Goal: Task Accomplishment & Management: Use online tool/utility

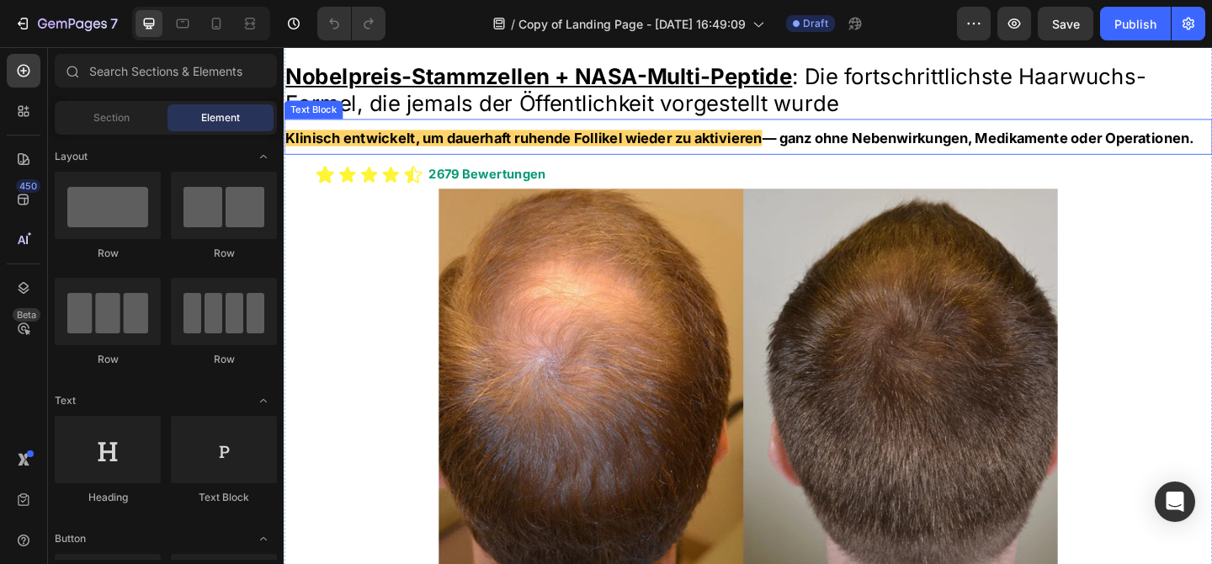
scroll to position [236, 0]
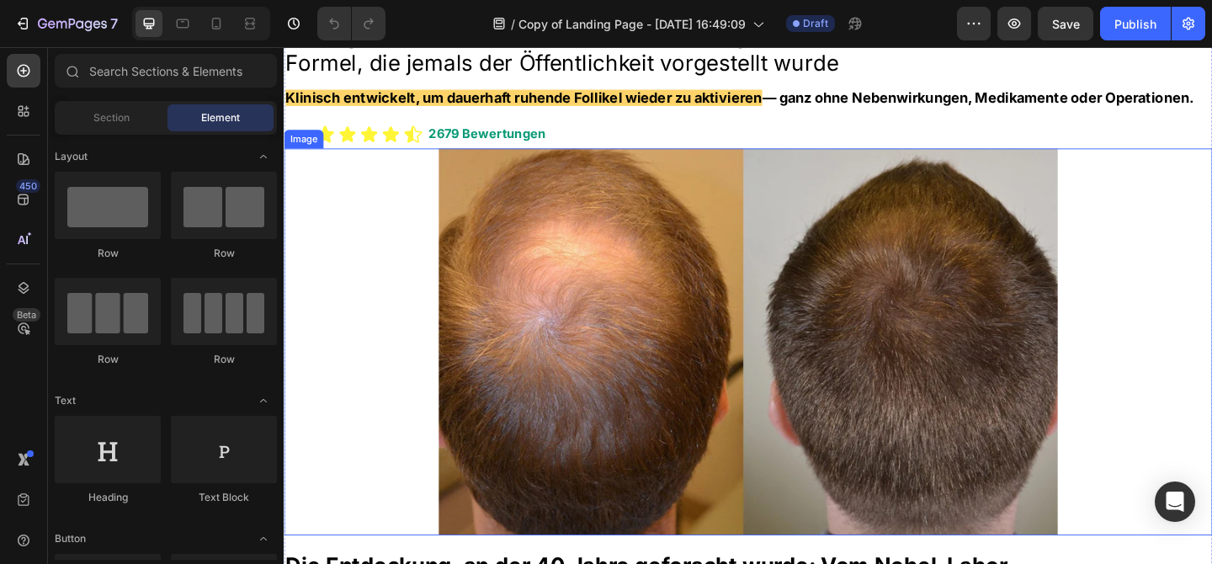
click at [632, 398] on img at bounding box center [788, 367] width 673 height 421
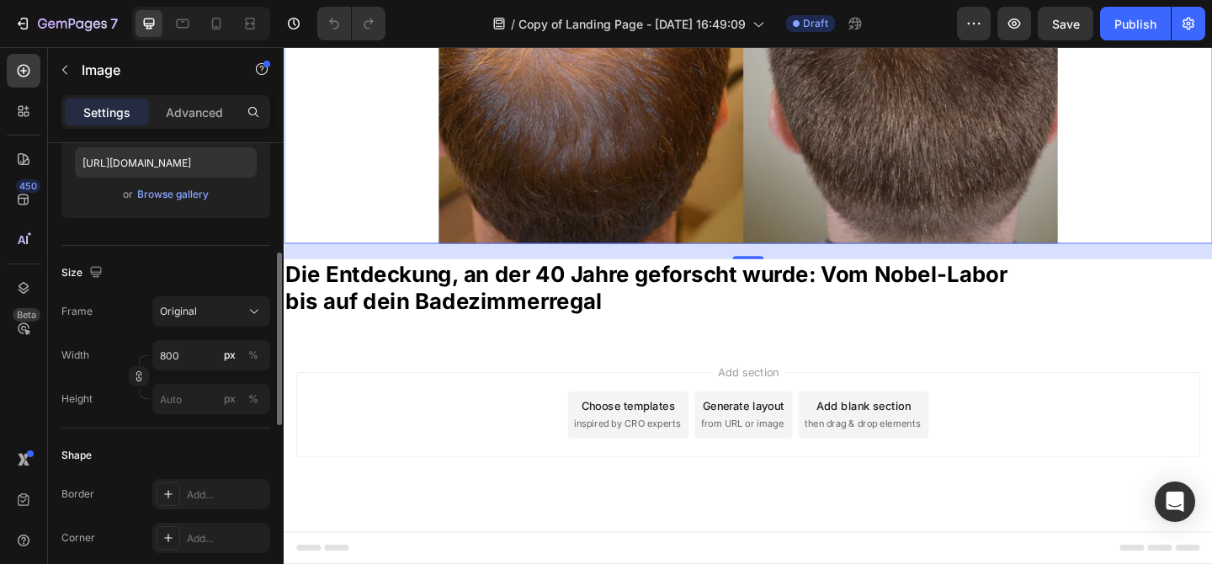
scroll to position [324, 0]
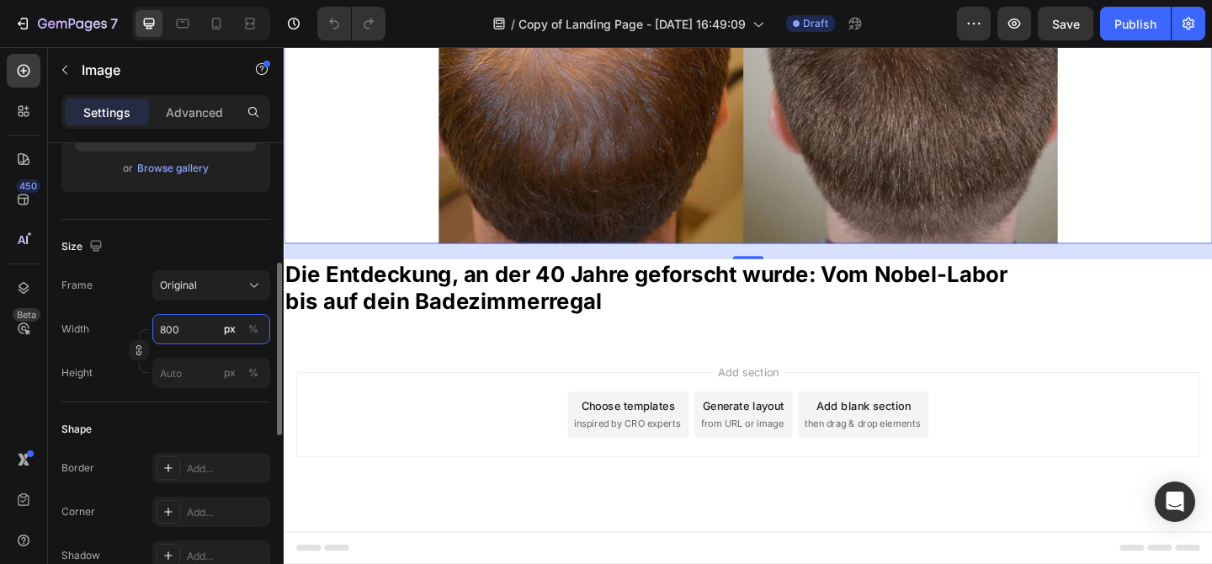
click at [199, 330] on input "800" at bounding box center [211, 329] width 118 height 30
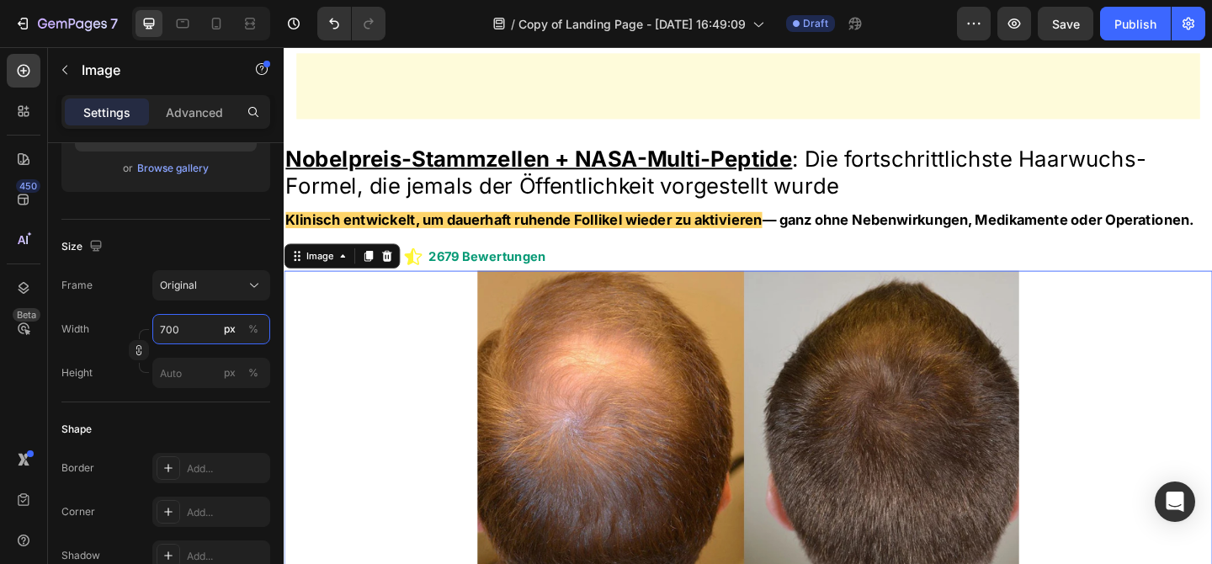
scroll to position [292, 0]
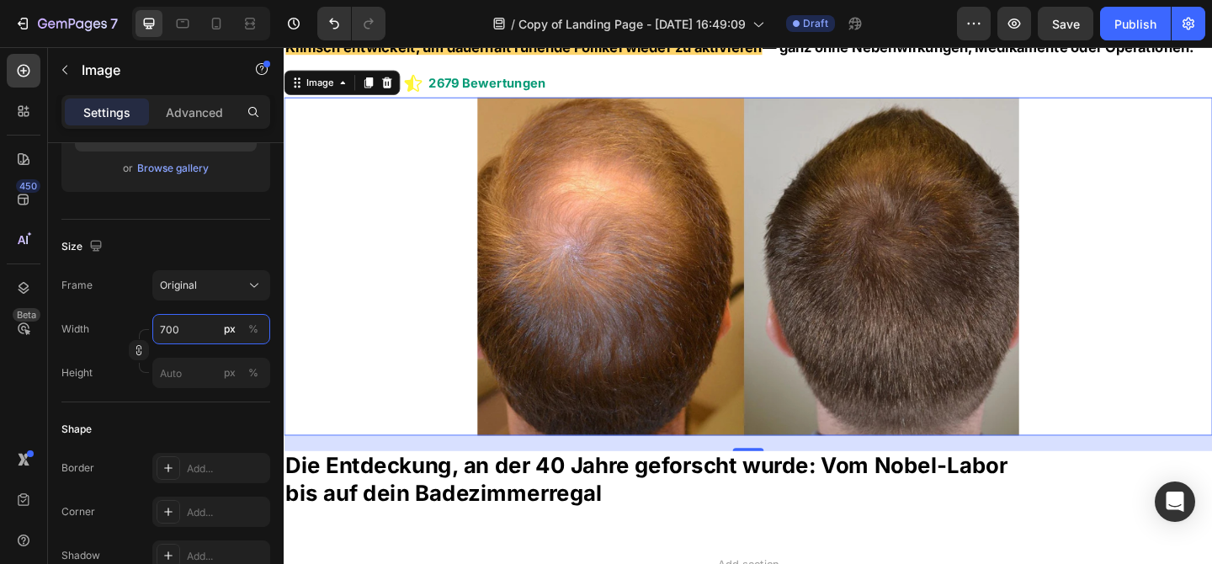
type input "700"
click at [363, 318] on div at bounding box center [789, 286] width 1010 height 369
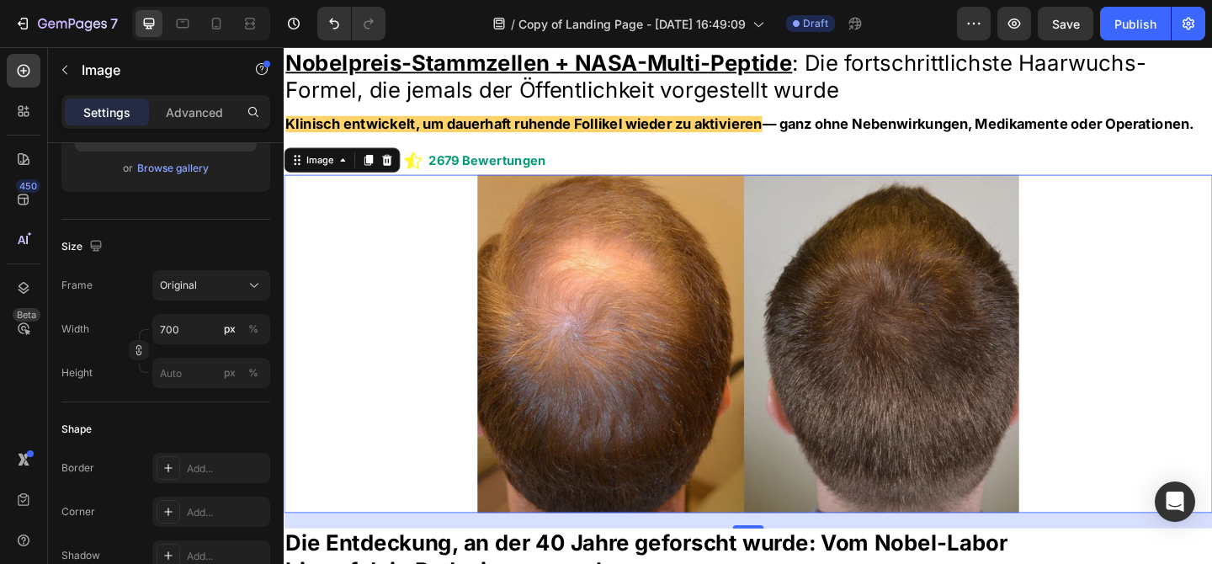
scroll to position [210, 0]
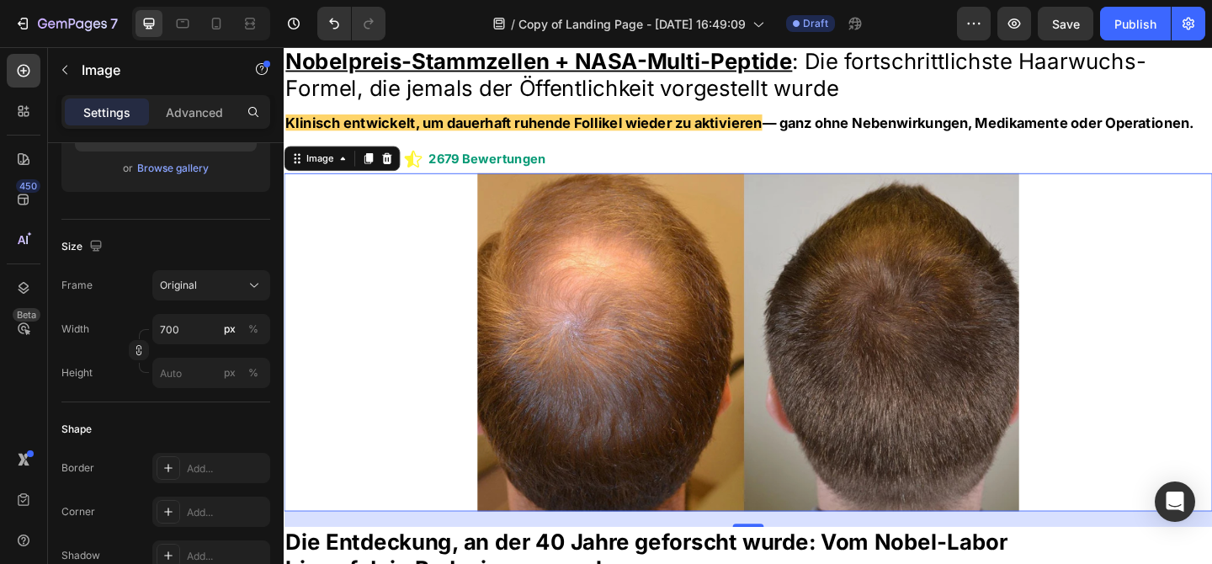
click at [1139, 366] on div at bounding box center [789, 368] width 1010 height 369
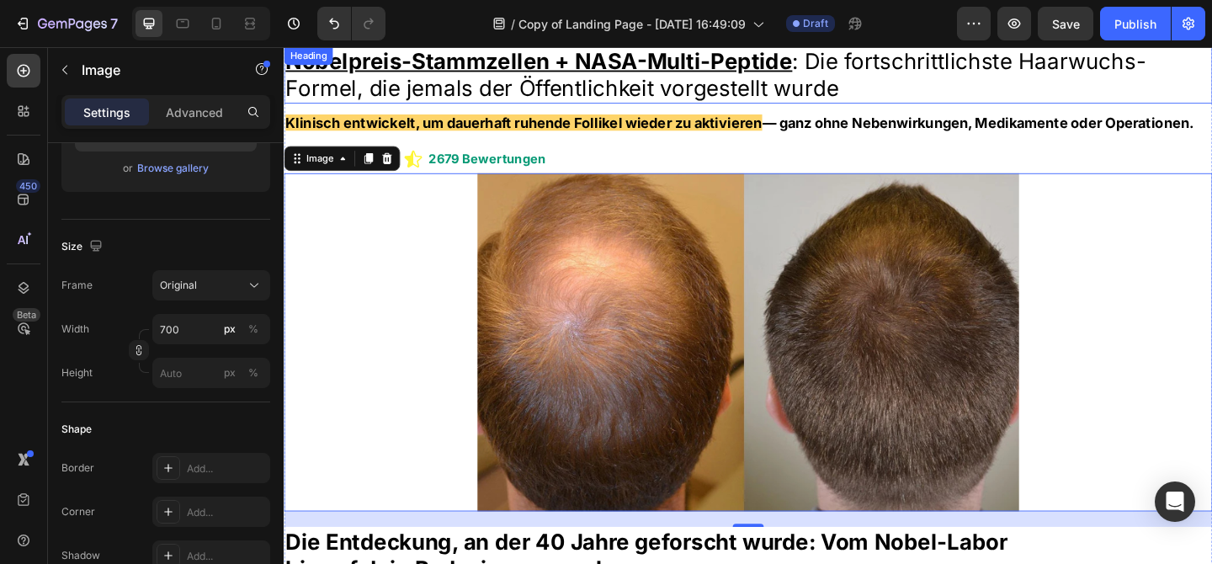
click at [1054, 97] on h2 "Nobelpreis-Stammzellen + NASA-Multi-Peptide : Die fortschrittlichste Haarwuchs-…" at bounding box center [789, 77] width 1010 height 62
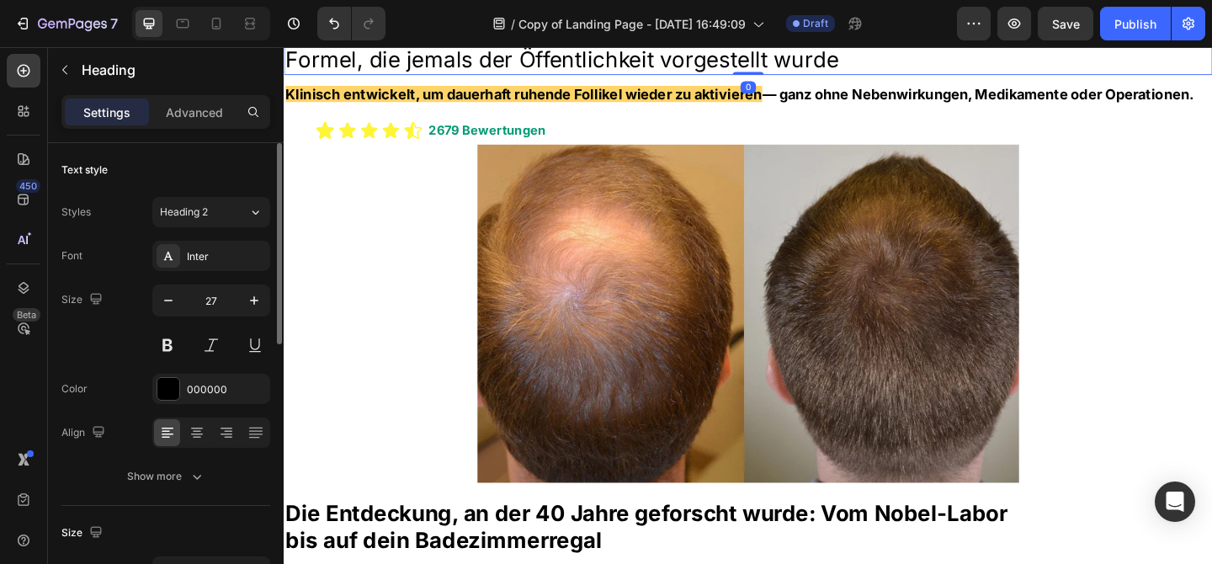
scroll to position [226, 0]
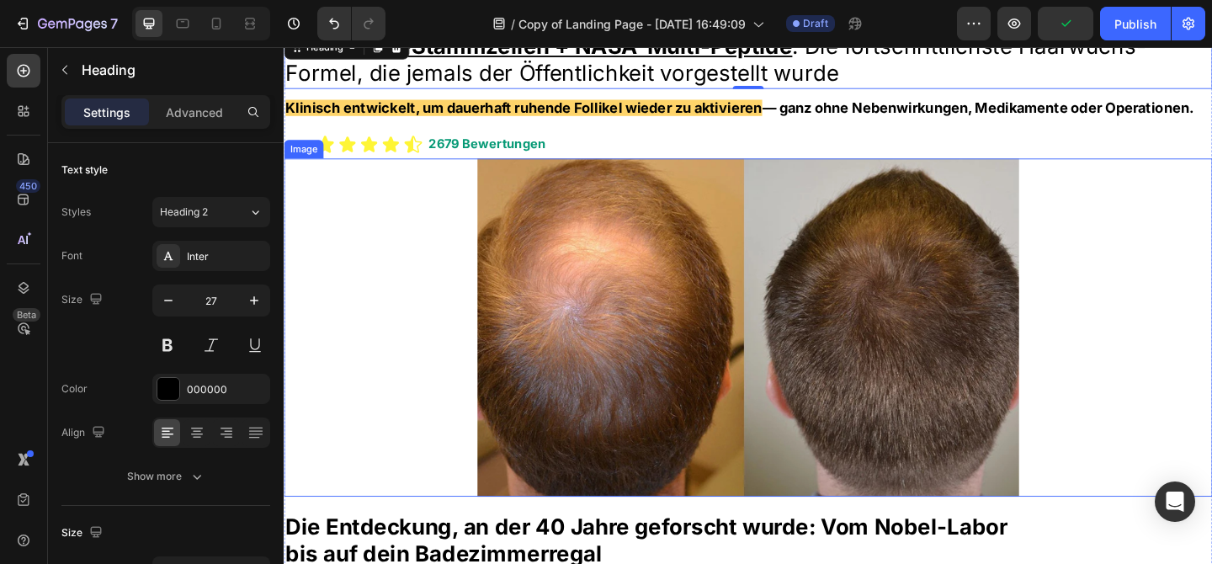
click at [960, 366] on img at bounding box center [788, 352] width 589 height 369
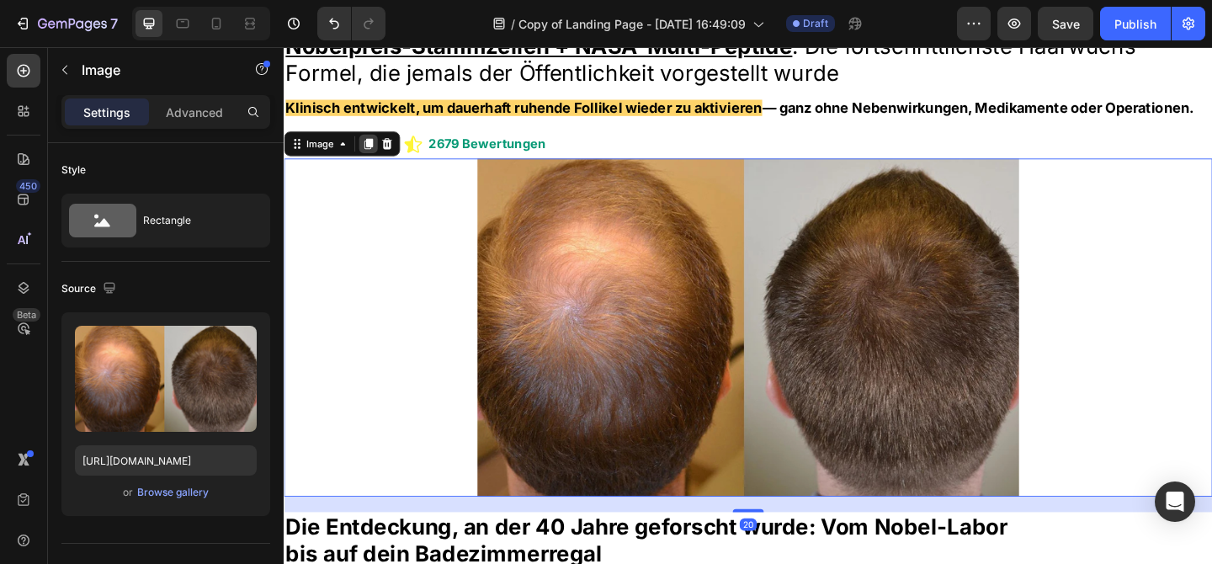
click at [372, 156] on icon at bounding box center [375, 152] width 13 height 13
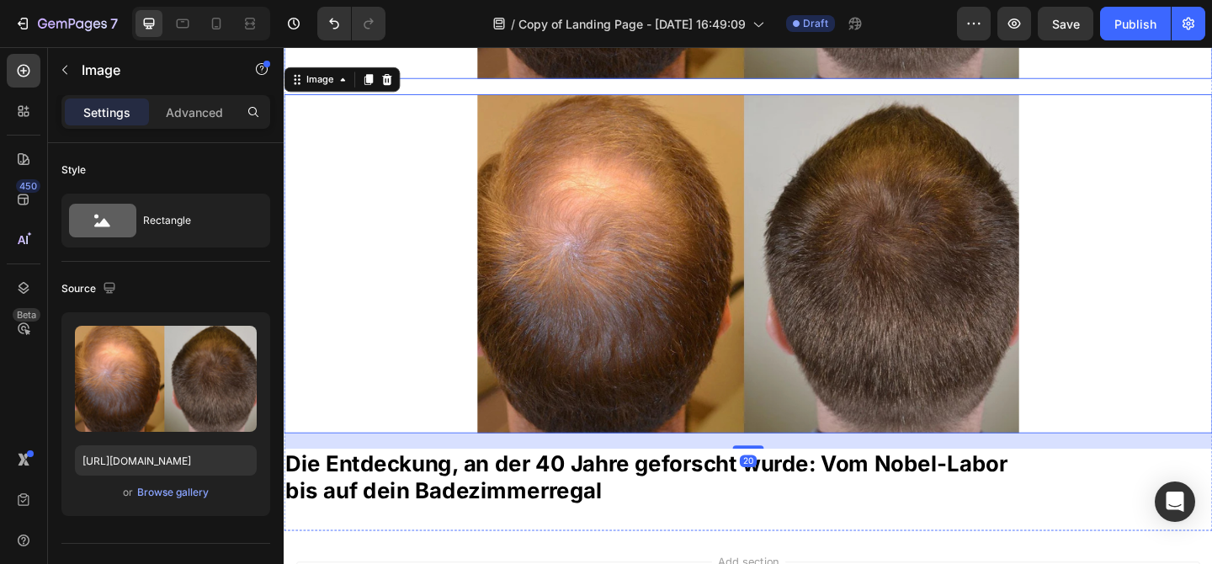
scroll to position [767, 0]
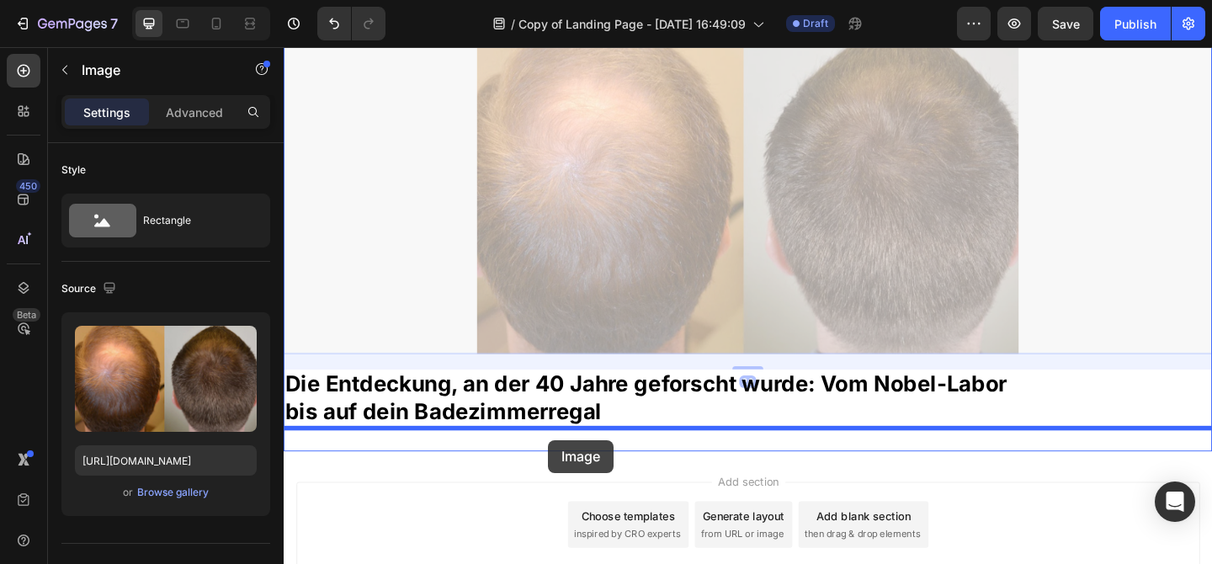
drag, startPoint x: 575, startPoint y: 214, endPoint x: 571, endPoint y: 475, distance: 260.9
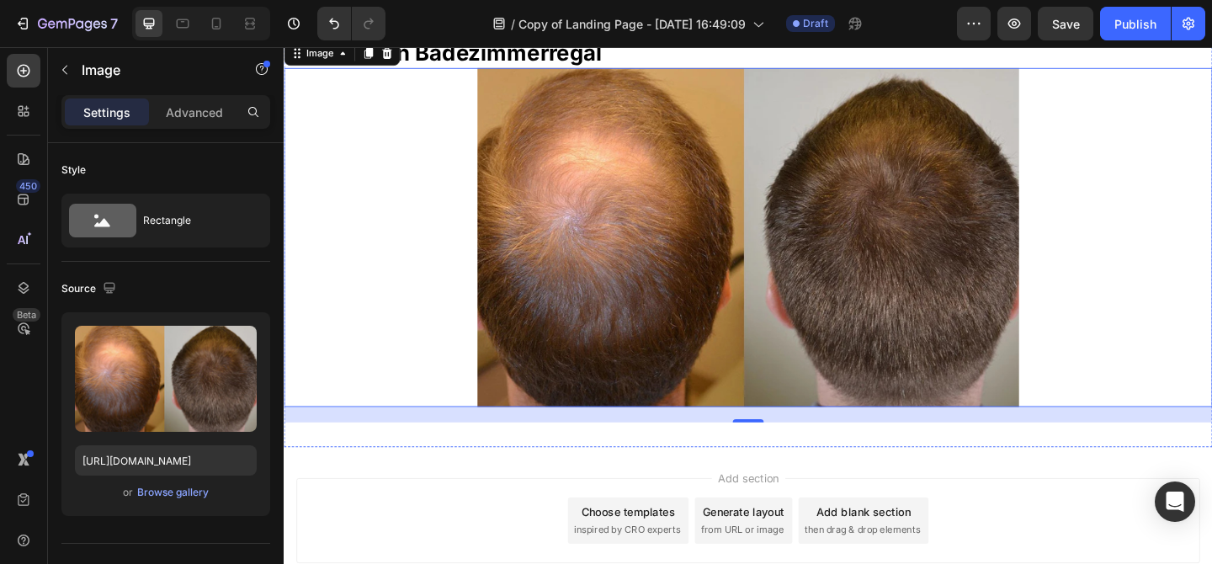
scroll to position [827, 0]
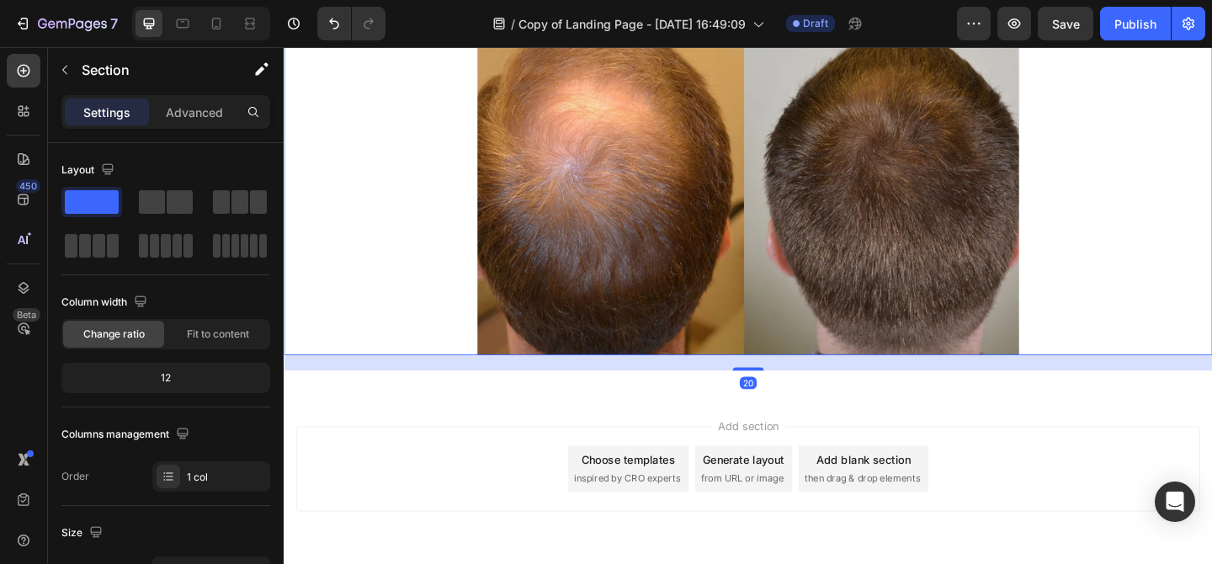
click at [566, 352] on img at bounding box center [788, 197] width 589 height 369
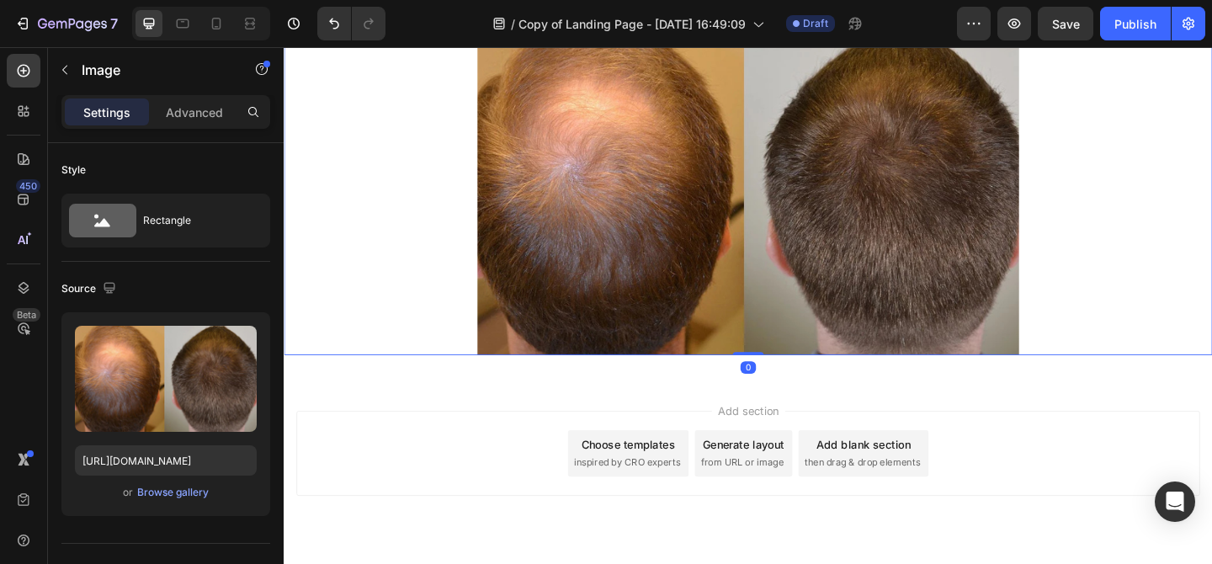
drag, startPoint x: 792, startPoint y: 396, endPoint x: 792, endPoint y: 374, distance: 21.9
click at [792, 374] on div "Image 0" at bounding box center [789, 197] width 1010 height 369
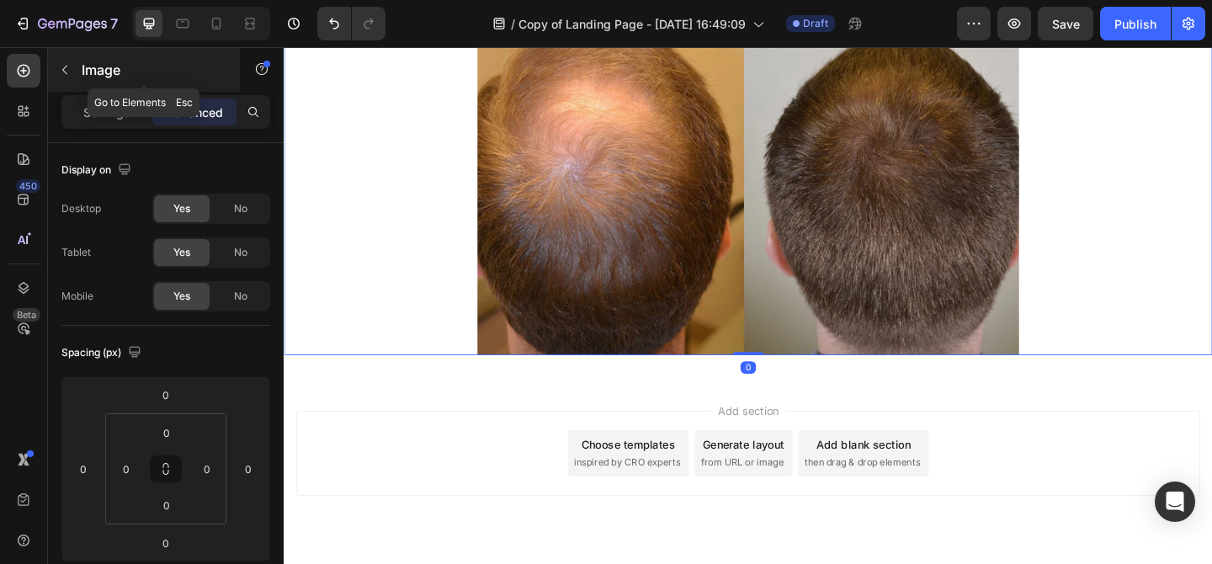
click at [80, 81] on div "Image" at bounding box center [144, 70] width 192 height 44
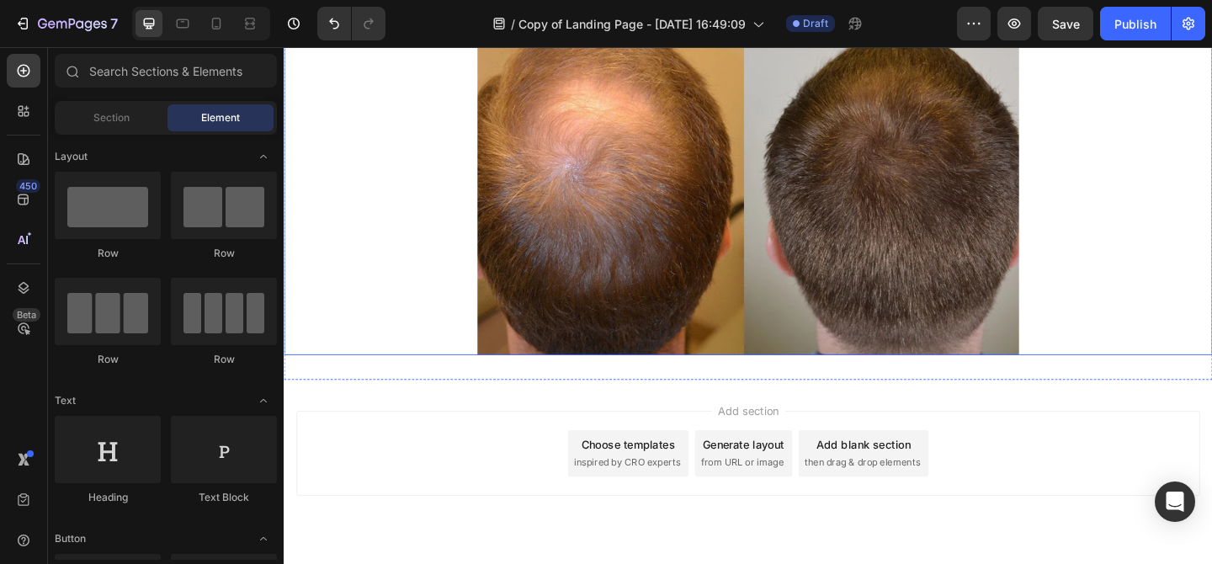
scroll to position [808, 0]
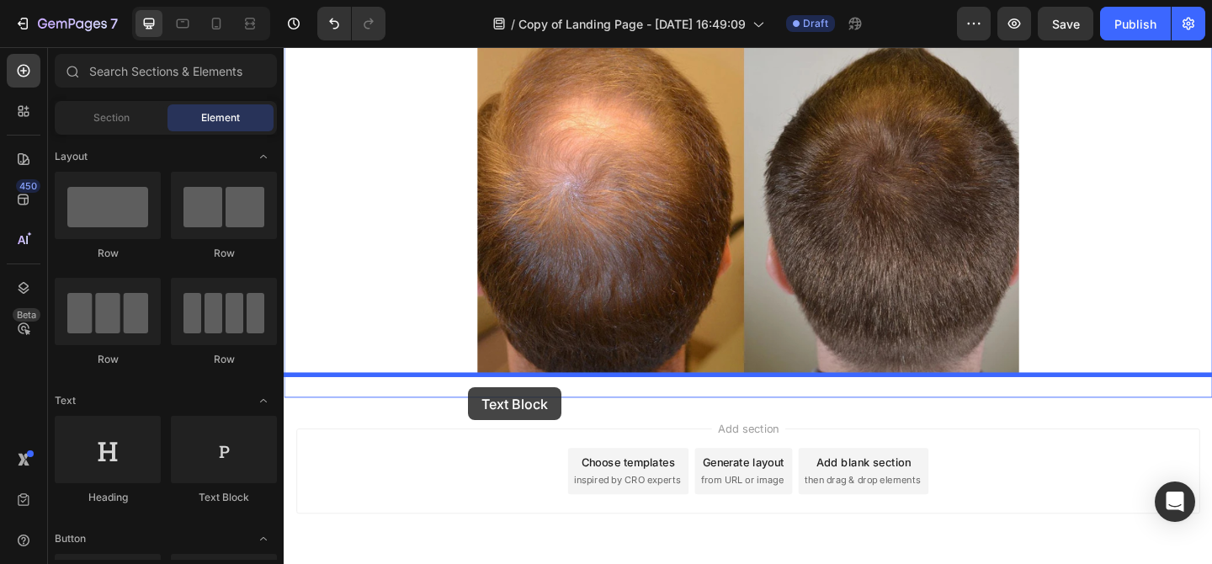
drag, startPoint x: 497, startPoint y: 494, endPoint x: 484, endPoint y: 417, distance: 77.6
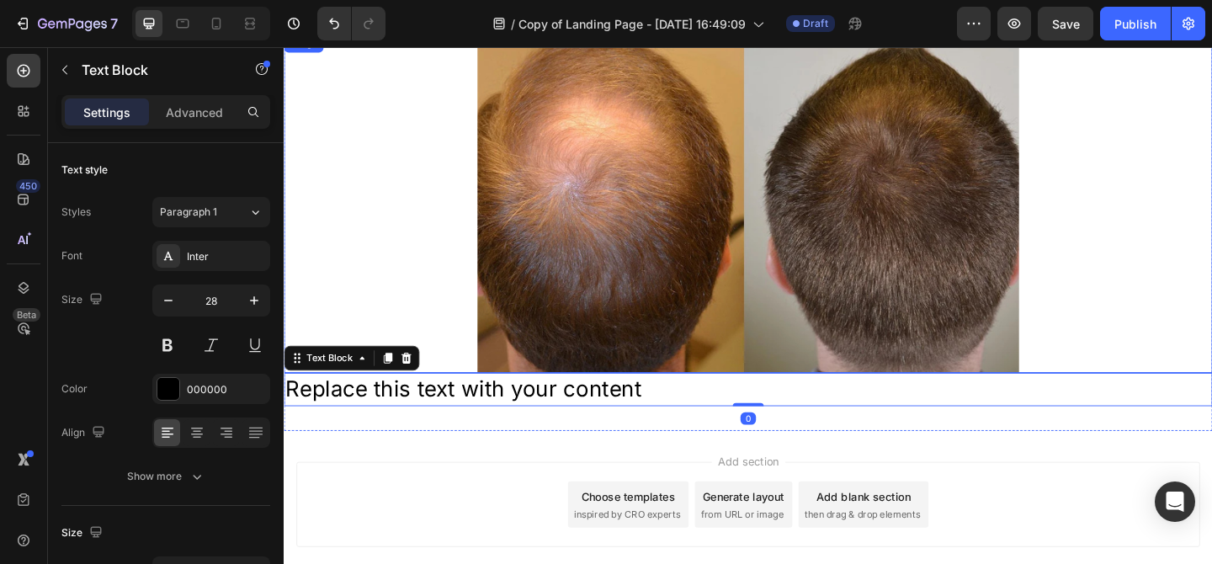
click at [745, 375] on img at bounding box center [788, 217] width 589 height 369
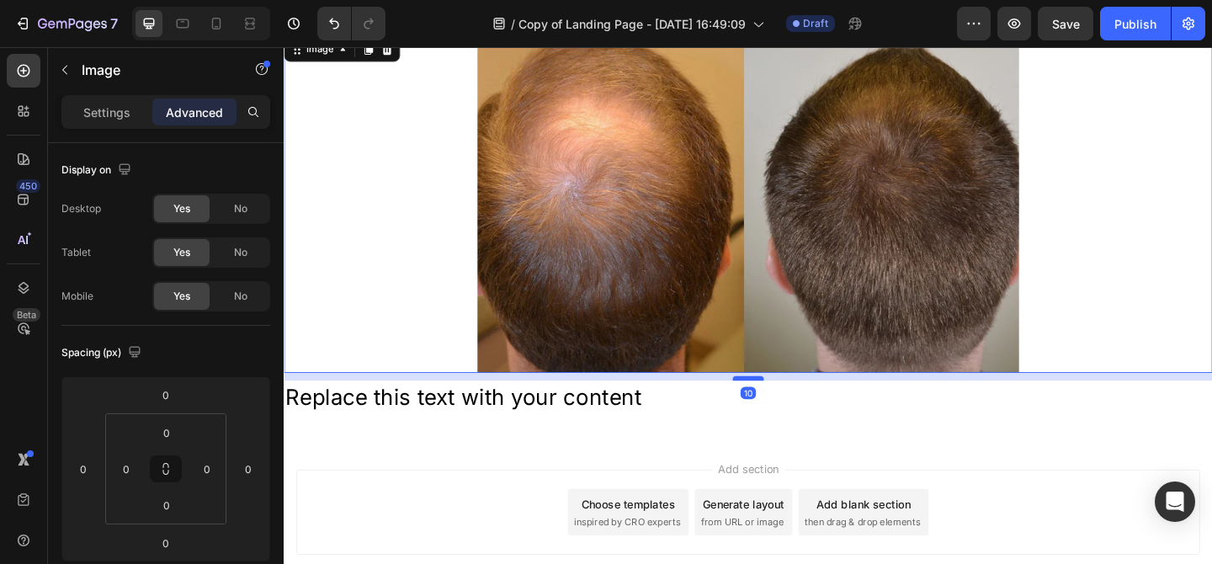
drag, startPoint x: 792, startPoint y: 401, endPoint x: 793, endPoint y: 410, distance: 8.5
click at [793, 410] on div at bounding box center [789, 407] width 34 height 5
type input "10"
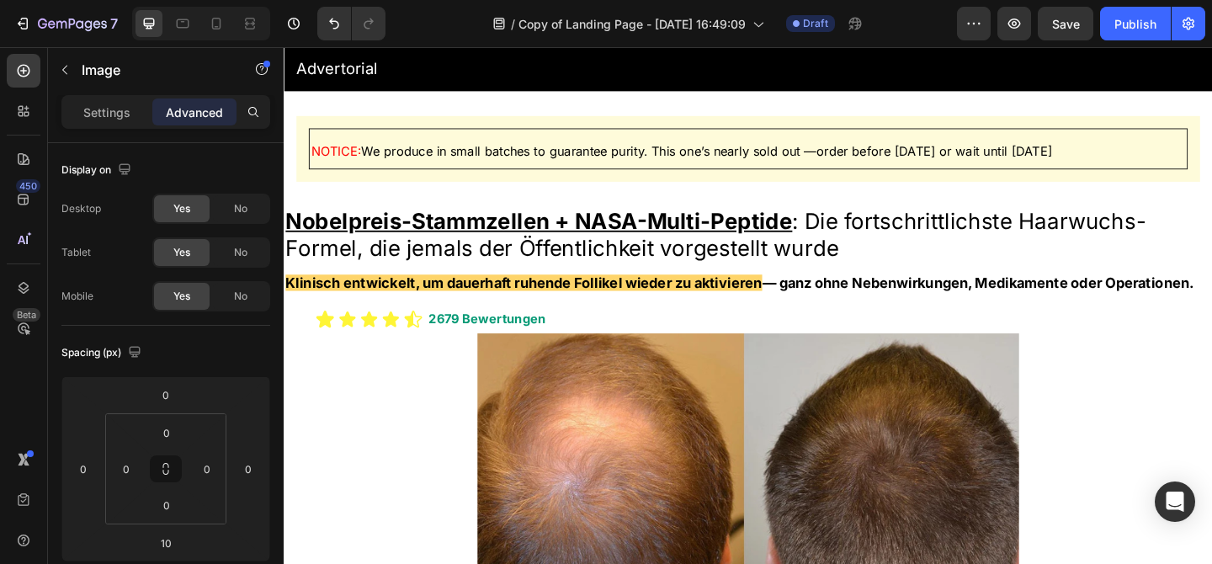
scroll to position [66, 0]
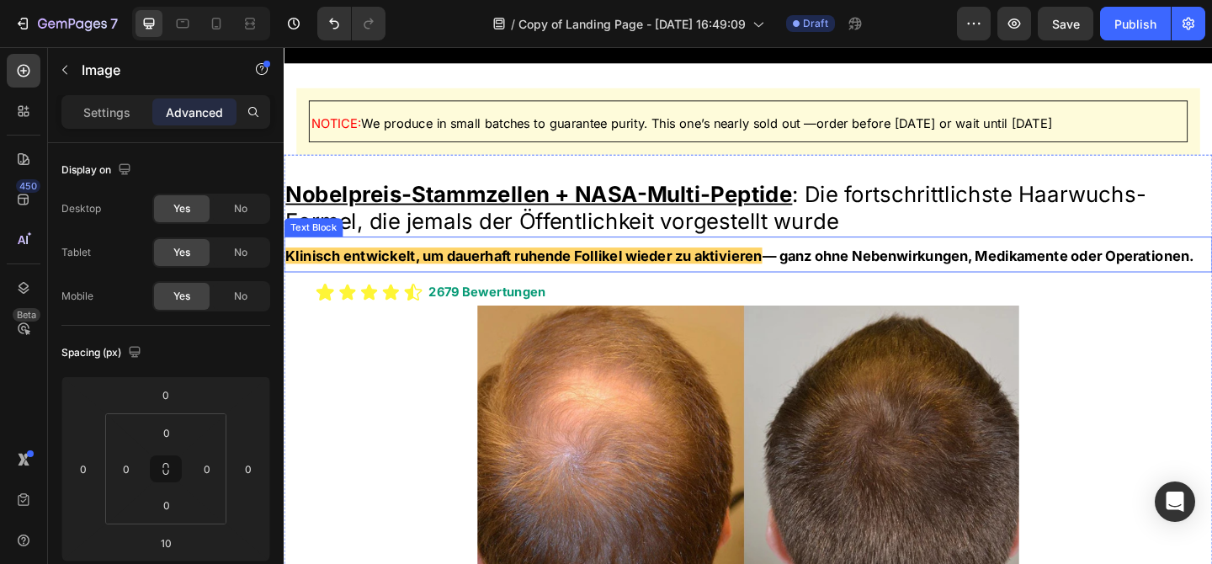
click at [802, 275] on strong "Klinisch entwickelt, um dauerhaft ruhende Follikel wieder zu aktivieren" at bounding box center [544, 274] width 518 height 18
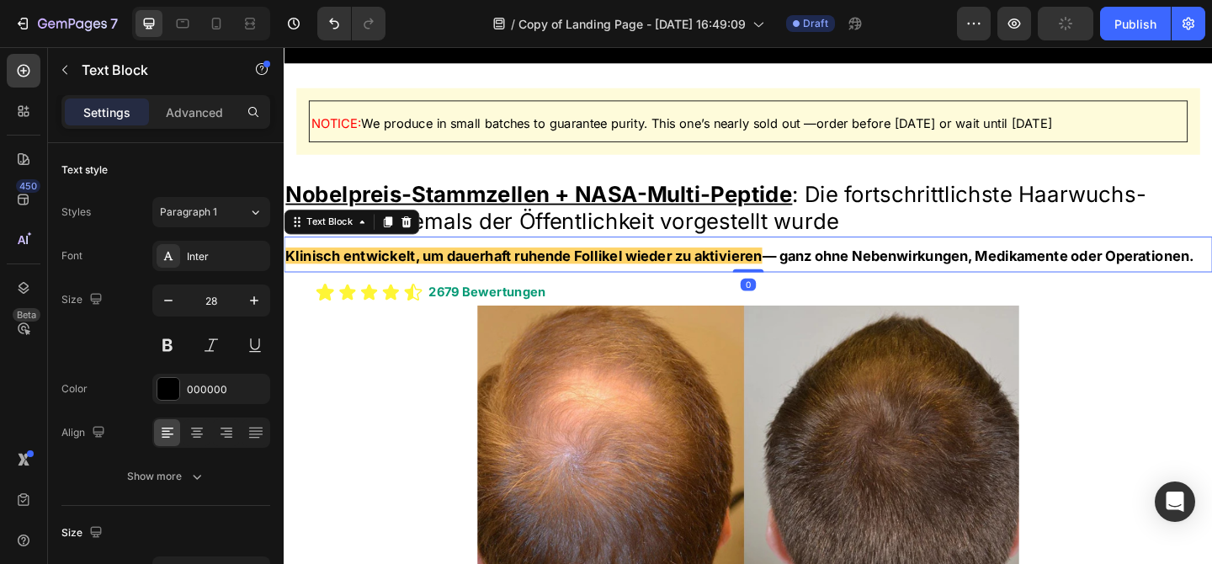
click at [794, 275] on strong "Klinisch entwickelt, um dauerhaft ruhende Follikel wieder zu aktivieren" at bounding box center [544, 274] width 518 height 18
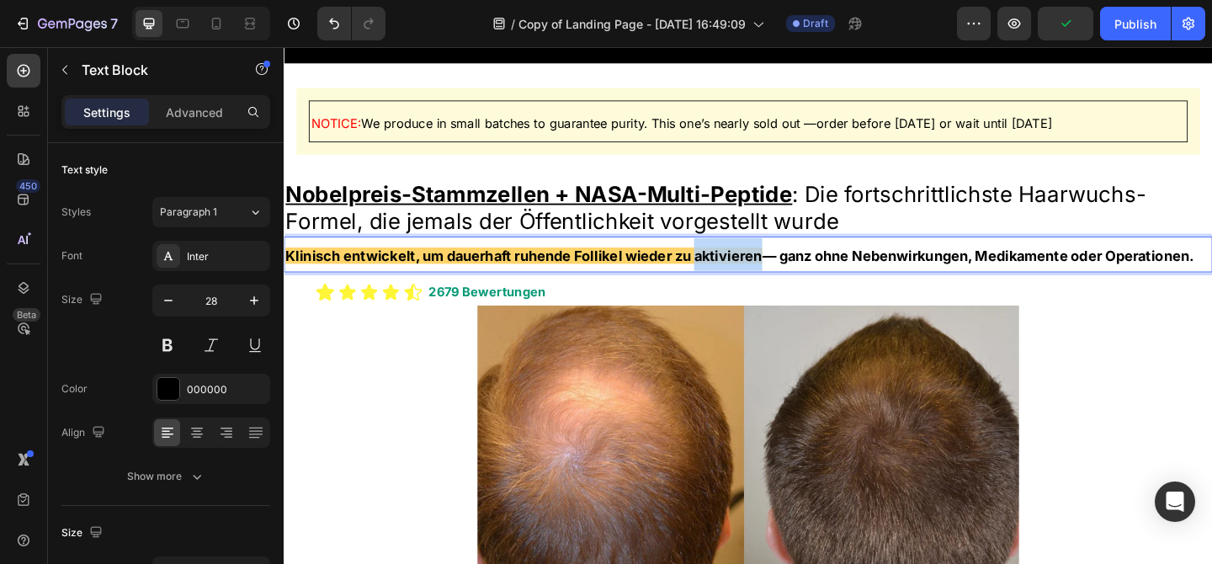
click at [794, 275] on strong "Klinisch entwickelt, um dauerhaft ruhende Follikel wieder zu aktivieren" at bounding box center [544, 274] width 518 height 18
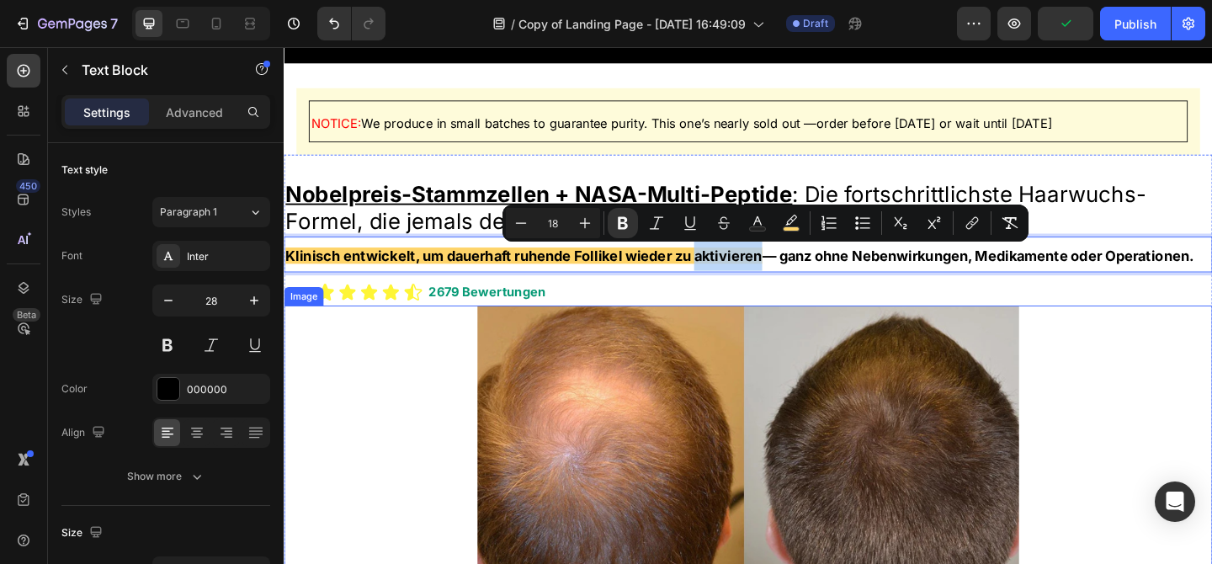
click at [362, 394] on div at bounding box center [789, 512] width 1010 height 369
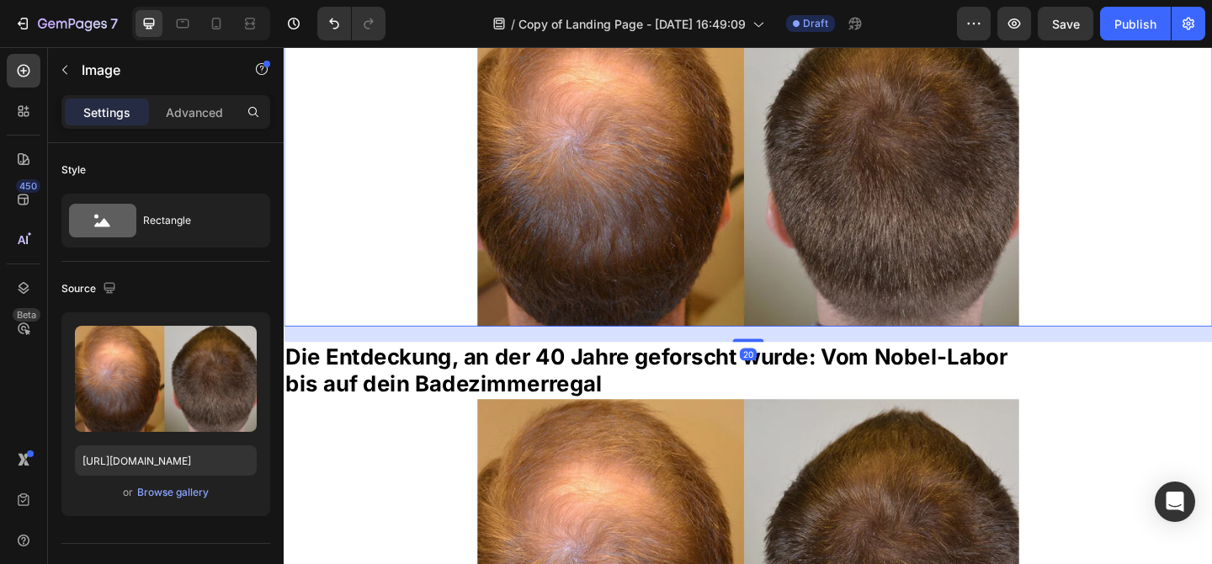
scroll to position [916, 0]
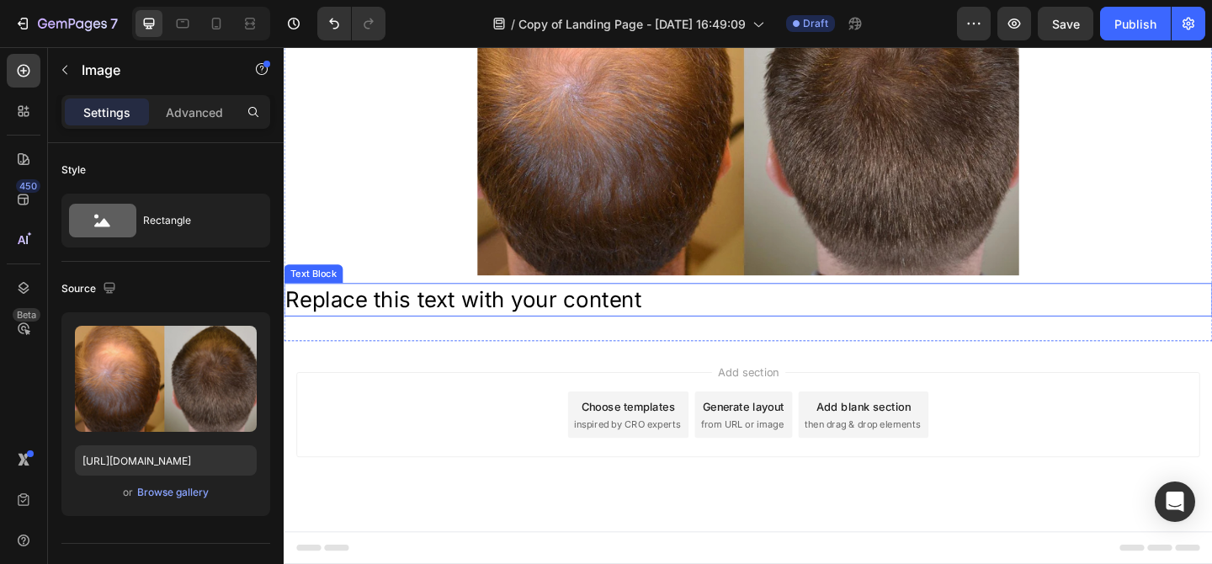
click at [413, 321] on div "Replace this text with your content" at bounding box center [789, 322] width 1010 height 36
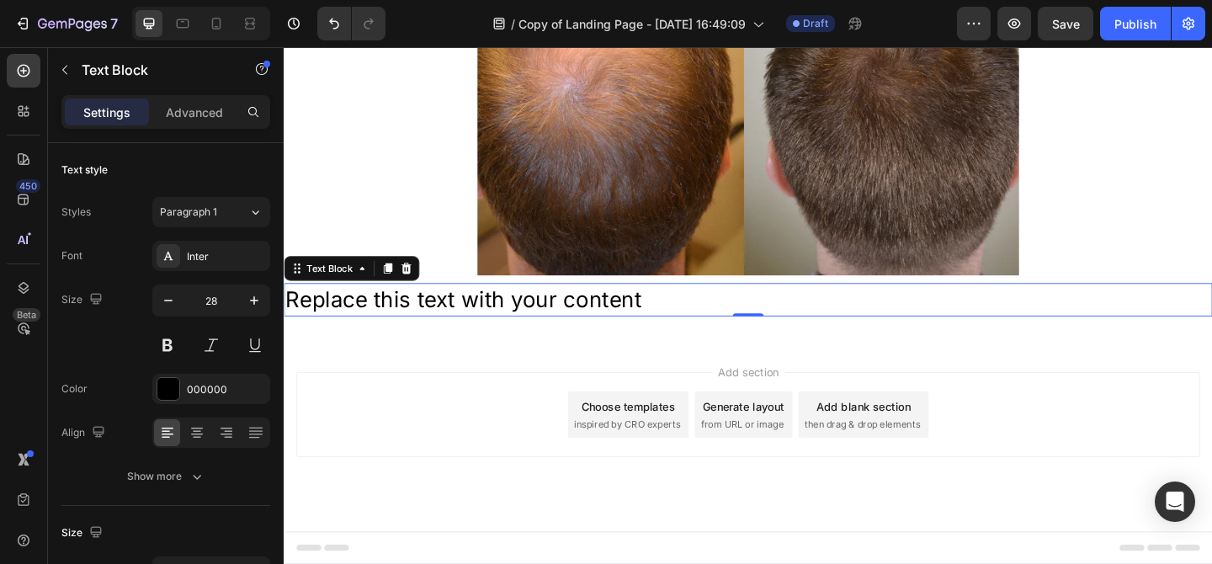
click at [388, 316] on div "Replace this text with your content" at bounding box center [789, 322] width 1010 height 36
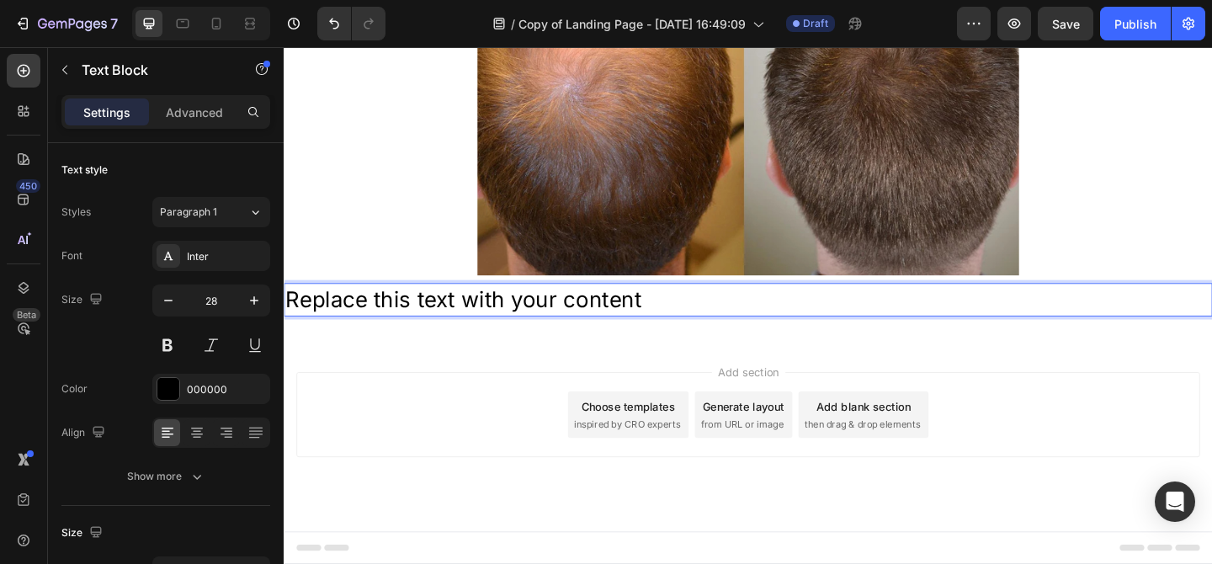
click at [388, 316] on p "Replace this text with your content" at bounding box center [788, 321] width 1007 height 33
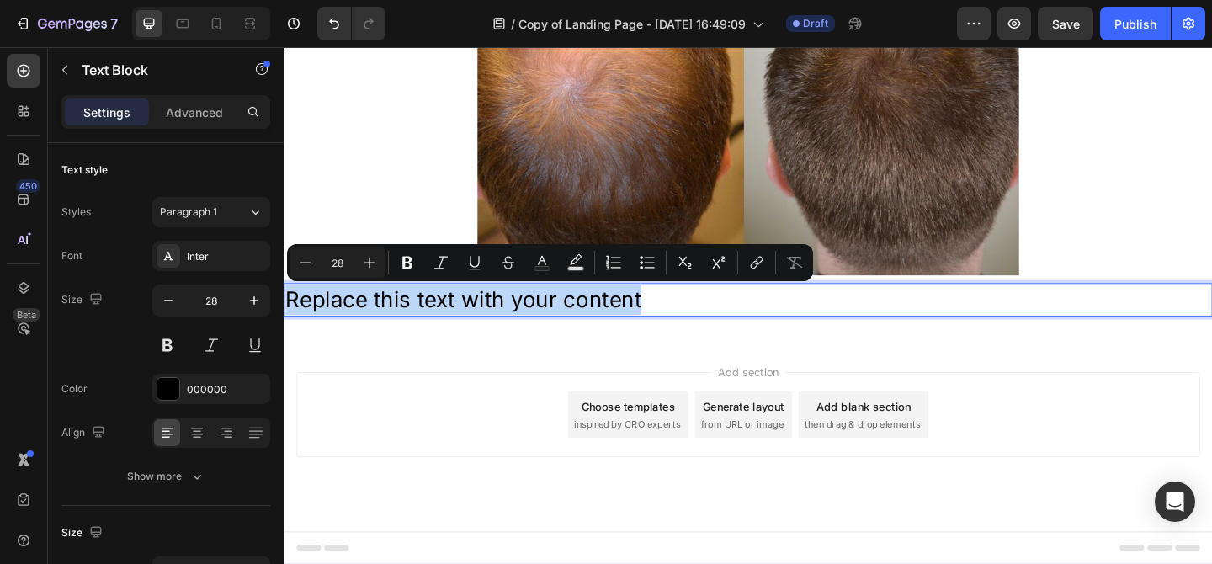
click at [388, 316] on p "Replace this text with your content" at bounding box center [788, 321] width 1007 height 33
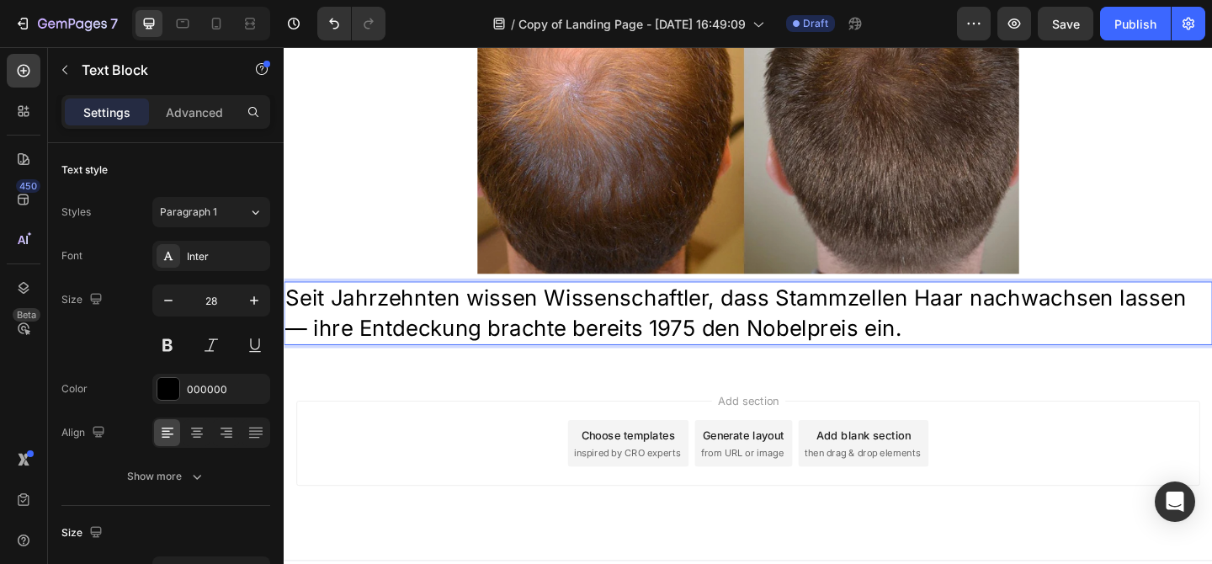
click at [429, 341] on p "Seit Jahrzehnten wissen Wissenschaftler, dass Stammzellen Haar nachwachsen lass…" at bounding box center [788, 337] width 1007 height 66
click at [429, 343] on p "Seit Jahrzehnten wissen Wissenschaftler, dass Stammzellen Haar nachwachsen lass…" at bounding box center [788, 337] width 1007 height 66
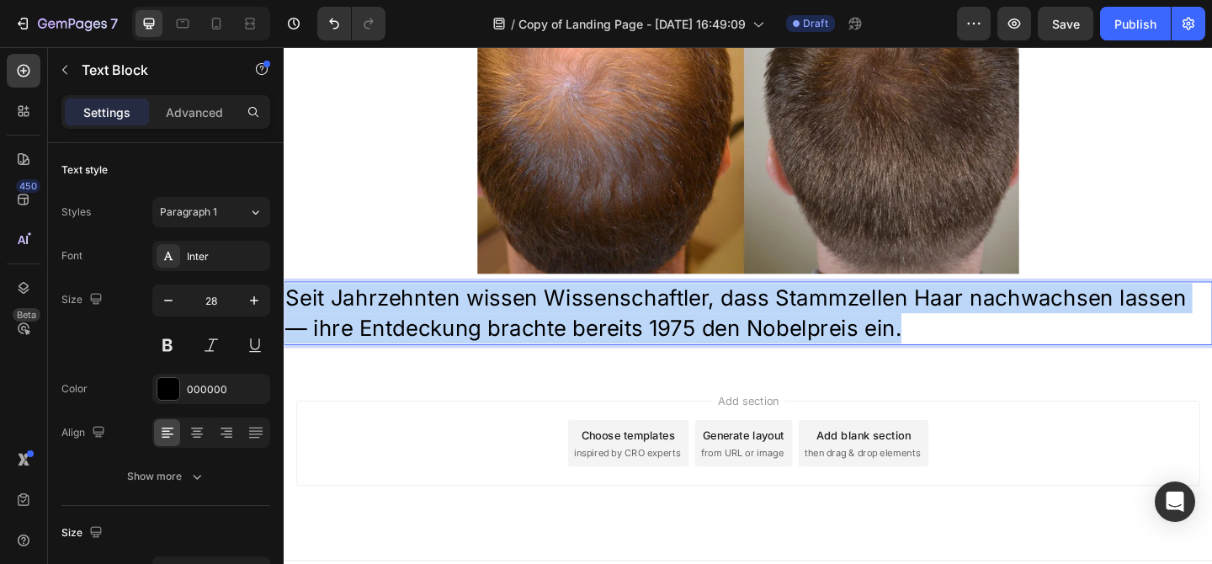
click at [429, 343] on p "Seit Jahrzehnten wissen Wissenschaftler, dass Stammzellen Haar nachwachsen lass…" at bounding box center [788, 337] width 1007 height 66
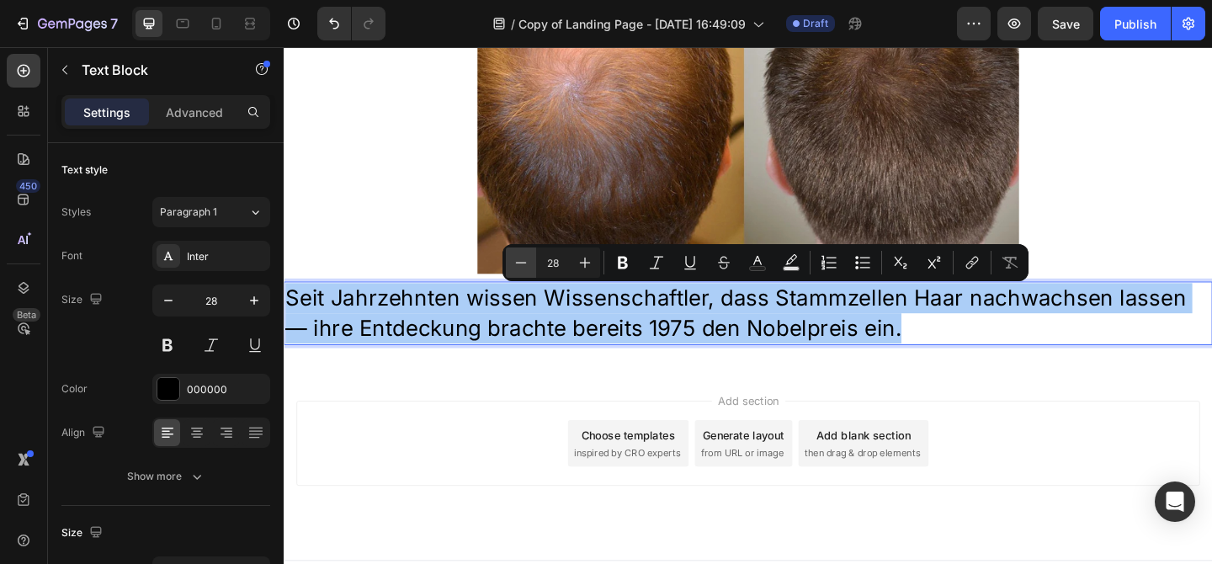
click at [523, 262] on icon "Editor contextual toolbar" at bounding box center [521, 262] width 11 height 1
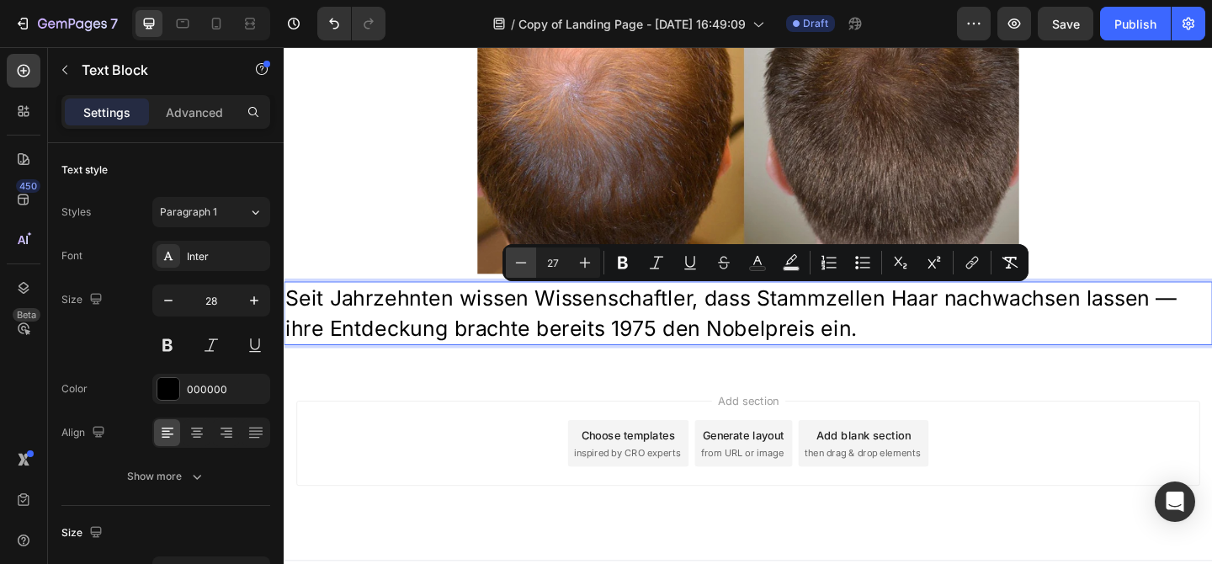
click at [523, 262] on icon "Editor contextual toolbar" at bounding box center [521, 262] width 11 height 1
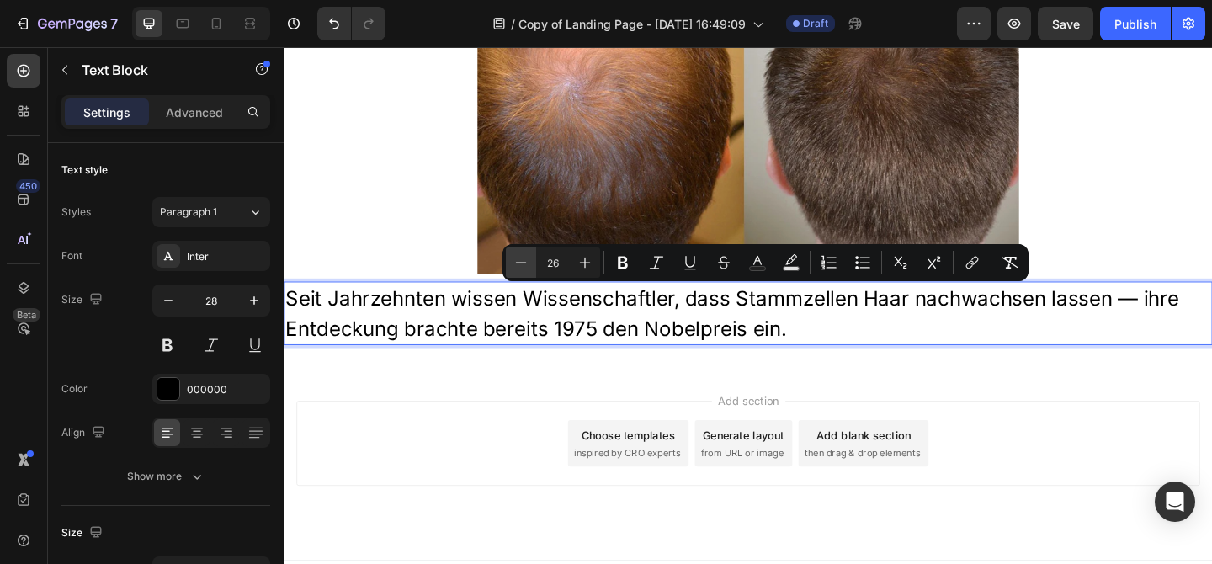
click at [523, 262] on icon "Editor contextual toolbar" at bounding box center [521, 262] width 11 height 1
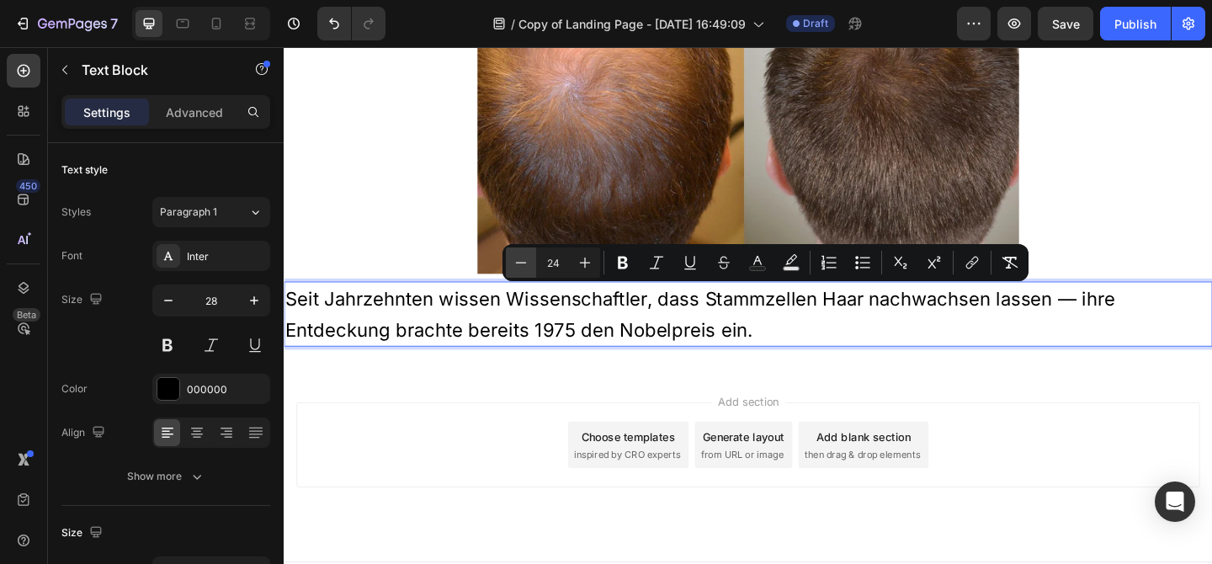
click at [523, 262] on icon "Editor contextual toolbar" at bounding box center [521, 262] width 11 height 1
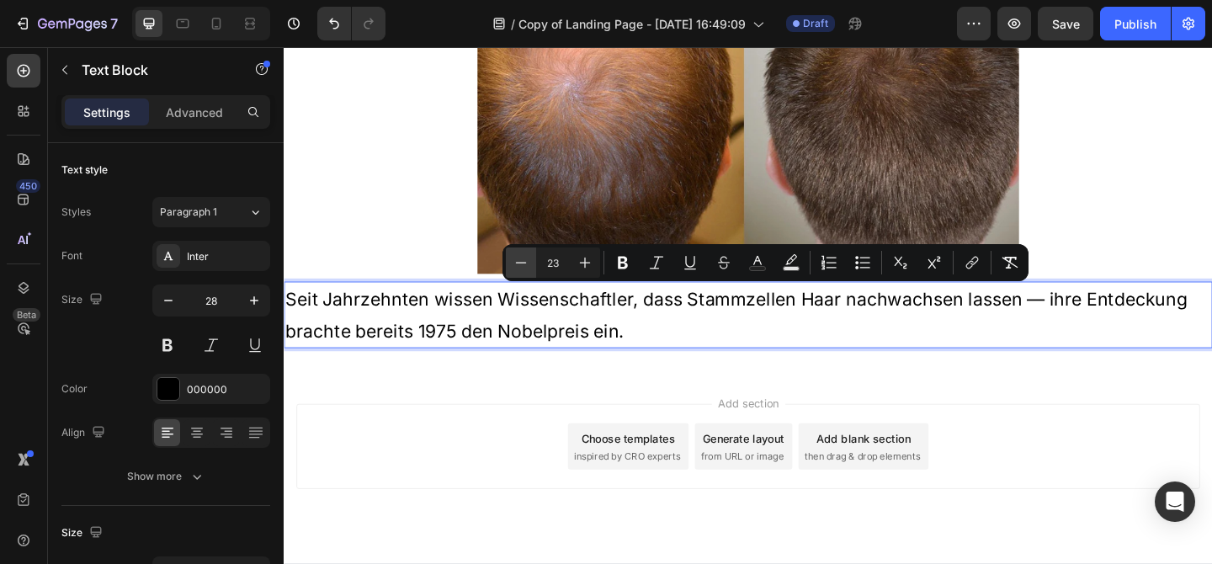
click at [523, 262] on icon "Editor contextual toolbar" at bounding box center [521, 262] width 11 height 1
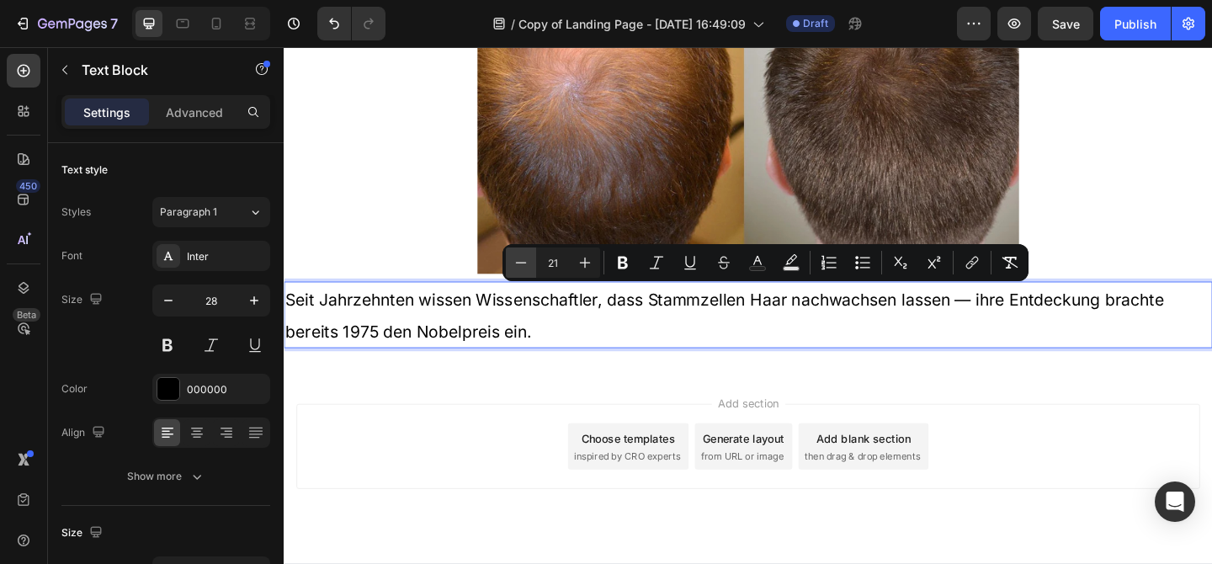
click at [523, 262] on icon "Editor contextual toolbar" at bounding box center [521, 262] width 11 height 1
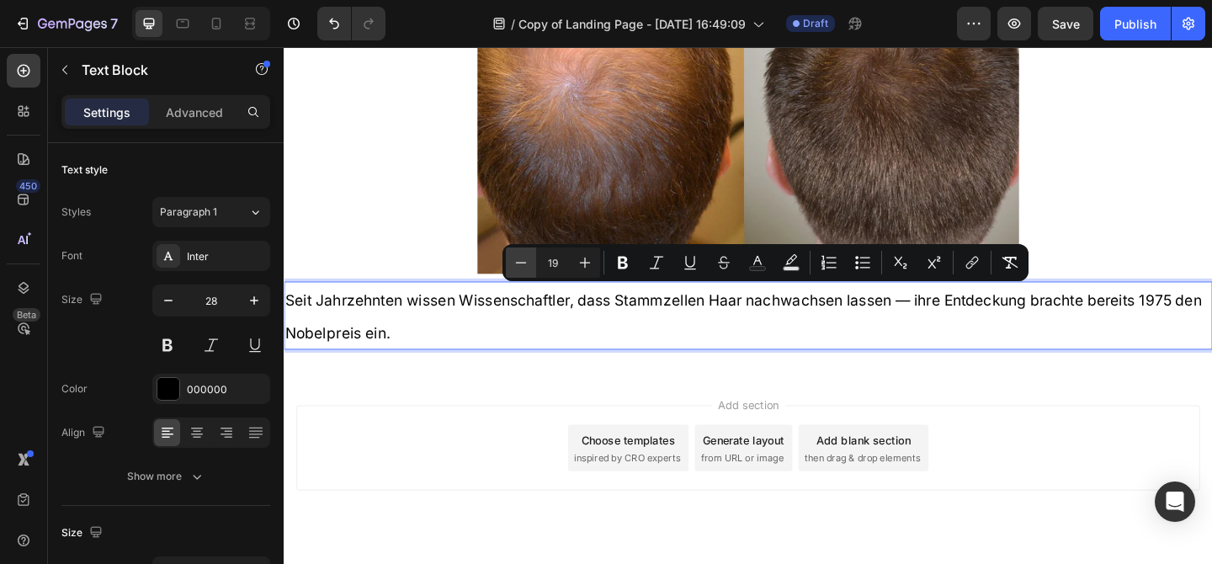
click at [523, 262] on icon "Editor contextual toolbar" at bounding box center [521, 262] width 11 height 1
type input "18"
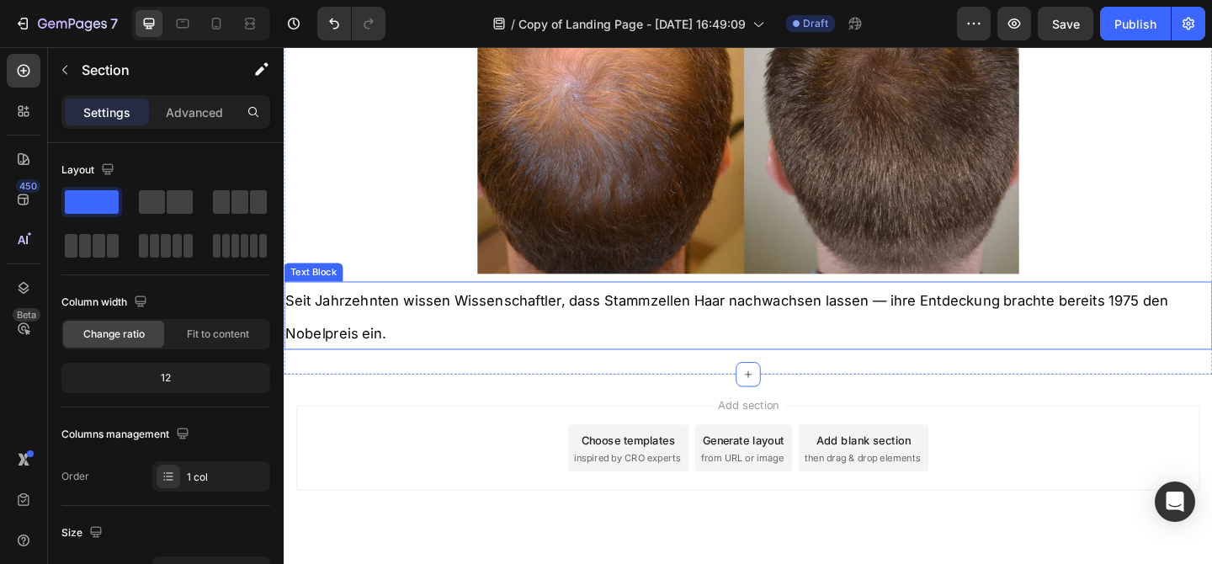
scroll to position [910, 0]
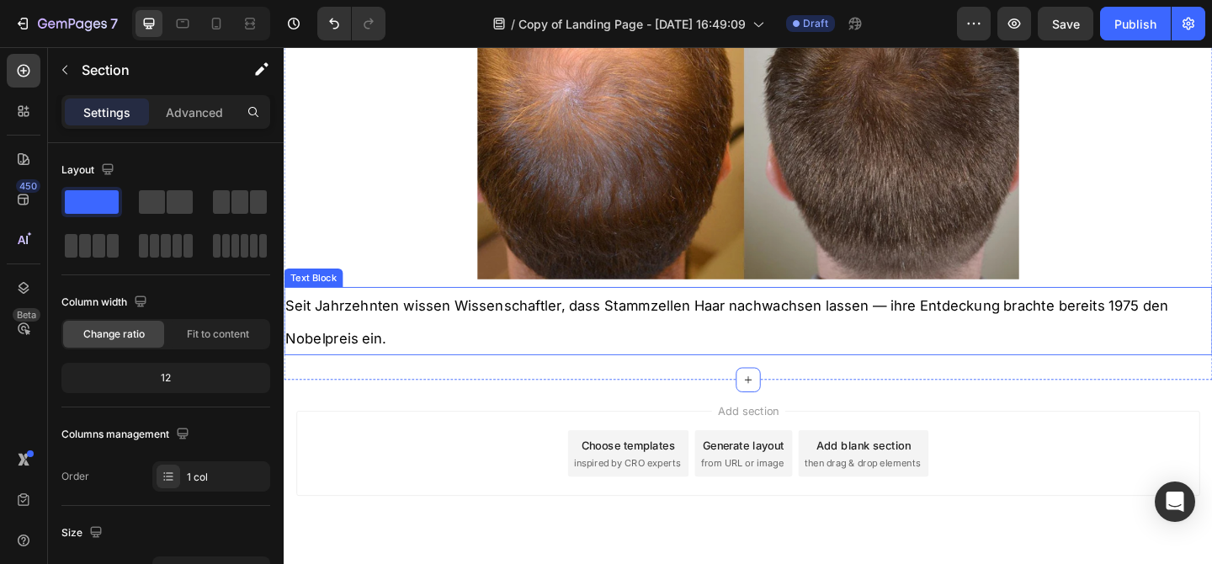
click at [460, 337] on span "Seit Jahrzehnten wissen Wissenschaftler, dass Stammzellen Haar nachwachsen lass…" at bounding box center [765, 346] width 960 height 53
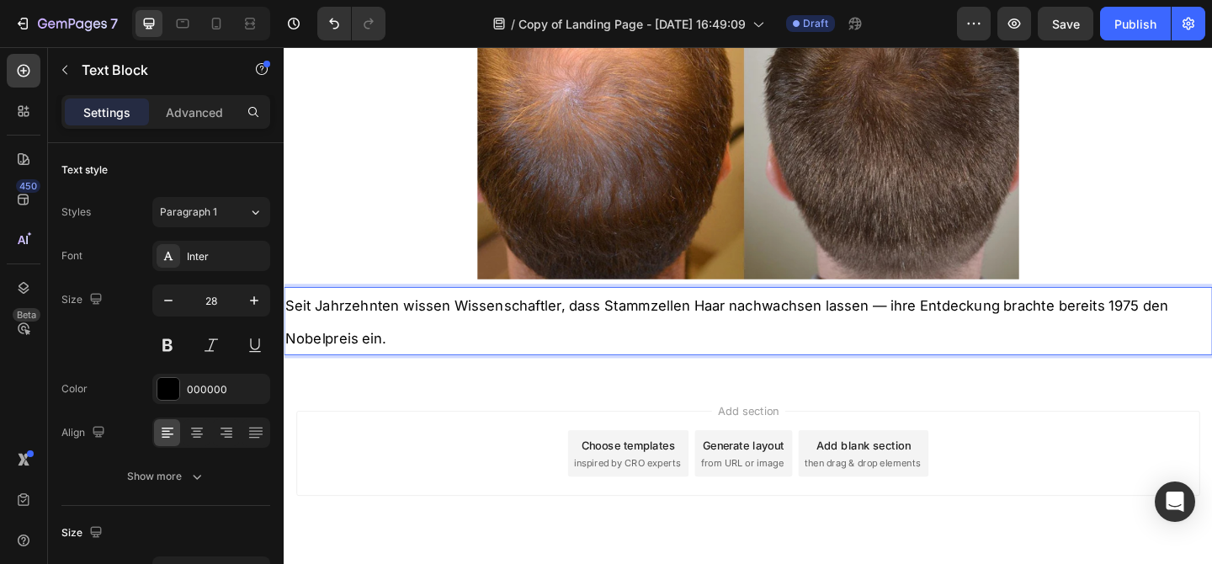
click at [460, 337] on span "Seit Jahrzehnten wissen Wissenschaftler, dass Stammzellen Haar nachwachsen lass…" at bounding box center [765, 346] width 960 height 53
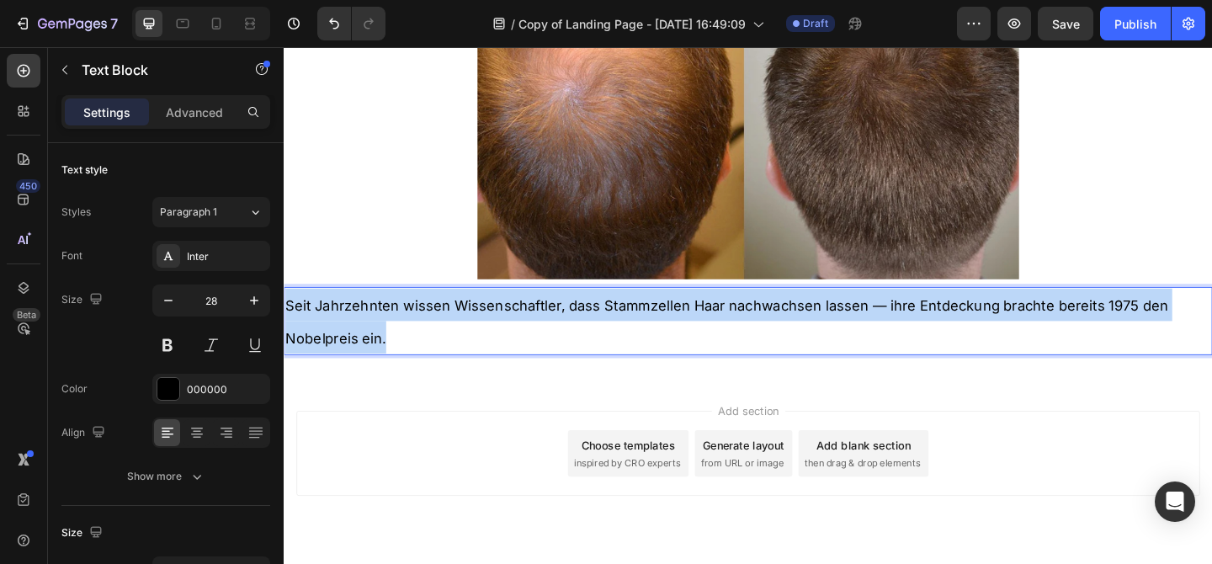
click at [460, 337] on span "Seit Jahrzehnten wissen Wissenschaftler, dass Stammzellen Haar nachwachsen lass…" at bounding box center [765, 346] width 960 height 53
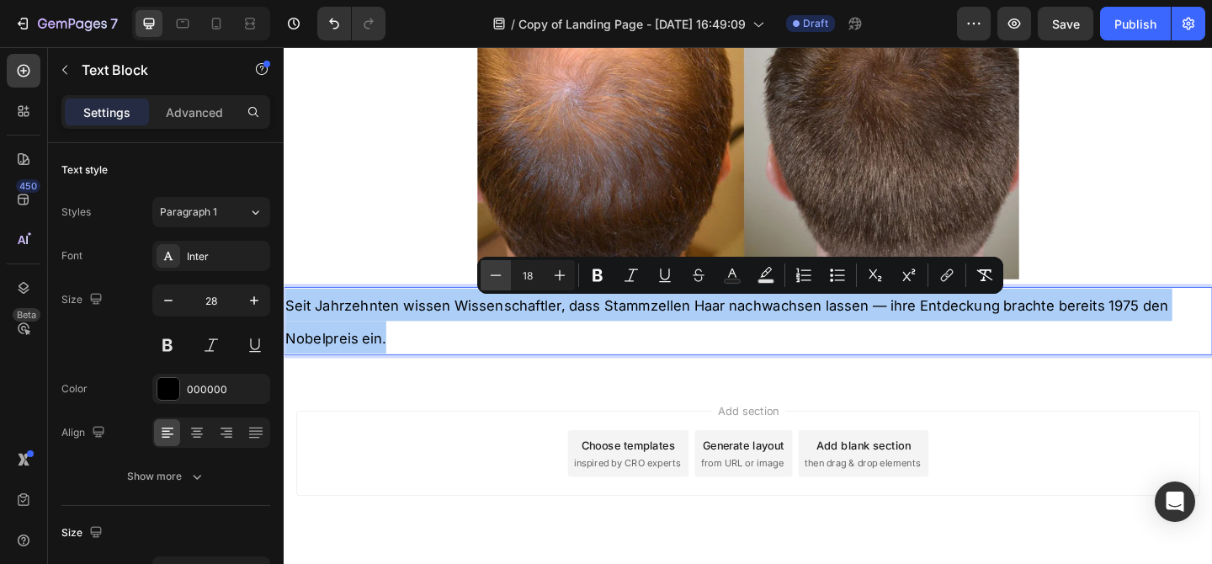
click at [497, 276] on icon "Editor contextual toolbar" at bounding box center [495, 275] width 17 height 17
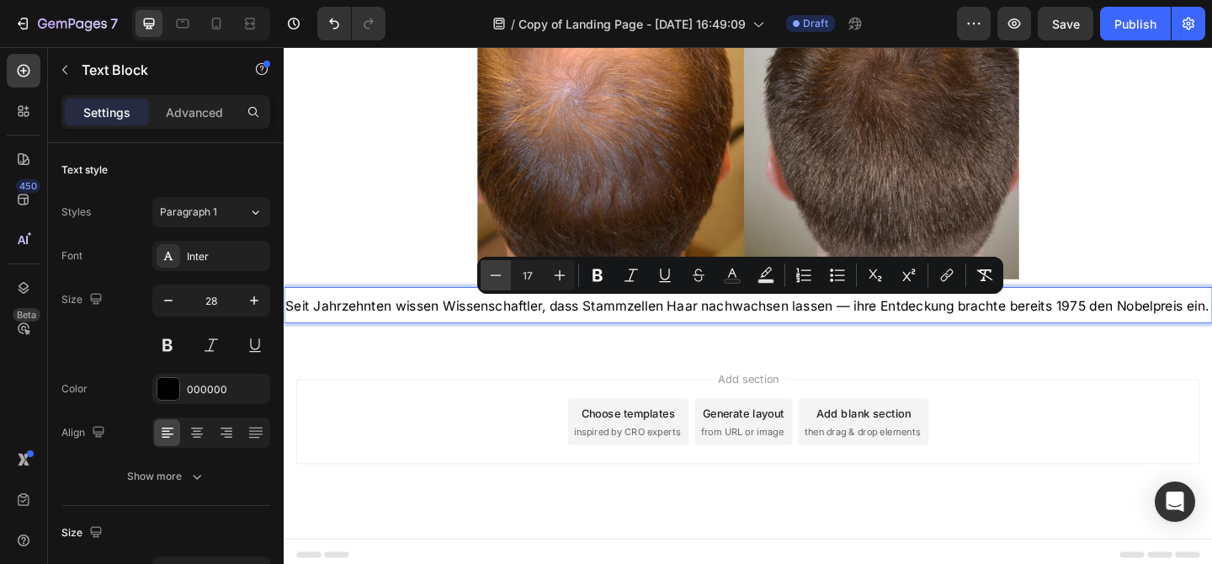
click at [497, 276] on icon "Editor contextual toolbar" at bounding box center [495, 275] width 17 height 17
click at [550, 284] on button "Plus" at bounding box center [560, 275] width 30 height 30
type input "16"
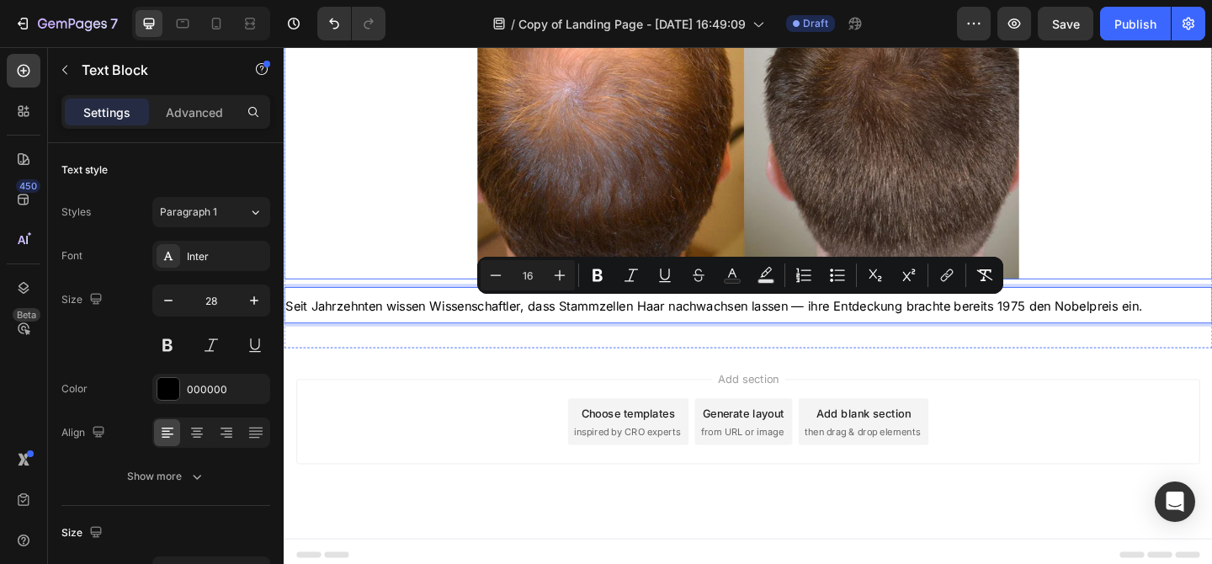
click at [383, 242] on div at bounding box center [789, 115] width 1010 height 369
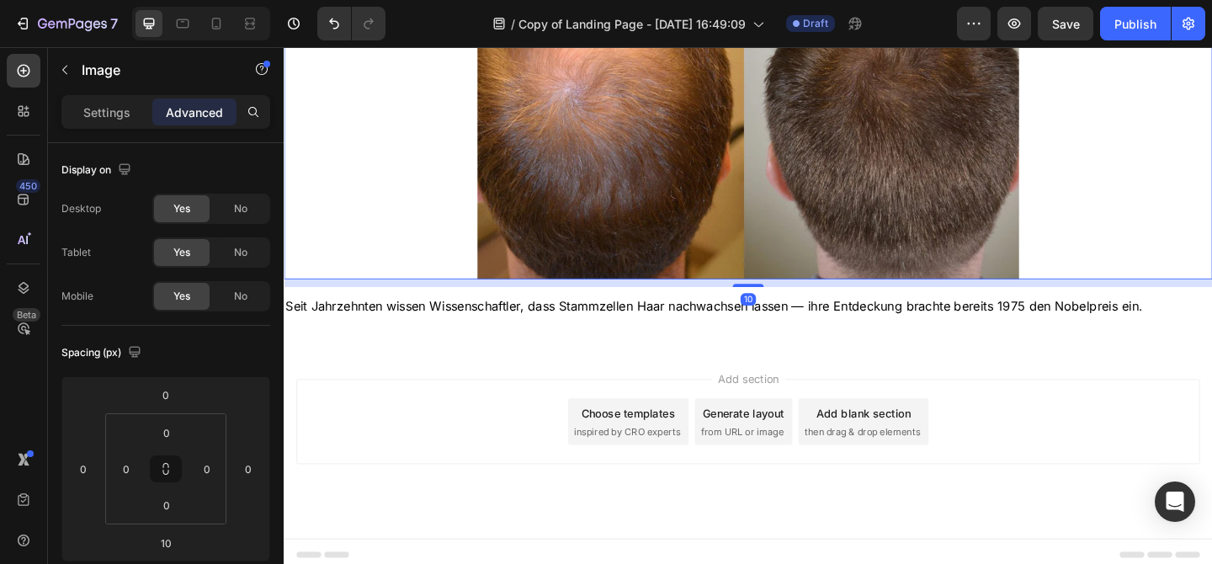
click at [476, 379] on div "Add section Choose templates inspired by CRO experts Generate layout from URL o…" at bounding box center [789, 478] width 1010 height 207
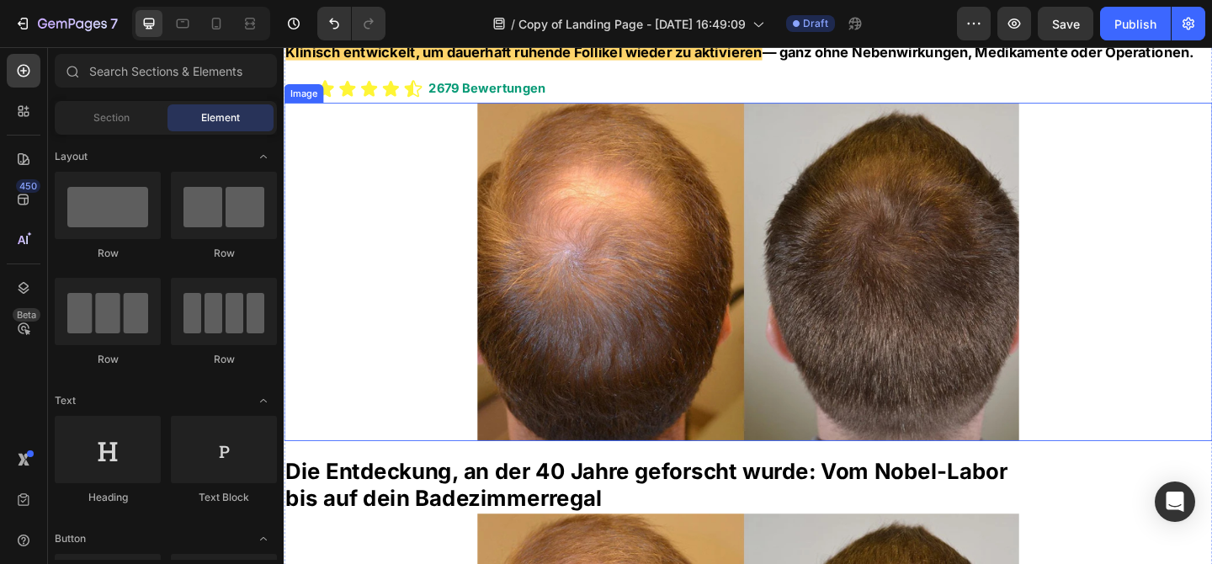
scroll to position [920, 0]
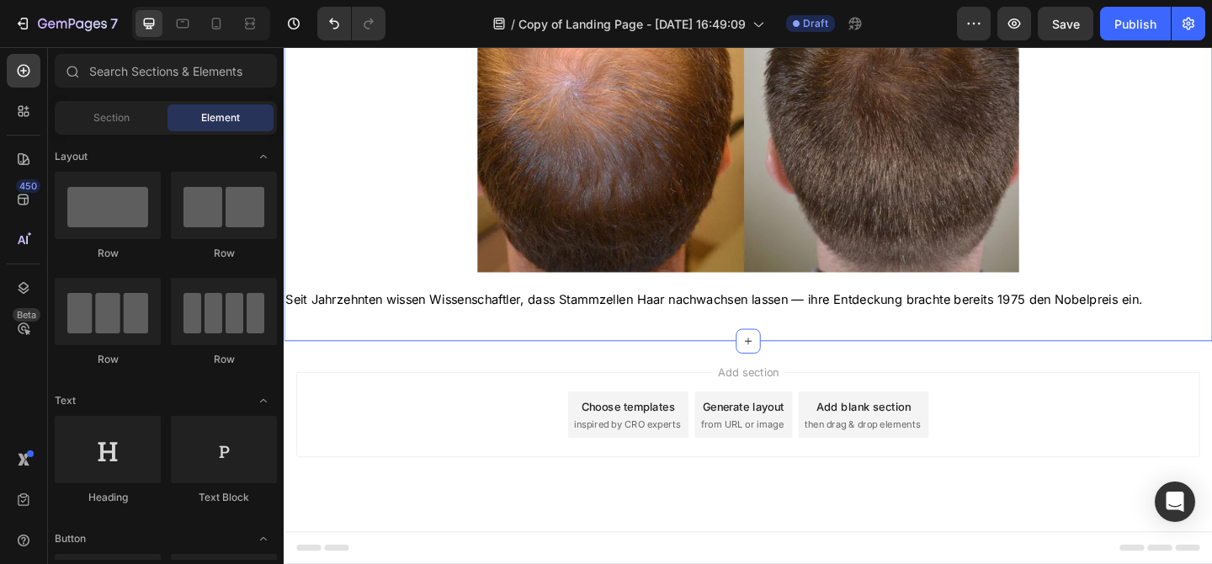
click at [534, 332] on p "Seit Jahrzehnten wissen Wissenschaftler, dass Stammzellen Haar nachwachsen lass…" at bounding box center [788, 320] width 1007 height 36
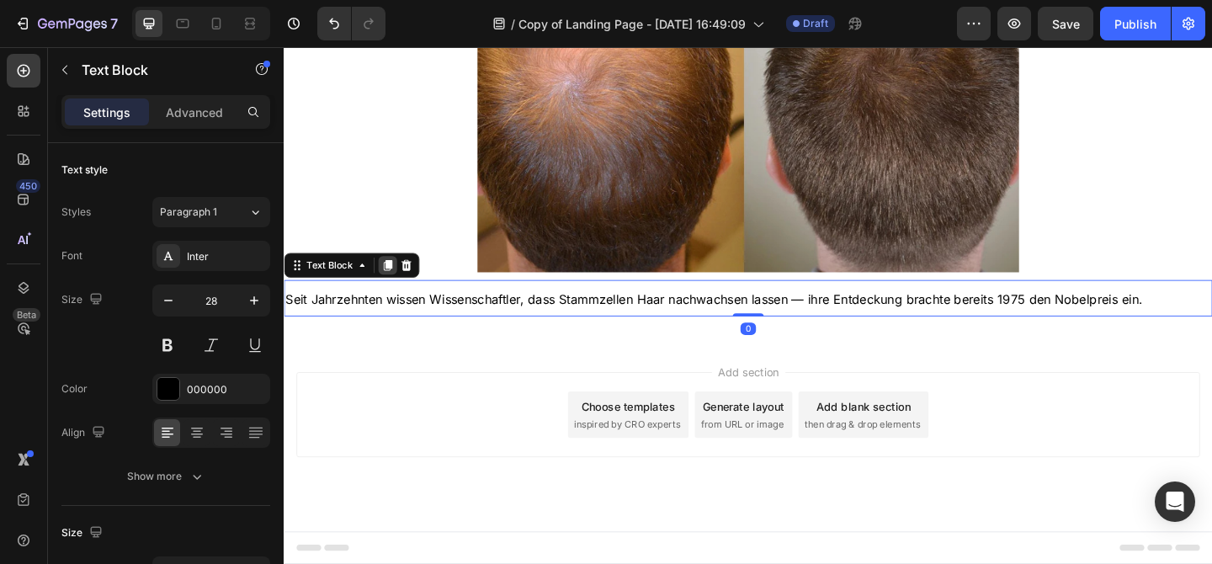
click at [390, 281] on icon at bounding box center [396, 284] width 13 height 13
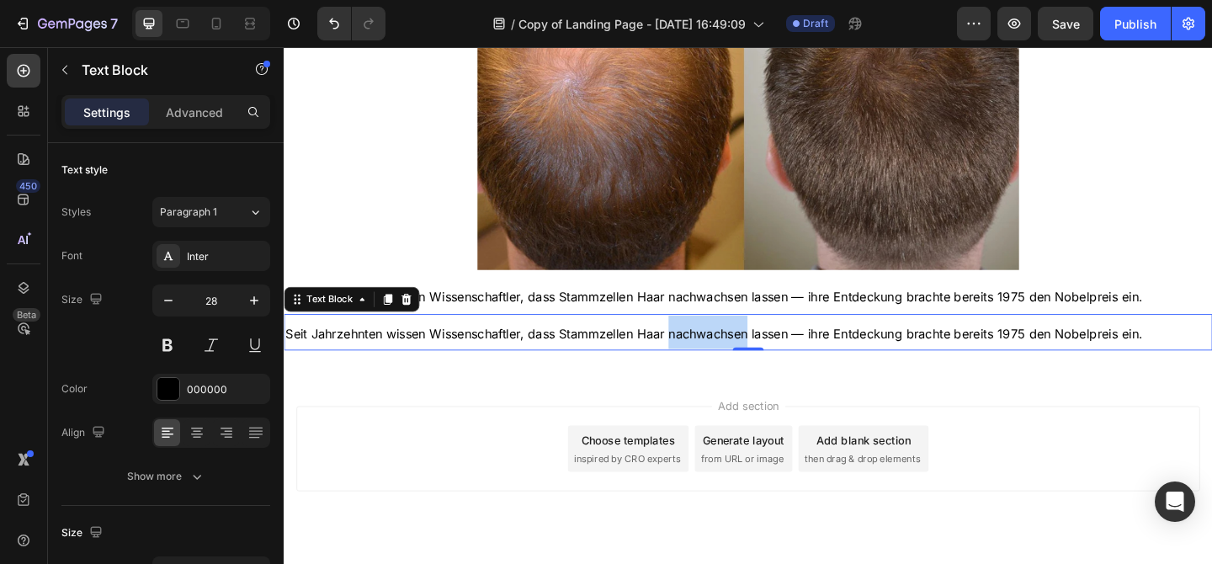
click at [733, 364] on span "Seit Jahrzehnten wissen Wissenschaftler, dass Stammzellen Haar nachwachsen lass…" at bounding box center [751, 358] width 932 height 17
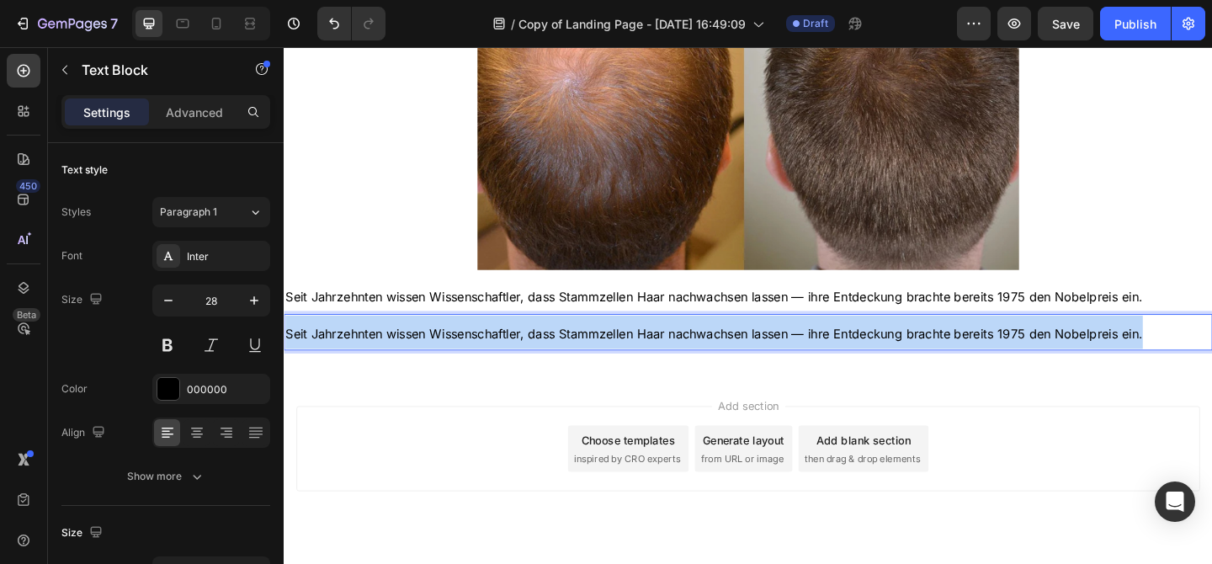
click at [733, 364] on span "Seit Jahrzehnten wissen Wissenschaftler, dass Stammzellen Haar nachwachsen lass…" at bounding box center [751, 358] width 932 height 17
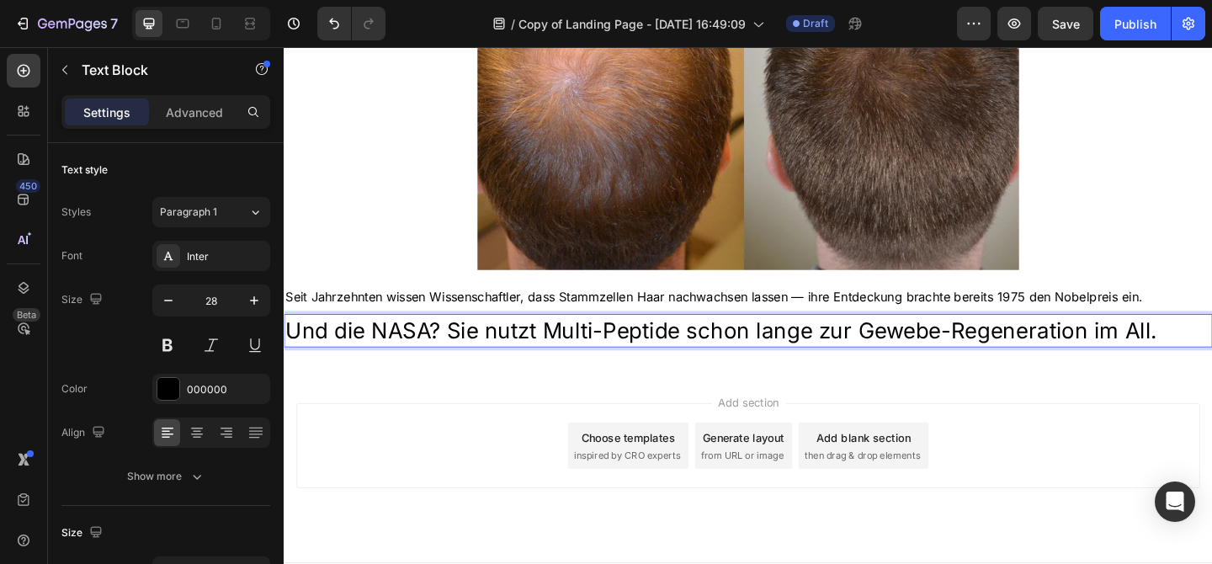
click at [508, 359] on p "Und die NASA? Sie nutzt Multi-Peptide schon lange zur Gewebe-Regeneration im Al…" at bounding box center [788, 355] width 1007 height 33
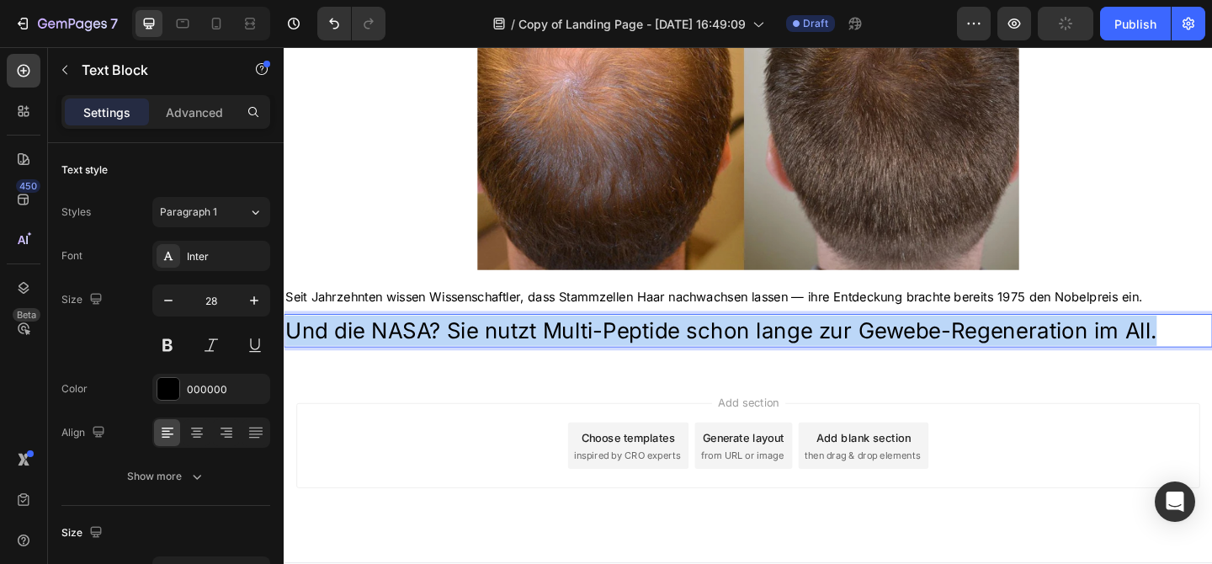
click at [508, 359] on p "Und die NASA? Sie nutzt Multi-Peptide schon lange zur Gewebe-Regeneration im Al…" at bounding box center [788, 355] width 1007 height 33
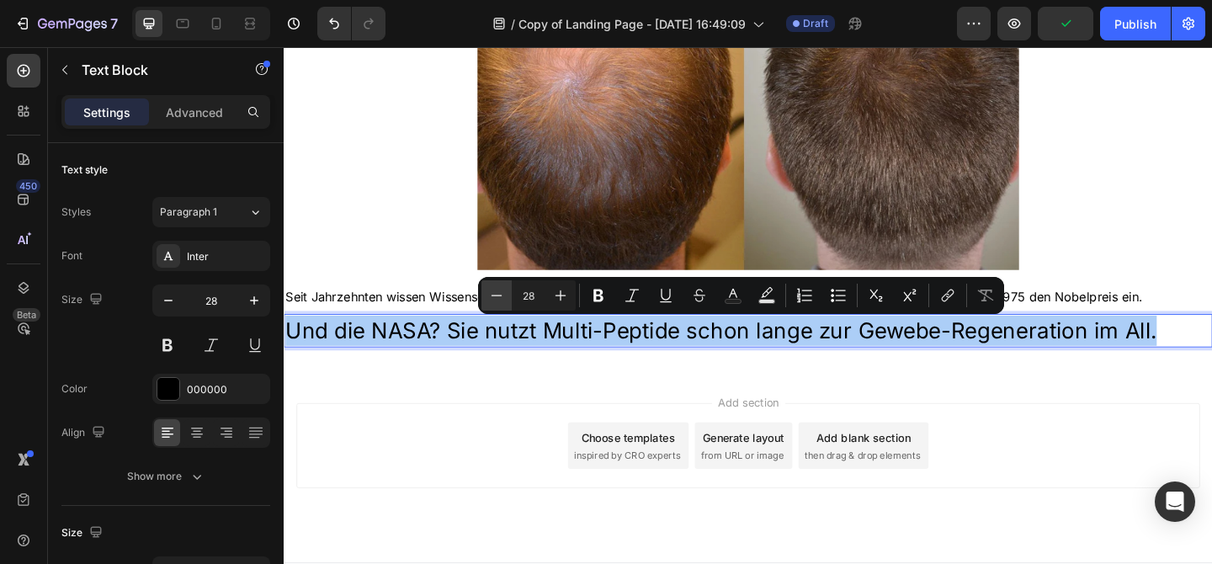
click at [505, 295] on button "Minus" at bounding box center [496, 295] width 30 height 30
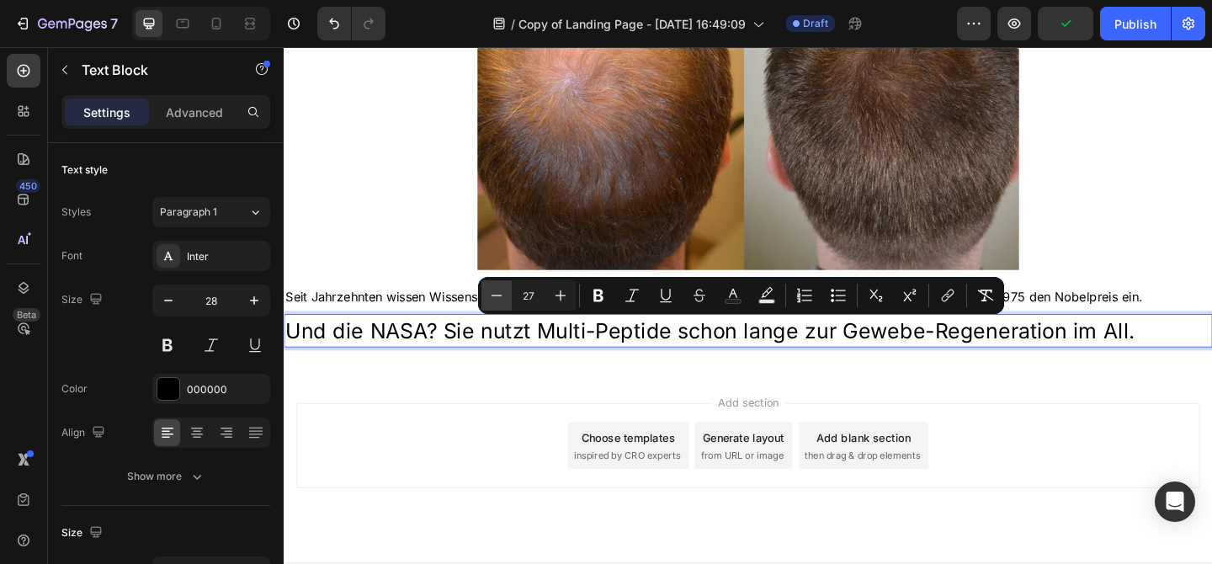
click at [505, 295] on button "Minus" at bounding box center [496, 295] width 30 height 30
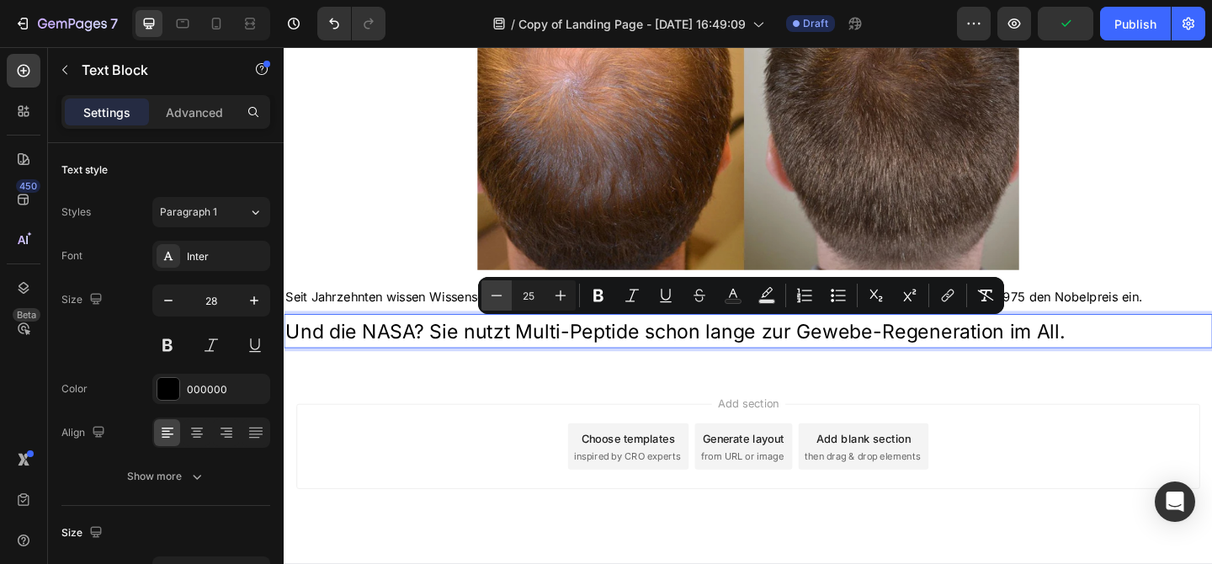
click at [505, 295] on button "Minus" at bounding box center [496, 295] width 30 height 30
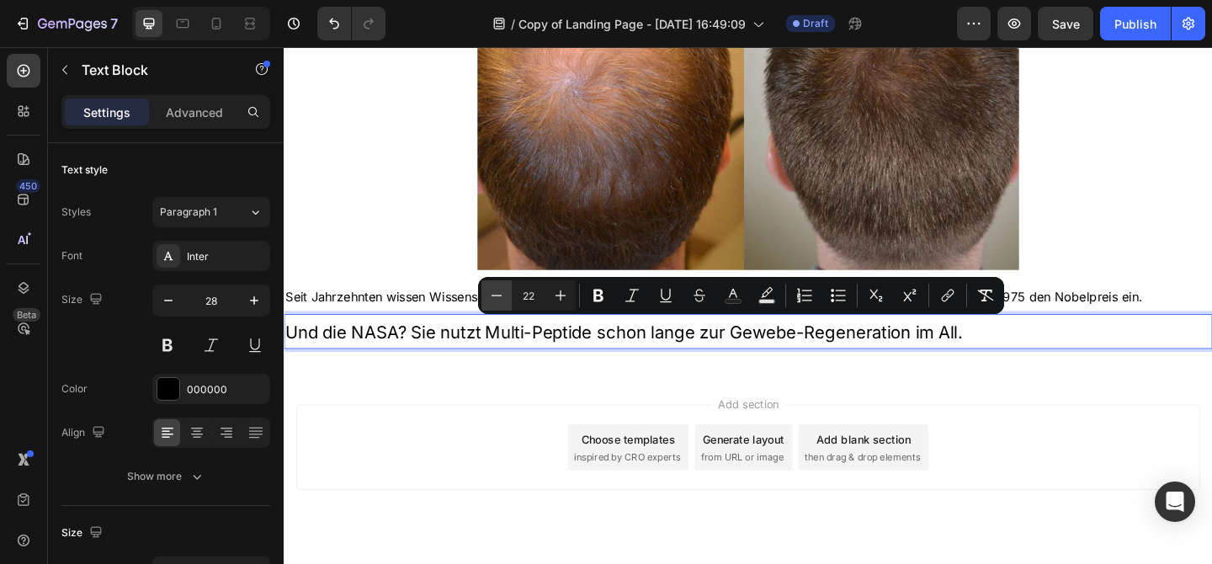
click at [505, 295] on button "Minus" at bounding box center [496, 295] width 30 height 30
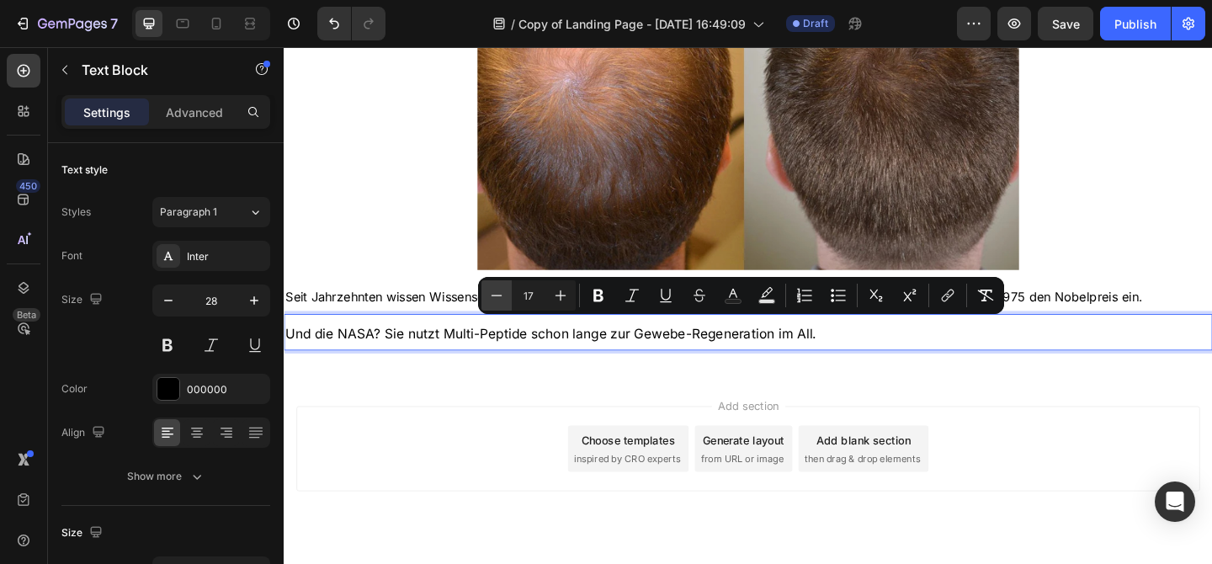
click at [505, 295] on button "Minus" at bounding box center [496, 295] width 30 height 30
type input "16"
click at [841, 377] on div "Und die NASA? Sie nutzt Multi-Peptide schon lange zur Gewebe-Regeneration im Al…" at bounding box center [789, 357] width 1010 height 40
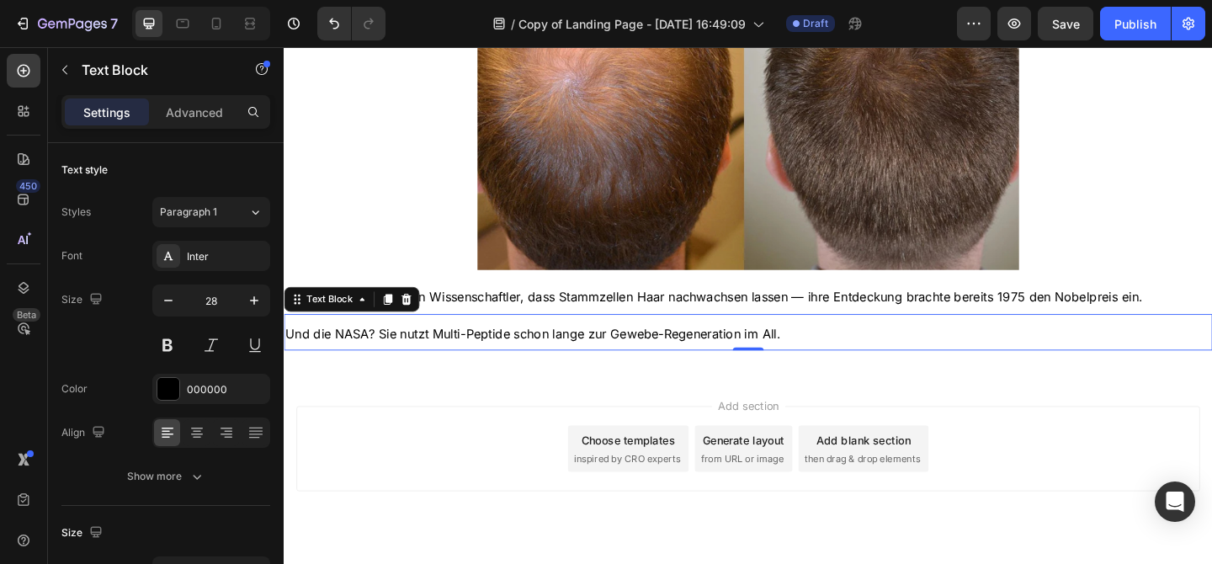
click at [867, 359] on p "Und die NASA? Sie nutzt Multi-Peptide schon lange zur Gewebe-Regeneration im Al…" at bounding box center [788, 357] width 1007 height 36
click at [1017, 418] on div "Add section Choose templates inspired by CRO experts Generate layout from URL o…" at bounding box center [789, 507] width 1010 height 207
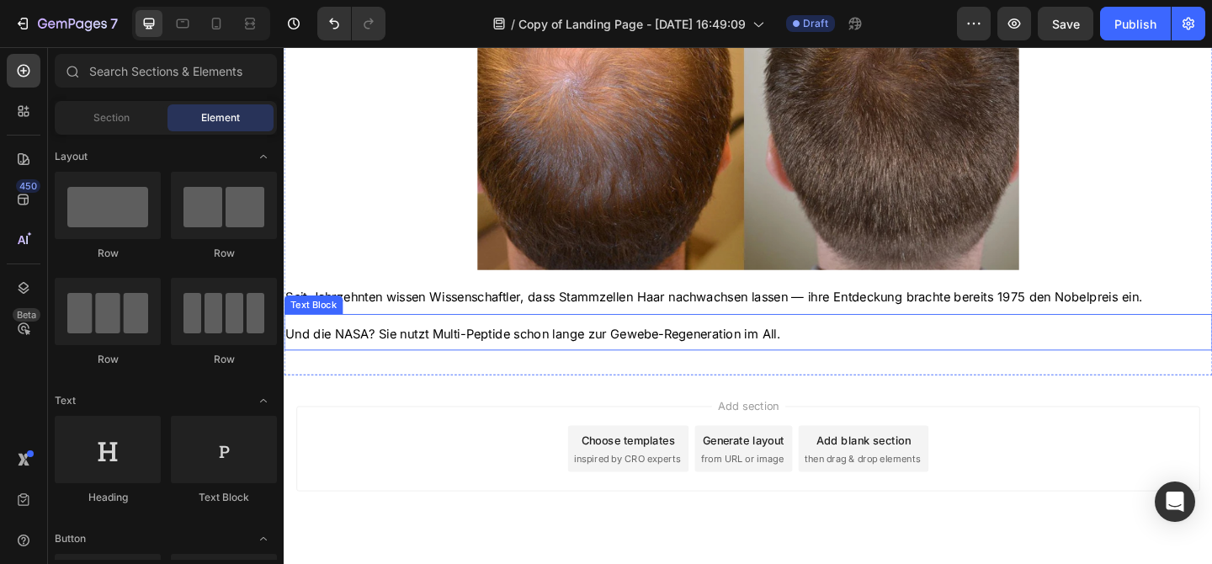
click at [488, 359] on span "Und die NASA? Sie nutzt Multi-Peptide schon lange zur Gewebe-Regeneration im Al…" at bounding box center [554, 358] width 539 height 17
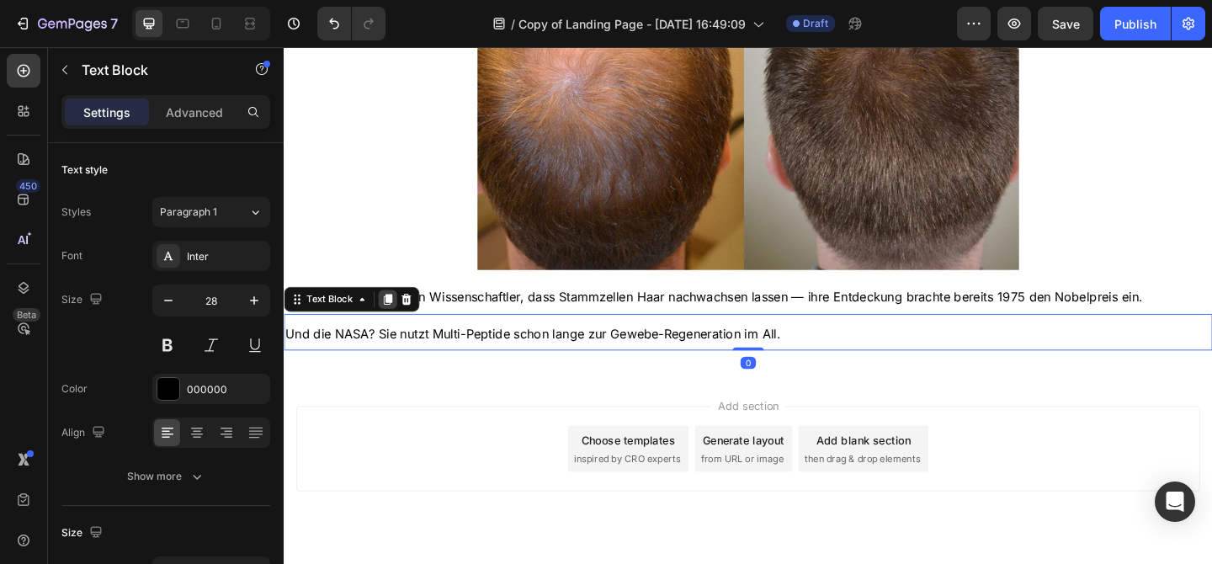
click at [395, 323] on icon at bounding box center [396, 322] width 9 height 12
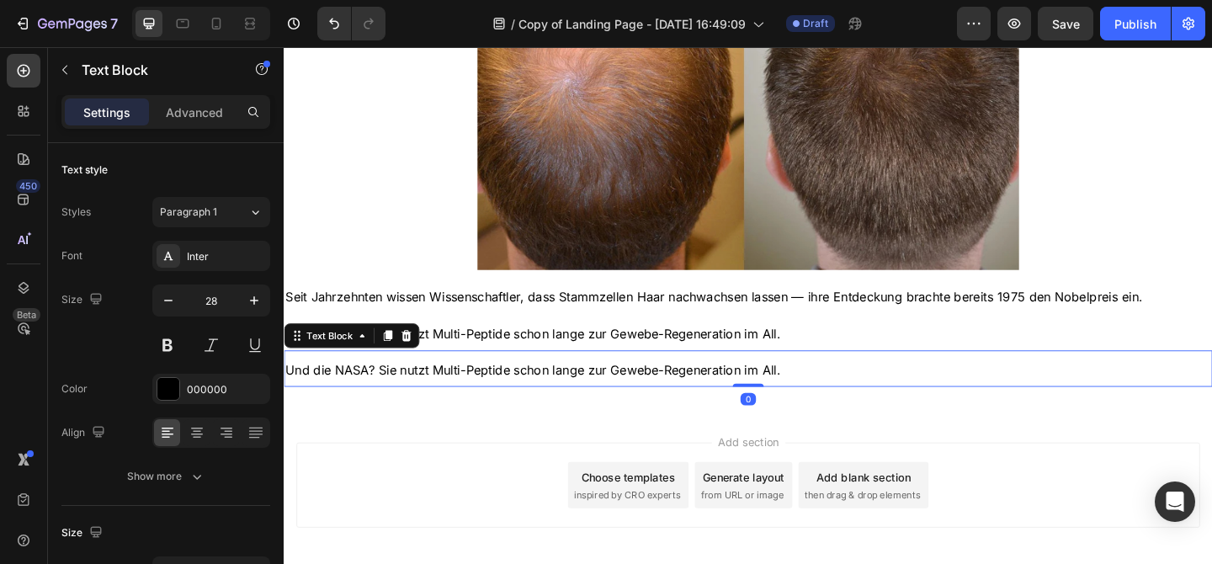
click at [454, 400] on span "Und die NASA? Sie nutzt Multi-Peptide schon lange zur Gewebe-Regeneration im Al…" at bounding box center [554, 398] width 539 height 17
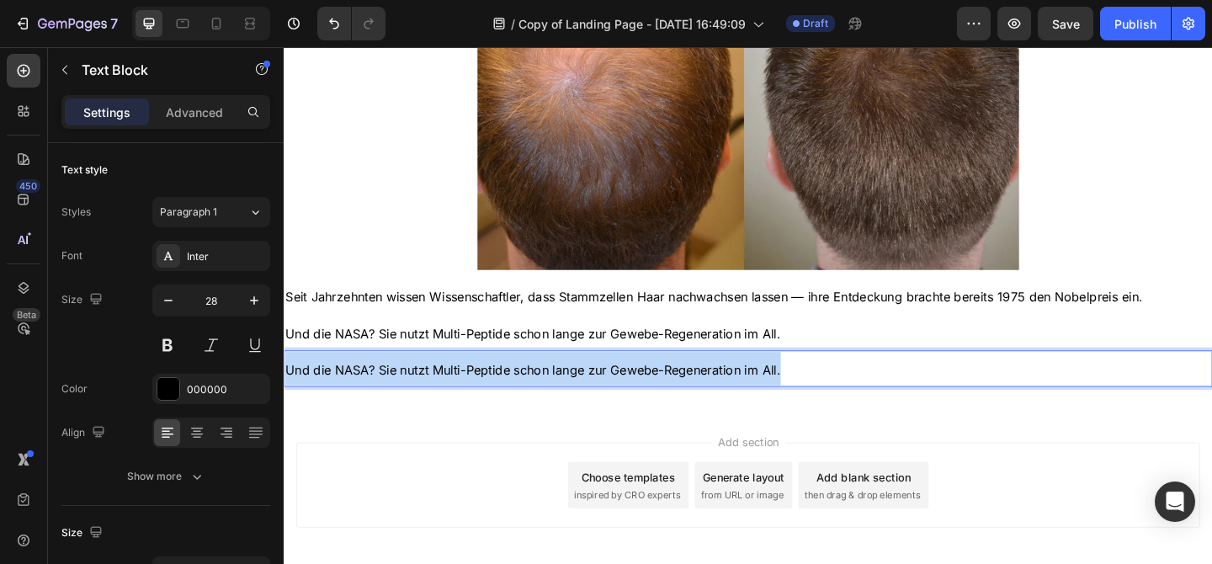
click at [454, 400] on span "Und die NASA? Sie nutzt Multi-Peptide schon lange zur Gewebe-Regeneration im Al…" at bounding box center [554, 398] width 539 height 17
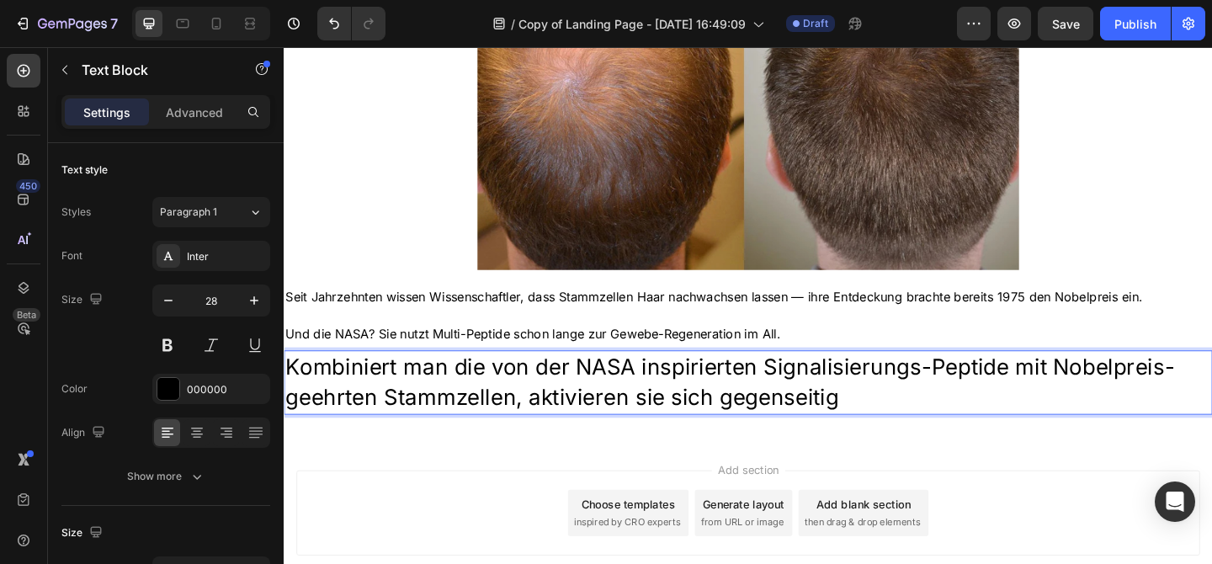
click at [471, 425] on p "Kombiniert man die von der NASA inspirierten Signalisierungs-Peptide mit Nobelp…" at bounding box center [788, 412] width 1007 height 66
click at [471, 424] on p "Kombiniert man die von der NASA inspirierten Signalisierungs-Peptide mit Nobelp…" at bounding box center [788, 412] width 1007 height 66
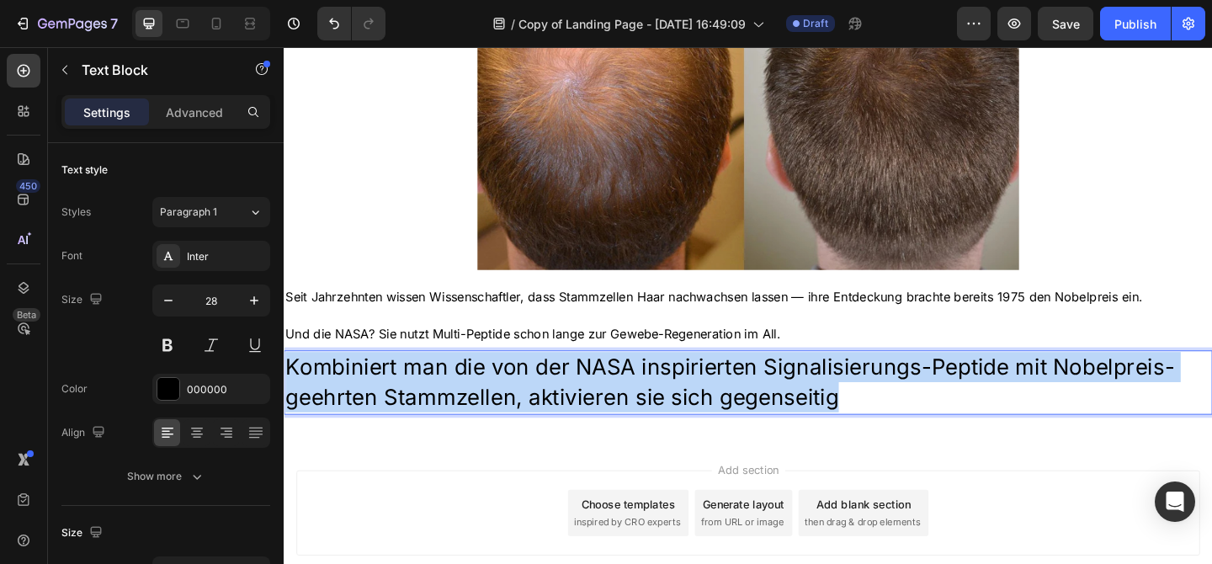
click at [470, 424] on p "Kombiniert man die von der NASA inspirierten Signalisierungs-Peptide mit Nobelp…" at bounding box center [788, 412] width 1007 height 66
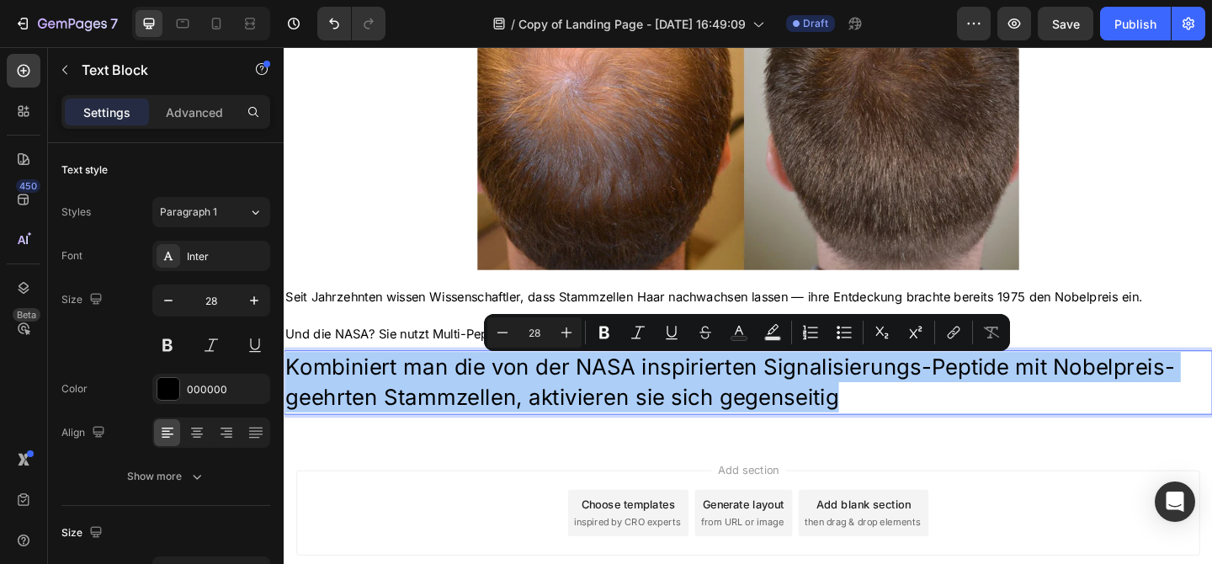
click at [531, 326] on input "28" at bounding box center [535, 332] width 34 height 20
type input "16"
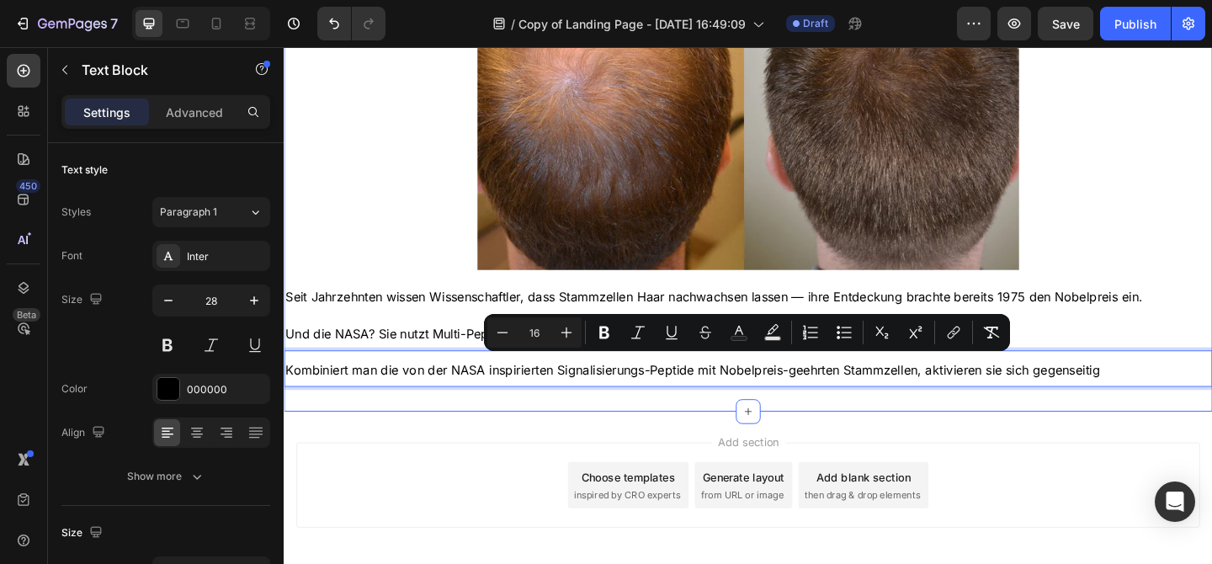
drag, startPoint x: 500, startPoint y: 446, endPoint x: 556, endPoint y: 382, distance: 85.3
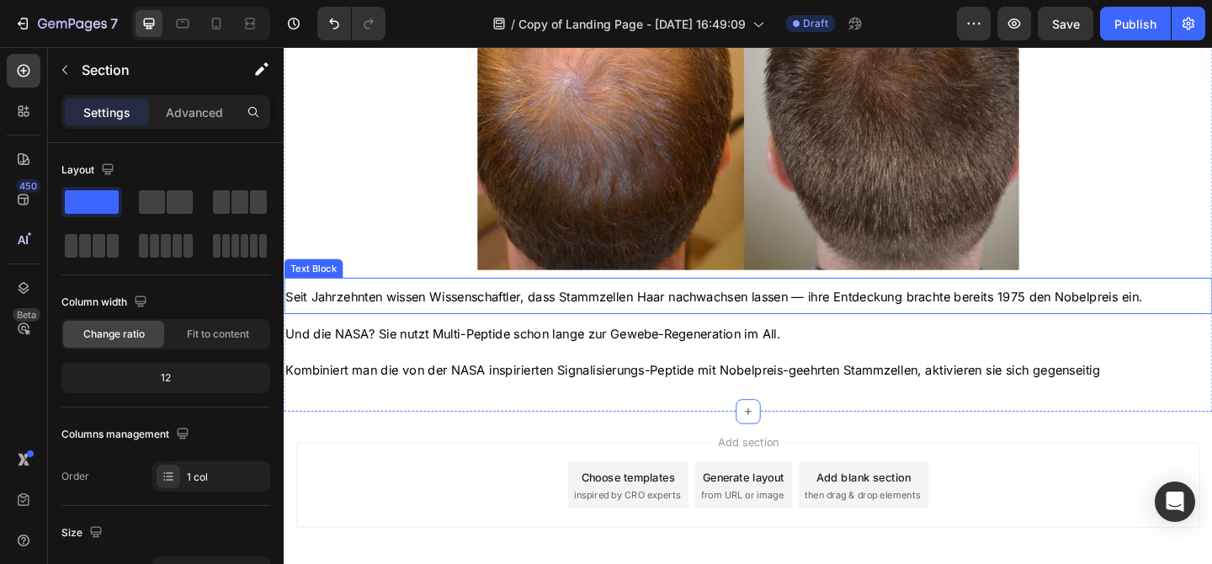
click at [911, 321] on span "Seit Jahrzehnten wissen Wissenschaftler, dass Stammzellen Haar nachwachsen lass…" at bounding box center [751, 319] width 932 height 17
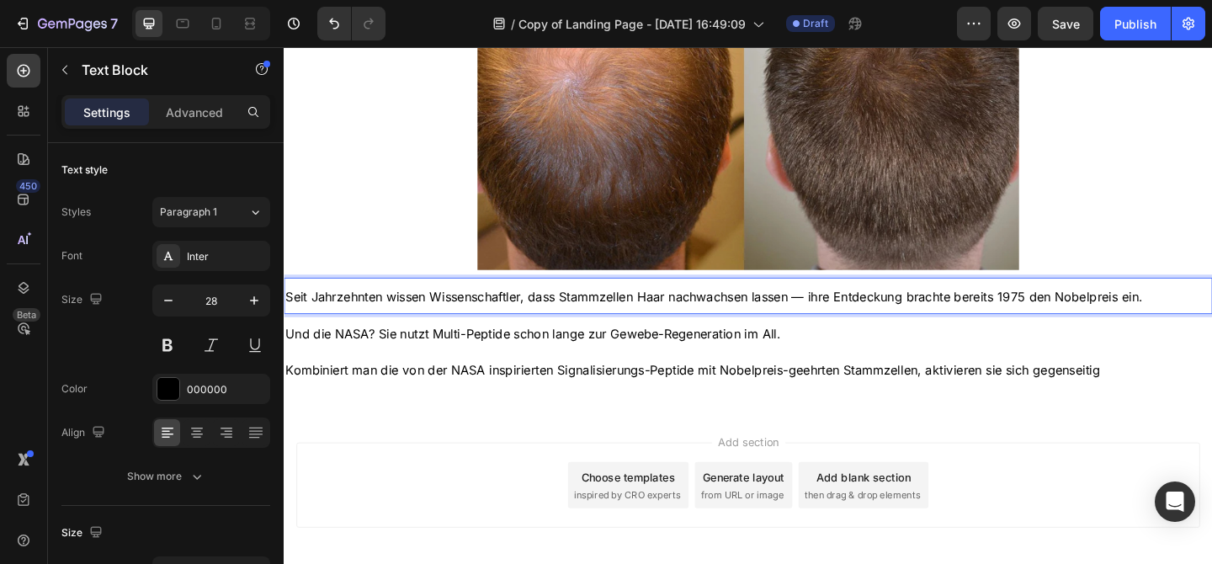
click at [1211, 314] on p "Seit Jahrzehnten wissen Wissenschaftler, dass Stammzellen Haar nachwachsen lass…" at bounding box center [788, 318] width 1007 height 36
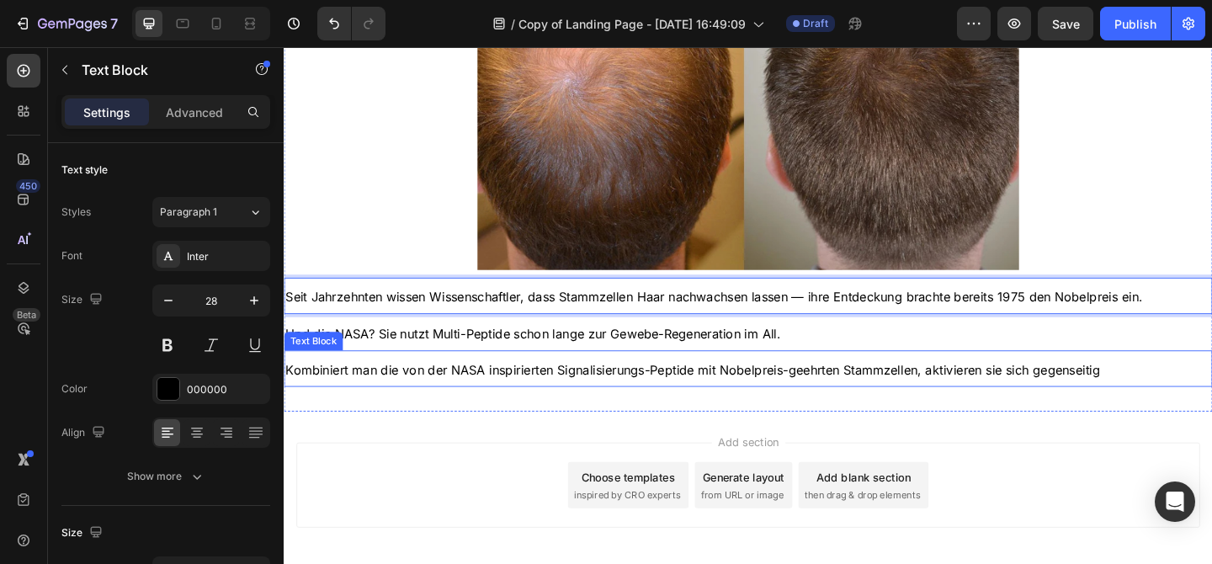
click at [654, 403] on span "Kombiniert man die von der NASA inspirierten Signalisierungs-Peptide mit Nobelp…" at bounding box center [728, 398] width 886 height 17
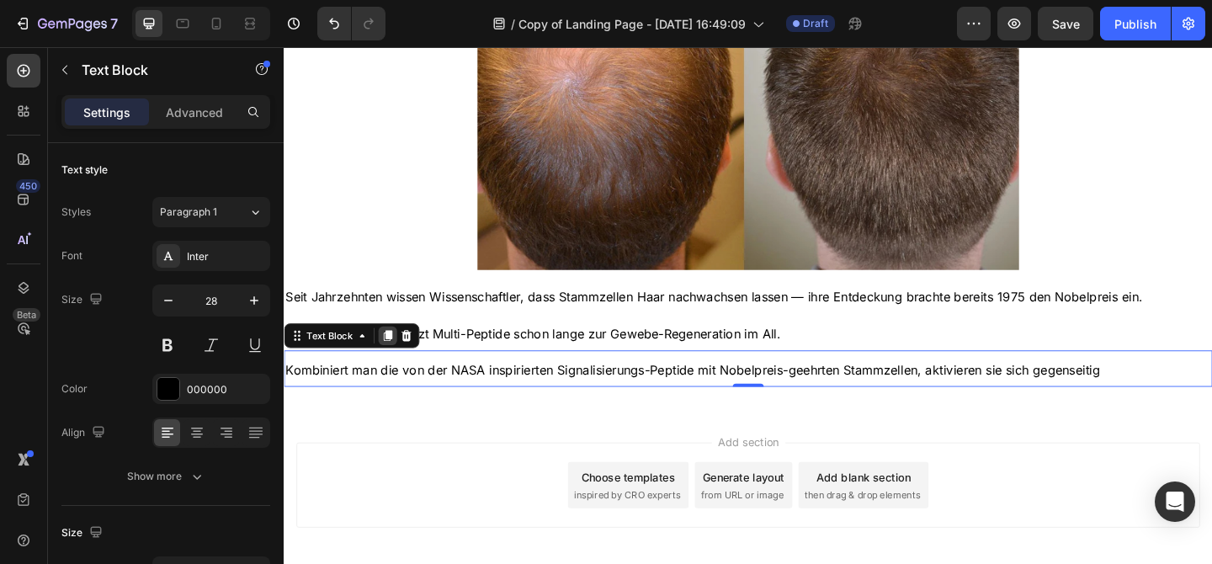
click at [397, 363] on icon at bounding box center [396, 361] width 9 height 12
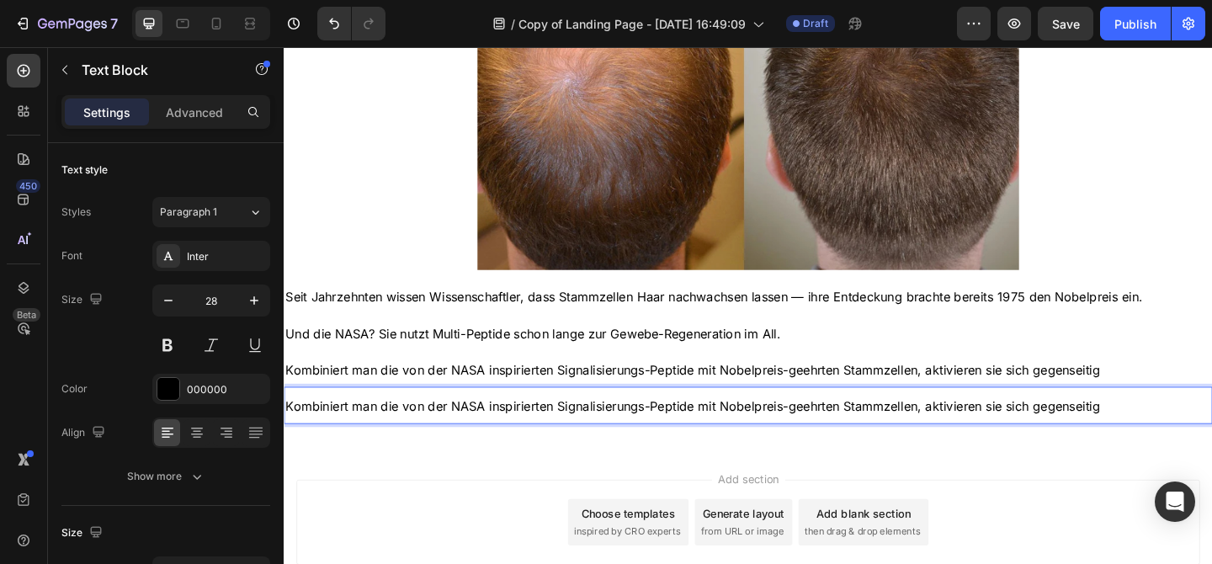
click at [738, 430] on p "Kombiniert man die von der NASA inspirierten Signalisierungs-Peptide mit Nobelp…" at bounding box center [788, 436] width 1007 height 36
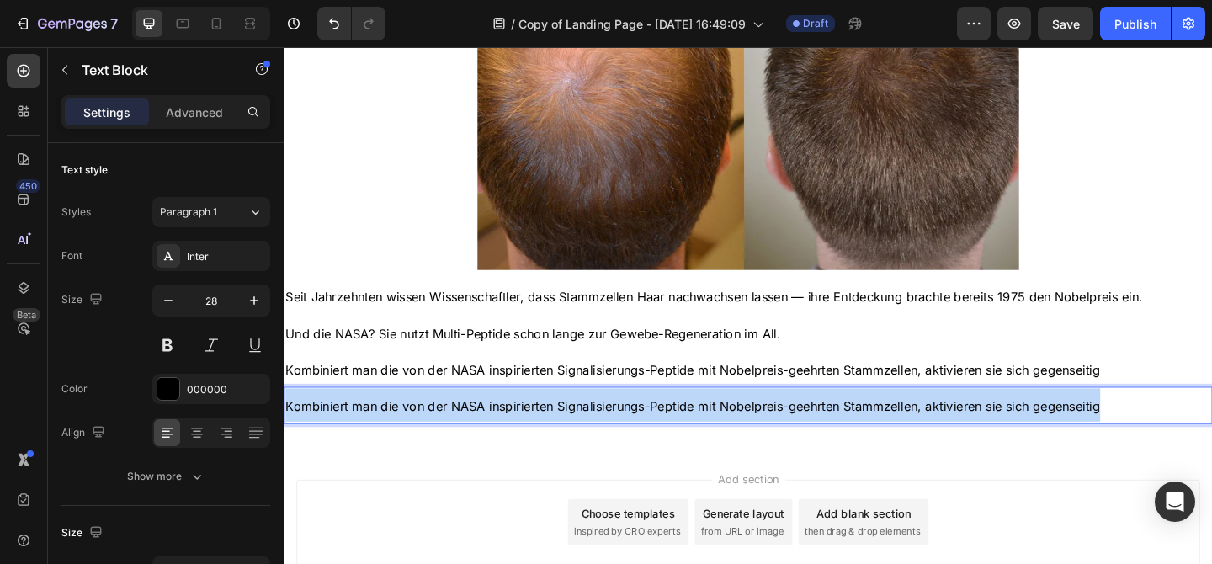
click at [738, 430] on p "Kombiniert man die von der NASA inspirierten Signalisierungs-Peptide mit Nobelp…" at bounding box center [788, 436] width 1007 height 36
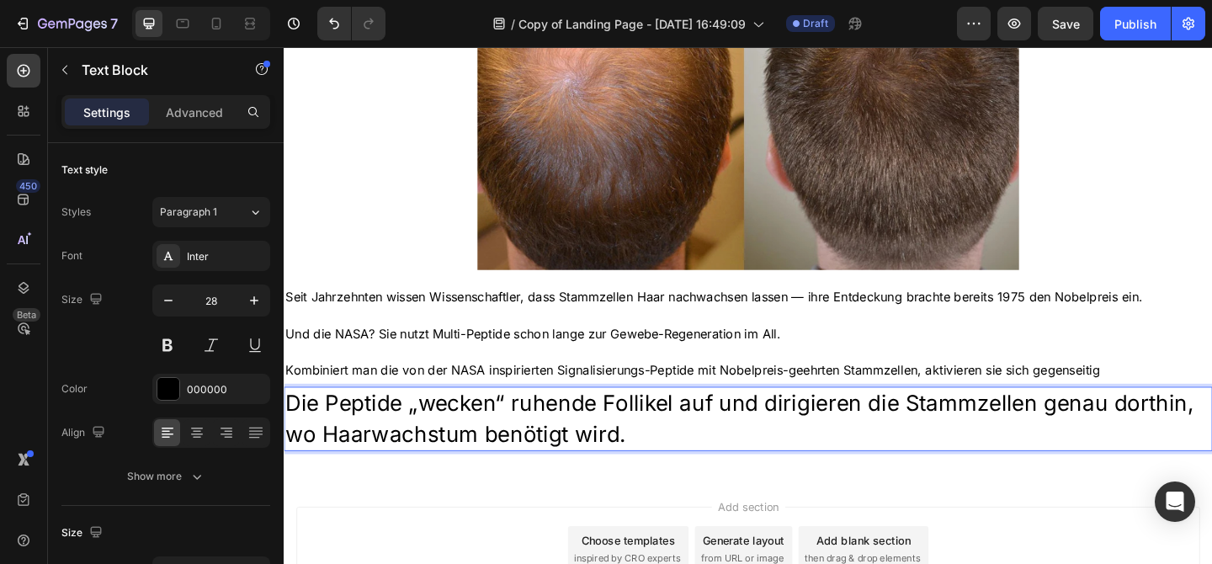
click at [624, 439] on p "Die Peptide „wecken“ ruhende Follikel auf und dirigieren die Stammzellen genau …" at bounding box center [788, 451] width 1007 height 66
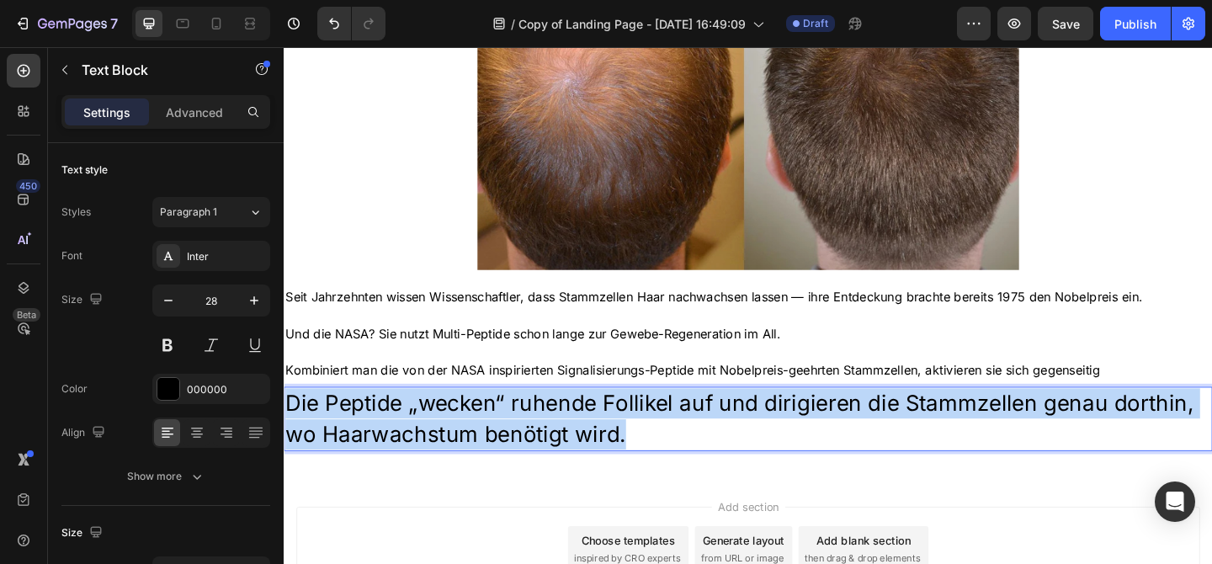
click at [624, 439] on p "Die Peptide „wecken“ ruhende Follikel auf und dirigieren die Stammzellen genau …" at bounding box center [788, 451] width 1007 height 66
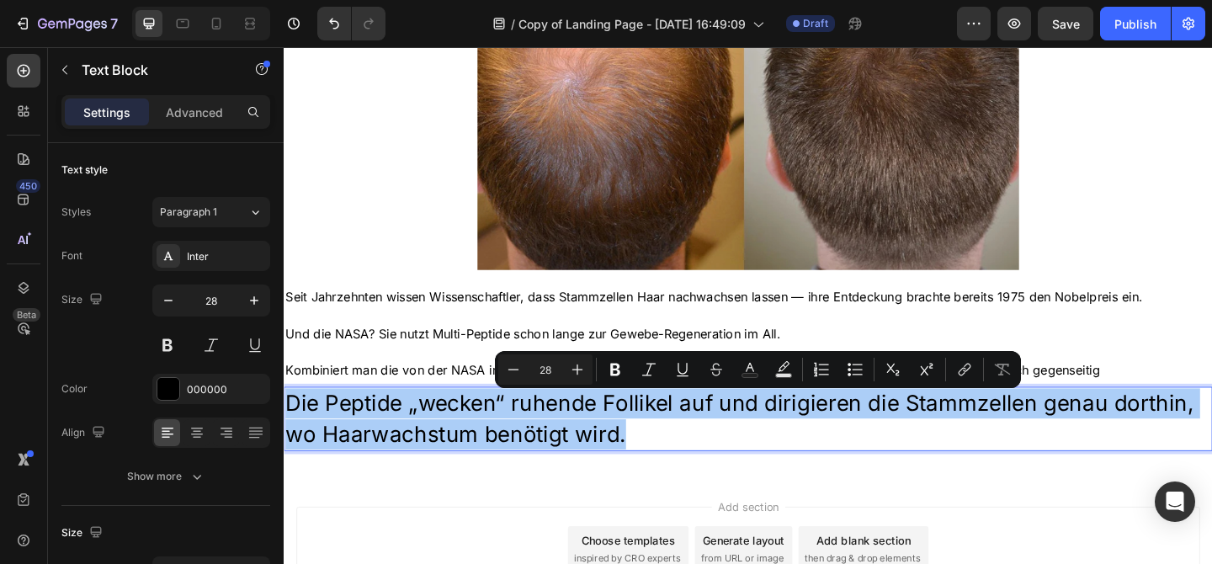
click at [544, 375] on input "28" at bounding box center [546, 369] width 34 height 20
click at [544, 372] on input "28" at bounding box center [546, 369] width 34 height 20
type input "16"
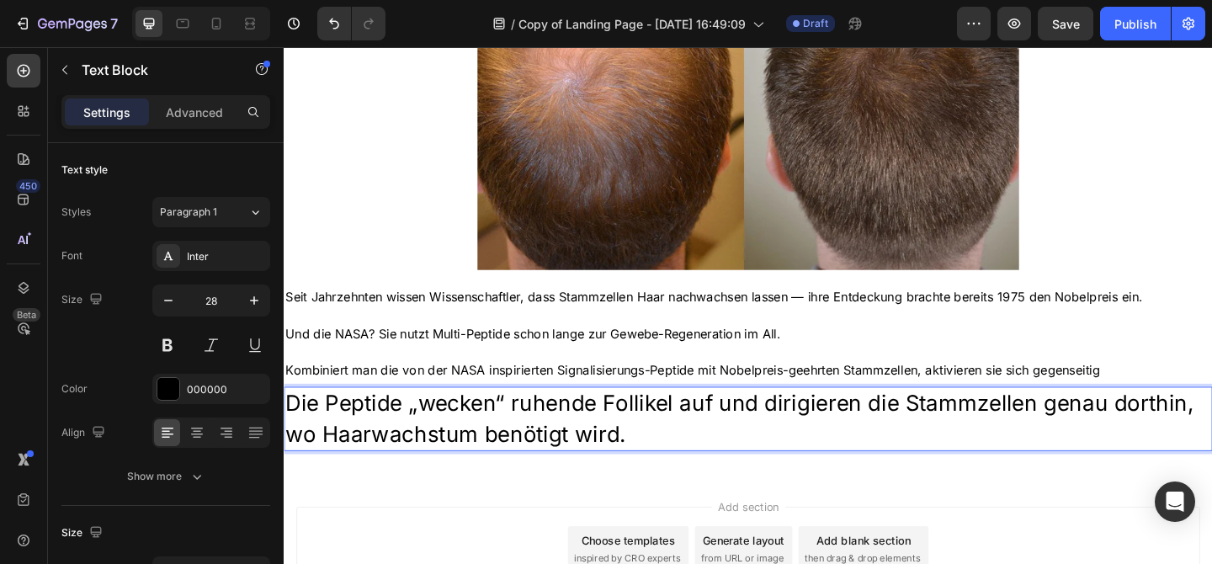
click at [468, 438] on p "Die Peptide „wecken“ ruhende Follikel auf und dirigieren die Stammzellen genau …" at bounding box center [788, 451] width 1007 height 66
click at [469, 438] on p "Die Peptide „wecken“ ruhende Follikel auf und dirigieren die Stammzellen genau …" at bounding box center [788, 451] width 1007 height 66
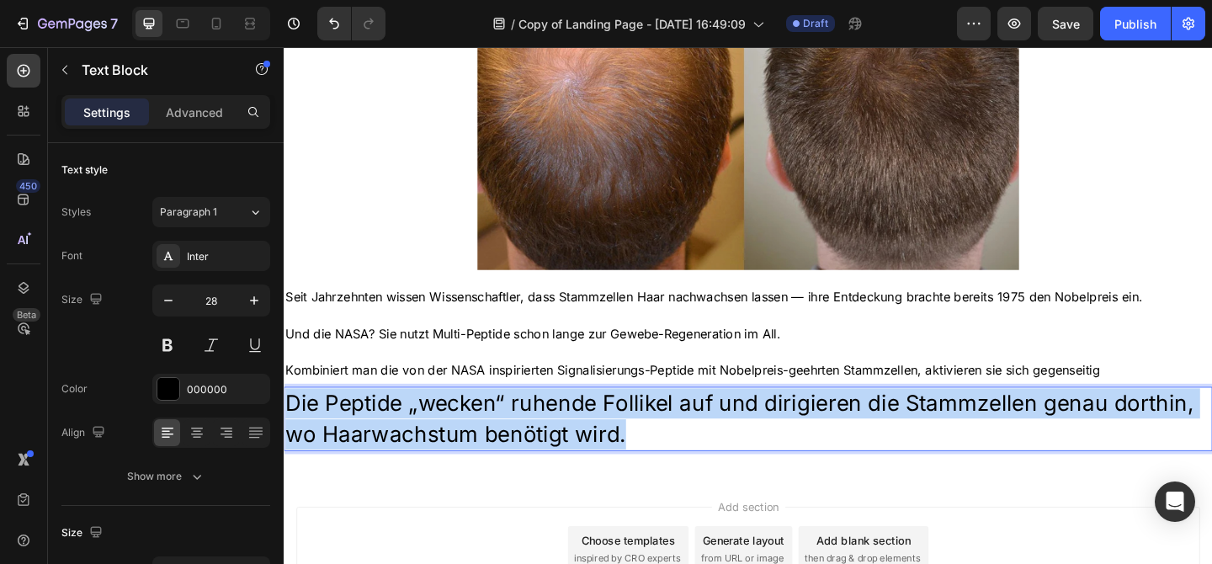
click at [469, 438] on p "Die Peptide „wecken“ ruhende Follikel auf und dirigieren die Stammzellen genau …" at bounding box center [788, 451] width 1007 height 66
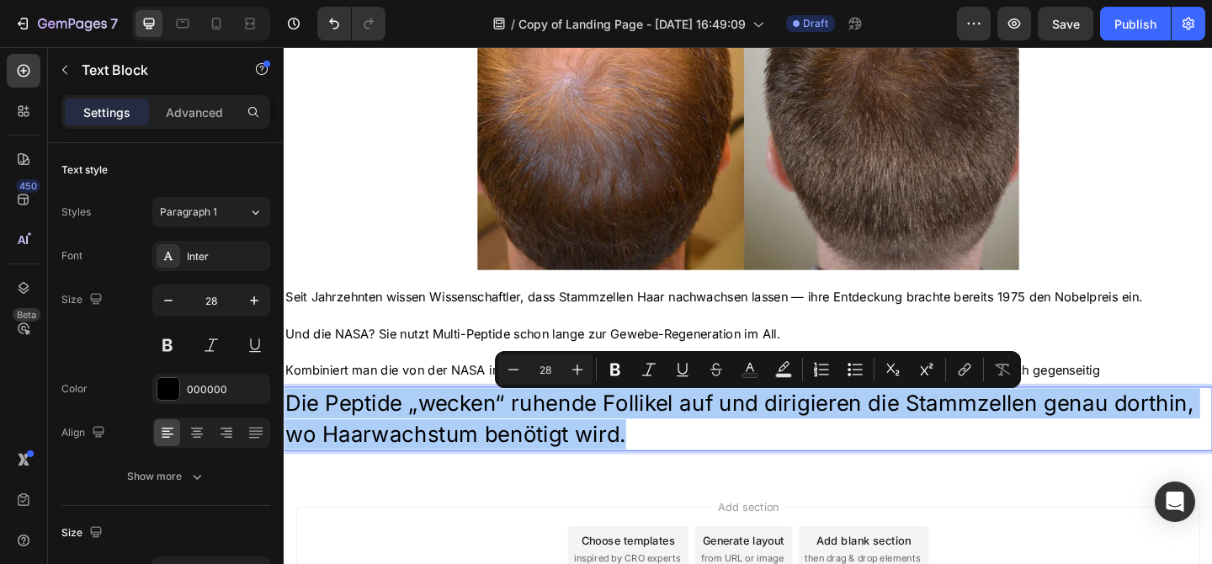
click at [545, 360] on input "28" at bounding box center [546, 369] width 34 height 20
type input "16"
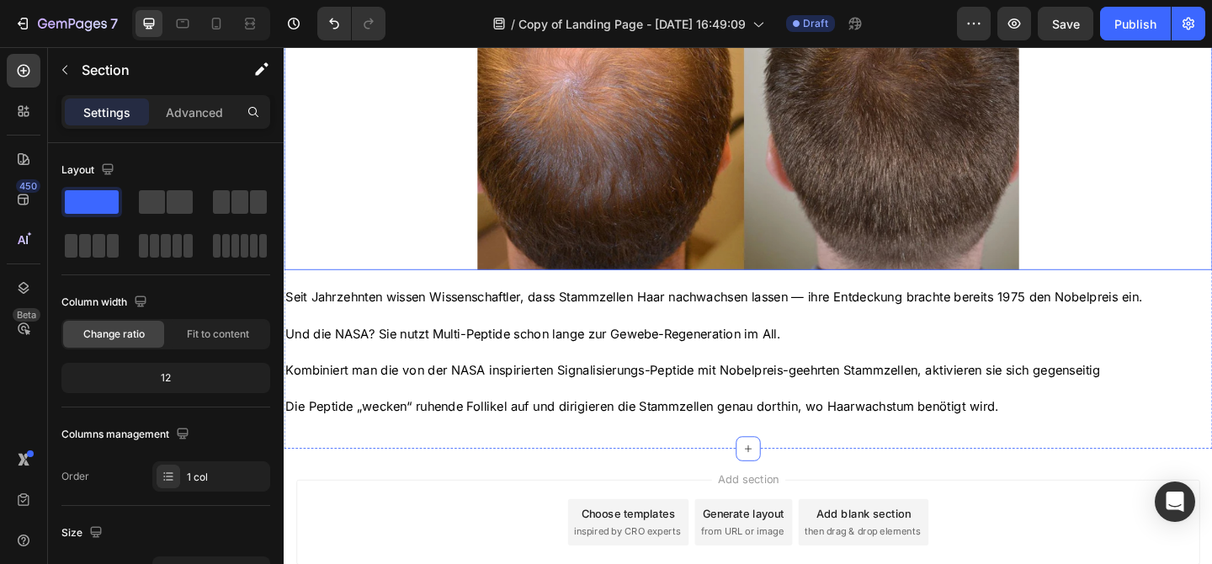
scroll to position [895, 0]
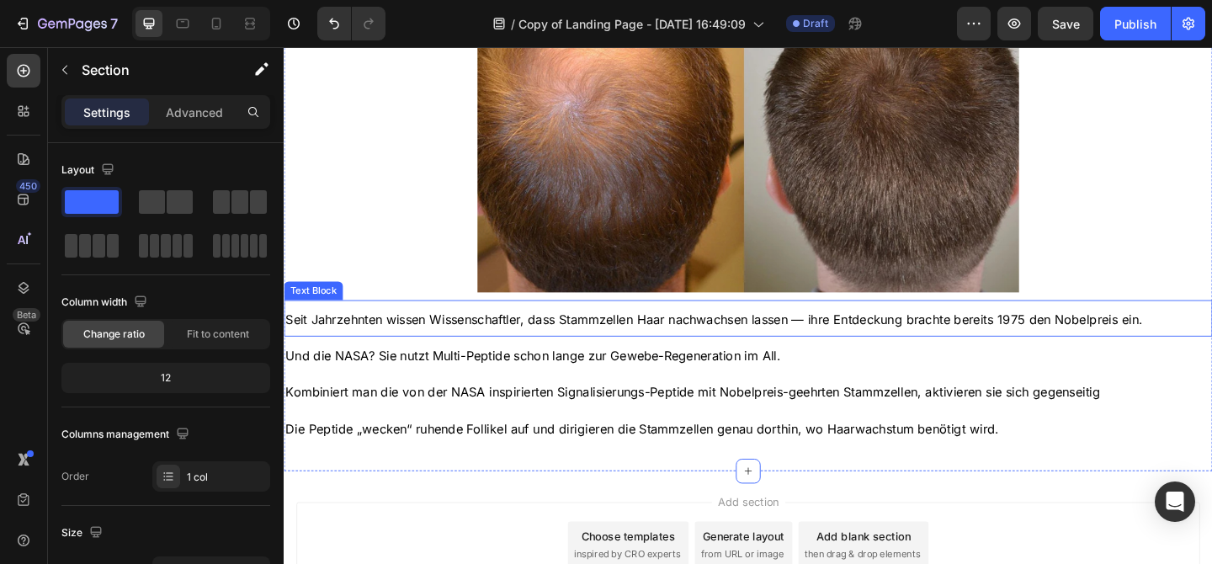
click at [536, 338] on span "Seit Jahrzehnten wissen Wissenschaftler, dass Stammzellen Haar nachwachsen lass…" at bounding box center [751, 343] width 932 height 17
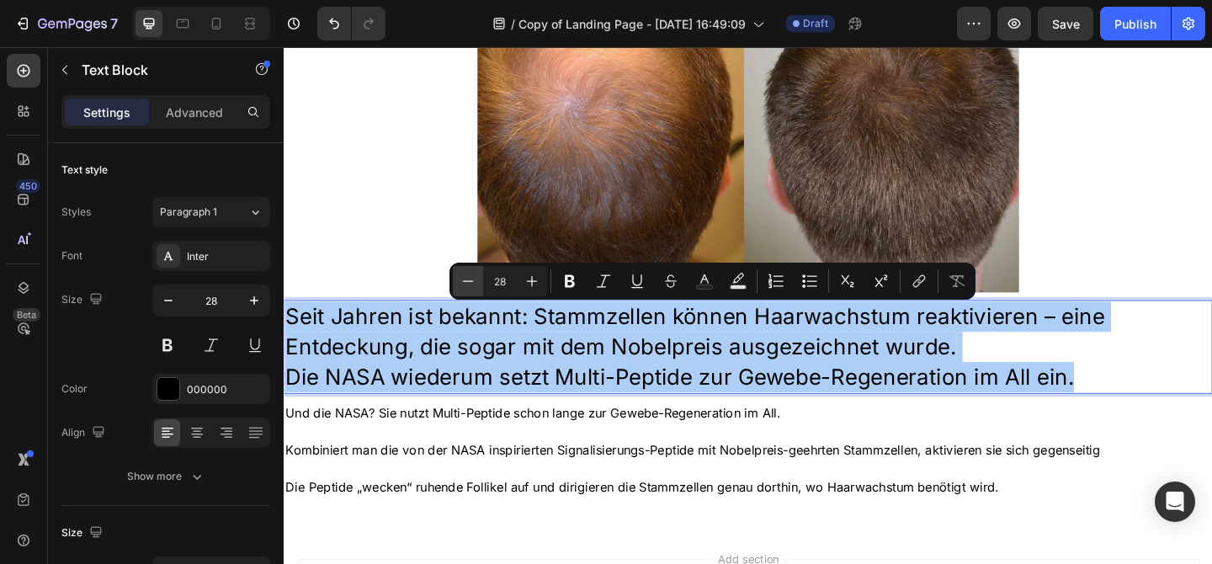
click at [475, 288] on icon "Editor contextual toolbar" at bounding box center [468, 281] width 17 height 17
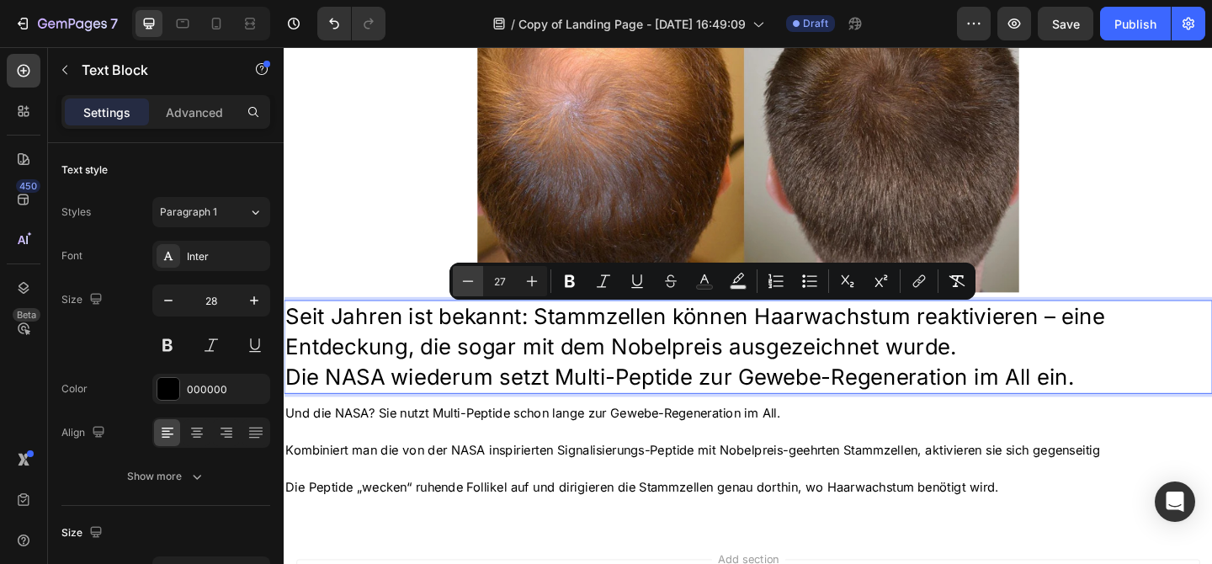
click at [475, 288] on icon "Editor contextual toolbar" at bounding box center [468, 281] width 17 height 17
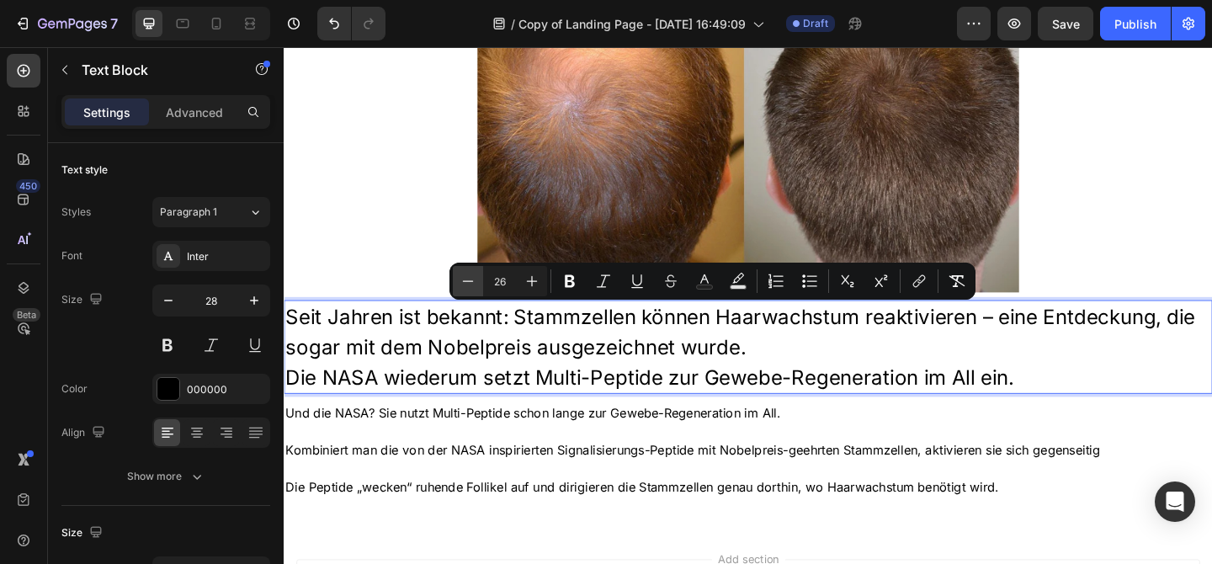
click at [475, 288] on icon "Editor contextual toolbar" at bounding box center [468, 281] width 17 height 17
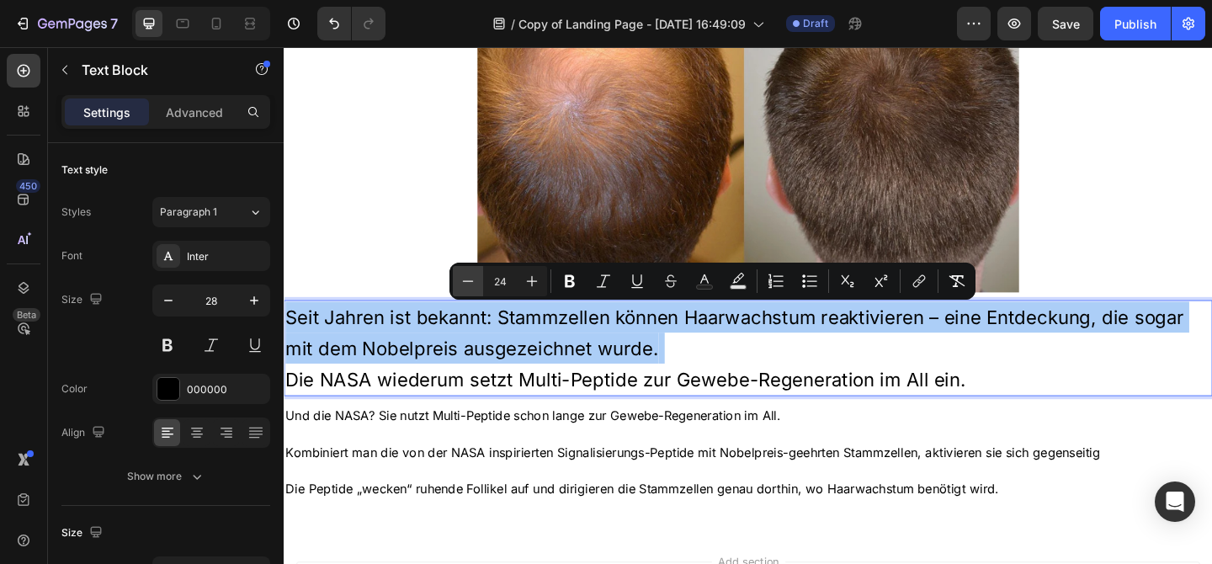
click at [475, 288] on icon "Editor contextual toolbar" at bounding box center [468, 281] width 17 height 17
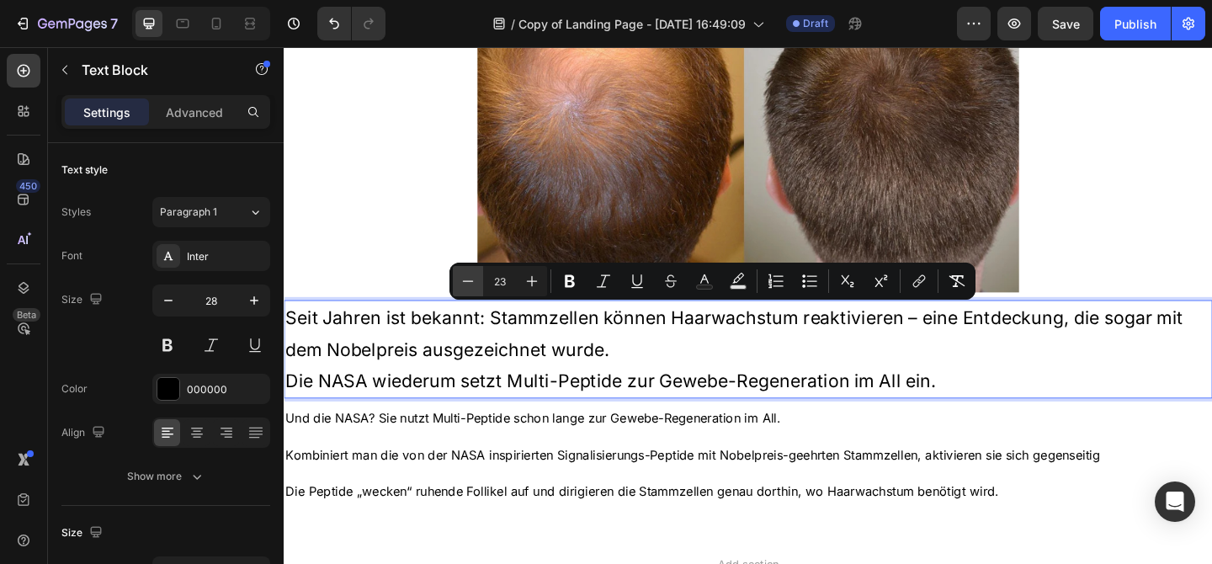
click at [475, 288] on icon "Editor contextual toolbar" at bounding box center [468, 281] width 17 height 17
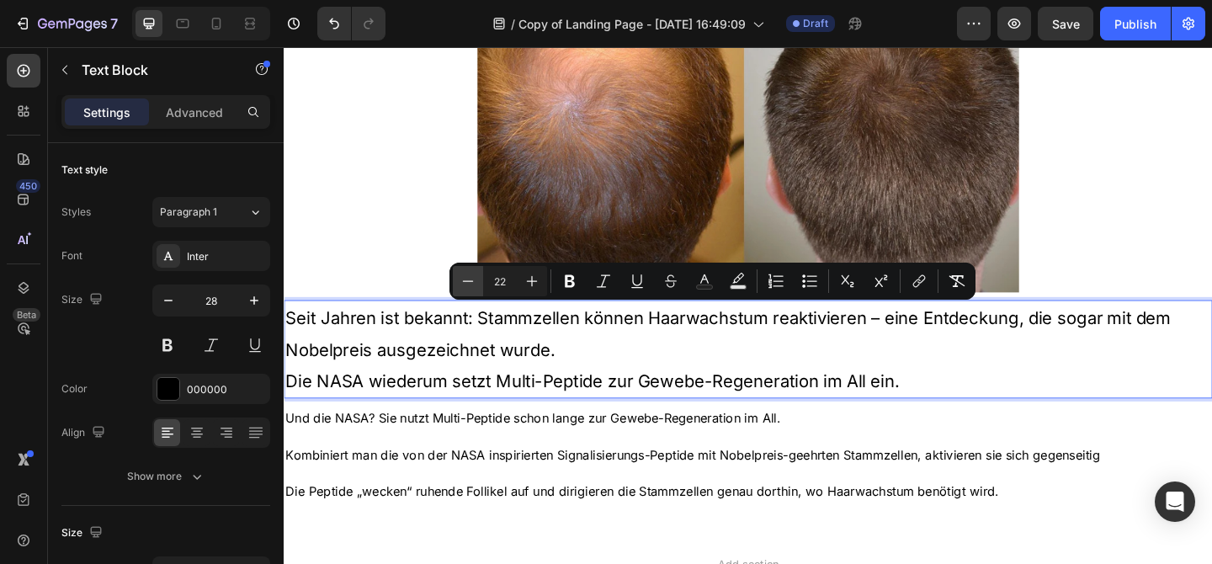
click at [475, 288] on icon "Editor contextual toolbar" at bounding box center [468, 281] width 17 height 17
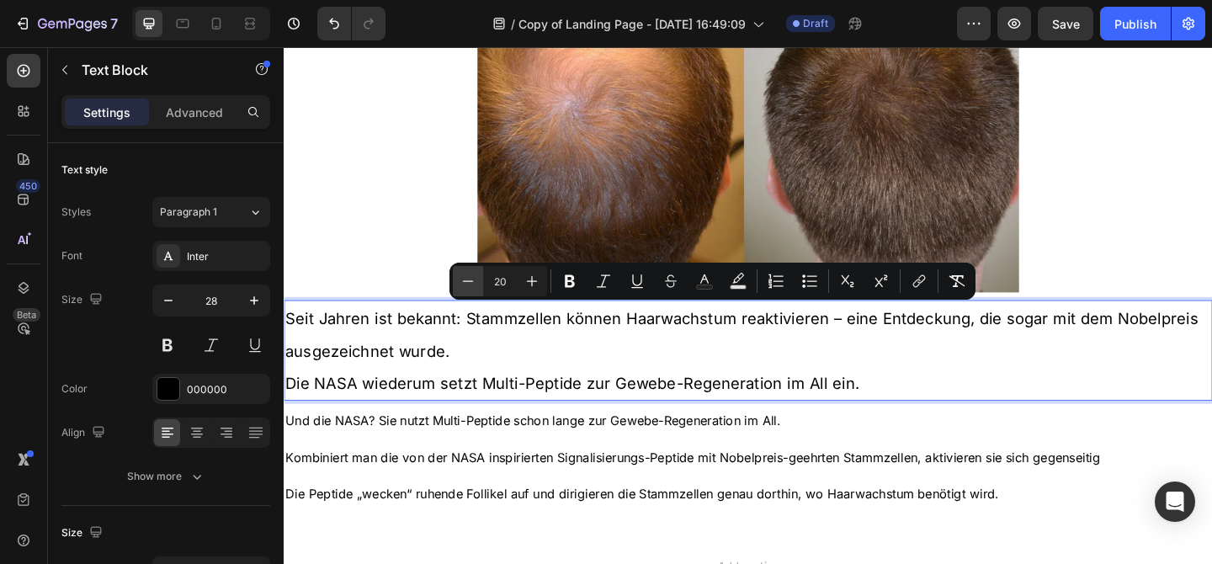
click at [475, 288] on icon "Editor contextual toolbar" at bounding box center [468, 281] width 17 height 17
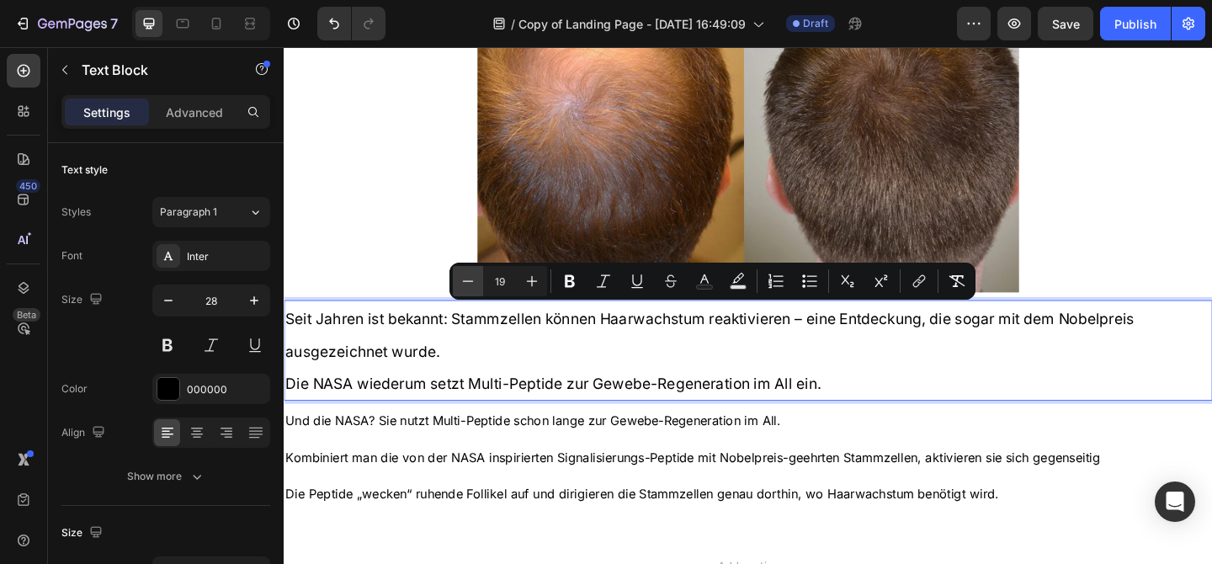
click at [475, 288] on icon "Editor contextual toolbar" at bounding box center [468, 281] width 17 height 17
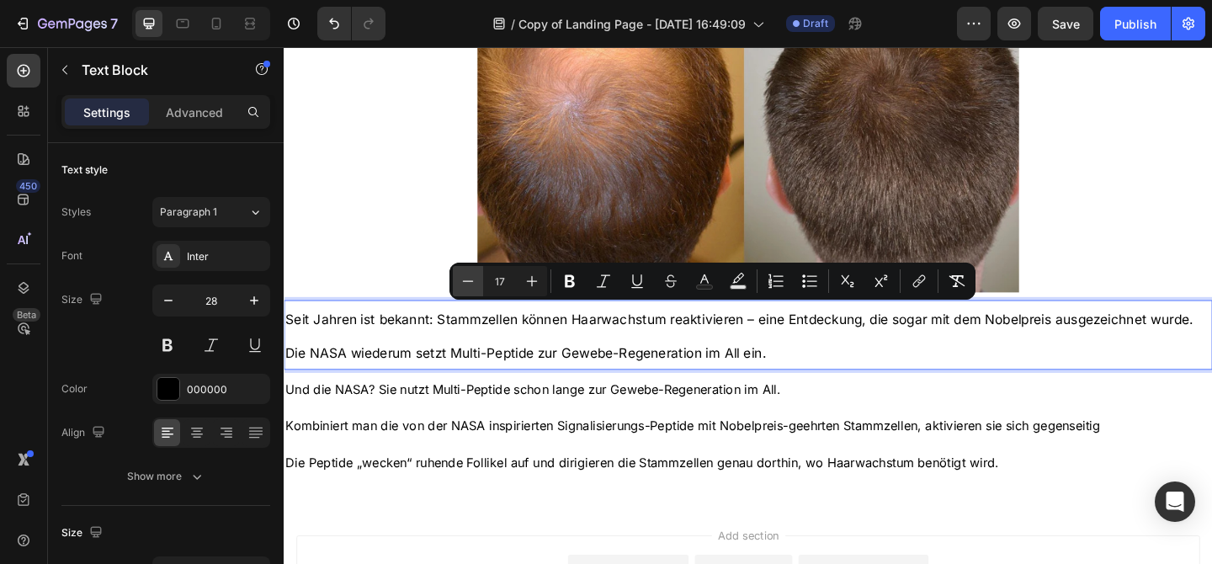
click at [475, 288] on icon "Editor contextual toolbar" at bounding box center [468, 281] width 17 height 17
type input "16"
click at [805, 389] on p "Seit Jahren ist bekannt: Stammzellen können Haarwachstum reaktivieren – eine En…" at bounding box center [788, 360] width 1007 height 72
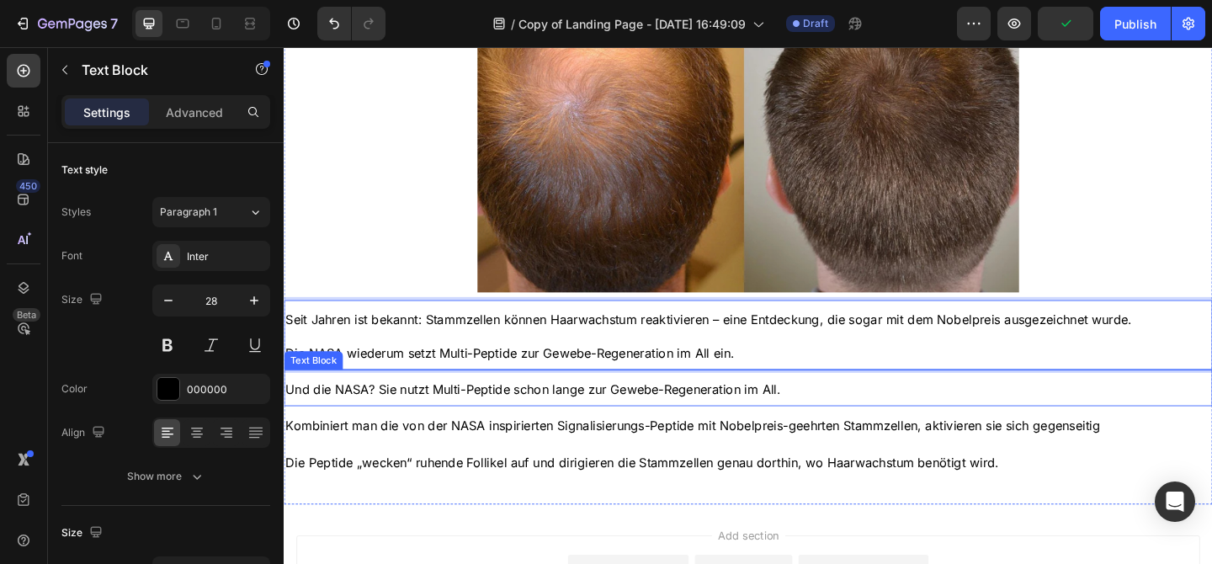
click at [821, 419] on span "Und die NASA? Sie nutzt Multi-Peptide schon lange zur Gewebe-Regeneration im Al…" at bounding box center [554, 419] width 539 height 17
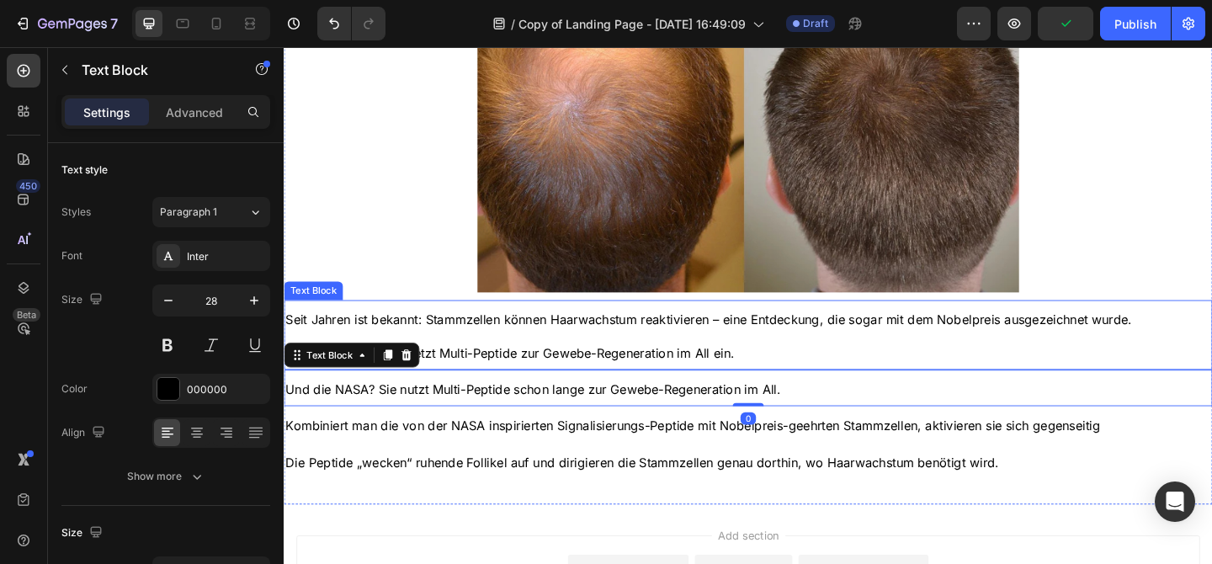
click at [789, 367] on p "Seit Jahren ist bekannt: Stammzellen können Haarwachstum reaktivieren – eine En…" at bounding box center [788, 360] width 1007 height 72
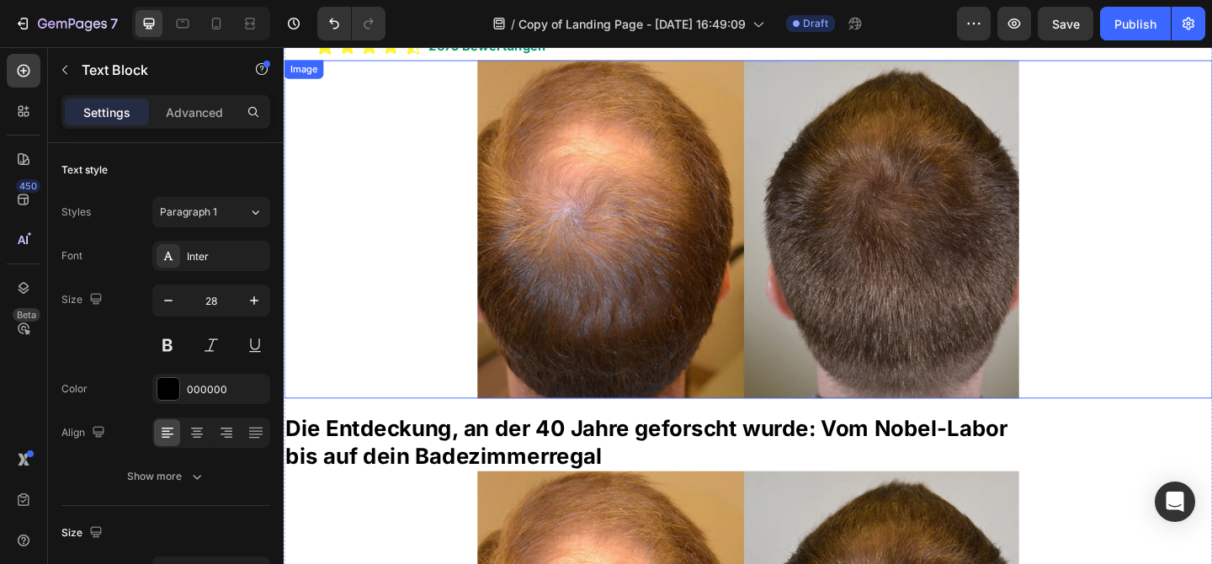
scroll to position [443, 0]
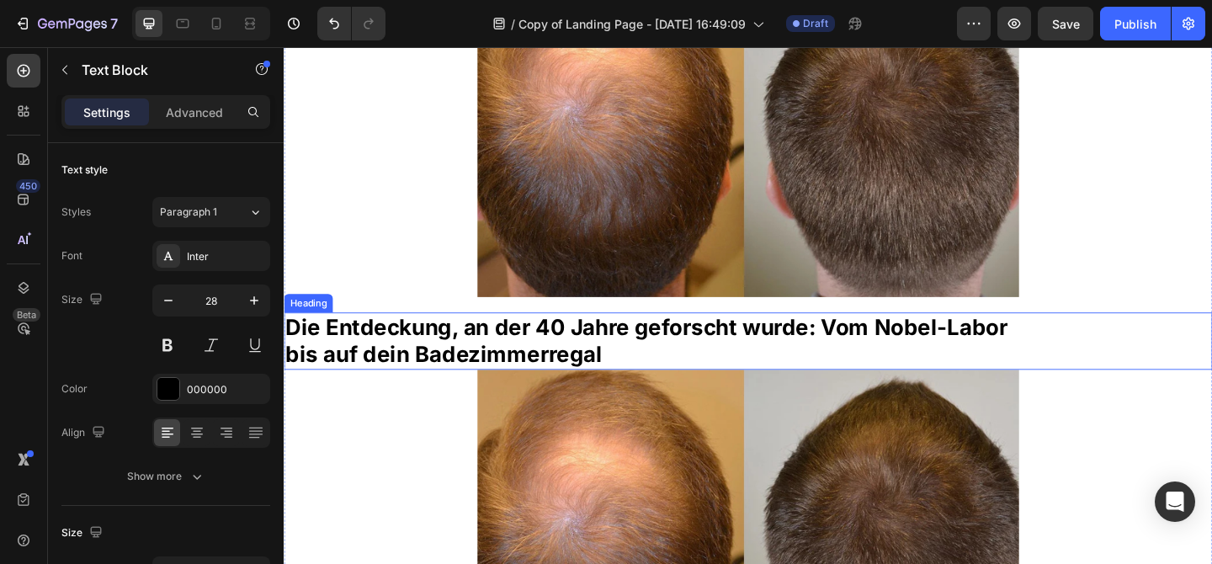
click at [566, 353] on strong "Die Entdeckung, an der 40 Jahre geforscht wurde: Vom Nobel-Labor" at bounding box center [677, 351] width 785 height 29
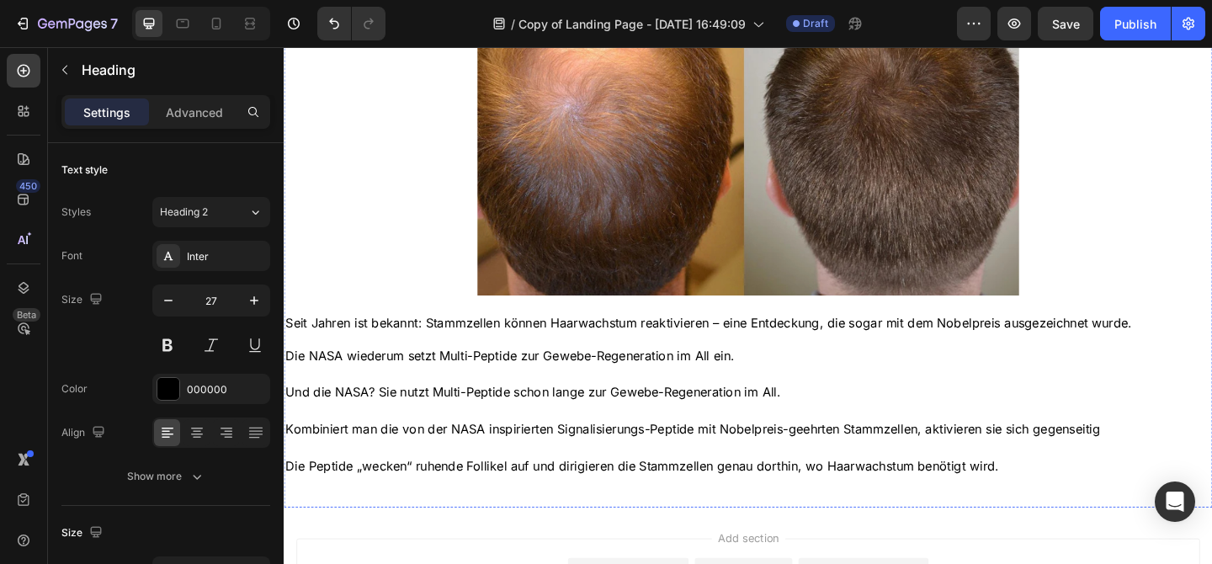
scroll to position [905, 0]
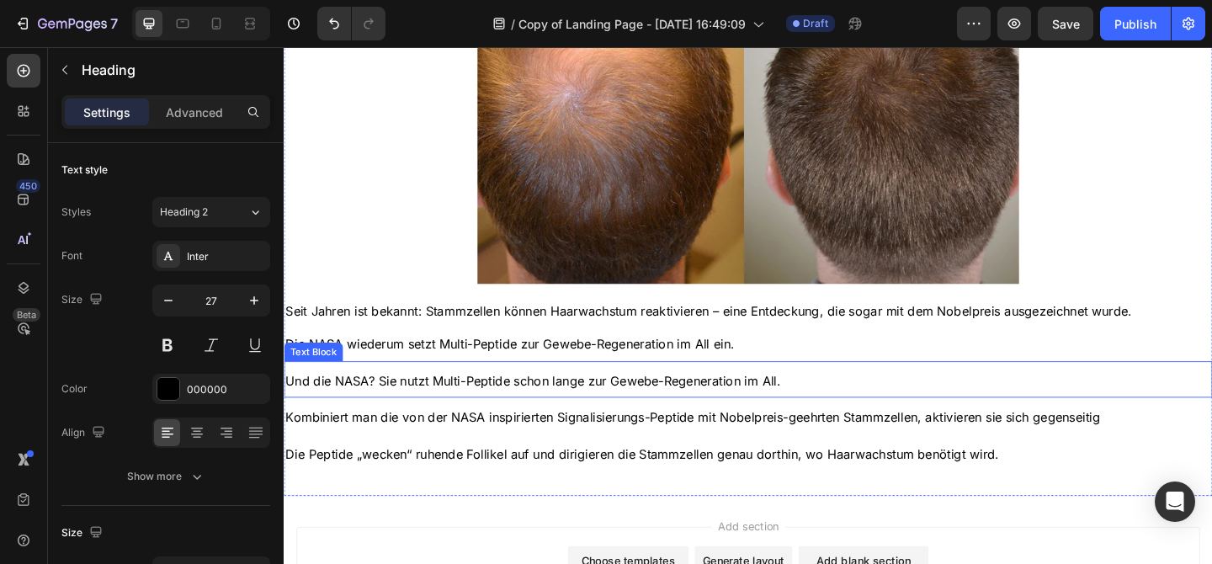
click at [567, 413] on span "Und die NASA? Sie nutzt Multi-Peptide schon lange zur Gewebe-Regeneration im Al…" at bounding box center [554, 409] width 539 height 17
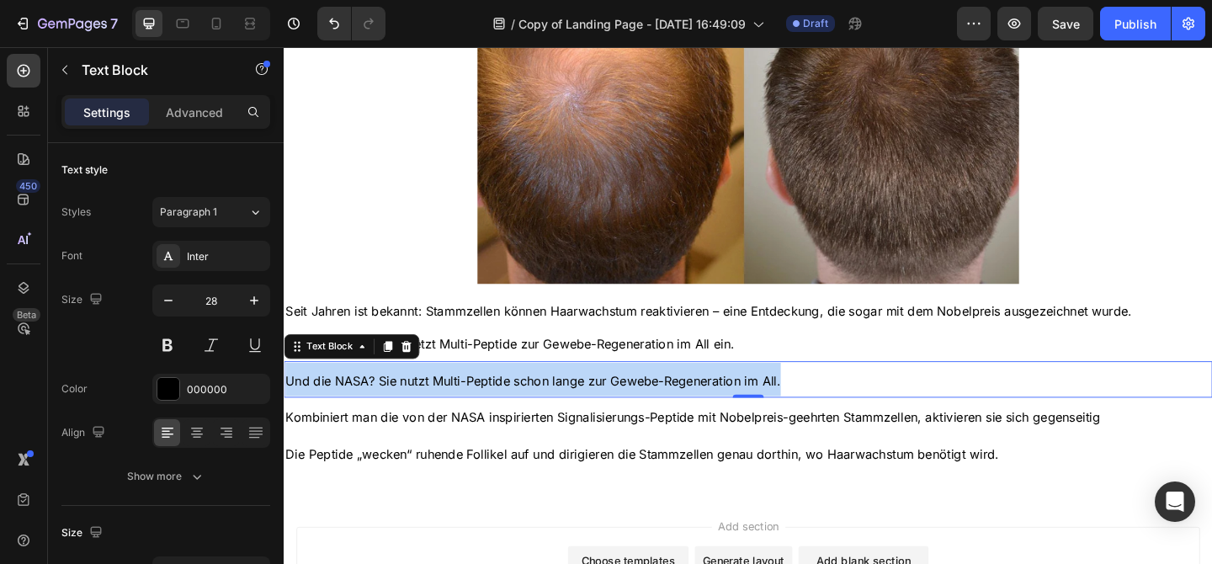
click at [567, 413] on span "Und die NASA? Sie nutzt Multi-Peptide schon lange zur Gewebe-Regeneration im Al…" at bounding box center [554, 409] width 539 height 17
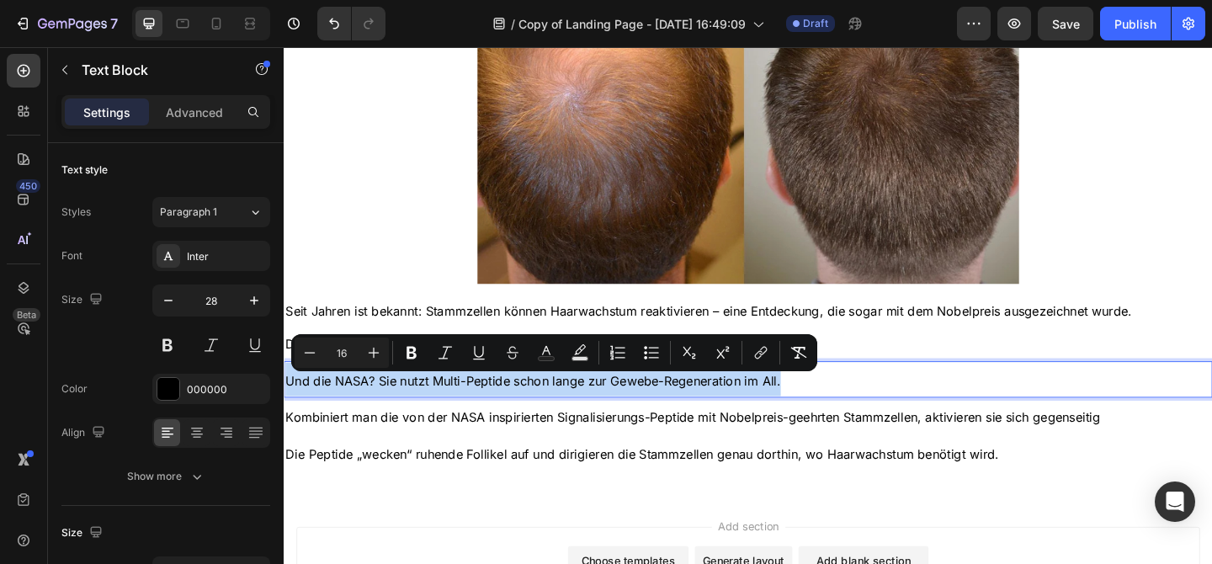
type input "28"
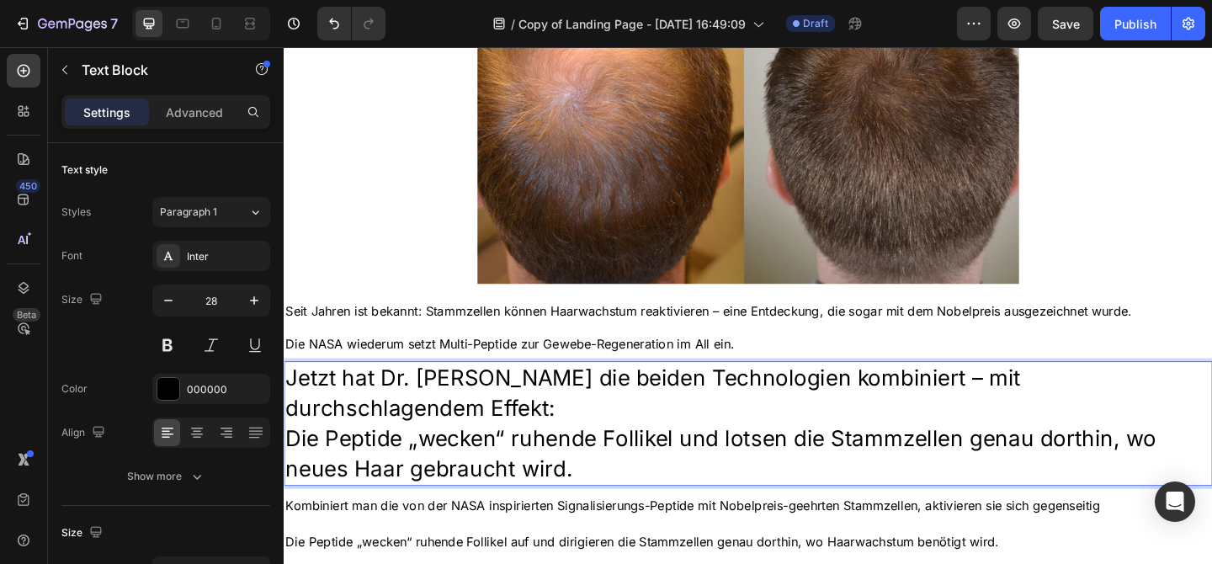
click at [584, 493] on p "Jetzt hat [PERSON_NAME] die beiden Technologien kombiniert – mit durchschlagend…" at bounding box center [788, 456] width 1007 height 132
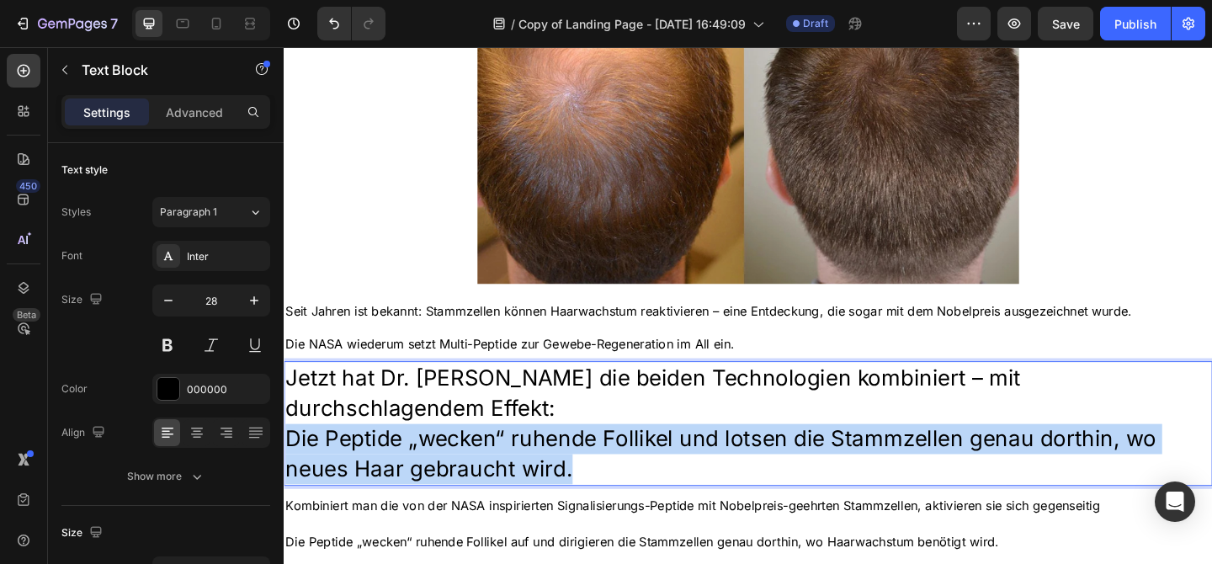
click at [584, 493] on p "Jetzt hat [PERSON_NAME] die beiden Technologien kombiniert – mit durchschlagend…" at bounding box center [788, 456] width 1007 height 132
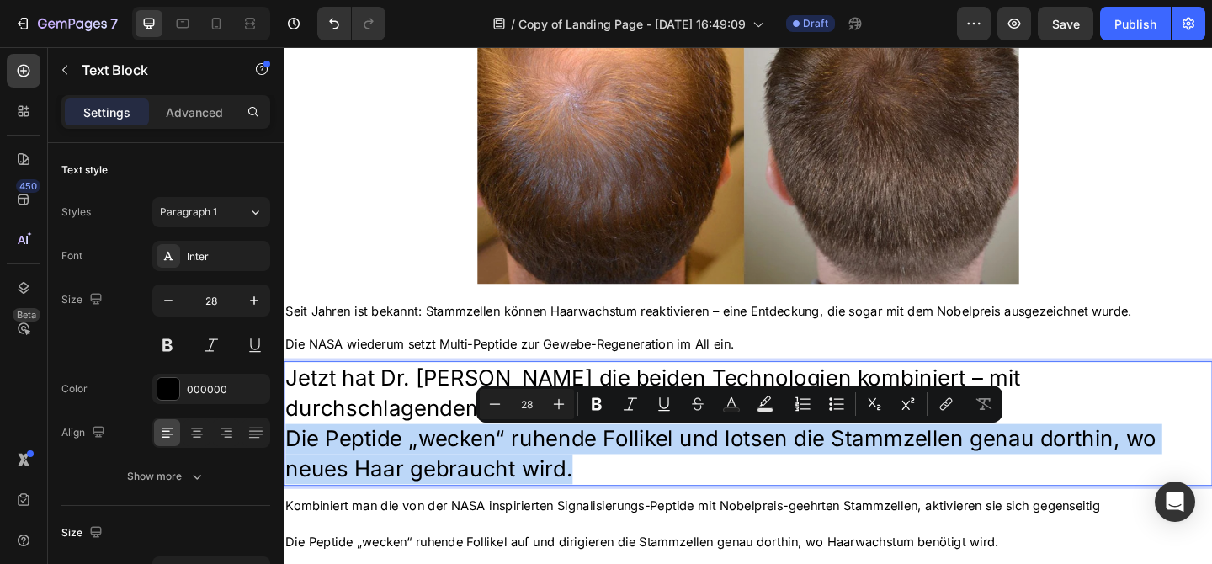
click at [584, 493] on p "Jetzt hat [PERSON_NAME] die beiden Technologien kombiniert – mit durchschlagend…" at bounding box center [788, 456] width 1007 height 132
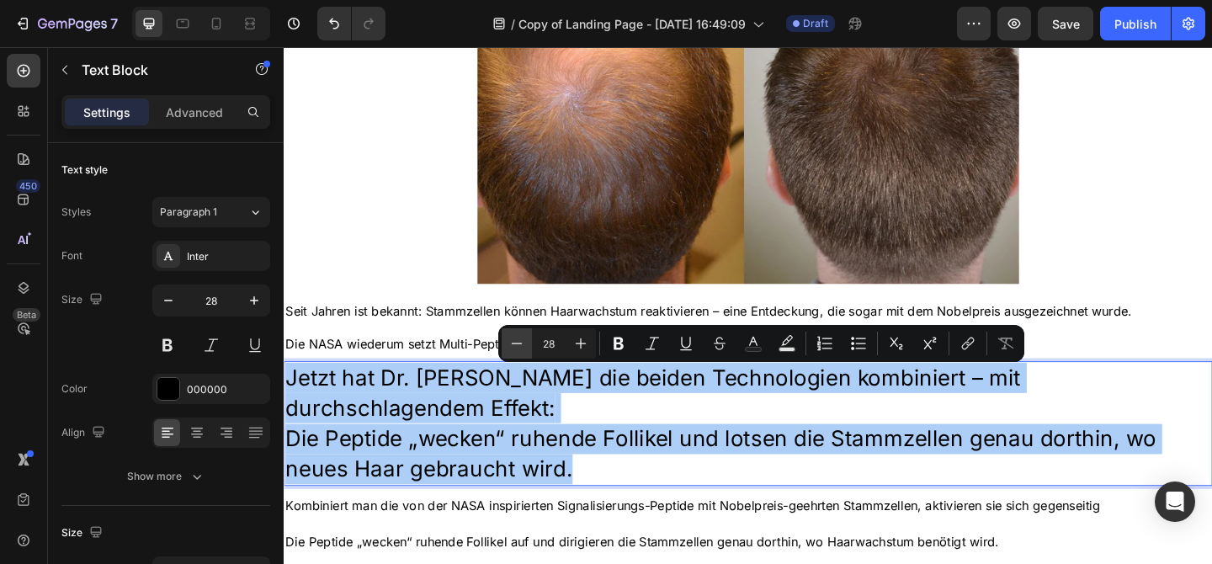
click at [515, 346] on icon "Editor contextual toolbar" at bounding box center [516, 343] width 17 height 17
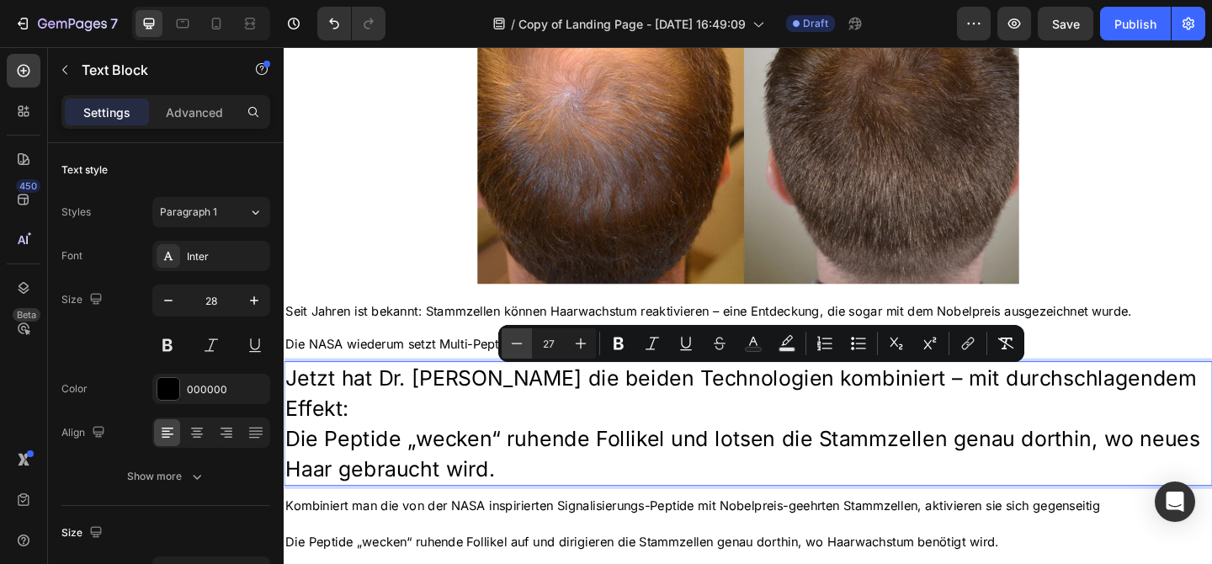
click at [515, 346] on icon "Editor contextual toolbar" at bounding box center [516, 343] width 17 height 17
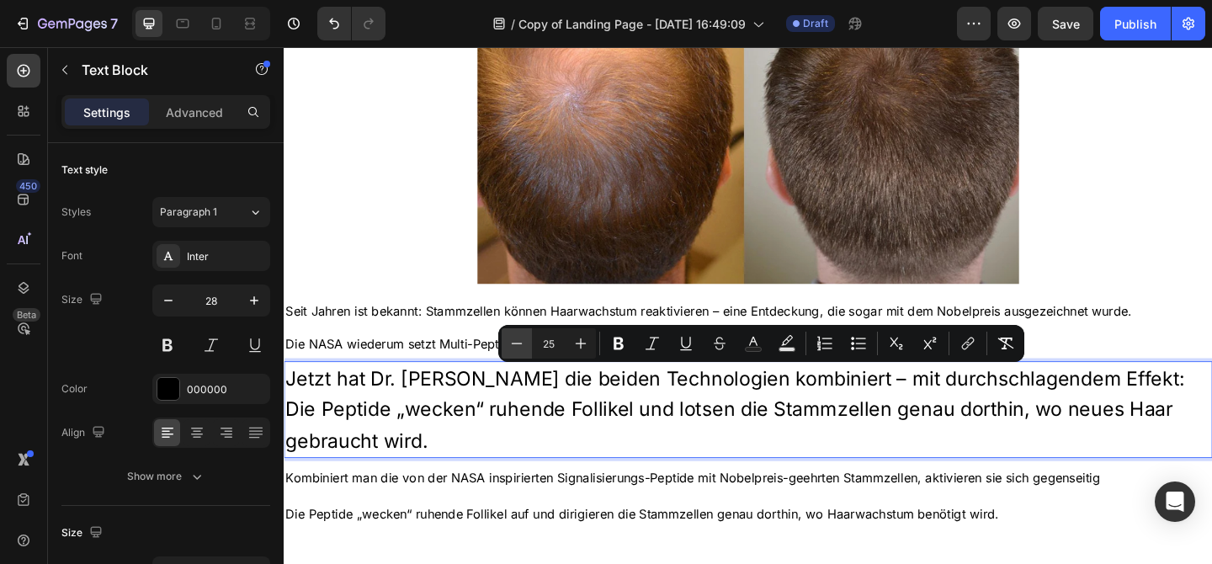
click at [515, 346] on icon "Editor contextual toolbar" at bounding box center [516, 343] width 17 height 17
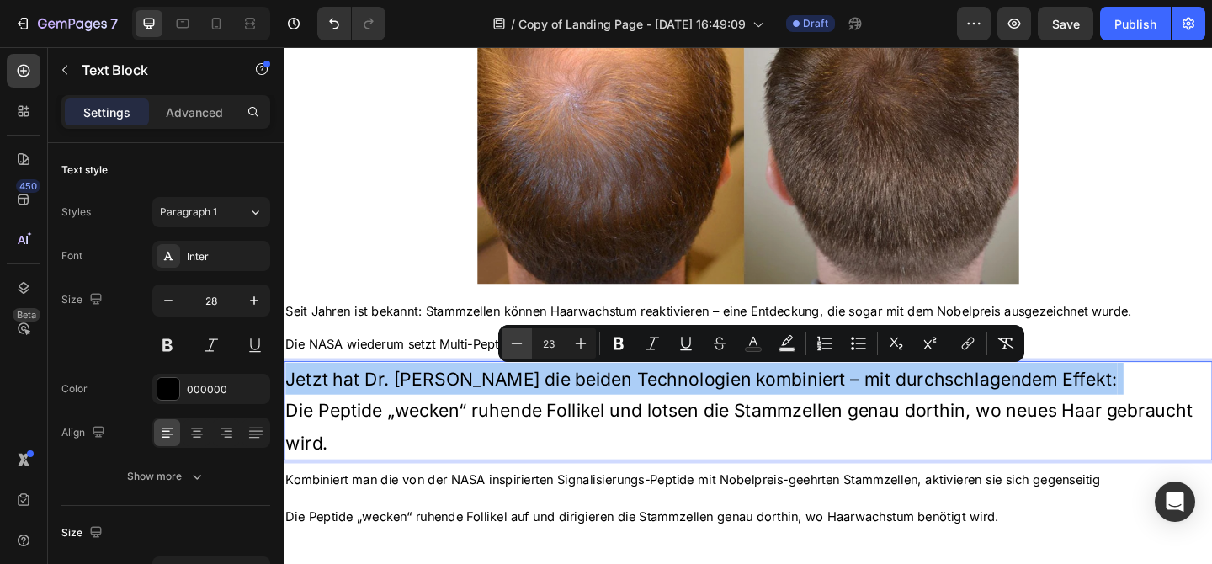
click at [515, 346] on icon "Editor contextual toolbar" at bounding box center [516, 343] width 17 height 17
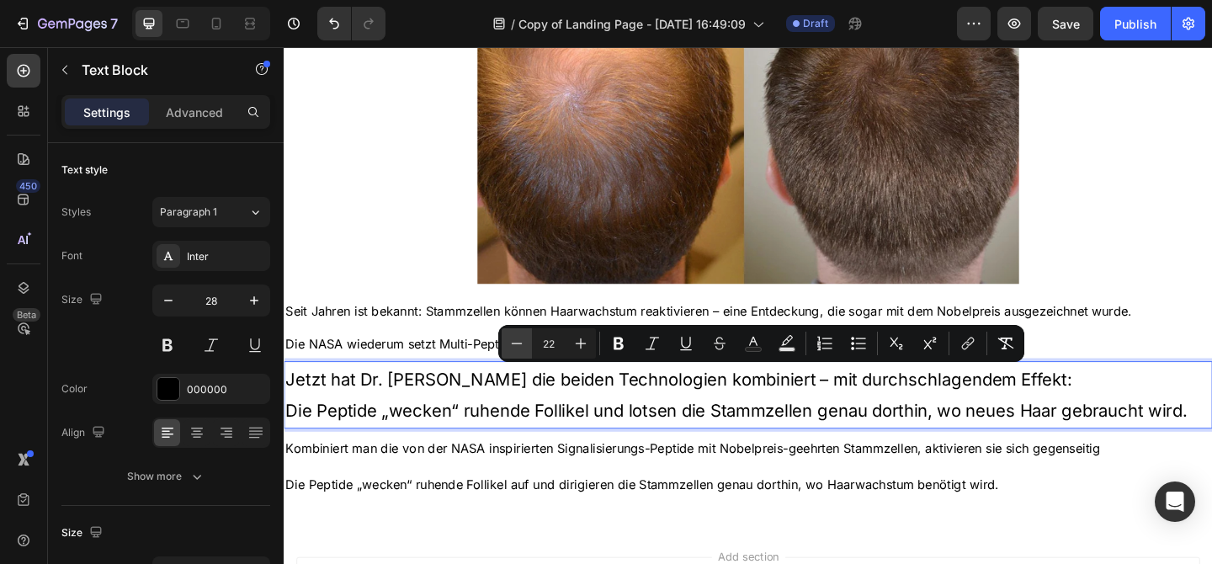
click at [515, 346] on icon "Editor contextual toolbar" at bounding box center [516, 343] width 17 height 17
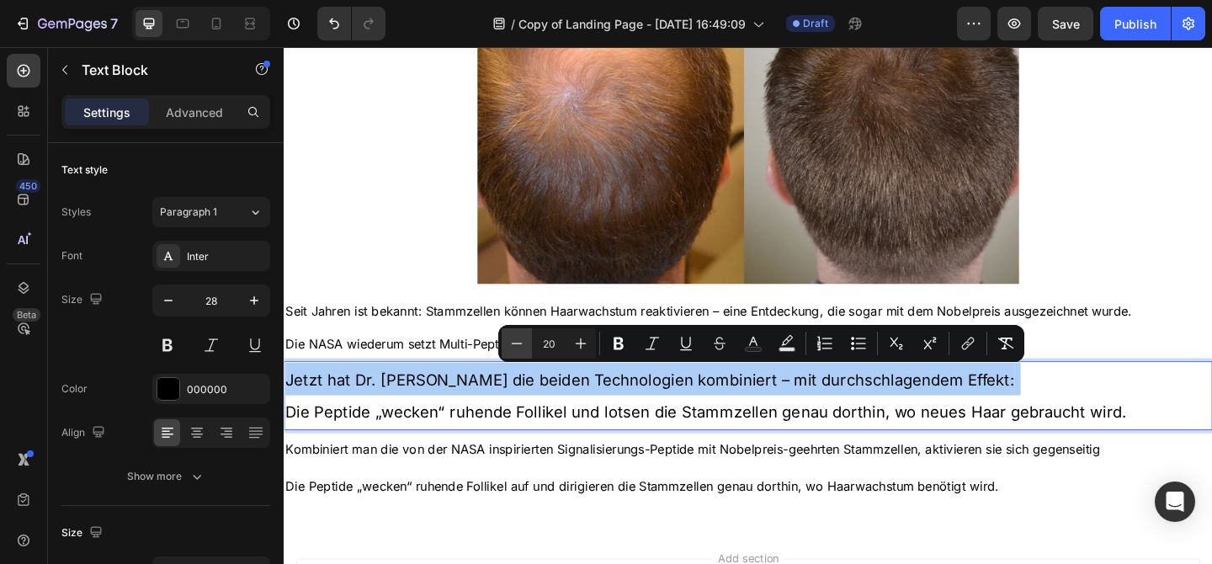
click at [515, 346] on icon "Editor contextual toolbar" at bounding box center [516, 343] width 17 height 17
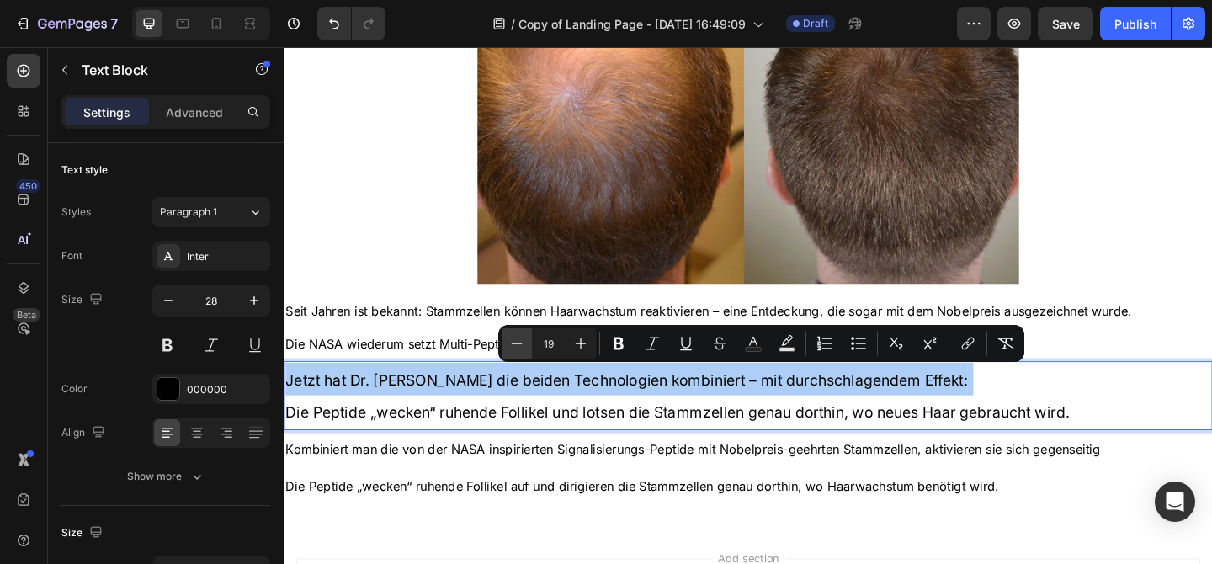
click at [515, 346] on icon "Editor contextual toolbar" at bounding box center [516, 343] width 17 height 17
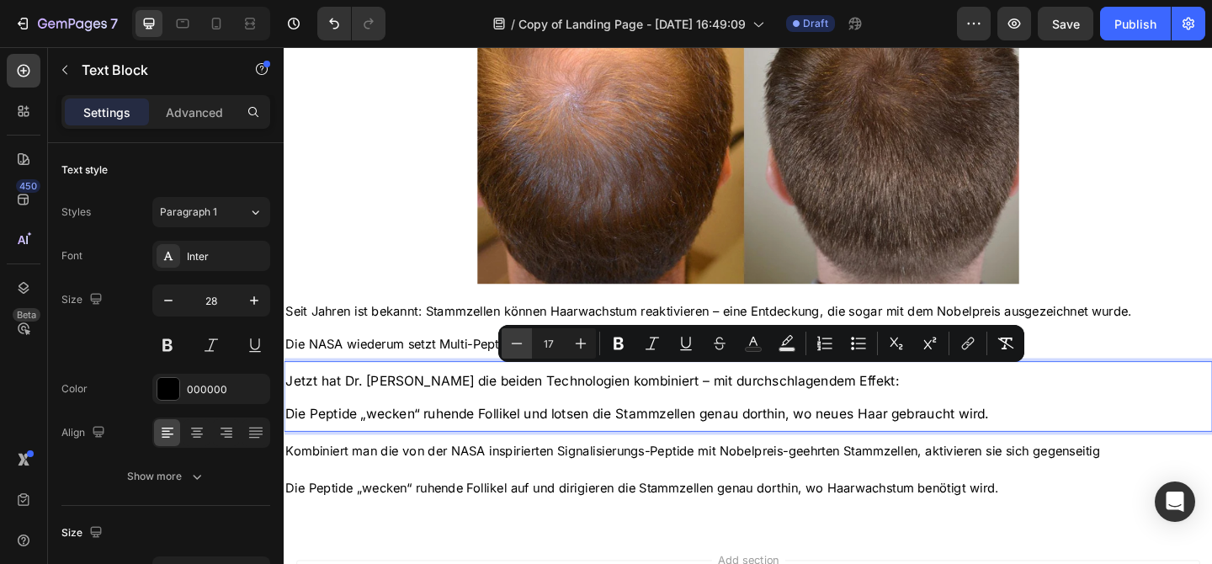
click at [515, 346] on icon "Editor contextual toolbar" at bounding box center [516, 343] width 17 height 17
type input "16"
click at [696, 441] on p "Jetzt hat [PERSON_NAME] die beiden Technologien kombiniert – mit durchschlagend…" at bounding box center [788, 426] width 1007 height 72
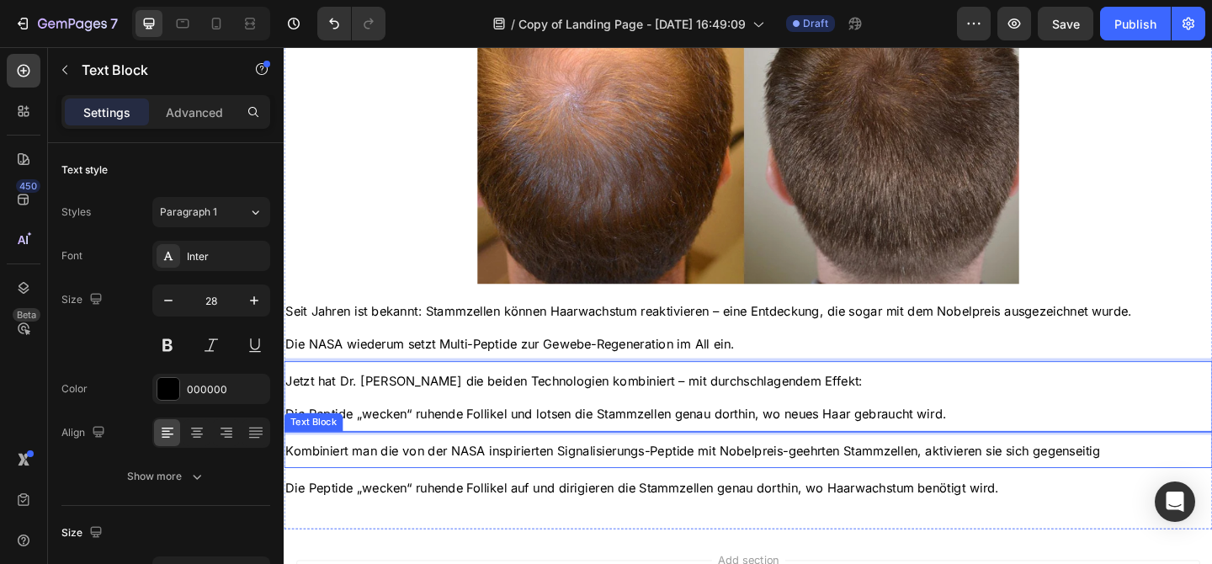
scroll to position [923, 0]
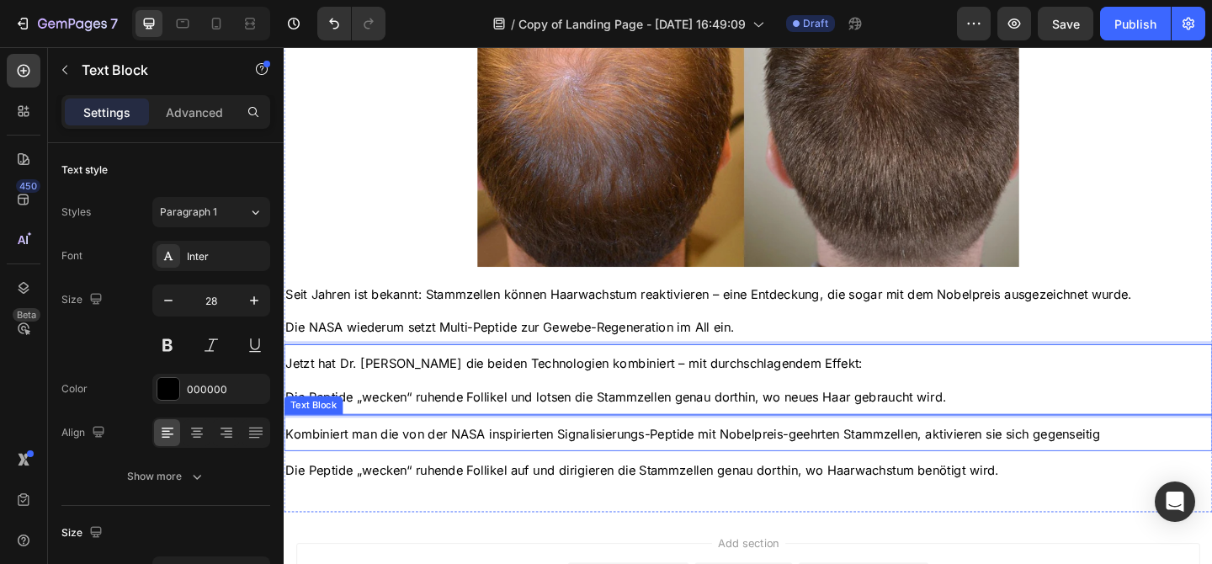
click at [886, 490] on div "Die Peptide „wecken“ ruhende Follikel auf und dirigieren die Stammzellen genau …" at bounding box center [789, 506] width 1010 height 40
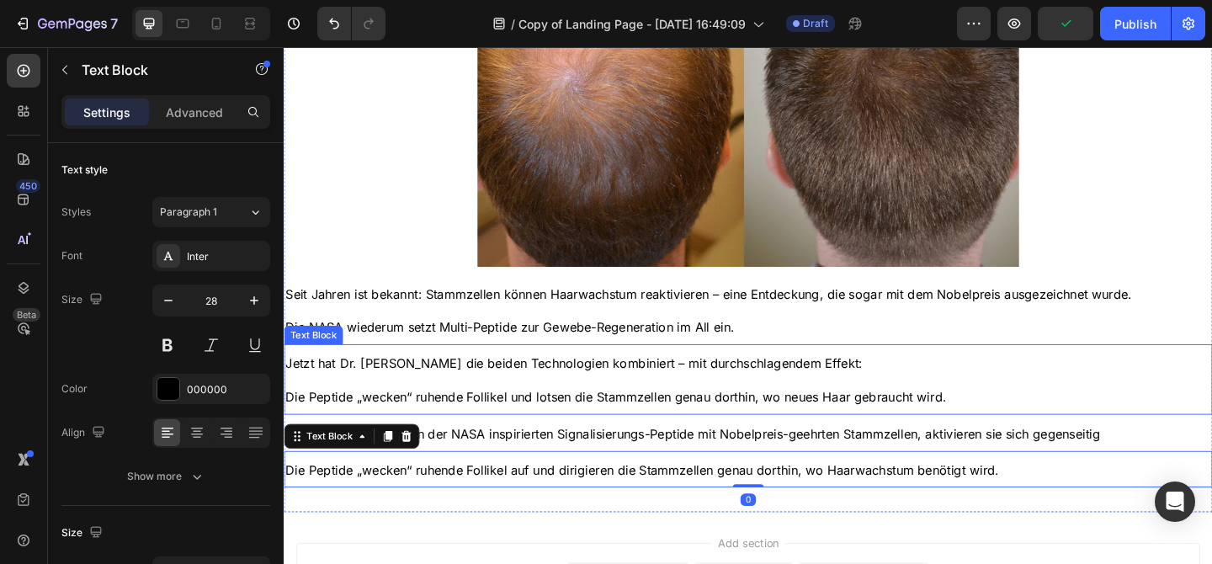
click at [817, 410] on p "Jetzt hat [PERSON_NAME] die beiden Technologien kombiniert – mit durchschlagend…" at bounding box center [788, 408] width 1007 height 72
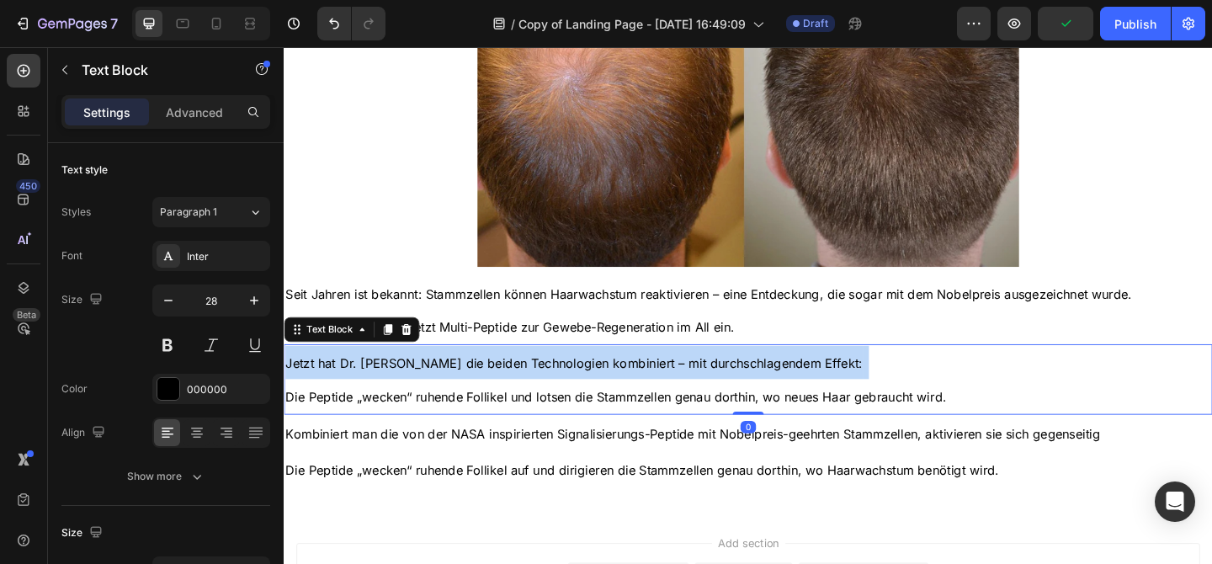
click at [817, 410] on p "Jetzt hat [PERSON_NAME] die beiden Technologien kombiniert – mit durchschlagend…" at bounding box center [788, 408] width 1007 height 72
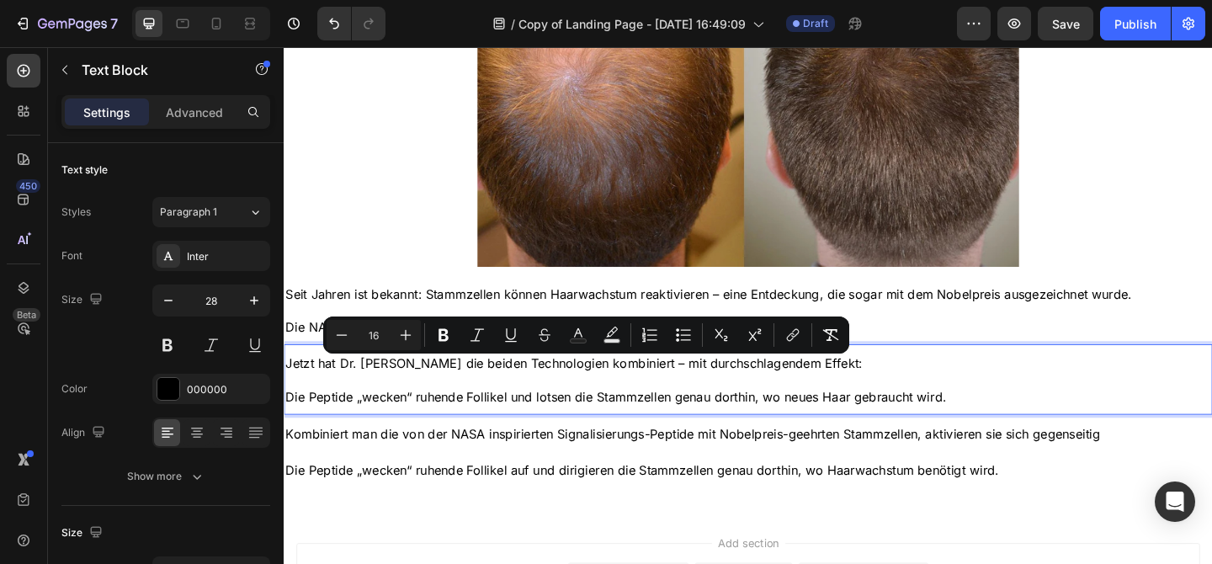
click at [399, 444] on p "Jetzt hat [PERSON_NAME] die beiden Technologien kombiniert – mit durchschlagend…" at bounding box center [788, 408] width 1007 height 72
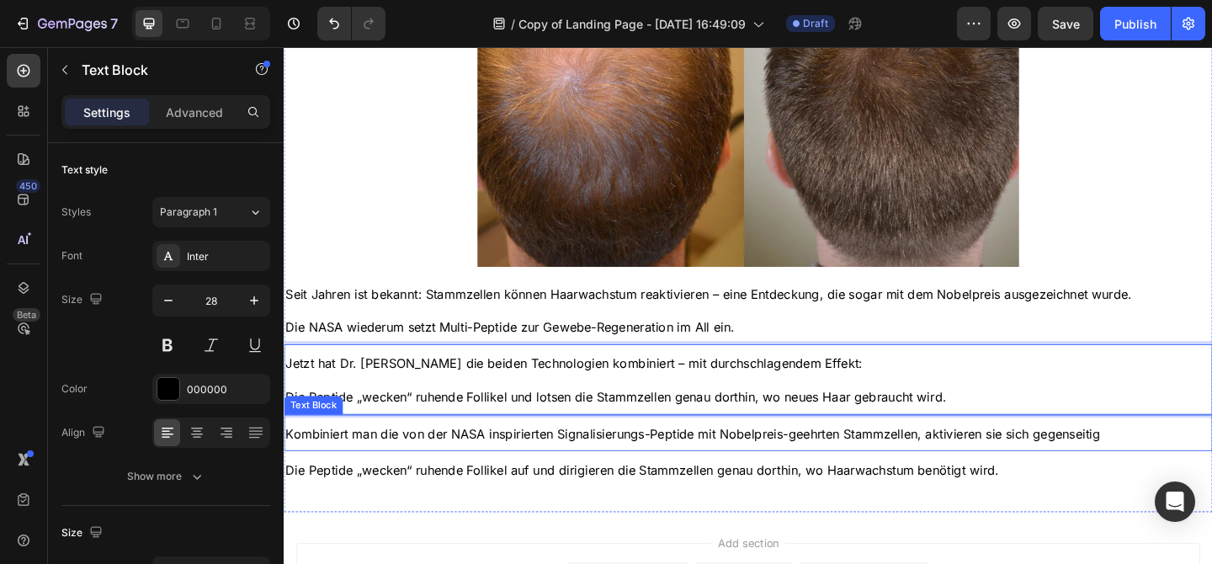
click at [465, 470] on span "Kombiniert man die von der NASA inspirierten Signalisierungs-Peptide mit Nobelp…" at bounding box center [728, 468] width 886 height 17
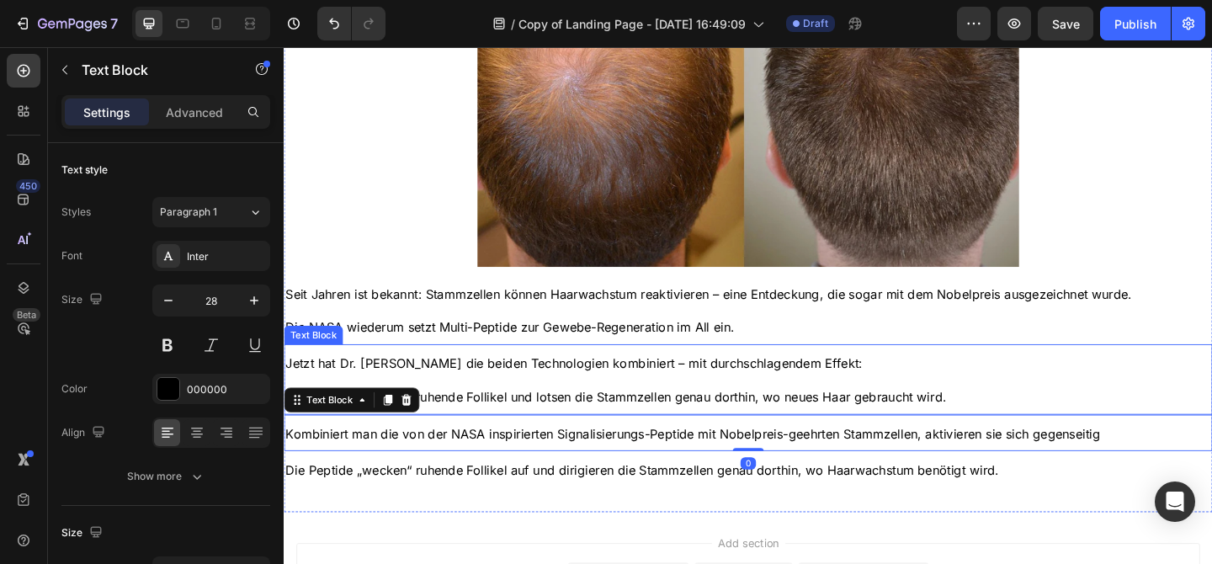
click at [462, 412] on p "Jetzt hat [PERSON_NAME] die beiden Technologien kombiniert – mit durchschlagend…" at bounding box center [788, 408] width 1007 height 72
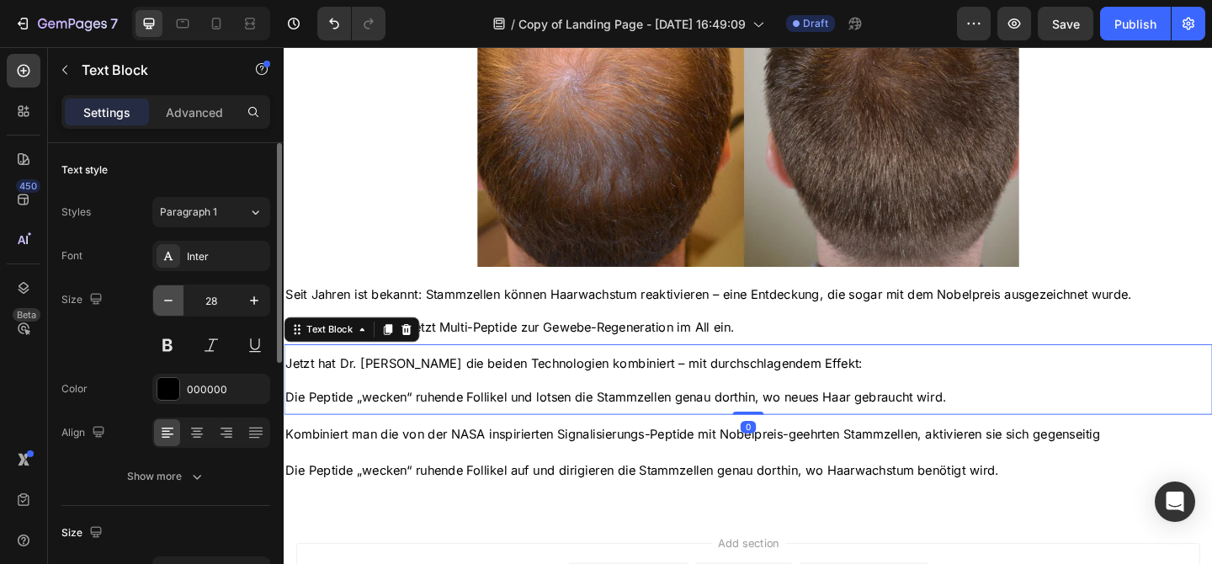
click at [162, 299] on icon "button" at bounding box center [168, 300] width 17 height 17
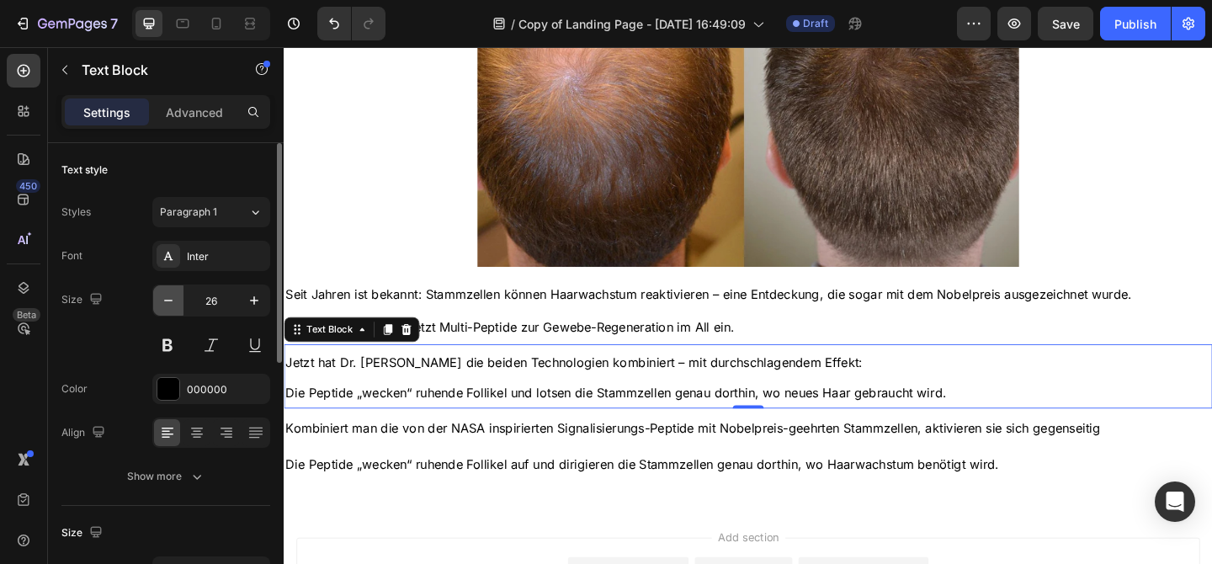
click at [162, 299] on icon "button" at bounding box center [168, 300] width 17 height 17
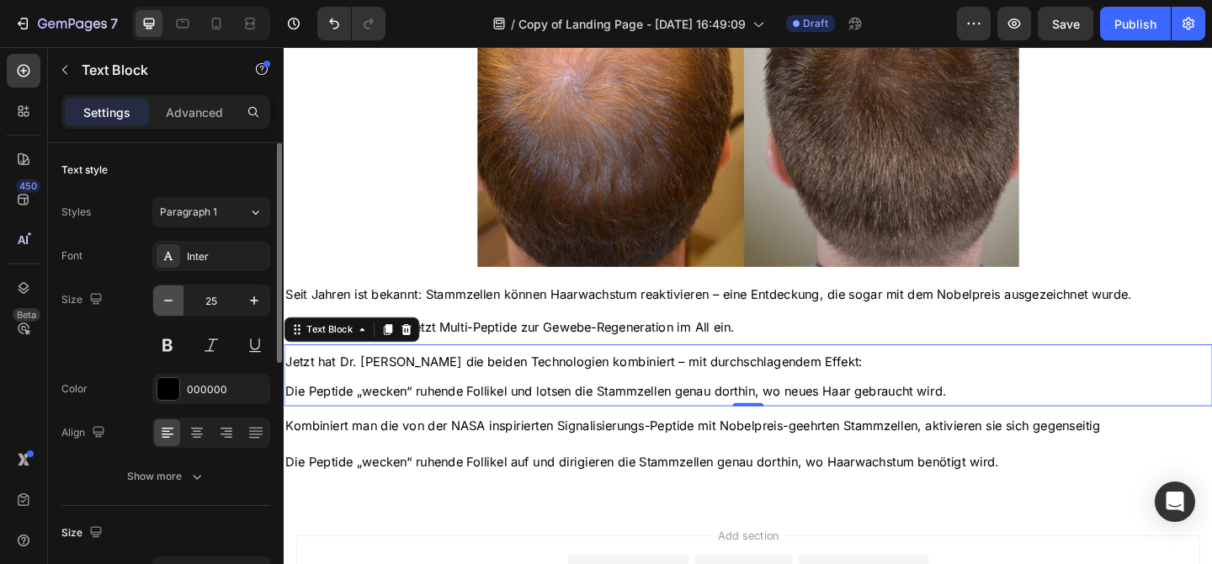
click at [162, 299] on icon "button" at bounding box center [168, 300] width 17 height 17
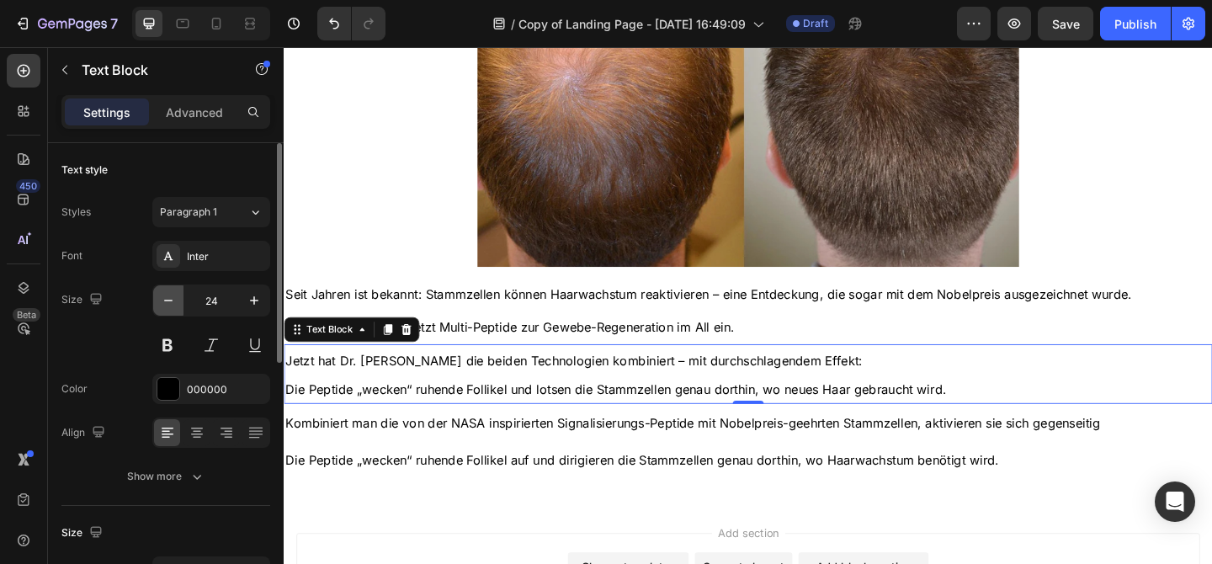
click at [162, 299] on icon "button" at bounding box center [168, 300] width 17 height 17
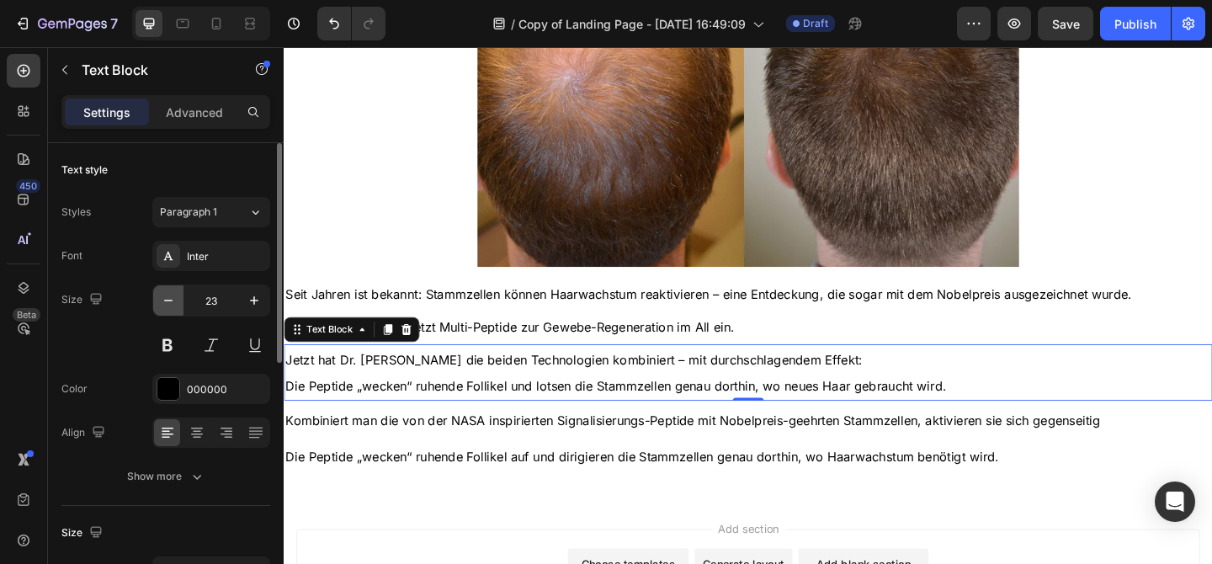
click at [162, 299] on icon "button" at bounding box center [168, 300] width 17 height 17
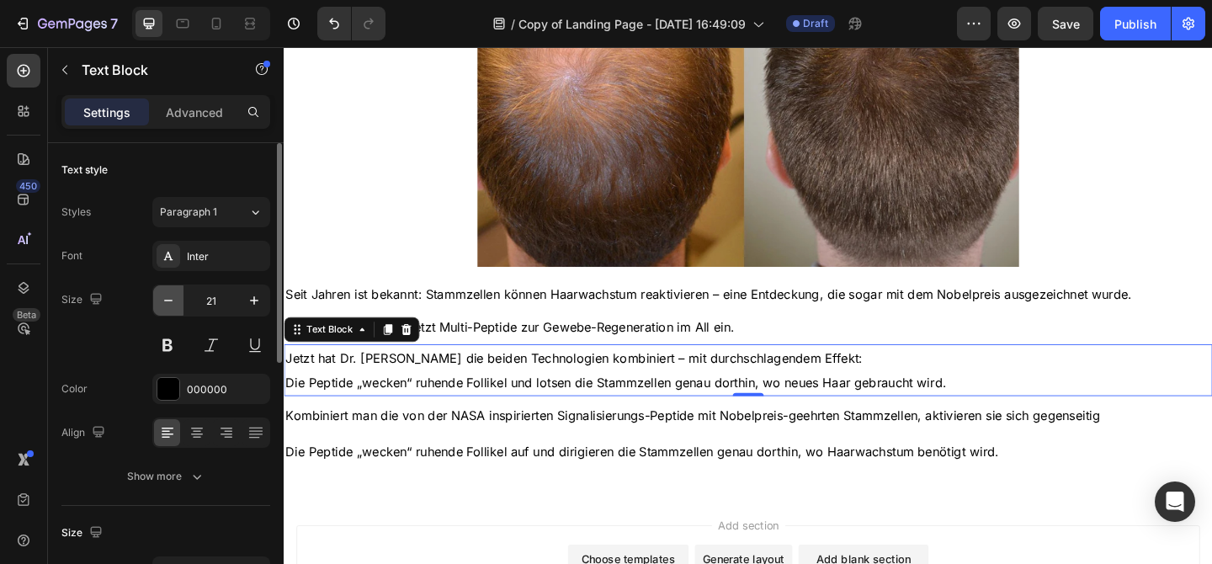
click at [162, 299] on icon "button" at bounding box center [168, 300] width 17 height 17
type input "20"
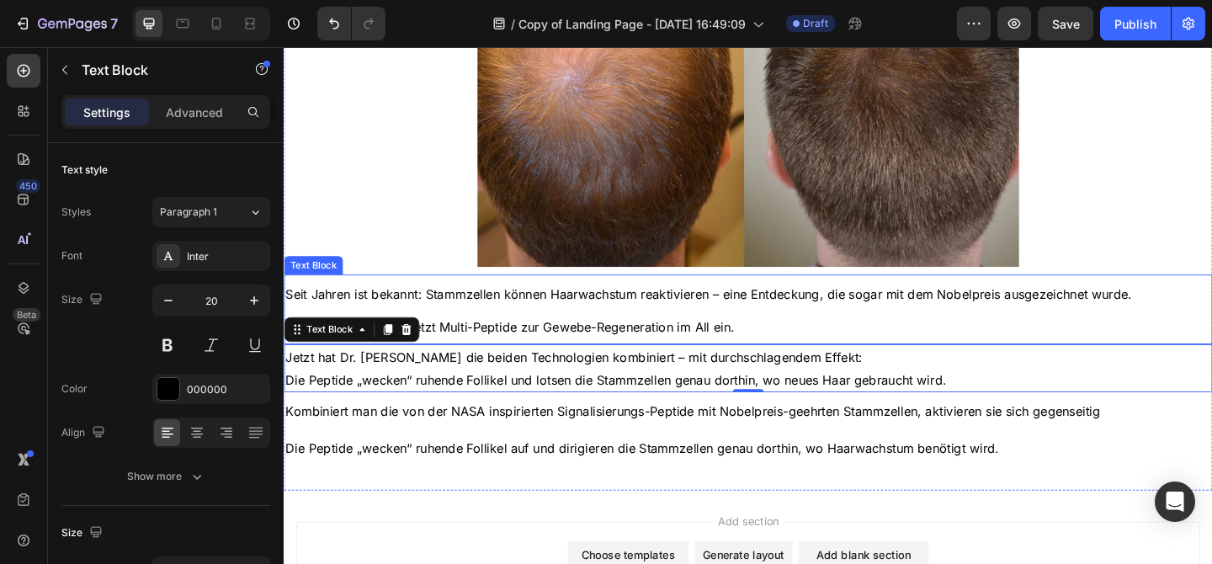
click at [526, 313] on span "Seit Jahren ist bekannt: Stammzellen können Haarwachstum reaktivieren – eine En…" at bounding box center [745, 315] width 921 height 17
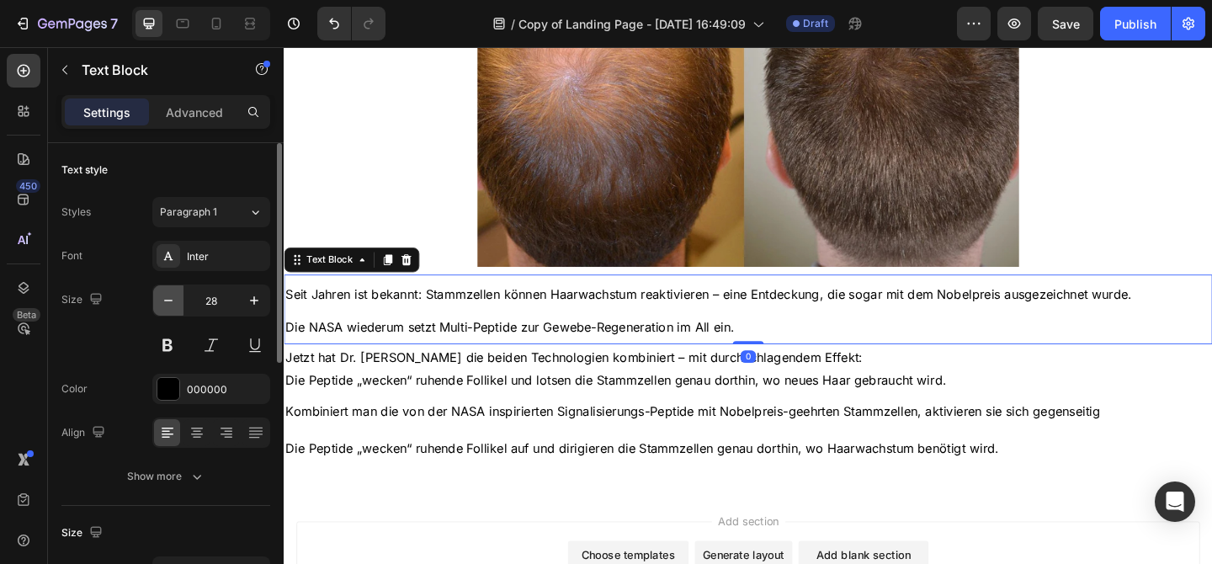
click at [173, 307] on icon "button" at bounding box center [168, 300] width 17 height 17
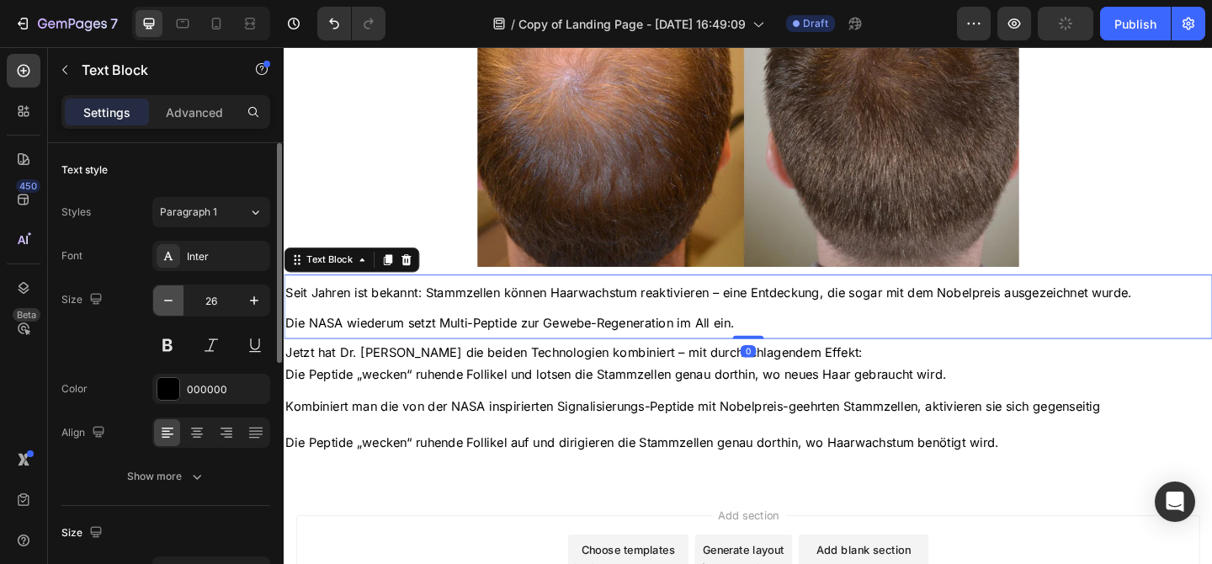
click at [173, 307] on icon "button" at bounding box center [168, 300] width 17 height 17
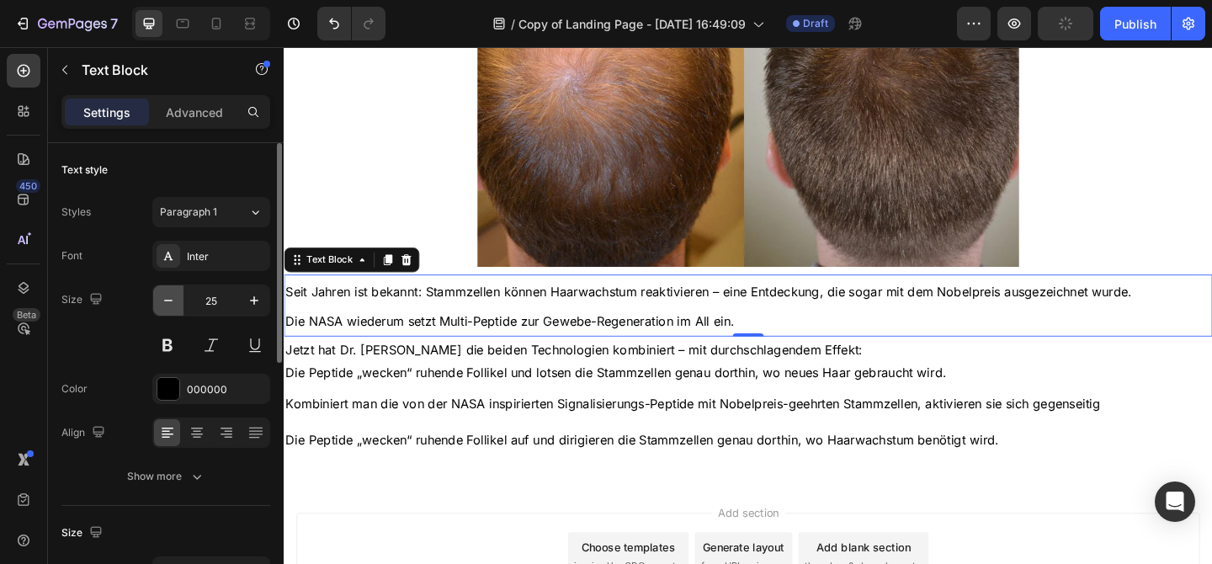
click at [173, 307] on icon "button" at bounding box center [168, 300] width 17 height 17
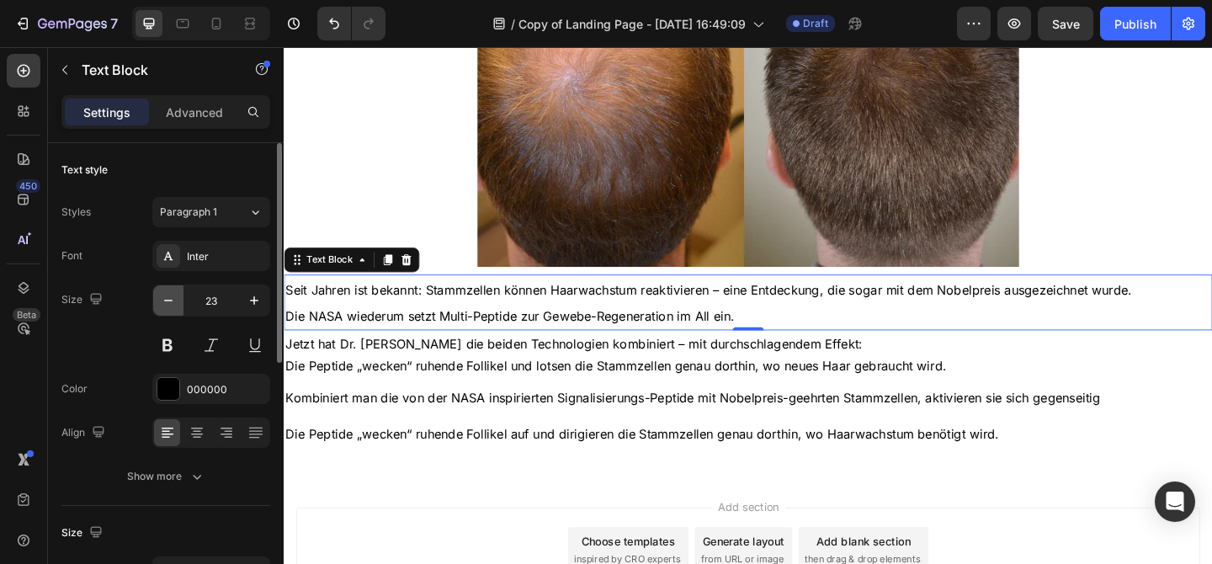
click at [173, 307] on icon "button" at bounding box center [168, 300] width 17 height 17
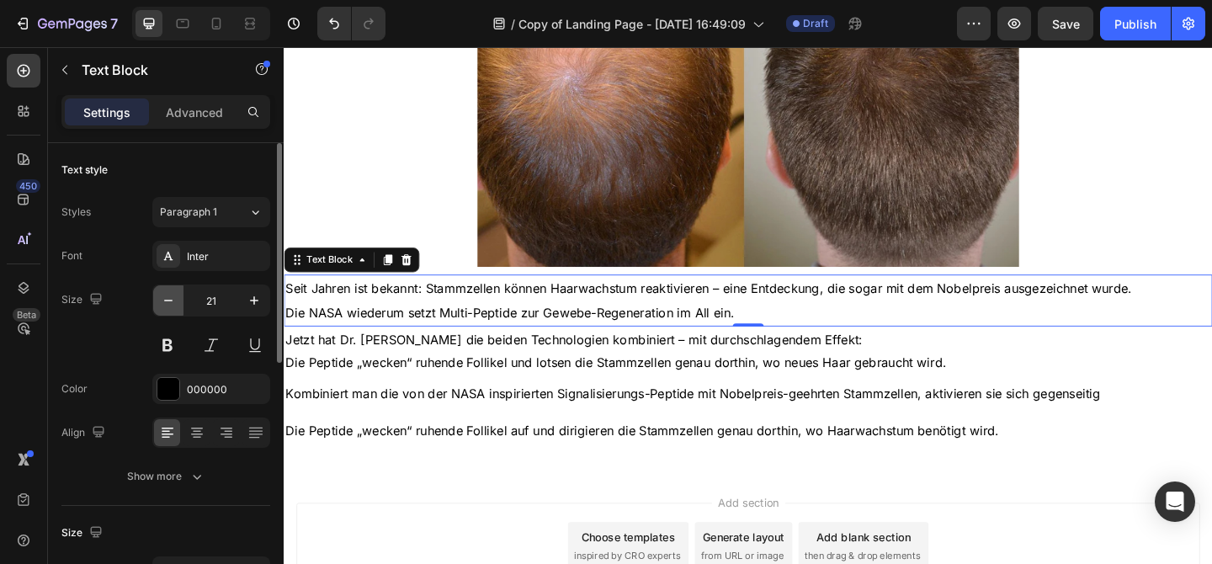
click at [173, 307] on icon "button" at bounding box center [168, 300] width 17 height 17
type input "20"
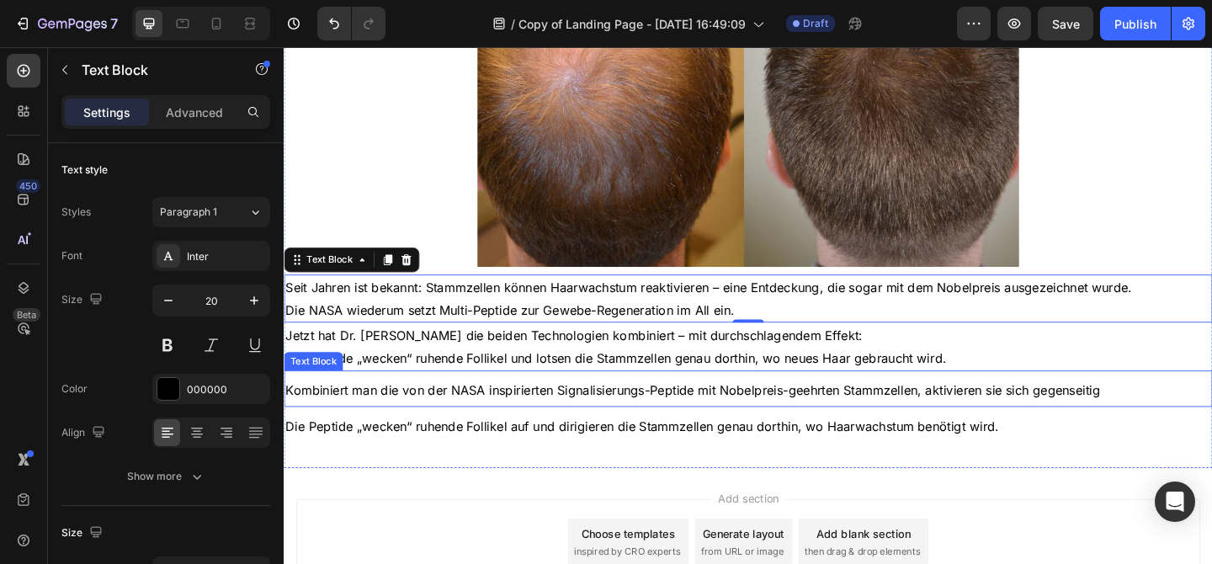
click at [606, 428] on span "Kombiniert man die von der NASA inspirierten Signalisierungs-Peptide mit Nobelp…" at bounding box center [728, 420] width 886 height 17
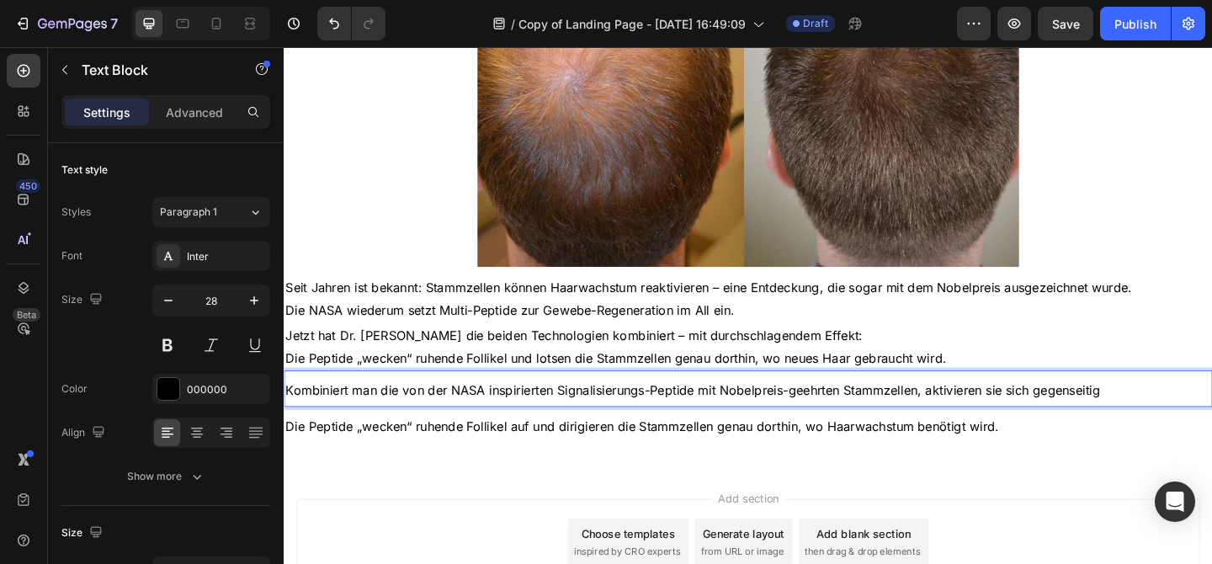
click at [606, 415] on p "Kombiniert man die von der NASA inspirierten Signalisierungs-Peptide mit Nobelp…" at bounding box center [788, 419] width 1007 height 36
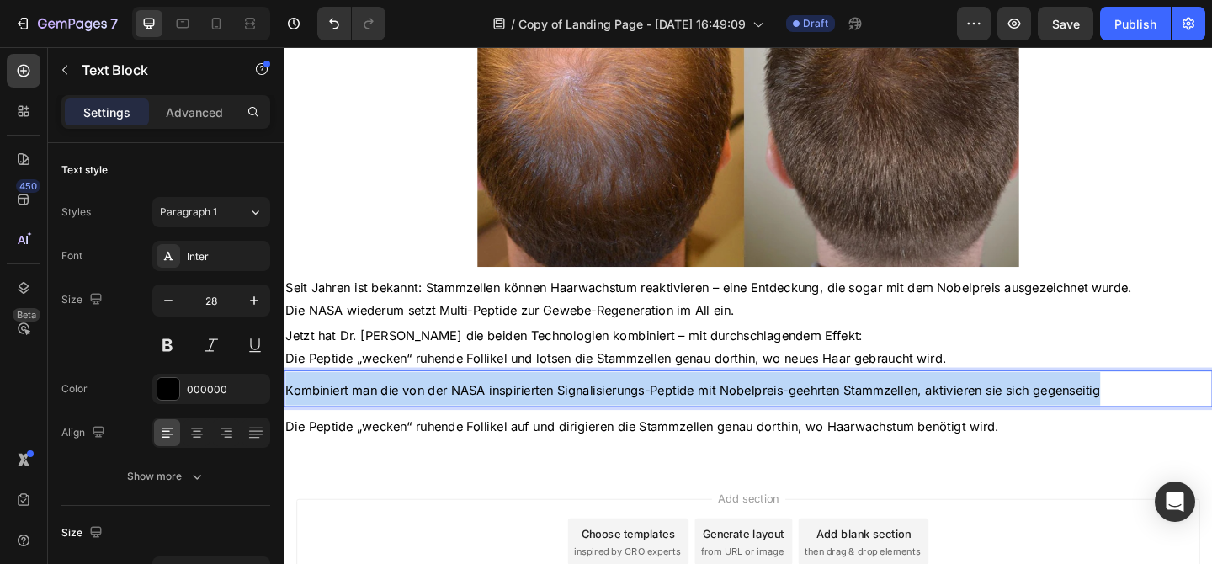
click at [606, 415] on p "Kombiniert man die von der NASA inspirierten Signalisierungs-Peptide mit Nobelp…" at bounding box center [788, 419] width 1007 height 36
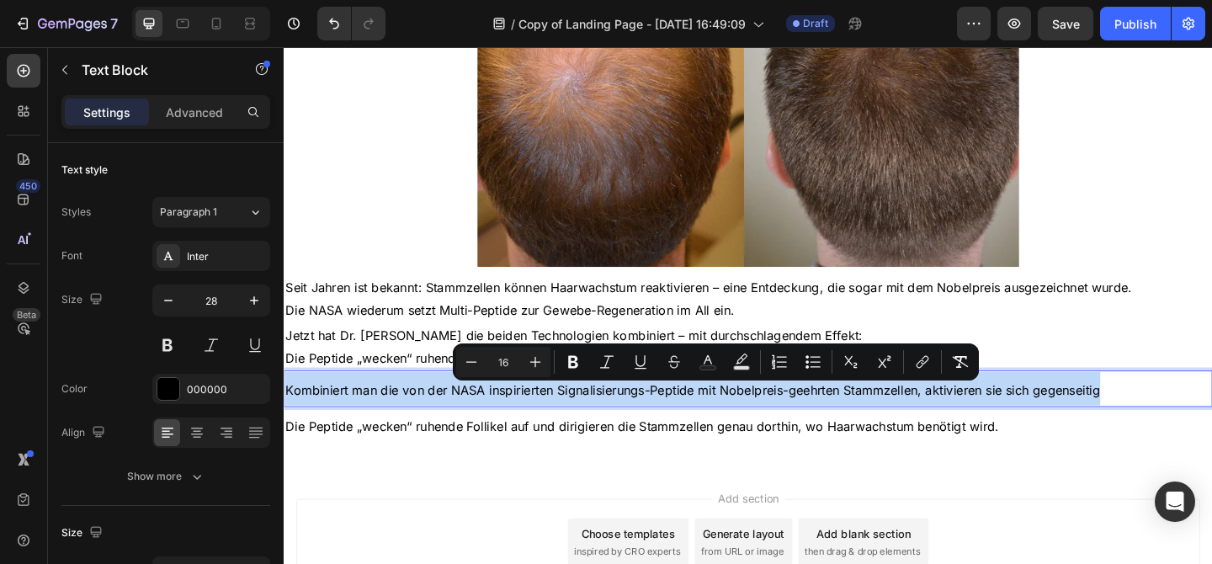
type input "28"
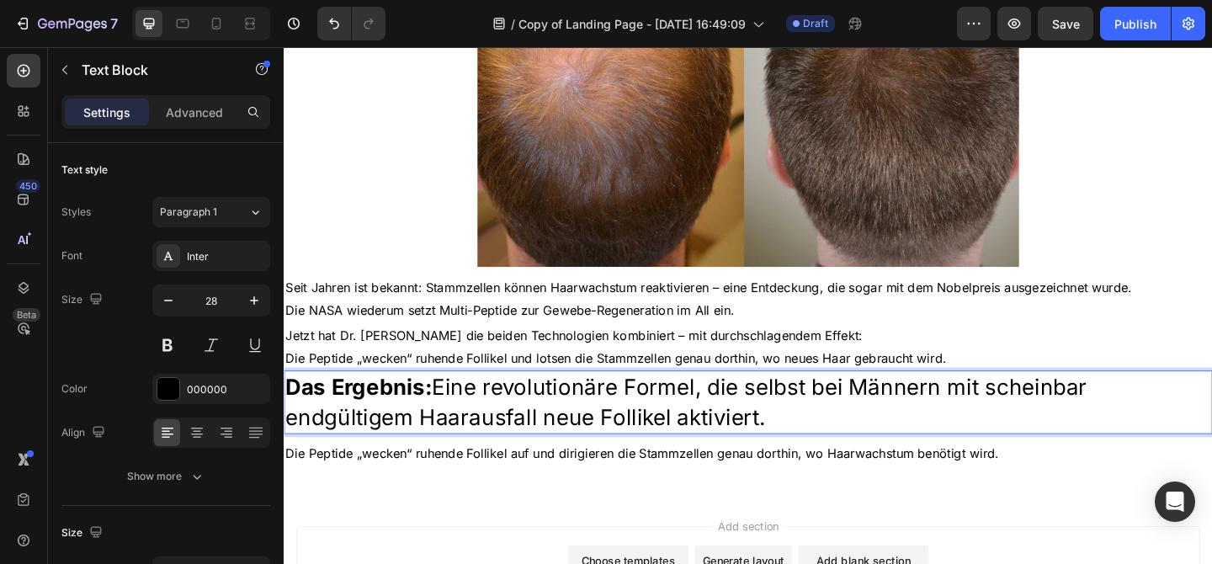
click at [566, 438] on p "Das Ergebnis: Eine revolutionäre Formel, die selbst bei Männern mit scheinbar e…" at bounding box center [788, 434] width 1007 height 66
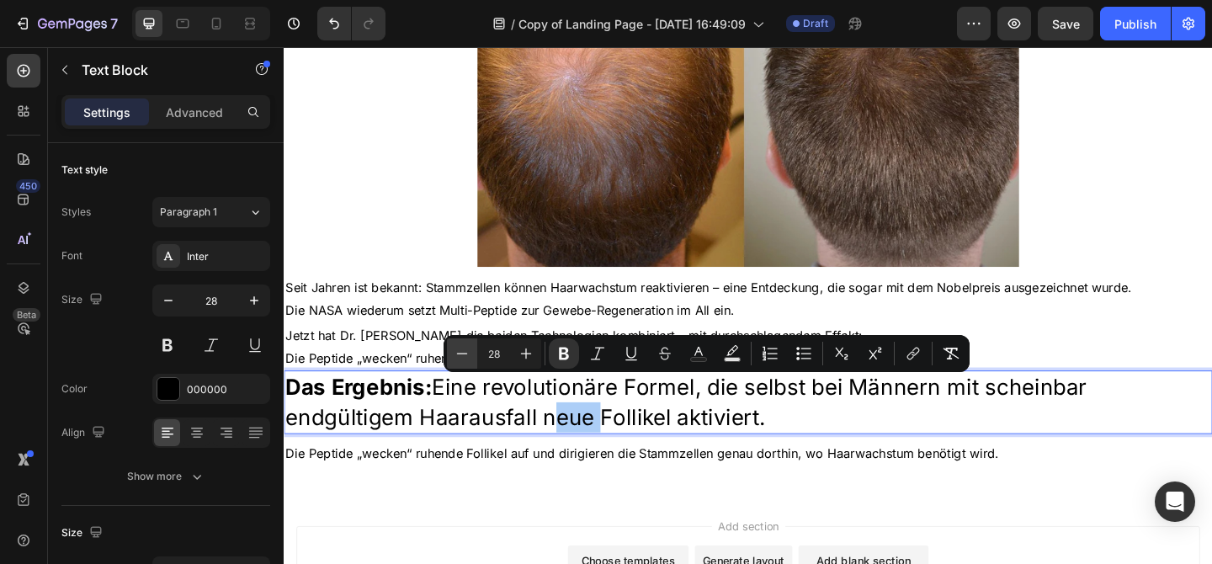
click at [465, 349] on icon "Editor contextual toolbar" at bounding box center [462, 353] width 17 height 17
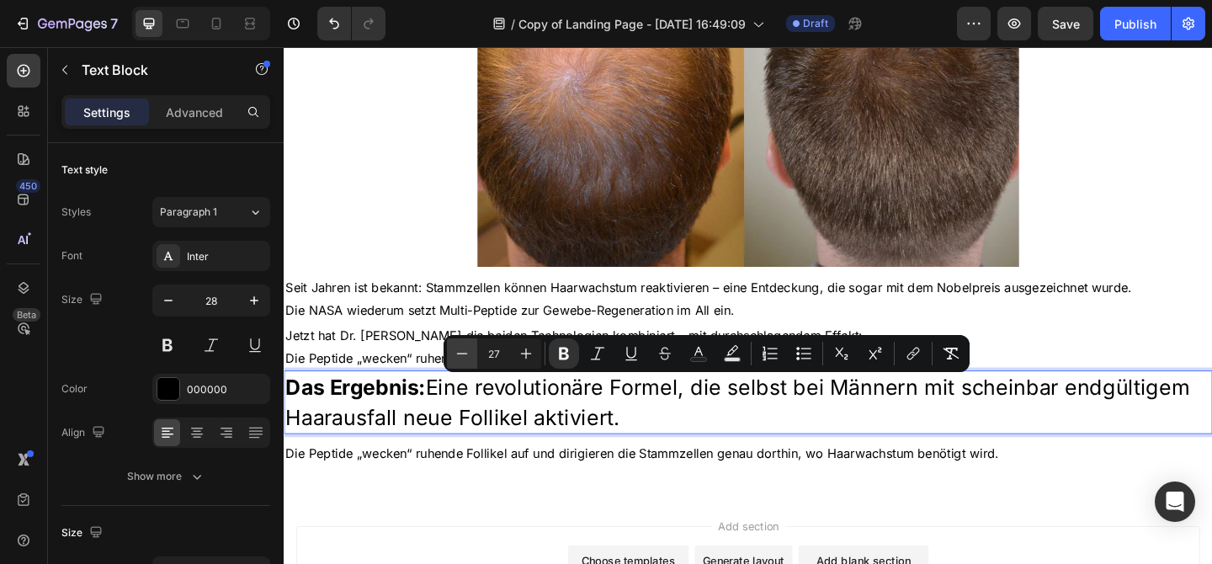
click at [464, 349] on icon "Editor contextual toolbar" at bounding box center [462, 353] width 17 height 17
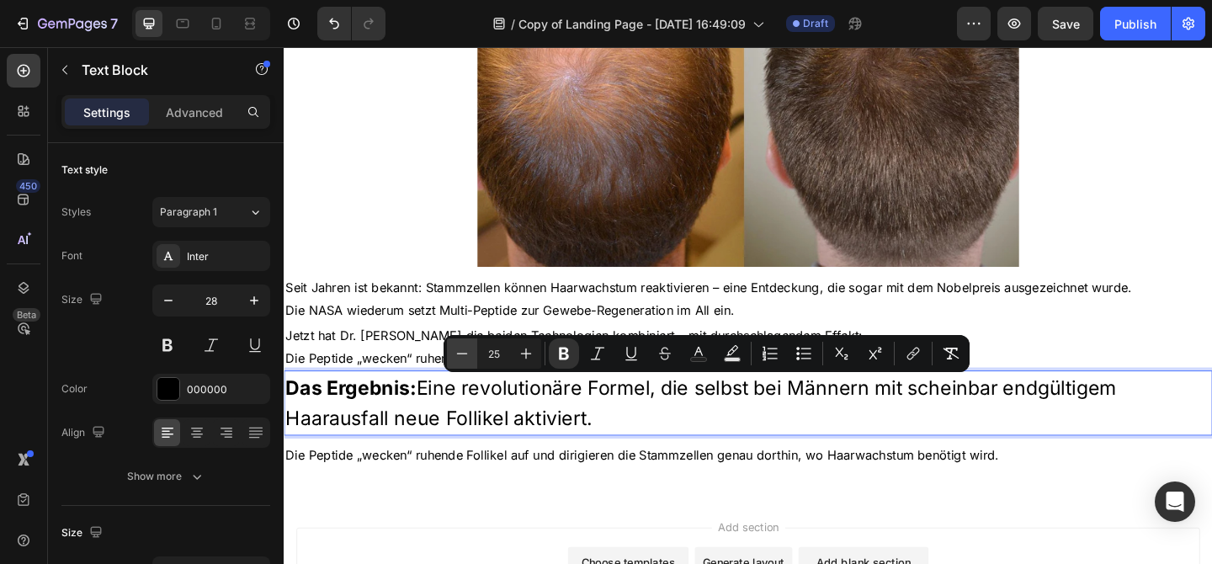
click at [464, 349] on icon "Editor contextual toolbar" at bounding box center [462, 353] width 17 height 17
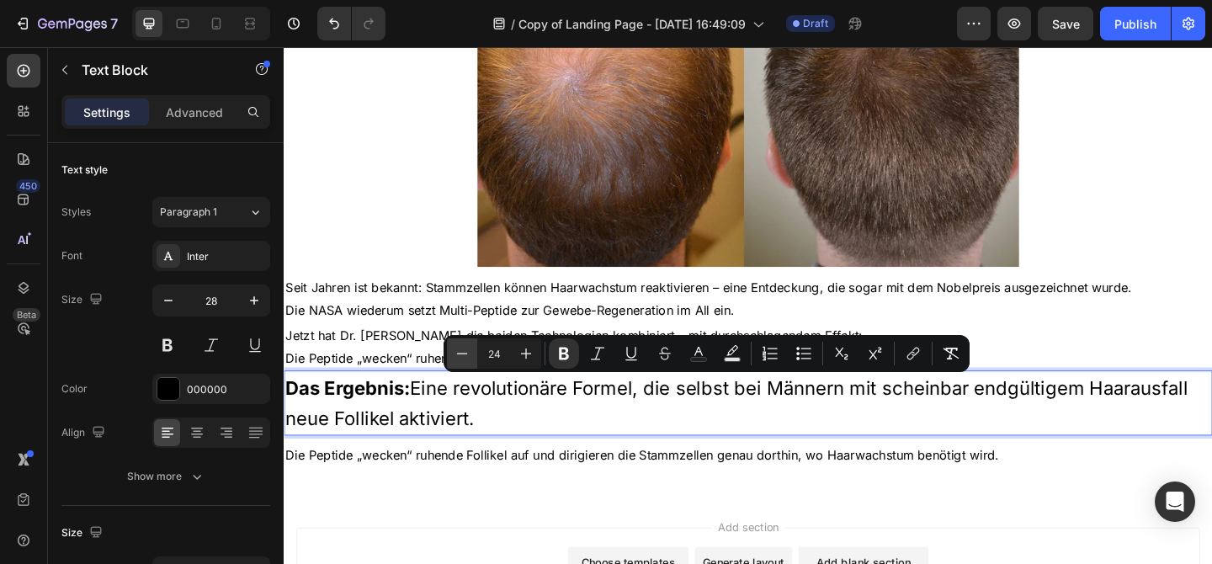
click at [464, 349] on icon "Editor contextual toolbar" at bounding box center [462, 353] width 17 height 17
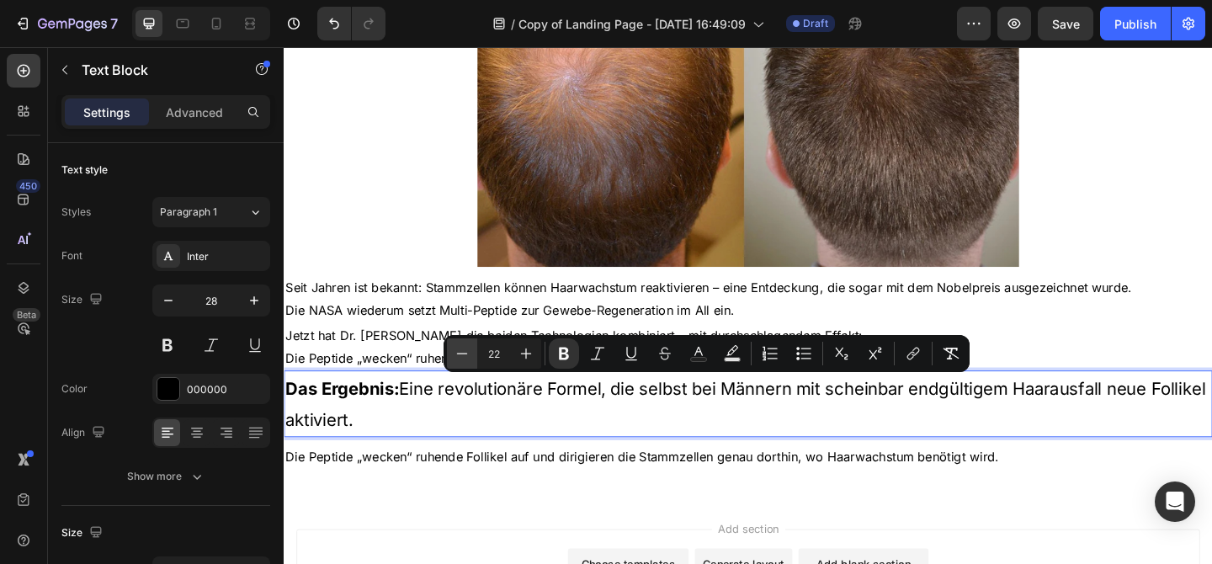
click at [464, 349] on icon "Editor contextual toolbar" at bounding box center [462, 353] width 17 height 17
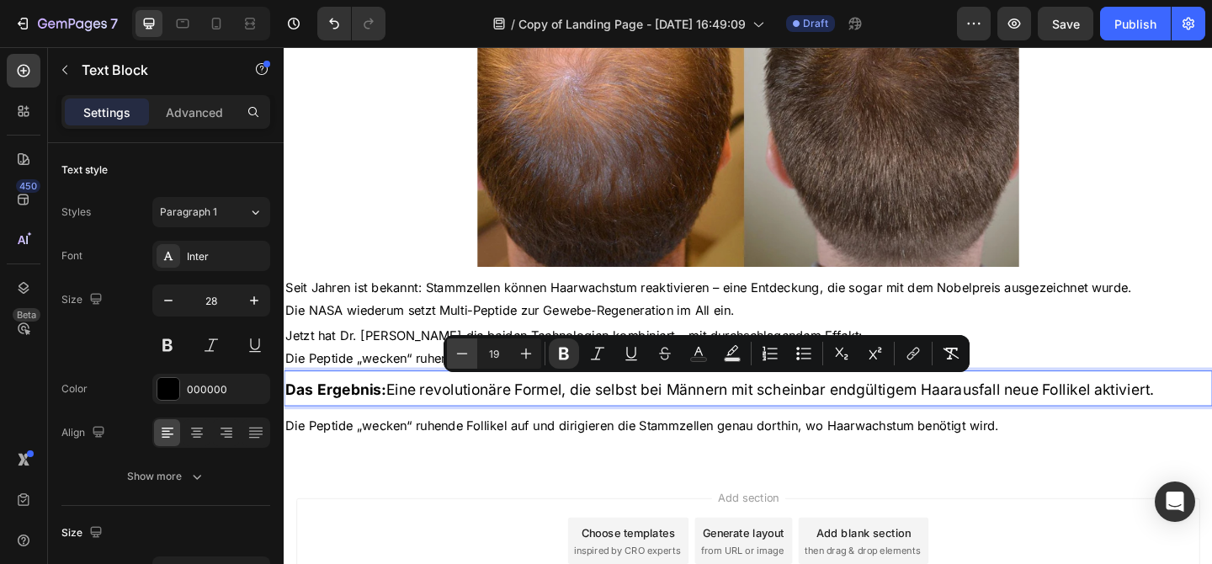
click at [464, 349] on icon "Editor contextual toolbar" at bounding box center [462, 353] width 17 height 17
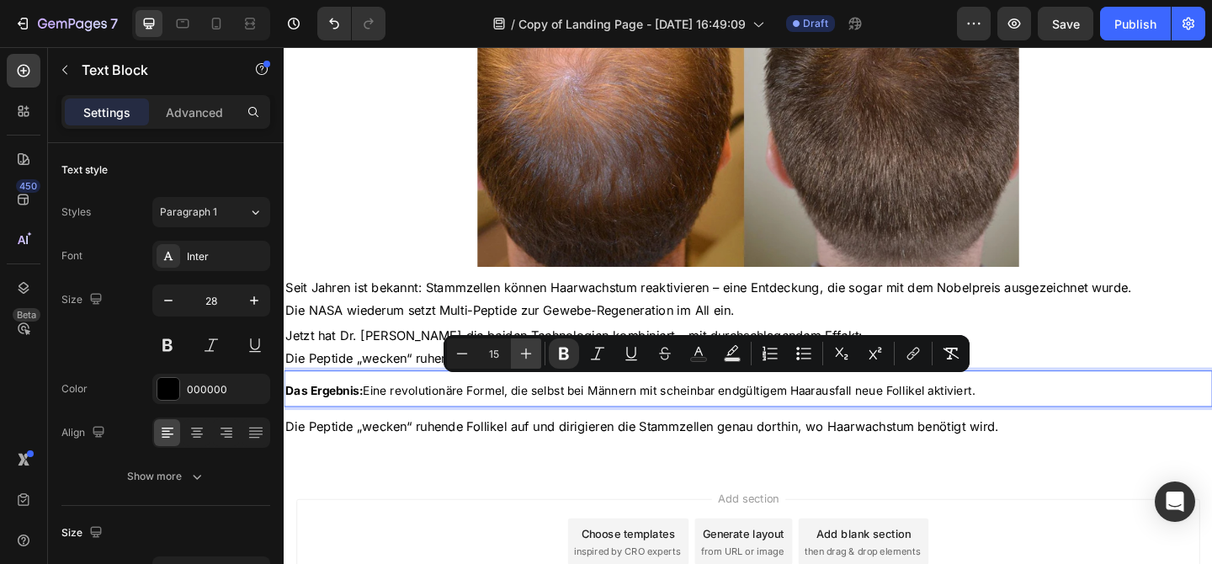
click at [535, 353] on button "Plus" at bounding box center [526, 353] width 30 height 30
type input "16"
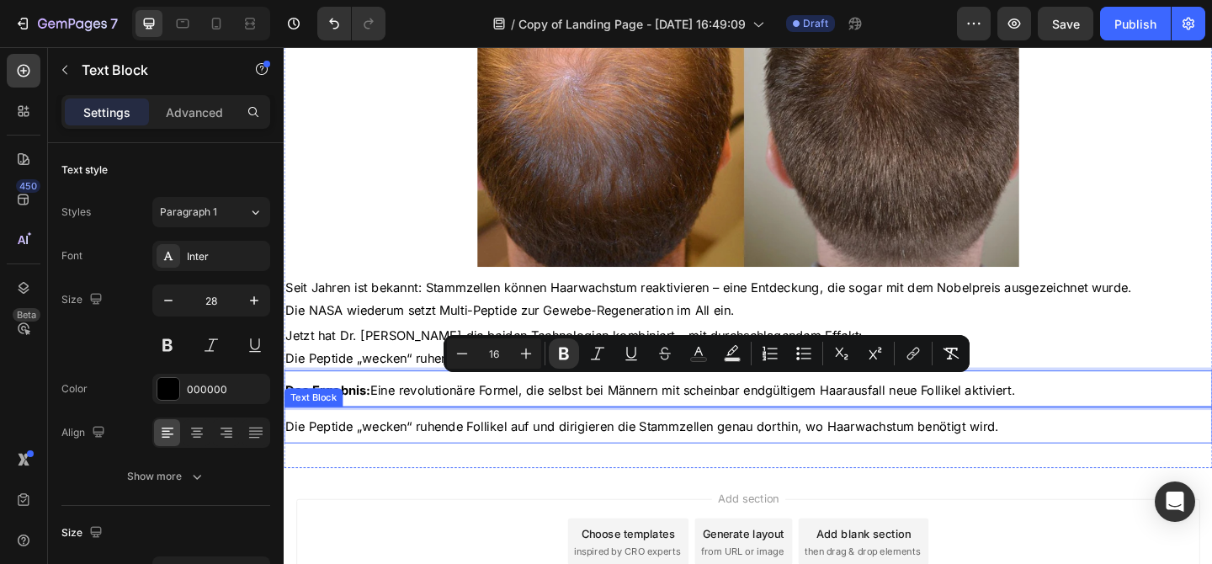
click at [565, 468] on span "Die Peptide „wecken“ ruhende Follikel auf und dirigieren die Stammzellen genau …" at bounding box center [673, 459] width 776 height 17
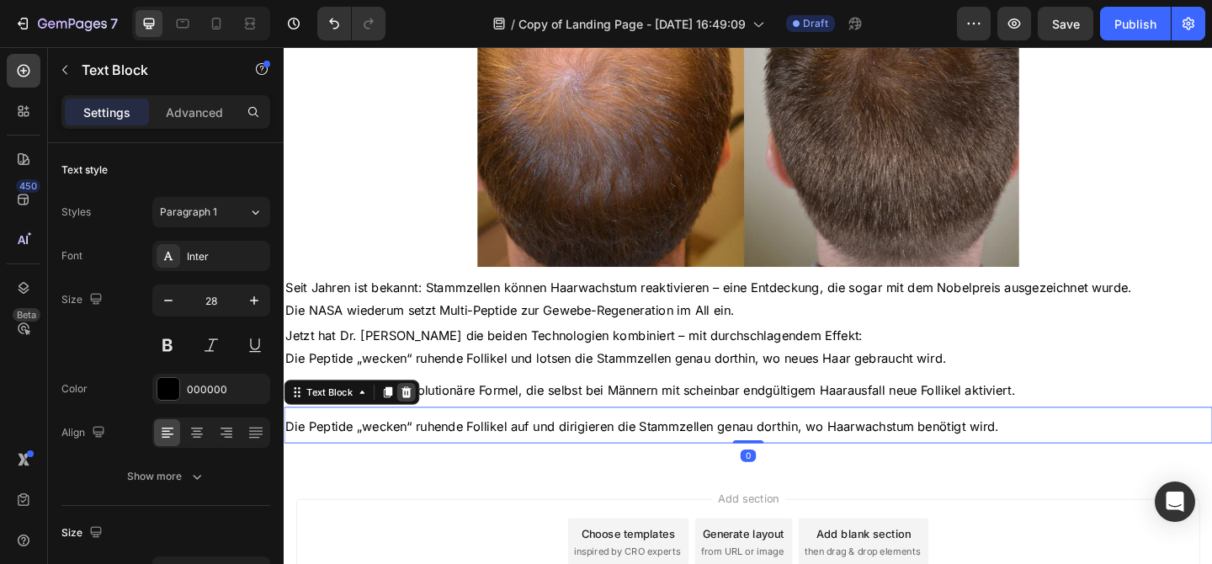
click at [421, 428] on icon at bounding box center [416, 422] width 13 height 13
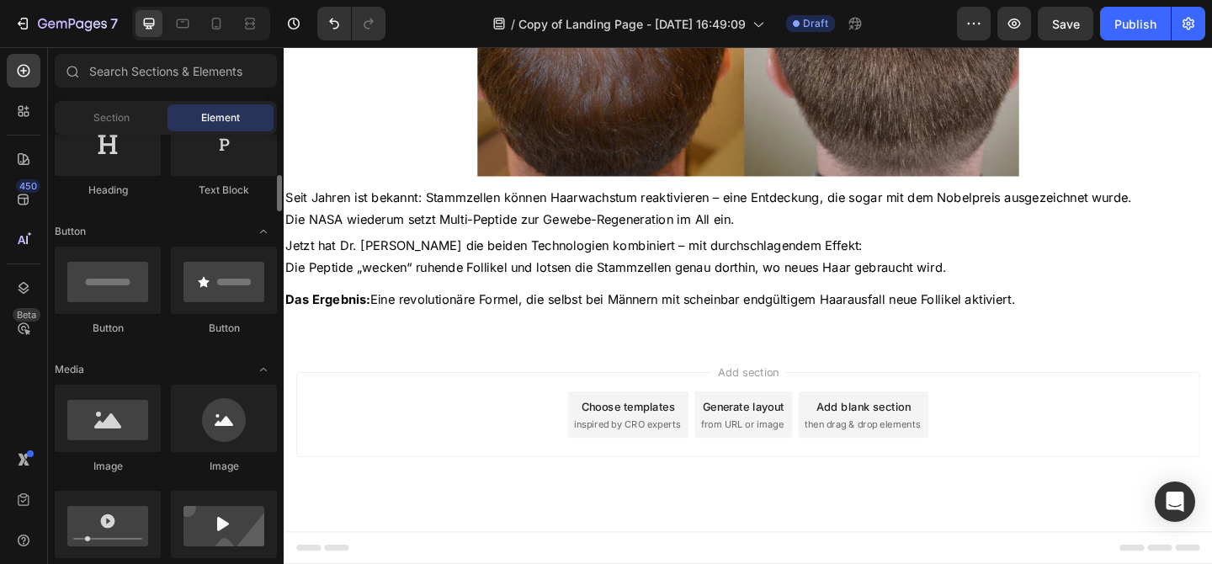
scroll to position [335, 0]
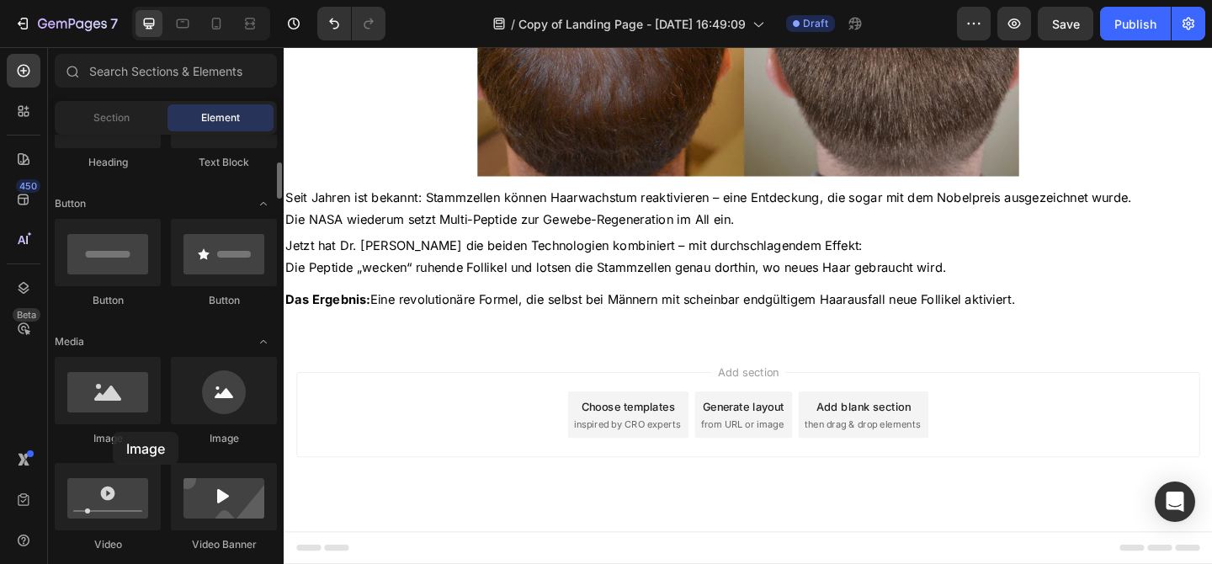
click at [113, 432] on div "Image" at bounding box center [108, 438] width 106 height 15
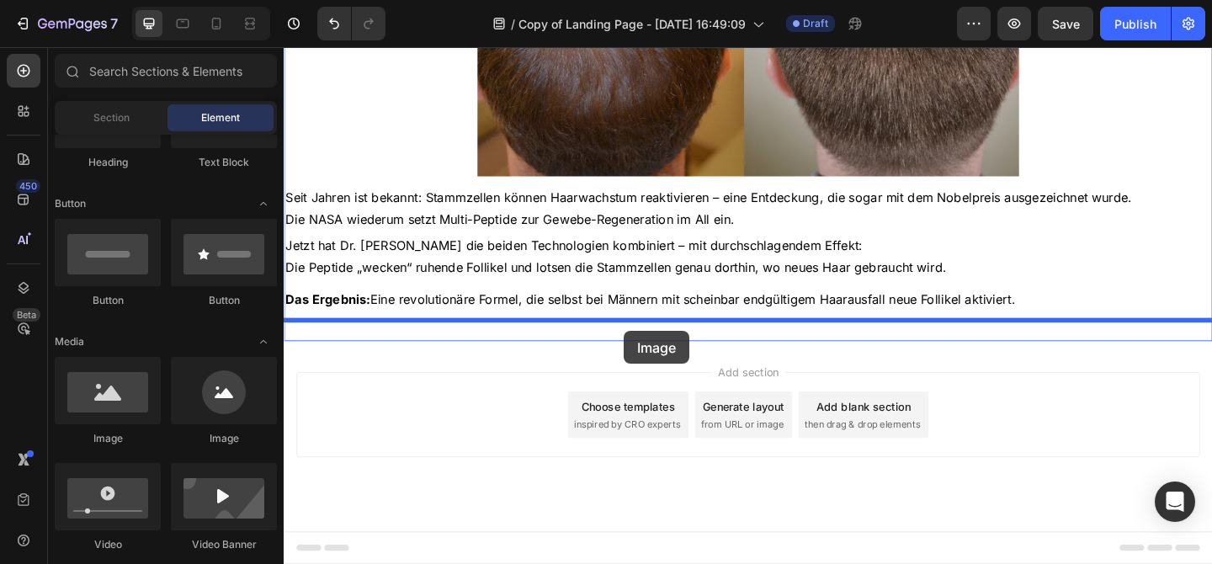
drag, startPoint x: 396, startPoint y: 465, endPoint x: 653, endPoint y: 356, distance: 279.8
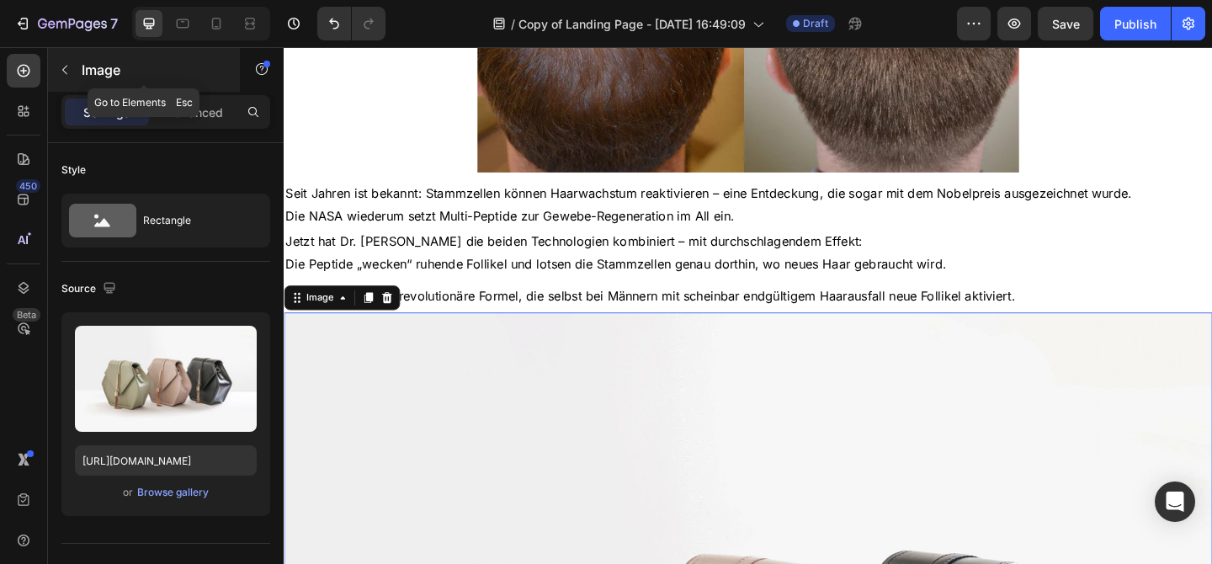
click at [88, 75] on p "Image" at bounding box center [153, 70] width 143 height 20
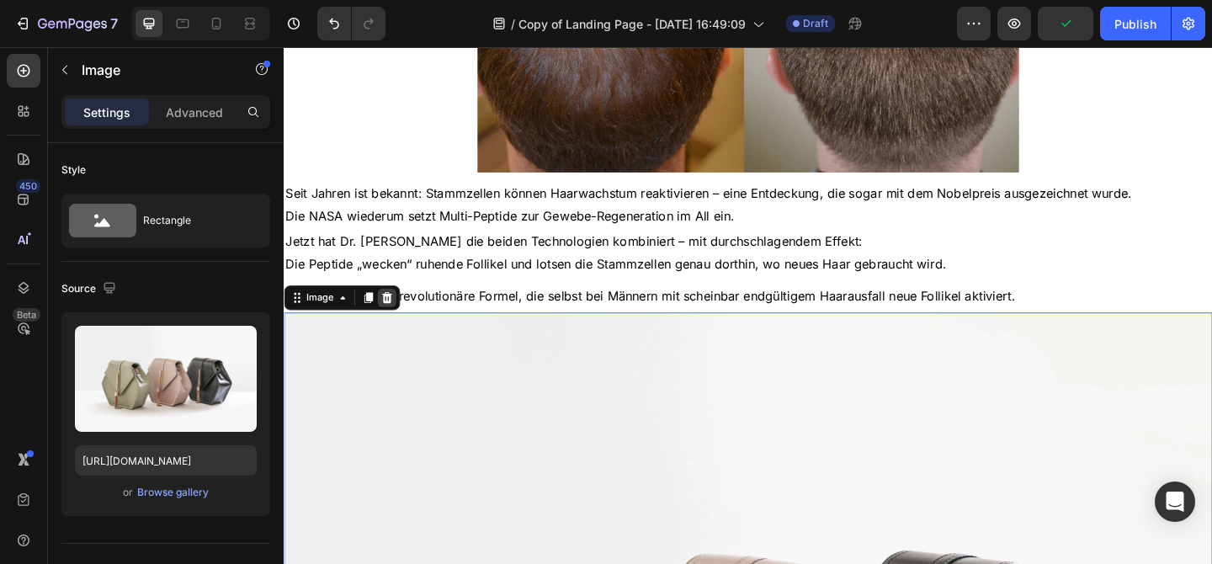
click at [398, 324] on icon at bounding box center [395, 320] width 11 height 12
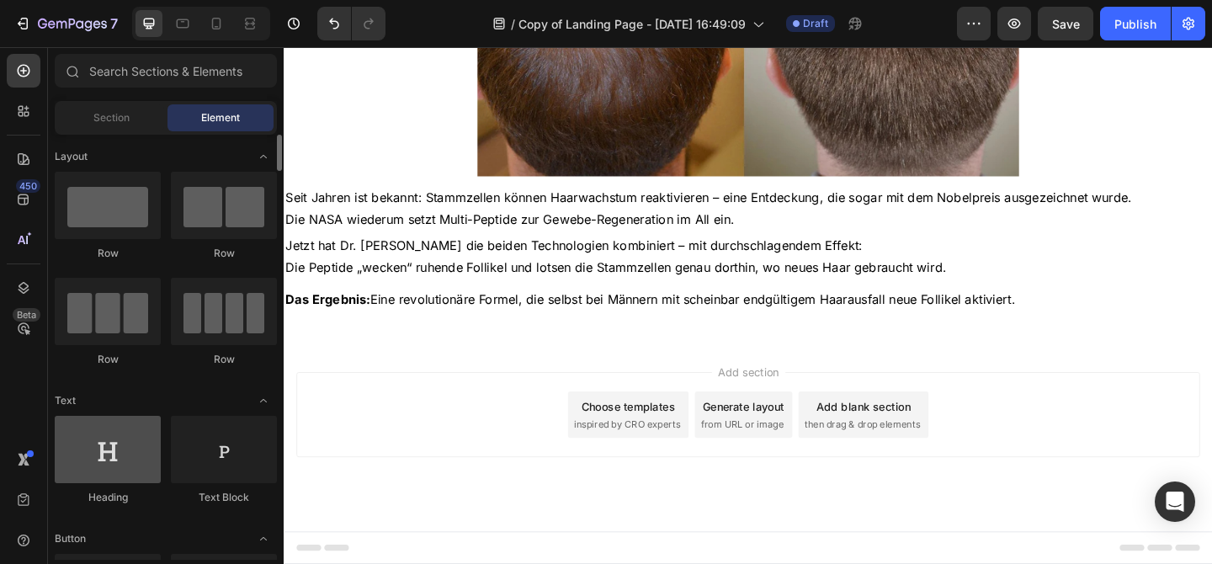
scroll to position [3, 0]
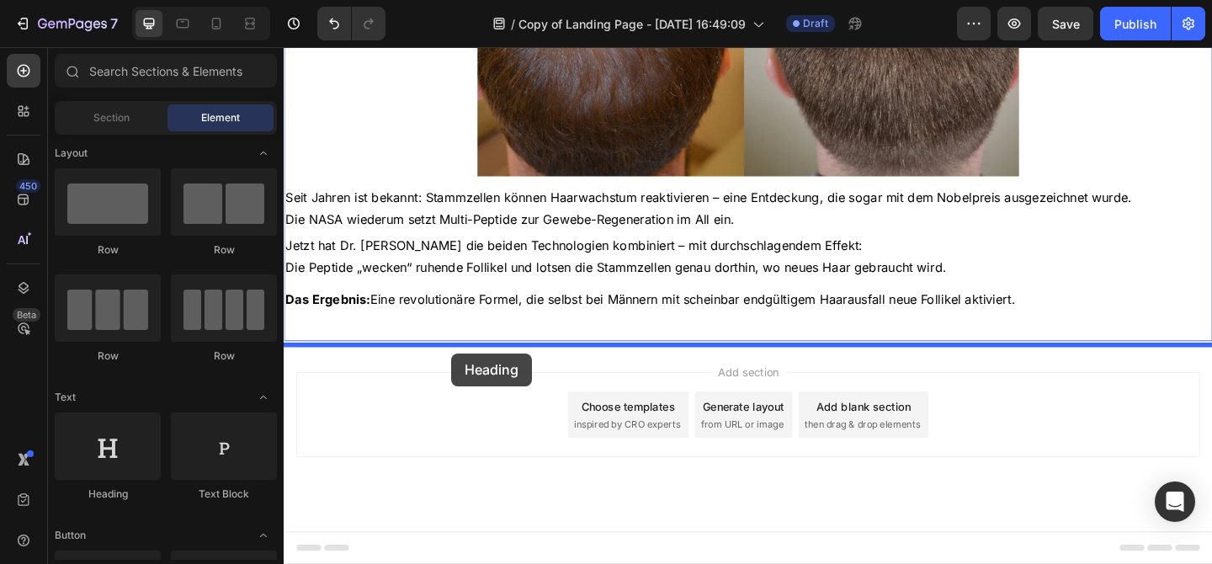
drag, startPoint x: 416, startPoint y: 487, endPoint x: 460, endPoint y: 385, distance: 111.6
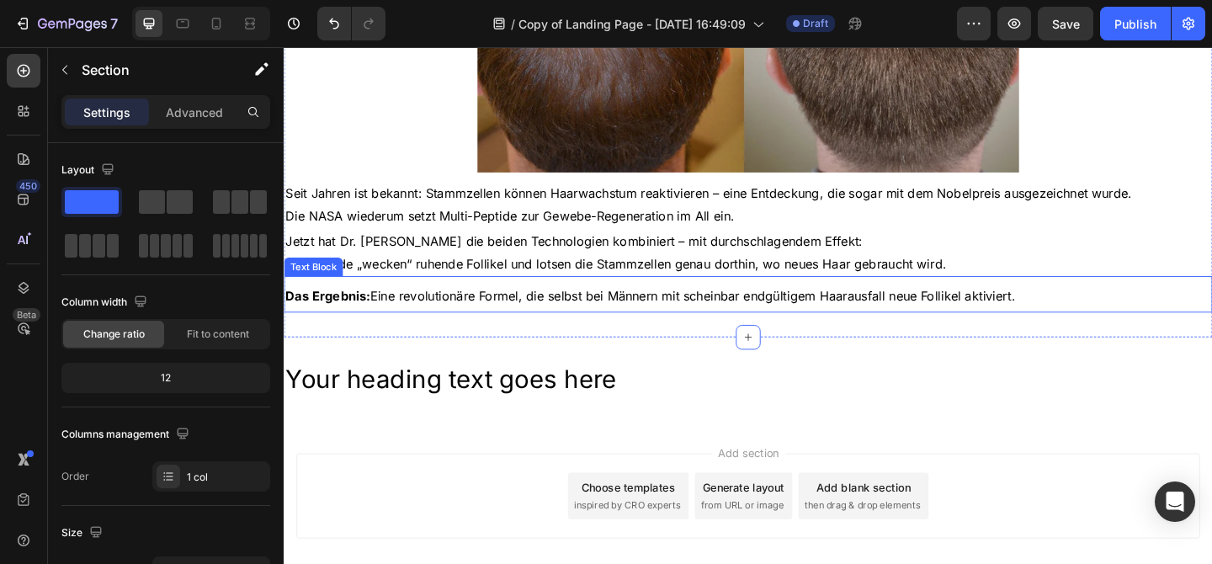
click at [548, 325] on span "Das Ergebnis: Eine revolutionäre Formel, die selbst bei Männern mit scheinbar e…" at bounding box center [682, 317] width 794 height 17
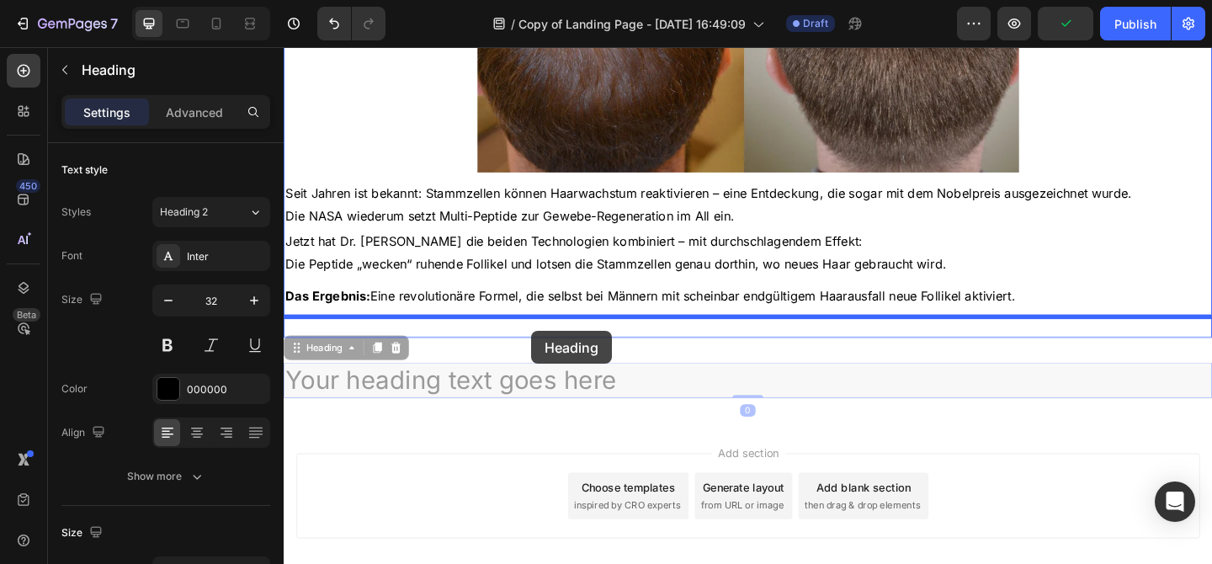
drag, startPoint x: 555, startPoint y: 401, endPoint x: 553, endPoint y: 356, distance: 45.5
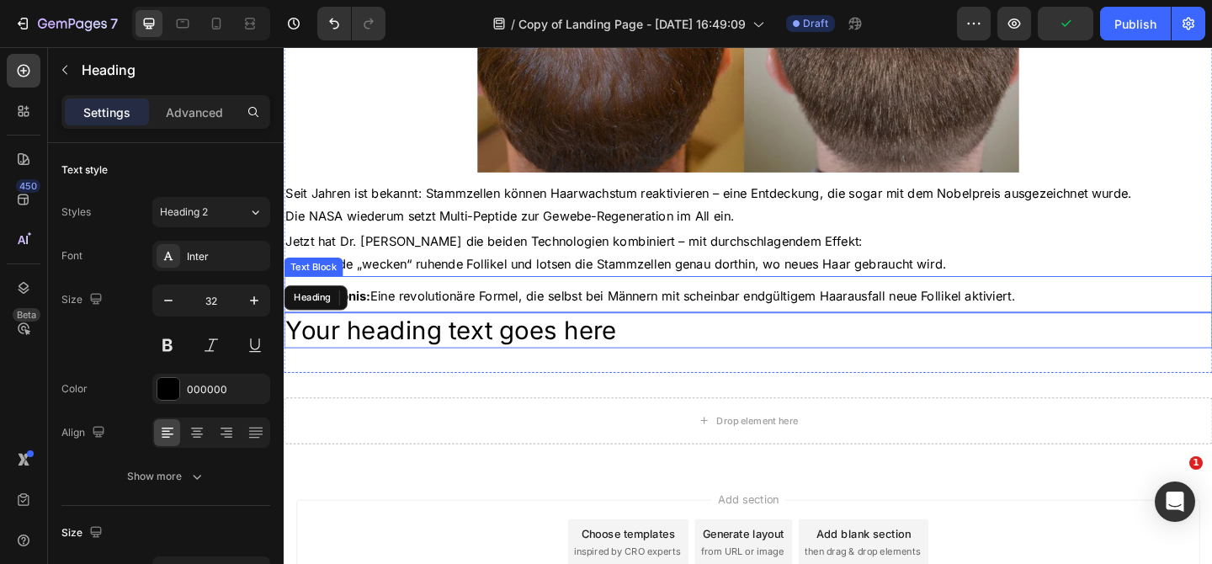
click at [667, 325] on span "Das Ergebnis: Eine revolutionäre Formel, die selbst bei Männern mit scheinbar e…" at bounding box center [682, 317] width 794 height 17
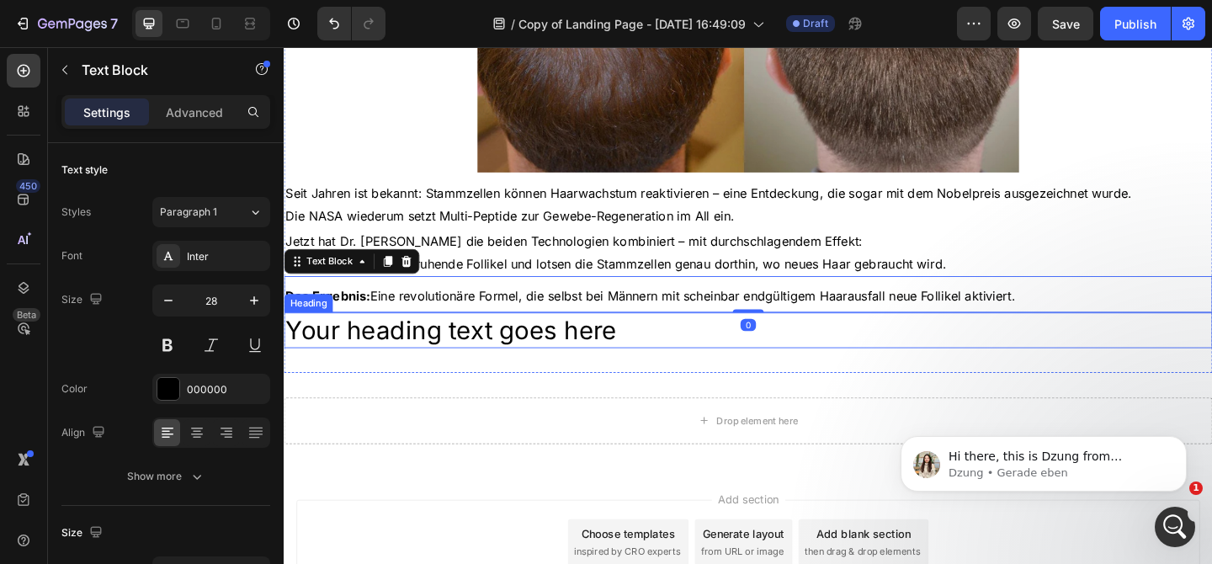
scroll to position [0, 0]
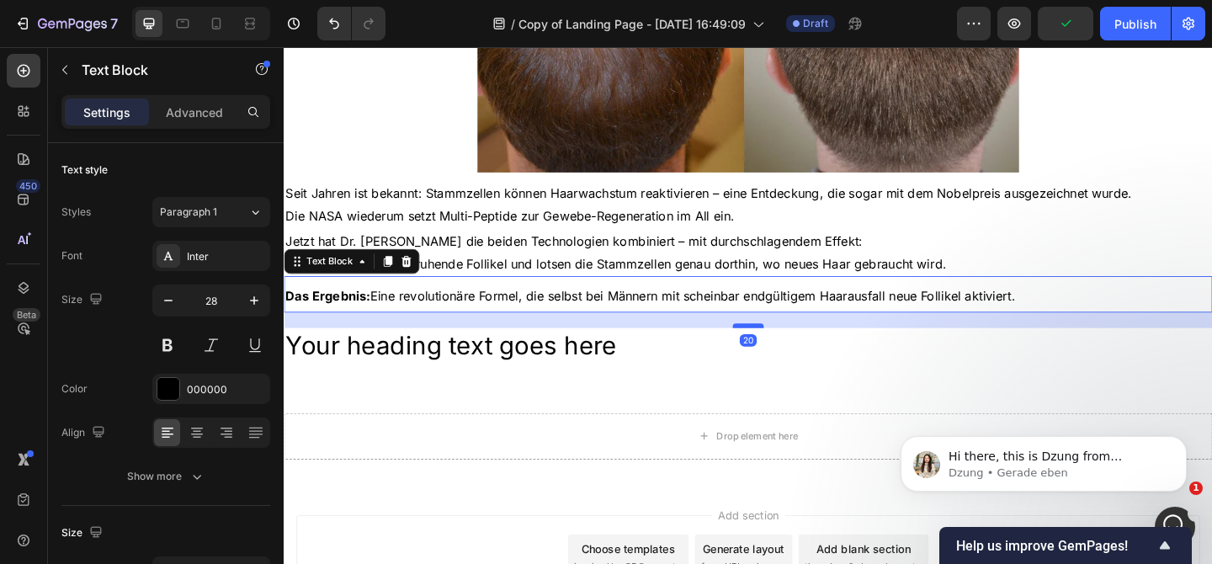
drag, startPoint x: 788, startPoint y: 337, endPoint x: 792, endPoint y: 354, distance: 17.3
click at [792, 353] on div at bounding box center [789, 350] width 34 height 5
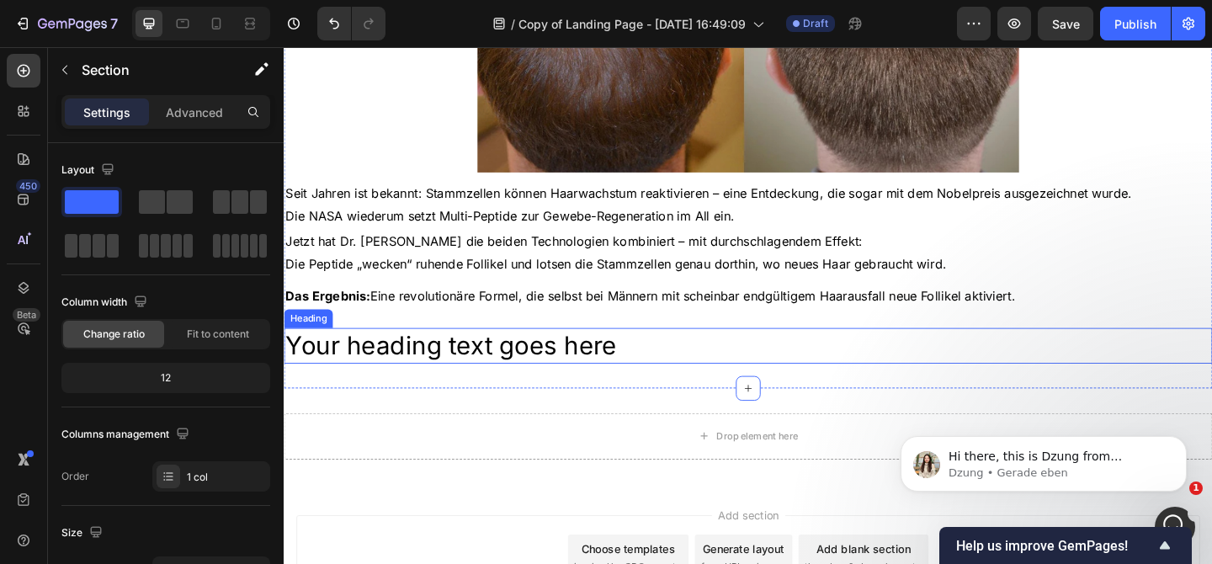
click at [576, 368] on h2 "Your heading text goes here" at bounding box center [789, 372] width 1010 height 39
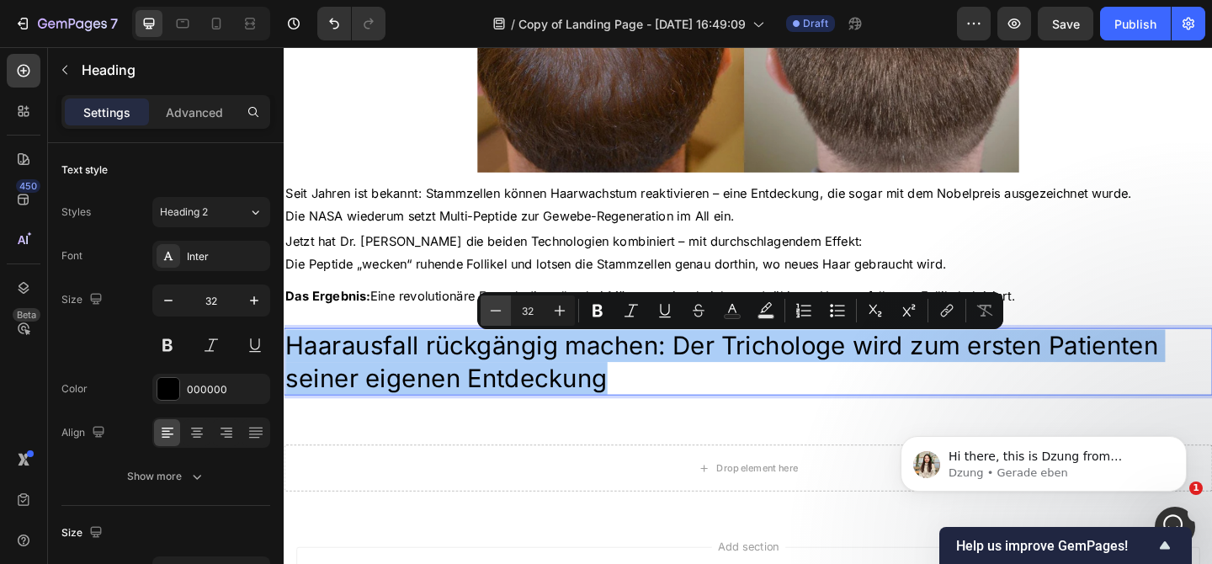
click at [494, 312] on icon "Editor contextual toolbar" at bounding box center [495, 310] width 17 height 17
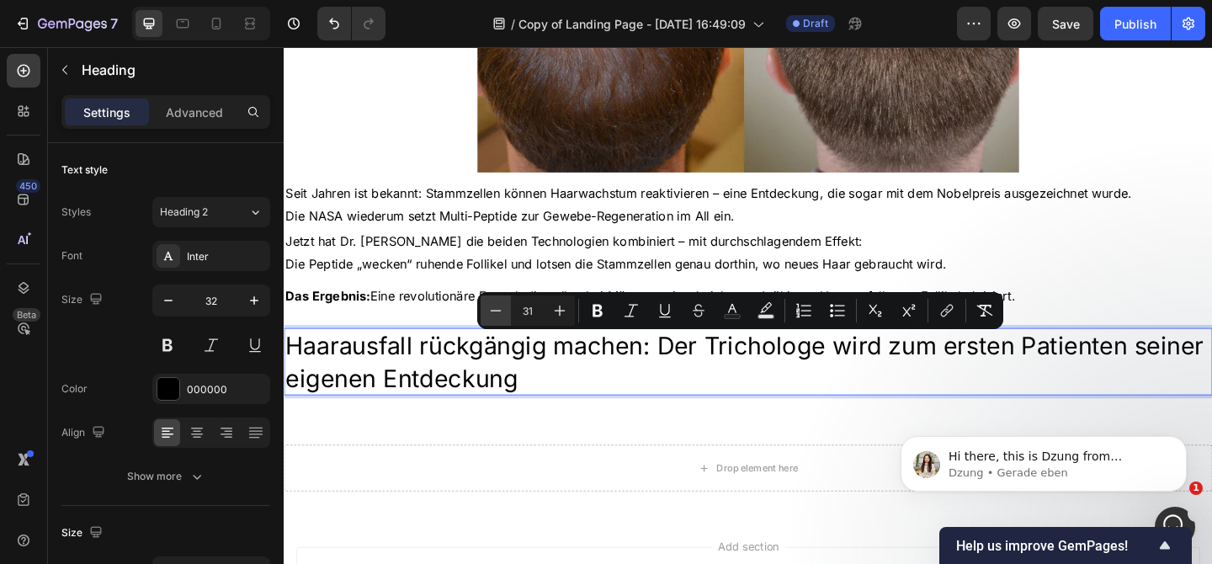
click at [494, 312] on icon "Editor contextual toolbar" at bounding box center [495, 310] width 17 height 17
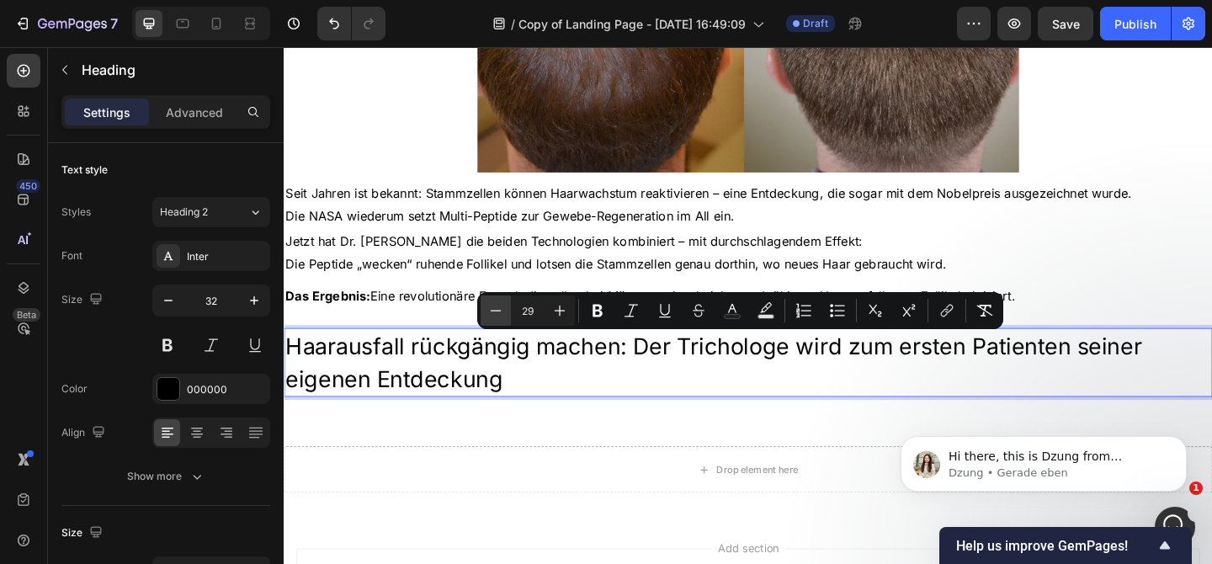
click at [494, 312] on icon "Editor contextual toolbar" at bounding box center [495, 310] width 17 height 17
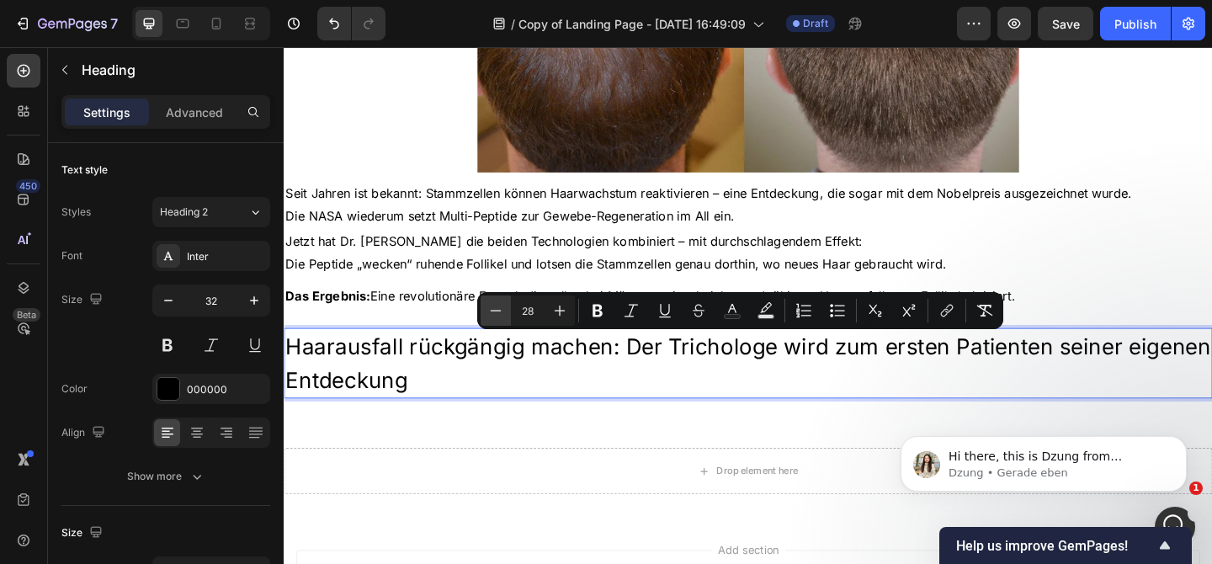
click at [494, 312] on icon "Editor contextual toolbar" at bounding box center [495, 310] width 17 height 17
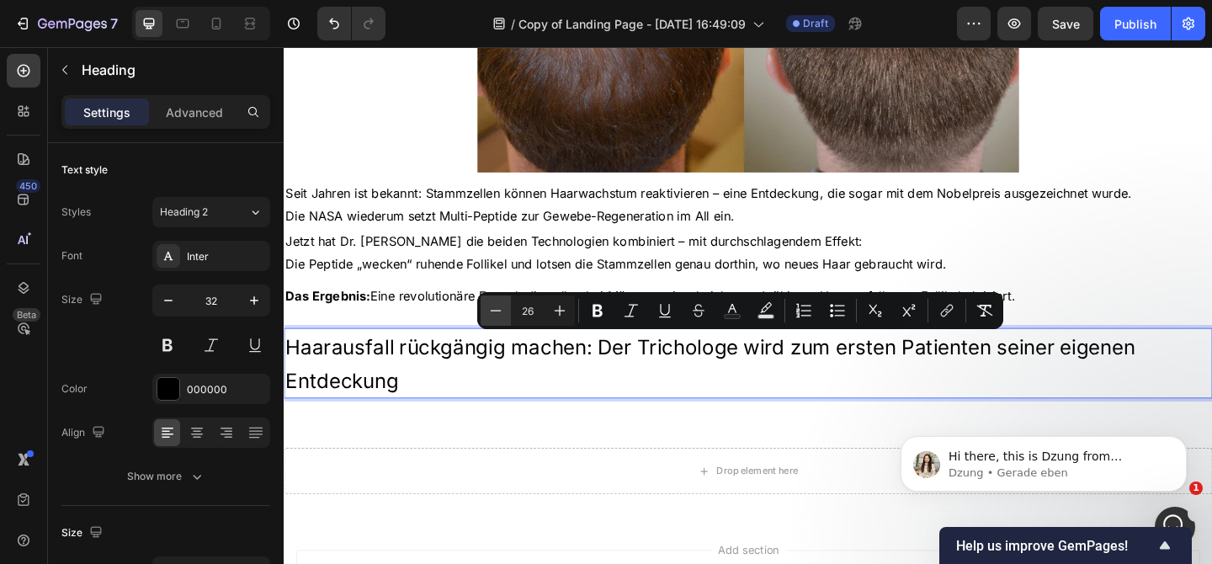
click at [494, 312] on icon "Editor contextual toolbar" at bounding box center [495, 310] width 17 height 17
type input "24"
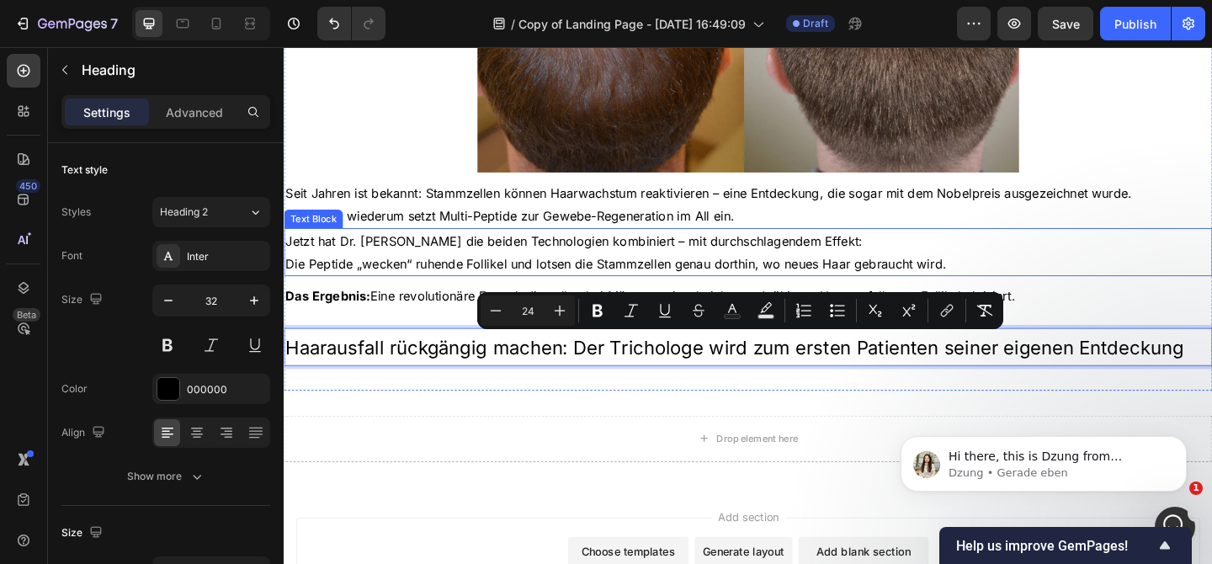
click at [441, 281] on span "Die Peptide „wecken“ ruhende Follikel und lotsen die Stammzellen genau dorthin,…" at bounding box center [644, 282] width 719 height 17
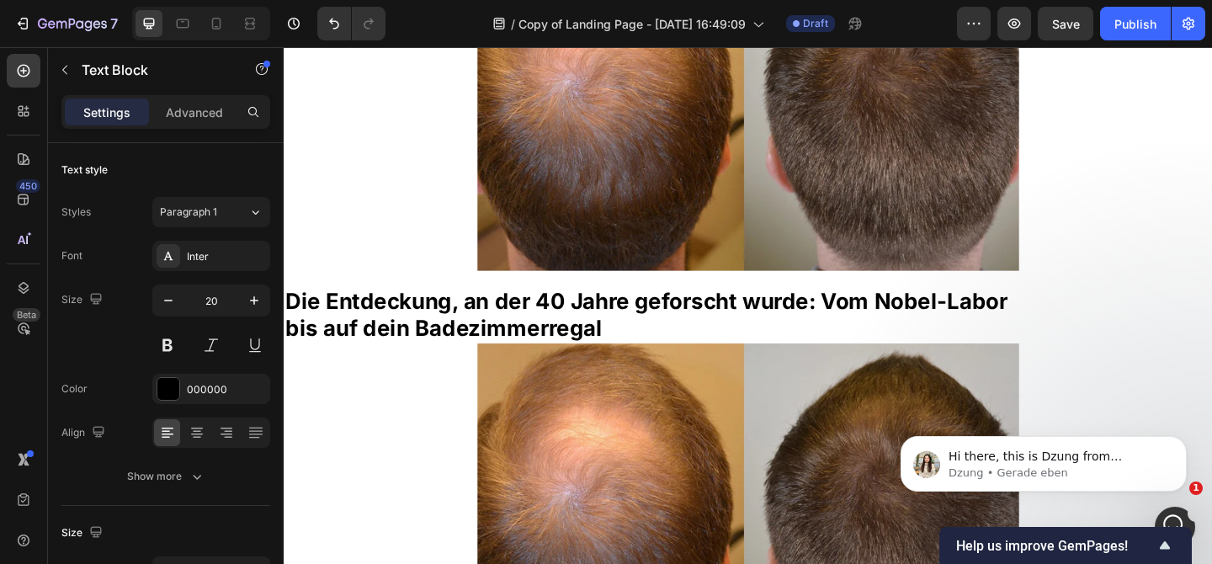
scroll to position [364, 0]
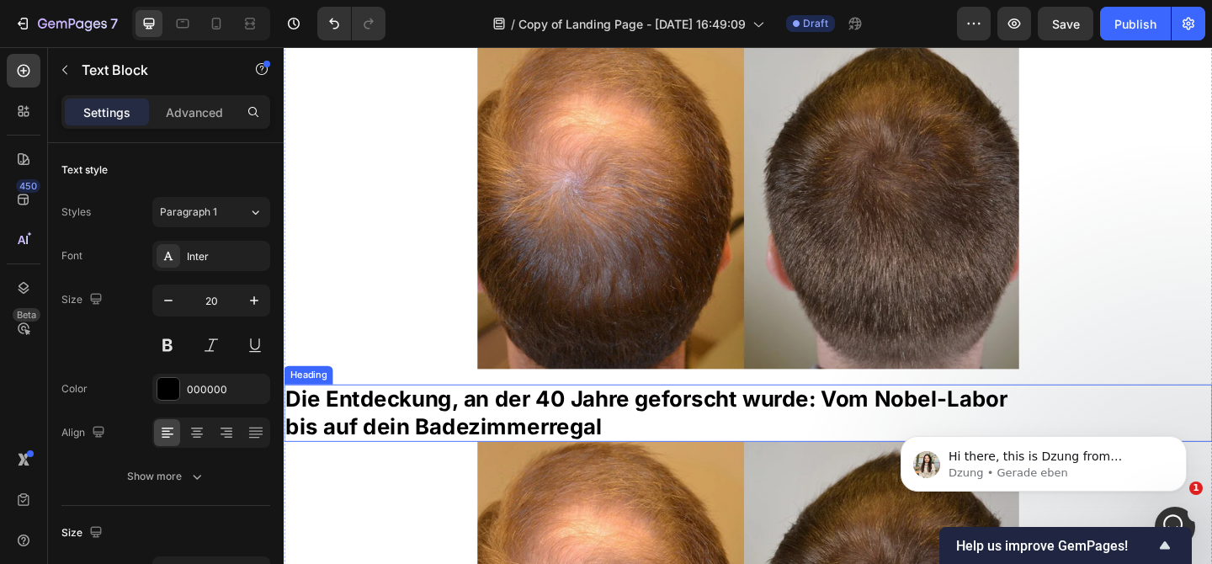
click at [438, 459] on strong "bis auf dein Badezimmerregal" at bounding box center [457, 459] width 344 height 29
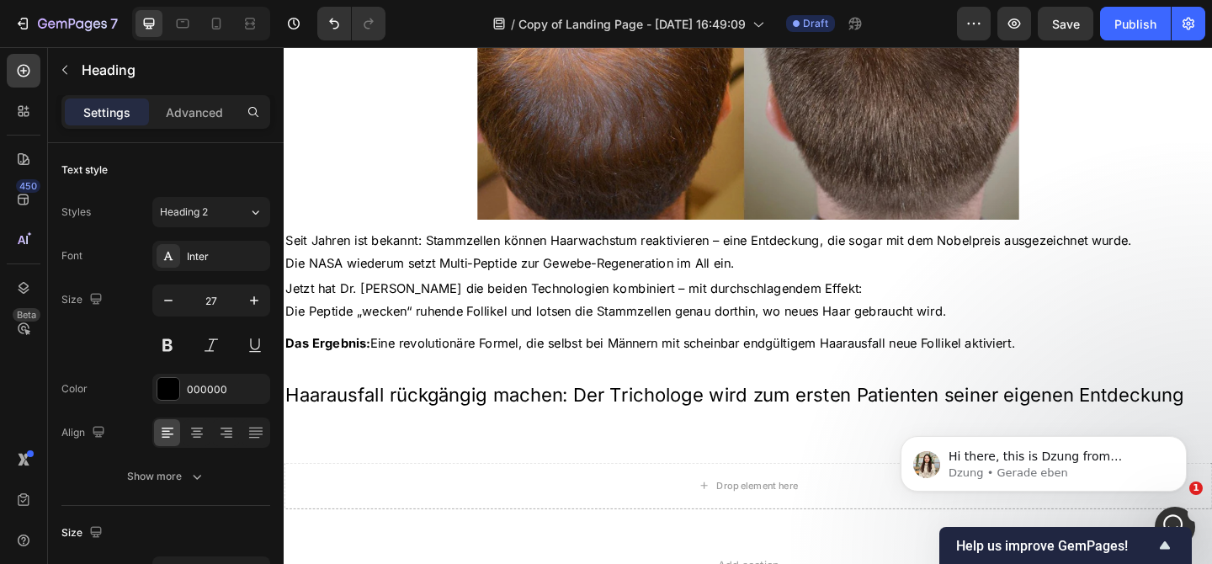
scroll to position [1187, 0]
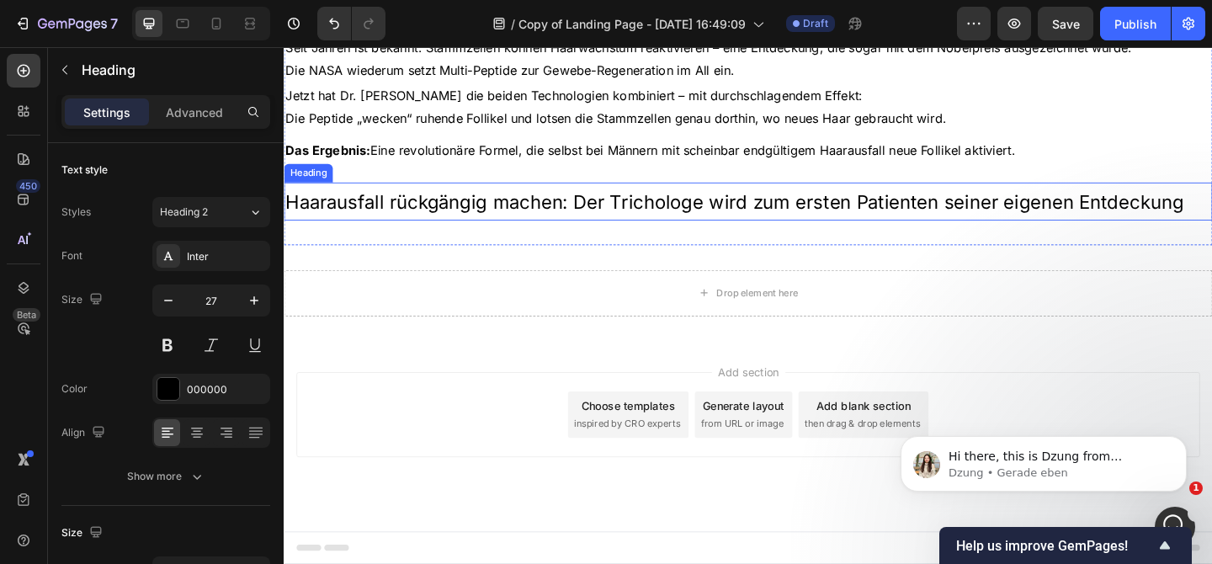
click at [423, 214] on span "Haarausfall rückgängig machen: Der Trichologe wird zum ersten Patienten seiner …" at bounding box center [773, 216] width 977 height 24
click at [423, 213] on span "Haarausfall rückgängig machen: Der Trichologe wird zum ersten Patienten seiner …" at bounding box center [773, 216] width 977 height 24
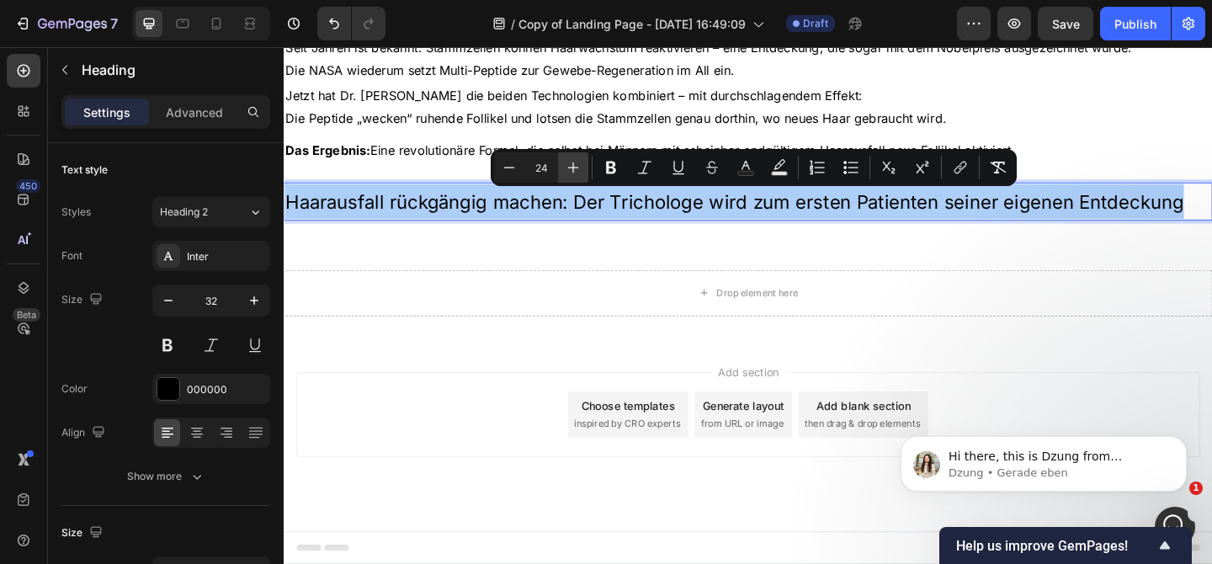
click at [577, 163] on icon "Editor contextual toolbar" at bounding box center [573, 167] width 17 height 17
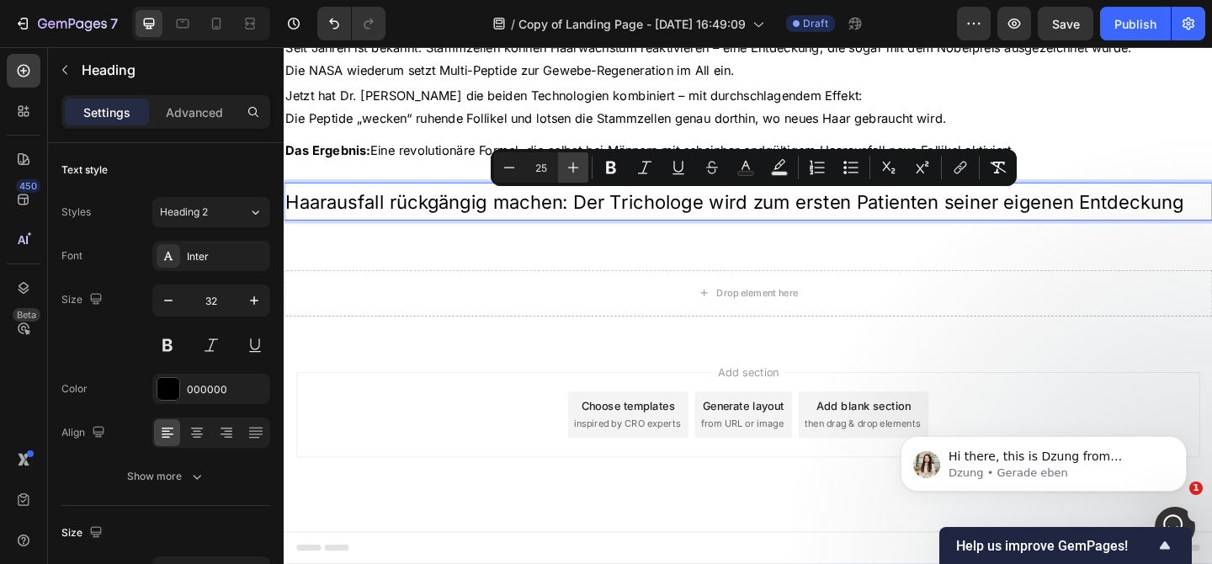
click at [577, 163] on icon "Editor contextual toolbar" at bounding box center [573, 167] width 17 height 17
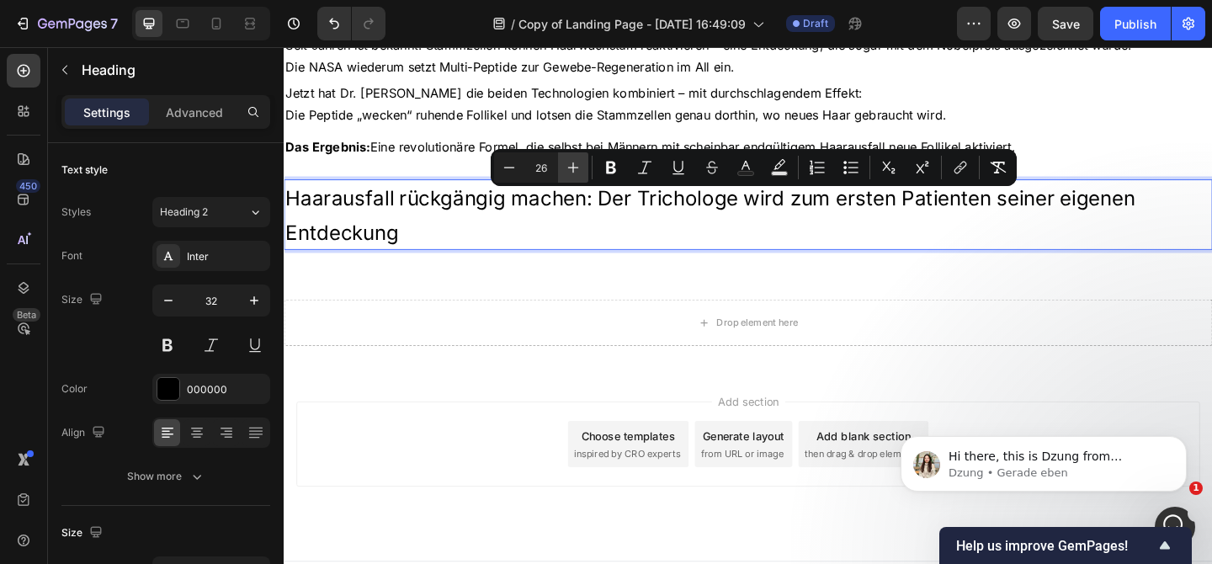
click at [576, 163] on icon "Editor contextual toolbar" at bounding box center [573, 167] width 17 height 17
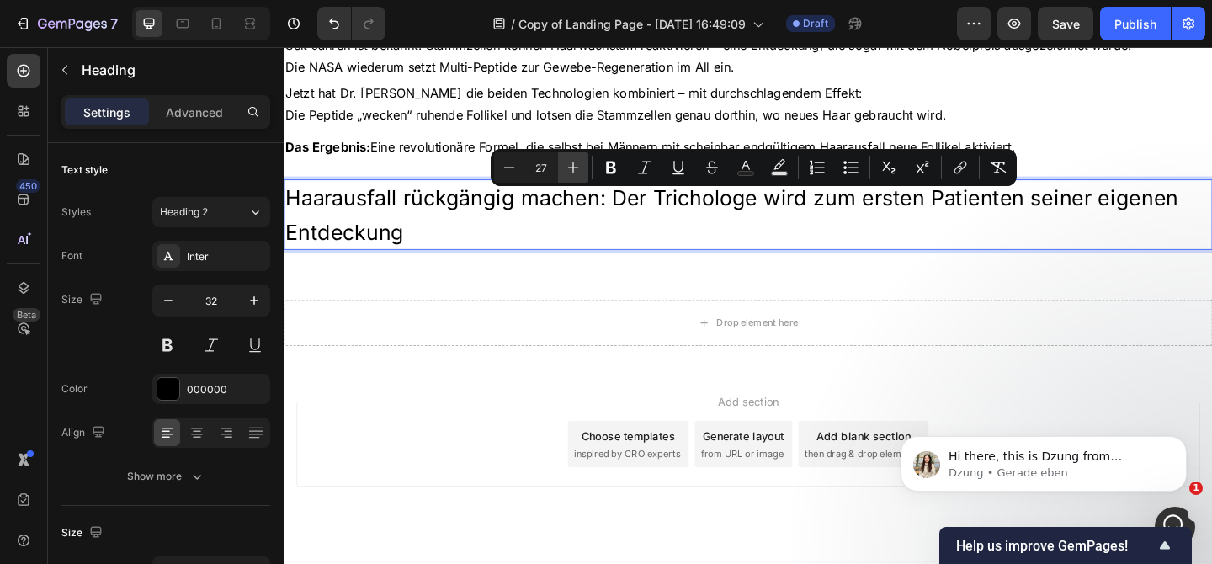
click at [576, 163] on icon "Editor contextual toolbar" at bounding box center [573, 167] width 17 height 17
type input "28"
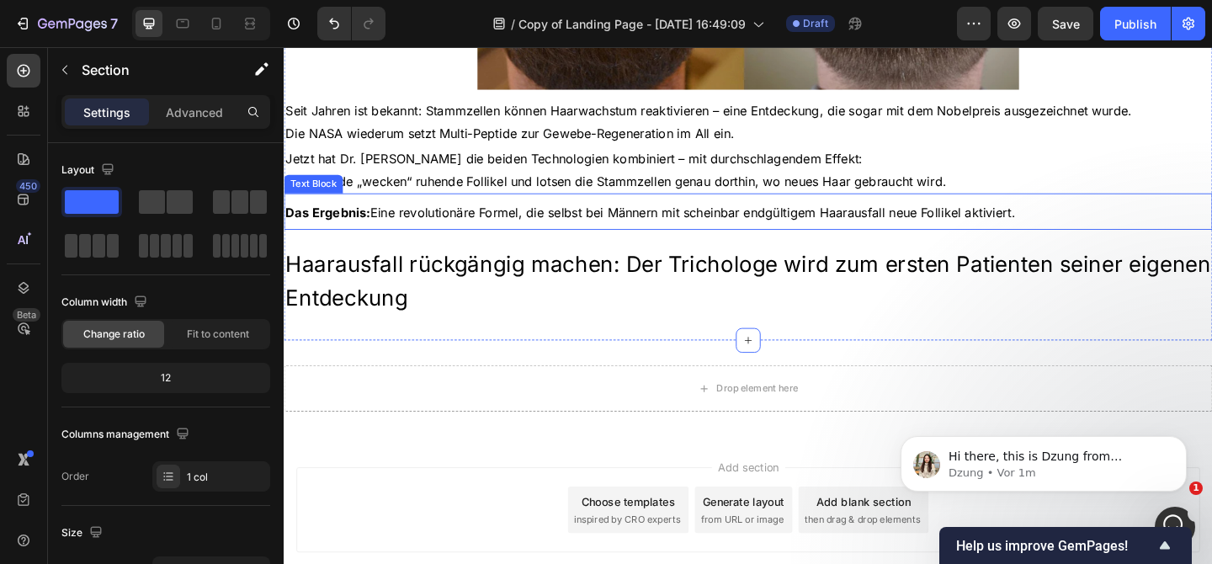
scroll to position [1104, 0]
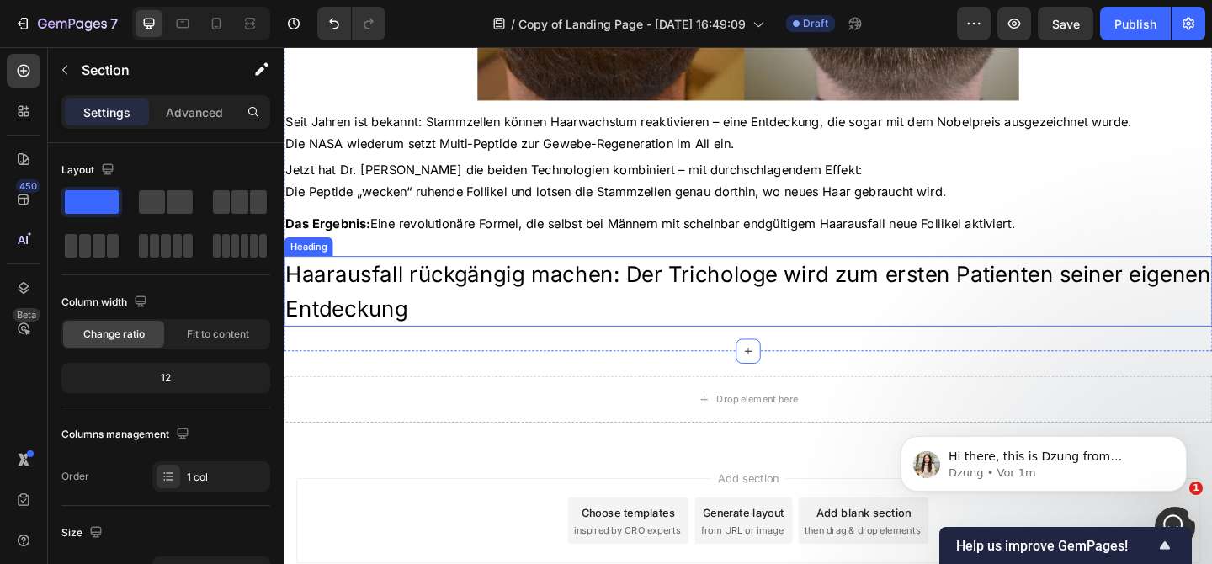
click at [467, 316] on p "⁠⁠⁠⁠⁠⁠⁠ Haarausfall rückgängig machen: Der Trichologe wird zum ersten Patienten…" at bounding box center [788, 312] width 1007 height 73
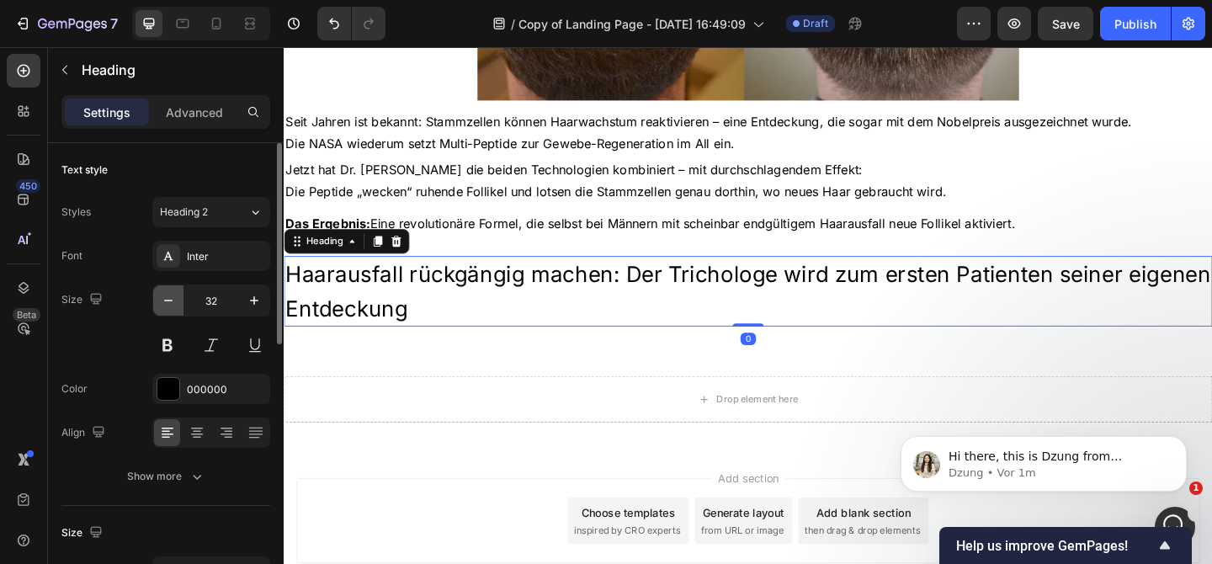
click at [173, 295] on icon "button" at bounding box center [168, 300] width 17 height 17
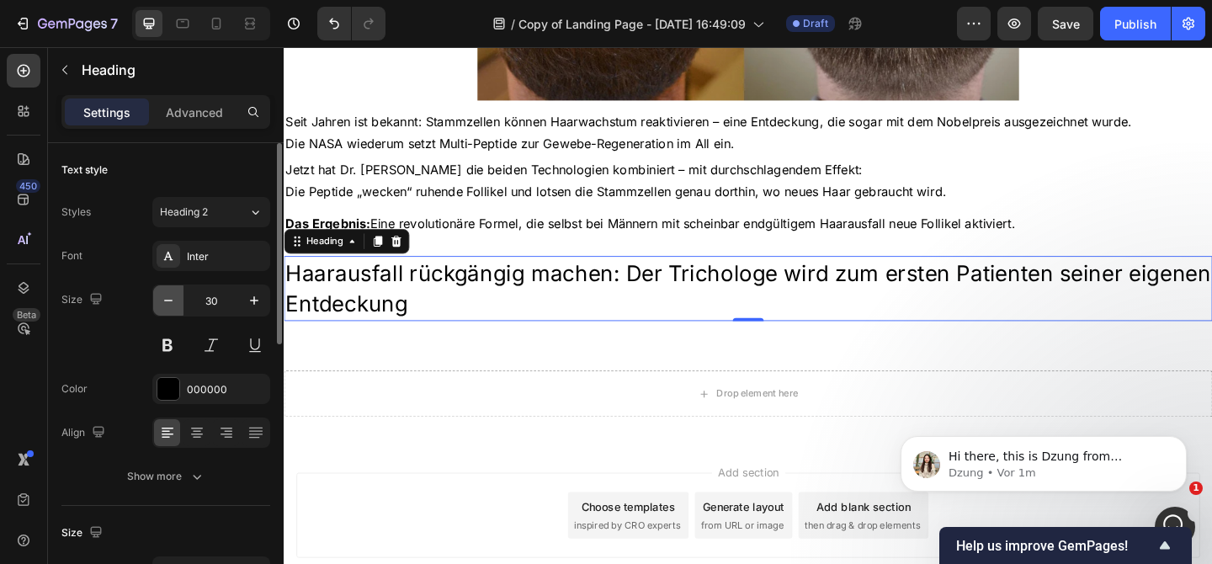
click at [173, 295] on icon "button" at bounding box center [168, 300] width 17 height 17
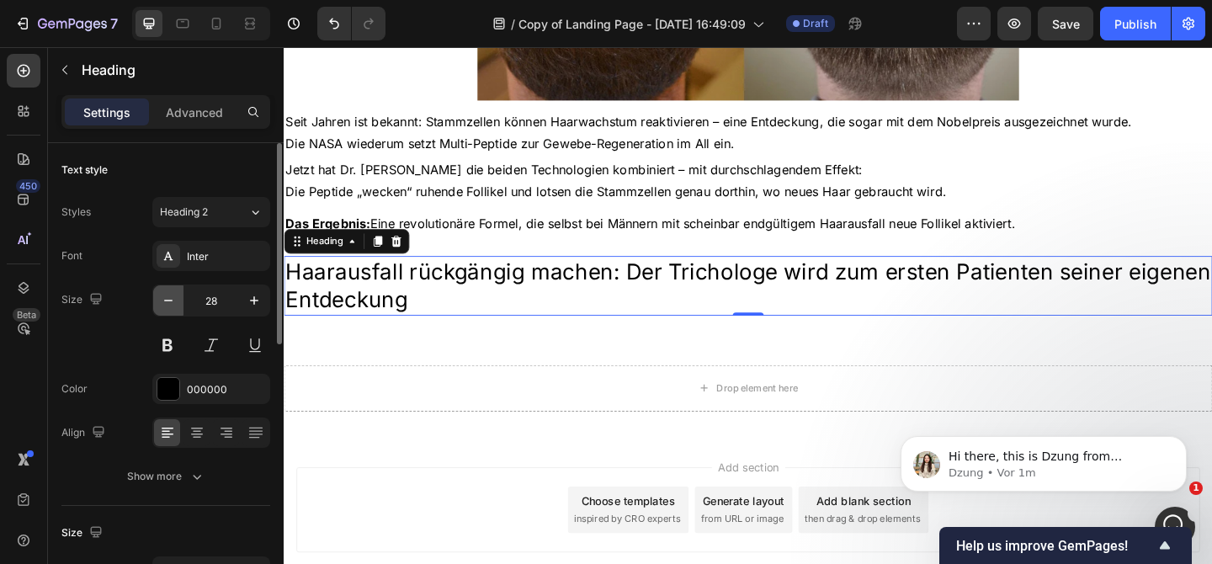
click at [173, 295] on icon "button" at bounding box center [168, 300] width 17 height 17
type input "27"
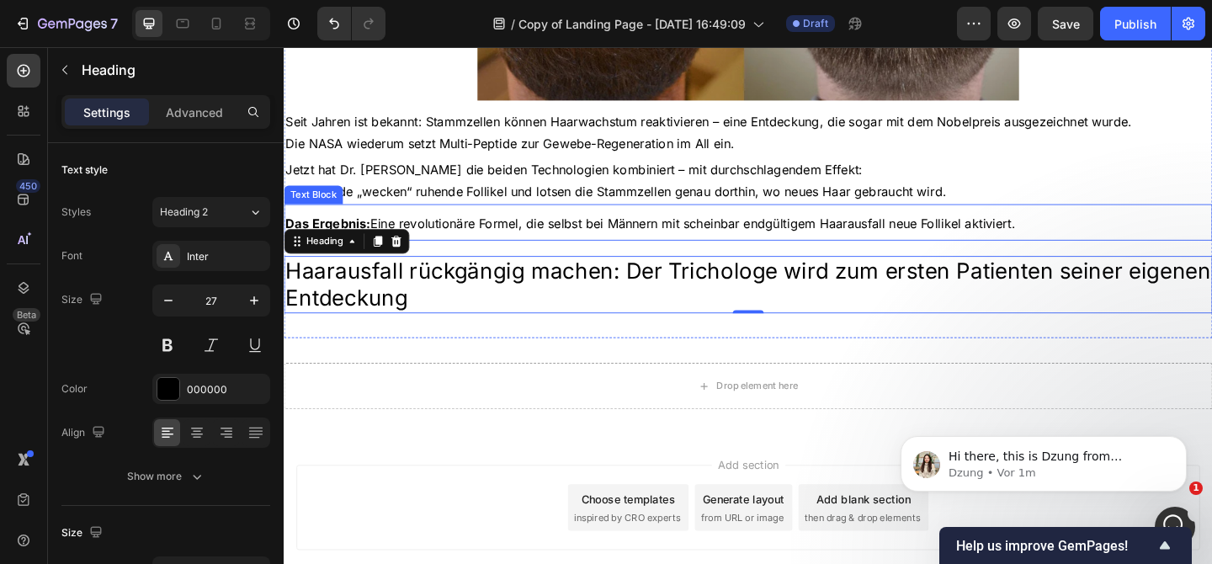
click at [565, 222] on div "Das Ergebnis: Eine revolutionäre Formel, die selbst bei Männern mit scheinbar e…" at bounding box center [789, 238] width 1010 height 40
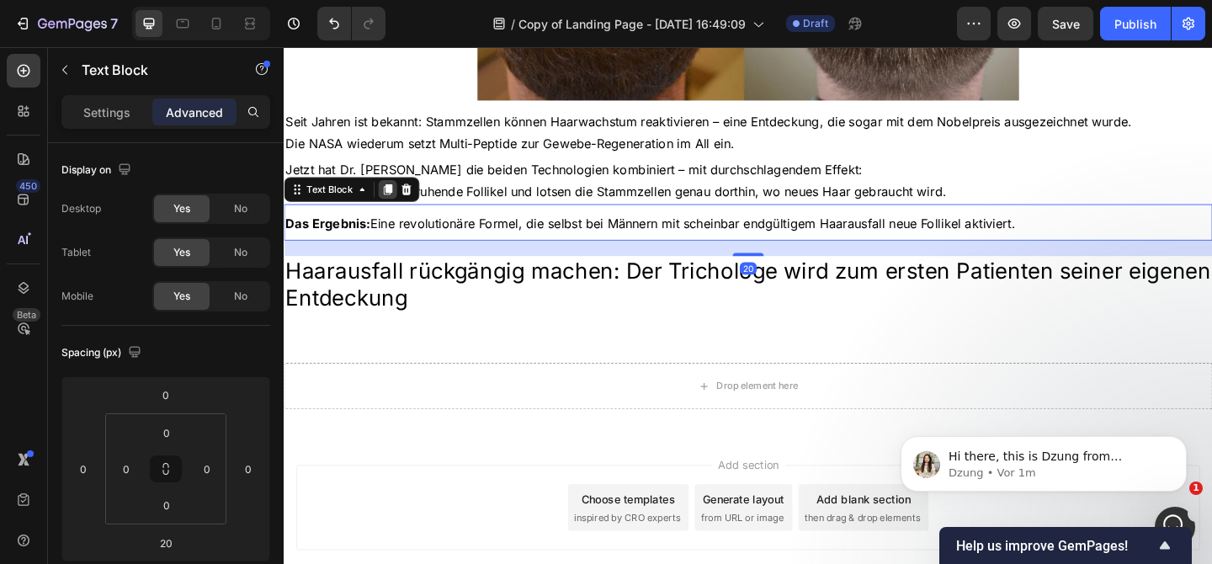
click at [390, 208] on icon at bounding box center [396, 201] width 13 height 13
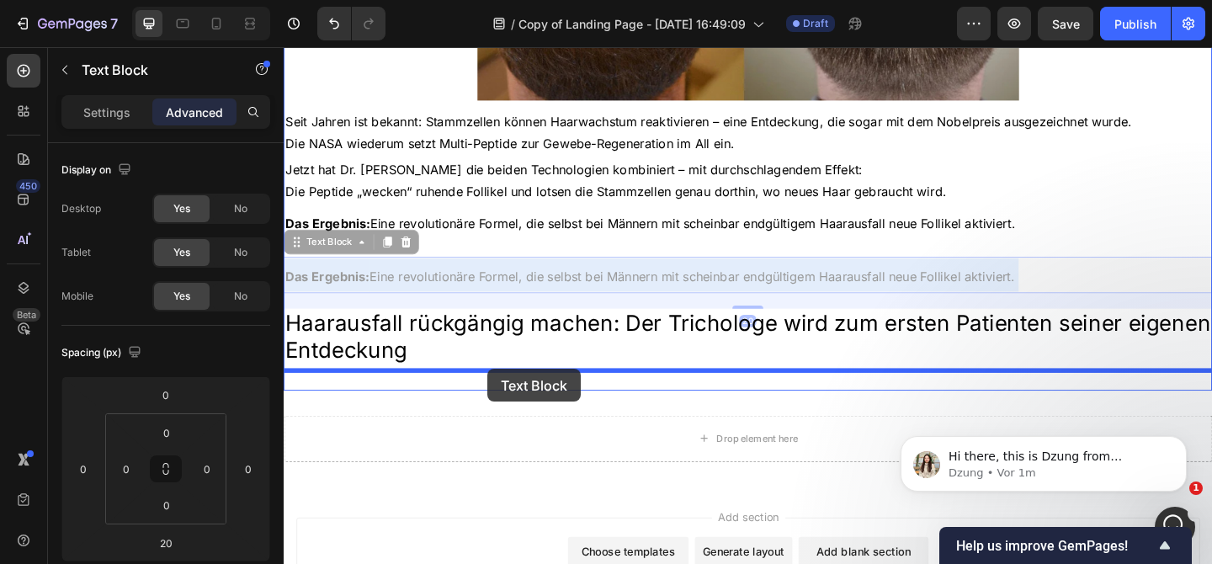
drag, startPoint x: 503, startPoint y: 297, endPoint x: 505, endPoint y: 395, distance: 97.6
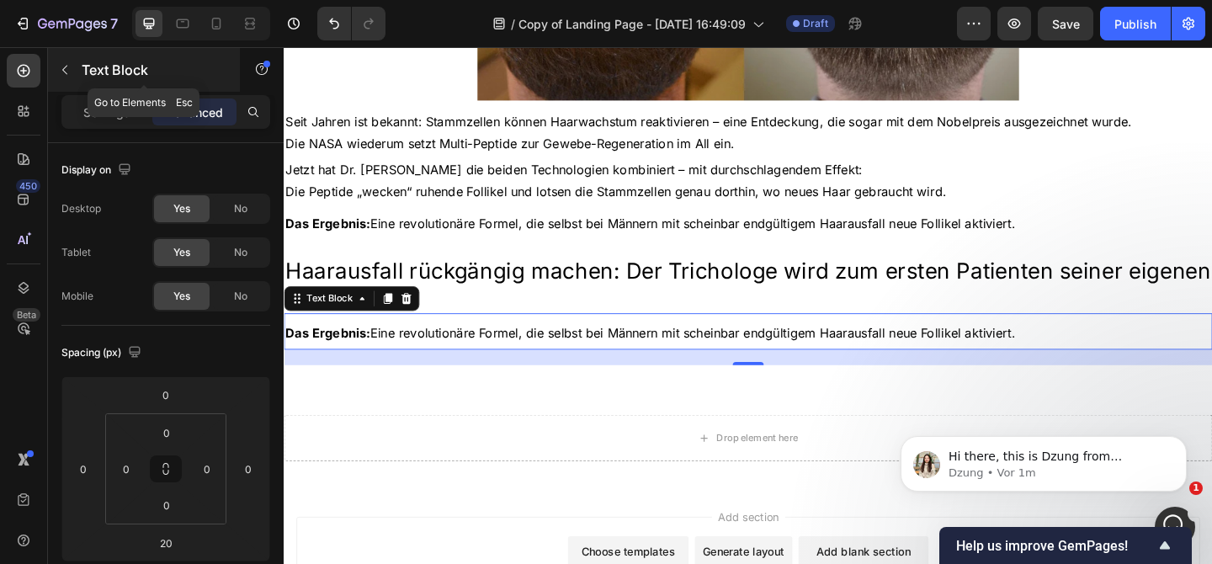
click at [127, 75] on p "Text Block" at bounding box center [153, 70] width 143 height 20
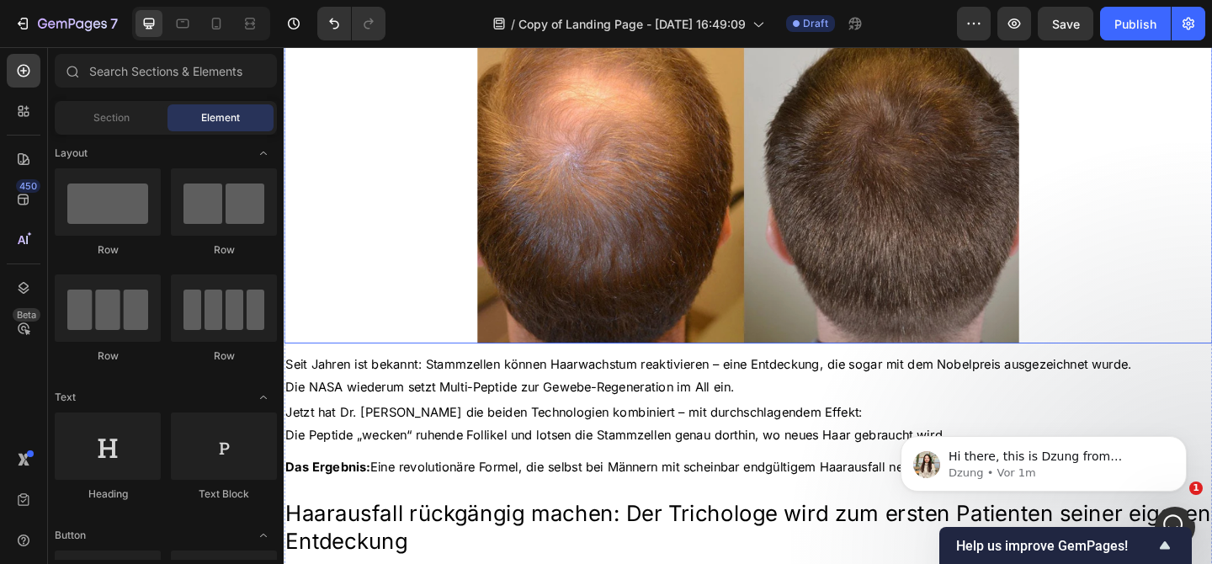
click at [576, 225] on img at bounding box center [788, 185] width 589 height 369
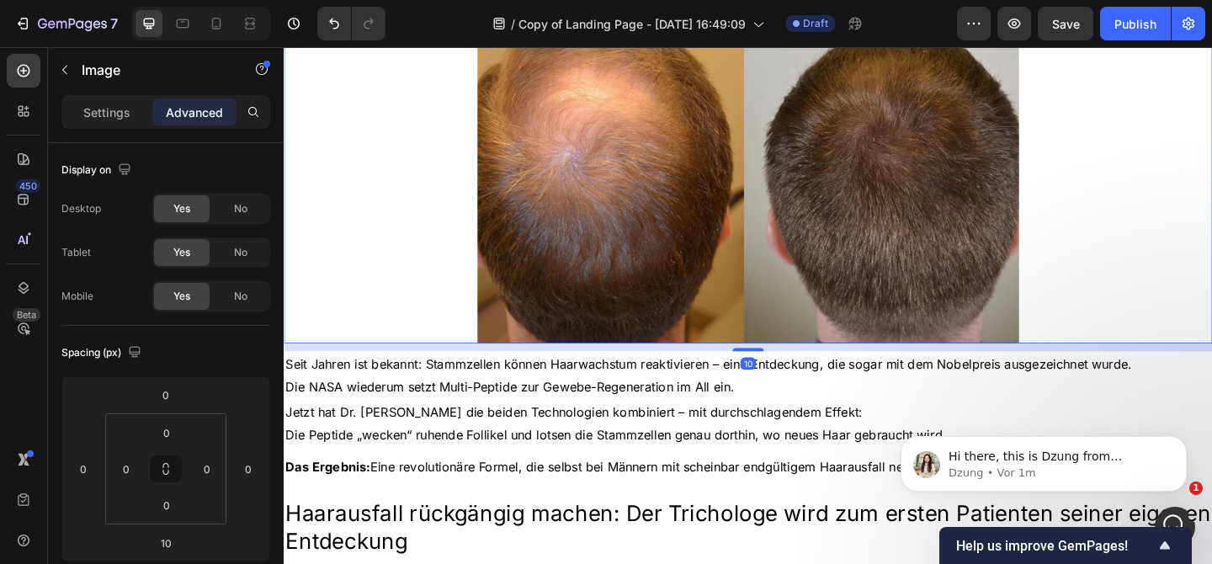
scroll to position [732, 0]
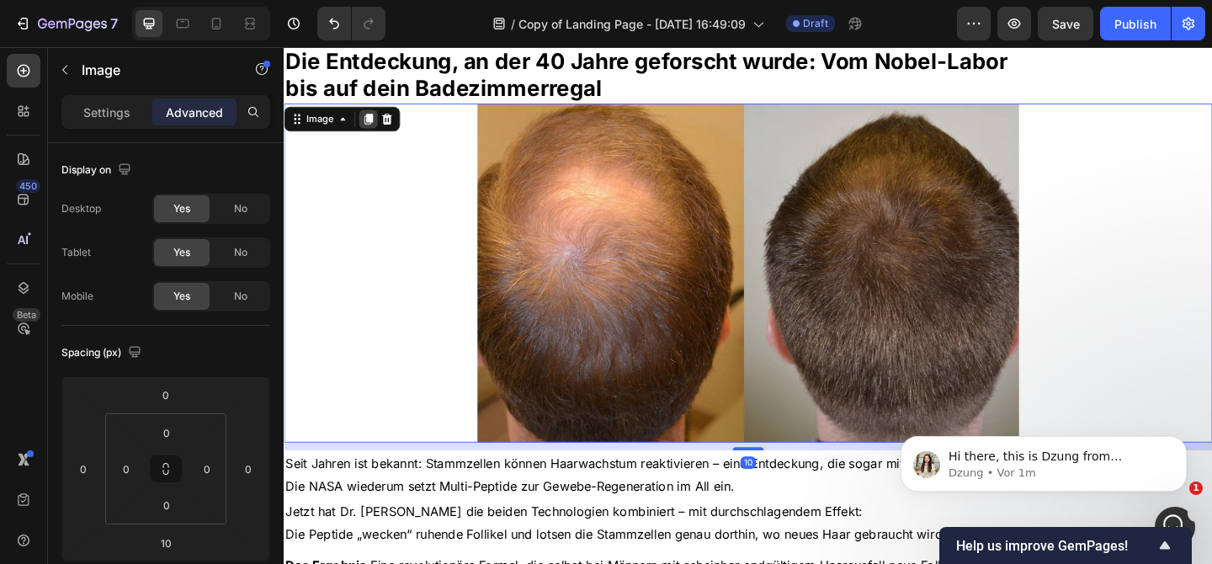
click at [376, 130] on icon at bounding box center [375, 126] width 9 height 12
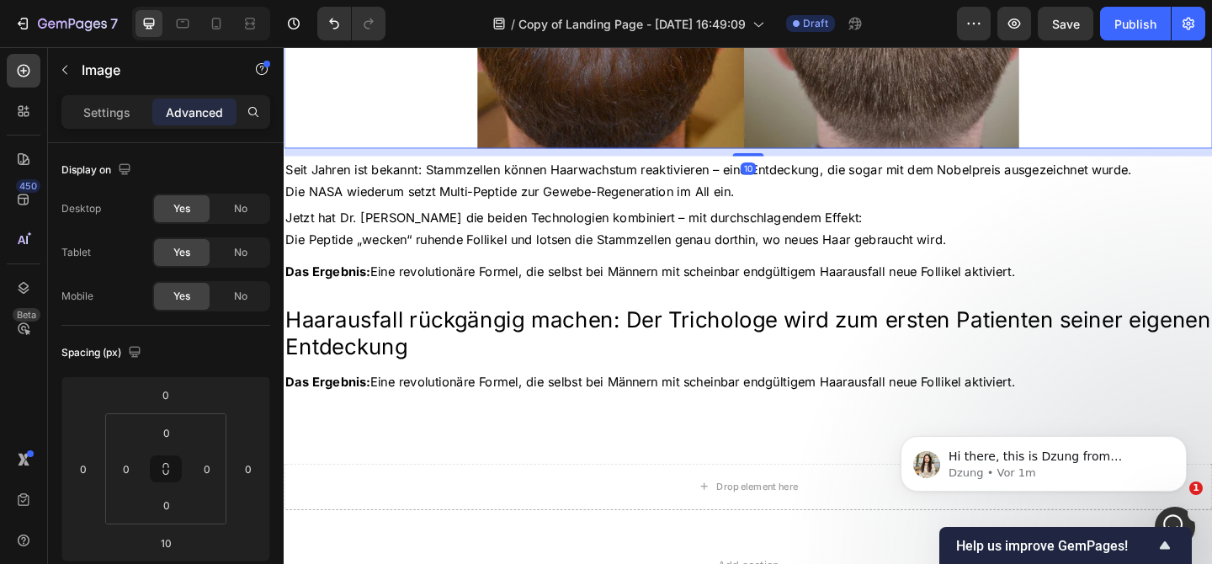
scroll to position [1434, 0]
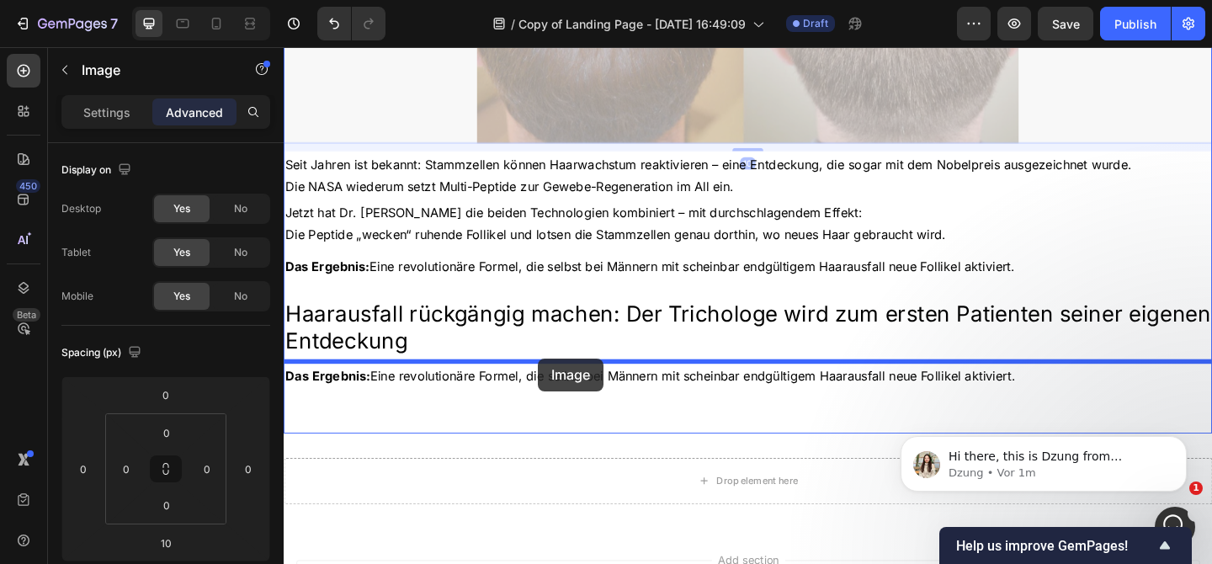
drag, startPoint x: 625, startPoint y: 50, endPoint x: 560, endPoint y: 385, distance: 341.2
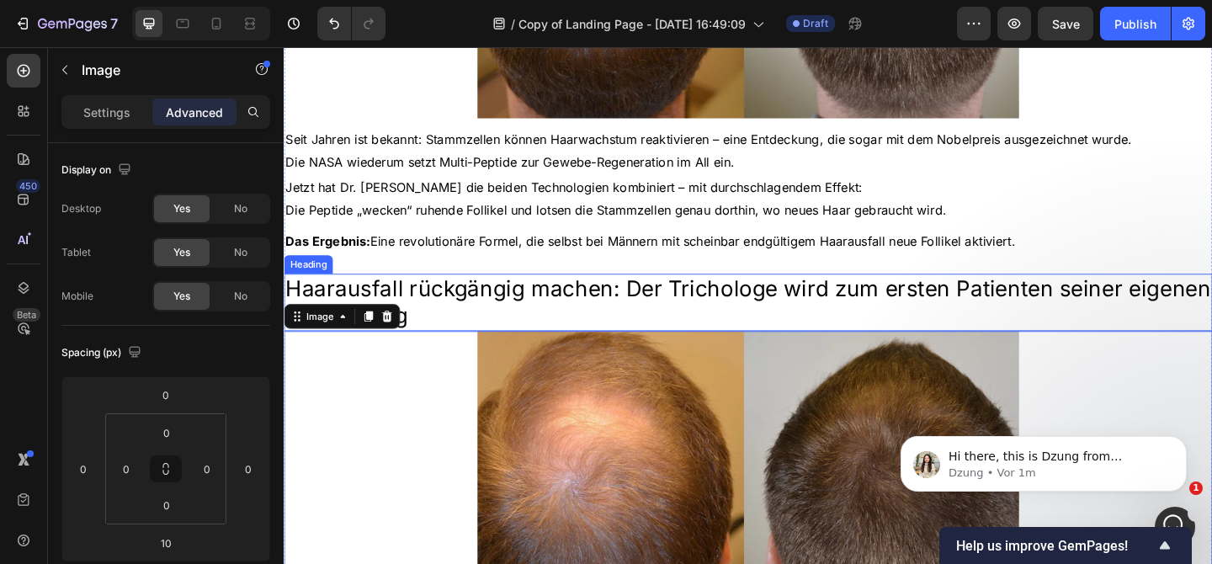
click at [592, 324] on span "Haarausfall rückgängig machen: Der Trichologe wird zum ersten Patienten seiner …" at bounding box center [788, 324] width 1007 height 58
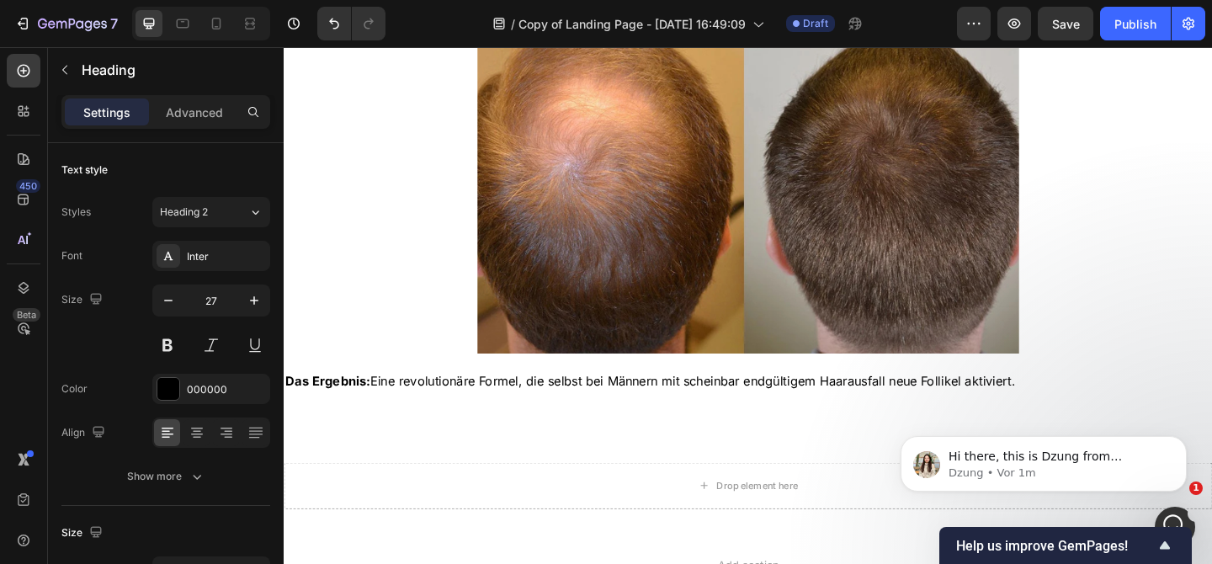
scroll to position [1430, 0]
click at [598, 417] on span "Das Ergebnis: Eine revolutionäre Formel, die selbst bei Männern mit scheinbar e…" at bounding box center [682, 409] width 794 height 17
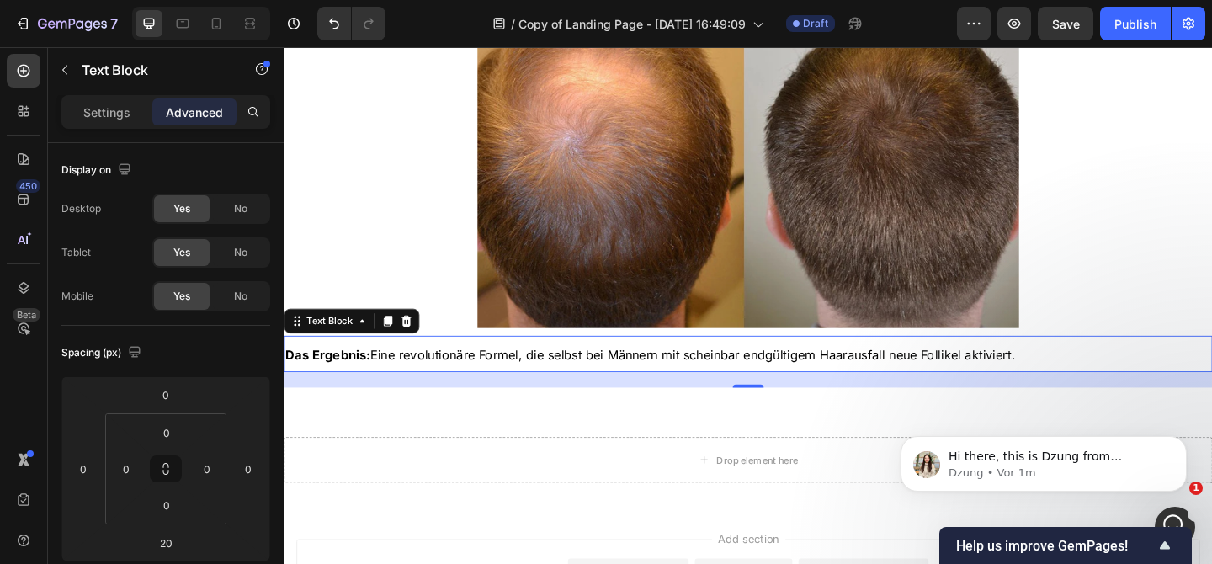
scroll to position [1469, 0]
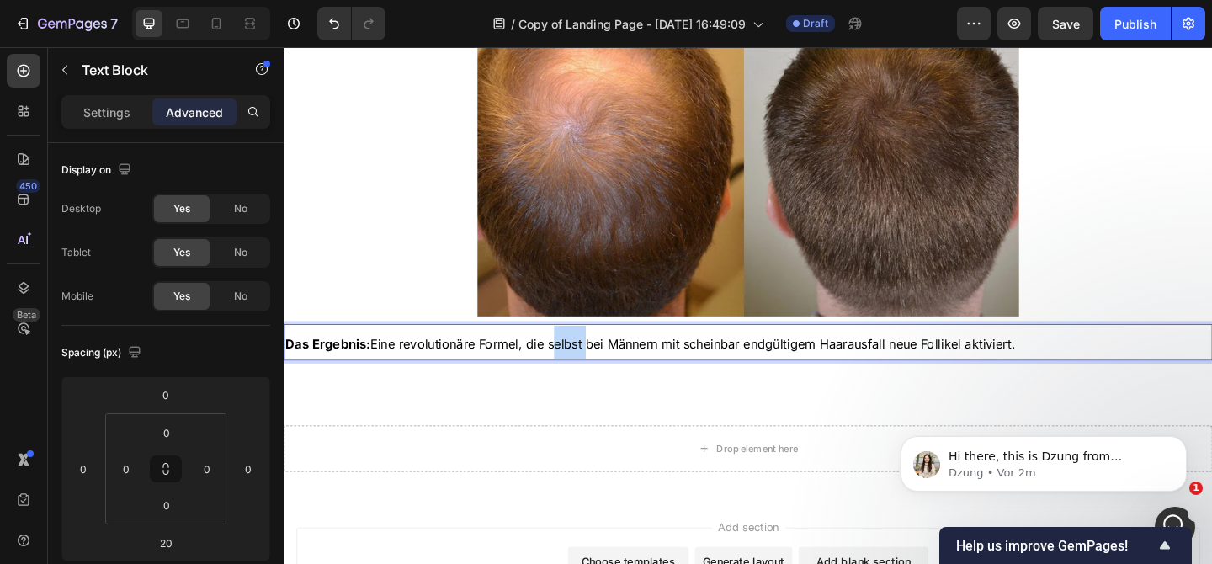
click at [602, 365] on p "Das Ergebnis: Eine revolutionäre Formel, die selbst bei Männern mit scheinbar e…" at bounding box center [788, 368] width 1007 height 36
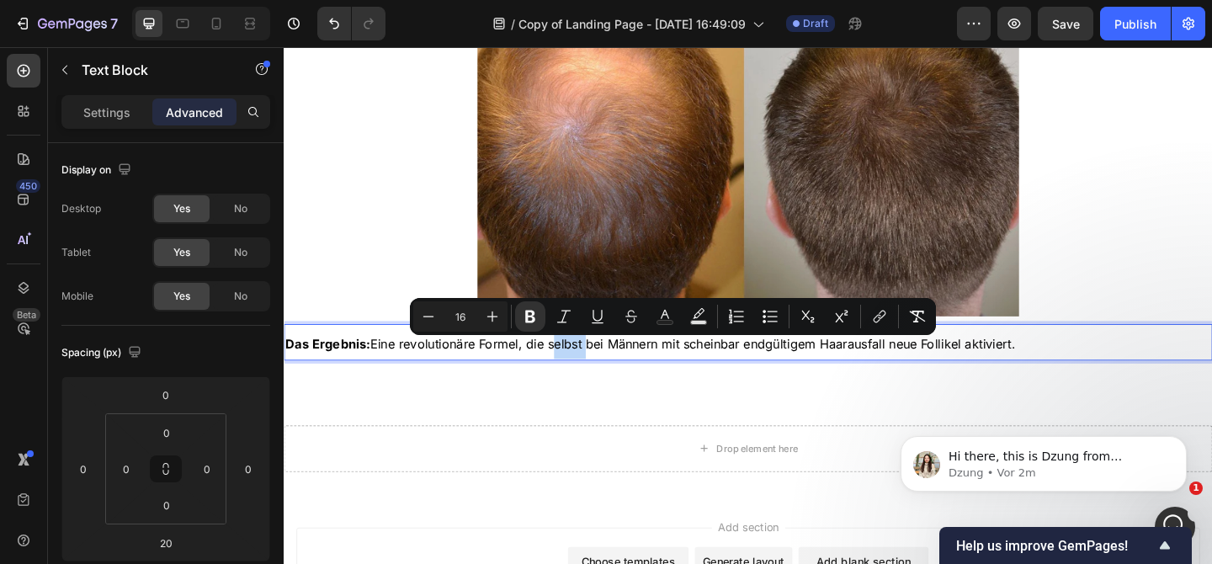
type input "28"
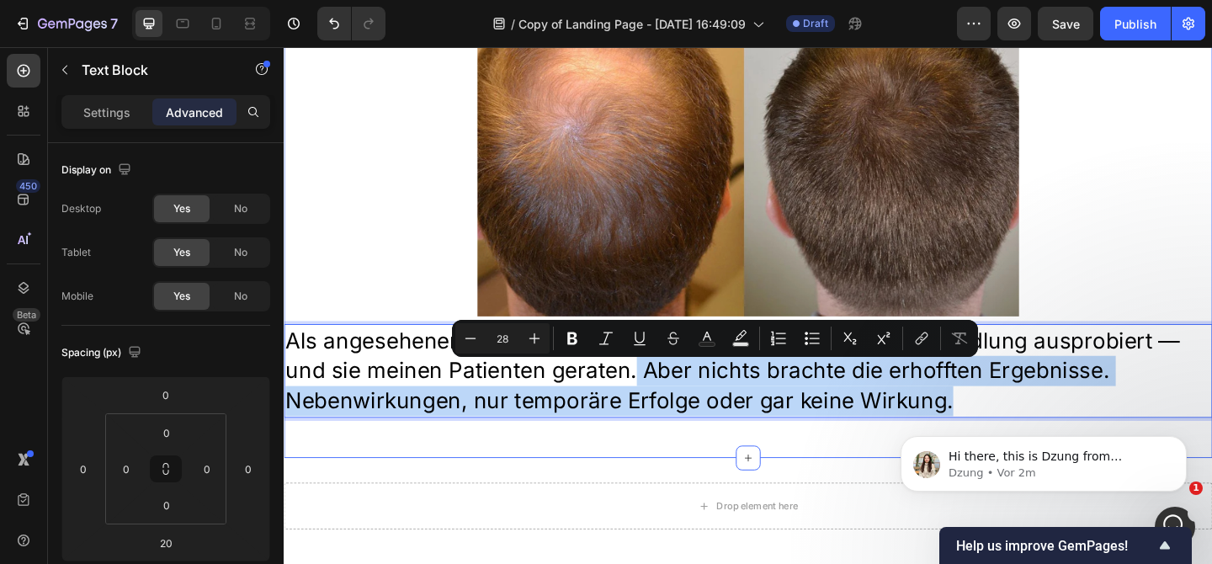
drag, startPoint x: 661, startPoint y: 405, endPoint x: 1024, endPoint y: 468, distance: 368.2
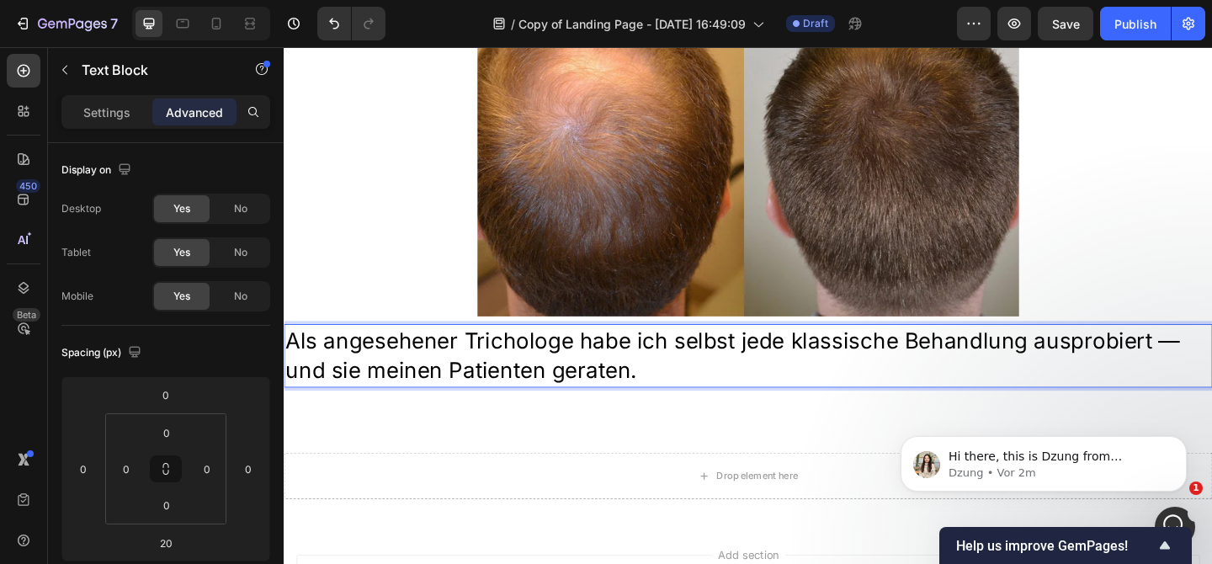
click at [551, 402] on p "Als angesehener Trichologe habe ich selbst jede klassische Behandlung ausprobie…" at bounding box center [788, 383] width 1007 height 66
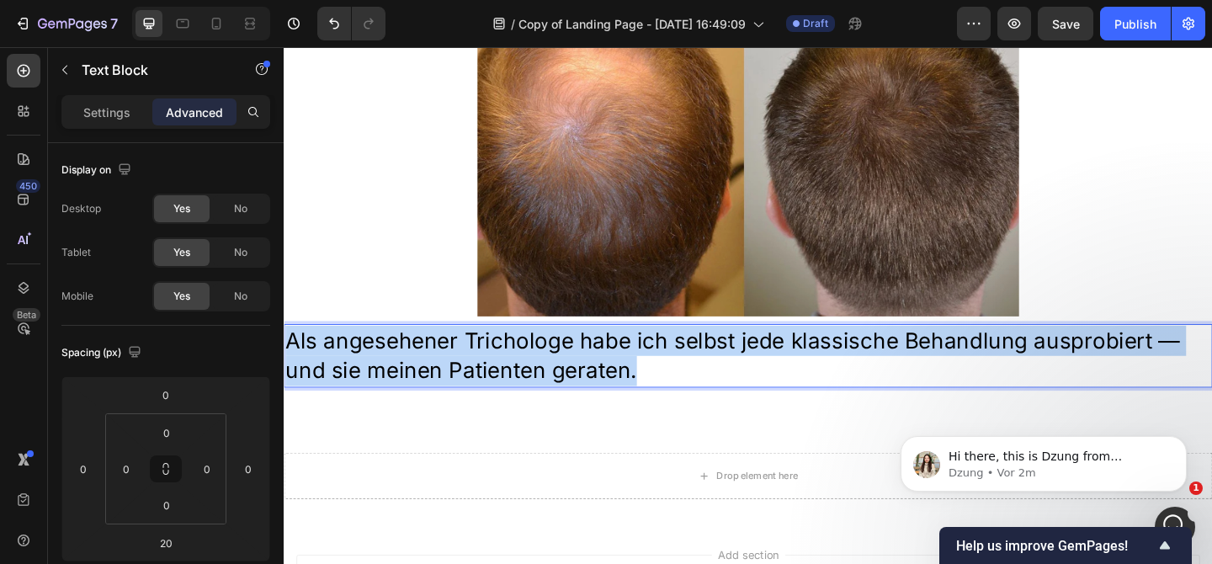
click at [551, 402] on p "Als angesehener Trichologe habe ich selbst jede klassische Behandlung ausprobie…" at bounding box center [788, 383] width 1007 height 66
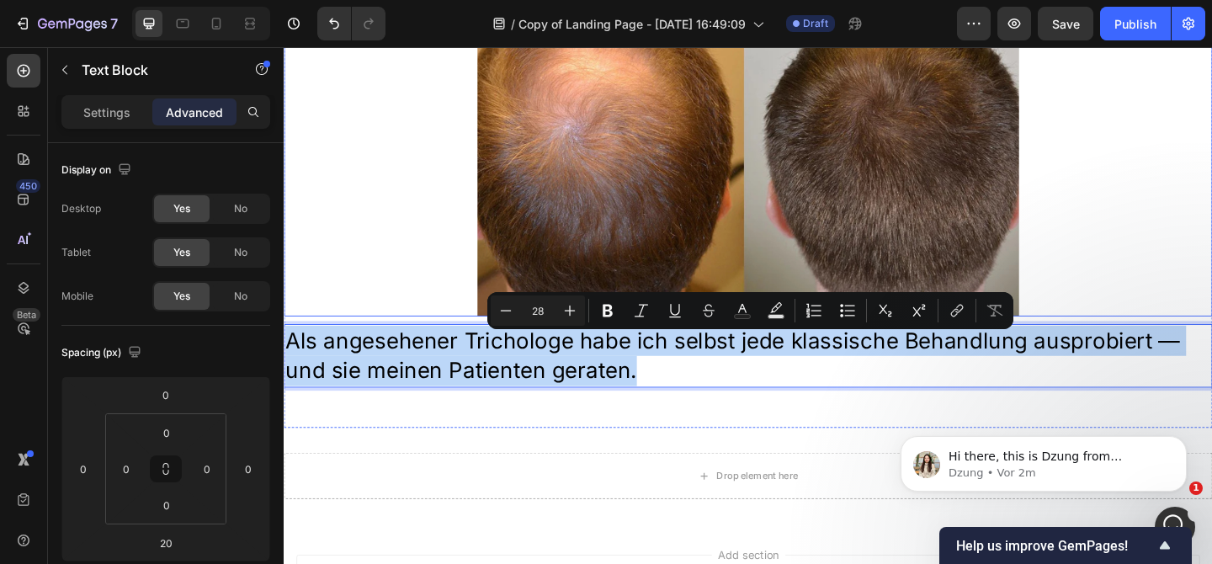
scroll to position [1466, 0]
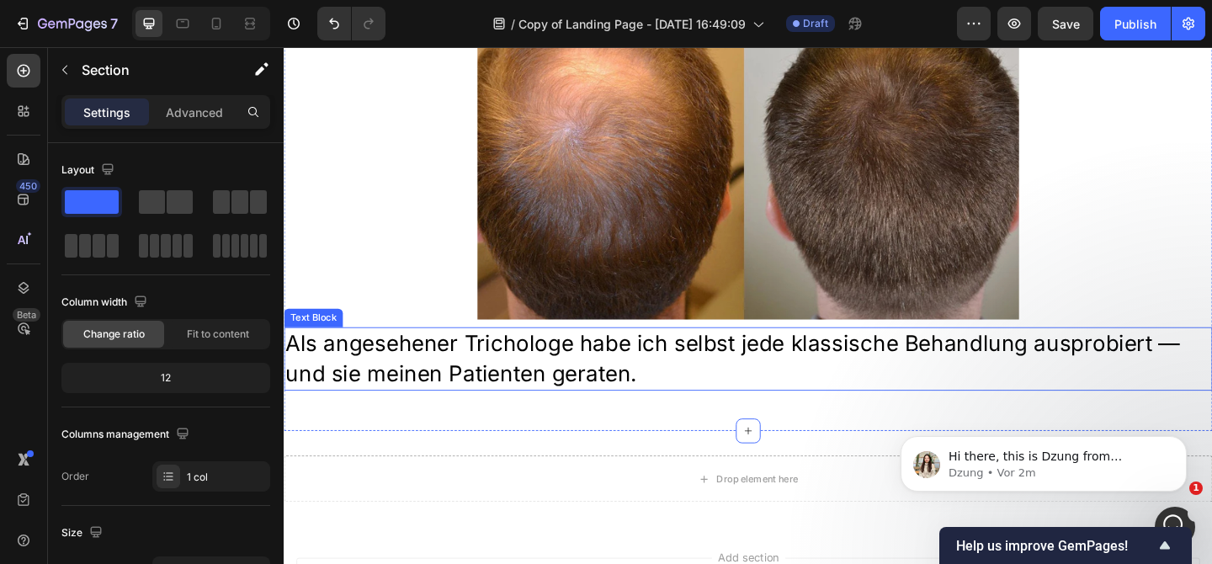
click at [463, 398] on p "Als angesehener Trichologe habe ich selbst jede klassische Behandlung ausprobie…" at bounding box center [788, 386] width 1007 height 66
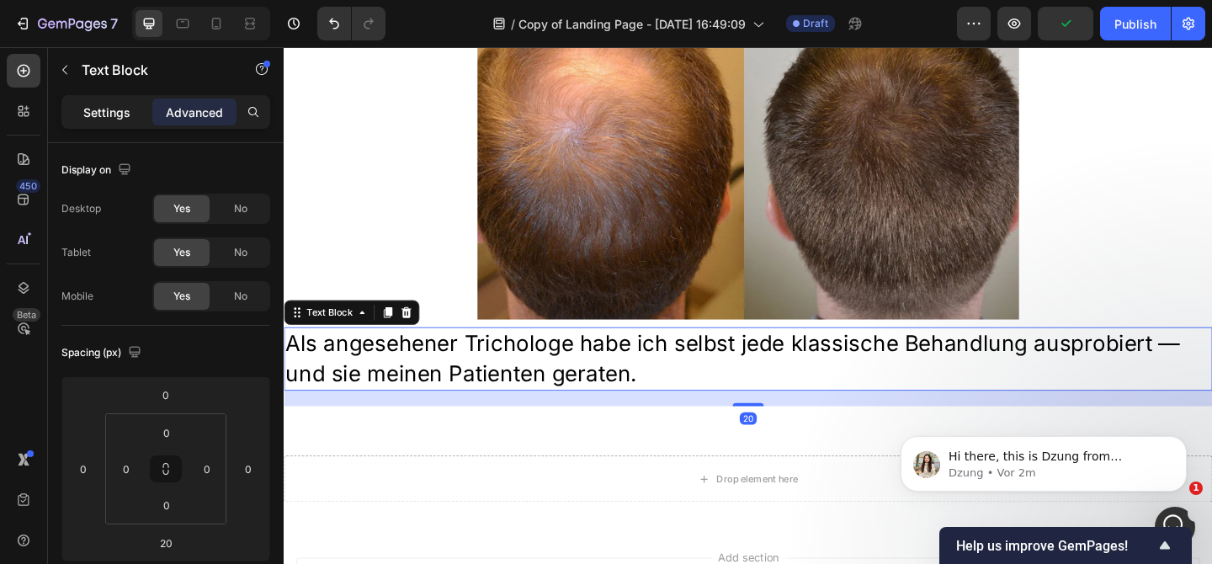
click at [117, 98] on div "Settings" at bounding box center [107, 111] width 84 height 27
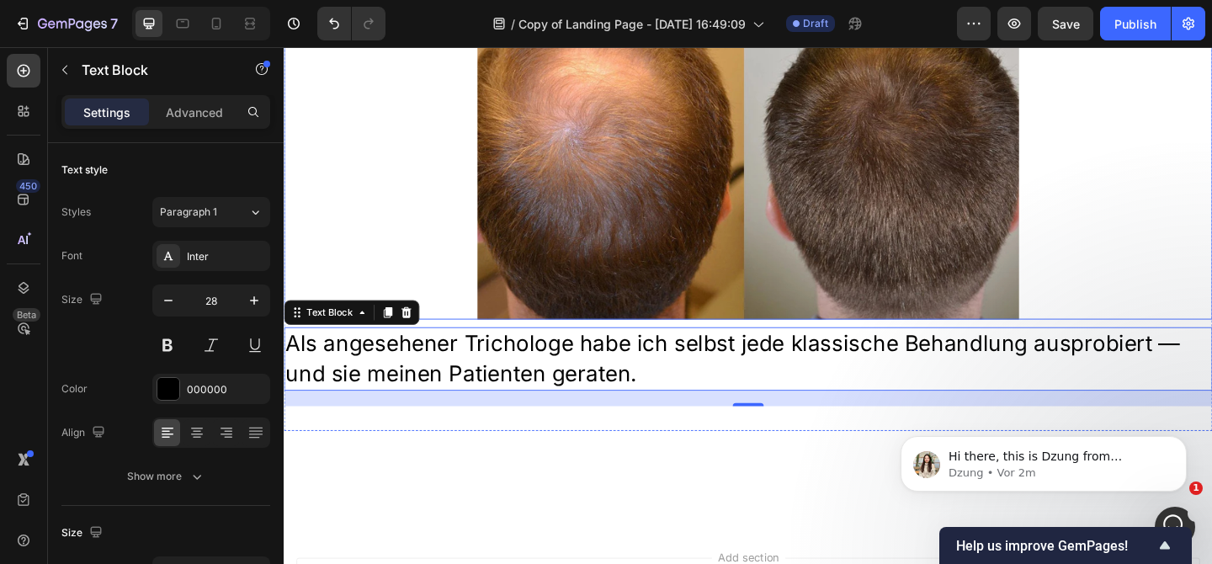
scroll to position [865, 0]
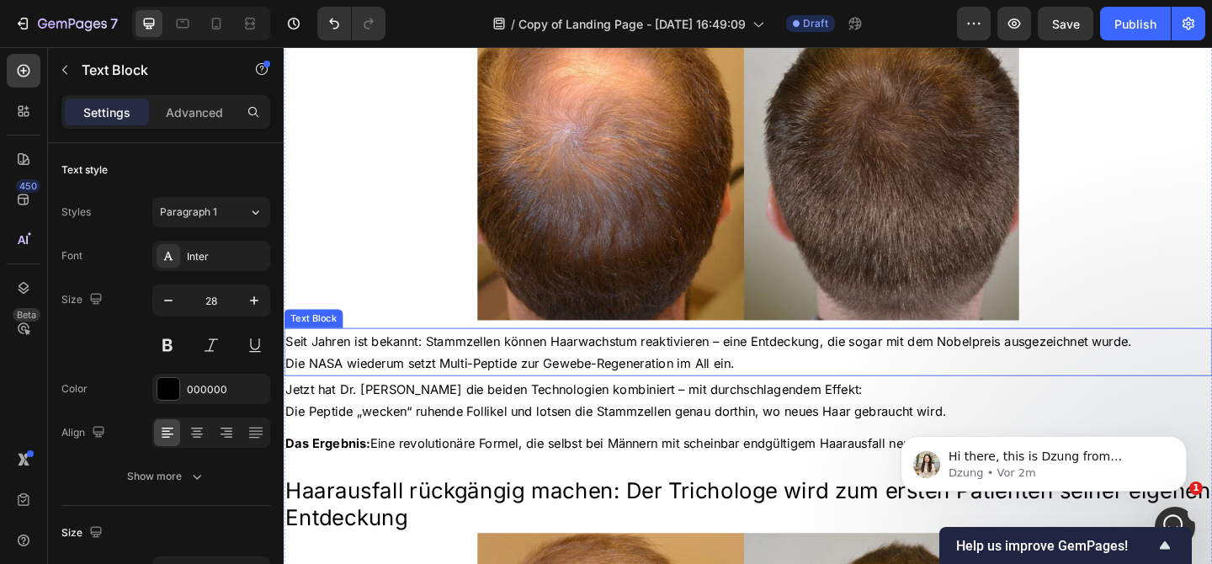
click at [510, 381] on p "Seit Jahren ist bekannt: Stammzellen können Haarwachstum reaktivieren – eine En…" at bounding box center [788, 378] width 1007 height 49
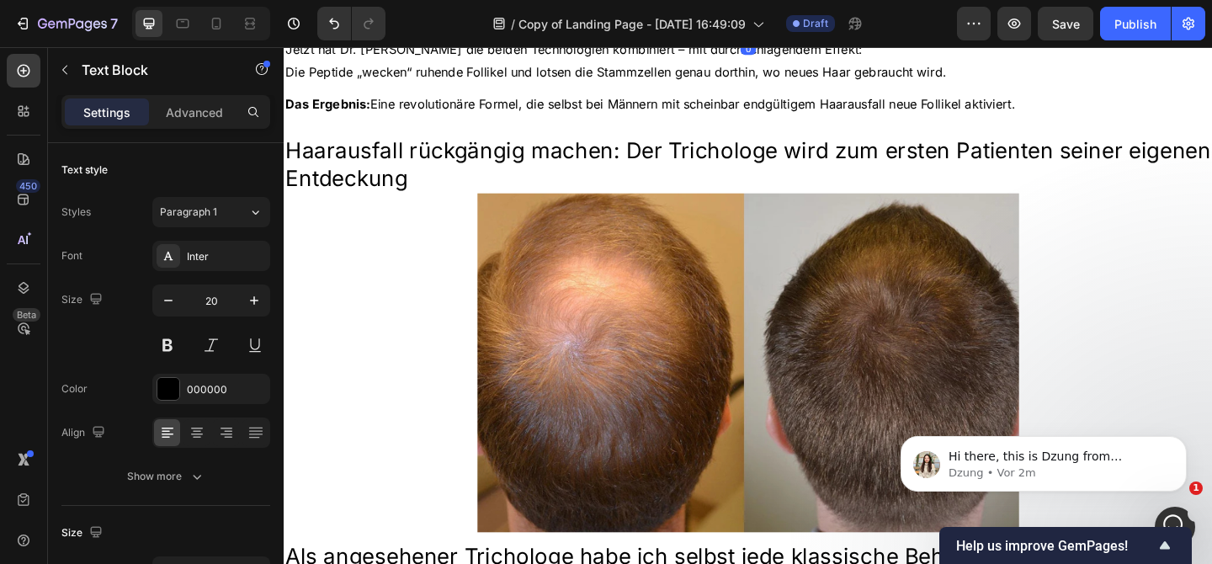
scroll to position [1673, 0]
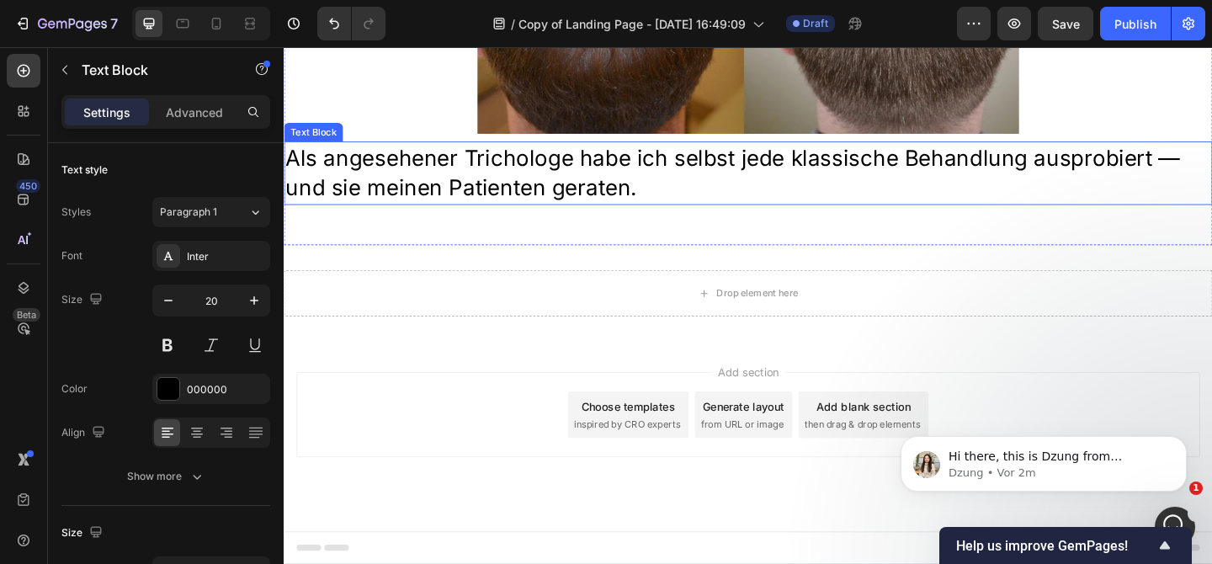
click at [525, 199] on p "Als angesehener Trichologe habe ich selbst jede klassische Behandlung ausprobie…" at bounding box center [788, 184] width 1007 height 66
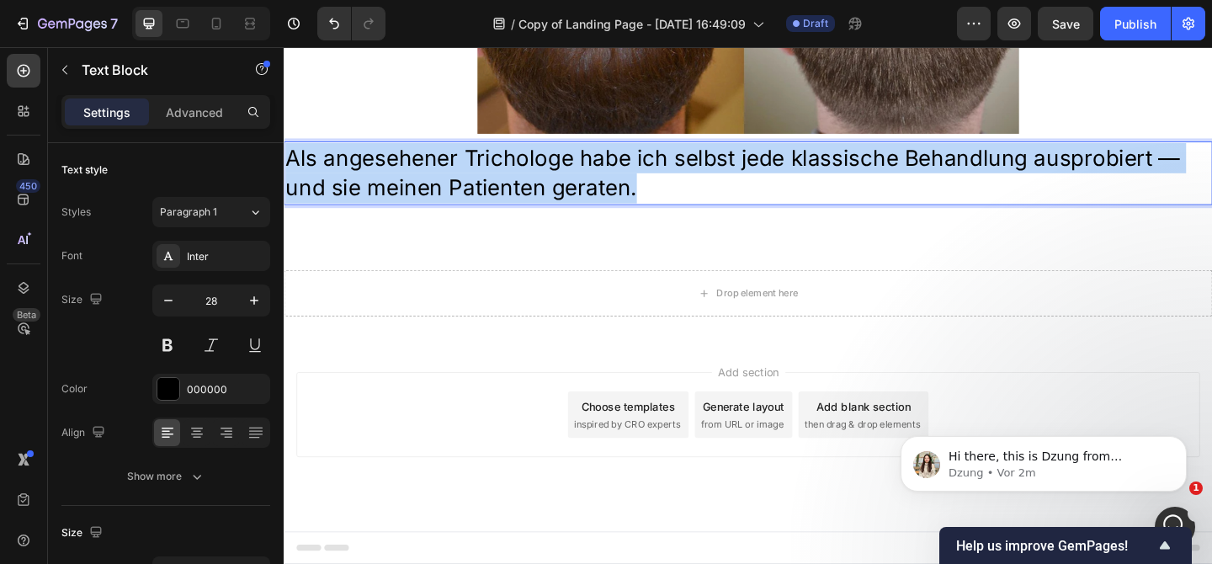
click at [525, 199] on p "Als angesehener Trichologe habe ich selbst jede klassische Behandlung ausprobie…" at bounding box center [788, 184] width 1007 height 66
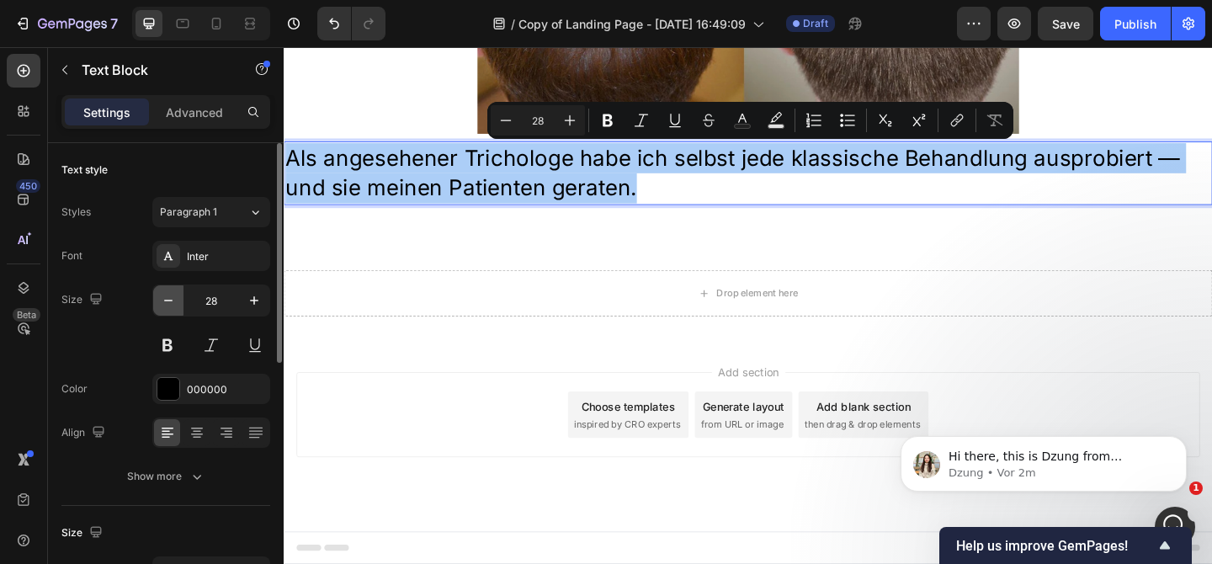
click at [170, 296] on icon "button" at bounding box center [168, 300] width 17 height 17
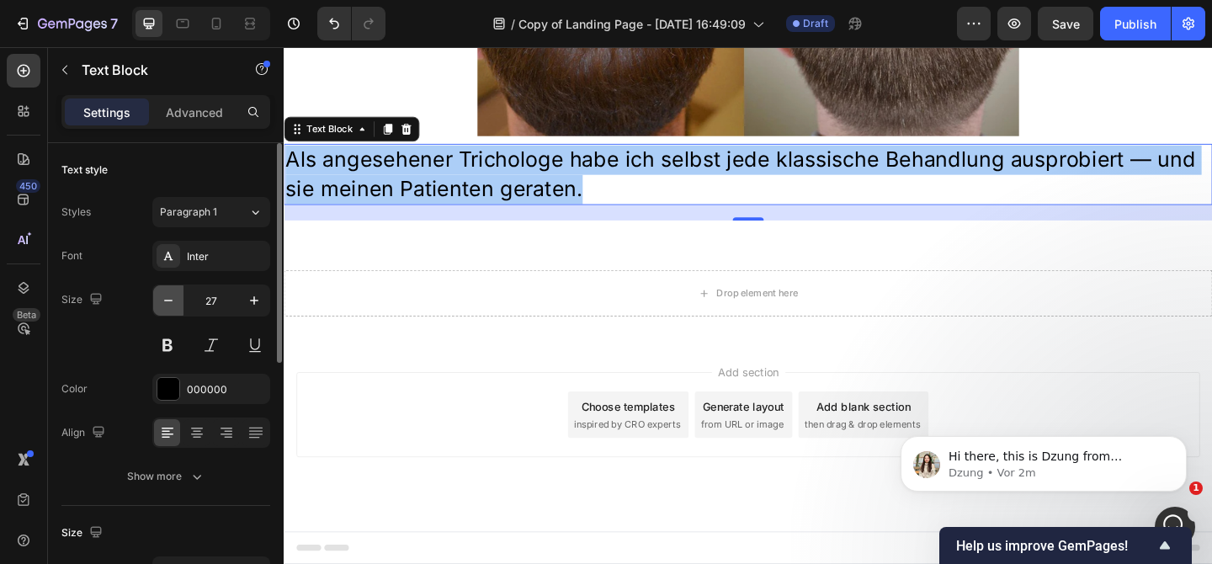
click at [170, 296] on icon "button" at bounding box center [168, 300] width 17 height 17
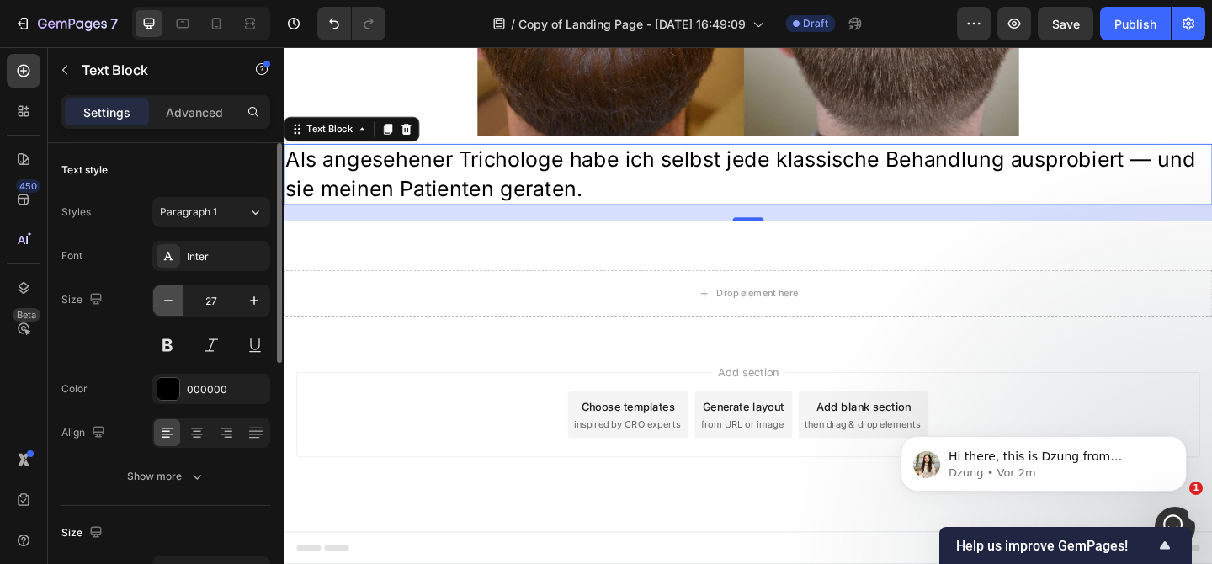
click at [170, 296] on icon "button" at bounding box center [168, 300] width 17 height 17
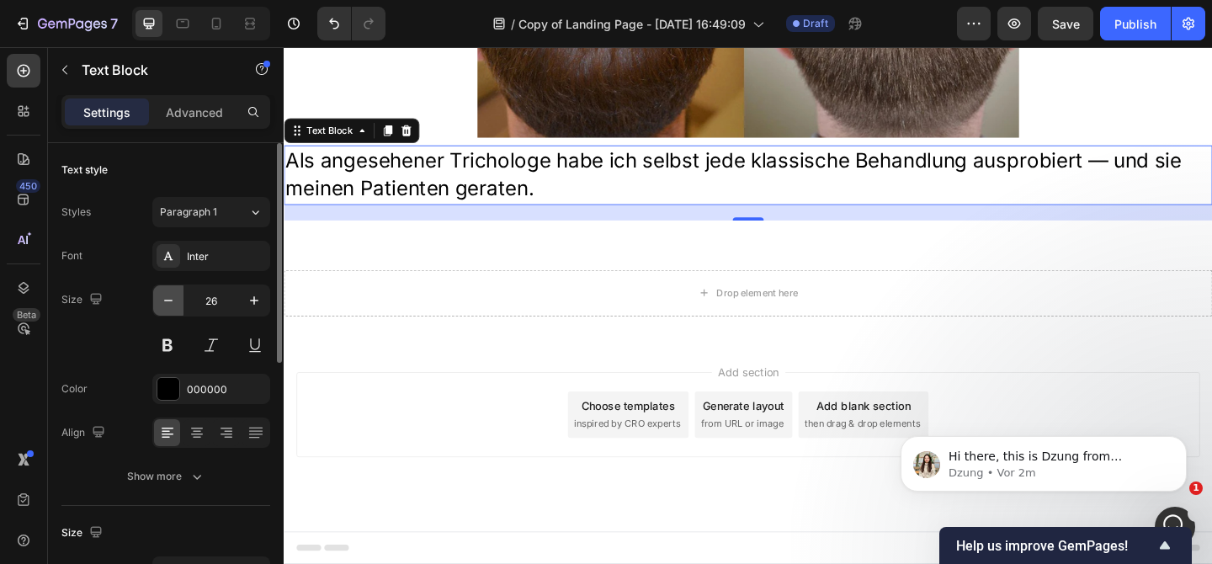
click at [170, 296] on icon "button" at bounding box center [168, 300] width 17 height 17
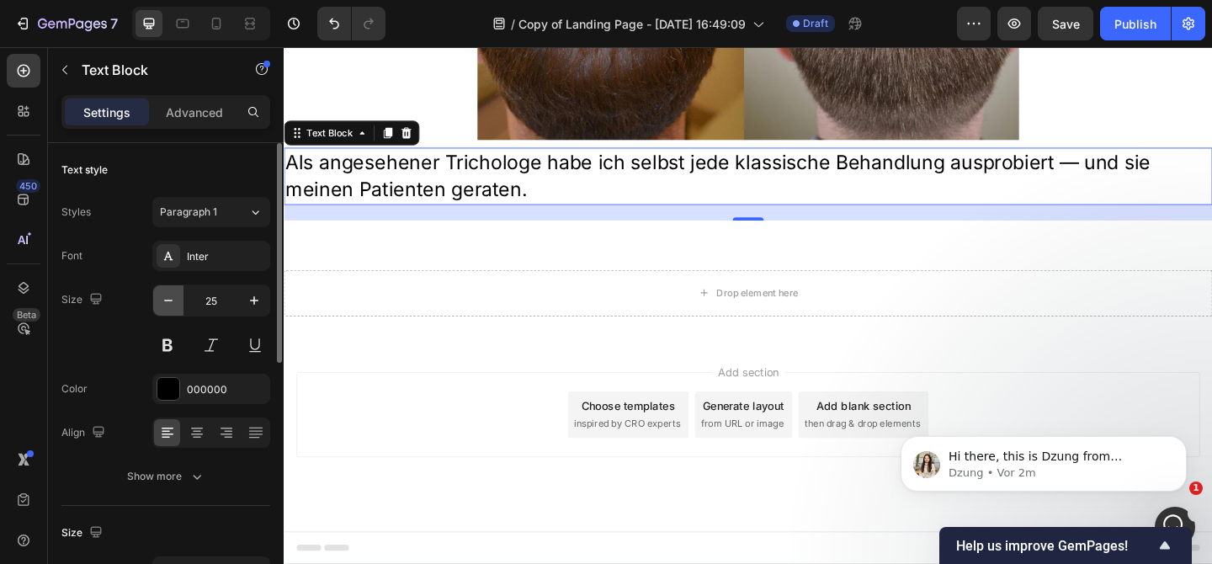
click at [170, 296] on icon "button" at bounding box center [168, 300] width 17 height 17
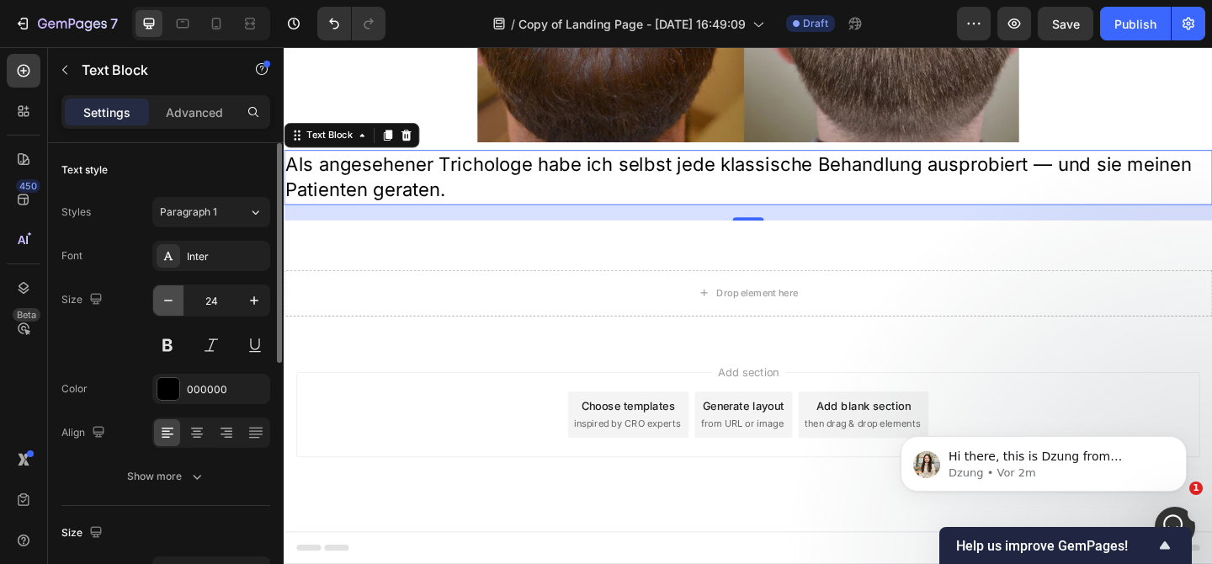
click at [170, 296] on icon "button" at bounding box center [168, 300] width 17 height 17
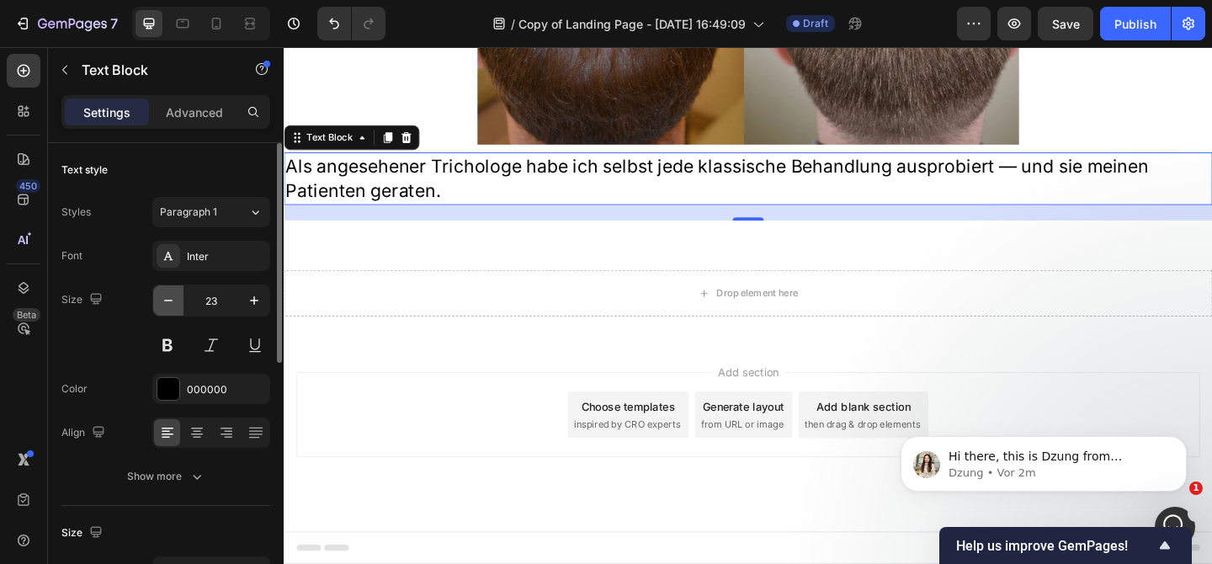
click at [170, 296] on icon "button" at bounding box center [168, 300] width 17 height 17
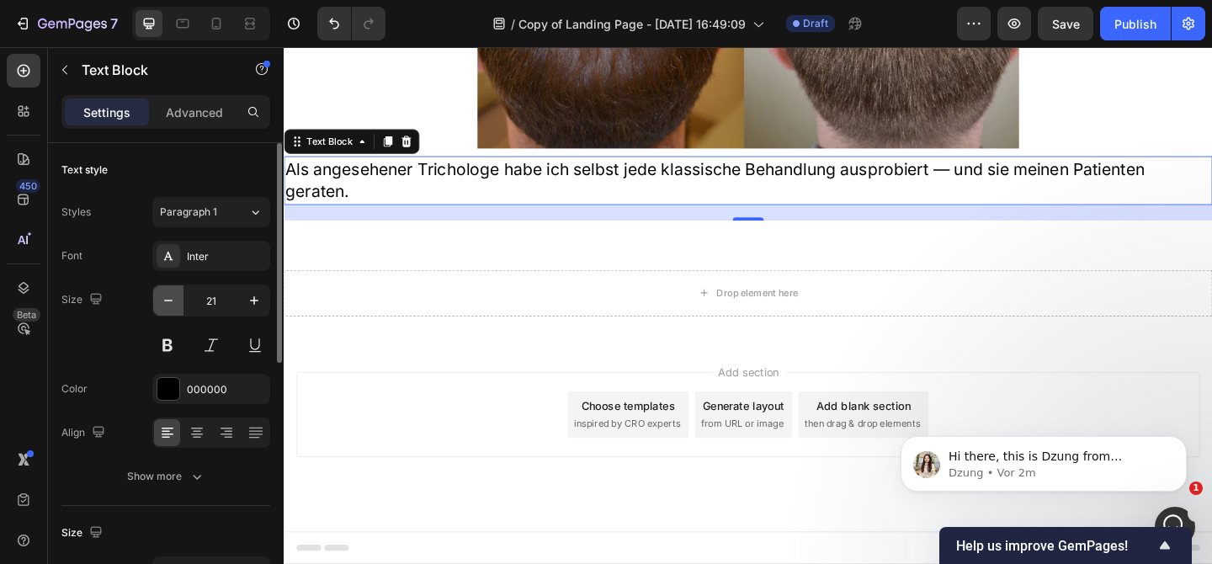
click at [170, 296] on icon "button" at bounding box center [168, 300] width 17 height 17
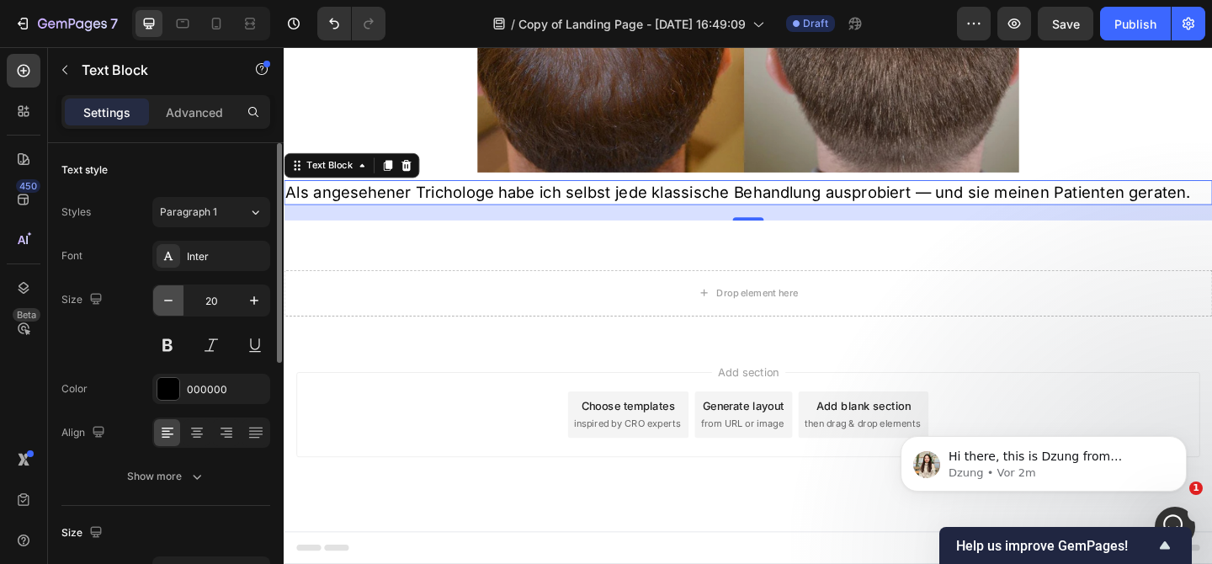
click at [170, 296] on icon "button" at bounding box center [168, 300] width 17 height 17
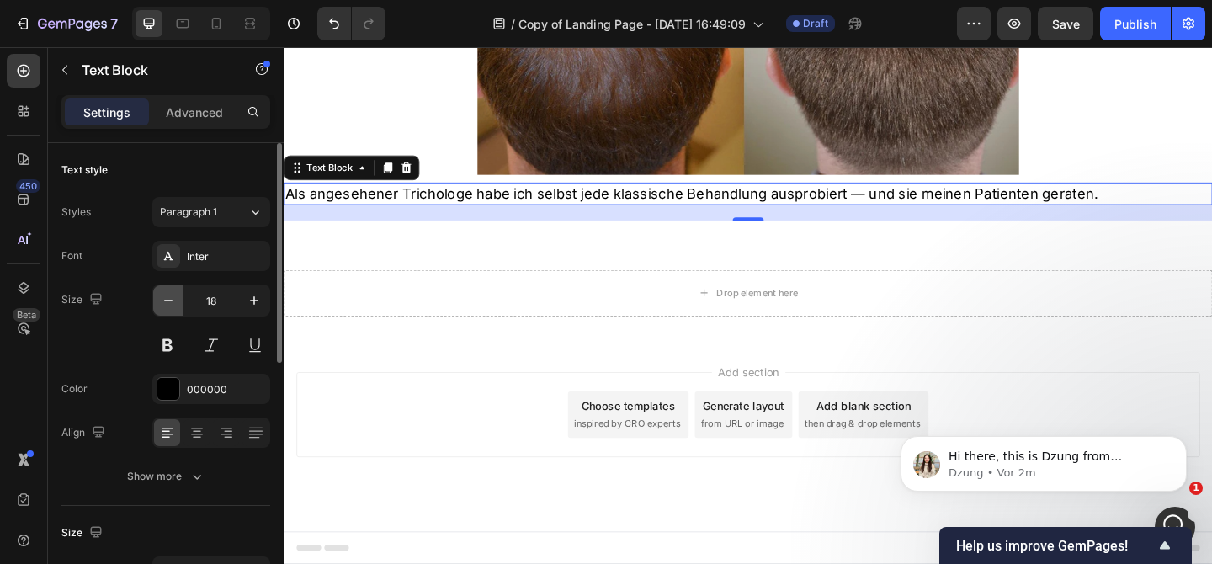
click at [170, 296] on icon "button" at bounding box center [168, 300] width 17 height 17
type input "16"
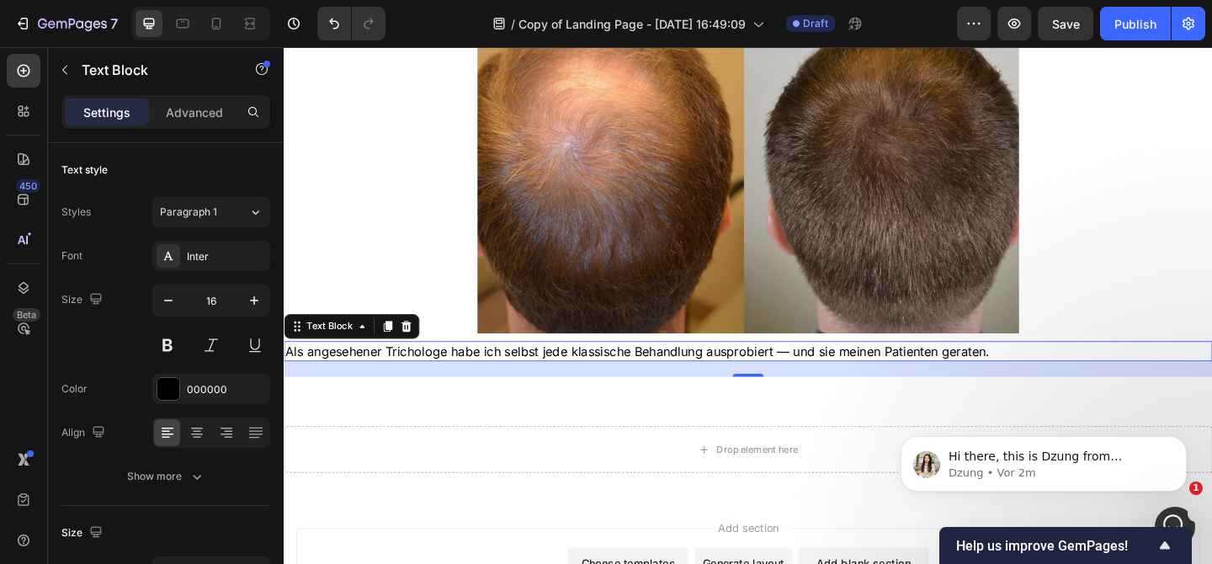
scroll to position [1476, 0]
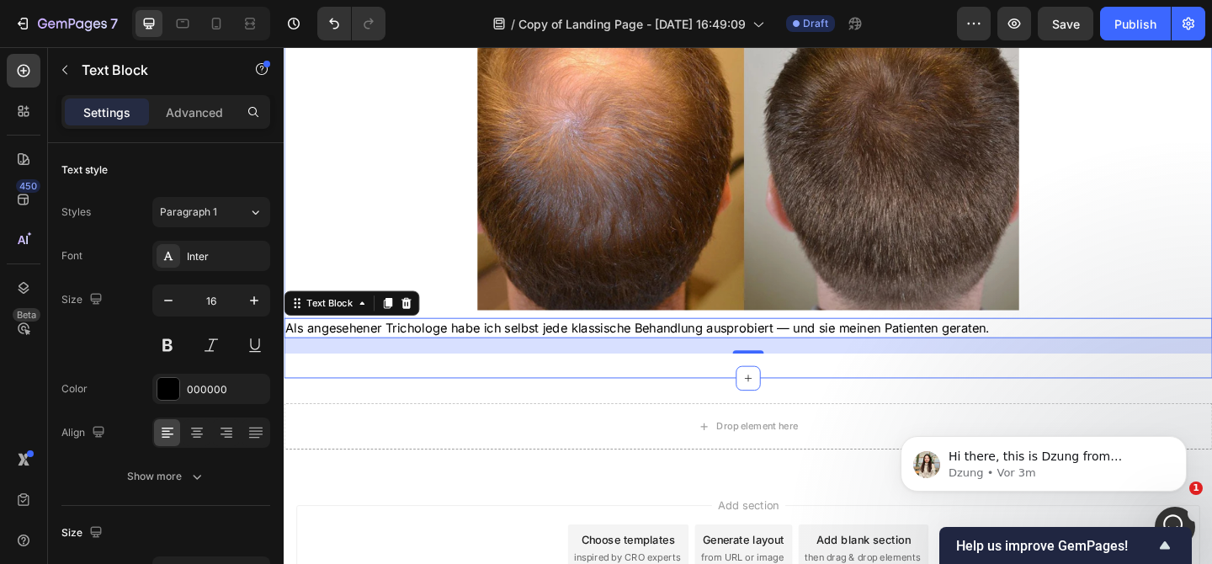
click at [597, 348] on p "Als angesehener Trichologe habe ich selbst jede klassische Behandlung ausprobie…" at bounding box center [788, 352] width 1007 height 19
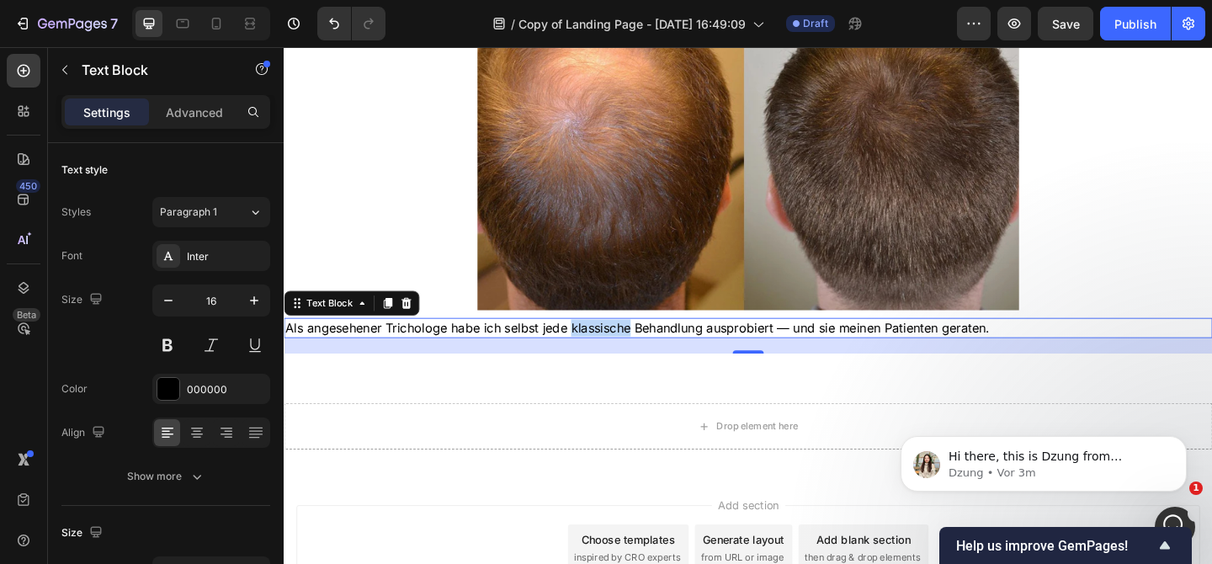
click at [597, 348] on p "Als angesehener Trichologe habe ich selbst jede klassische Behandlung ausprobie…" at bounding box center [788, 352] width 1007 height 19
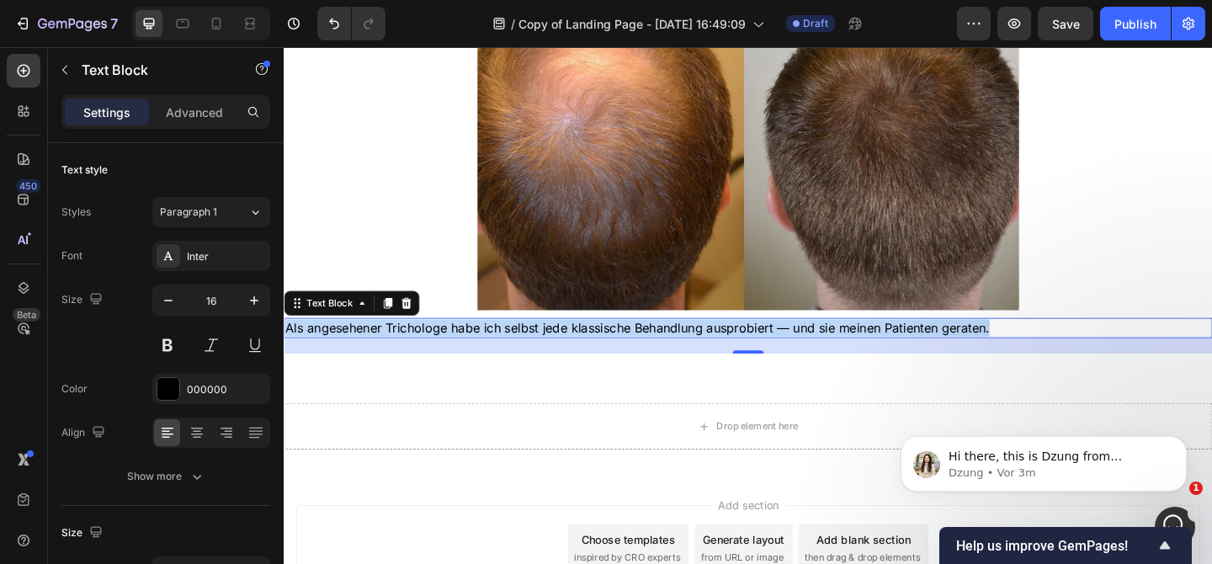
click at [597, 348] on p "Als angesehener Trichologe habe ich selbst jede klassische Behandlung ausprobie…" at bounding box center [788, 352] width 1007 height 19
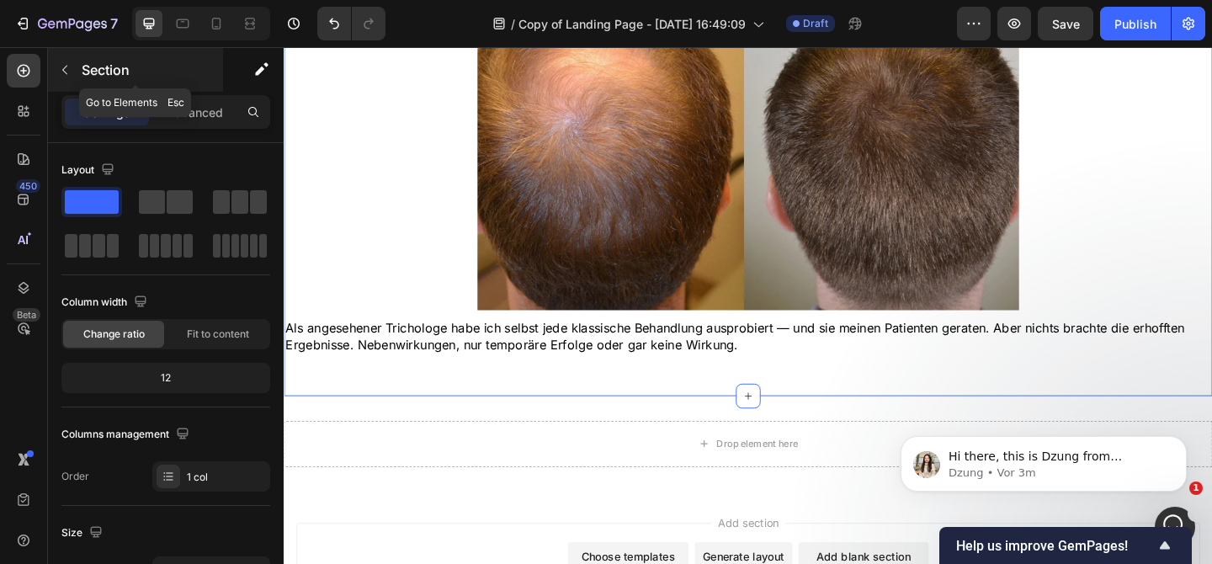
click at [125, 68] on p "Section" at bounding box center [151, 70] width 138 height 20
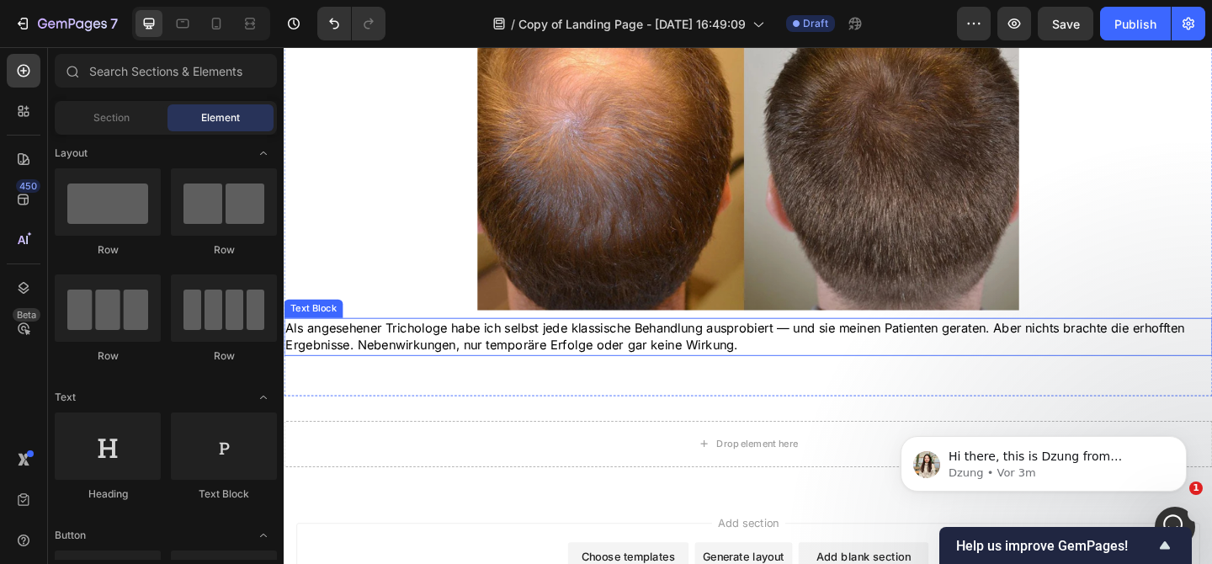
click at [422, 372] on p "Als angesehener Trichologe habe ich selbst jede klassische Behandlung ausprobie…" at bounding box center [788, 362] width 1007 height 38
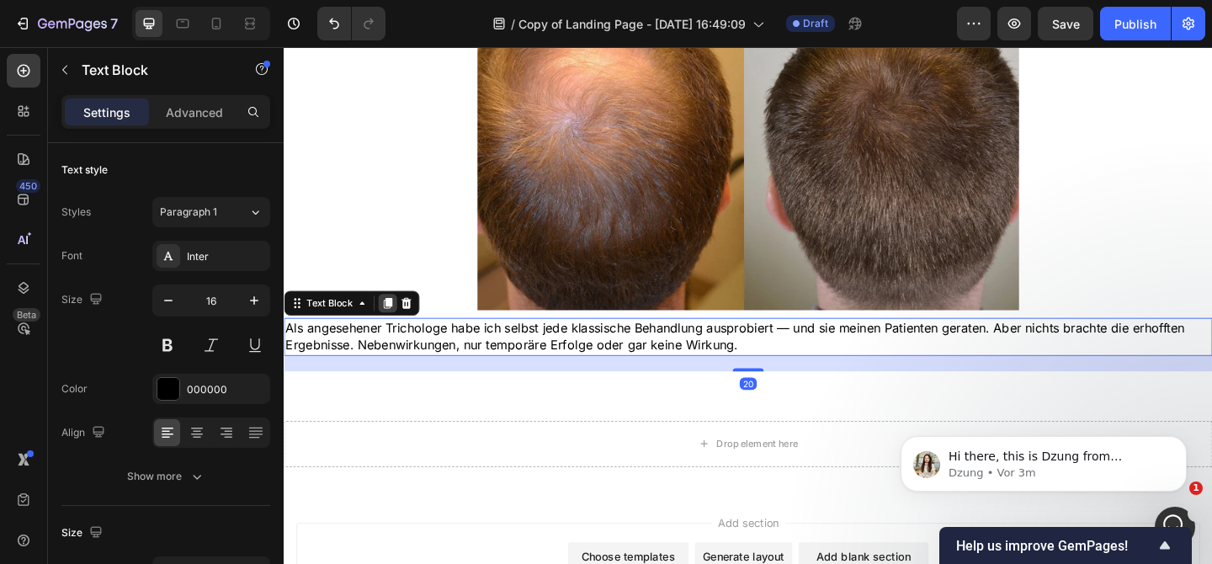
click at [391, 326] on icon at bounding box center [396, 325] width 13 height 13
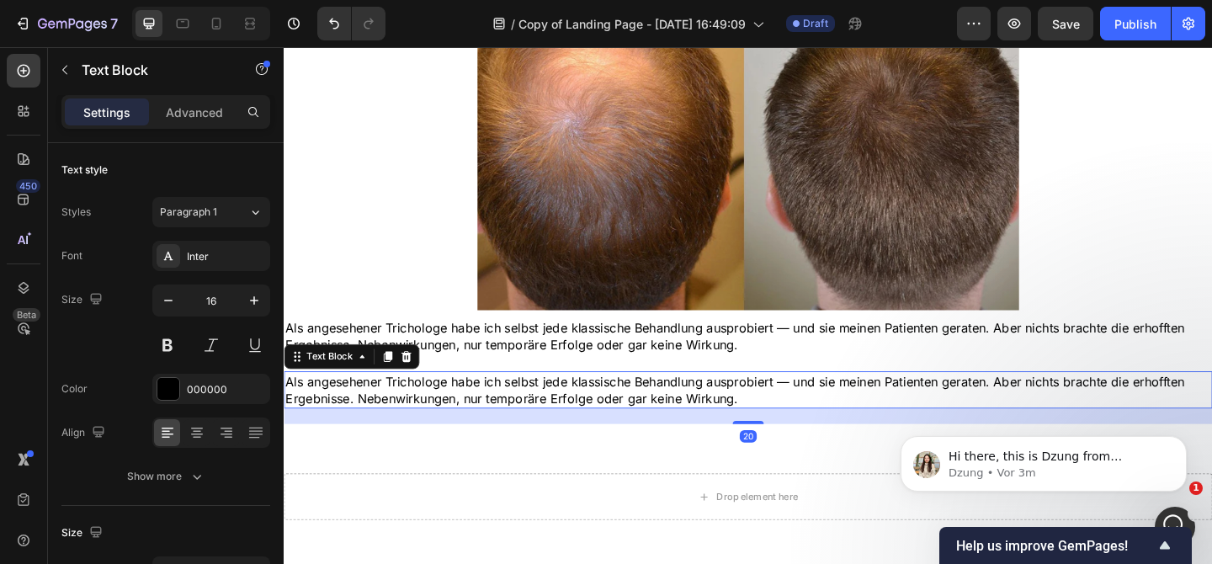
click at [528, 435] on p "Als angesehener Trichologe habe ich selbst jede klassische Behandlung ausprobie…" at bounding box center [788, 420] width 1007 height 38
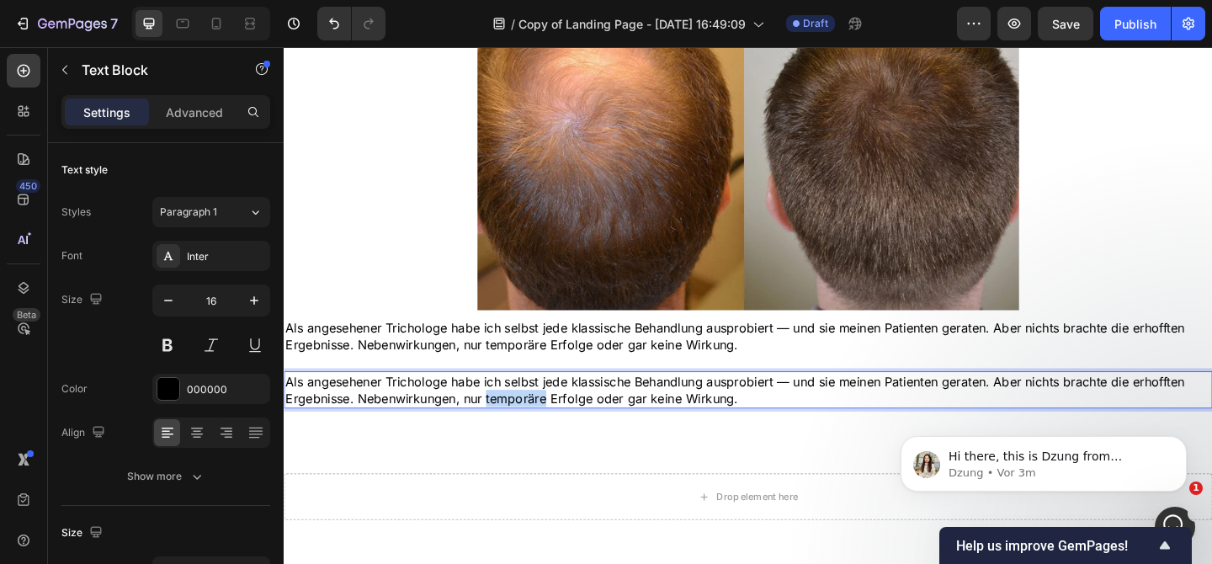
click at [528, 435] on p "Als angesehener Trichologe habe ich selbst jede klassische Behandlung ausprobie…" at bounding box center [788, 420] width 1007 height 38
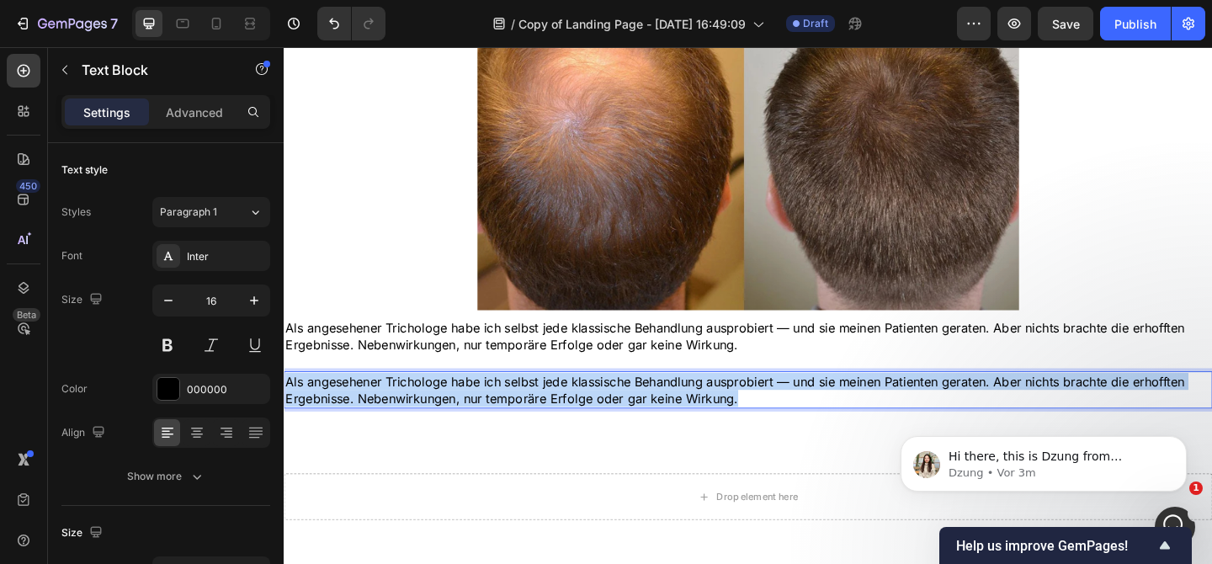
click at [528, 435] on p "Als angesehener Trichologe habe ich selbst jede klassische Behandlung ausprobie…" at bounding box center [788, 420] width 1007 height 38
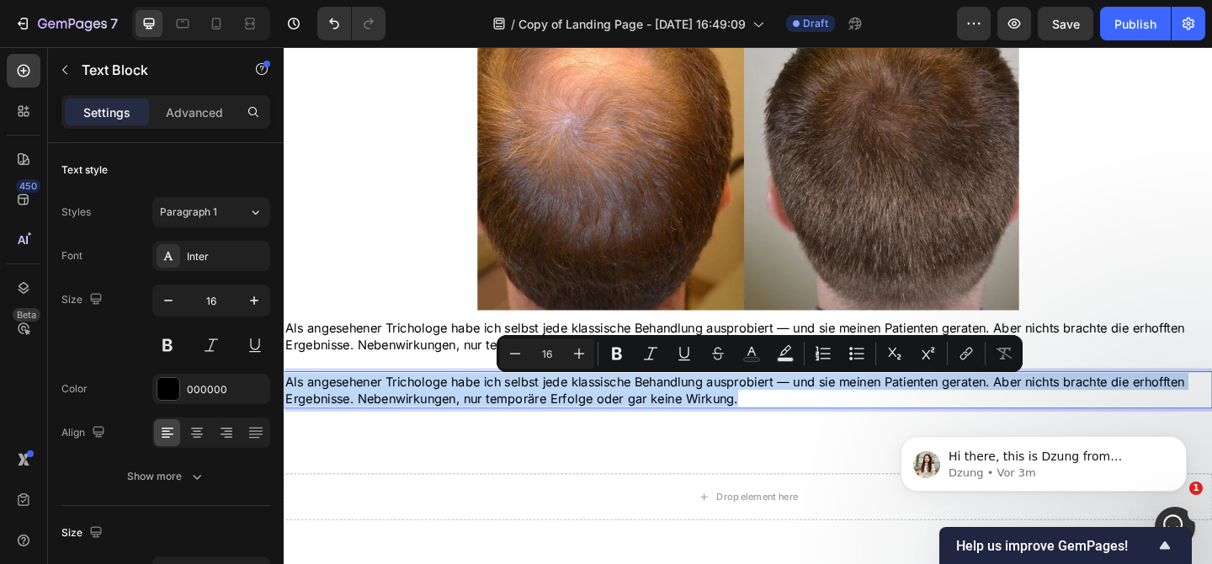
click at [528, 435] on p "Als angesehener Trichologe habe ich selbst jede klassische Behandlung ausprobie…" at bounding box center [788, 420] width 1007 height 38
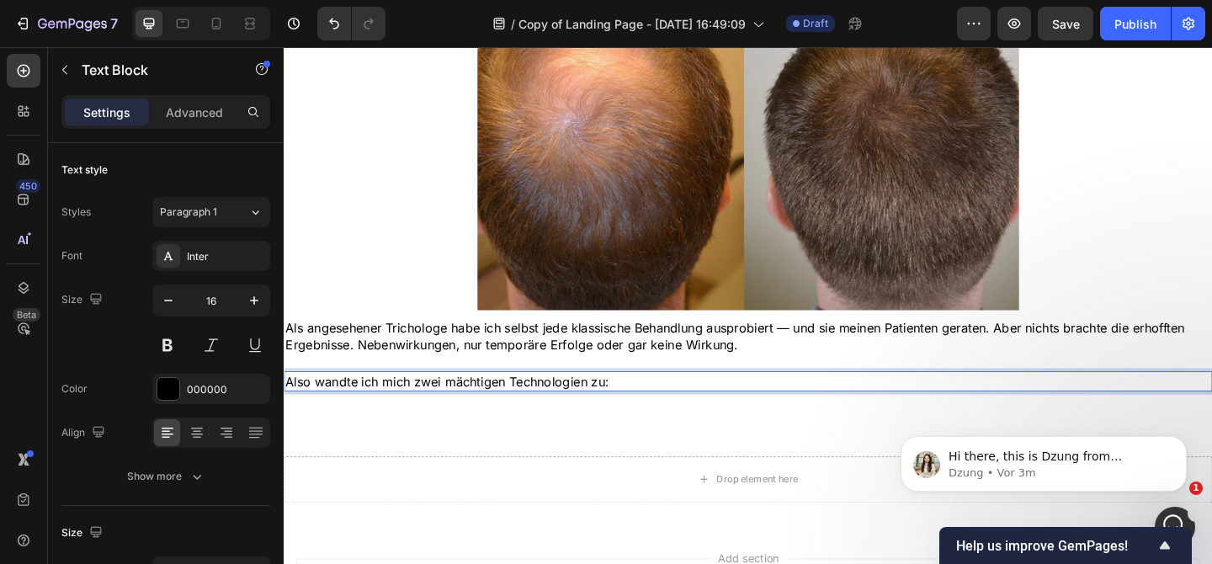
click at [501, 418] on p "Also wandte ich mich zwei mächtigen Technologien zu:" at bounding box center [788, 410] width 1007 height 19
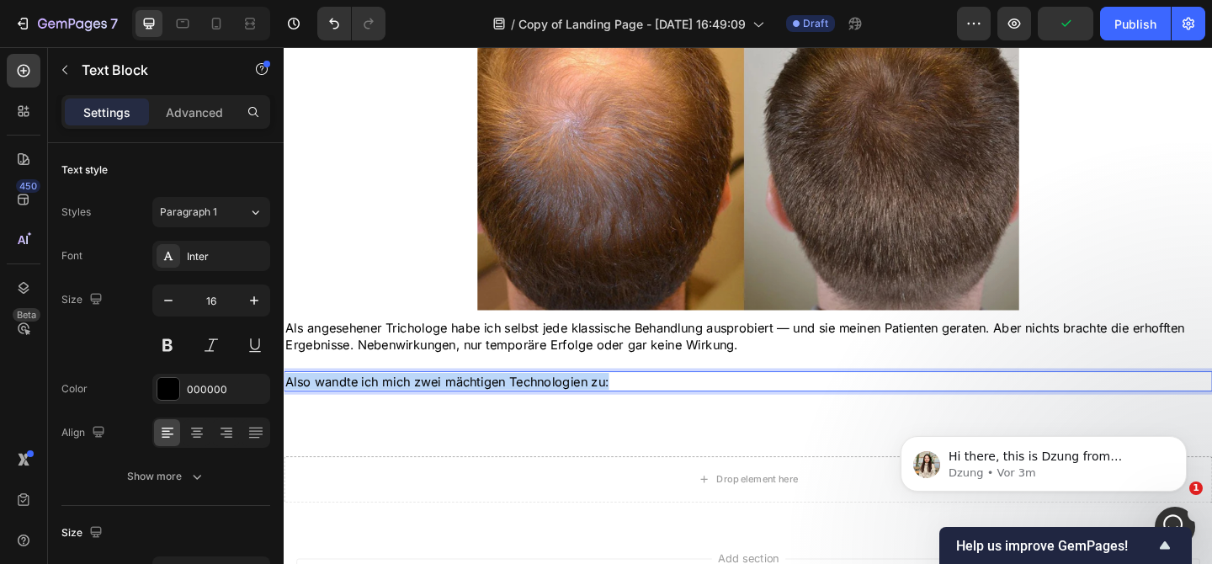
click at [501, 418] on p "Also wandte ich mich zwei mächtigen Technologien zu:" at bounding box center [788, 410] width 1007 height 19
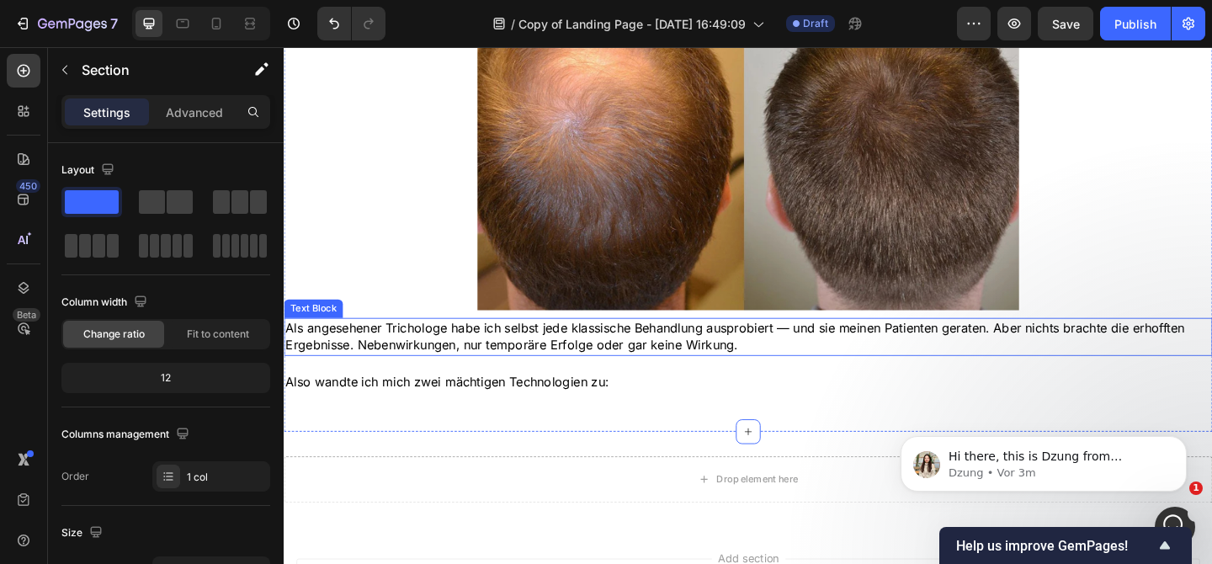
click at [529, 371] on p "Als angesehener Trichologe habe ich selbst jede klassische Behandlung ausprobie…" at bounding box center [788, 362] width 1007 height 38
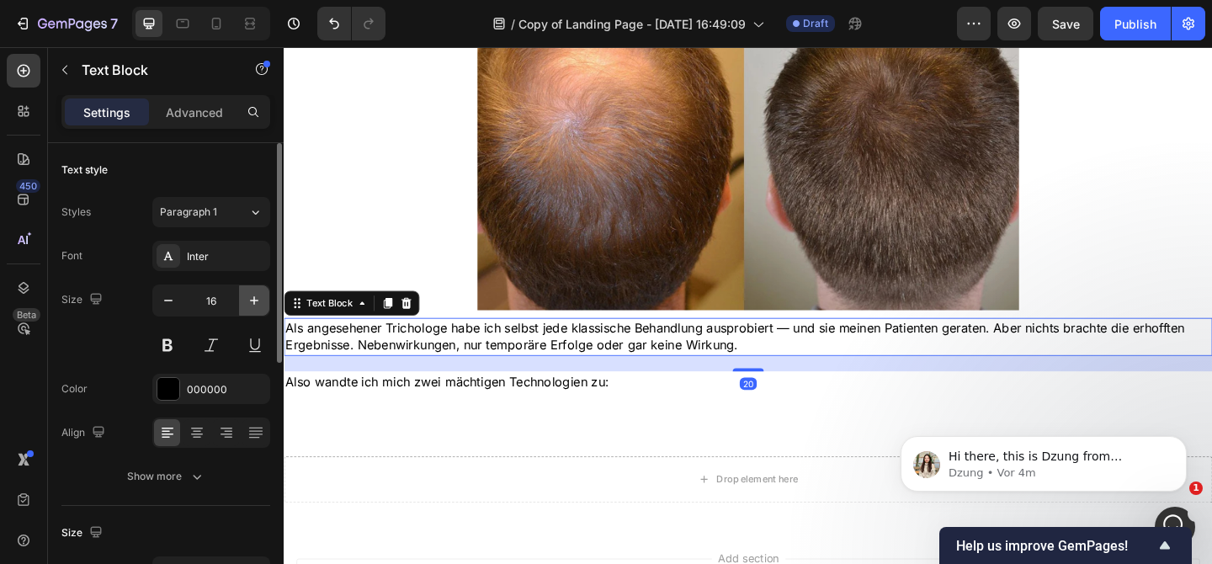
click at [255, 299] on icon "button" at bounding box center [254, 300] width 17 height 17
type input "18"
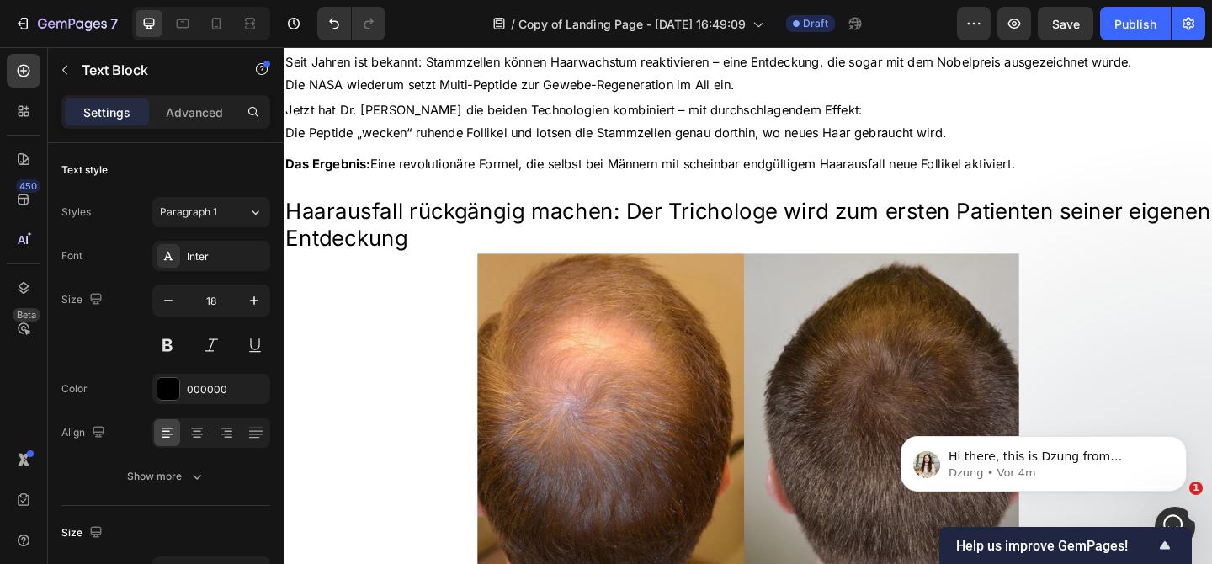
scroll to position [1075, 0]
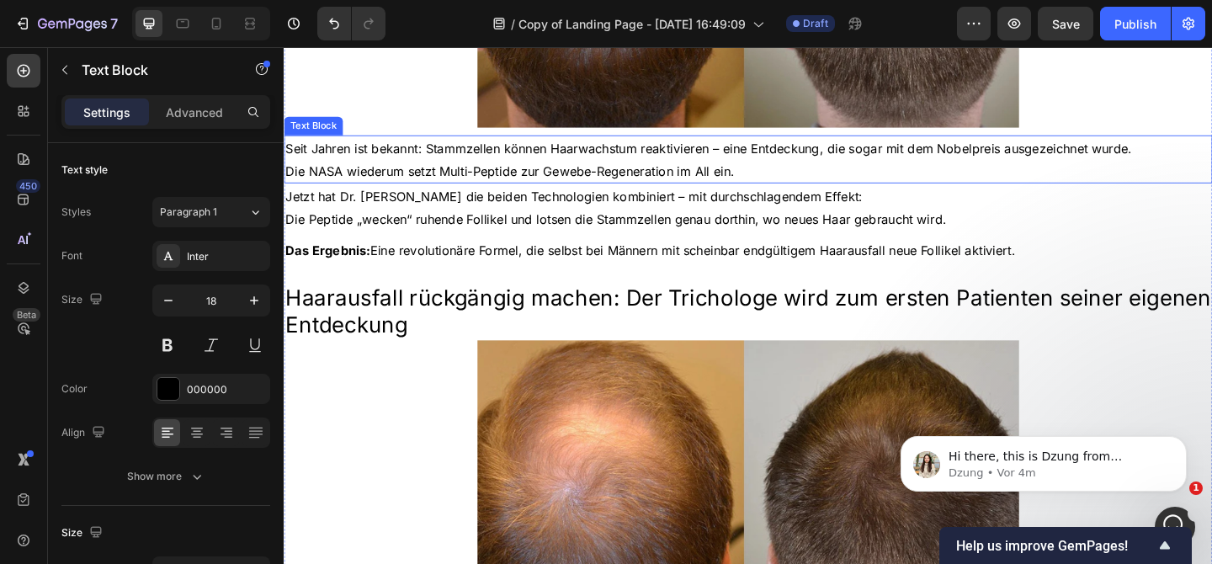
click at [429, 185] on span "Die NASA wiederum setzt Multi-Peptide zur Gewebe-Regeneration im All ein." at bounding box center [529, 181] width 488 height 17
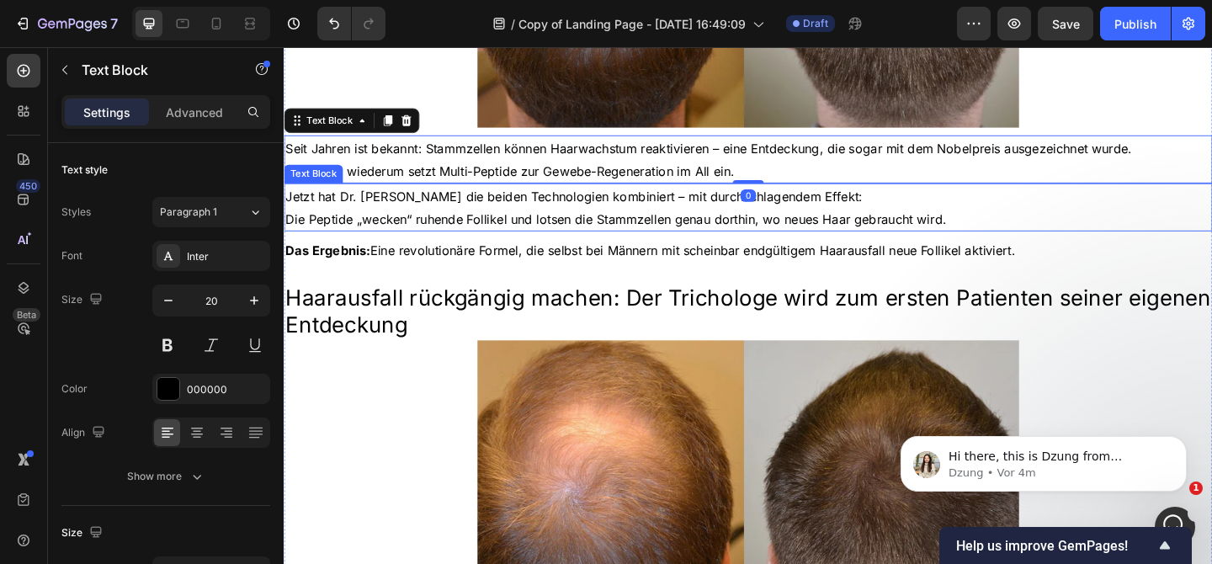
click at [454, 216] on span "Jetzt hat Dr. Emiliano Costa die beiden Technologien kombiniert – mit durchschl…" at bounding box center [599, 209] width 628 height 17
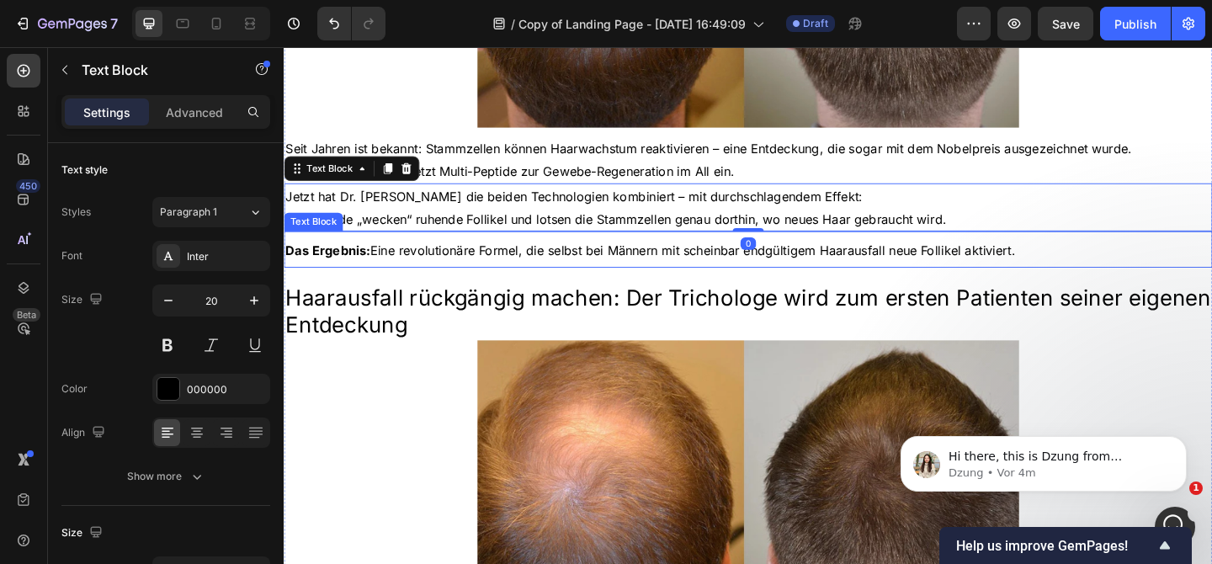
click at [460, 277] on span "Das Ergebnis: Eine revolutionäre Formel, die selbst bei Männern mit scheinbar e…" at bounding box center [682, 268] width 794 height 17
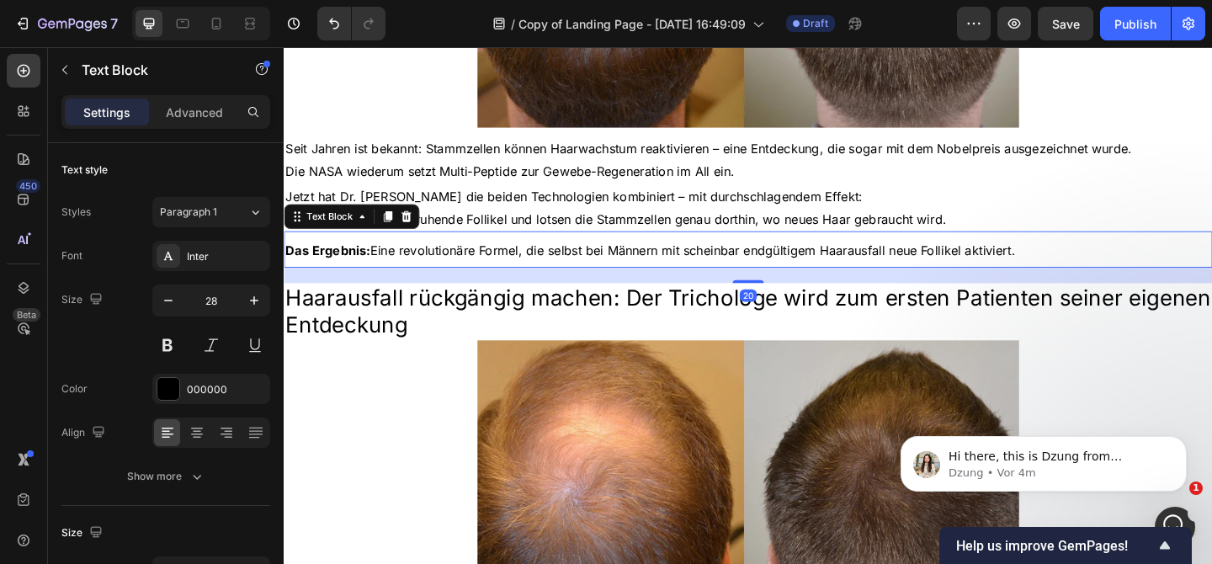
scroll to position [1085, 0]
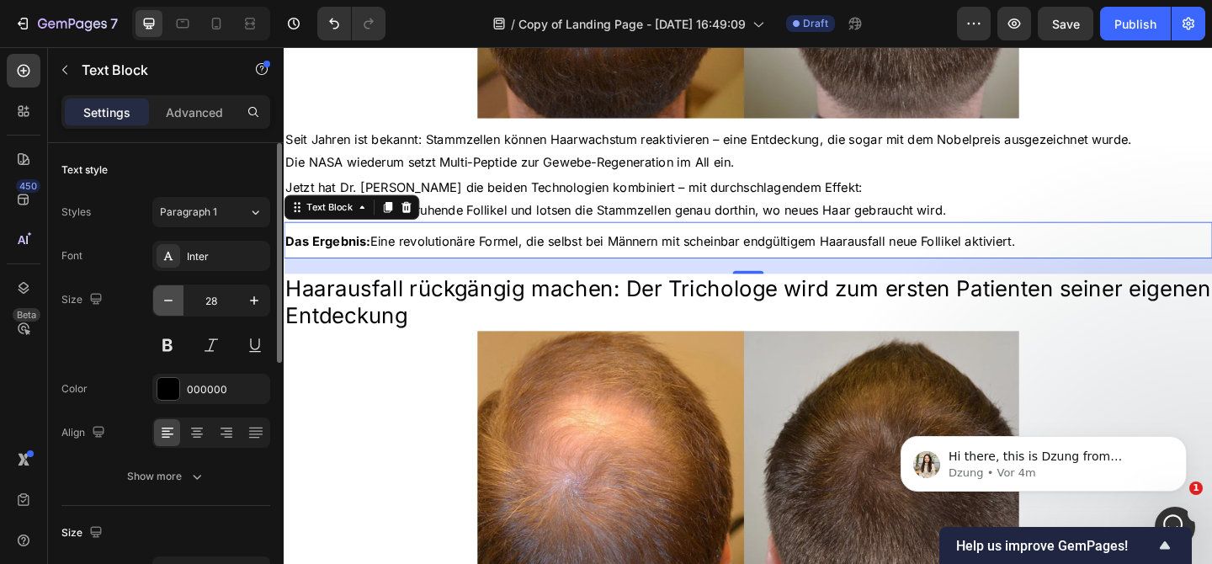
click at [171, 302] on icon "button" at bounding box center [168, 300] width 17 height 17
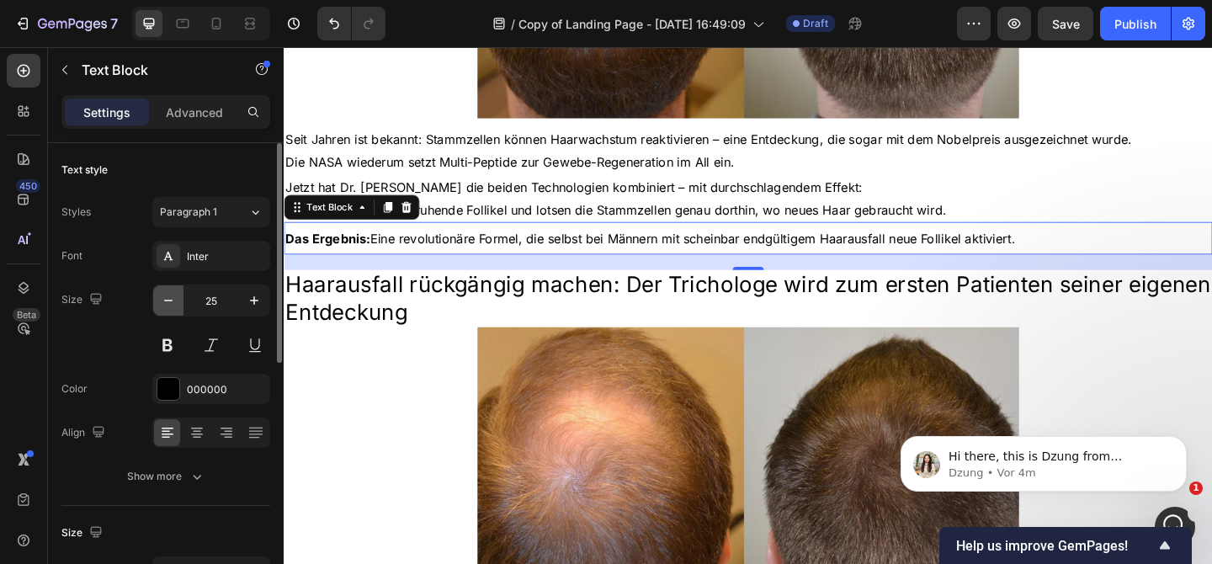
click at [171, 302] on icon "button" at bounding box center [168, 300] width 17 height 17
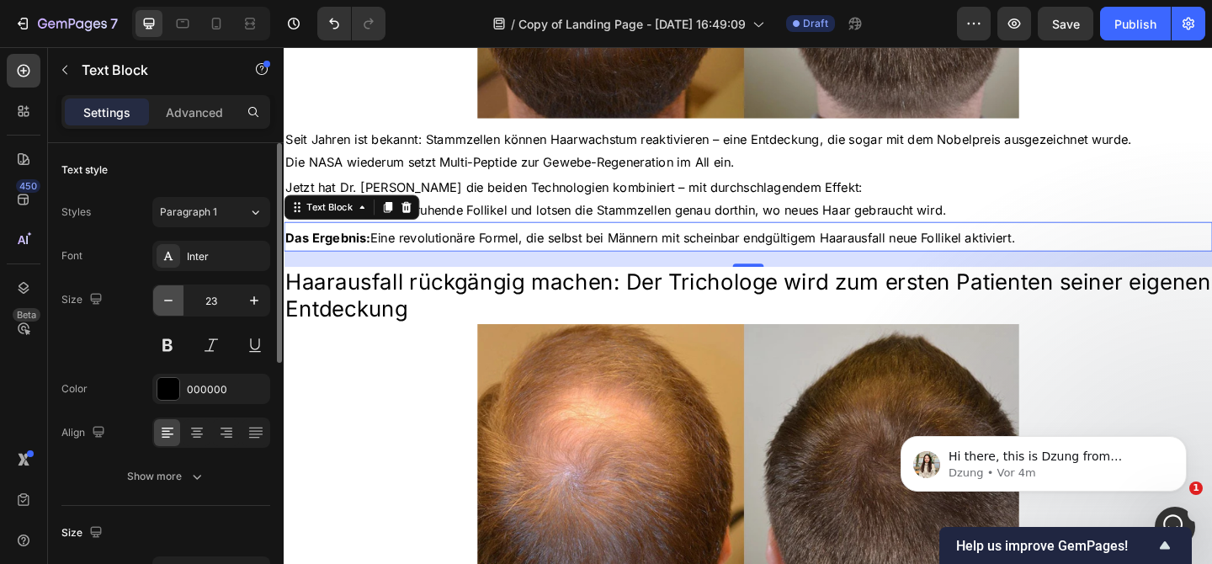
click at [171, 302] on icon "button" at bounding box center [168, 300] width 17 height 17
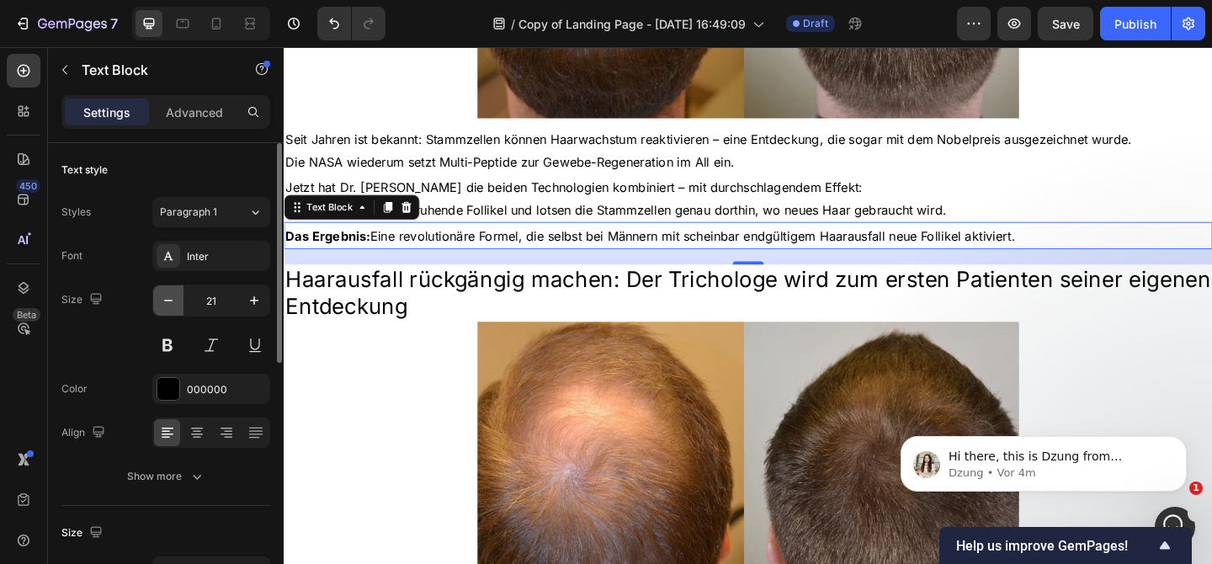
click at [171, 302] on icon "button" at bounding box center [168, 300] width 17 height 17
type input "20"
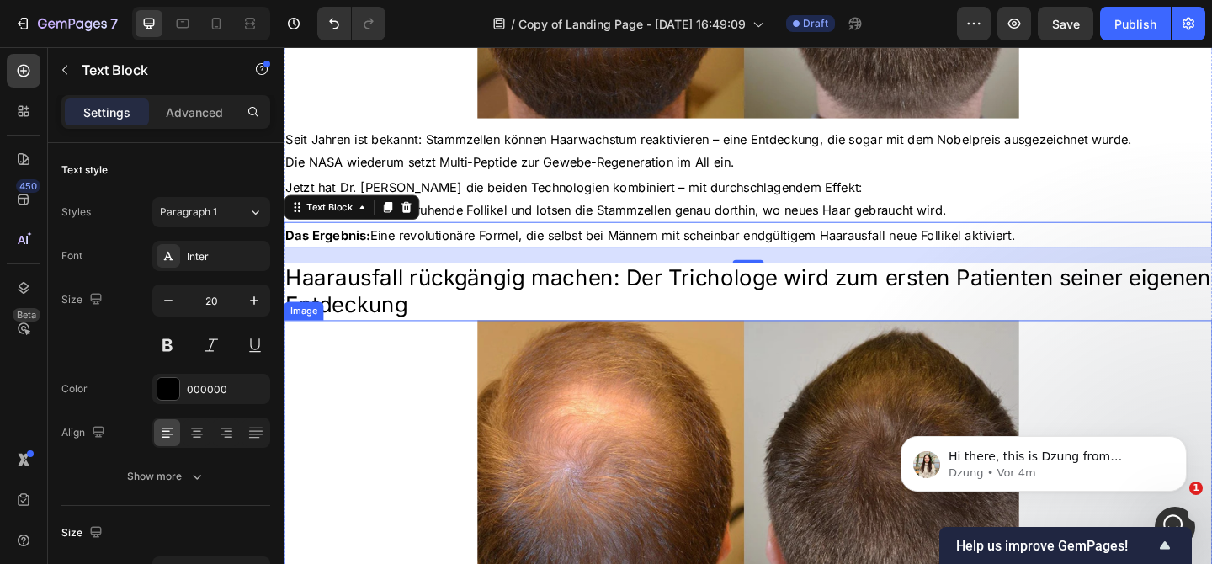
click at [432, 380] on div at bounding box center [789, 528] width 1010 height 369
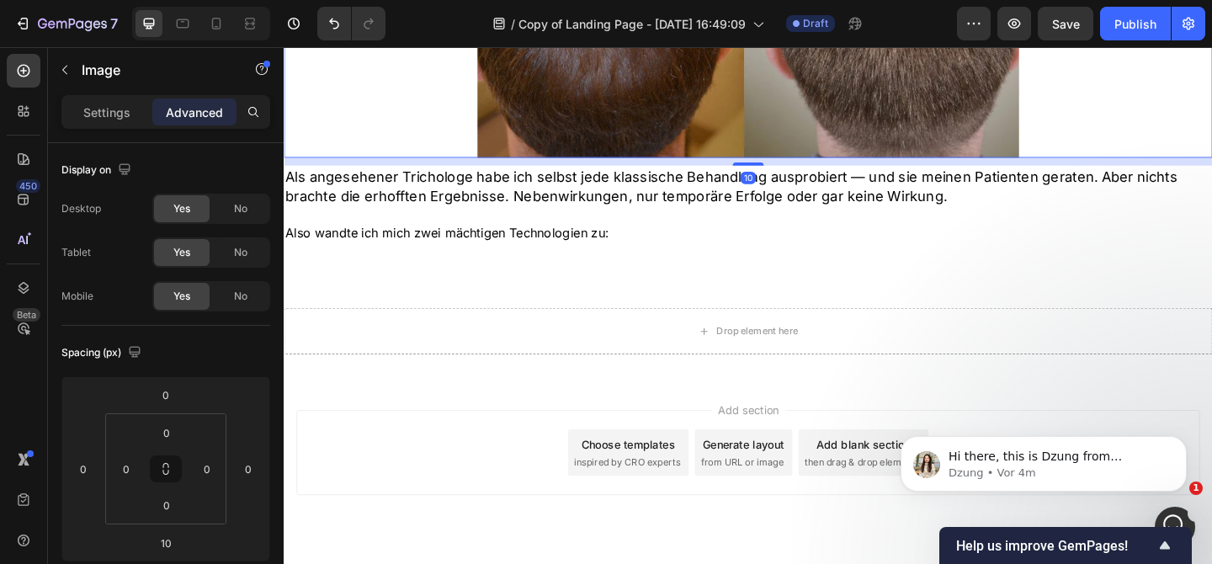
scroll to position [1676, 0]
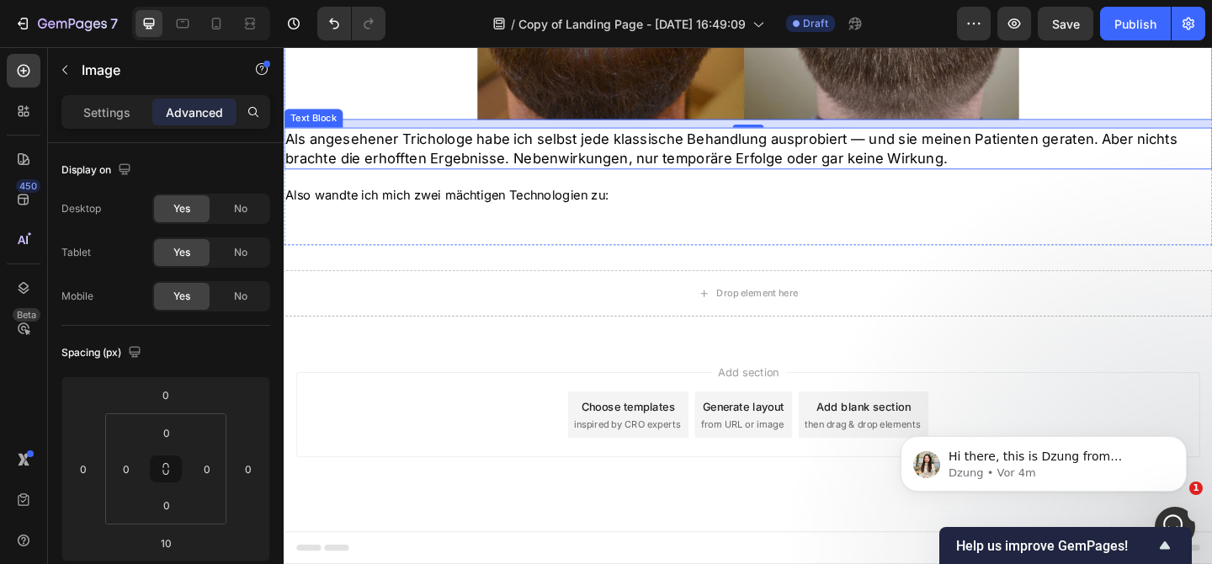
click at [458, 162] on p "Als angesehener Trichologe habe ich selbst jede klassische Behandlung ausprobie…" at bounding box center [788, 157] width 1007 height 42
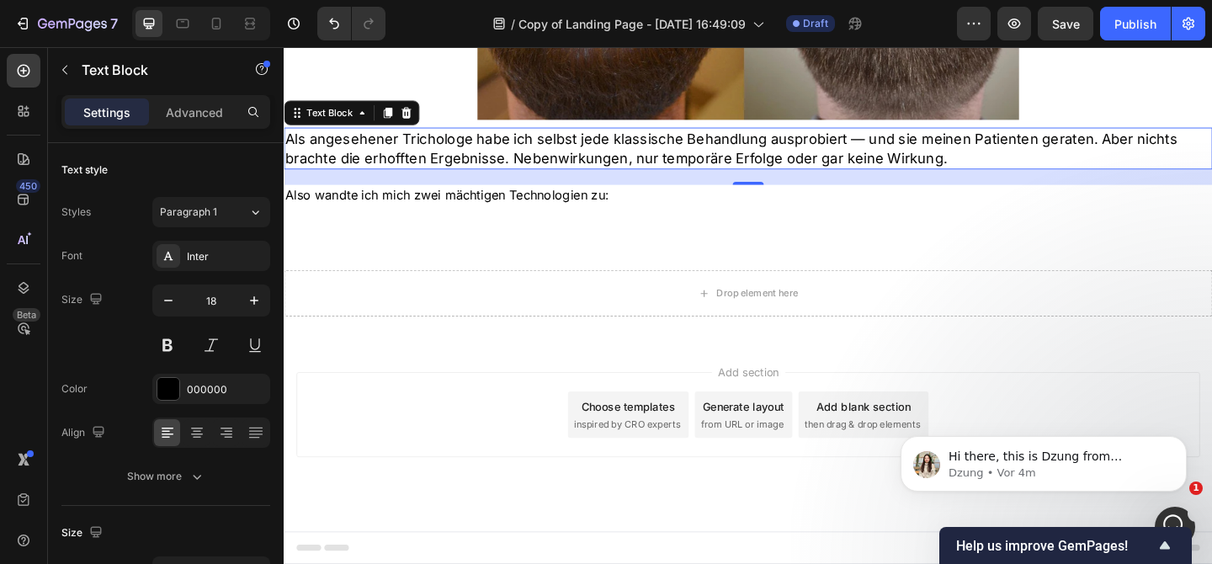
click at [458, 162] on p "Als angesehener Trichologe habe ich selbst jede klassische Behandlung ausprobie…" at bounding box center [788, 157] width 1007 height 42
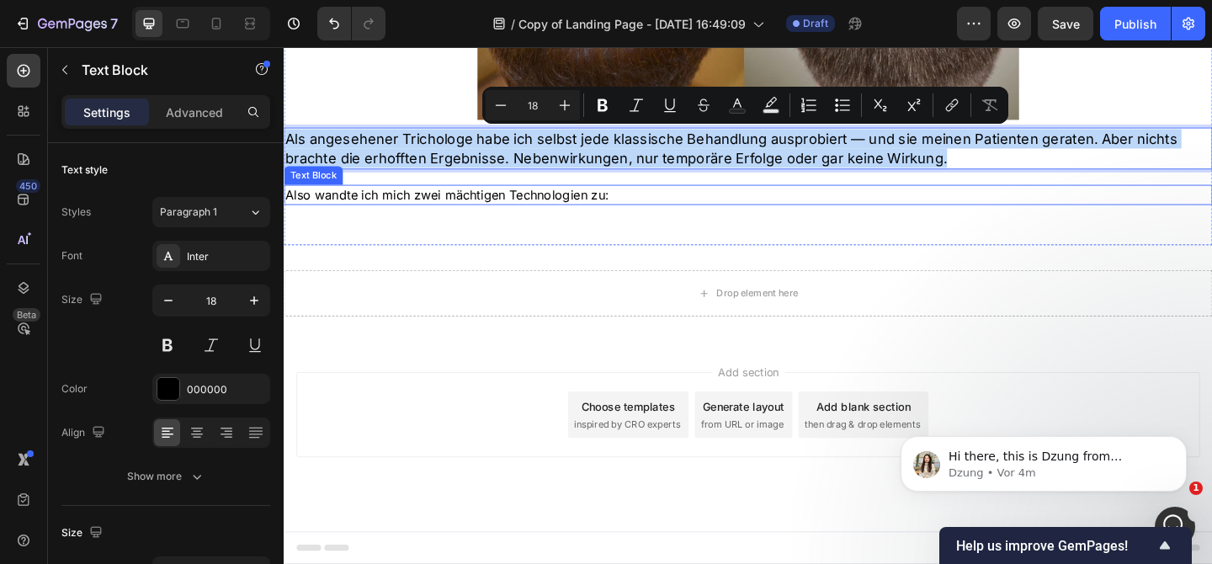
click at [378, 209] on p "Also wandte ich mich zwei mächtigen Technologien zu:" at bounding box center [788, 208] width 1007 height 19
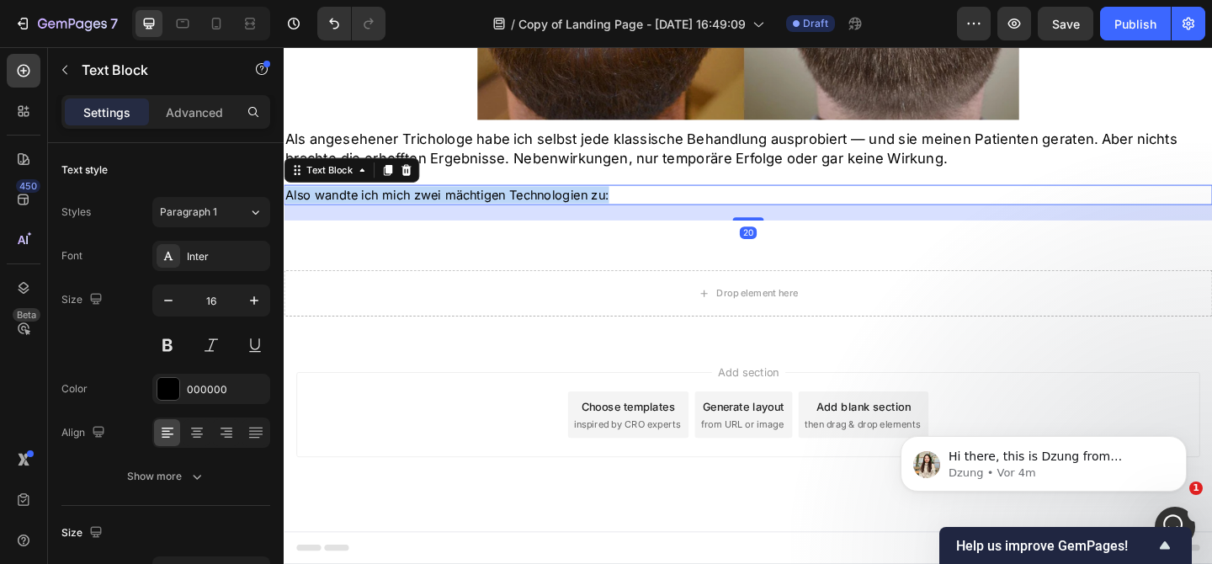
click at [378, 209] on p "Also wandte ich mich zwei mächtigen Technologien zu:" at bounding box center [788, 208] width 1007 height 19
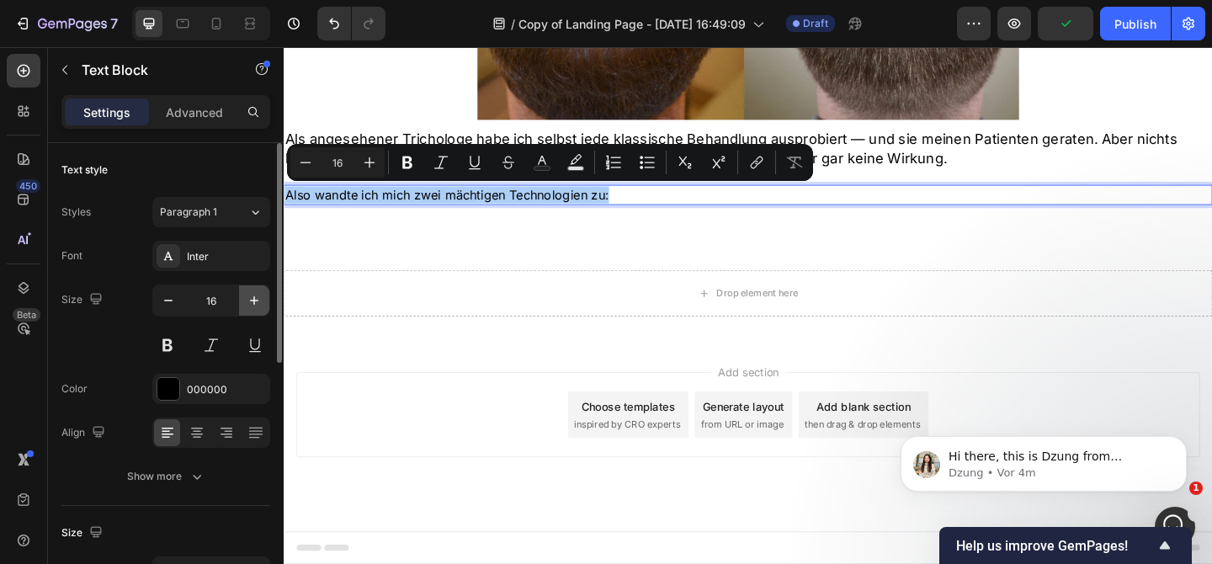
click at [263, 300] on button "button" at bounding box center [254, 300] width 30 height 30
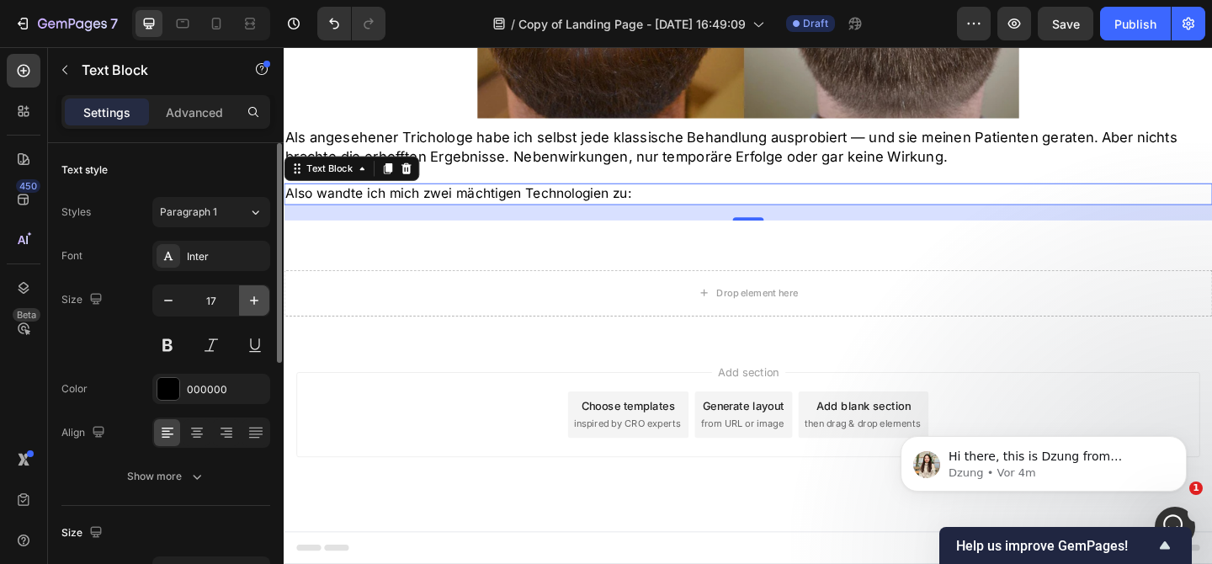
click at [263, 300] on button "button" at bounding box center [254, 300] width 30 height 30
type input "18"
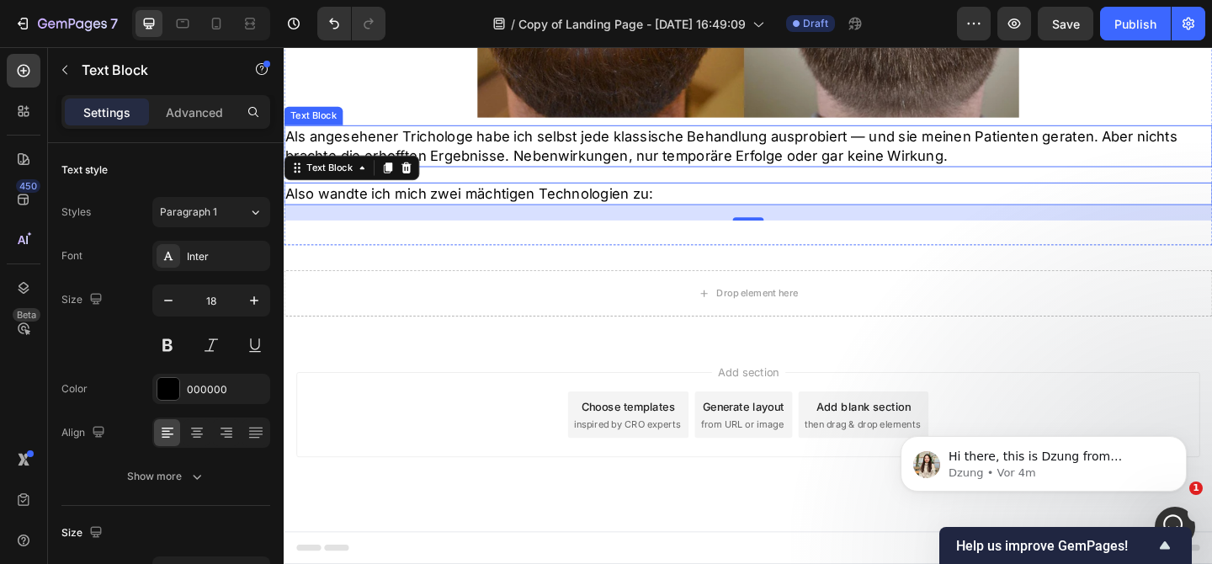
click at [505, 162] on p "Als angesehener Trichologe habe ich selbst jede klassische Behandlung ausprobie…" at bounding box center [788, 155] width 1007 height 42
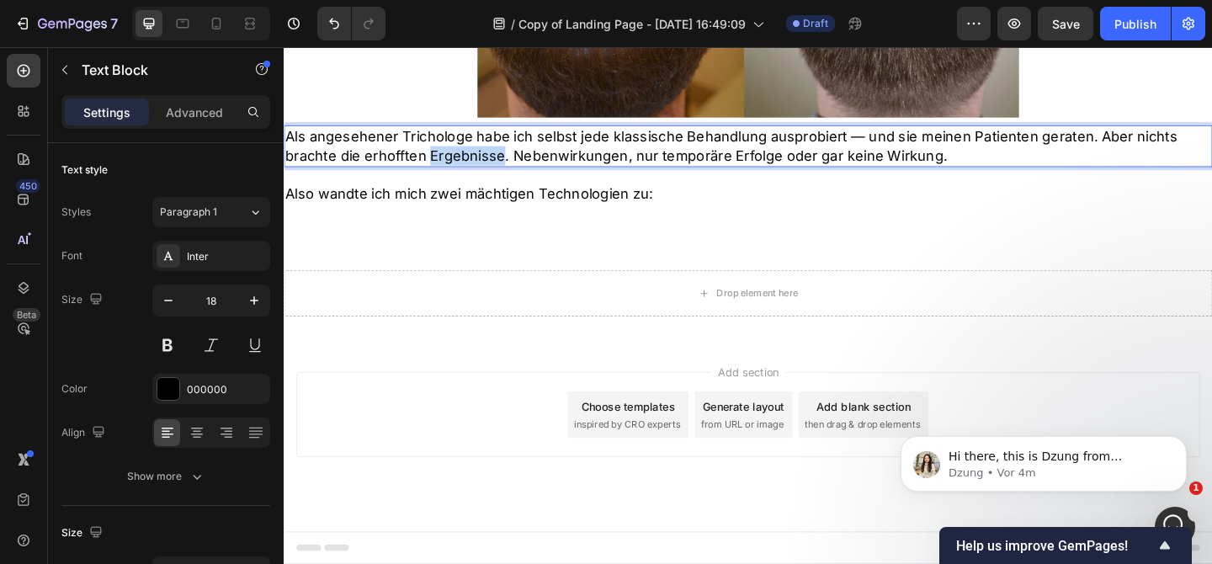
click at [498, 163] on p "Als angesehener Trichologe habe ich selbst jede klassische Behandlung ausprobie…" at bounding box center [788, 155] width 1007 height 42
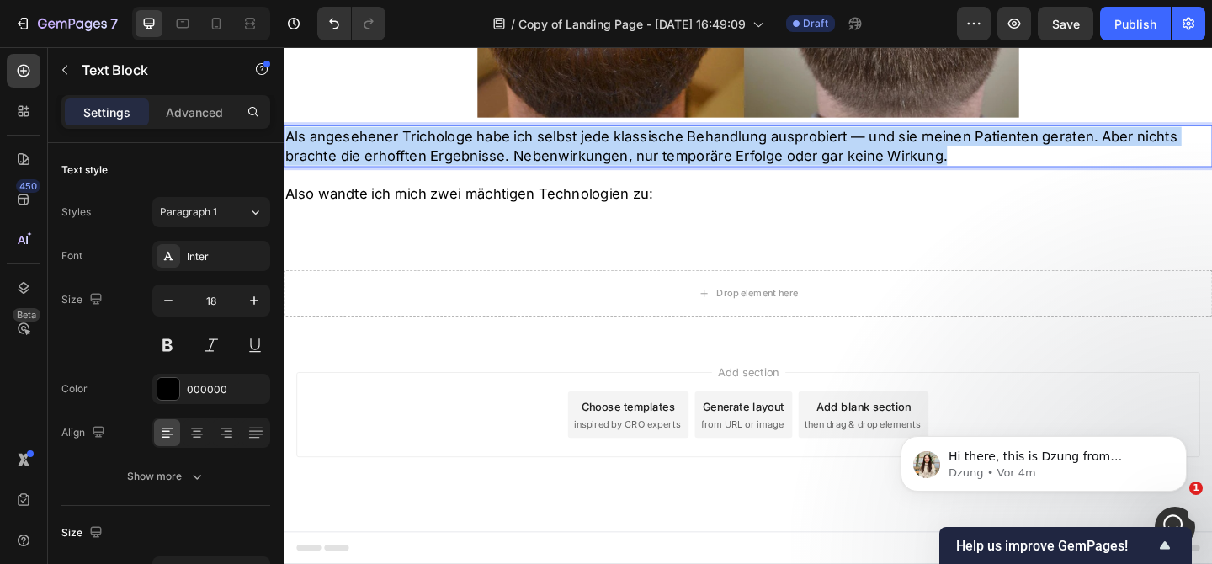
click at [498, 163] on p "Als angesehener Trichologe habe ich selbst jede klassische Behandlung ausprobie…" at bounding box center [788, 155] width 1007 height 42
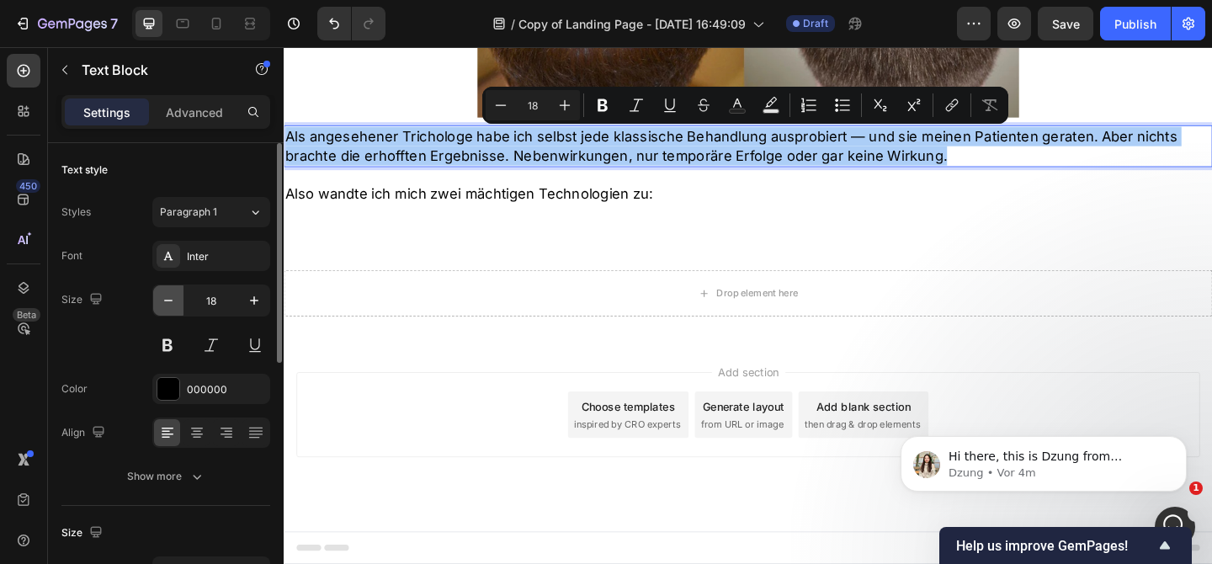
click at [163, 303] on icon "button" at bounding box center [168, 300] width 17 height 17
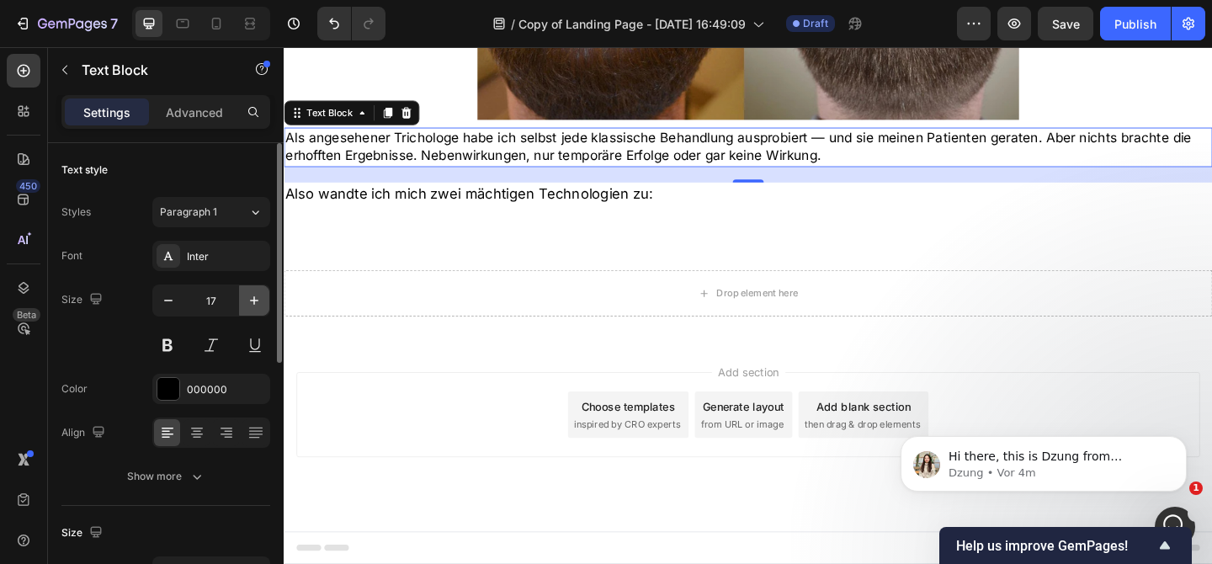
click at [263, 302] on button "button" at bounding box center [254, 300] width 30 height 30
type input "18"
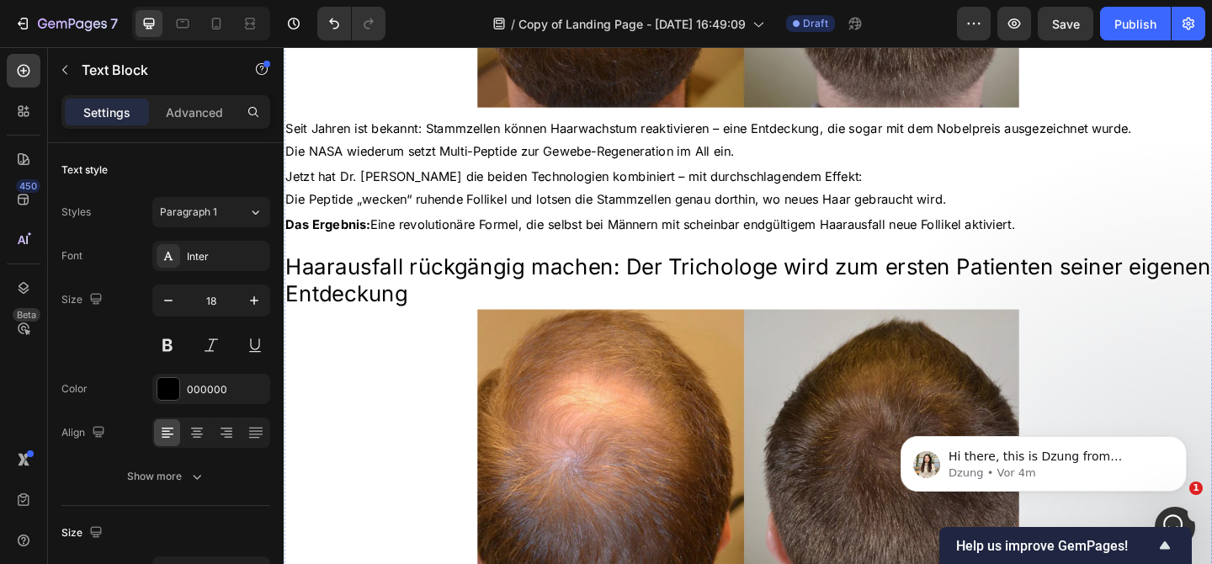
scroll to position [1100, 0]
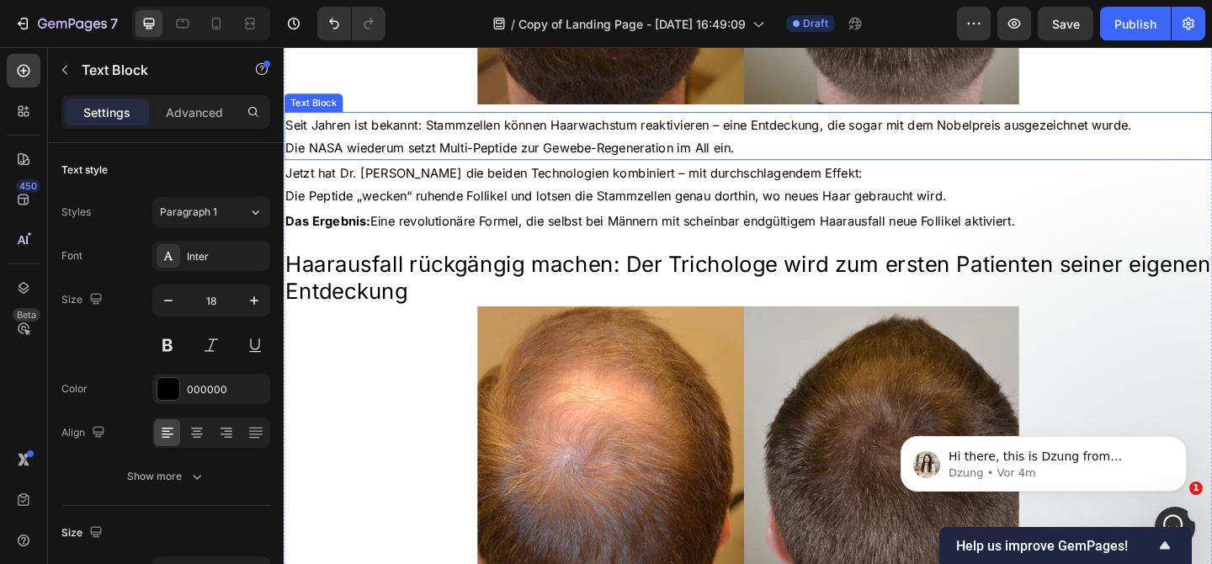
click at [498, 133] on span "Seit Jahren ist bekannt: Stammzellen können Haarwachstum reaktivieren – eine En…" at bounding box center [745, 132] width 921 height 17
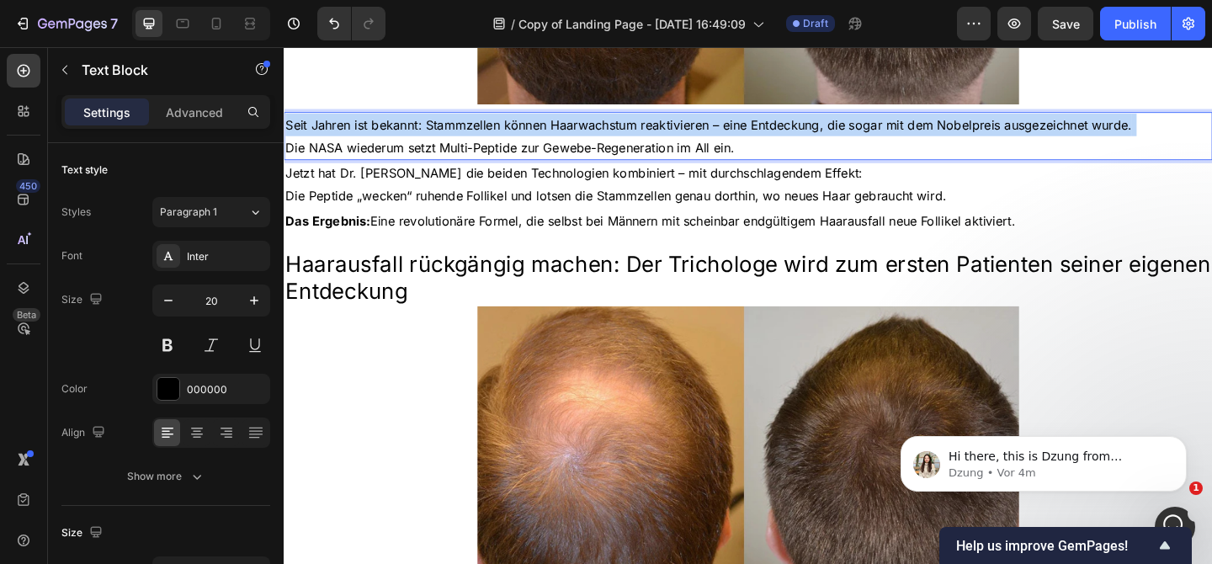
click at [498, 133] on span "Seit Jahren ist bekannt: Stammzellen können Haarwachstum reaktivieren – eine En…" at bounding box center [745, 132] width 921 height 17
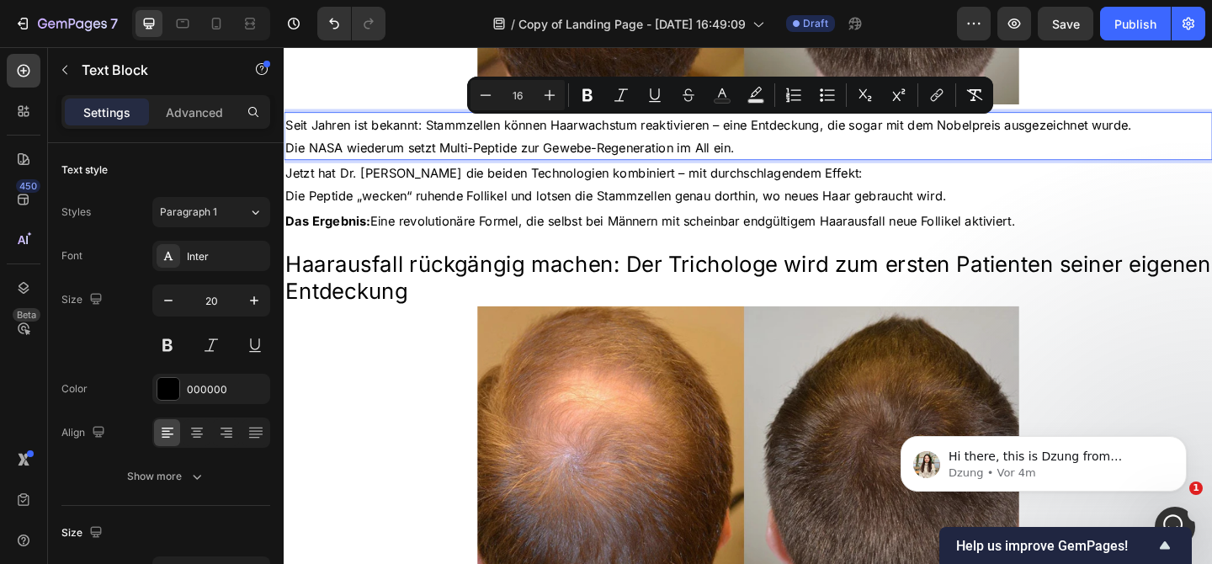
click at [531, 149] on p "Seit Jahren ist bekannt: Stammzellen können Haarwachstum reaktivieren – eine En…" at bounding box center [788, 144] width 1007 height 49
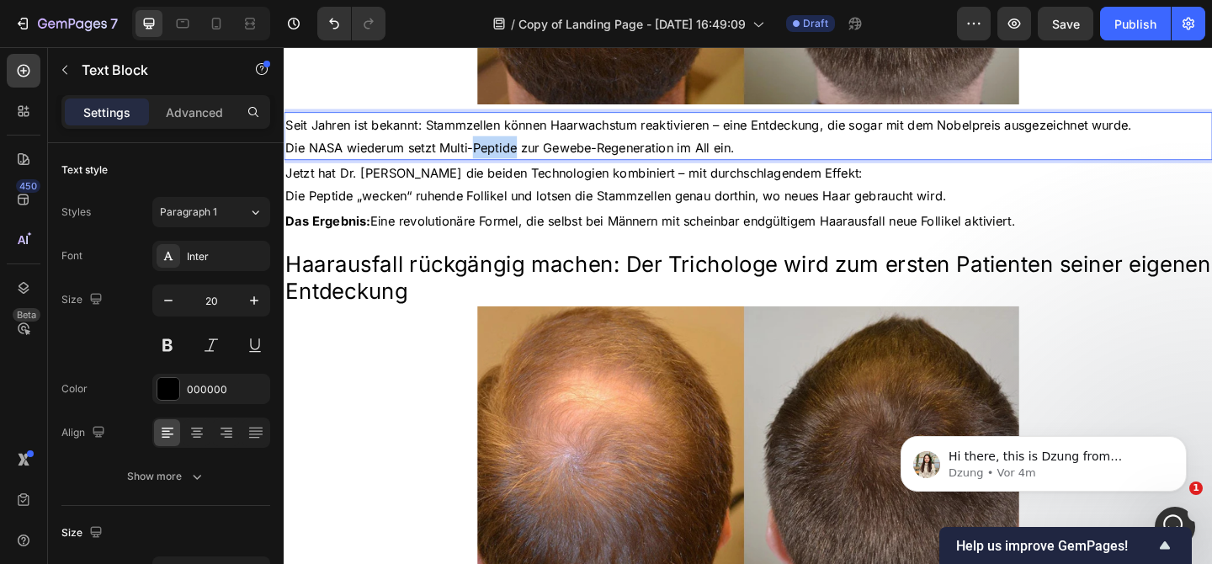
click at [531, 149] on p "Seit Jahren ist bekannt: Stammzellen können Haarwachstum reaktivieren – eine En…" at bounding box center [788, 144] width 1007 height 49
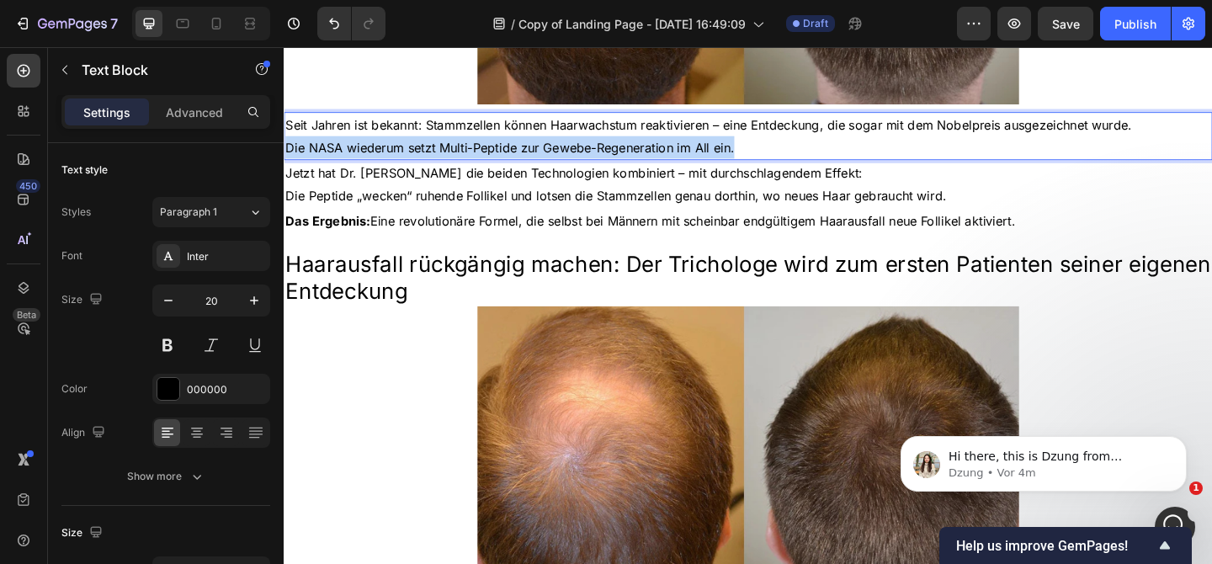
click at [531, 149] on p "Seit Jahren ist bekannt: Stammzellen können Haarwachstum reaktivieren – eine En…" at bounding box center [788, 144] width 1007 height 49
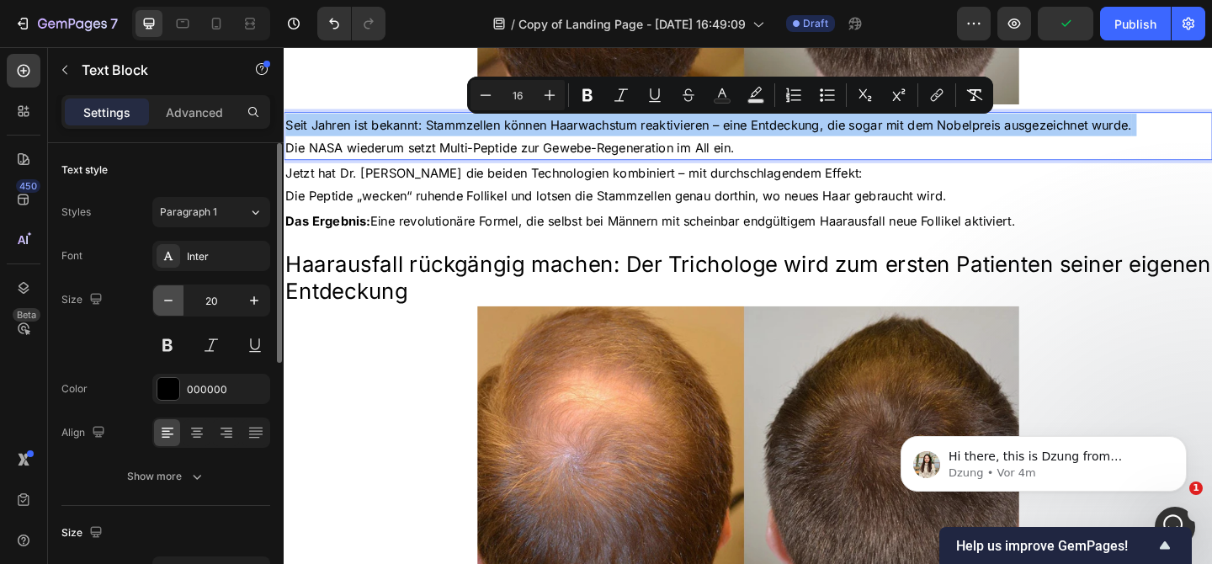
click at [169, 309] on button "button" at bounding box center [168, 300] width 30 height 30
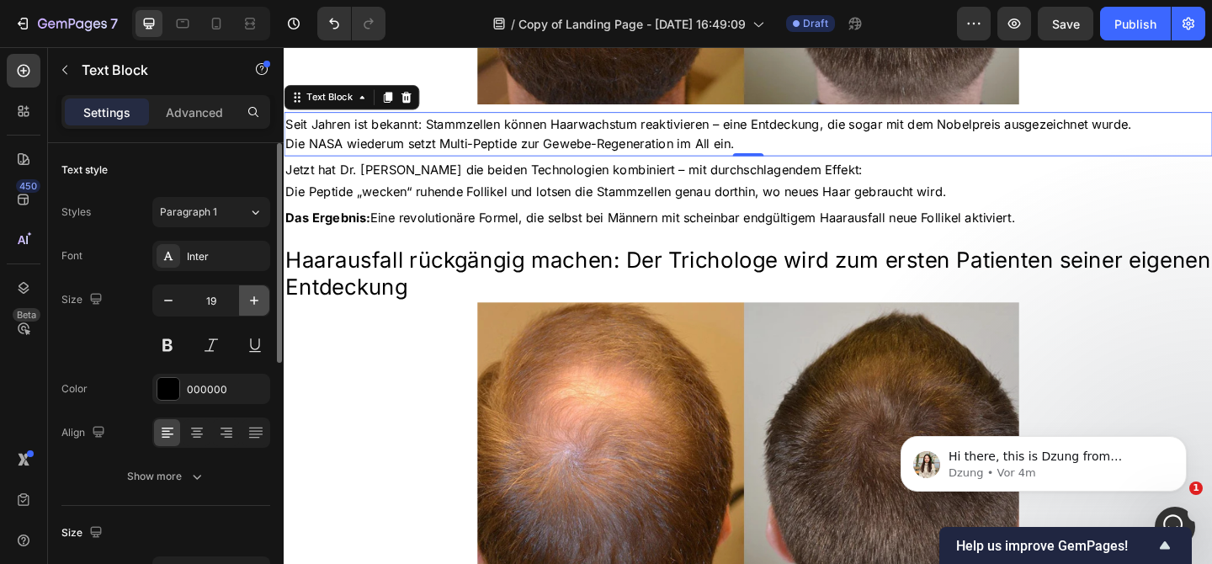
click at [254, 294] on icon "button" at bounding box center [254, 300] width 17 height 17
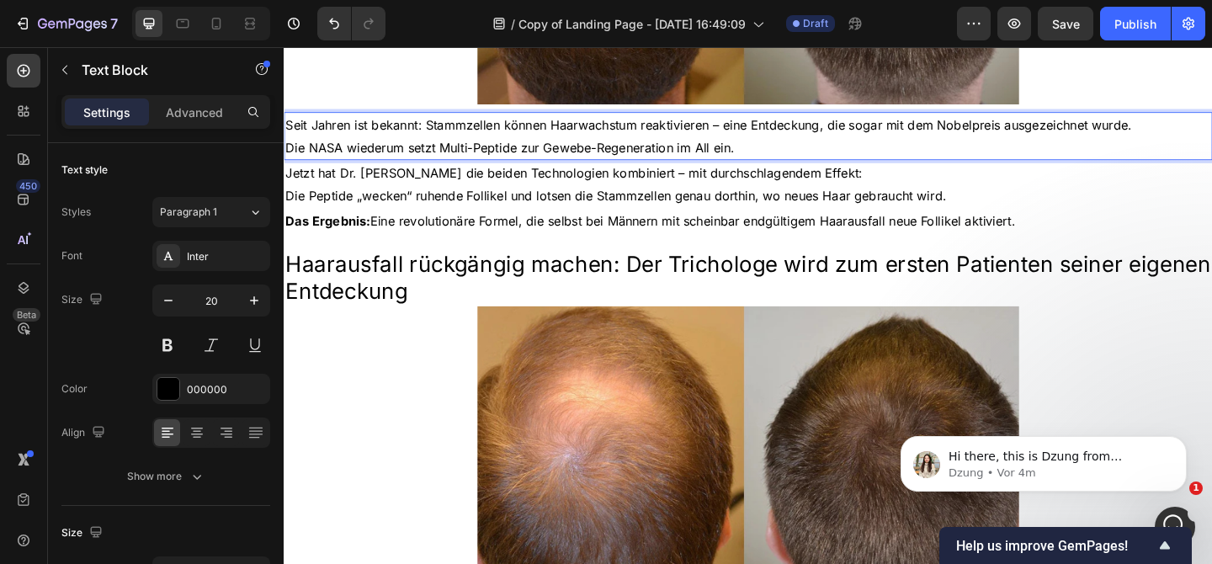
click at [400, 143] on p "Seit Jahren ist bekannt: Stammzellen können Haarwachstum reaktivieren – eine En…" at bounding box center [788, 144] width 1007 height 49
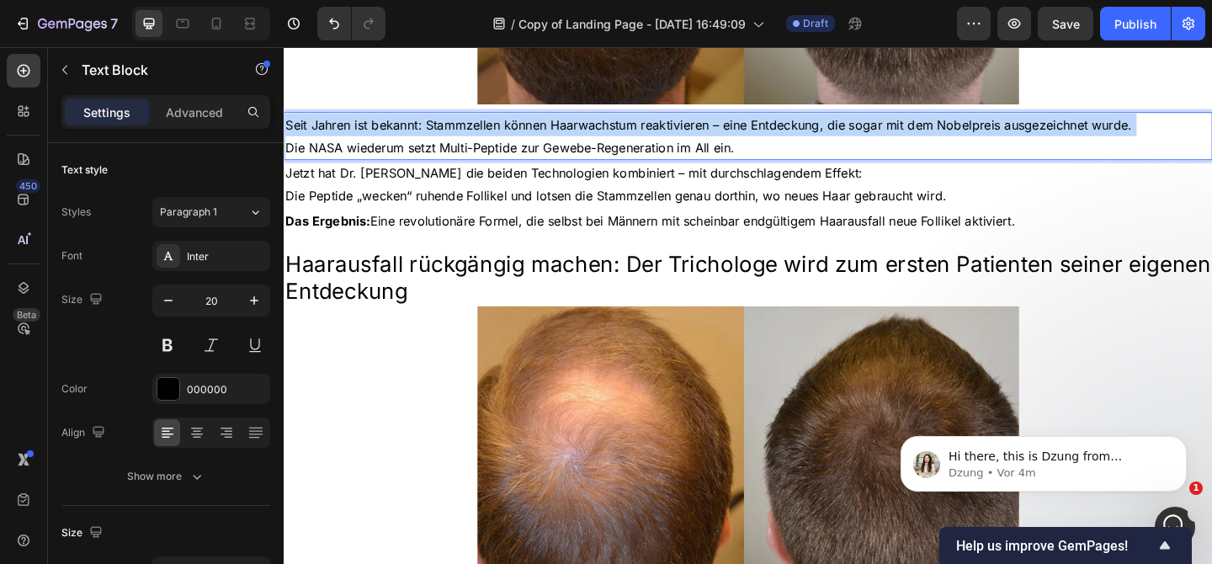
click at [400, 143] on p "Seit Jahren ist bekannt: Stammzellen können Haarwachstum reaktivieren – eine En…" at bounding box center [788, 144] width 1007 height 49
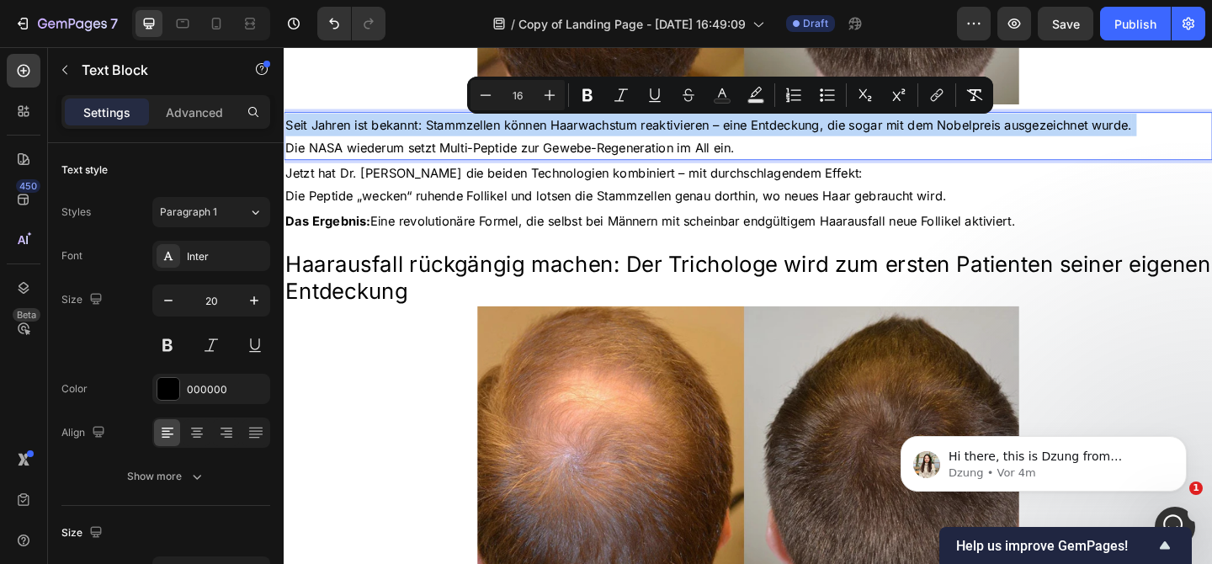
copy p "Seit Jahren ist bekannt: Stammzellen können Haarwachstum reaktivieren – eine En…"
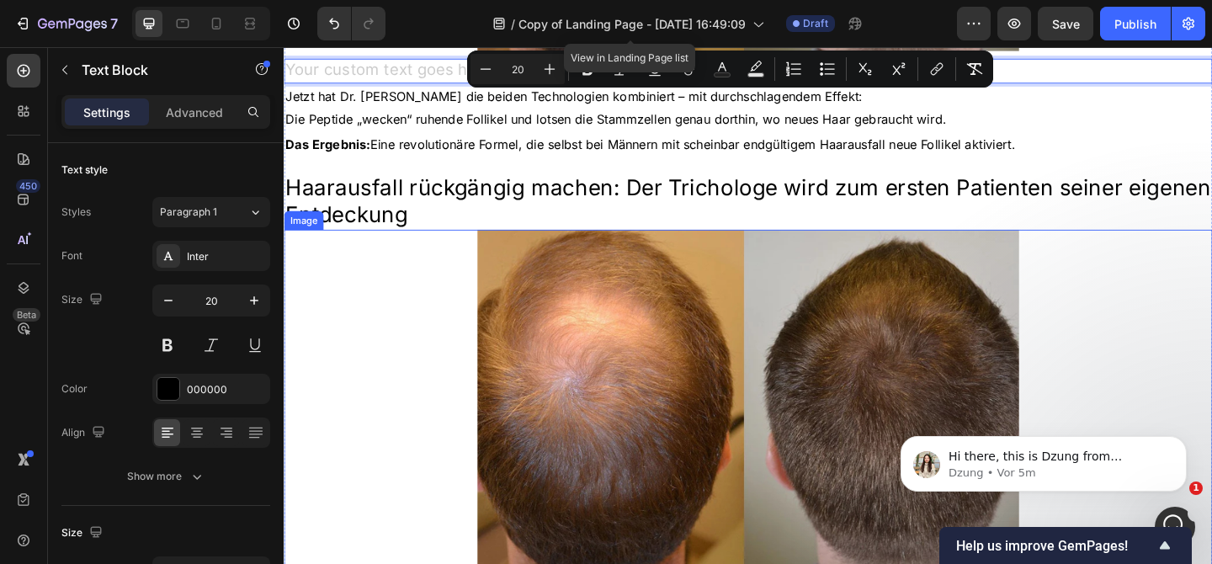
scroll to position [1157, 0]
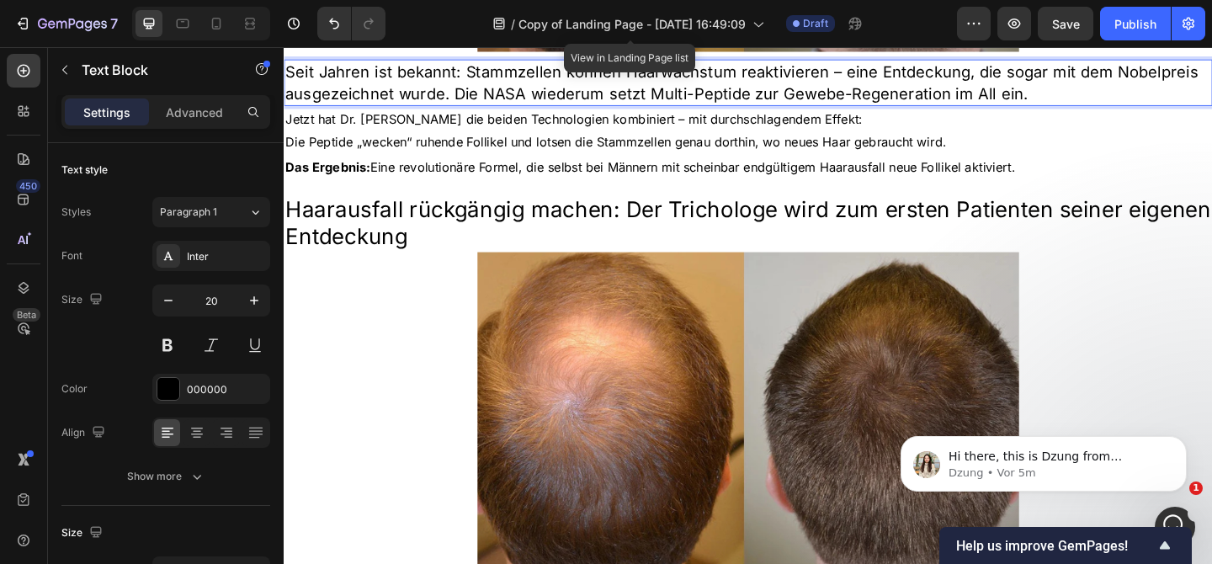
click at [429, 92] on p "Seit Jahren ist bekannt: Stammzellen können Haarwachstum reaktivieren – eine En…" at bounding box center [788, 85] width 1007 height 47
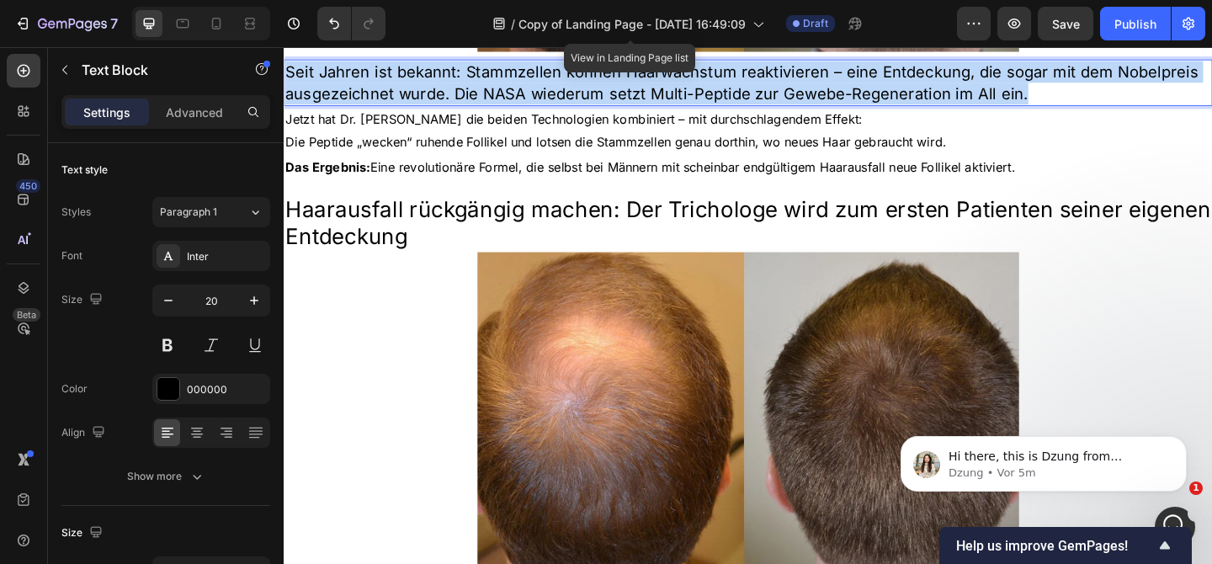
click at [429, 92] on p "Seit Jahren ist bekannt: Stammzellen können Haarwachstum reaktivieren – eine En…" at bounding box center [788, 85] width 1007 height 47
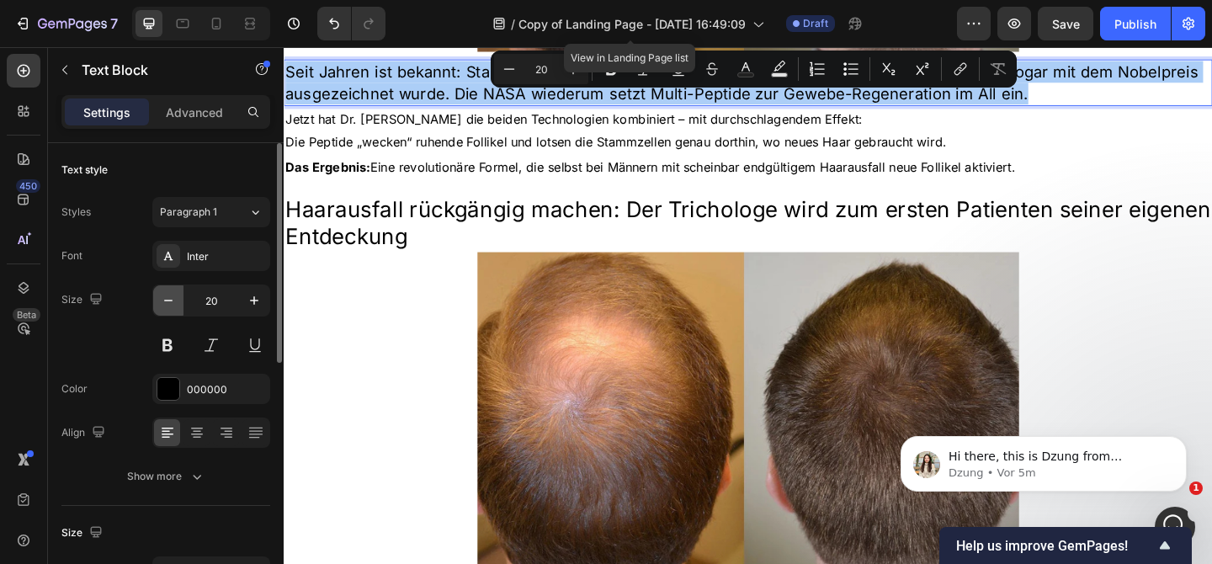
click at [176, 301] on icon "button" at bounding box center [168, 300] width 17 height 17
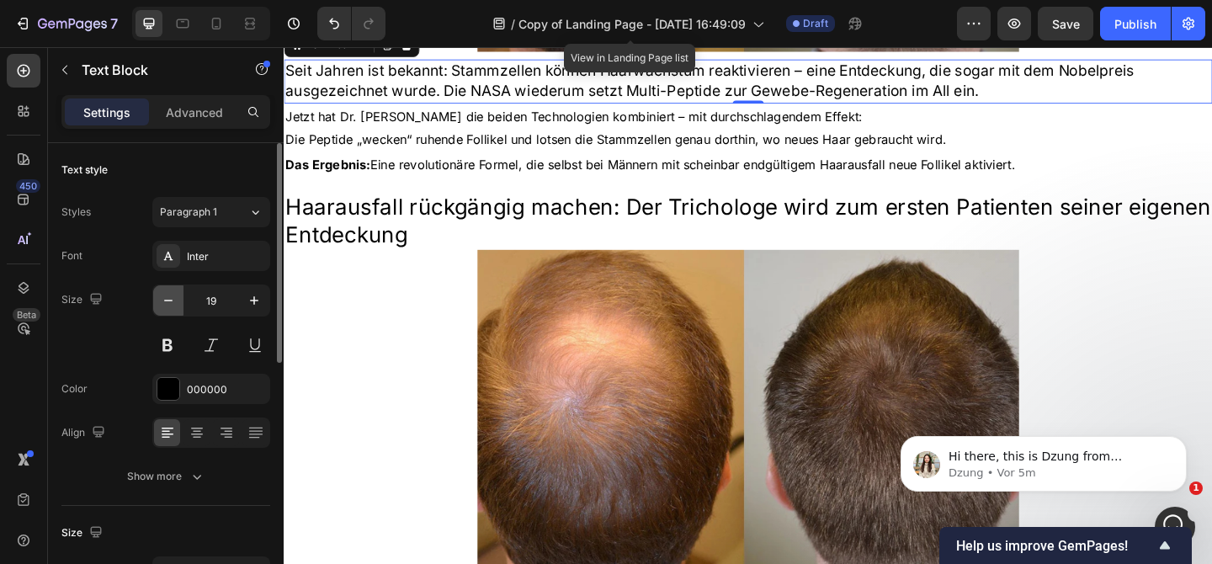
click at [176, 301] on icon "button" at bounding box center [168, 300] width 17 height 17
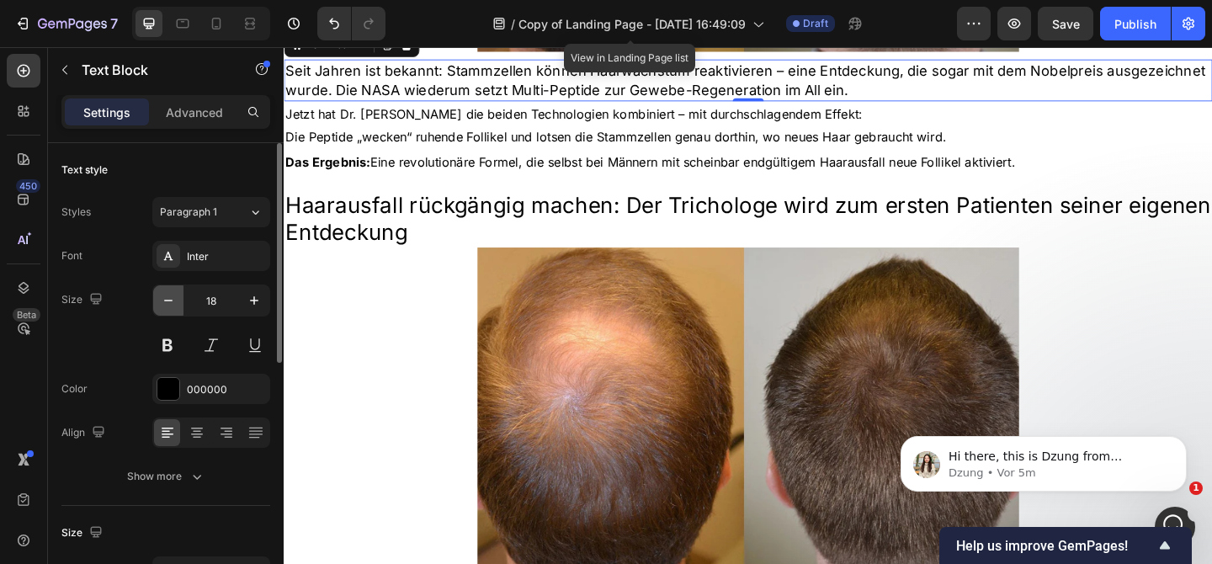
click at [176, 301] on icon "button" at bounding box center [168, 300] width 17 height 17
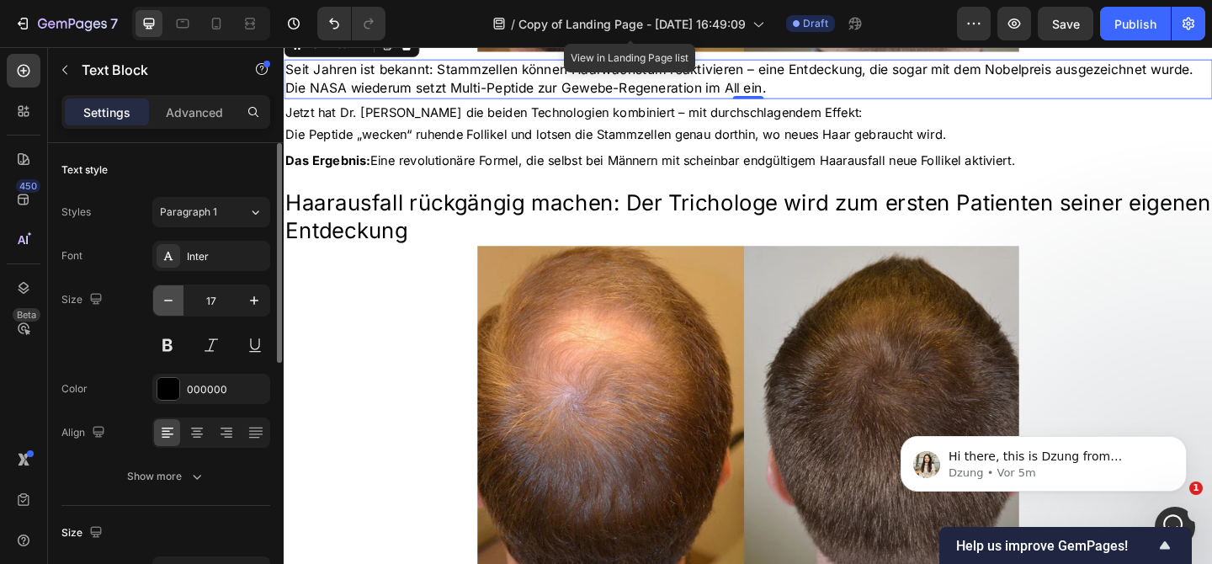
click at [176, 302] on icon "button" at bounding box center [168, 300] width 17 height 17
type input "16"
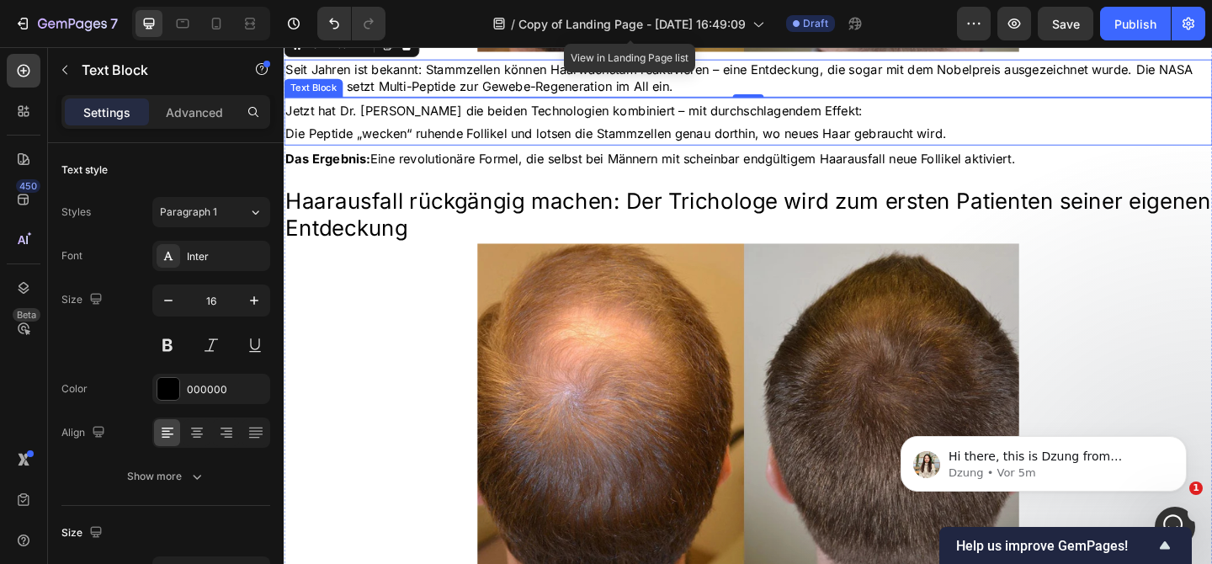
click at [447, 120] on span "Jetzt hat Dr. Emiliano Costa die beiden Technologien kombiniert – mit durchschl…" at bounding box center [599, 116] width 628 height 17
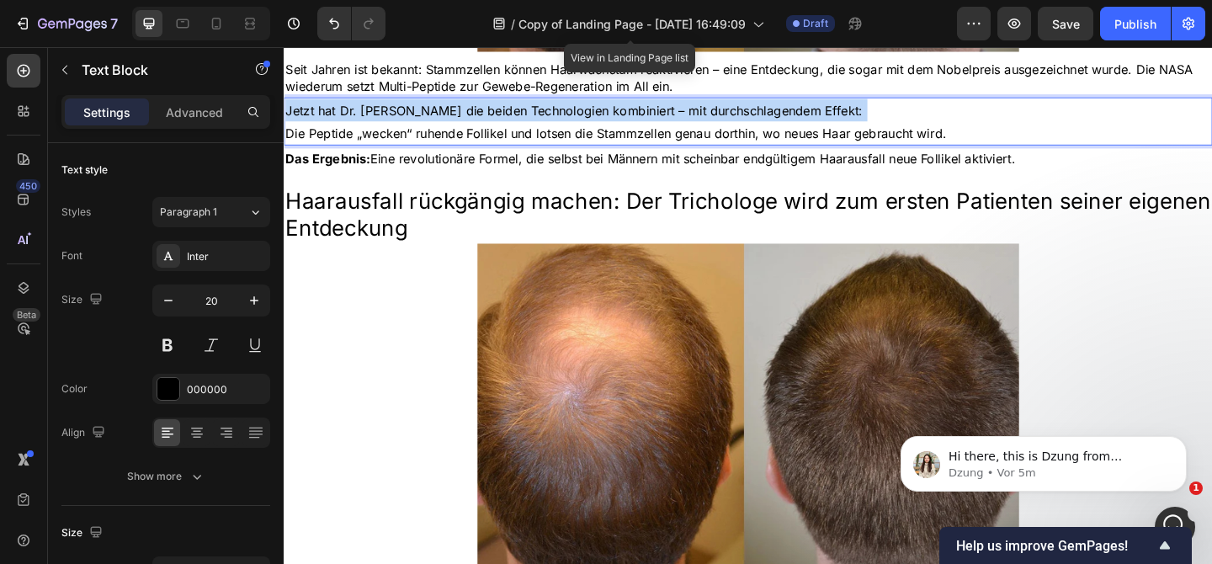
click at [447, 120] on span "Jetzt hat Dr. Emiliano Costa die beiden Technologien kombiniert – mit durchschl…" at bounding box center [599, 116] width 628 height 17
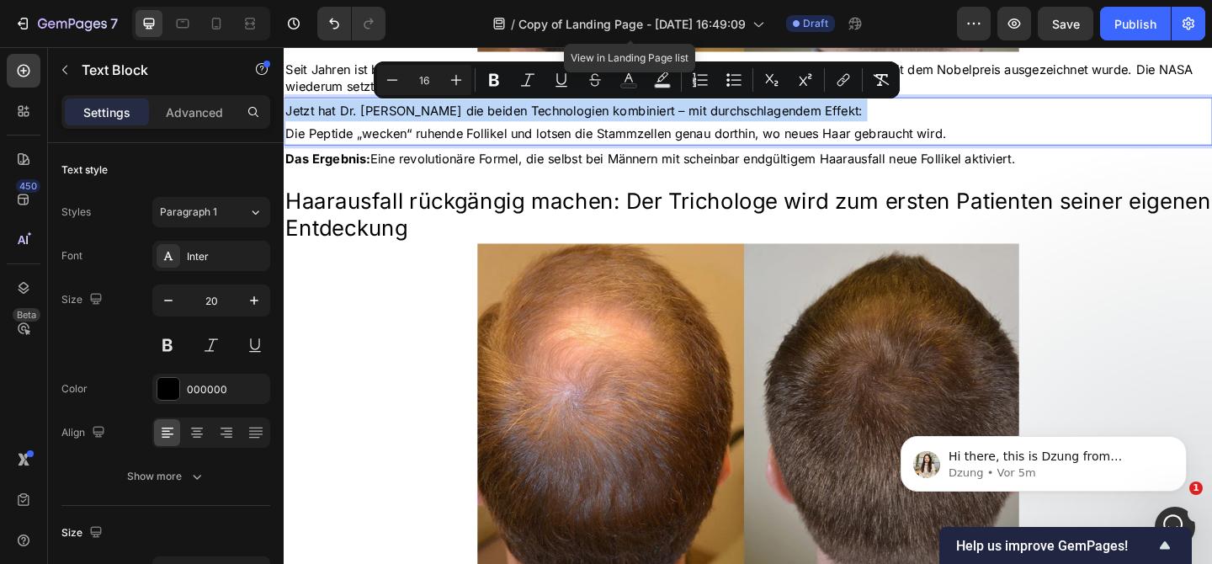
copy p "Jetzt hat Dr. Emiliano Costa die beiden Technologien kombiniert – mit durchschl…"
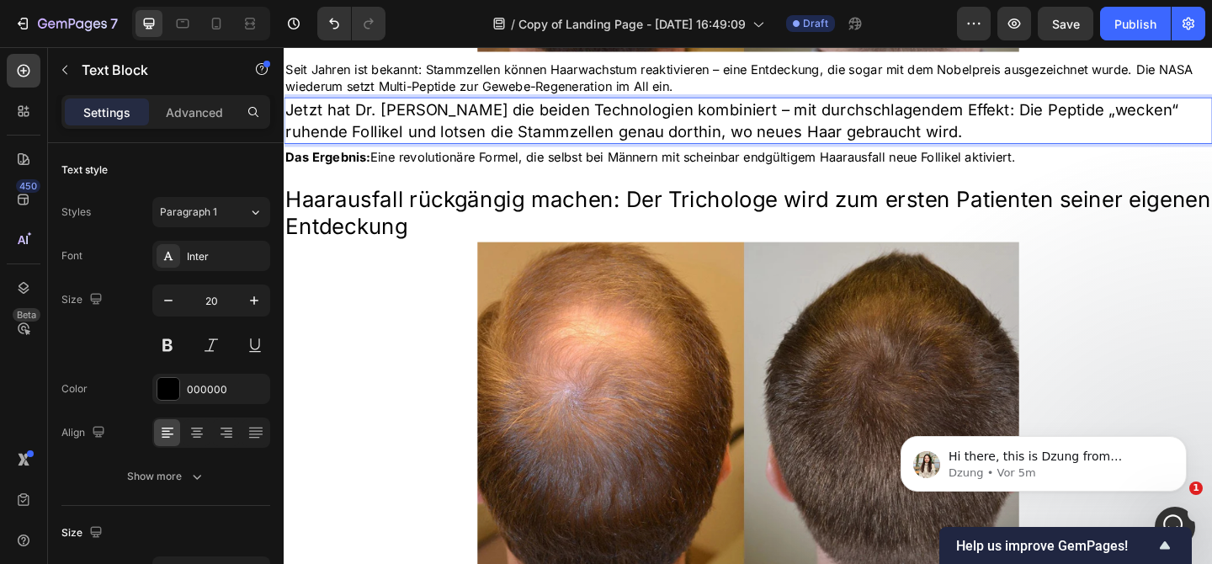
click at [411, 124] on p "Jetzt hat [PERSON_NAME] die beiden Technologien kombiniert – mit durchschlagend…" at bounding box center [788, 127] width 1007 height 47
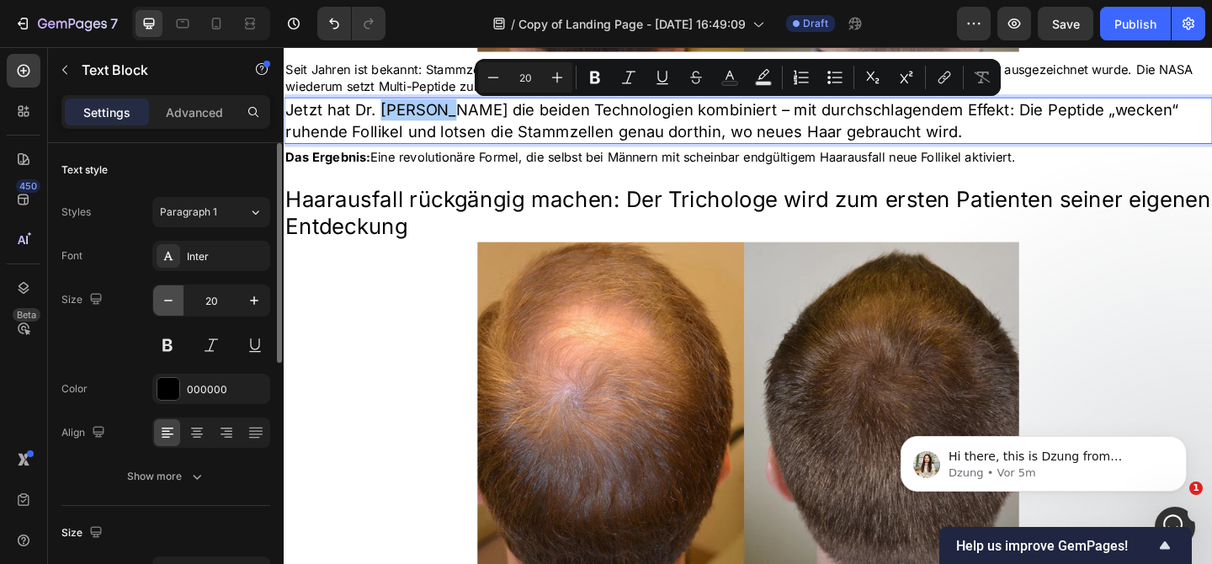
click at [165, 301] on icon "button" at bounding box center [168, 300] width 17 height 17
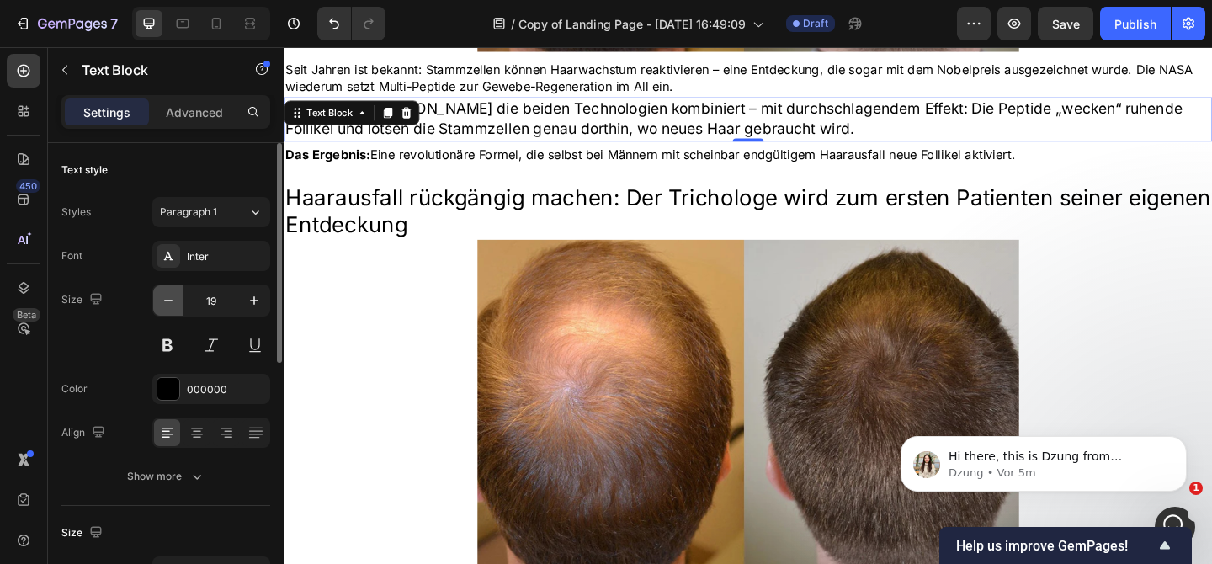
click at [165, 301] on icon "button" at bounding box center [168, 300] width 17 height 17
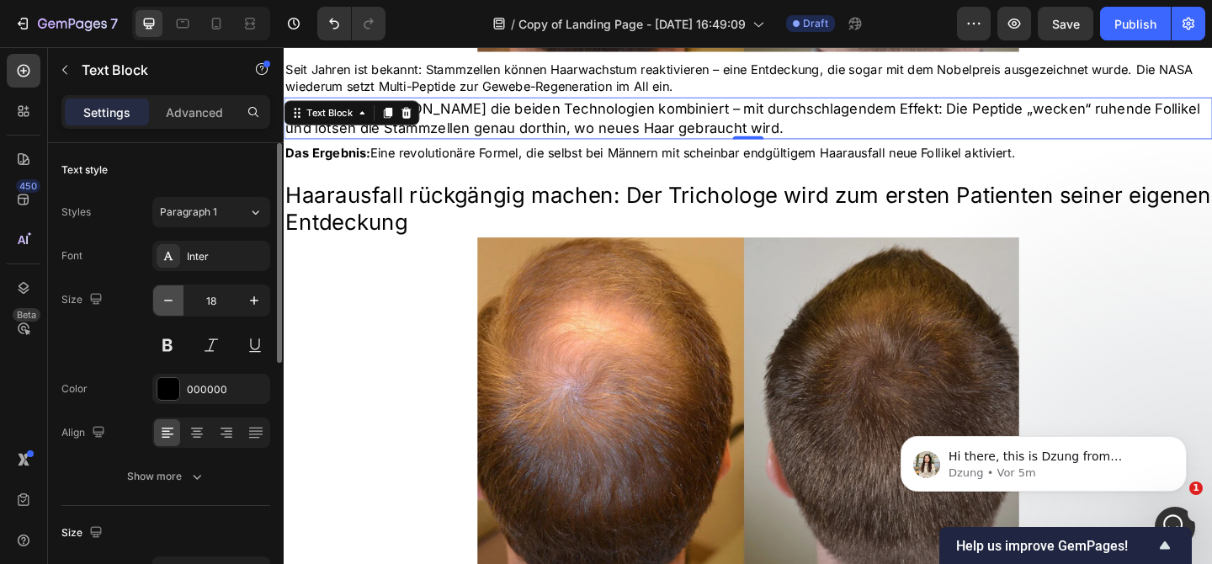
click at [165, 301] on icon "button" at bounding box center [168, 300] width 17 height 17
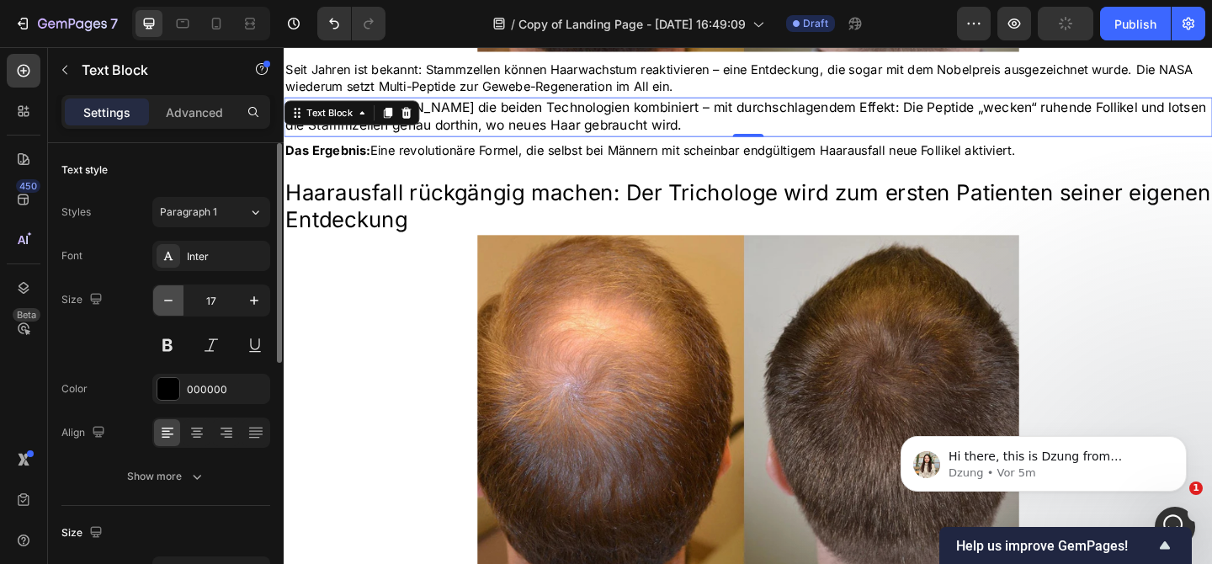
click at [165, 301] on icon "button" at bounding box center [168, 300] width 17 height 17
type input "16"
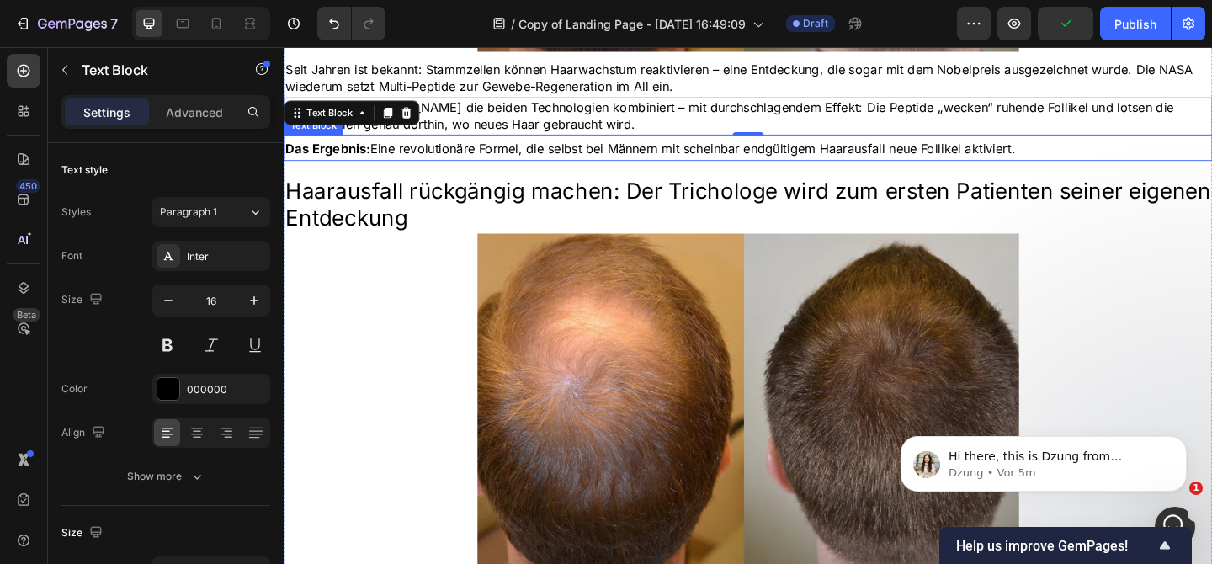
click at [467, 166] on span "Das Ergebnis: Eine revolutionäre Formel, die selbst bei Männern mit scheinbar e…" at bounding box center [682, 157] width 794 height 17
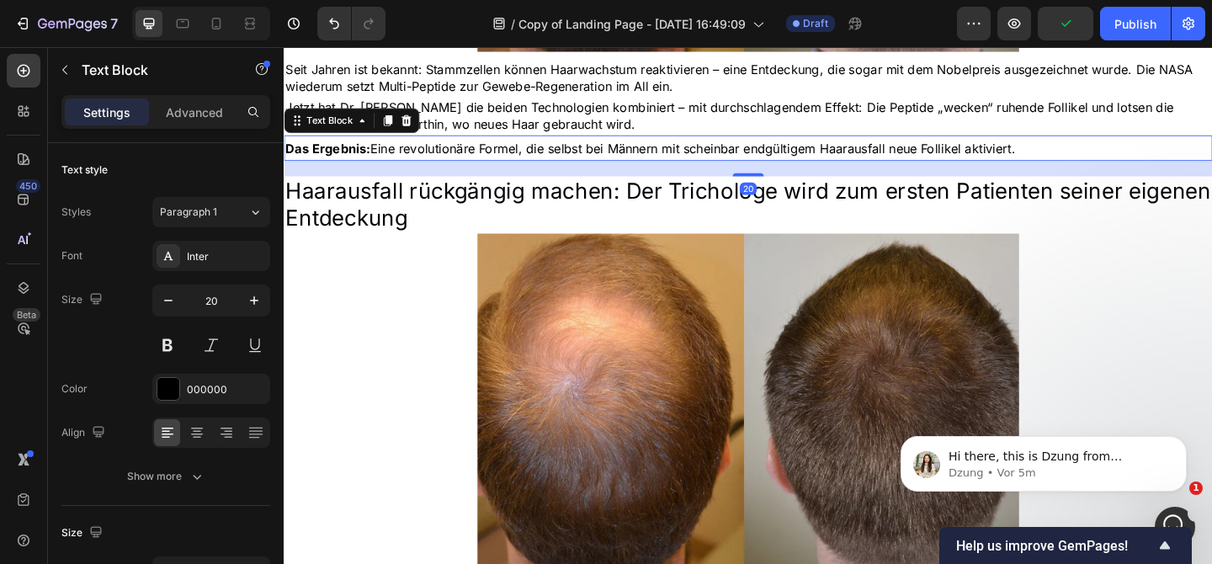
click at [467, 166] on span "Das Ergebnis: Eine revolutionäre Formel, die selbst bei Männern mit scheinbar e…" at bounding box center [682, 157] width 794 height 17
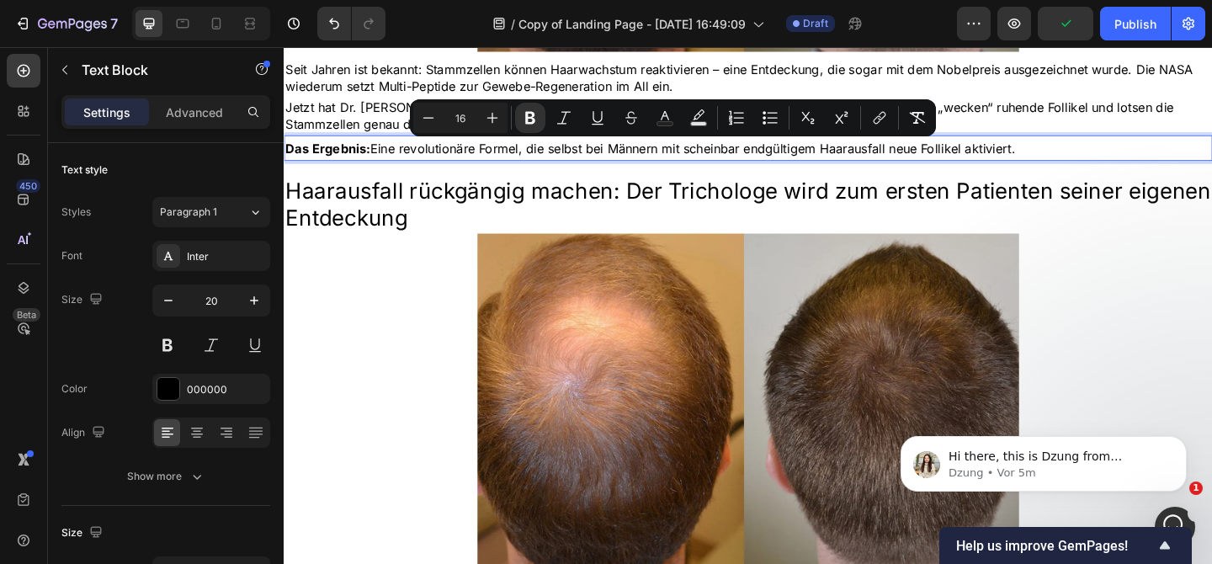
click at [467, 166] on span "Das Ergebnis: Eine revolutionäre Formel, die selbst bei Männern mit scheinbar e…" at bounding box center [682, 157] width 794 height 17
copy span "Das Ergebnis: Eine revolutionäre Formel, die selbst bei Männern mit scheinbar e…"
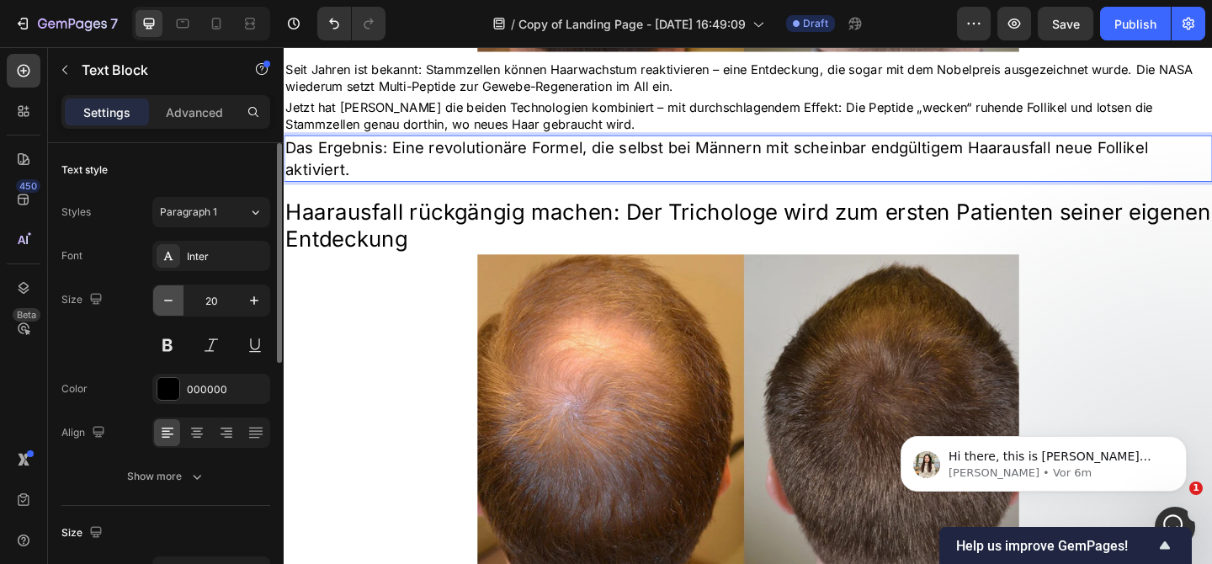
click at [157, 300] on button "button" at bounding box center [168, 300] width 30 height 30
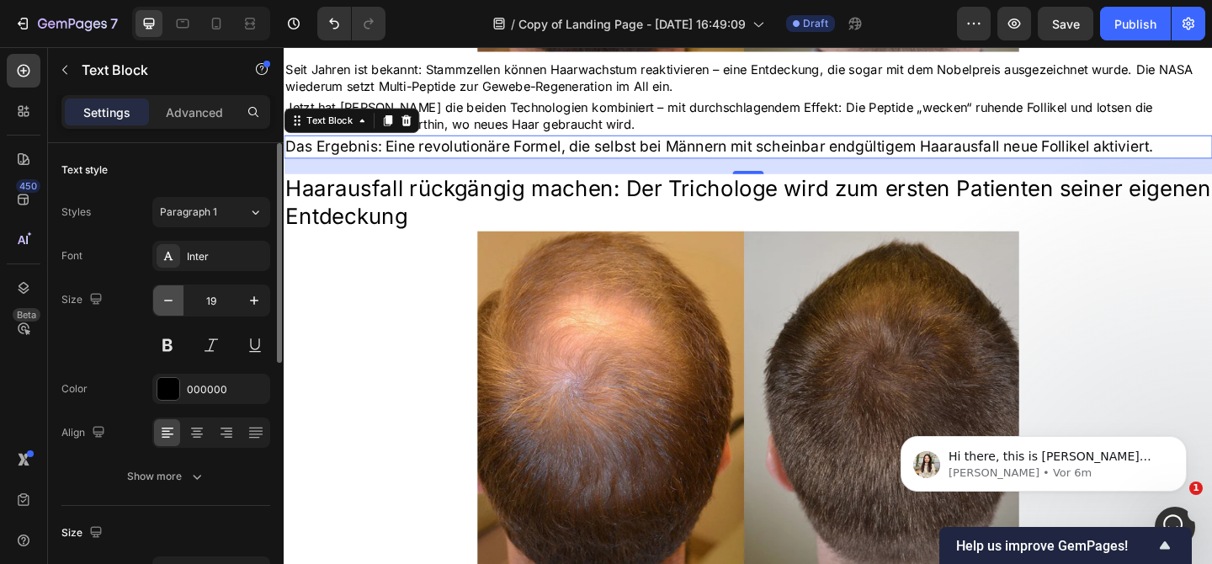
click at [157, 300] on button "button" at bounding box center [168, 300] width 30 height 30
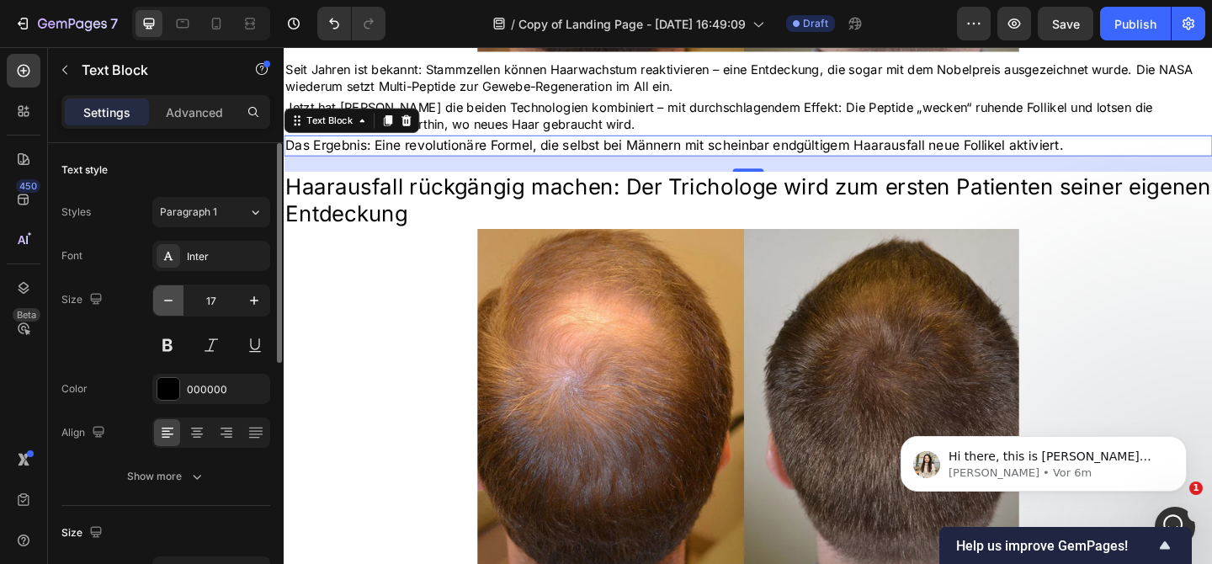
click at [160, 300] on icon "button" at bounding box center [168, 300] width 17 height 17
type input "16"
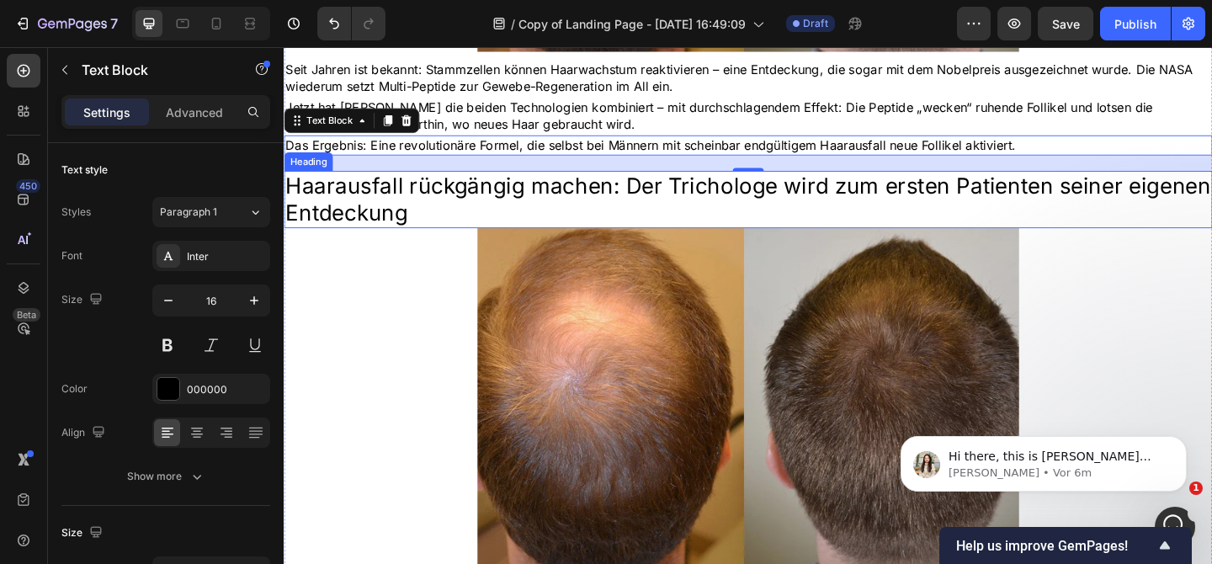
click at [406, 211] on span "Haarausfall rückgängig machen: Der Trichologe wird zum ersten Patienten seiner …" at bounding box center [788, 212] width 1007 height 58
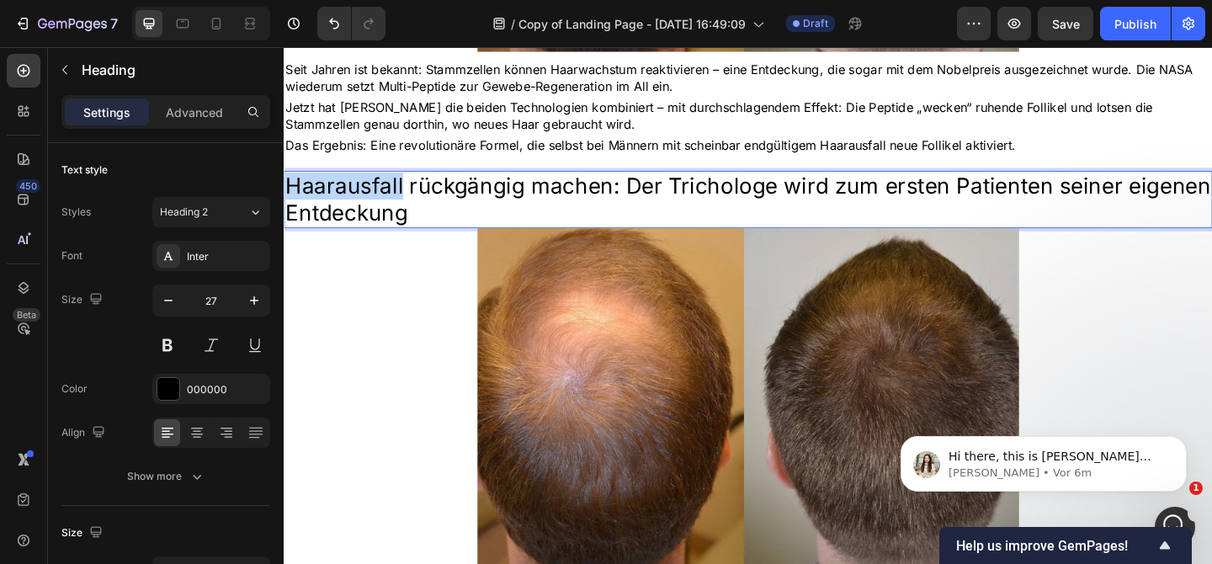
click at [406, 211] on span "Haarausfall rückgängig machen: Der Trichologe wird zum ersten Patienten seiner …" at bounding box center [788, 212] width 1007 height 58
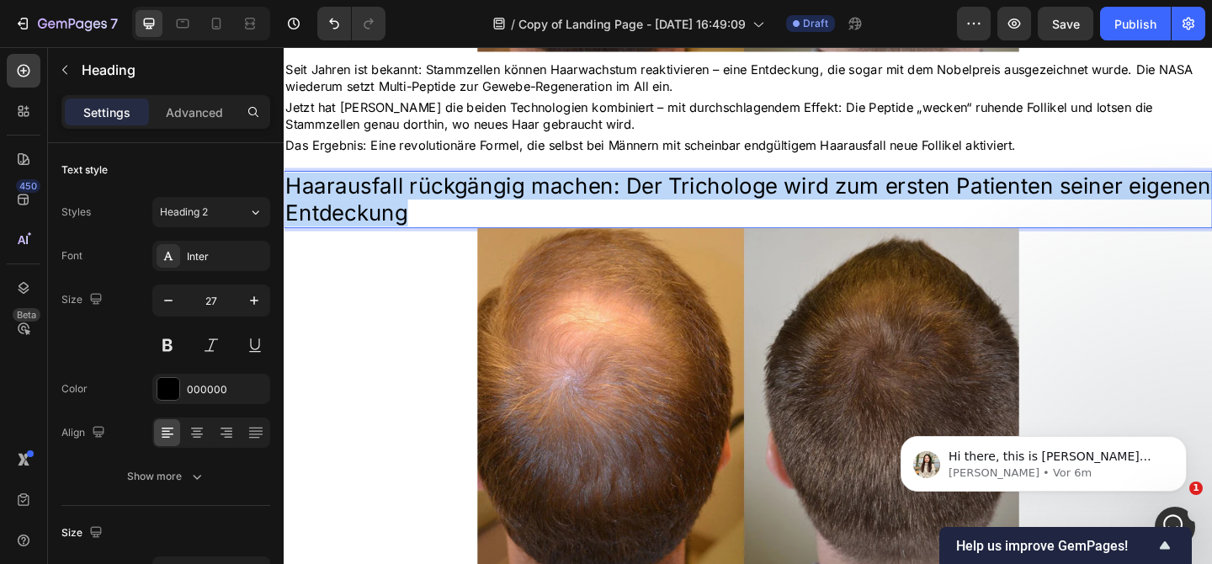
click at [406, 211] on span "Haarausfall rückgängig machen: Der Trichologe wird zum ersten Patienten seiner …" at bounding box center [788, 212] width 1007 height 58
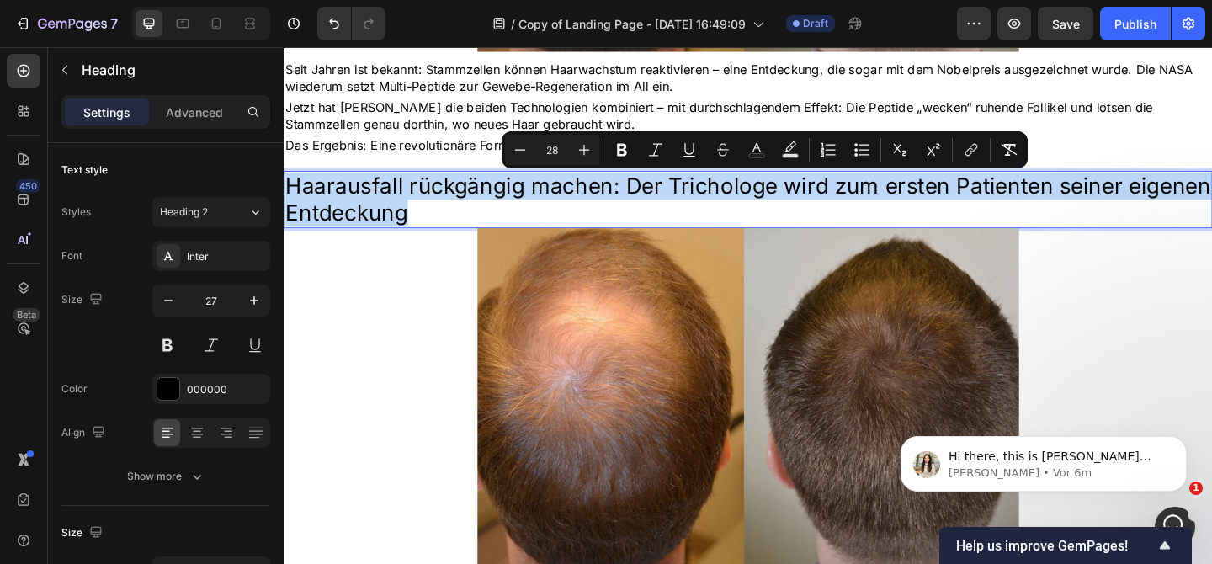
copy span "Haarausfall rückgängig machen: Der Trichologe wird zum ersten Patienten seiner …"
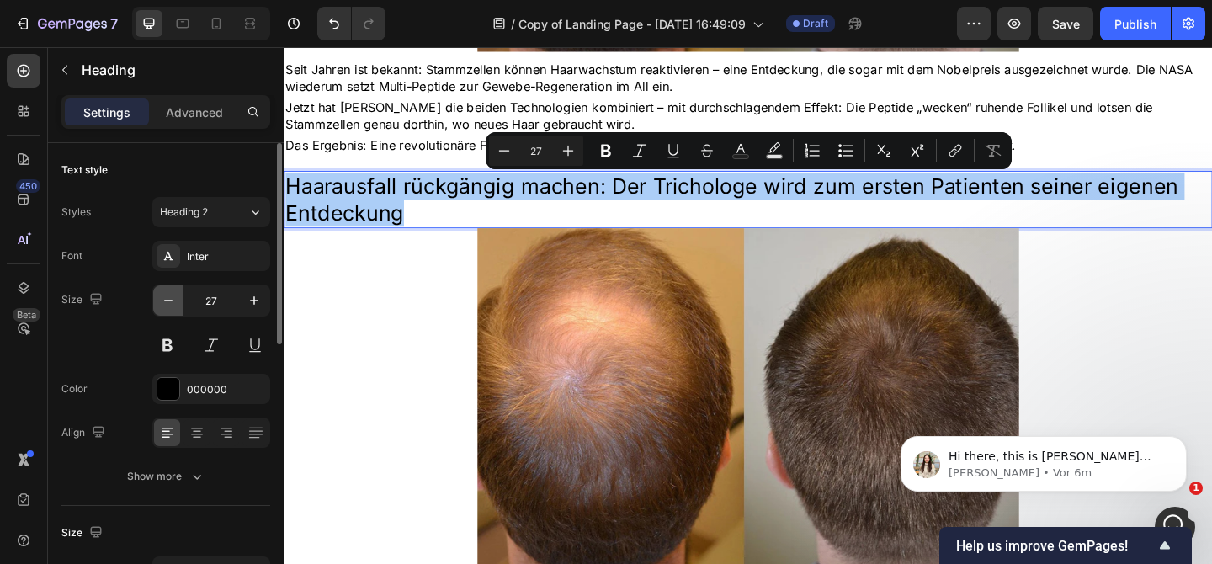
click at [174, 306] on icon "button" at bounding box center [168, 300] width 17 height 17
type input "26"
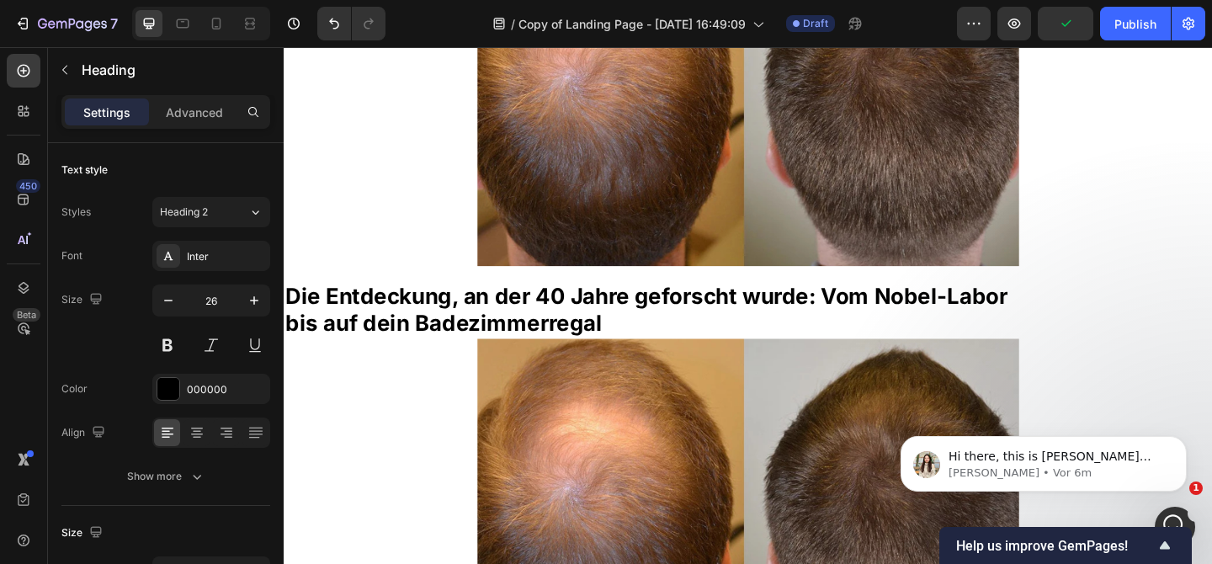
scroll to position [509, 0]
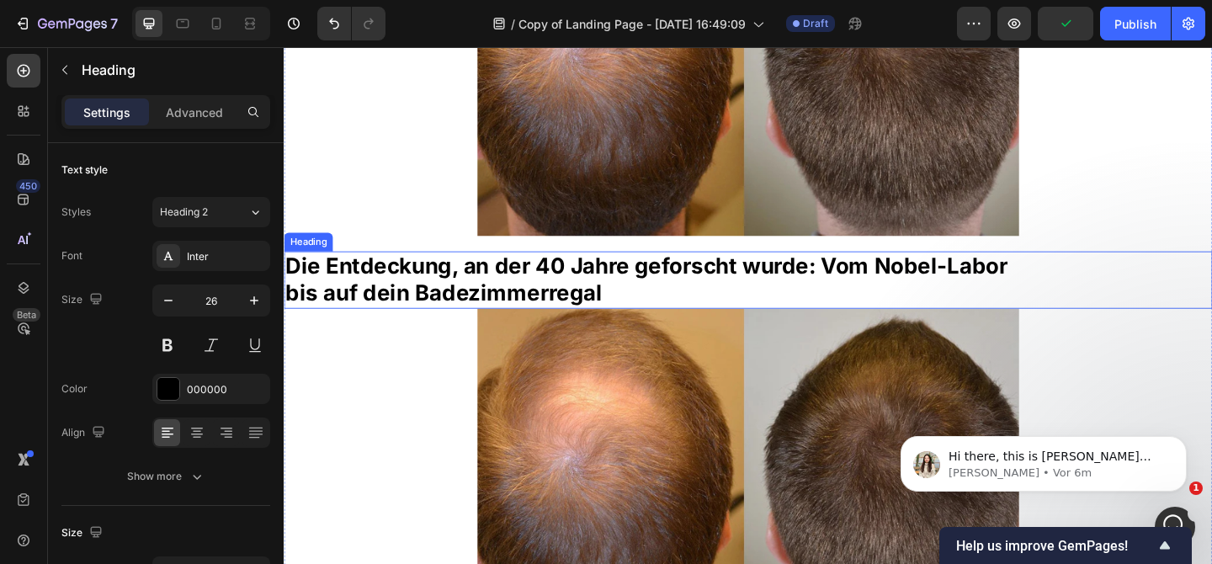
click at [545, 298] on strong "Die Entdeckung, an der 40 Jahre geforscht wurde: Vom Nobel-Labor" at bounding box center [677, 285] width 785 height 29
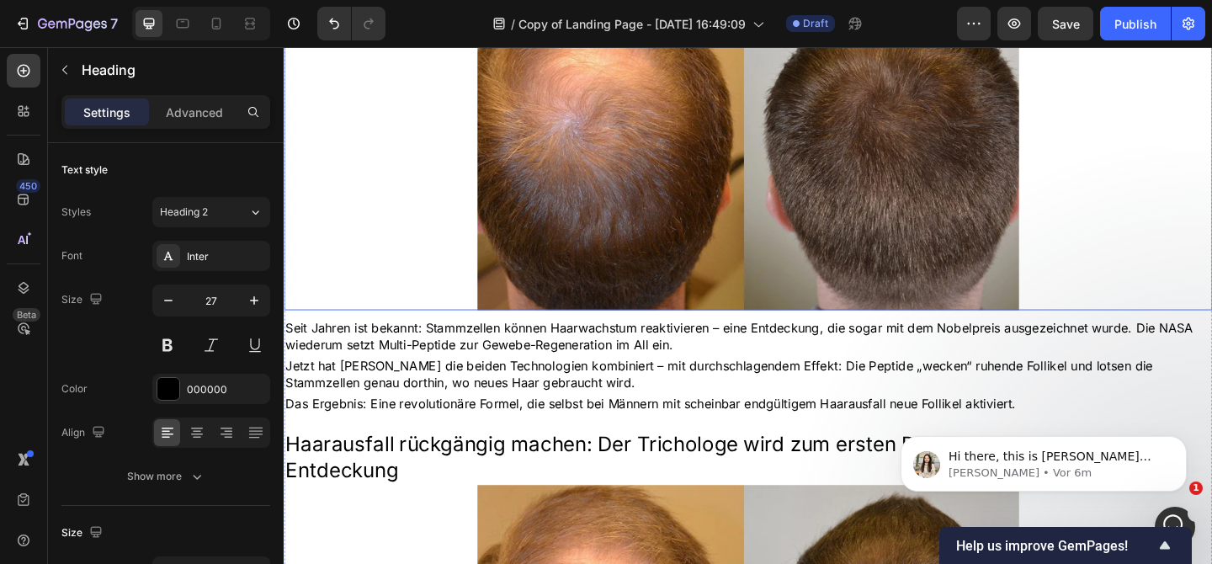
scroll to position [911, 0]
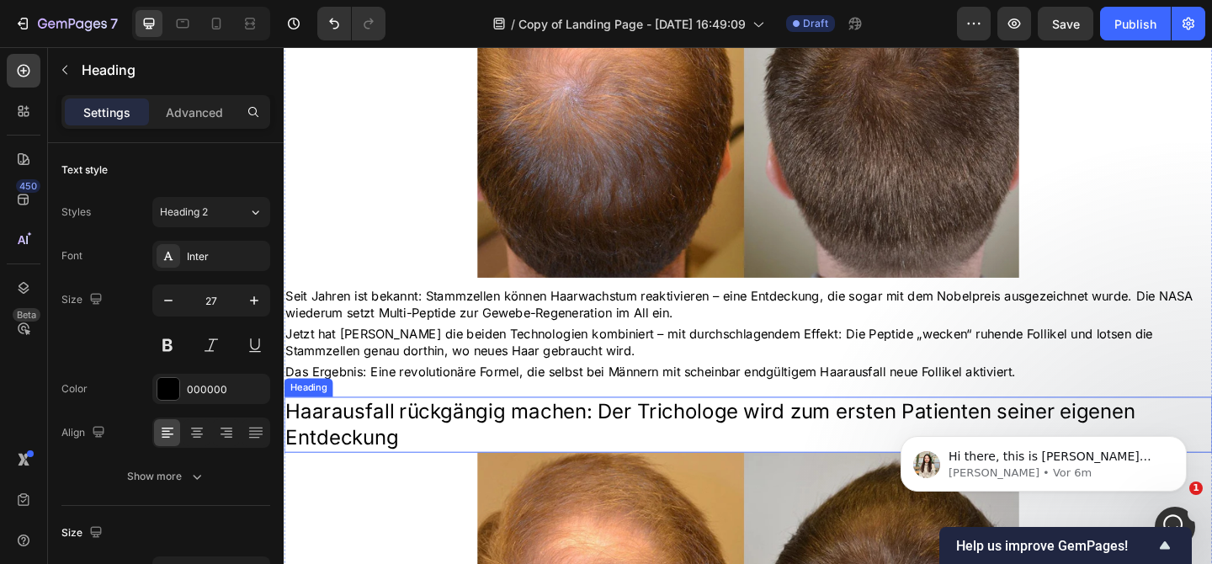
click at [554, 457] on p "Haarausfall rückgängig machen: Der Trichologe wird zum ersten Patienten seiner …" at bounding box center [788, 457] width 1007 height 57
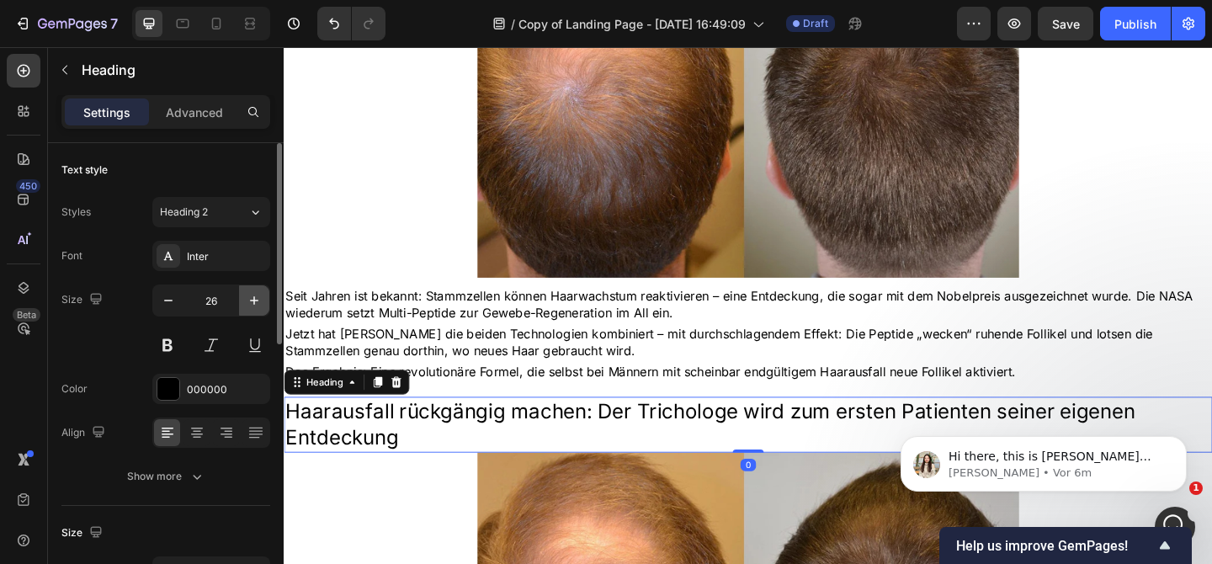
click at [252, 305] on icon "button" at bounding box center [254, 300] width 17 height 17
type input "27"
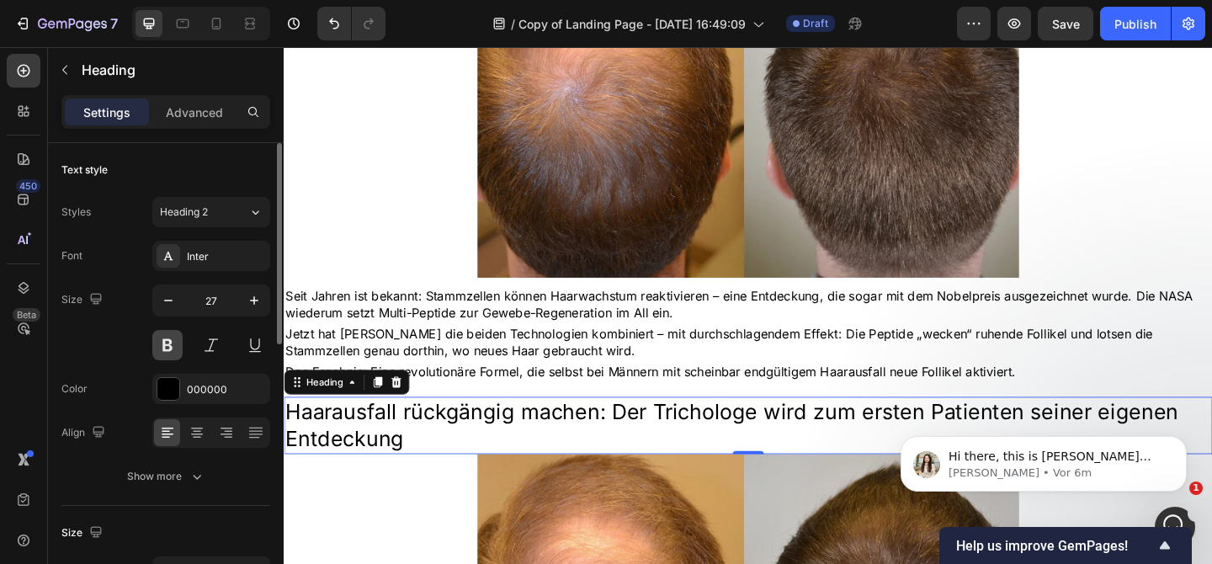
click at [162, 343] on button at bounding box center [167, 345] width 30 height 30
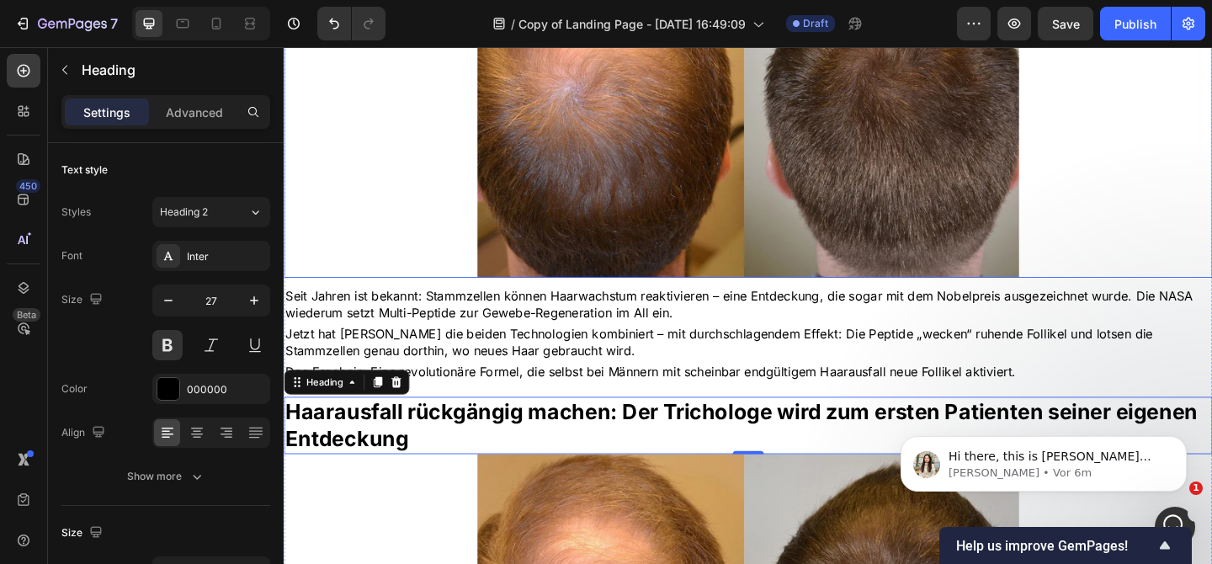
scroll to position [575, 0]
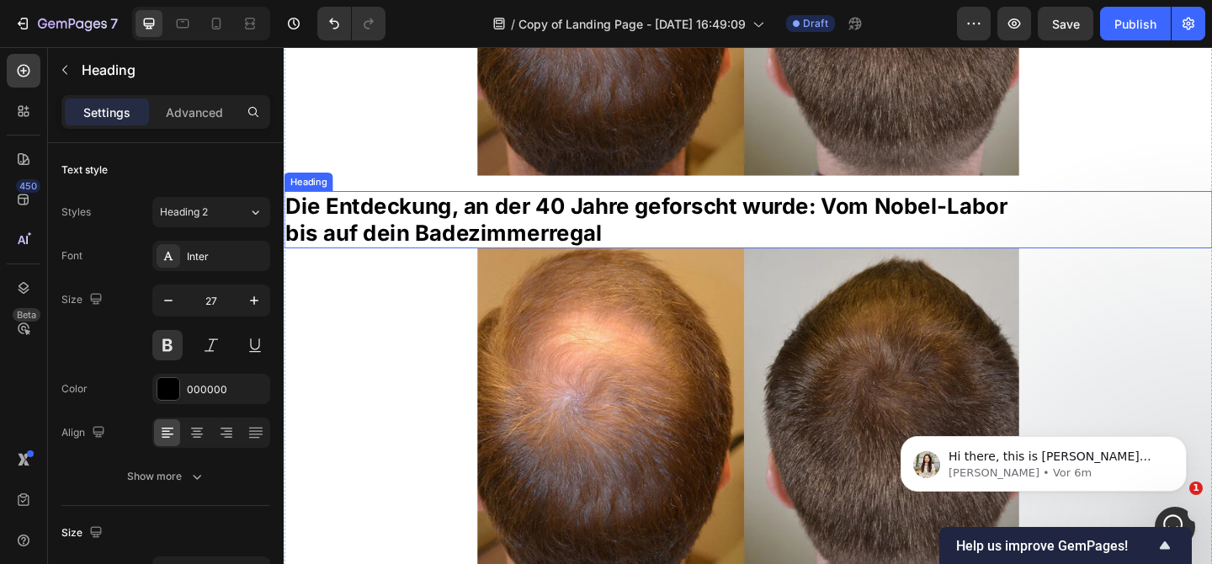
click at [474, 220] on strong "Die Entdeckung, an der 40 Jahre geforscht wurde: Vom Nobel-Labor" at bounding box center [677, 219] width 785 height 29
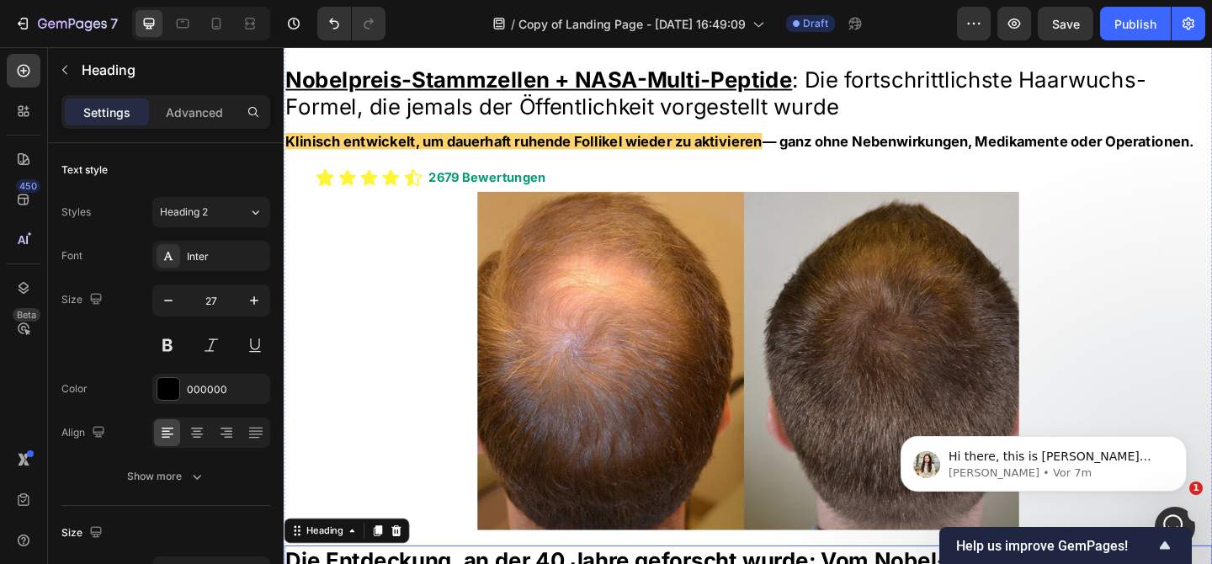
scroll to position [0, 0]
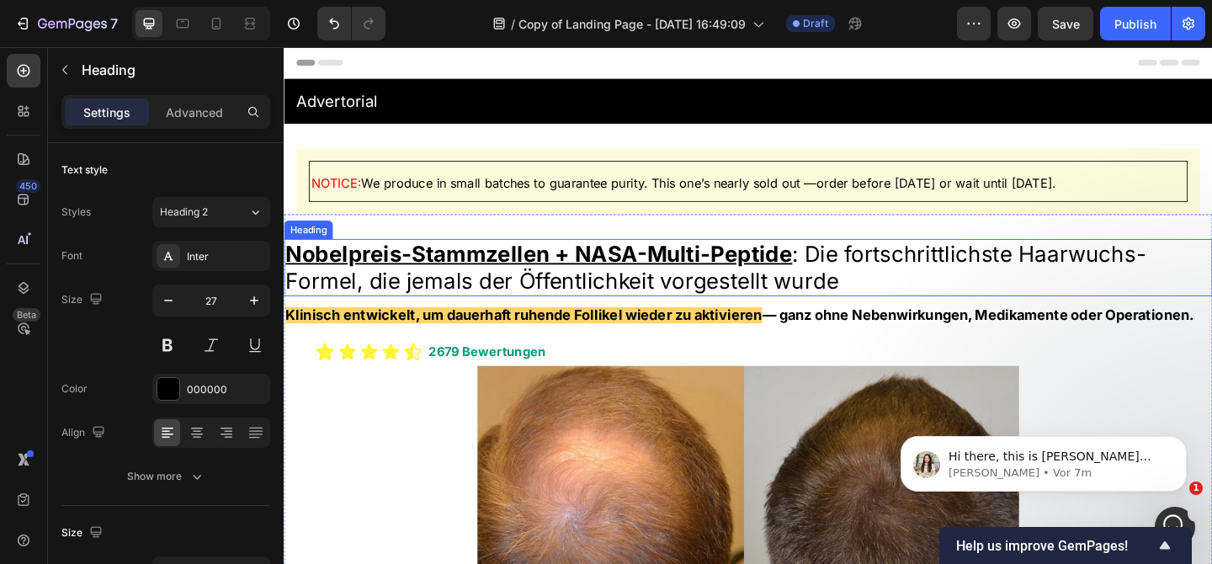
click at [626, 267] on u "Nobelpreis-Stammzellen + NASA-Multi-Peptide" at bounding box center [560, 272] width 551 height 29
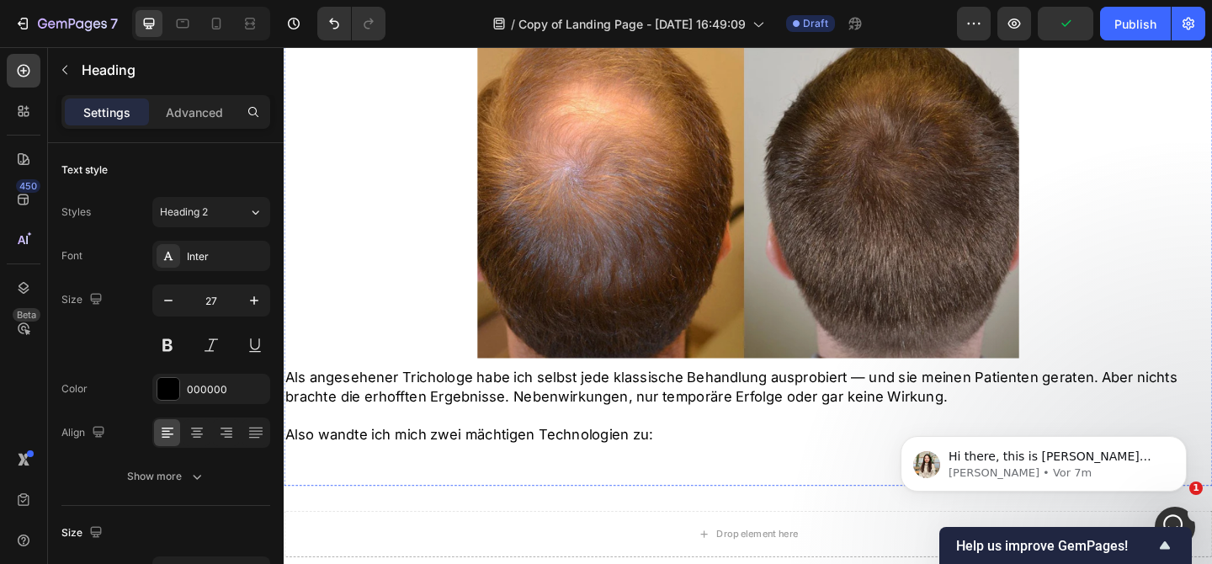
scroll to position [1385, 0]
click at [1165, 515] on icon "Intercom-Nachrichtendienst öffnen" at bounding box center [1173, 525] width 28 height 28
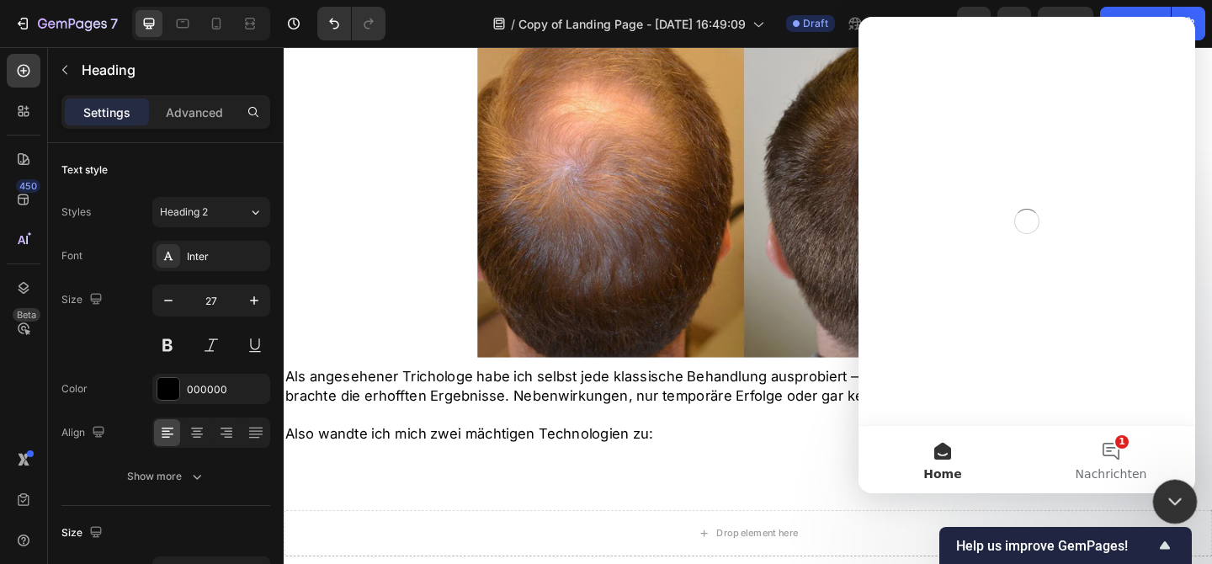
scroll to position [0, 0]
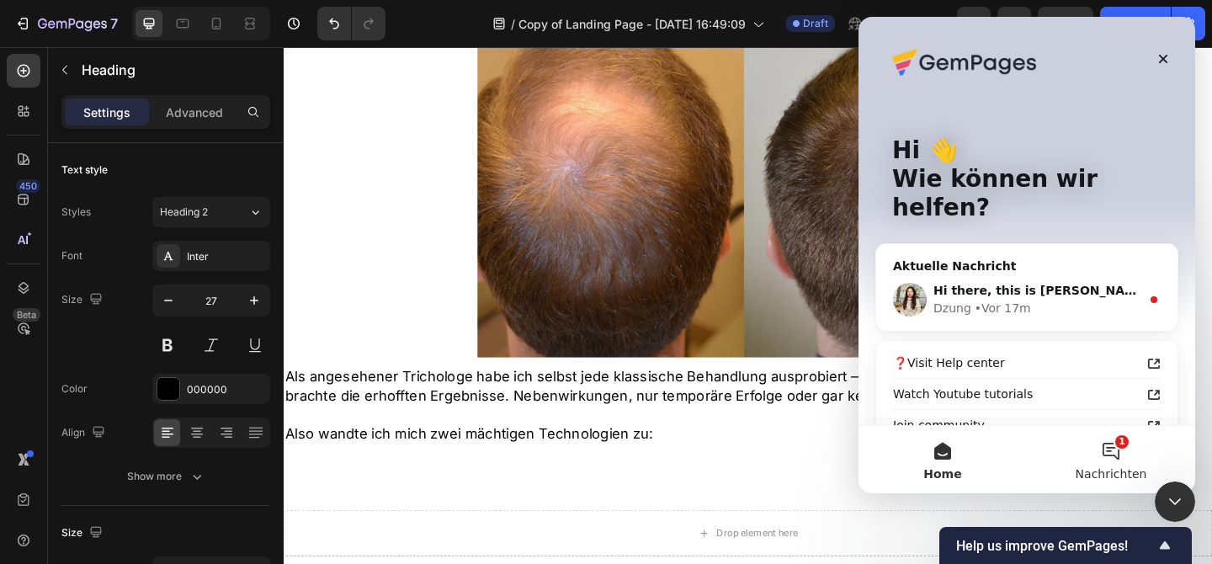
click at [1104, 464] on button "1 Nachrichten" at bounding box center [1111, 459] width 168 height 67
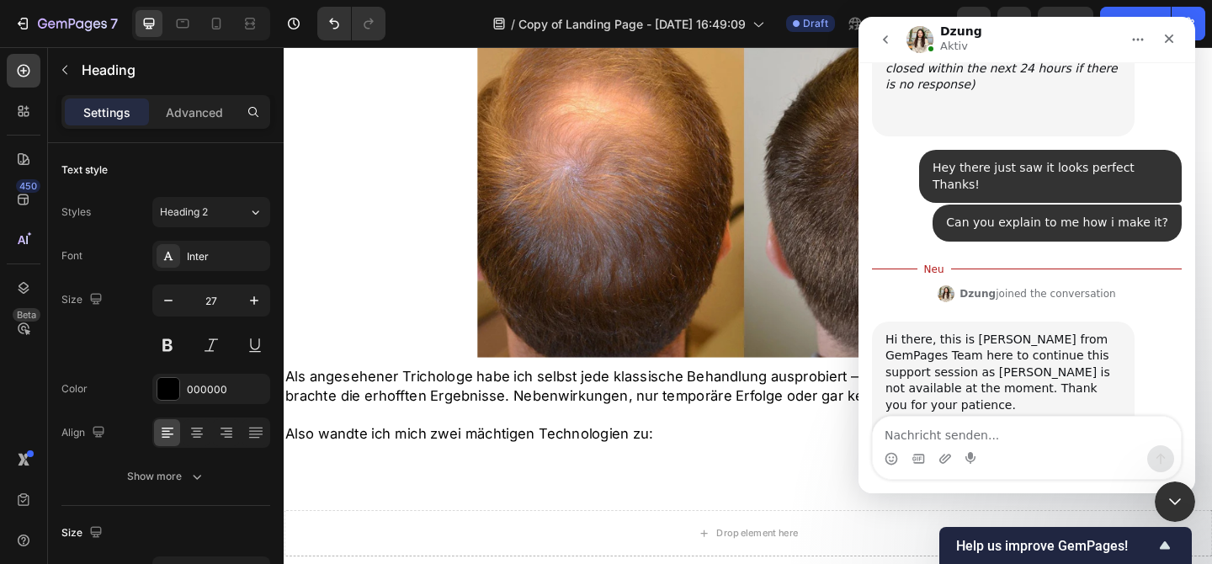
scroll to position [3080, 0]
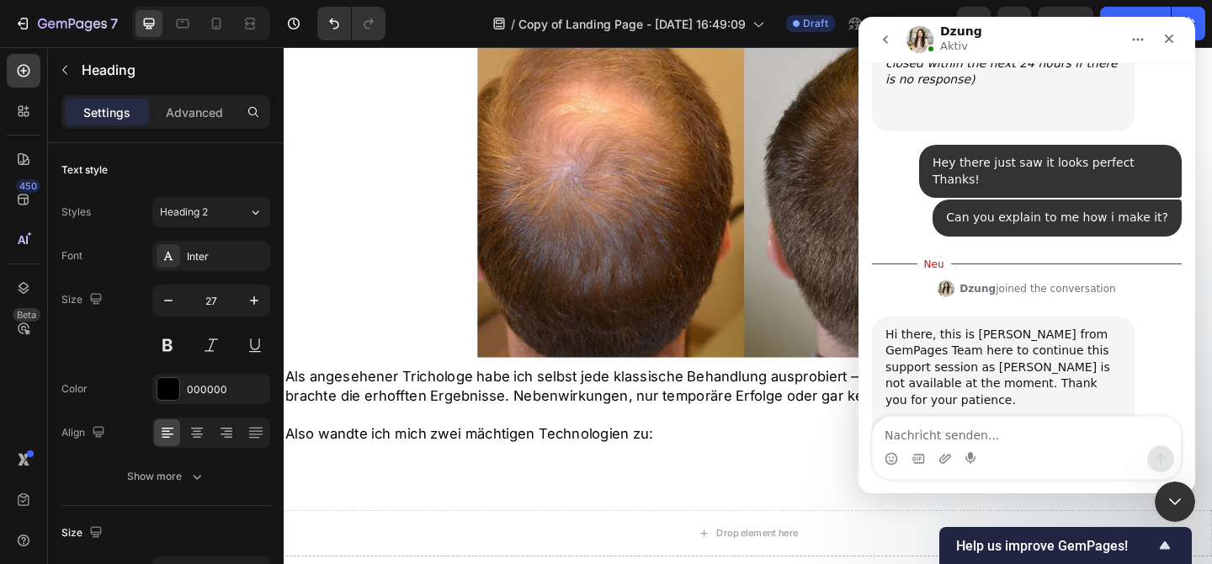
click at [976, 428] on textarea "Nachricht senden..." at bounding box center [1027, 431] width 308 height 29
type textarea "thank you!! :)"
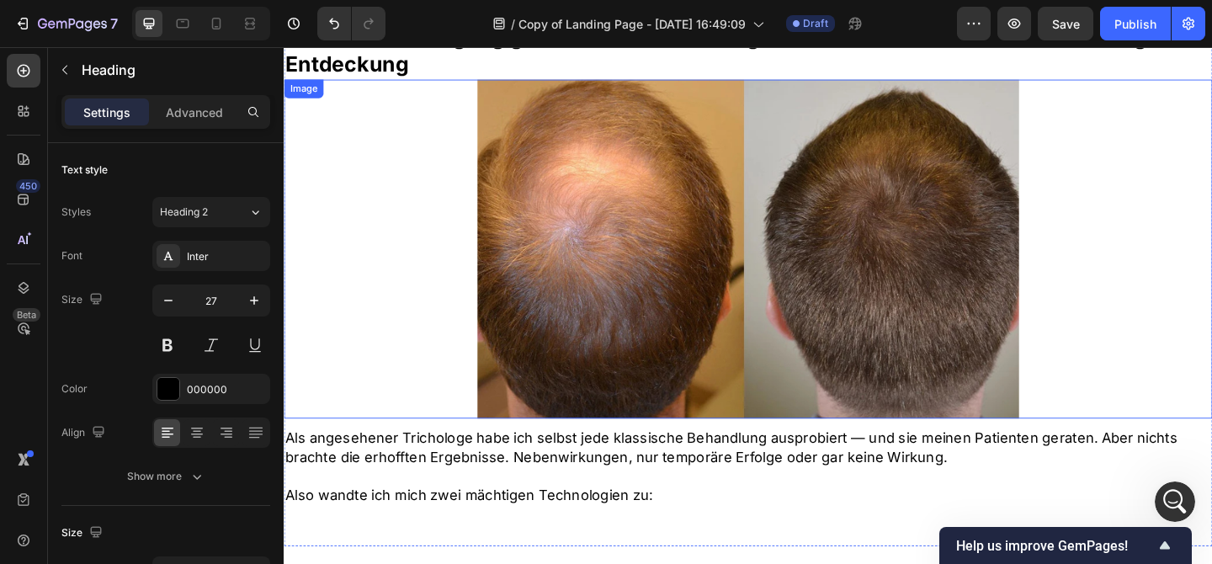
scroll to position [1648, 0]
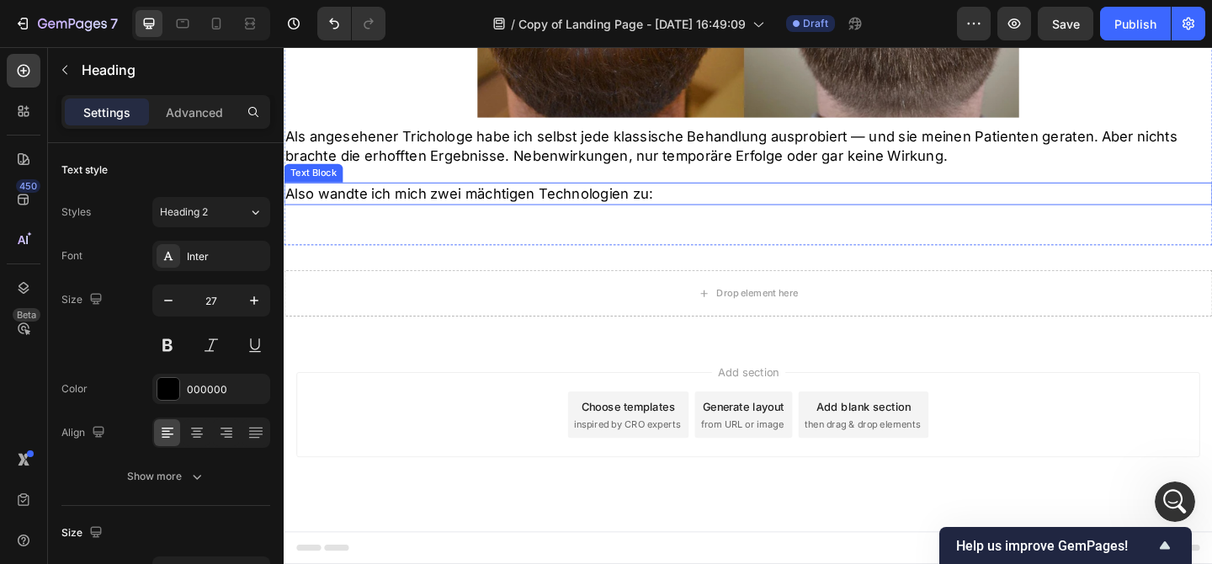
click at [598, 210] on p "Also wandte ich mich zwei mächtigen Technologien zu:" at bounding box center [788, 206] width 1007 height 21
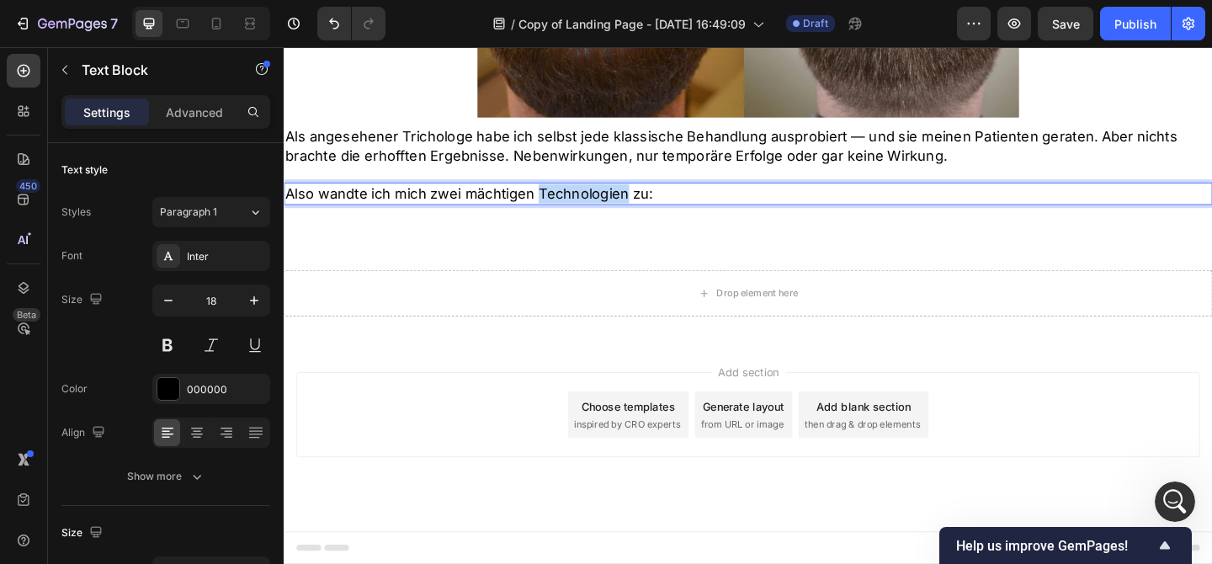
click at [574, 203] on p "Also wandte ich mich zwei mächtigen Technologien zu:" at bounding box center [788, 206] width 1007 height 21
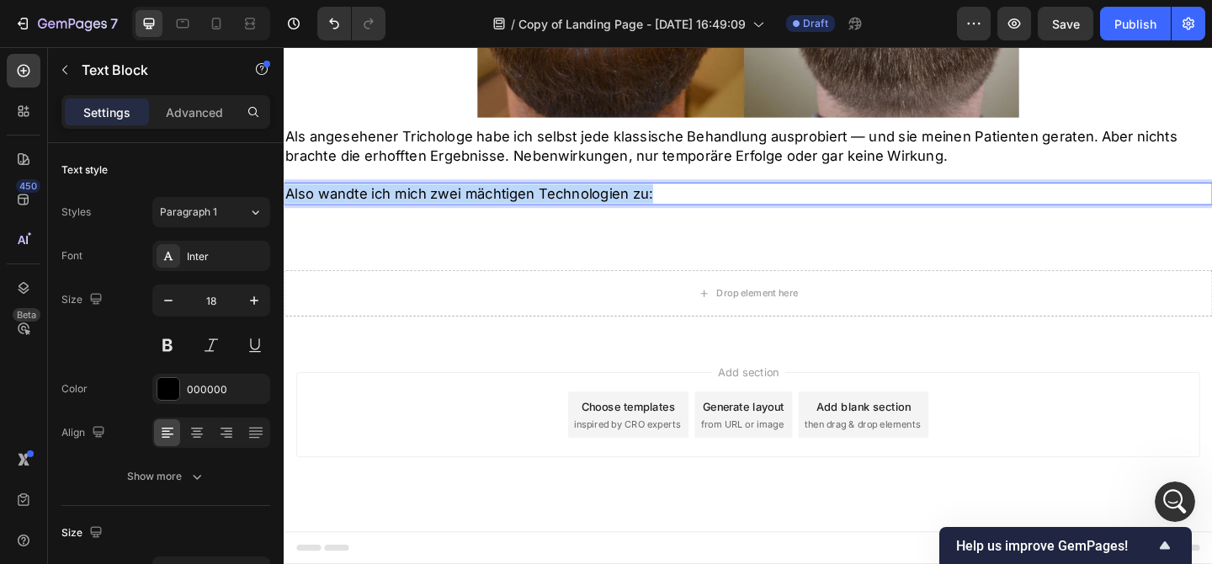
click at [574, 203] on p "Also wandte ich mich zwei mächtigen Technologien zu:" at bounding box center [788, 206] width 1007 height 21
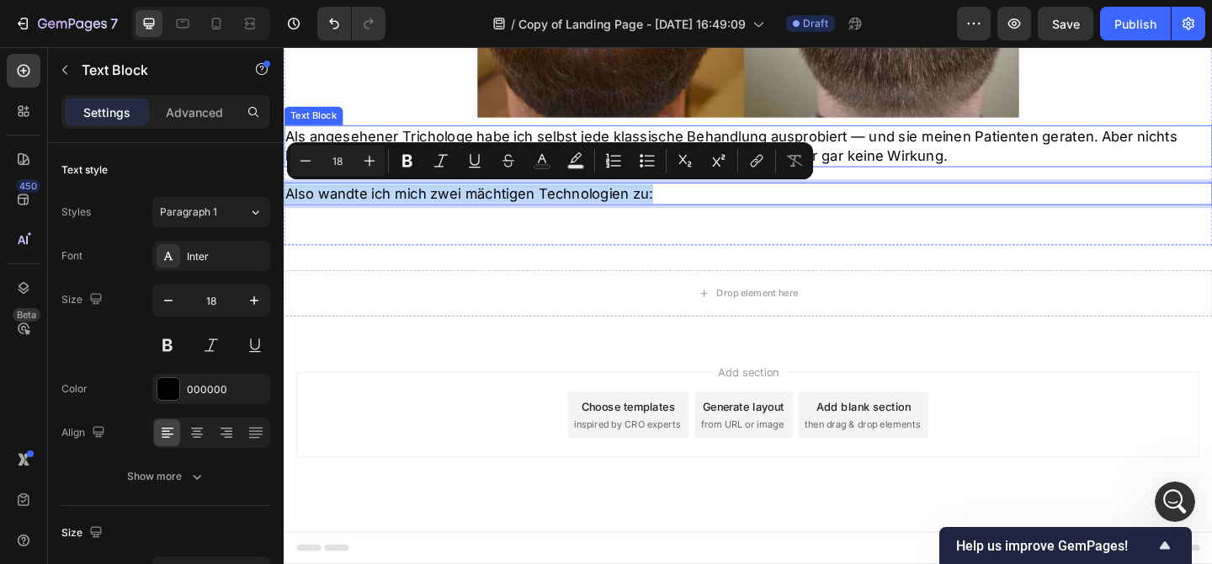
click at [522, 135] on p "Als angesehener Trichologe habe ich selbst jede klassische Behandlung ausprobie…" at bounding box center [788, 155] width 1007 height 42
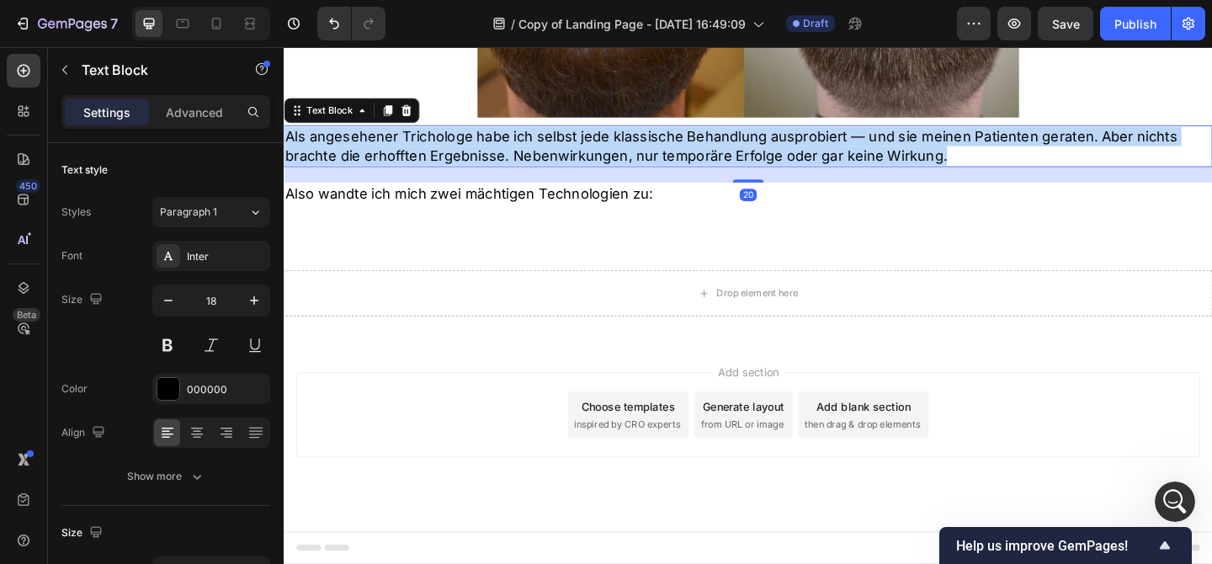
click at [522, 136] on p "Als angesehener Trichologe habe ich selbst jede klassische Behandlung ausprobie…" at bounding box center [788, 155] width 1007 height 42
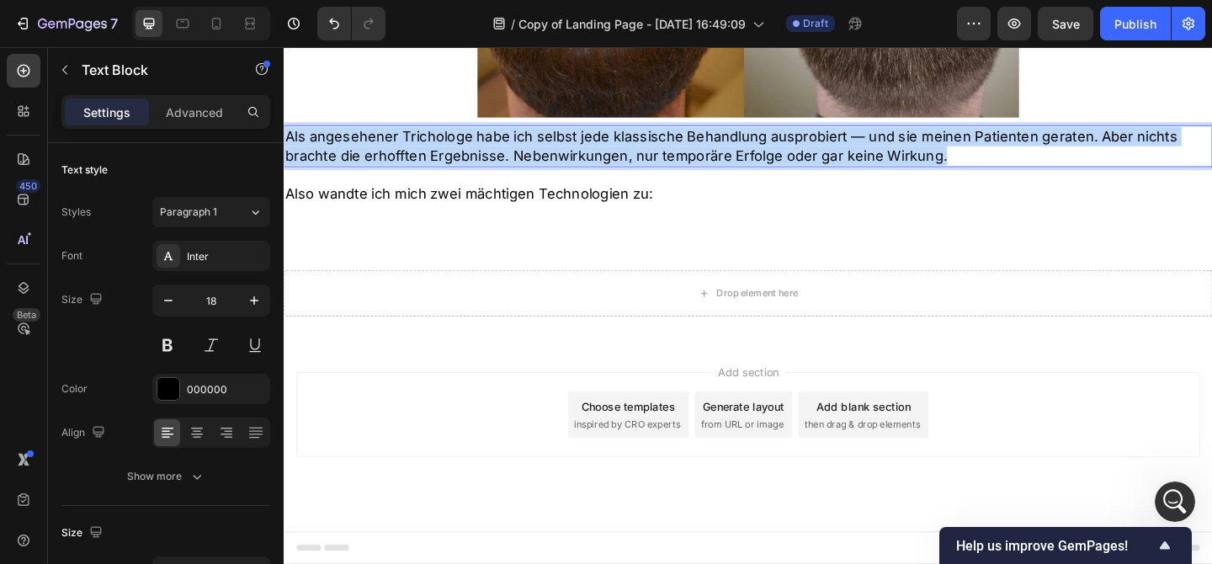
click at [522, 136] on p "Als angesehener Trichologe habe ich selbst jede klassische Behandlung ausprobie…" at bounding box center [788, 155] width 1007 height 42
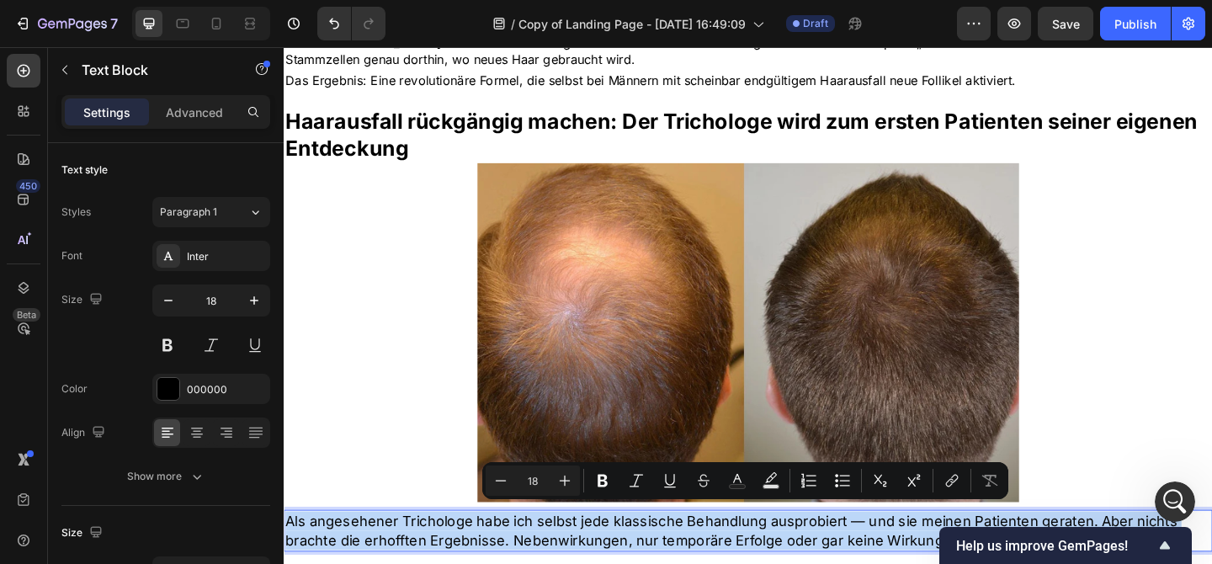
scroll to position [1204, 0]
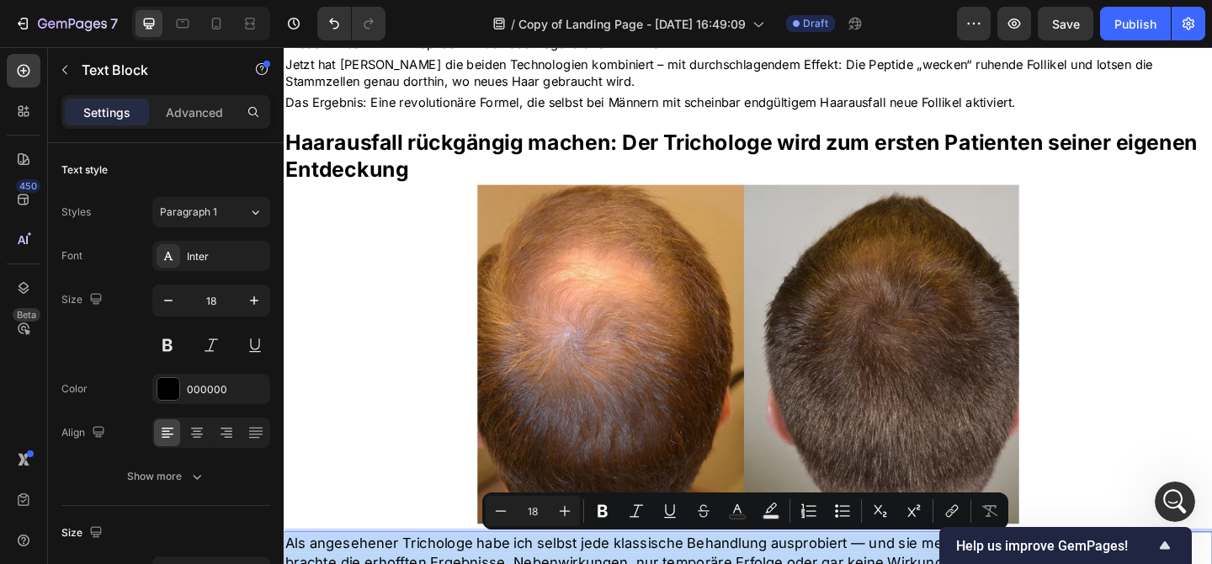
click at [516, 139] on p "Haarausfall rückgängig machen: Der Trichologe wird zum ersten Patienten seiner …" at bounding box center [788, 165] width 1007 height 59
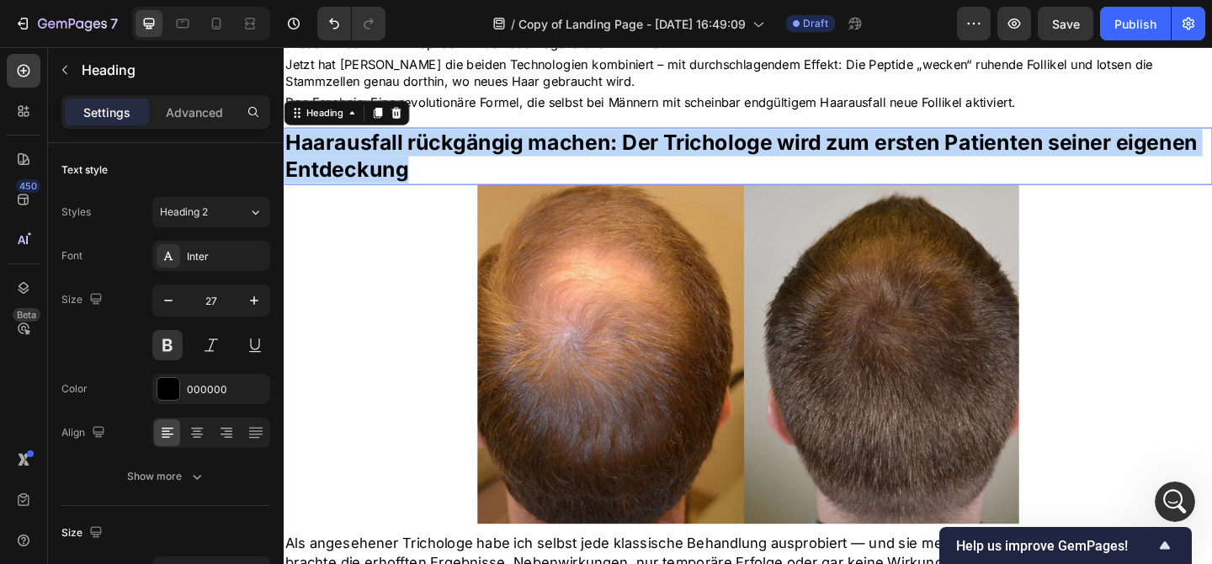
click at [516, 139] on p "Haarausfall rückgängig machen: Der Trichologe wird zum ersten Patienten seiner …" at bounding box center [788, 165] width 1007 height 59
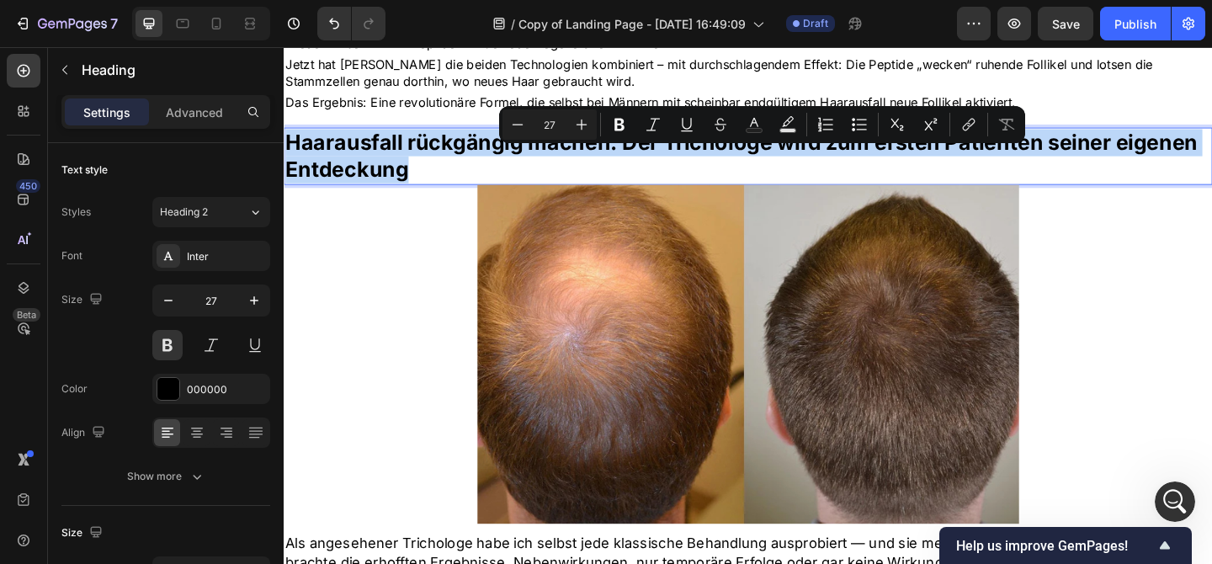
scroll to position [1118, 0]
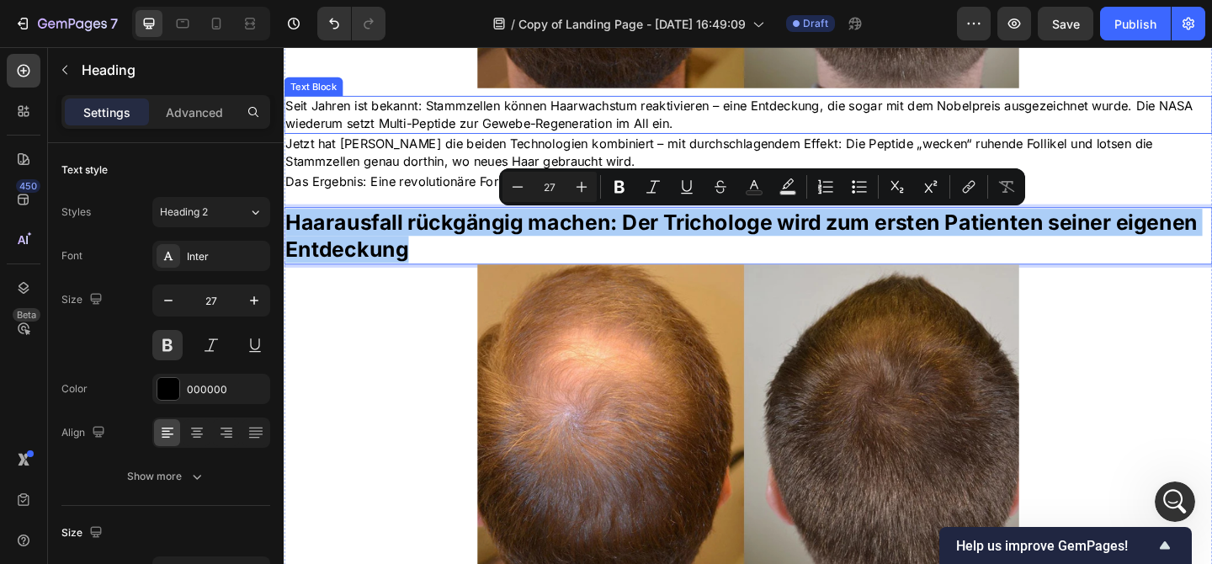
click at [391, 141] on div "Seit Jahren ist bekannt: Stammzellen können Haarwachstum reaktivieren – eine En…" at bounding box center [789, 120] width 1010 height 41
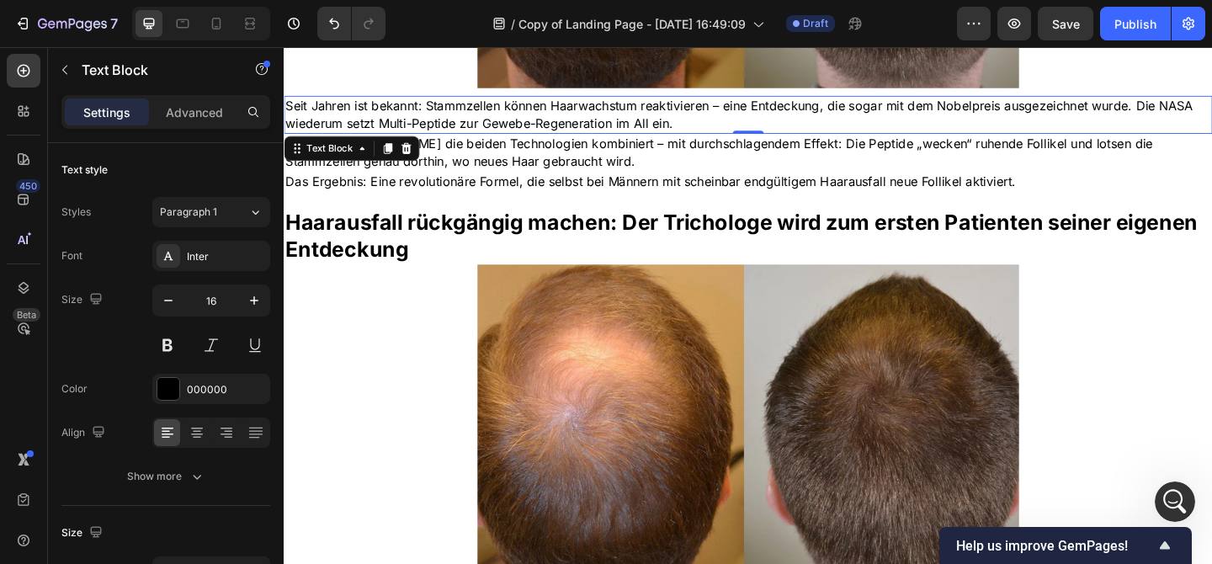
click at [391, 141] on div "Seit Jahren ist bekannt: Stammzellen können Haarwachstum reaktivieren – eine En…" at bounding box center [789, 120] width 1010 height 41
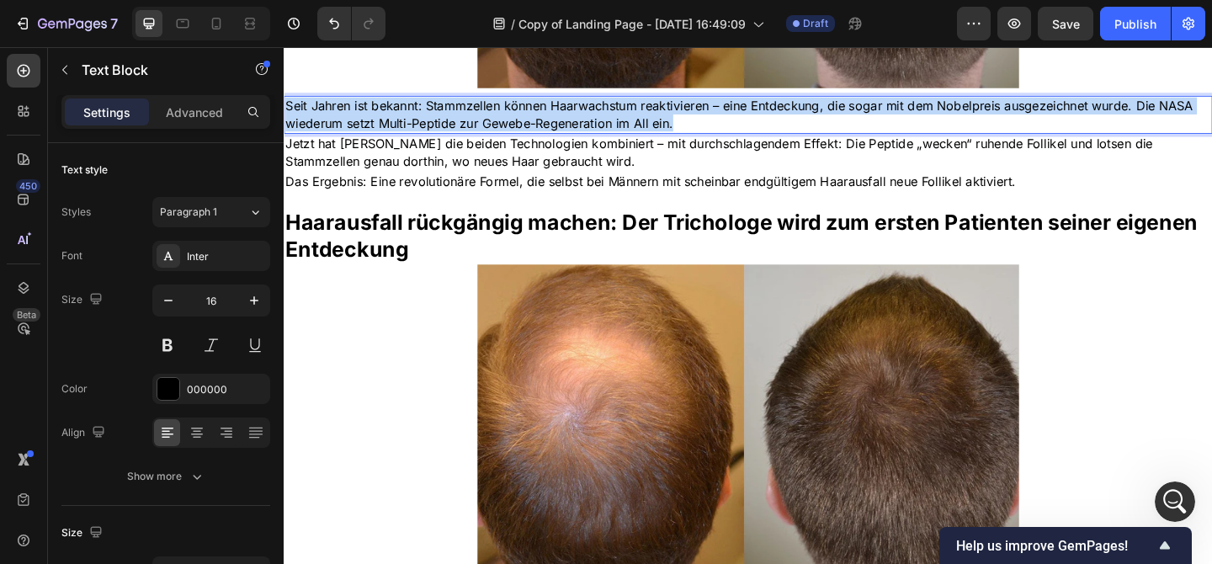
click at [391, 141] on div "Seit Jahren ist bekannt: Stammzellen können Haarwachstum reaktivieren – eine En…" at bounding box center [789, 120] width 1010 height 41
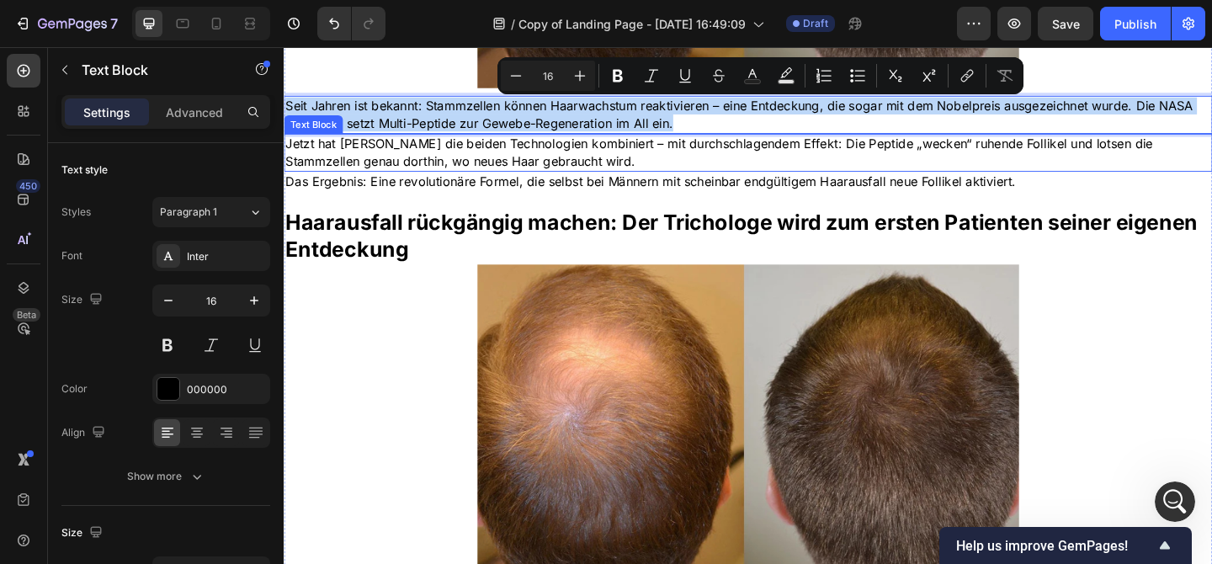
click at [411, 163] on p "Jetzt hat Dr. [PERSON_NAME] die beiden Technologien kombiniert – mit durchschla…" at bounding box center [788, 162] width 1007 height 38
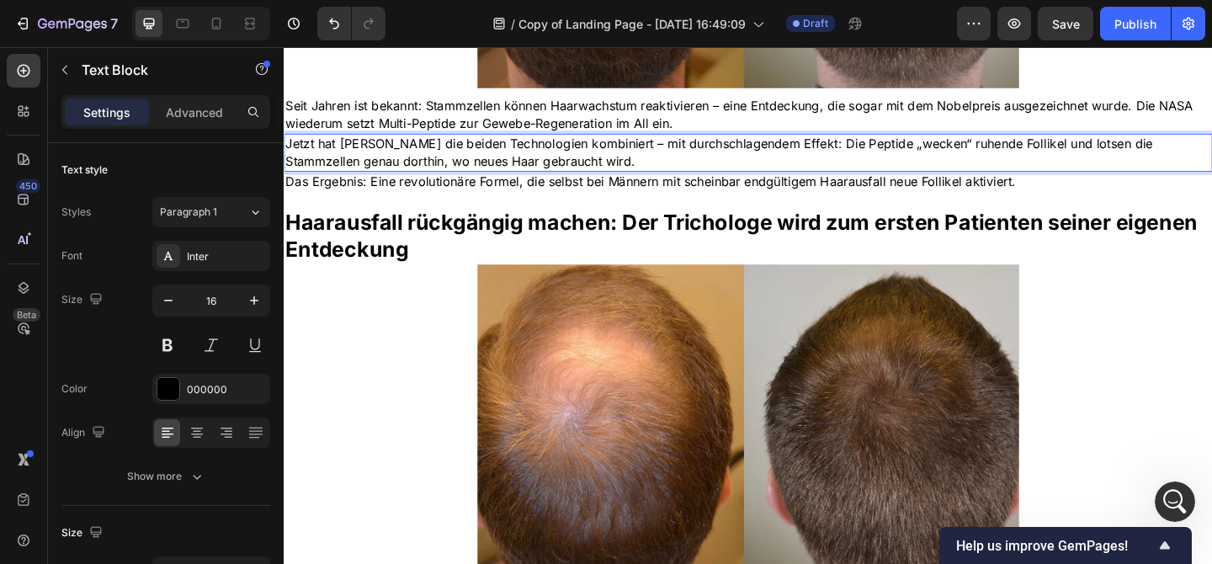
click at [411, 163] on p "Jetzt hat Dr. [PERSON_NAME] die beiden Technologien kombiniert – mit durchschla…" at bounding box center [788, 162] width 1007 height 38
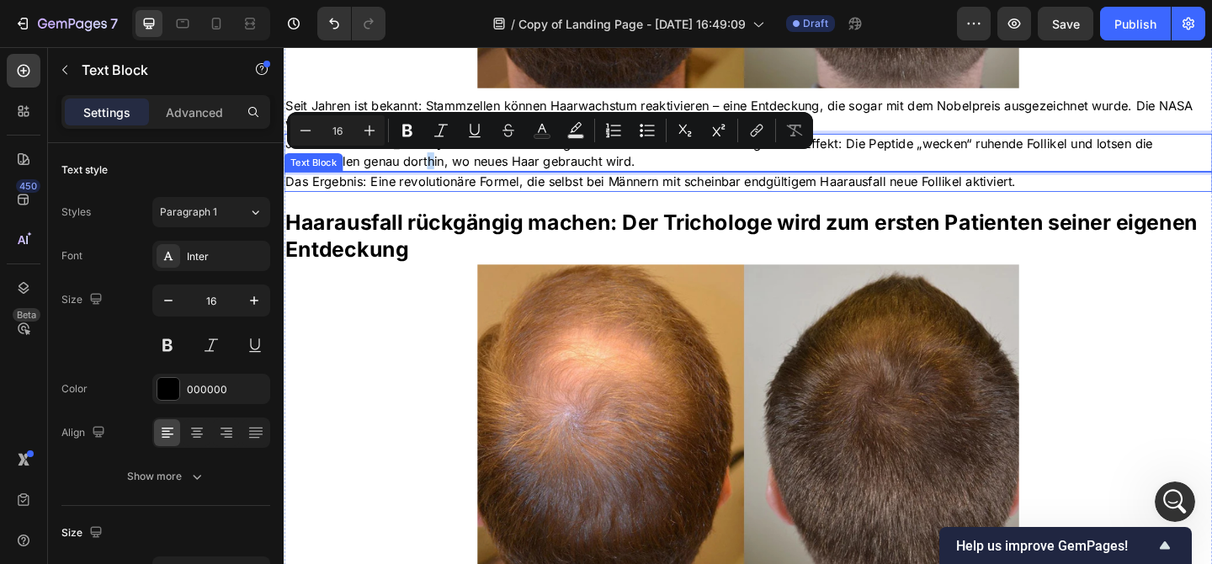
click at [412, 189] on p "Das Ergebnis: Eine revolutionäre Formel, die selbst bei Männern mit scheinbar e…" at bounding box center [788, 193] width 1007 height 19
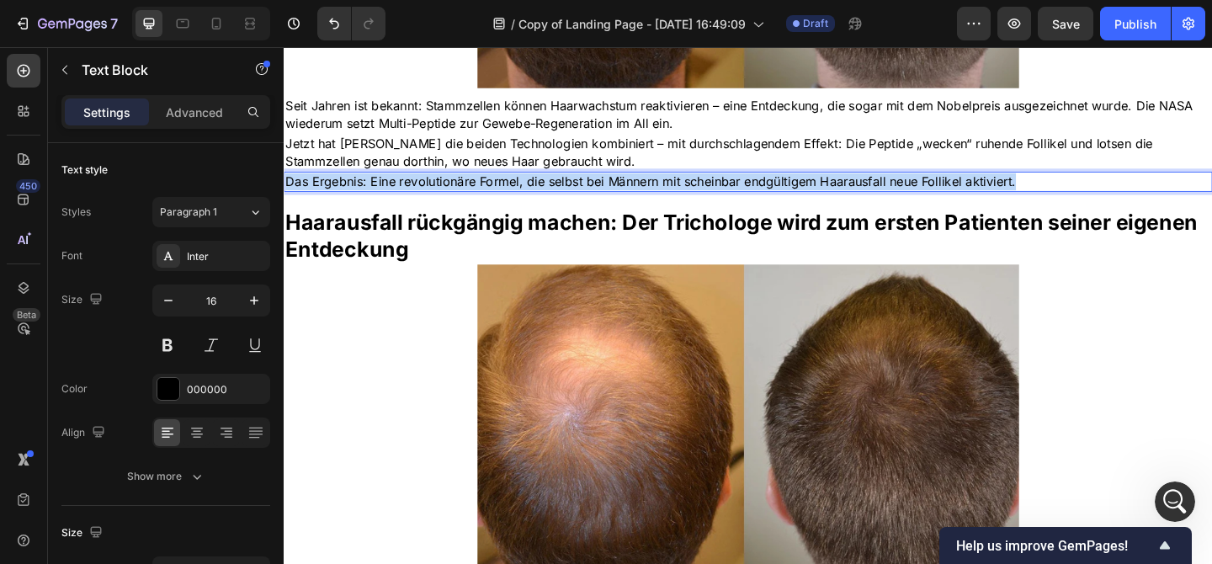
click at [412, 190] on p "Das Ergebnis: Eine revolutionäre Formel, die selbst bei Männern mit scheinbar e…" at bounding box center [788, 193] width 1007 height 19
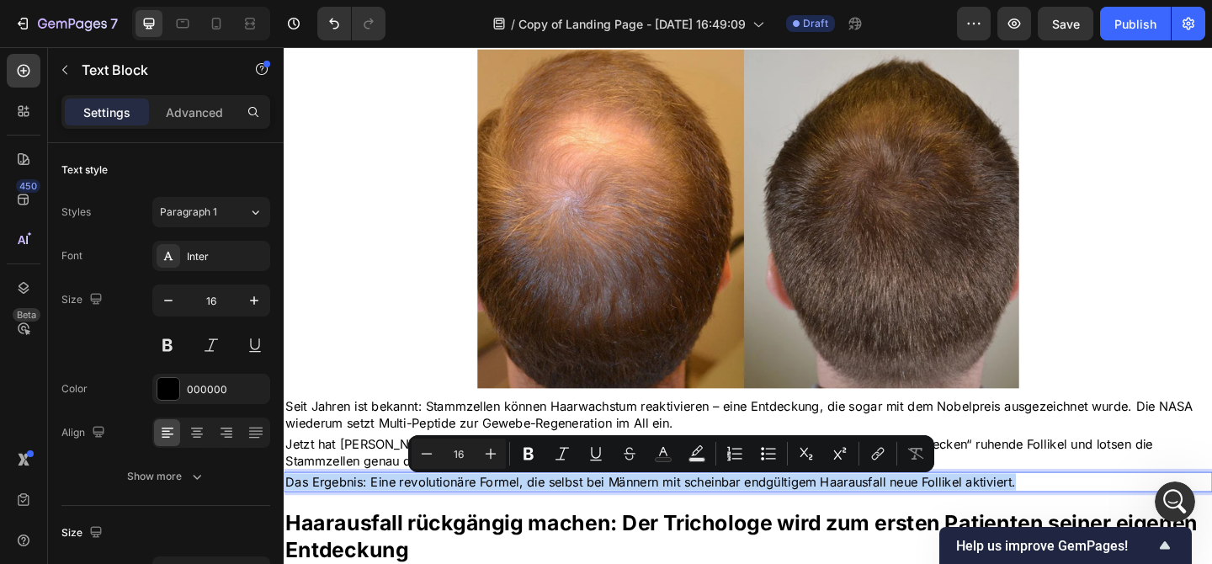
scroll to position [493, 0]
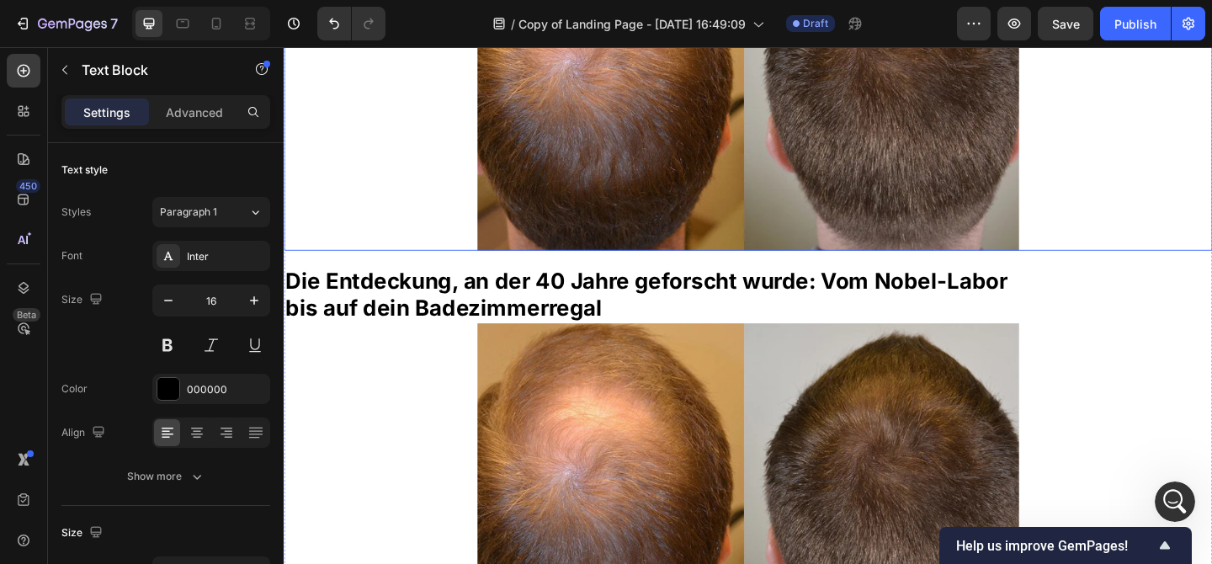
click at [413, 295] on strong "Die Entdeckung, an der 40 Jahre geforscht wurde: Vom Nobel-Labor" at bounding box center [677, 301] width 785 height 29
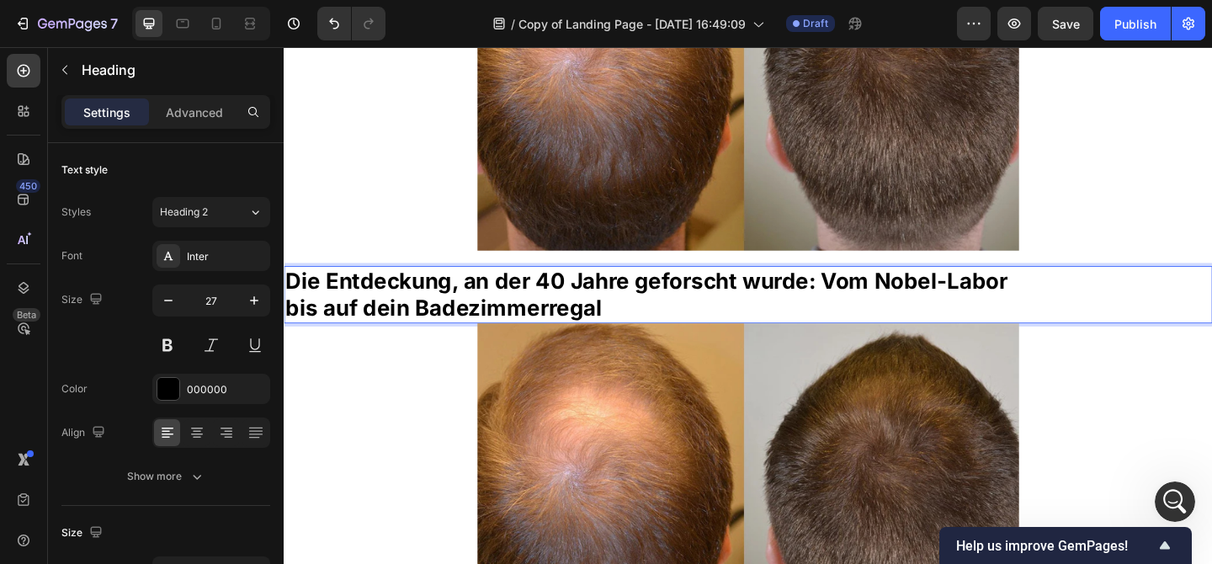
click at [417, 302] on strong "Die Entdeckung, an der 40 Jahre geforscht wurde: Vom Nobel-Labor" at bounding box center [677, 301] width 785 height 29
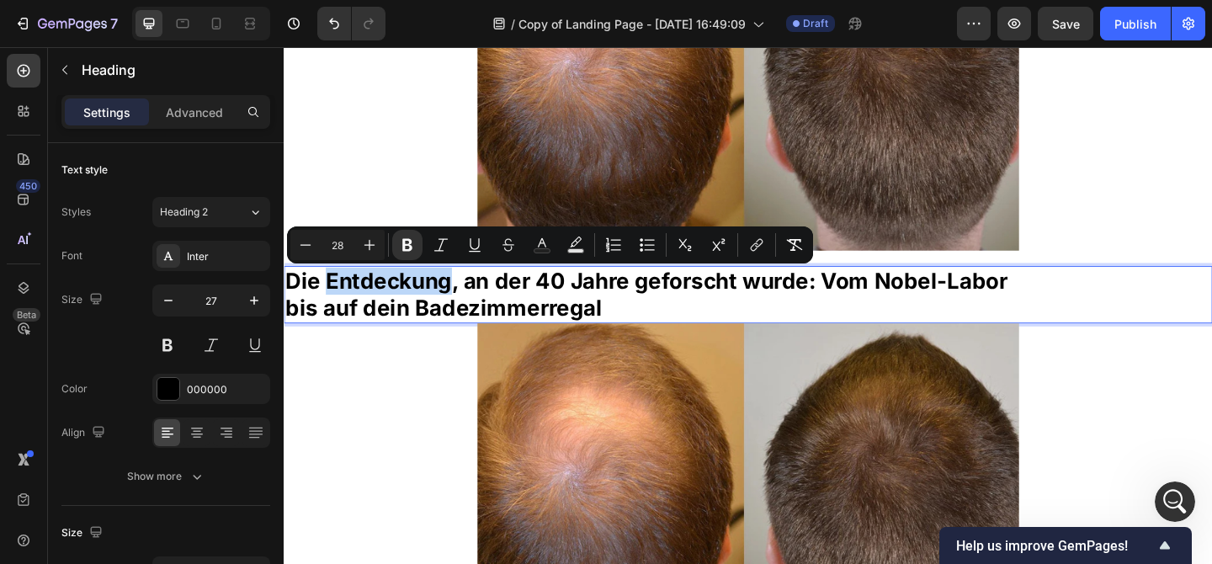
scroll to position [490, 0]
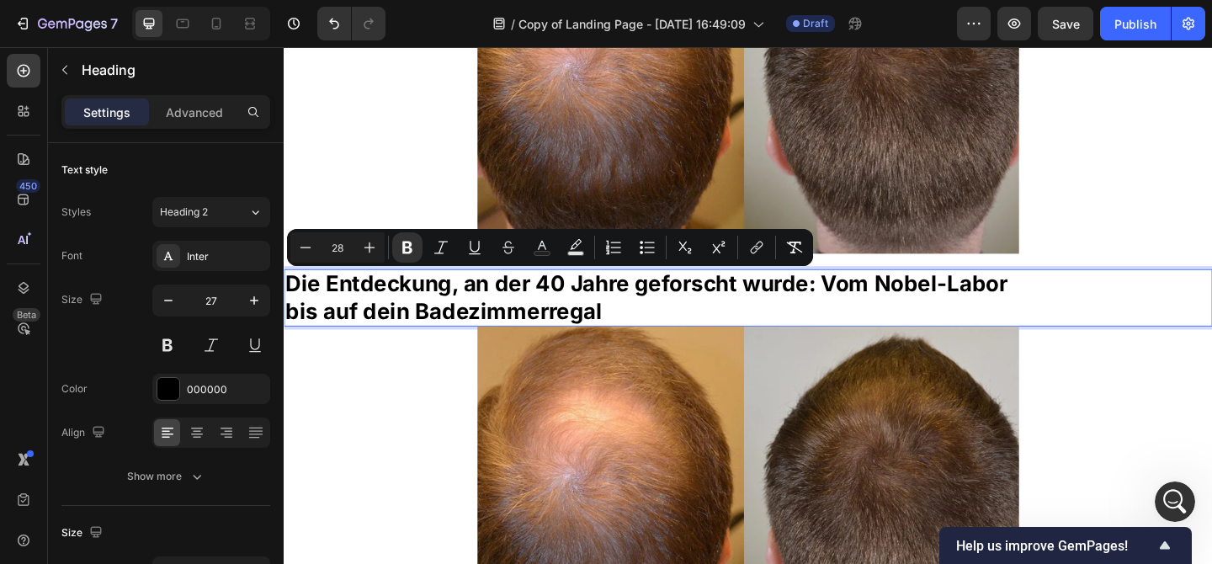
click at [417, 327] on strong "bis auf dein Badezimmerregal" at bounding box center [457, 334] width 344 height 29
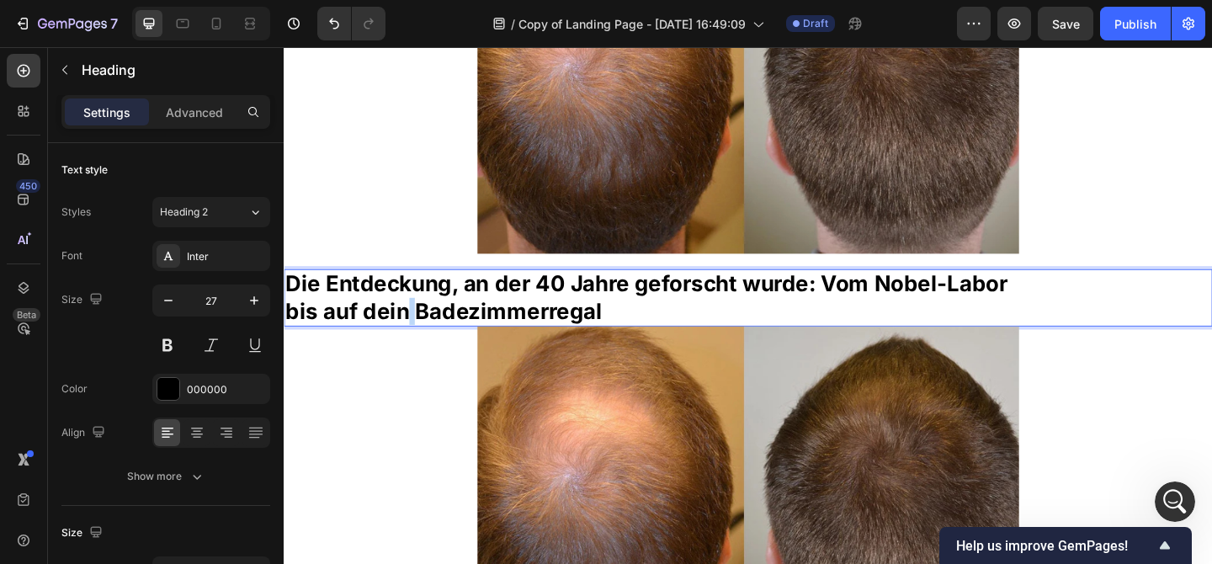
click at [417, 327] on strong "bis auf dein Badezimmerregal" at bounding box center [457, 334] width 344 height 29
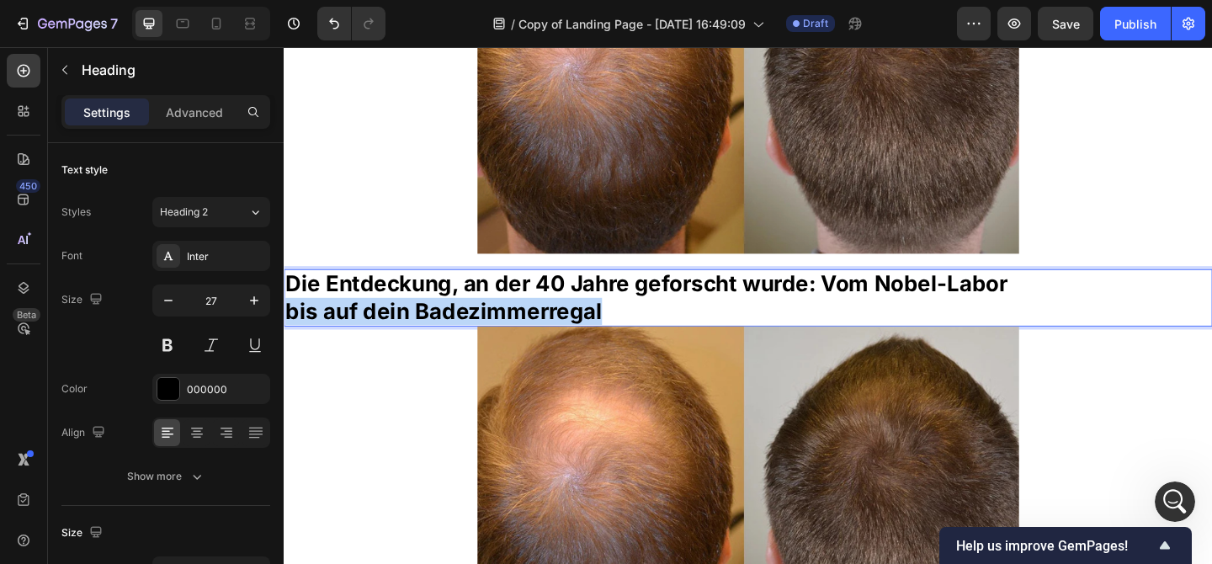
click at [417, 327] on strong "bis auf dein Badezimmerregal" at bounding box center [457, 334] width 344 height 29
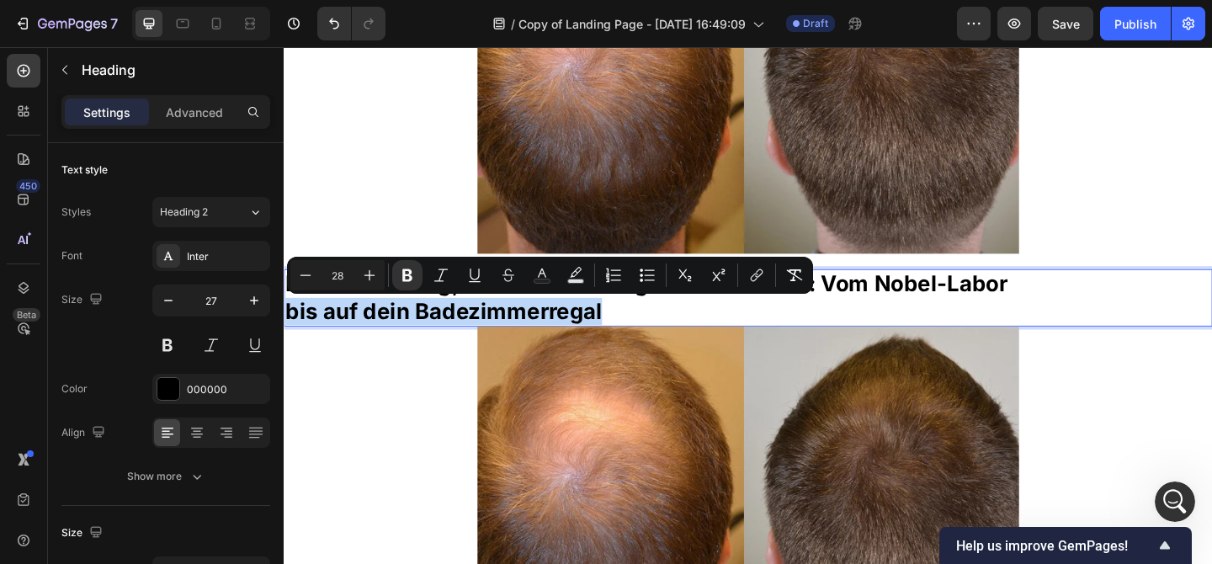
click at [417, 327] on strong "bis auf dein Badezimmerregal" at bounding box center [457, 334] width 344 height 29
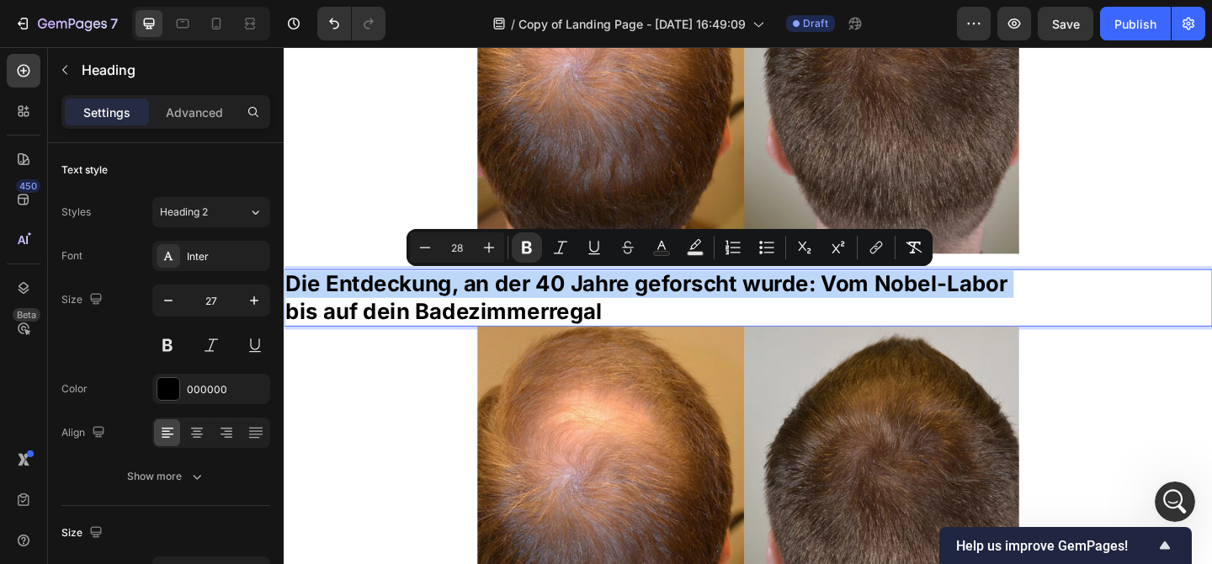
copy p "Die Entdeckung, an der 40 Jahre geforscht wurde: Vom Nobel-Labor"
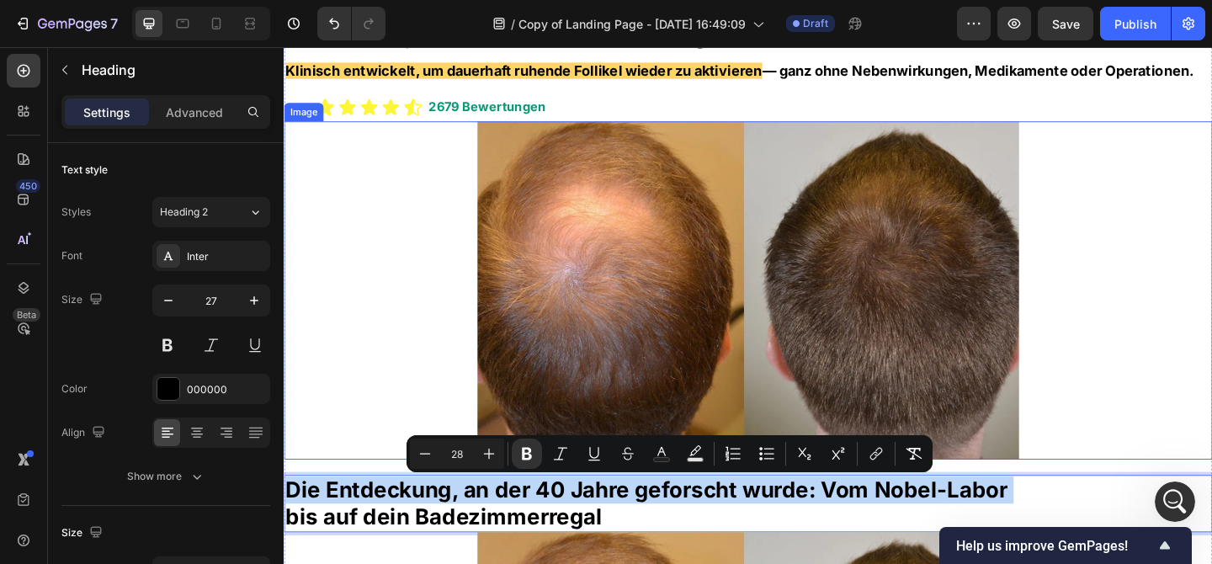
scroll to position [290, 0]
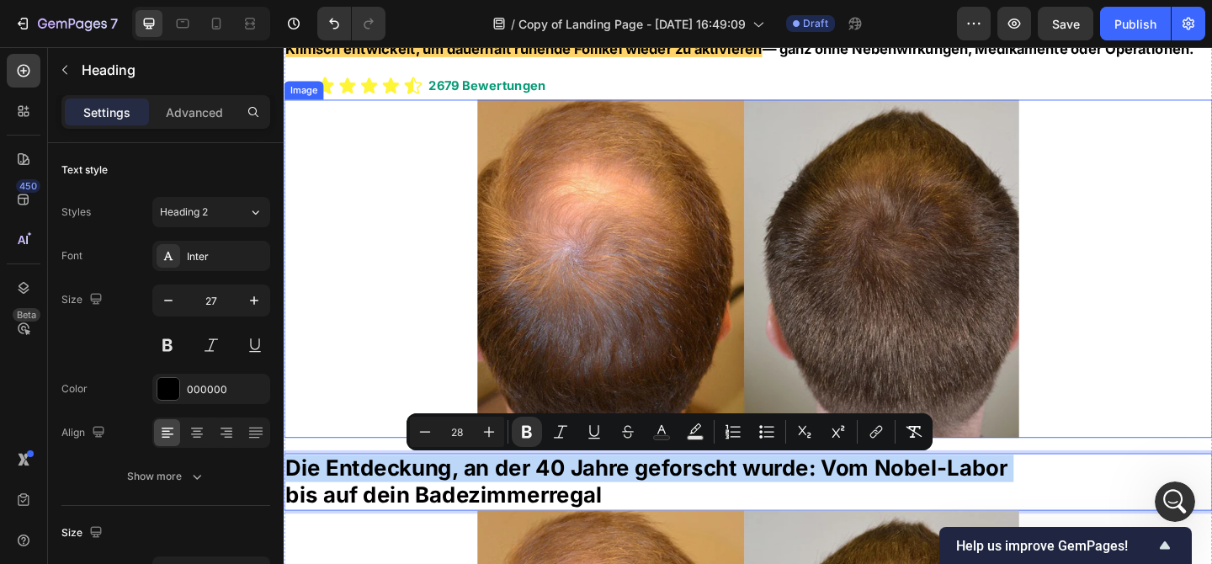
copy p "Die Entdeckung, an der 40 Jahre geforscht wurde: Vom Nobel-Labor"
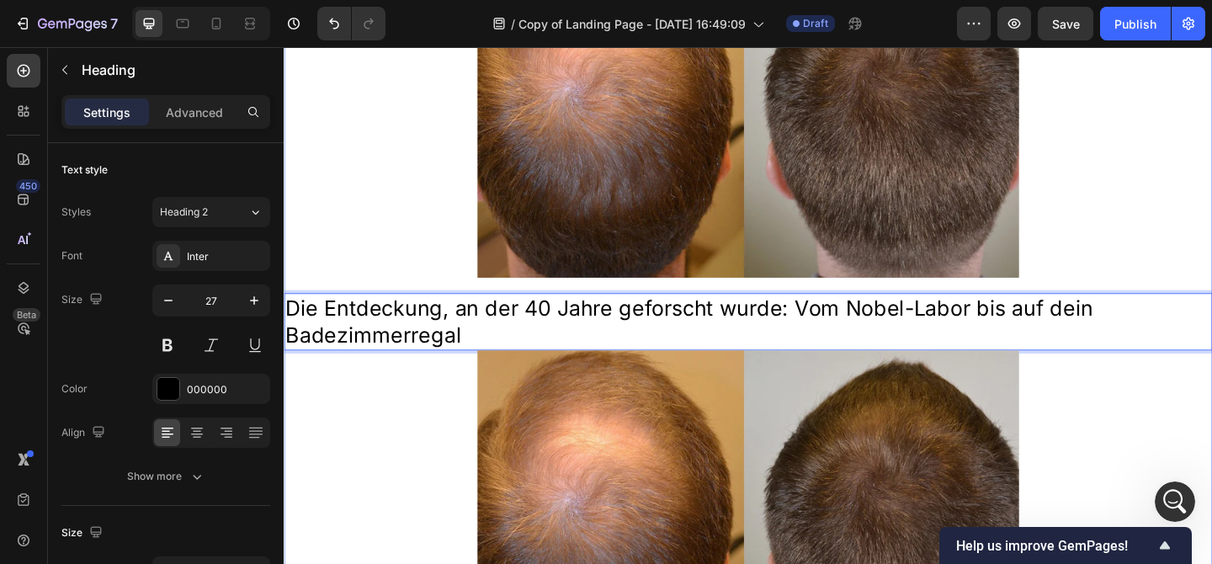
scroll to position [470, 0]
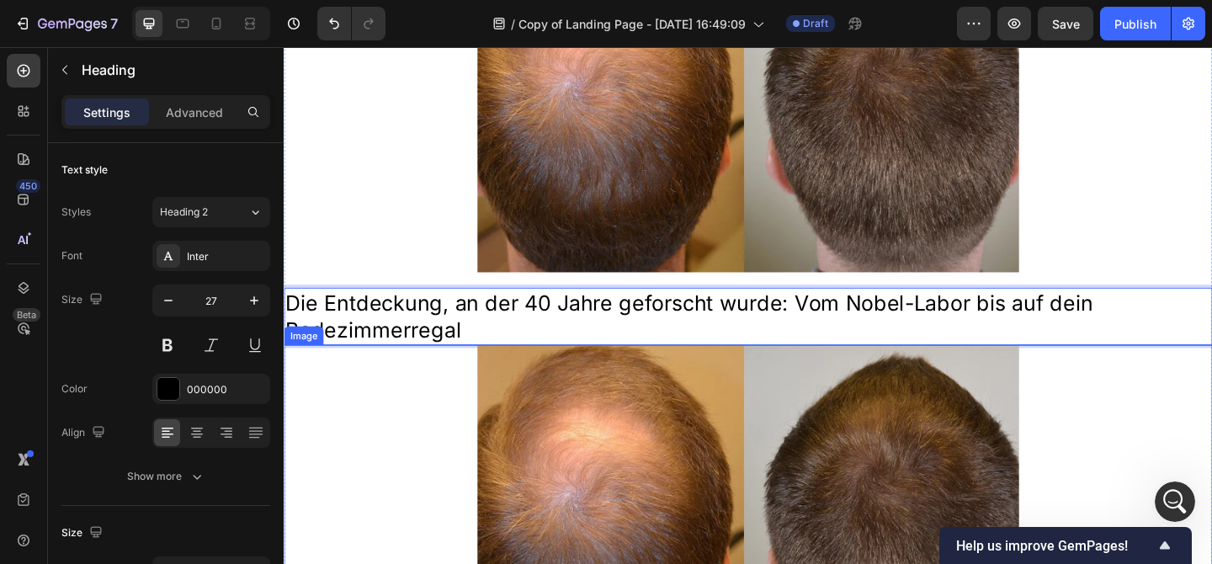
click at [420, 469] on div at bounding box center [789, 555] width 1010 height 369
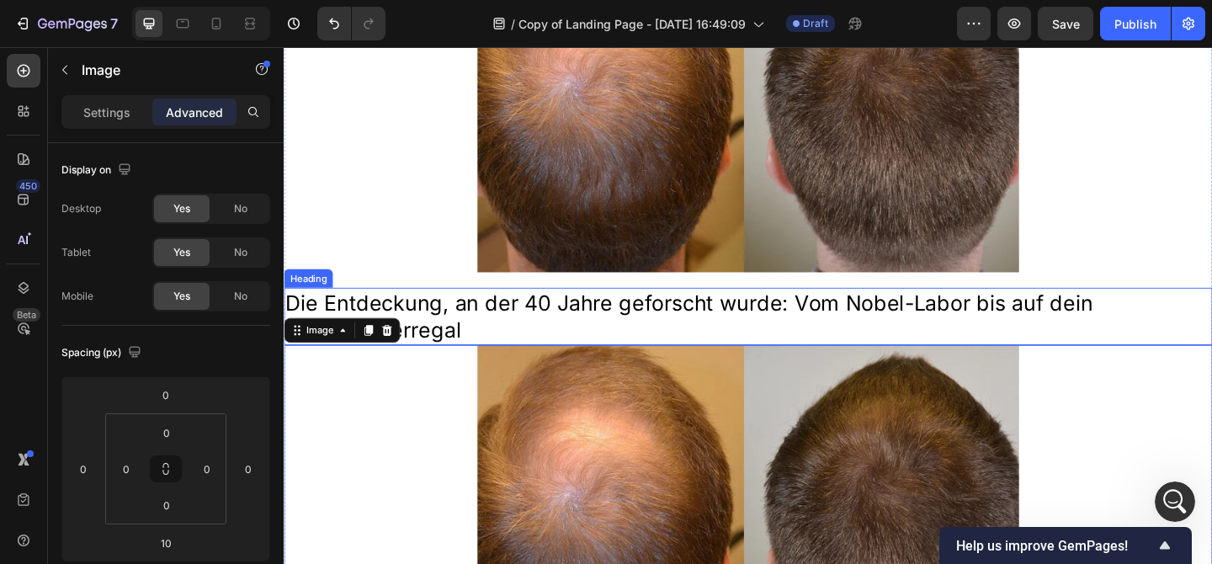
click at [747, 326] on p "Die Entdeckung, an der 40 Jahre geforscht wurde: Vom Nobel-Labor bis auf dein B…" at bounding box center [788, 340] width 1007 height 59
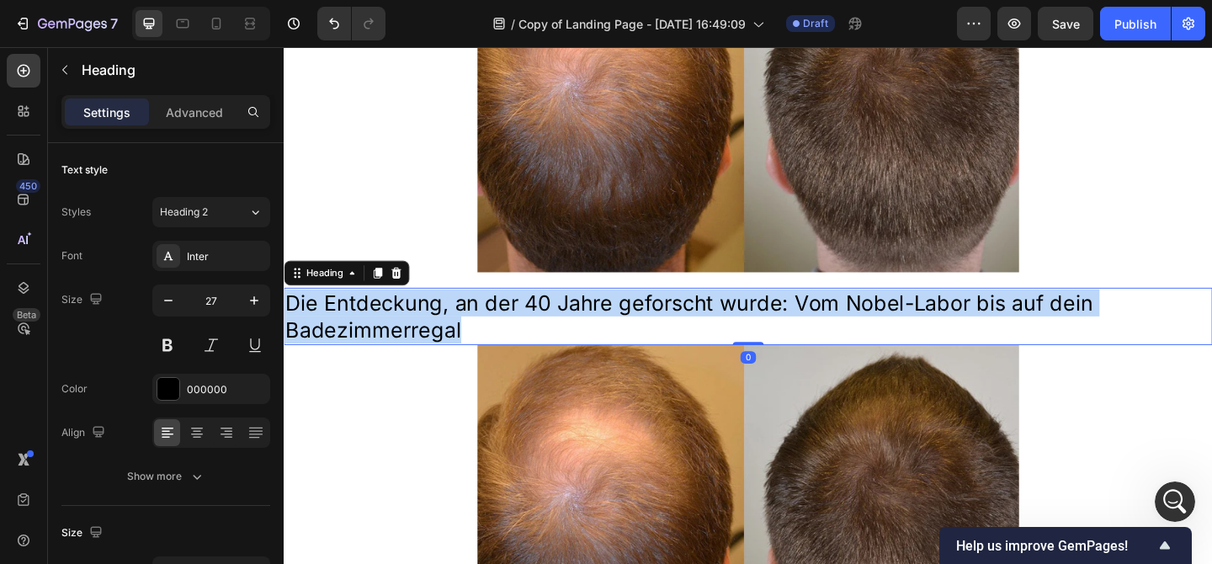
click at [747, 326] on p "Die Entdeckung, an der 40 Jahre geforscht wurde: Vom Nobel-Labor bis auf dein B…" at bounding box center [788, 340] width 1007 height 59
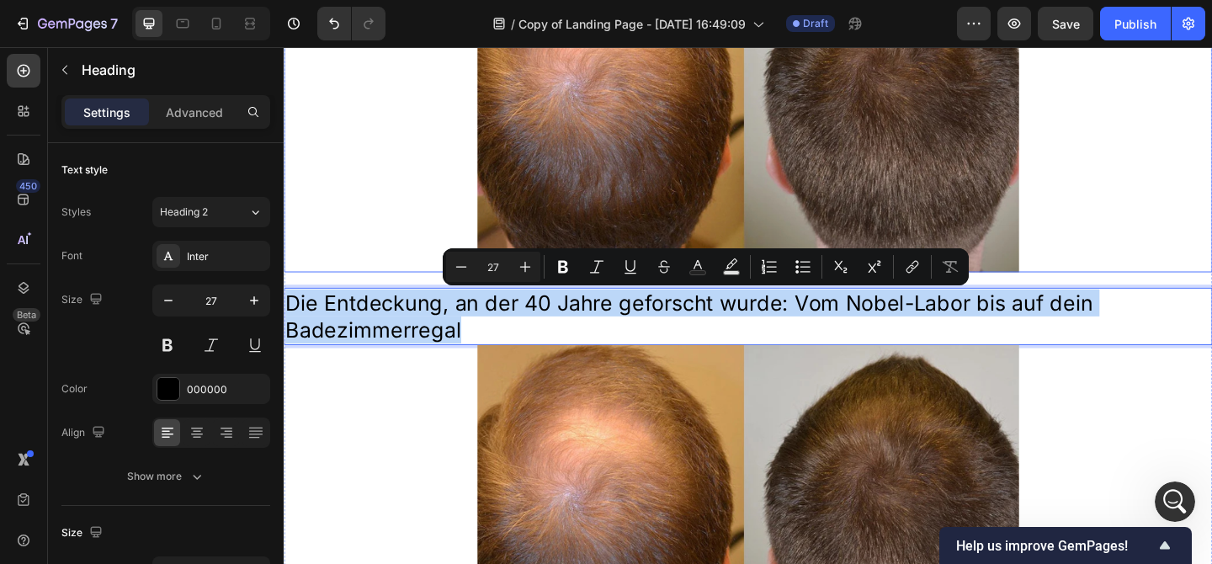
click at [342, 217] on div at bounding box center [789, 108] width 1010 height 369
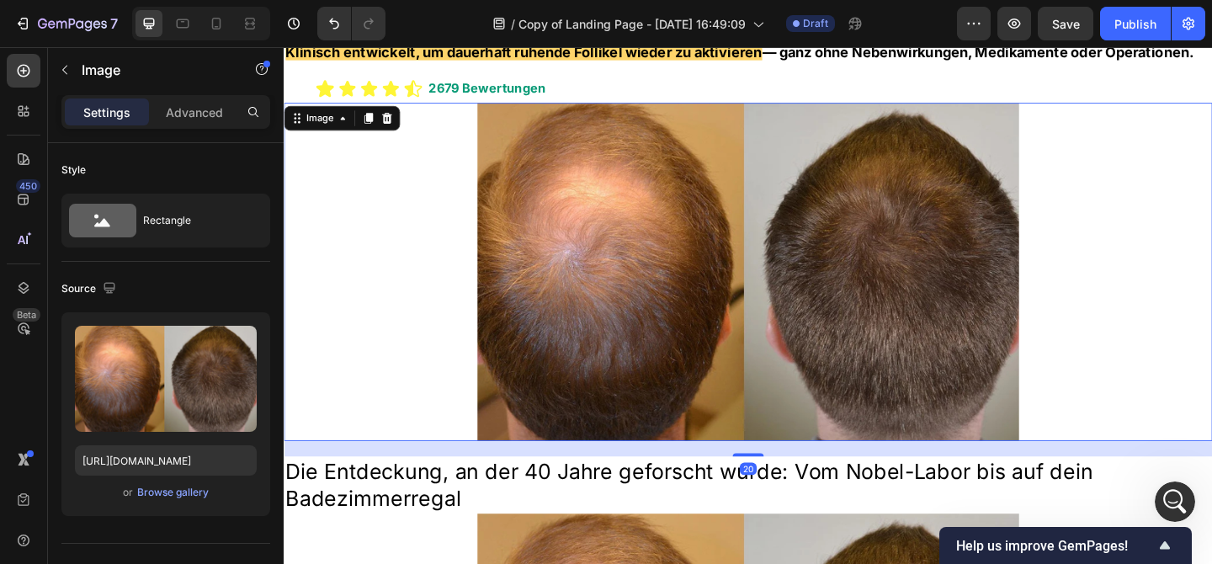
scroll to position [271, 0]
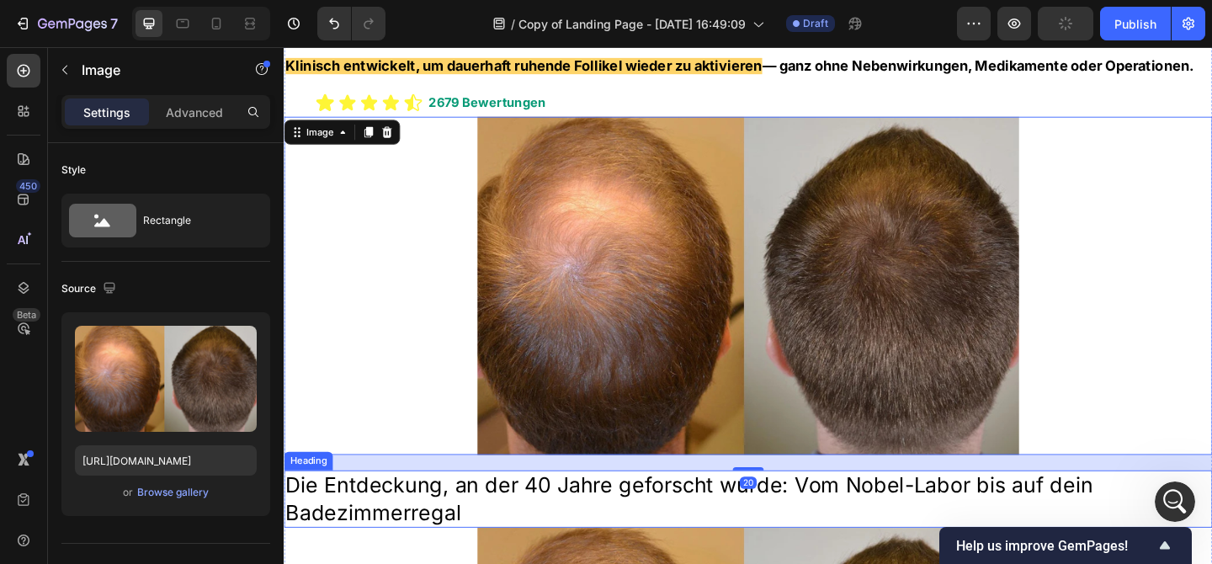
click at [427, 515] on p "Die Entdeckung, an der 40 Jahre geforscht wurde: Vom Nobel-Labor bis auf dein B…" at bounding box center [788, 538] width 1007 height 59
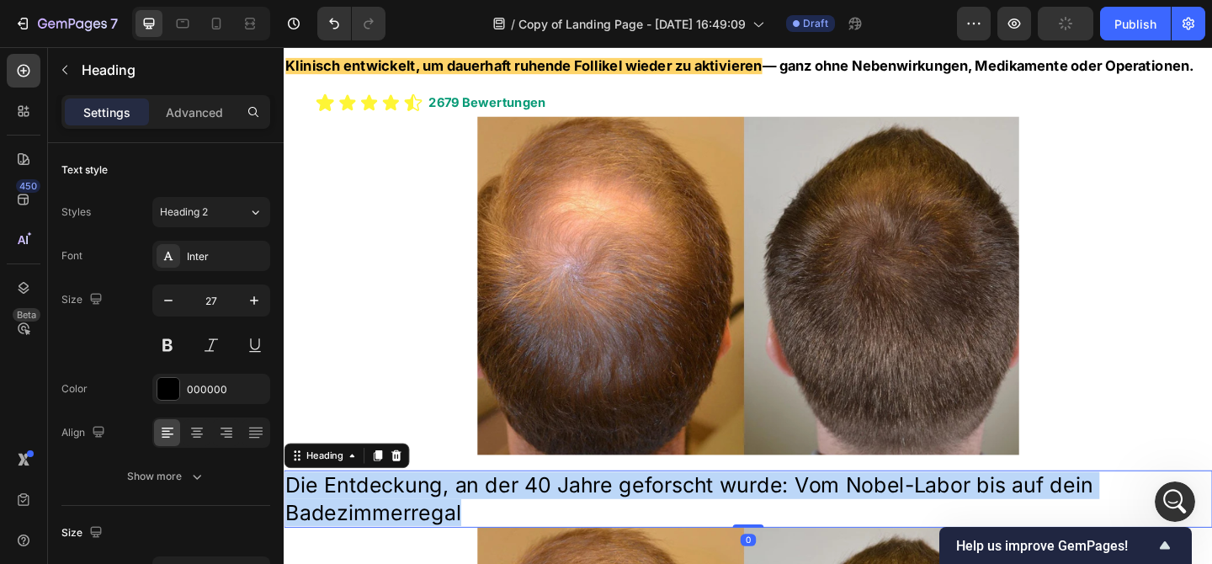
click at [427, 513] on p "Die Entdeckung, an der 40 Jahre geforscht wurde: Vom Nobel-Labor bis auf dein B…" at bounding box center [788, 538] width 1007 height 59
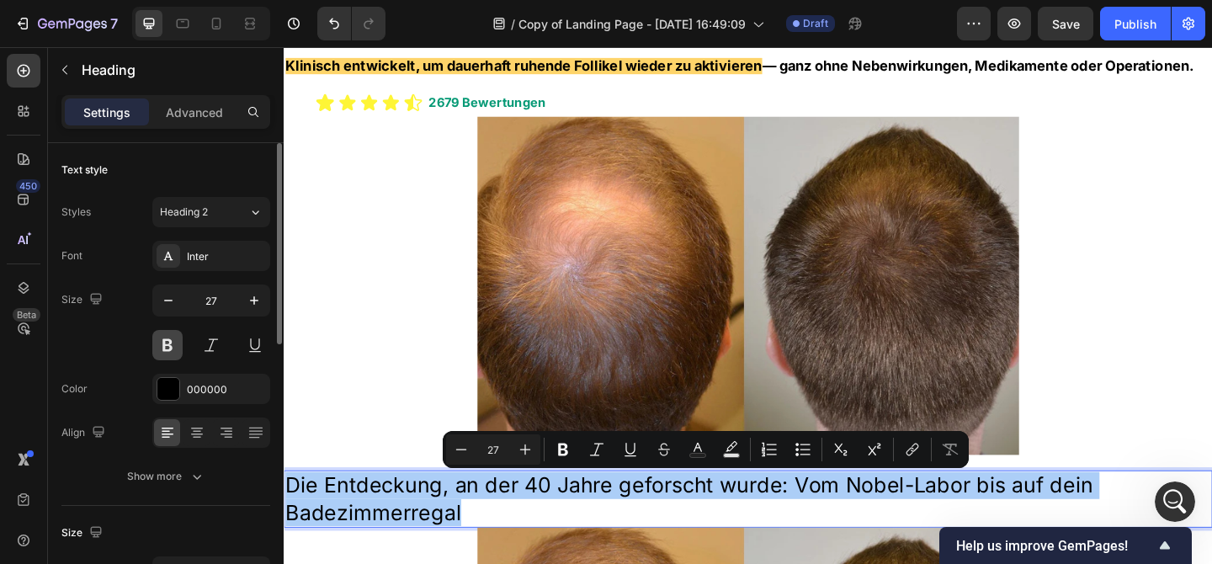
click at [175, 346] on button at bounding box center [167, 345] width 30 height 30
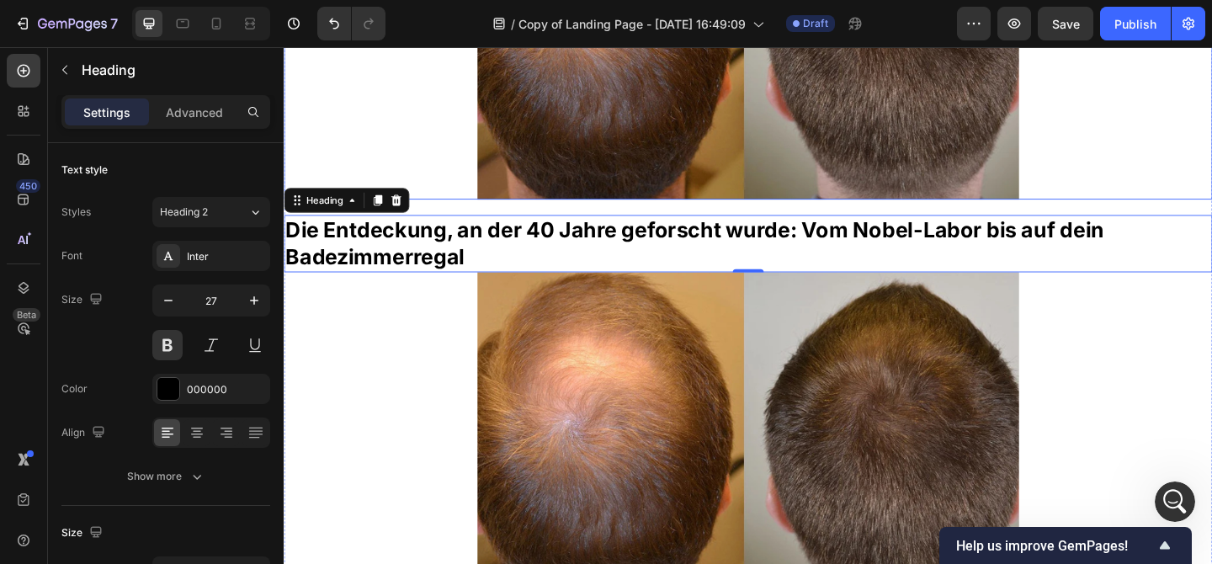
scroll to position [1161, 0]
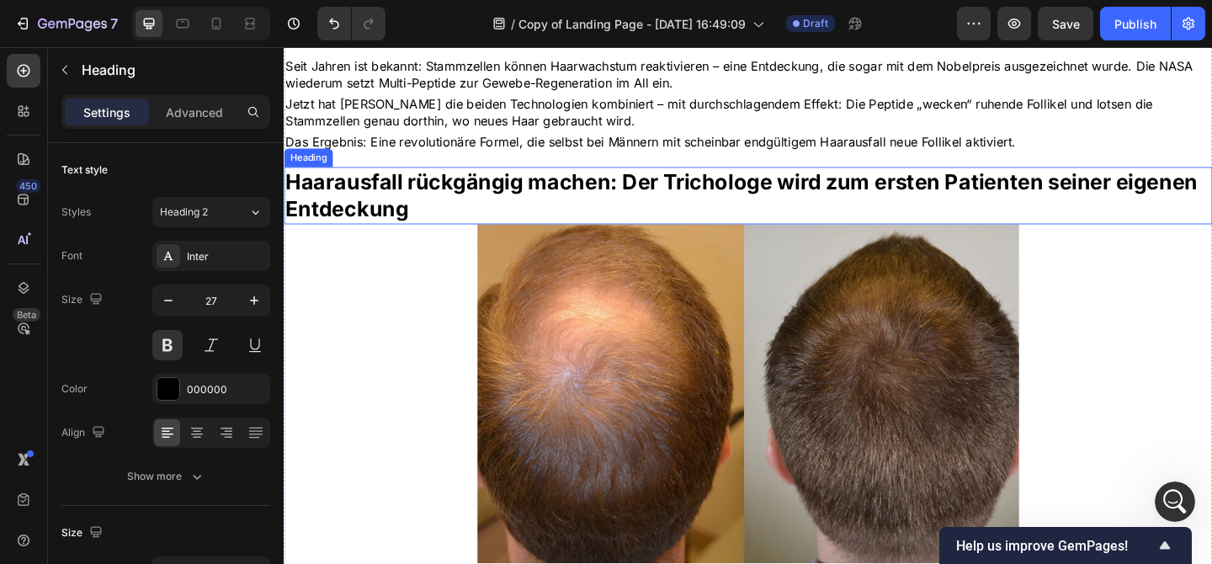
click at [493, 178] on h2 "Haarausfall rückgängig machen: Der Trichologe wird zum ersten Patienten seiner …" at bounding box center [789, 209] width 1010 height 62
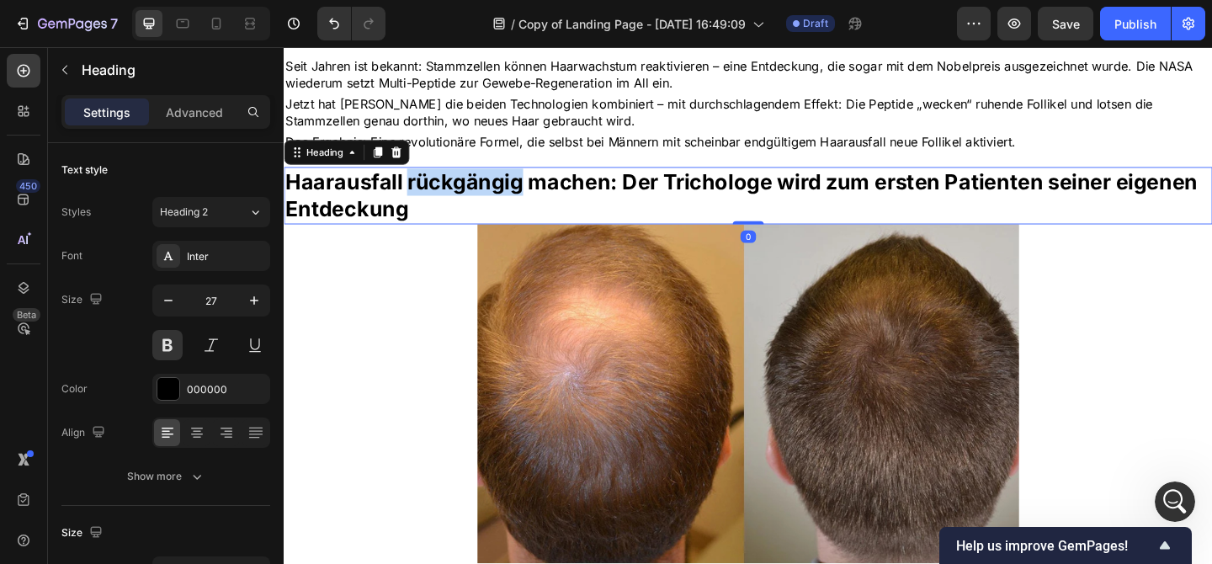
click at [495, 190] on p "Haarausfall rückgängig machen: Der Trichologe wird zum ersten Patienten seiner …" at bounding box center [788, 208] width 1007 height 59
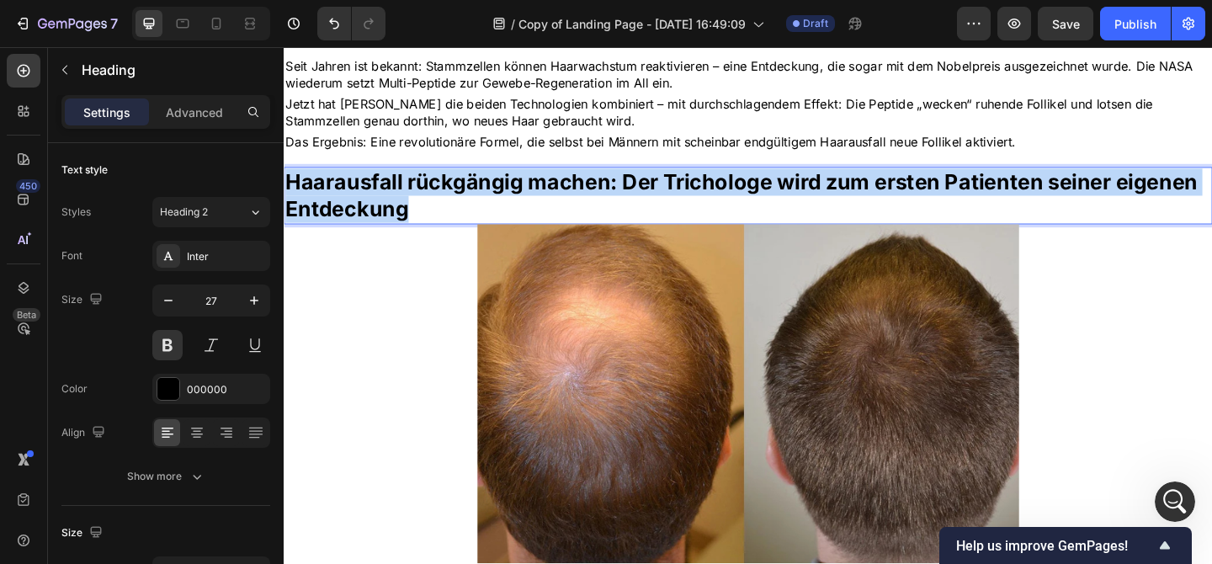
click at [495, 190] on p "Haarausfall rückgängig machen: Der Trichologe wird zum ersten Patienten seiner …" at bounding box center [788, 208] width 1007 height 59
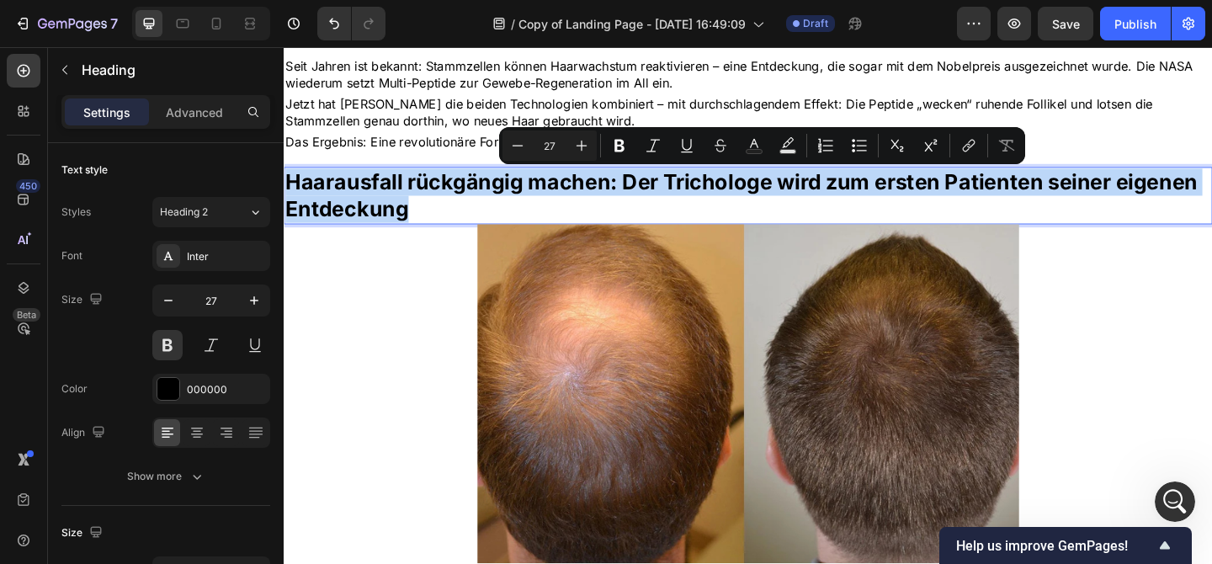
click at [495, 189] on p "Haarausfall rückgängig machen: Der Trichologe wird zum ersten Patienten seiner …" at bounding box center [788, 208] width 1007 height 59
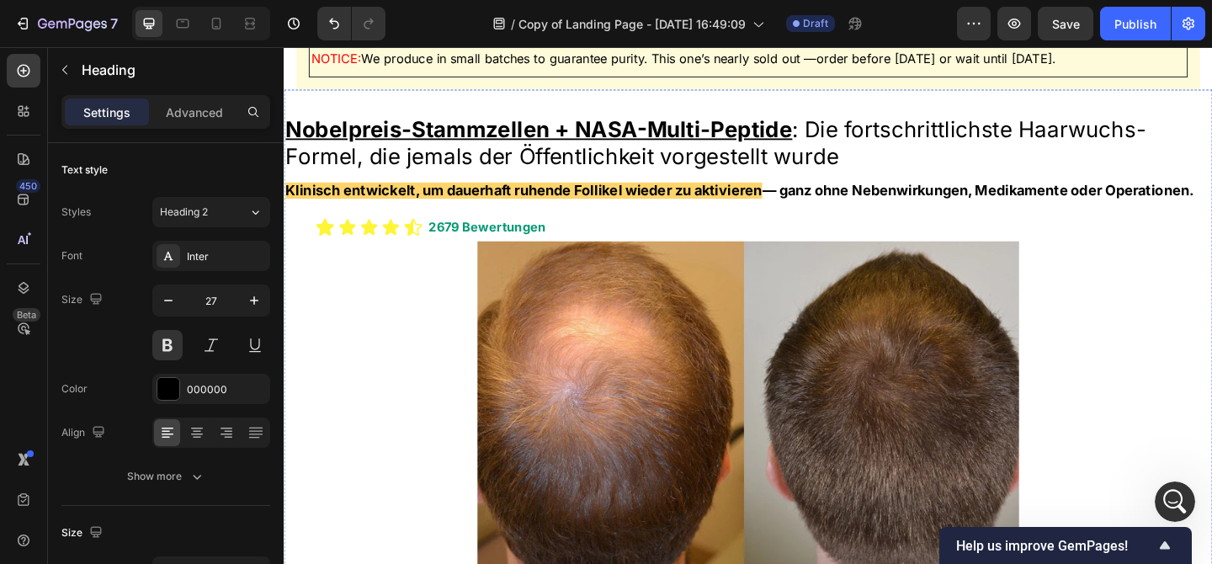
scroll to position [119, 0]
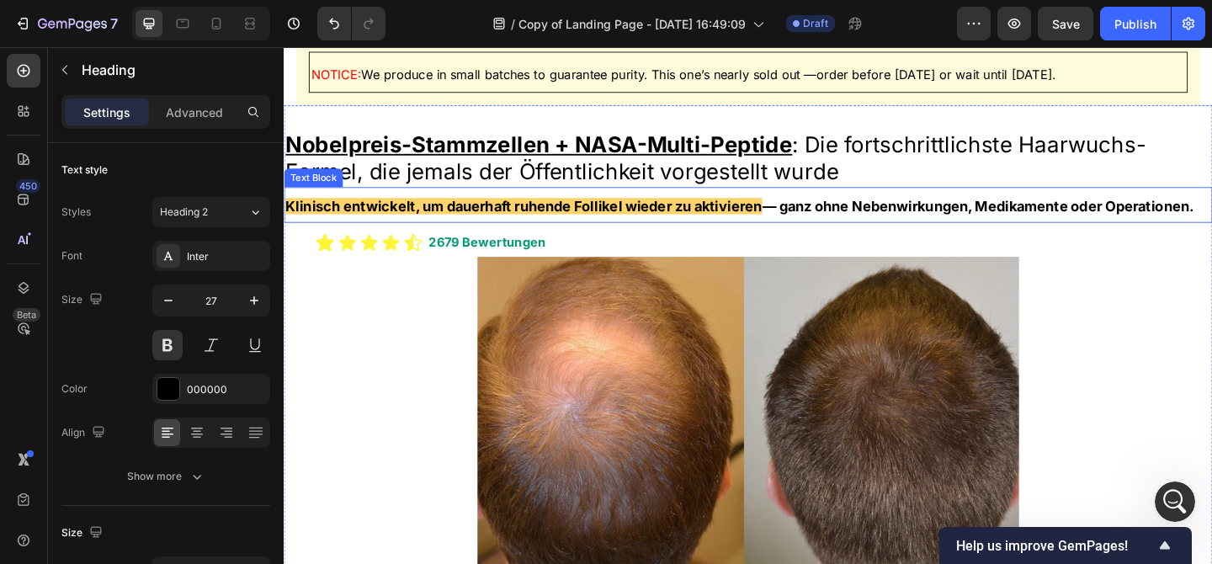
click at [501, 217] on strong "Klinisch entwickelt, um dauerhaft ruhende Follikel wieder zu aktivieren" at bounding box center [544, 220] width 518 height 18
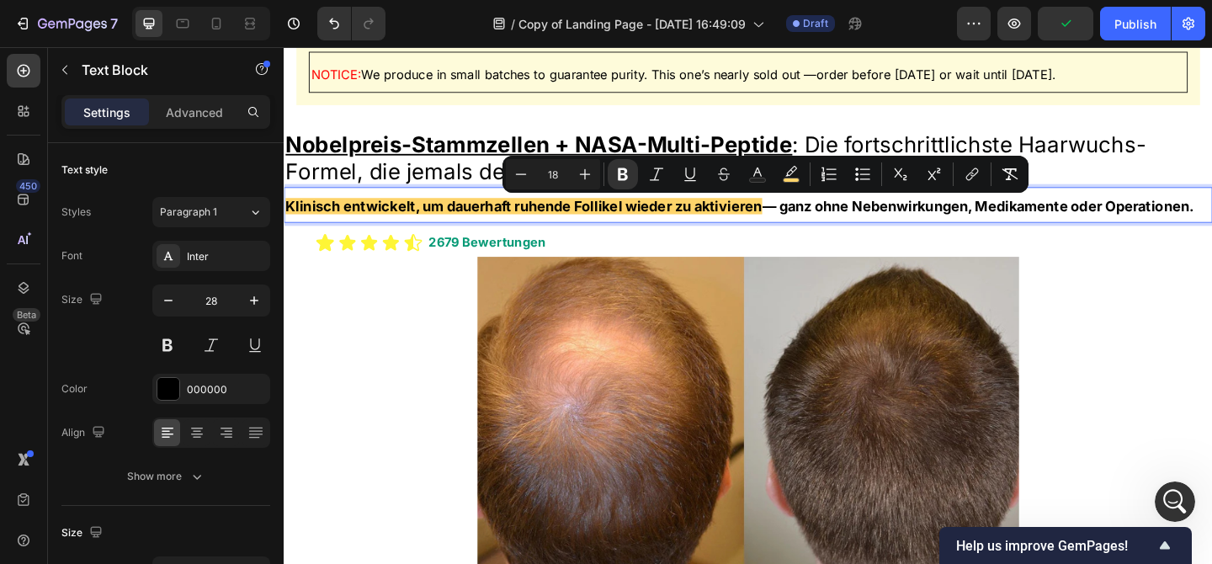
click at [519, 221] on strong "Klinisch entwickelt, um dauerhaft ruhende Follikel wieder zu aktivieren" at bounding box center [544, 220] width 518 height 18
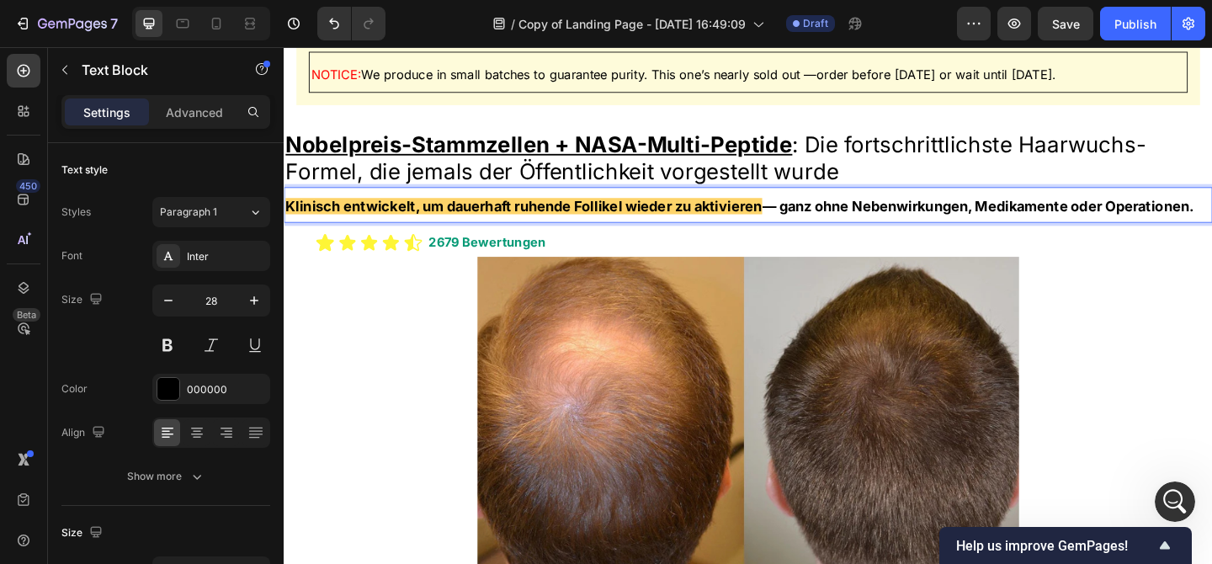
click at [501, 221] on strong "Klinisch entwickelt, um dauerhaft ruhende Follikel wieder zu aktivieren" at bounding box center [544, 220] width 518 height 18
click at [423, 217] on strong "Klinisch entwickelt, um dauerhaft ruhende Follikel wieder zu aktivieren" at bounding box center [544, 220] width 518 height 18
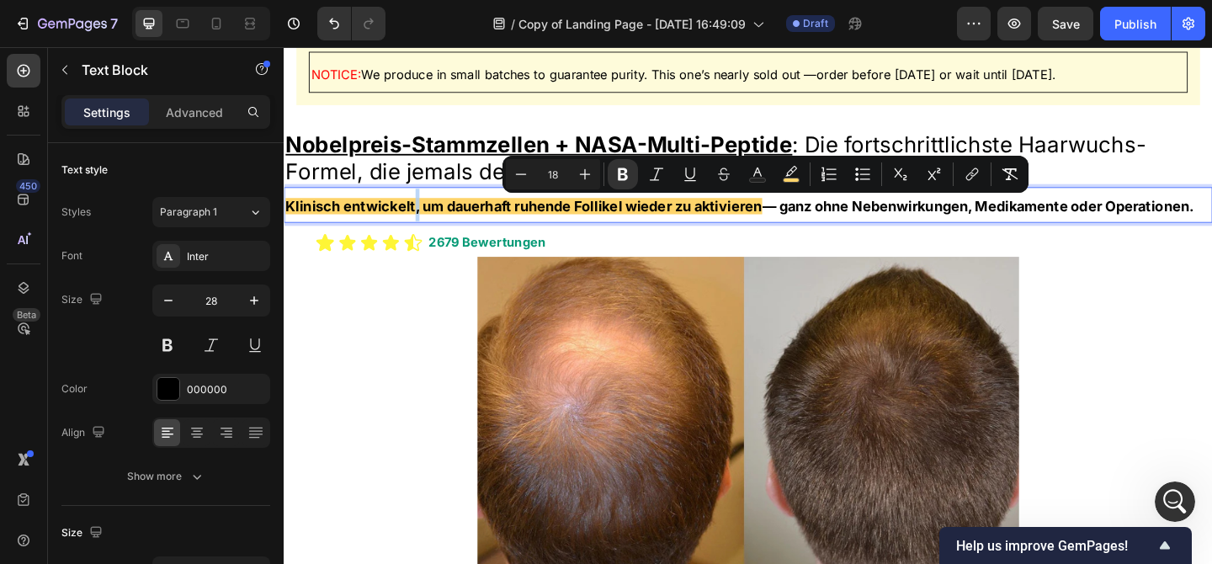
click at [760, 264] on div "Icon Icon Icon Icon Icon Icon List 2679 Bewertungen Heading Row" at bounding box center [789, 256] width 1010 height 36
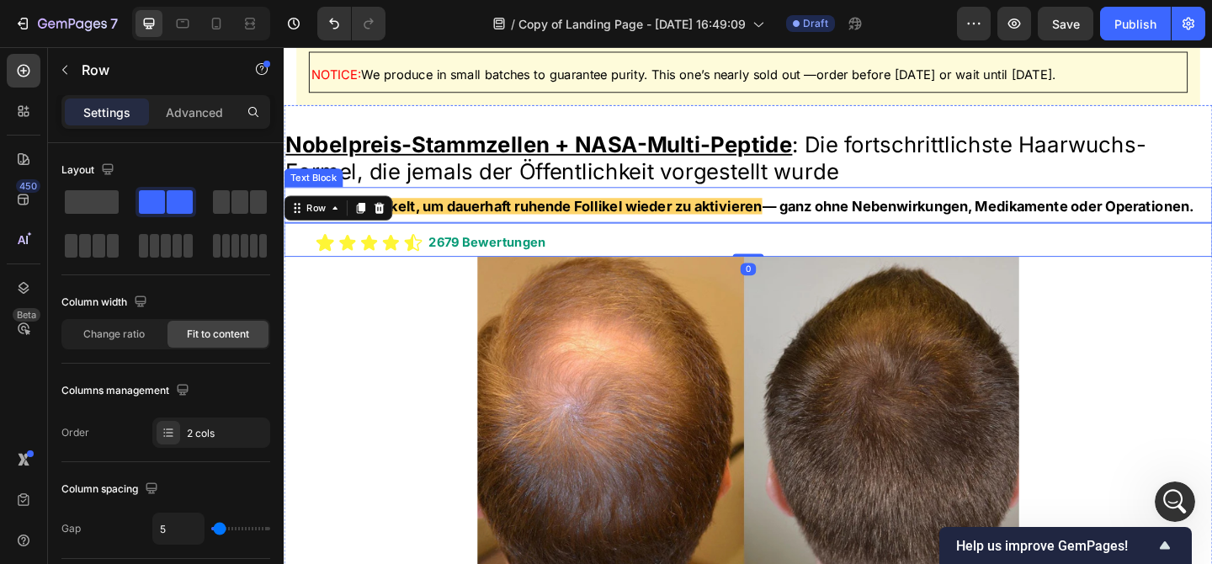
click at [1102, 231] on p "Klinisch entwickelt, um dauerhaft ruhende Follikel wieder zu aktivieren — ganz …" at bounding box center [788, 218] width 1007 height 35
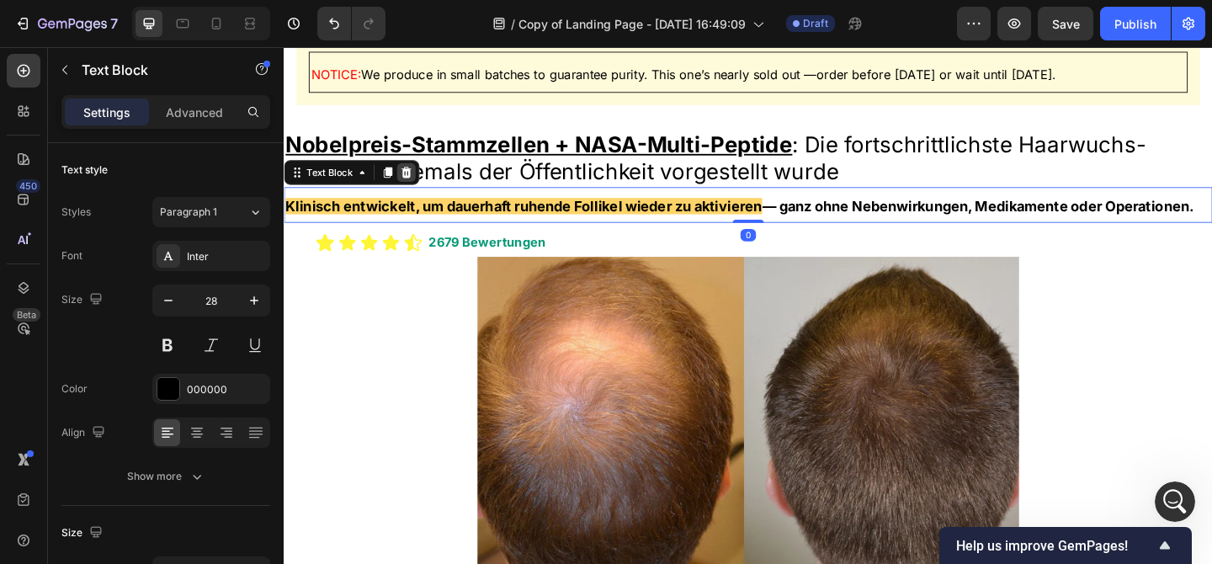
click at [399, 182] on icon at bounding box center [396, 184] width 9 height 12
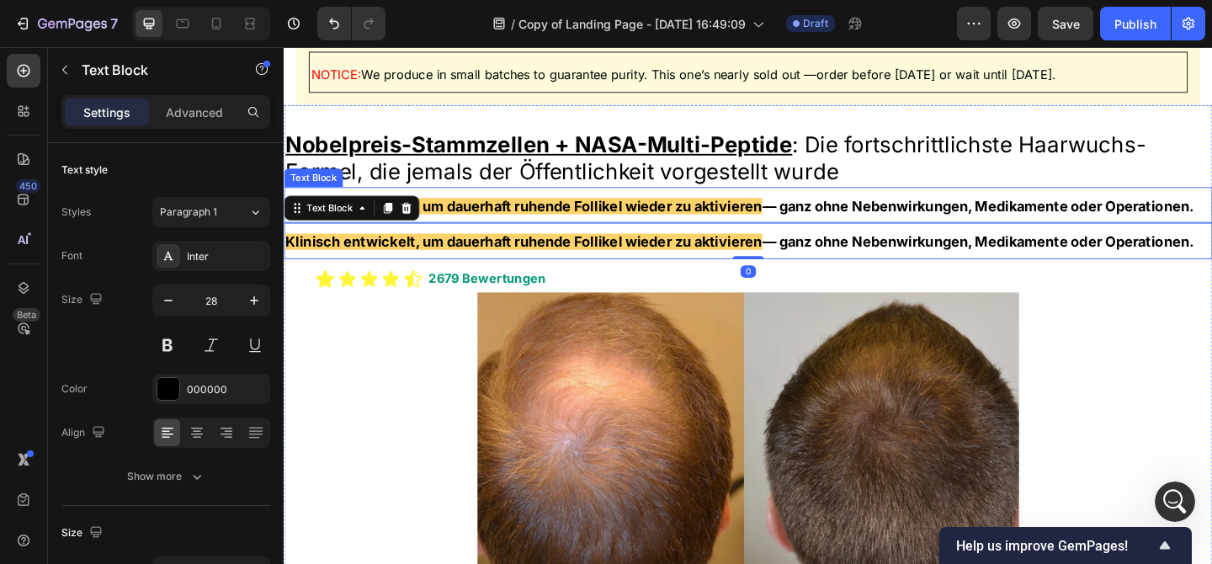
click at [502, 223] on strong "Klinisch entwickelt, um dauerhaft ruhende Follikel wieder zu aktivieren" at bounding box center [544, 220] width 518 height 18
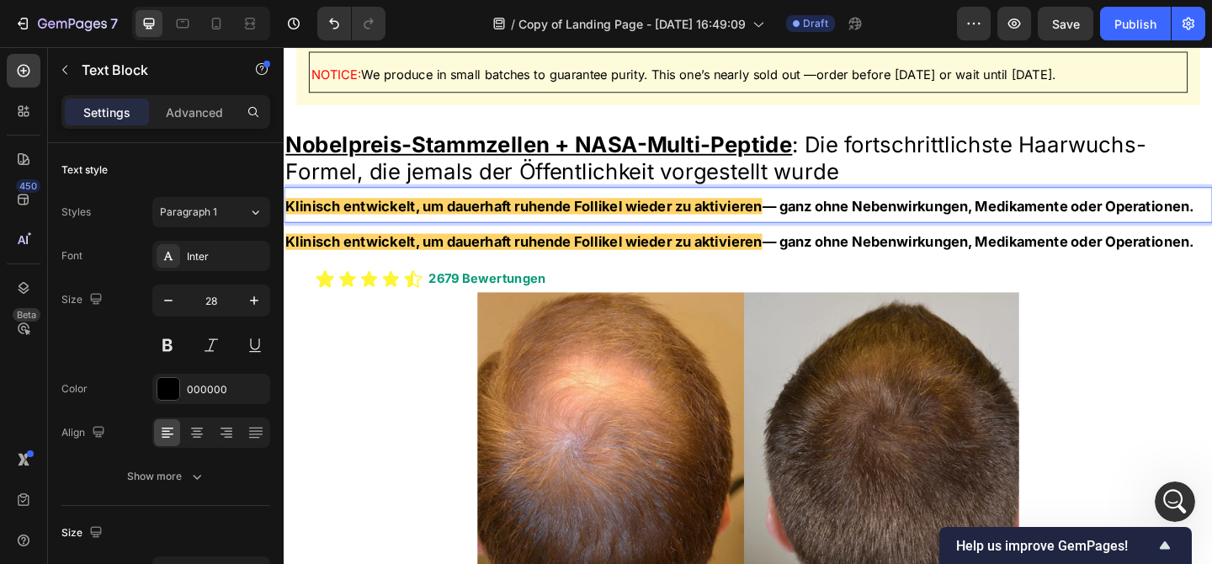
click at [502, 223] on strong "Klinisch entwickelt, um dauerhaft ruhende Follikel wieder zu aktivieren" at bounding box center [544, 220] width 518 height 18
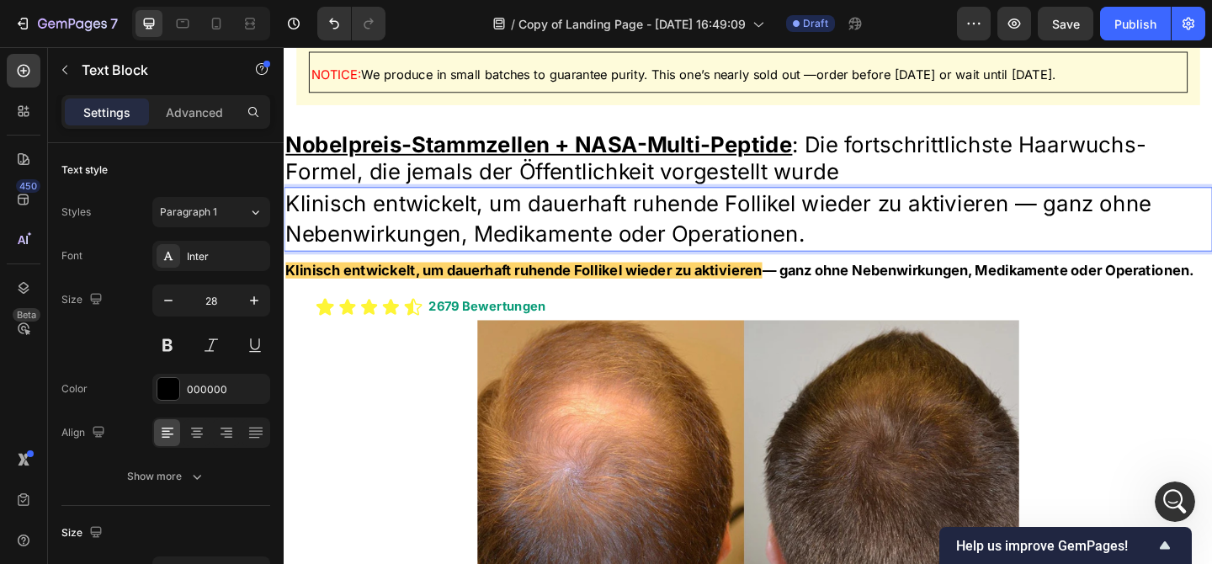
click at [432, 217] on p "Klinisch entwickelt, um dauerhaft ruhende Follikel wieder zu aktivieren — ganz …" at bounding box center [788, 234] width 1007 height 66
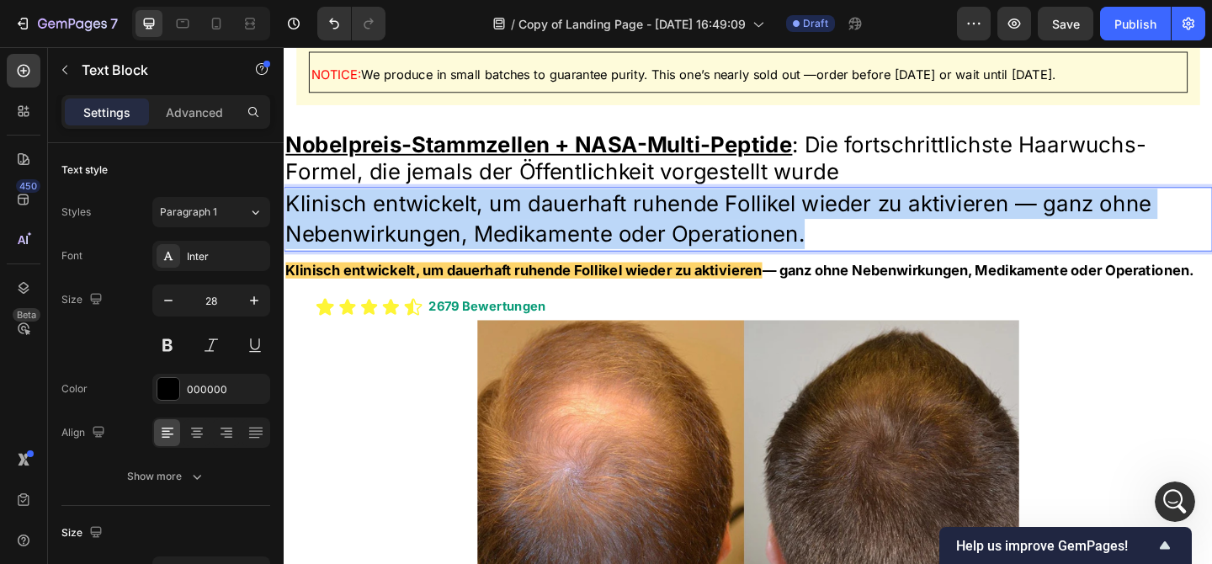
click at [432, 217] on p "Klinisch entwickelt, um dauerhaft ruhende Follikel wieder zu aktivieren — ganz …" at bounding box center [788, 234] width 1007 height 66
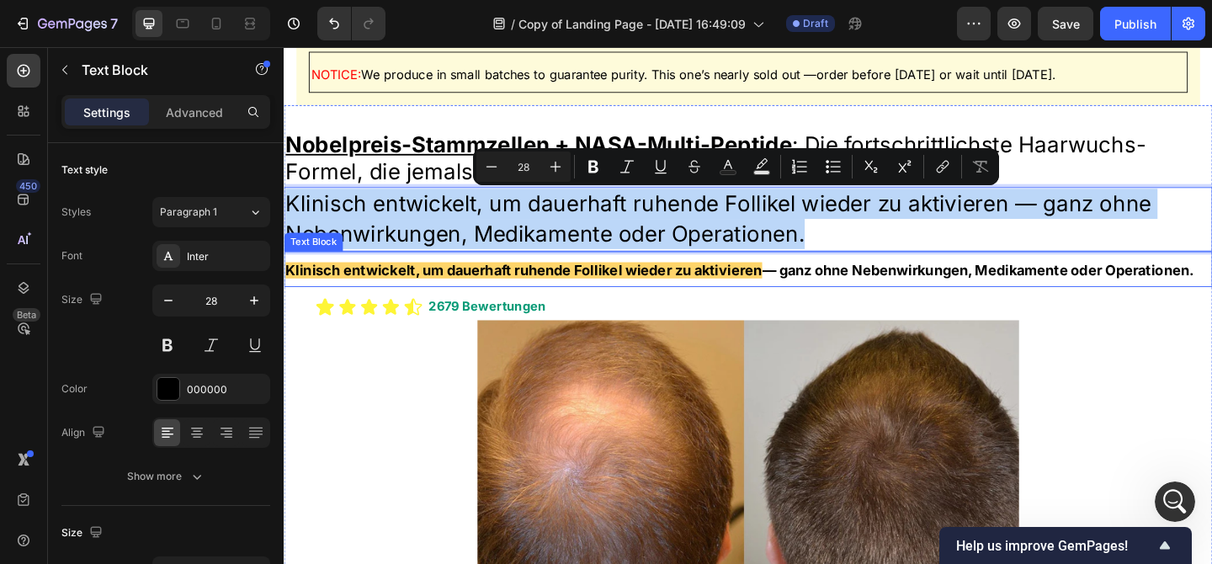
click at [478, 288] on strong "Klinisch entwickelt, um dauerhaft ruhende Follikel wieder zu aktivieren" at bounding box center [544, 290] width 518 height 18
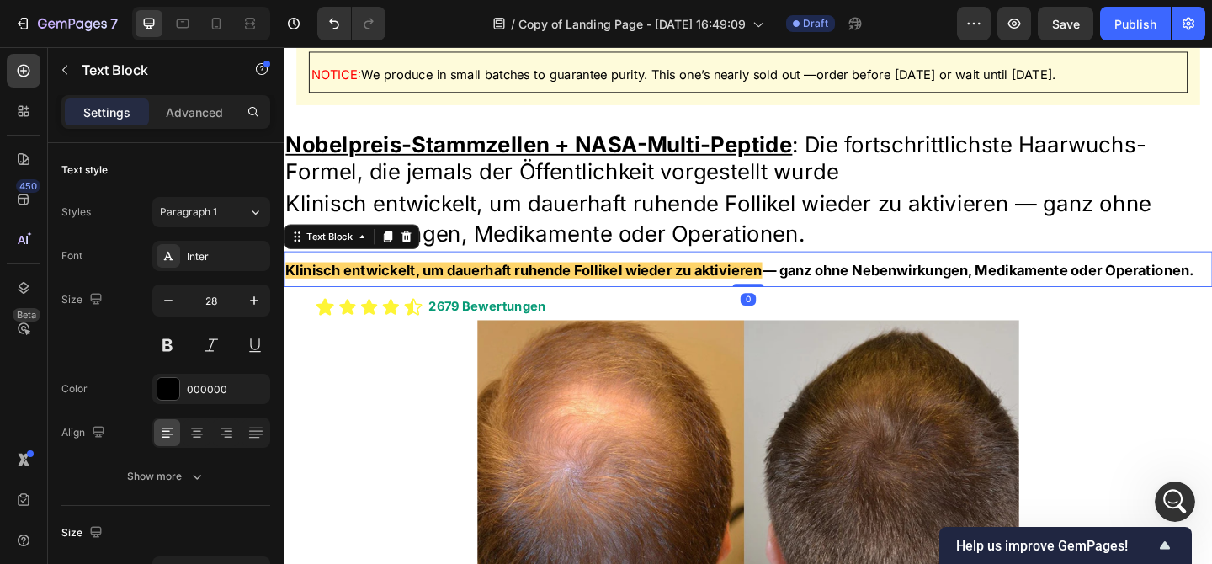
click at [478, 285] on strong "Klinisch entwickelt, um dauerhaft ruhende Follikel wieder zu aktivieren" at bounding box center [544, 290] width 518 height 18
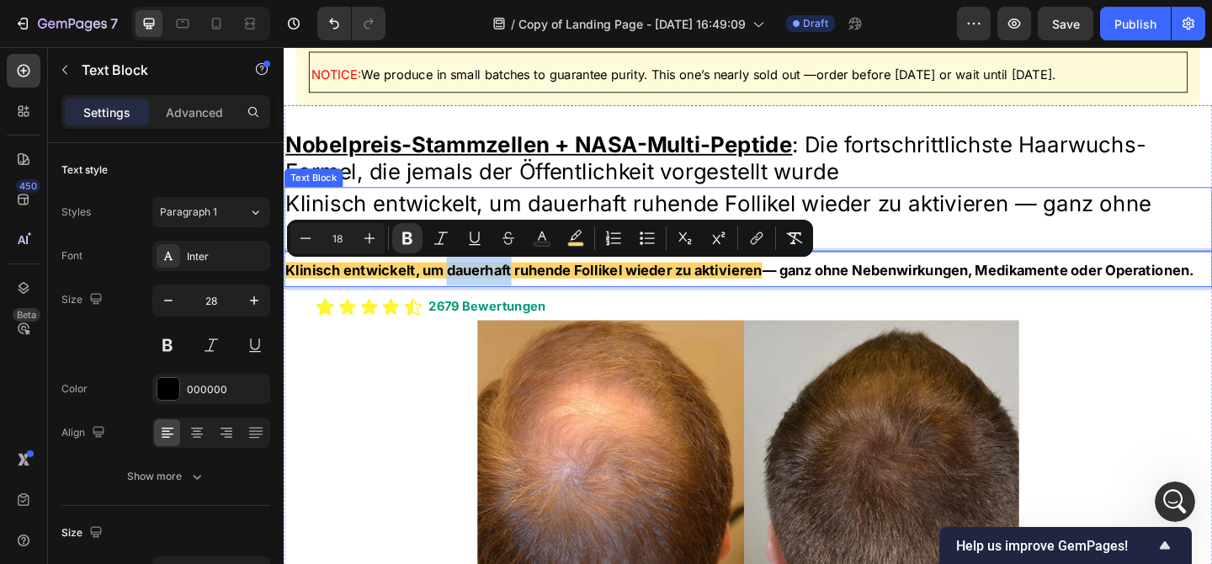
click at [471, 213] on p "Klinisch entwickelt, um dauerhaft ruhende Follikel wieder zu aktivieren — ganz …" at bounding box center [788, 234] width 1007 height 66
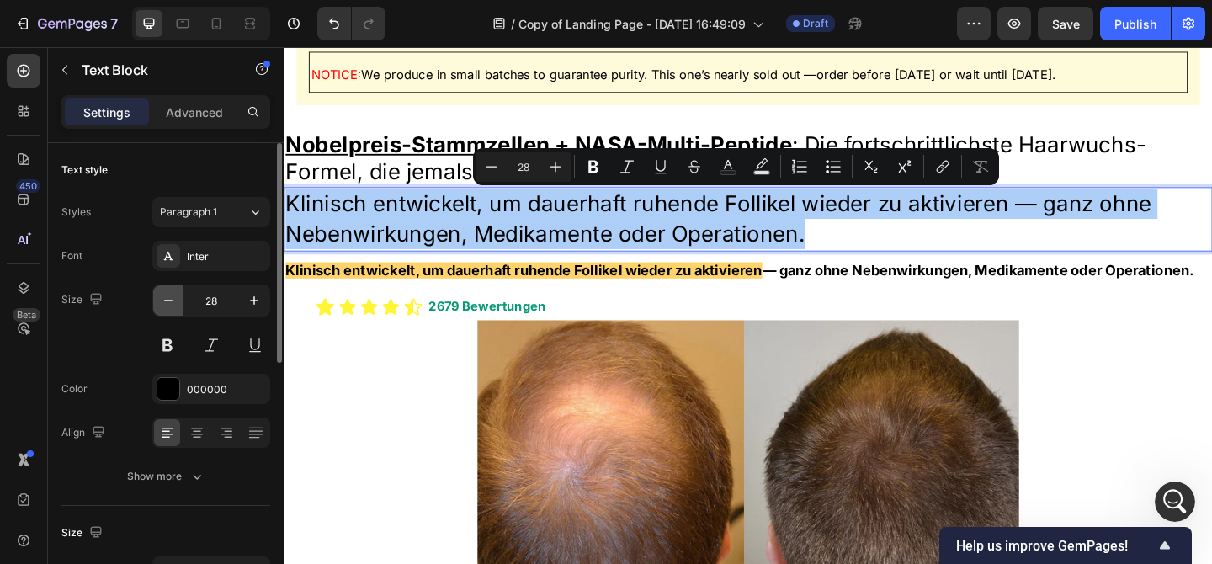
click at [171, 305] on icon "button" at bounding box center [168, 300] width 17 height 17
click at [171, 304] on icon "button" at bounding box center [168, 300] width 17 height 17
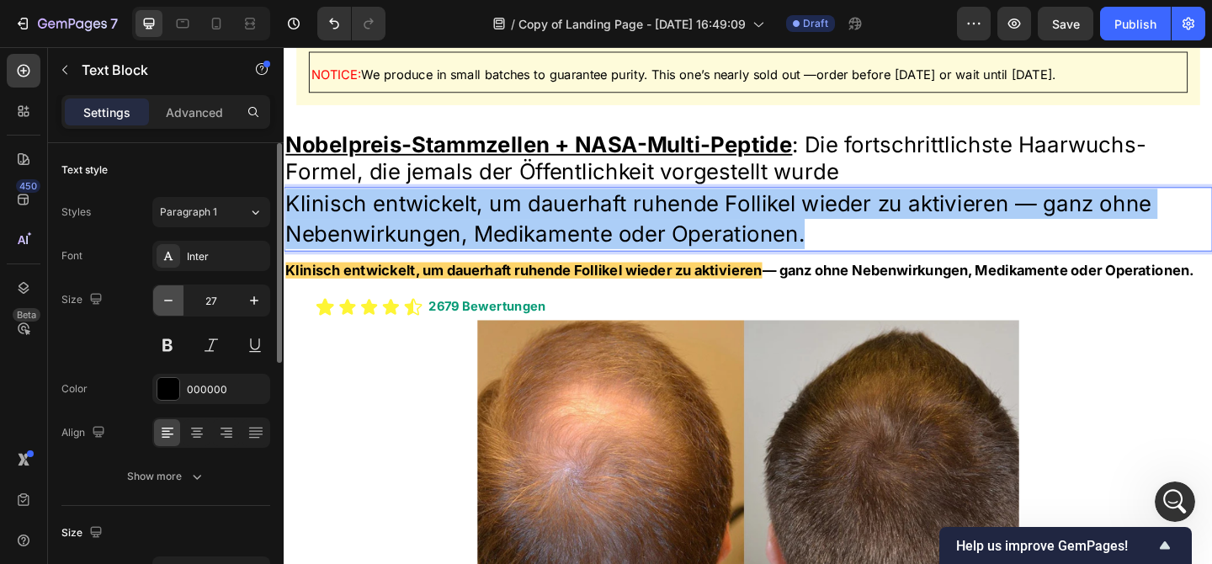
click at [171, 304] on icon "button" at bounding box center [168, 300] width 17 height 17
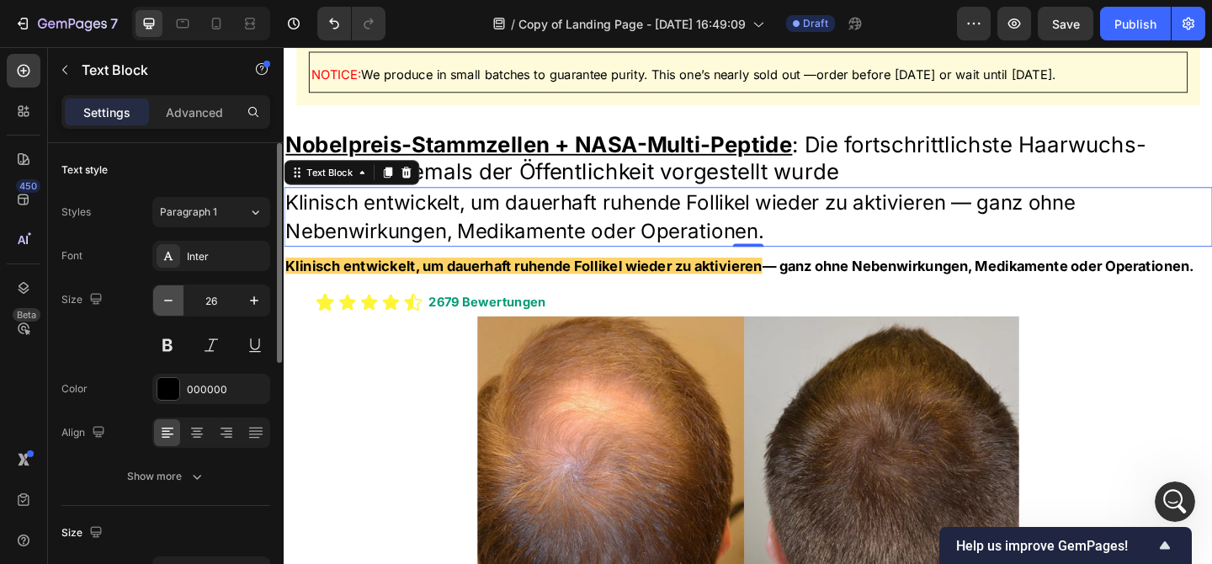
click at [171, 304] on icon "button" at bounding box center [168, 300] width 17 height 17
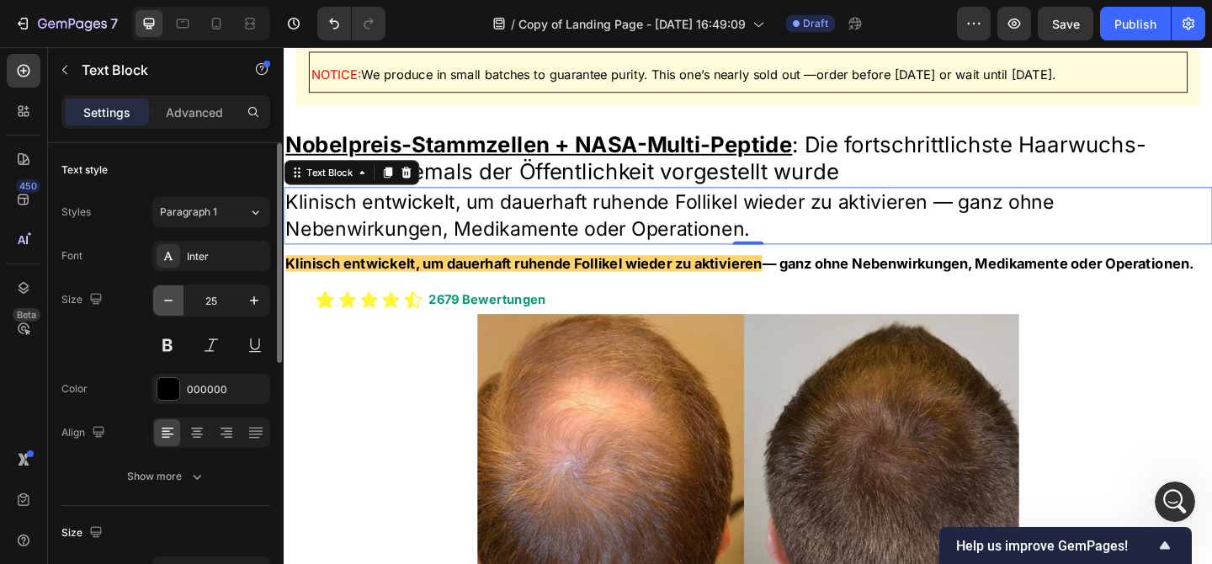
click at [171, 304] on icon "button" at bounding box center [168, 300] width 17 height 17
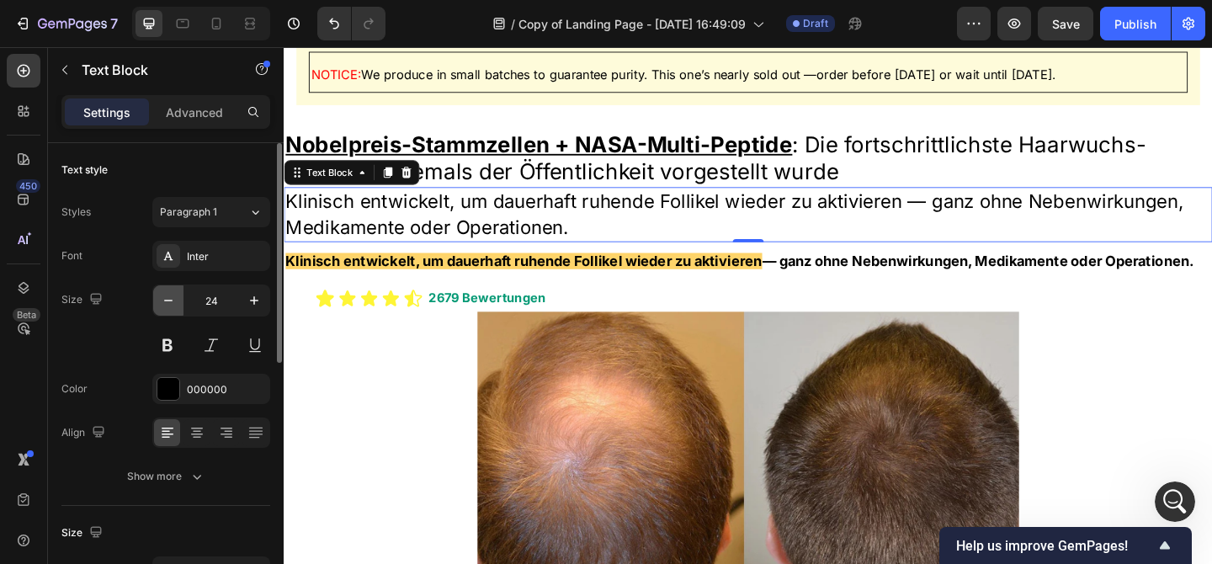
click at [171, 304] on icon "button" at bounding box center [168, 300] width 17 height 17
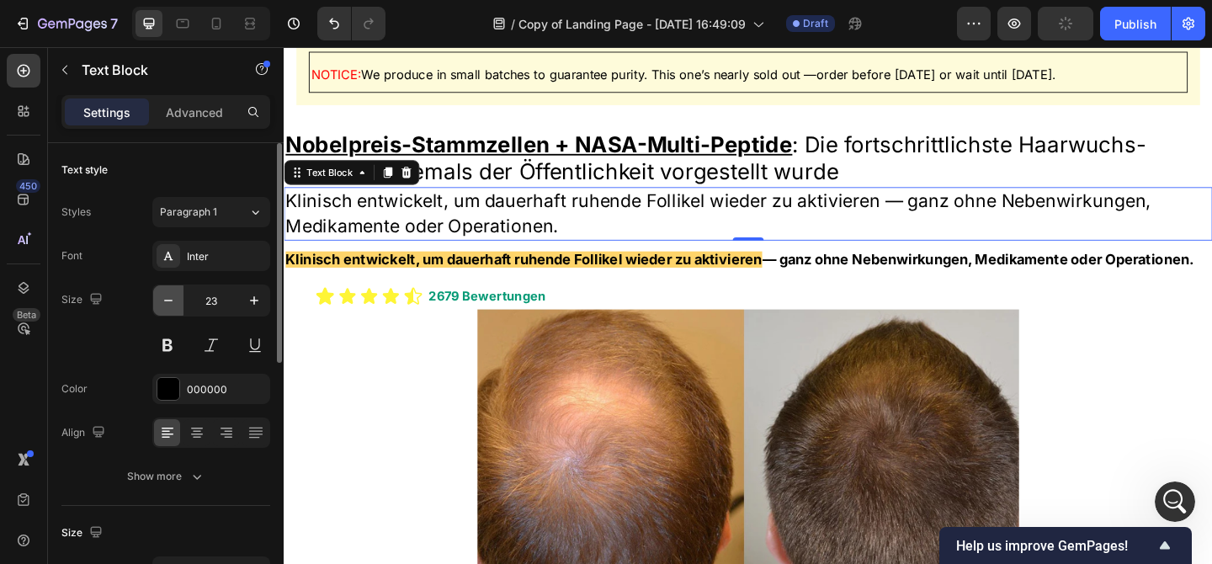
click at [171, 304] on icon "button" at bounding box center [168, 300] width 17 height 17
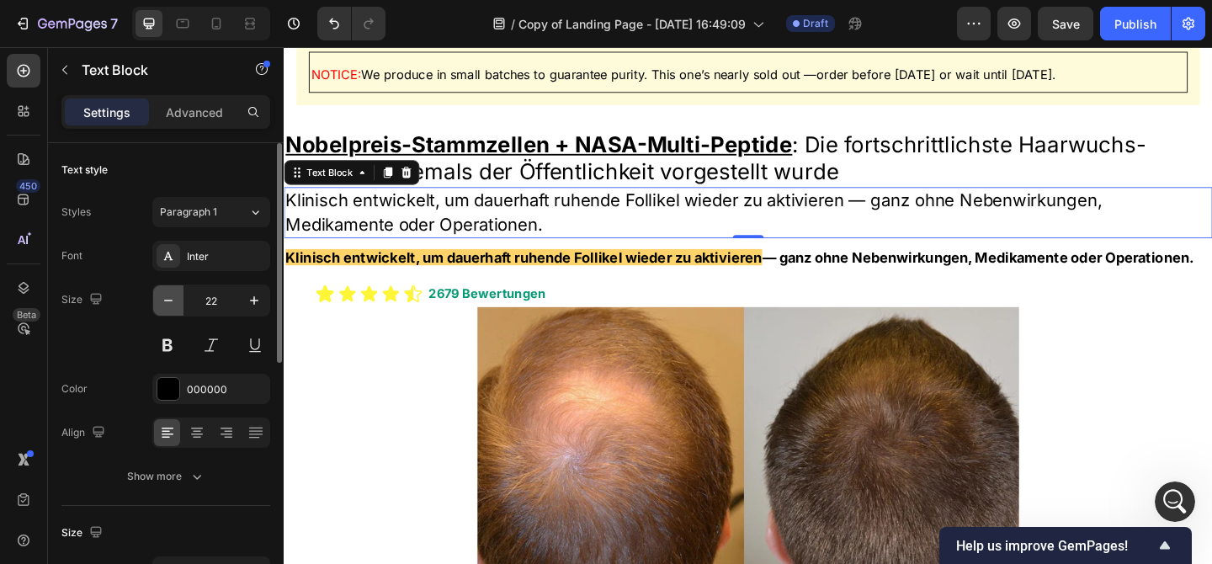
click at [171, 304] on icon "button" at bounding box center [168, 300] width 17 height 17
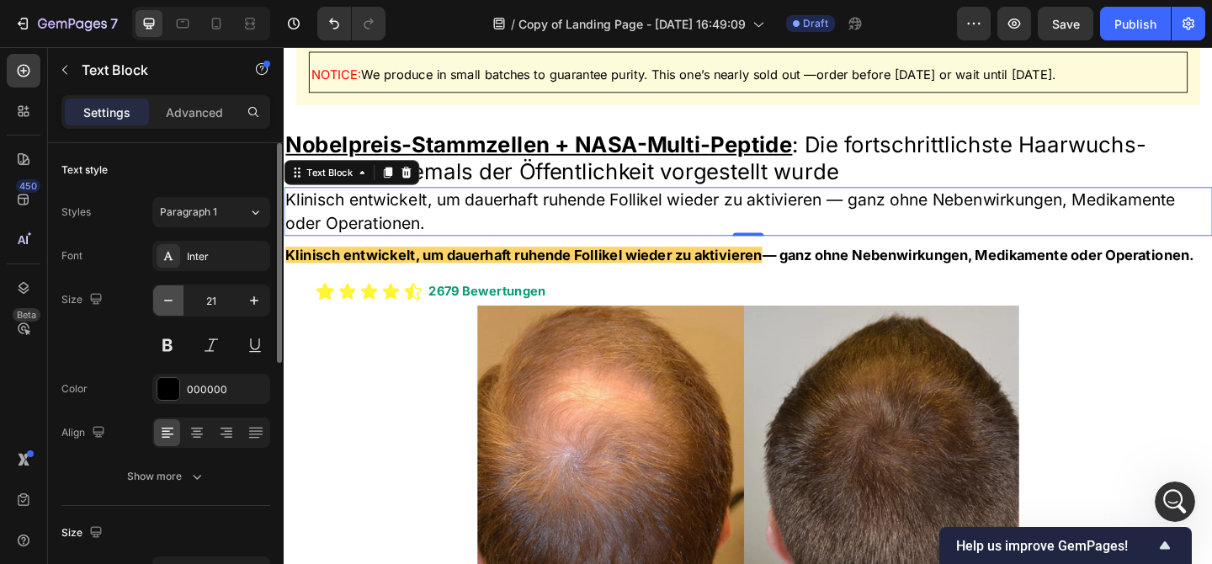
click at [171, 304] on icon "button" at bounding box center [168, 300] width 17 height 17
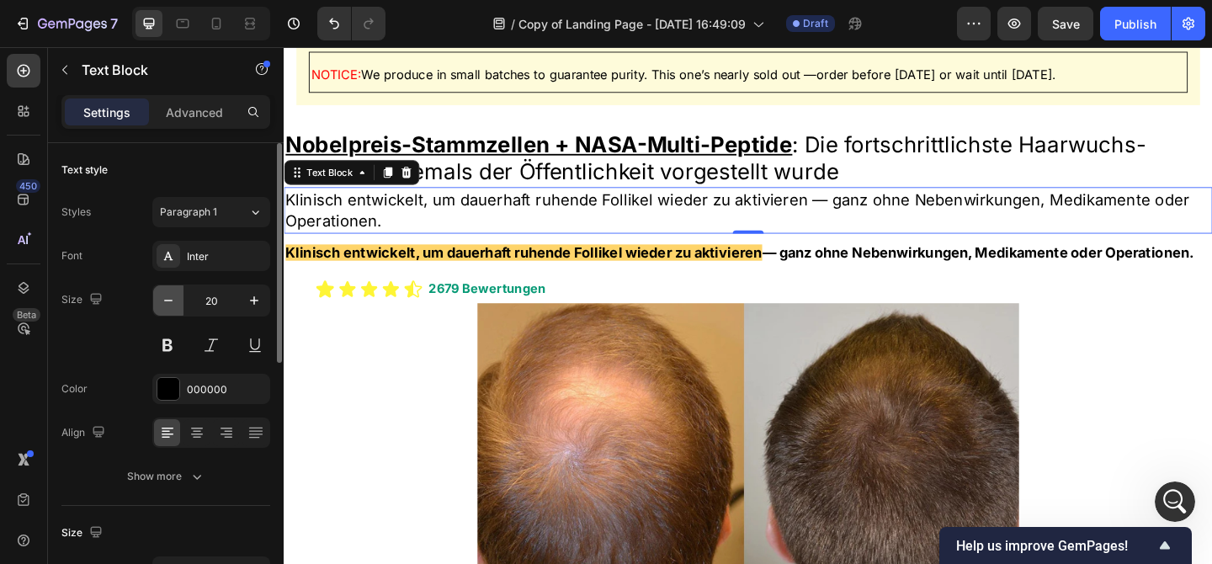
click at [171, 304] on icon "button" at bounding box center [168, 300] width 17 height 17
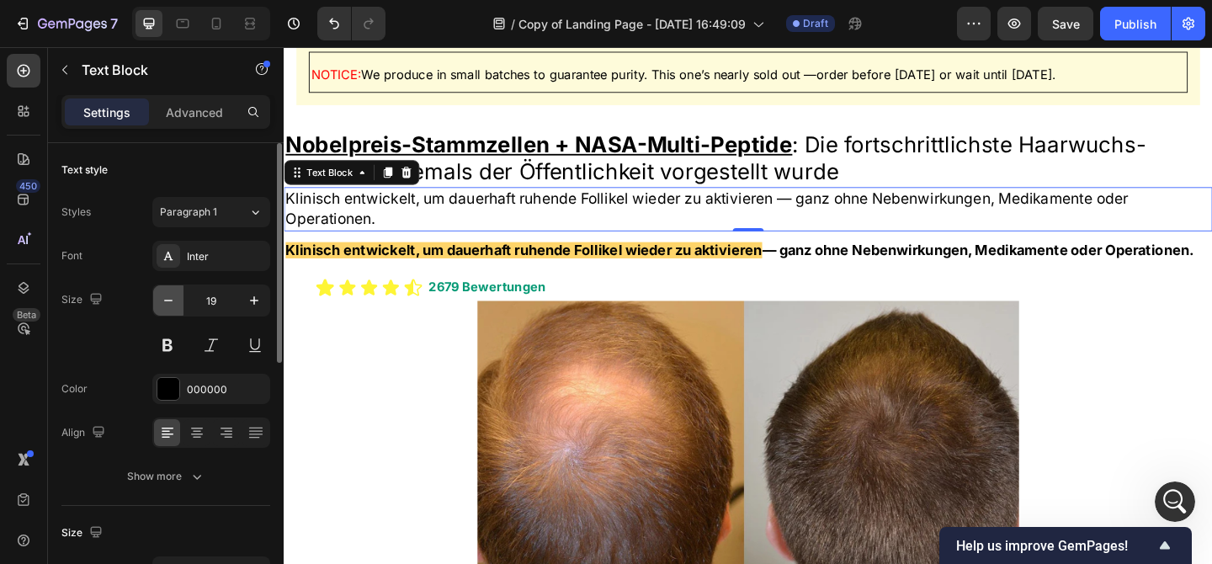
type input "18"
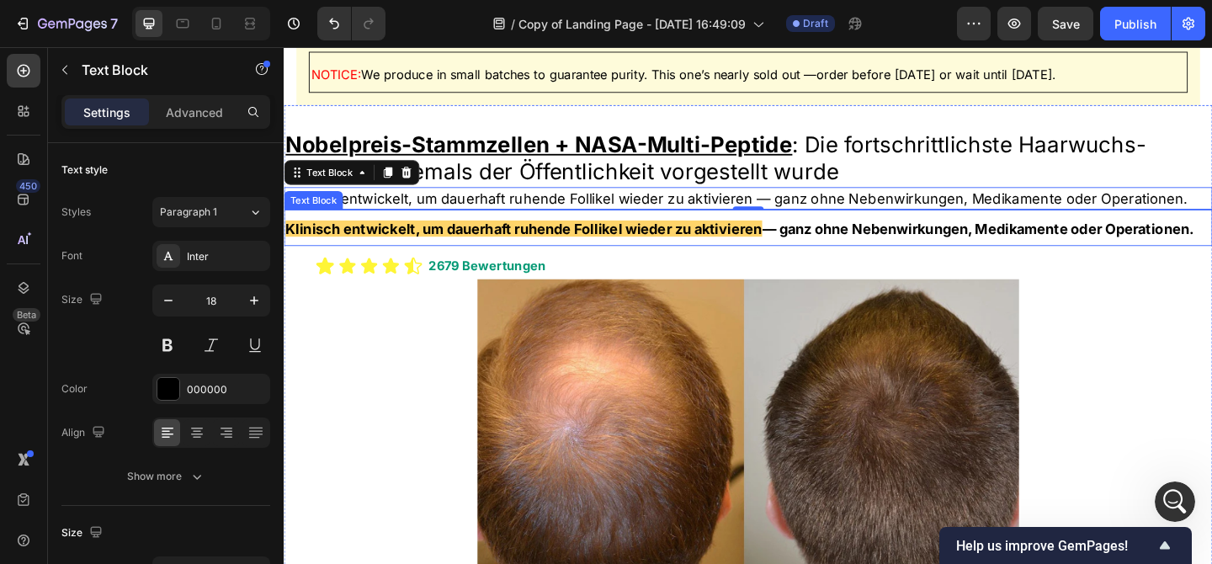
click at [476, 242] on strong "Klinisch entwickelt, um dauerhaft ruhende Follikel wieder zu aktivieren" at bounding box center [544, 245] width 518 height 18
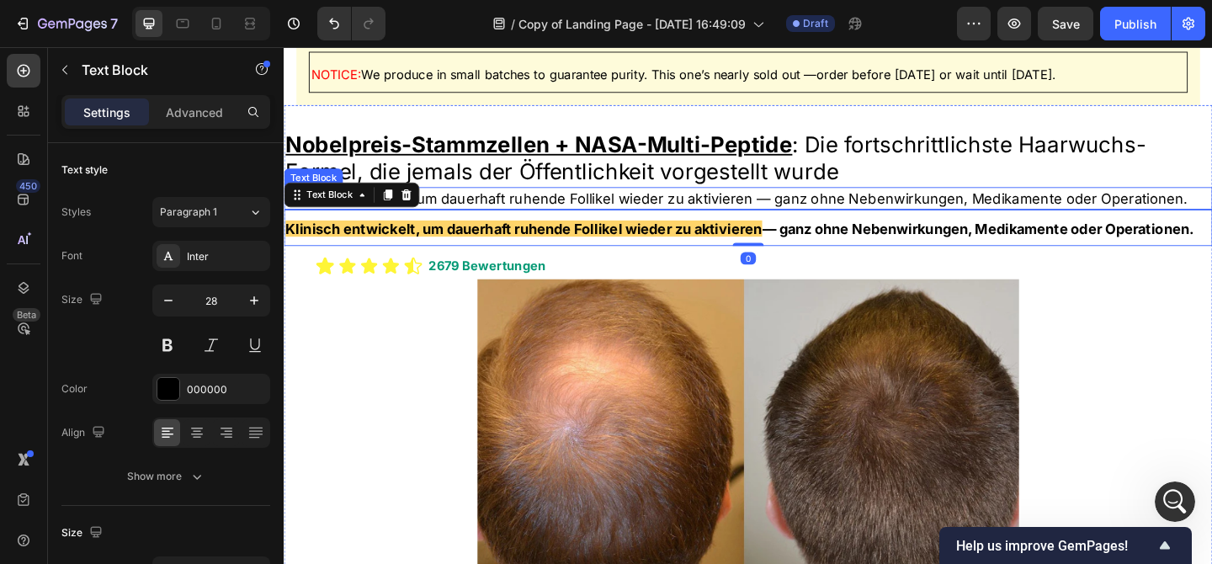
click at [776, 206] on p "Klinisch entwickelt, um dauerhaft ruhende Follikel wieder zu aktivieren — ganz …" at bounding box center [788, 211] width 1007 height 21
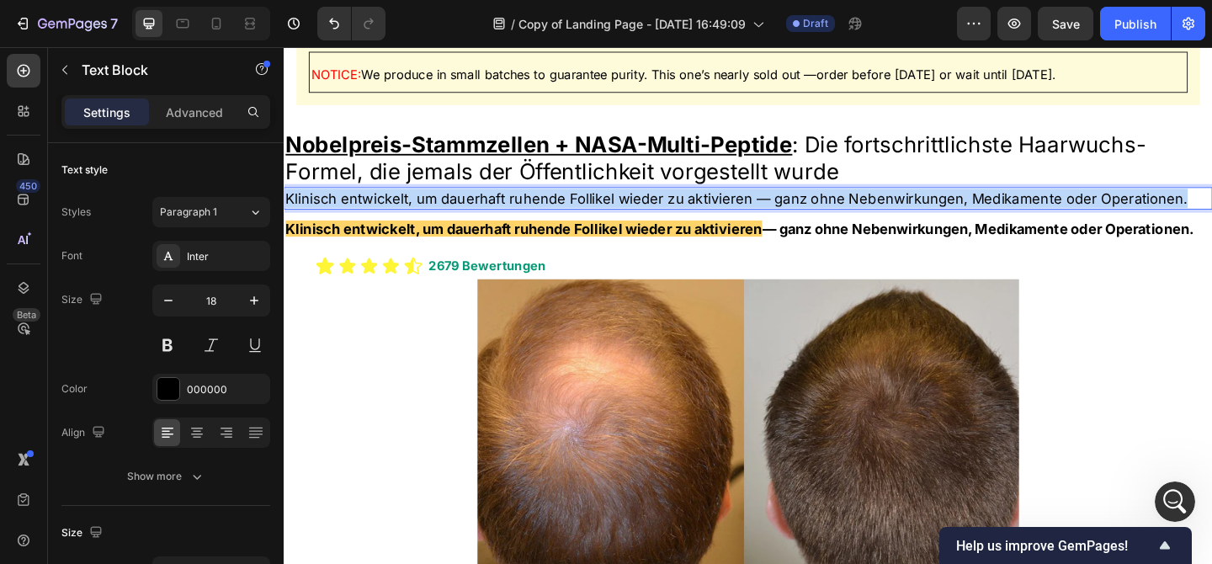
click at [776, 206] on p "Klinisch entwickelt, um dauerhaft ruhende Follikel wieder zu aktivieren — ganz …" at bounding box center [788, 211] width 1007 height 21
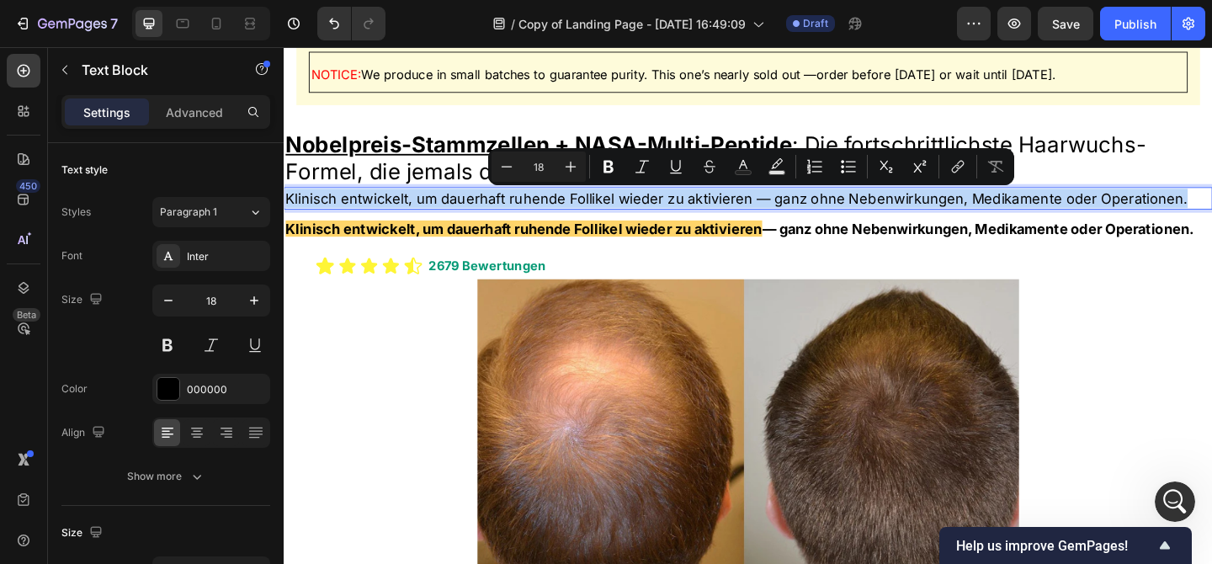
click at [776, 206] on p "Klinisch entwickelt, um dauerhaft ruhende Follikel wieder zu aktivieren — ganz …" at bounding box center [788, 211] width 1007 height 21
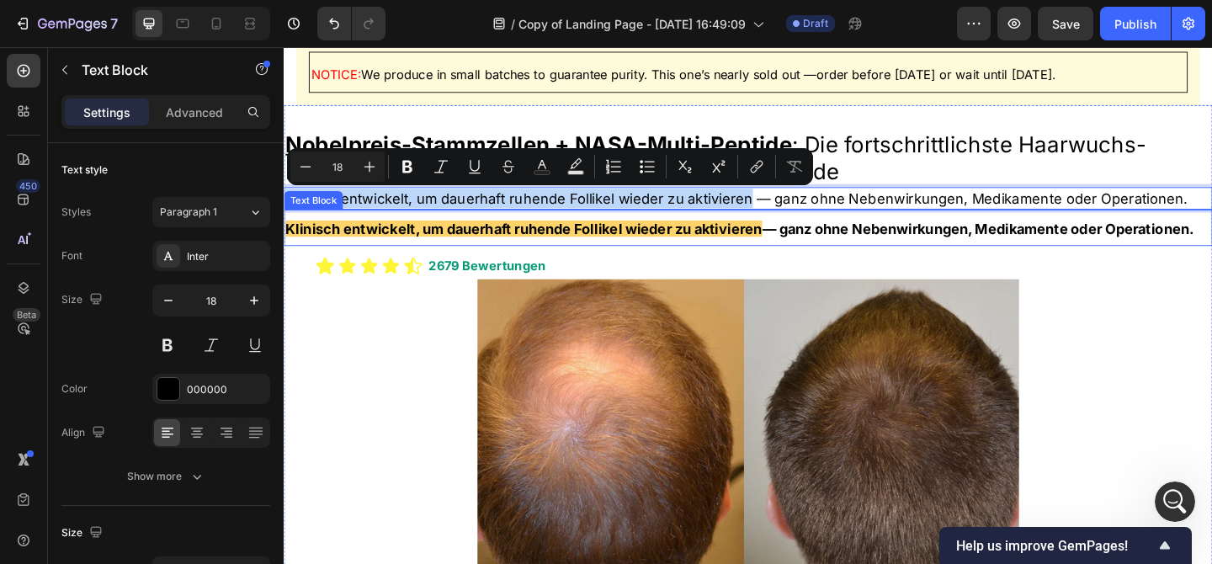
drag, startPoint x: 788, startPoint y: 215, endPoint x: 284, endPoint y: 214, distance: 503.3
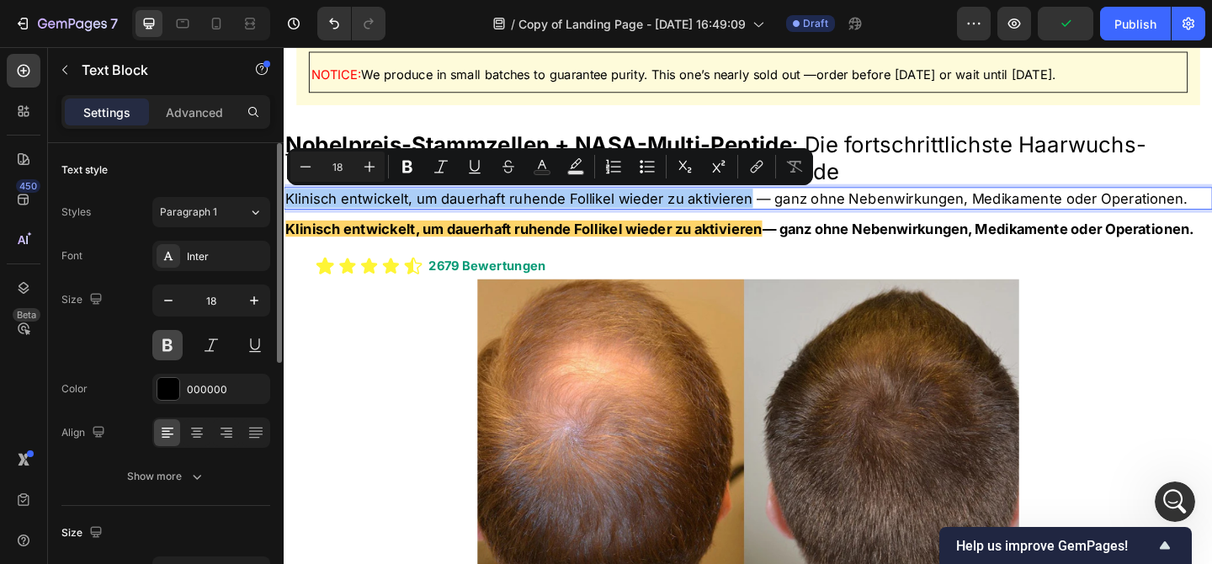
click at [171, 348] on button at bounding box center [167, 345] width 30 height 30
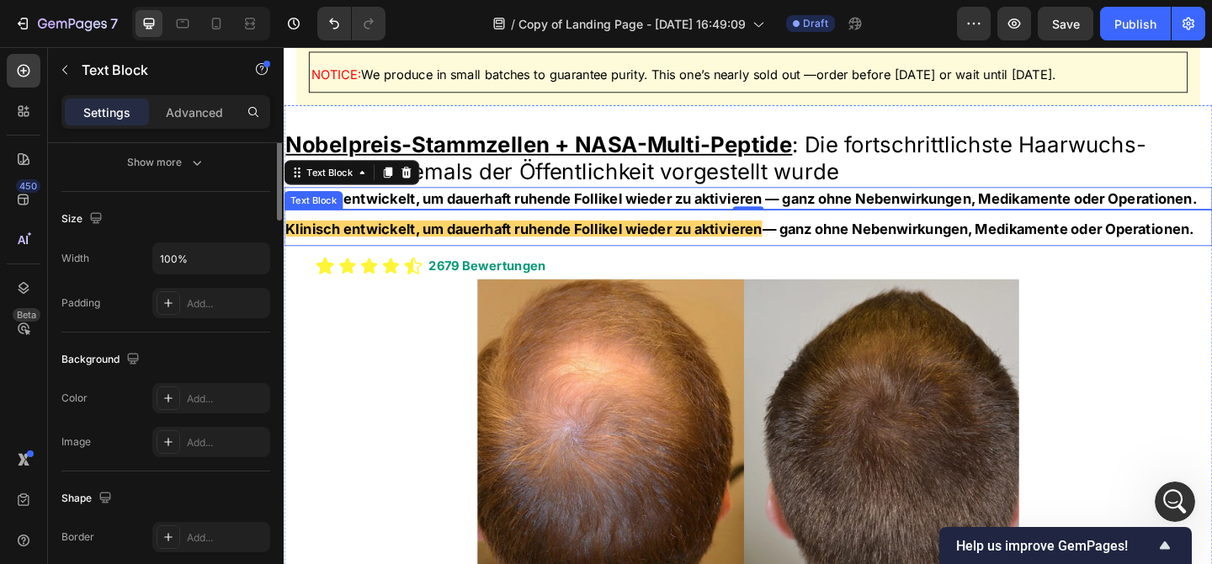
scroll to position [0, 0]
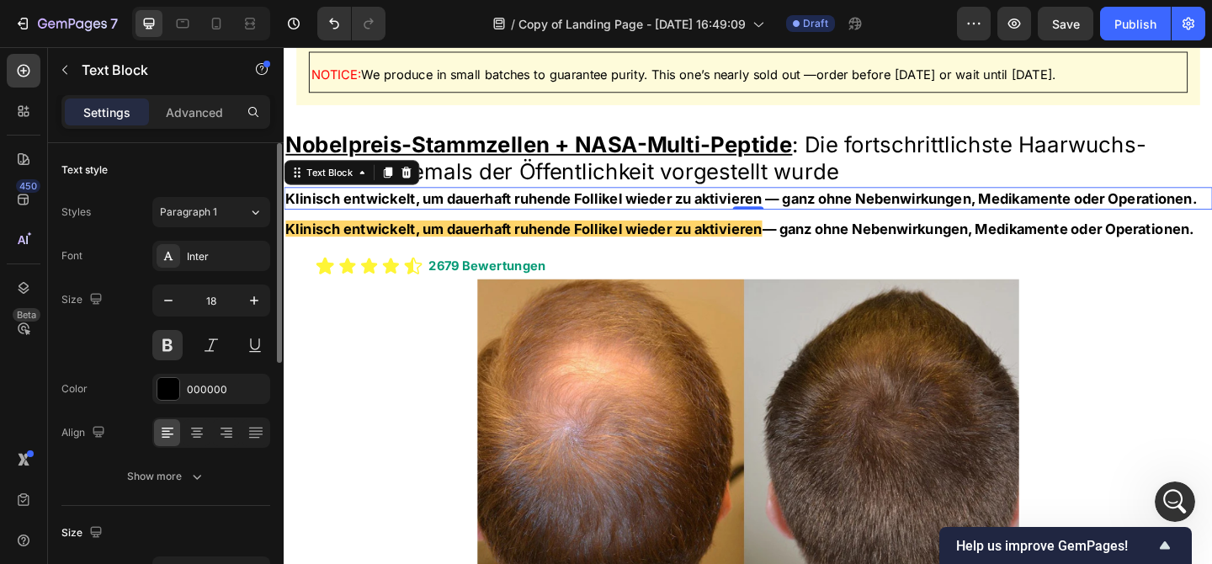
click at [813, 207] on p "Klinisch entwickelt, um dauerhaft ruhende Follikel wieder zu aktivieren — ganz …" at bounding box center [788, 211] width 1007 height 21
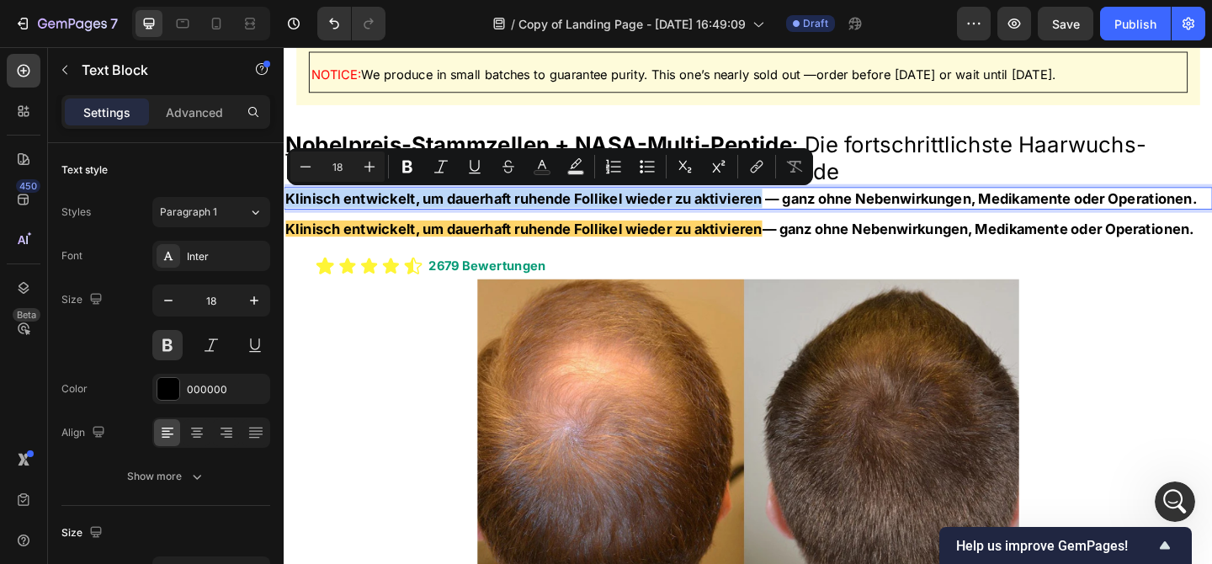
drag, startPoint x: 806, startPoint y: 211, endPoint x: 260, endPoint y: 209, distance: 546.2
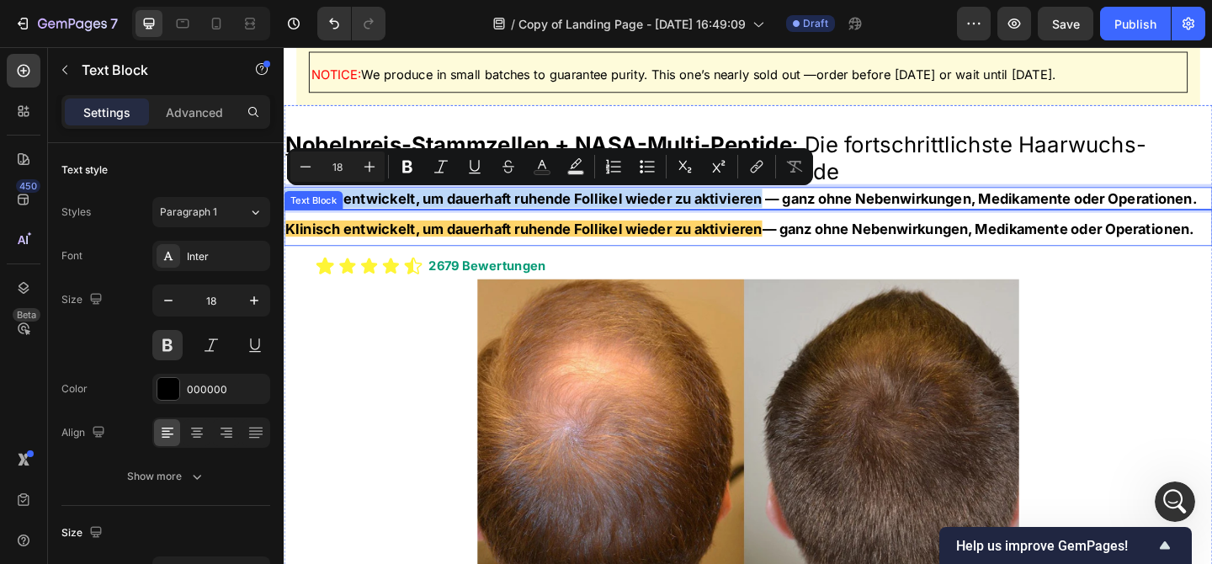
click at [575, 242] on strong "Klinisch entwickelt, um dauerhaft ruhende Follikel wieder zu aktivieren" at bounding box center [544, 245] width 518 height 18
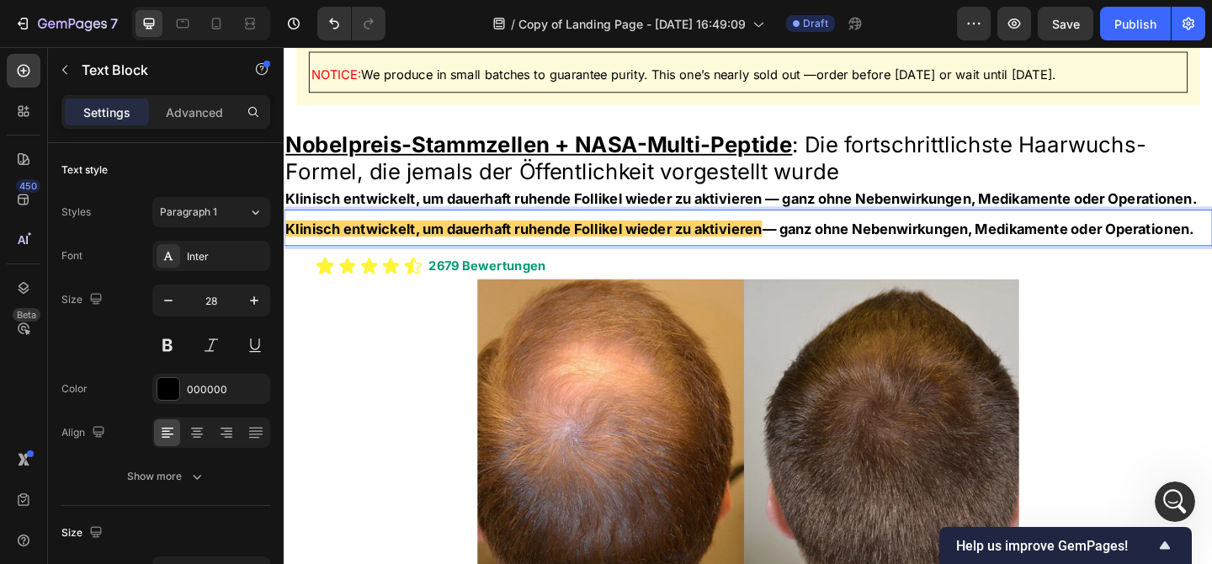
click at [575, 242] on strong "Klinisch entwickelt, um dauerhaft ruhende Follikel wieder zu aktivieren" at bounding box center [544, 245] width 518 height 18
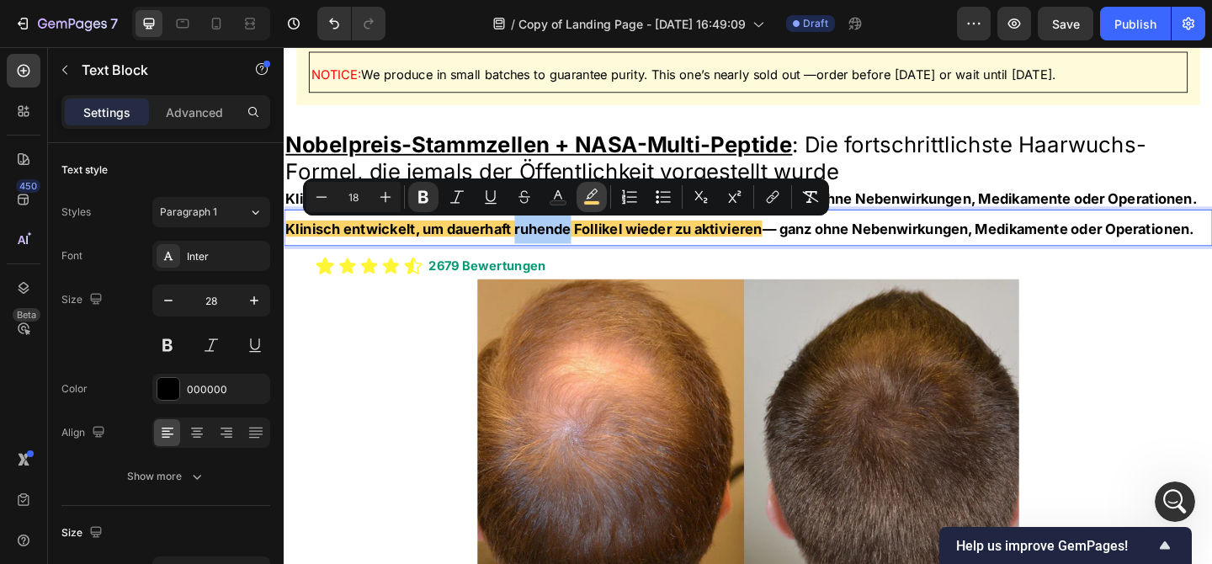
click at [584, 194] on icon "Editor contextual toolbar" at bounding box center [591, 197] width 17 height 17
type input "FED46A"
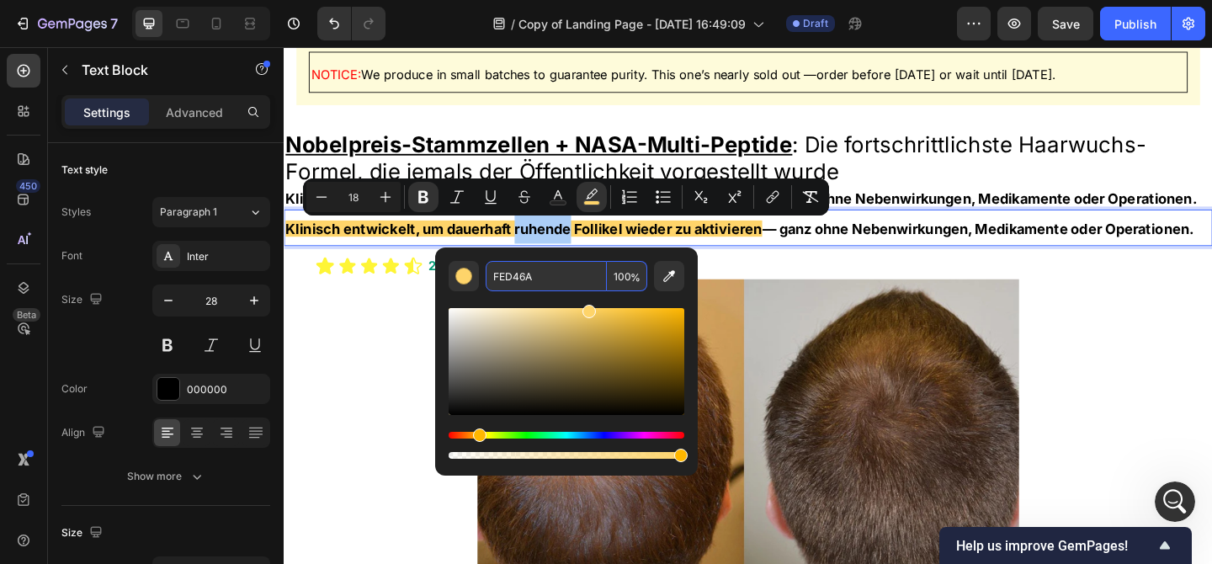
click at [550, 271] on input "FED46A" at bounding box center [546, 276] width 121 height 30
click at [945, 203] on p "Klinisch entwickelt, um dauerhaft ruhende Follikel wieder zu aktivieren — ganz …" at bounding box center [788, 211] width 1007 height 21
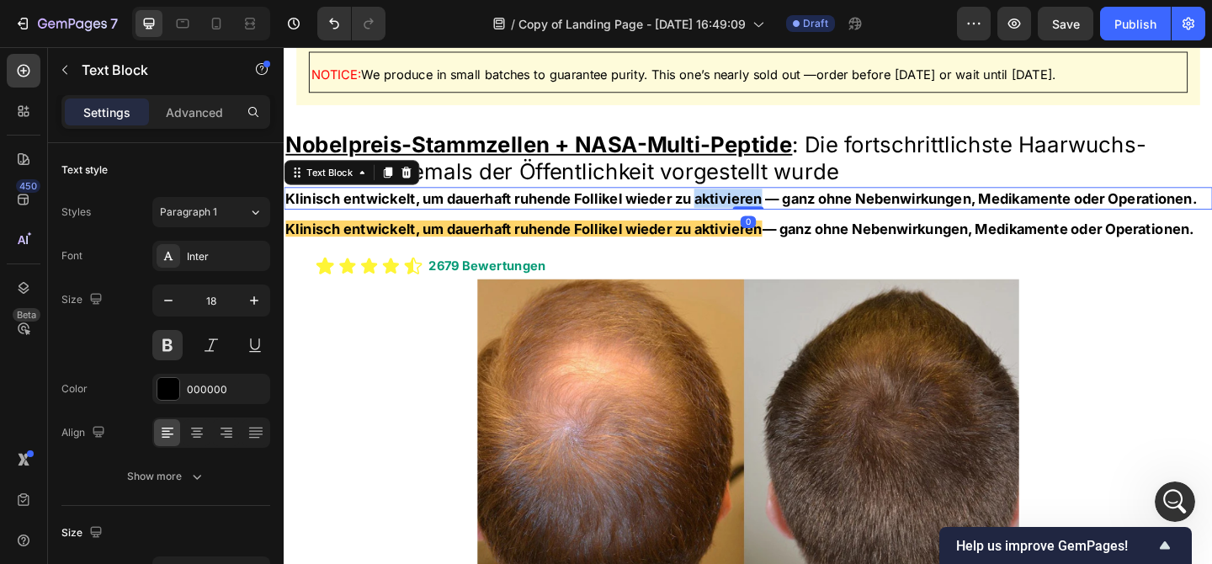
click at [740, 210] on p "Klinisch entwickelt, um dauerhaft ruhende Follikel wieder zu aktivieren — ganz …" at bounding box center [788, 211] width 1007 height 21
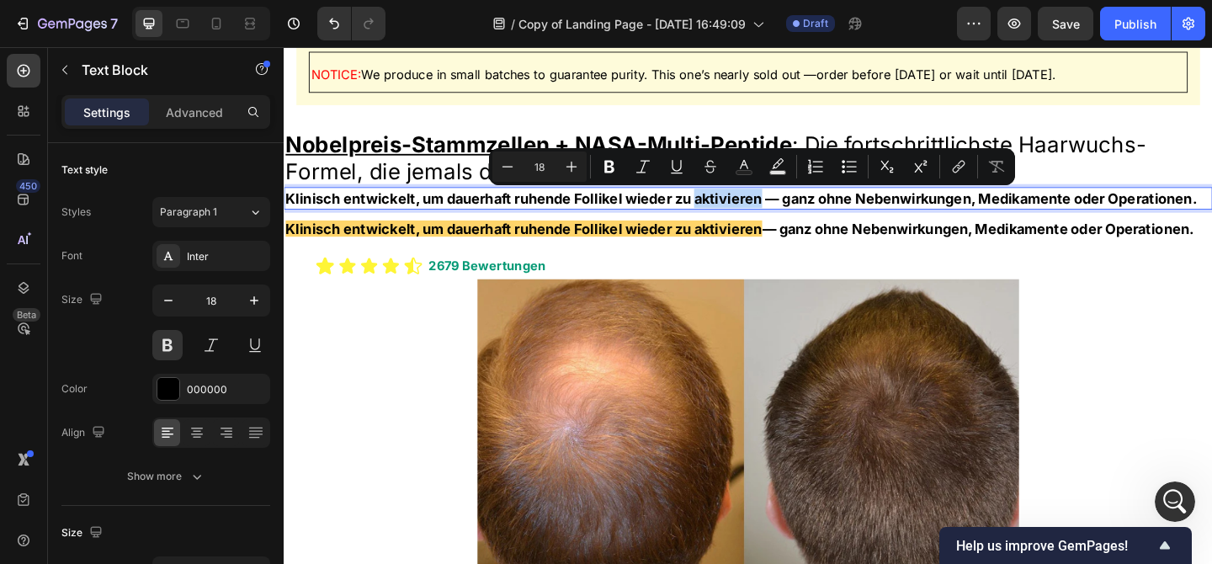
click at [758, 212] on p "Klinisch entwickelt, um dauerhaft ruhende Follikel wieder zu aktivieren — ganz …" at bounding box center [788, 211] width 1007 height 21
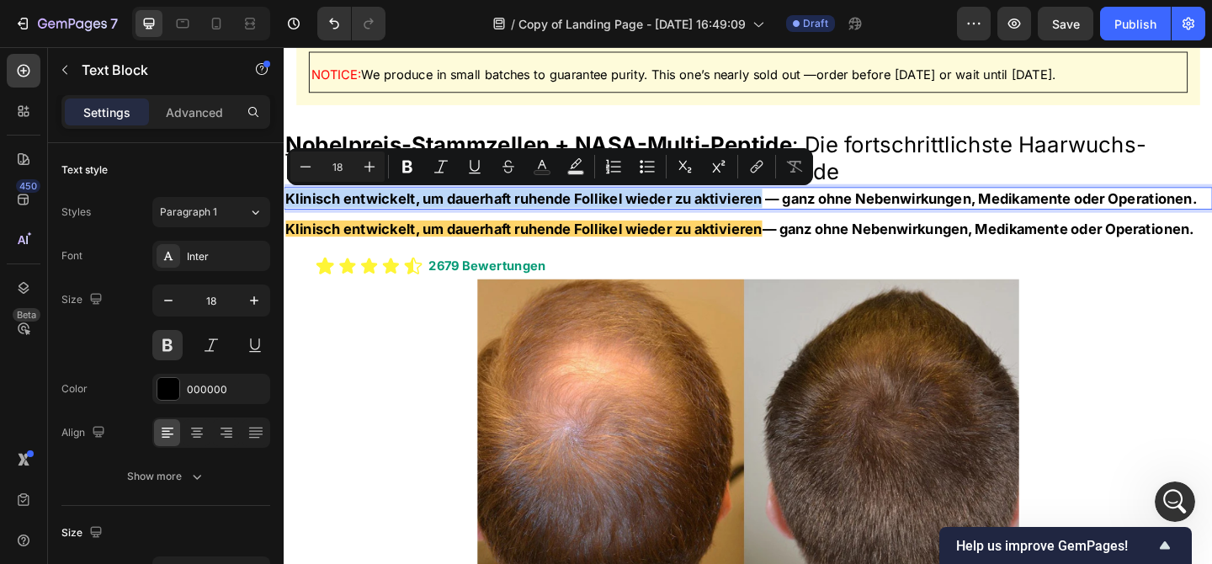
drag, startPoint x: 804, startPoint y: 214, endPoint x: 279, endPoint y: 213, distance: 524.3
click at [578, 167] on icon "Editor contextual toolbar" at bounding box center [575, 166] width 17 height 17
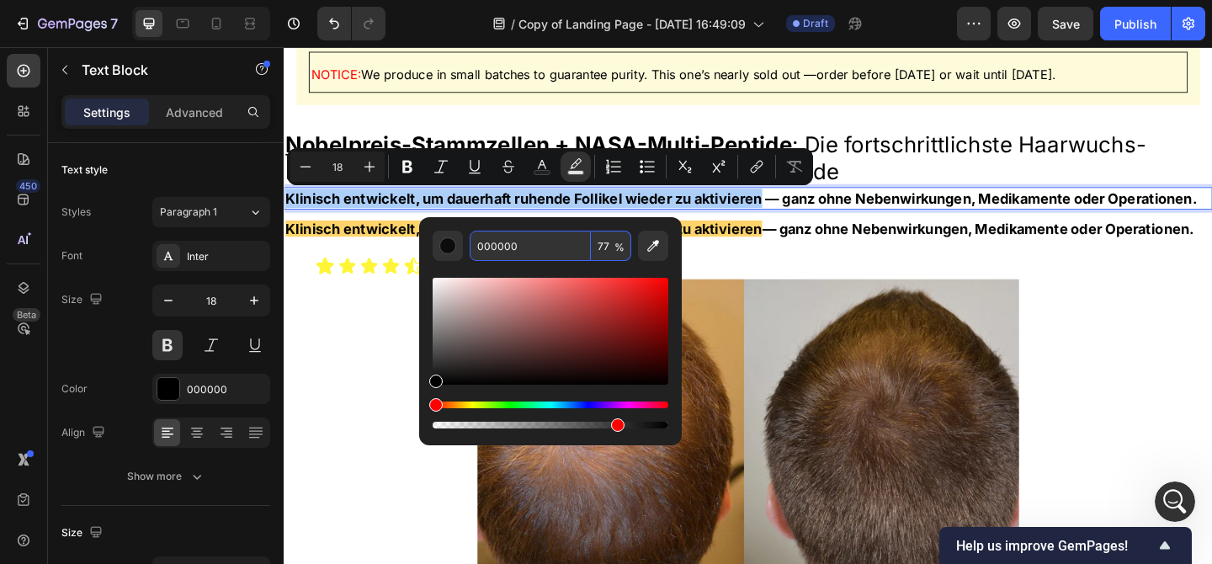
click at [548, 247] on input "000000" at bounding box center [530, 246] width 121 height 30
paste input "FED46A"
type input "FED46A"
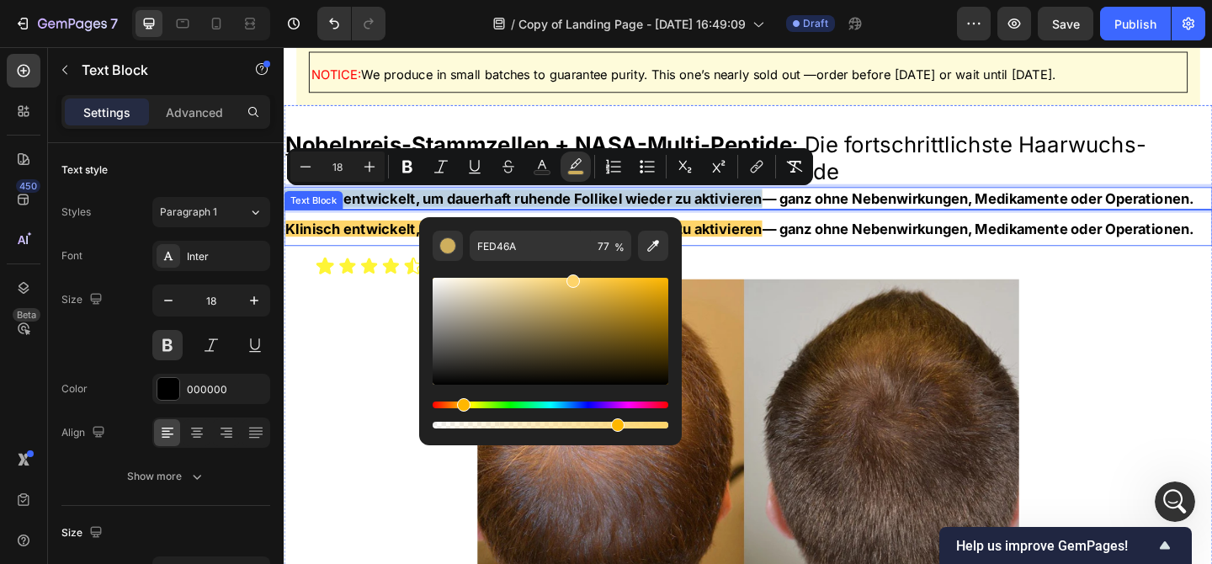
click at [798, 237] on strong "Klinisch entwickelt, um dauerhaft ruhende Follikel wieder zu aktivieren" at bounding box center [544, 245] width 518 height 18
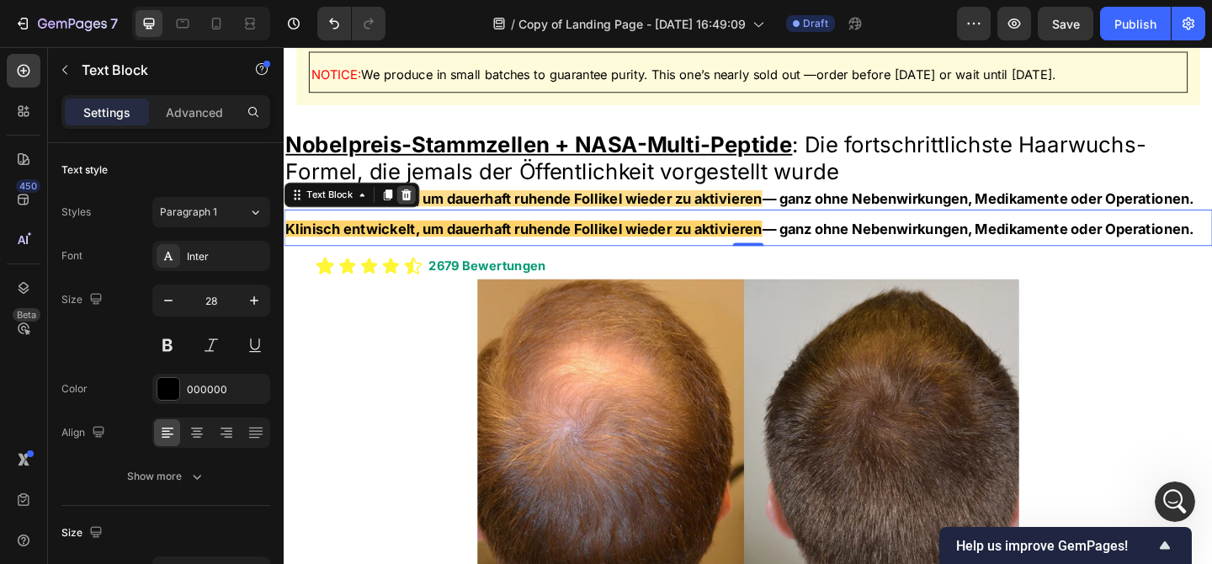
click at [416, 210] on icon at bounding box center [417, 208] width 11 height 12
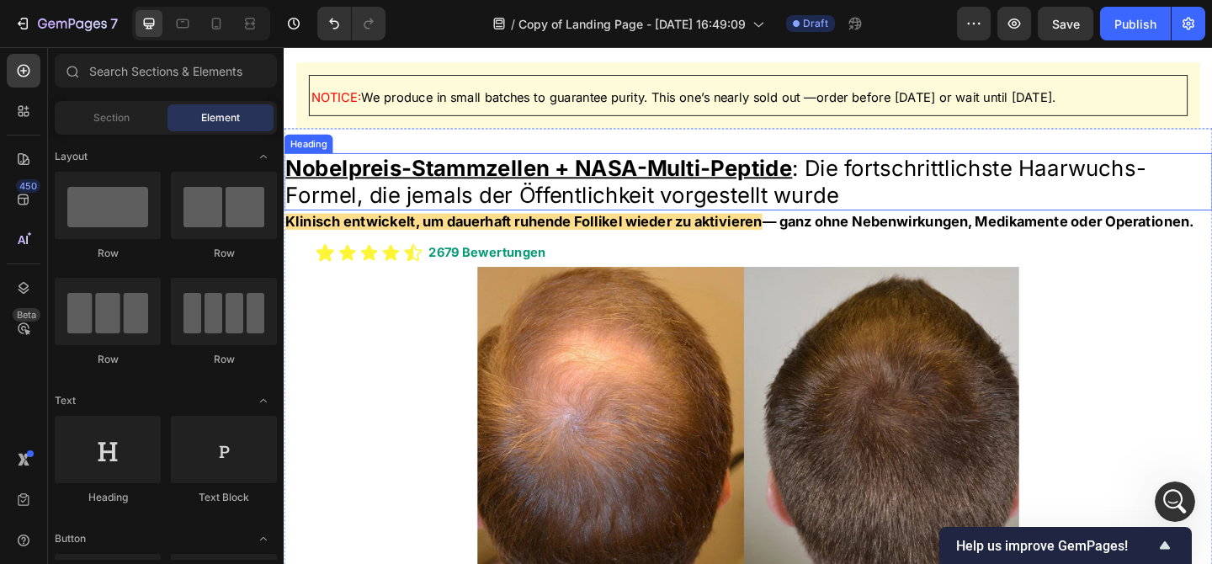
scroll to position [46, 0]
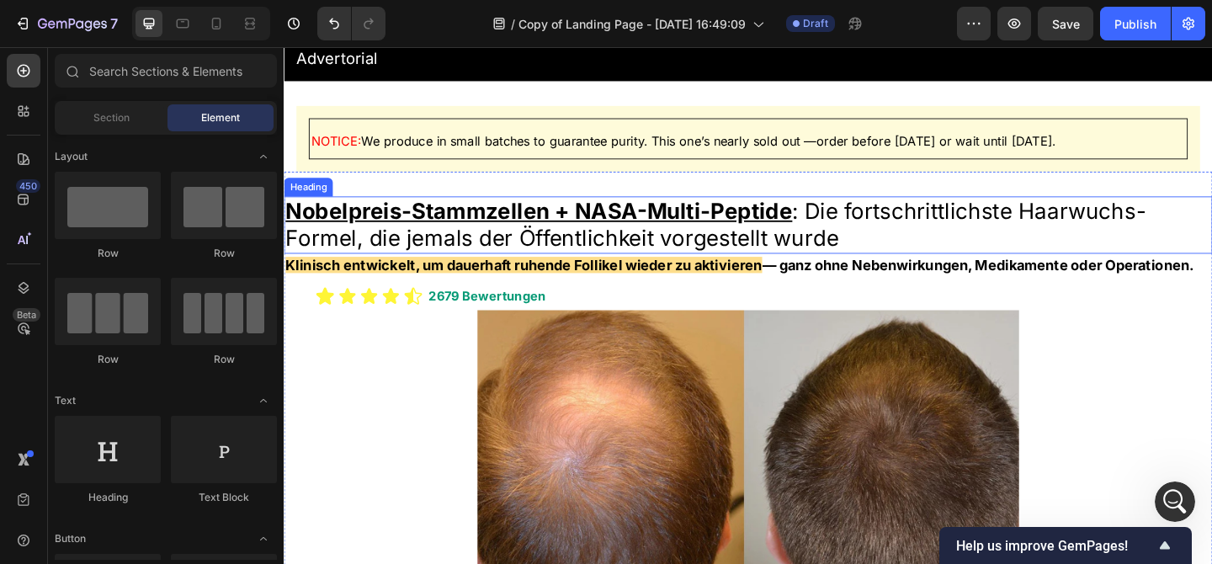
click at [738, 253] on span "Nobelpreis-Stammzellen + NASA-Multi-Peptide : Die fortschrittlichste Haarwuchs-…" at bounding box center [753, 240] width 936 height 58
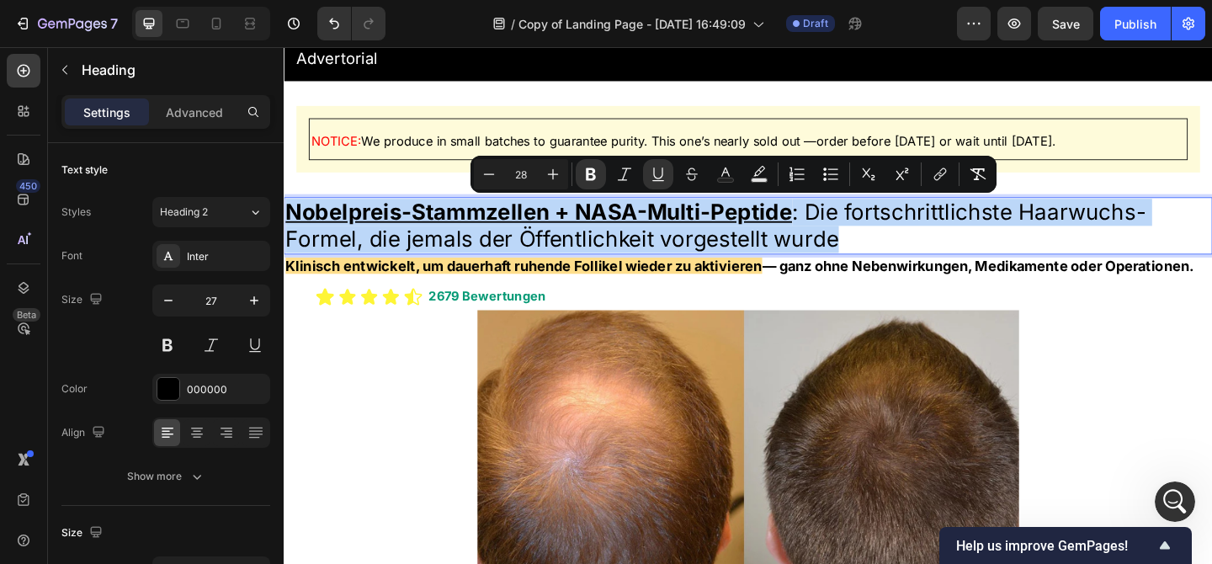
copy span "Nobelpreis-Stammzellen + NASA-Multi-Peptide : Die fortschrittlichste Haarwuchs-…"
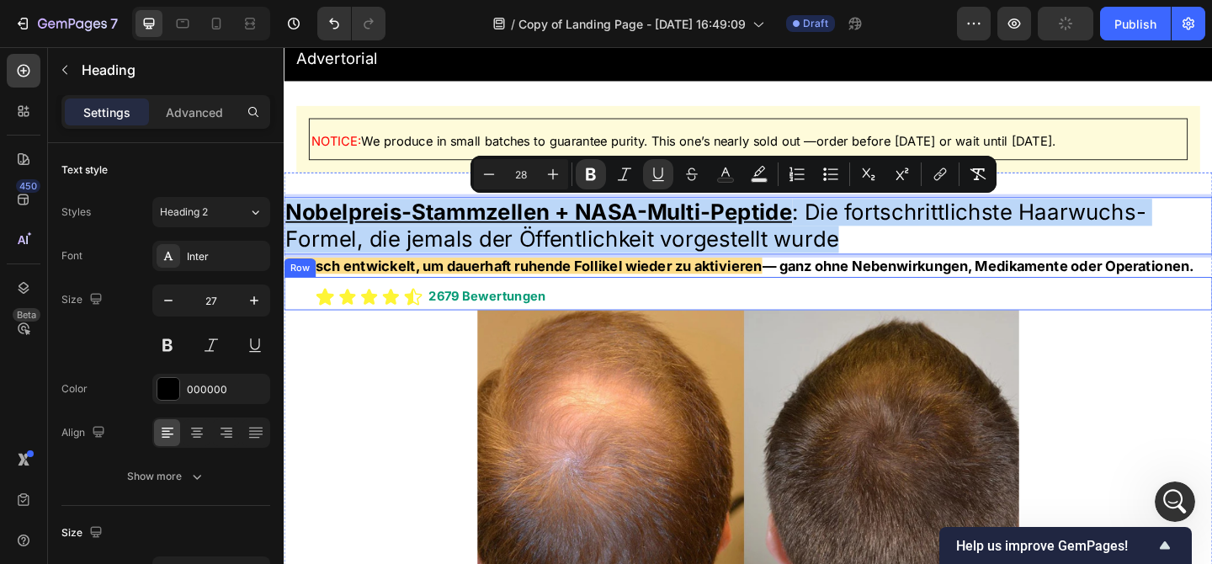
click at [1140, 321] on div "Icon Icon Icon Icon Icon Icon List 2679 Bewertungen Heading Row" at bounding box center [789, 315] width 1010 height 36
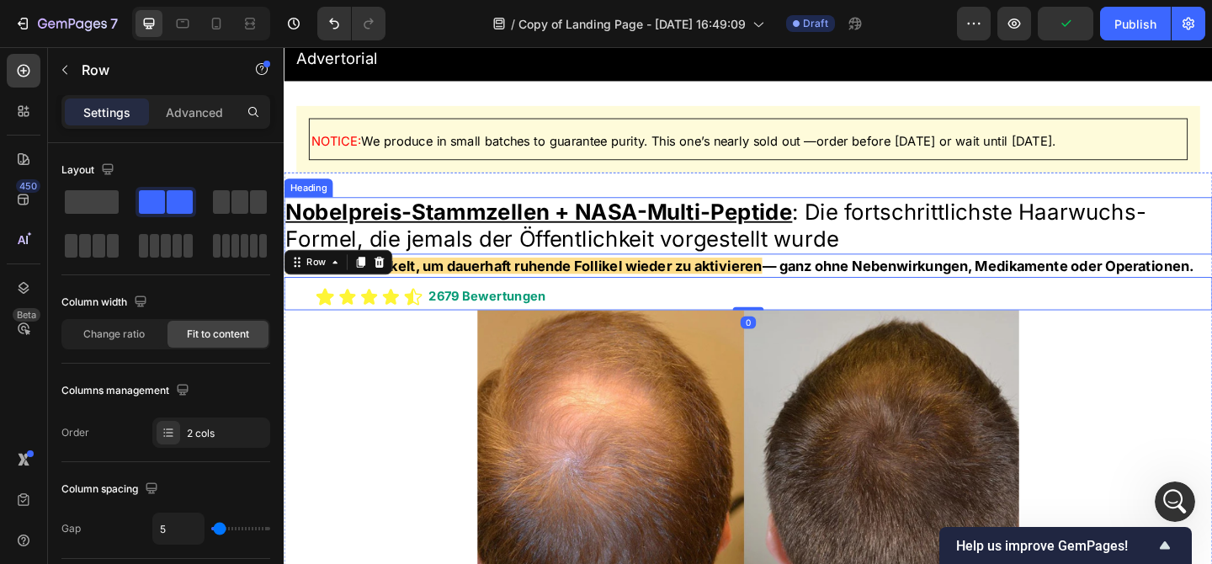
click at [1026, 212] on span "Nobelpreis-Stammzellen + NASA-Multi-Peptide : Die fortschrittlichste Haarwuchs-…" at bounding box center [753, 241] width 936 height 58
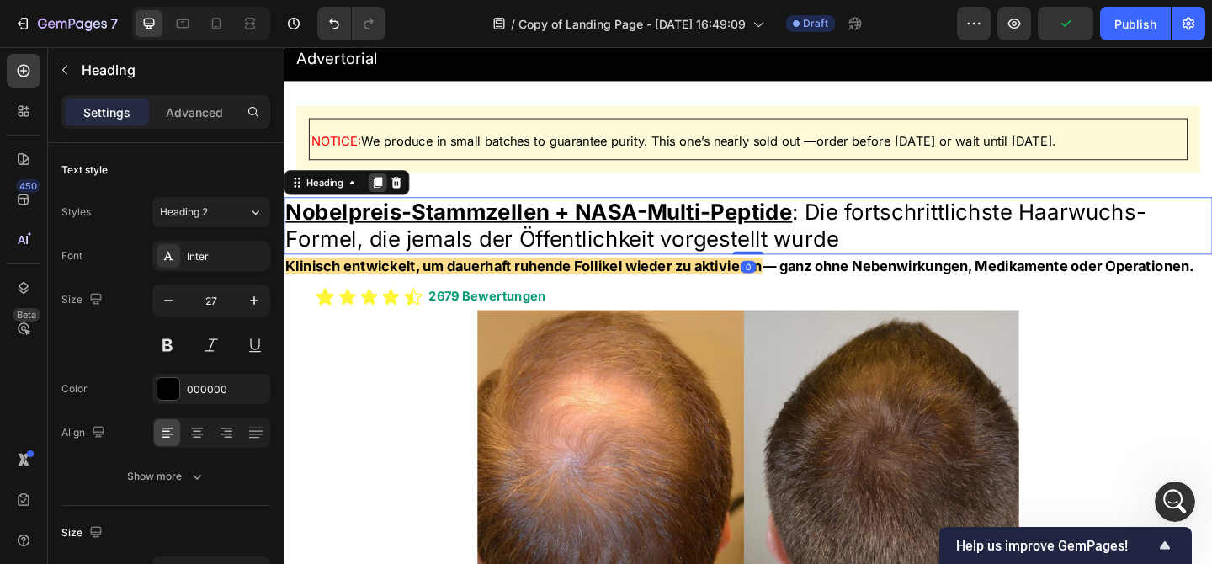
click at [383, 190] on icon at bounding box center [385, 195] width 9 height 12
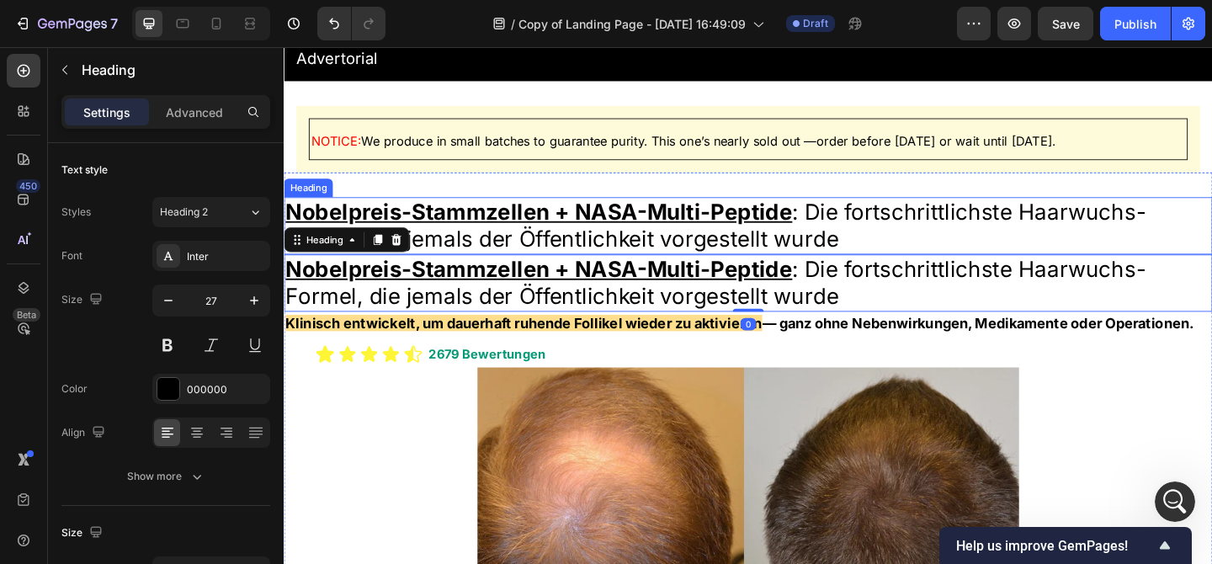
click at [777, 230] on u "Nobelpreis-Stammzellen + NASA-Multi-Peptide" at bounding box center [560, 226] width 551 height 29
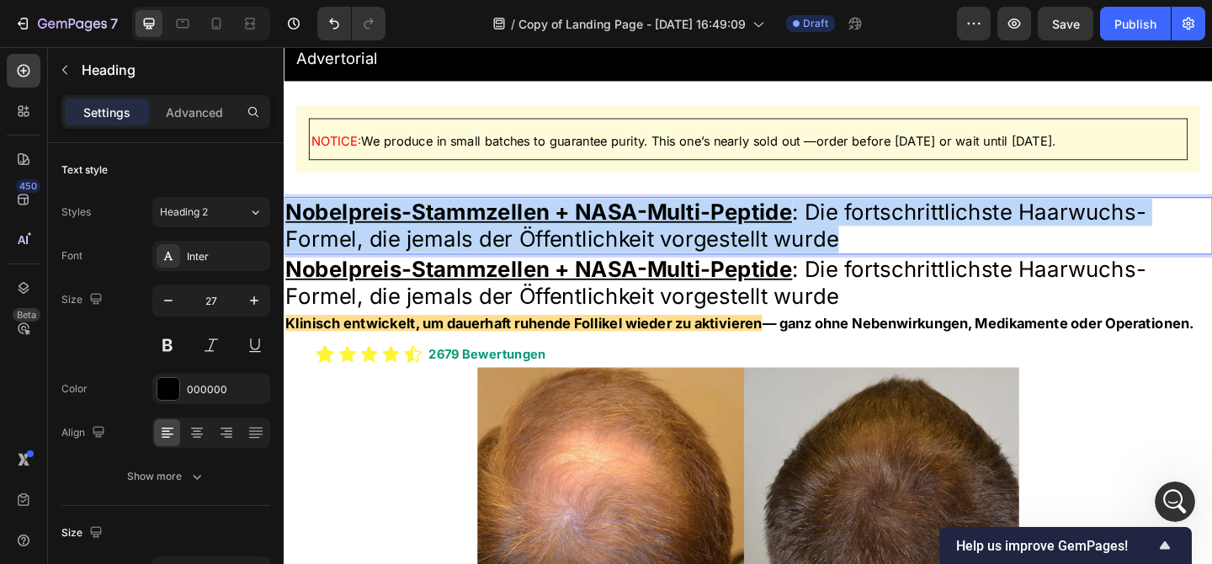
click at [777, 230] on u "Nobelpreis-Stammzellen + NASA-Multi-Peptide" at bounding box center [560, 226] width 551 height 29
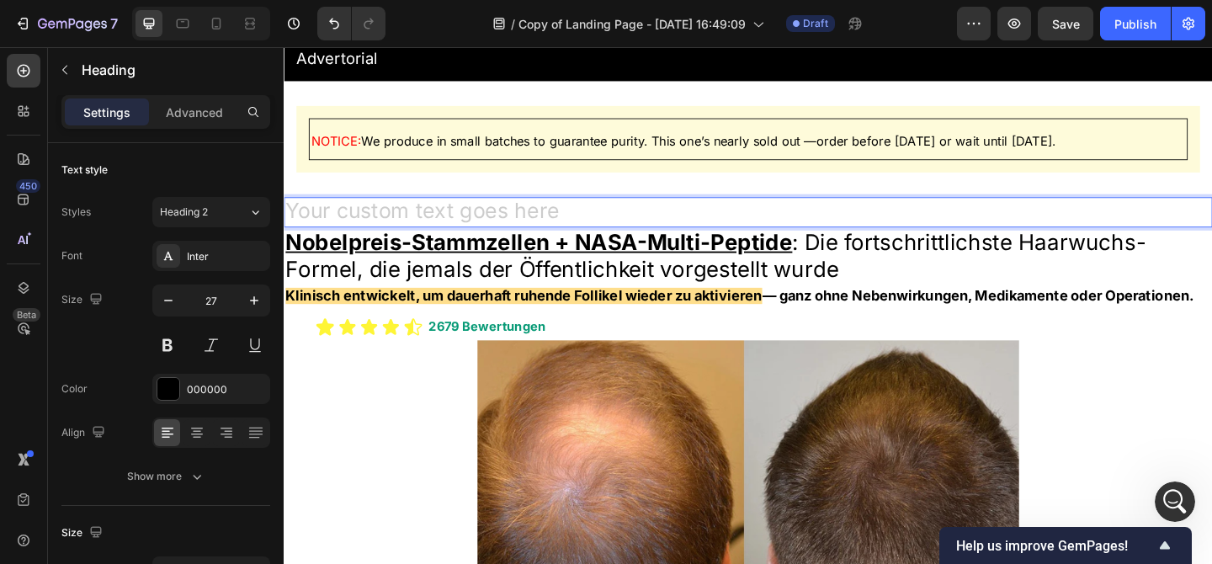
scroll to position [3167, 0]
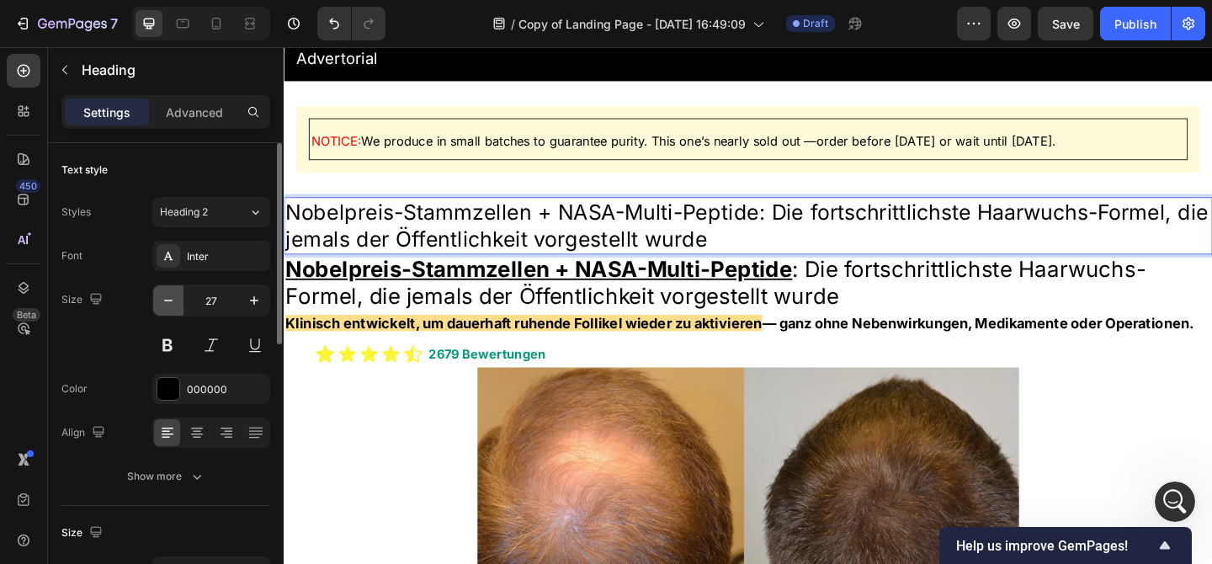
click at [171, 296] on icon "button" at bounding box center [168, 300] width 17 height 17
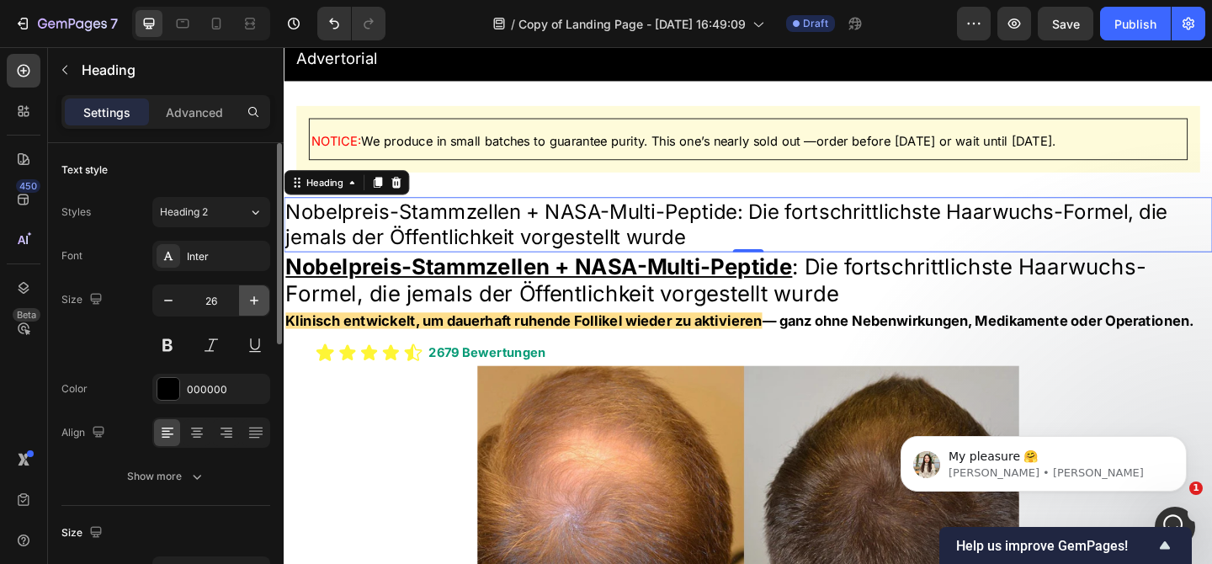
scroll to position [0, 0]
click at [257, 301] on icon "button" at bounding box center [254, 300] width 17 height 17
type input "27"
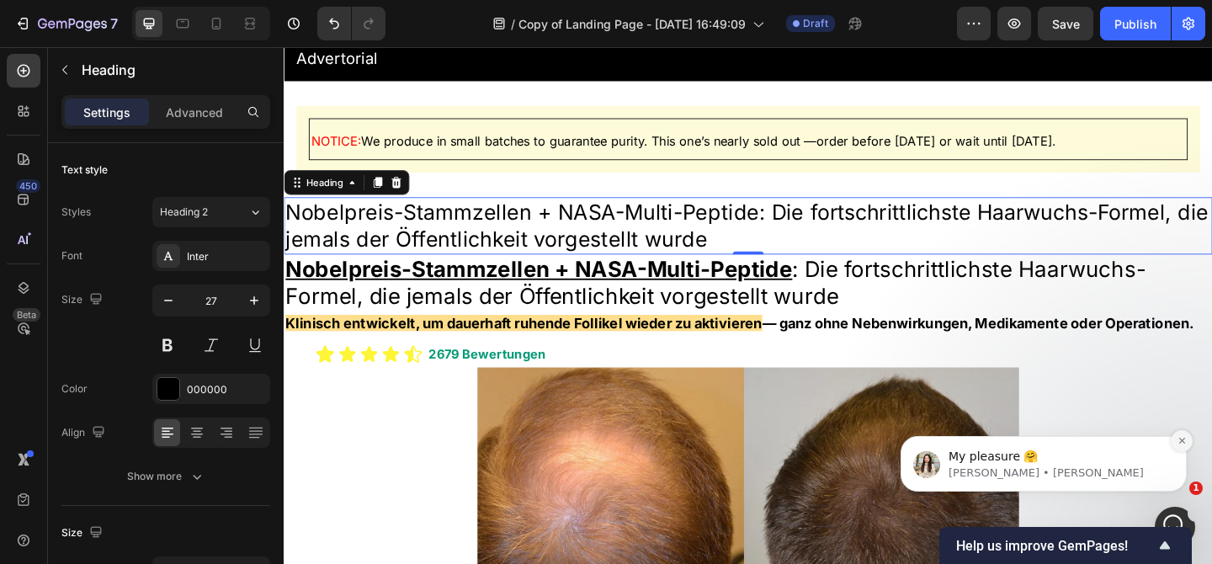
click at [1178, 438] on icon "Dismiss notification" at bounding box center [1181, 440] width 9 height 9
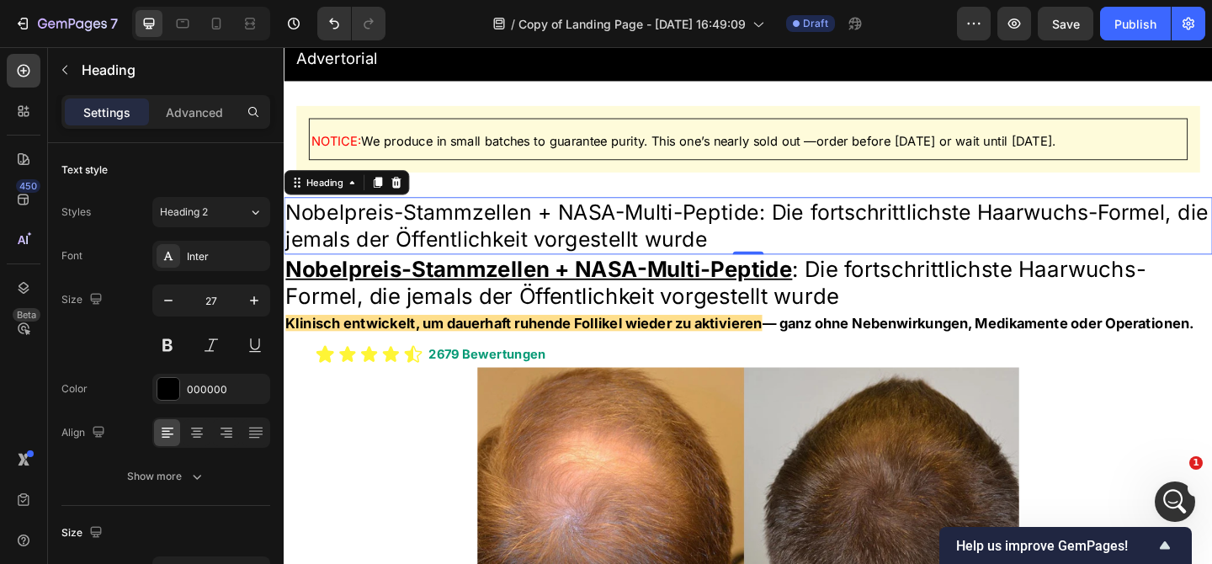
click at [777, 242] on p "Nobelpreis-Stammzellen + NASA-Multi-Peptide: Die fortschrittlichste Haarwuchs-F…" at bounding box center [788, 241] width 1007 height 59
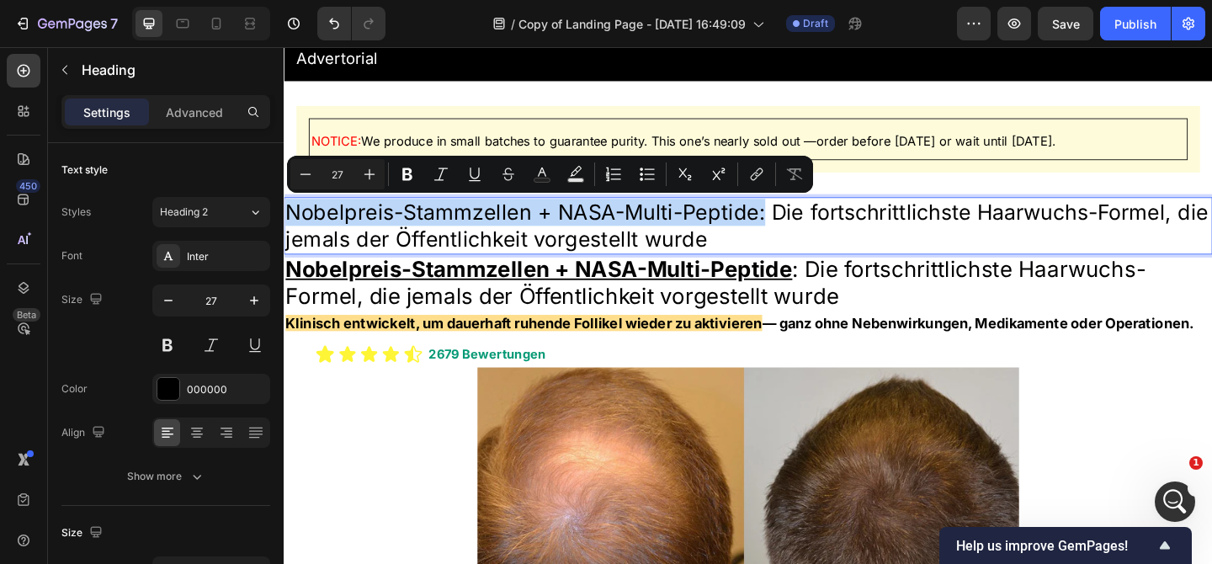
drag, startPoint x: 800, startPoint y: 227, endPoint x: 280, endPoint y: 215, distance: 520.3
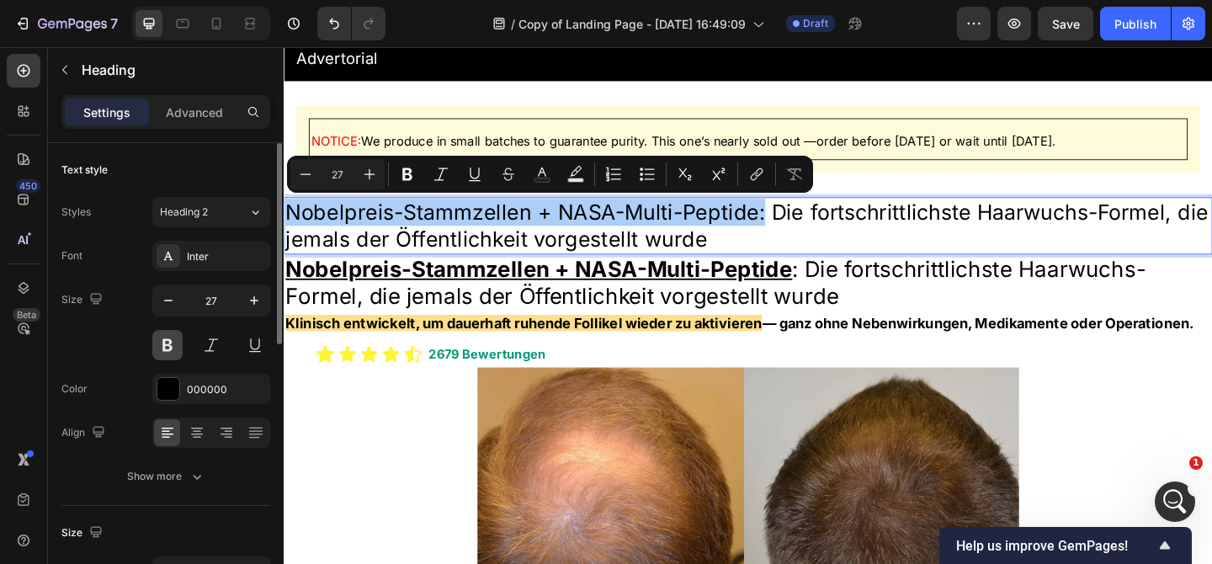
click at [159, 342] on button at bounding box center [167, 345] width 30 height 30
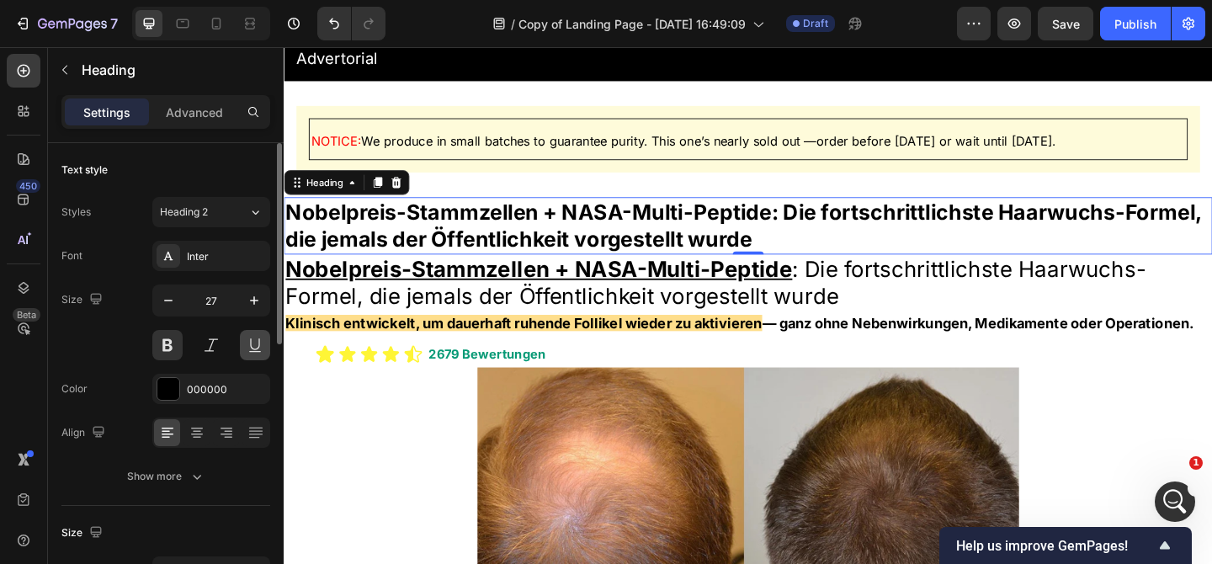
click at [258, 340] on button at bounding box center [255, 345] width 30 height 30
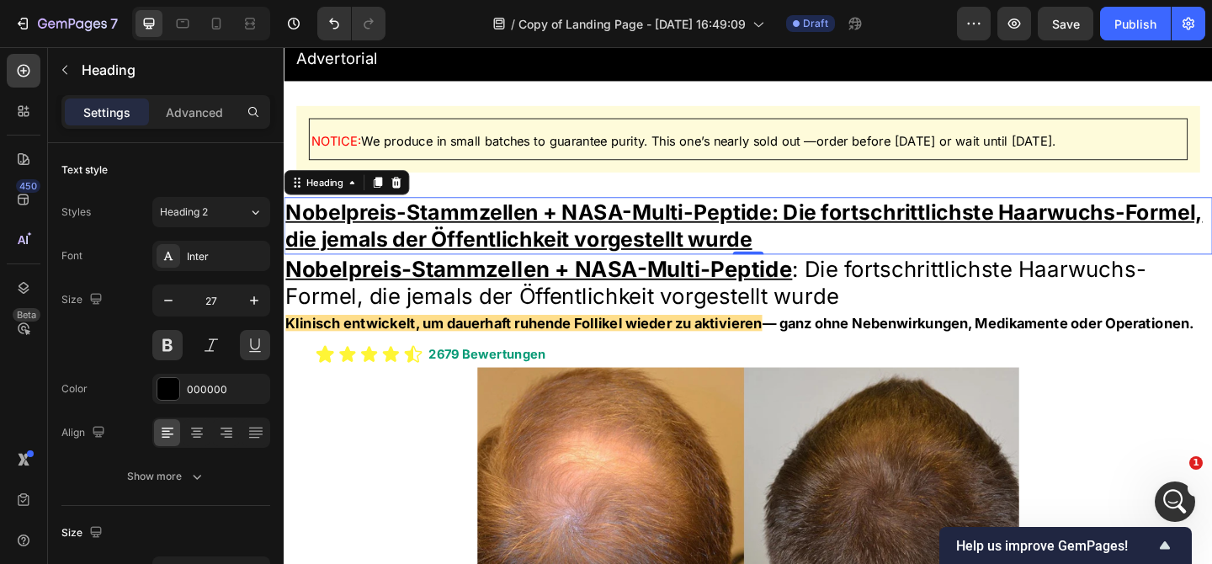
click at [789, 227] on p "Nobelpreis-Stammzellen + NASA-Multi-Peptide: Die fortschrittlichste Haarwuchs-F…" at bounding box center [788, 241] width 1007 height 59
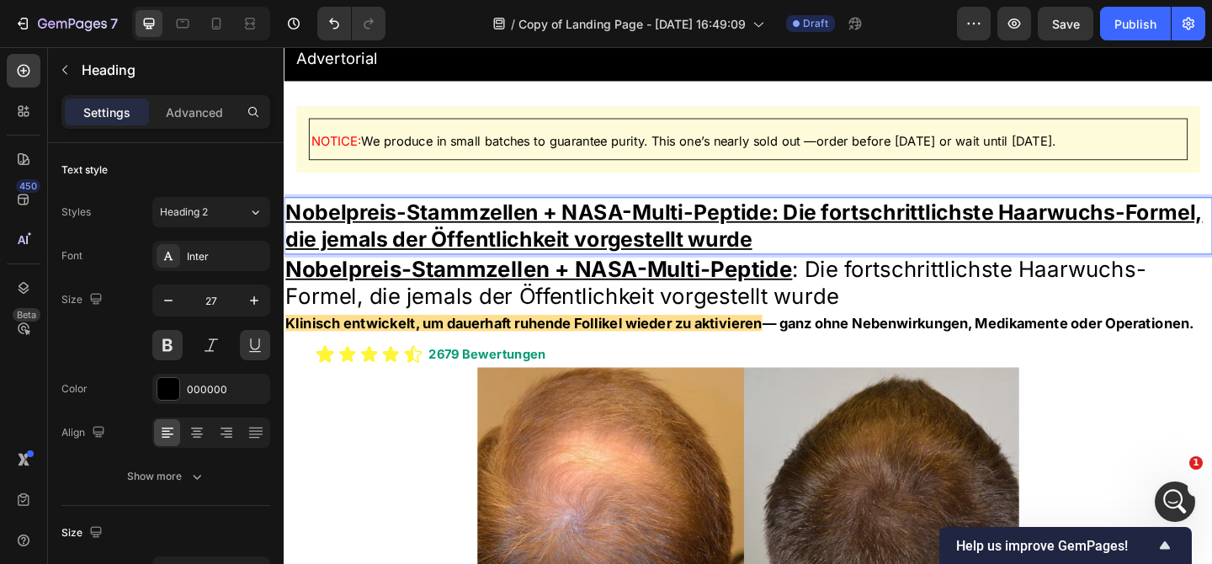
click at [418, 257] on p "Nobelpreis-Stammzellen + NASA-Multi-Peptide: Die fortschrittlichste Haarwuchs-F…" at bounding box center [788, 241] width 1007 height 59
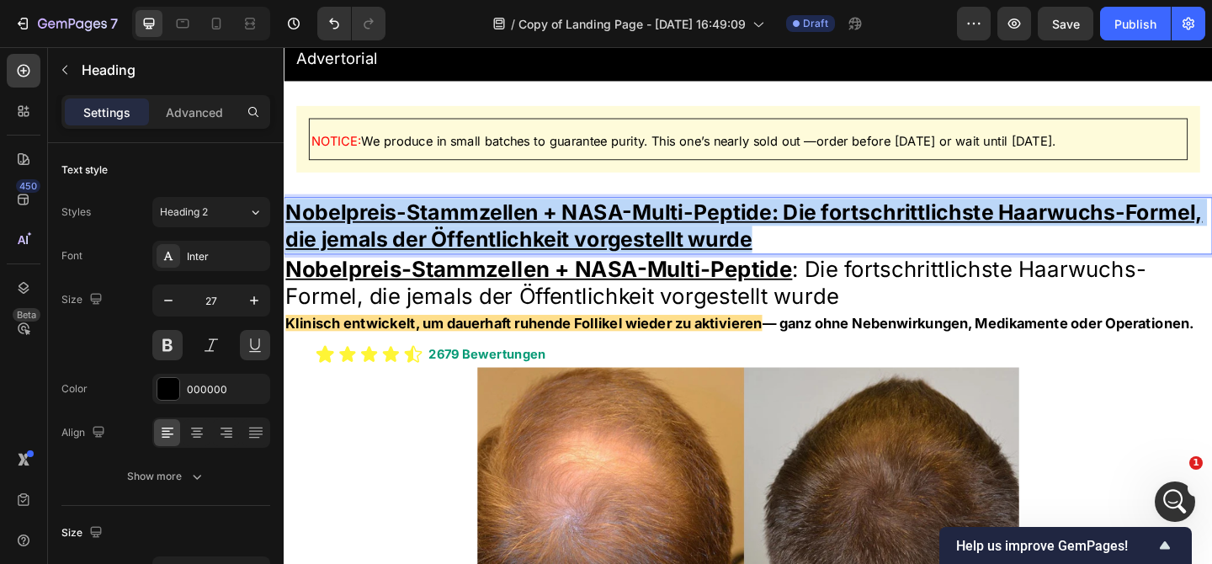
click at [418, 257] on p "Nobelpreis-Stammzellen + NASA-Multi-Peptide: Die fortschrittlichste Haarwuchs-F…" at bounding box center [788, 241] width 1007 height 59
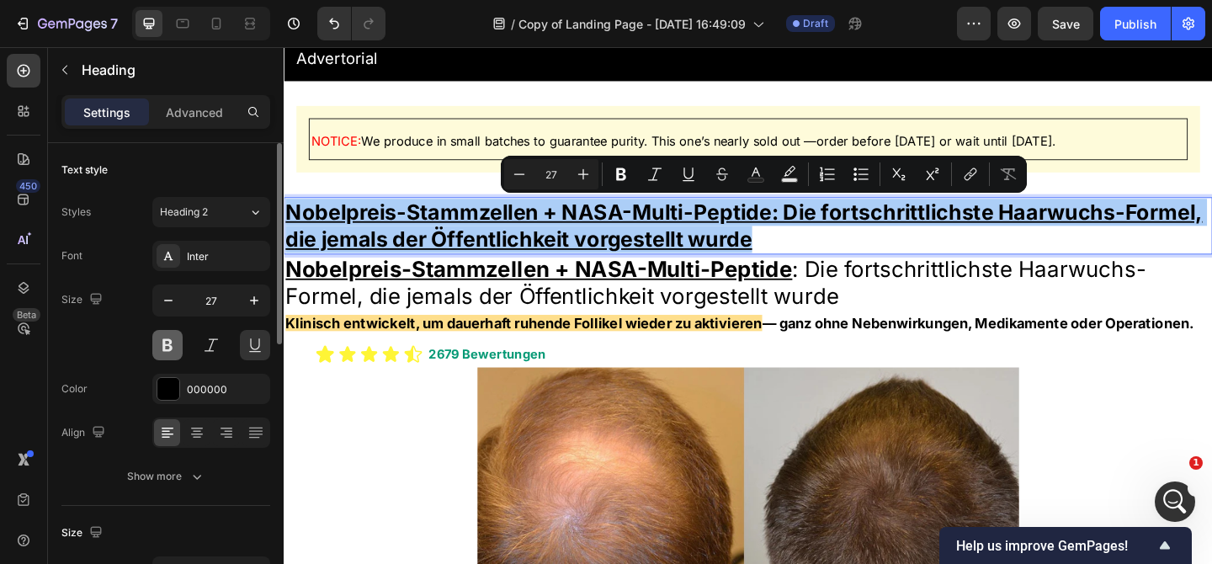
click at [177, 342] on button at bounding box center [167, 345] width 30 height 30
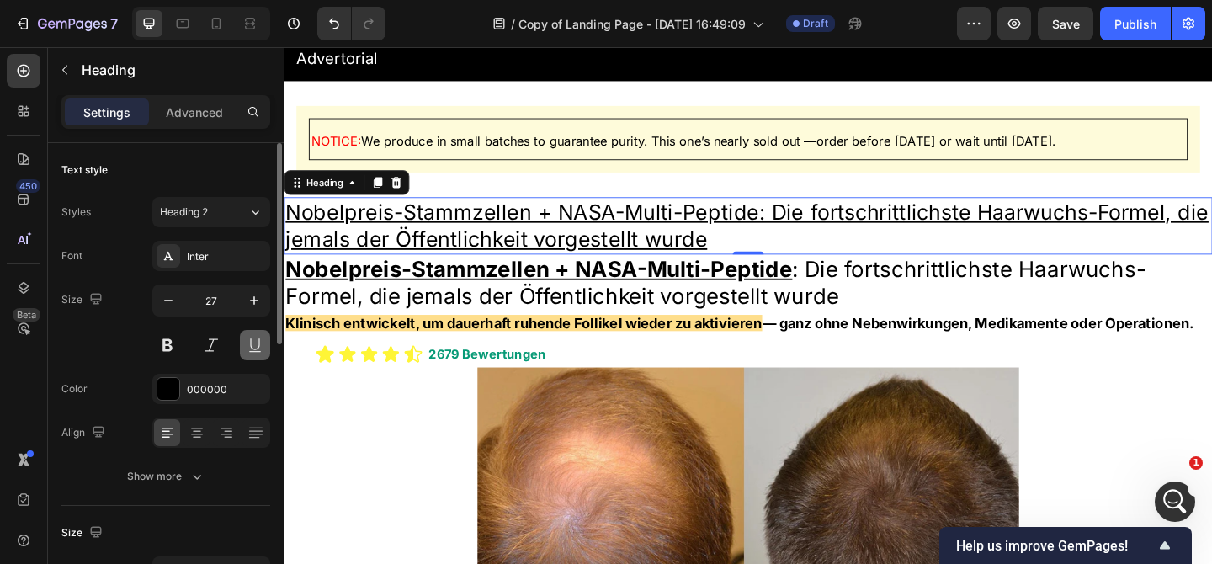
click at [257, 343] on button at bounding box center [255, 345] width 30 height 30
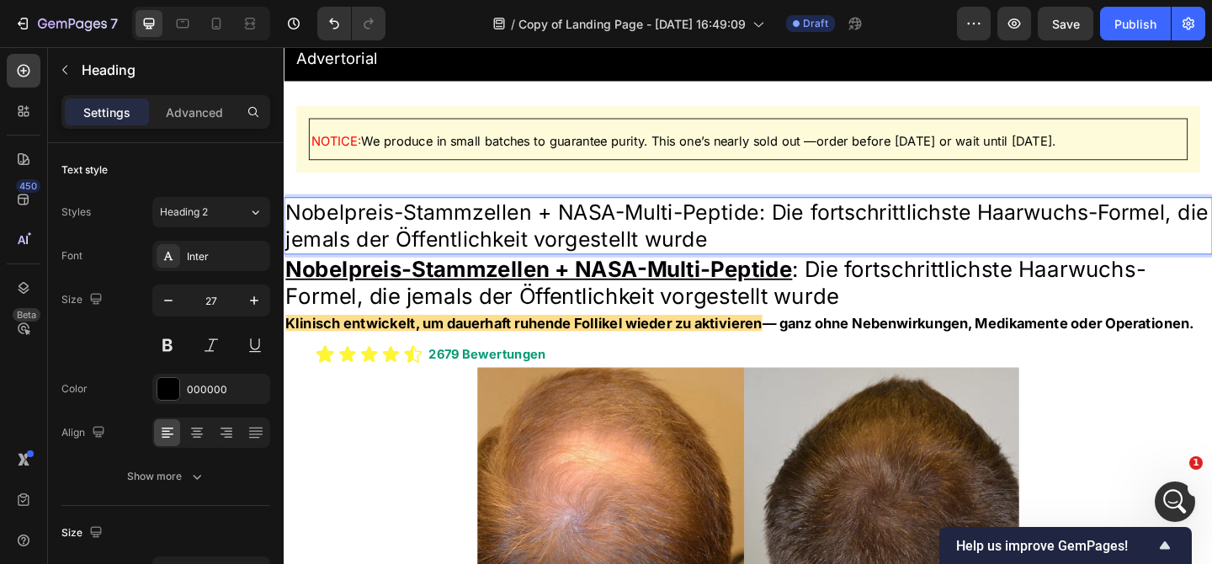
click at [759, 222] on p "Nobelpreis-Stammzellen + NASA-Multi-Peptide: Die fortschrittlichste Haarwuchs-F…" at bounding box center [788, 241] width 1007 height 59
click at [794, 230] on p "Nobelpreis-Stammzellen + NASA-Multi-Peptide: Die fortschrittlichste Haarwuchs-F…" at bounding box center [788, 241] width 1007 height 59
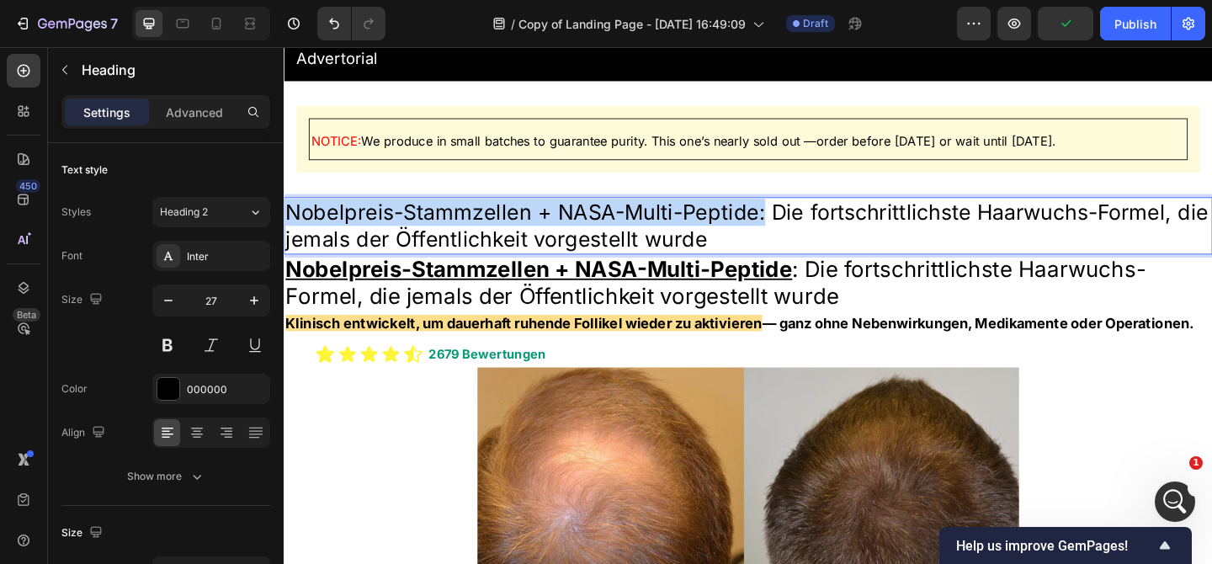
drag, startPoint x: 802, startPoint y: 230, endPoint x: 256, endPoint y: 213, distance: 546.4
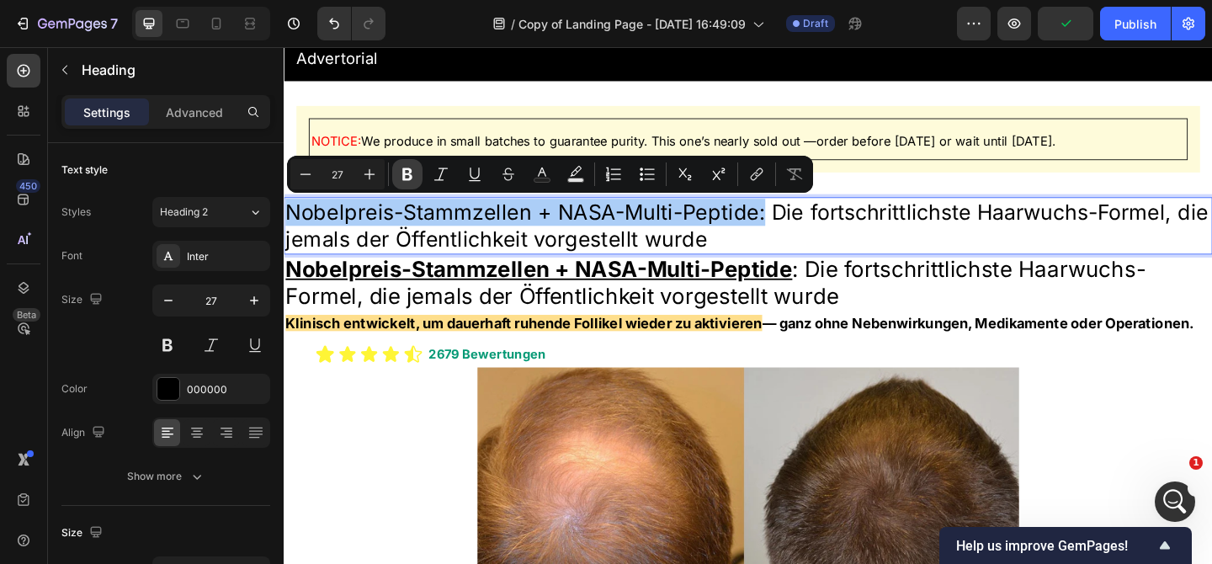
click at [405, 169] on icon "Editor contextual toolbar" at bounding box center [407, 174] width 10 height 13
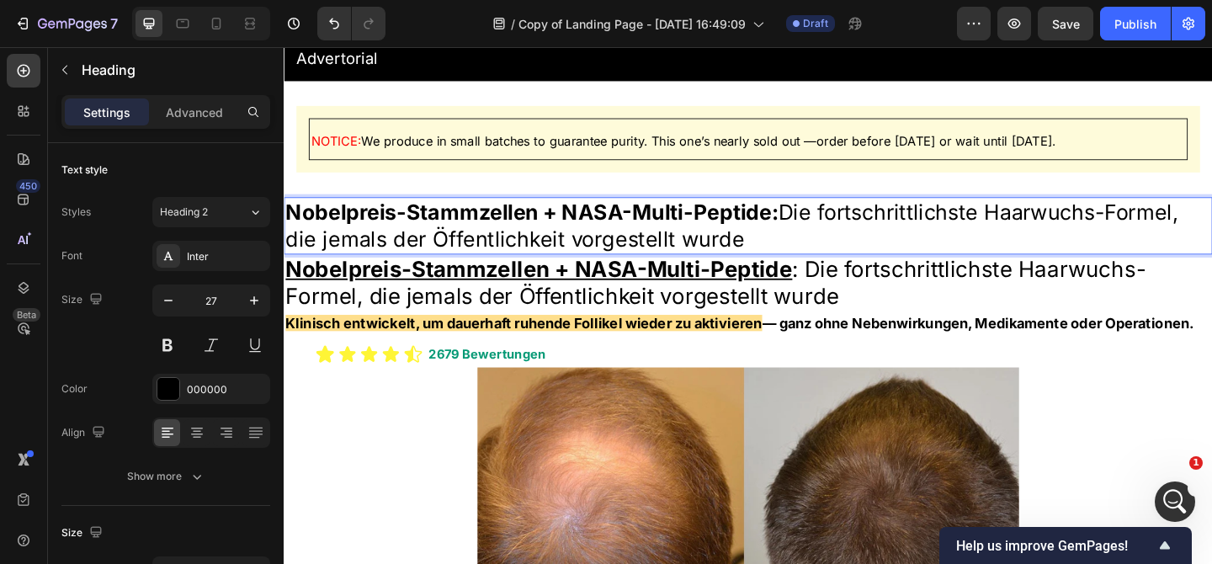
click at [736, 231] on strong "Nobelpreis-Stammzellen + NASA-Multi-Peptide:" at bounding box center [553, 227] width 536 height 28
click at [764, 221] on strong "Nobelpreis-Stammzellen + NASA-Multi-Peptide:" at bounding box center [553, 227] width 536 height 28
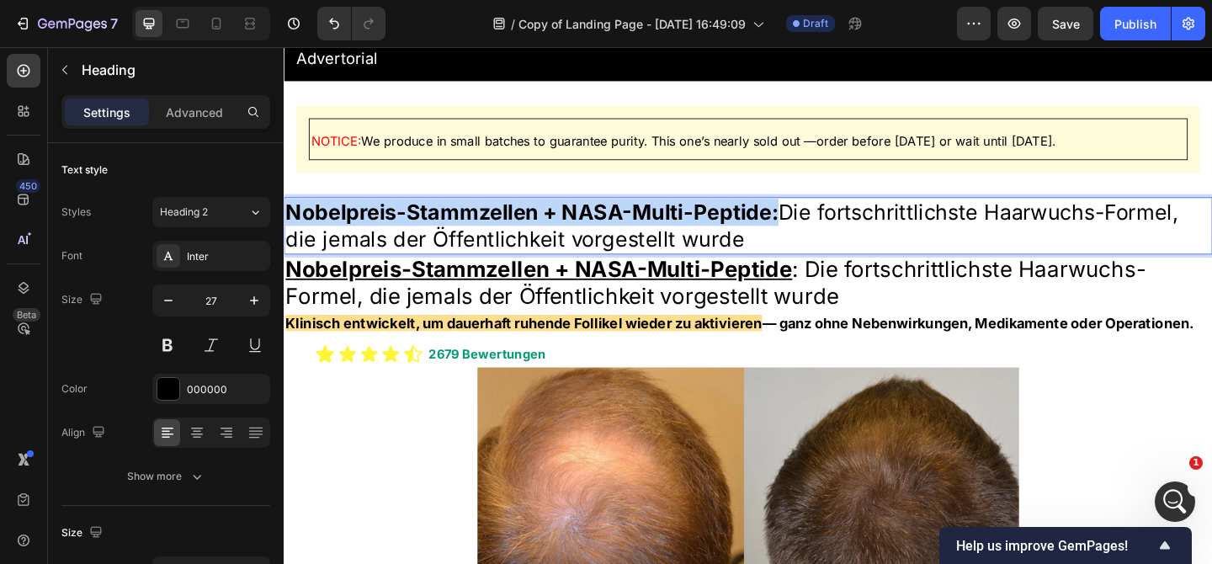
drag, startPoint x: 821, startPoint y: 227, endPoint x: 289, endPoint y: 218, distance: 532.8
click at [289, 218] on p "Nobelpreis-Stammzellen + NASA-Multi-Peptide: Die fortschrittlichste Haarwuchs-F…" at bounding box center [788, 241] width 1007 height 59
click at [741, 240] on p "Nobelpreis-Stammzellen + NASA-Multi-Peptide: Die fortschrittlichste Haarwuchs-F…" at bounding box center [788, 241] width 1007 height 59
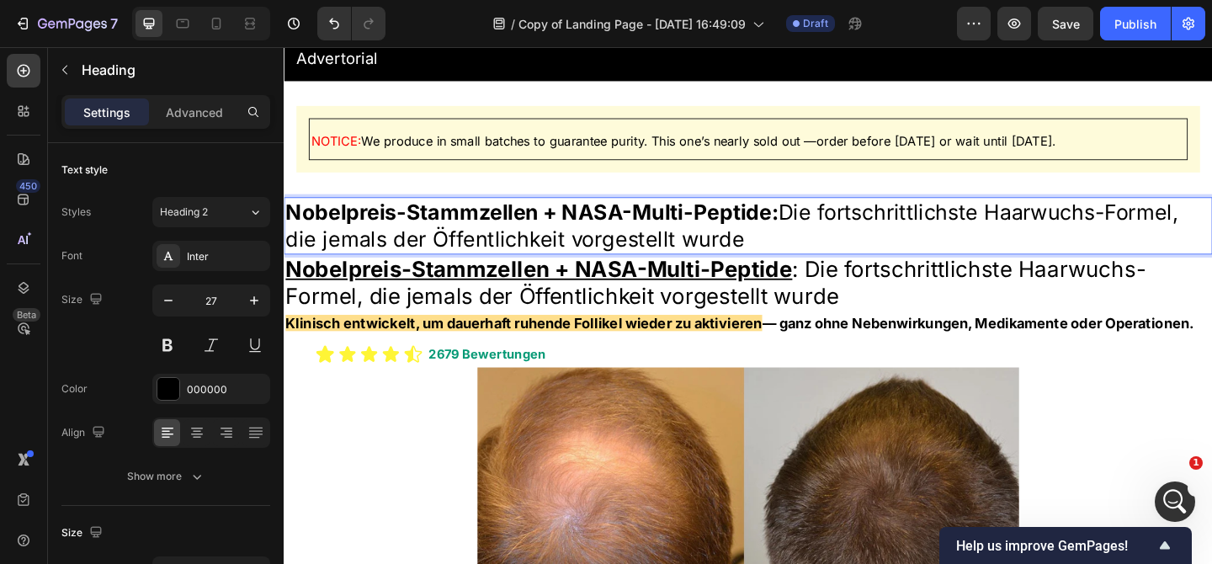
click at [806, 226] on strong "Nobelpreis-Stammzellen + NASA-Multi-Peptide:" at bounding box center [553, 227] width 536 height 28
click at [807, 226] on strong "Nobelpreis-Stammzellen + NASA-Multi-Peptide:" at bounding box center [553, 227] width 536 height 28
click at [822, 226] on p "Nobelpreis-Stammzellen + NASA-Multi-Peptide: Die fortschrittlichste Haarwuchs-F…" at bounding box center [788, 241] width 1007 height 59
click at [838, 226] on p "Nobelpreis-Stammzellen + NASA-Multi-Peptide: Die fortschrittlichste Haarwuchs-F…" at bounding box center [788, 241] width 1007 height 59
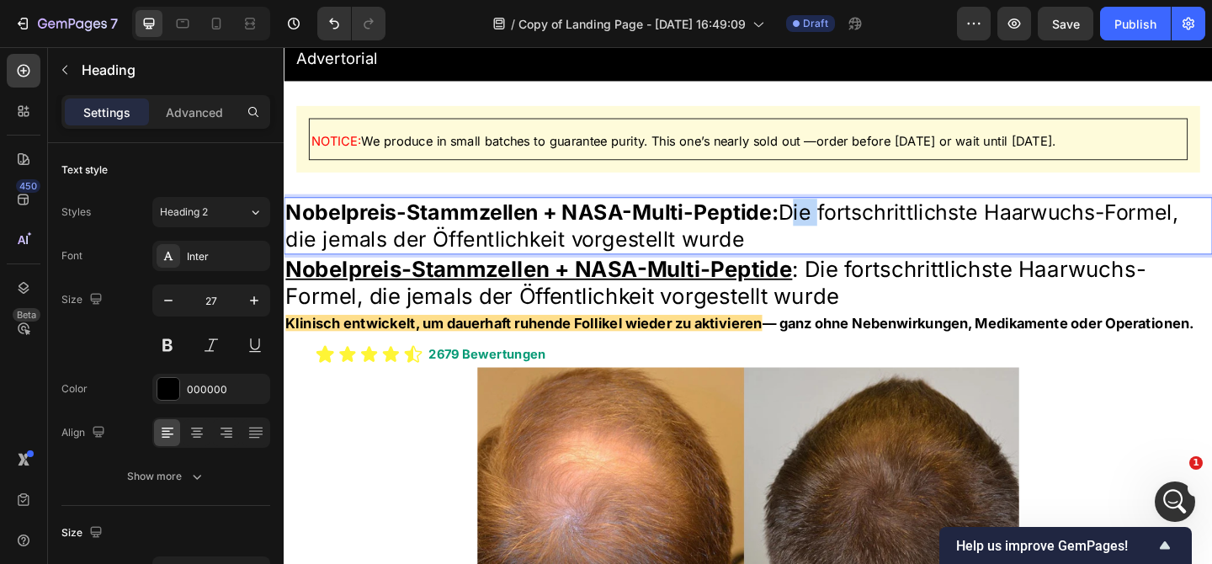
click at [839, 226] on p "Nobelpreis-Stammzellen + NASA-Multi-Peptide: Die fortschrittlichste Haarwuchs-F…" at bounding box center [788, 241] width 1007 height 59
click at [909, 249] on p "Nobelpreis-Stammzellen + NASA-Multi-Peptide: Die fortschrittlichste Haarwuchs-F…" at bounding box center [788, 241] width 1007 height 59
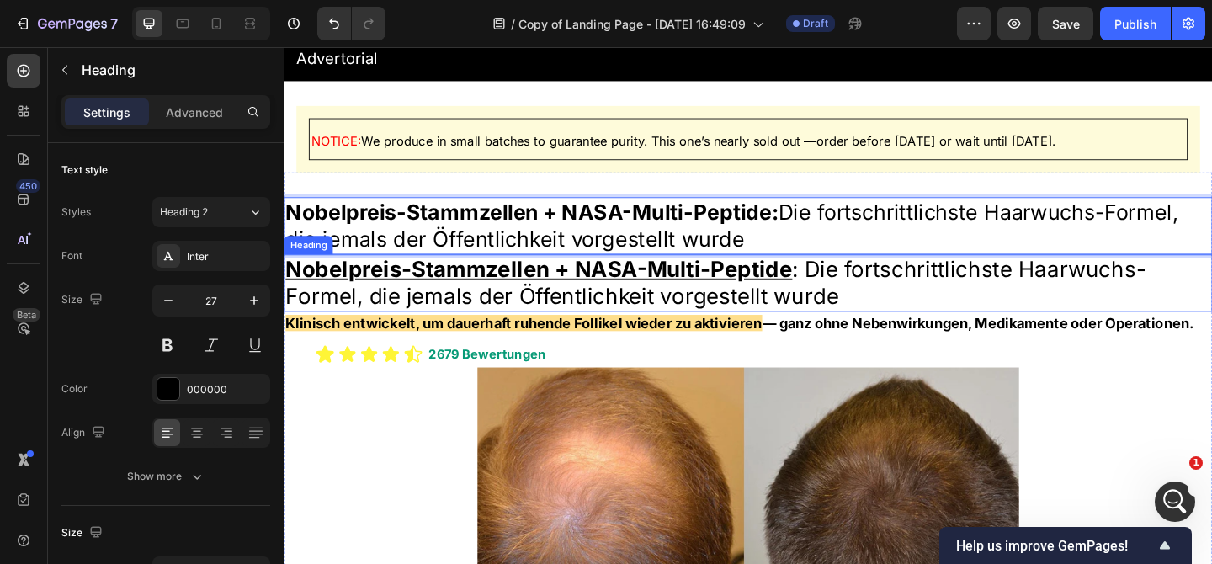
click at [909, 290] on span "Nobelpreis-Stammzellen + NASA-Multi-Peptide : Die fortschrittlichste Haarwuchs-…" at bounding box center [753, 303] width 936 height 58
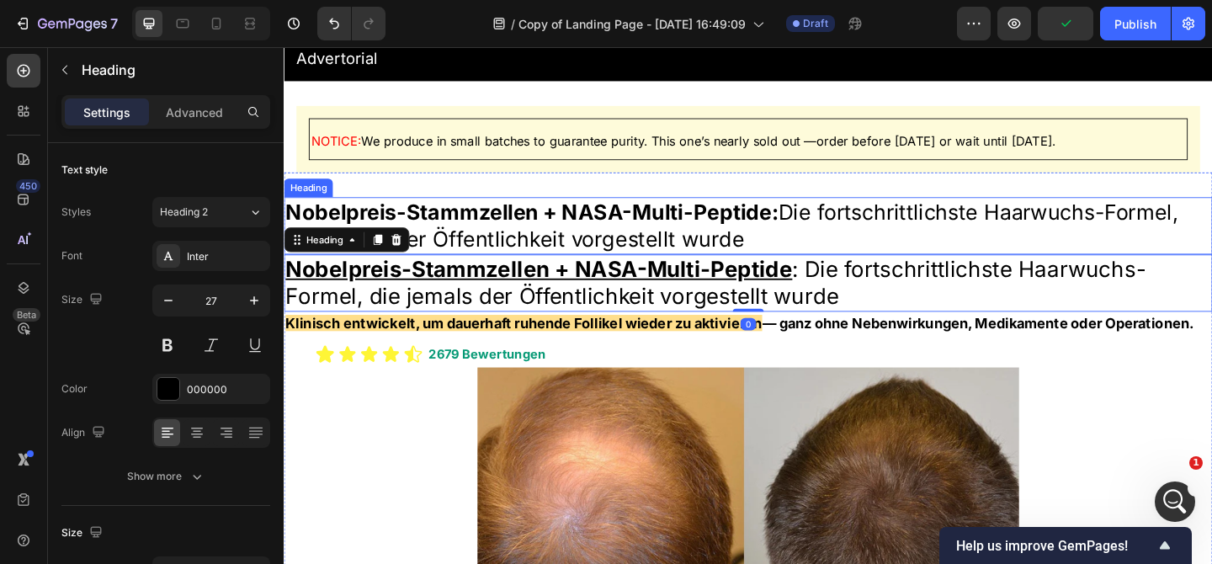
click at [884, 224] on p "⁠⁠⁠⁠⁠⁠⁠ Nobelpreis-Stammzellen + NASA-Multi-Peptide: Die fortschrittlichste Haa…" at bounding box center [788, 241] width 1007 height 59
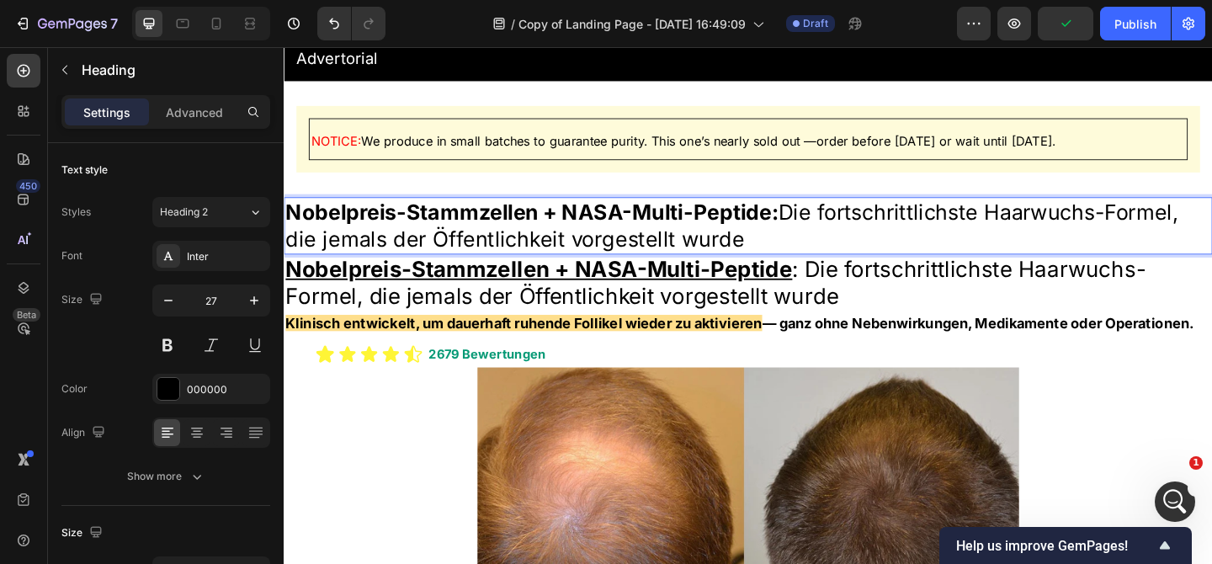
click at [884, 225] on p "Nobelpreis-Stammzellen + NASA-Multi-Peptide: Die fortschrittlichste Haarwuchs-F…" at bounding box center [788, 241] width 1007 height 59
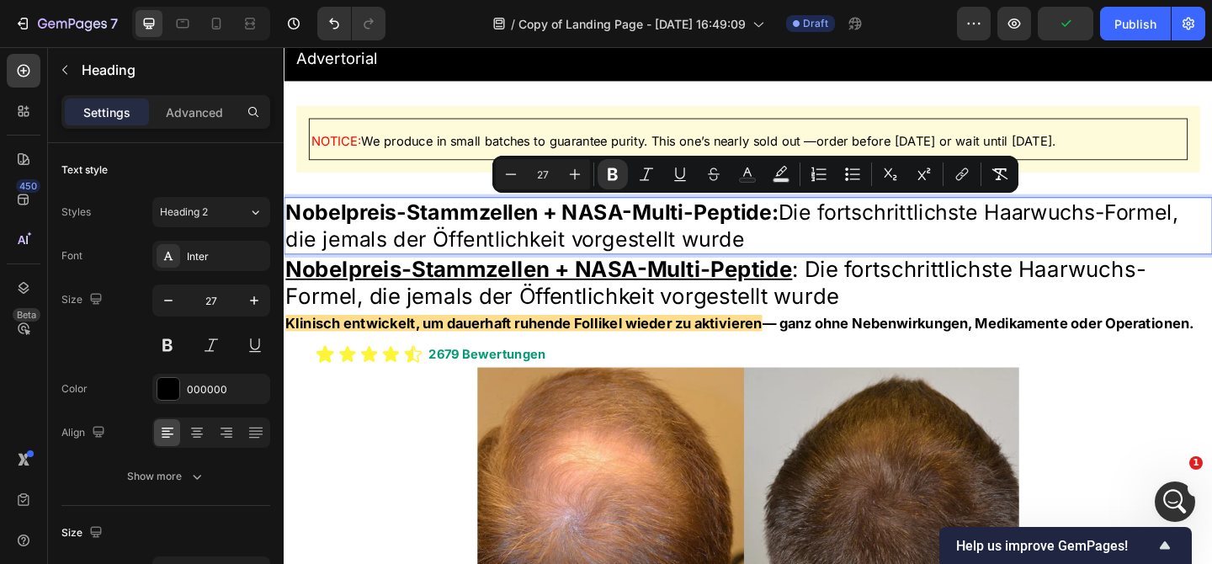
click at [842, 218] on p "Nobelpreis-Stammzellen + NASA-Multi-Peptide: Die fortschrittlichste Haarwuchs-F…" at bounding box center [788, 241] width 1007 height 59
click at [815, 234] on strong "Nobelpreis-Stammzellen + NASA-Multi-Peptide:" at bounding box center [553, 227] width 536 height 28
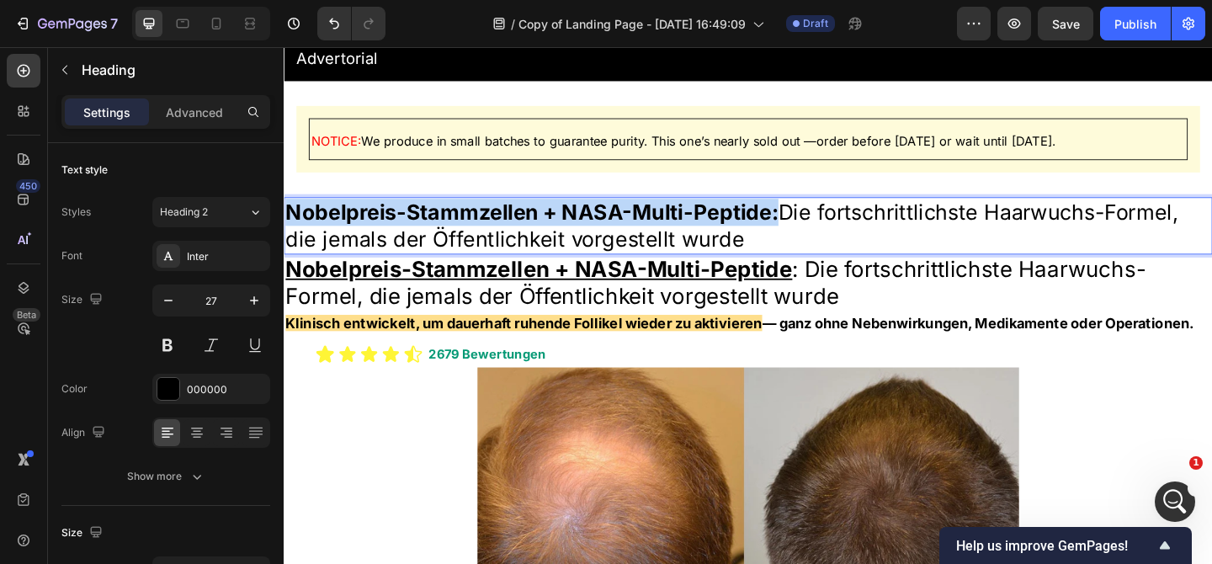
drag, startPoint x: 822, startPoint y: 231, endPoint x: 284, endPoint y: 221, distance: 538.7
click at [284, 221] on h2 "Nobelpreis-Stammzellen + NASA-Multi-Peptide: Die fortschrittlichste Haarwuchs-F…" at bounding box center [789, 241] width 1010 height 62
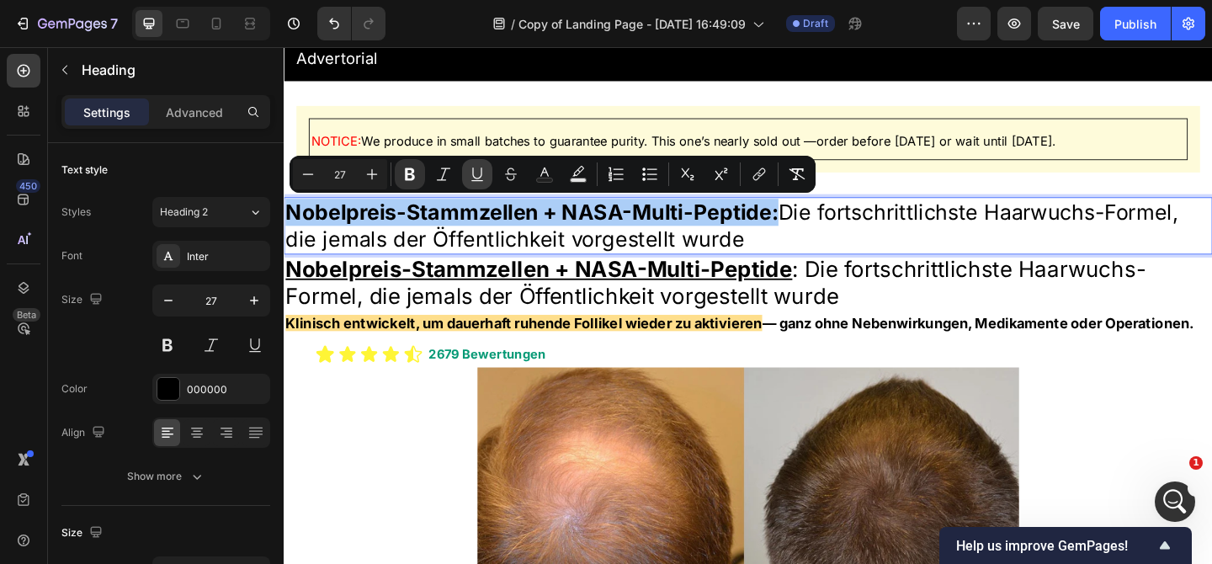
click at [481, 167] on icon "Editor contextual toolbar" at bounding box center [477, 174] width 17 height 17
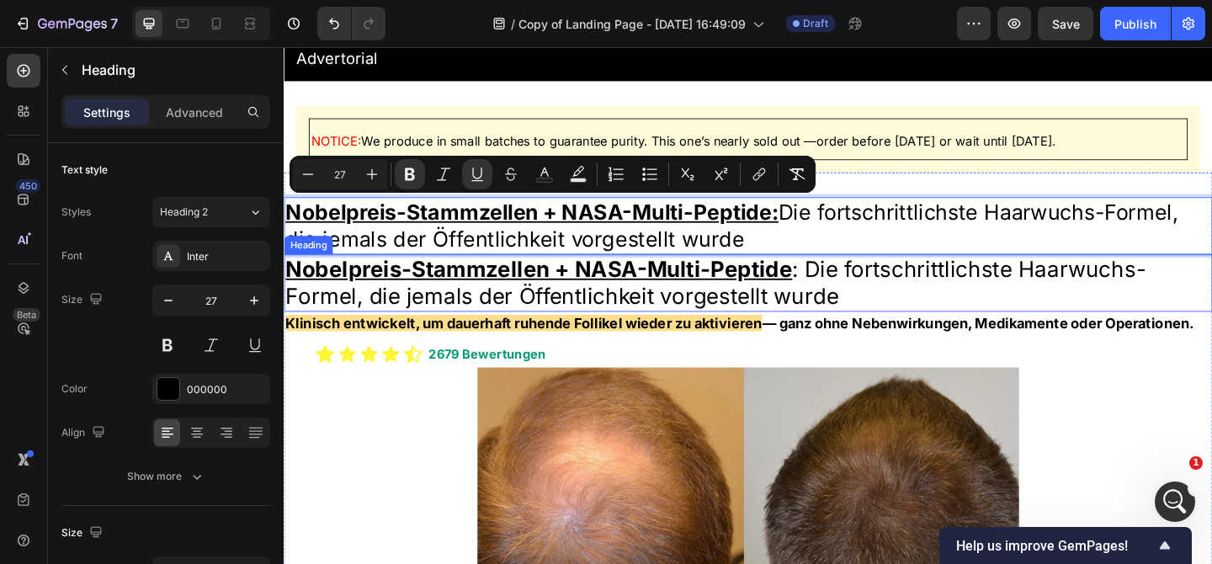
click at [973, 300] on span "Nobelpreis-Stammzellen + NASA-Multi-Peptide : Die fortschrittlichste Haarwuchs-…" at bounding box center [753, 303] width 936 height 58
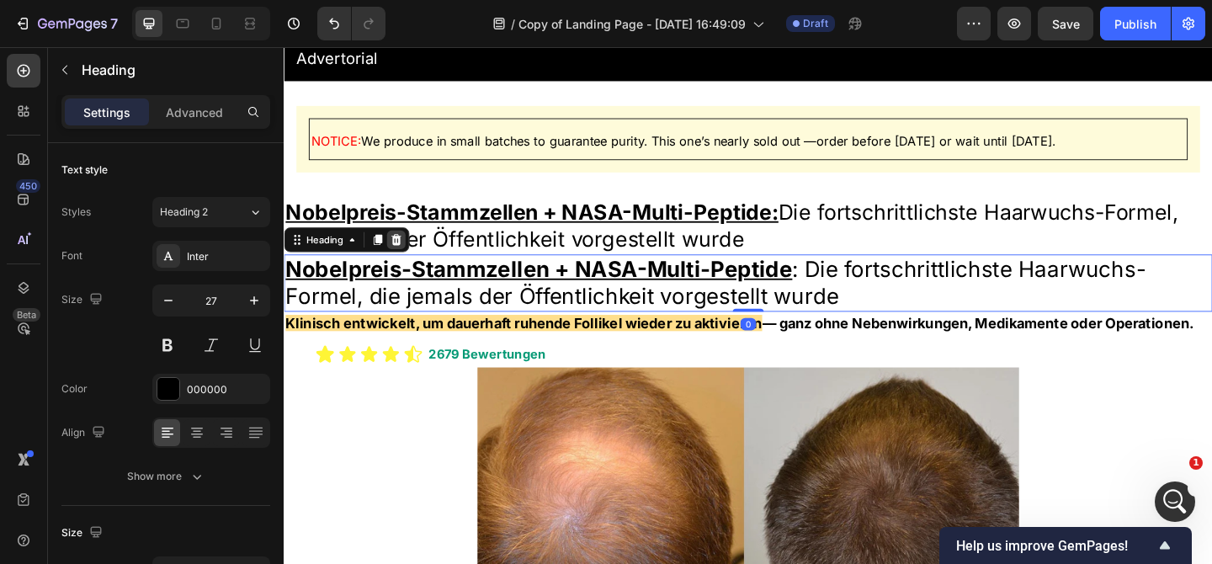
click at [409, 254] on icon at bounding box center [406, 257] width 11 height 12
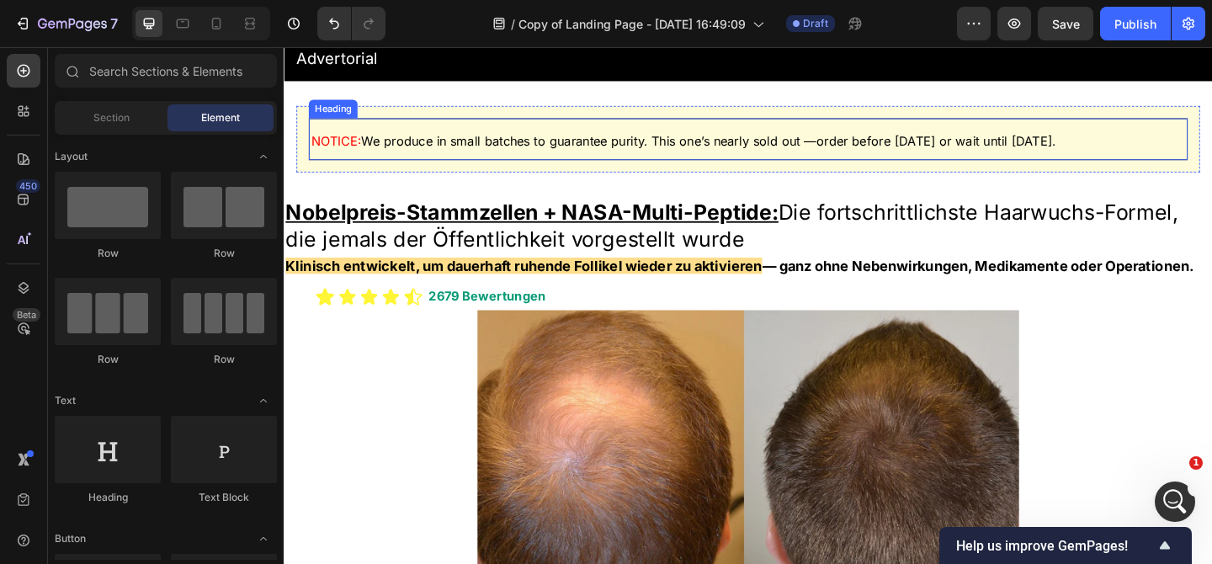
click at [526, 151] on span "We produce in small batches to guarantee purity. This one’s nearly sold out —or…" at bounding box center [746, 149] width 756 height 17
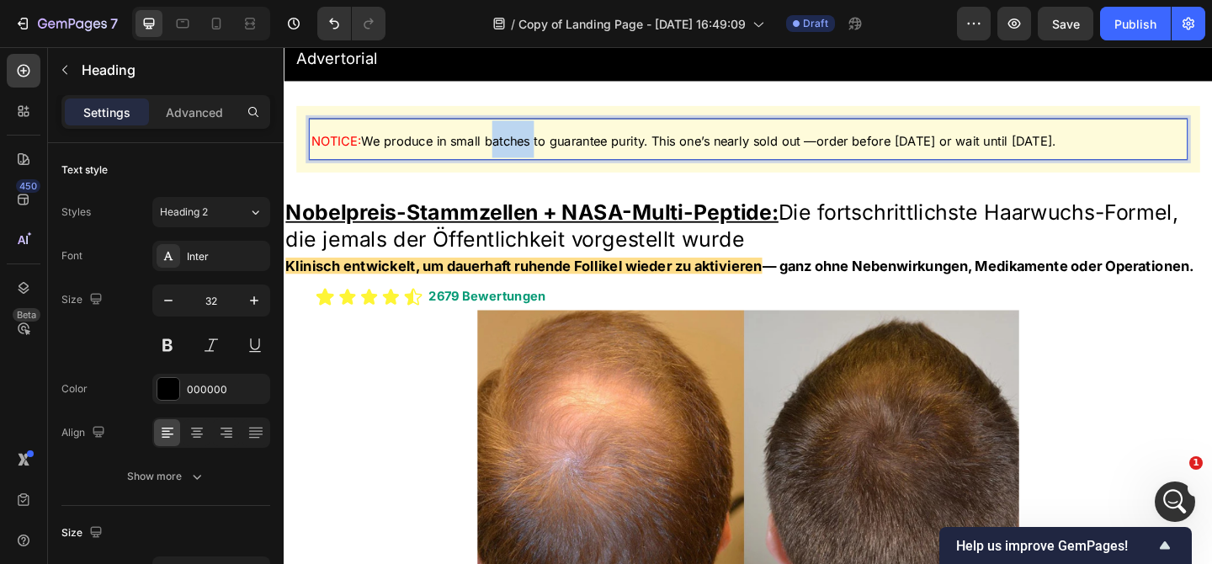
click at [526, 151] on span "We produce in small batches to guarantee purity. This one’s nearly sold out —or…" at bounding box center [746, 149] width 756 height 17
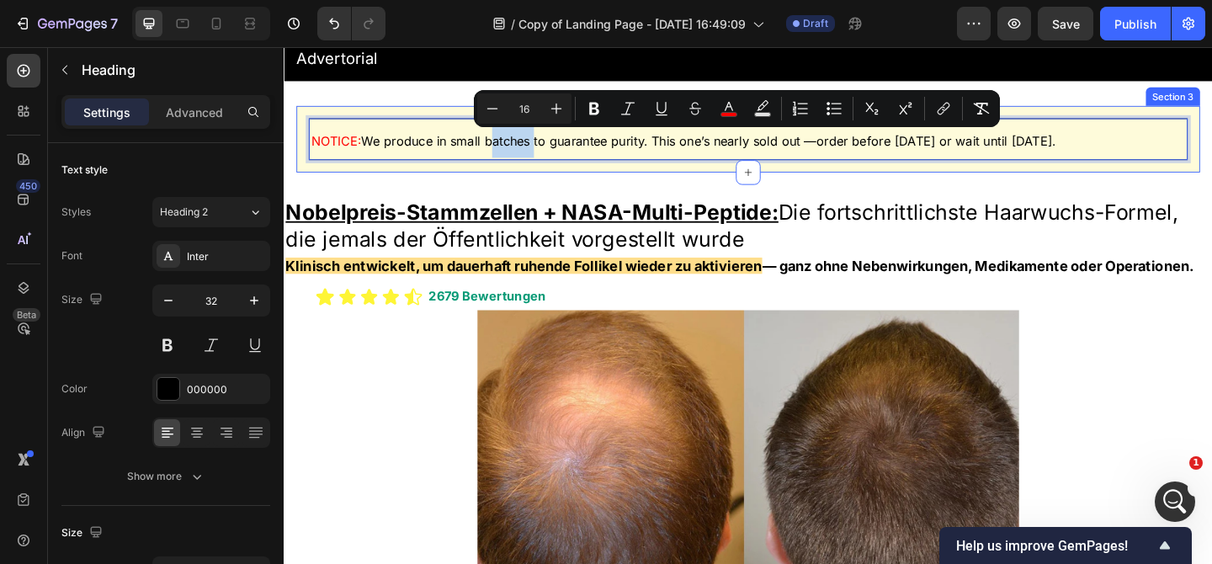
click at [305, 147] on div "NOTICE: We produce in small batches to guarantee purity. This one’s nearly sold…" at bounding box center [788, 147] width 983 height 72
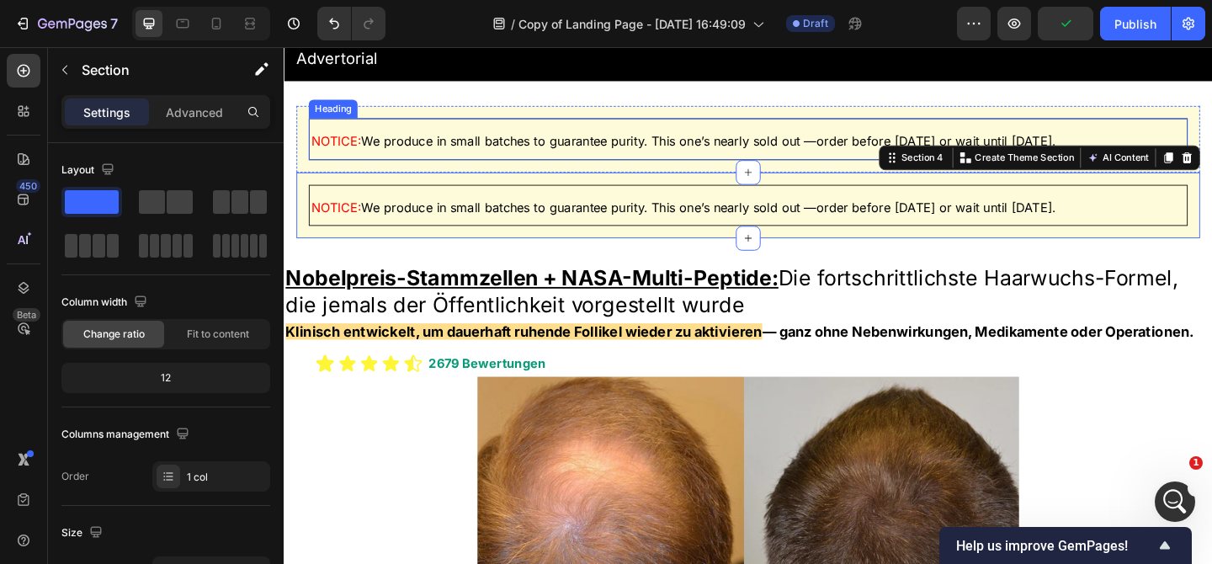
click at [869, 139] on p "⁠⁠⁠⁠⁠⁠⁠ NOTICE: We produce in small batches to guarantee purity. This one’s nea…" at bounding box center [788, 147] width 951 height 40
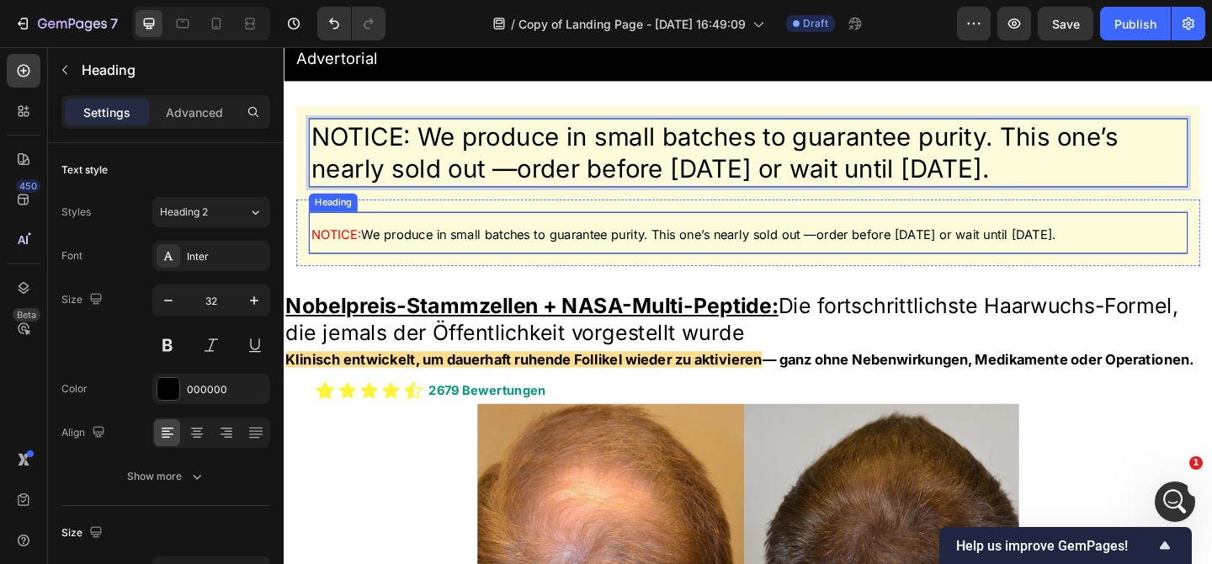
click at [465, 243] on span "We produce in small batches to guarantee purity. This one’s nearly sold out —or…" at bounding box center [746, 250] width 756 height 17
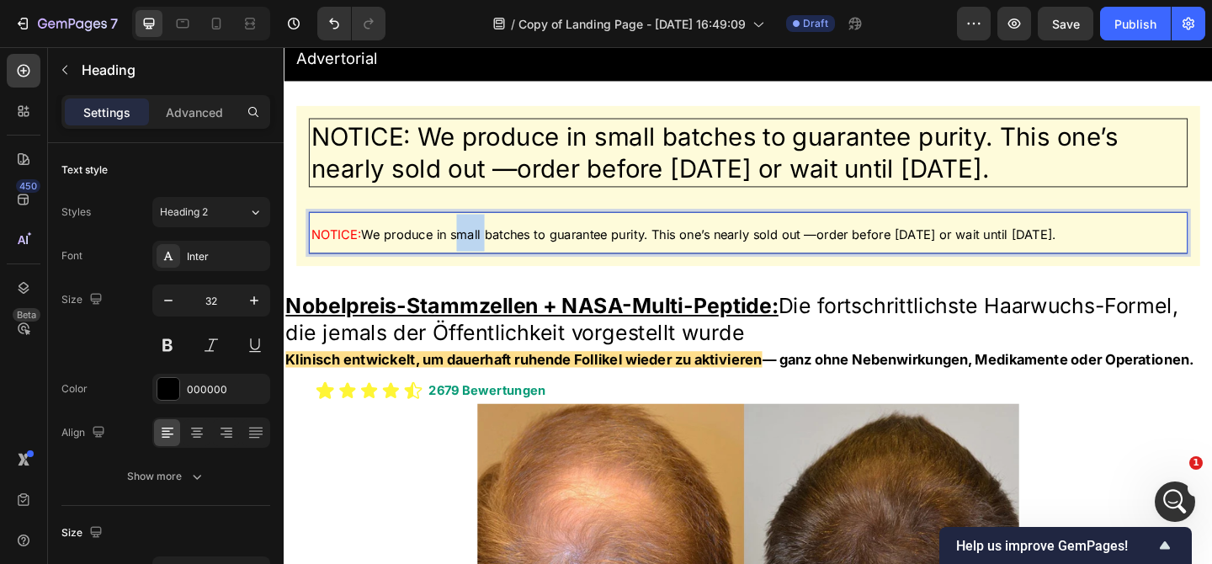
click at [465, 250] on span "We produce in small batches to guarantee purity. This one’s nearly sold out —or…" at bounding box center [746, 250] width 756 height 17
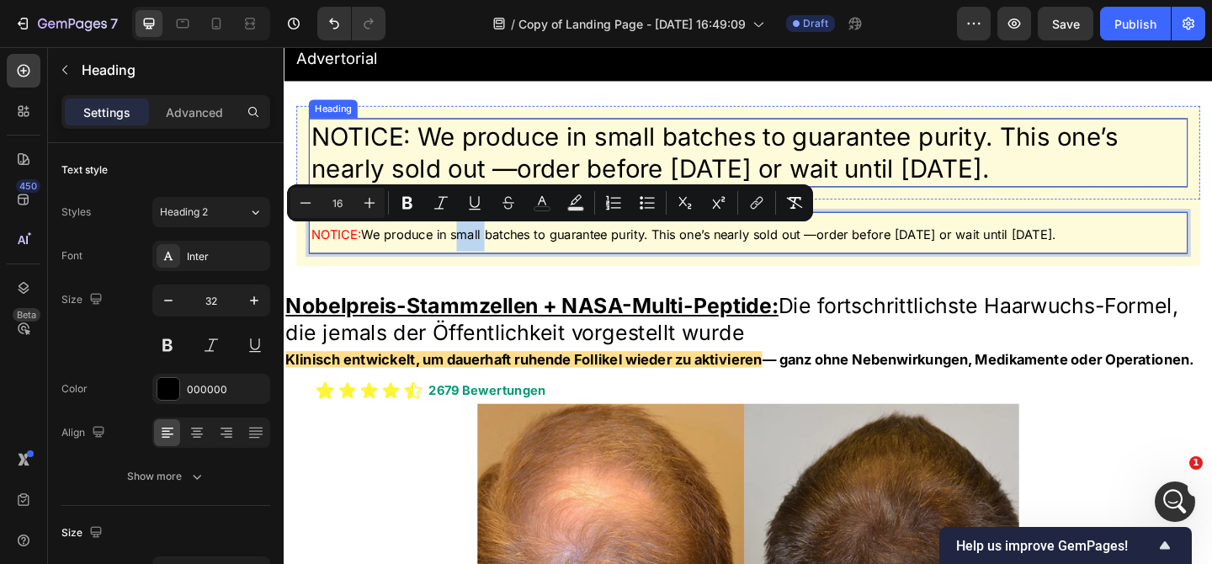
click at [449, 157] on p "NOTICE: We produce in small batches to guarantee purity. This one’s nearly sold…" at bounding box center [788, 162] width 951 height 70
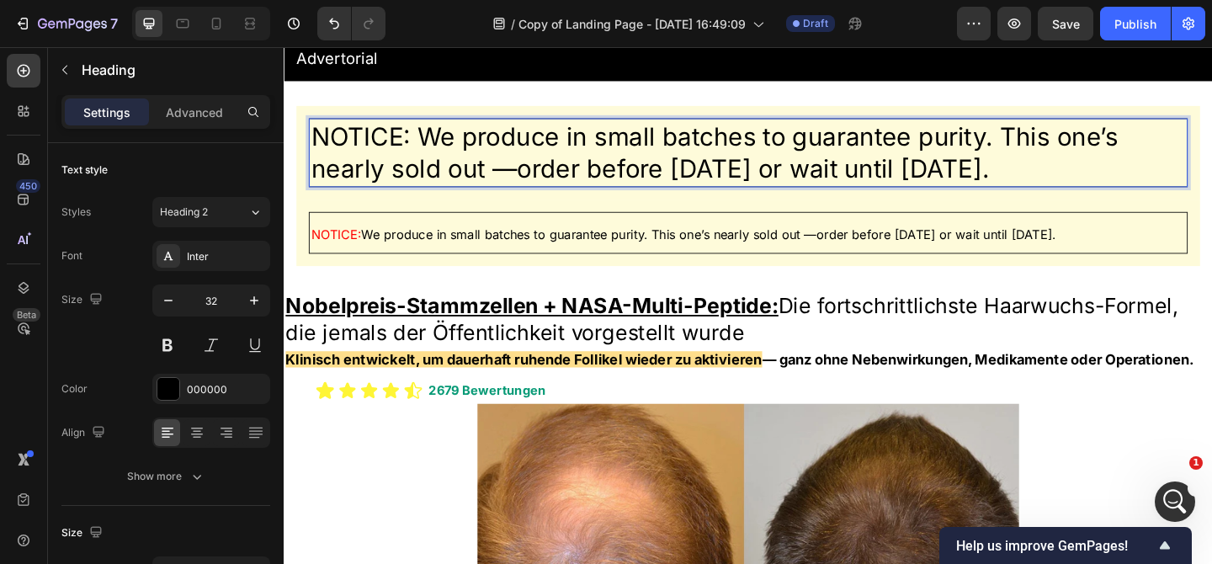
click at [449, 157] on p "NOTICE: We produce in small batches to guarantee purity. This one’s nearly sold…" at bounding box center [788, 162] width 951 height 70
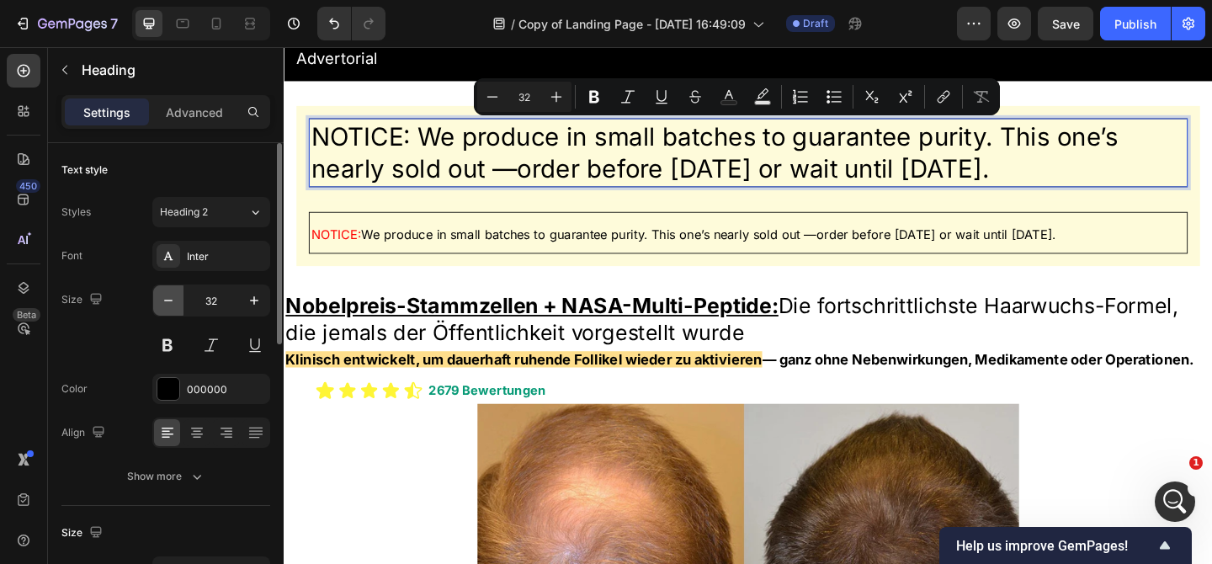
click at [170, 298] on icon "button" at bounding box center [168, 300] width 17 height 17
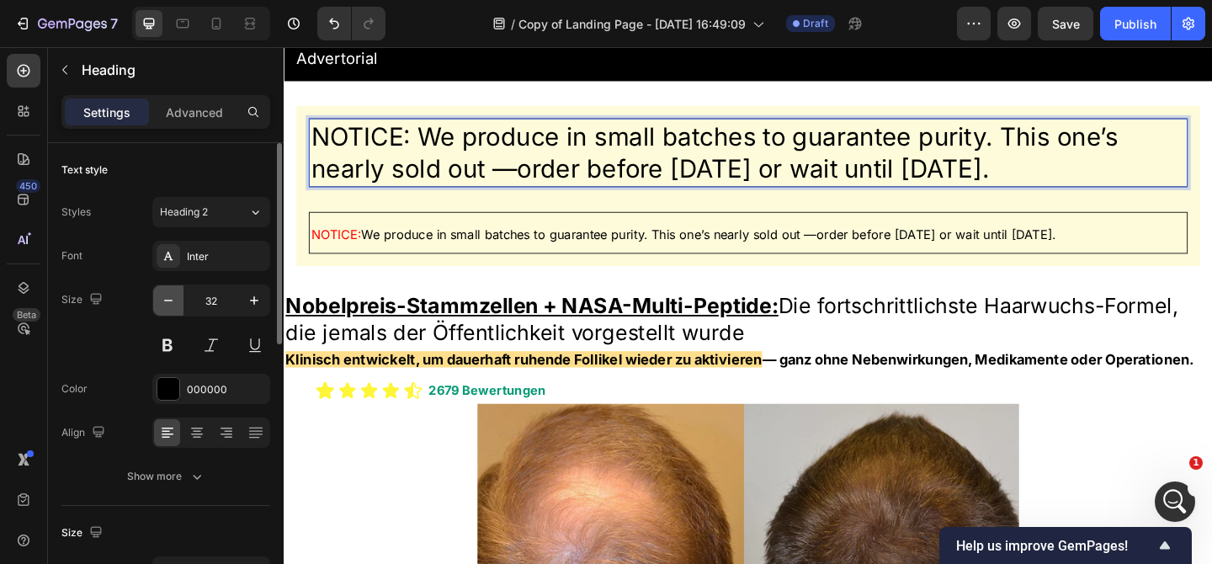
click at [170, 298] on icon "button" at bounding box center [168, 300] width 17 height 17
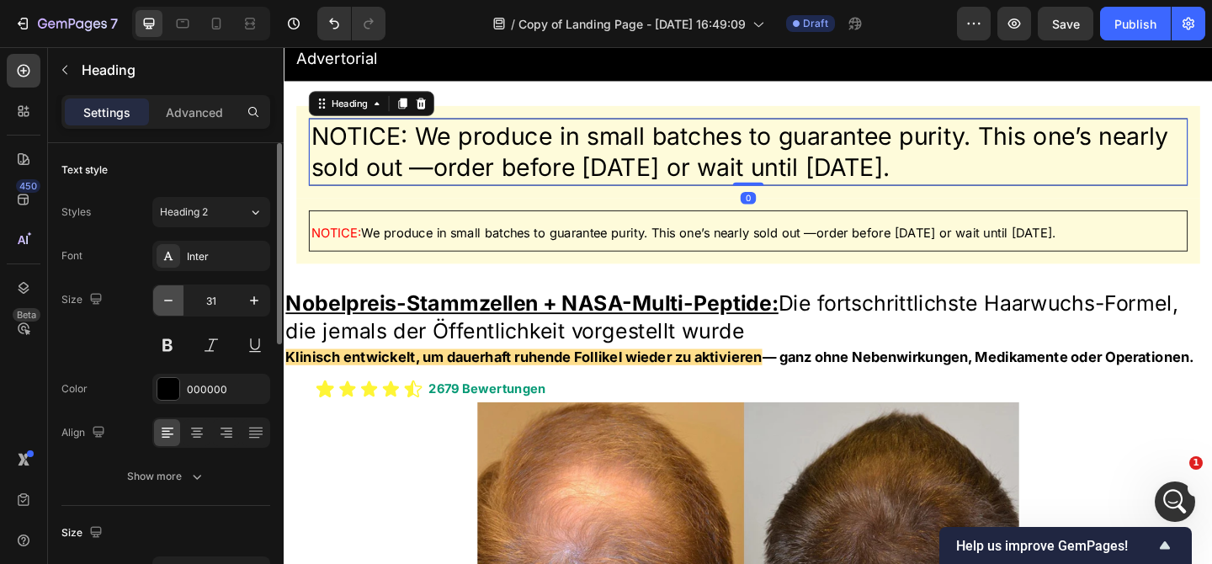
click at [170, 298] on icon "button" at bounding box center [168, 300] width 17 height 17
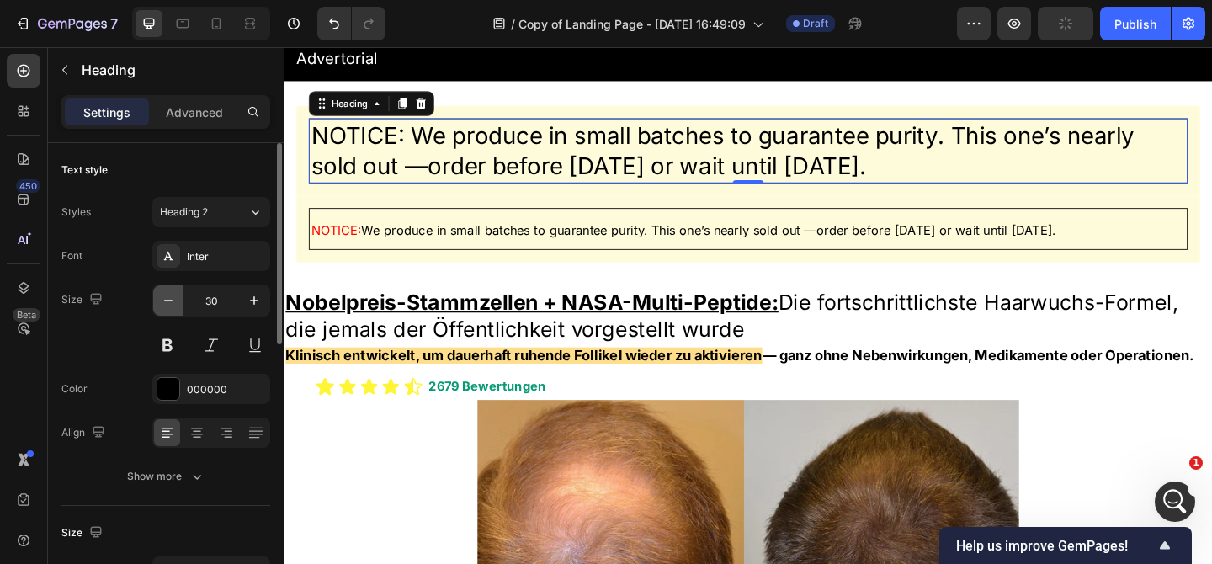
click at [170, 298] on icon "button" at bounding box center [168, 300] width 17 height 17
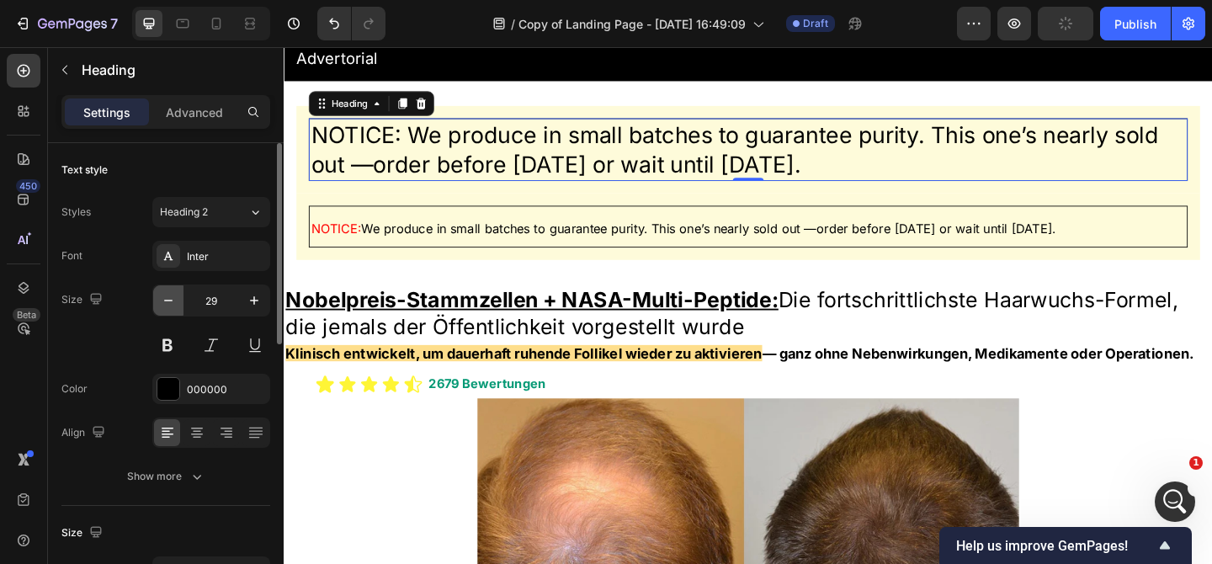
click at [170, 298] on icon "button" at bounding box center [168, 300] width 17 height 17
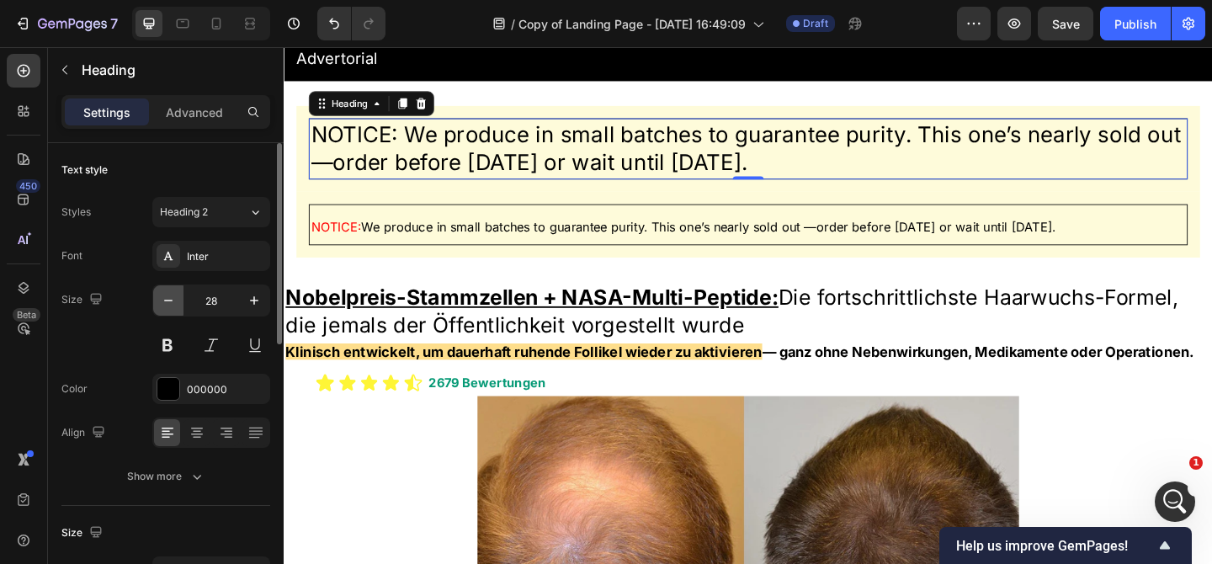
click at [170, 298] on icon "button" at bounding box center [168, 300] width 17 height 17
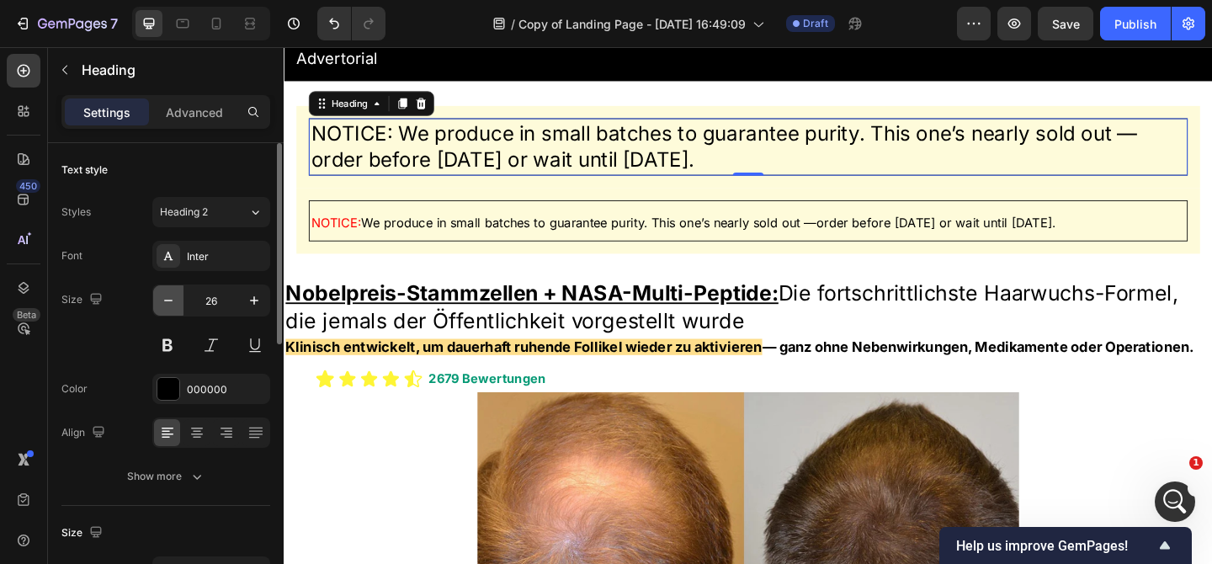
click at [170, 298] on icon "button" at bounding box center [168, 300] width 17 height 17
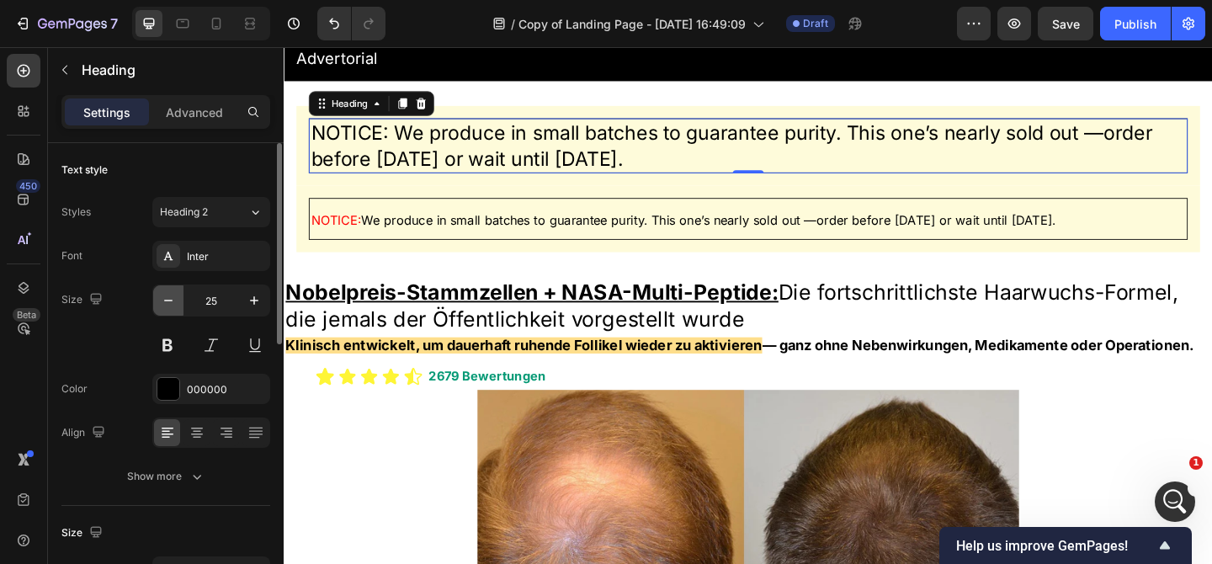
click at [170, 298] on icon "button" at bounding box center [168, 300] width 17 height 17
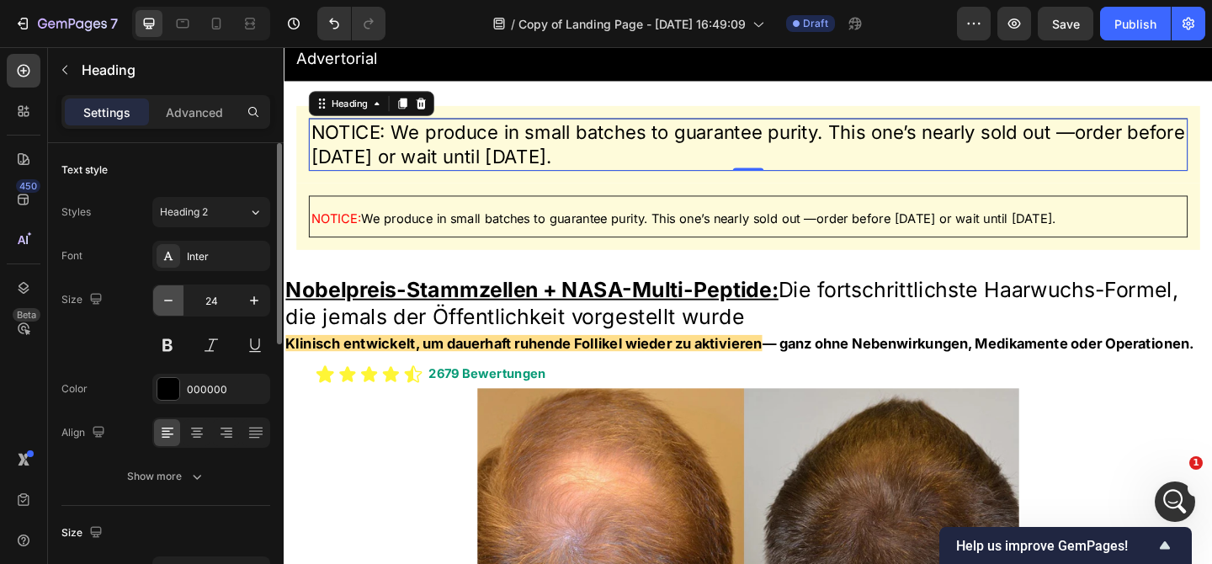
click at [170, 298] on icon "button" at bounding box center [168, 300] width 17 height 17
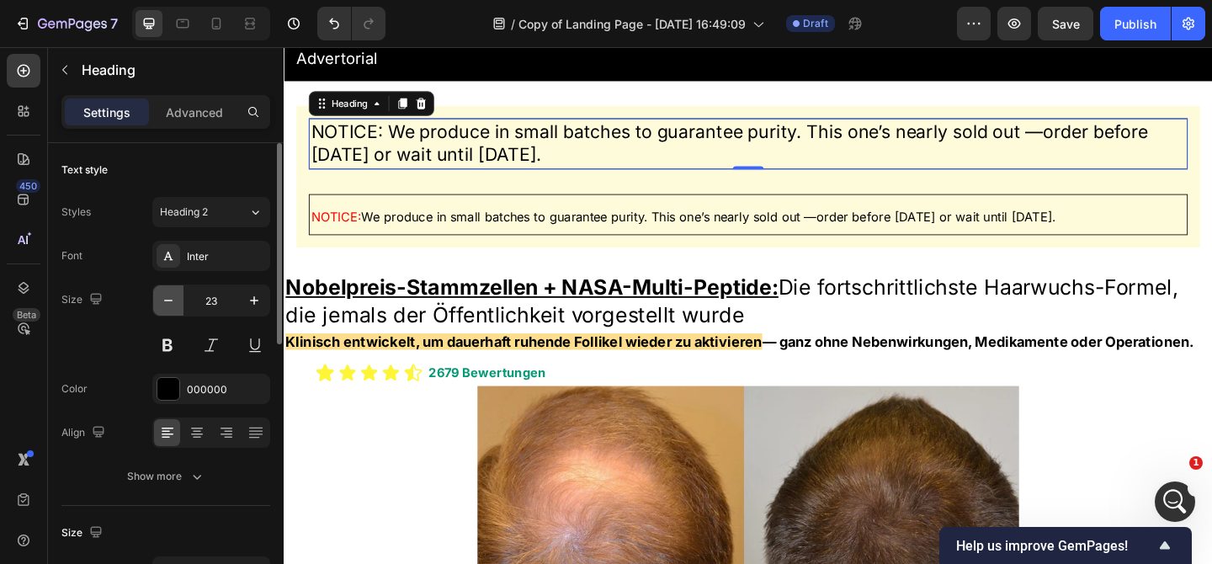
click at [170, 298] on icon "button" at bounding box center [168, 300] width 17 height 17
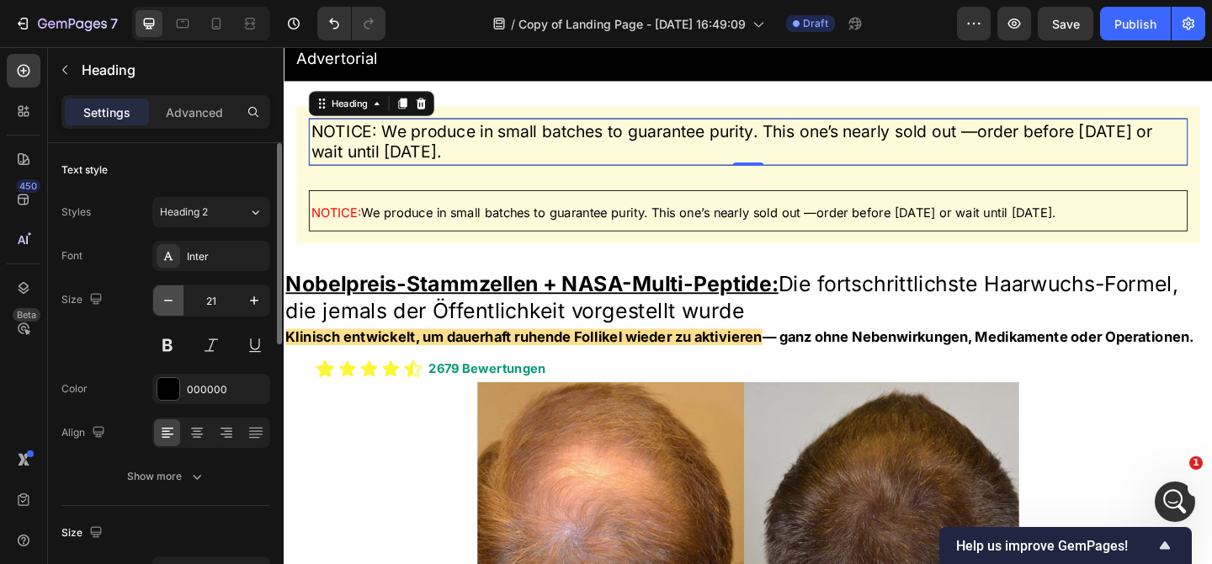
click at [170, 298] on icon "button" at bounding box center [168, 300] width 17 height 17
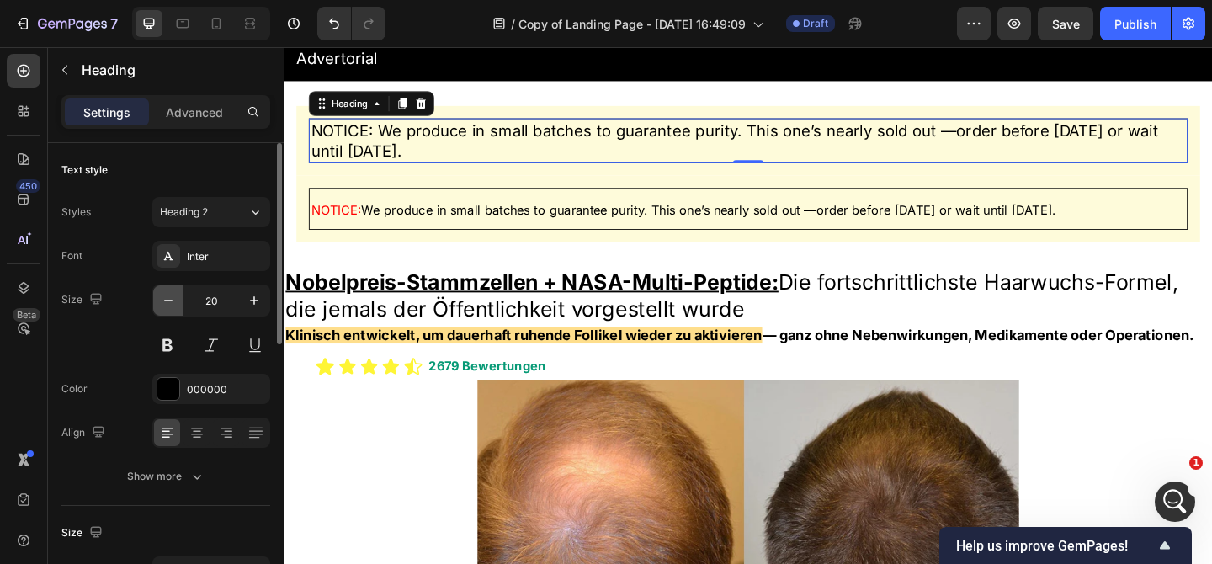
click at [170, 298] on icon "button" at bounding box center [168, 300] width 17 height 17
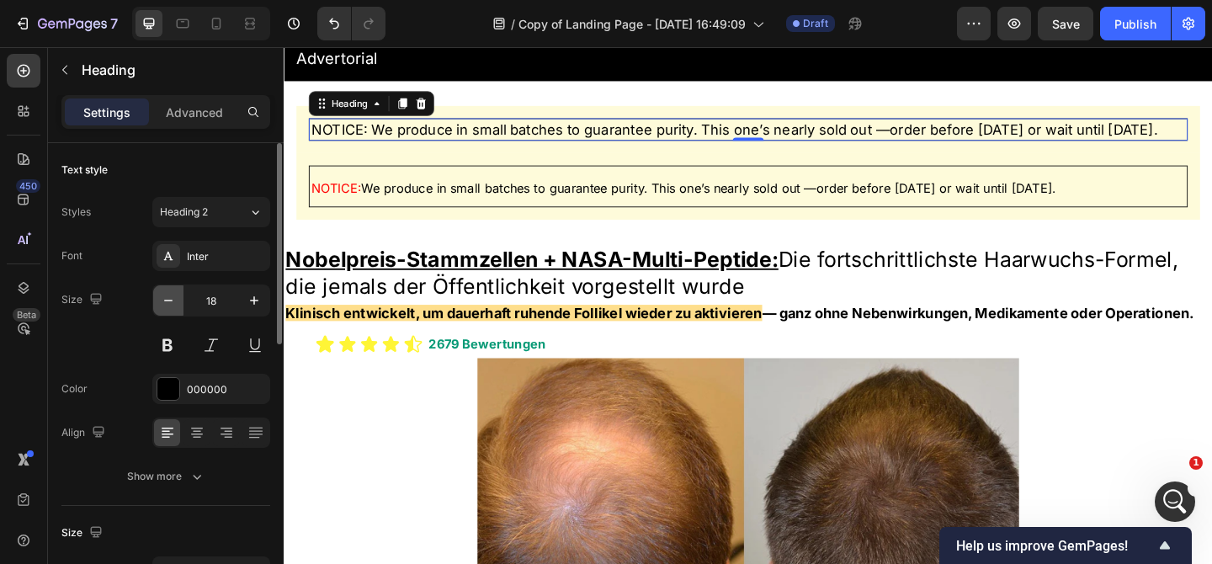
click at [170, 298] on icon "button" at bounding box center [168, 300] width 17 height 17
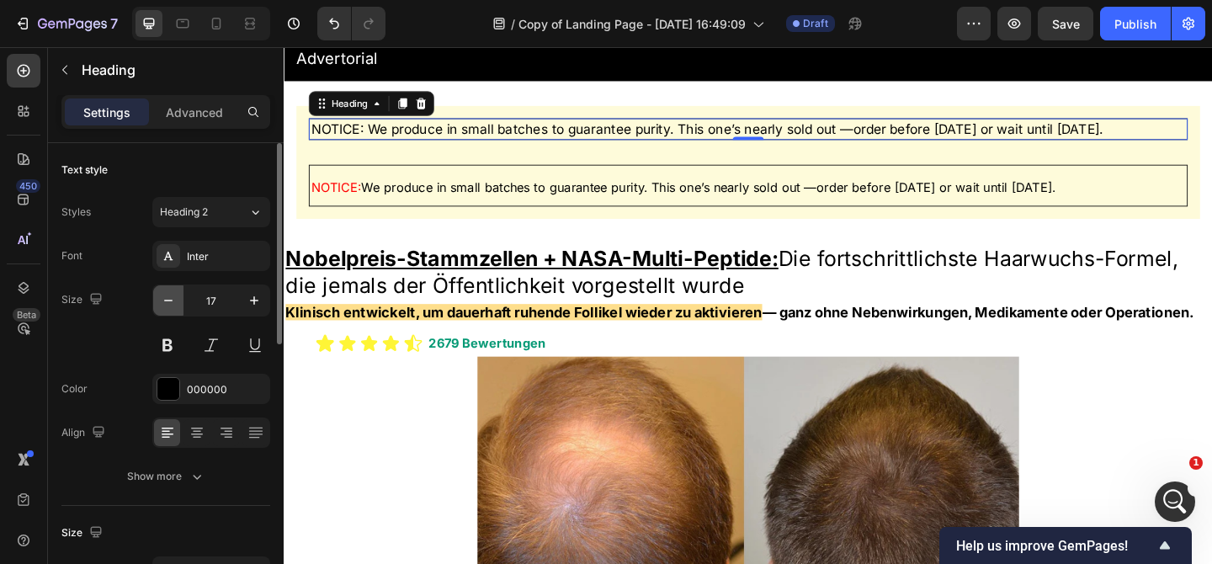
type input "16"
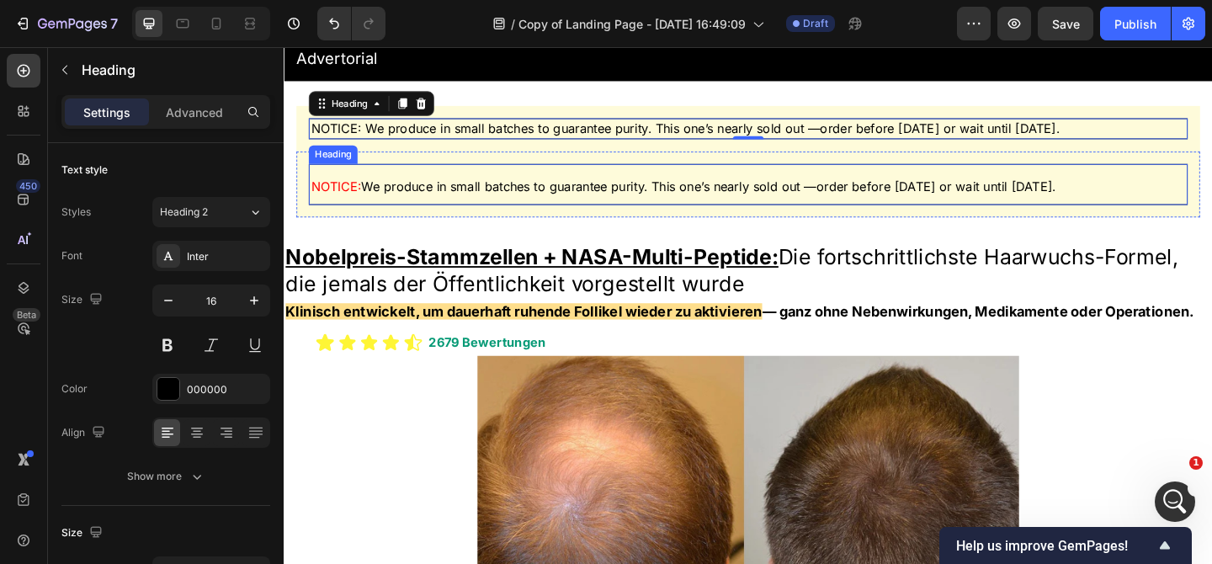
click at [348, 198] on span "NOTICE:" at bounding box center [340, 198] width 55 height 17
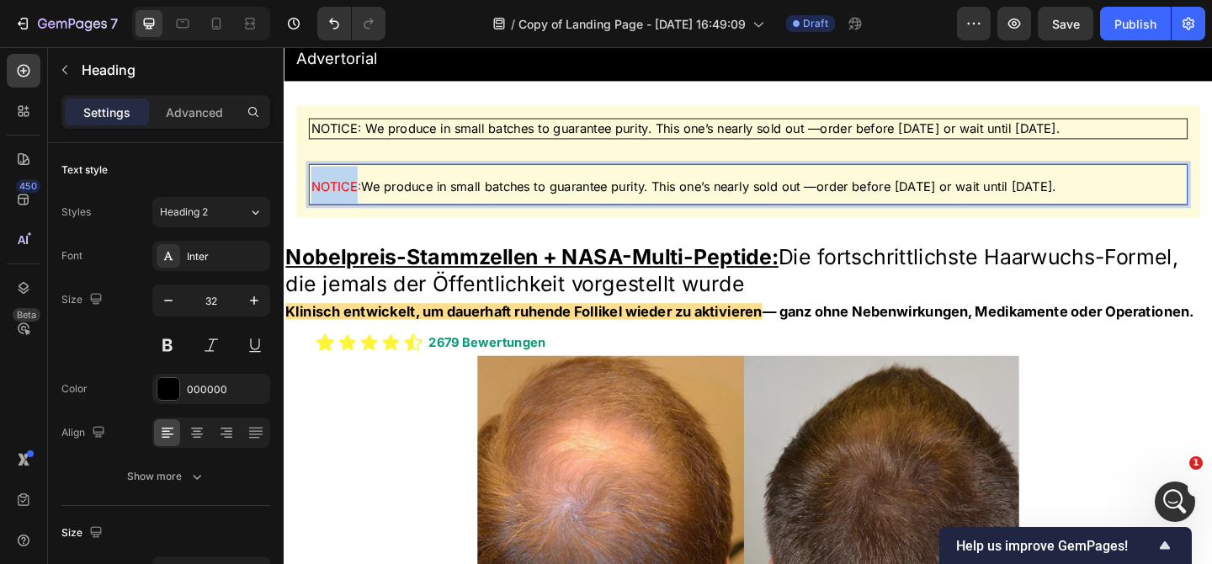
click at [348, 198] on span "NOTICE:" at bounding box center [340, 198] width 55 height 17
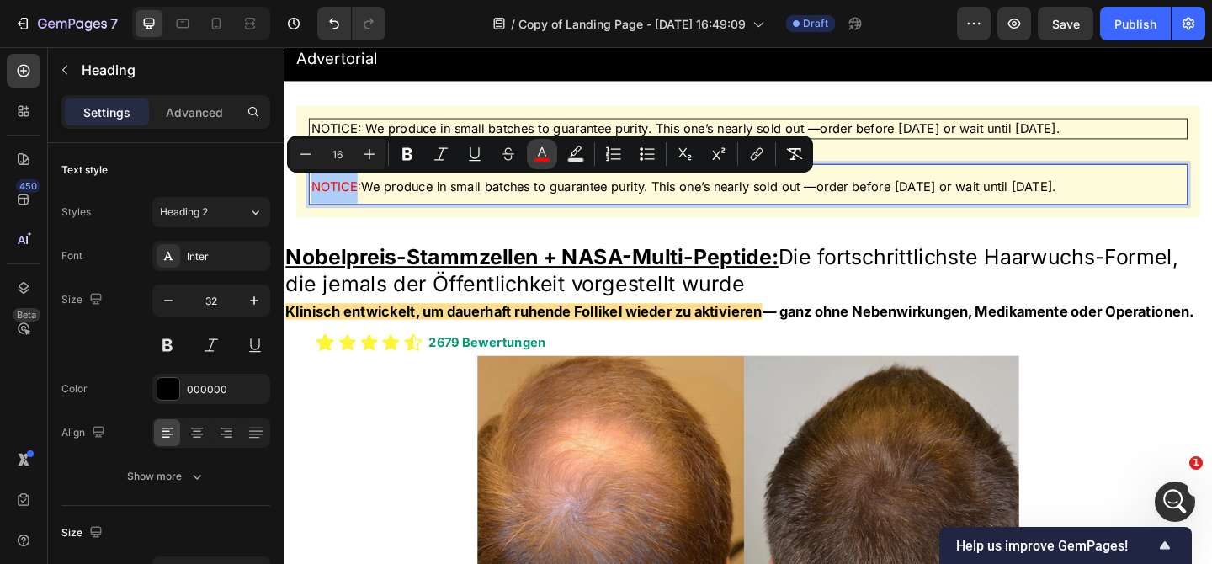
click at [549, 159] on rect "Editor contextual toolbar" at bounding box center [542, 160] width 16 height 4
type input "FF0000"
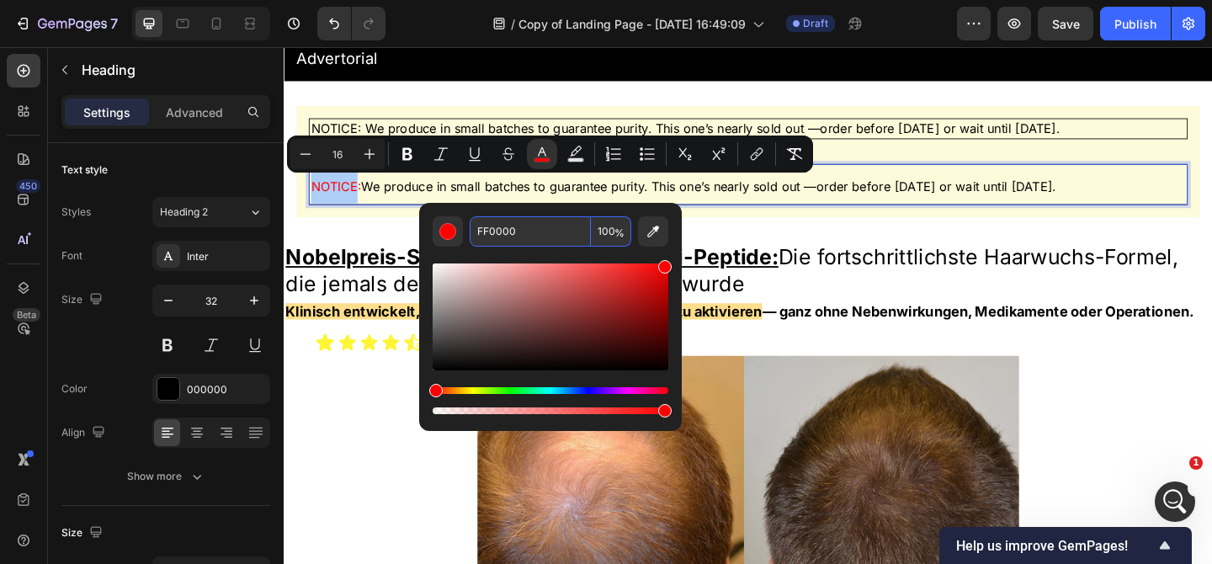
click at [550, 229] on input "FF0000" at bounding box center [530, 231] width 121 height 30
click at [854, 199] on span "We produce in small batches to guarantee purity. This one’s nearly sold out —or…" at bounding box center [746, 198] width 756 height 17
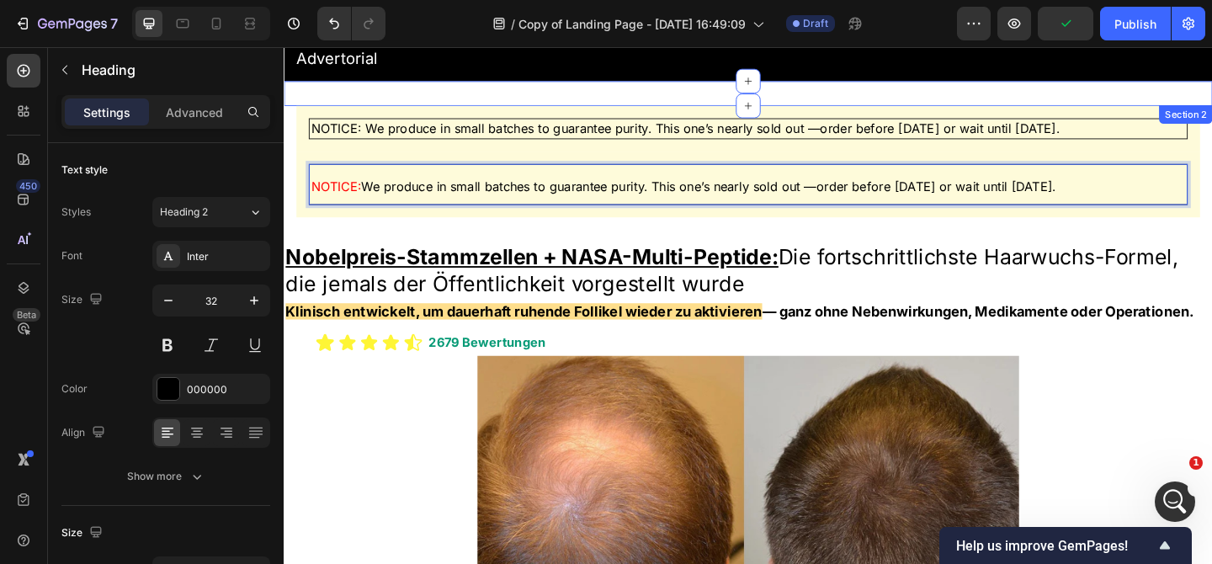
click at [719, 146] on div "NOTICE: We produce in small batches to guarantee purity. This one’s nearly sold…" at bounding box center [788, 136] width 983 height 50
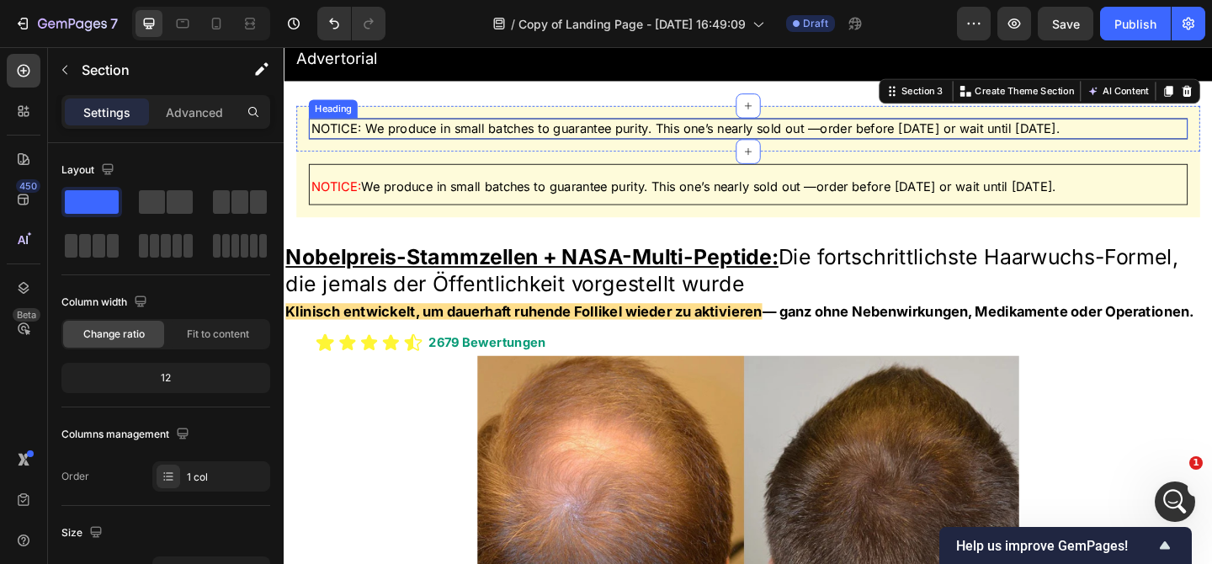
click at [372, 138] on p "NOTICE: We produce in small batches to guarantee purity. This one’s nearly sold…" at bounding box center [788, 136] width 951 height 18
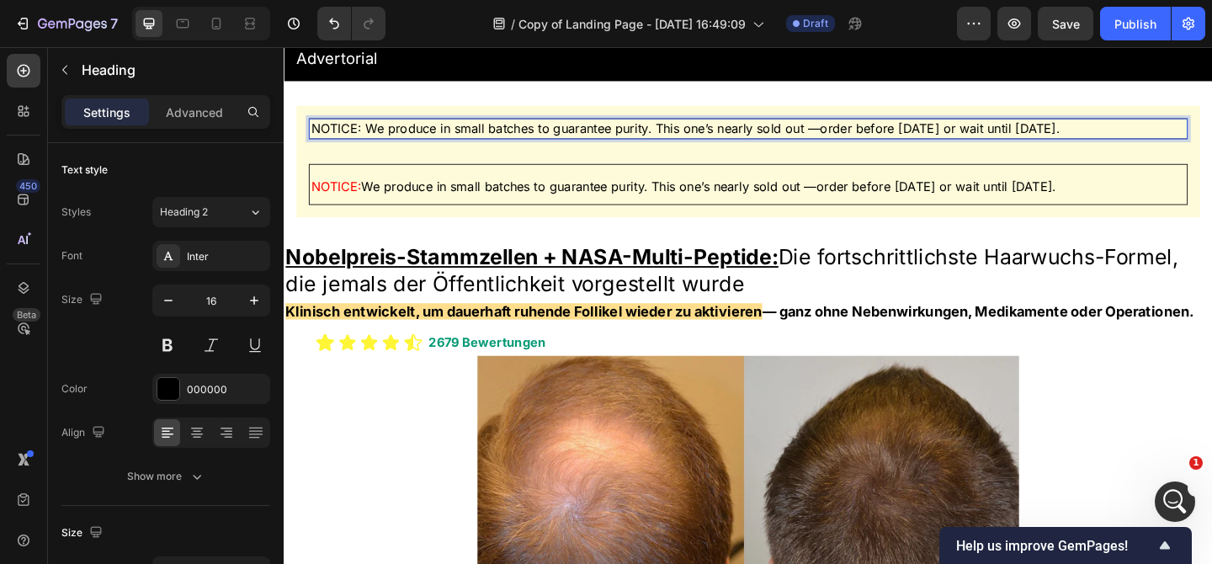
click at [365, 137] on p "NOTICE: We produce in small batches to guarantee purity. This one’s nearly sold…" at bounding box center [788, 136] width 951 height 18
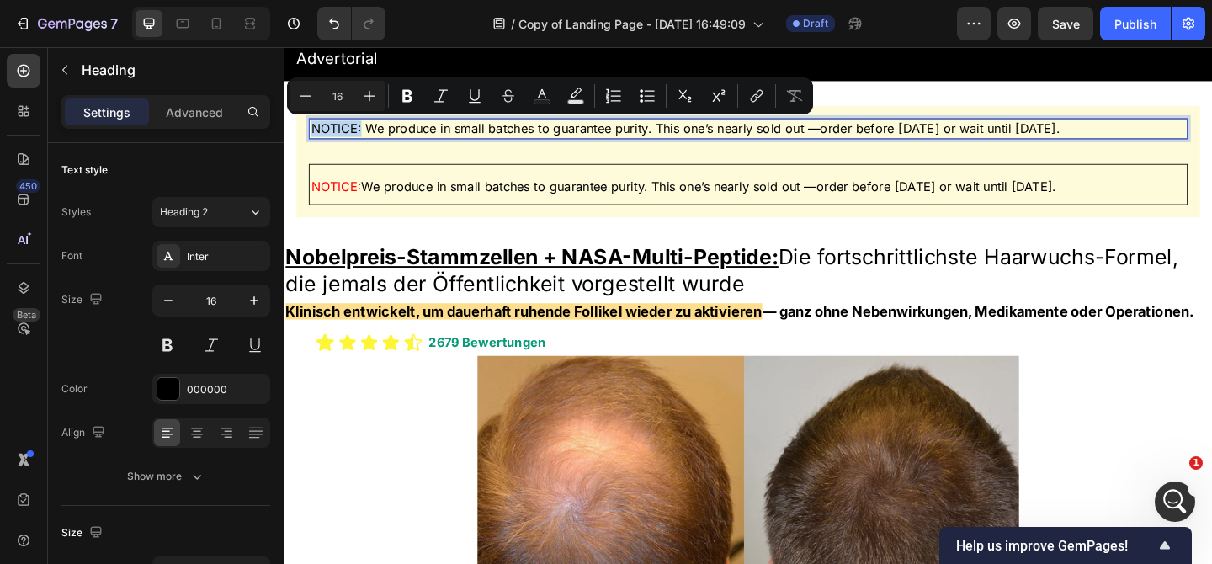
drag, startPoint x: 366, startPoint y: 137, endPoint x: 310, endPoint y: 135, distance: 56.4
click at [311, 135] on h2 "NOTICE: We produce in small batches to guarantee purity. This one’s nearly sold…" at bounding box center [789, 136] width 956 height 23
click at [544, 88] on icon "Editor contextual toolbar" at bounding box center [542, 96] width 17 height 17
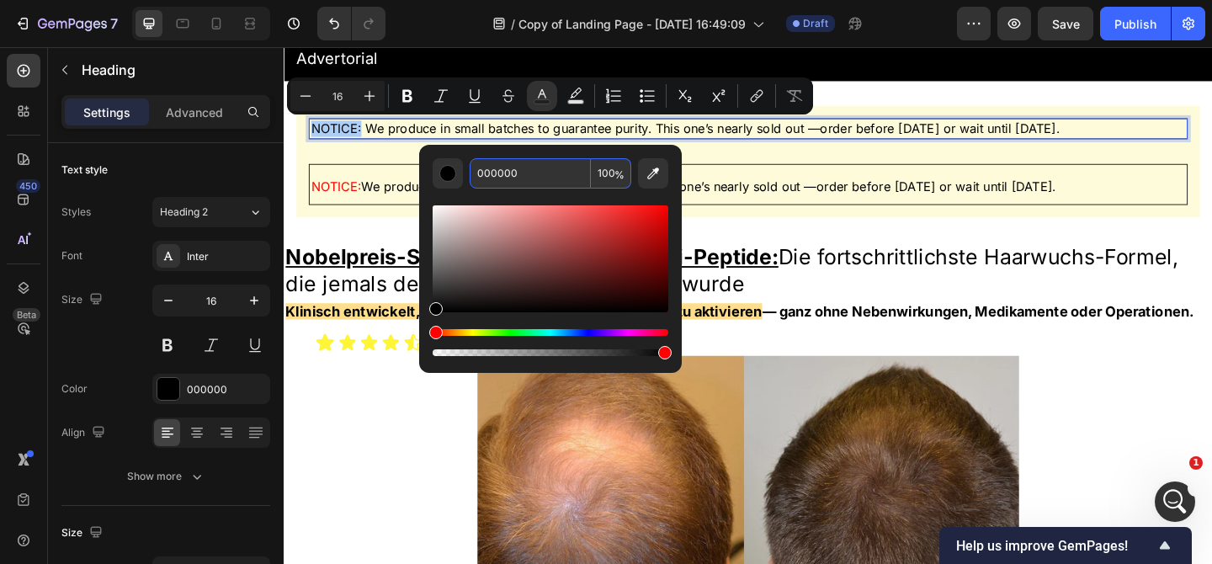
click at [539, 172] on input "000000" at bounding box center [530, 173] width 121 height 30
paste input "FF"
type input "FF0000"
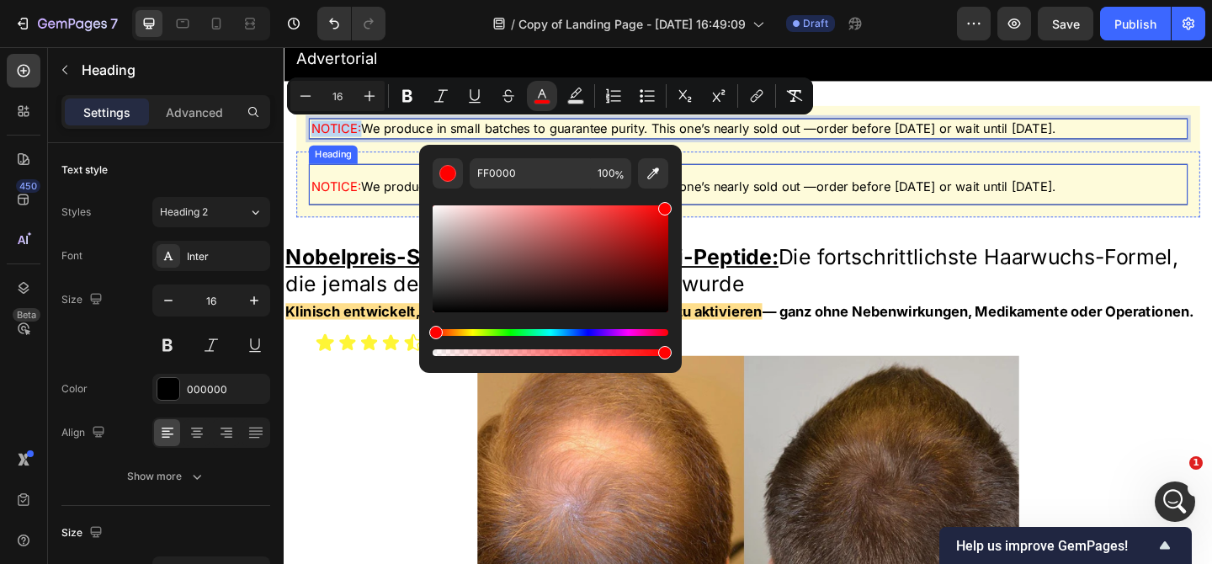
click at [784, 183] on p "⁠⁠⁠⁠⁠⁠⁠ NOTICE: We produce in small batches to guarantee purity. This one’s nea…" at bounding box center [788, 197] width 951 height 40
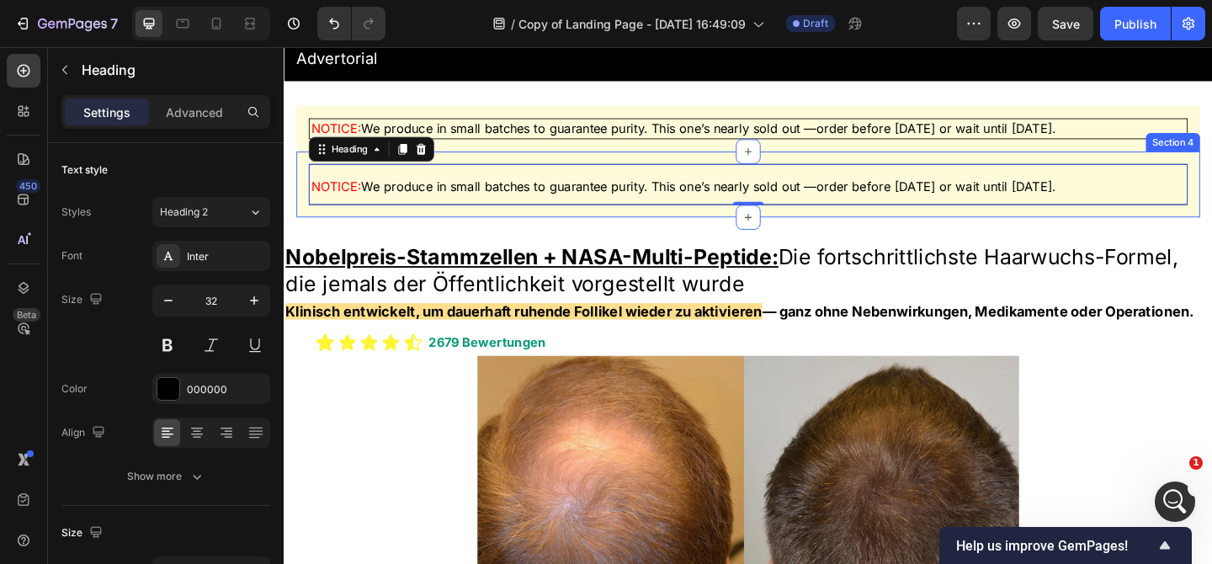
click at [892, 226] on div "⁠⁠⁠⁠⁠⁠⁠ NOTICE: We produce in small batches to guarantee purity. This one’s nea…" at bounding box center [788, 197] width 983 height 72
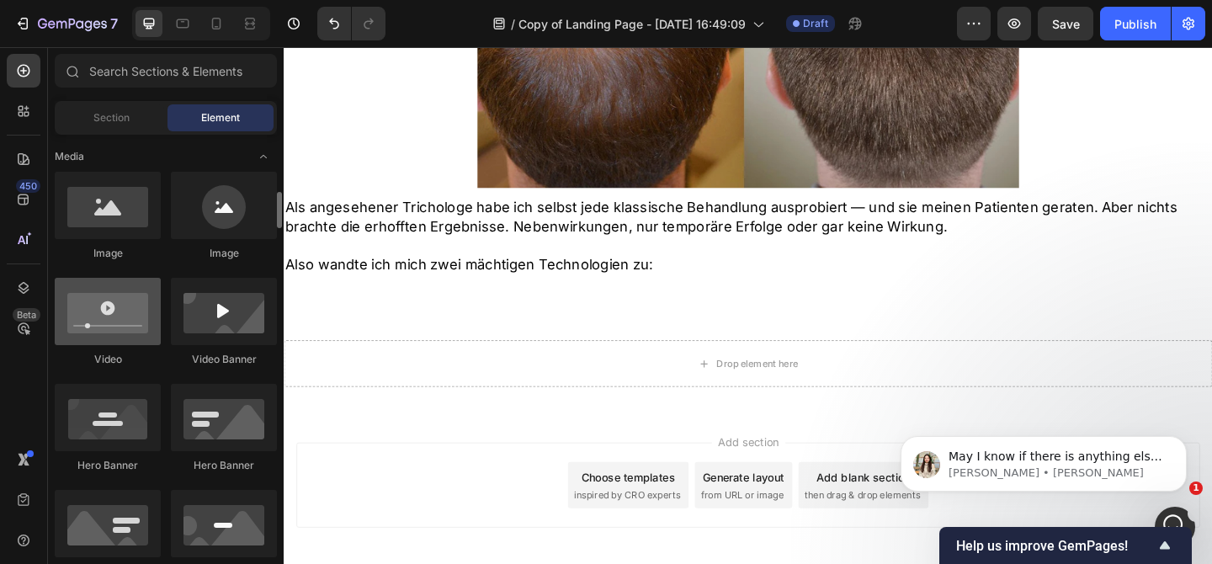
scroll to position [534, 0]
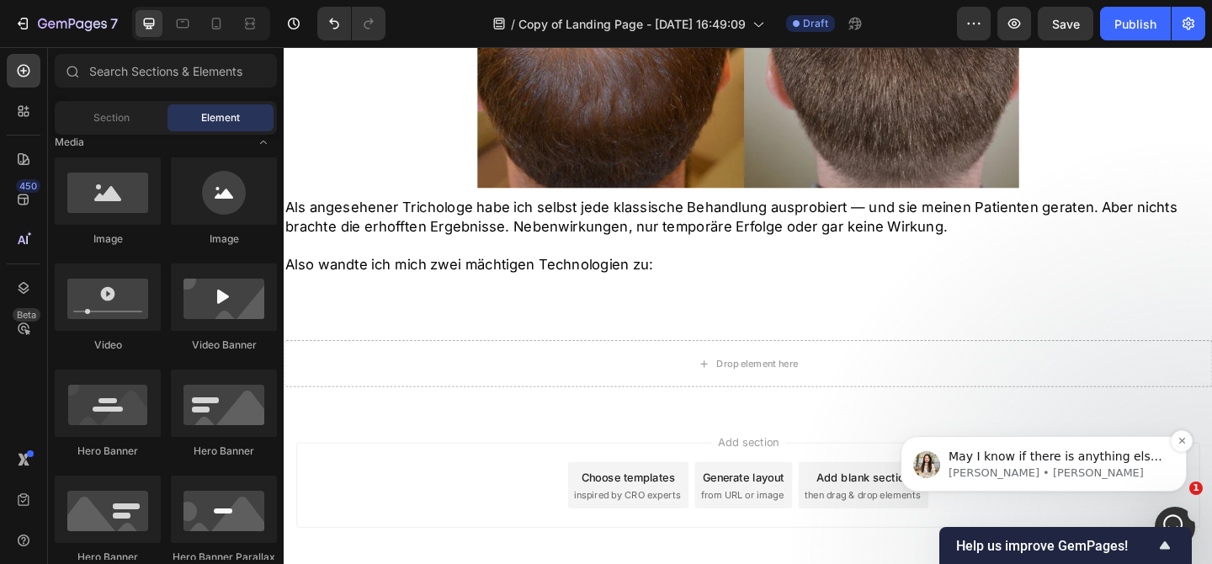
click at [1145, 470] on p "Dzung • Gerade eben" at bounding box center [1056, 472] width 217 height 15
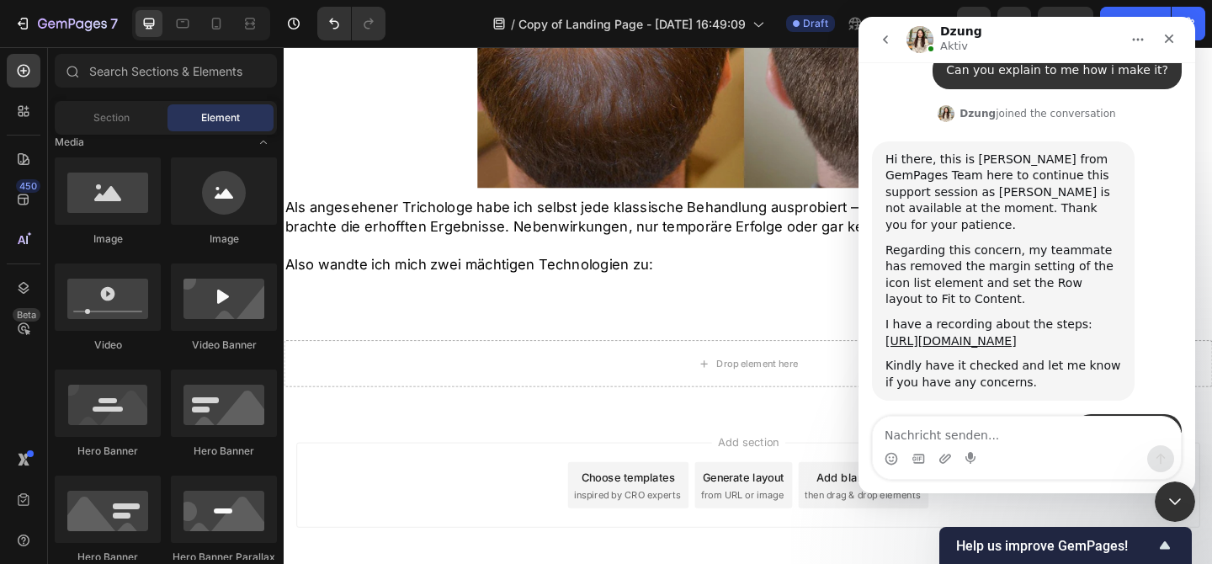
scroll to position [3235, 0]
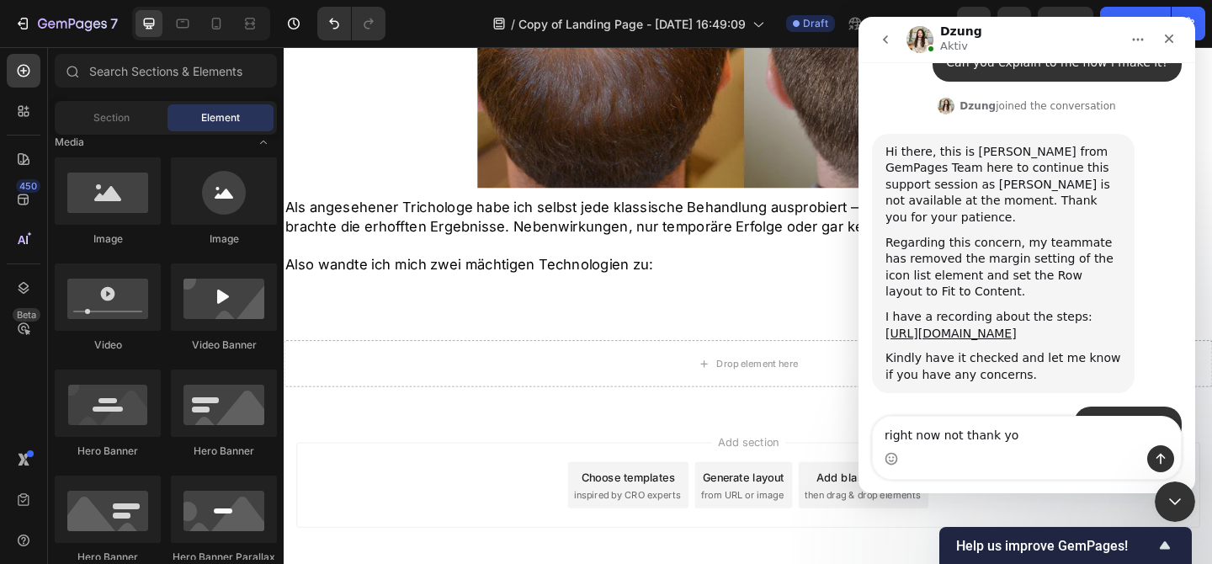
type textarea "right now not thank you"
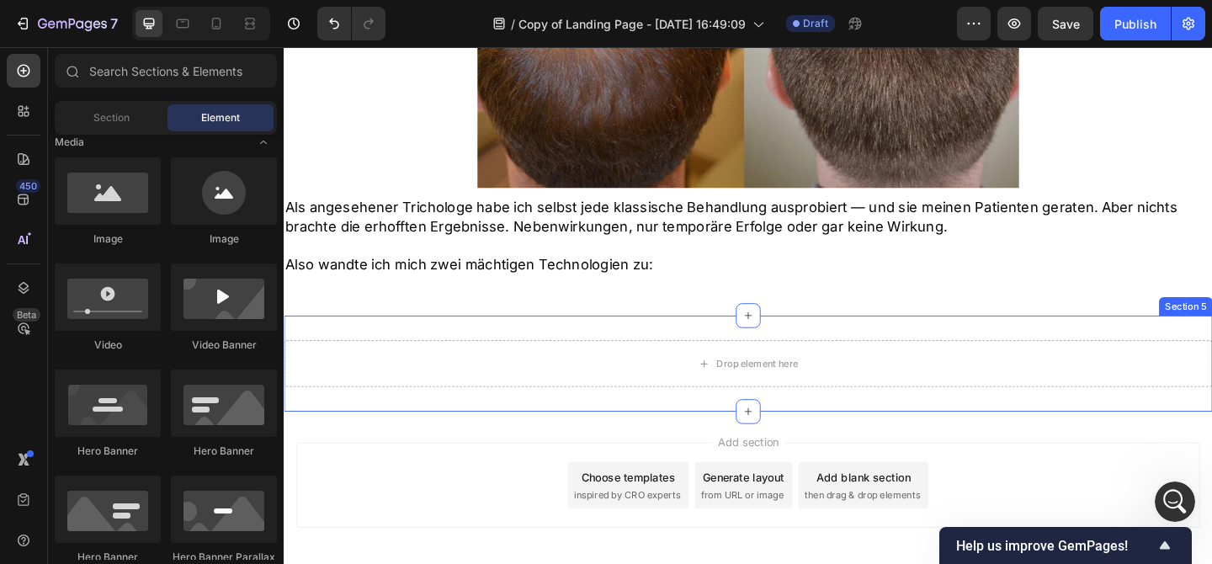
scroll to position [3323, 0]
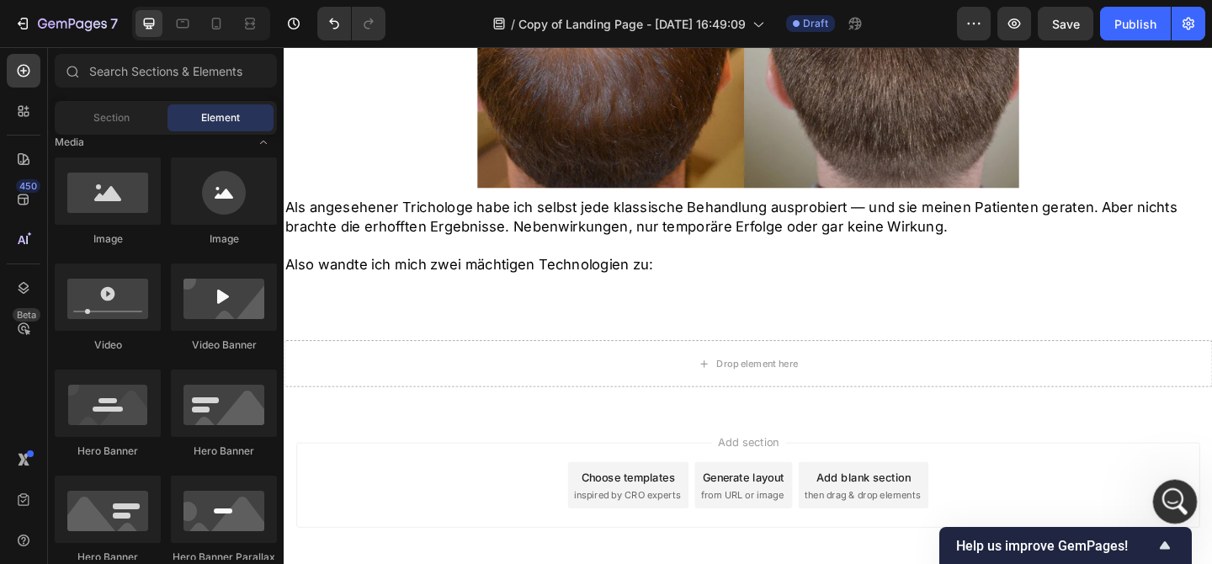
click at [1181, 502] on icon "Intercom-Nachrichtendienst öffnen" at bounding box center [1173, 500] width 28 height 28
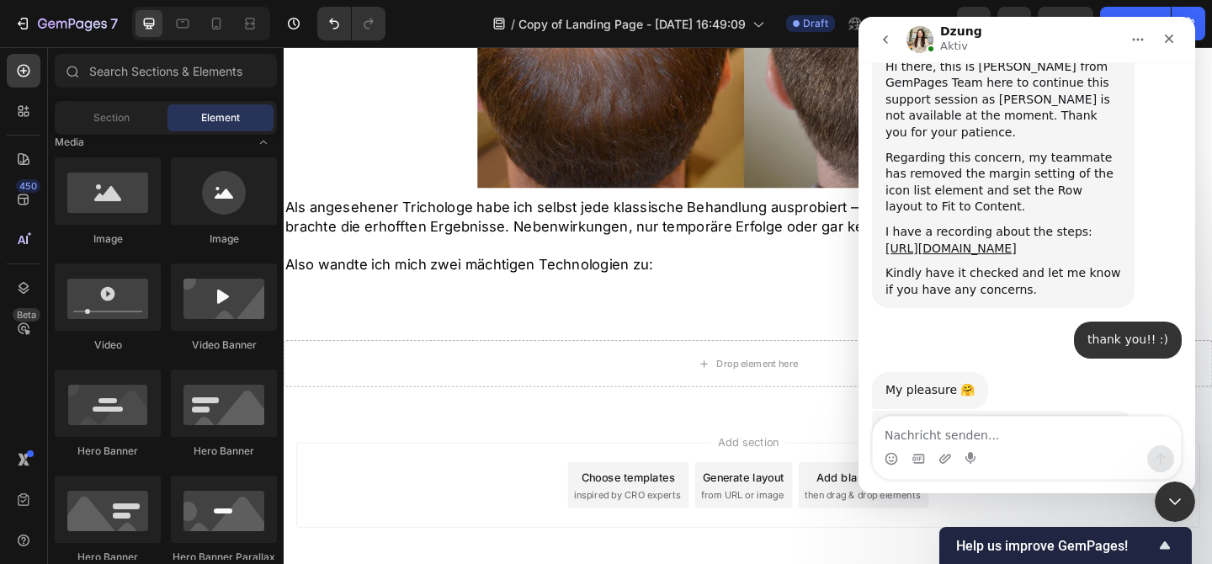
click at [970, 441] on textarea "Nachricht senden..." at bounding box center [1027, 431] width 308 height 29
type textarea "I"
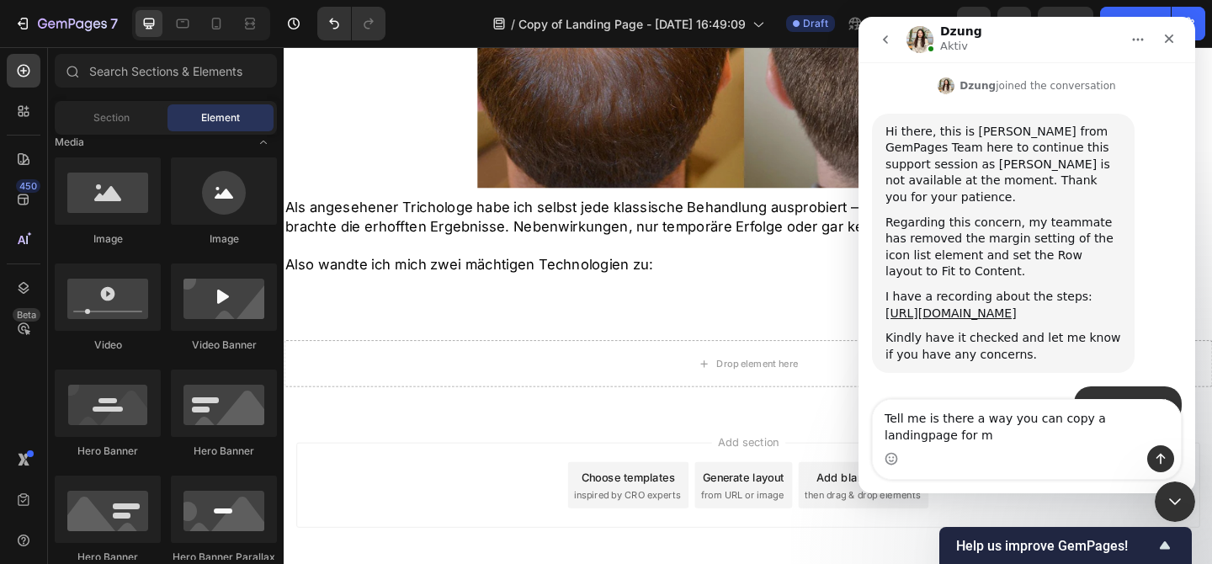
scroll to position [3275, 0]
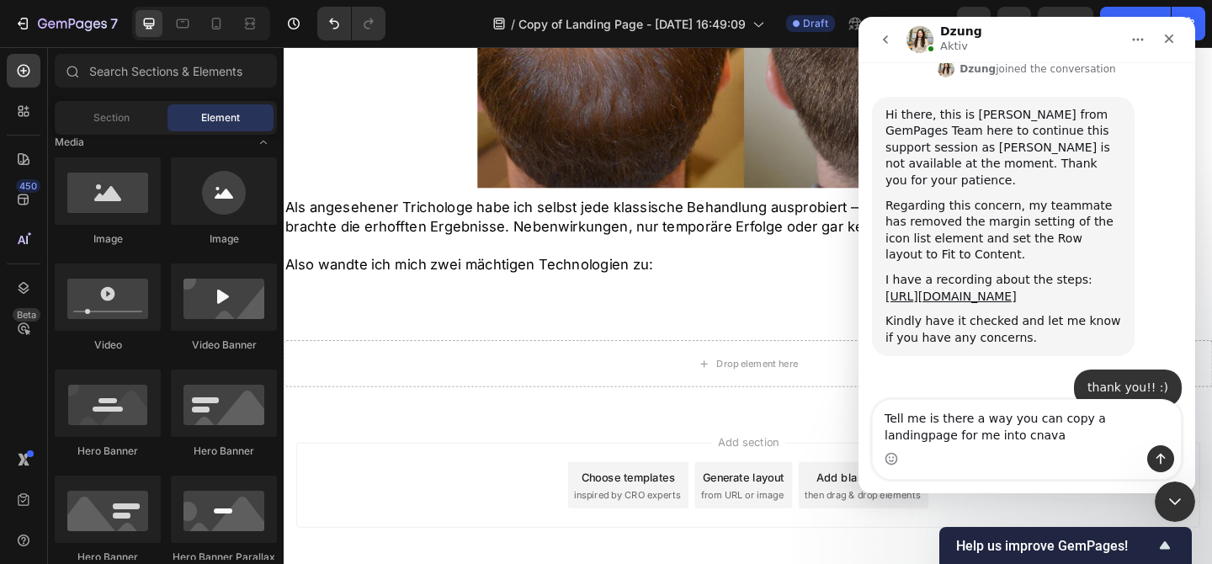
type textarea "Tell me is there a way you can copy a landingpage for me into cnava?"
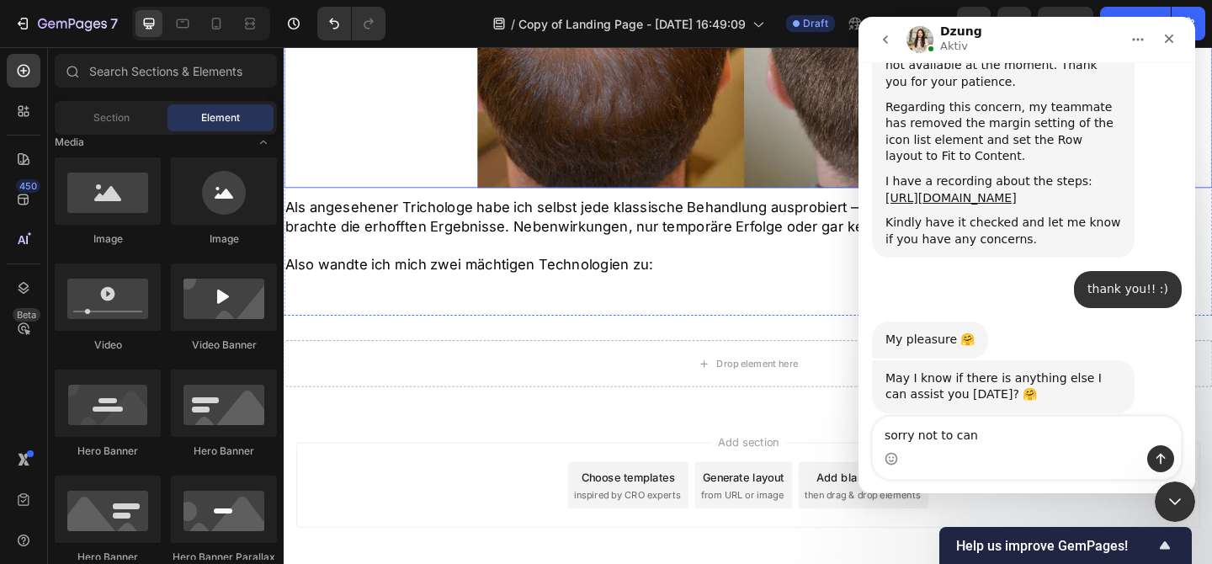
scroll to position [3377, 0]
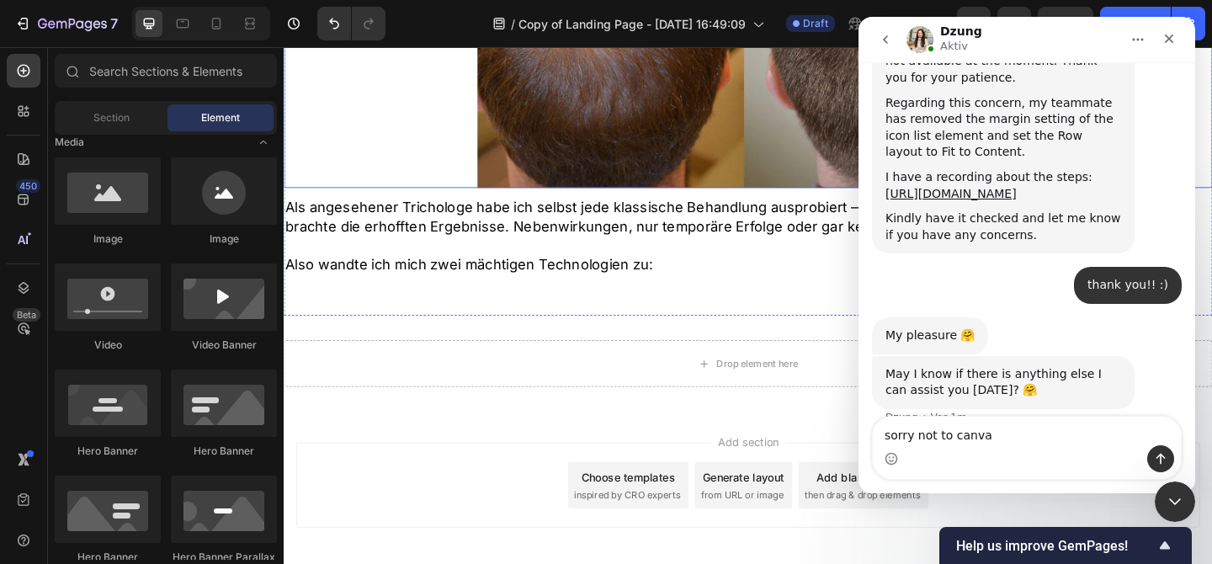
type textarea "sorry not to canva"
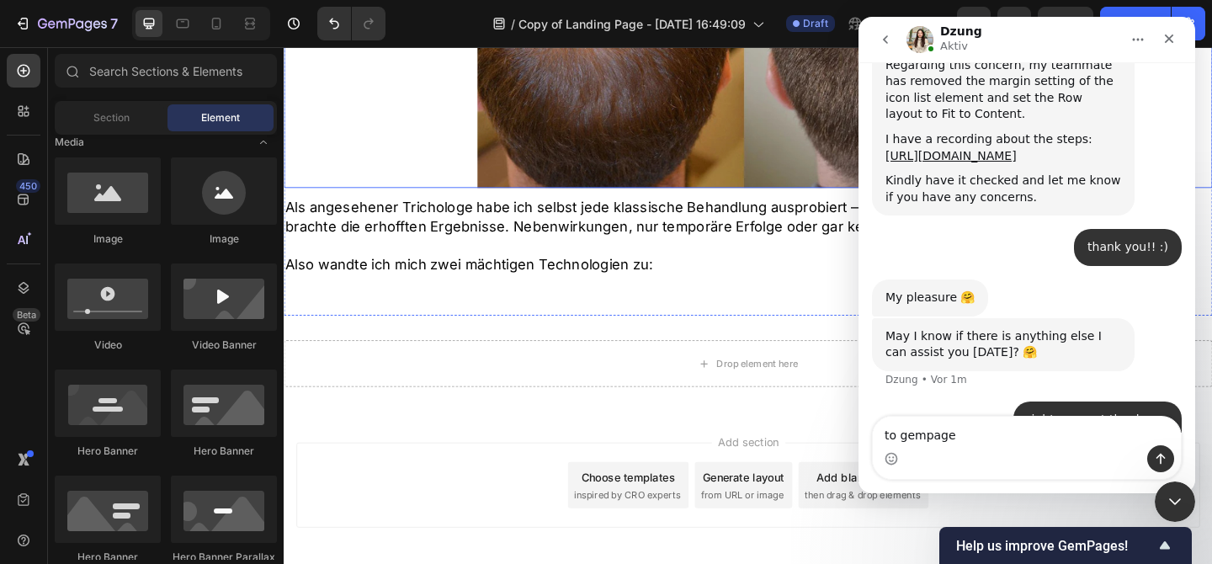
type textarea "to gempages"
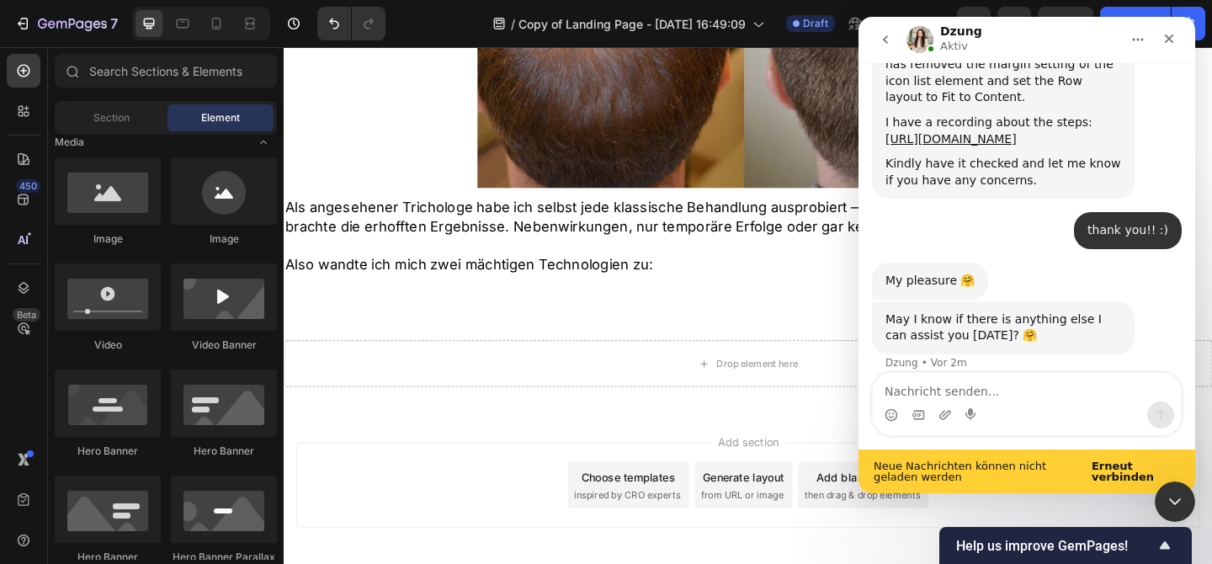
scroll to position [3433, 0]
click at [1118, 490] on div "Neue Nachrichten können nicht geladen werden Erneut verbinden" at bounding box center [1026, 471] width 337 height 44
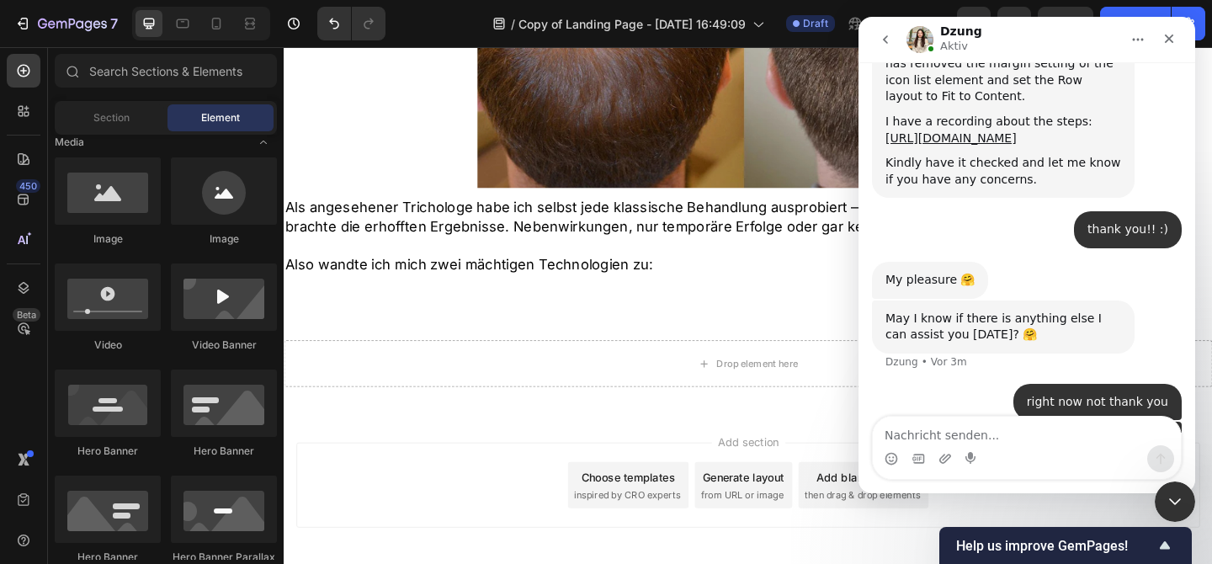
click at [1118, 493] on div "Verbindung erfolgreich wiederhergestellt" at bounding box center [1026, 493] width 337 height 0
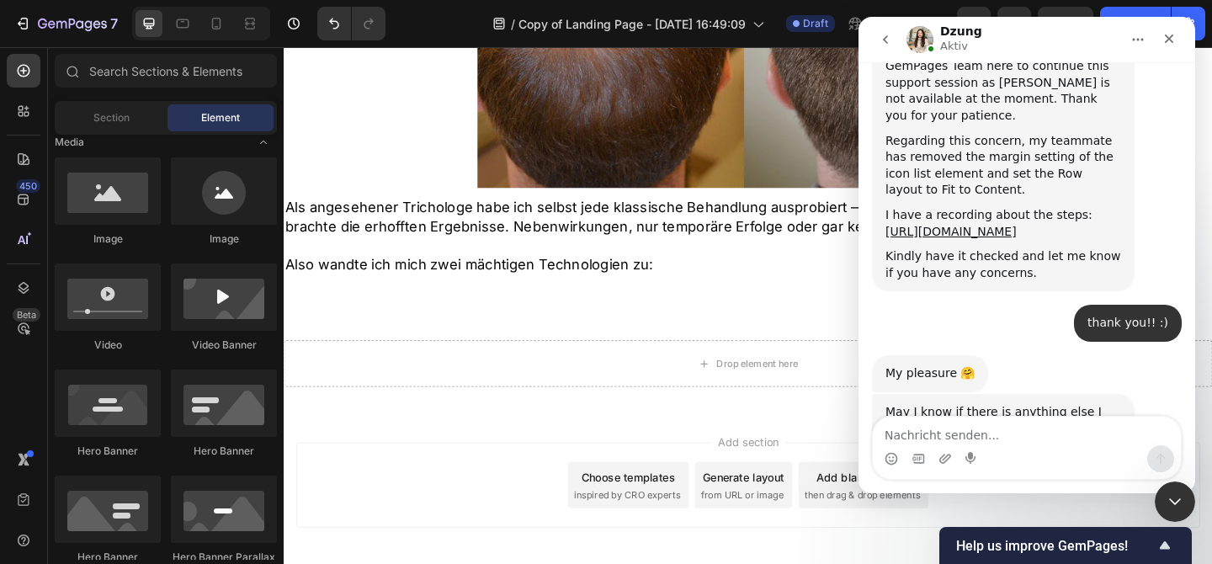
scroll to position [3389, 0]
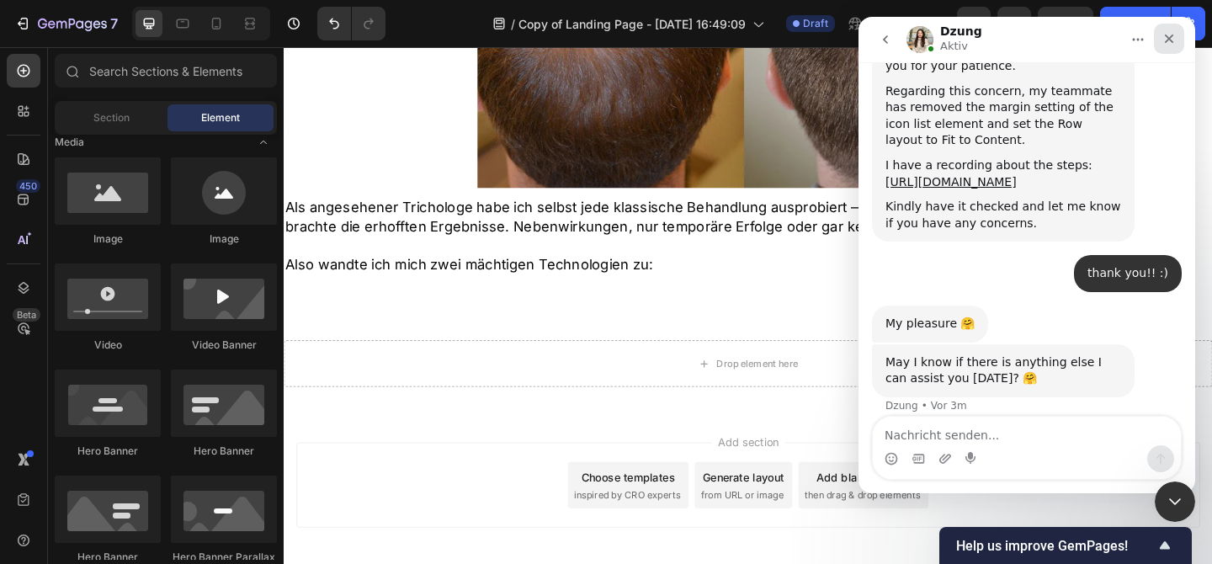
click at [1167, 34] on icon "Schließen" at bounding box center [1168, 38] width 13 height 13
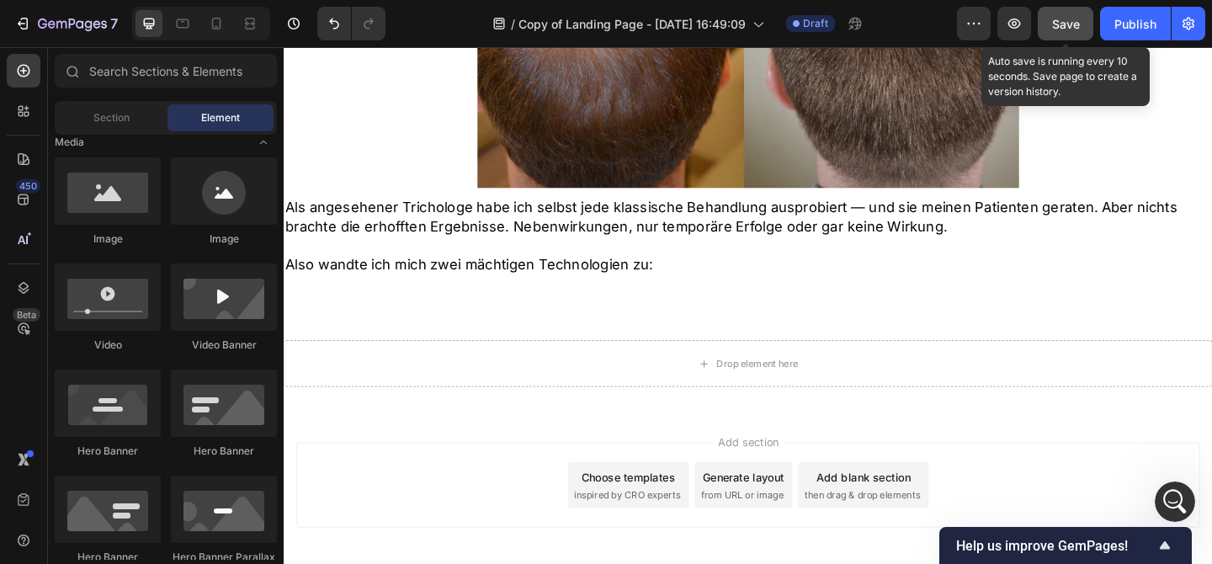
click at [1053, 38] on button "Save" at bounding box center [1066, 24] width 56 height 34
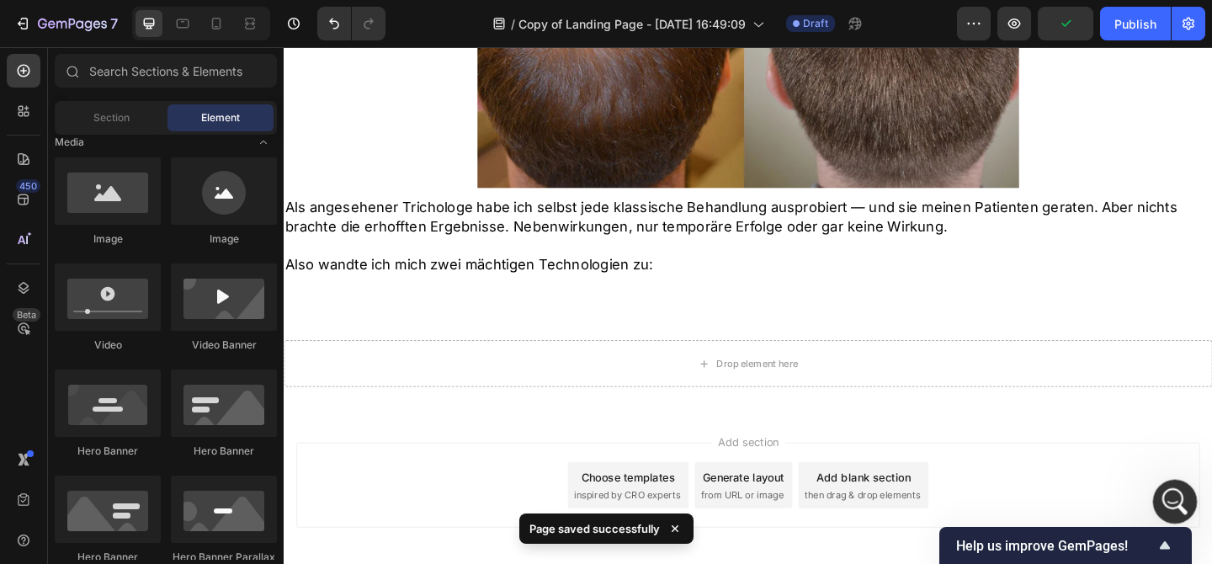
click at [1179, 504] on icon "Intercom-Nachrichtendienst öffnen" at bounding box center [1173, 500] width 28 height 28
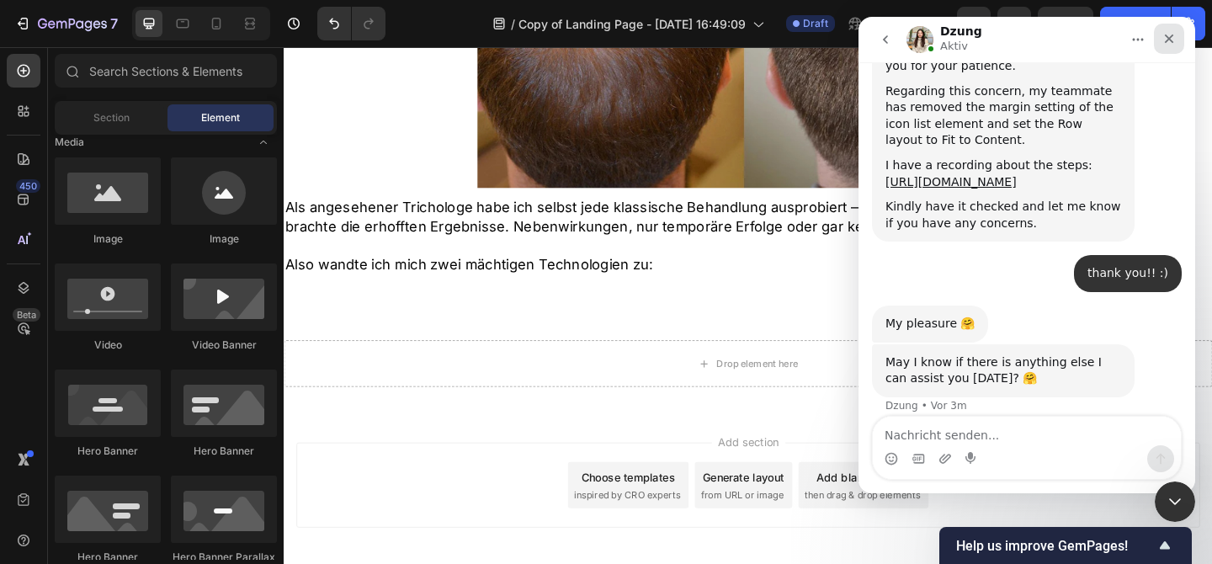
click at [1166, 35] on icon "Schließen" at bounding box center [1168, 38] width 13 height 13
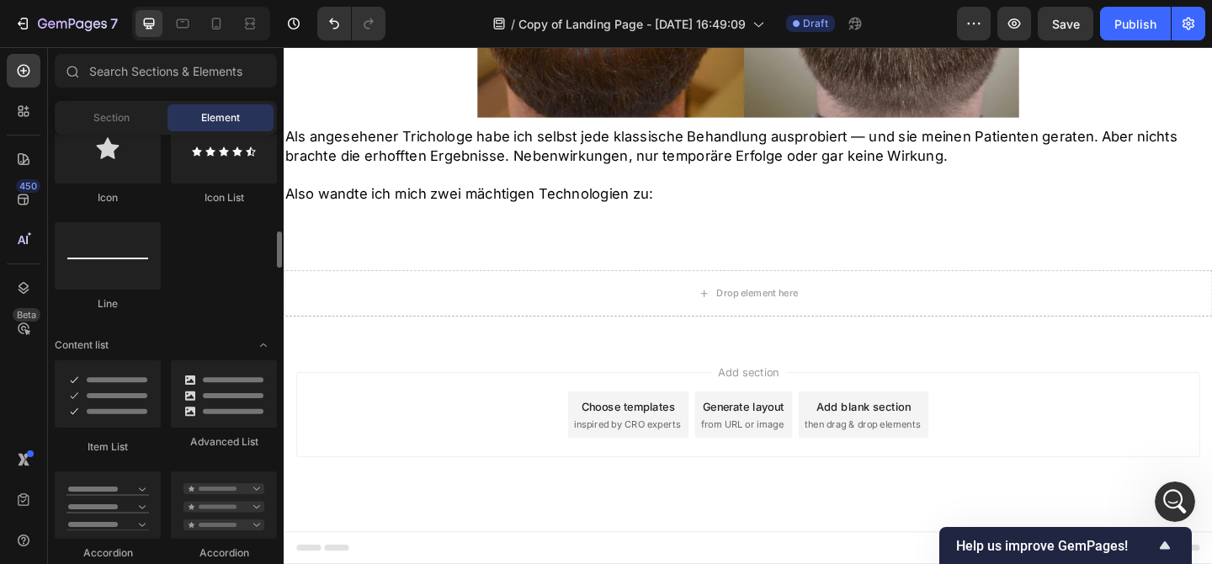
scroll to position [1270, 0]
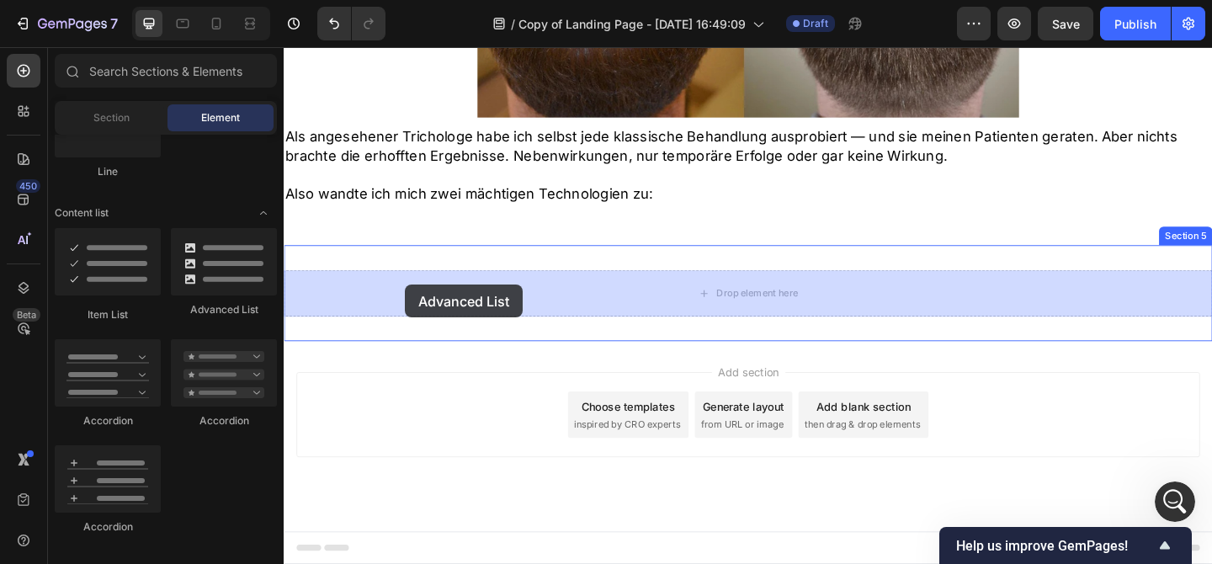
drag, startPoint x: 479, startPoint y: 310, endPoint x: 415, endPoint y: 305, distance: 64.1
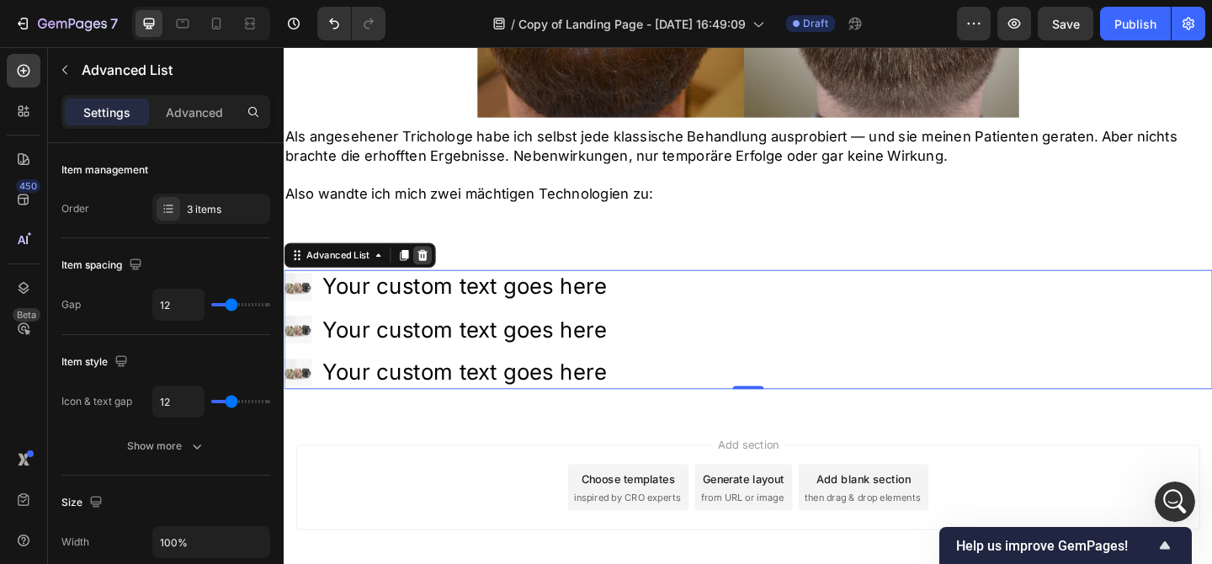
click at [432, 276] on icon at bounding box center [434, 274] width 11 height 12
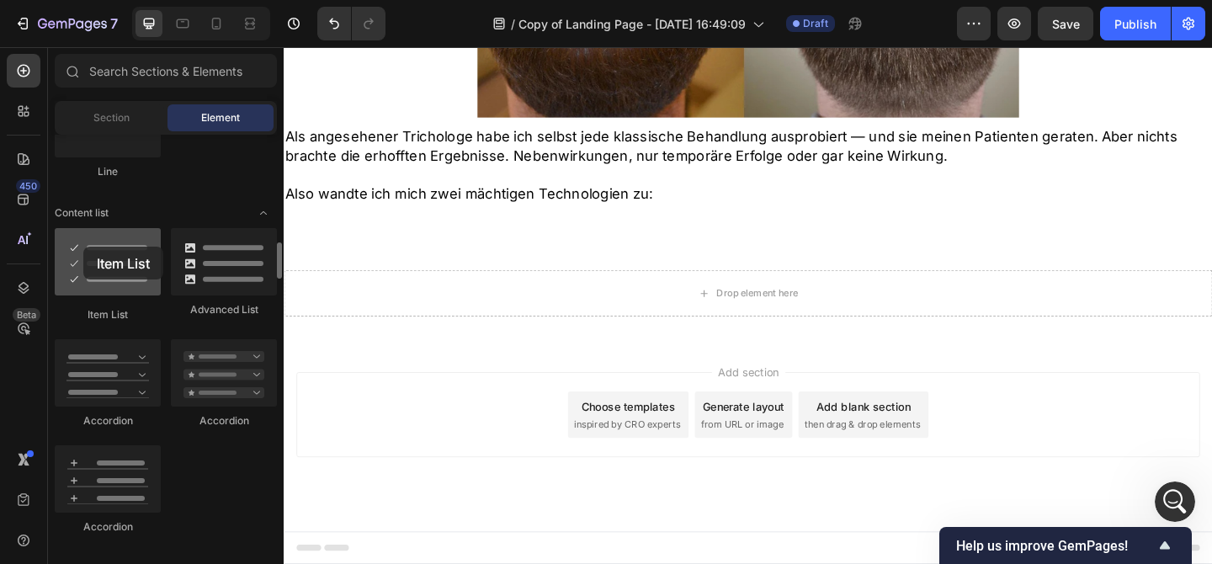
drag, startPoint x: 104, startPoint y: 277, endPoint x: 88, endPoint y: 250, distance: 31.8
click at [88, 250] on div at bounding box center [108, 261] width 106 height 67
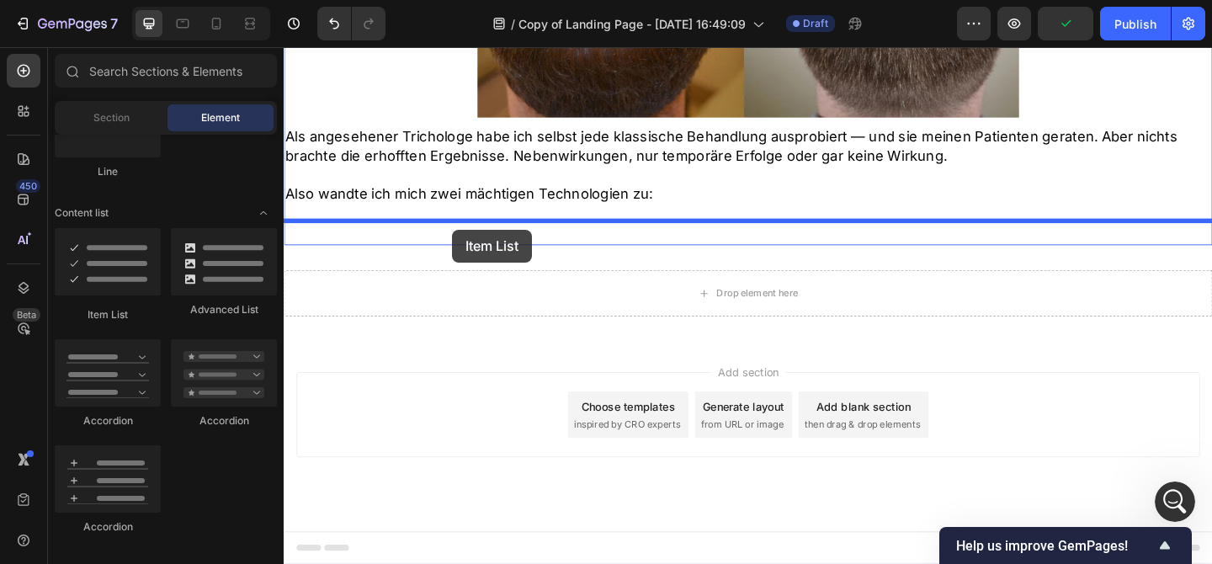
drag, startPoint x: 396, startPoint y: 308, endPoint x: 465, endPoint y: 247, distance: 92.4
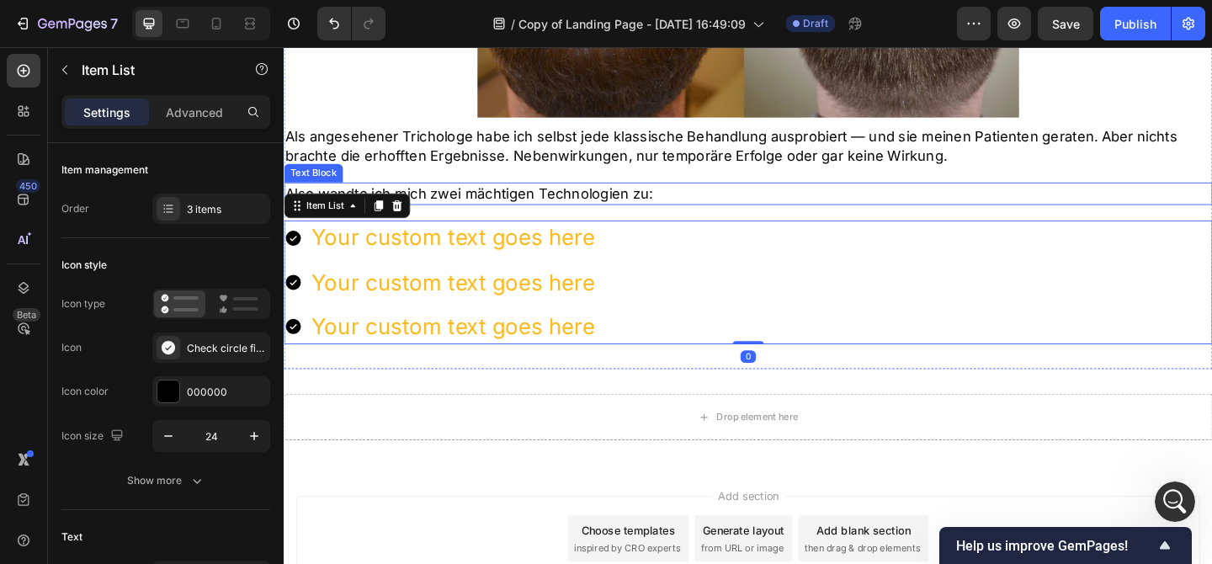
click at [709, 209] on p "Also wandte ich mich zwei mächtigen Technologien zu:" at bounding box center [788, 206] width 1007 height 21
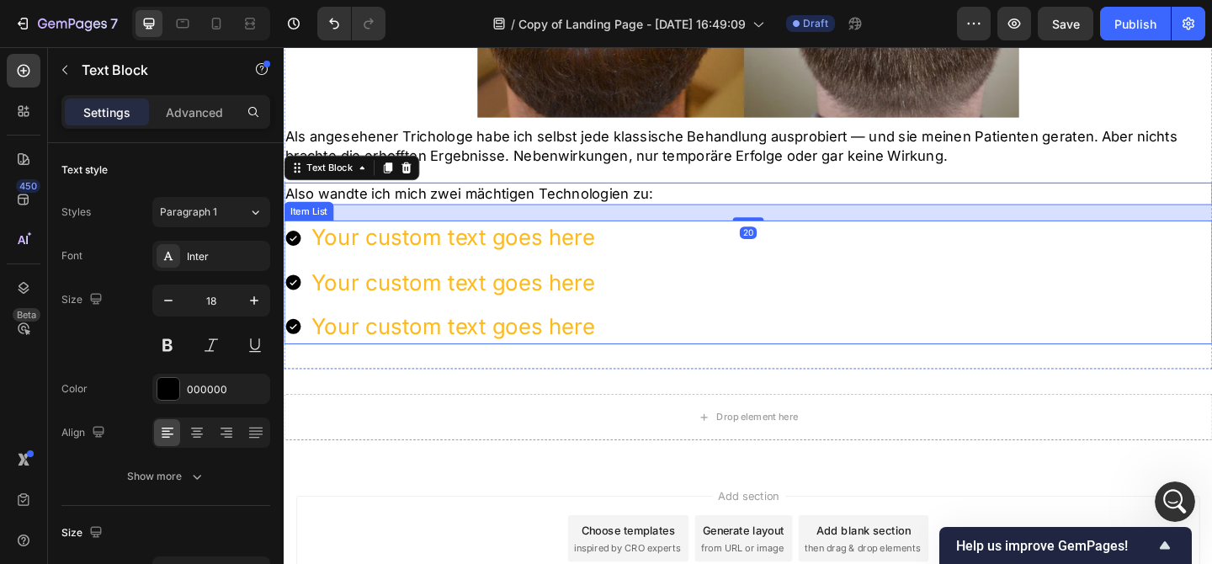
click at [689, 313] on div "Your custom text goes here Your custom text goes here Your custom text goes here" at bounding box center [789, 303] width 1010 height 135
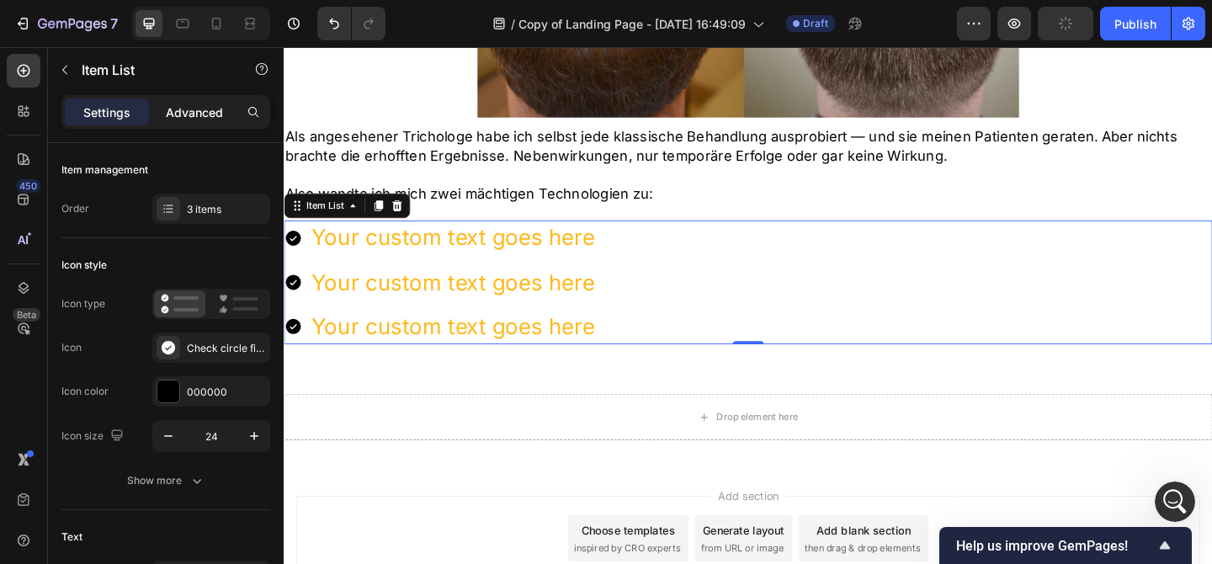
click at [198, 115] on p "Advanced" at bounding box center [194, 113] width 57 height 18
type input "100%"
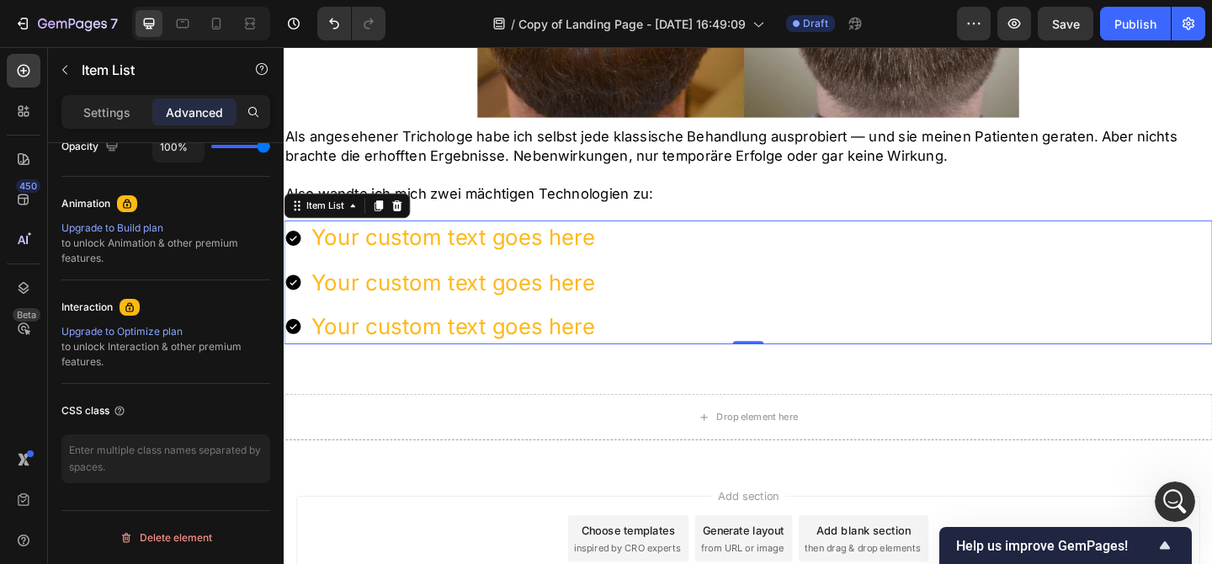
scroll to position [0, 0]
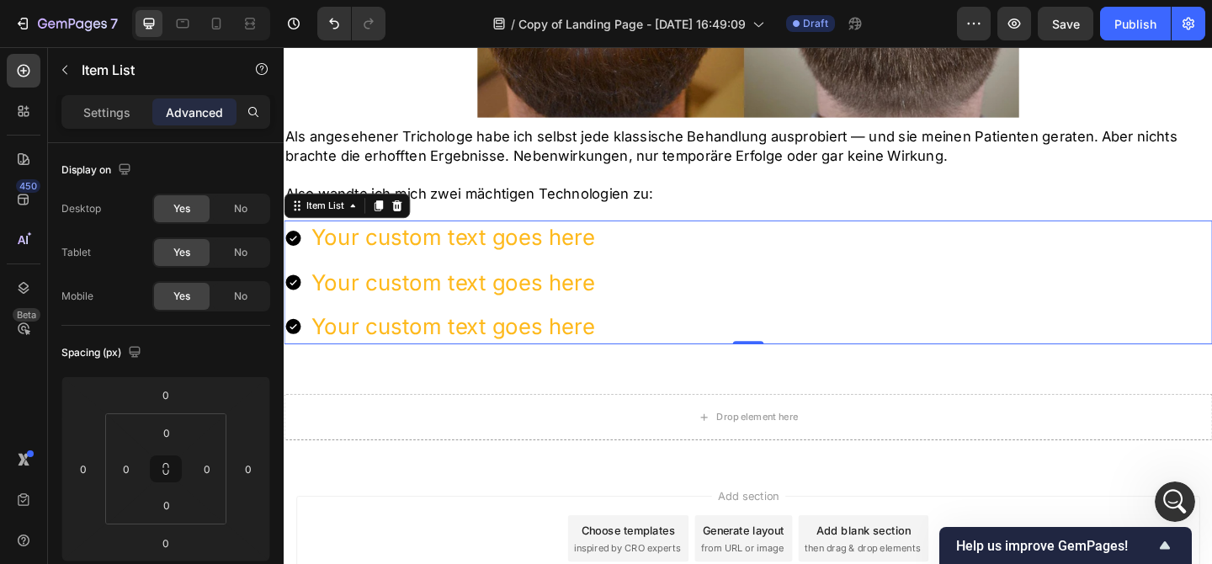
click at [728, 289] on div "Your custom text goes here Your custom text goes here Your custom text goes here" at bounding box center [789, 303] width 1010 height 135
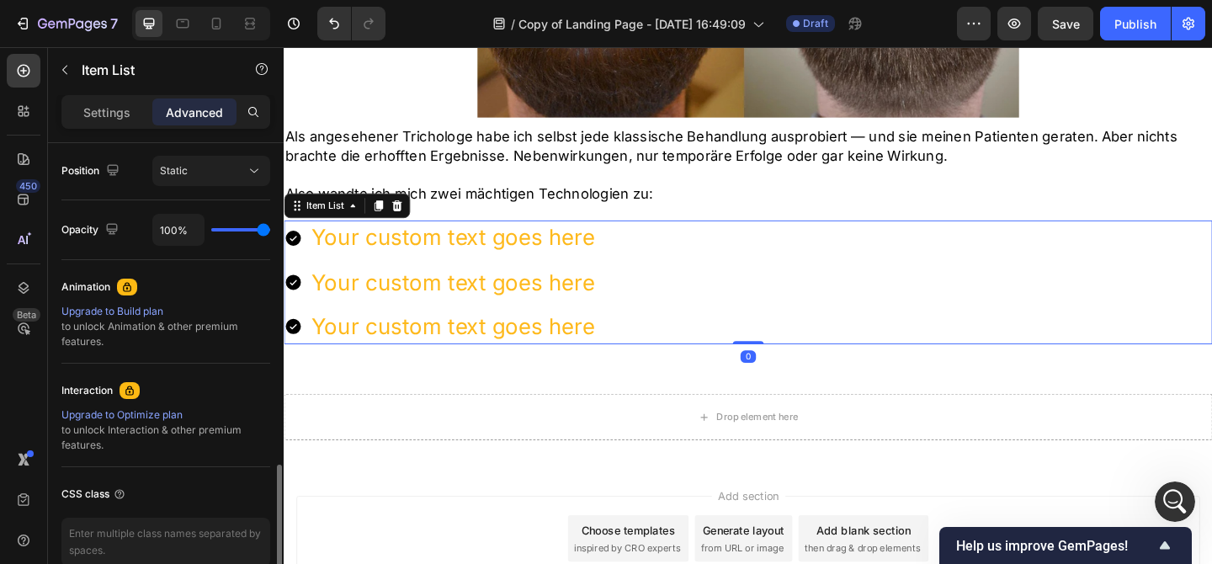
scroll to position [699, 0]
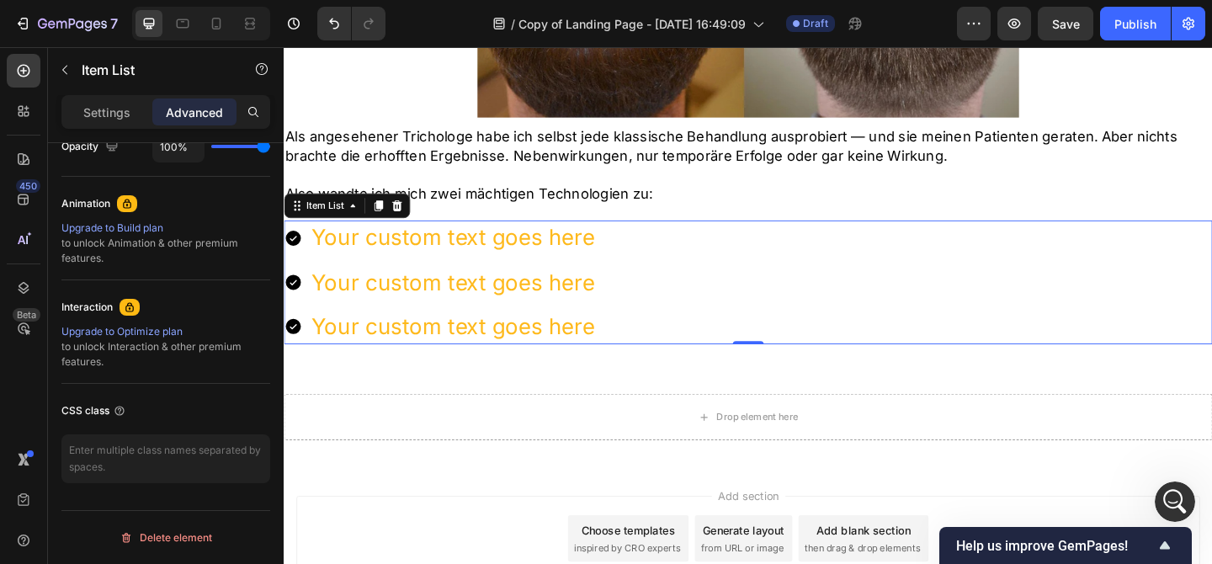
click at [599, 355] on div "Your custom text goes here" at bounding box center [468, 351] width 314 height 38
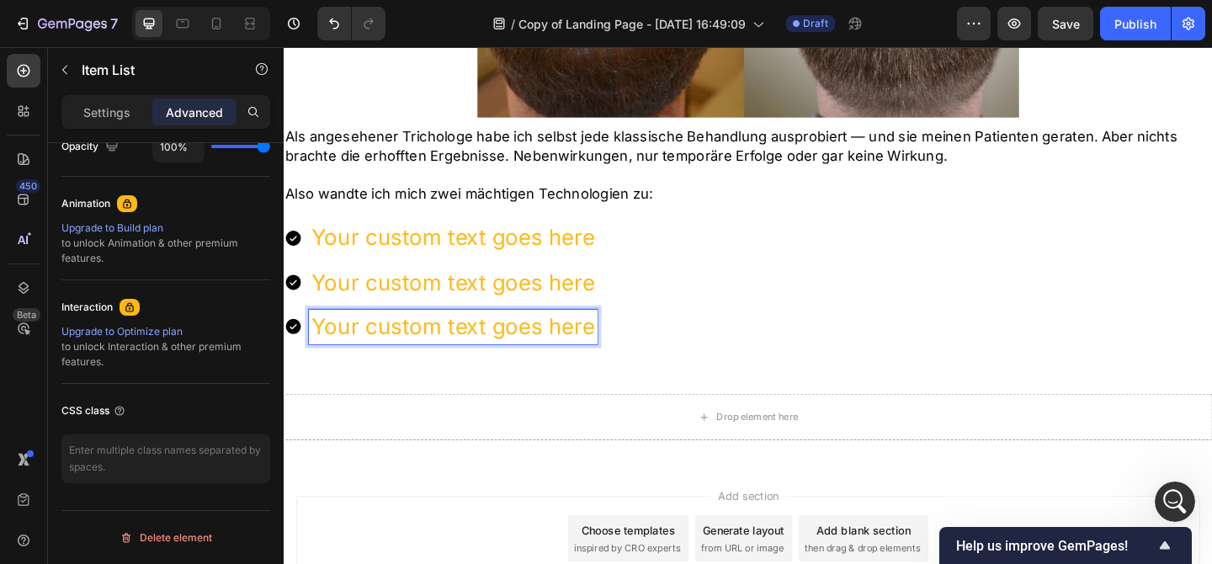
click at [600, 344] on p "Your custom text goes here" at bounding box center [467, 351] width 309 height 33
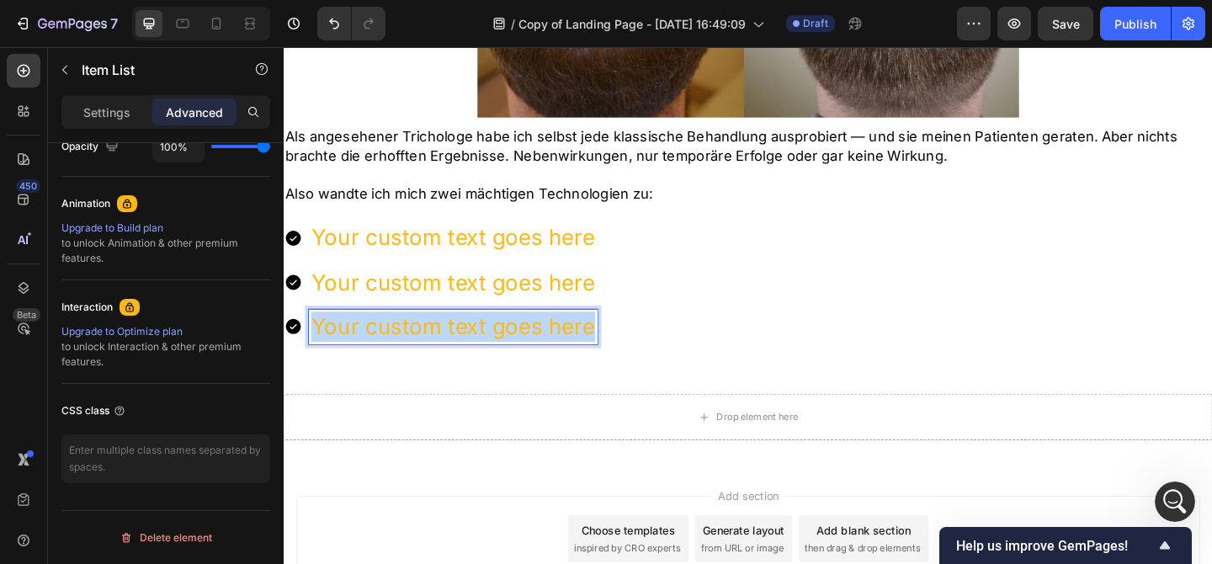
click at [600, 344] on p "Your custom text goes here" at bounding box center [467, 351] width 309 height 33
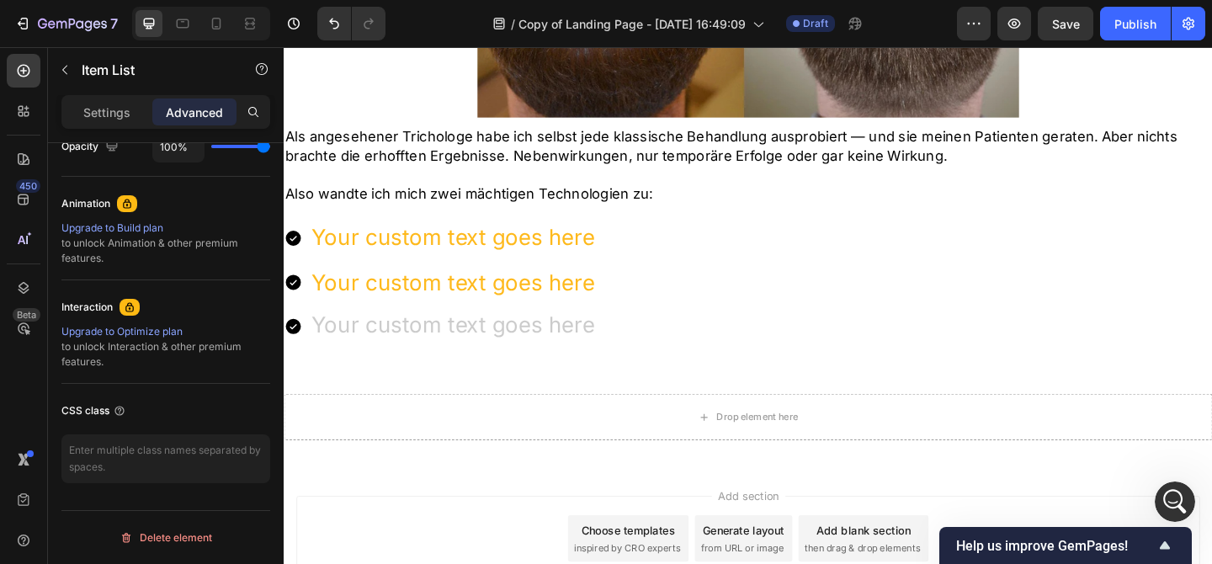
scroll to position [1602, 0]
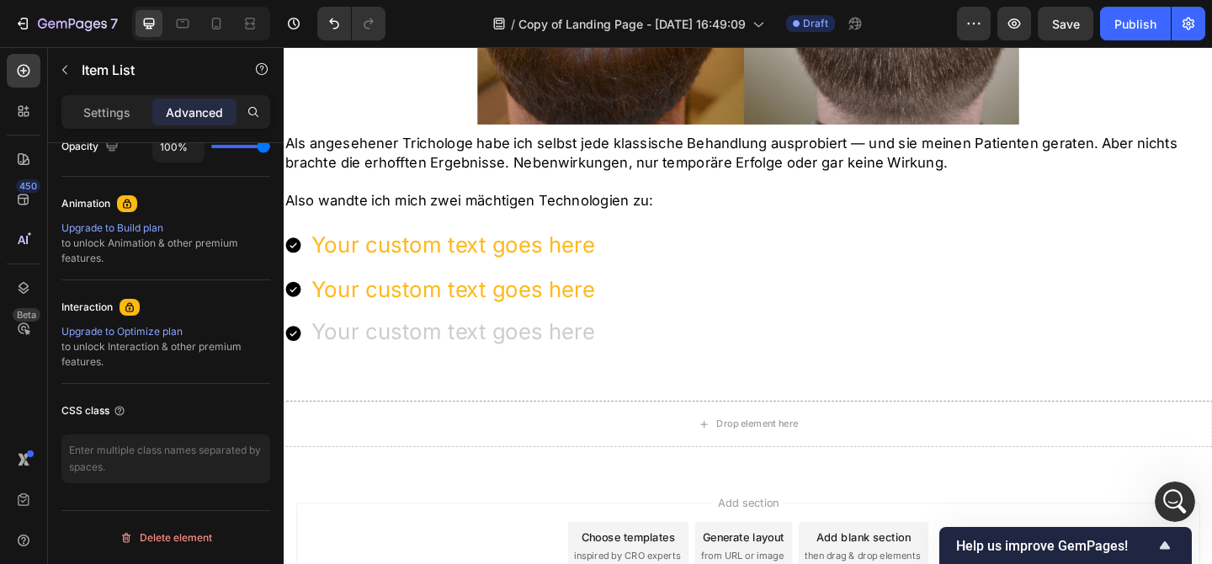
click at [727, 350] on div "Your custom text goes here Your custom text goes here" at bounding box center [789, 310] width 1010 height 135
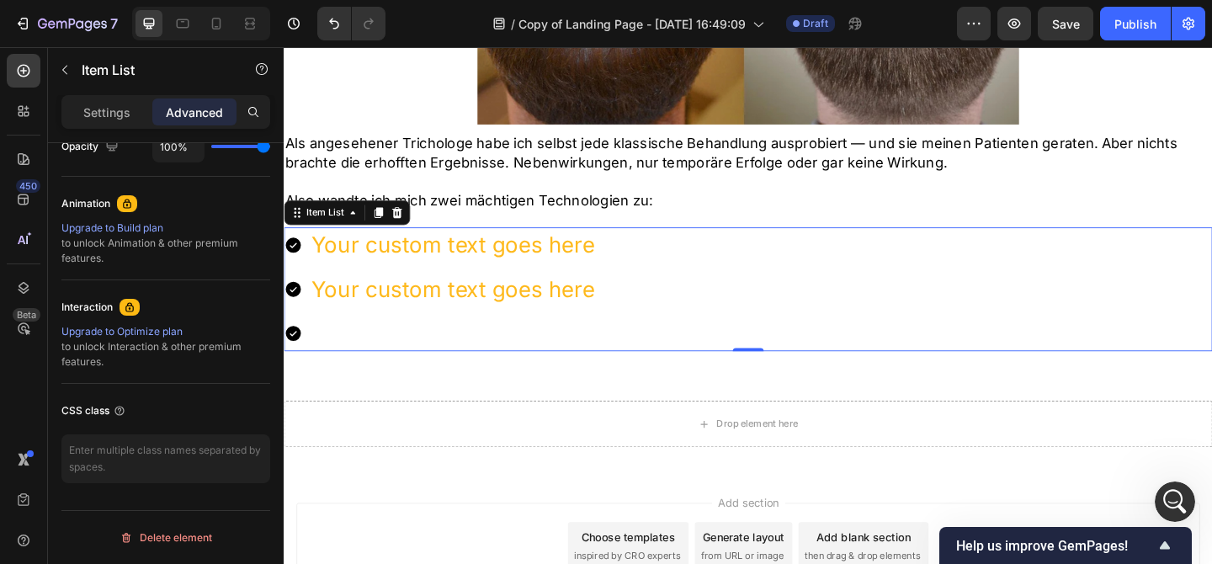
click at [297, 359] on icon at bounding box center [293, 359] width 17 height 17
click at [290, 358] on icon at bounding box center [293, 359] width 17 height 17
click at [359, 412] on div "Drop element here Section 5" at bounding box center [789, 457] width 1010 height 104
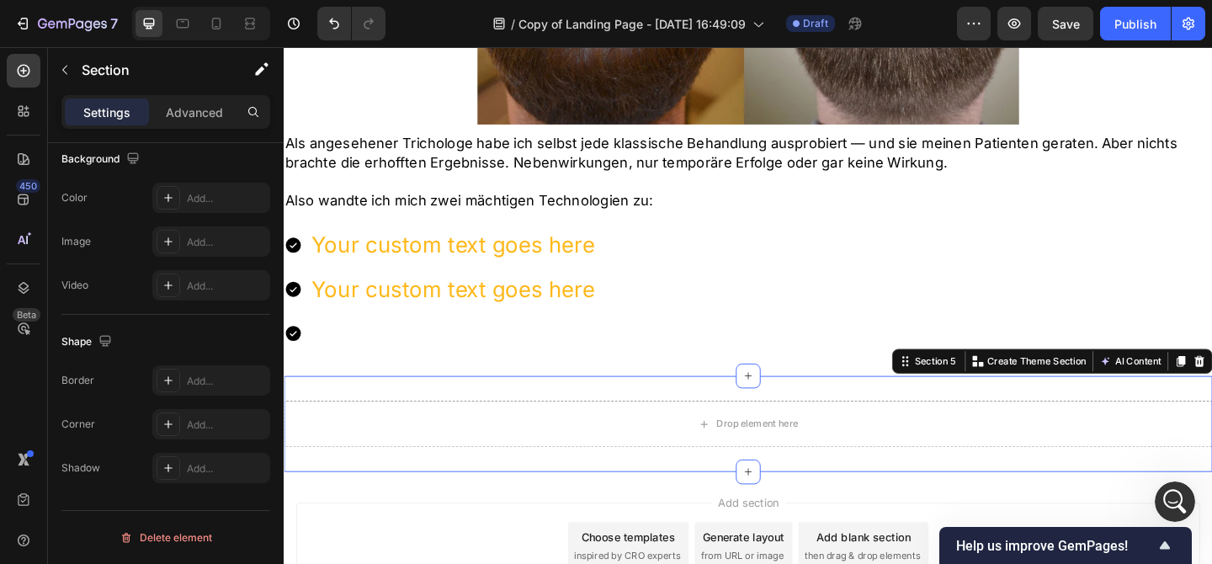
scroll to position [0, 0]
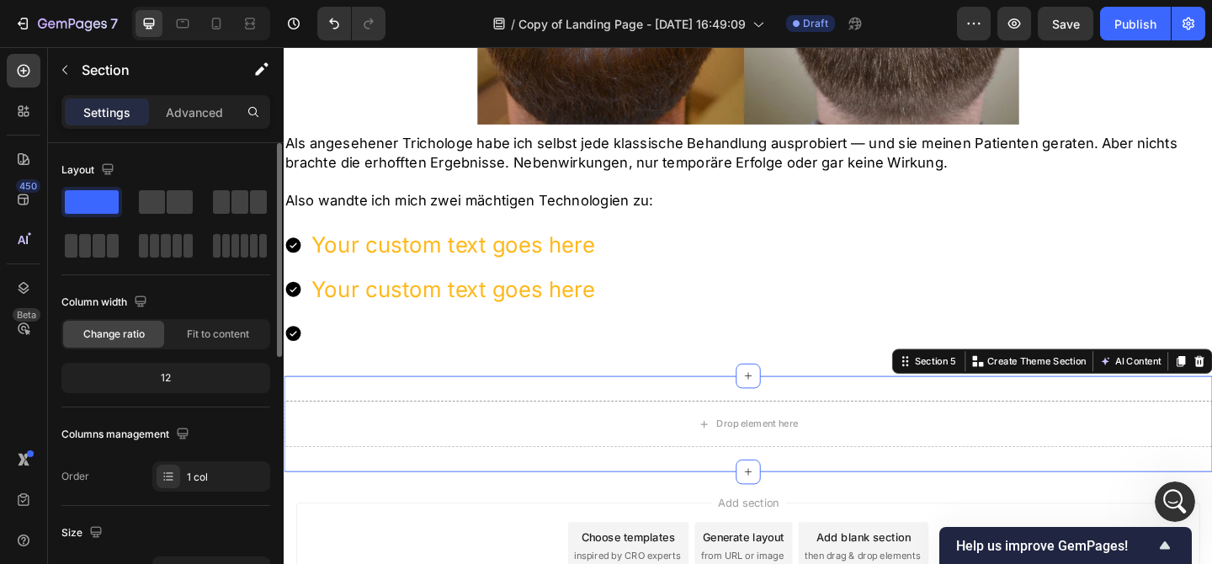
click at [400, 377] on div "Rich Text Editor. Editing area: main" at bounding box center [468, 359] width 314 height 38
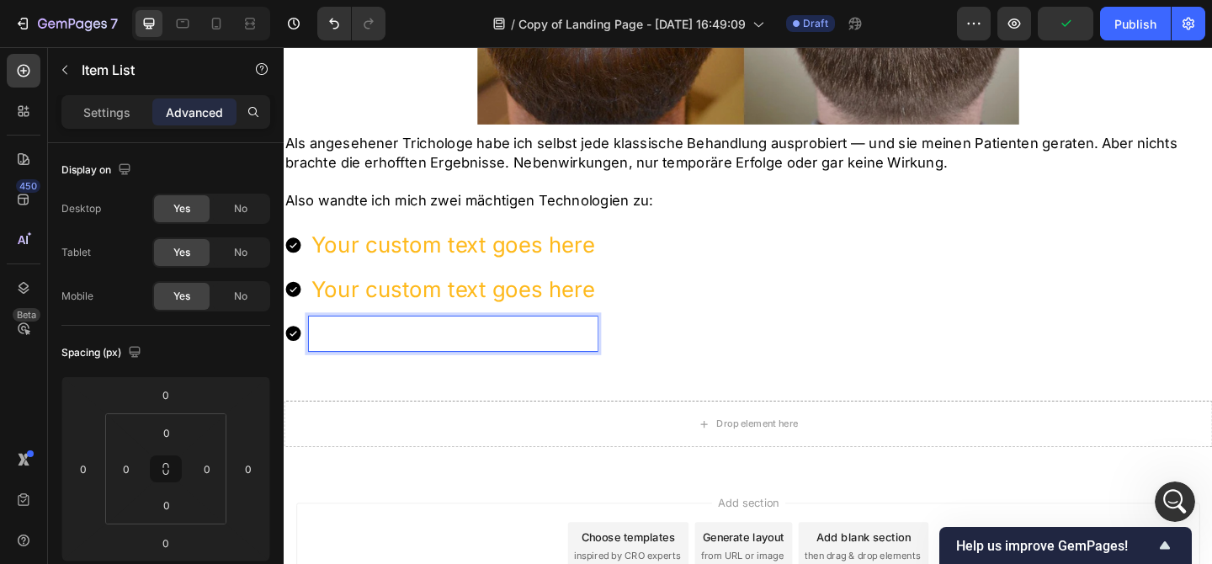
click at [298, 353] on icon at bounding box center [293, 359] width 17 height 17
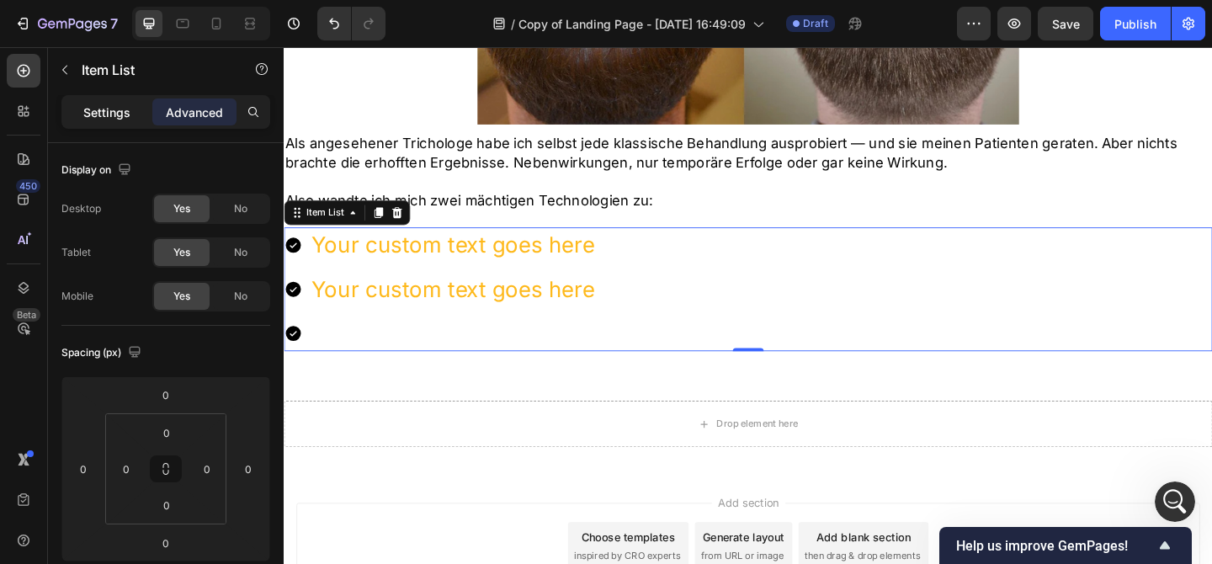
click at [113, 114] on p "Settings" at bounding box center [106, 113] width 47 height 18
type input "8"
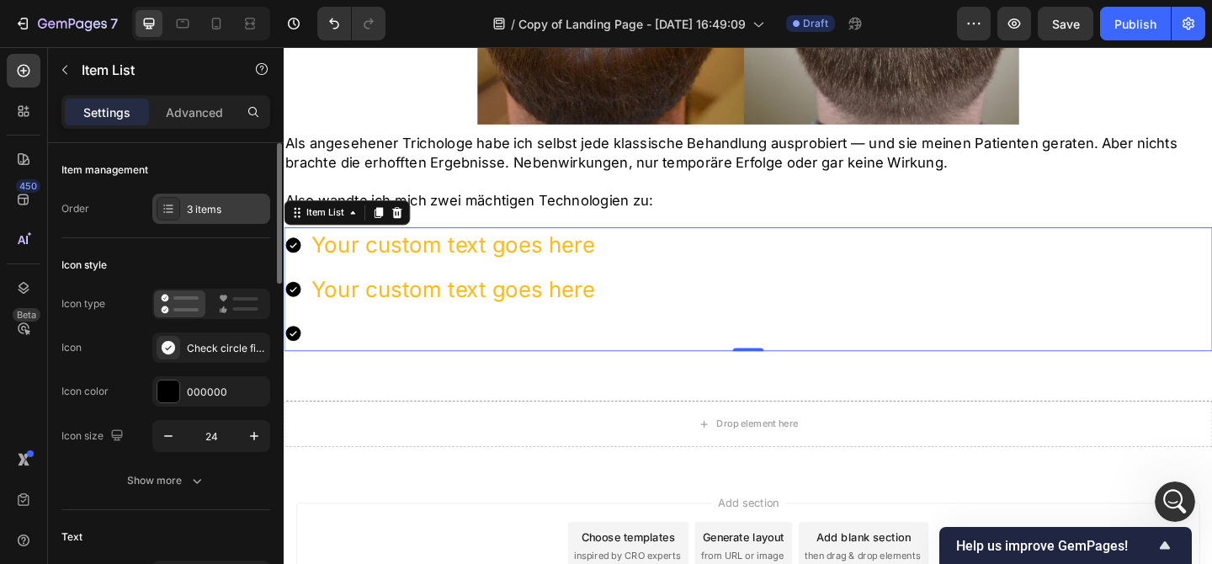
click at [197, 195] on div "3 items" at bounding box center [211, 209] width 118 height 30
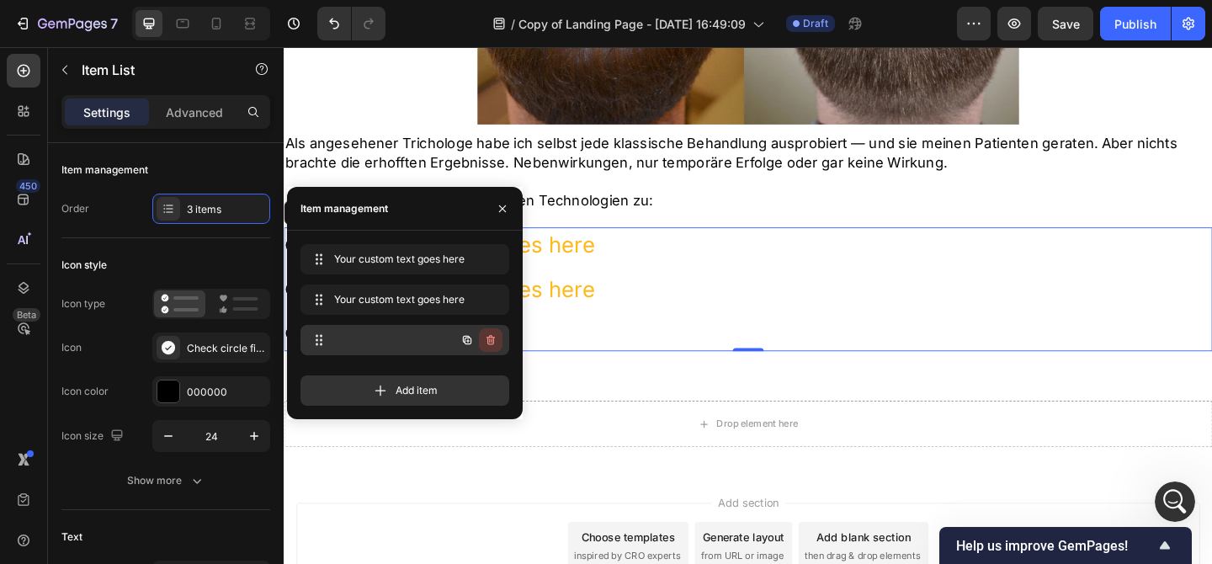
click at [493, 339] on icon "button" at bounding box center [490, 340] width 8 height 10
click at [494, 339] on div "Delete" at bounding box center [479, 339] width 31 height 15
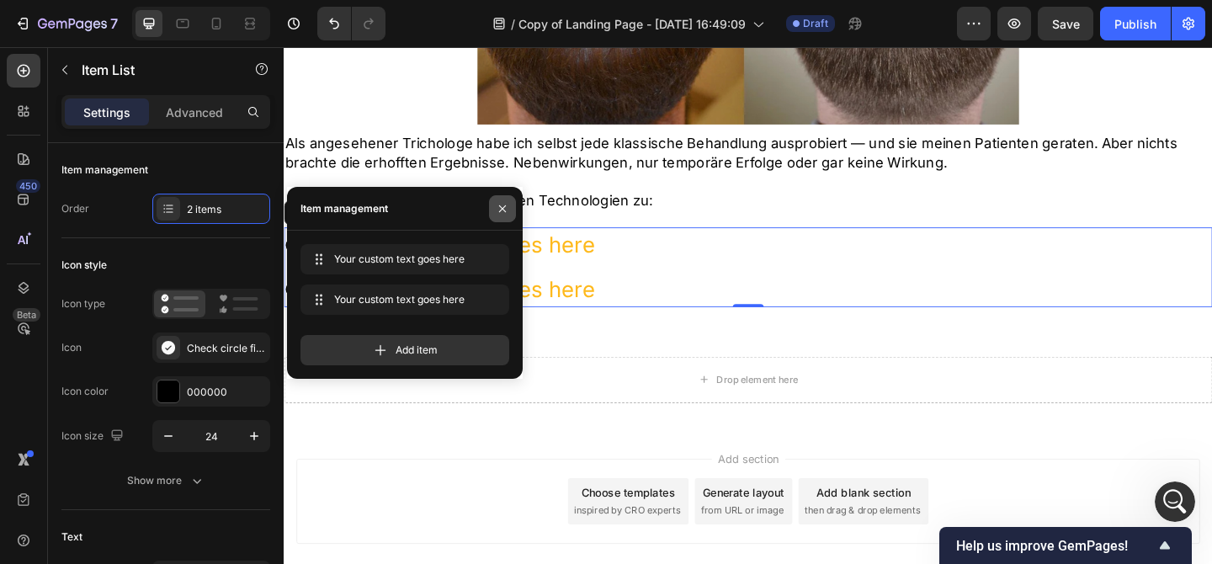
click at [502, 215] on icon "button" at bounding box center [502, 208] width 13 height 13
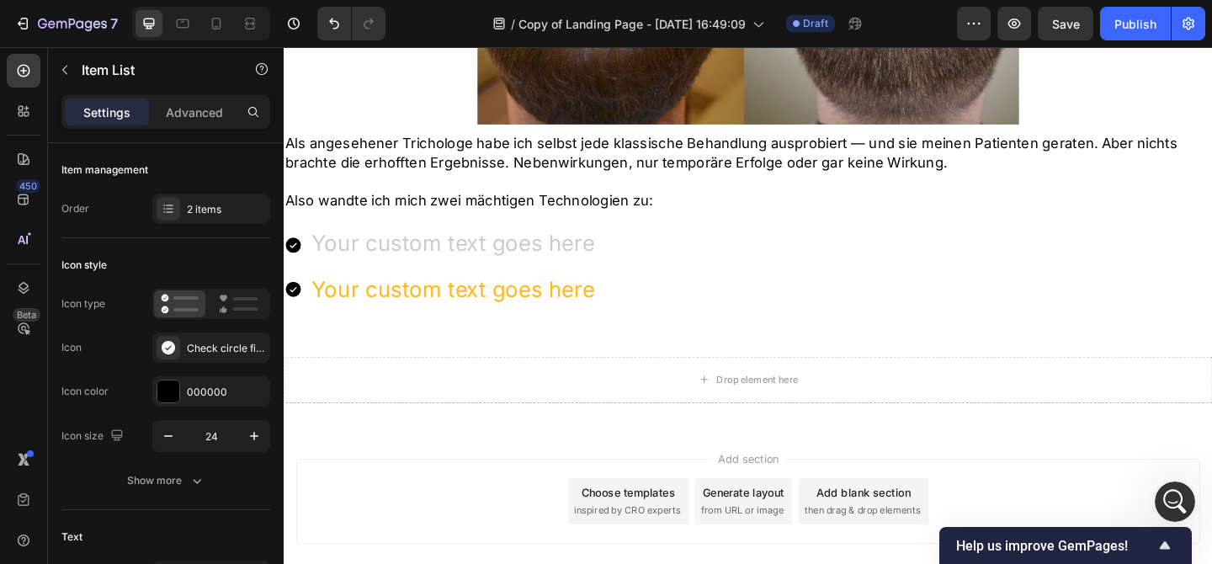
scroll to position [1594, 0]
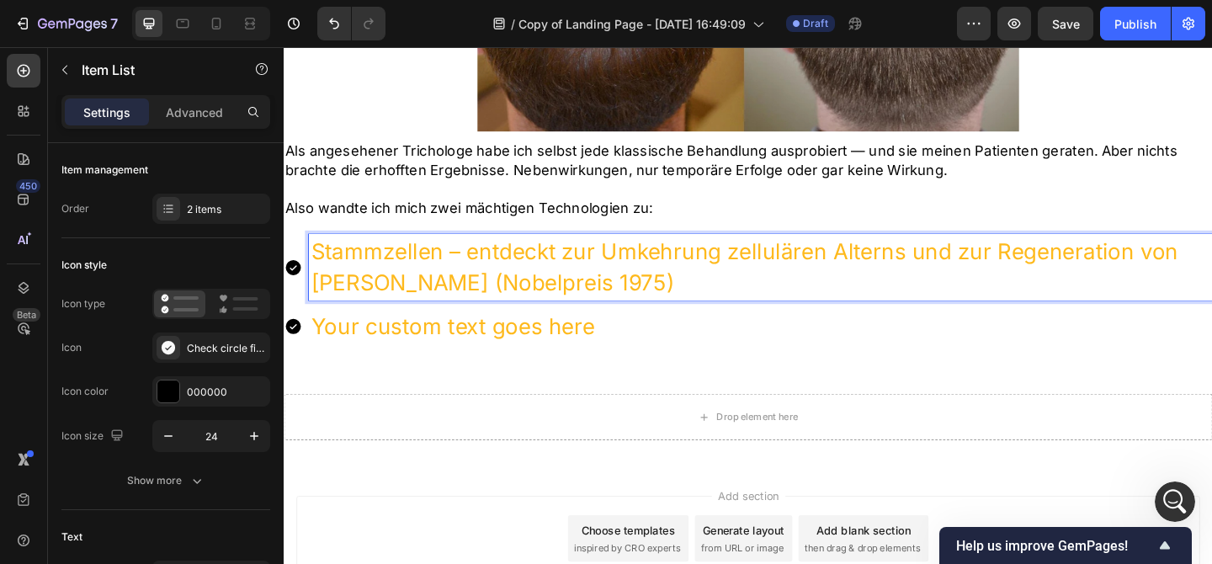
click at [508, 340] on p "Your custom text goes here" at bounding box center [802, 351] width 978 height 33
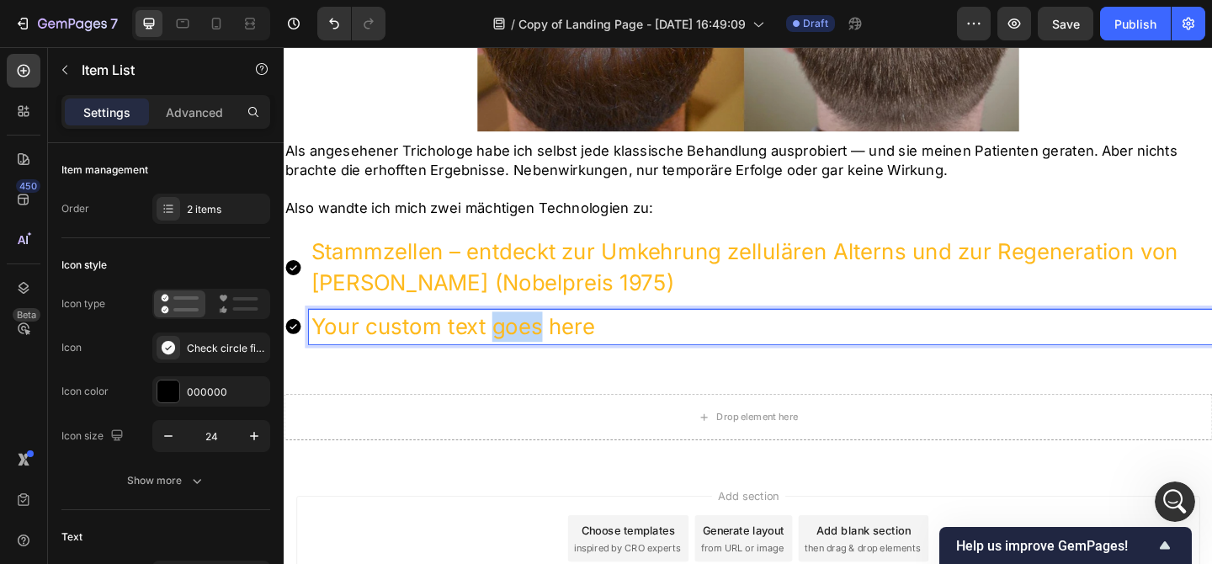
click at [508, 340] on p "Your custom text goes here" at bounding box center [802, 351] width 978 height 33
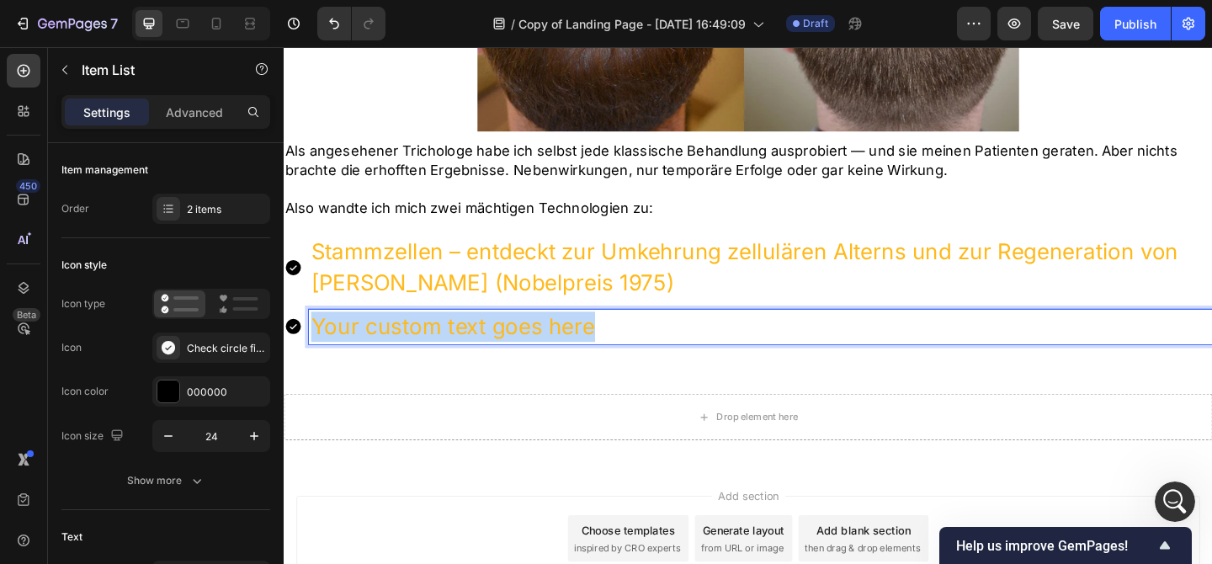
click at [508, 340] on p "Your custom text goes here" at bounding box center [802, 351] width 978 height 33
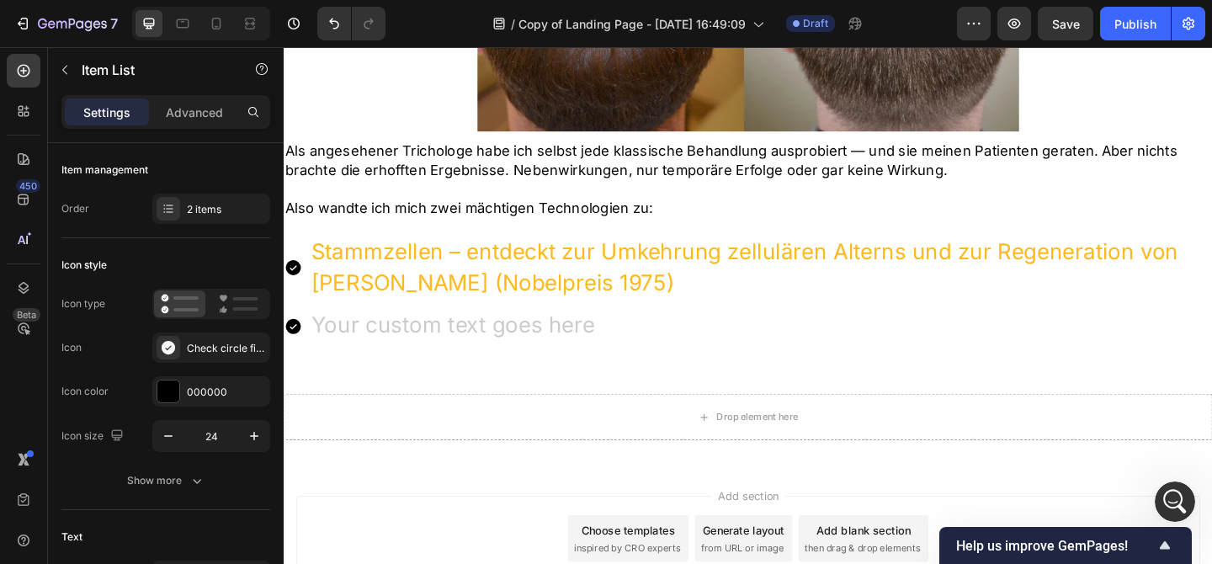
scroll to position [1586, 0]
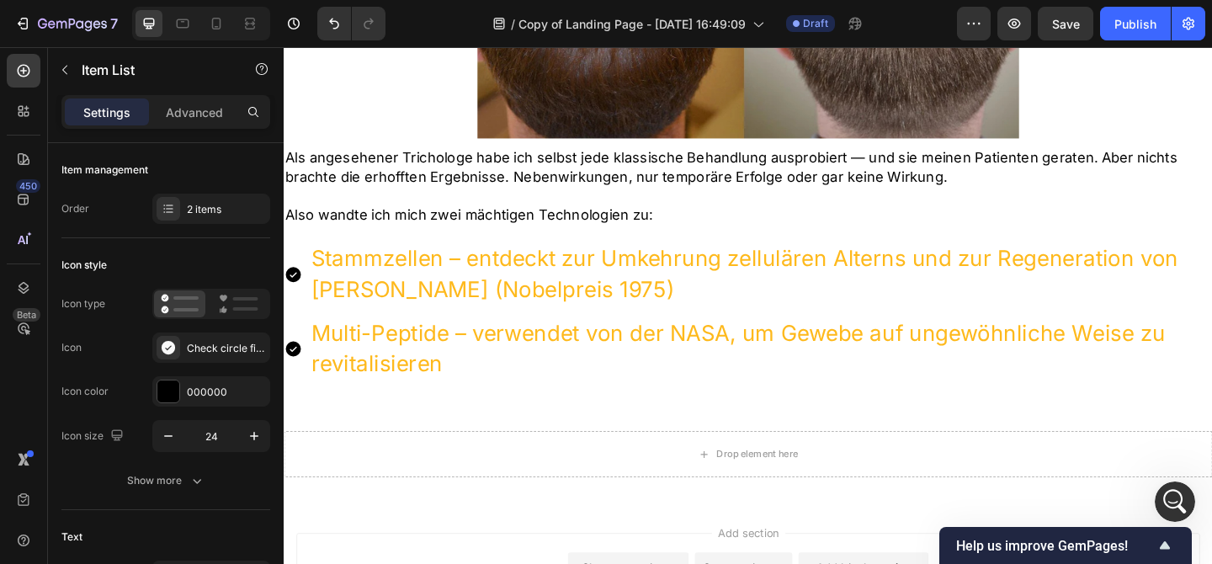
click at [555, 350] on p "Multi-Peptide – verwendet von der NASA, um Gewebe auf ungewöhnliche Weise zu re…" at bounding box center [802, 376] width 978 height 66
click at [554, 350] on p "Multi-Peptide – verwendet von der NASA, um Gewebe auf ungewöhnliche Weise zu re…" at bounding box center [802, 376] width 978 height 66
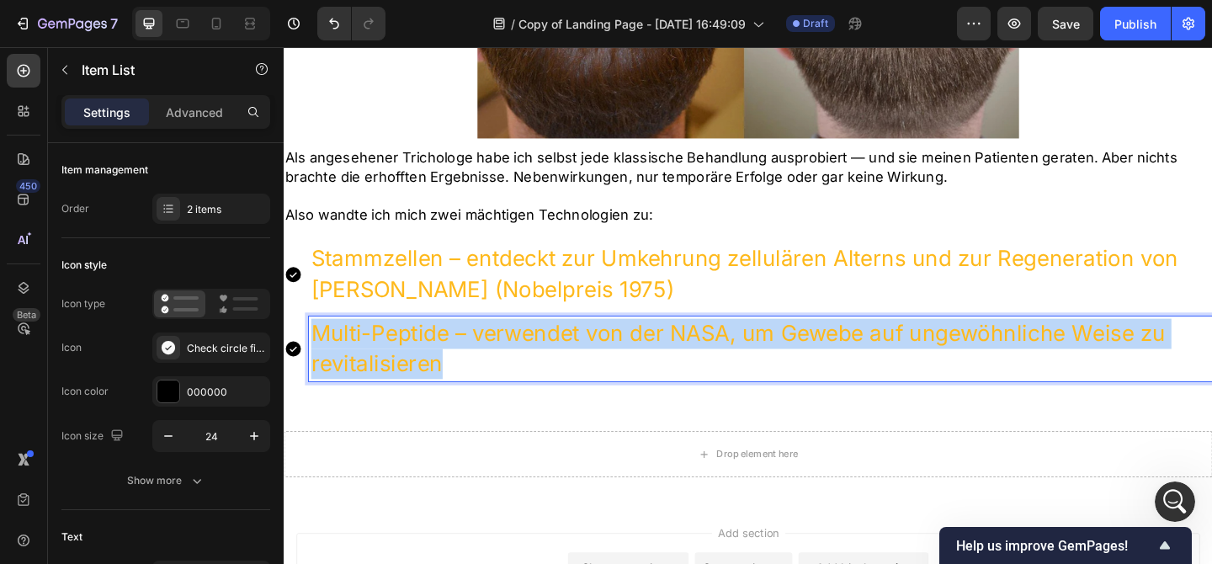
click at [554, 350] on p "Multi-Peptide – verwendet von der NASA, um Gewebe auf ungewöhnliche Weise zu re…" at bounding box center [802, 376] width 978 height 66
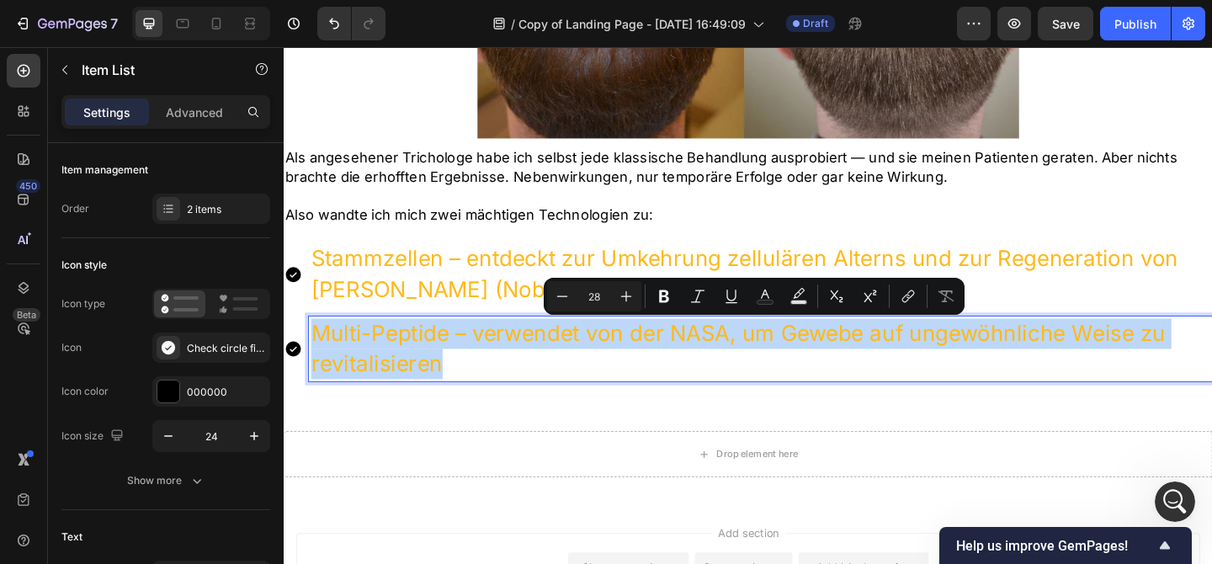
click at [444, 369] on p "Multi-Peptide – verwendet von der NASA, um Gewebe auf ungewöhnliche Weise zu re…" at bounding box center [802, 376] width 978 height 66
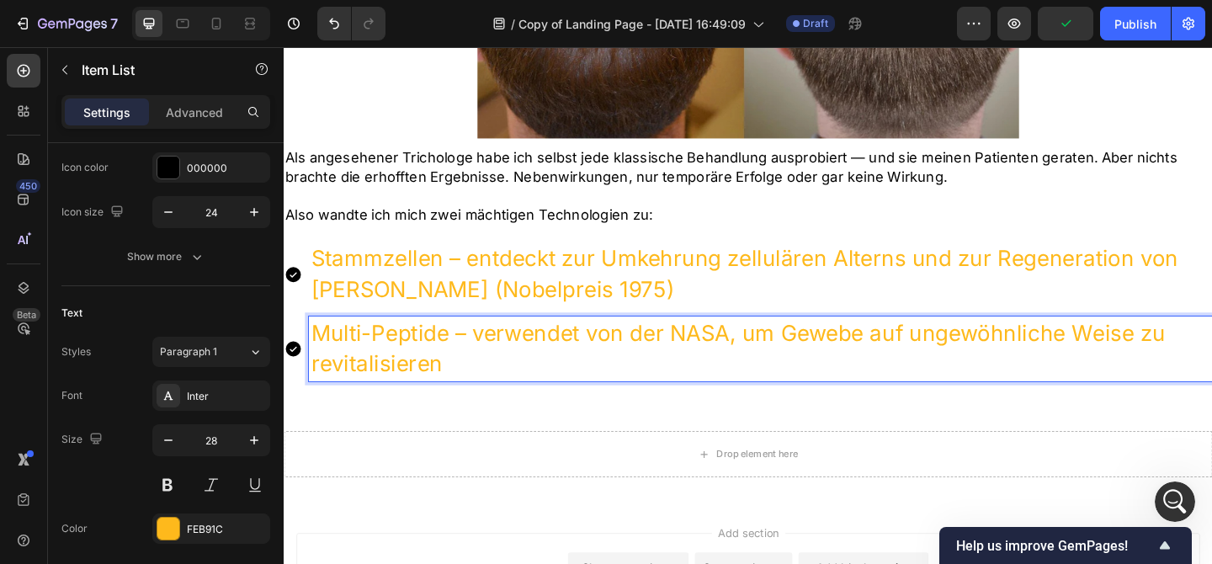
scroll to position [0, 0]
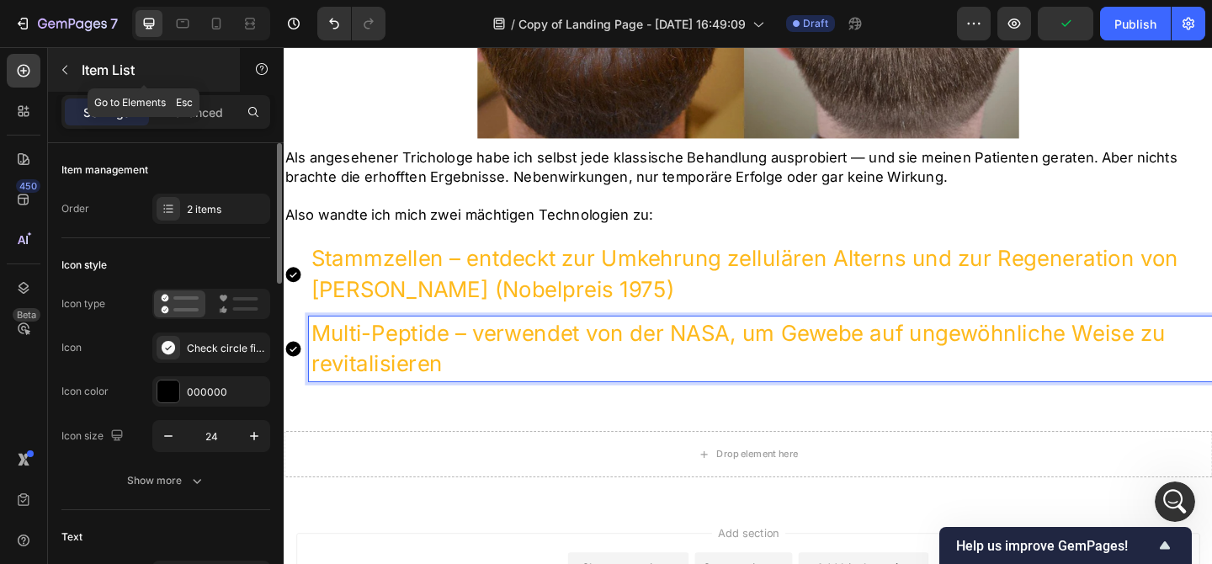
click at [70, 61] on button "button" at bounding box center [64, 69] width 27 height 27
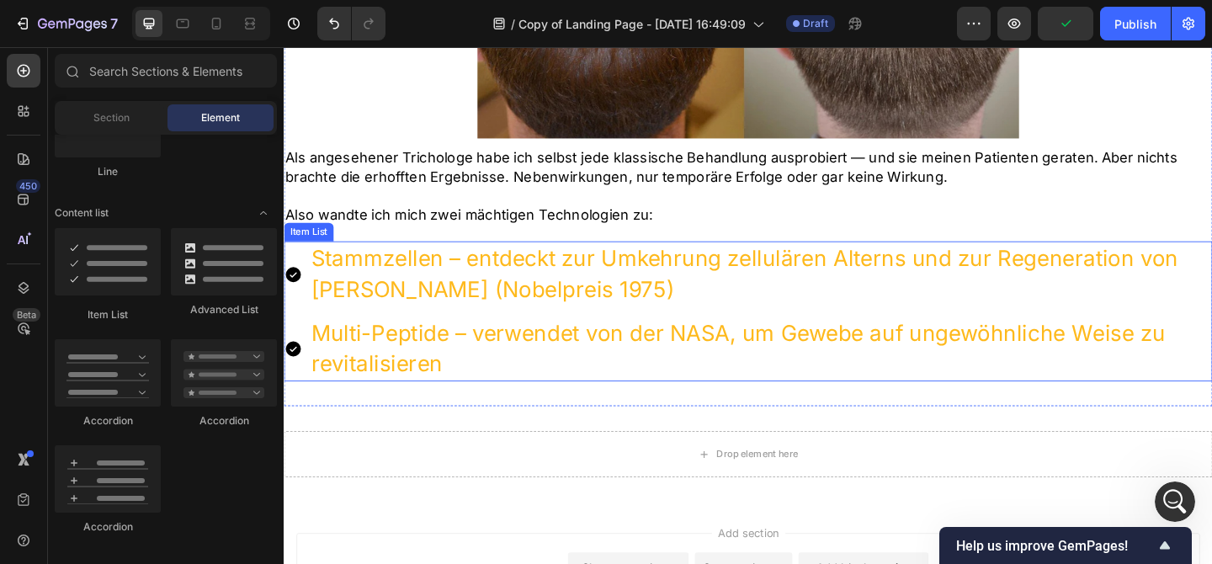
click at [427, 359] on p "Multi-Peptide – verwendet von der NASA, um Gewebe auf ungewöhnliche Weise zu re…" at bounding box center [802, 376] width 978 height 66
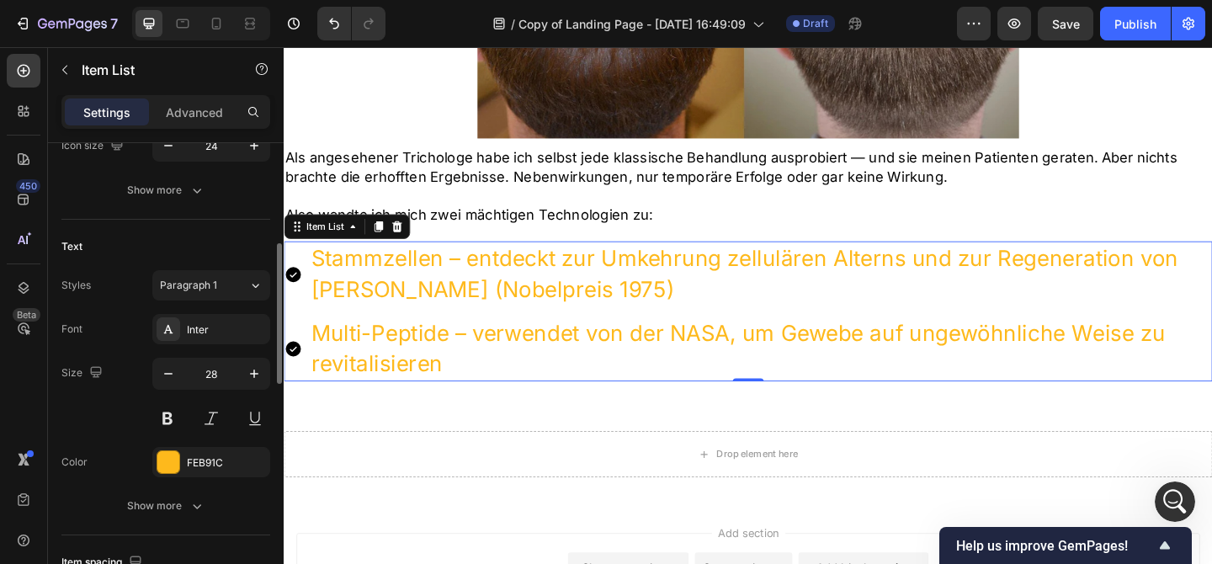
scroll to position [302, 0]
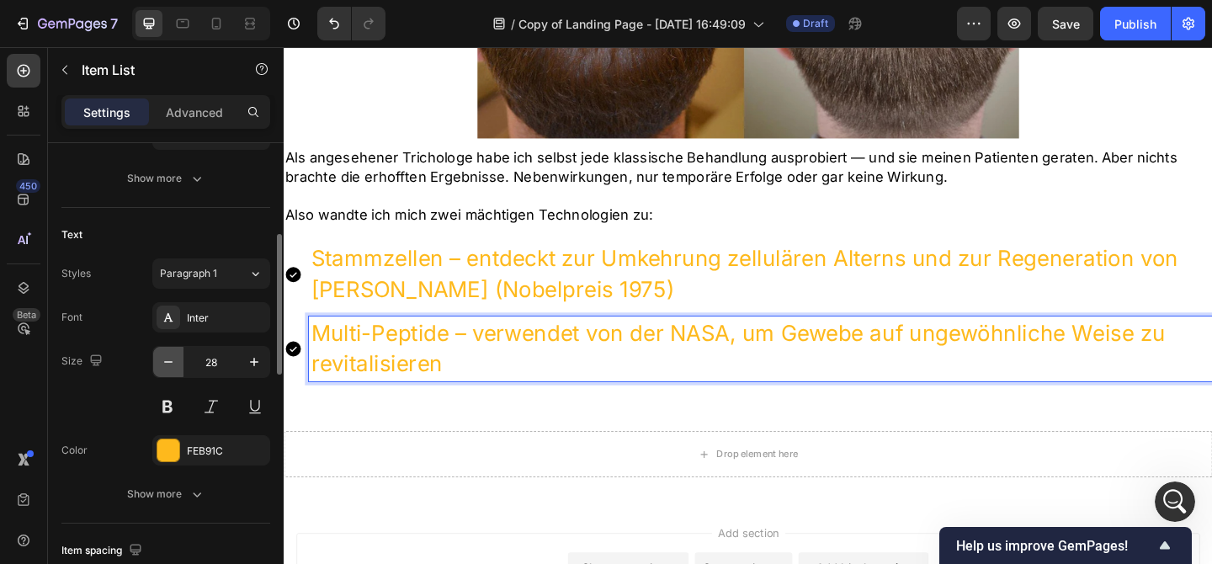
click at [173, 360] on icon "button" at bounding box center [168, 361] width 17 height 17
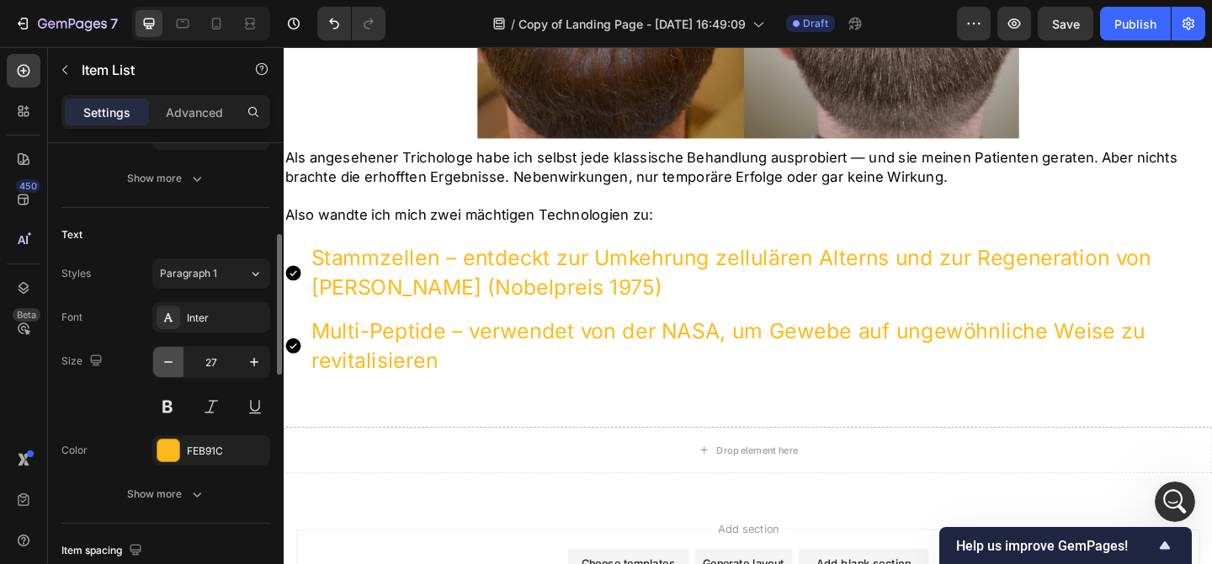
click at [173, 360] on icon "button" at bounding box center [168, 361] width 17 height 17
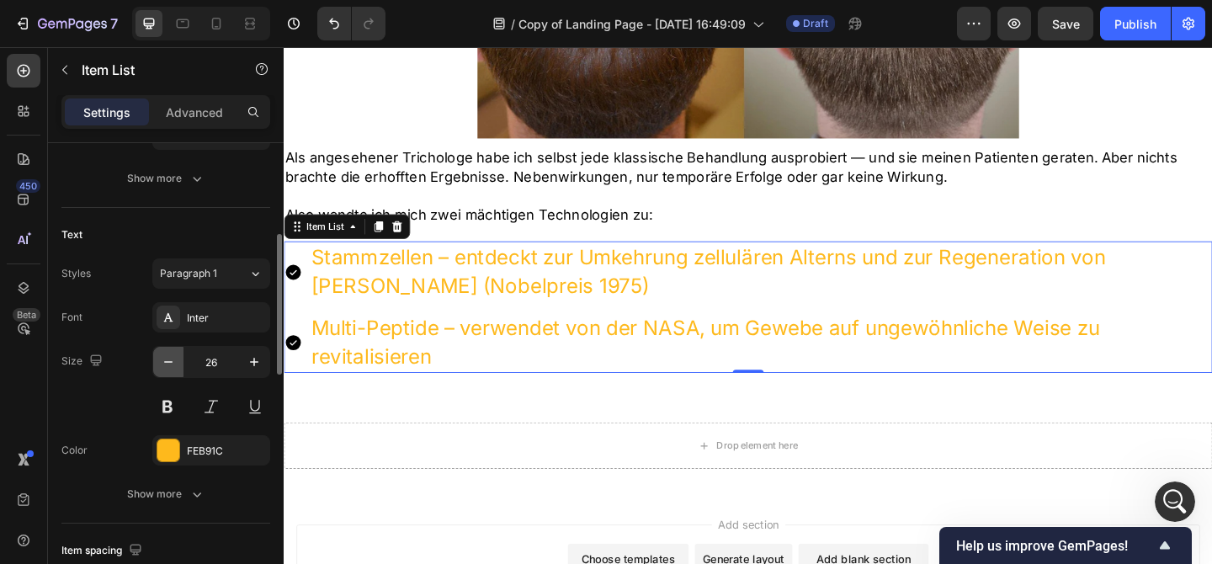
click at [173, 360] on icon "button" at bounding box center [168, 361] width 17 height 17
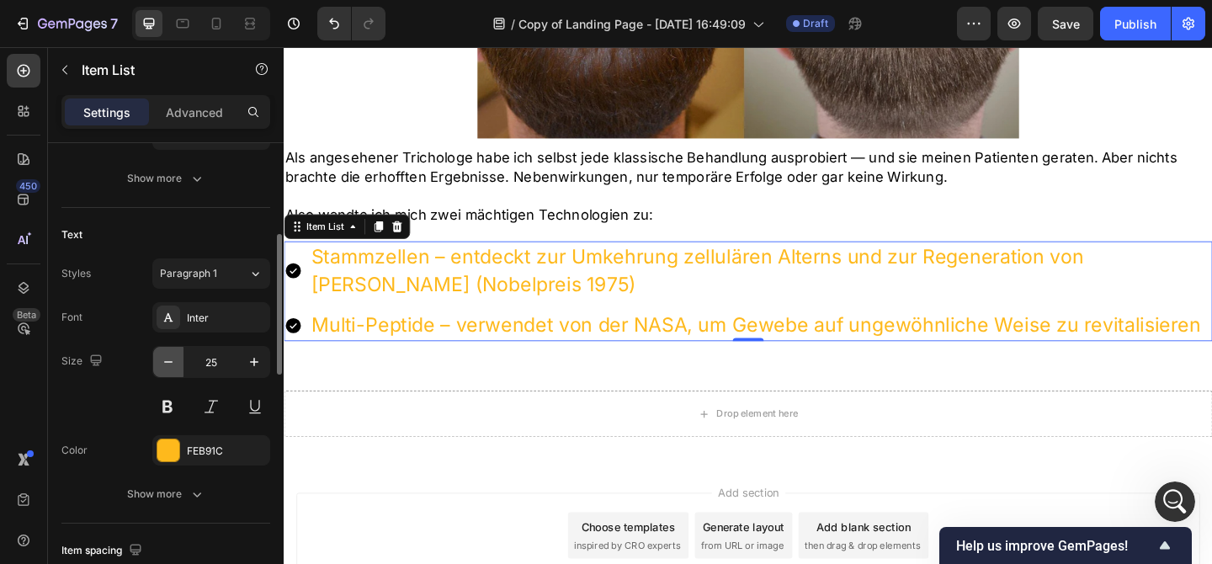
click at [171, 356] on icon "button" at bounding box center [168, 361] width 17 height 17
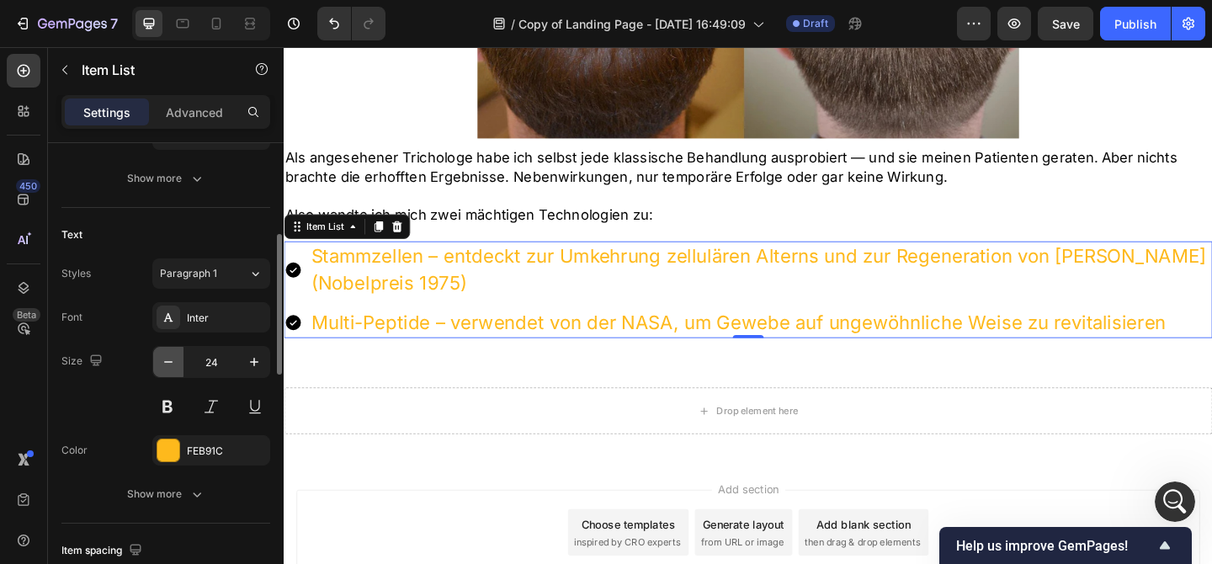
click at [171, 356] on icon "button" at bounding box center [168, 361] width 17 height 17
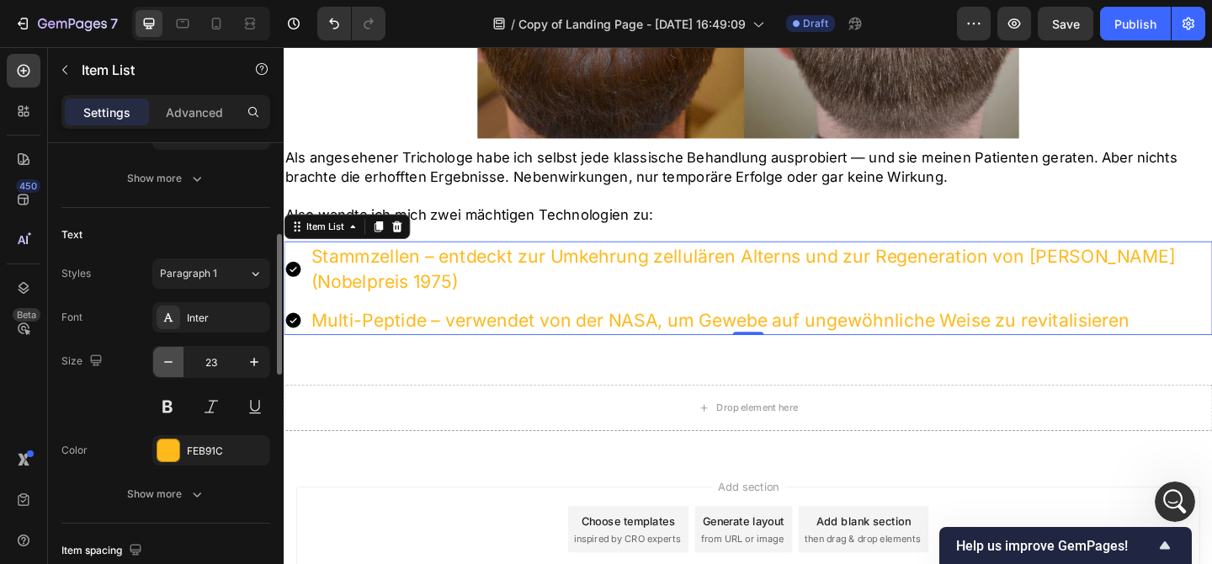
click at [171, 356] on icon "button" at bounding box center [168, 361] width 17 height 17
type input "22"
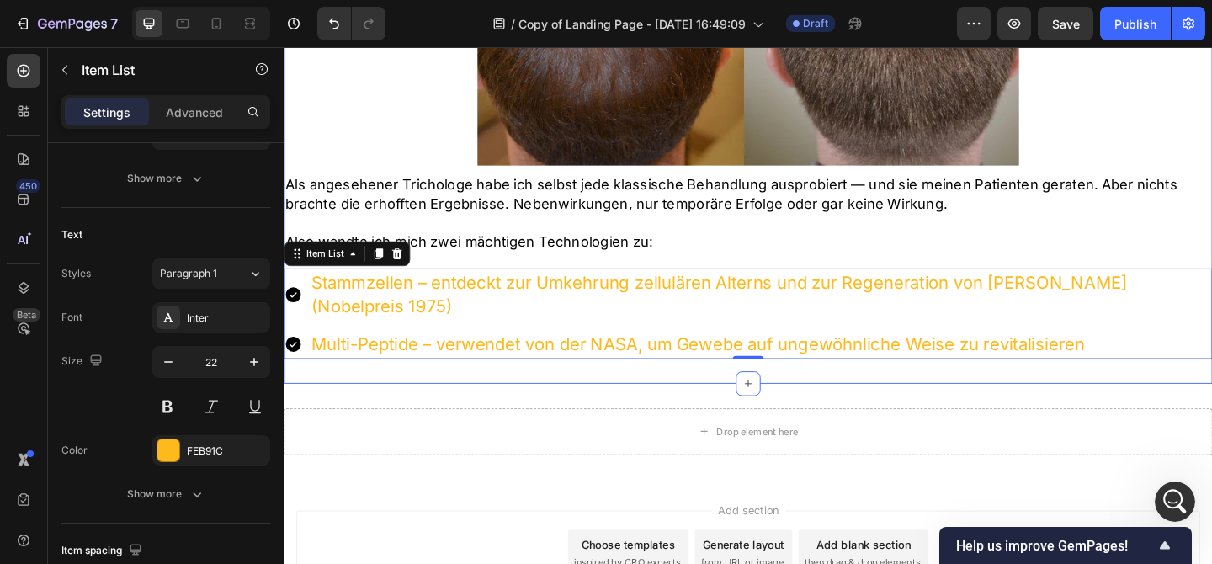
scroll to position [1556, 0]
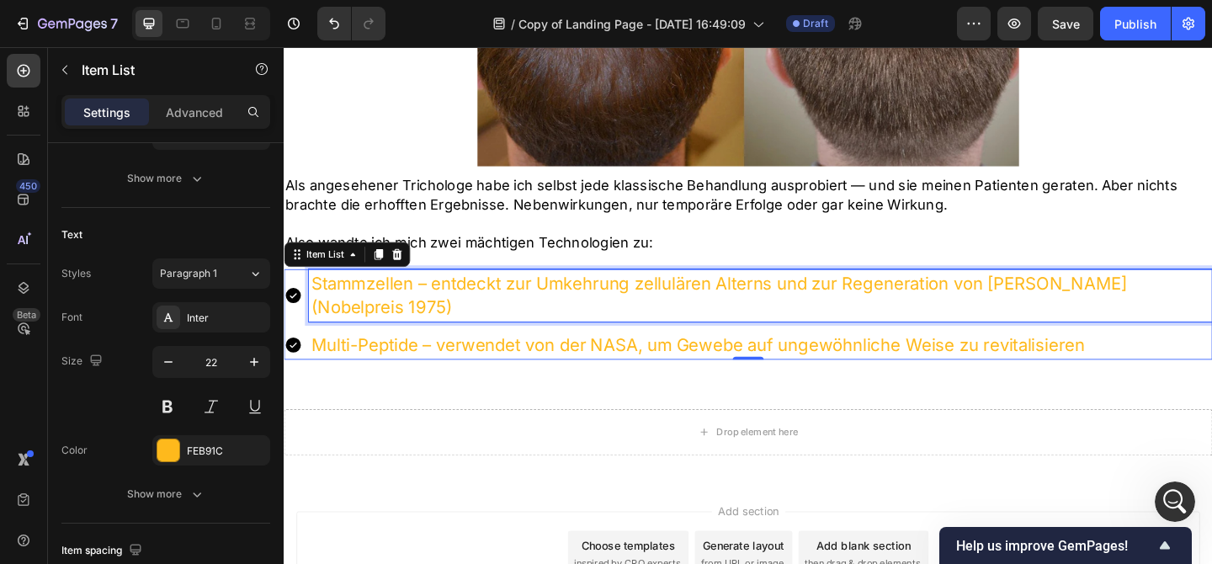
click at [495, 314] on p "Stammzellen – entdeckt zur Umkehrung zellulären Alterns und zur Regeneration vo…" at bounding box center [802, 317] width 978 height 52
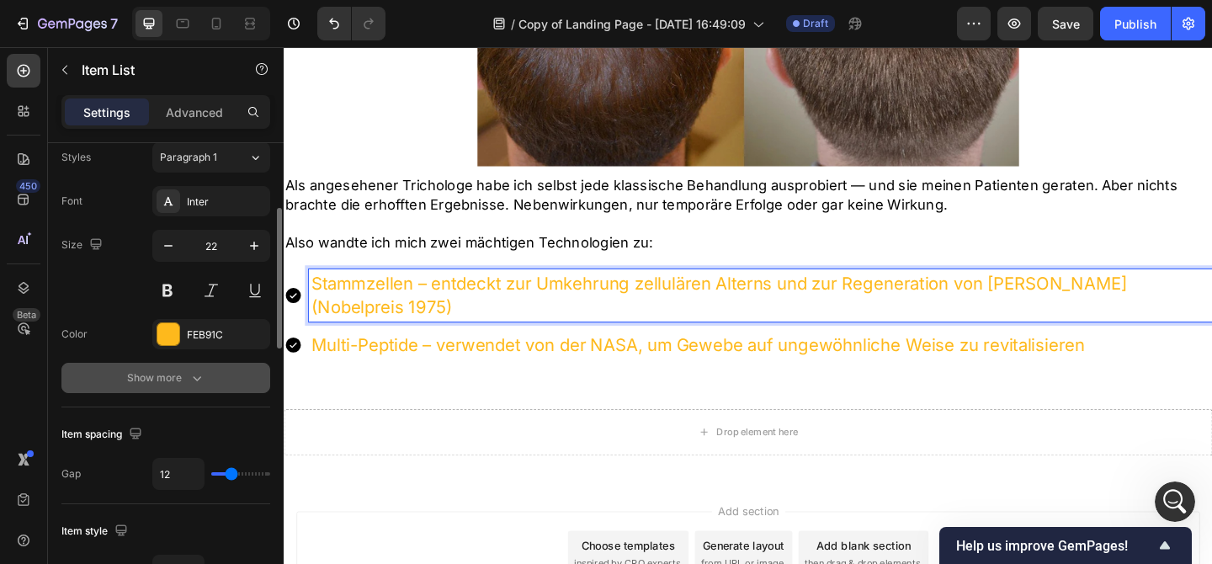
scroll to position [464, 0]
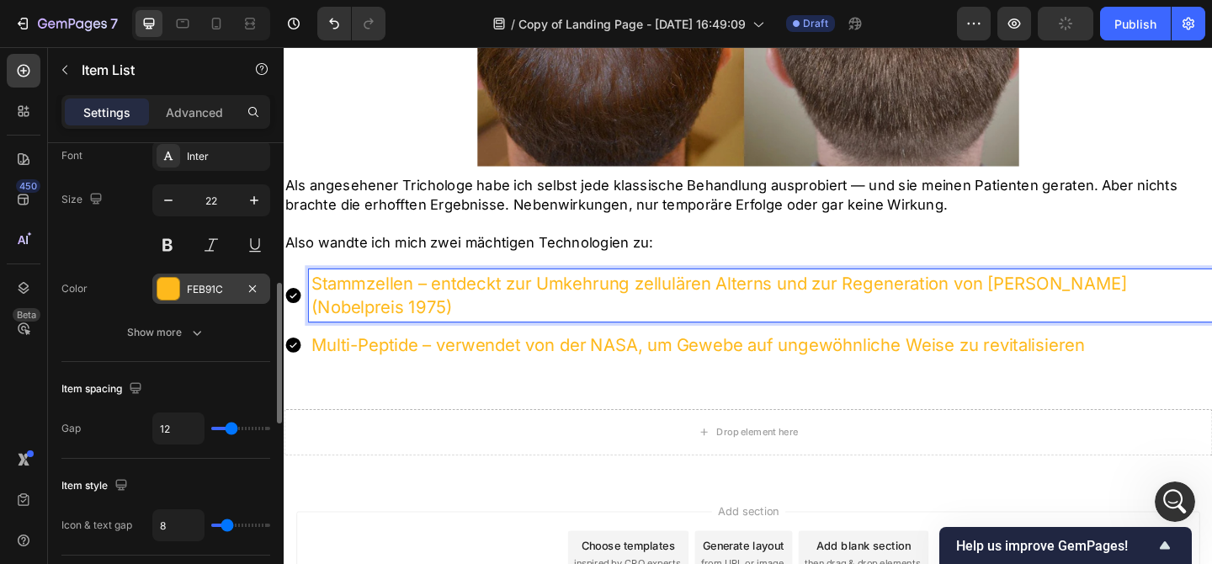
click at [194, 284] on div "FEB91C" at bounding box center [211, 289] width 49 height 15
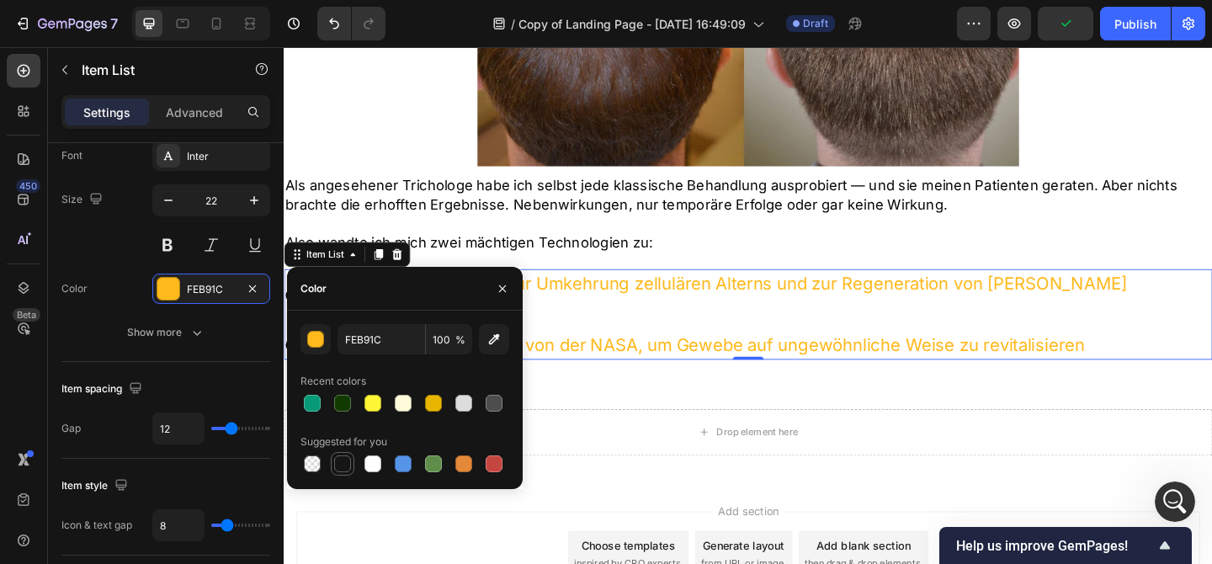
click at [338, 465] on div at bounding box center [342, 463] width 17 height 17
type input "151515"
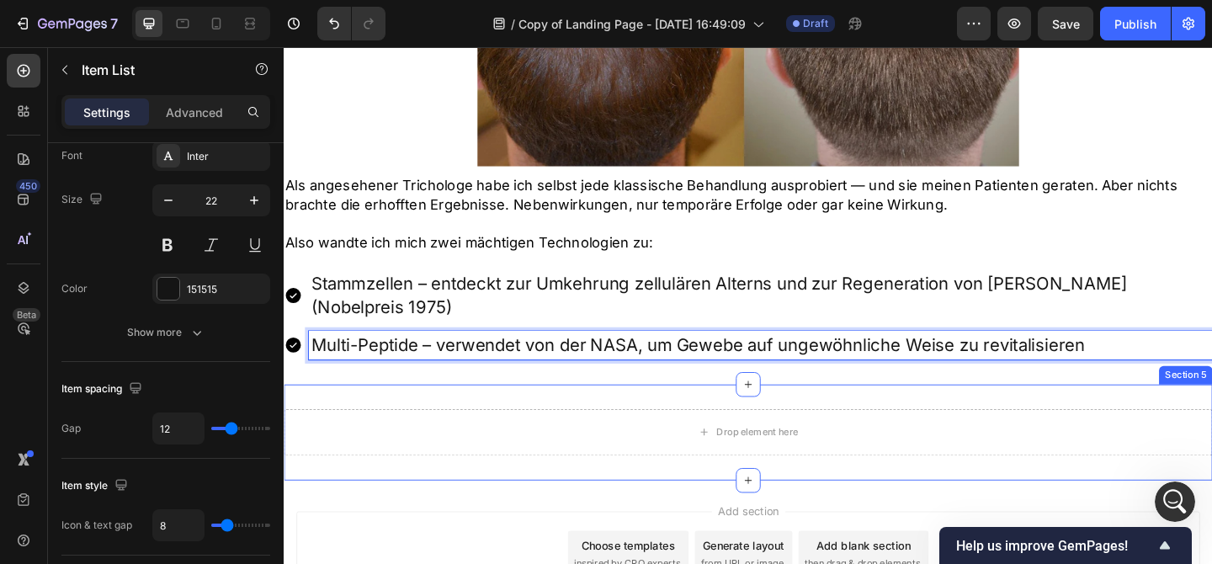
click at [590, 414] on div "Drop element here Section 5" at bounding box center [789, 466] width 1010 height 104
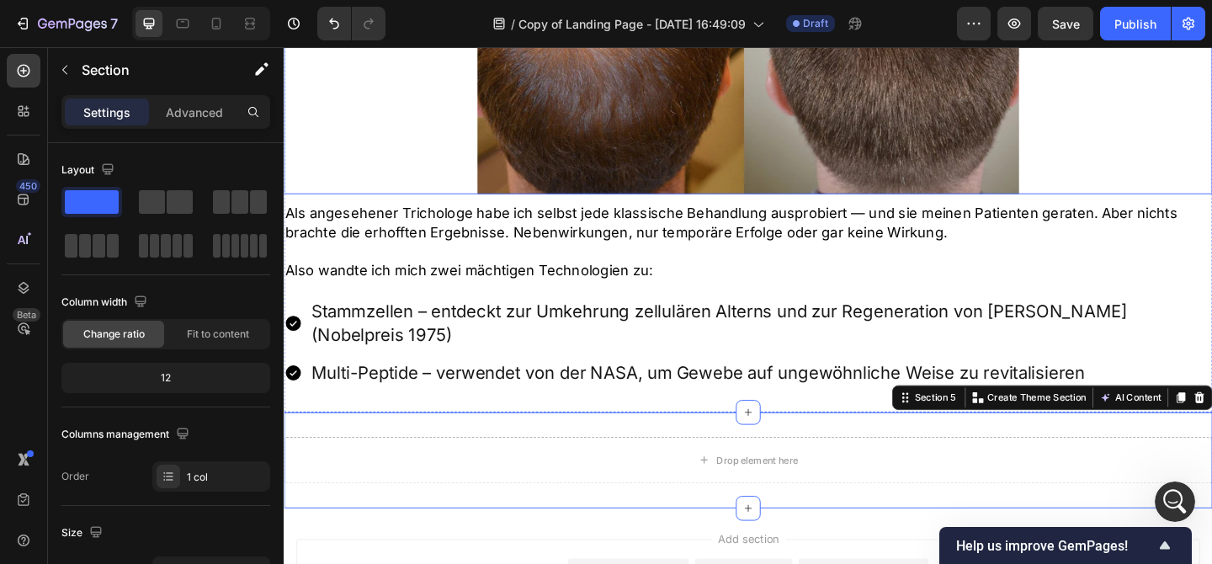
scroll to position [1524, 0]
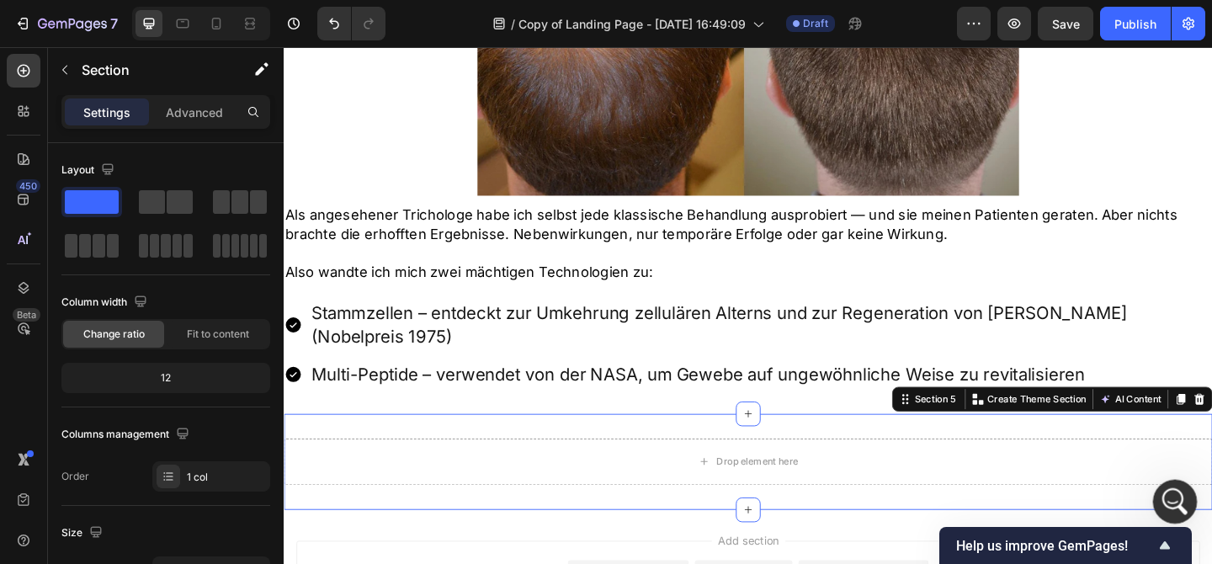
click at [1168, 481] on div "Intercom-Nachrichtendienst öffnen" at bounding box center [1173, 499] width 56 height 56
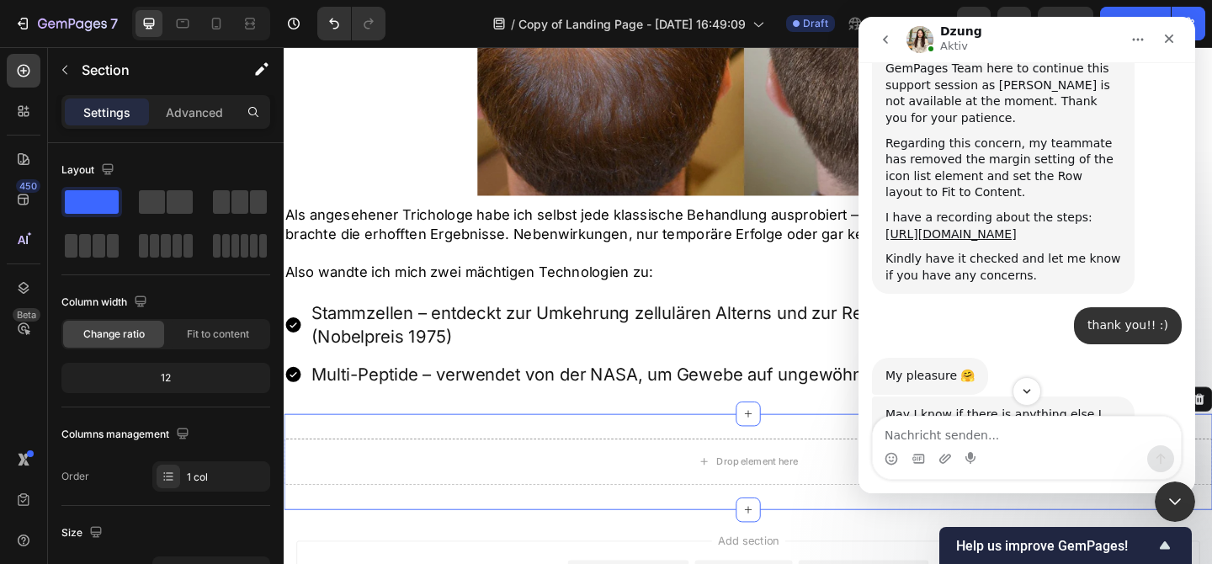
scroll to position [3389, 0]
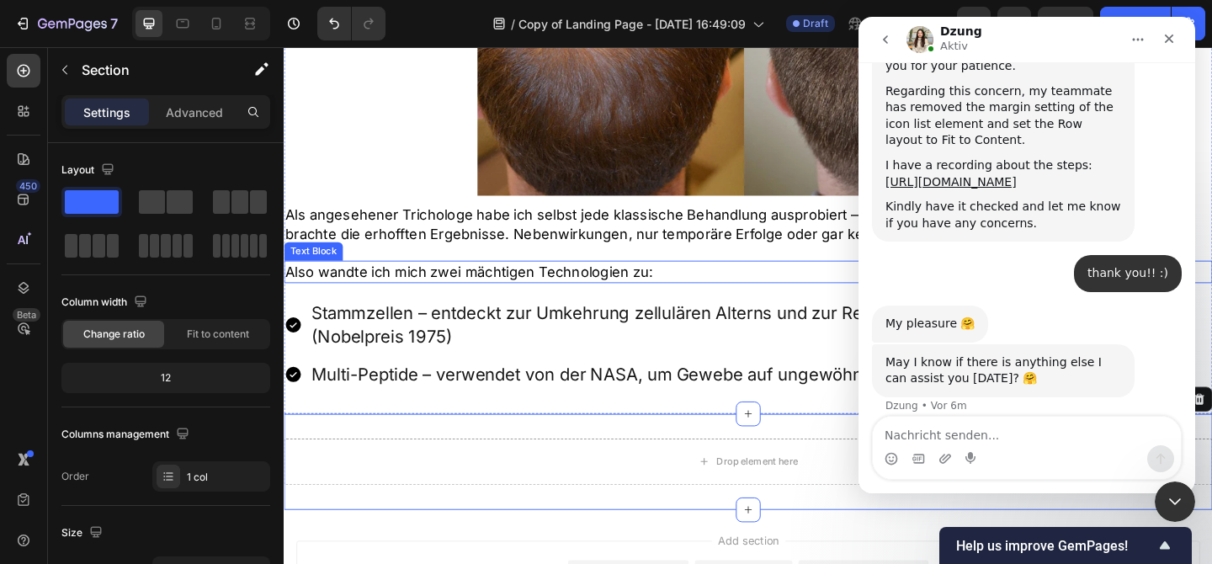
click at [785, 294] on p "Also wandte ich mich zwei mächtigen Technologien zu:" at bounding box center [788, 291] width 1007 height 21
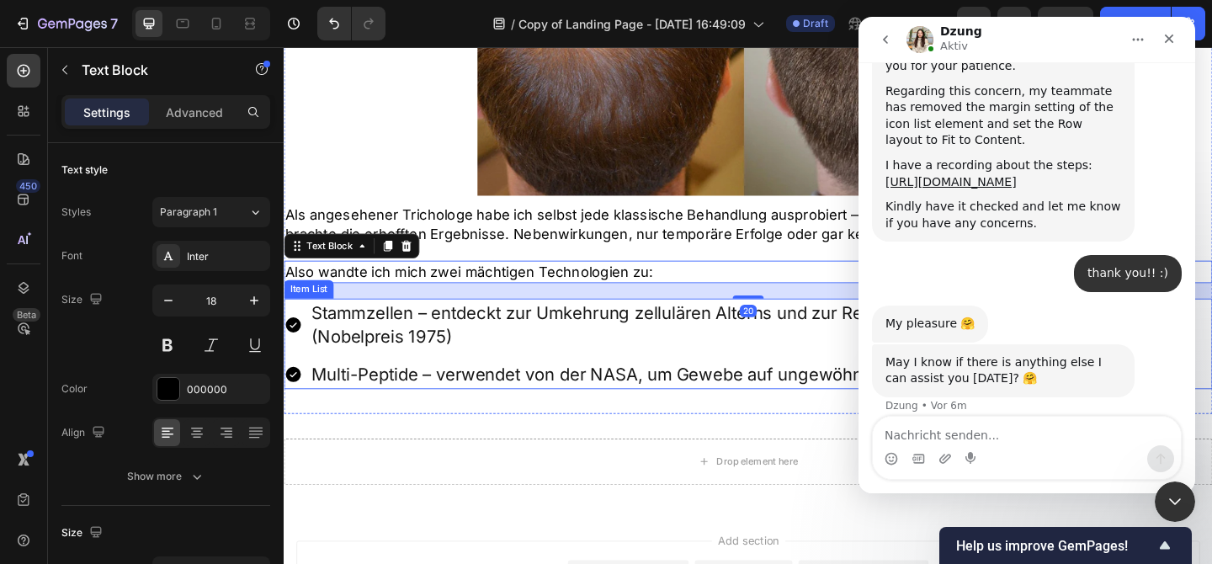
click at [783, 390] on p "Multi-Peptide – verwendet von der NASA, um Gewebe auf ungewöhnliche Weise zu re…" at bounding box center [802, 403] width 978 height 26
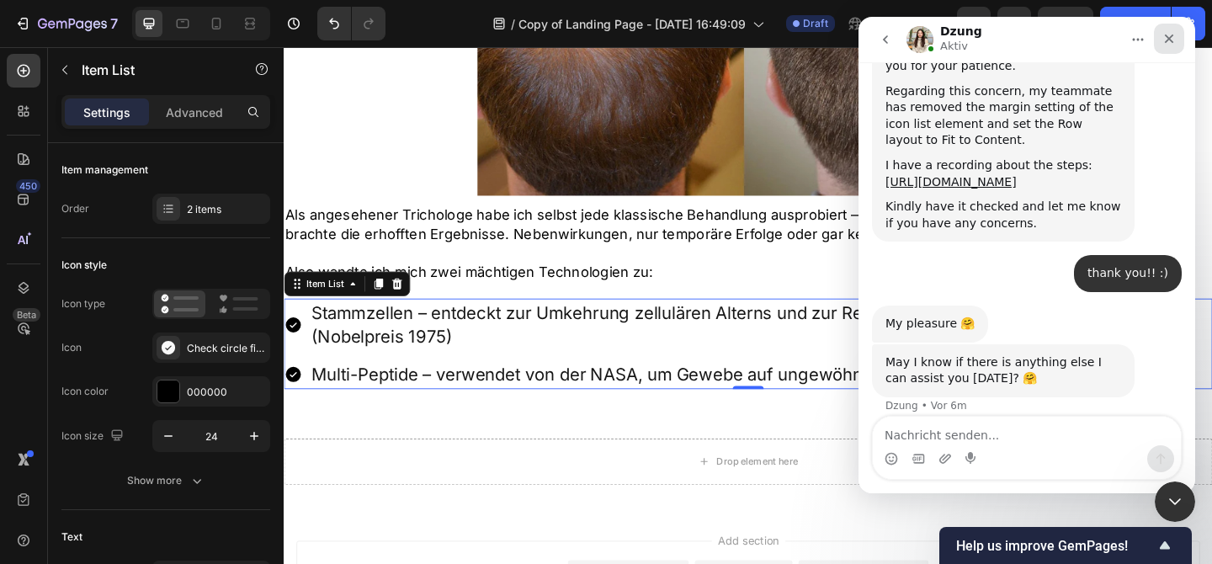
click at [1165, 40] on icon "Schließen" at bounding box center [1168, 38] width 13 height 13
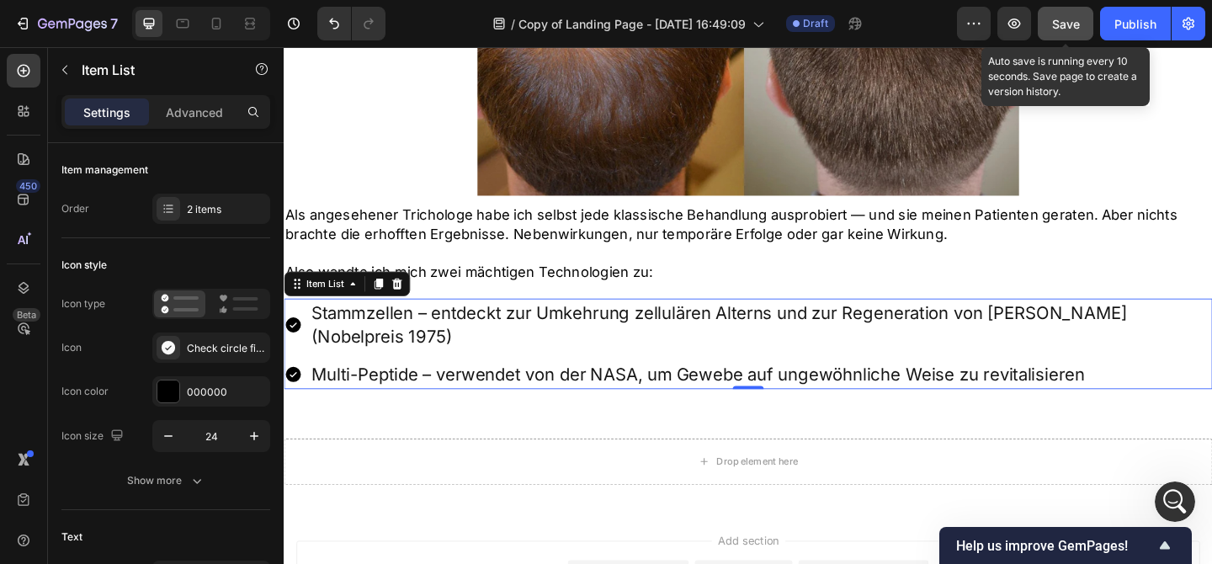
click at [1065, 27] on span "Save" at bounding box center [1066, 24] width 28 height 14
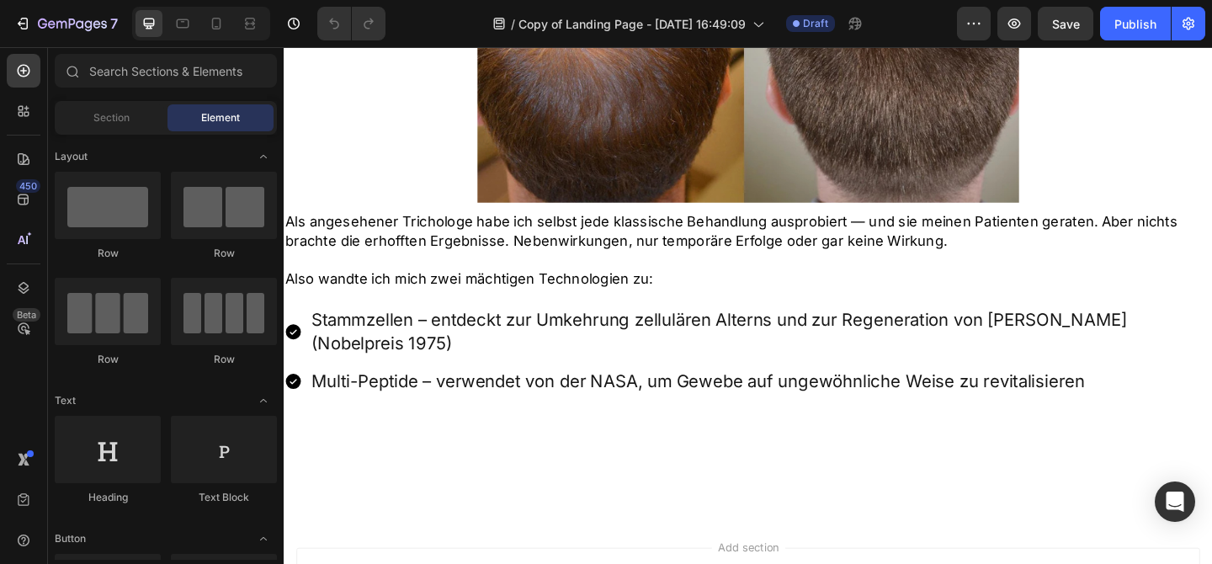
scroll to position [1681, 0]
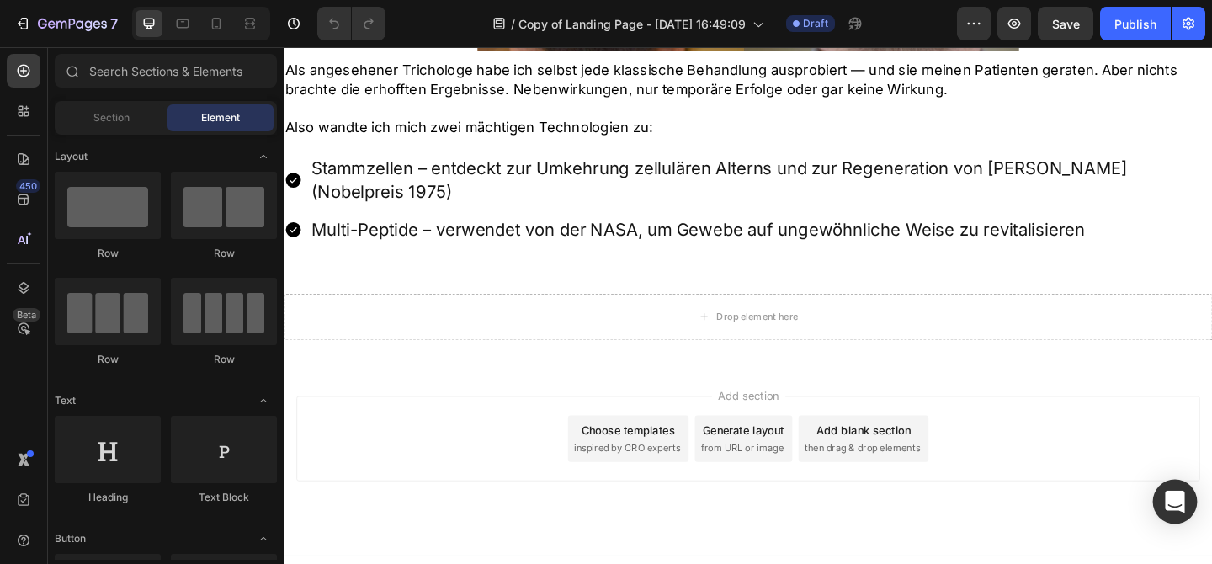
click at [1172, 497] on icon "Open Intercom Messenger" at bounding box center [1174, 502] width 19 height 22
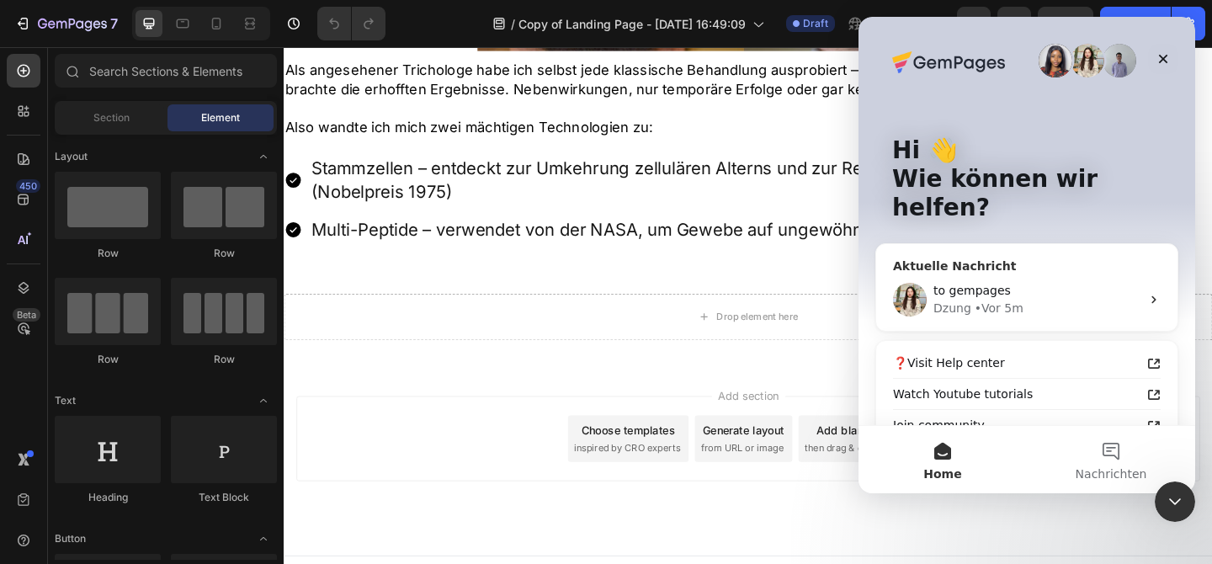
scroll to position [25, 0]
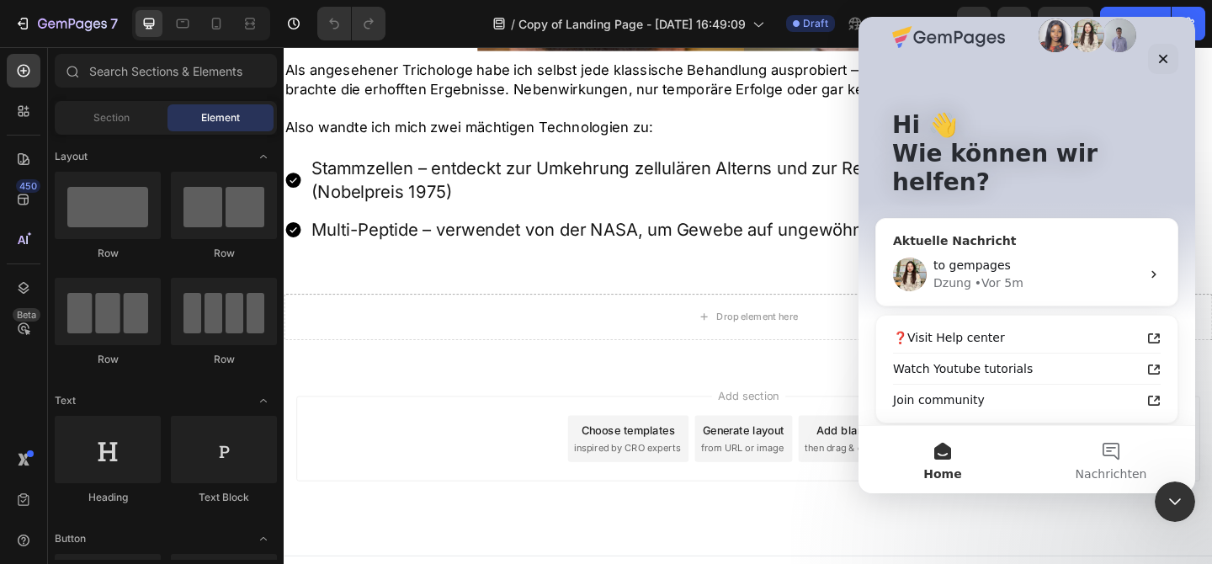
click at [998, 274] on div "• Vor 5m" at bounding box center [999, 283] width 49 height 18
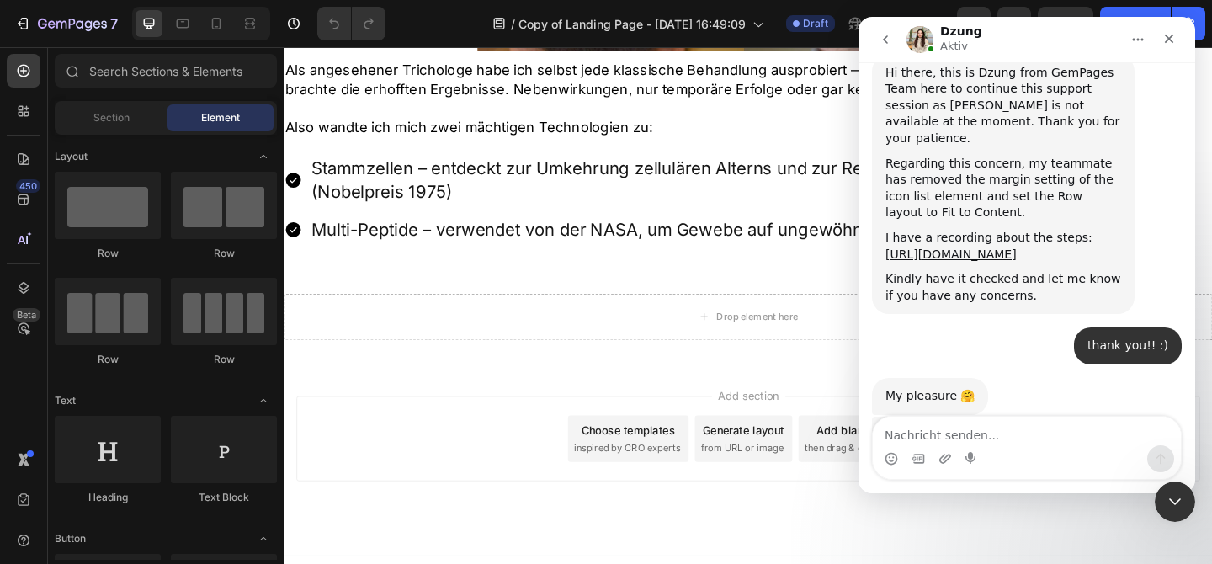
scroll to position [3389, 0]
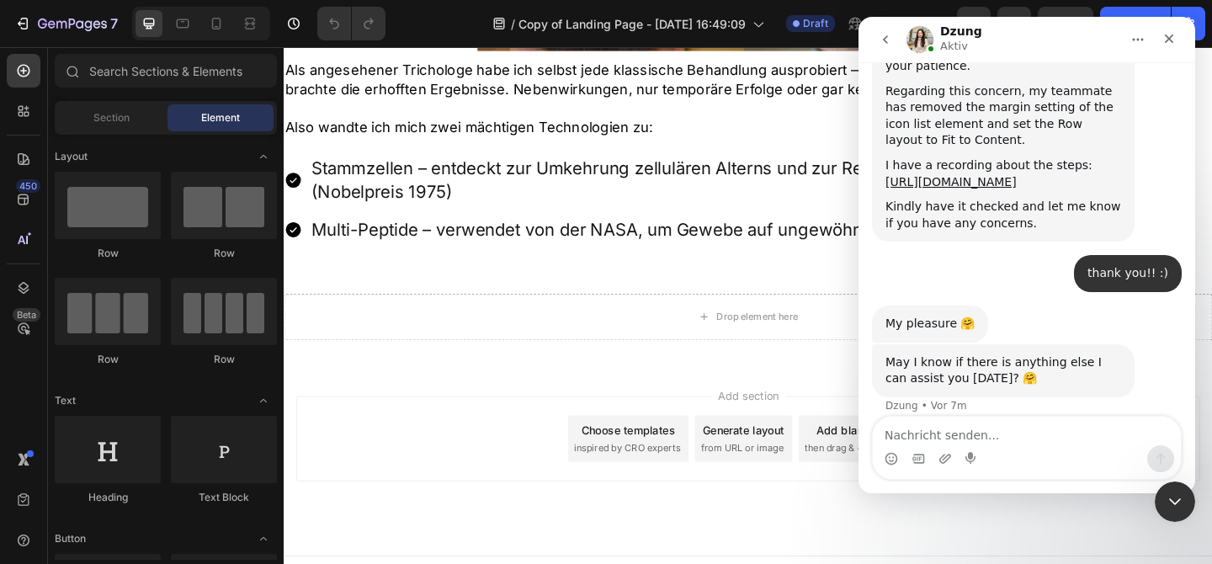
type textarea "?"
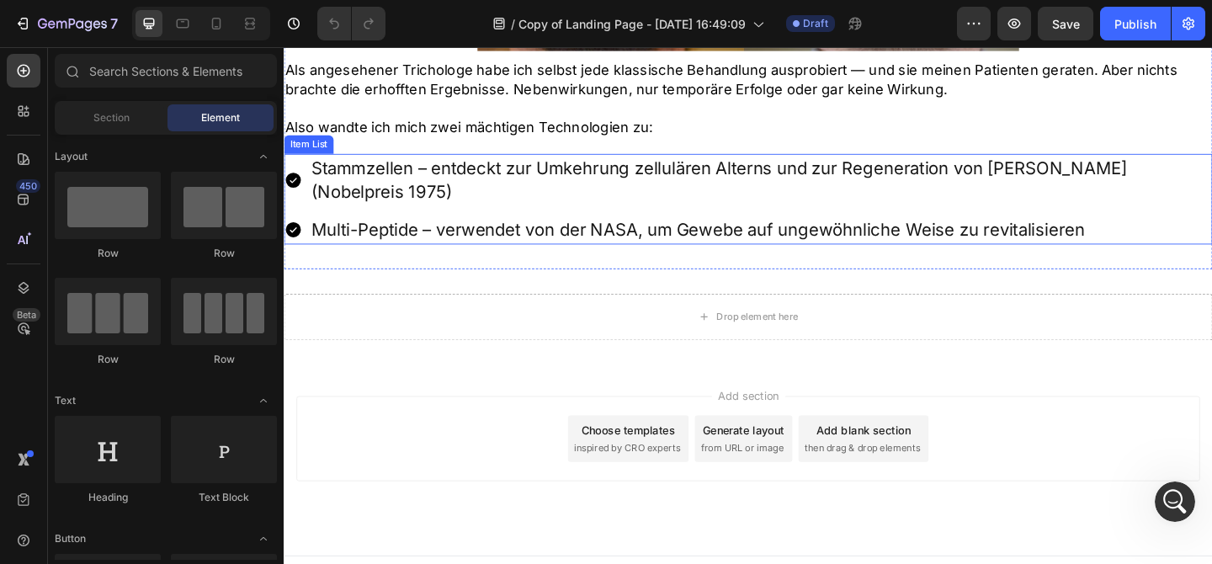
scroll to position [3428, 0]
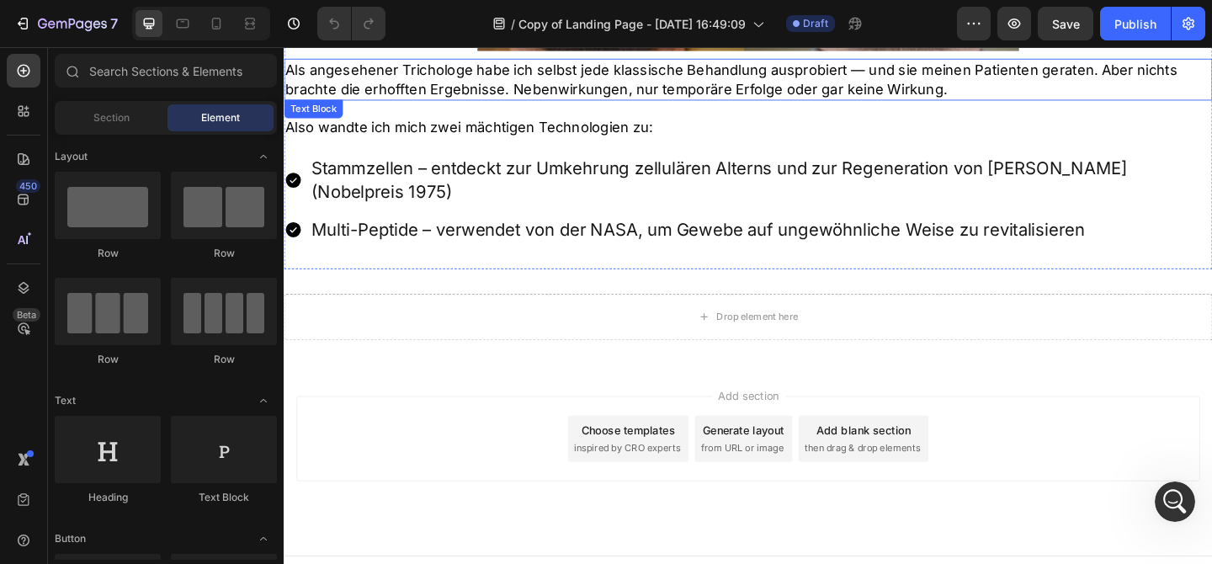
click at [445, 72] on p "Als angesehener Trichologe habe ich selbst jede klassische Behandlung ausprobie…" at bounding box center [788, 82] width 1007 height 42
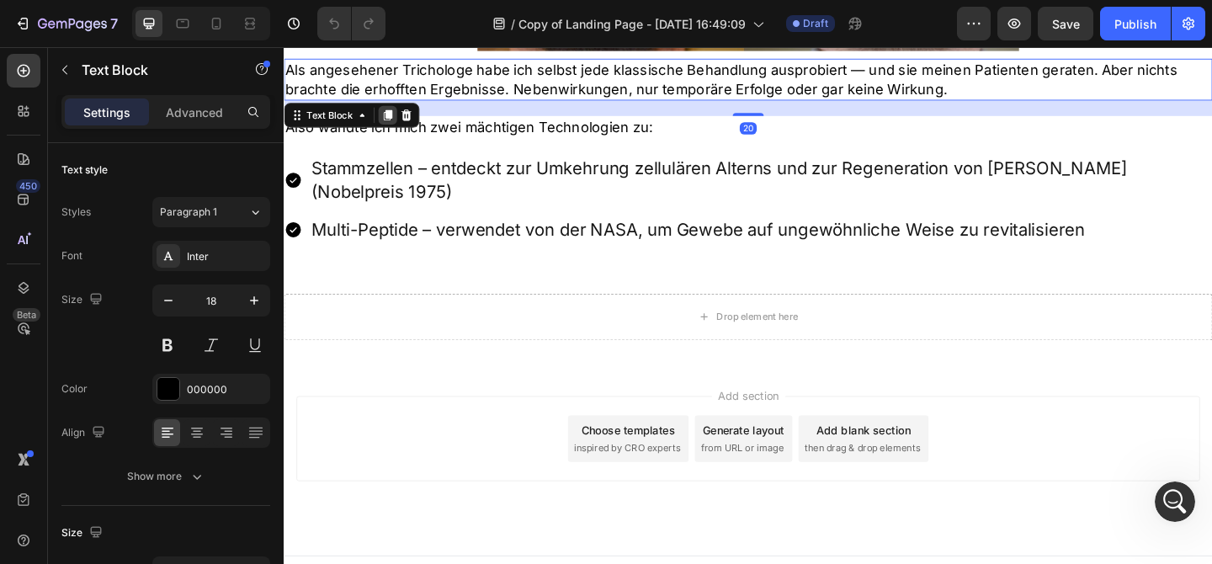
click at [395, 120] on icon at bounding box center [396, 121] width 9 height 12
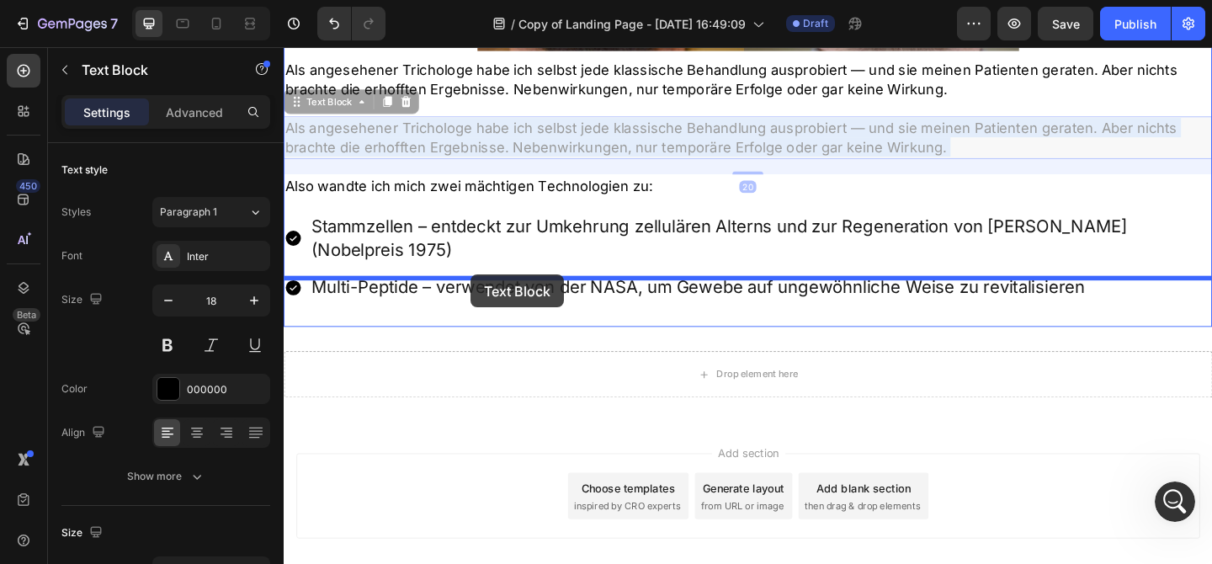
drag, startPoint x: 486, startPoint y: 132, endPoint x: 487, endPoint y: 295, distance: 162.4
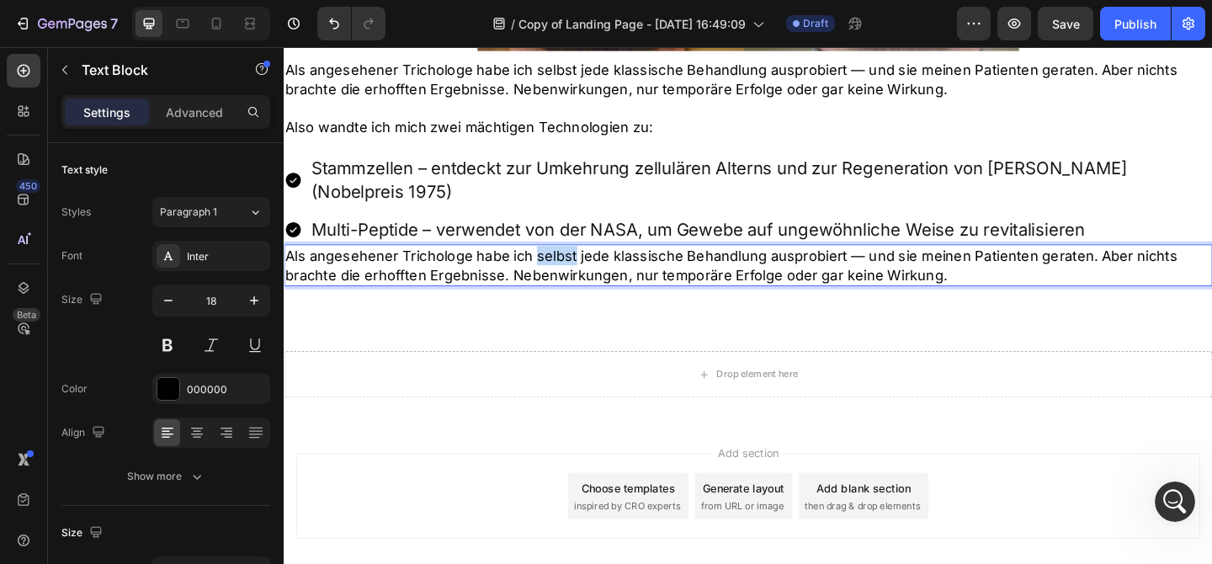
click at [560, 263] on p "Als angesehener Trichologe habe ich selbst jede klassische Behandlung ausprobie…" at bounding box center [788, 284] width 1007 height 42
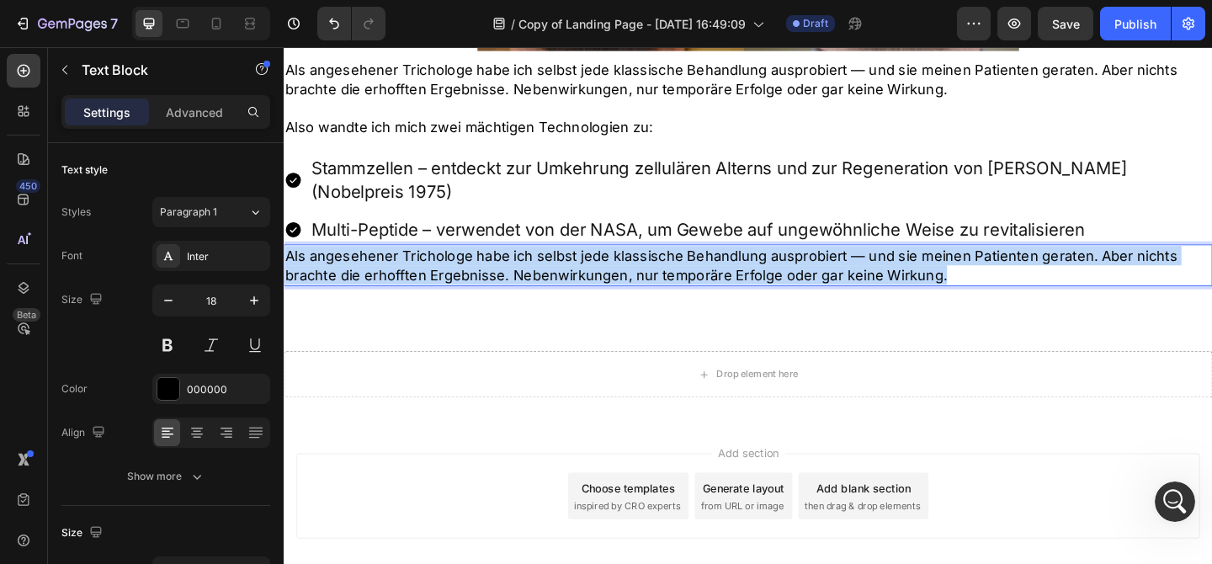
click at [560, 263] on p "Als angesehener Trichologe habe ich selbst jede klassische Behandlung ausprobie…" at bounding box center [788, 284] width 1007 height 42
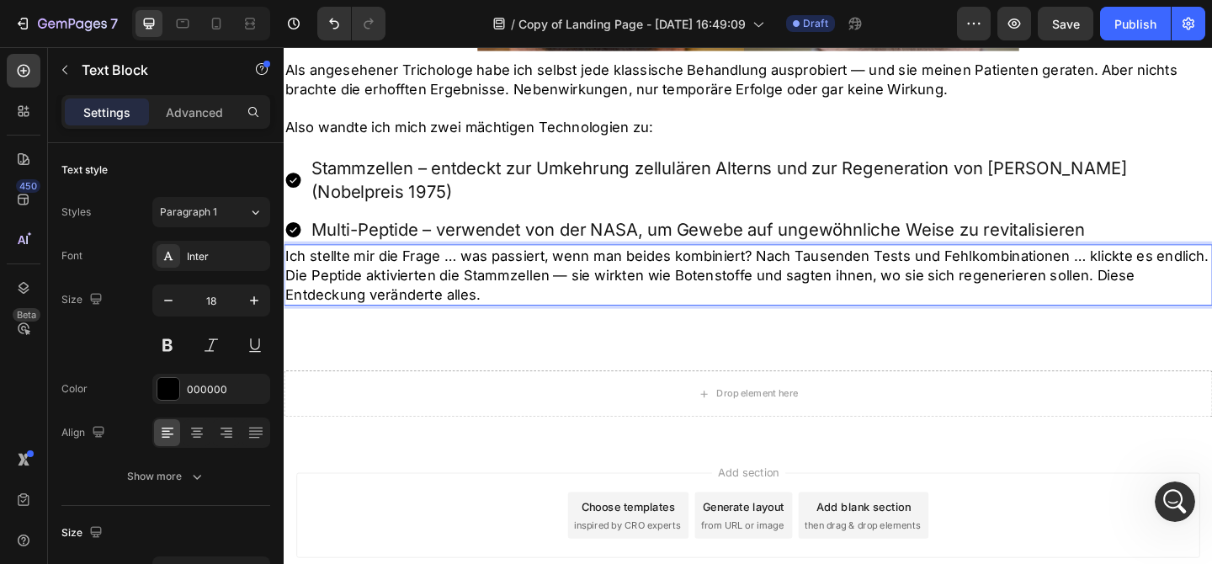
click at [513, 263] on p "Ich stellte mir die Frage … was passiert, wenn man beides kombiniert? Nach Taus…" at bounding box center [788, 295] width 1007 height 64
click at [793, 263] on p "Ich stellte mir die Frage … was passiert, wenn man beides kombiniert? Nach Taus…" at bounding box center [788, 295] width 1007 height 64
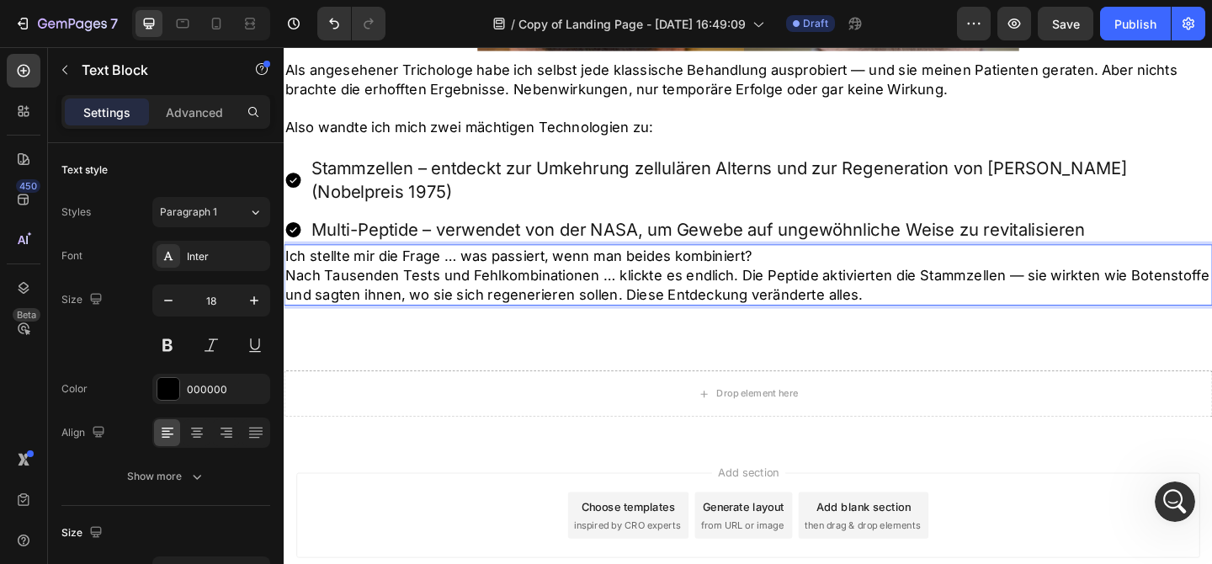
click at [772, 284] on p "Nach Tausenden Tests und Fehlkombinationen … klickte es endlich. Die Peptide ak…" at bounding box center [788, 305] width 1007 height 42
drag, startPoint x: 764, startPoint y: 271, endPoint x: 471, endPoint y: 270, distance: 292.9
click at [470, 284] on p "Nach Tausenden Tests und Fehlkombinationen … klickte es endlich. Die Peptide ak…" at bounding box center [788, 305] width 1007 height 42
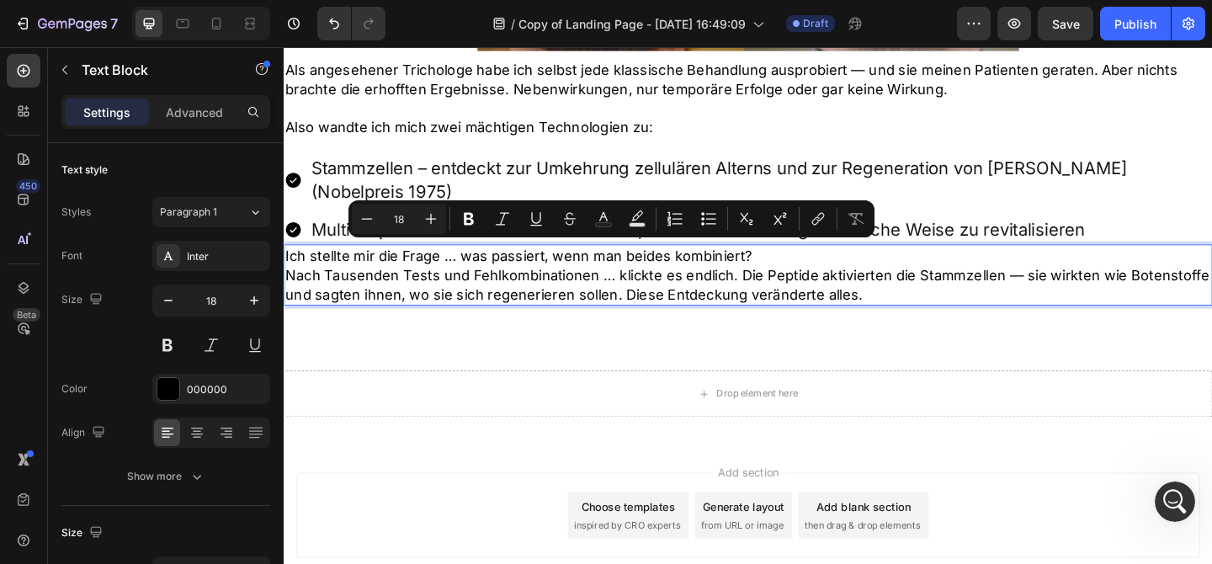
click at [768, 284] on p "Nach Tausenden Tests und Fehlkombinationen … klickte es endlich. Die Peptide ak…" at bounding box center [788, 305] width 1007 height 42
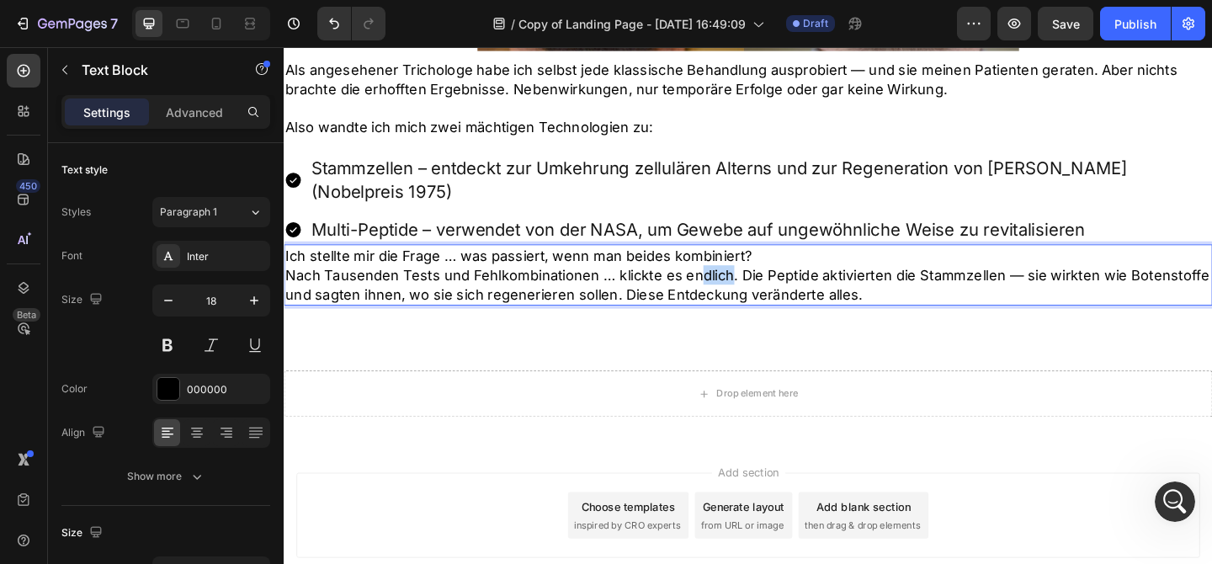
drag, startPoint x: 765, startPoint y: 273, endPoint x: 730, endPoint y: 273, distance: 34.5
click at [730, 284] on p "Nach Tausenden Tests und Fehlkombinationen … klickte es endlich. Die Peptide ak…" at bounding box center [788, 305] width 1007 height 42
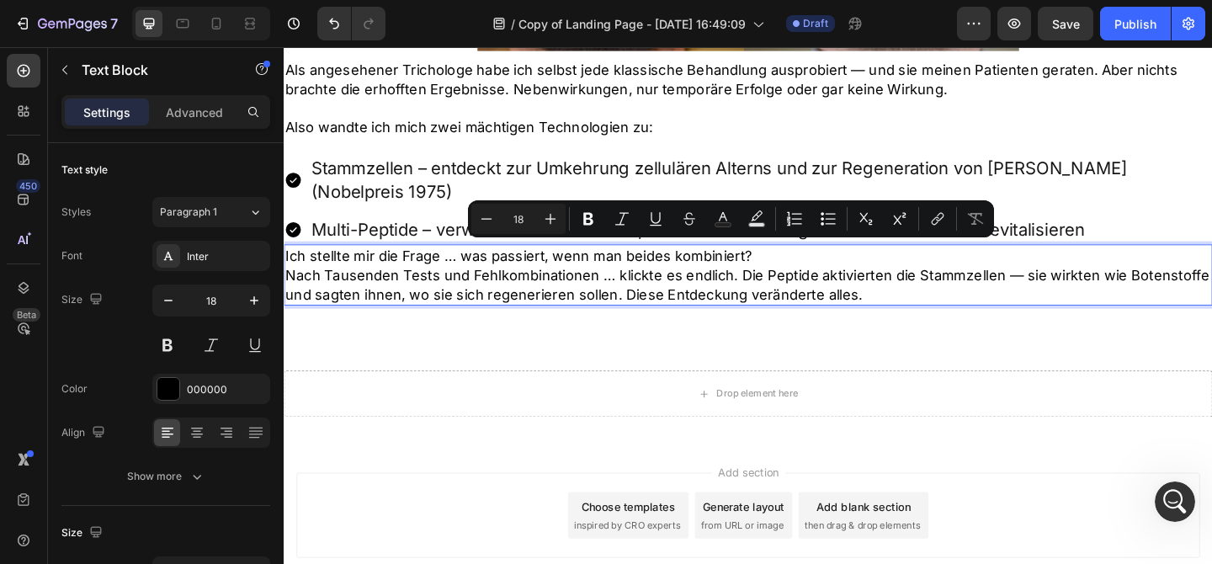
click at [773, 284] on p "Nach Tausenden Tests und Fehlkombinationen … klickte es endlich. Die Peptide ak…" at bounding box center [788, 305] width 1007 height 42
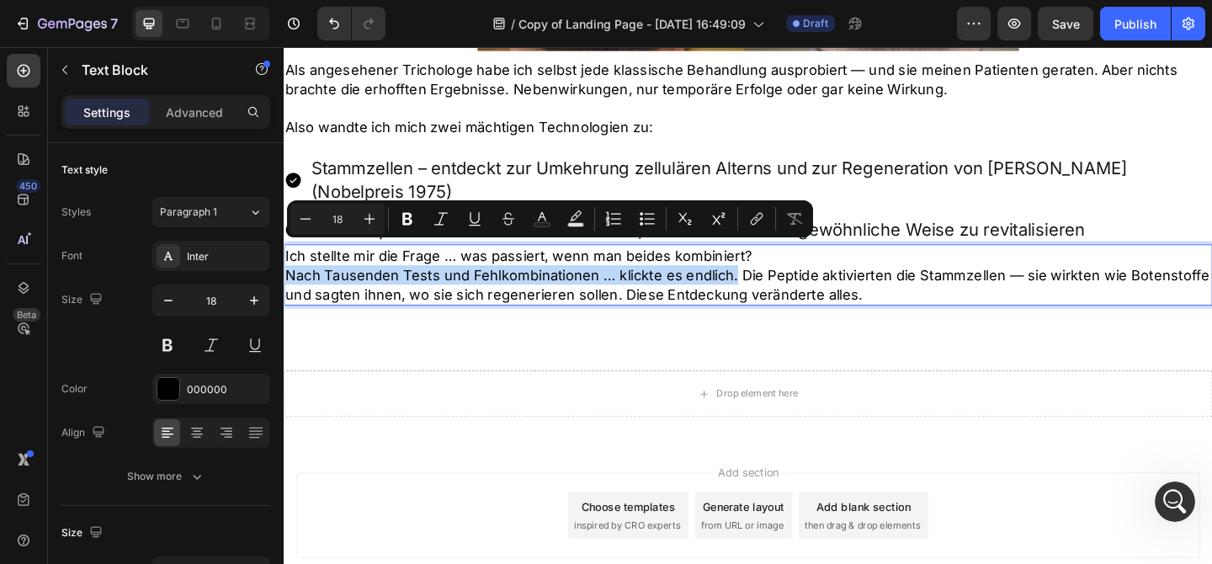
drag, startPoint x: 768, startPoint y: 269, endPoint x: 230, endPoint y: 271, distance: 538.6
copy p "Nach Tausenden Tests und Fehlkombinationen … klickte es endlich."
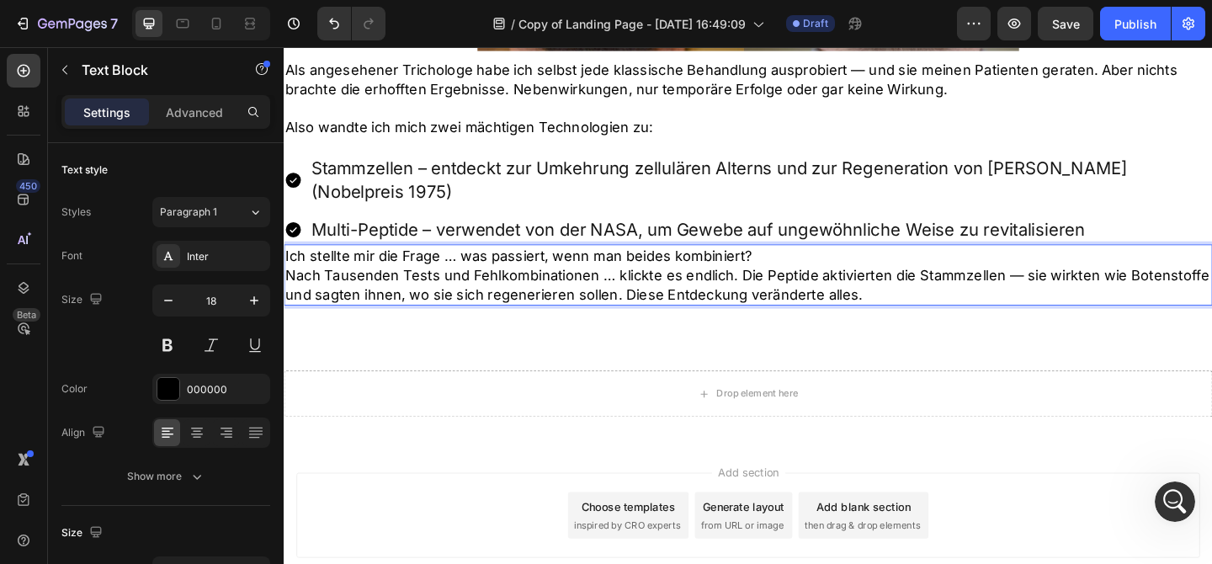
click at [775, 285] on p "Nach Tausenden Tests und Fehlkombinationen … klickte es endlich. Die Peptide ak…" at bounding box center [788, 305] width 1007 height 42
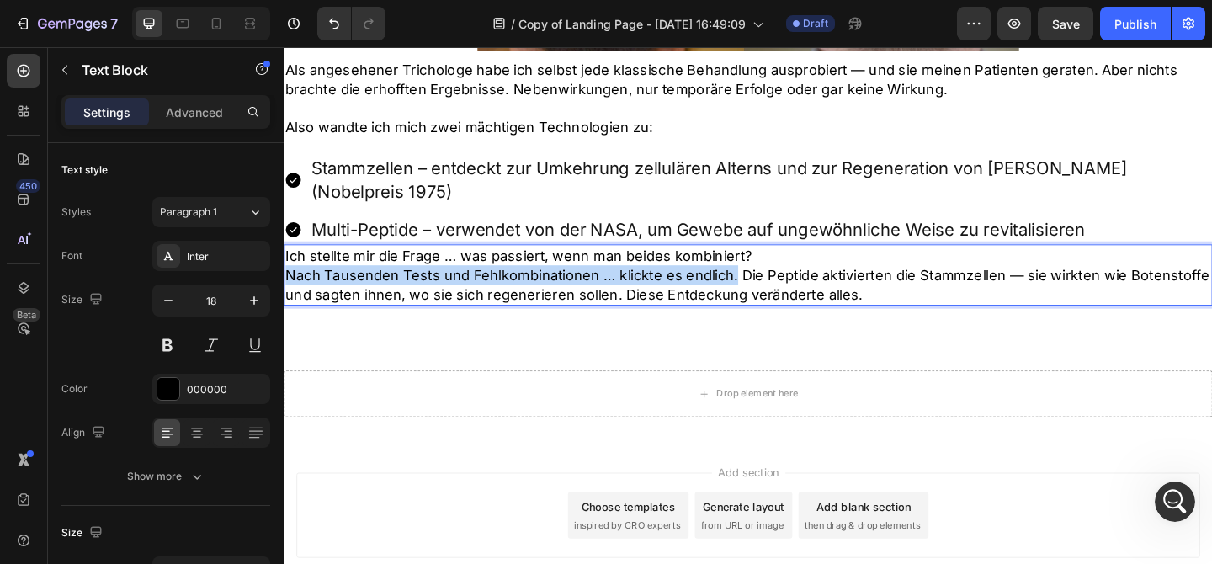
drag, startPoint x: 770, startPoint y: 272, endPoint x: 566, endPoint y: 300, distance: 206.5
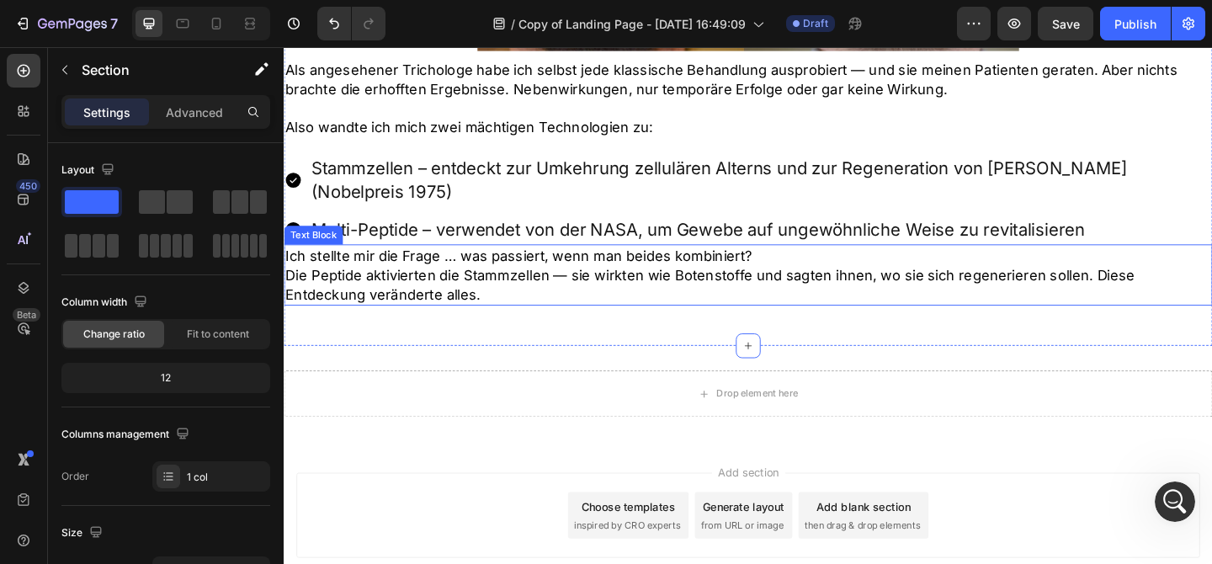
click at [456, 284] on p "Die Peptide aktivierten die Stammzellen — sie wirkten wie Botenstoffe und sagte…" at bounding box center [788, 305] width 1007 height 42
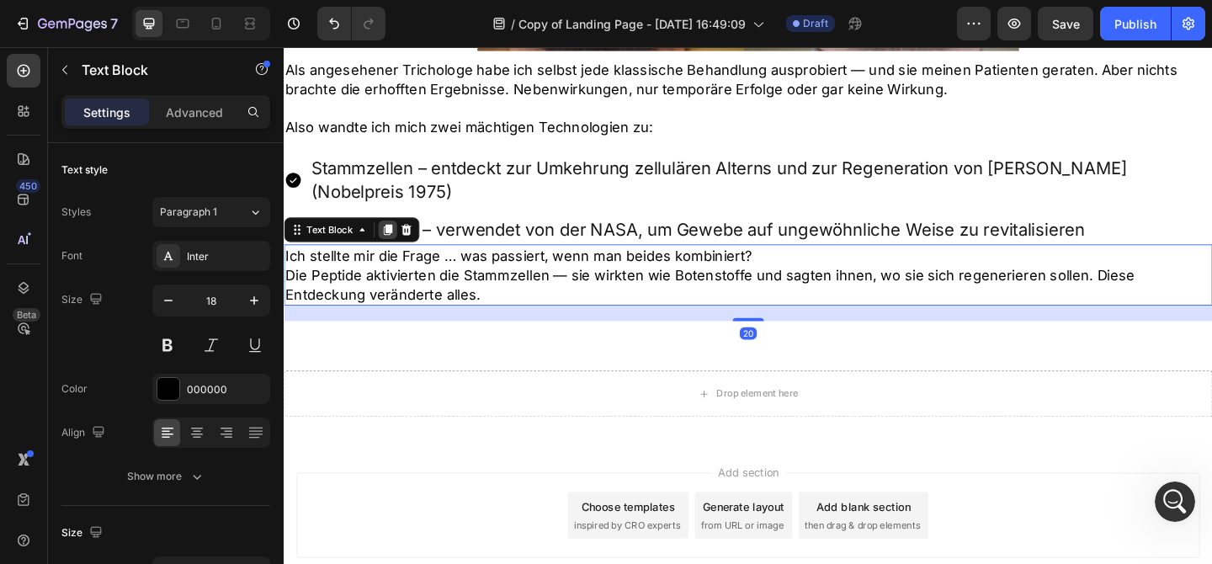
click at [396, 236] on div at bounding box center [396, 246] width 20 height 20
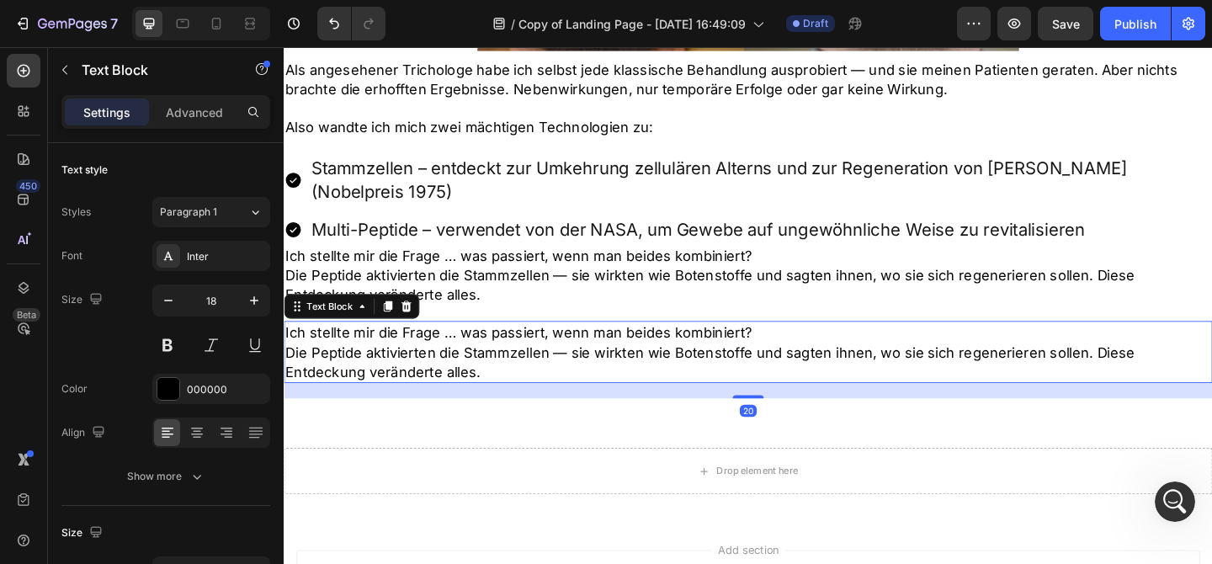
click at [464, 369] on p "Die Peptide aktivierten die Stammzellen — sie wirkten wie Botenstoffe und sagte…" at bounding box center [788, 390] width 1007 height 42
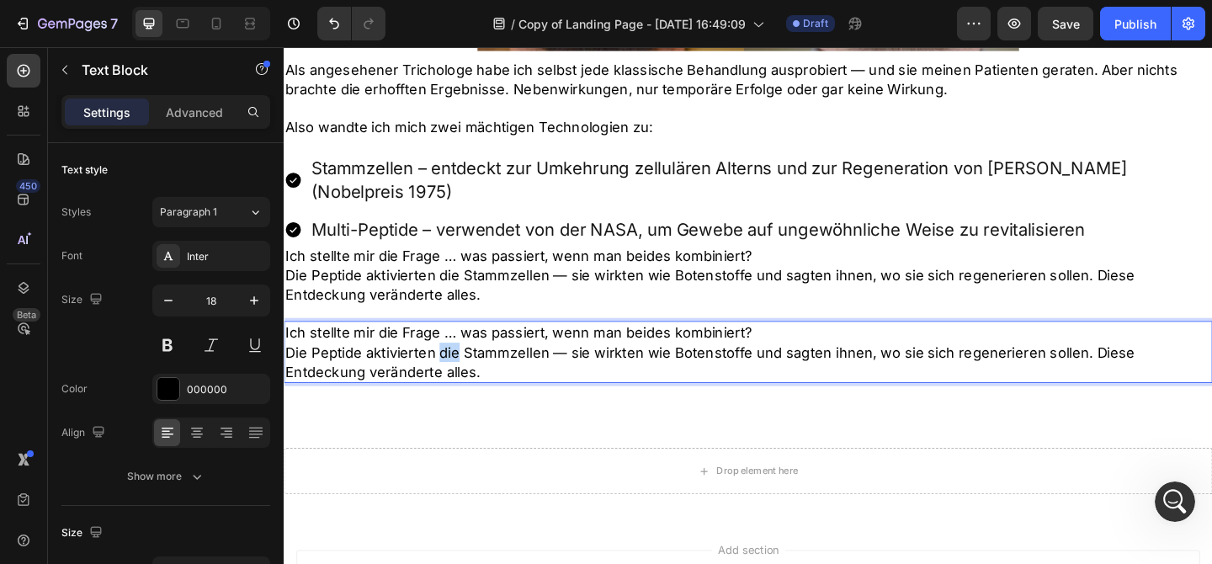
click at [464, 369] on p "Die Peptide aktivierten die Stammzellen — sie wirkten wie Botenstoffe und sagte…" at bounding box center [788, 390] width 1007 height 42
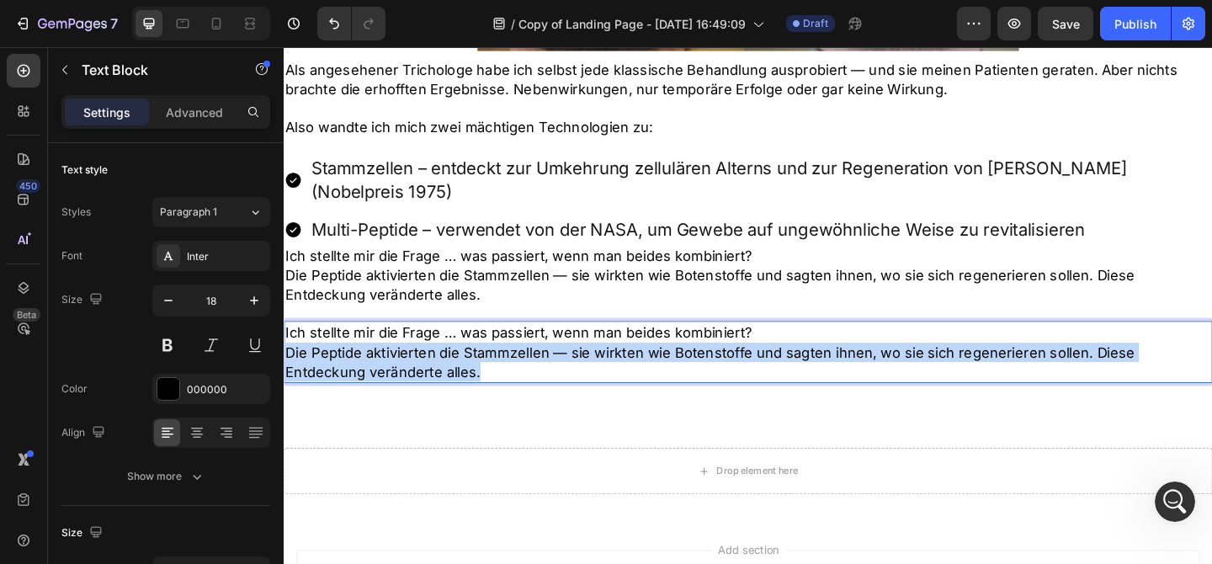
click at [464, 369] on p "Die Peptide aktivierten die Stammzellen — sie wirkten wie Botenstoffe und sagte…" at bounding box center [788, 390] width 1007 height 42
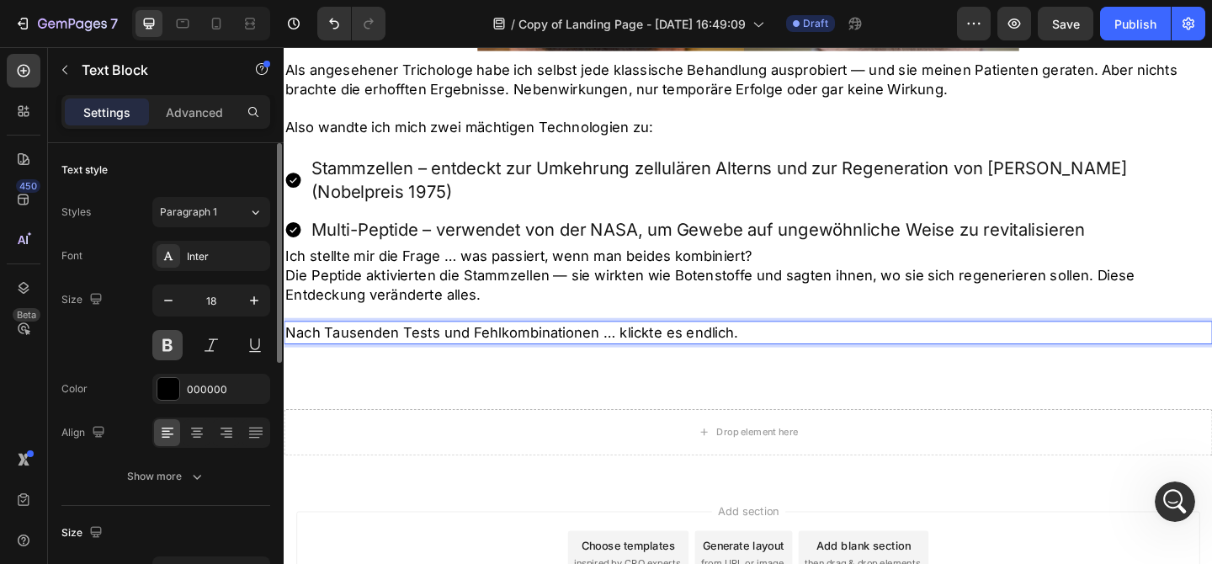
click at [170, 353] on button at bounding box center [167, 345] width 30 height 30
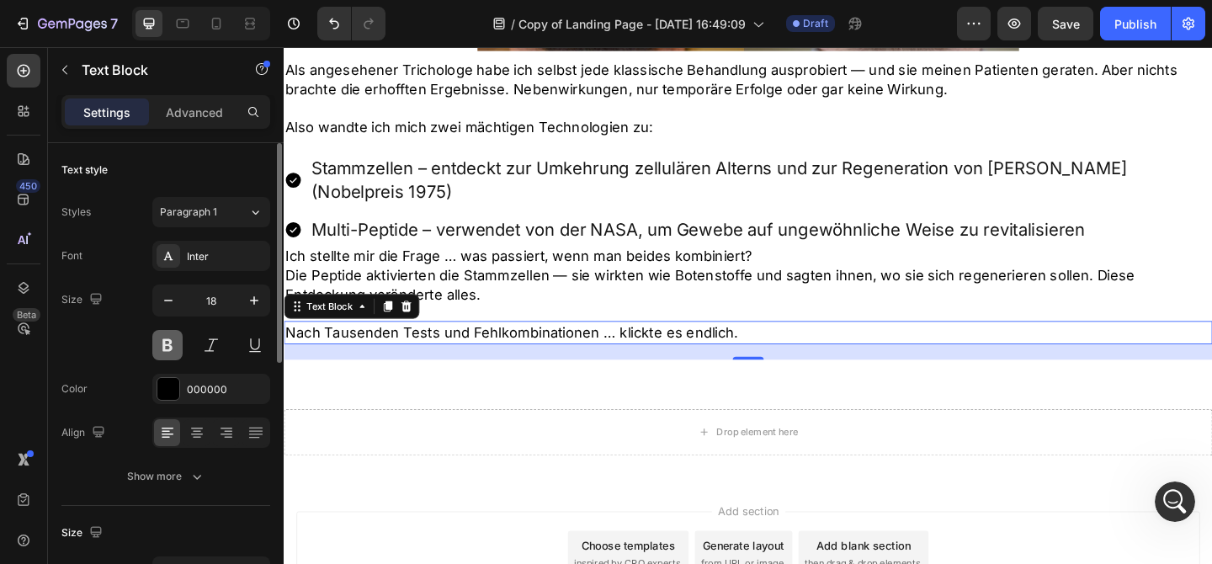
click at [163, 350] on button at bounding box center [167, 345] width 30 height 30
click at [163, 300] on icon "button" at bounding box center [168, 300] width 17 height 17
click at [256, 299] on icon "button" at bounding box center [254, 300] width 17 height 17
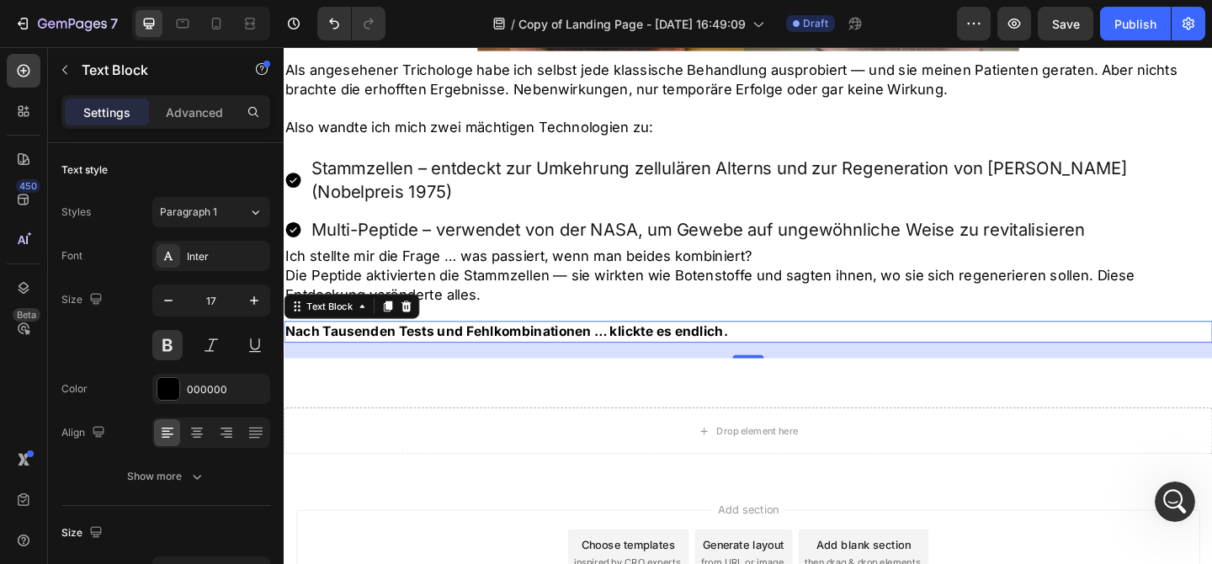
type input "18"
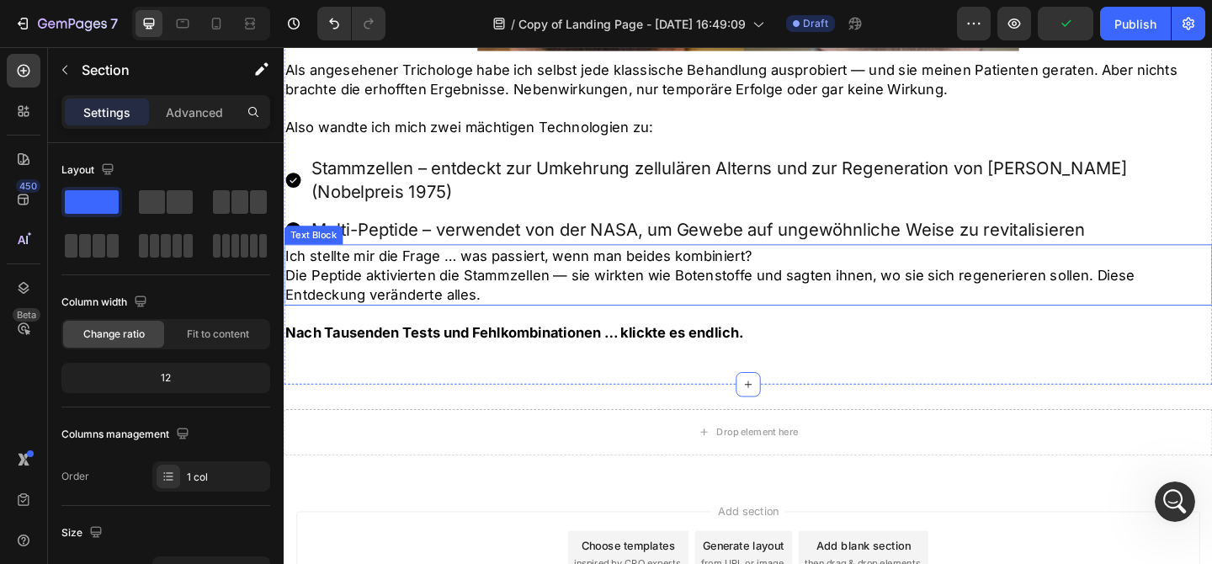
click at [561, 284] on p "Die Peptide aktivierten die Stammzellen — sie wirkten wie Botenstoffe und sagte…" at bounding box center [788, 305] width 1007 height 42
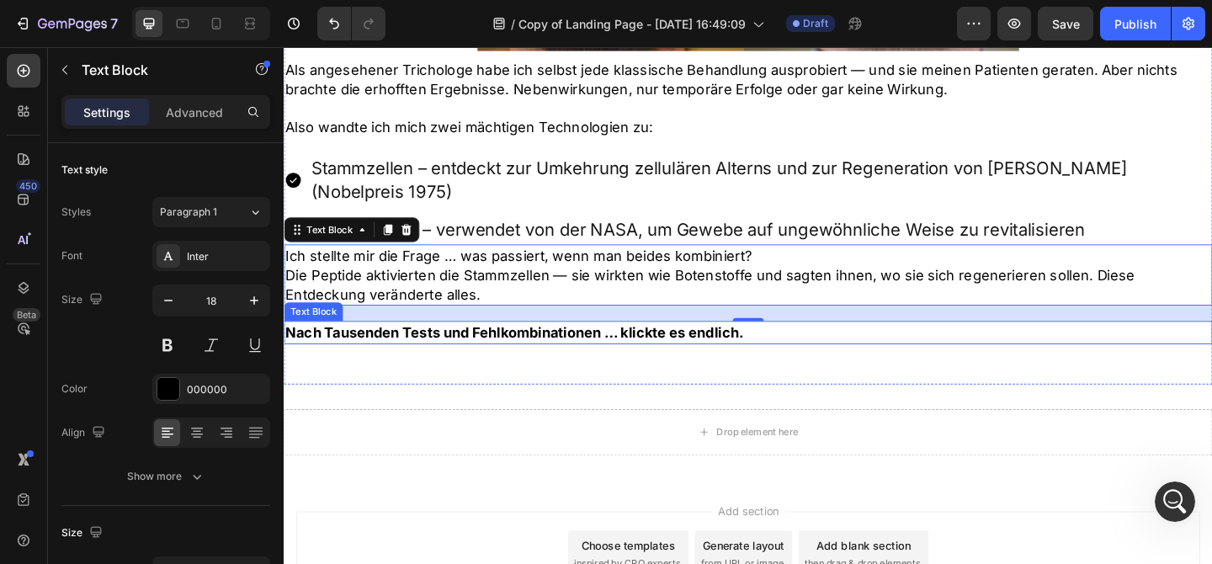
click at [766, 347] on p "Nach Tausenden Tests und Fehlkombinationen … klickte es endlich." at bounding box center [788, 357] width 1007 height 21
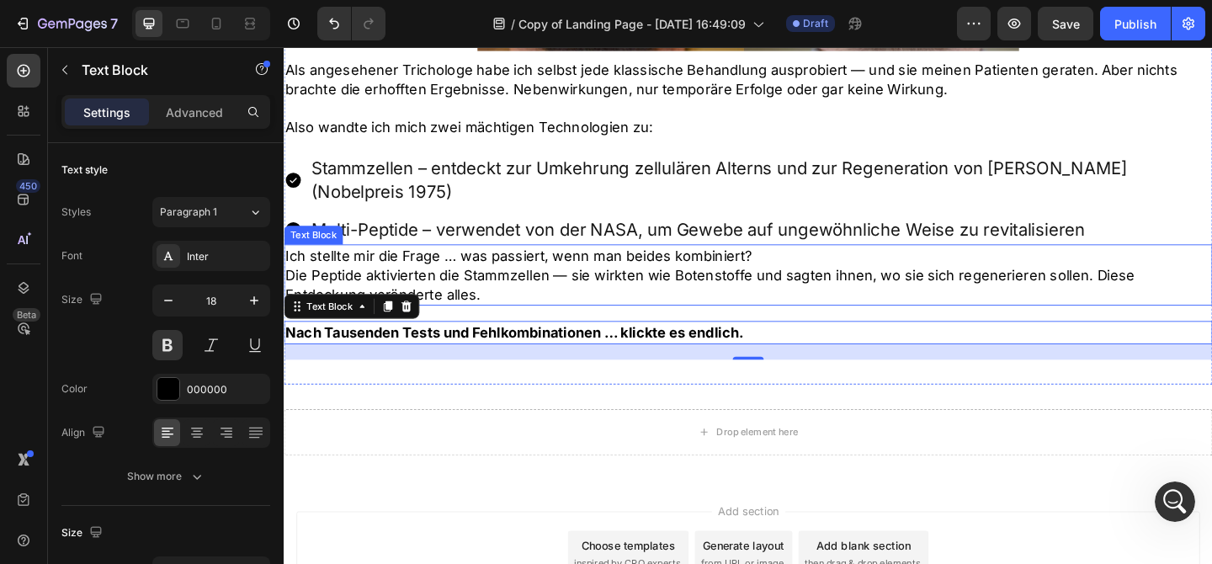
click at [743, 284] on p "Die Peptide aktivierten die Stammzellen — sie wirkten wie Botenstoffe und sagte…" at bounding box center [788, 305] width 1007 height 42
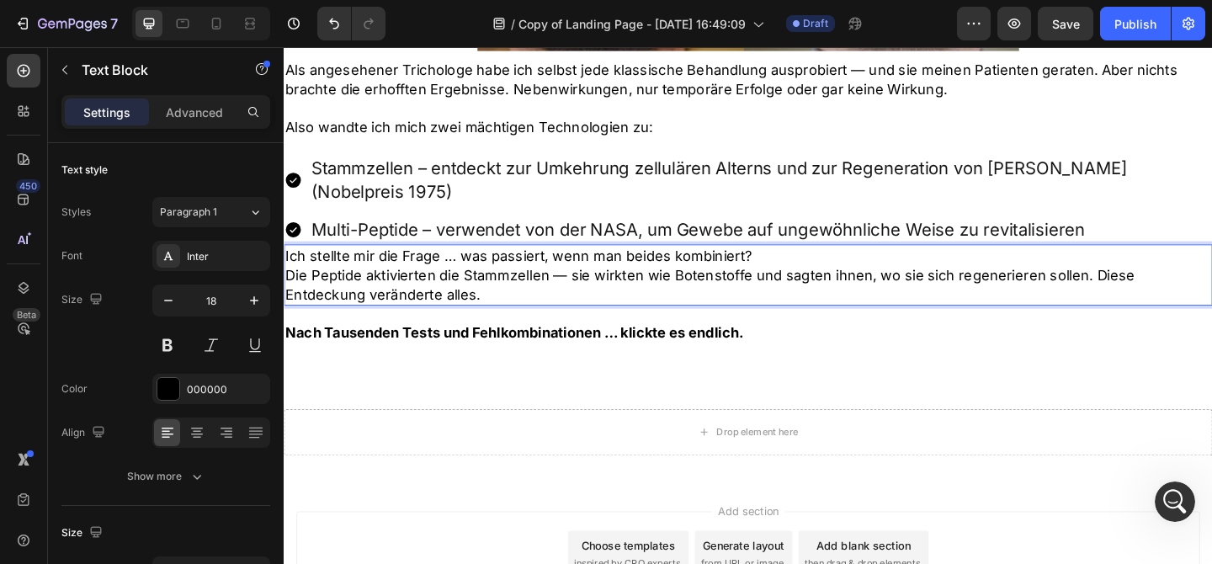
click at [665, 284] on p "Die Peptide aktivierten die Stammzellen — sie wirkten wie Botenstoffe und sagte…" at bounding box center [788, 305] width 1007 height 42
click at [332, 284] on p "Die Peptide aktivierten die Stammzellen — sie wirkten wie Botenstoffe und sagte…" at bounding box center [788, 305] width 1007 height 42
click at [297, 284] on p "Die Peptide aktivierten die Stammzellen — sie wirkten wie Botenstoffe und sagte…" at bounding box center [788, 305] width 1007 height 42
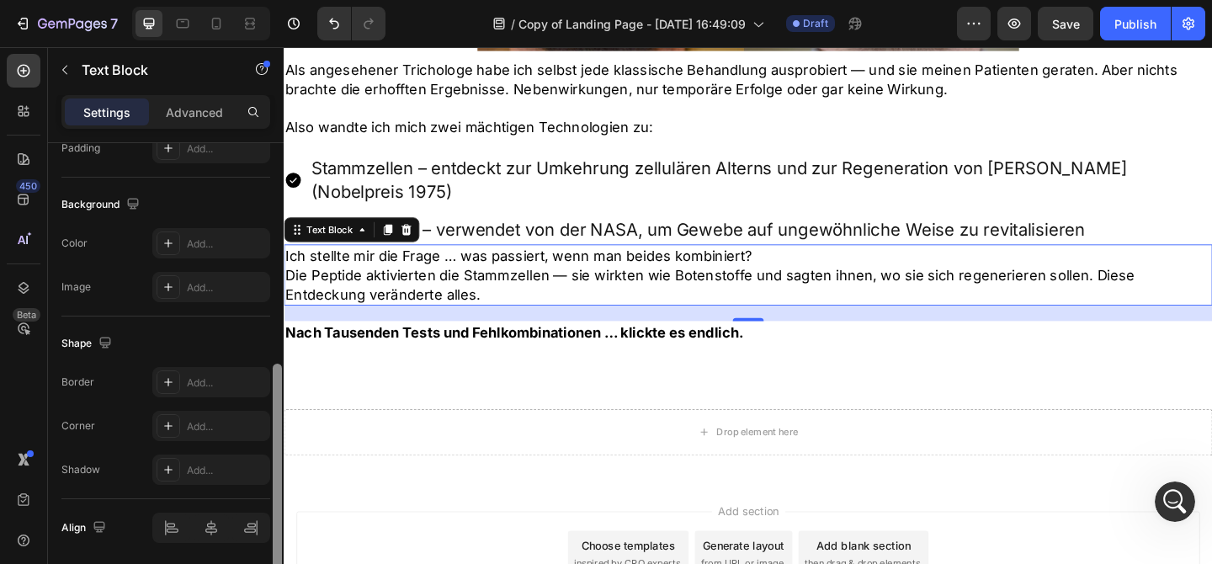
click at [282, 246] on div at bounding box center [277, 377] width 13 height 469
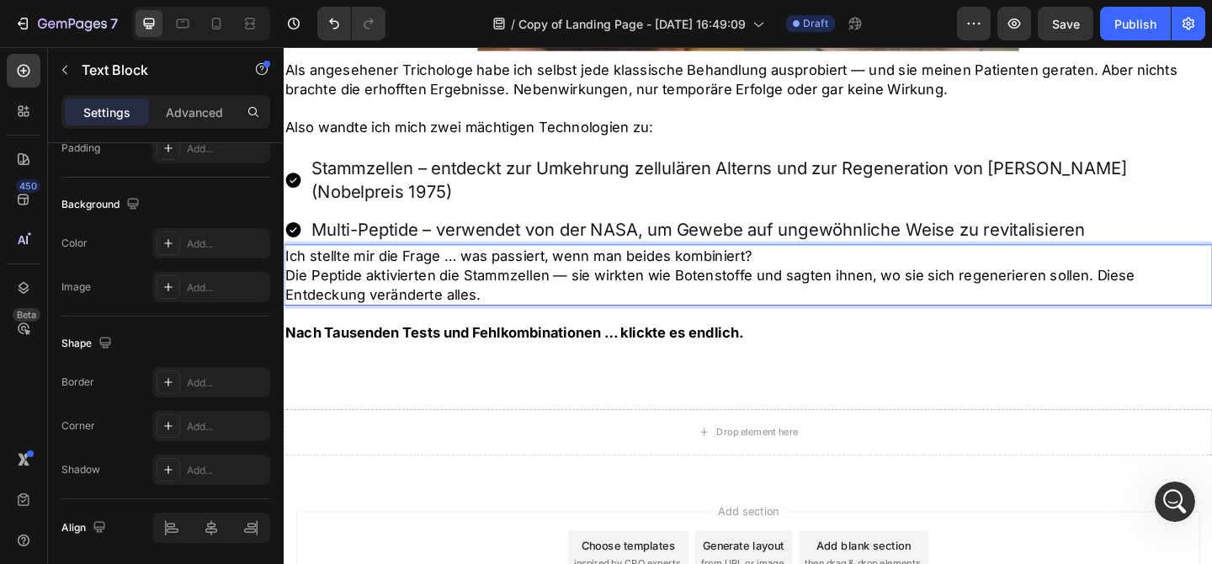
click at [289, 284] on p "Die Peptide aktivierten die Stammzellen — sie wirkten wie Botenstoffe und sagte…" at bounding box center [788, 305] width 1007 height 42
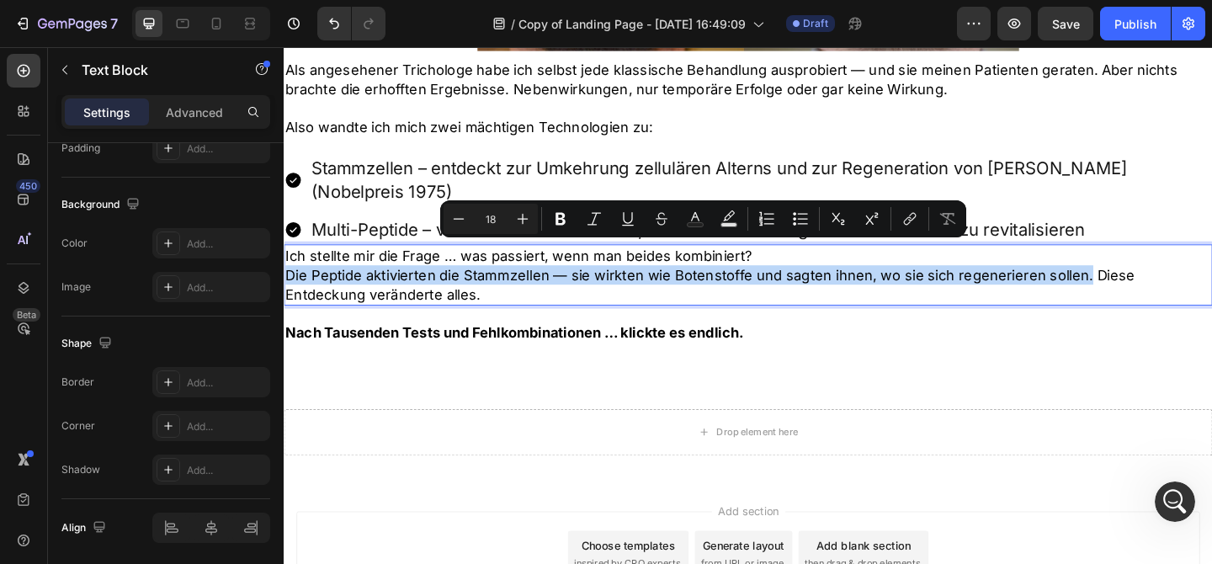
drag, startPoint x: 289, startPoint y: 264, endPoint x: 1150, endPoint y: 274, distance: 861.0
click at [1150, 284] on p "Die Peptide aktivierten die Stammzellen — sie wirkten wie Botenstoffe und sagte…" at bounding box center [788, 305] width 1007 height 42
copy p "Die Peptide aktivierten die Stammzellen — sie wirkten wie Botenstoffe und sagte…"
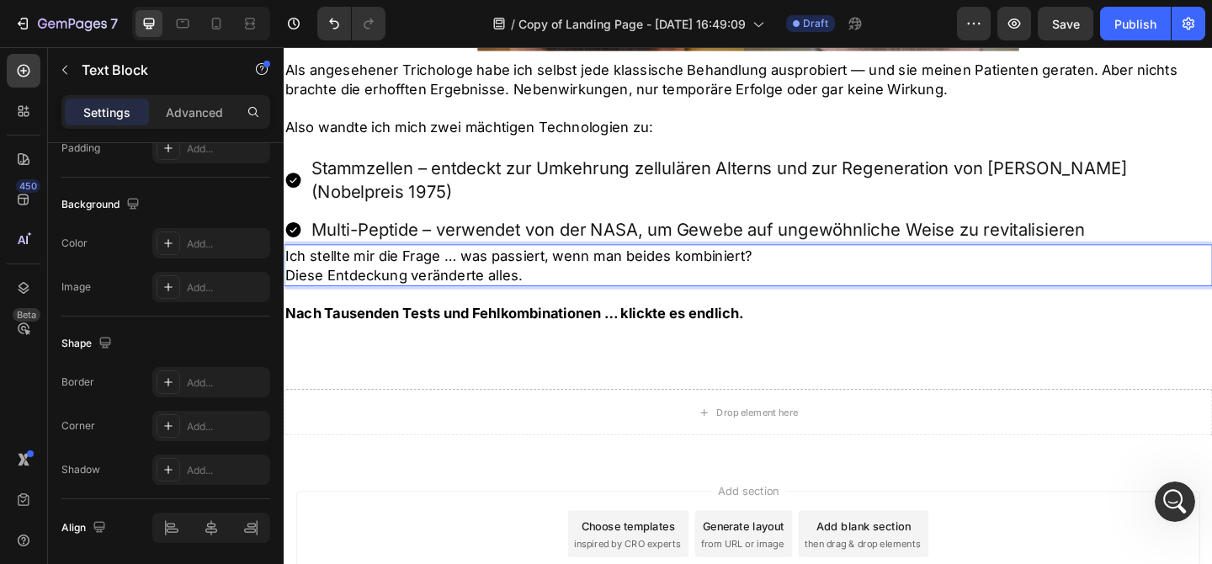
click at [857, 263] on p "Ich stellte mir die Frage … was passiert, wenn man beides kombiniert?" at bounding box center [788, 273] width 1007 height 21
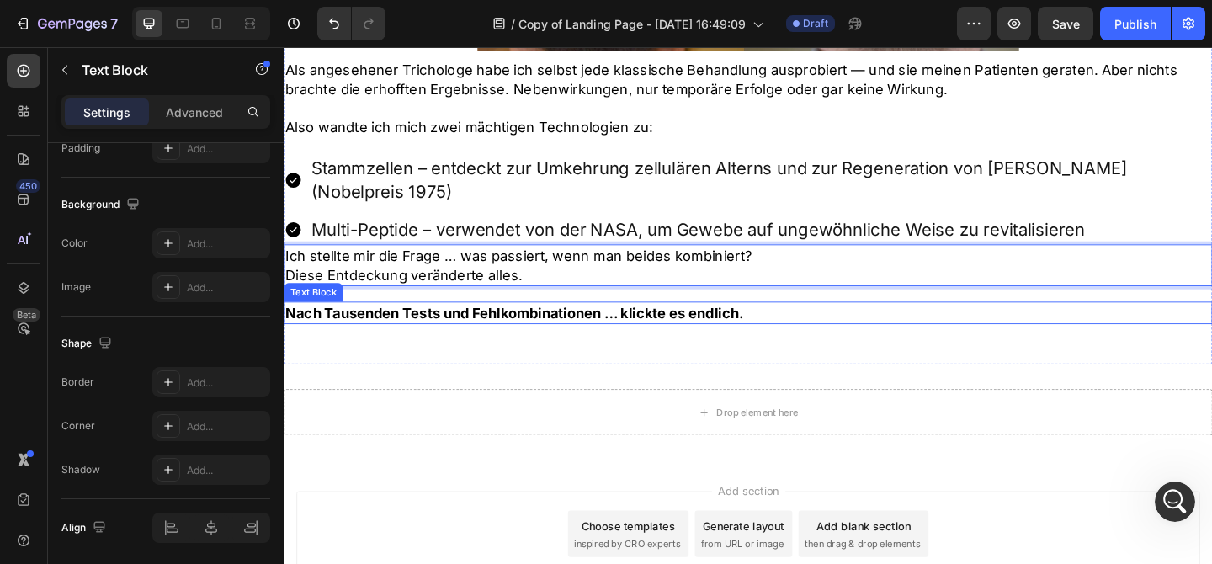
click at [864, 326] on p "Nach Tausenden Tests und Fehlkombinationen … klickte es endlich." at bounding box center [788, 336] width 1007 height 21
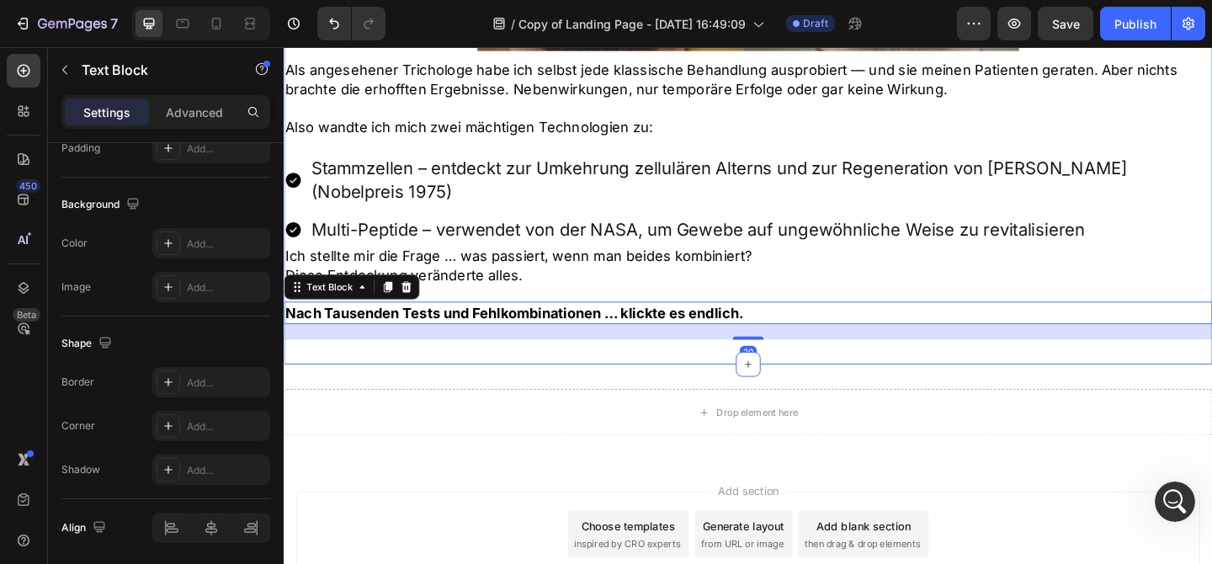
click at [837, 284] on p "Diese Entdeckung veränderte alles." at bounding box center [788, 294] width 1007 height 21
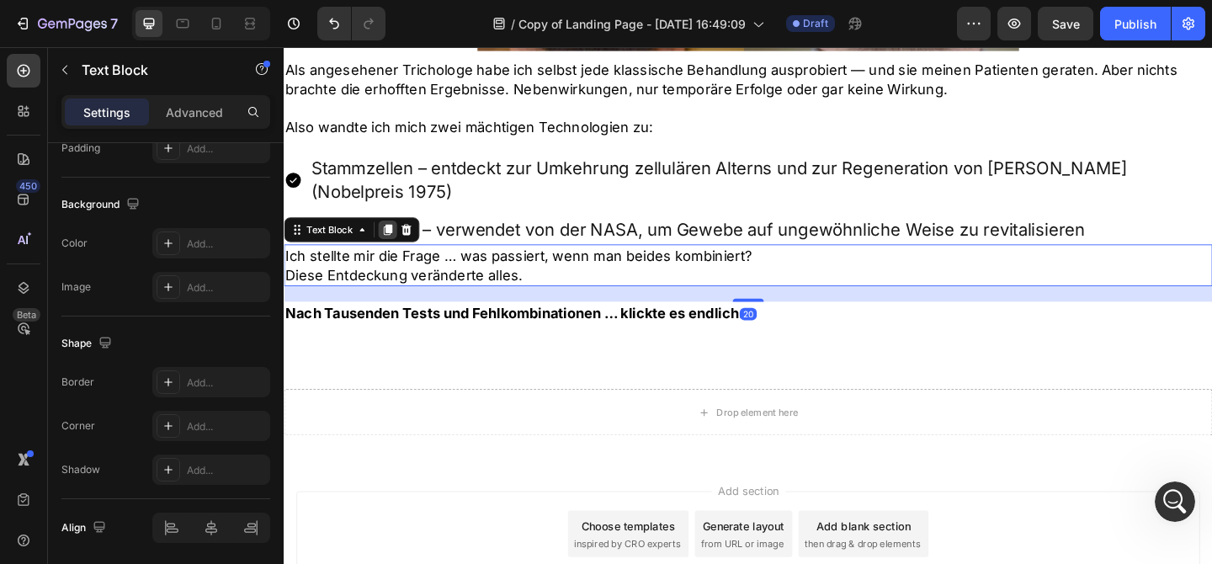
click at [399, 240] on icon at bounding box center [396, 246] width 9 height 12
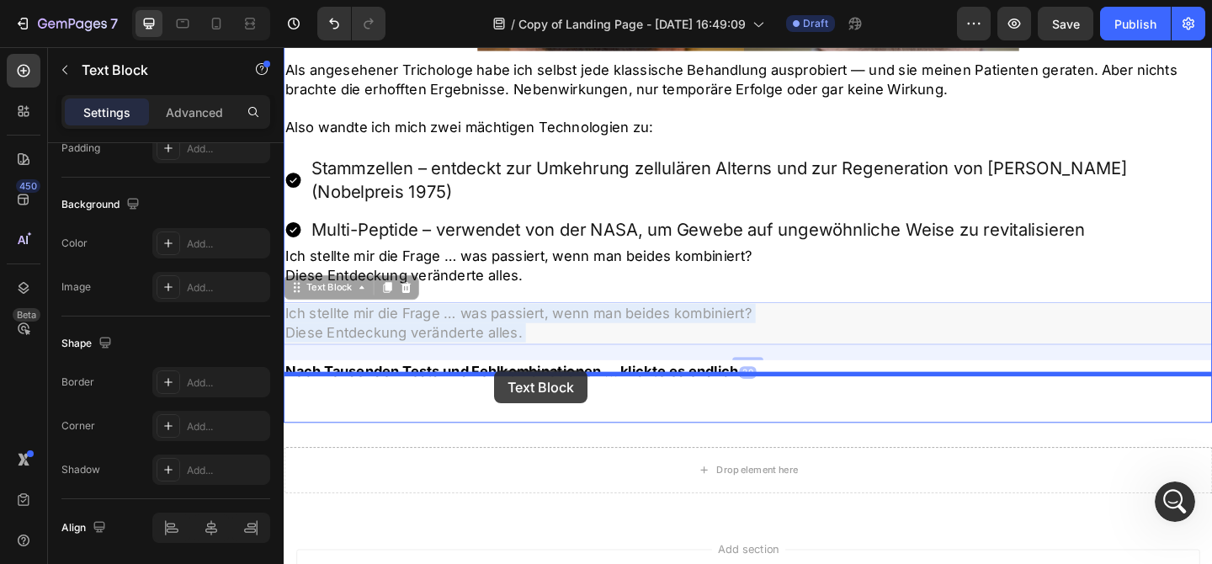
drag, startPoint x: 515, startPoint y: 319, endPoint x: 513, endPoint y: 399, distance: 80.0
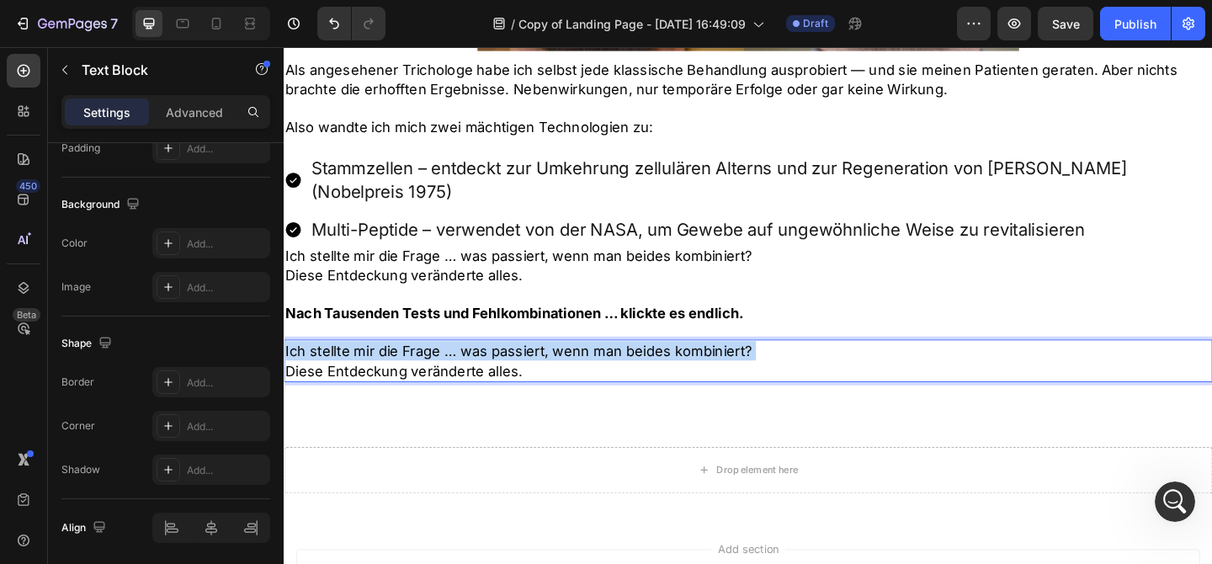
click at [652, 367] on p "Ich stellte mir die Frage … was passiert, wenn man beides kombiniert?" at bounding box center [788, 377] width 1007 height 21
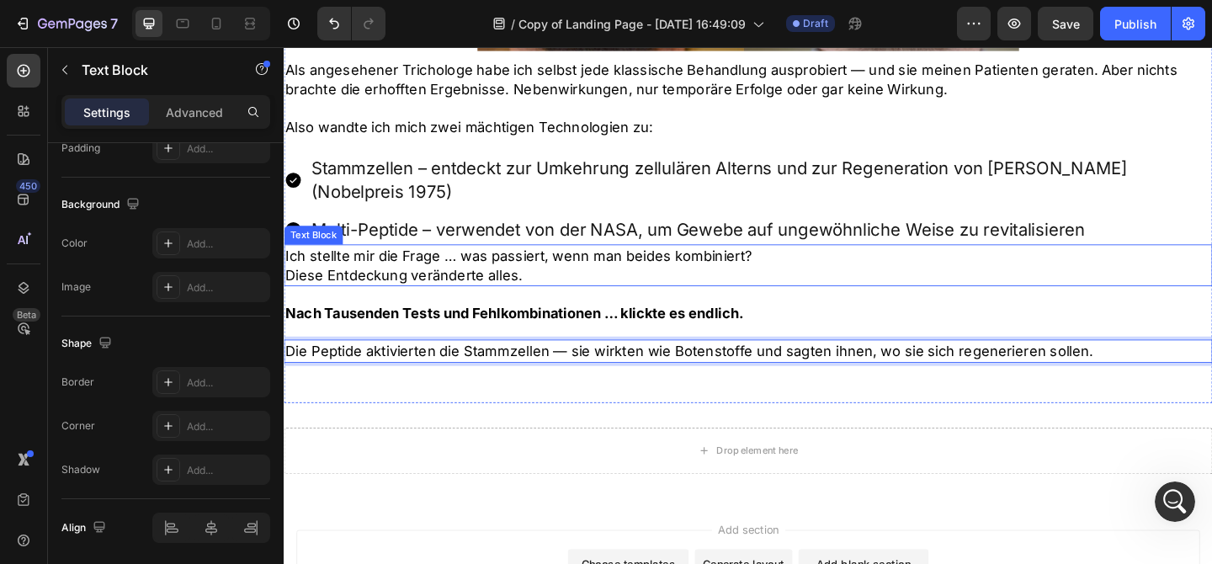
click at [555, 284] on p "Diese Entdeckung veränderte alles." at bounding box center [788, 294] width 1007 height 21
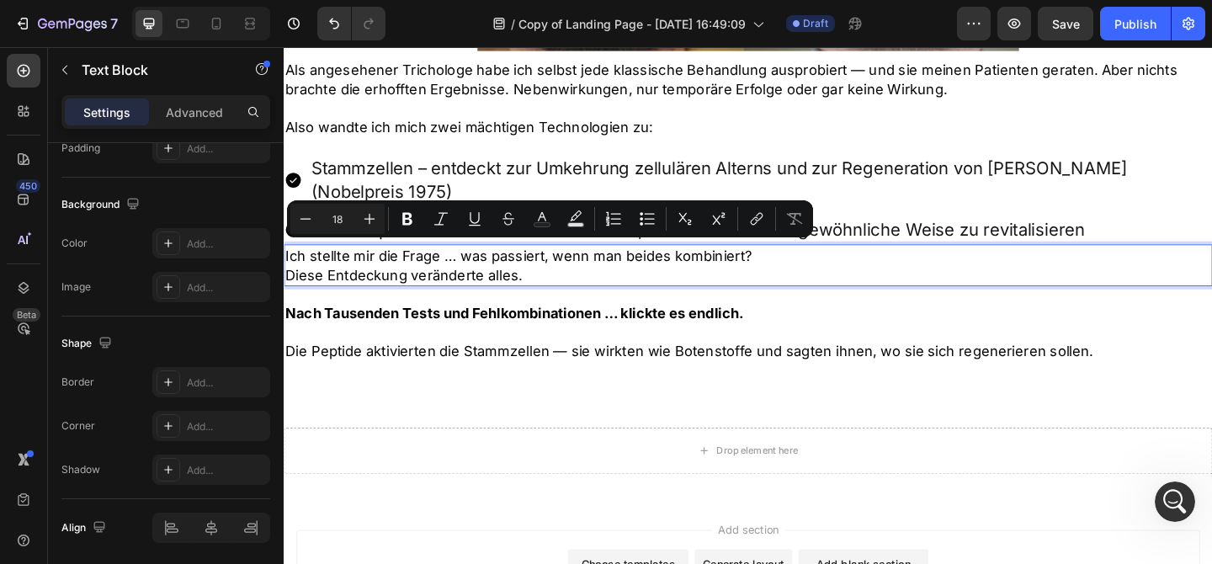
drag, startPoint x: 555, startPoint y: 268, endPoint x: 271, endPoint y: 261, distance: 284.5
drag, startPoint x: 584, startPoint y: 271, endPoint x: 285, endPoint y: 263, distance: 298.9
click at [285, 284] on p "Diese Entdeckung veränderte alles." at bounding box center [788, 294] width 1007 height 21
copy p "Diese Entdeckung veränderte alles."
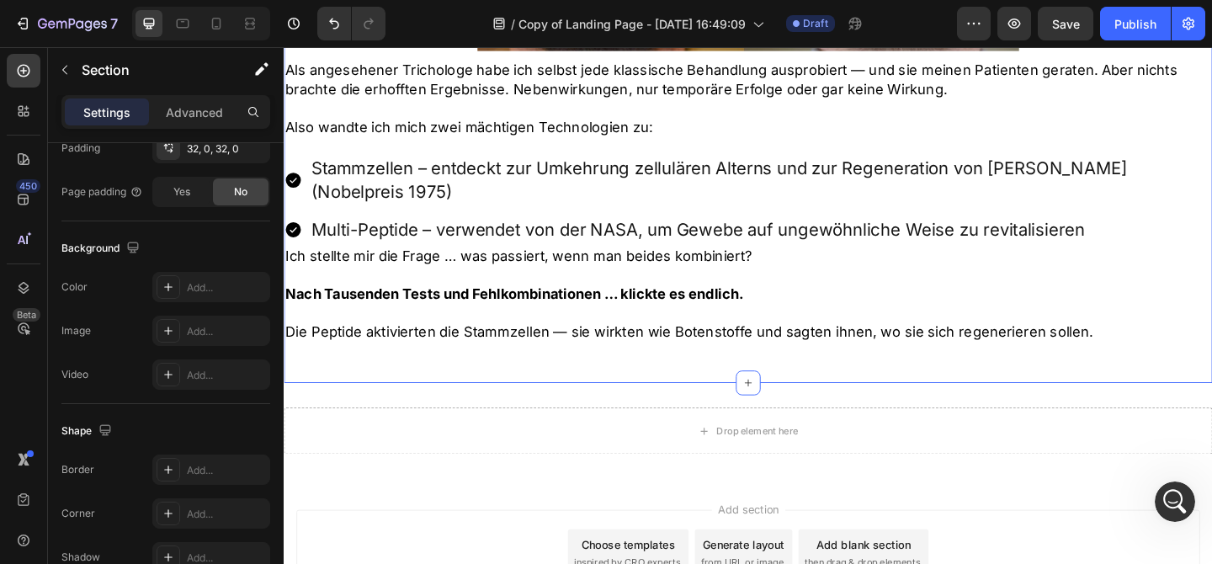
scroll to position [0, 0]
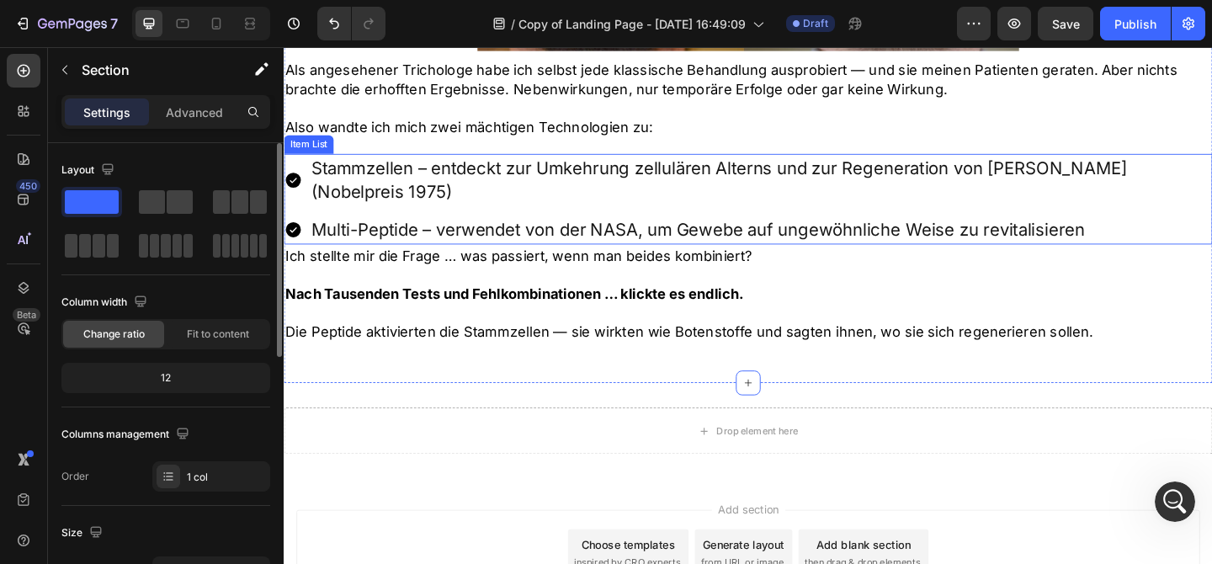
click at [760, 233] on p "Multi-Peptide – verwendet von der NASA, um Gewebe auf ungewöhnliche Weise zu re…" at bounding box center [802, 246] width 978 height 26
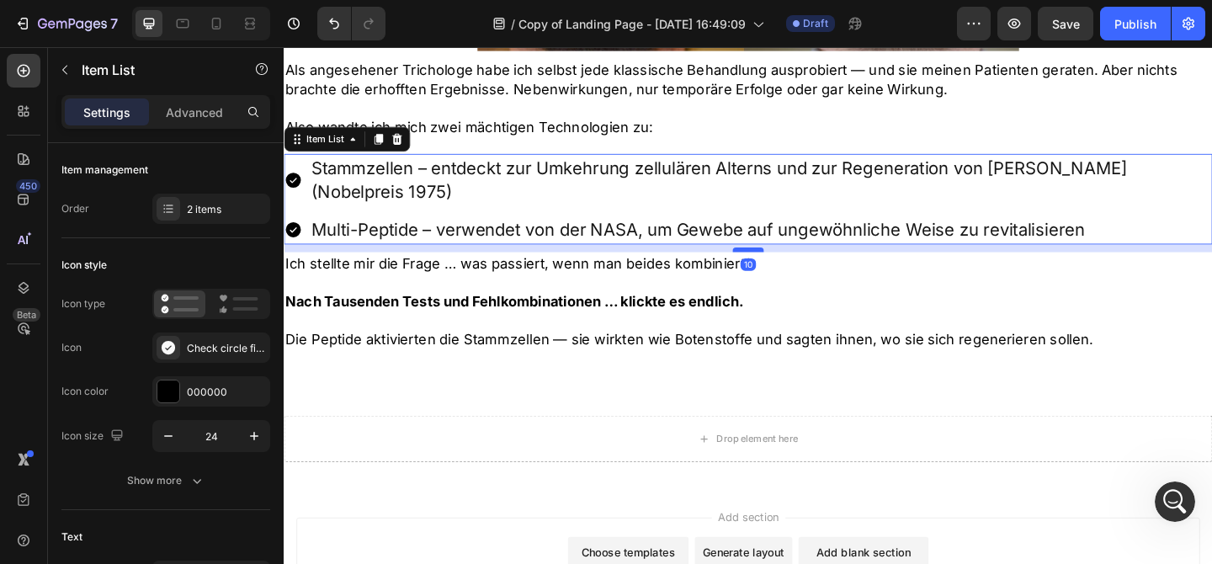
drag, startPoint x: 786, startPoint y: 233, endPoint x: 797, endPoint y: 242, distance: 13.8
click at [797, 265] on div at bounding box center [789, 267] width 34 height 5
type input "100%"
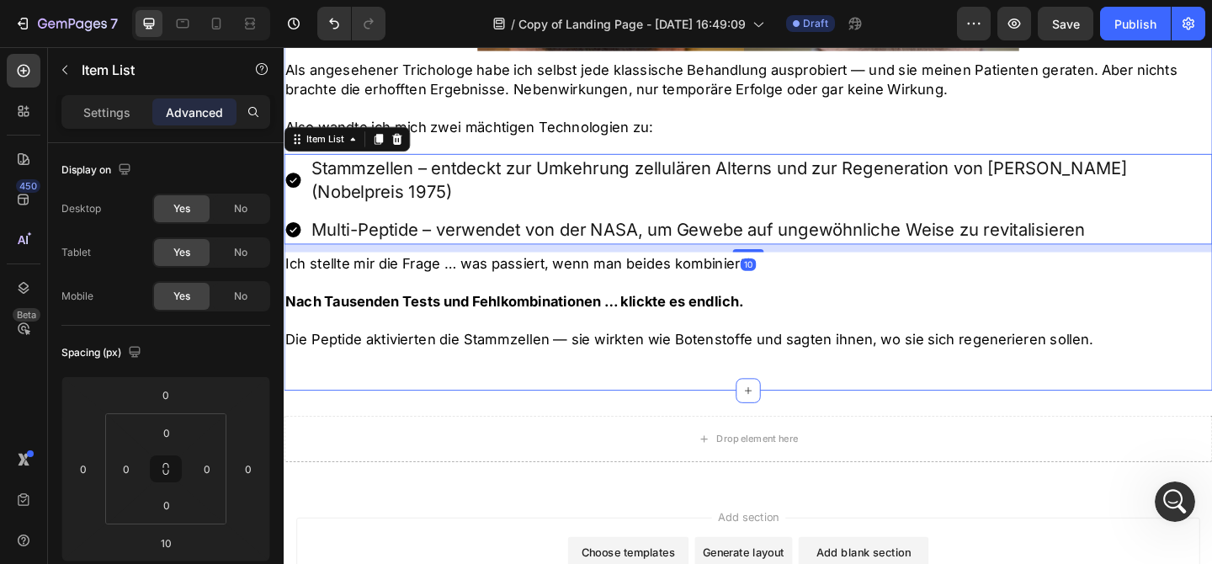
click at [834, 313] on p "Nach Tausenden Tests und Fehlkombinationen … klickte es endlich." at bounding box center [788, 323] width 1007 height 21
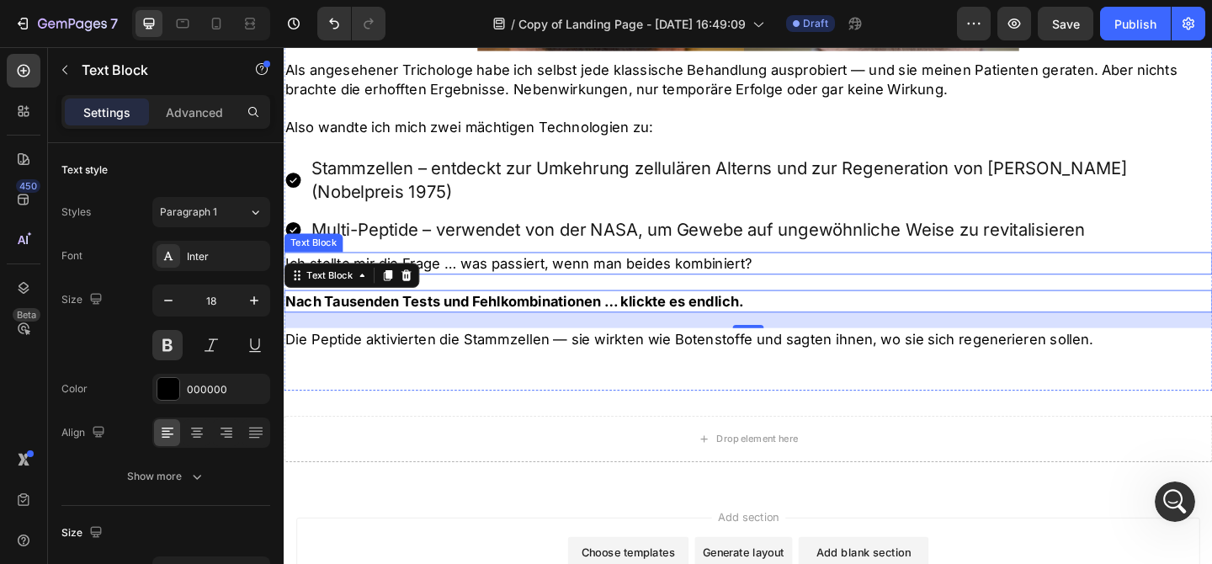
click at [687, 272] on p "Ich stellte mir die Frage … was passiert, wenn man beides kombiniert?" at bounding box center [788, 282] width 1007 height 21
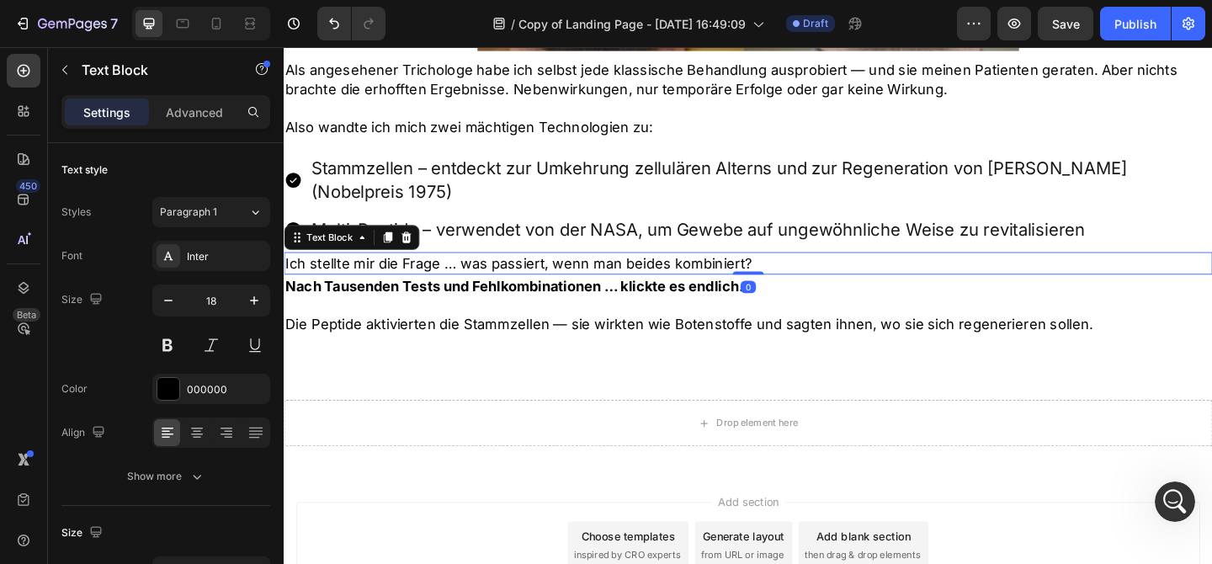
drag, startPoint x: 789, startPoint y: 284, endPoint x: 802, endPoint y: 262, distance: 26.0
click at [802, 270] on div "Ich stellte mir die Frage … was passiert, wenn man beides kombiniert? Text Bloc…" at bounding box center [789, 282] width 1010 height 24
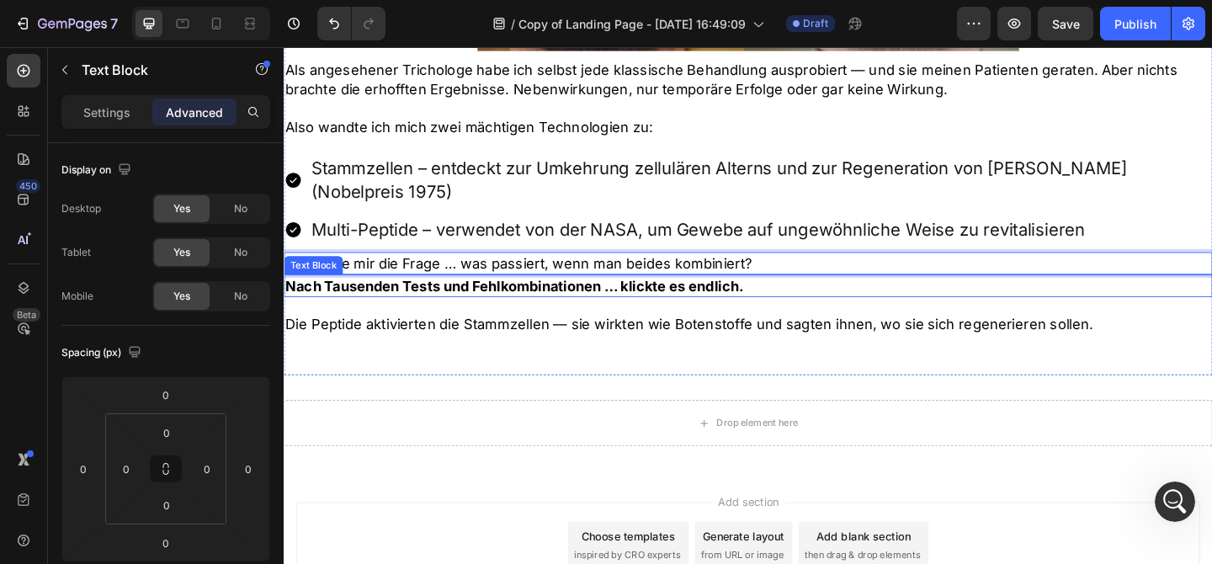
click at [807, 296] on p "Nach Tausenden Tests und Fehlkombinationen … klickte es endlich." at bounding box center [788, 306] width 1007 height 21
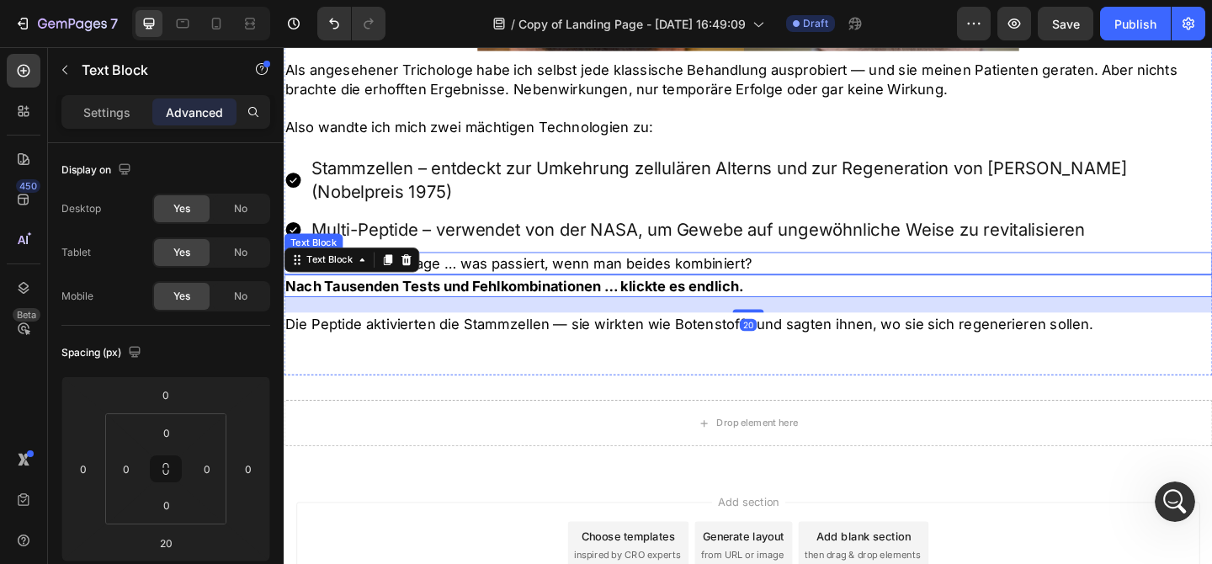
click at [815, 270] on div "Ich stellte mir die Frage … was passiert, wenn man beides kombiniert?" at bounding box center [789, 282] width 1010 height 24
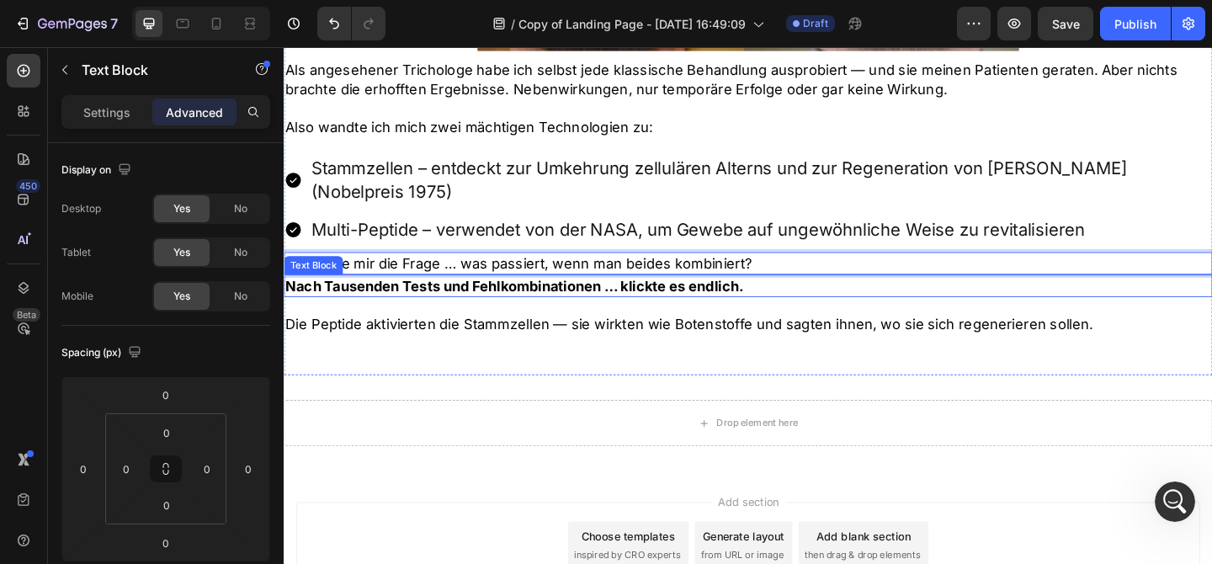
click at [817, 296] on p "Nach Tausenden Tests und Fehlkombinationen … klickte es endlich." at bounding box center [788, 306] width 1007 height 21
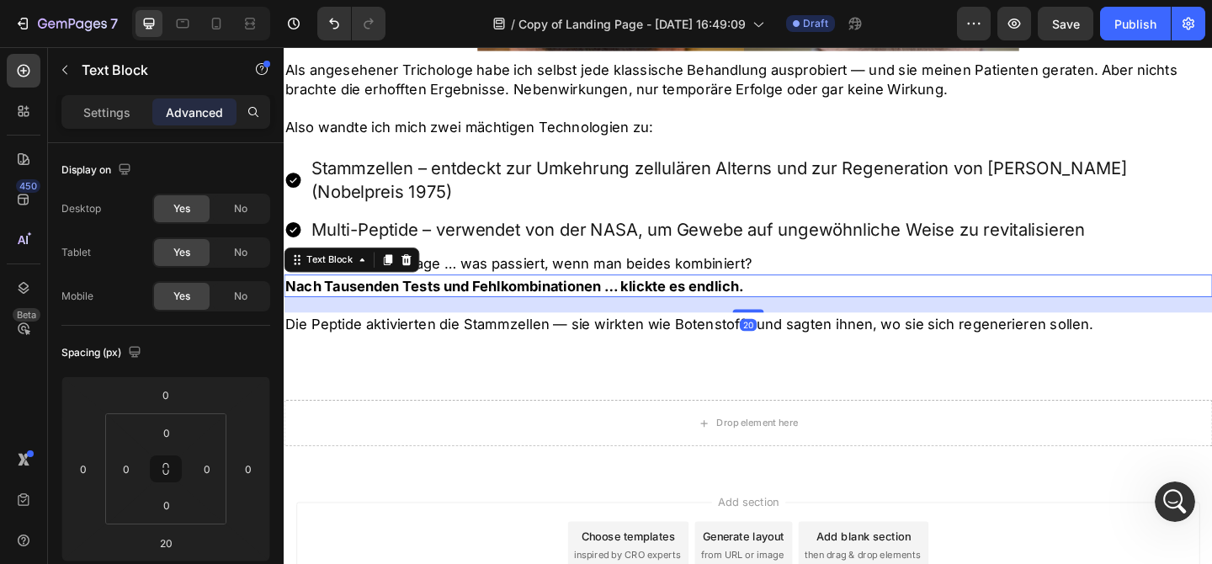
click at [821, 272] on p "Ich stellte mir die Frage … was passiert, wenn man beides kombiniert?" at bounding box center [788, 282] width 1007 height 21
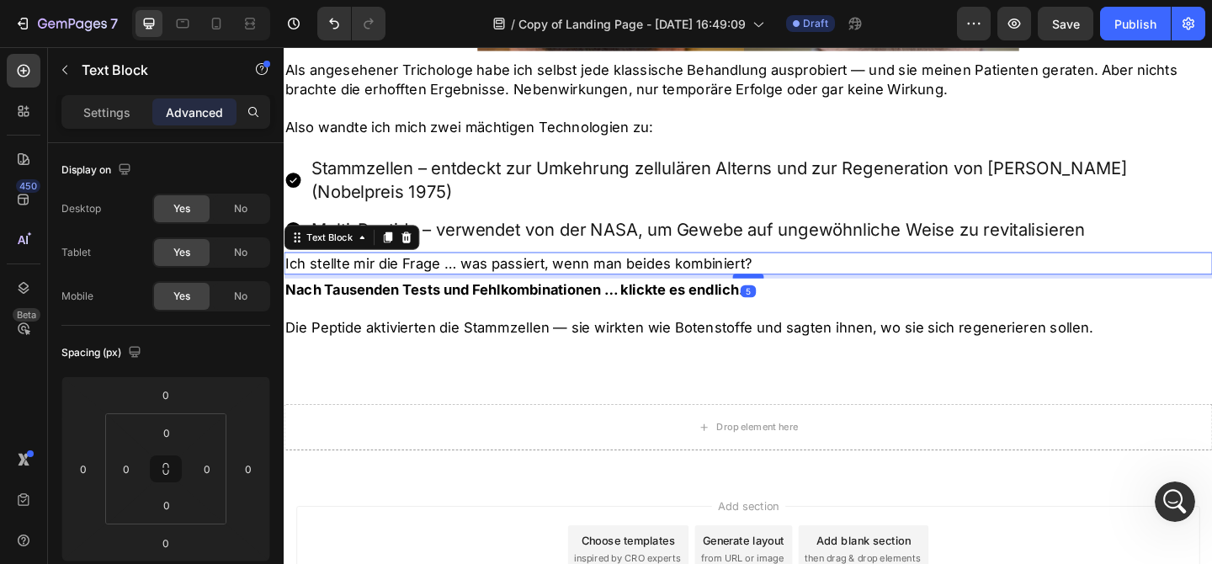
click at [800, 294] on div at bounding box center [789, 296] width 34 height 5
type input "5"
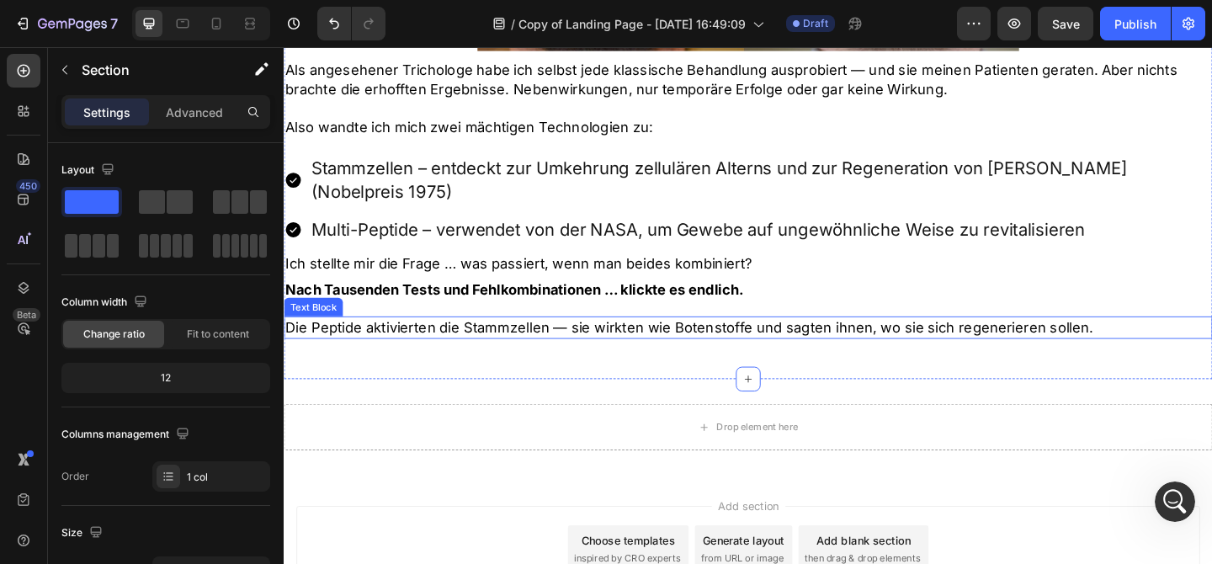
click at [839, 342] on p "Die Peptide aktivierten die Stammzellen — sie wirkten wie Botenstoffe und sagte…" at bounding box center [788, 352] width 1007 height 21
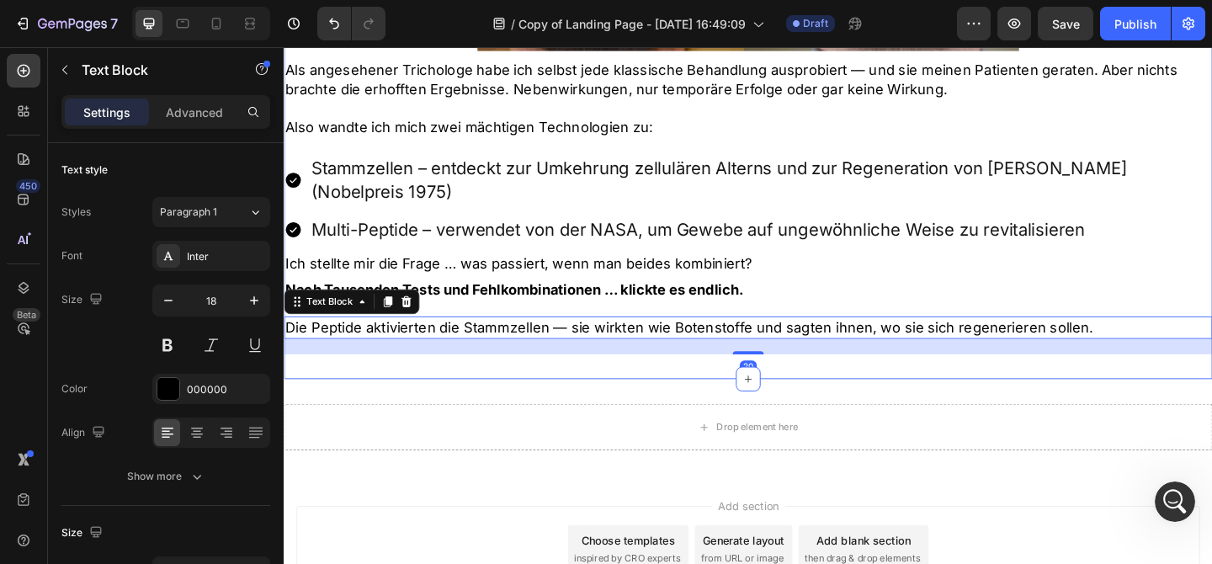
click at [725, 299] on div "Nach Tausenden Tests und Fehlkombinationen … klickte es endlich." at bounding box center [789, 311] width 1010 height 24
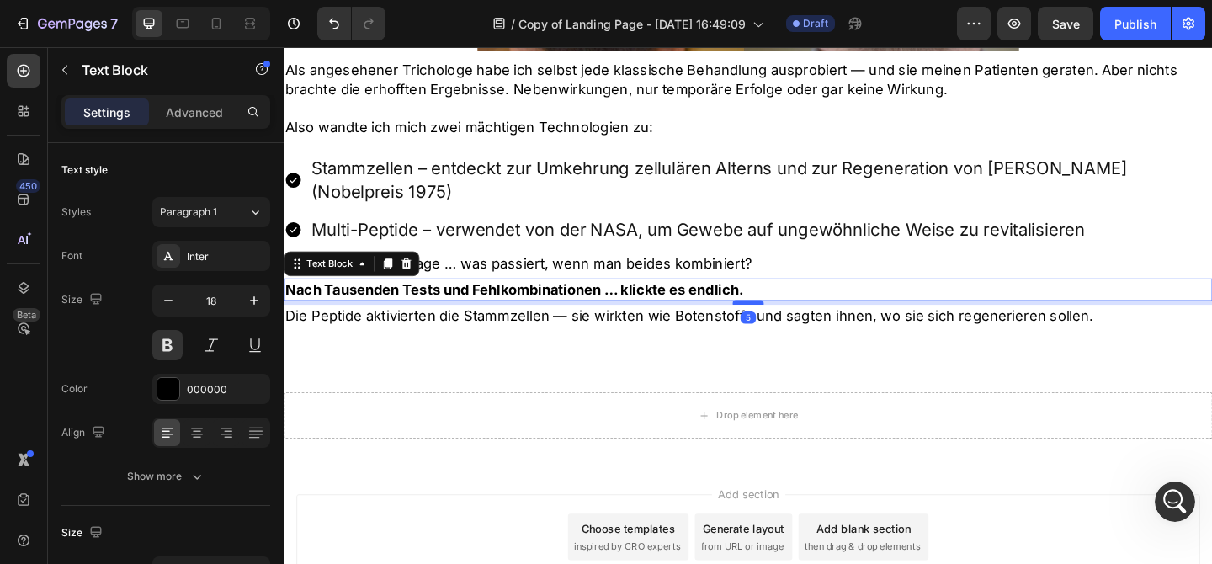
drag, startPoint x: 785, startPoint y: 311, endPoint x: 788, endPoint y: 298, distance: 12.9
click at [788, 322] on div at bounding box center [789, 324] width 34 height 5
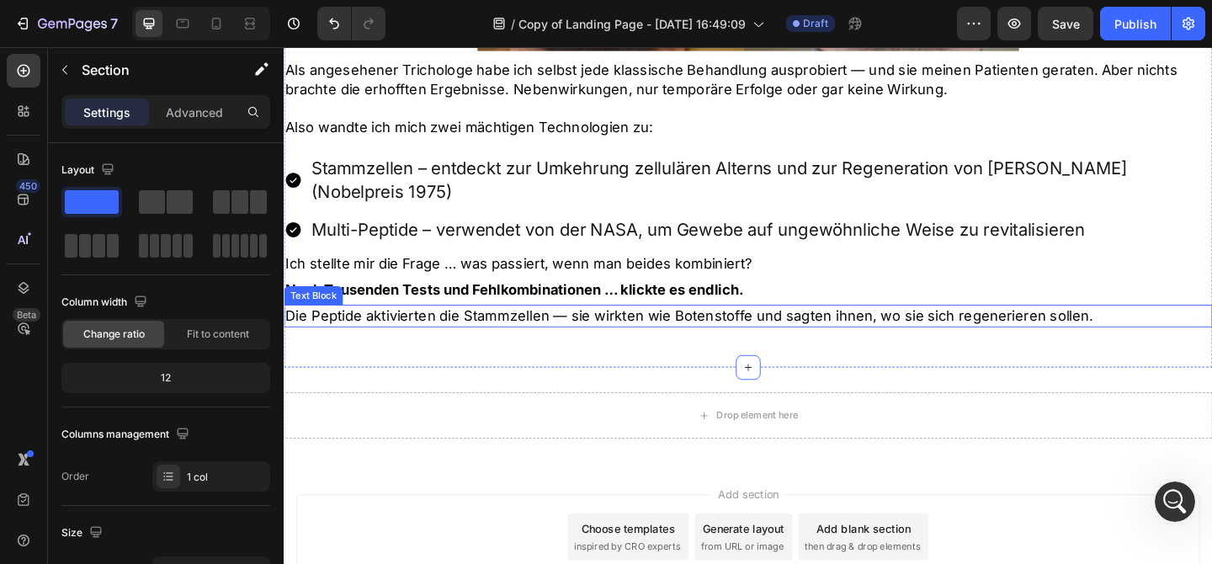
click at [1179, 329] on p "Die Peptide aktivierten die Stammzellen — sie wirkten wie Botenstoffe und sagte…" at bounding box center [788, 339] width 1007 height 21
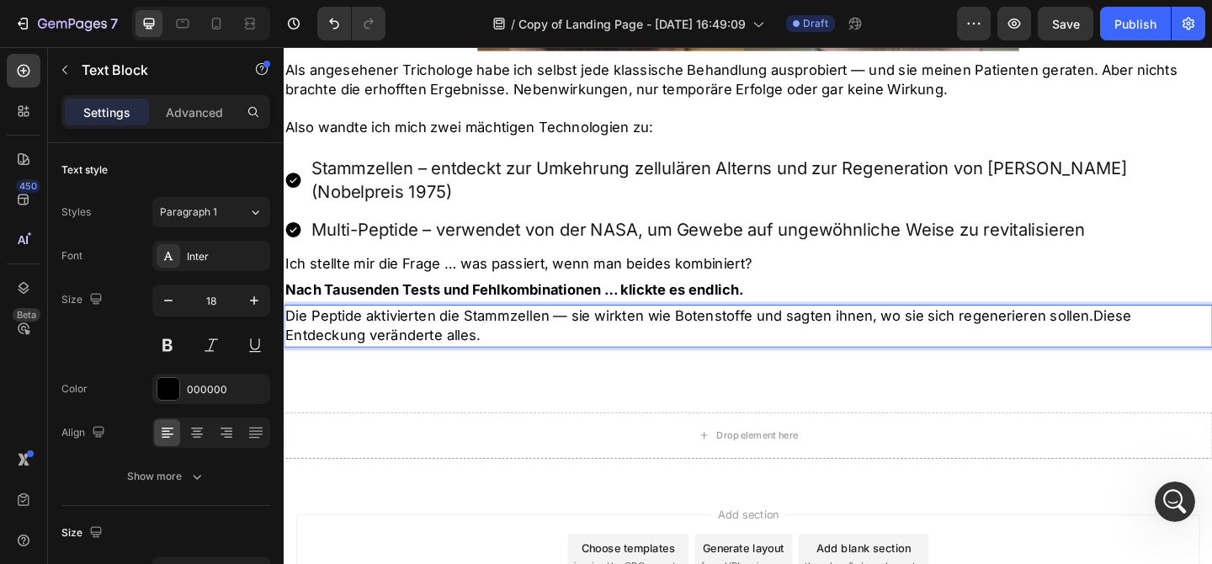
click at [1146, 329] on p "Die Peptide aktivierten die Stammzellen — sie wirkten wie Botenstoffe und sagte…" at bounding box center [788, 350] width 1007 height 42
click at [1048, 272] on p "Ich stellte mir die Frage … was passiert, wenn man beides kombiniert?" at bounding box center [788, 282] width 1007 height 21
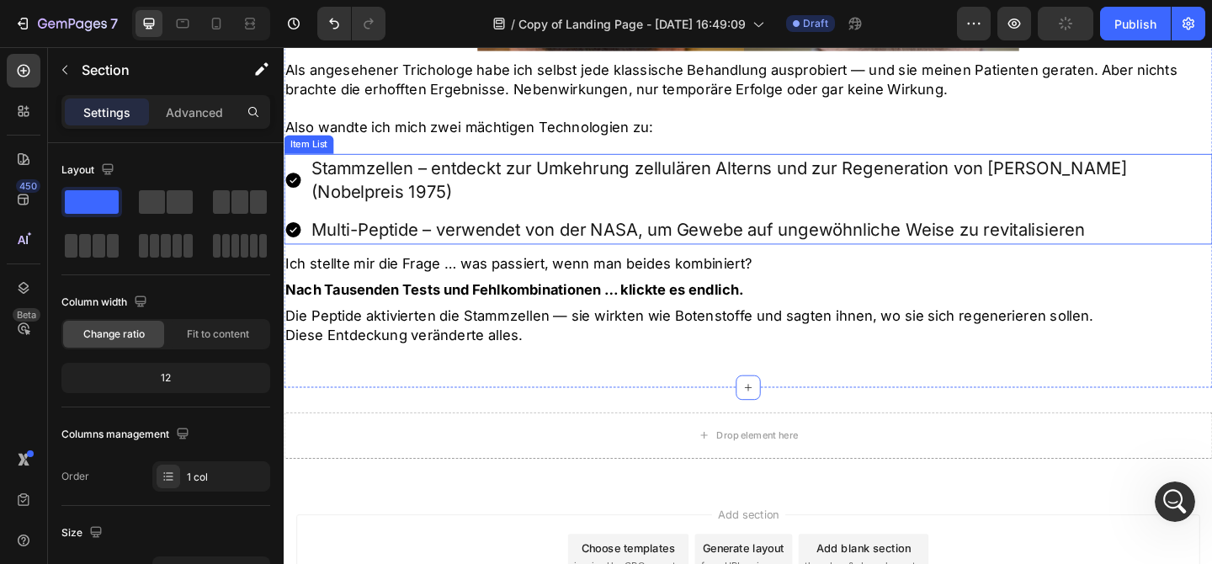
click at [664, 233] on p "Multi-Peptide – verwendet von der NASA, um Gewebe auf ungewöhnliche Weise zu re…" at bounding box center [802, 246] width 978 height 26
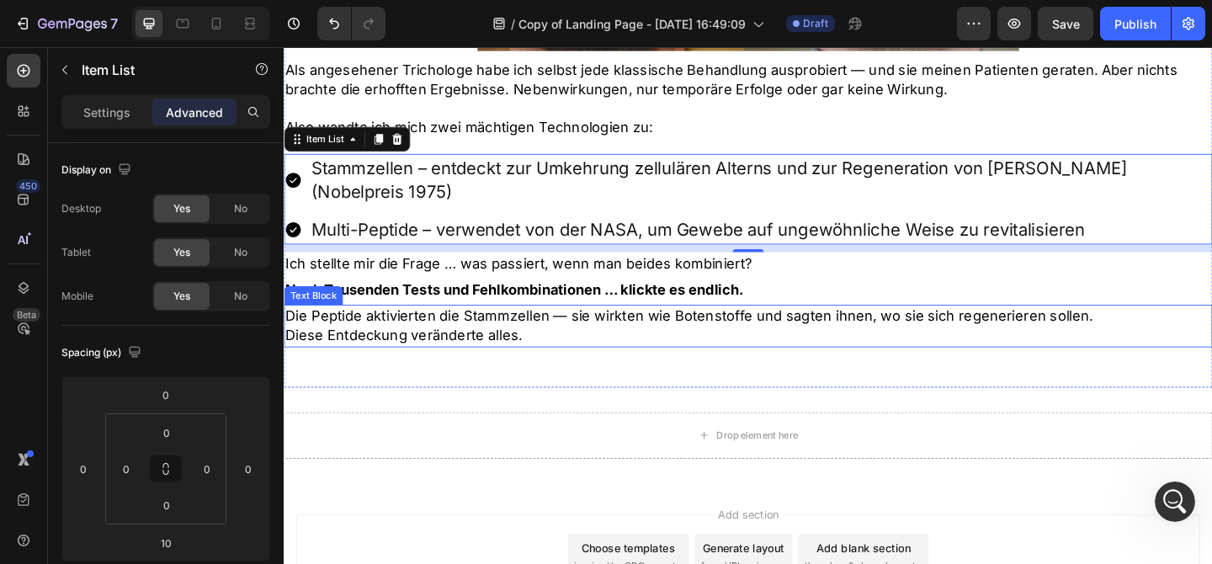
click at [542, 350] on p "Diese Entdeckung veränderte alles." at bounding box center [788, 360] width 1007 height 21
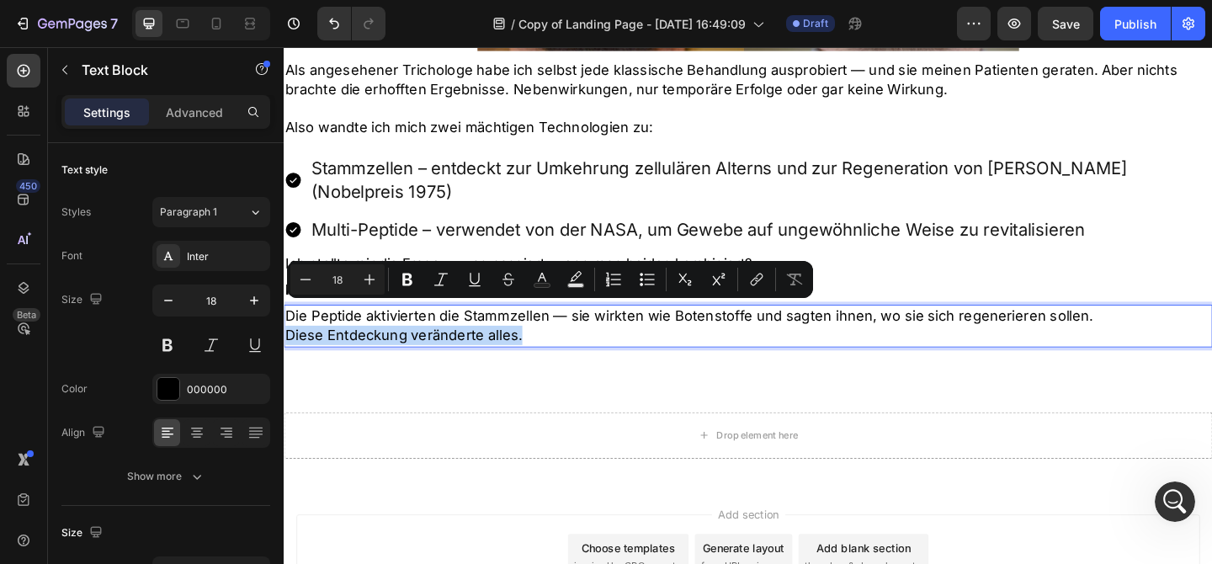
drag, startPoint x: 542, startPoint y: 330, endPoint x: 285, endPoint y: 332, distance: 256.7
click at [286, 350] on p "Diese Entdeckung veränderte alles." at bounding box center [788, 360] width 1007 height 21
click at [401, 284] on icon "Editor contextual toolbar" at bounding box center [407, 279] width 17 height 17
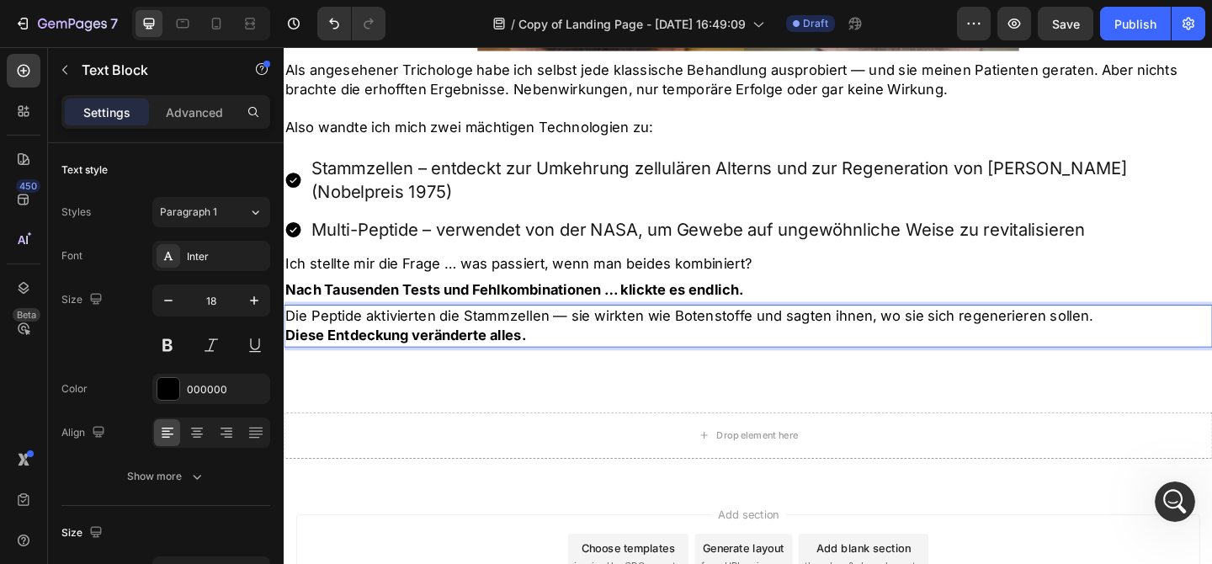
scroll to position [3493, 0]
click at [592, 350] on p "Diese Entdeckung veränderte alles." at bounding box center [788, 360] width 1007 height 21
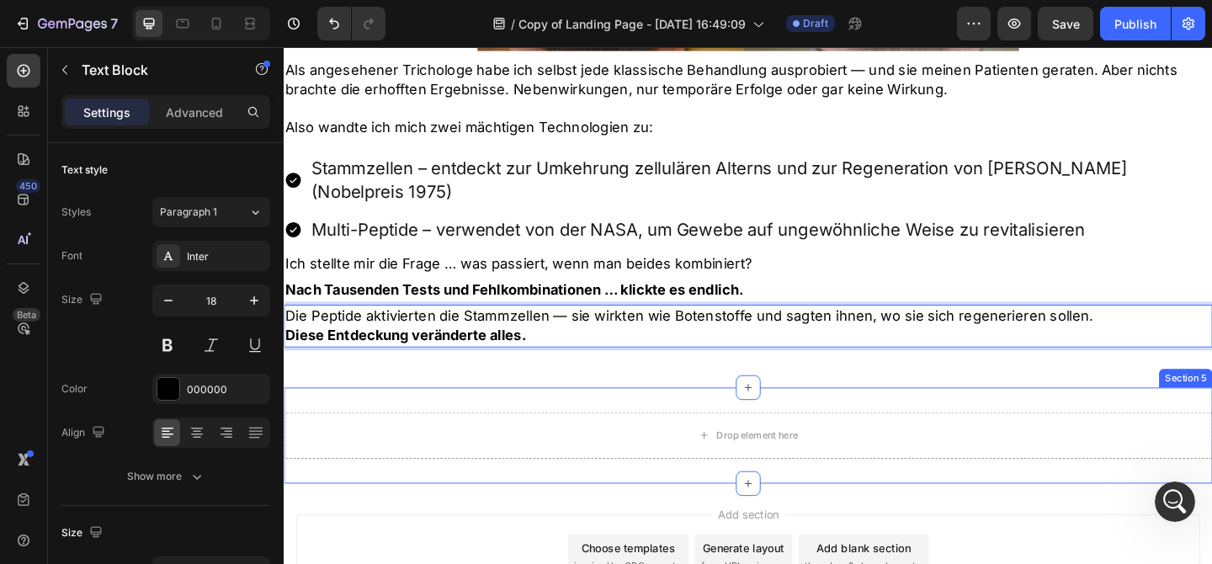
click at [672, 417] on div "Drop element here Section 5" at bounding box center [789, 469] width 1010 height 104
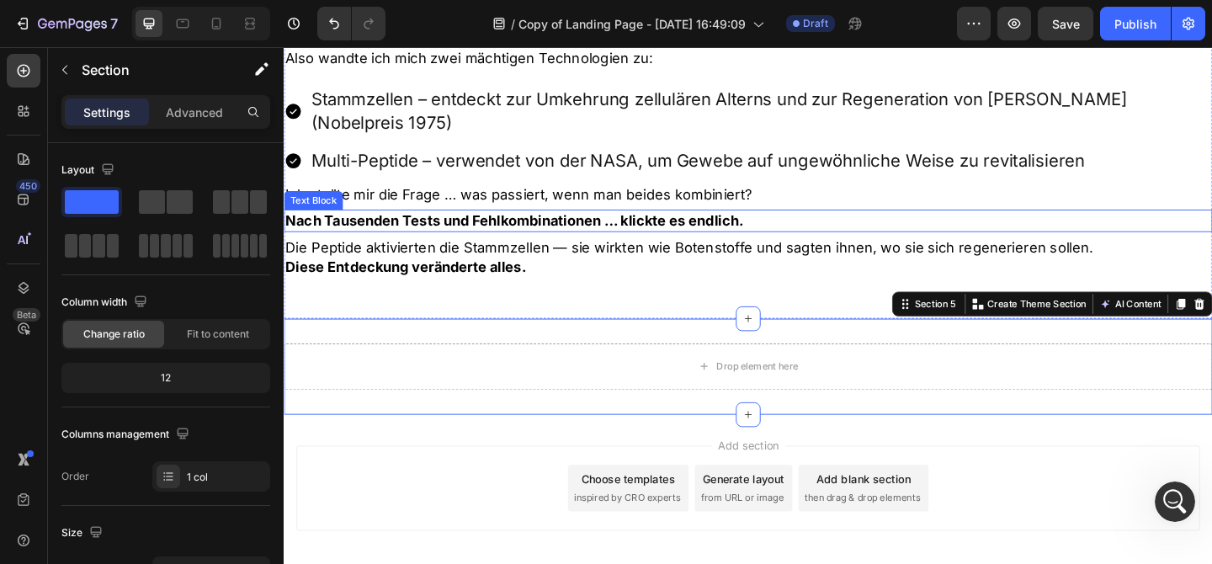
scroll to position [1768, 0]
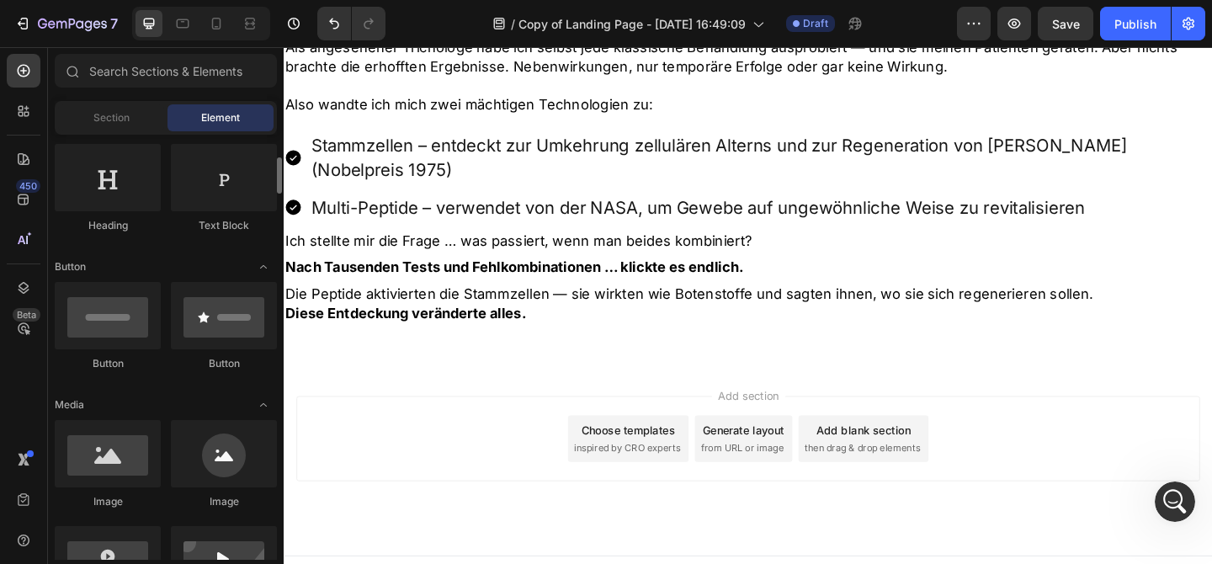
scroll to position [260, 0]
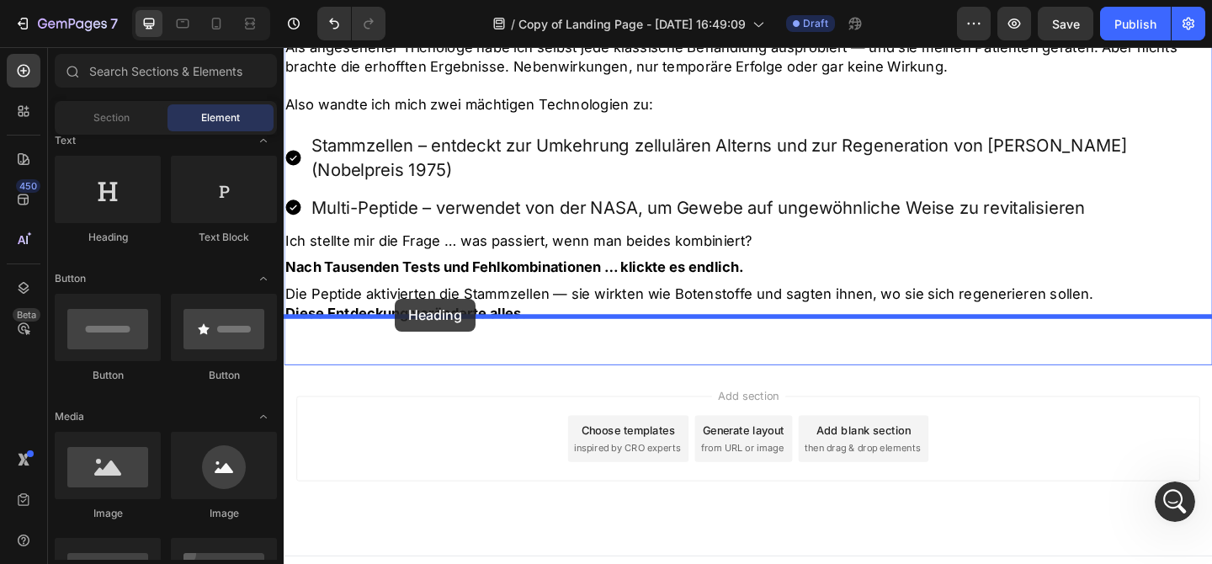
drag, startPoint x: 380, startPoint y: 232, endPoint x: 405, endPoint y: 321, distance: 91.9
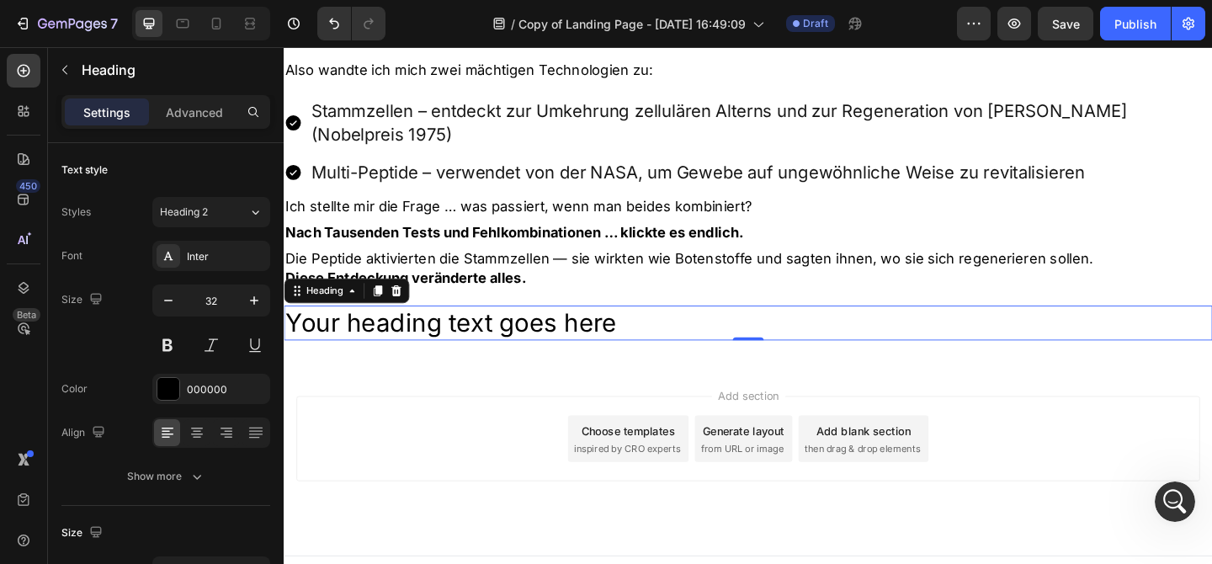
scroll to position [3493, 0]
click at [539, 328] on h2 "Your heading text goes here" at bounding box center [789, 347] width 1010 height 39
click at [539, 330] on p "Your heading text goes here" at bounding box center [788, 347] width 1007 height 35
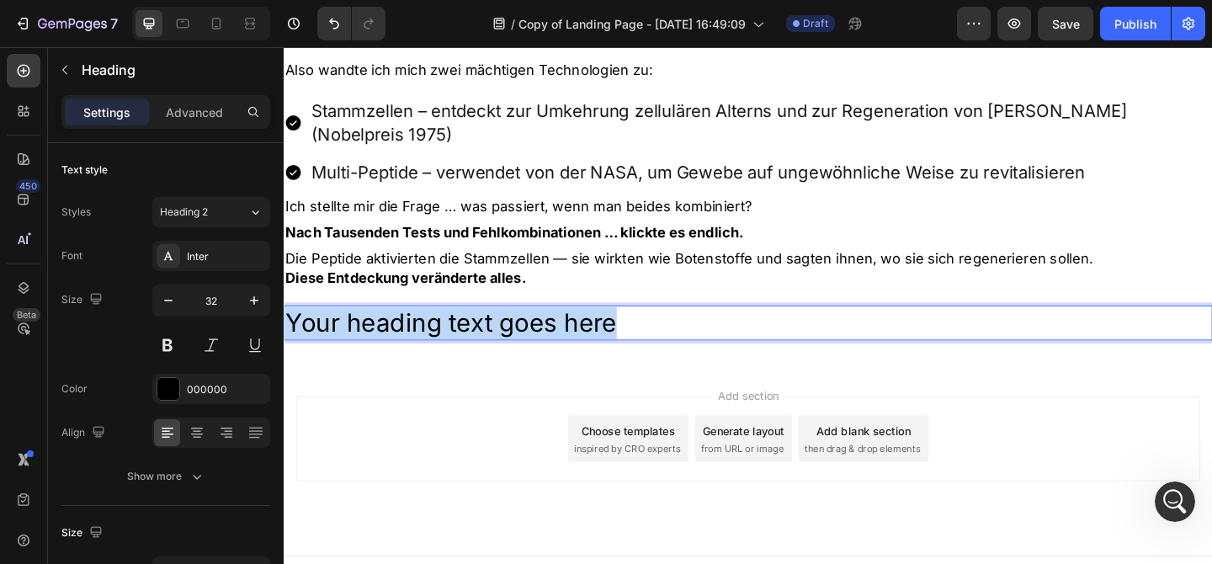
click at [539, 330] on p "Your heading text goes here" at bounding box center [788, 347] width 1007 height 35
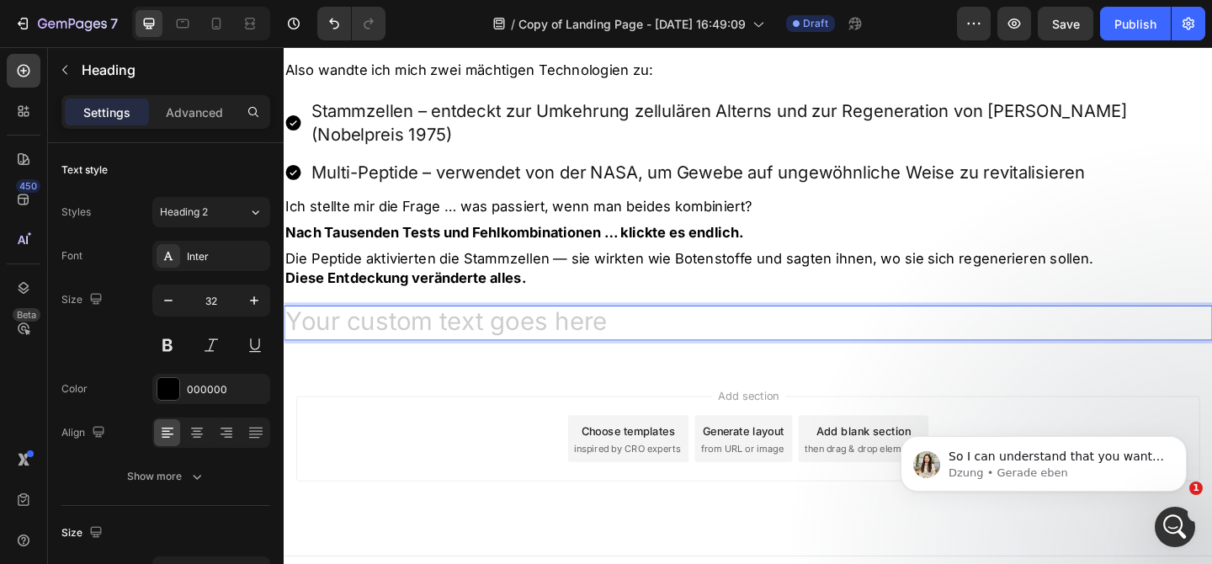
scroll to position [3510, 0]
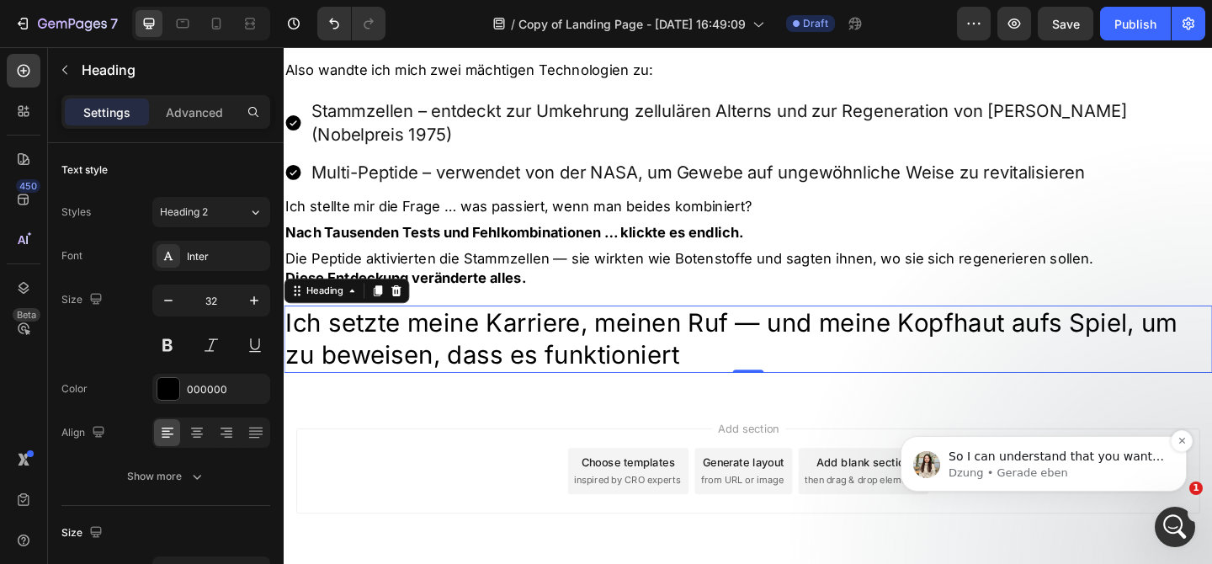
click at [1110, 472] on p "Dzung • Gerade eben" at bounding box center [1056, 472] width 217 height 15
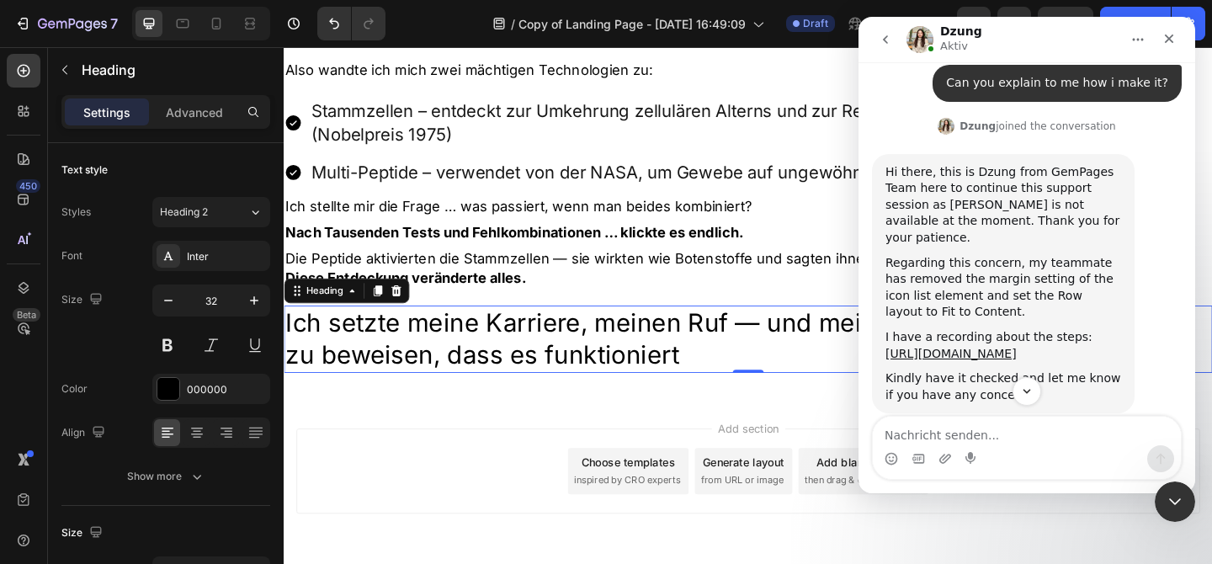
scroll to position [3538, 0]
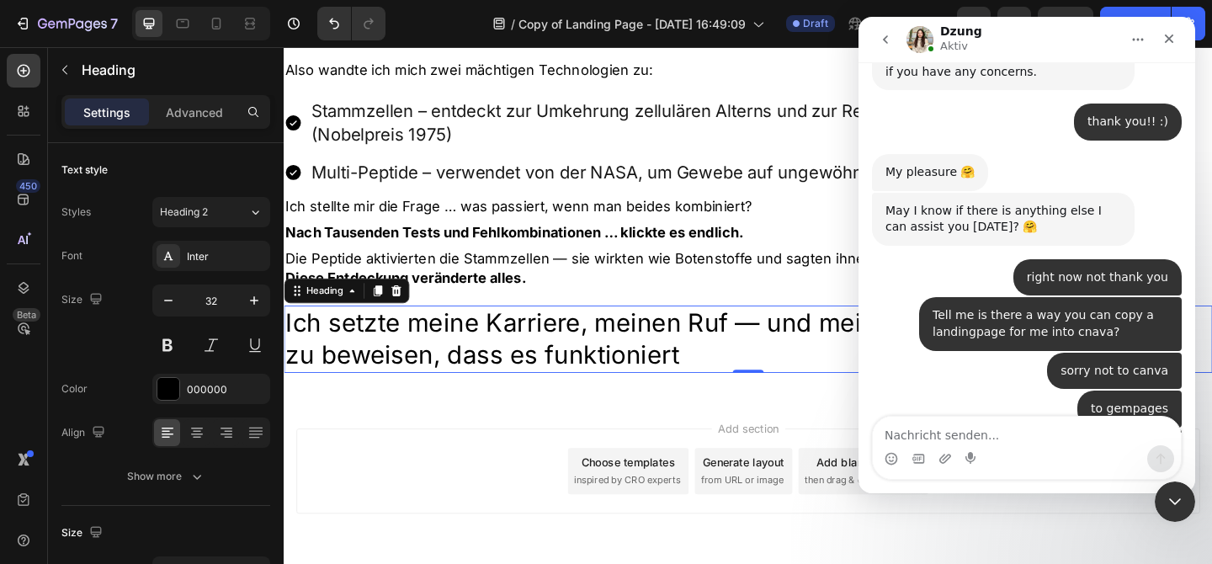
click at [1043, 450] on div "Intercom Messenger" at bounding box center [1027, 458] width 308 height 27
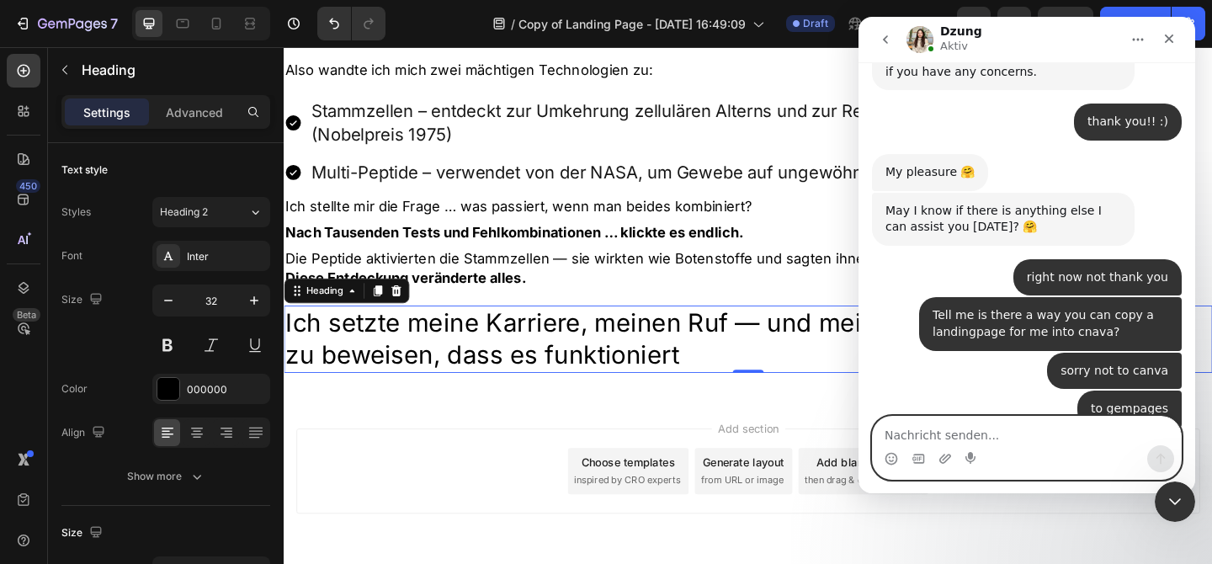
click at [1026, 431] on textarea "Nachricht senden..." at bounding box center [1027, 431] width 308 height 29
type textarea "no a website link into gempages"
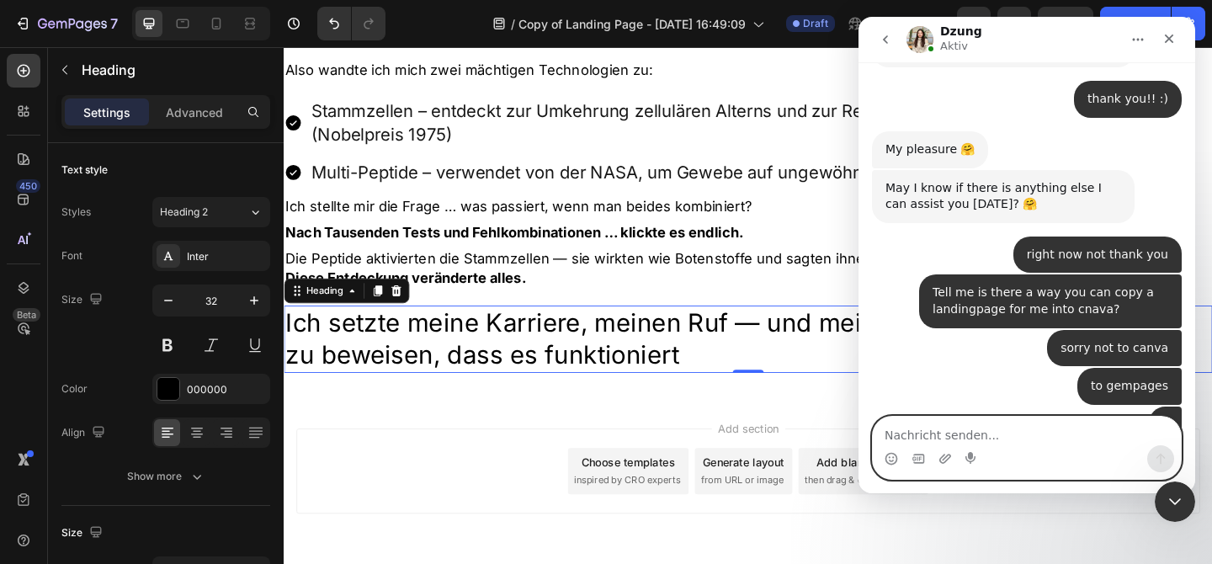
paste textarea "https://nordicbiolabs.com/pages/stem-cell-review-7"
type textarea "https://nordicbiolabs.com/pages/stem-cell-review-7"
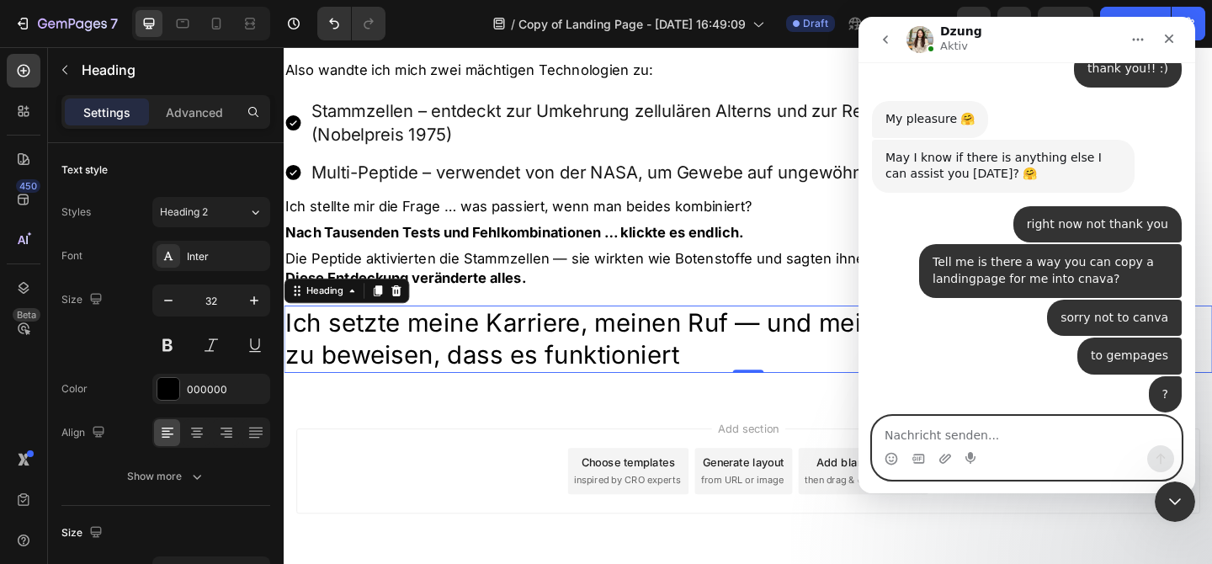
scroll to position [3615, 0]
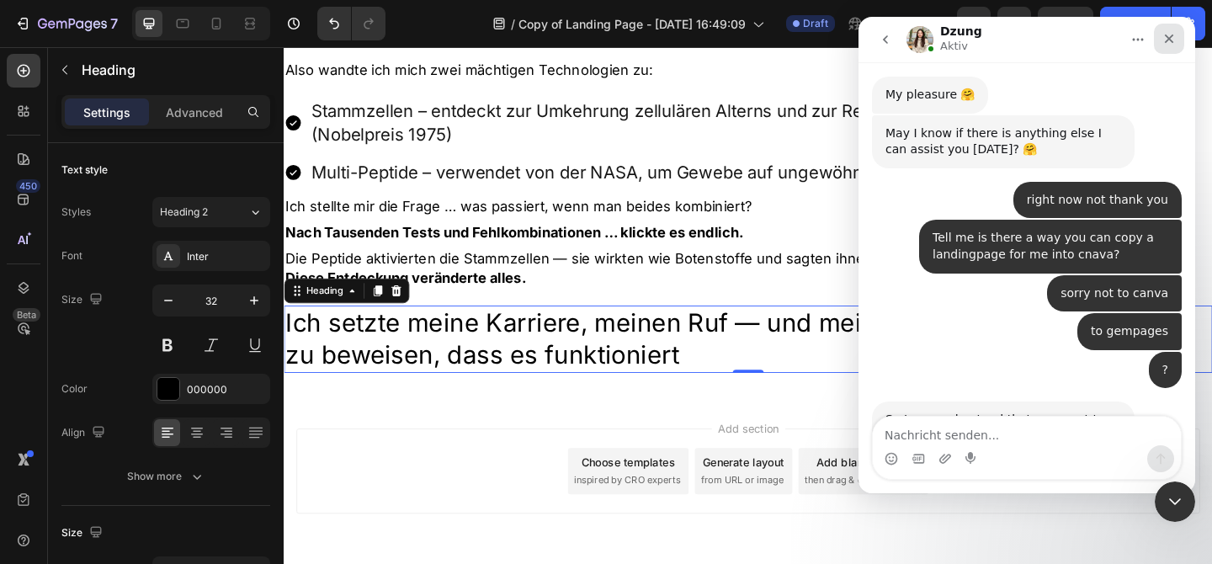
click at [1177, 40] on div "Schließen" at bounding box center [1169, 39] width 30 height 30
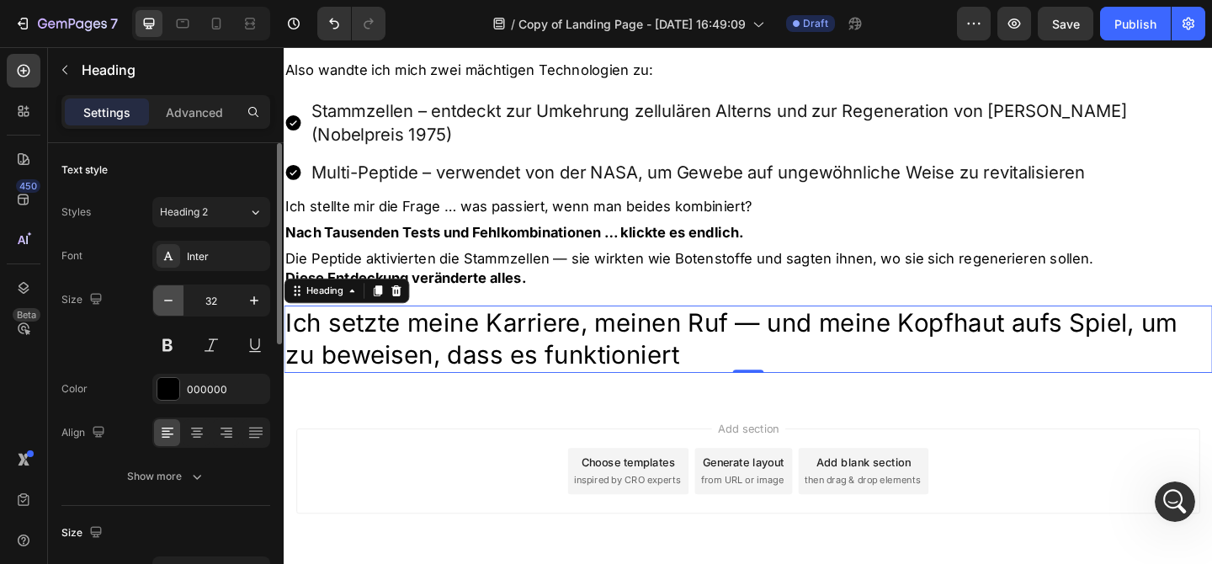
click at [162, 305] on icon "button" at bounding box center [168, 300] width 17 height 17
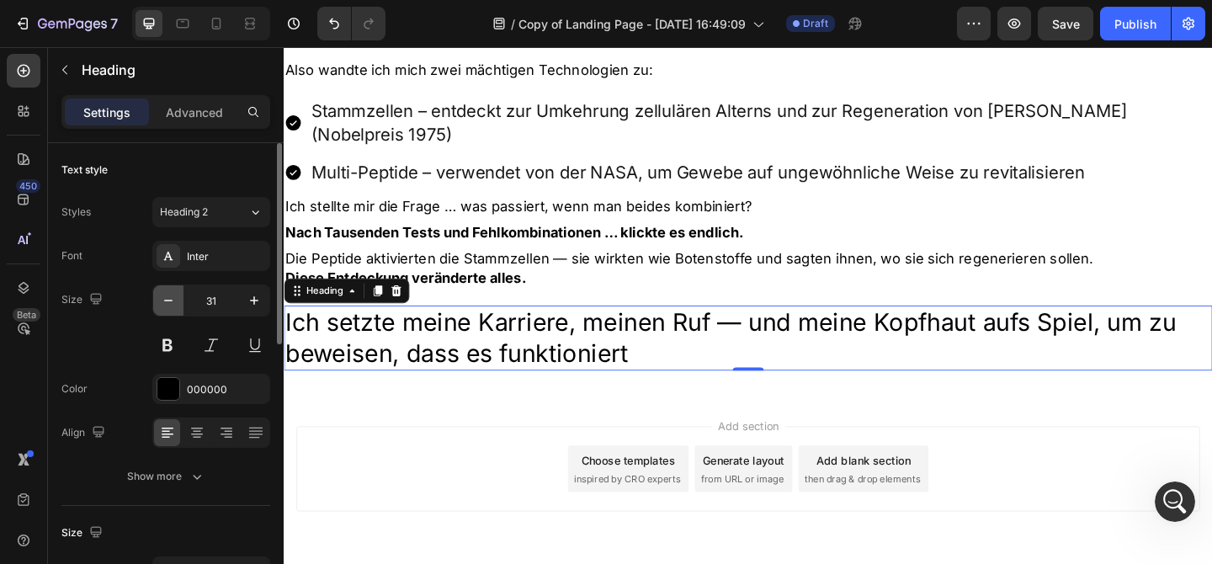
click at [162, 305] on icon "button" at bounding box center [168, 300] width 17 height 17
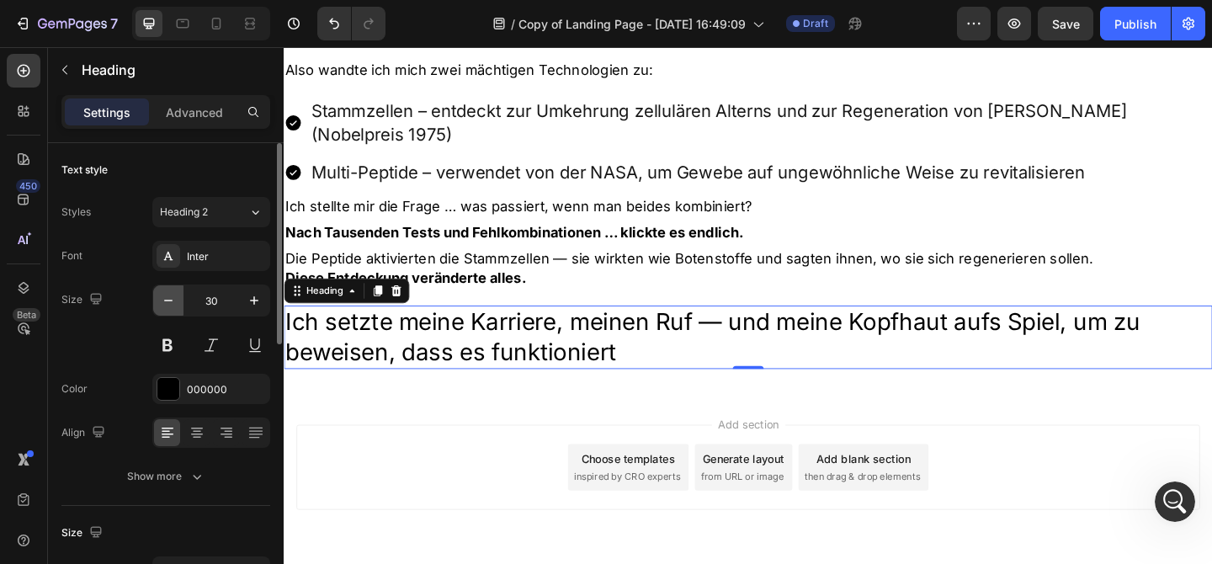
click at [162, 305] on icon "button" at bounding box center [168, 300] width 17 height 17
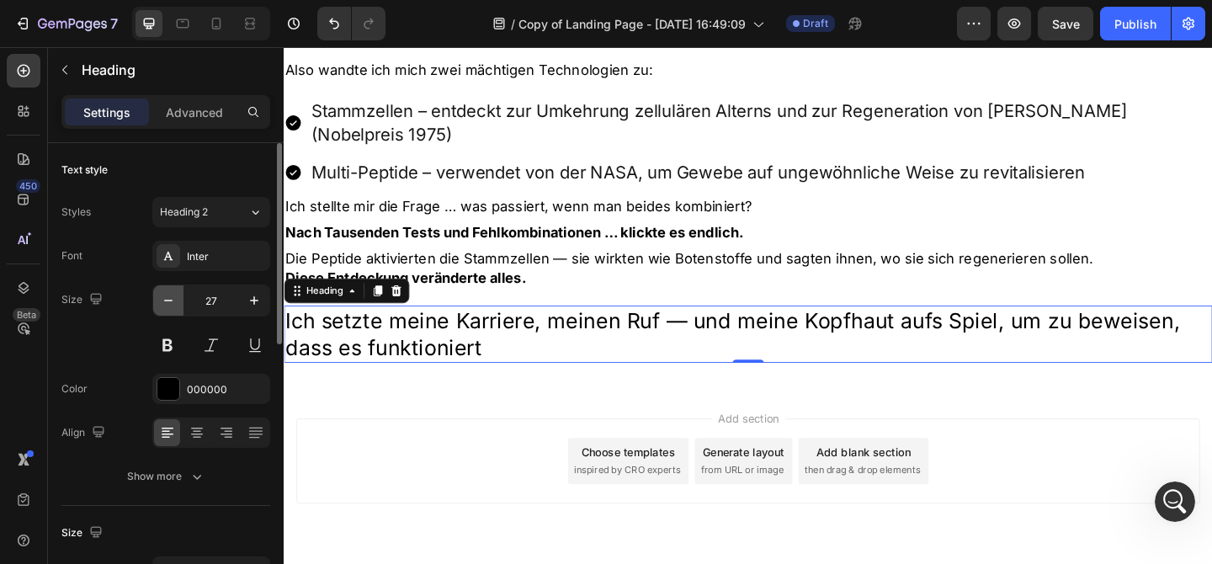
click at [162, 305] on icon "button" at bounding box center [168, 300] width 17 height 17
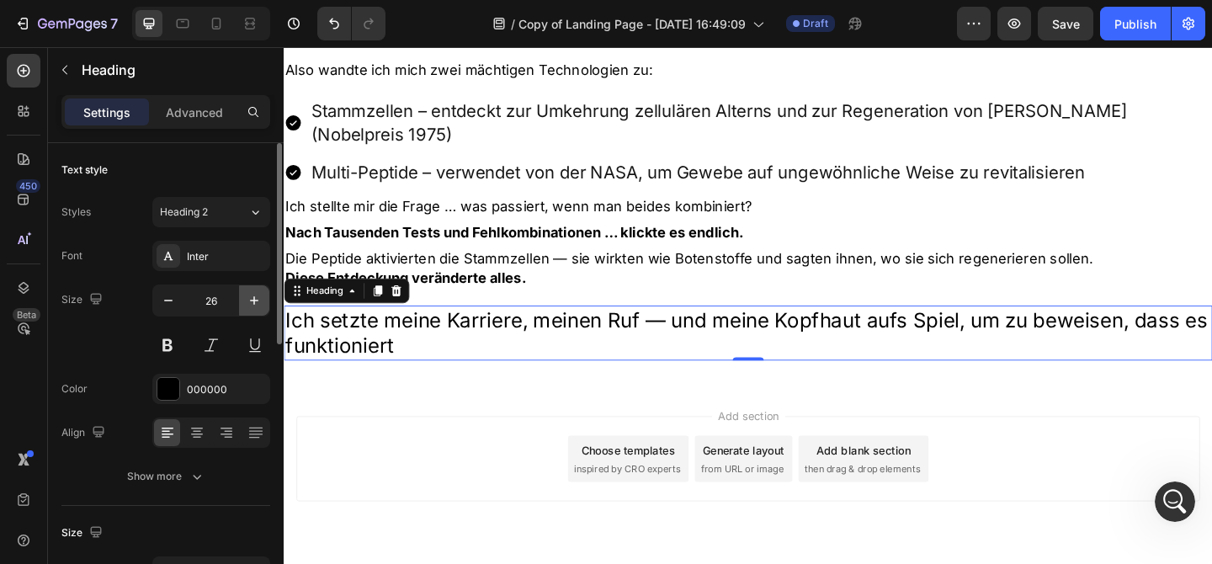
click at [252, 302] on icon "button" at bounding box center [254, 300] width 17 height 17
type input "27"
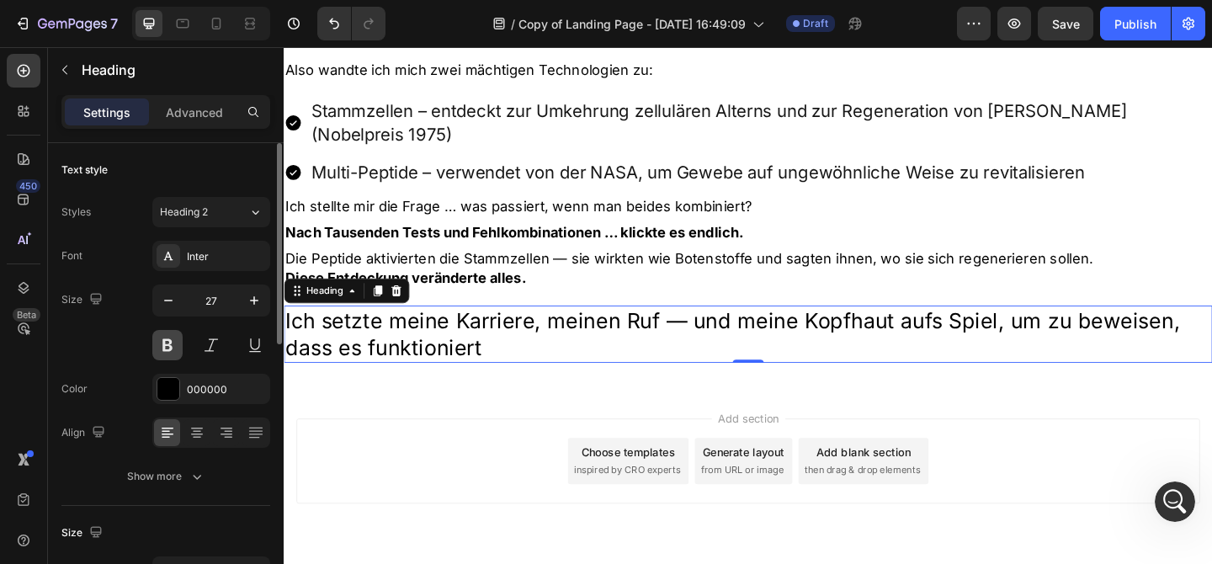
click at [172, 344] on button at bounding box center [167, 345] width 30 height 30
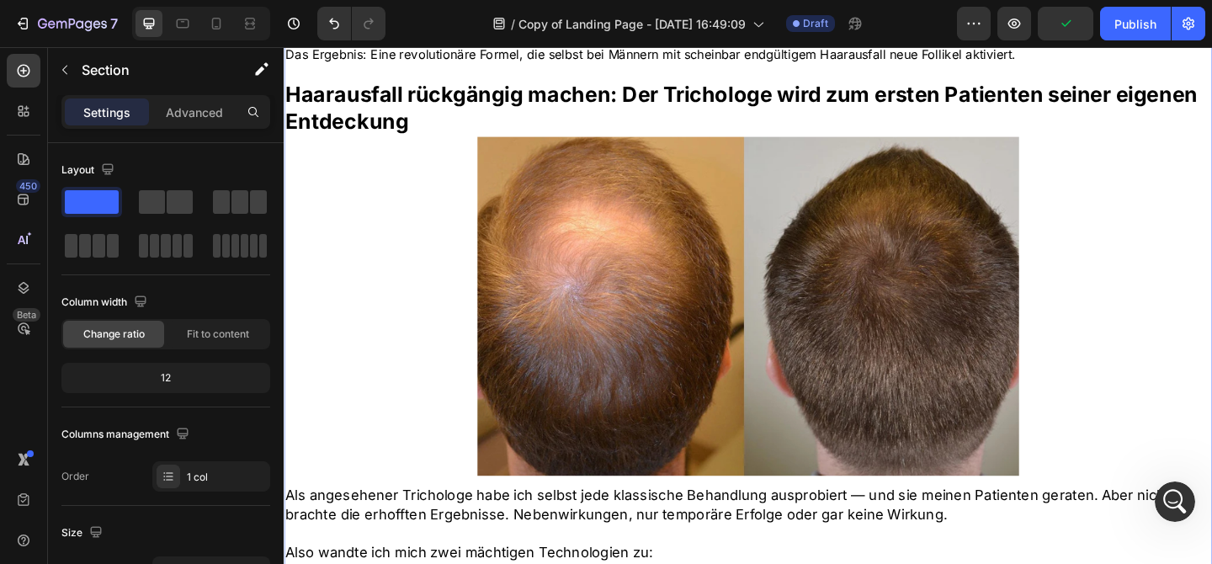
scroll to position [1288, 0]
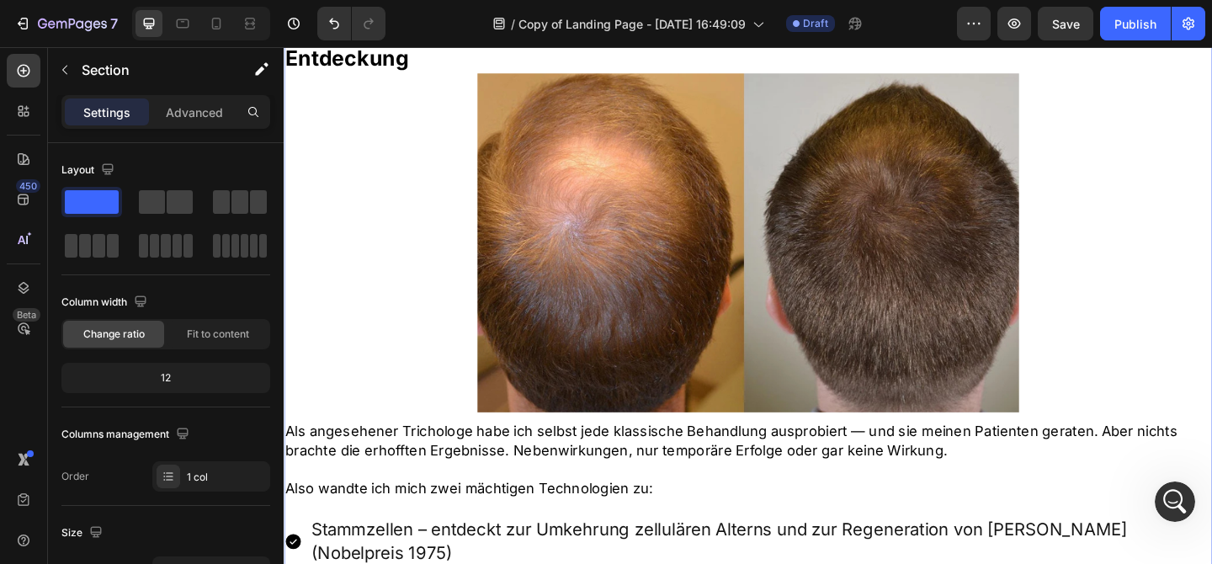
click at [558, 209] on img at bounding box center [788, 260] width 589 height 369
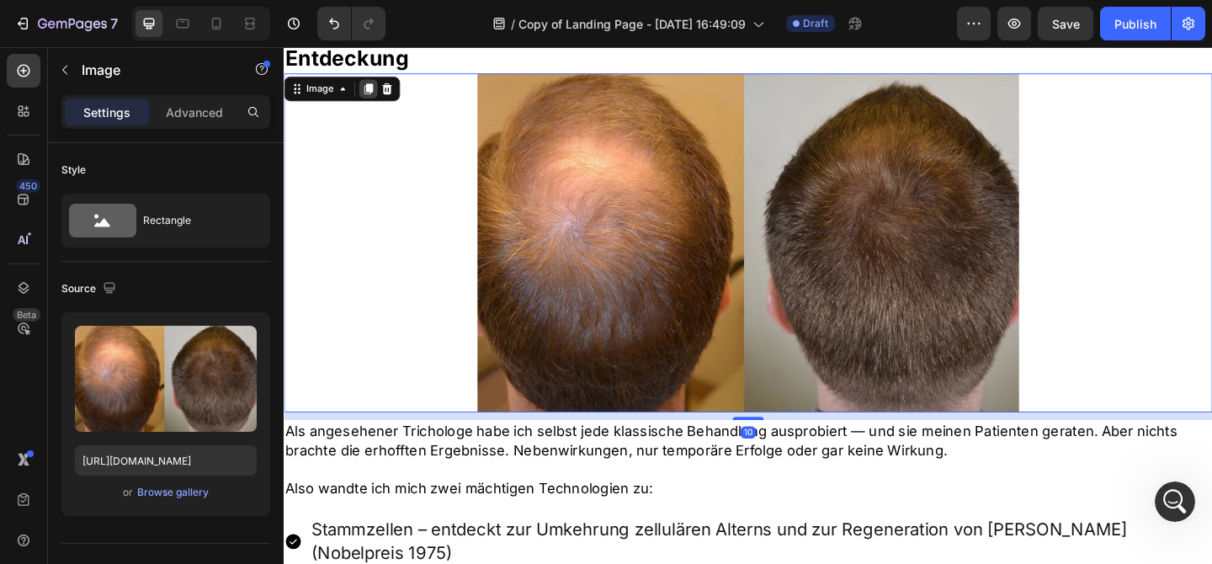
click at [380, 92] on icon at bounding box center [375, 94] width 9 height 12
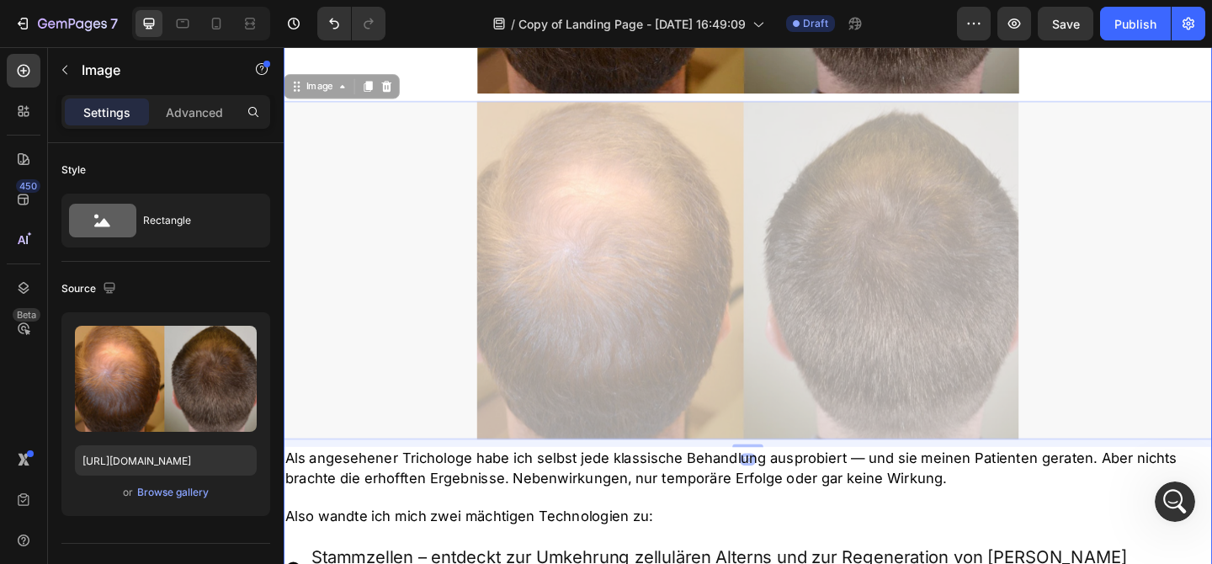
scroll to position [2144, 0]
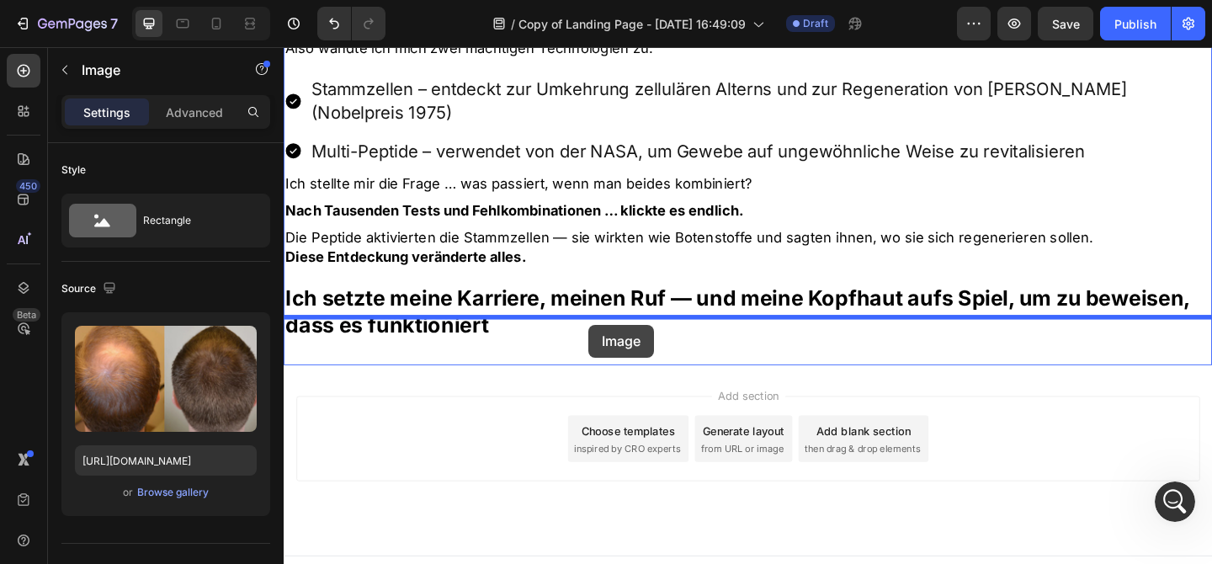
drag, startPoint x: 649, startPoint y: 309, endPoint x: 615, endPoint y: 349, distance: 52.6
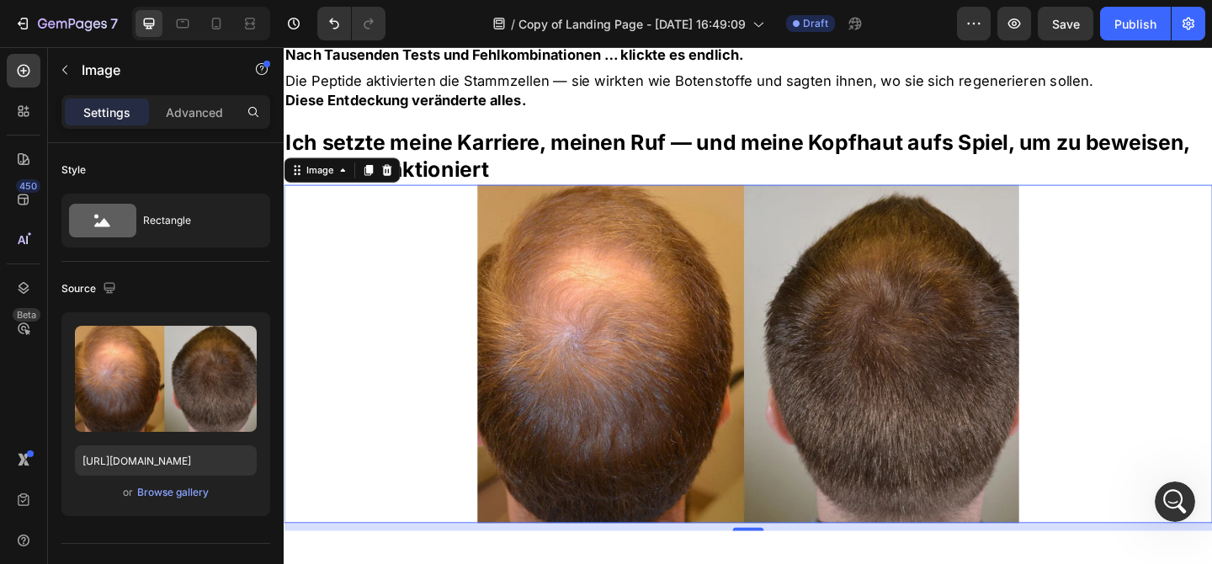
scroll to position [1943, 0]
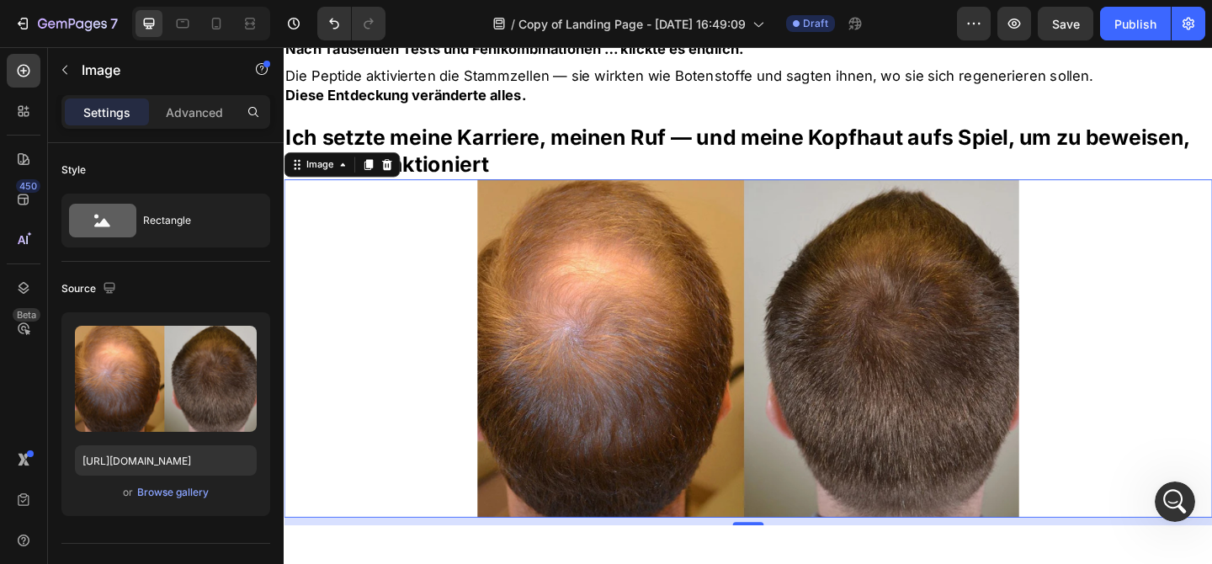
click at [643, 372] on img at bounding box center [788, 375] width 589 height 369
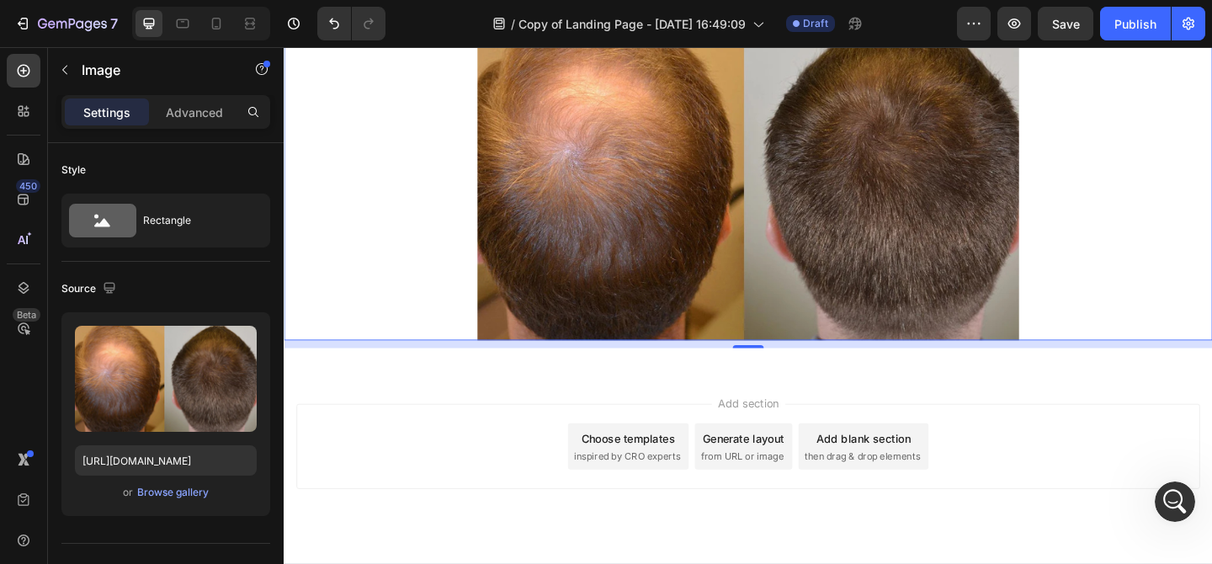
scroll to position [2144, 0]
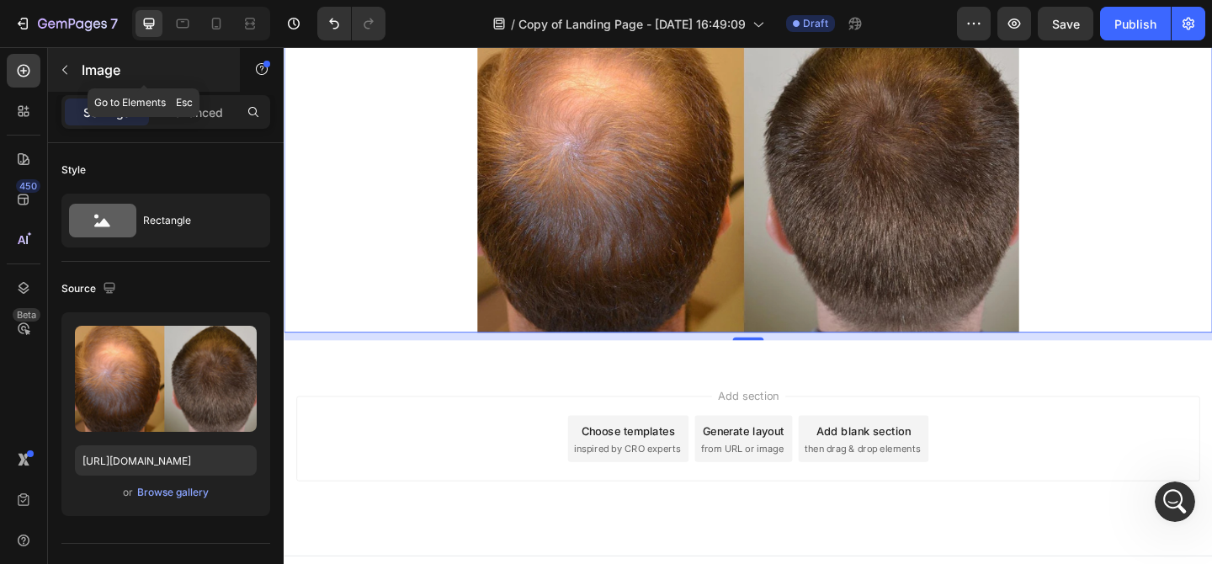
click at [77, 61] on button "button" at bounding box center [64, 69] width 27 height 27
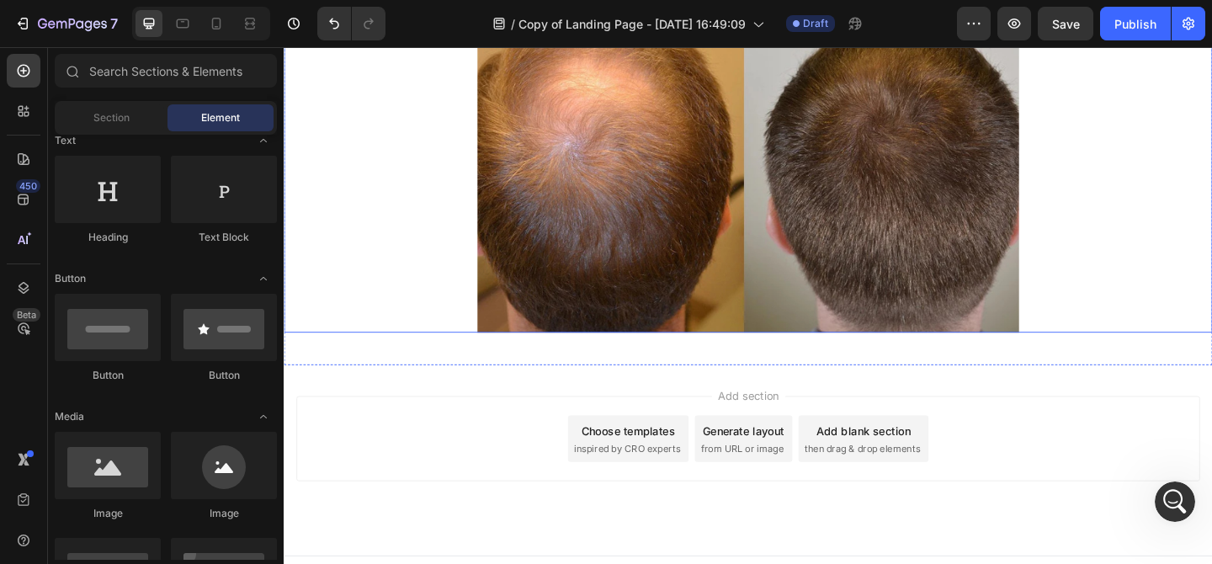
click at [591, 238] on img at bounding box center [788, 174] width 589 height 369
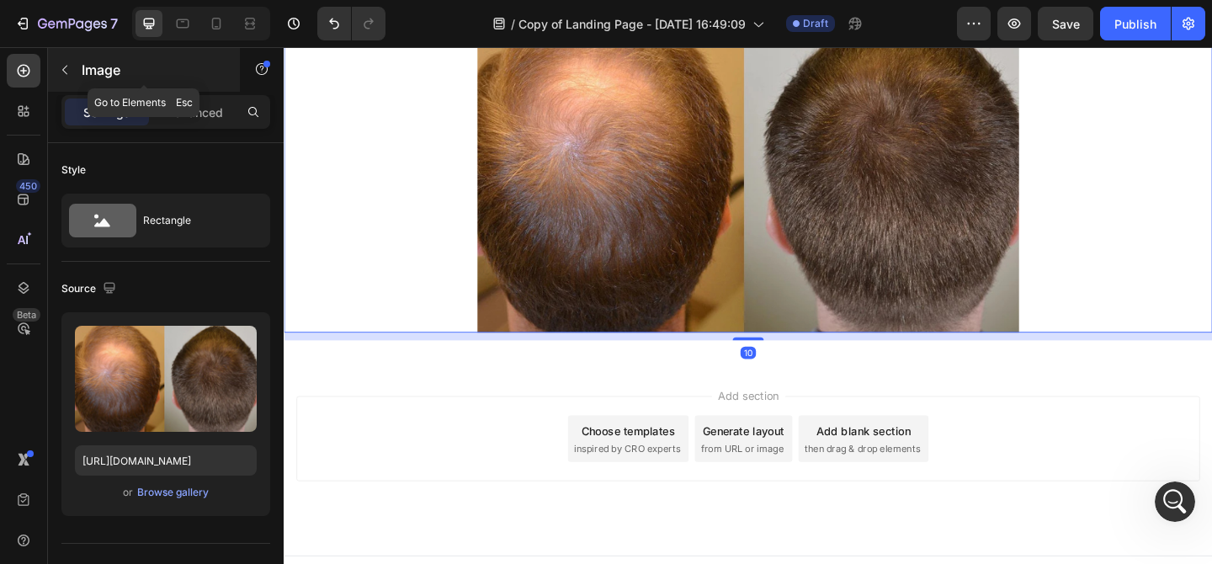
click at [79, 52] on div "Image" at bounding box center [144, 70] width 192 height 44
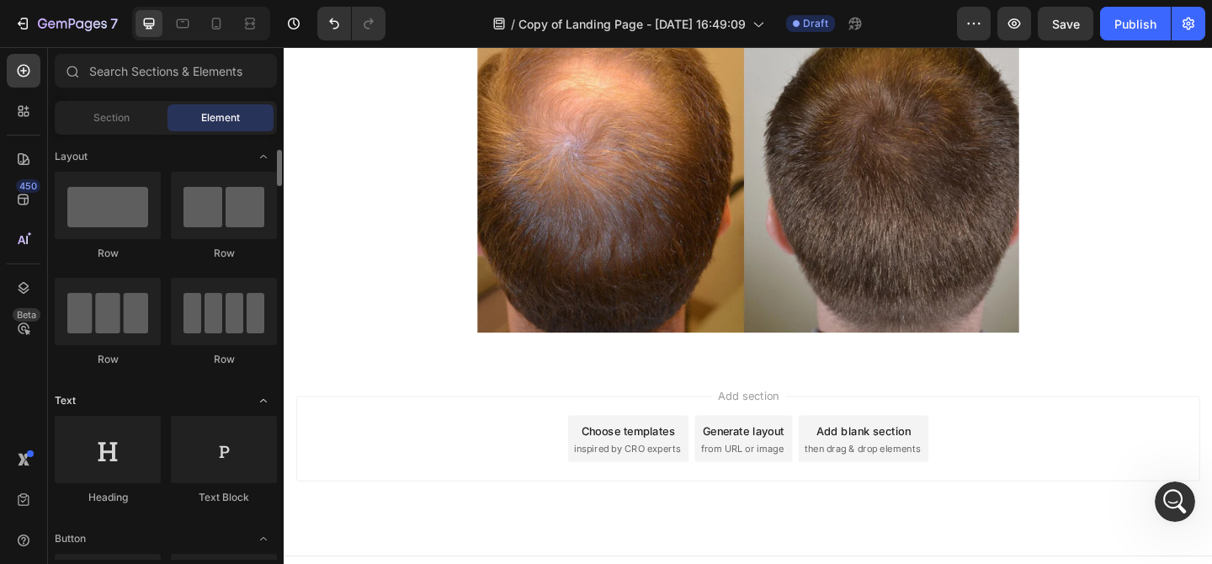
scroll to position [48, 0]
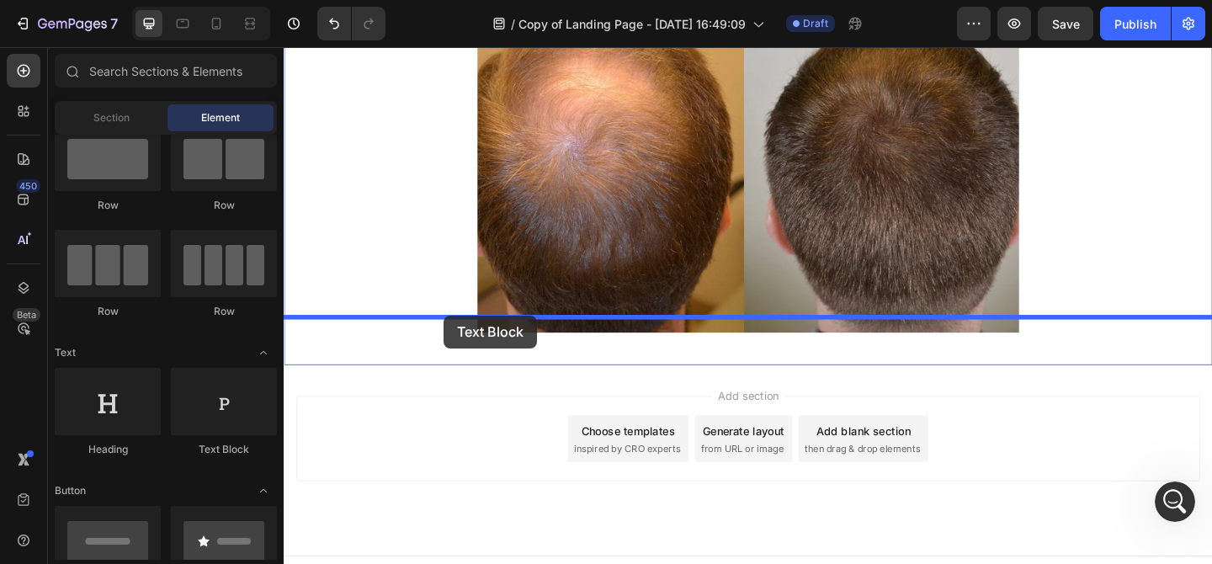
drag, startPoint x: 486, startPoint y: 457, endPoint x: 457, endPoint y: 340, distance: 120.6
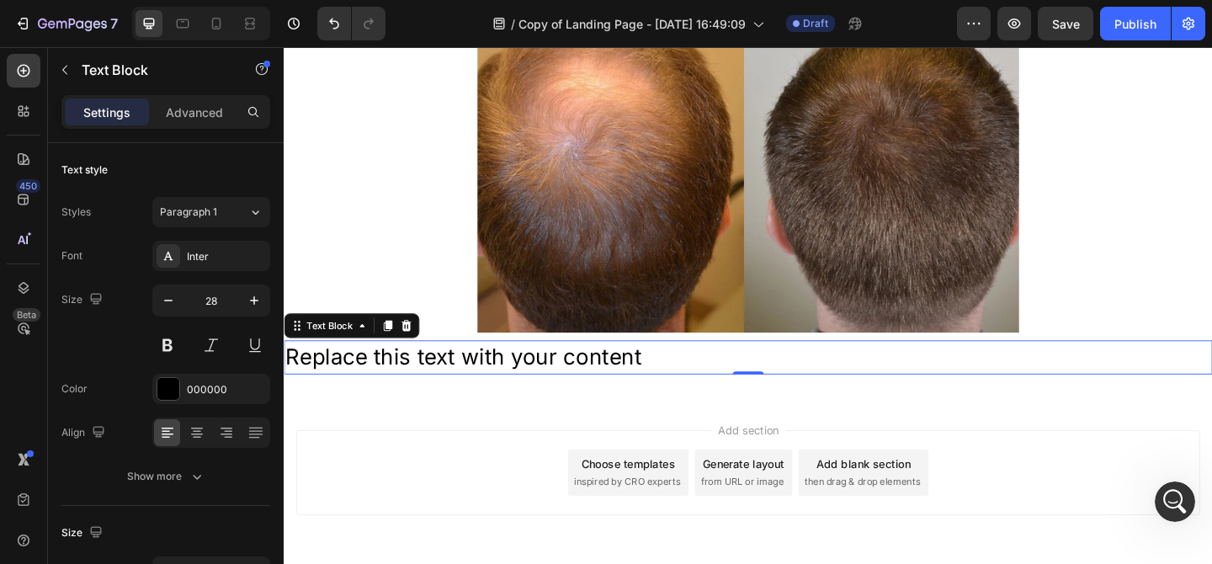
click at [523, 366] on div "Replace this text with your content" at bounding box center [789, 384] width 1010 height 36
click at [523, 368] on p "Replace this text with your content" at bounding box center [788, 384] width 1007 height 33
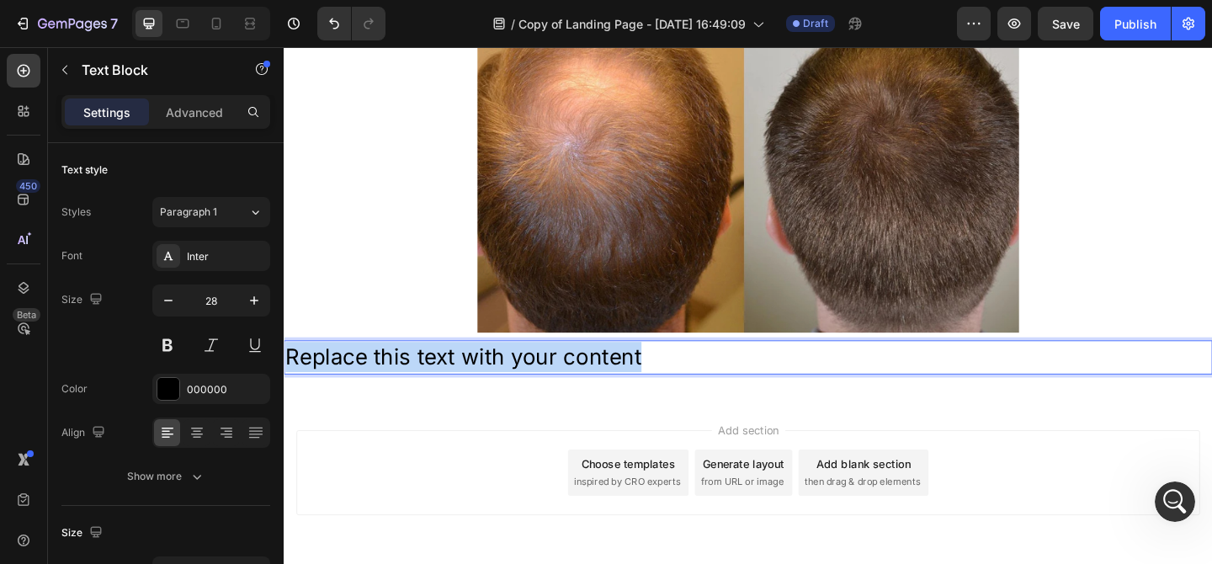
click at [523, 368] on p "Replace this text with your content" at bounding box center [788, 384] width 1007 height 33
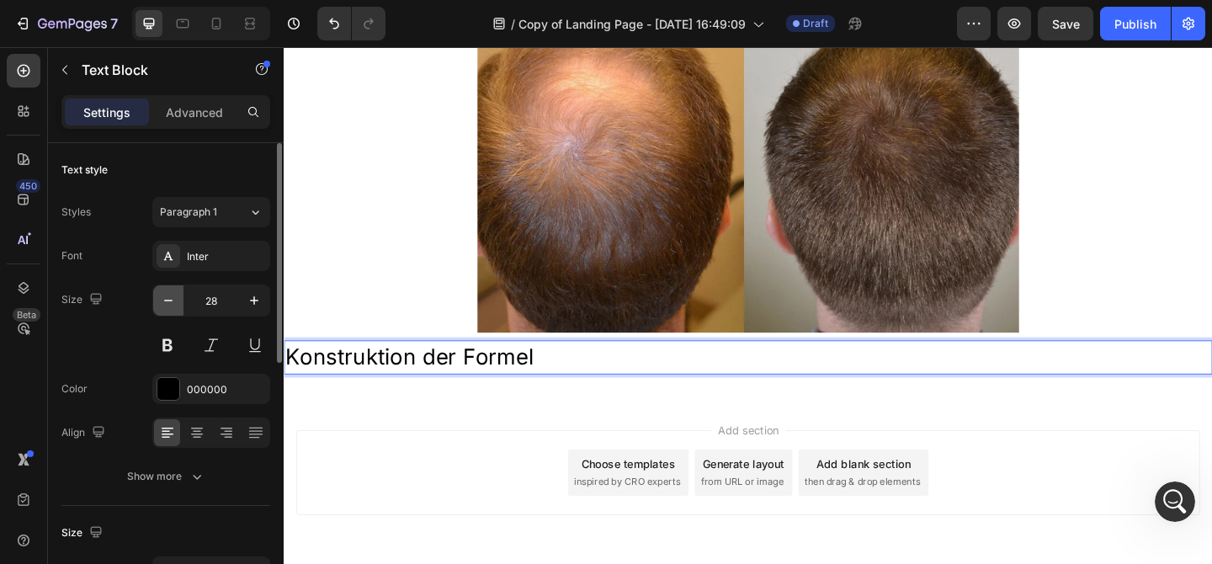
click at [171, 299] on icon "button" at bounding box center [168, 300] width 17 height 17
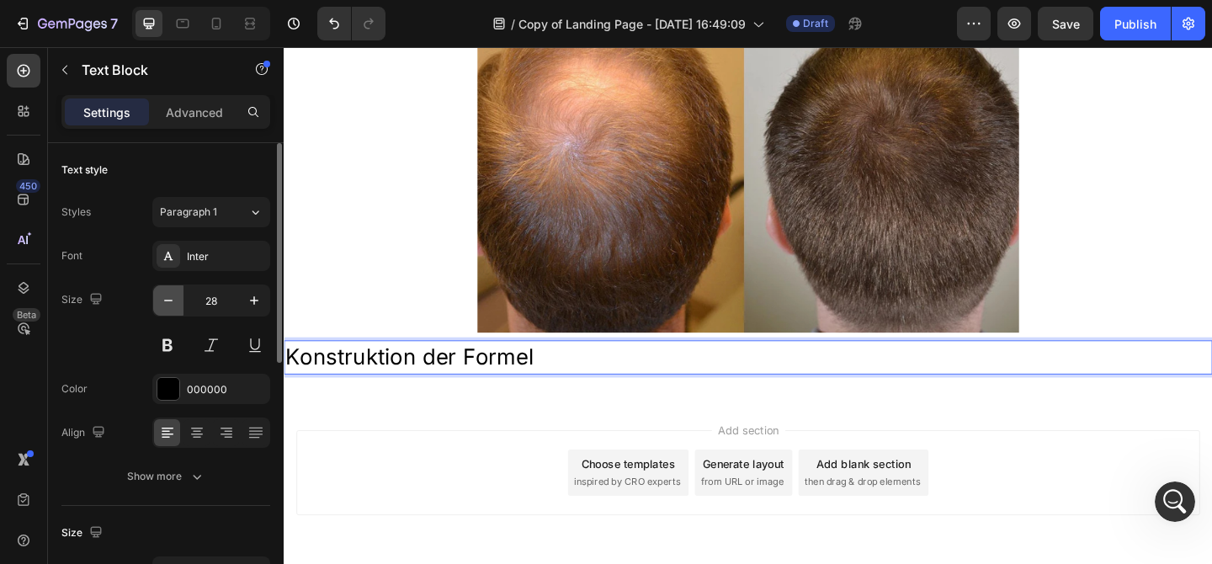
click at [171, 299] on icon "button" at bounding box center [168, 300] width 17 height 17
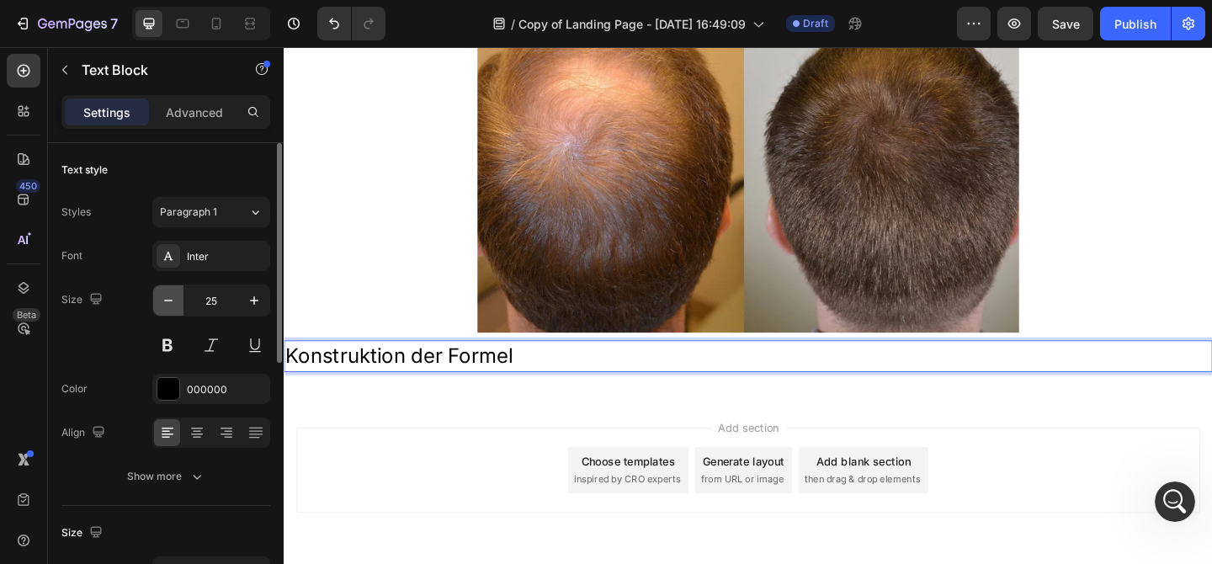
click at [171, 299] on icon "button" at bounding box center [168, 300] width 17 height 17
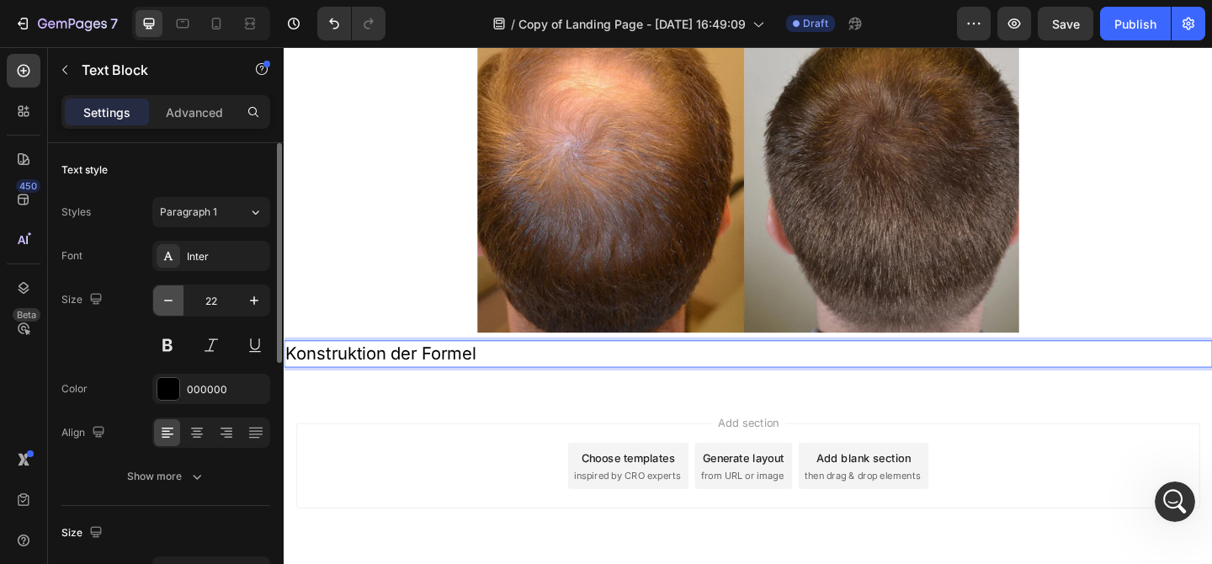
click at [171, 299] on icon "button" at bounding box center [168, 300] width 17 height 17
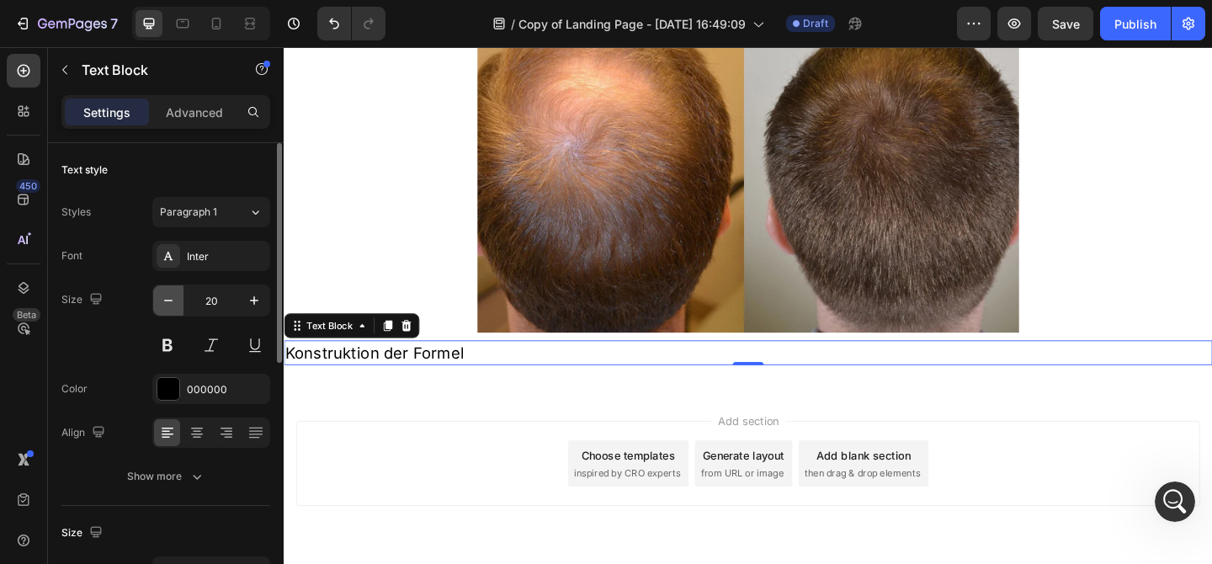
click at [171, 299] on icon "button" at bounding box center [168, 300] width 17 height 17
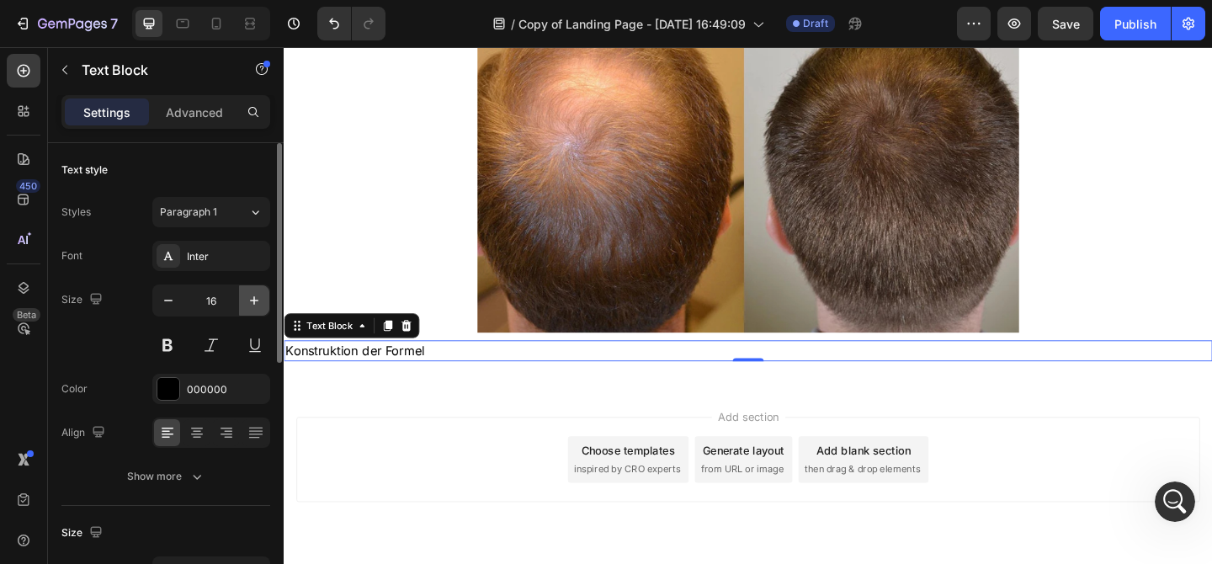
click at [256, 295] on icon "button" at bounding box center [254, 300] width 17 height 17
type input "17"
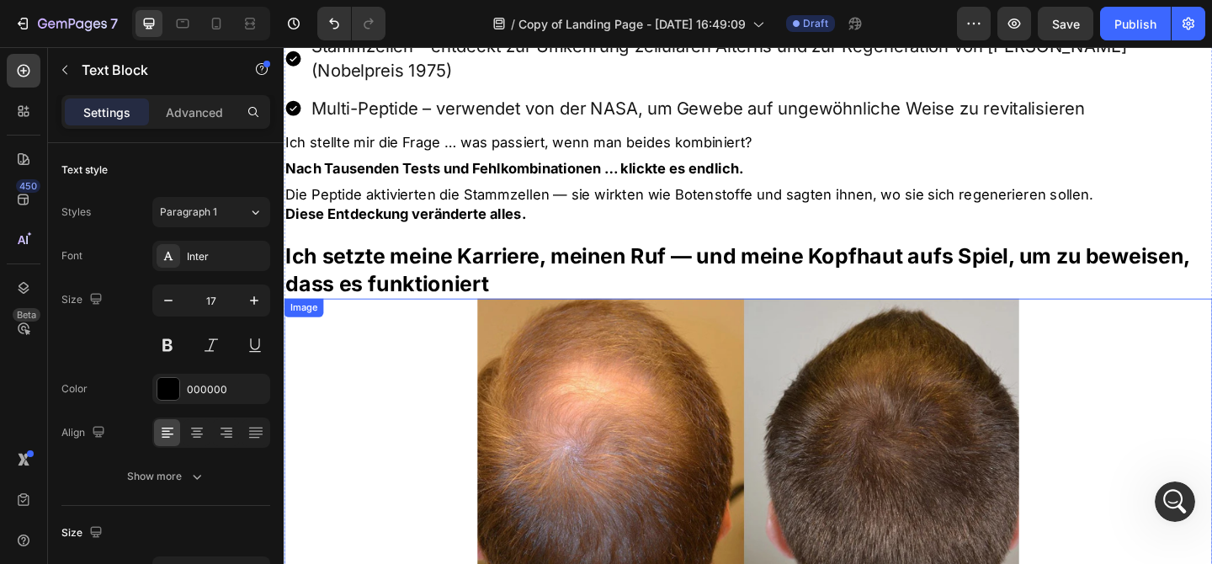
scroll to position [1826, 0]
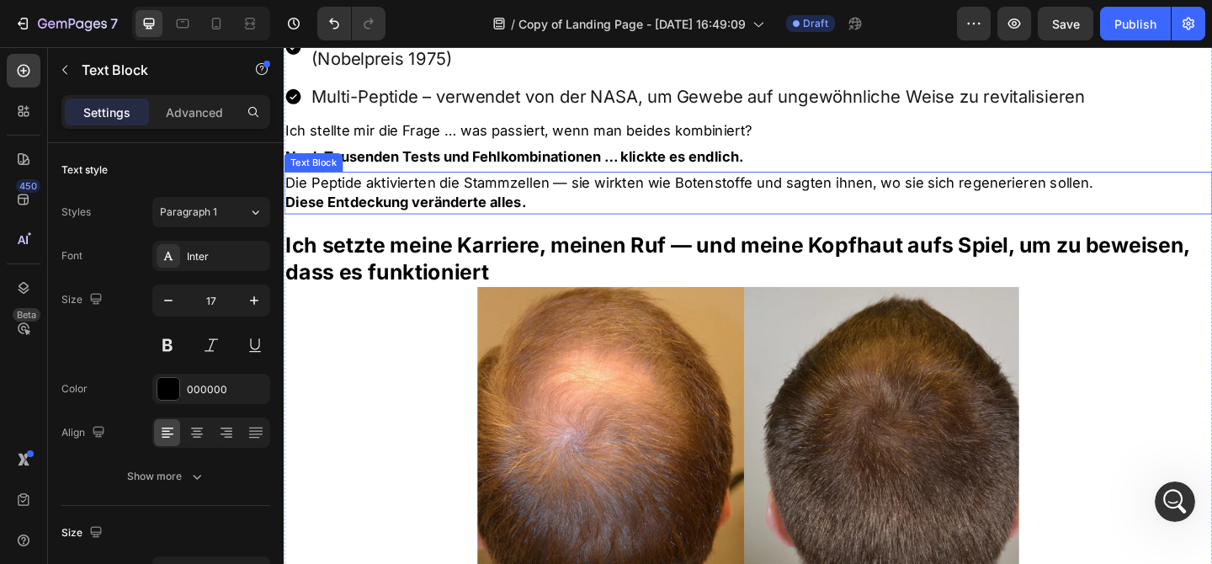
click at [472, 207] on strong "Diese Entdeckung veränderte alles." at bounding box center [416, 216] width 262 height 18
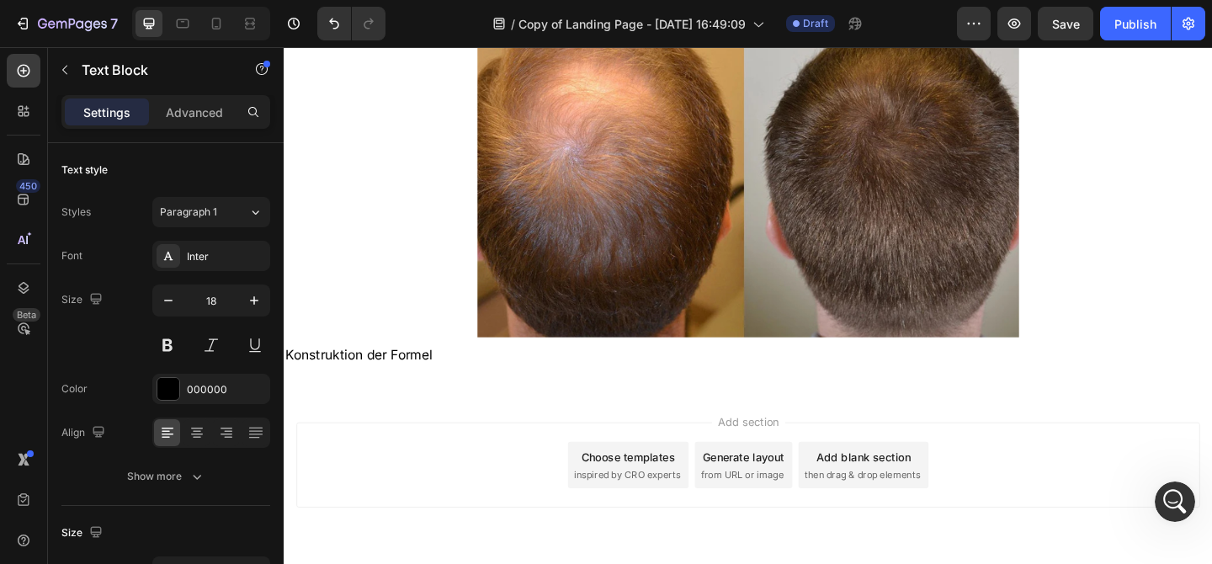
scroll to position [2168, 0]
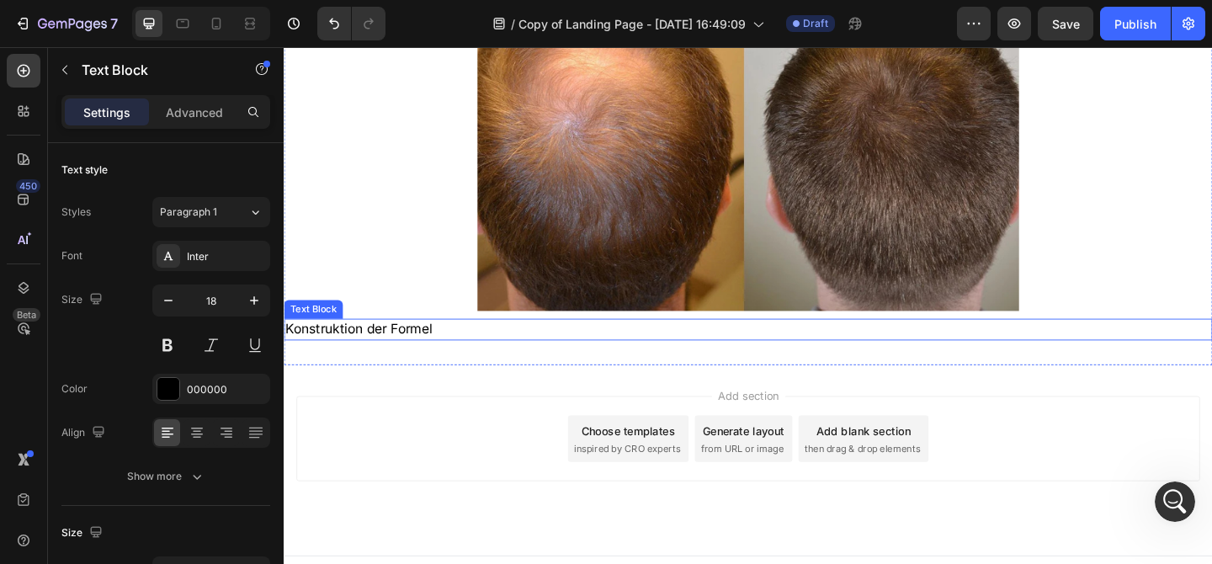
click at [486, 344] on p "Konstruktion der Formel" at bounding box center [788, 354] width 1007 height 20
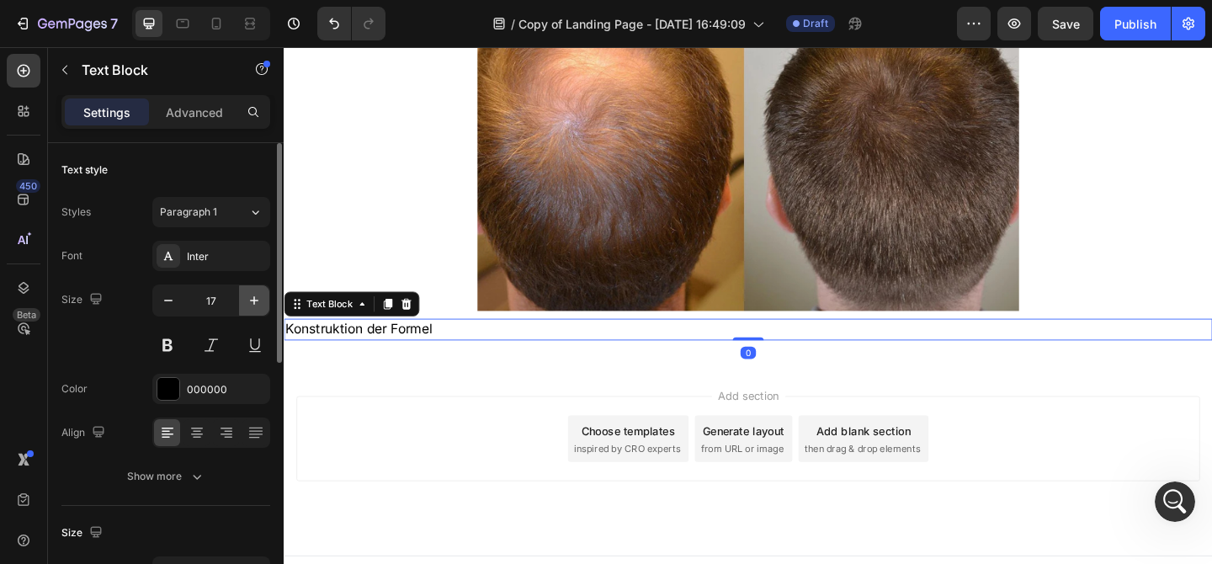
click at [250, 301] on icon "button" at bounding box center [254, 300] width 17 height 17
type input "18"
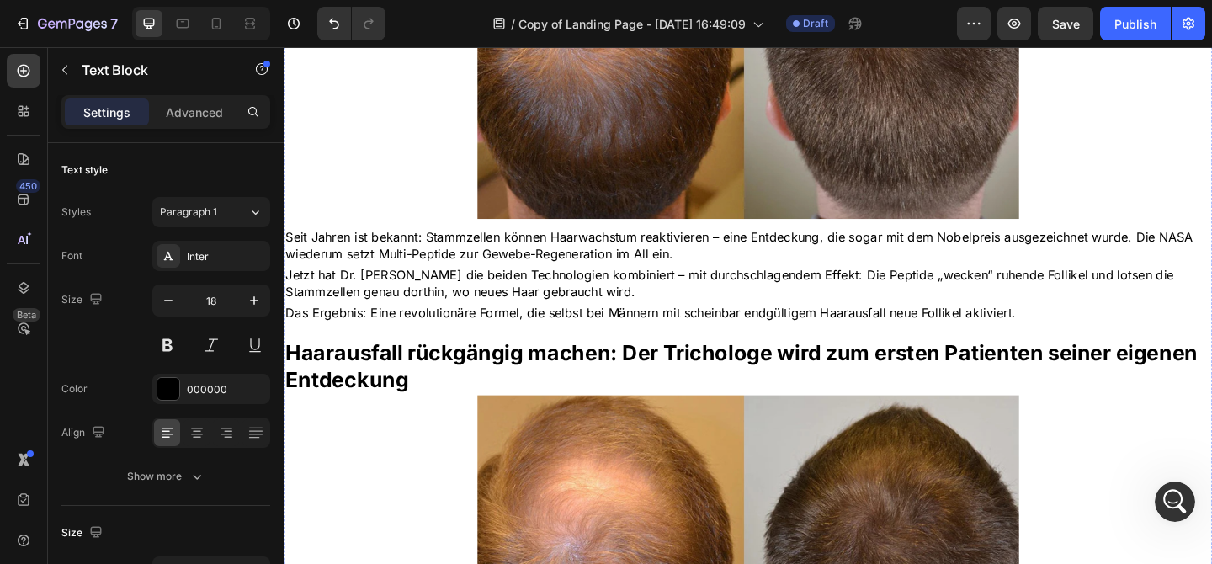
scroll to position [994, 0]
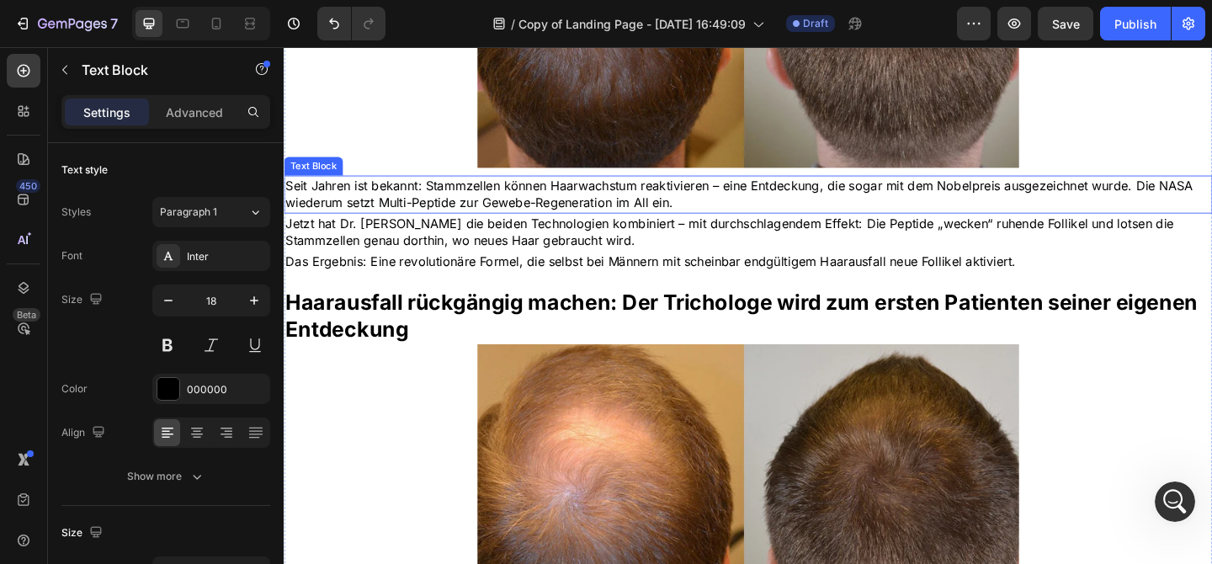
click at [472, 204] on p "Seit Jahren ist bekannt: Stammzellen können Haarwachstum reaktivieren – eine En…" at bounding box center [788, 208] width 1007 height 38
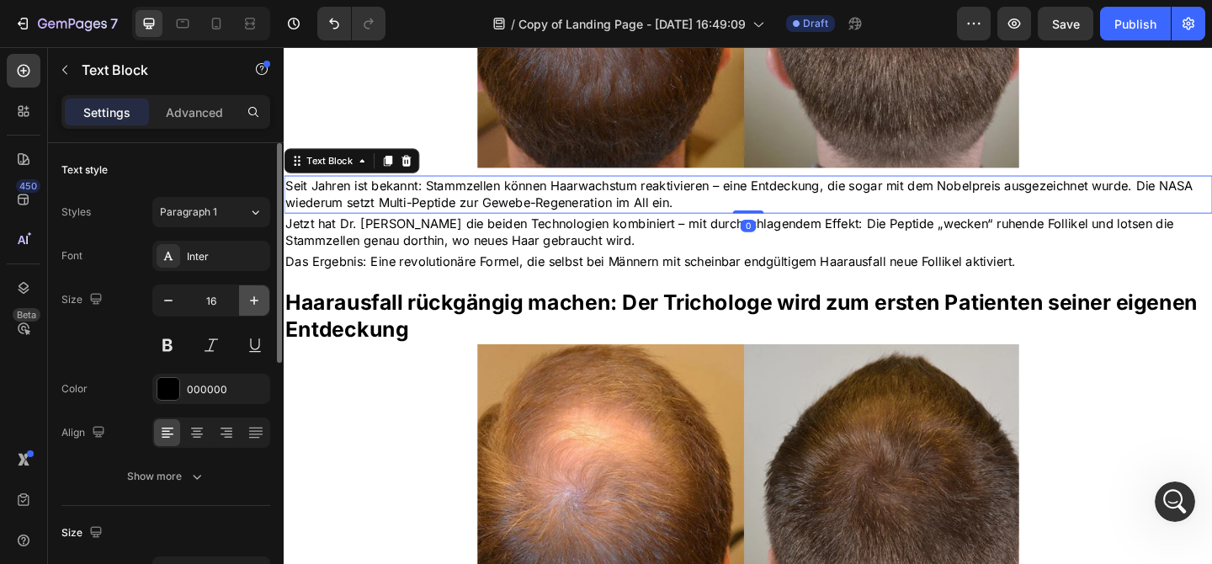
click at [257, 295] on icon "button" at bounding box center [254, 300] width 17 height 17
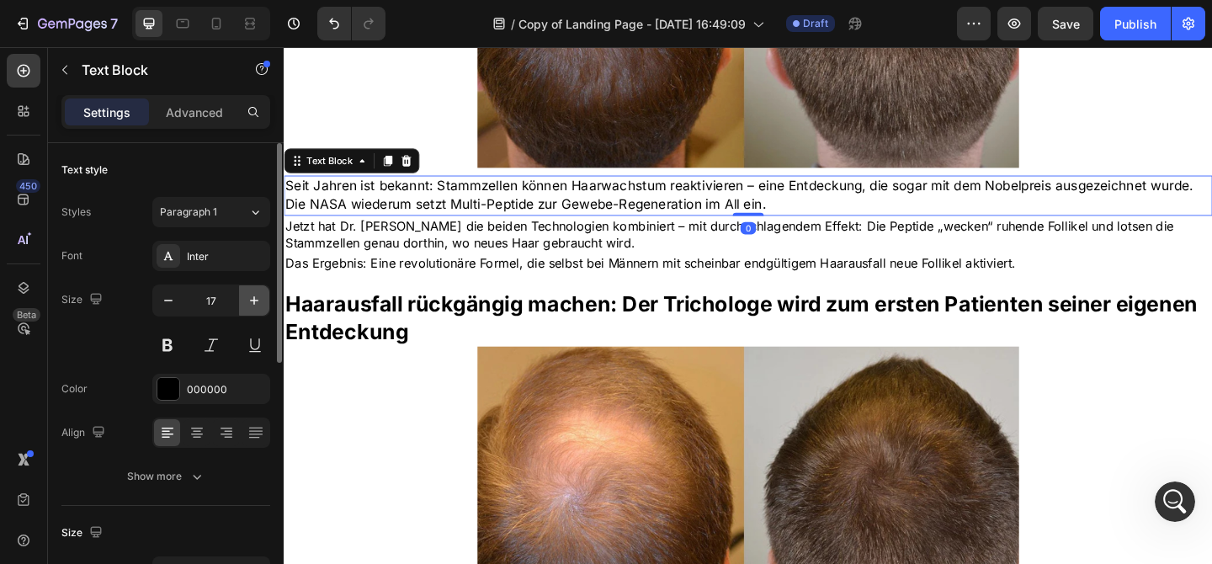
click at [257, 295] on icon "button" at bounding box center [254, 300] width 17 height 17
type input "18"
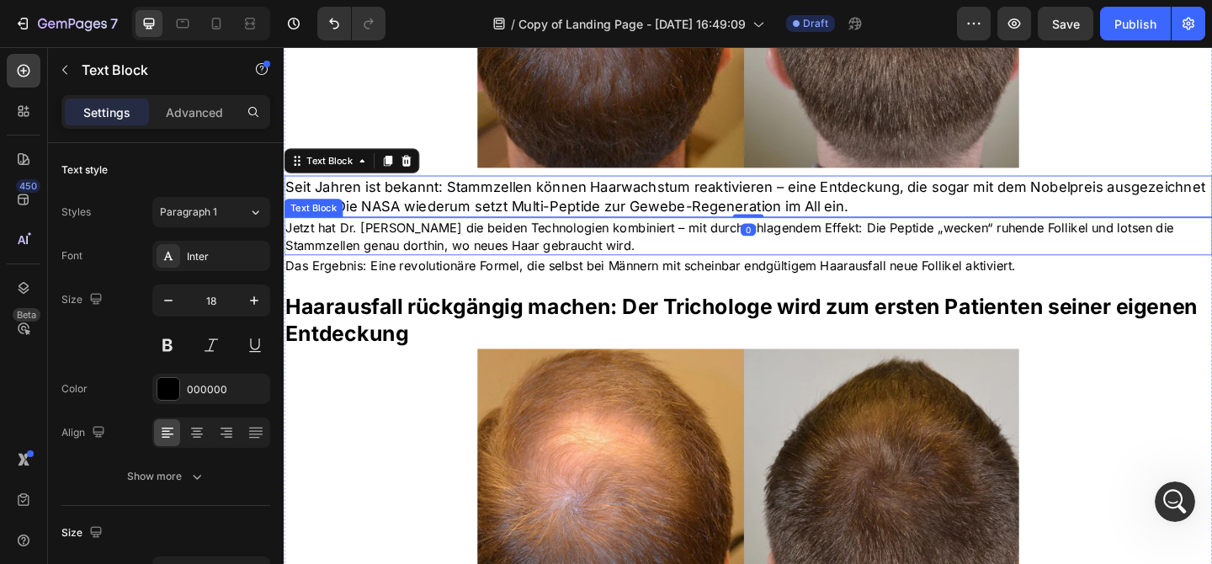
click at [429, 243] on p "Jetzt hat Dr. Emiliano Costa die beiden Technologien kombiniert – mit durchschl…" at bounding box center [788, 253] width 1007 height 38
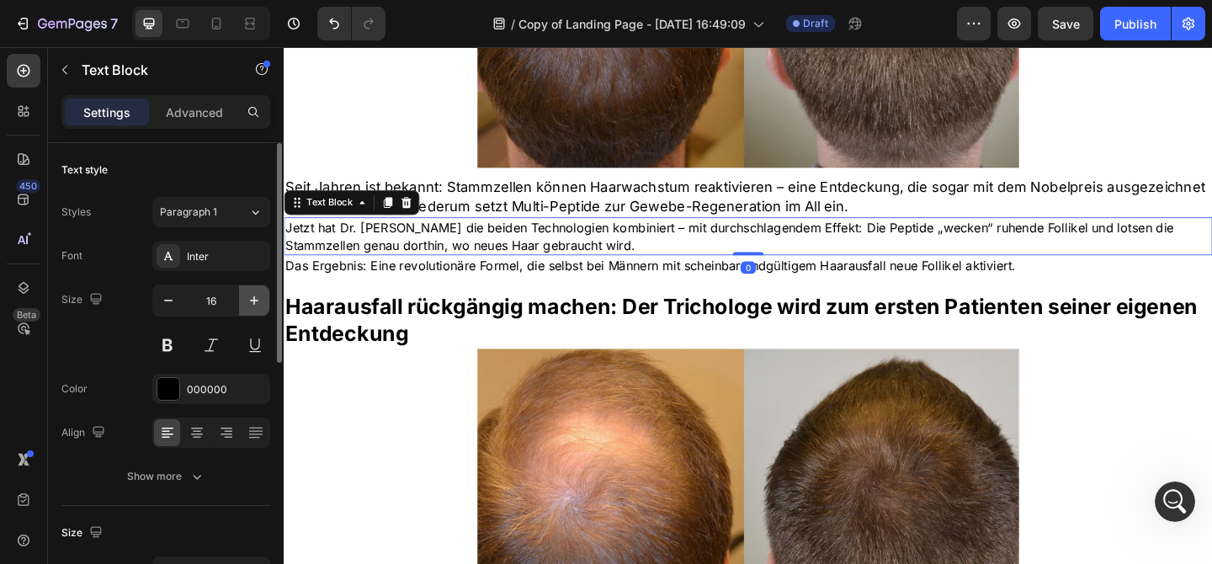
click at [258, 309] on button "button" at bounding box center [254, 300] width 30 height 30
click at [258, 308] on icon "button" at bounding box center [254, 300] width 17 height 17
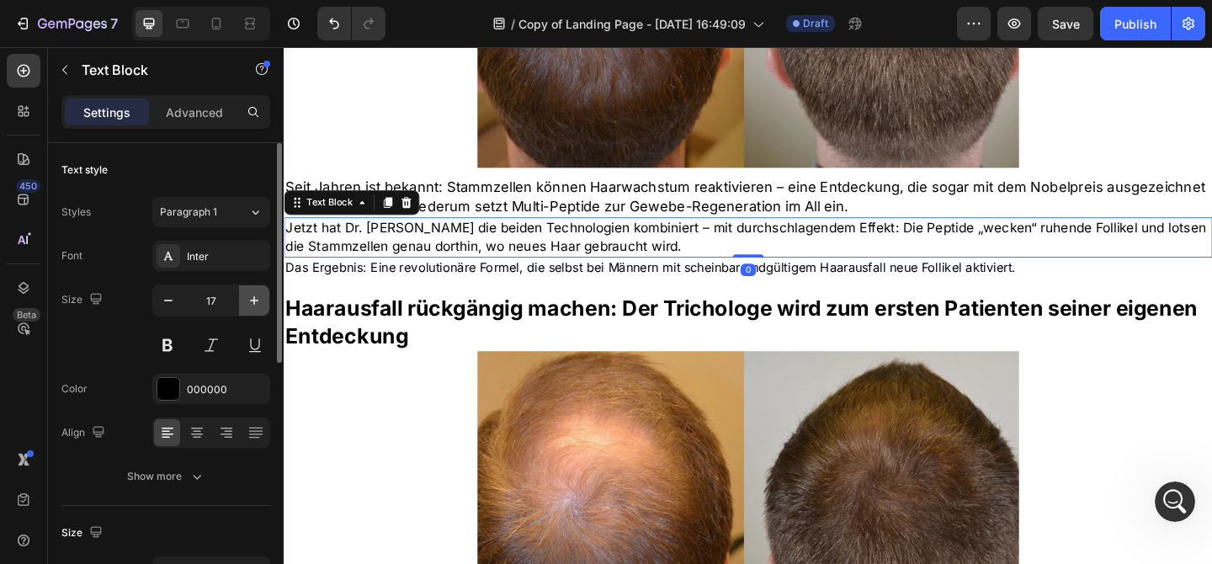
type input "18"
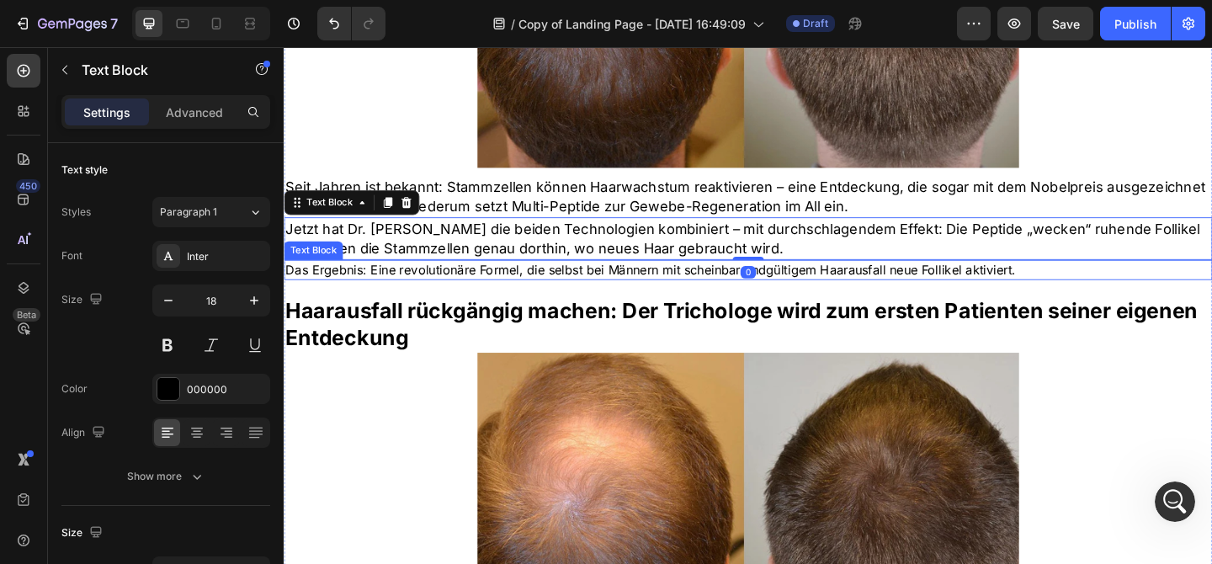
click at [349, 291] on p "Das Ergebnis: Eine revolutionäre Formel, die selbst bei Männern mit scheinbar e…" at bounding box center [788, 289] width 1007 height 19
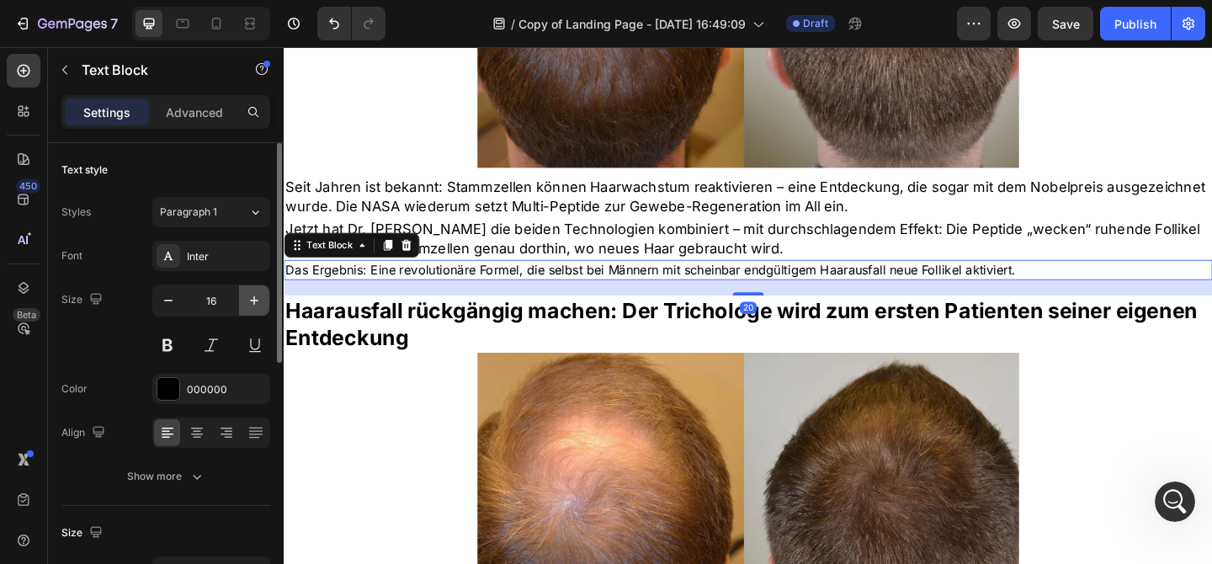
click at [252, 302] on icon "button" at bounding box center [254, 300] width 17 height 17
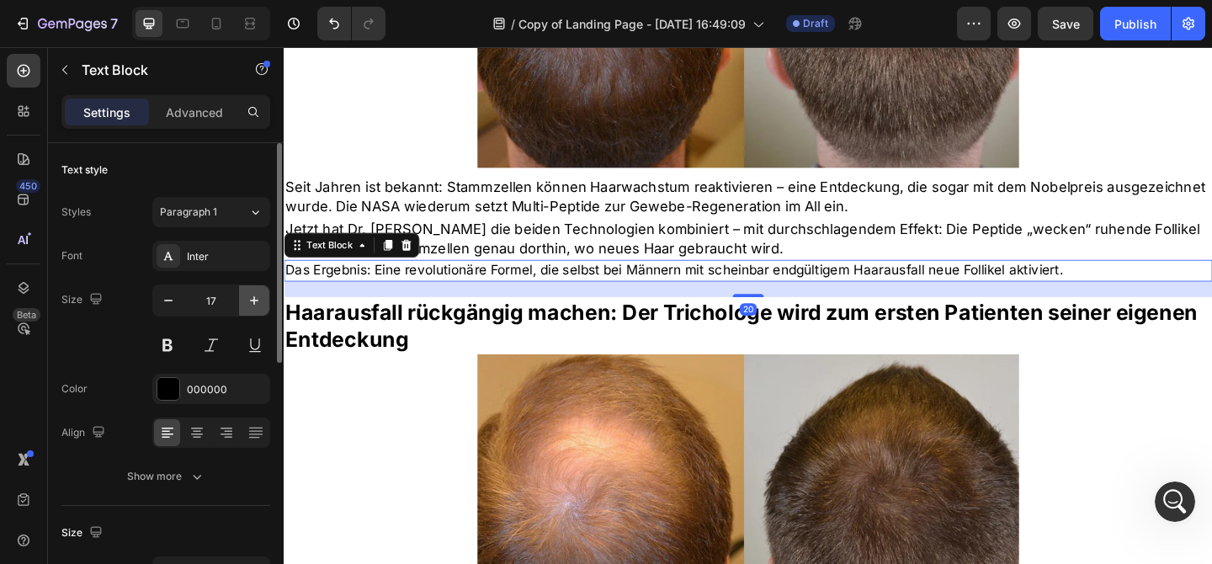
type input "18"
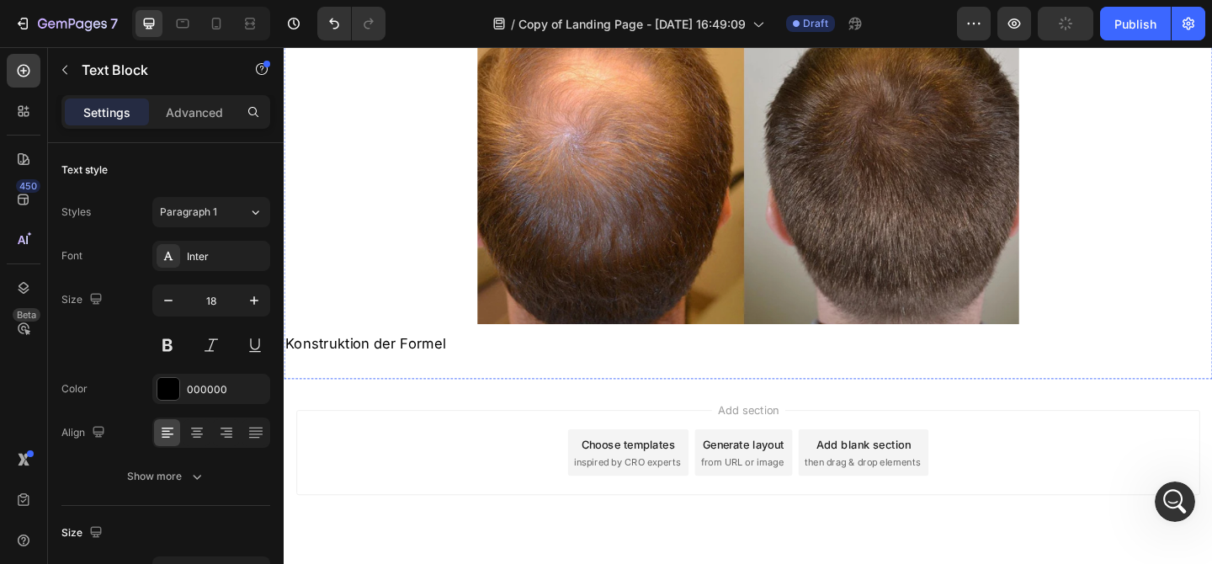
scroll to position [2181, 0]
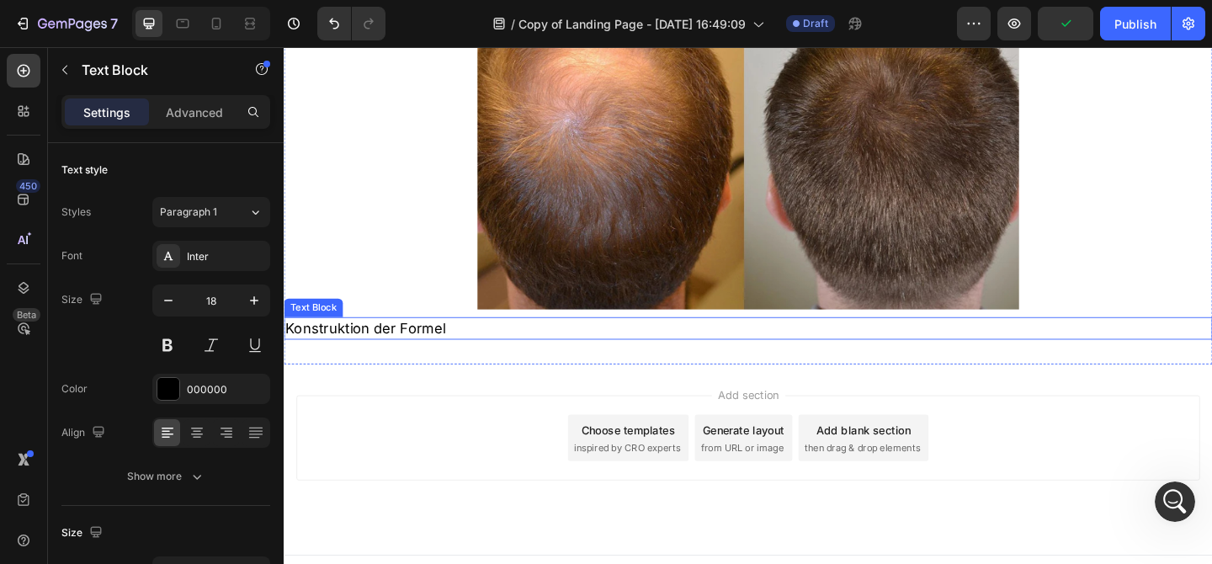
click at [438, 343] on p "Konstruktion der Formel" at bounding box center [788, 353] width 1007 height 21
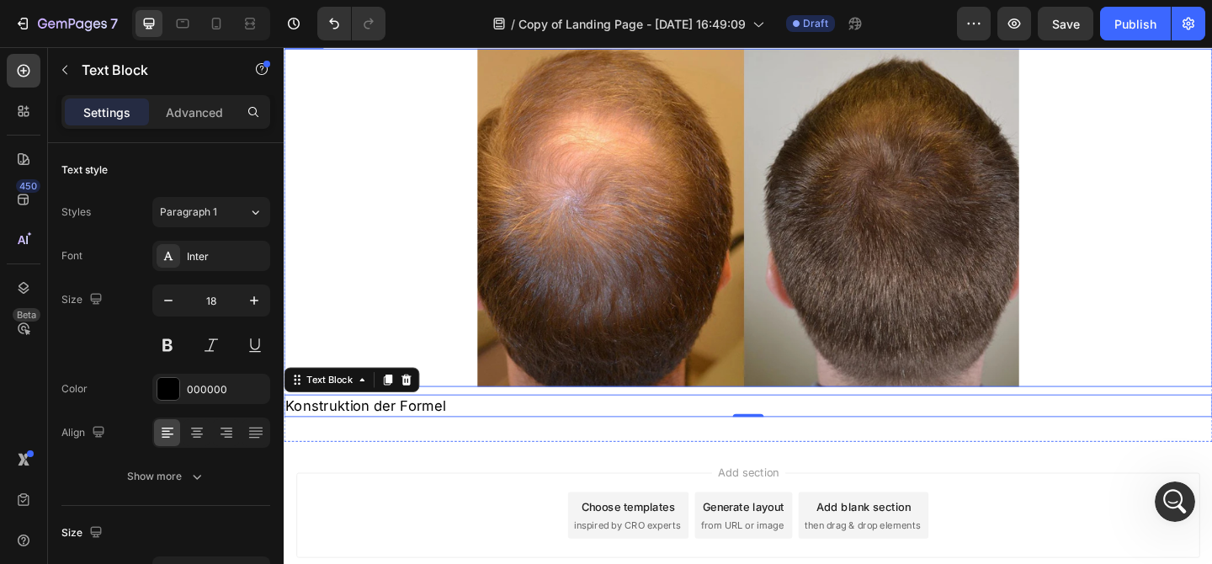
scroll to position [2108, 0]
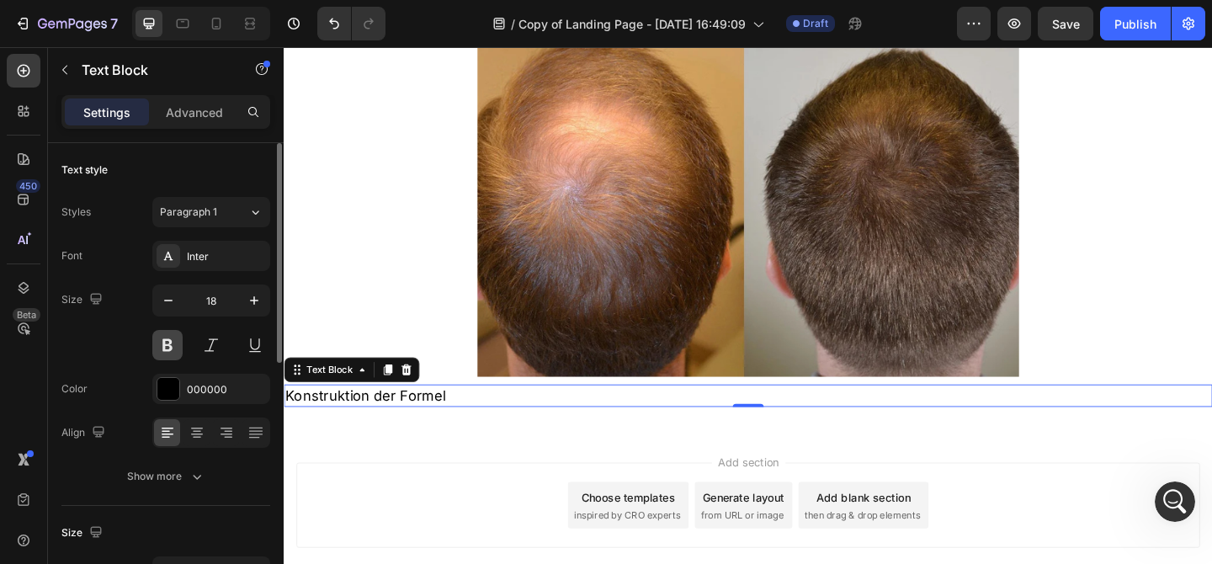
click at [165, 342] on button at bounding box center [167, 345] width 30 height 30
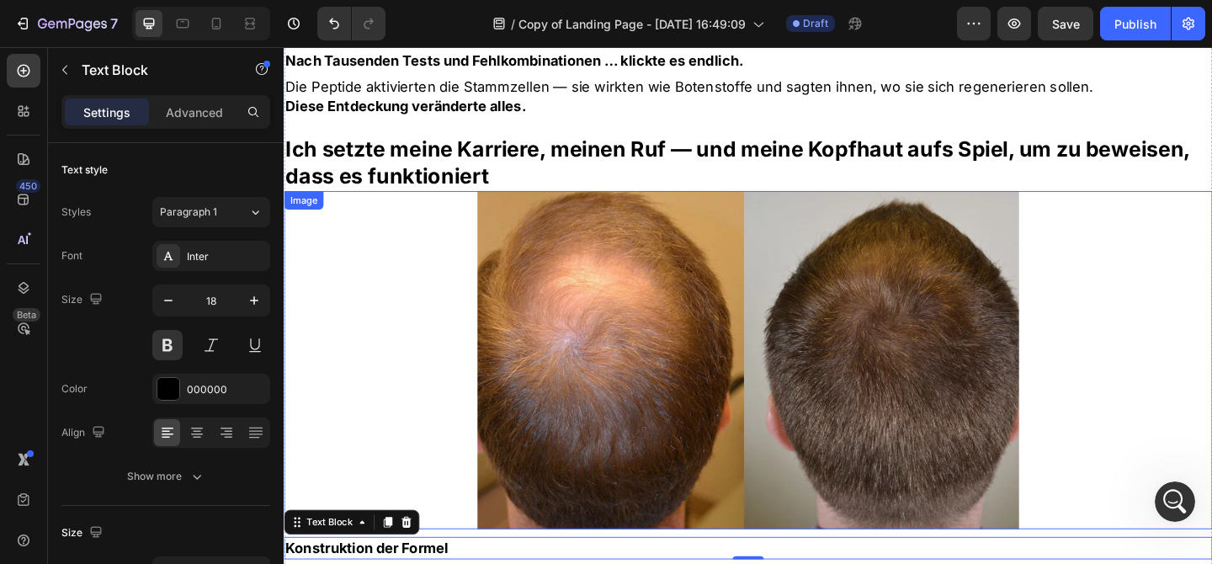
scroll to position [1920, 0]
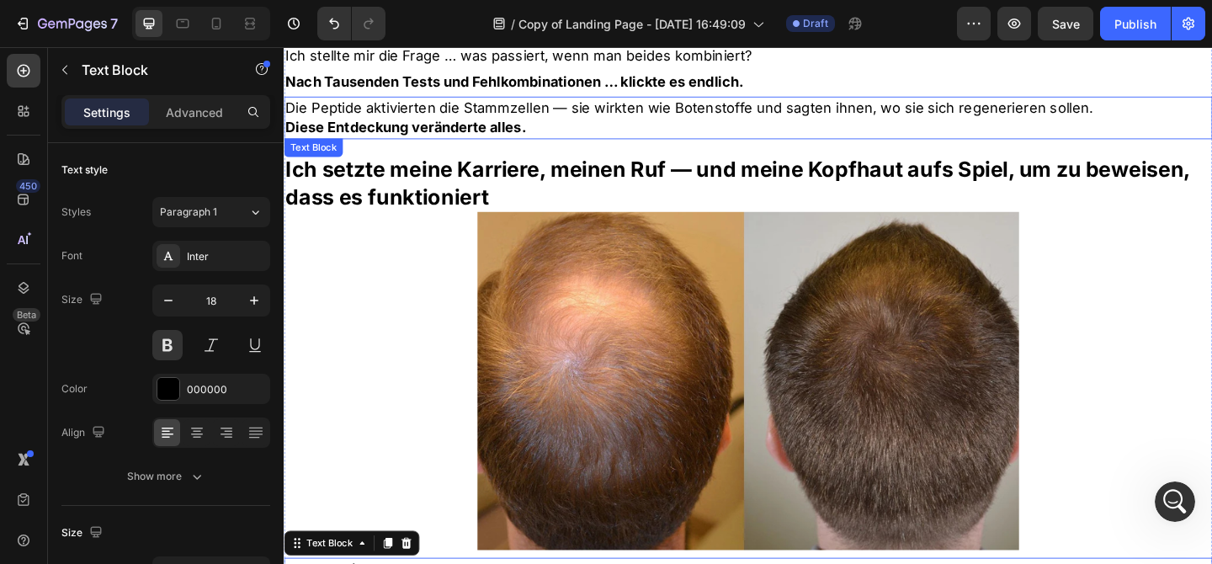
click at [438, 125] on strong "Diese Entdeckung veränderte alles." at bounding box center [416, 134] width 262 height 18
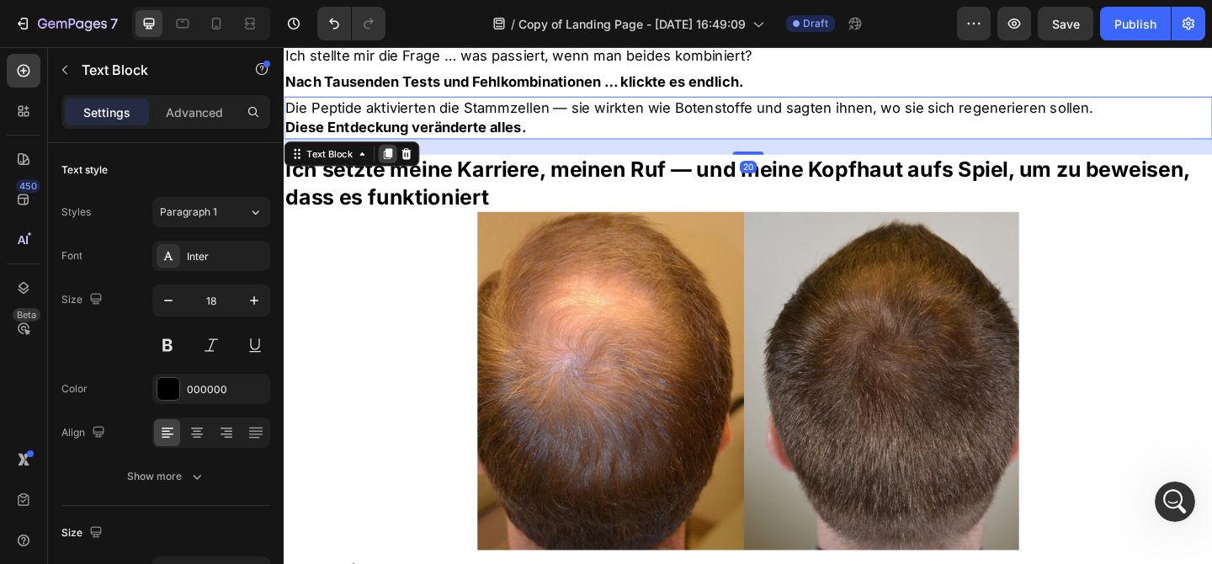
click at [398, 157] on icon at bounding box center [396, 163] width 9 height 12
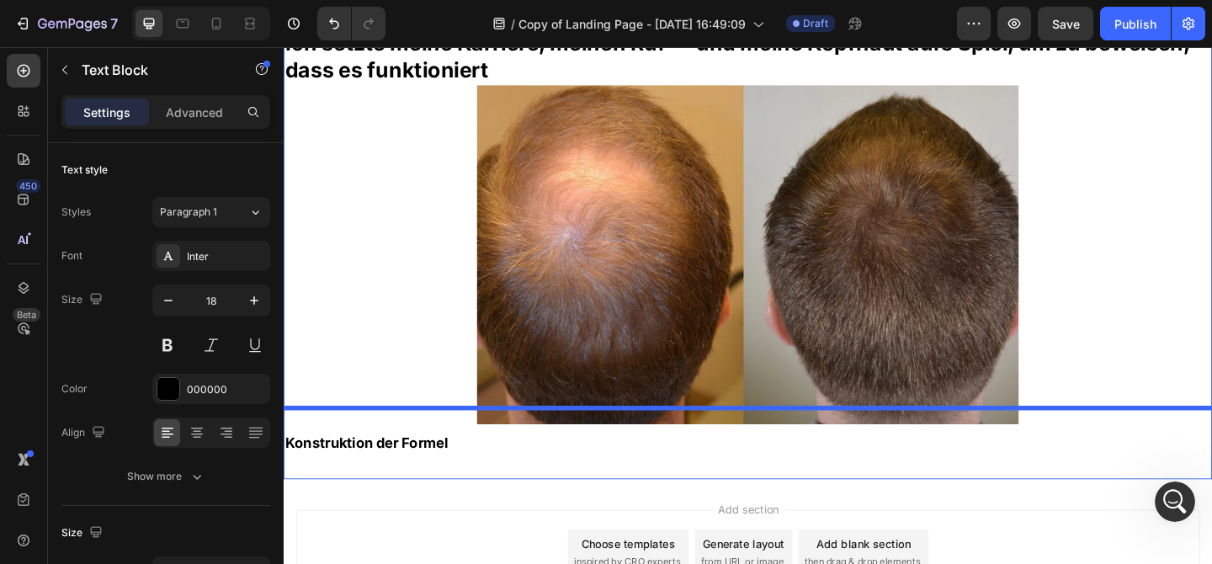
scroll to position [2244, 0]
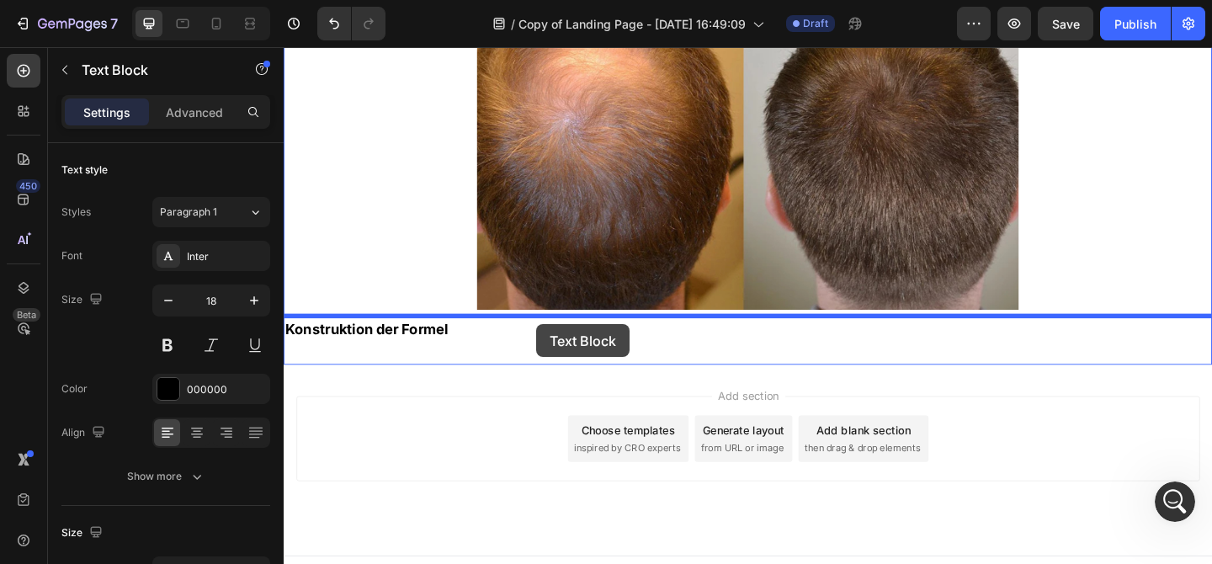
drag, startPoint x: 576, startPoint y: 158, endPoint x: 558, endPoint y: 348, distance: 191.0
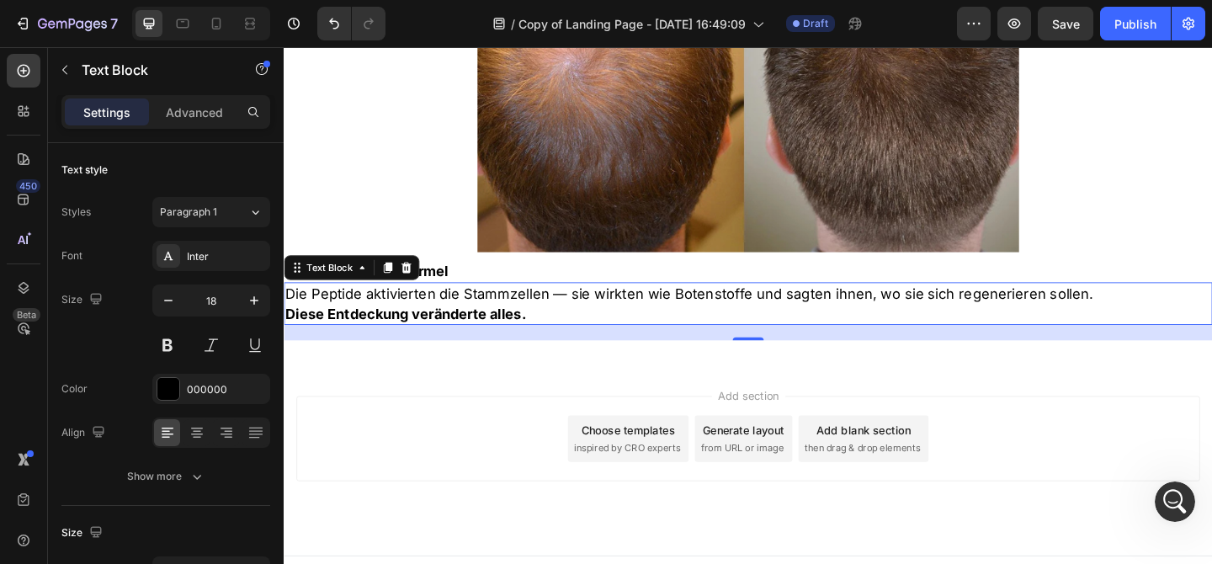
scroll to position [2181, 0]
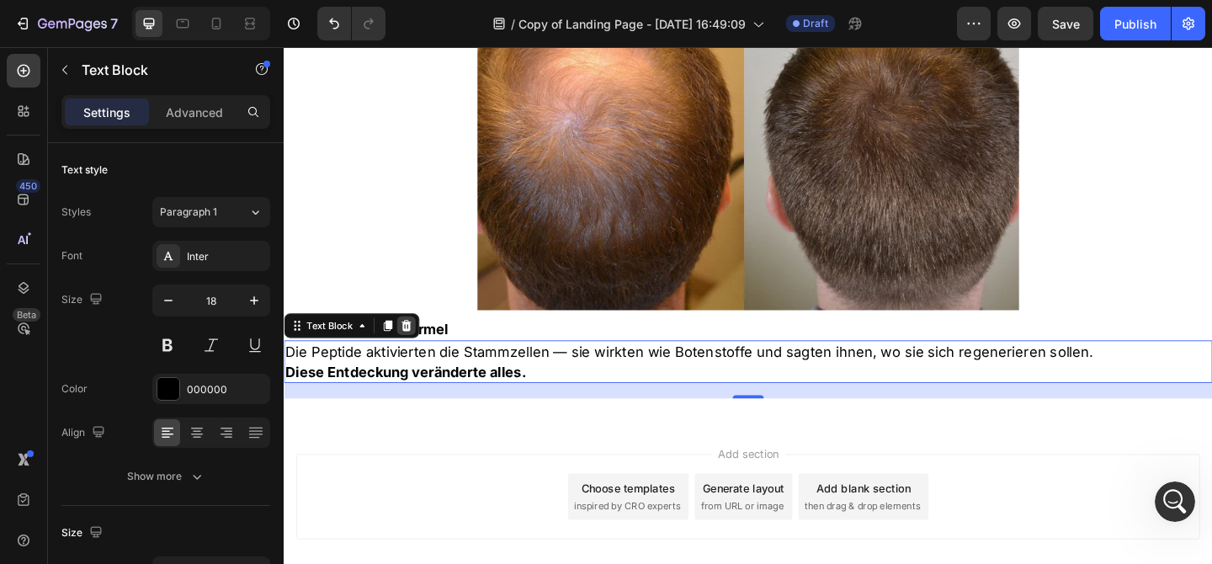
click at [412, 340] on div at bounding box center [416, 350] width 20 height 20
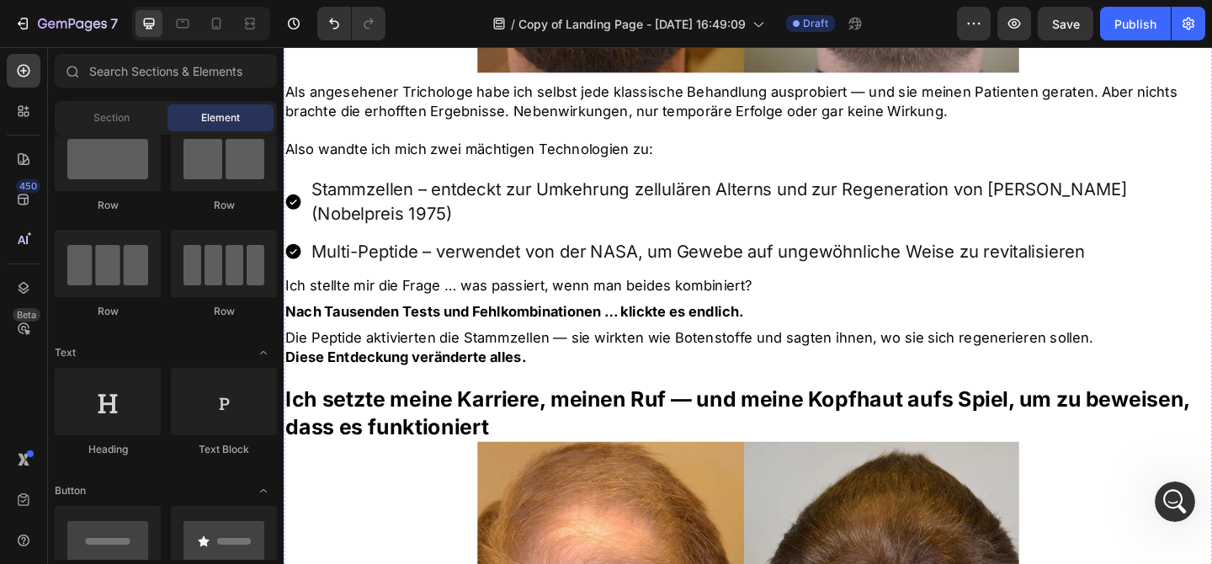
scroll to position [1628, 0]
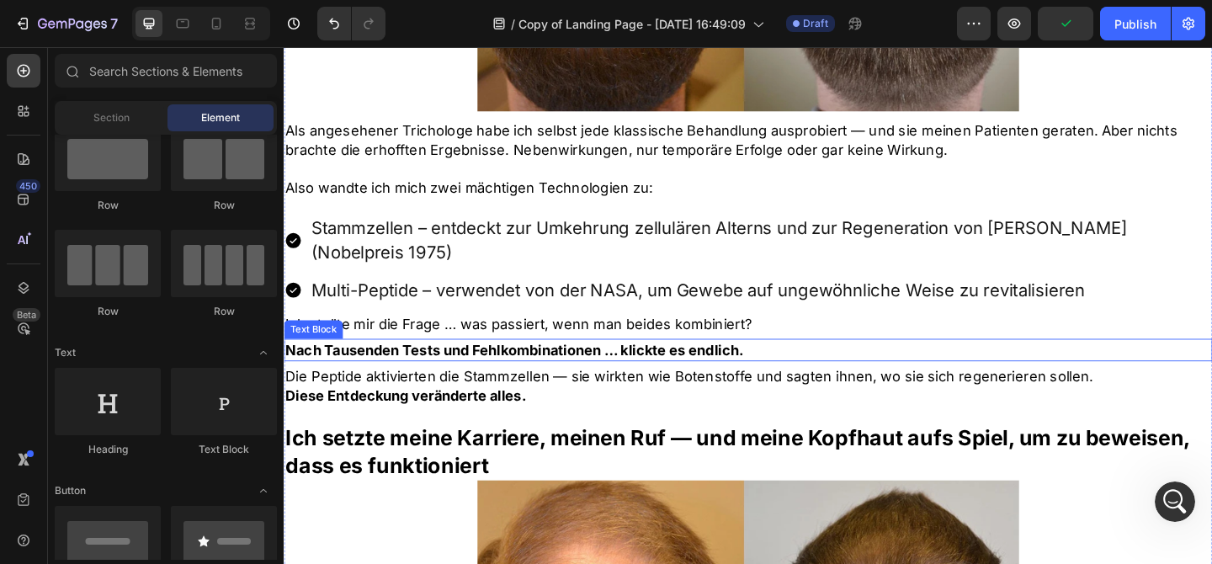
click at [412, 366] on p "Nach Tausenden Tests und Fehlkombinationen … klickte es endlich." at bounding box center [788, 376] width 1007 height 21
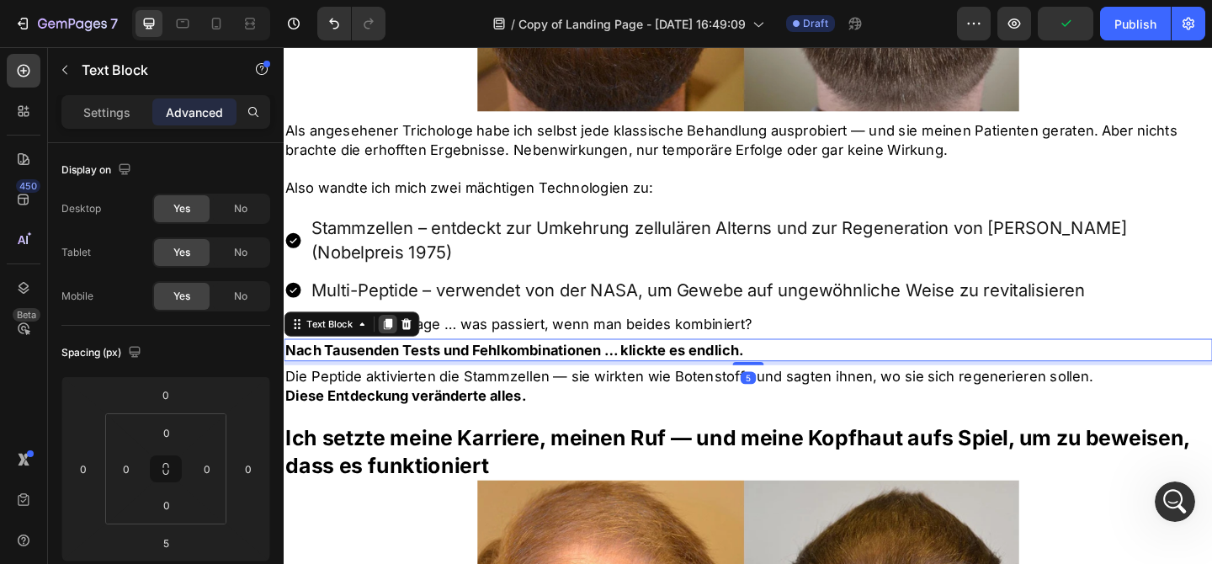
click at [395, 343] on icon at bounding box center [396, 349] width 9 height 12
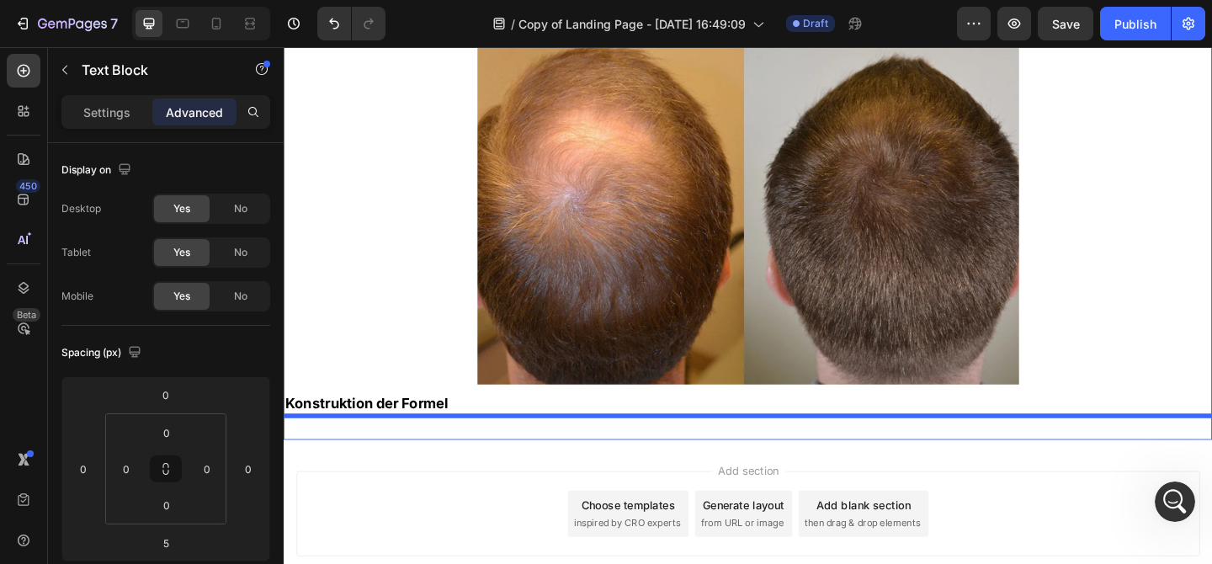
scroll to position [2210, 0]
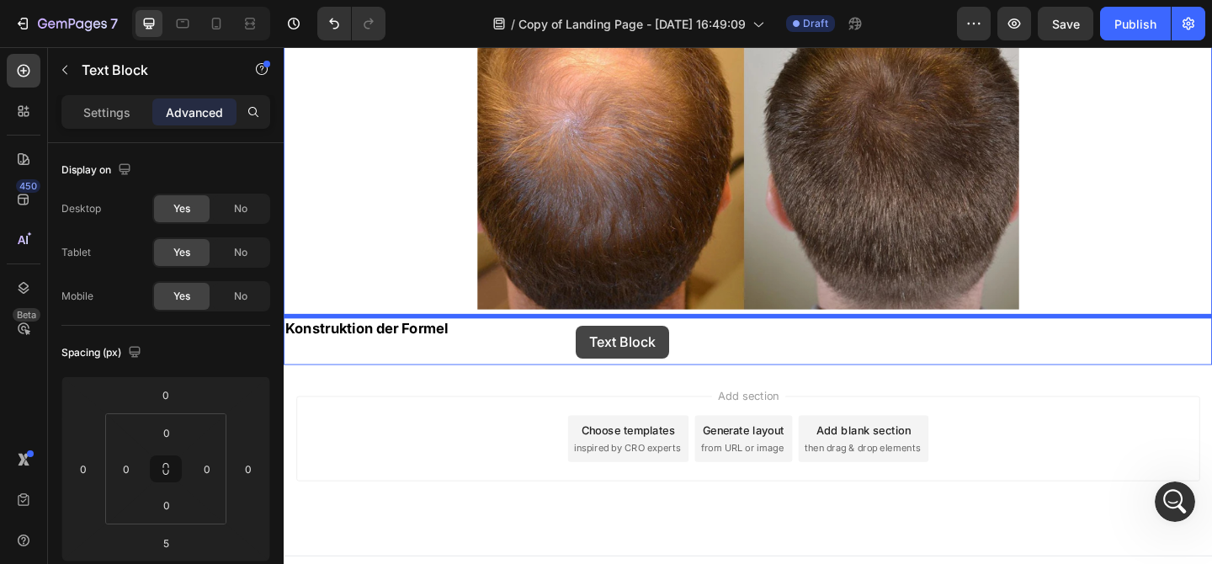
drag, startPoint x: 660, startPoint y: 376, endPoint x: 601, endPoint y: 350, distance: 64.4
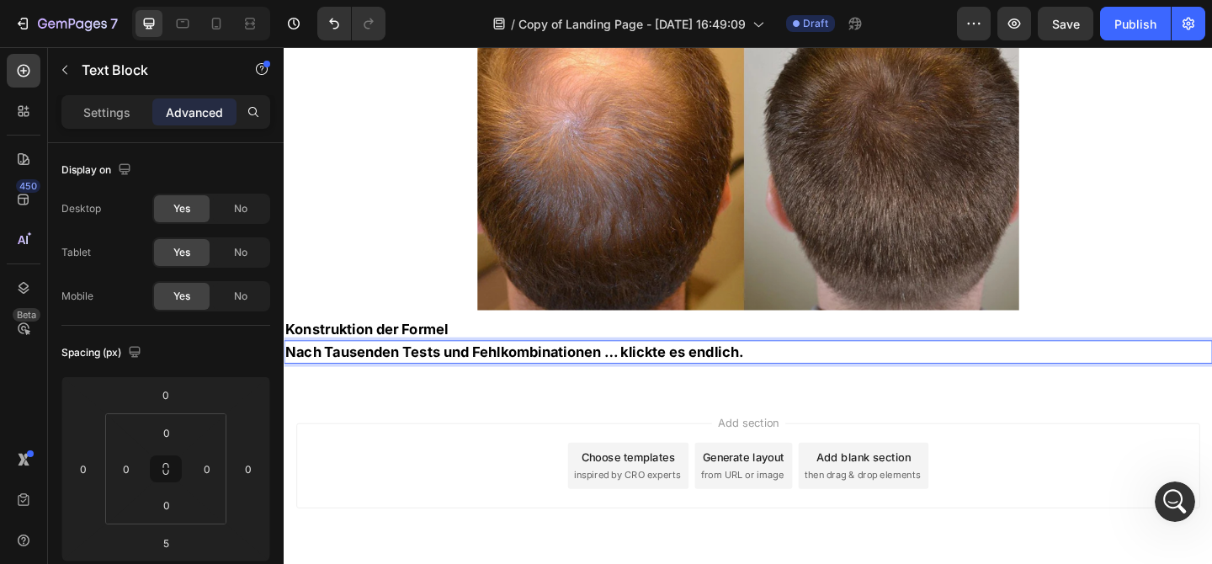
click at [619, 368] on p "Nach Tausenden Tests und Fehlkombinationen … klickte es endlich." at bounding box center [788, 378] width 1007 height 21
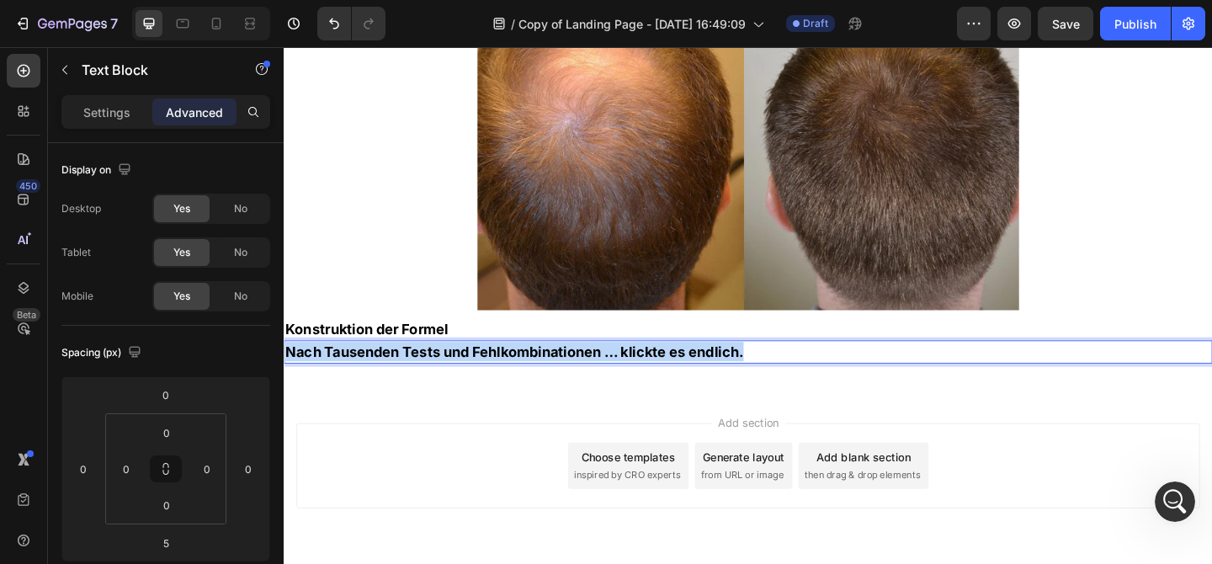
click at [619, 368] on p "Nach Tausenden Tests und Fehlkombinationen … klickte es endlich." at bounding box center [788, 378] width 1007 height 21
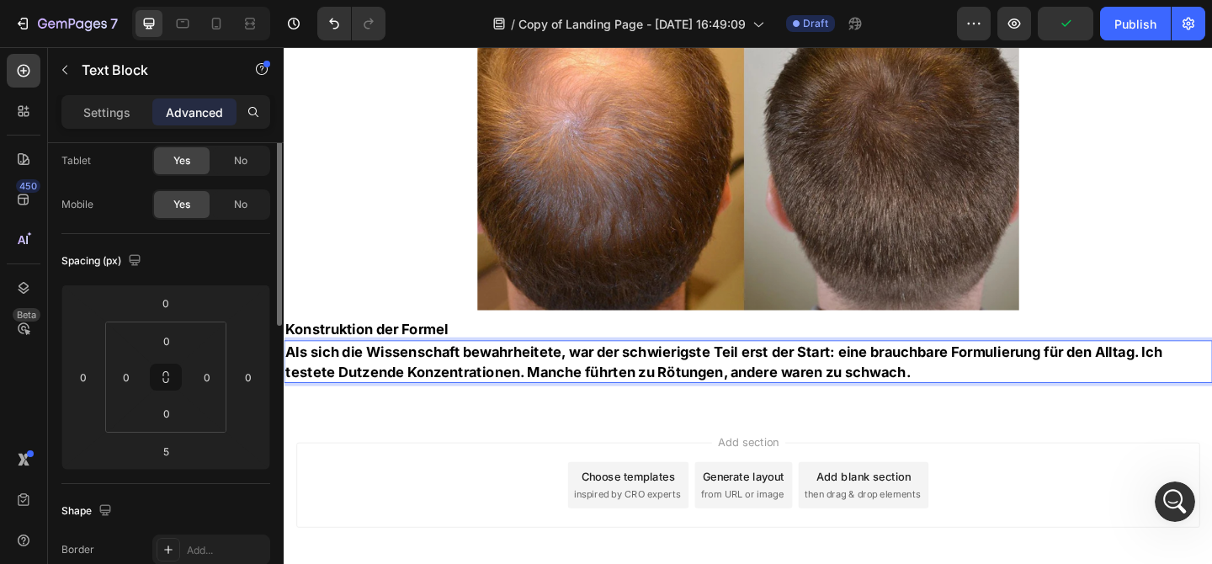
scroll to position [0, 0]
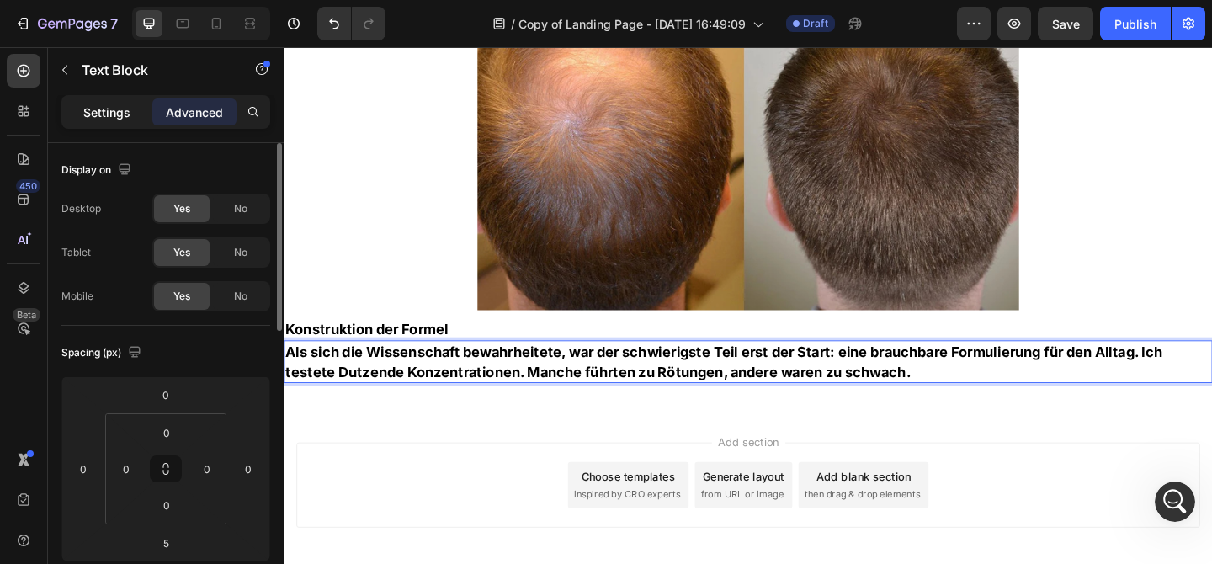
click at [114, 108] on p "Settings" at bounding box center [106, 113] width 47 height 18
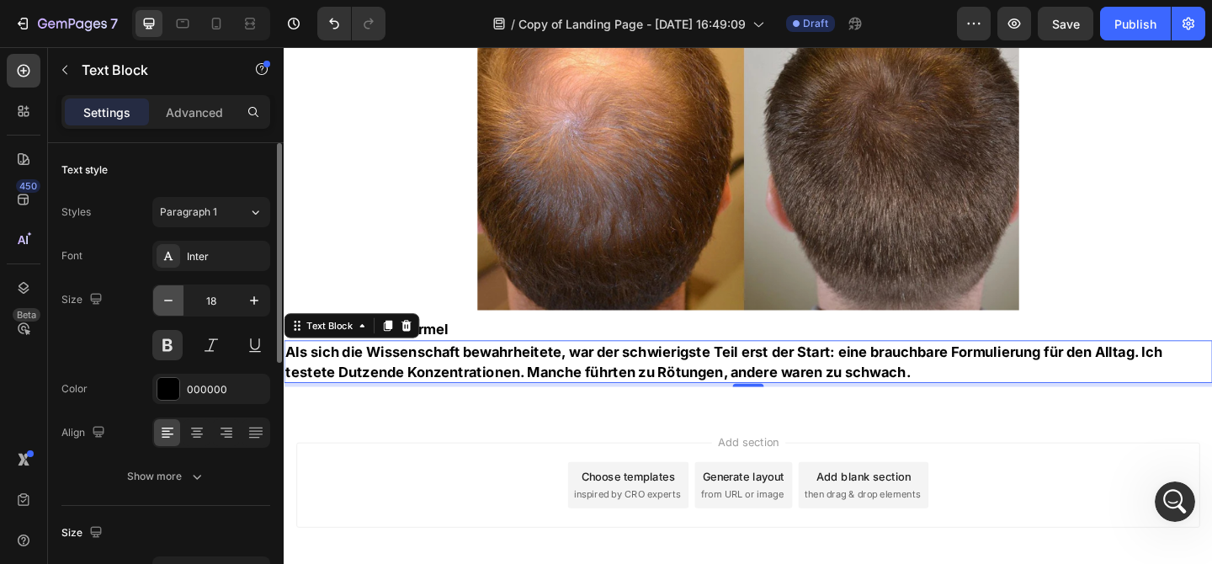
click at [169, 302] on icon "button" at bounding box center [168, 300] width 17 height 17
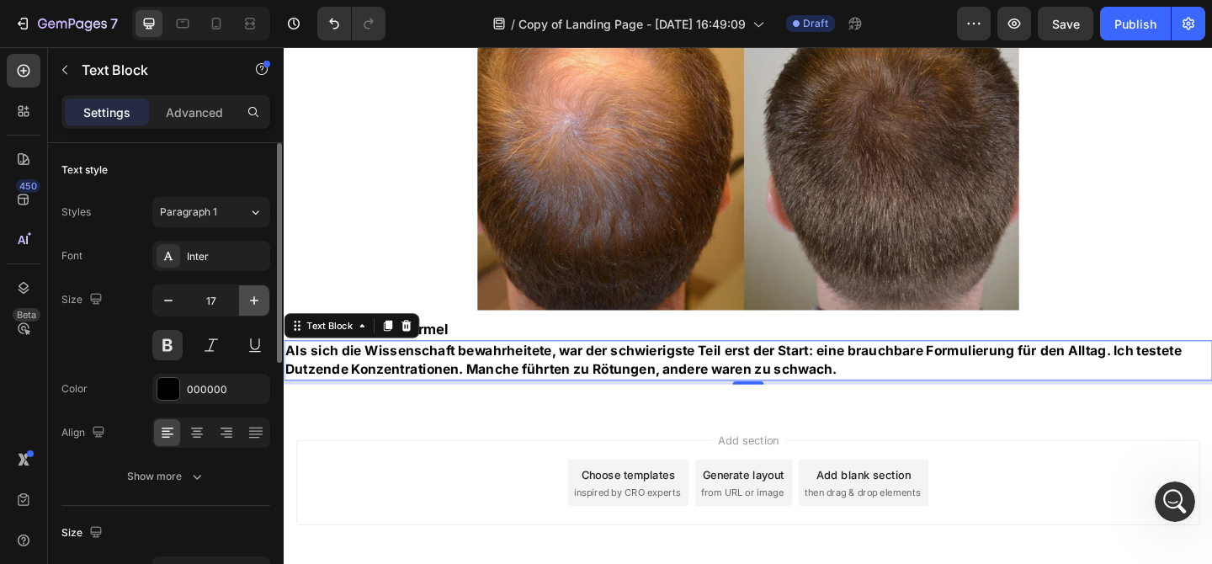
click at [254, 298] on icon "button" at bounding box center [254, 300] width 17 height 17
type input "18"
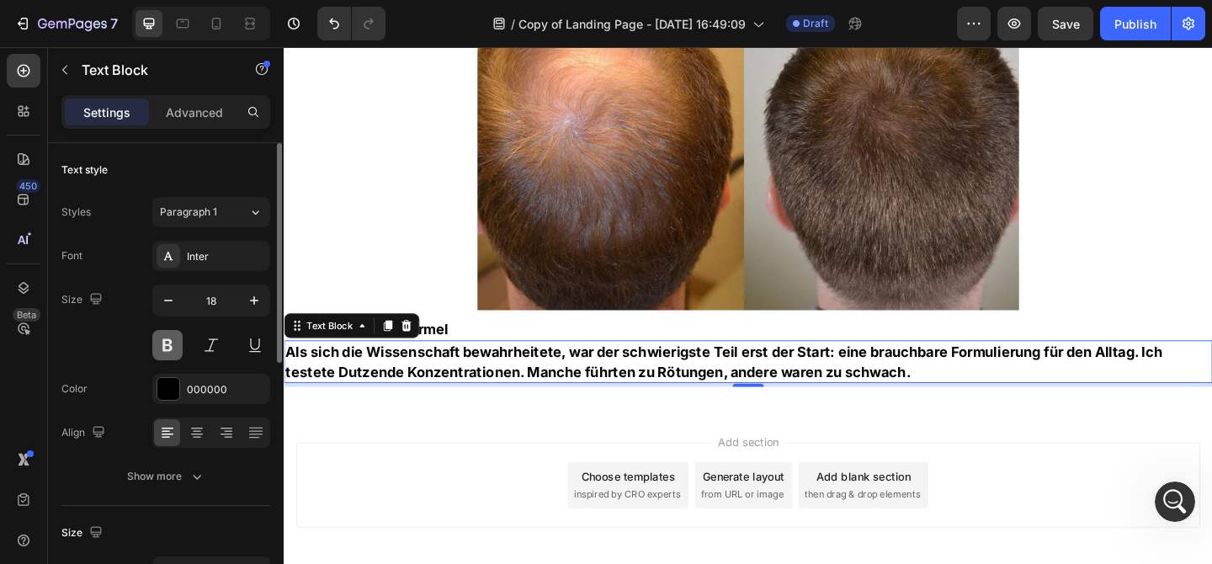
click at [171, 350] on button at bounding box center [167, 345] width 30 height 30
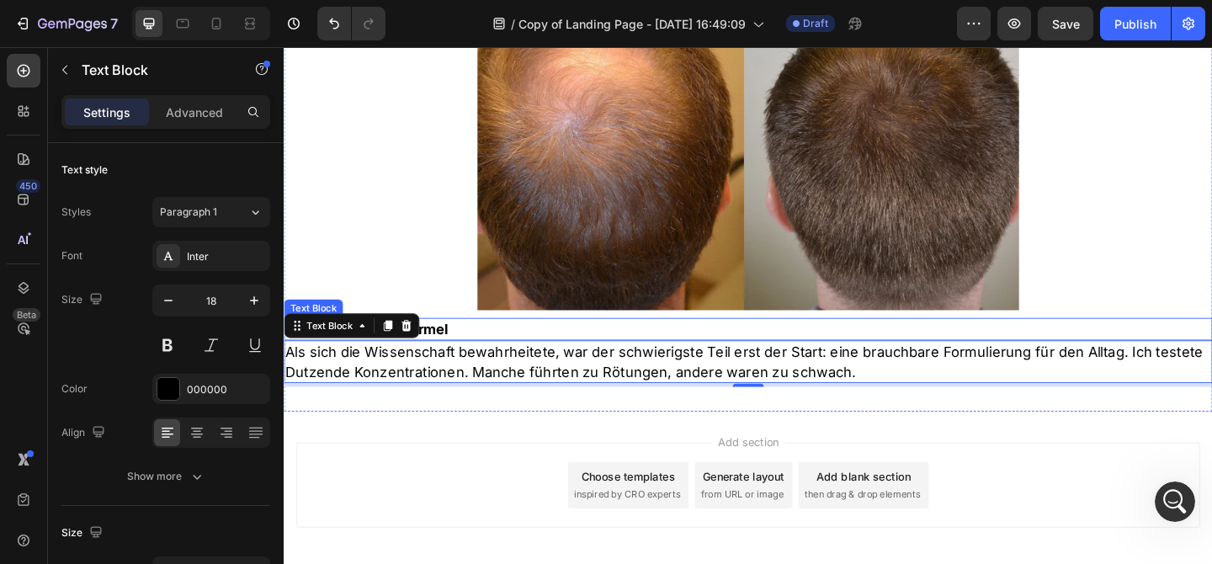
click at [574, 343] on p "Konstruktion der Formel" at bounding box center [788, 353] width 1007 height 21
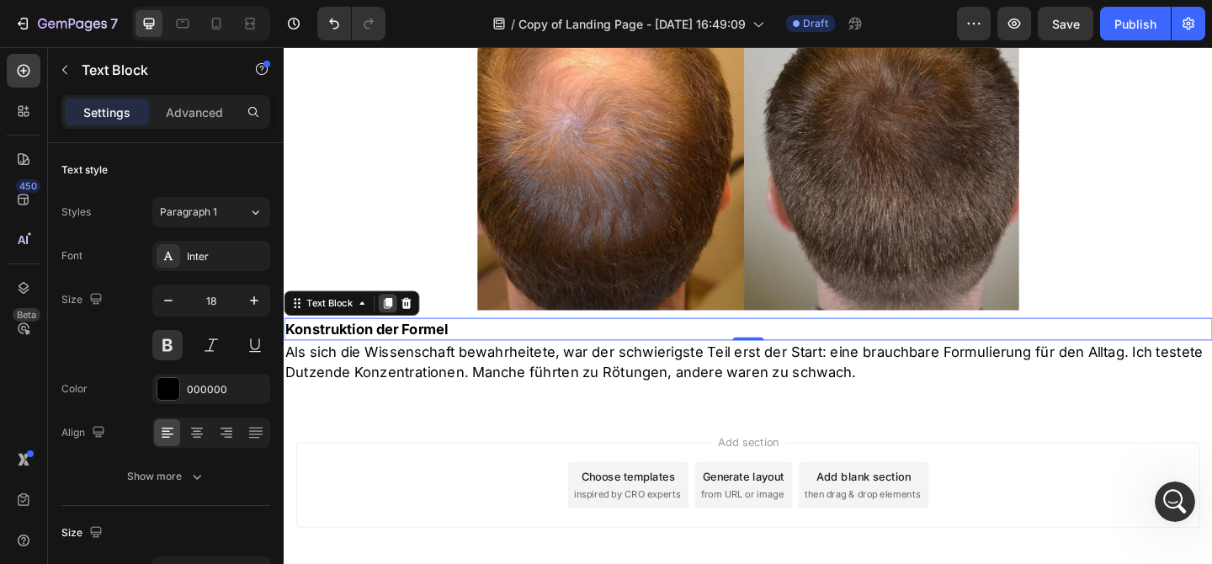
click at [398, 320] on icon at bounding box center [396, 326] width 9 height 12
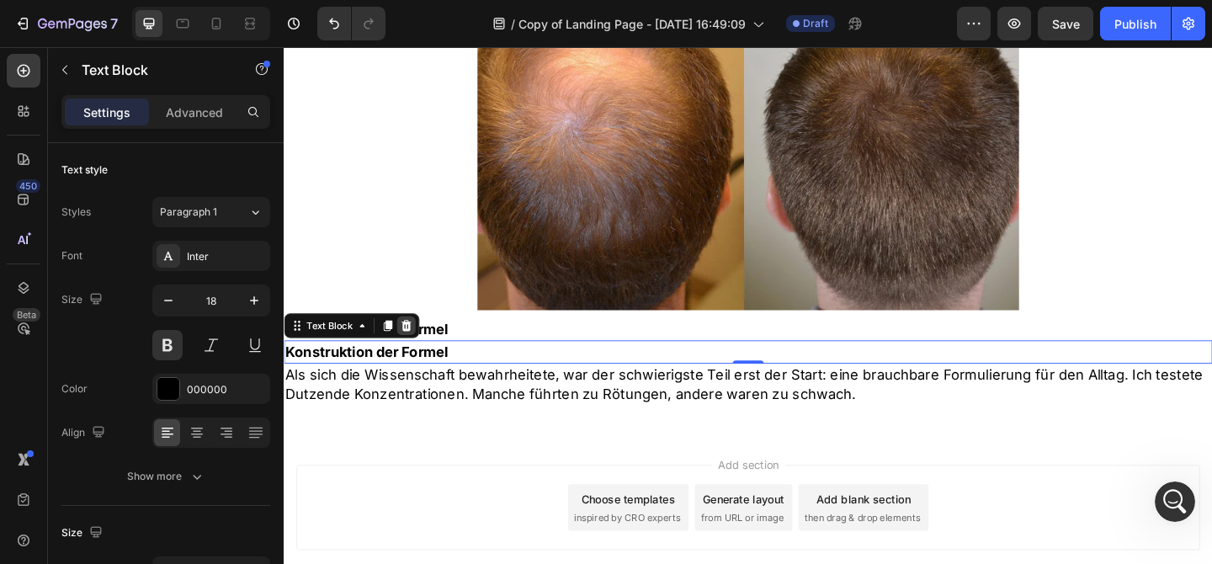
click at [416, 344] on icon at bounding box center [417, 350] width 11 height 12
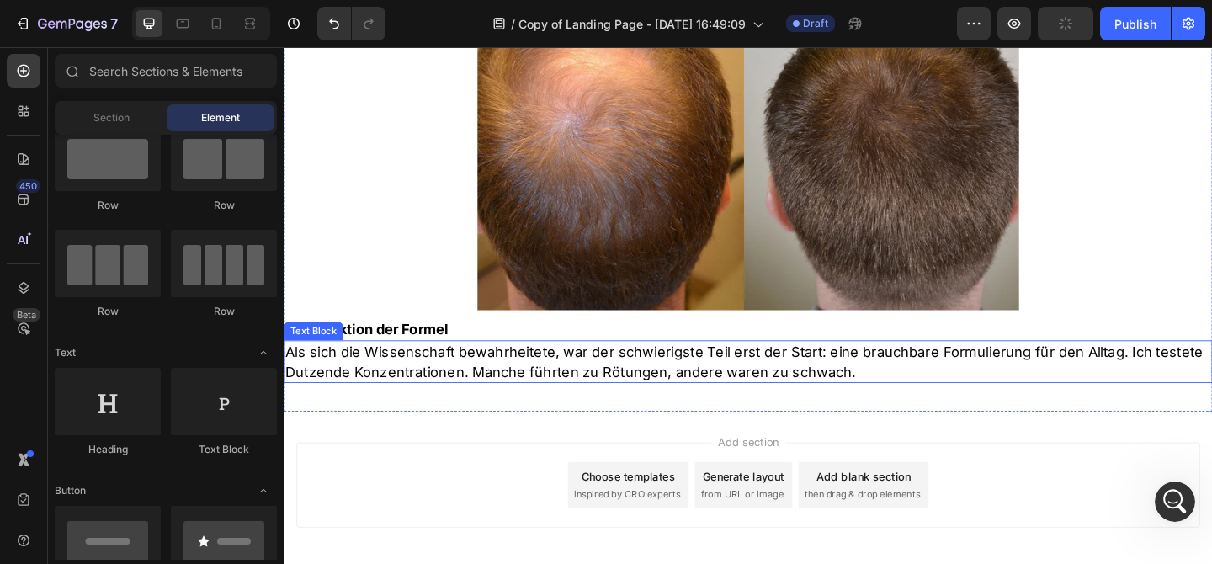
click at [496, 368] on p "Als sich die Wissenschaft bewahrheitete, war der schwierigste Teil erst der Sta…" at bounding box center [788, 389] width 1007 height 42
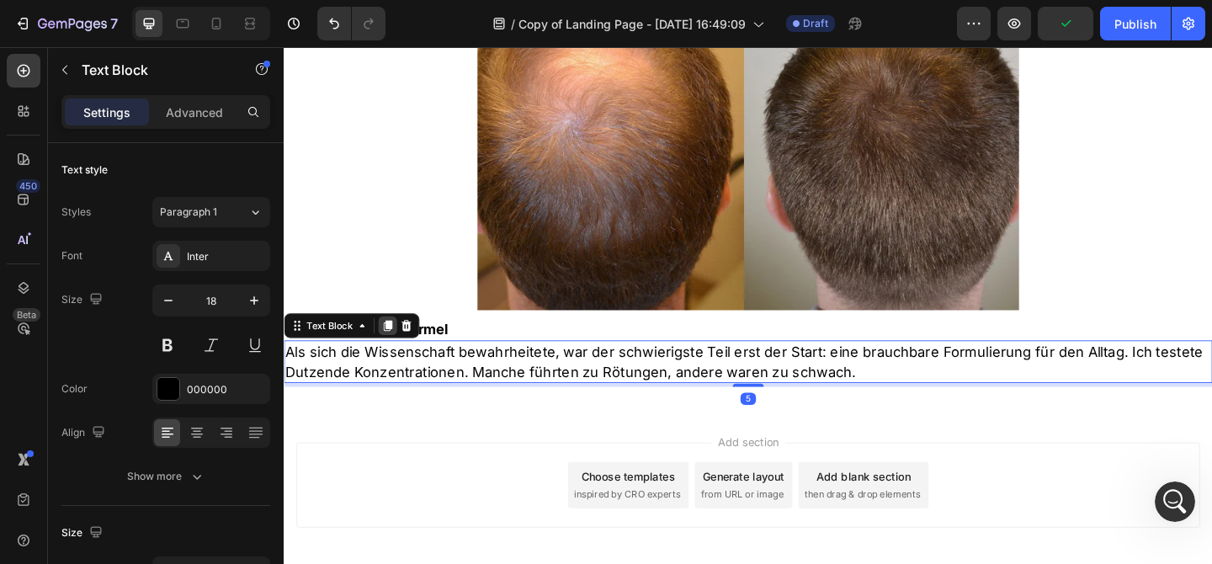
click at [392, 345] on icon at bounding box center [396, 351] width 9 height 12
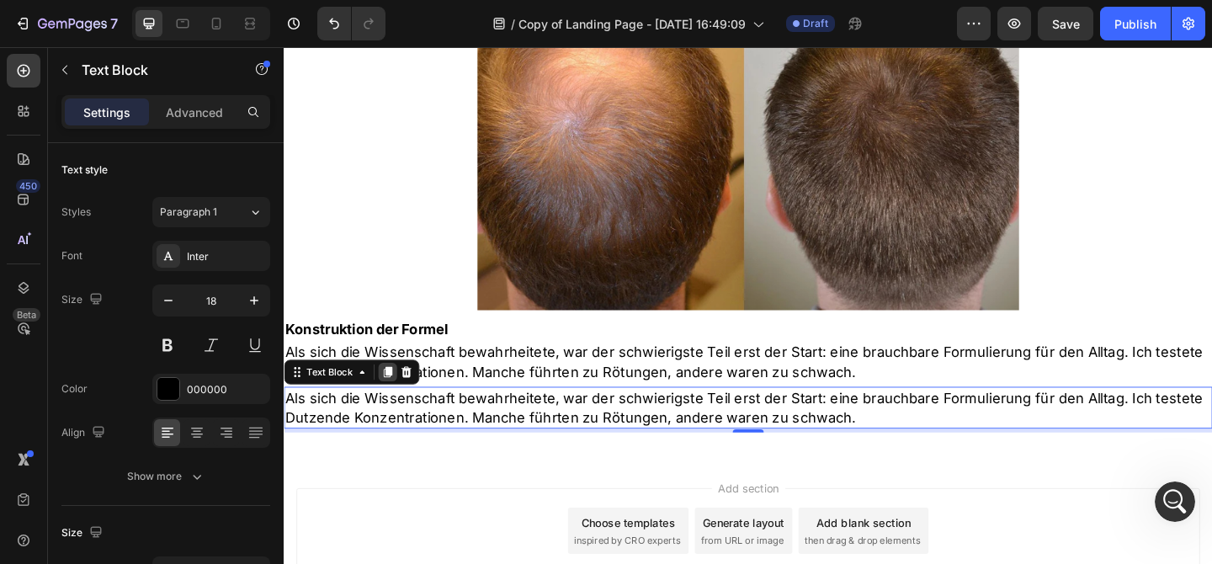
click at [393, 395] on icon at bounding box center [396, 401] width 9 height 12
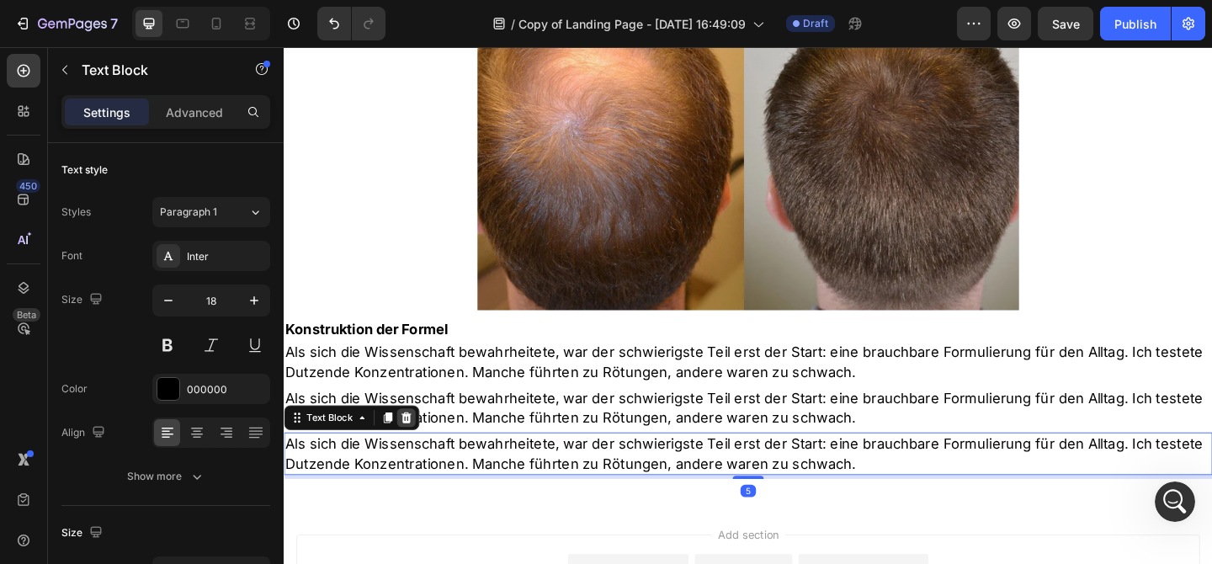
click at [417, 444] on icon at bounding box center [416, 450] width 13 height 13
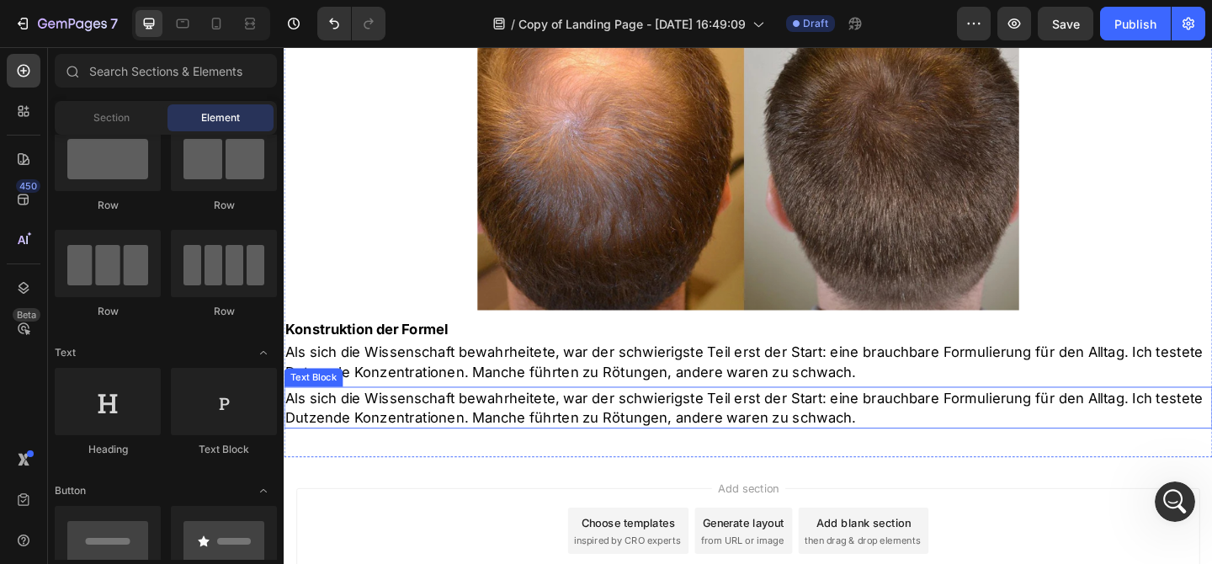
click at [462, 418] on p "Als sich die Wissenschaft bewahrheitete, war der schwierigste Teil erst der Sta…" at bounding box center [788, 439] width 1007 height 42
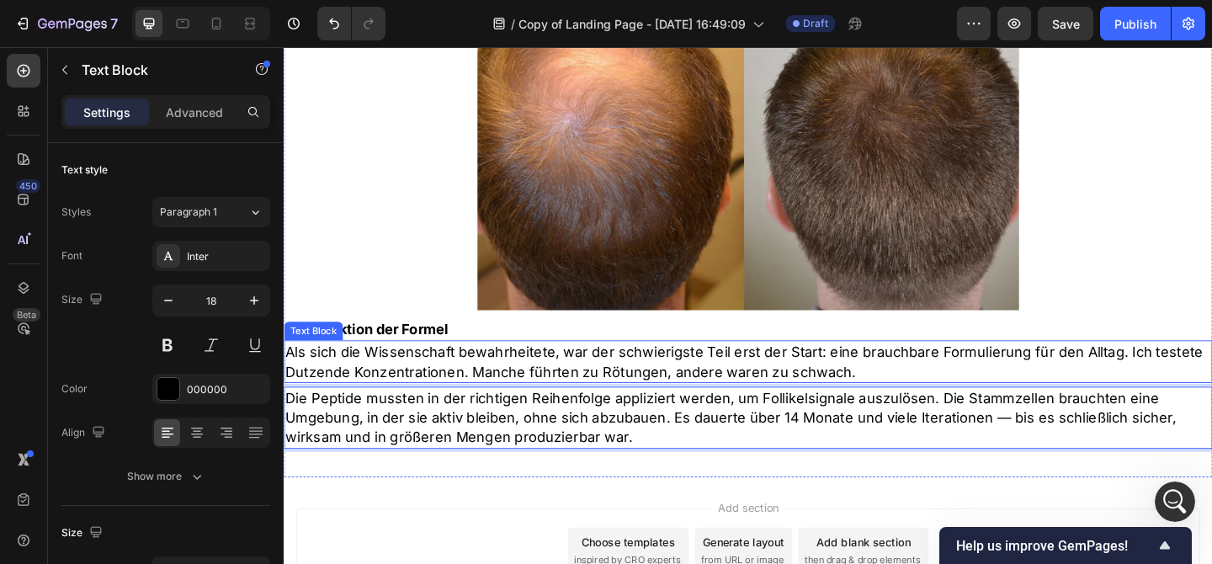
click at [529, 368] on p "Als sich die Wissenschaft bewahrheitete, war der schwierigste Teil erst der Sta…" at bounding box center [788, 389] width 1007 height 42
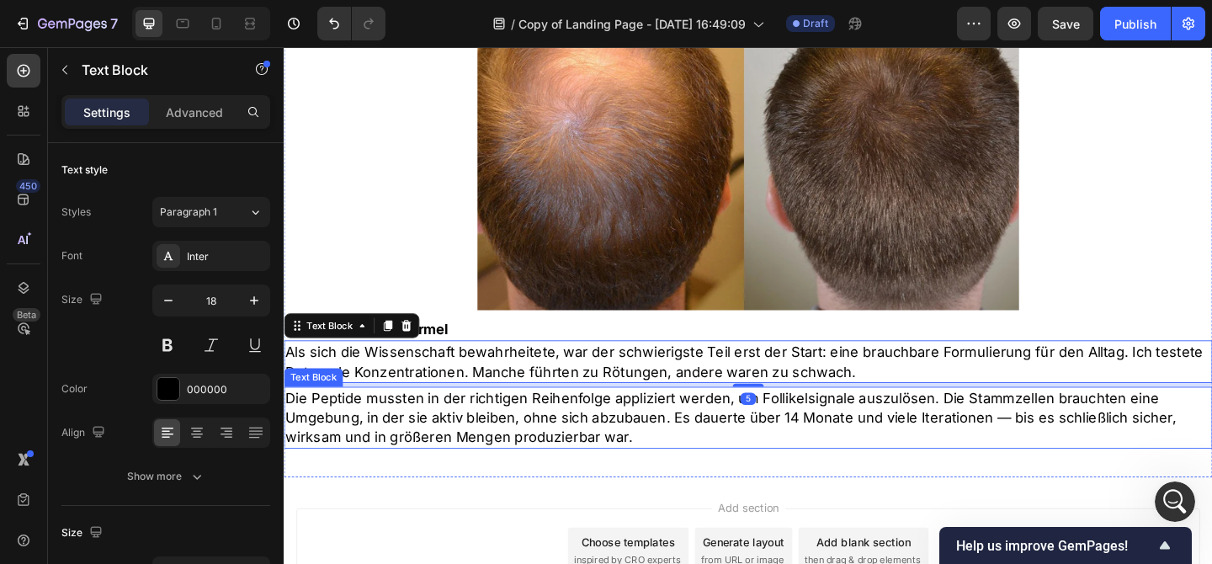
click at [753, 444] on p "Die Peptide mussten in der richtigen Reihenfolge appliziert werden, um Follikel…" at bounding box center [788, 450] width 1007 height 64
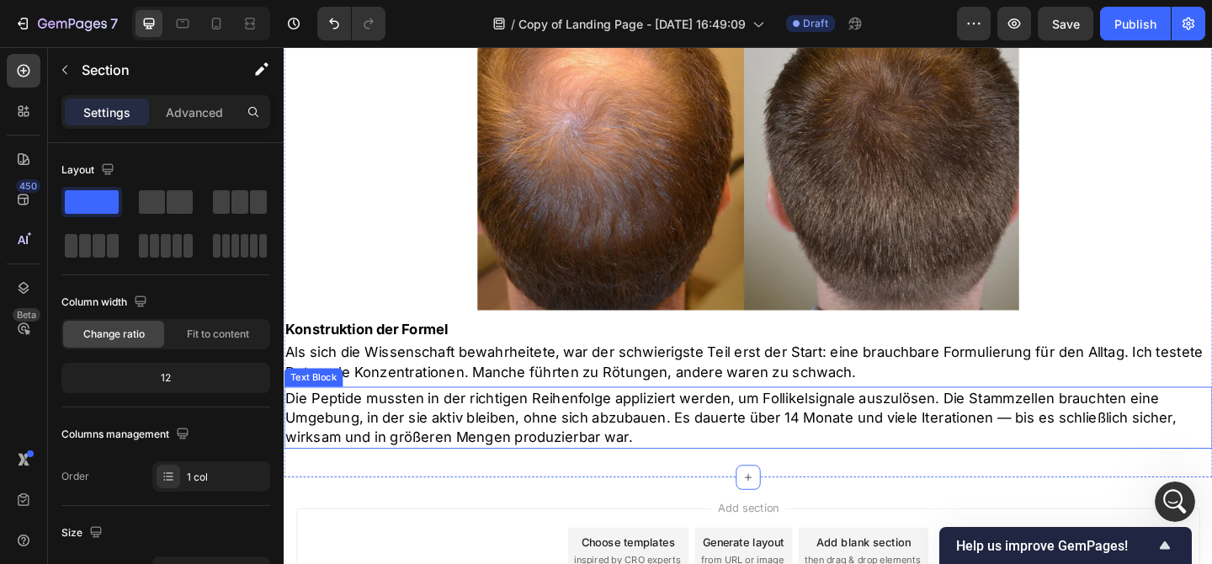
click at [669, 436] on p "Die Peptide mussten in der richtigen Reihenfolge appliziert werden, um Follikel…" at bounding box center [788, 450] width 1007 height 64
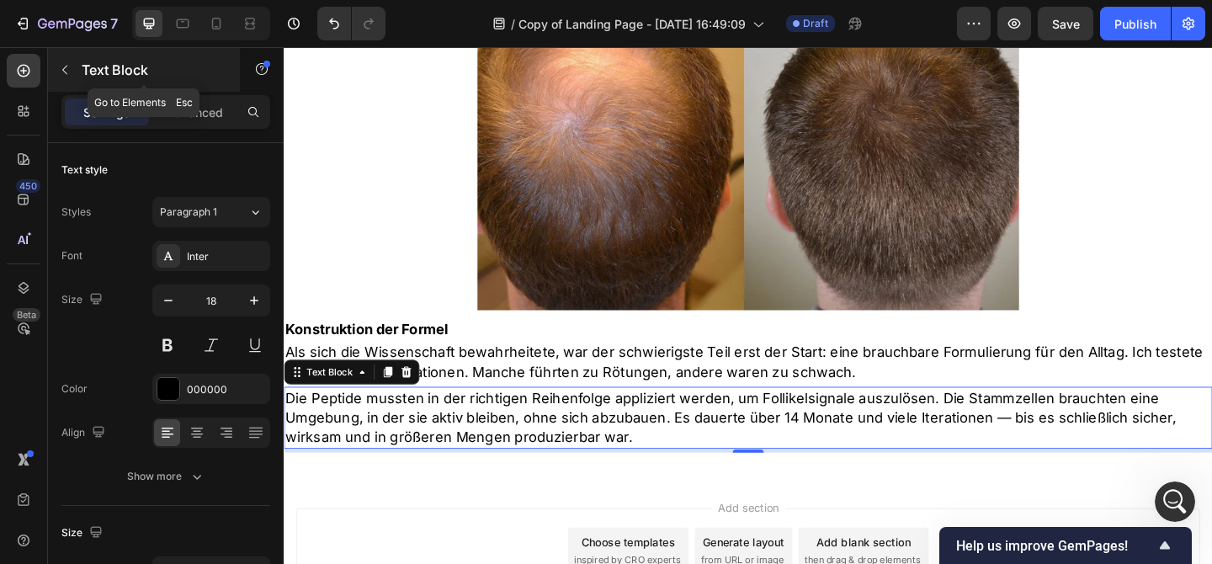
click at [116, 50] on div "Text Block" at bounding box center [144, 70] width 192 height 44
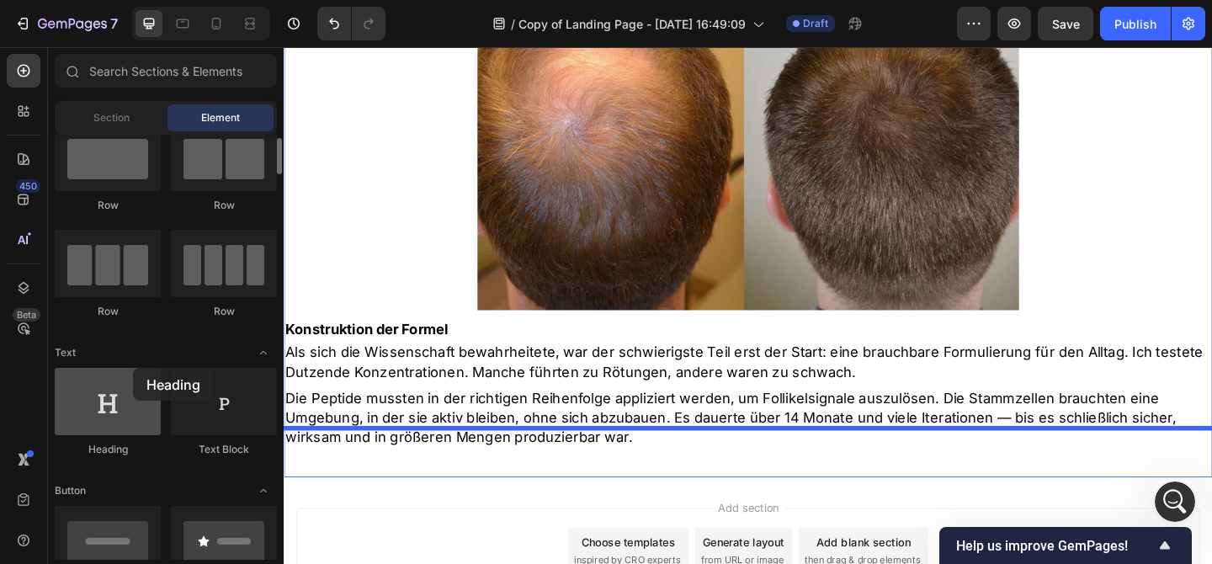
drag, startPoint x: 109, startPoint y: 404, endPoint x: 154, endPoint y: 390, distance: 46.8
click at [133, 368] on div at bounding box center [108, 401] width 106 height 67
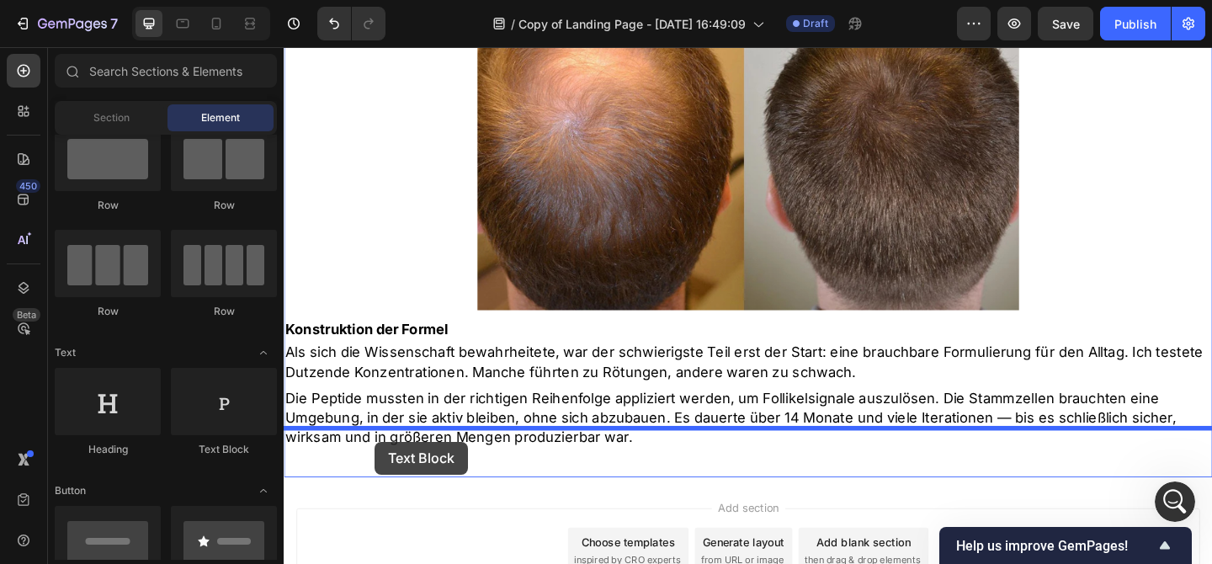
drag, startPoint x: 465, startPoint y: 449, endPoint x: 383, endPoint y: 476, distance: 86.2
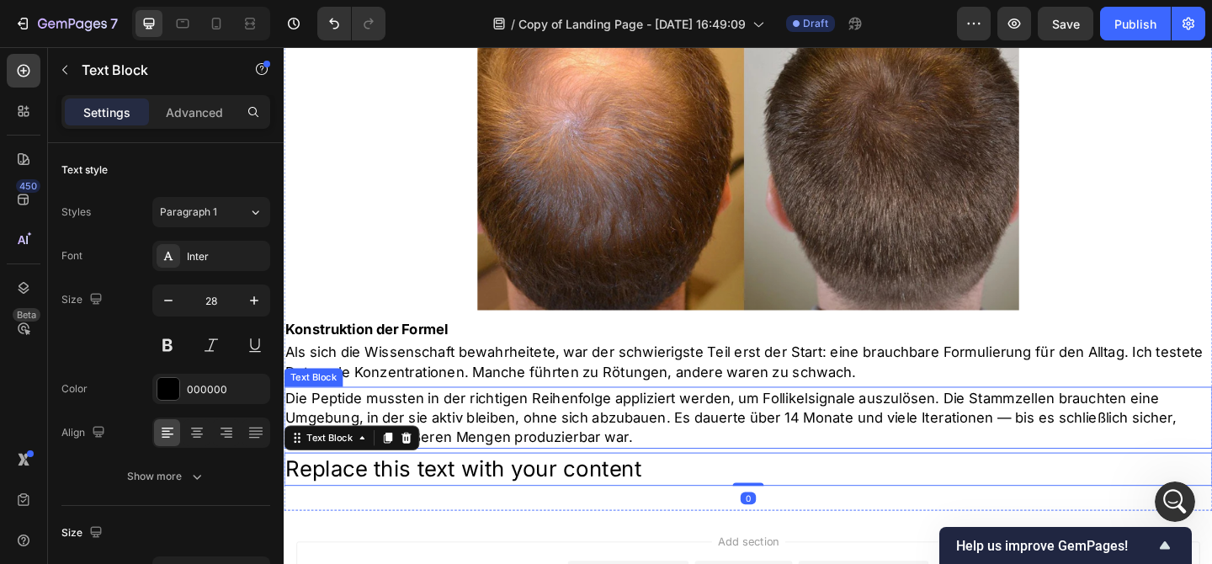
scroll to position [3680, 0]
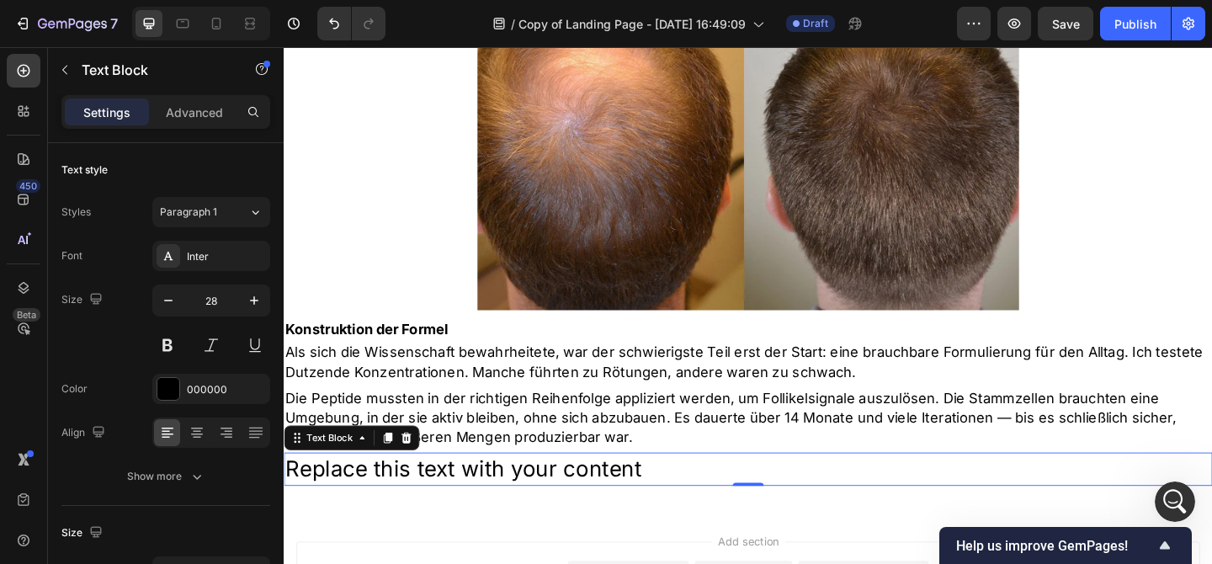
click at [693, 488] on div "Replace this text with your content" at bounding box center [789, 506] width 1010 height 36
click at [693, 490] on p "Replace this text with your content" at bounding box center [788, 506] width 1007 height 33
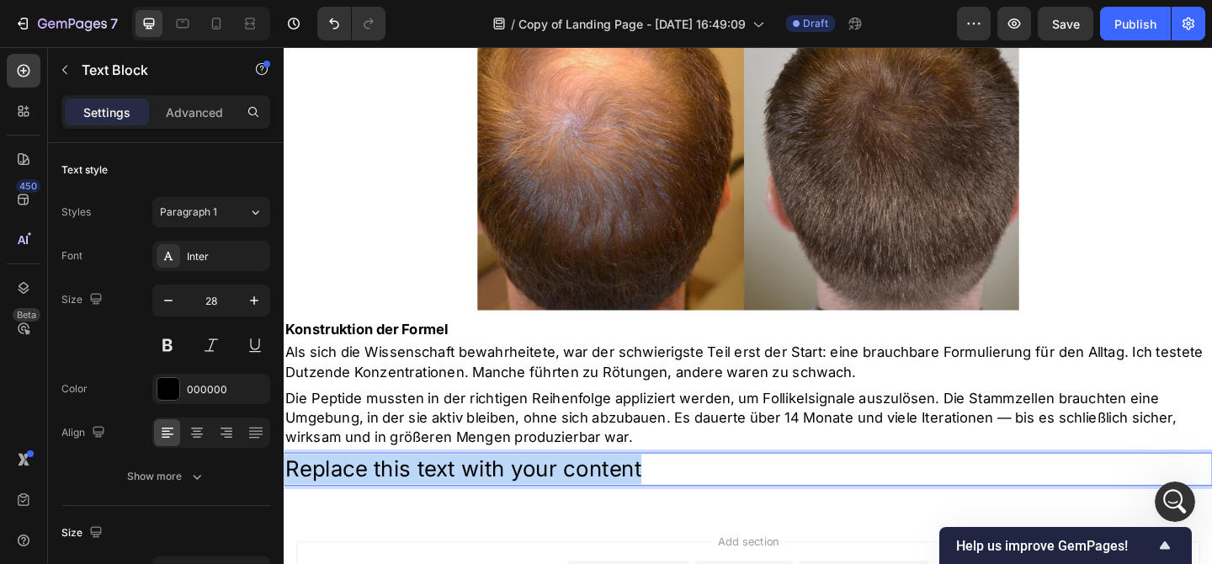
click at [693, 490] on p "Replace this text with your content" at bounding box center [788, 506] width 1007 height 33
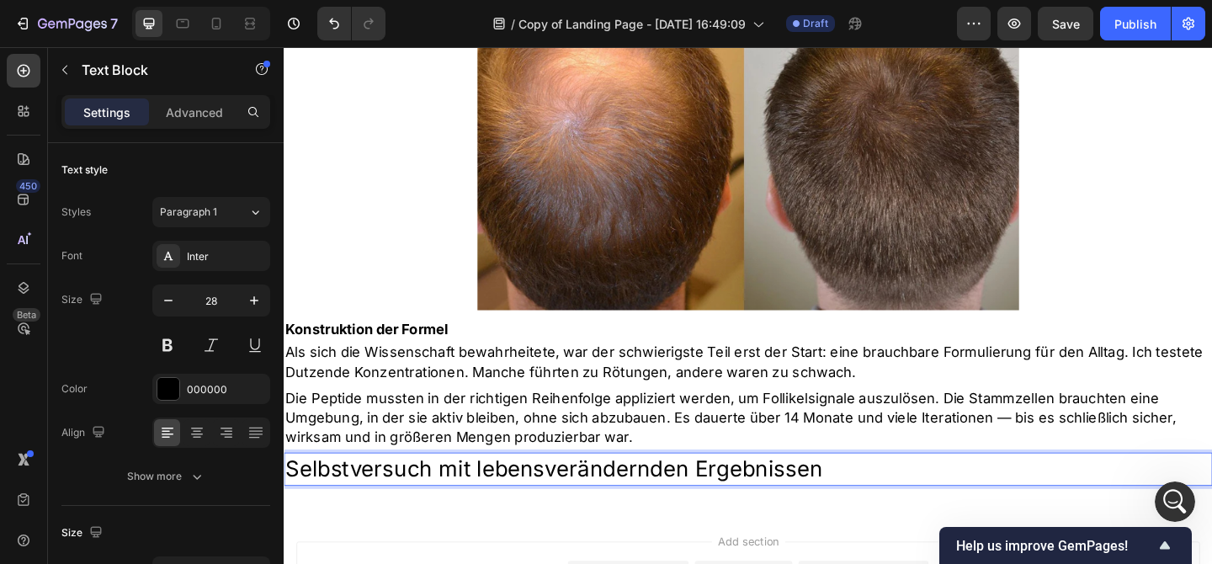
click at [452, 490] on p "Selbstversuch mit lebensverändernden Ergebnissen" at bounding box center [788, 506] width 1007 height 33
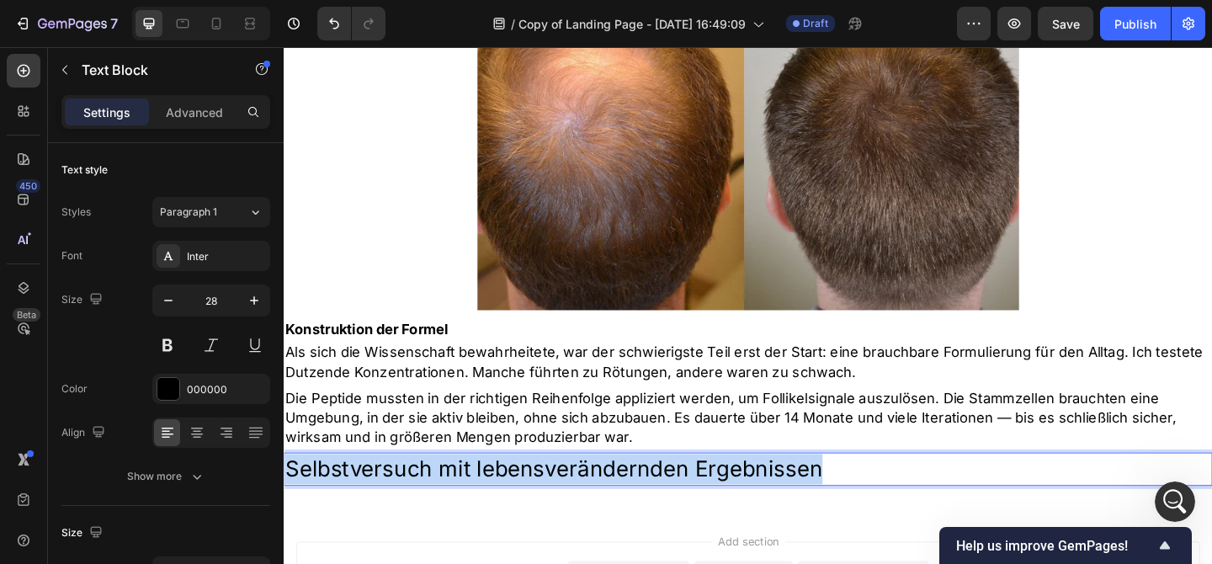
click at [452, 490] on p "Selbstversuch mit lebensverändernden Ergebnissen" at bounding box center [788, 506] width 1007 height 33
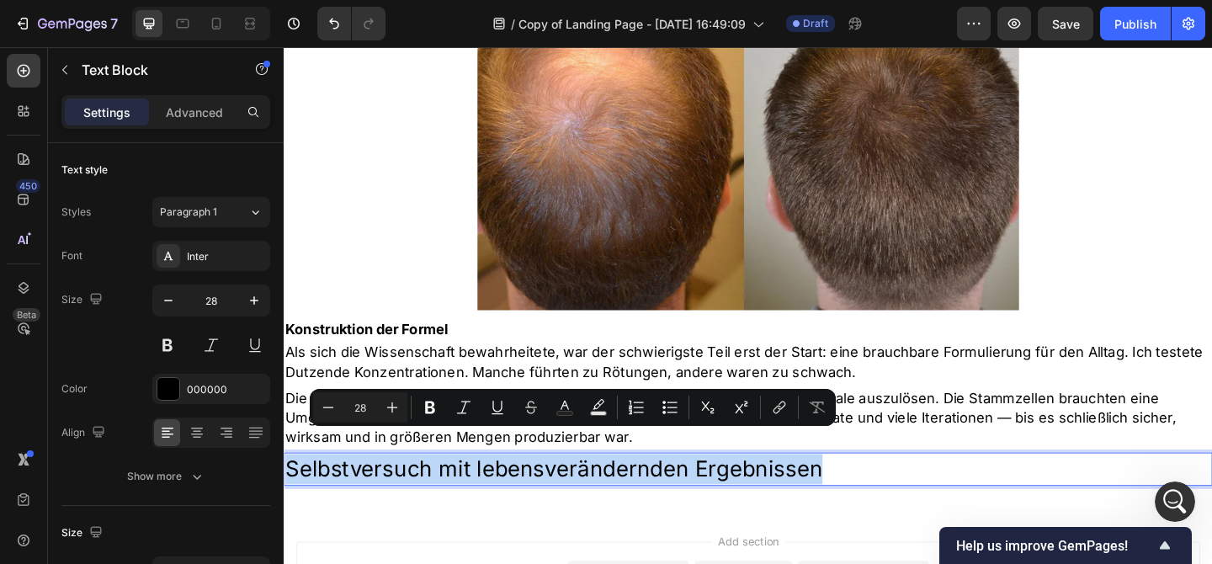
click at [443, 490] on p "Selbstversuch mit lebensverändernden Ergebnissen" at bounding box center [788, 506] width 1007 height 33
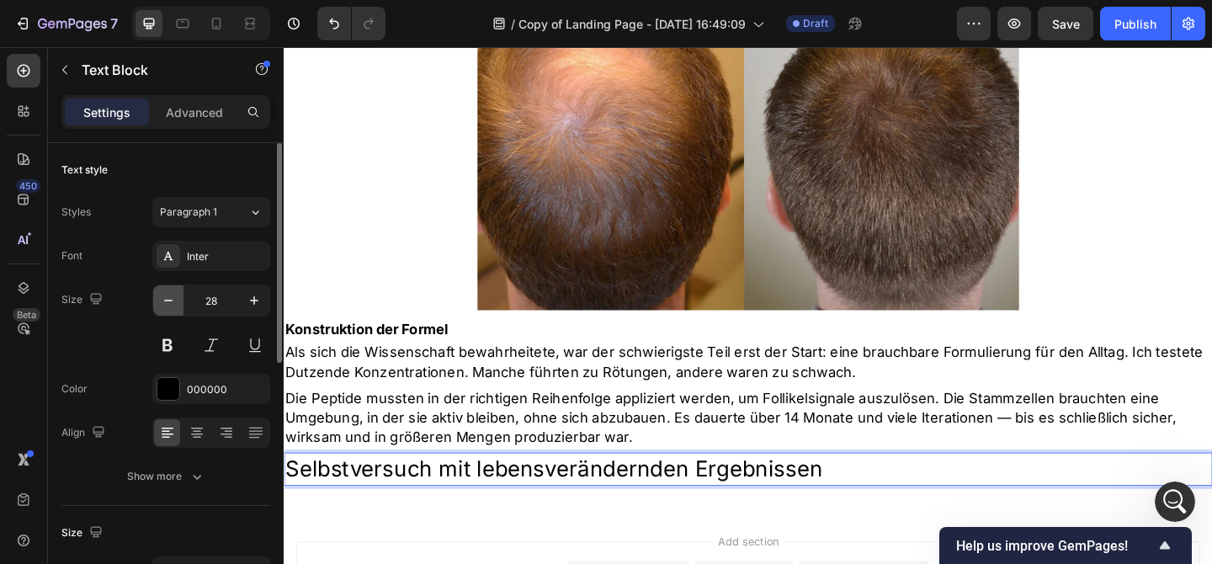
click at [183, 305] on button "button" at bounding box center [168, 300] width 30 height 30
click at [182, 305] on button "button" at bounding box center [168, 300] width 30 height 30
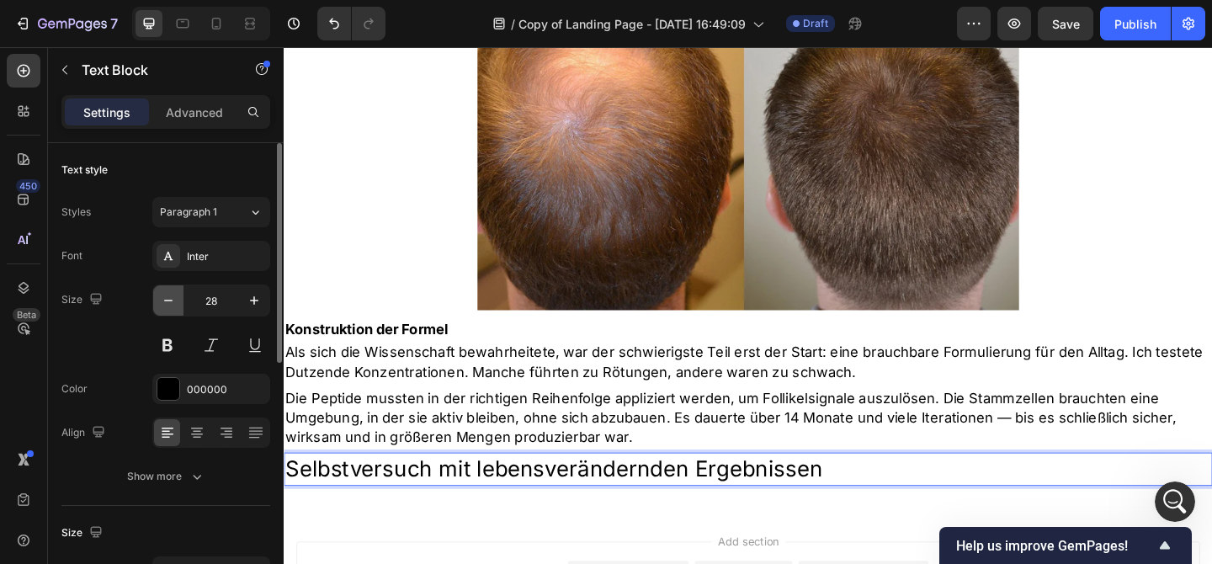
click at [182, 305] on button "button" at bounding box center [168, 300] width 30 height 30
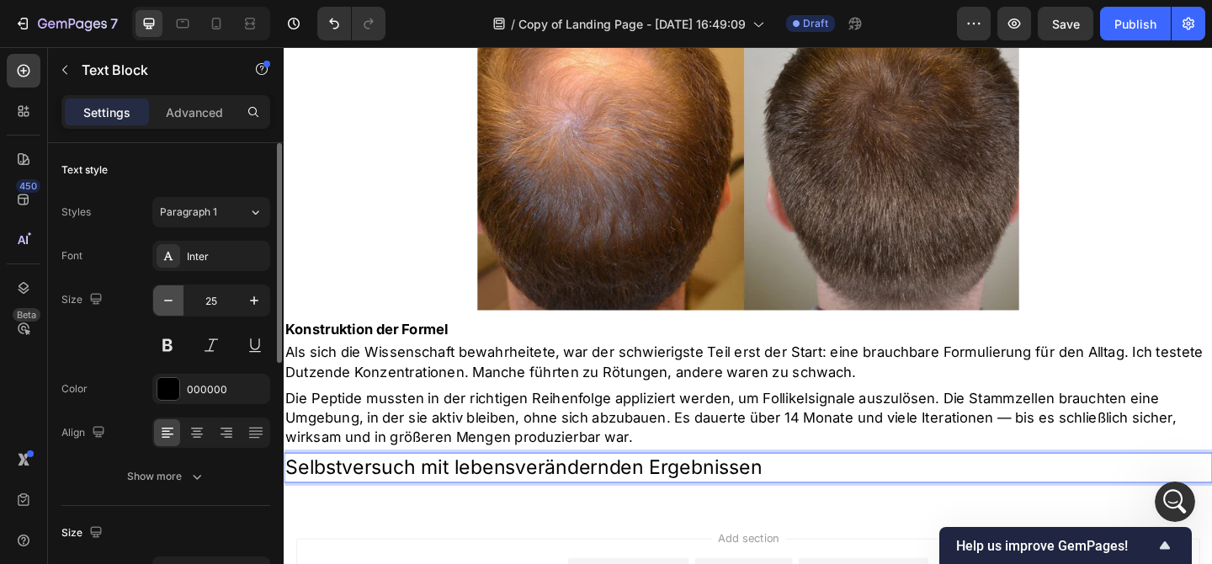
click at [182, 305] on button "button" at bounding box center [168, 300] width 30 height 30
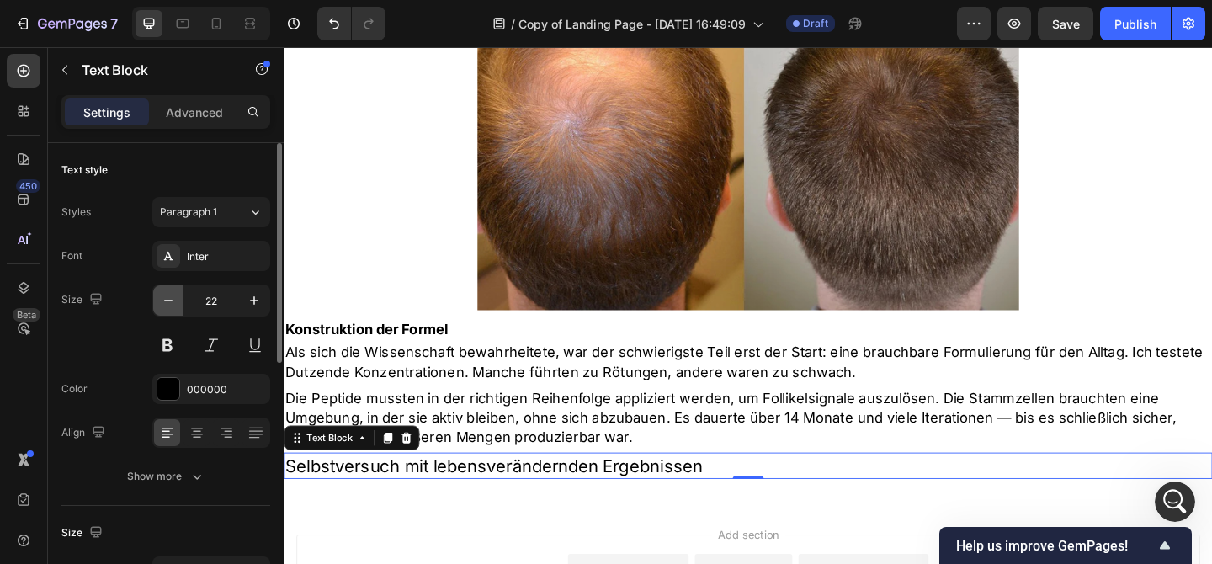
click at [182, 305] on button "button" at bounding box center [168, 300] width 30 height 30
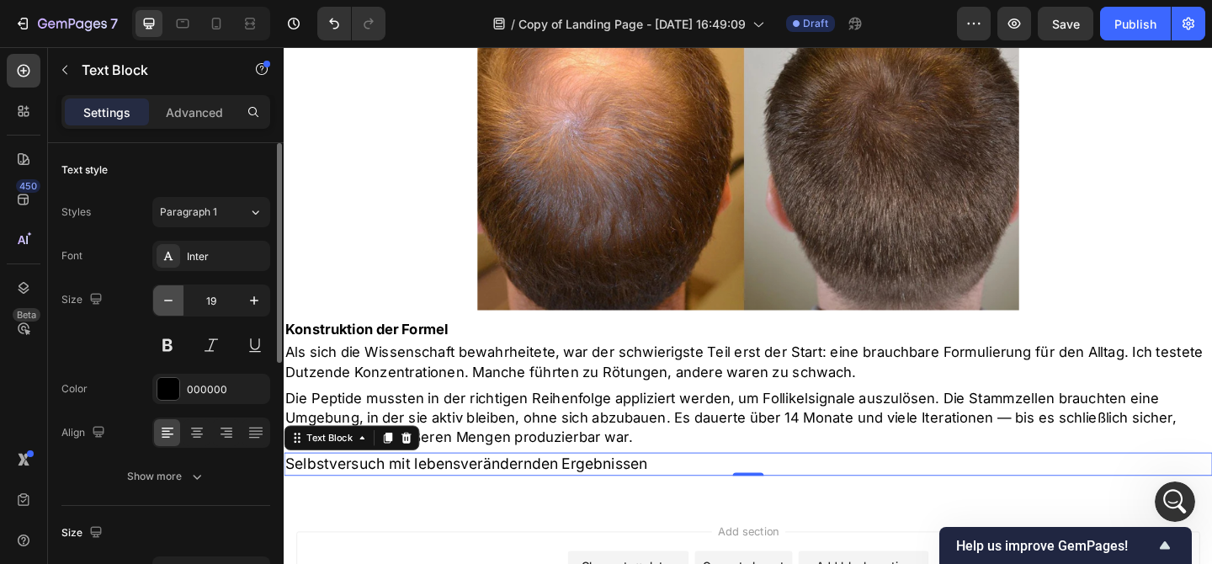
click at [182, 305] on button "button" at bounding box center [168, 300] width 30 height 30
type input "18"
click at [180, 348] on button at bounding box center [167, 345] width 30 height 30
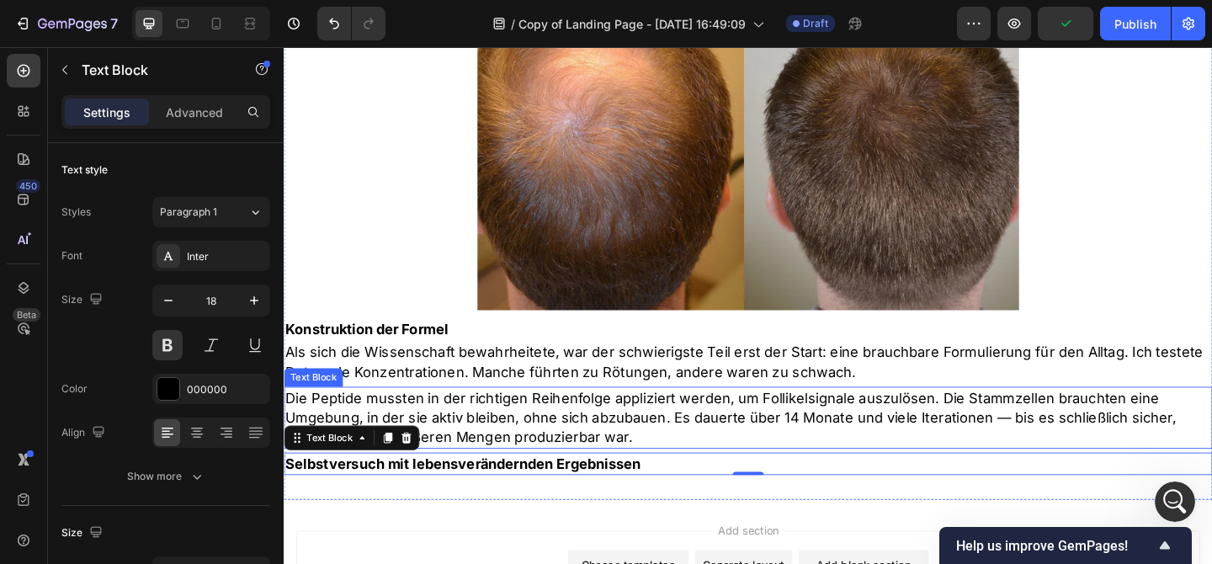
click at [715, 424] on p "Die Peptide mussten in der richtigen Reihenfolge appliziert werden, um Follikel…" at bounding box center [788, 450] width 1007 height 64
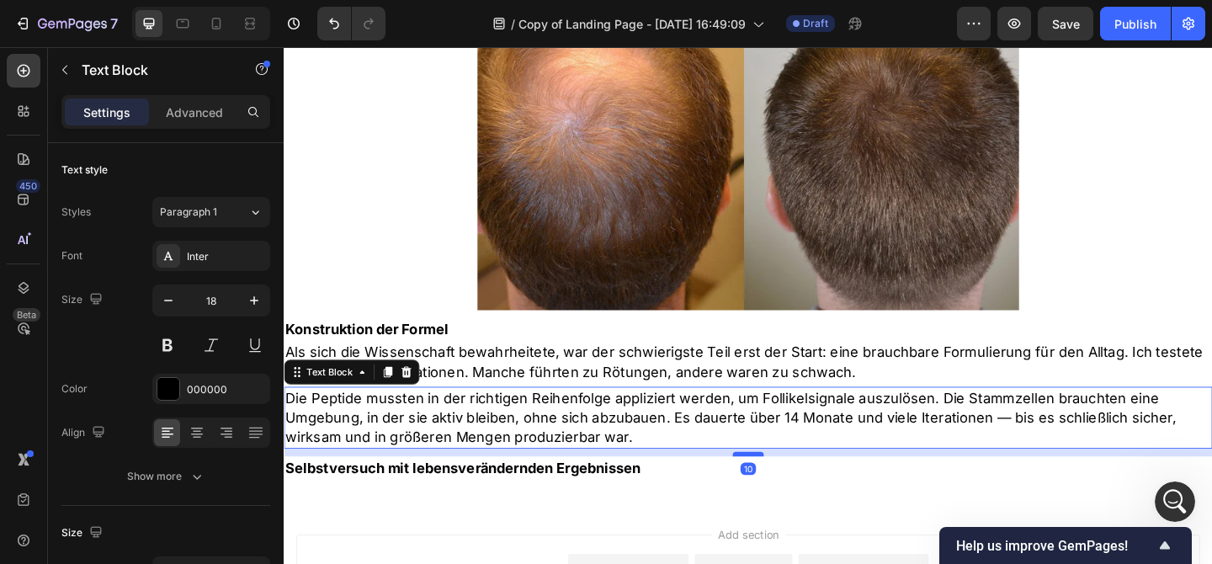
click at [800, 487] on div at bounding box center [789, 489] width 34 height 5
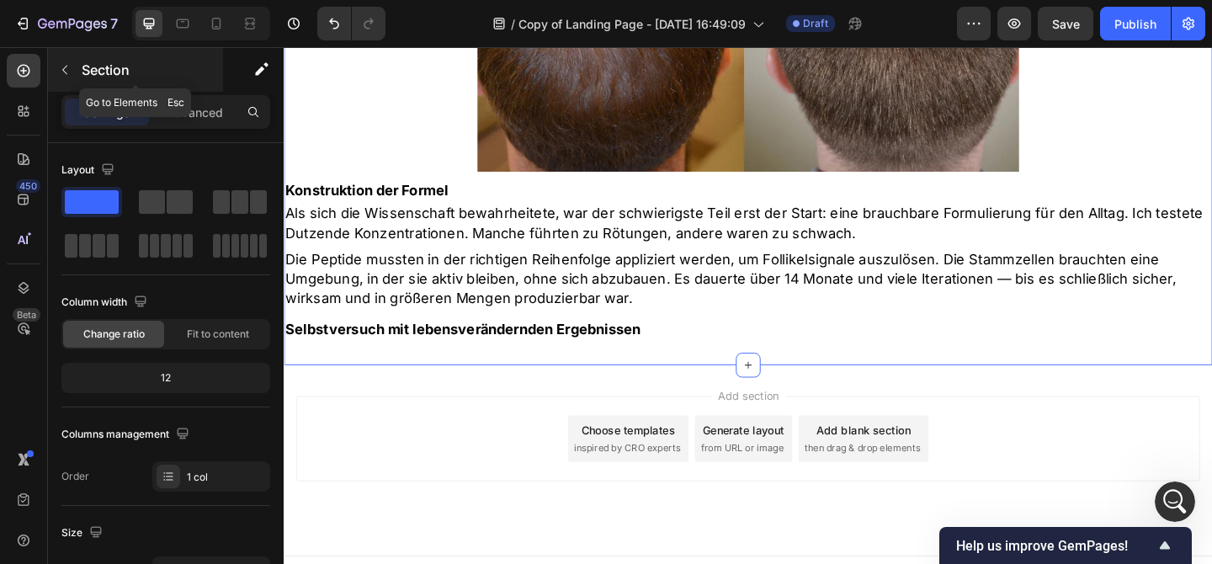
click at [116, 77] on p "Section" at bounding box center [151, 70] width 138 height 20
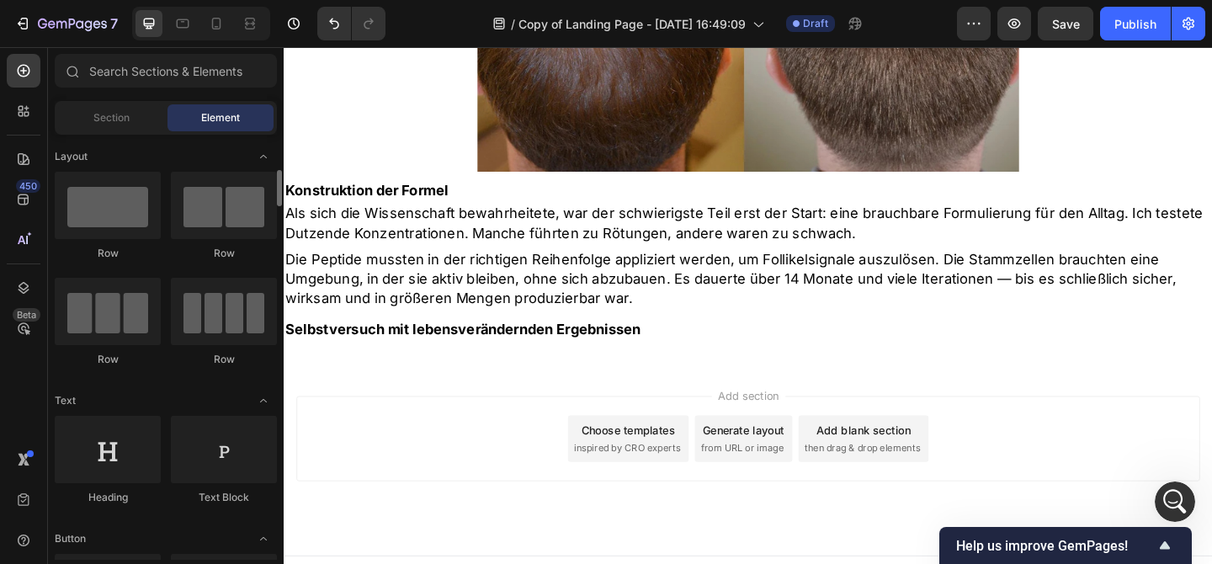
scroll to position [49, 0]
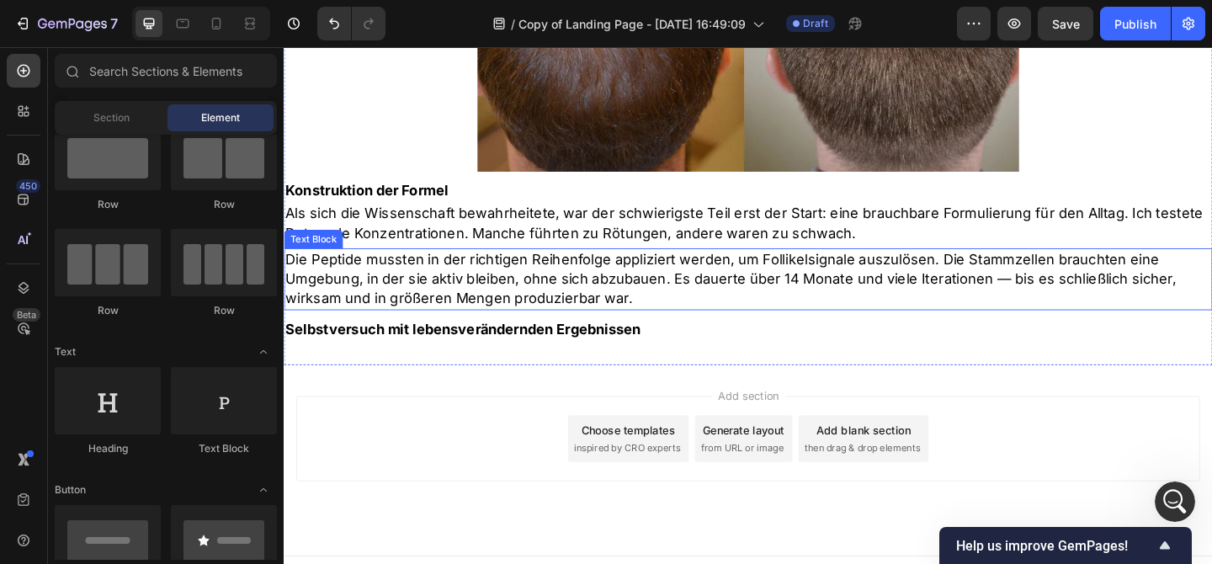
click at [438, 268] on p "Die Peptide mussten in der richtigen Reihenfolge appliziert werden, um Follikel…" at bounding box center [788, 300] width 1007 height 64
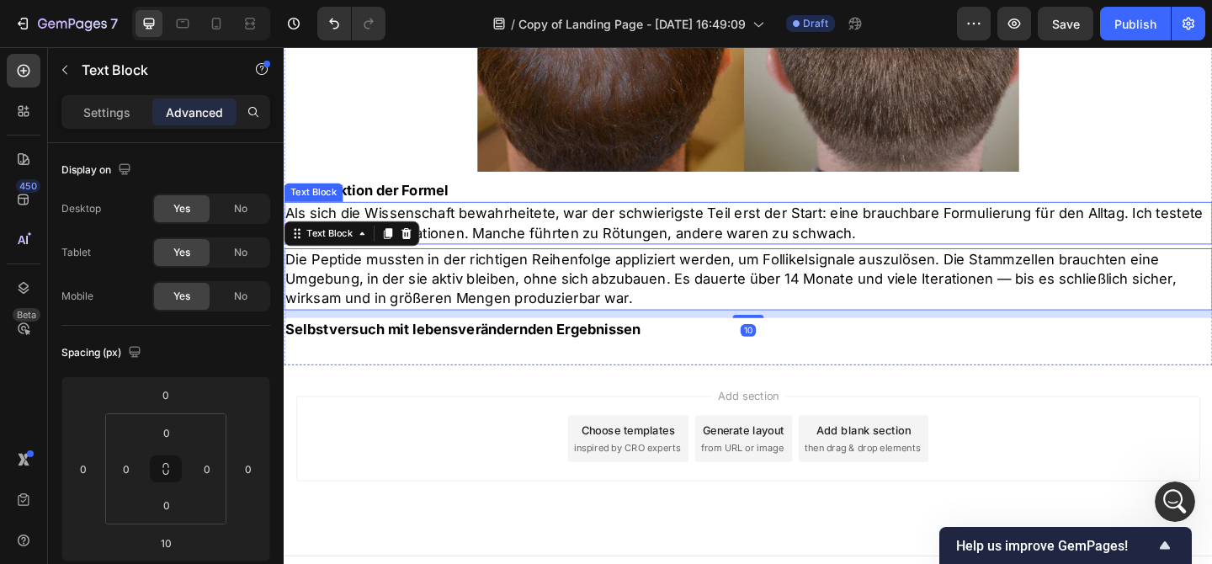
click at [577, 217] on p "Als sich die Wissenschaft bewahrheitete, war der schwierigste Teil erst der Sta…" at bounding box center [788, 238] width 1007 height 42
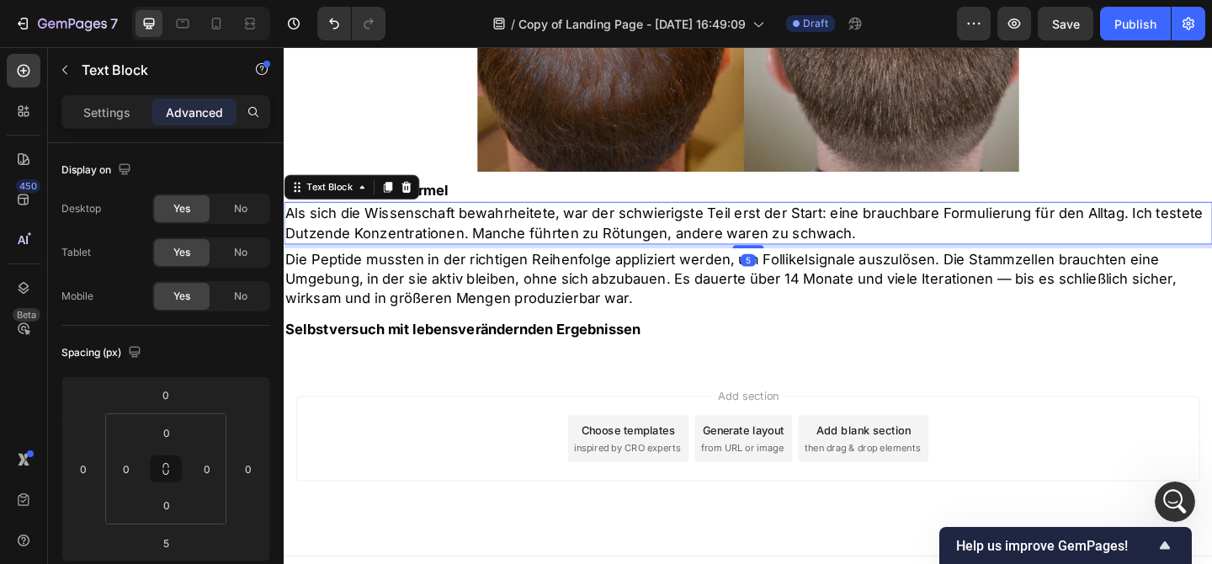
click at [400, 194] on icon at bounding box center [396, 200] width 9 height 12
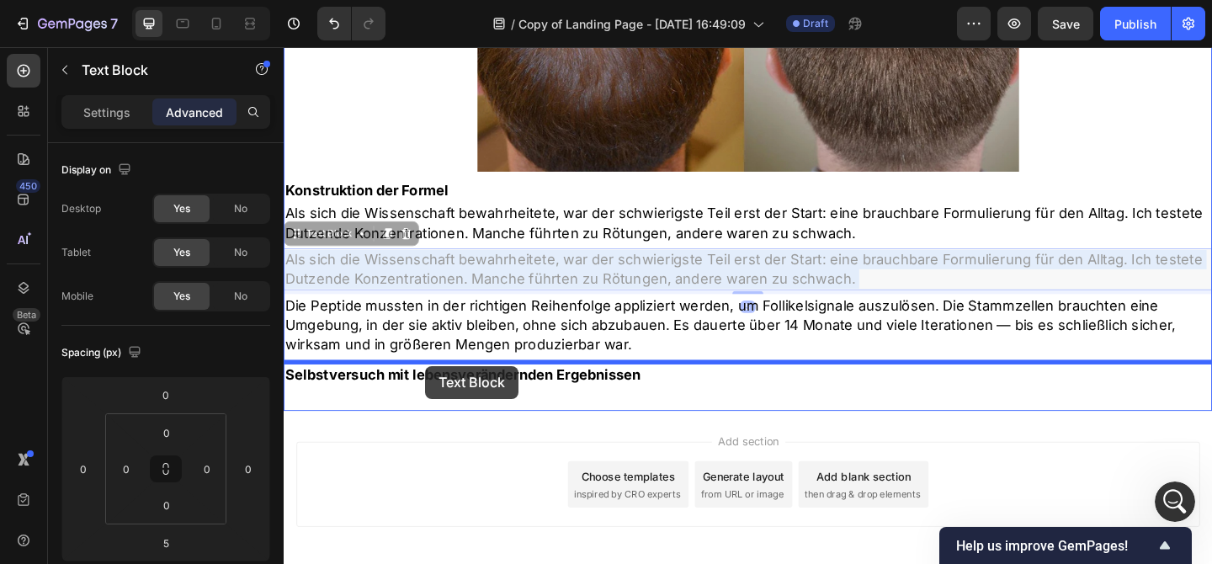
drag, startPoint x: 437, startPoint y: 251, endPoint x: 438, endPoint y: 394, distance: 143.1
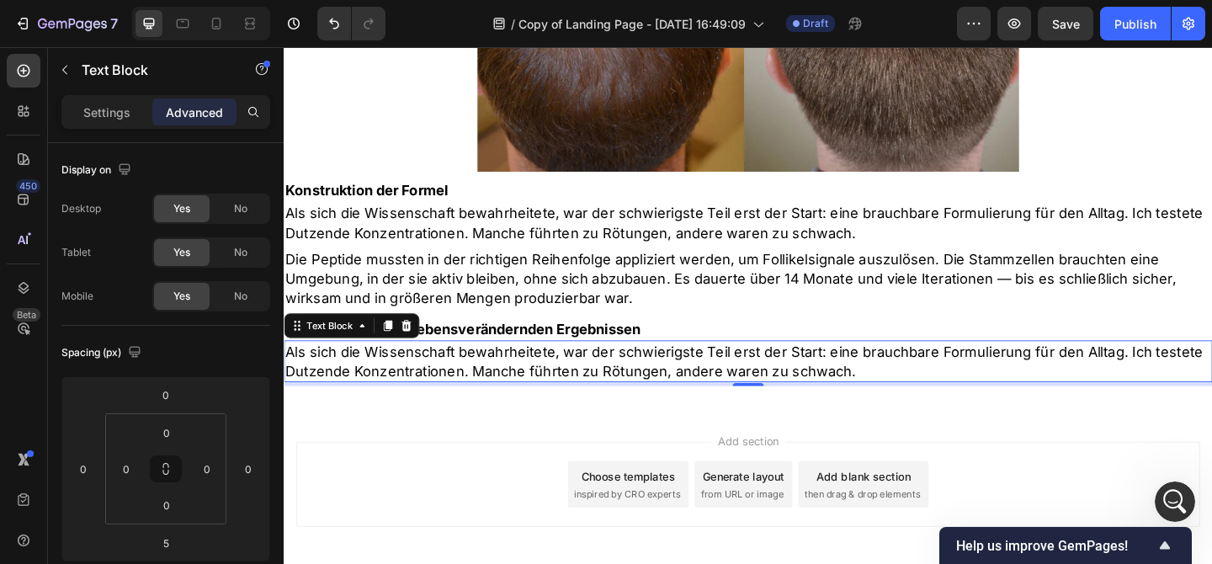
click at [665, 343] on p "Selbstversuch mit lebensverändernden Ergebnissen" at bounding box center [788, 353] width 1007 height 21
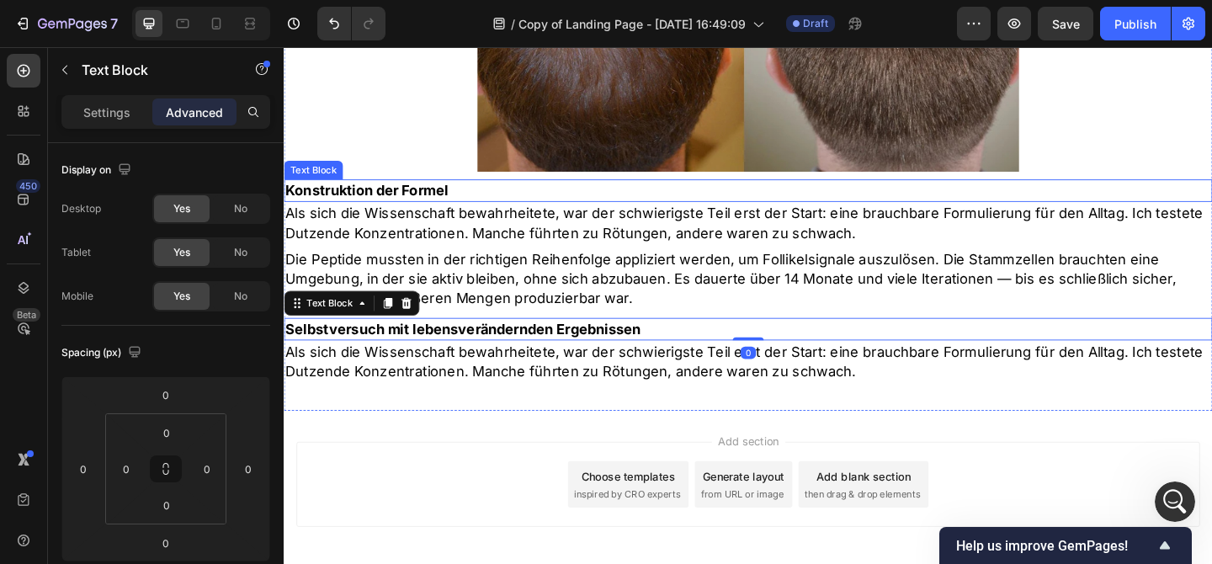
click at [425, 193] on p "Konstruktion der Formel" at bounding box center [788, 203] width 1007 height 21
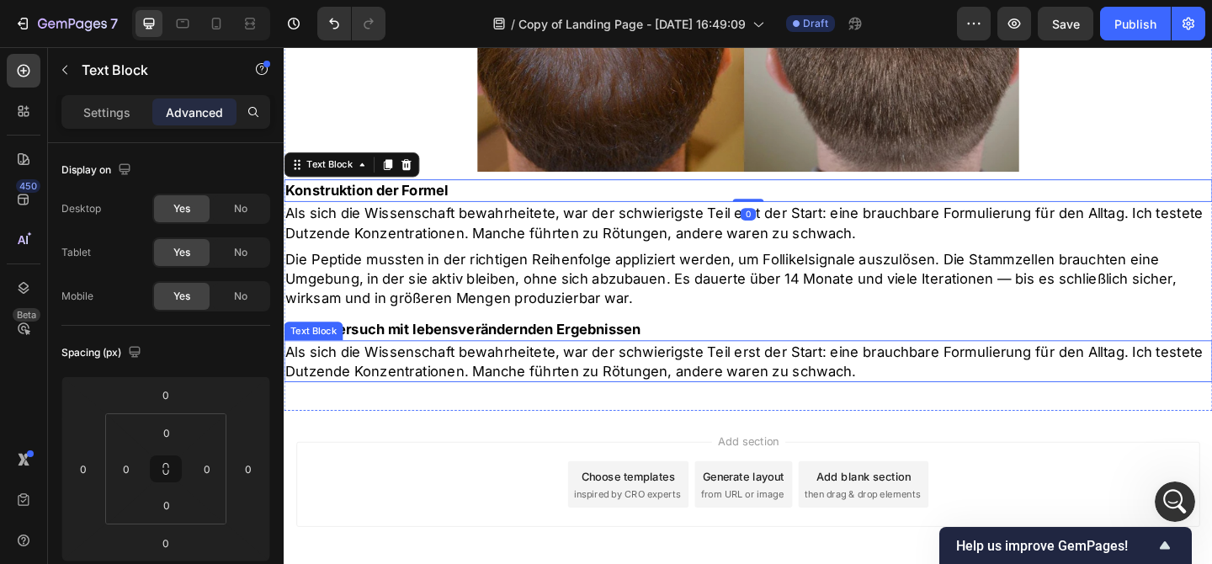
click at [499, 373] on p "Als sich die Wissenschaft bewahrheitete, war der schwierigste Teil erst der Sta…" at bounding box center [788, 389] width 1007 height 42
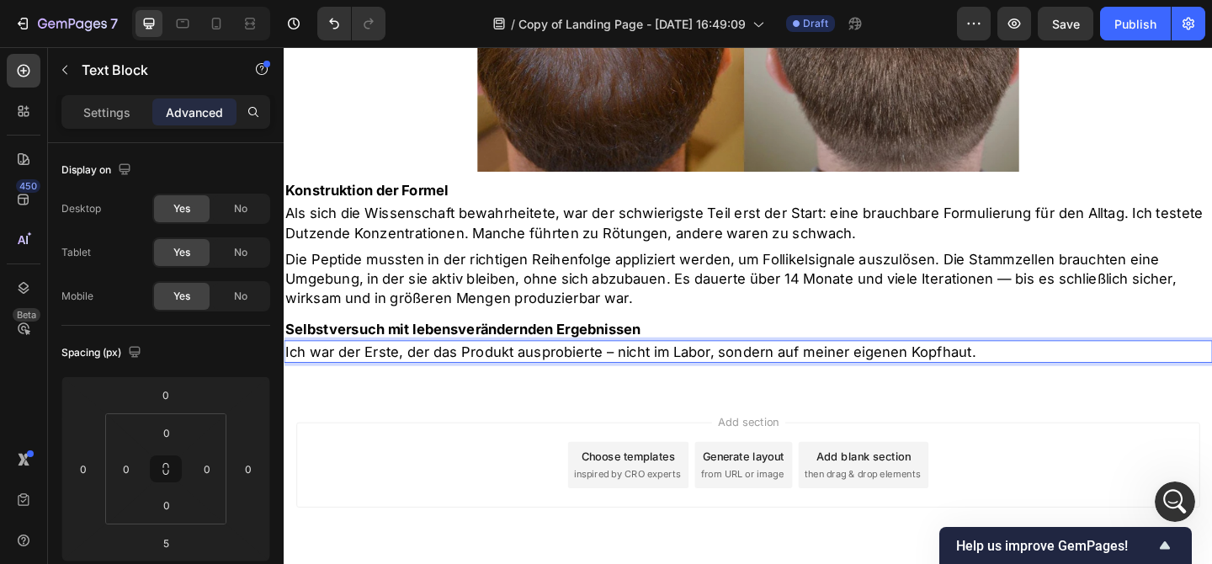
scroll to position [3, 0]
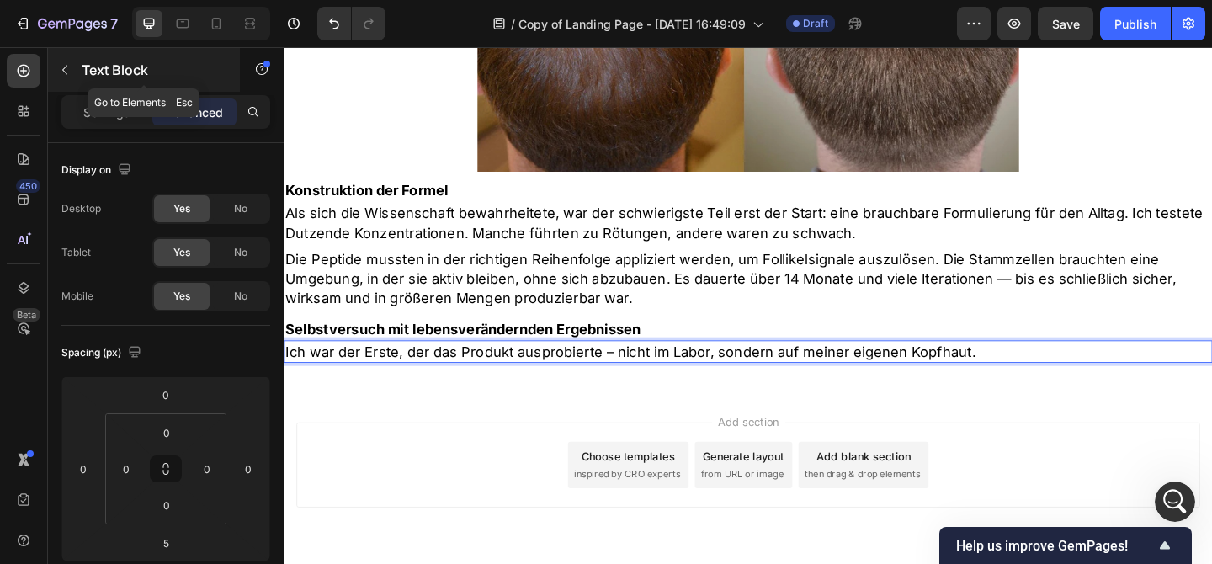
click at [126, 50] on div "Text Block" at bounding box center [144, 70] width 192 height 44
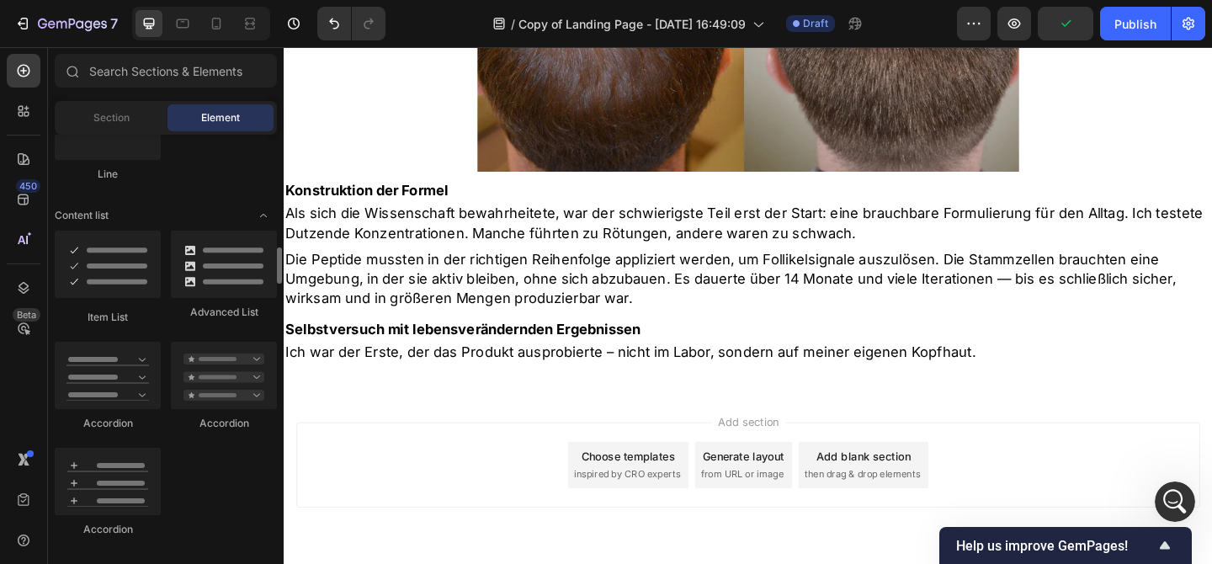
scroll to position [1283, 0]
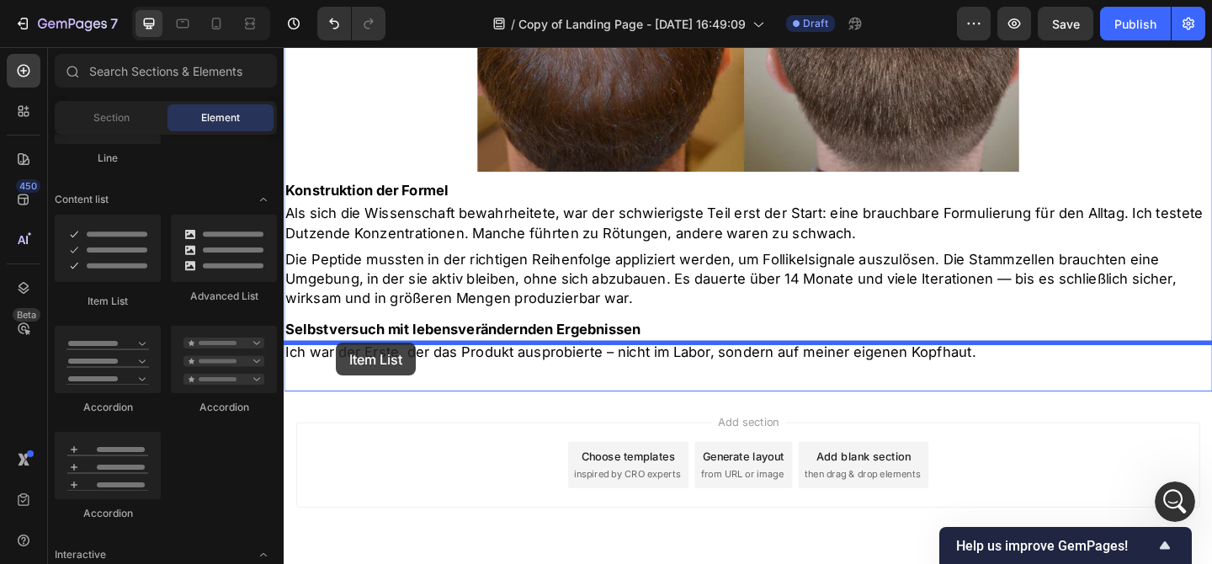
drag, startPoint x: 395, startPoint y: 297, endPoint x: 340, endPoint y: 368, distance: 89.4
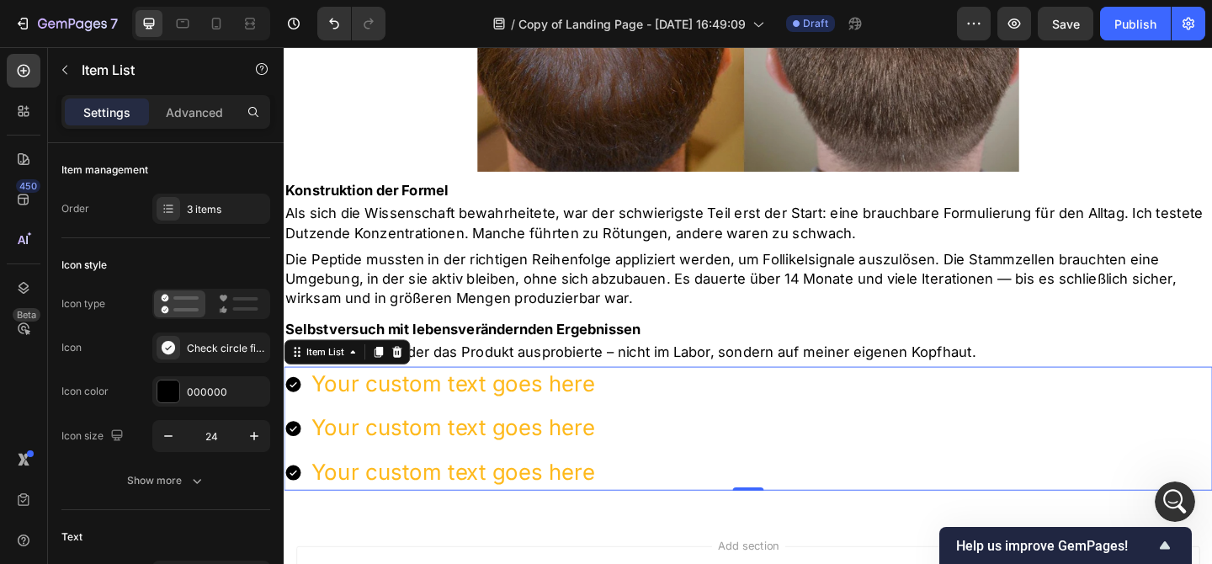
scroll to position [3680, 0]
click at [295, 404] on icon at bounding box center [294, 414] width 20 height 20
click at [294, 406] on icon at bounding box center [293, 414] width 17 height 17
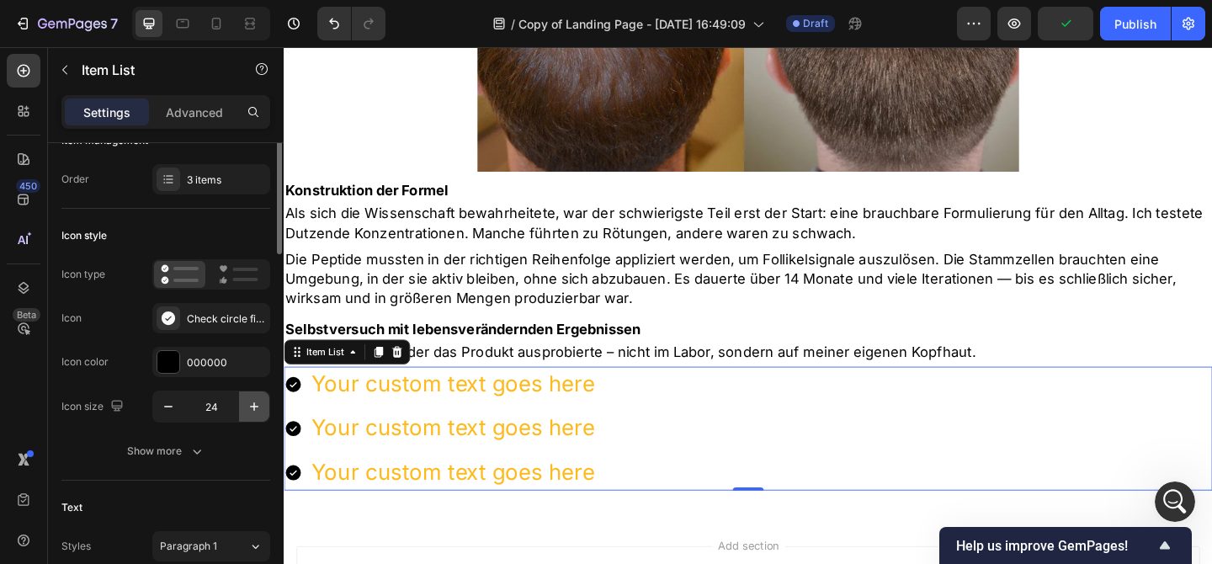
scroll to position [0, 0]
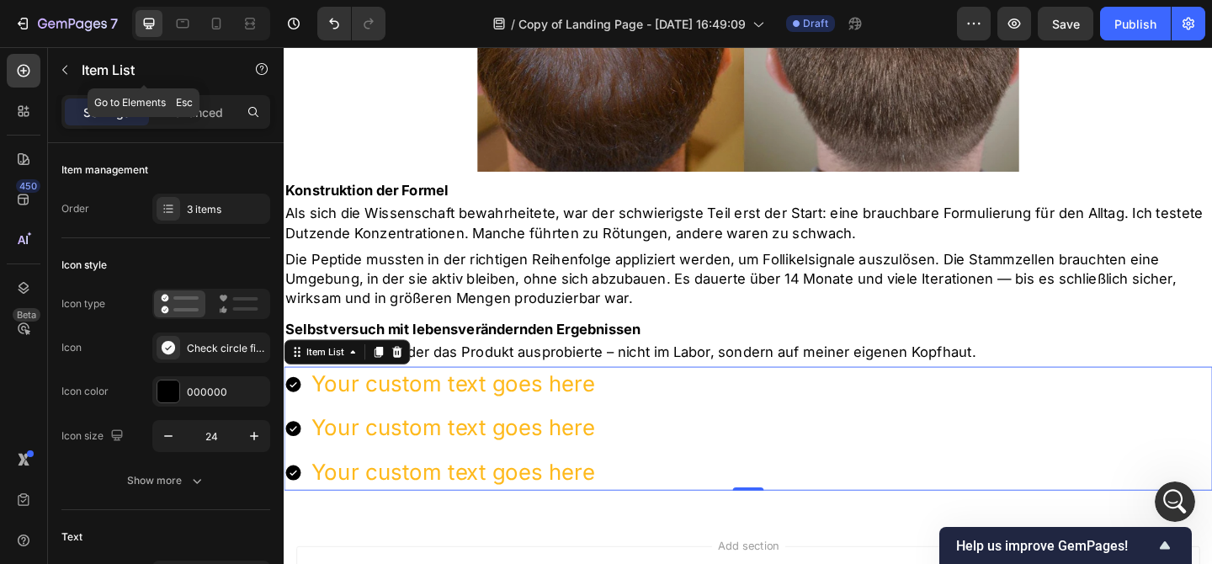
click at [87, 69] on p "Item List" at bounding box center [153, 70] width 143 height 20
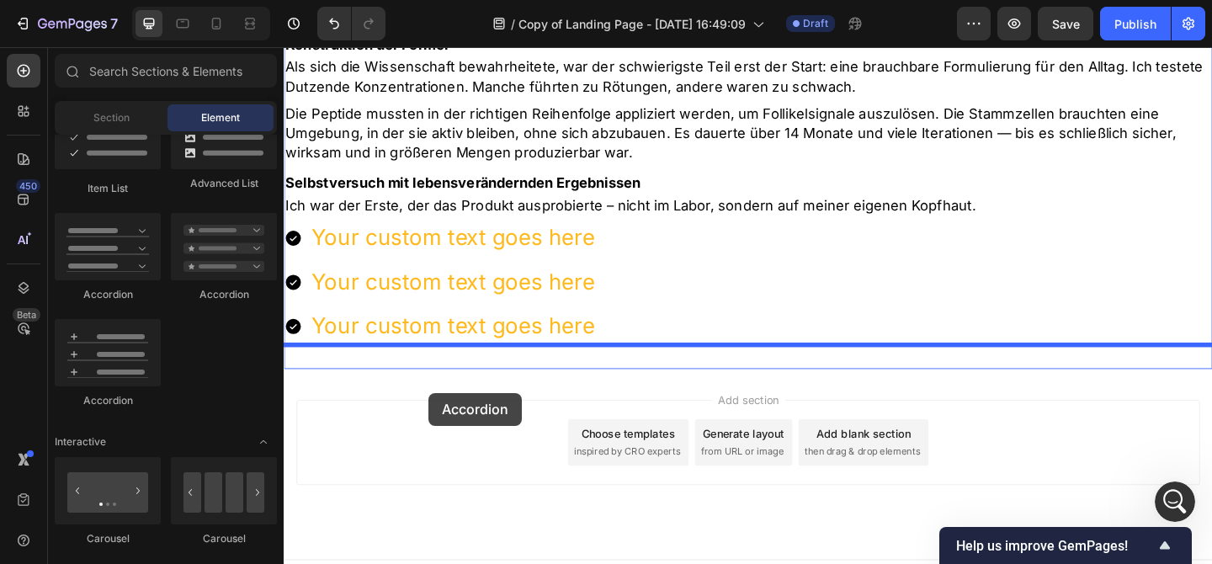
scroll to position [2494, 0]
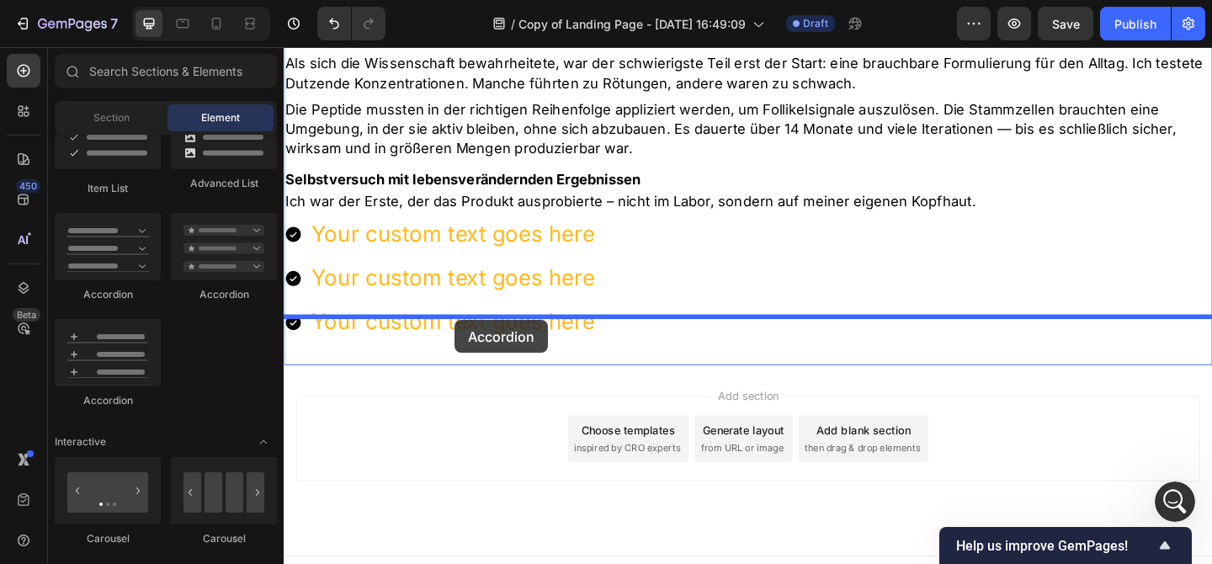
drag, startPoint x: 486, startPoint y: 303, endPoint x: 470, endPoint y: 344, distance: 44.2
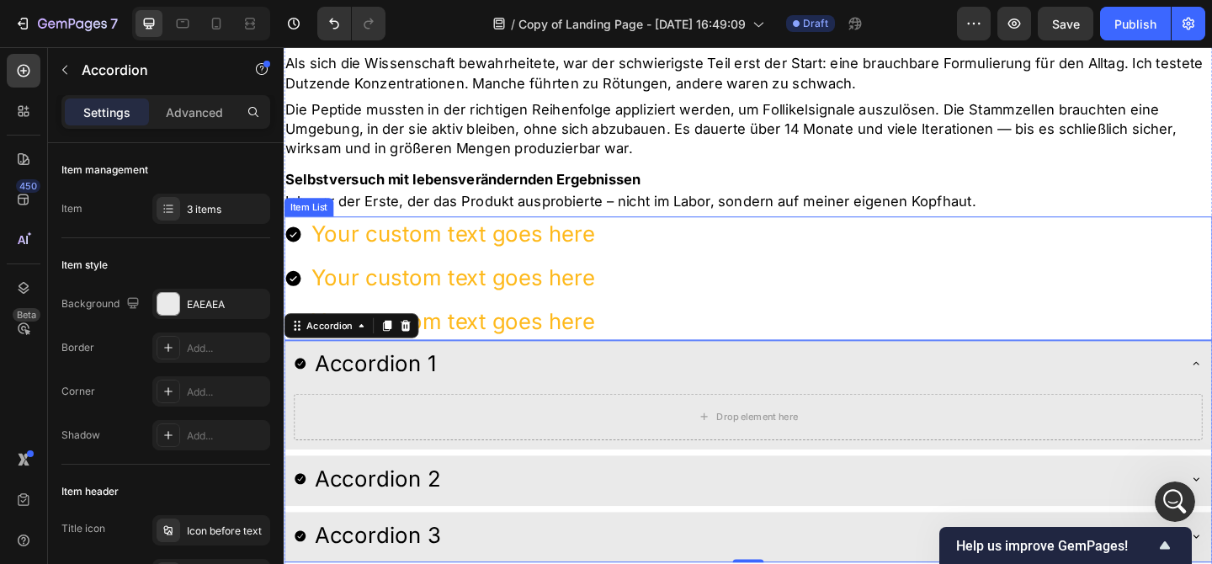
scroll to position [3615, 0]
click at [425, 340] on div at bounding box center [416, 350] width 20 height 20
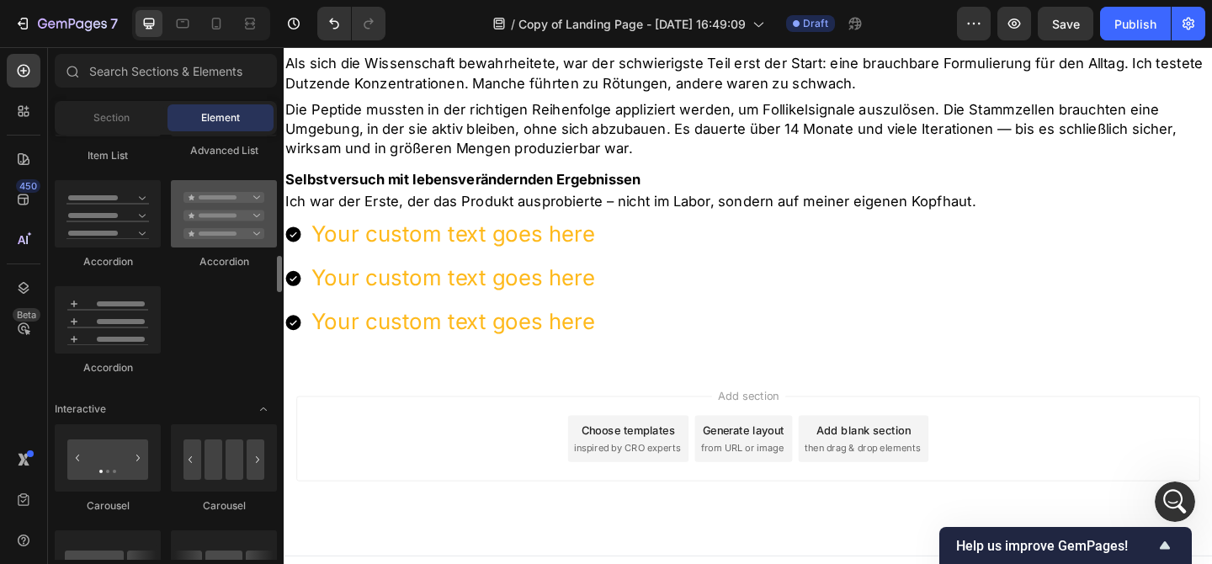
scroll to position [1411, 0]
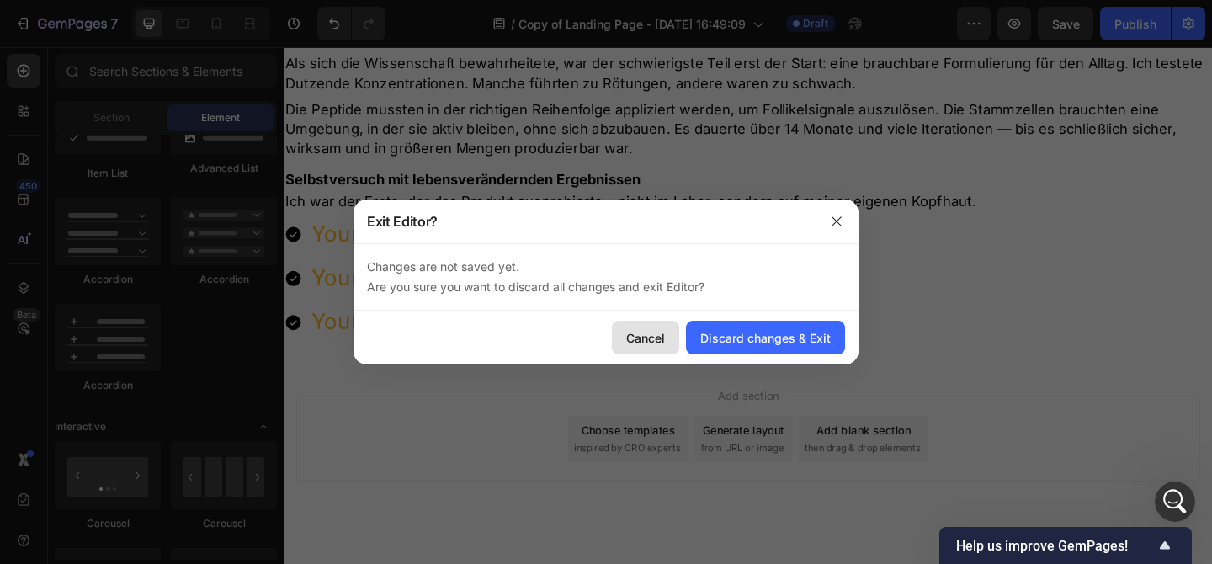
click at [640, 334] on div "Cancel" at bounding box center [645, 338] width 39 height 18
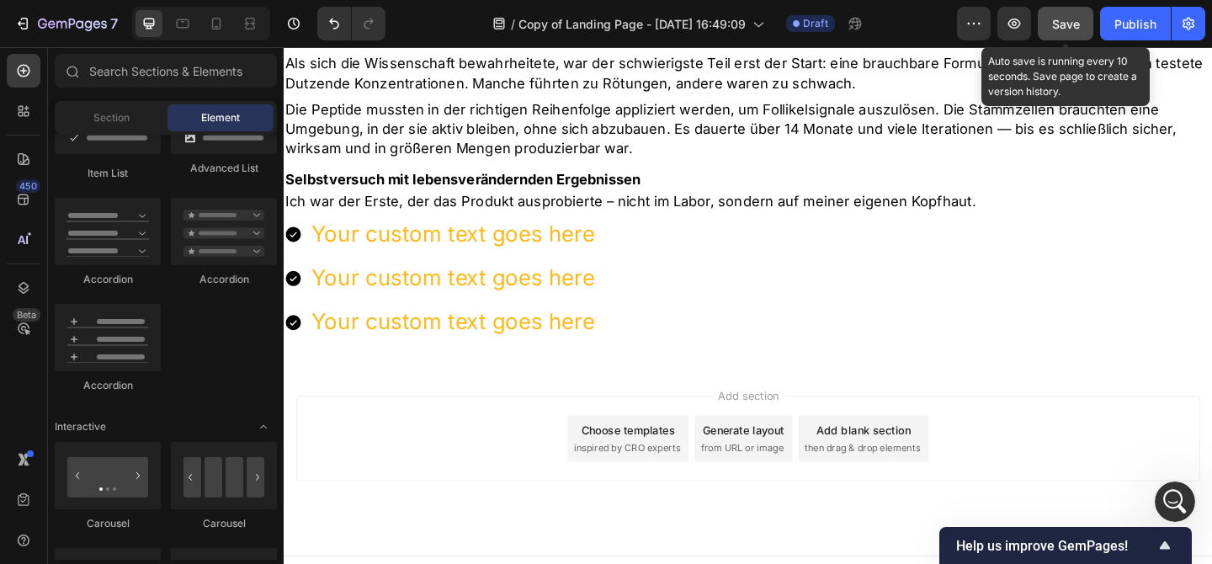
click at [1048, 19] on button "Save" at bounding box center [1066, 24] width 56 height 34
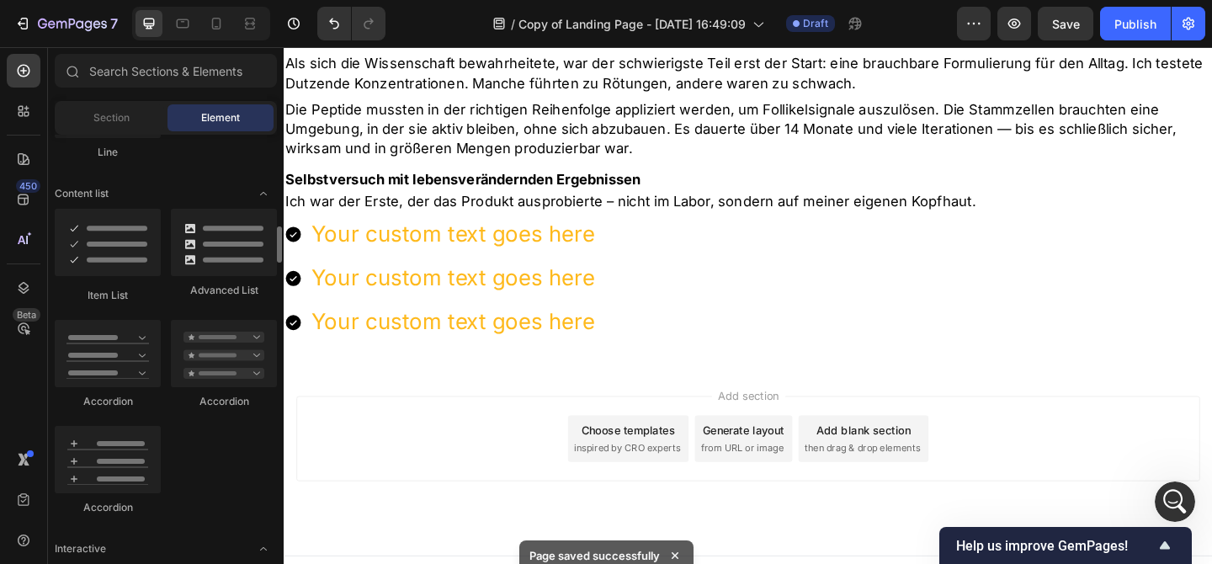
scroll to position [1270, 0]
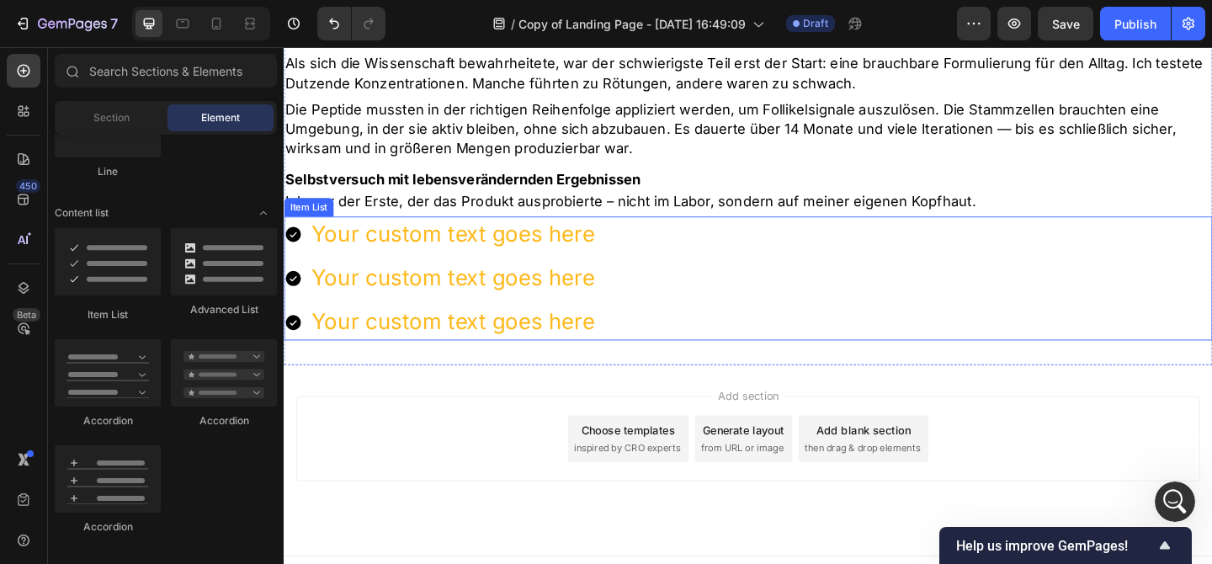
click at [290, 242] on icon at bounding box center [293, 250] width 17 height 17
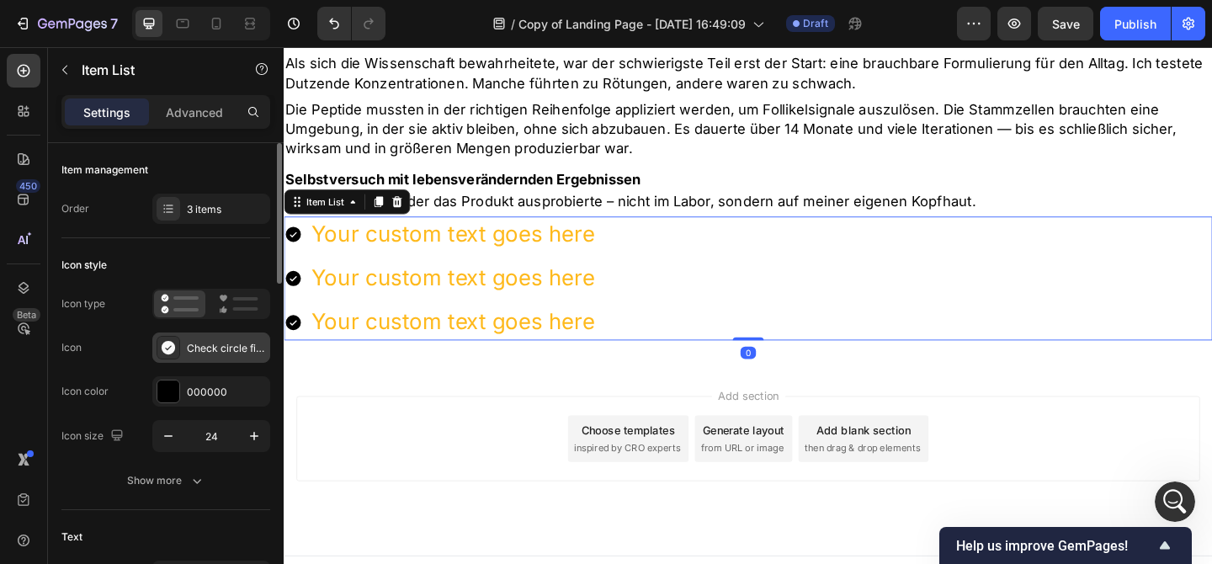
click at [168, 350] on icon at bounding box center [168, 347] width 13 height 13
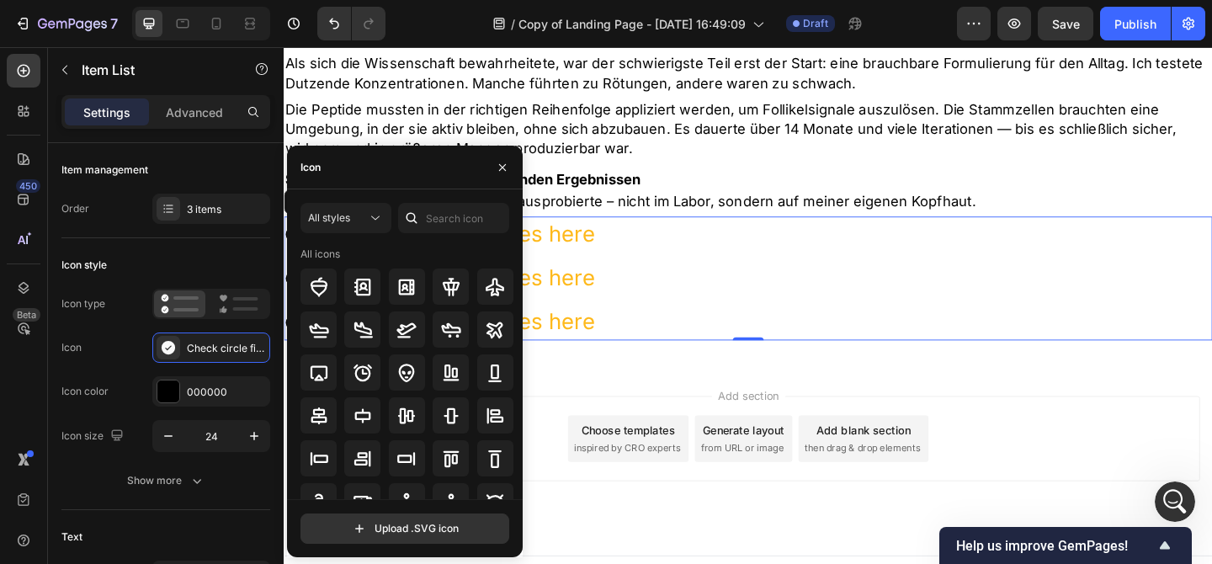
click at [374, 176] on div "Icon" at bounding box center [405, 168] width 236 height 44
click at [431, 220] on input "text" at bounding box center [453, 218] width 111 height 30
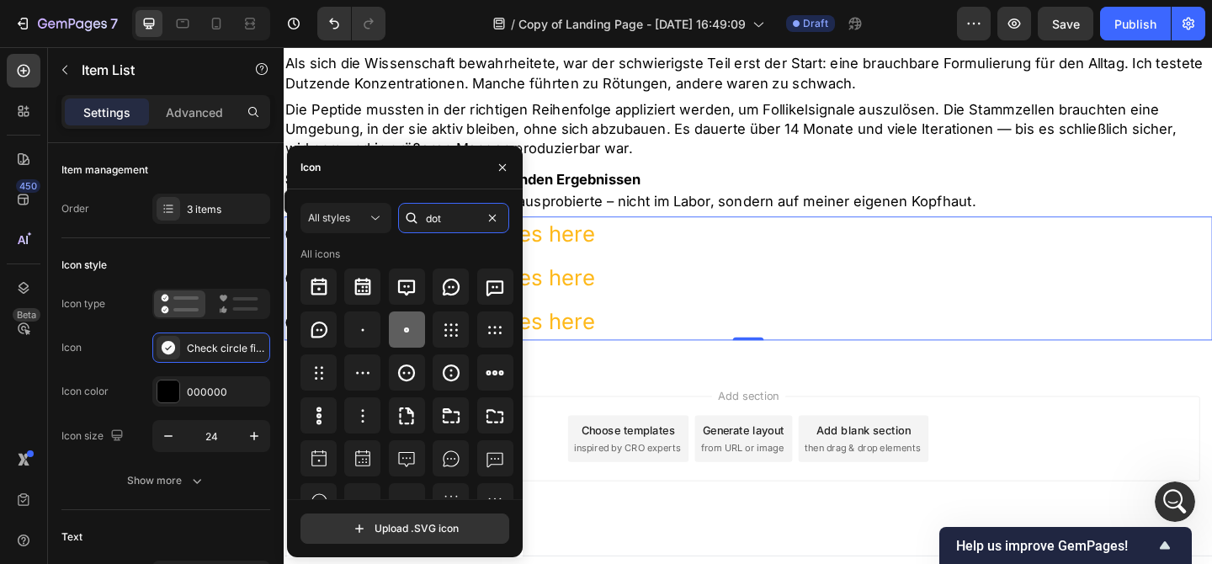
type input "dot"
click at [411, 327] on icon at bounding box center [406, 330] width 20 height 20
click at [504, 175] on button "button" at bounding box center [502, 167] width 27 height 27
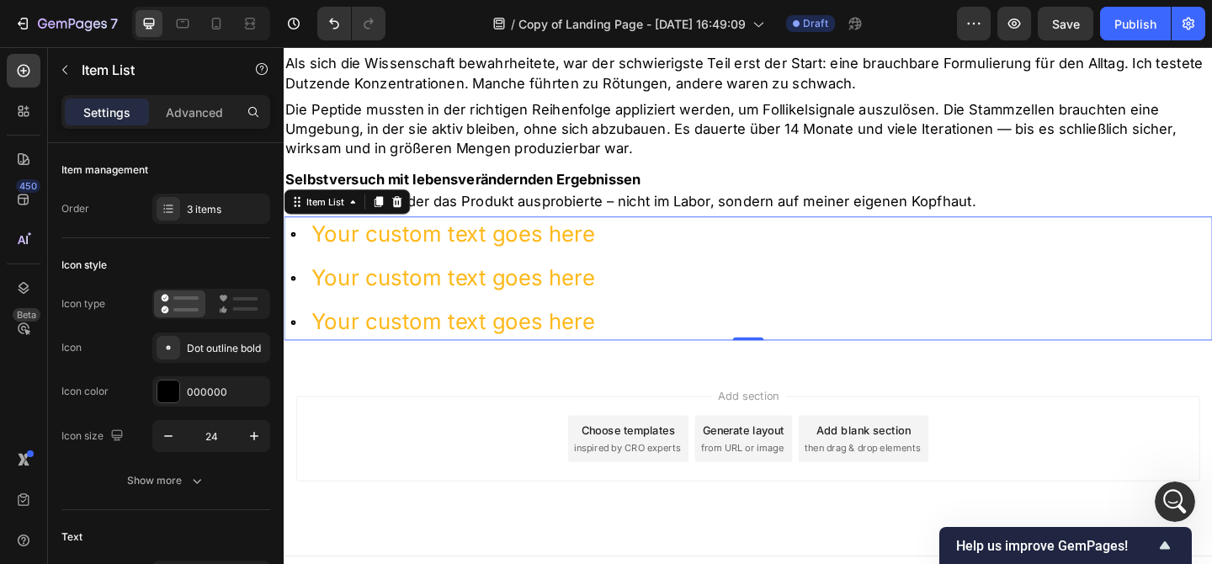
click at [427, 231] on div "Your custom text goes here" at bounding box center [468, 250] width 314 height 38
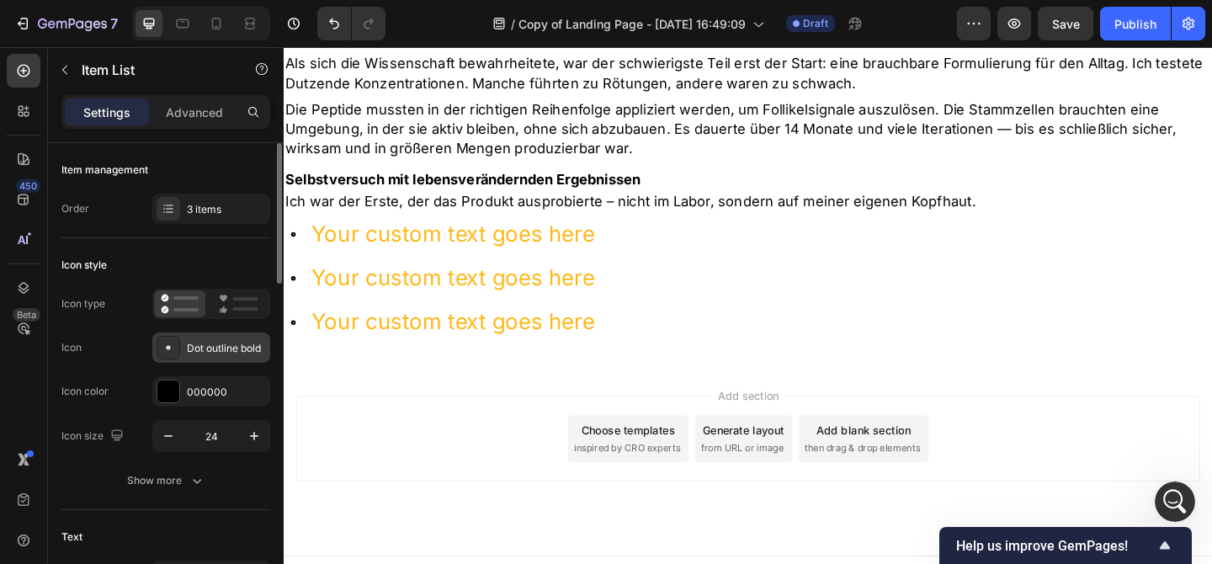
click at [257, 347] on div "Dot outline bold" at bounding box center [226, 348] width 79 height 15
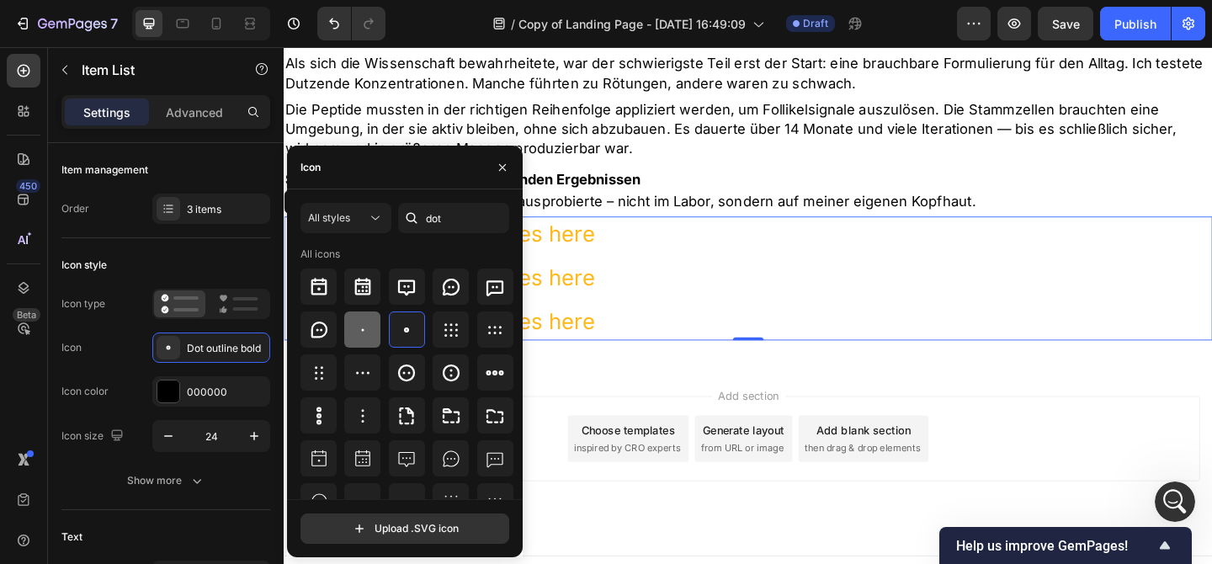
click at [359, 321] on icon at bounding box center [363, 330] width 20 height 20
click at [502, 168] on icon "button" at bounding box center [502, 167] width 13 height 13
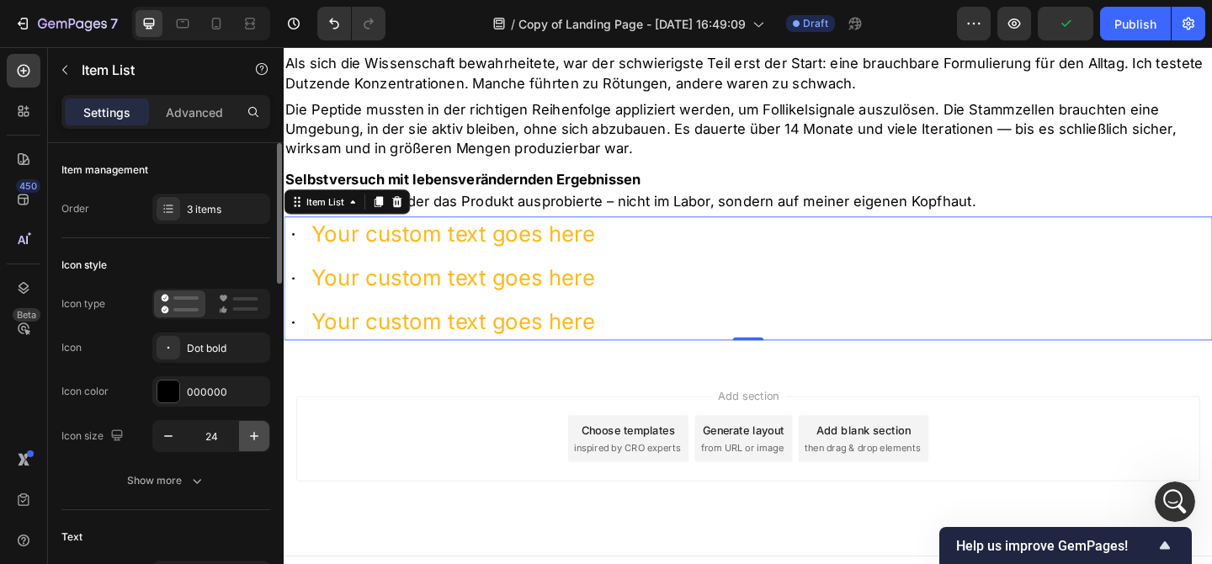
click at [245, 425] on button "button" at bounding box center [254, 436] width 30 height 30
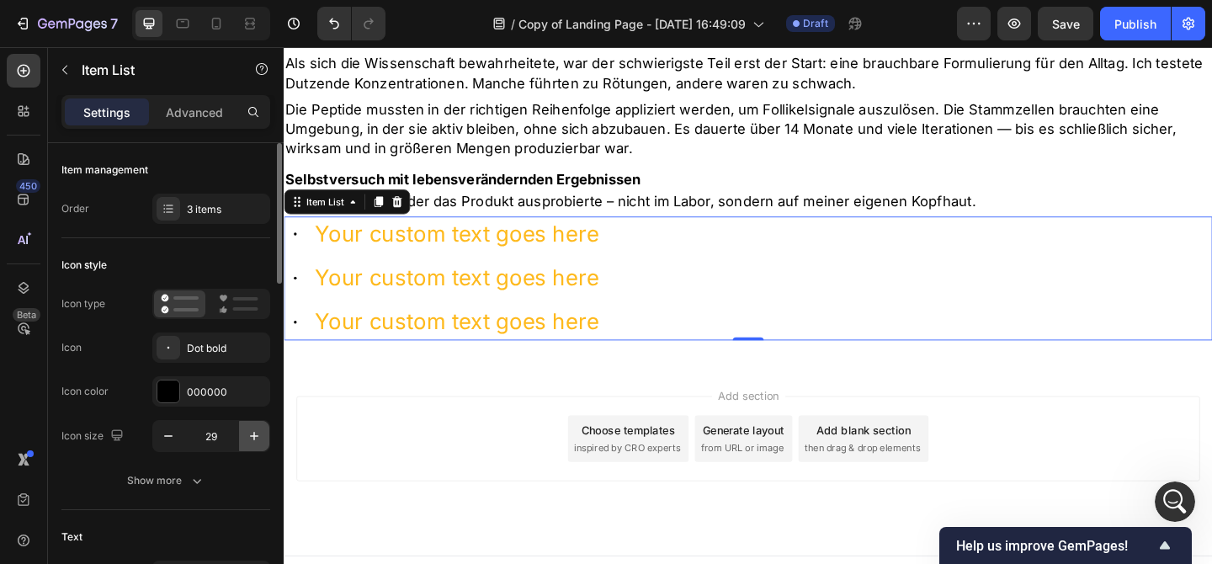
click at [245, 425] on button "button" at bounding box center [254, 436] width 30 height 30
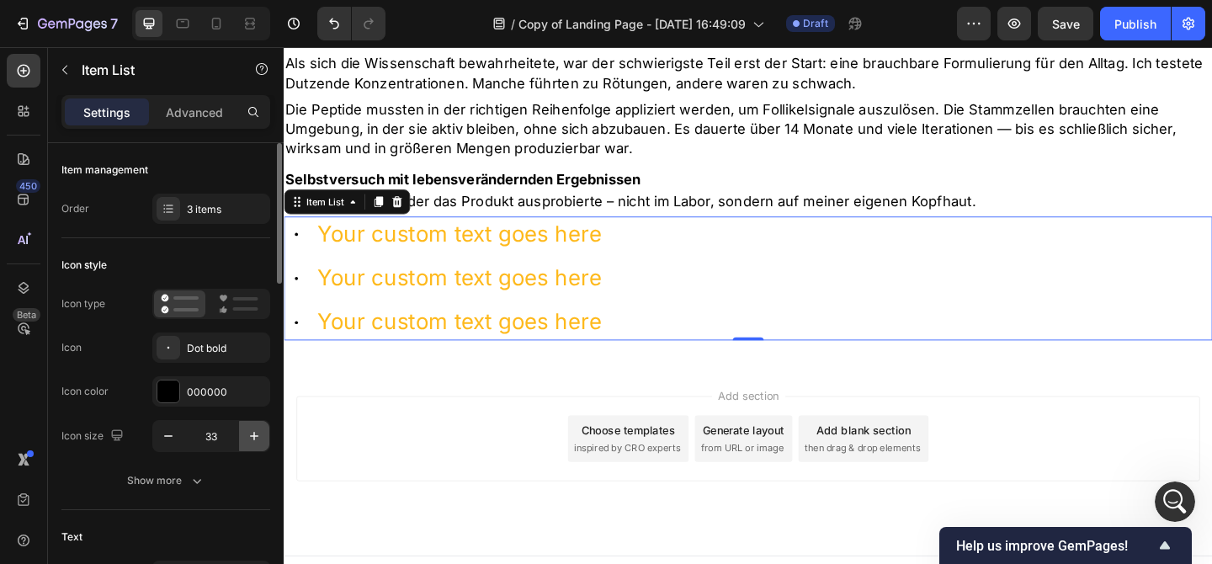
click at [245, 425] on button "button" at bounding box center [254, 436] width 30 height 30
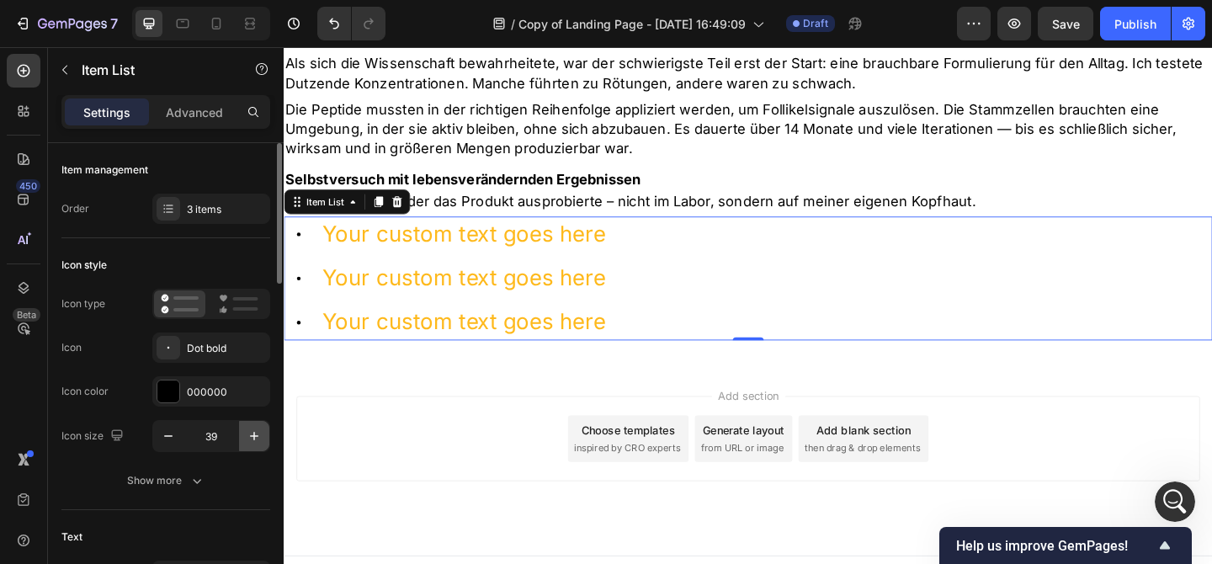
click at [245, 425] on button "button" at bounding box center [254, 436] width 30 height 30
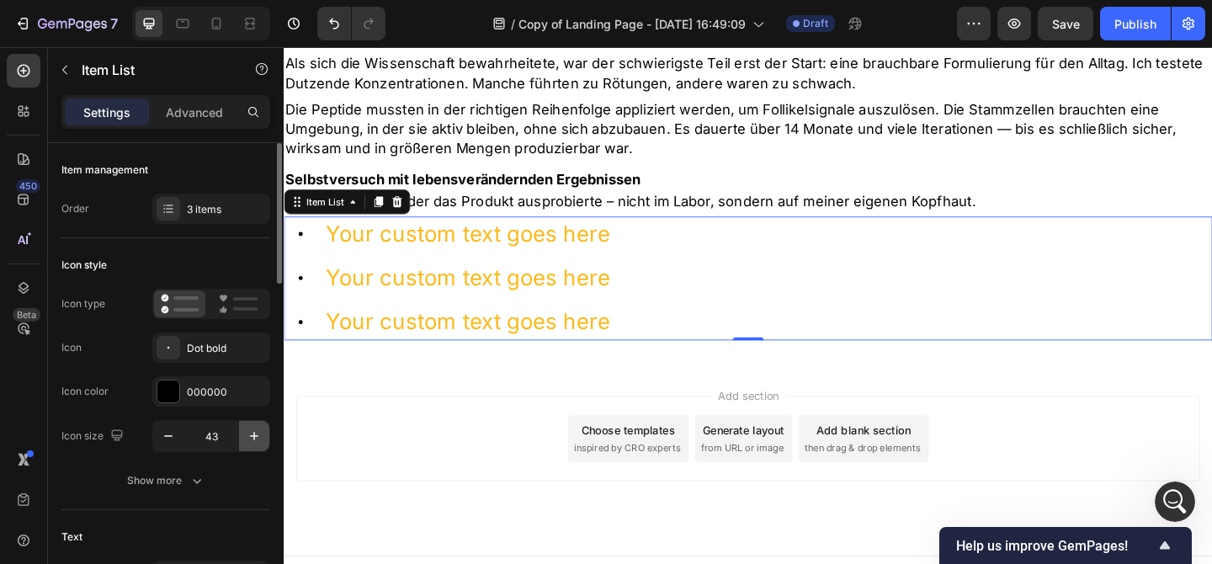
click at [245, 425] on button "button" at bounding box center [254, 436] width 30 height 30
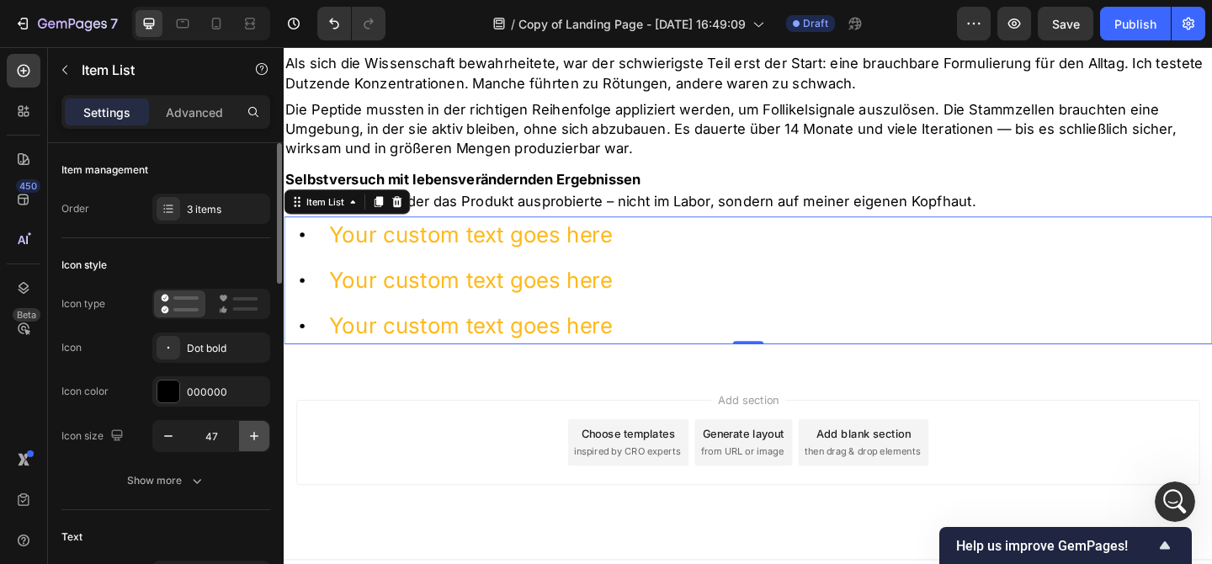
click at [245, 425] on button "button" at bounding box center [254, 436] width 30 height 30
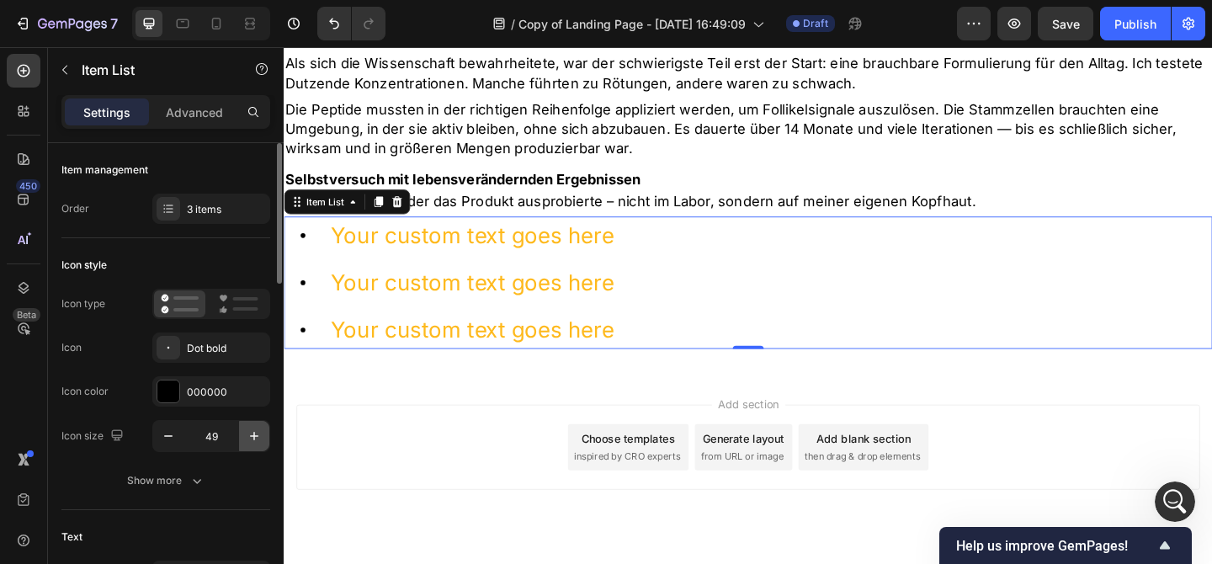
click at [245, 425] on button "button" at bounding box center [254, 436] width 30 height 30
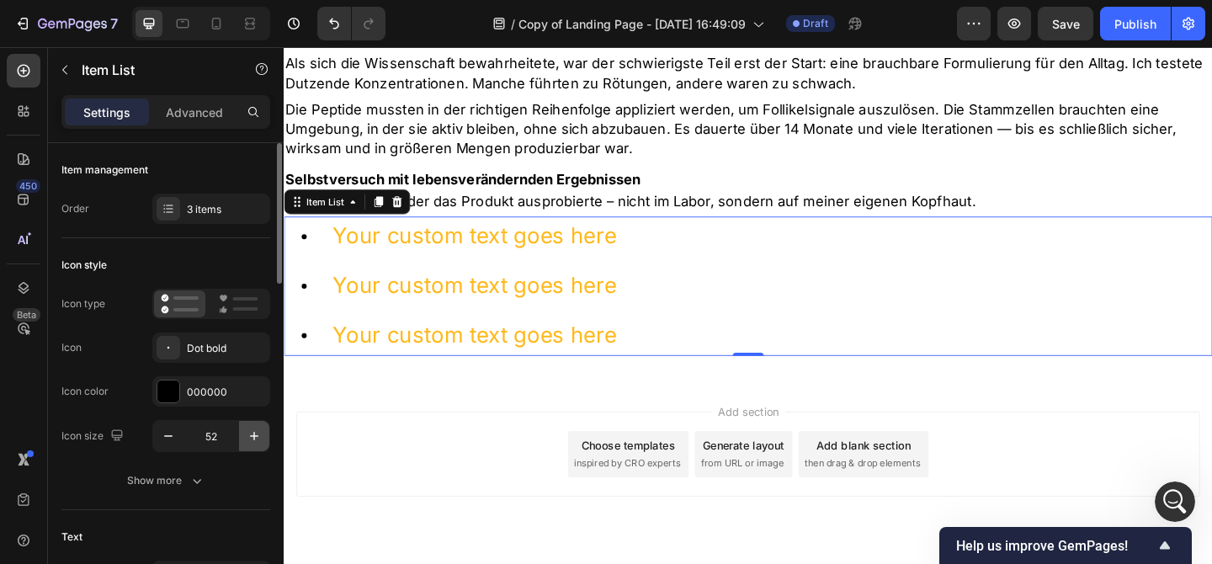
click at [245, 425] on button "button" at bounding box center [254, 436] width 30 height 30
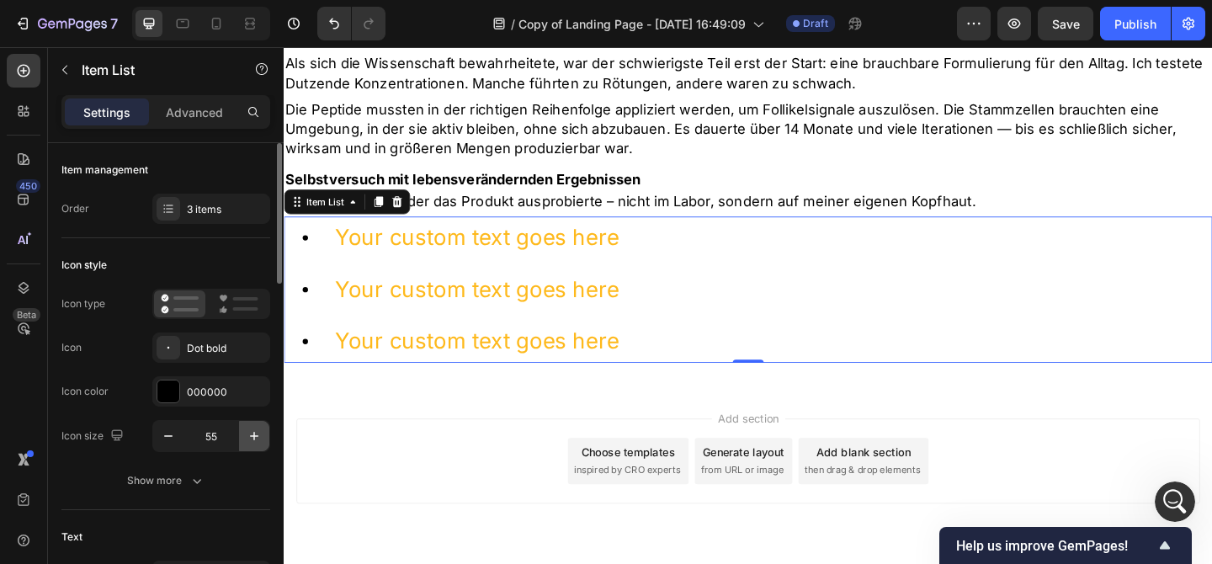
click at [245, 425] on button "button" at bounding box center [254, 436] width 30 height 30
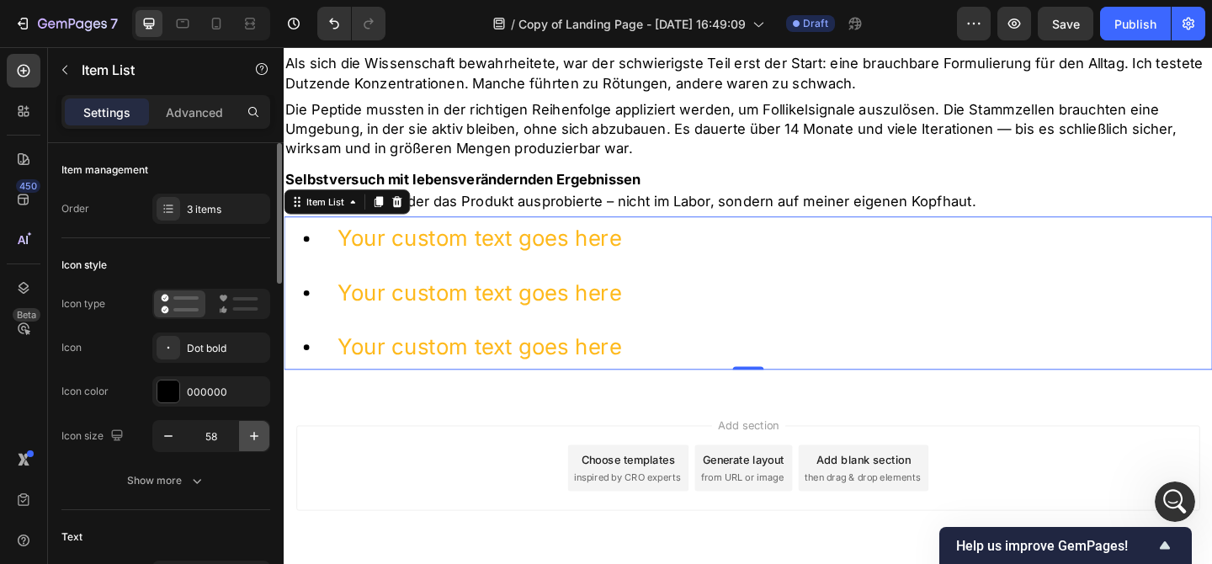
click at [245, 425] on button "button" at bounding box center [254, 436] width 30 height 30
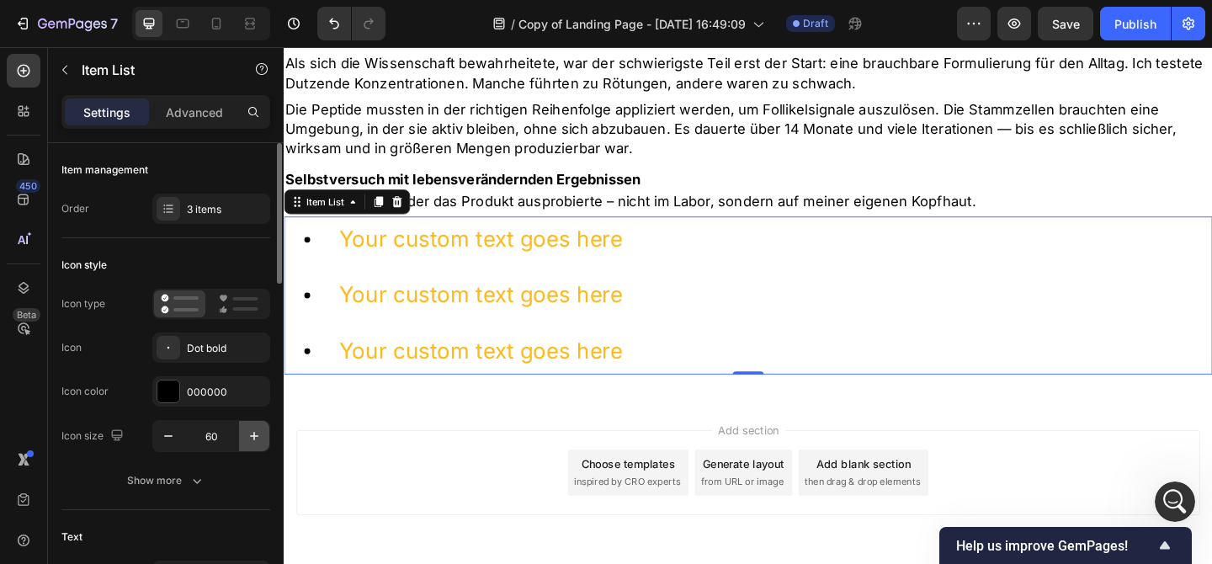
type input "61"
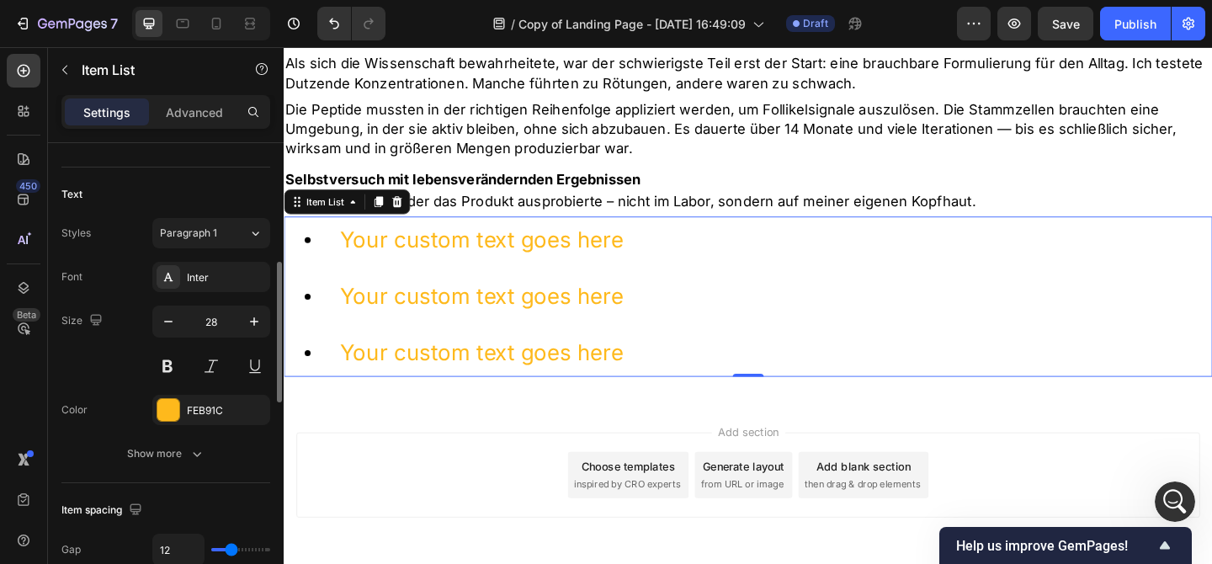
scroll to position [358, 0]
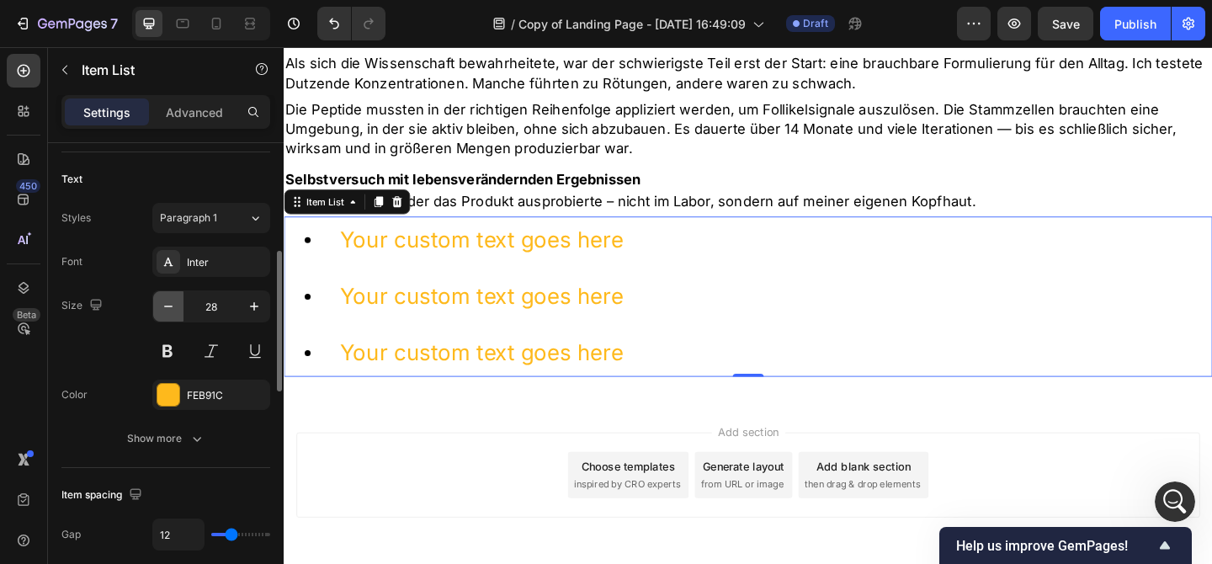
click at [173, 296] on button "button" at bounding box center [168, 306] width 30 height 30
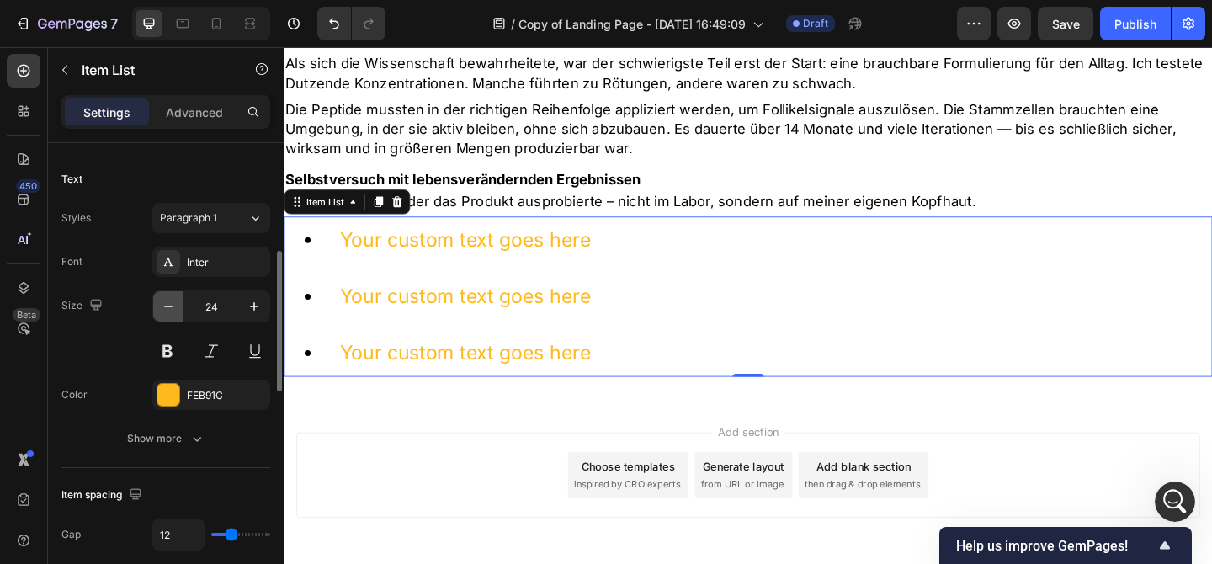
click at [173, 296] on button "button" at bounding box center [168, 306] width 30 height 30
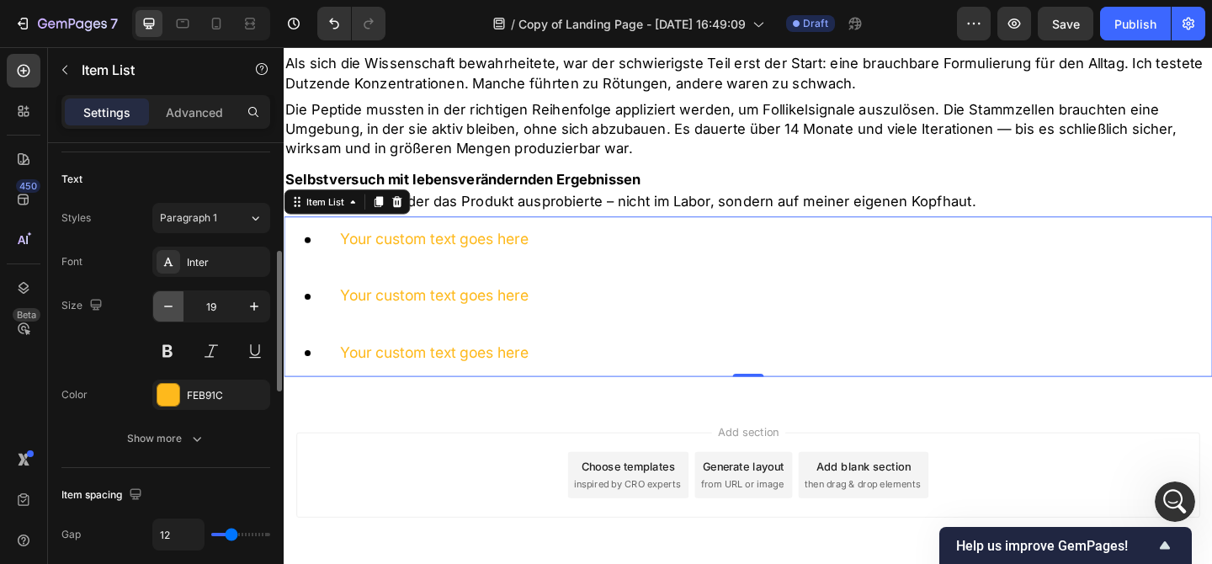
click at [173, 296] on button "button" at bounding box center [168, 306] width 30 height 30
type input "18"
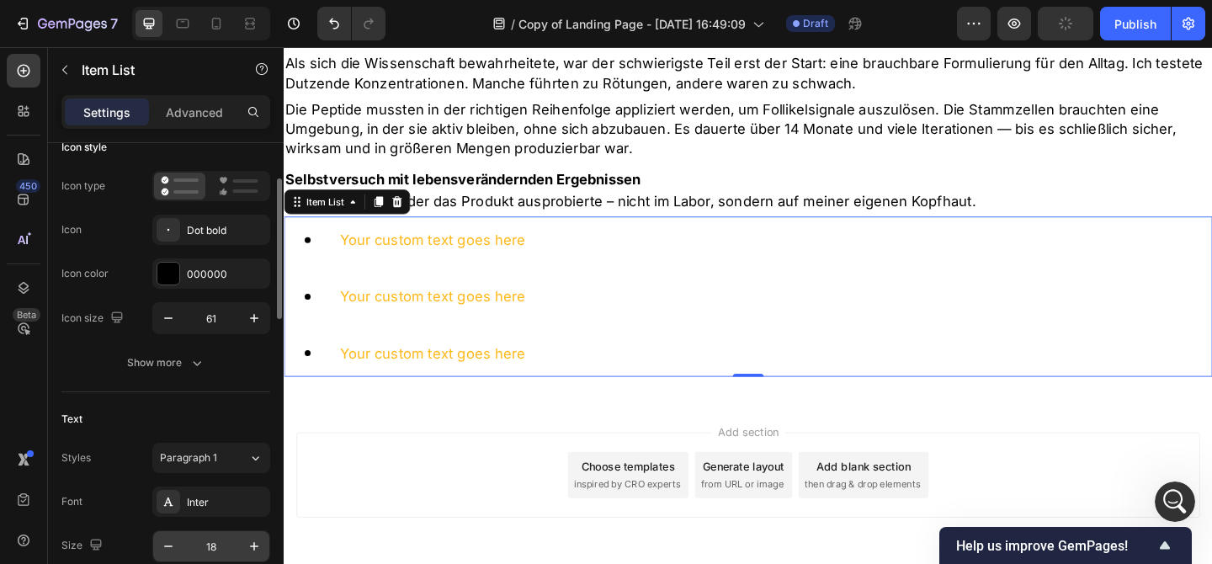
scroll to position [117, 0]
click at [167, 309] on button "button" at bounding box center [168, 319] width 30 height 30
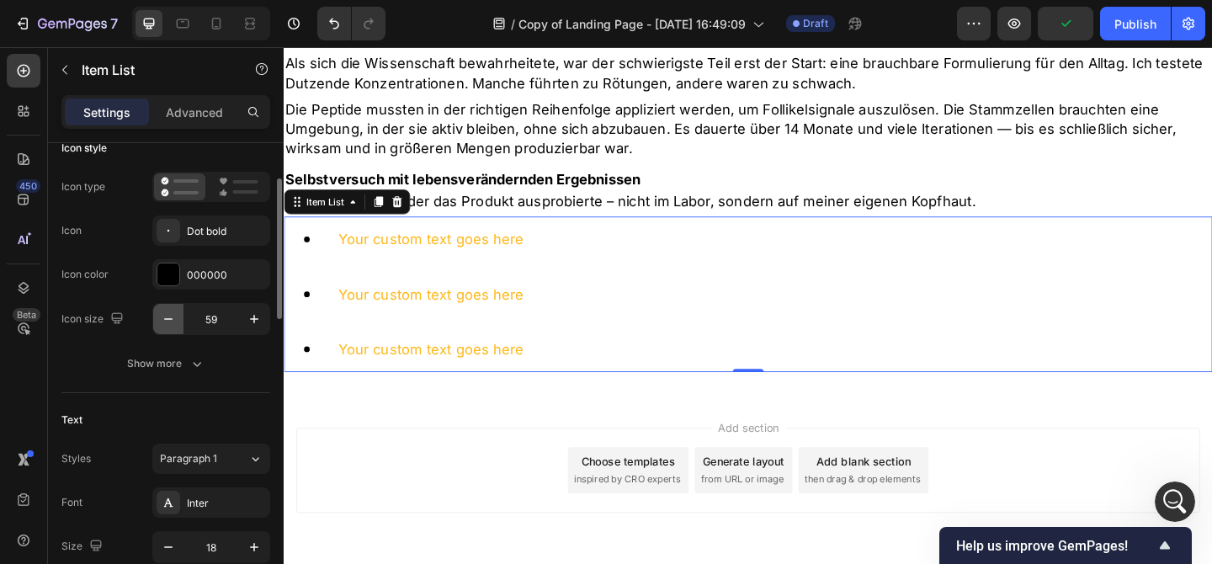
click at [167, 309] on button "button" at bounding box center [168, 319] width 30 height 30
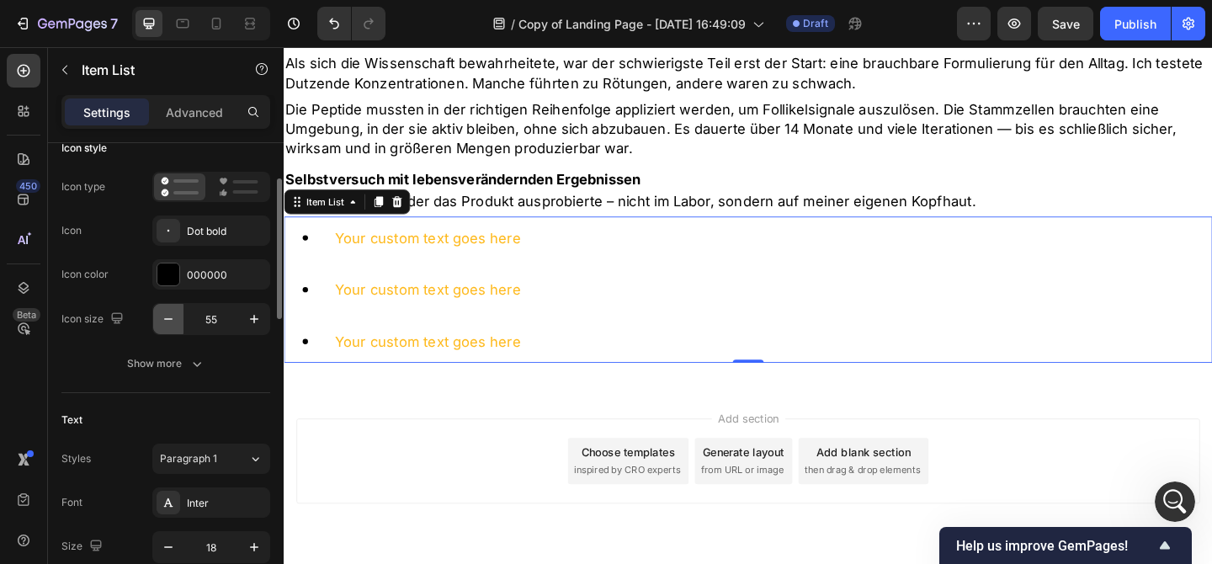
click at [167, 309] on button "button" at bounding box center [168, 319] width 30 height 30
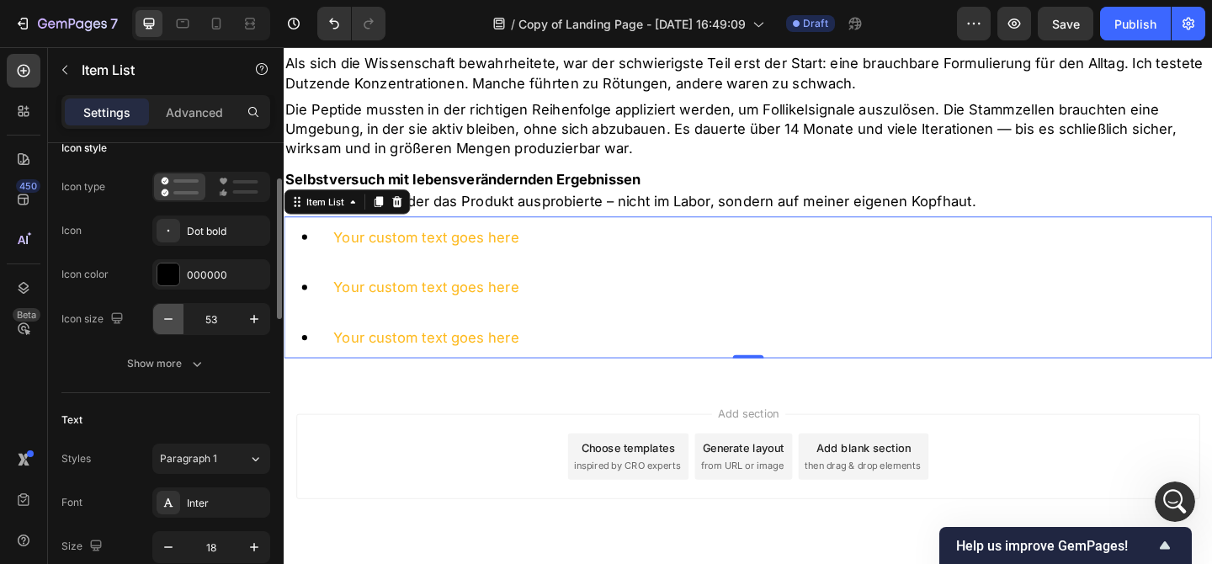
click at [167, 309] on button "button" at bounding box center [168, 319] width 30 height 30
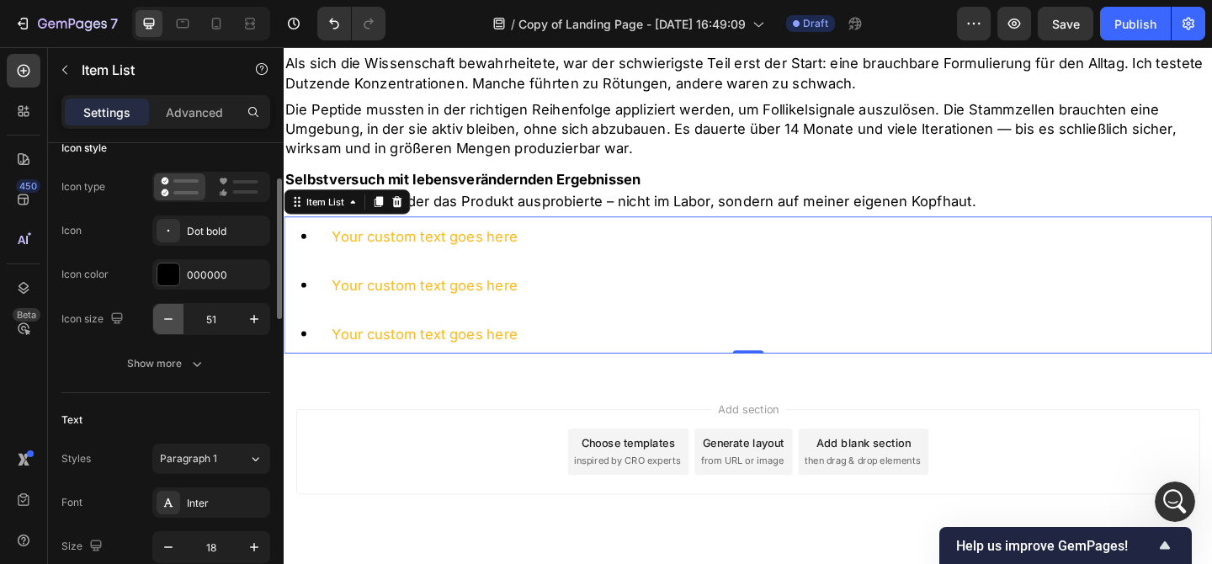
click at [167, 309] on button "button" at bounding box center [168, 319] width 30 height 30
type input "50"
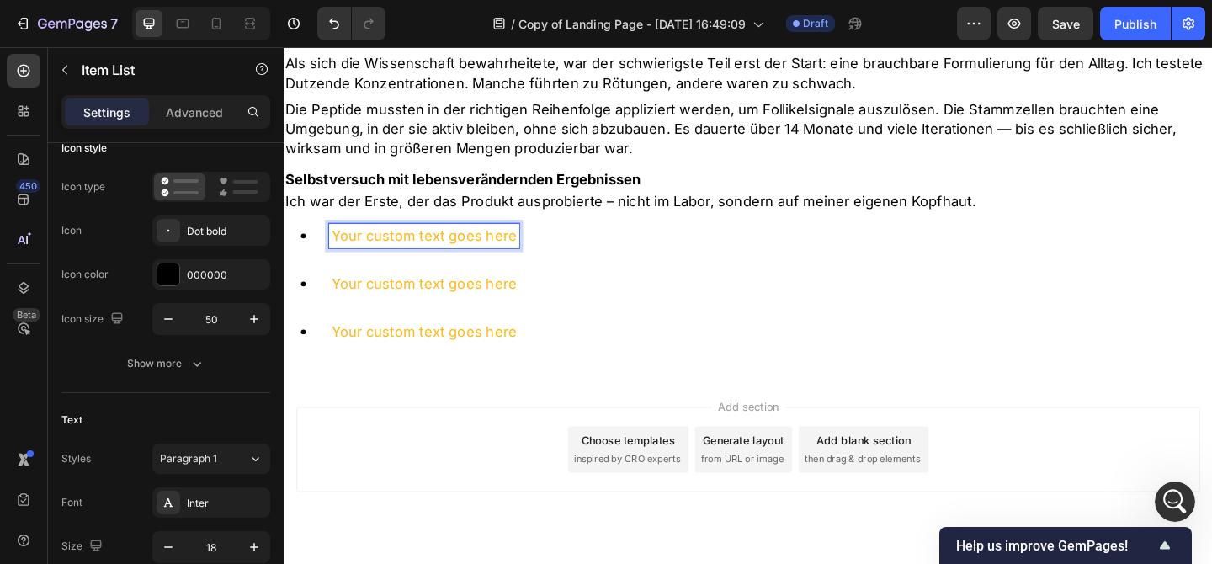
click at [399, 242] on p "Your custom text goes here" at bounding box center [436, 252] width 202 height 21
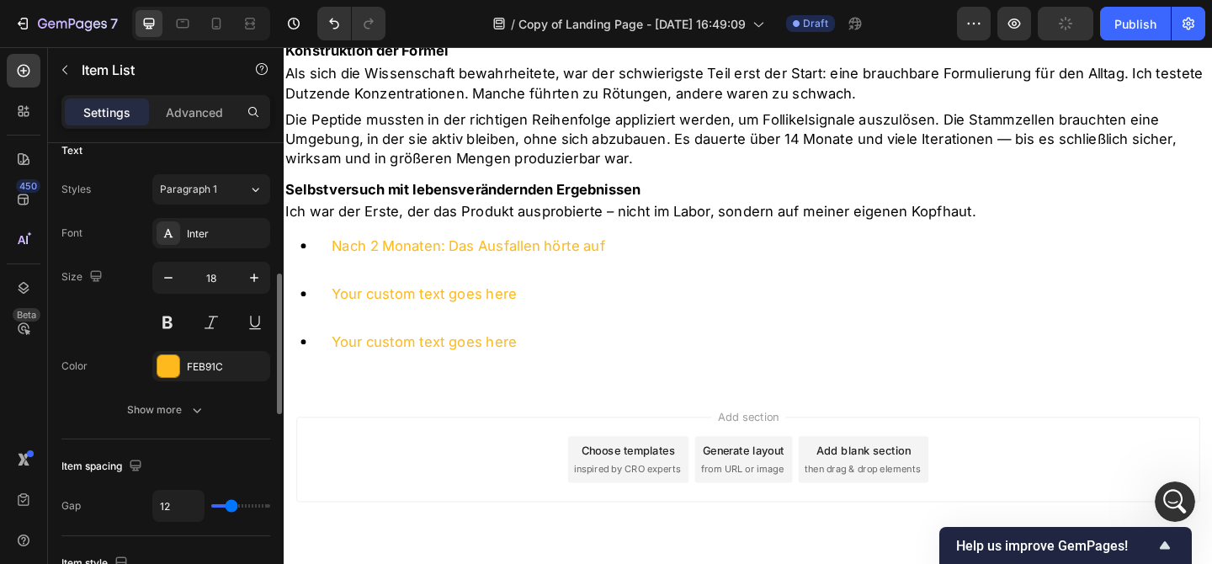
scroll to position [397, 0]
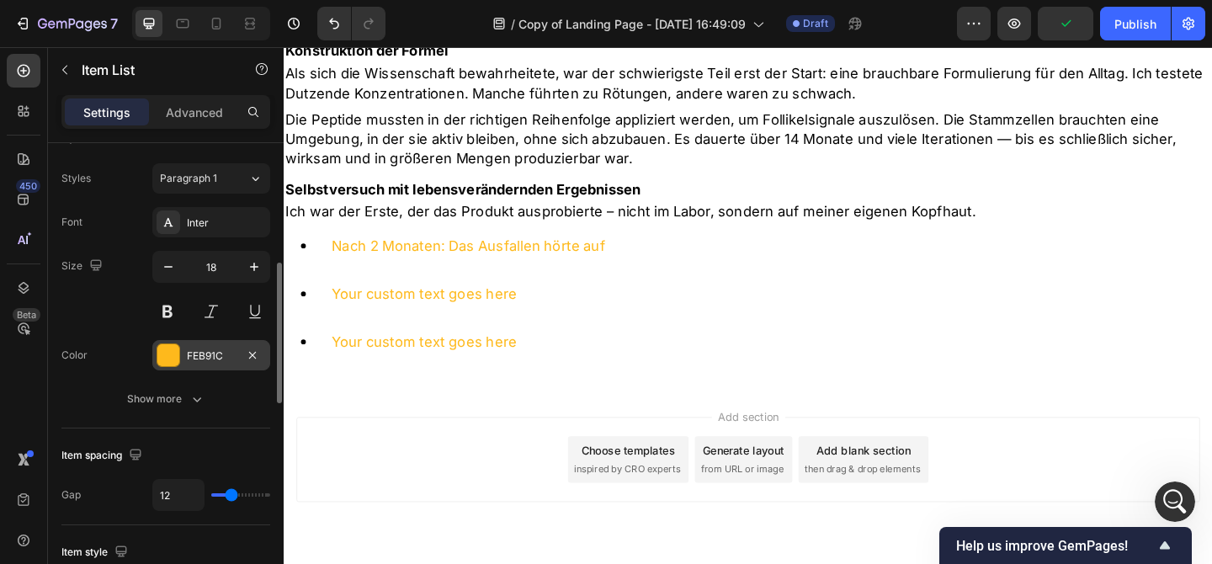
click at [189, 365] on div "FEB91C" at bounding box center [211, 355] width 118 height 30
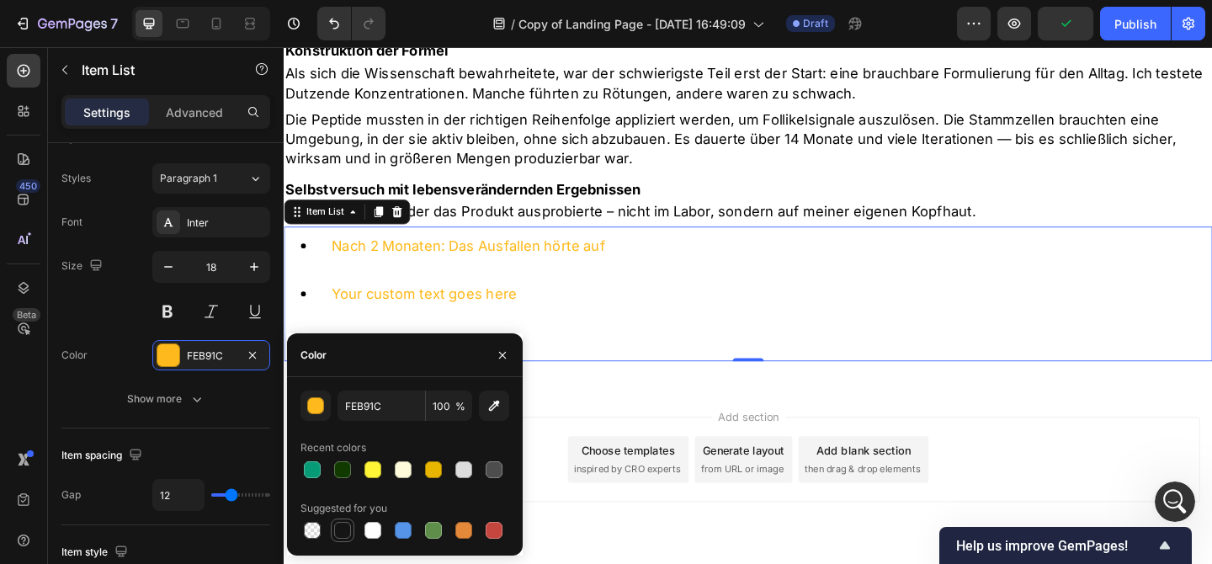
click at [348, 529] on div at bounding box center [342, 530] width 17 height 17
type input "151515"
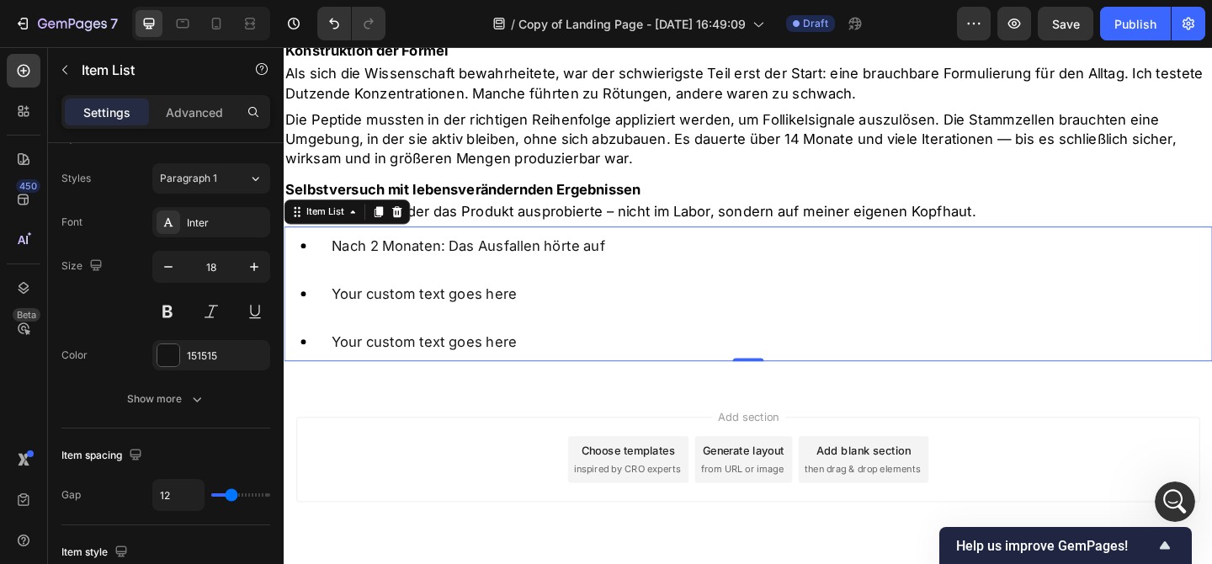
click at [488, 311] on div "Nach 2 Monaten: Das Ausfallen hörte auf Your custom text goes here Your custom …" at bounding box center [460, 315] width 352 height 146
click at [438, 305] on p "Your custom text goes here" at bounding box center [484, 315] width 298 height 21
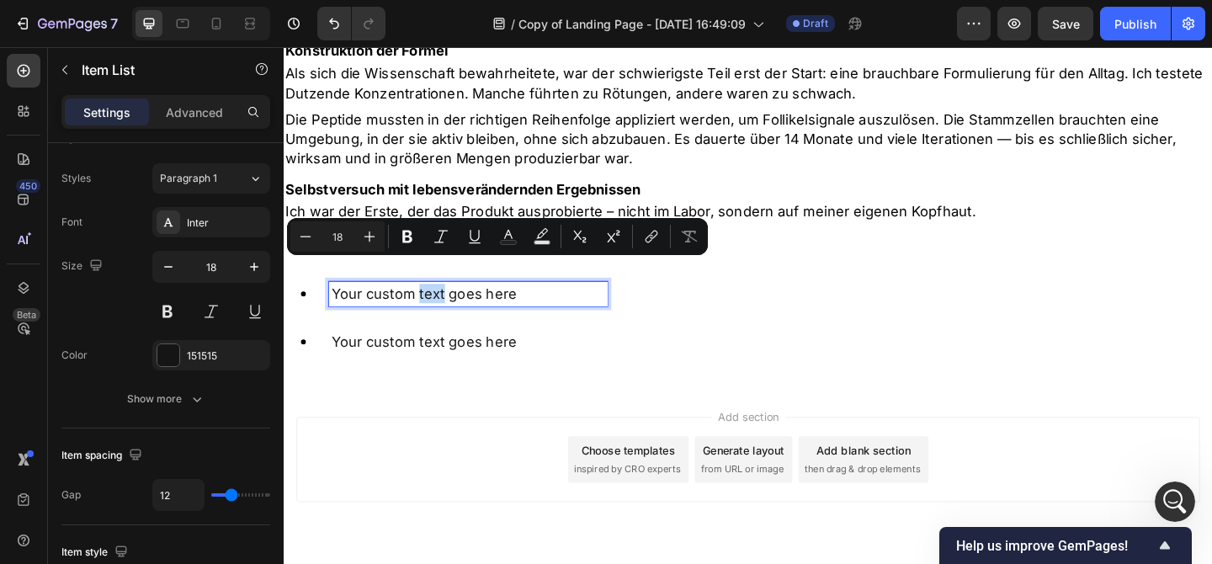
click at [463, 309] on div "Your custom text goes here" at bounding box center [460, 316] width 352 height 42
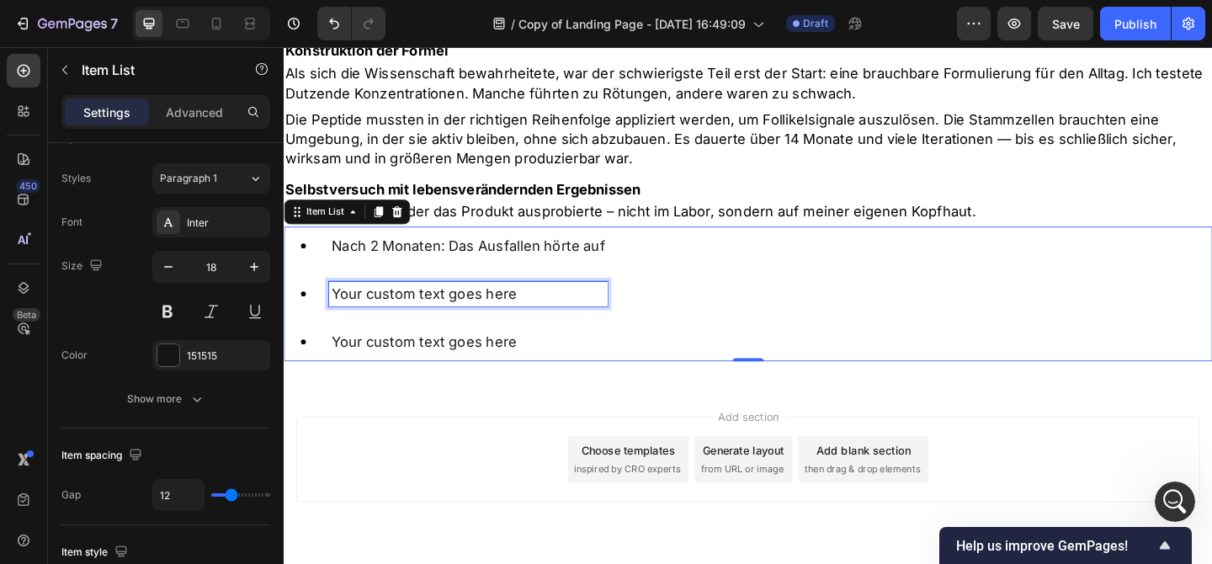
click at [497, 305] on p "Your custom text goes here" at bounding box center [484, 315] width 298 height 21
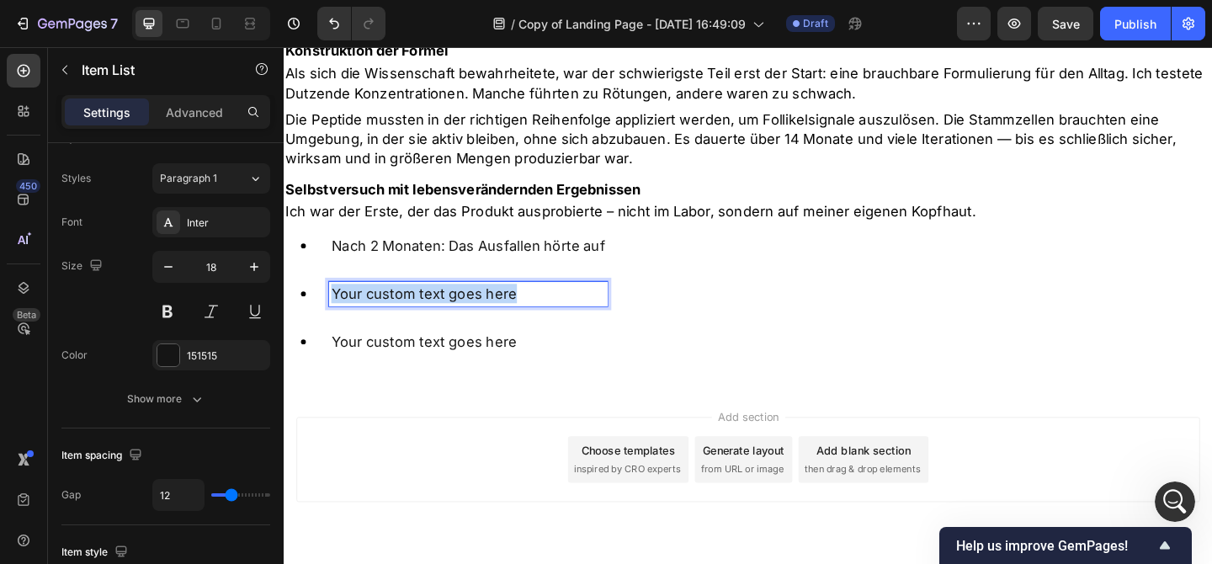
click at [497, 305] on p "Your custom text goes here" at bounding box center [484, 315] width 298 height 21
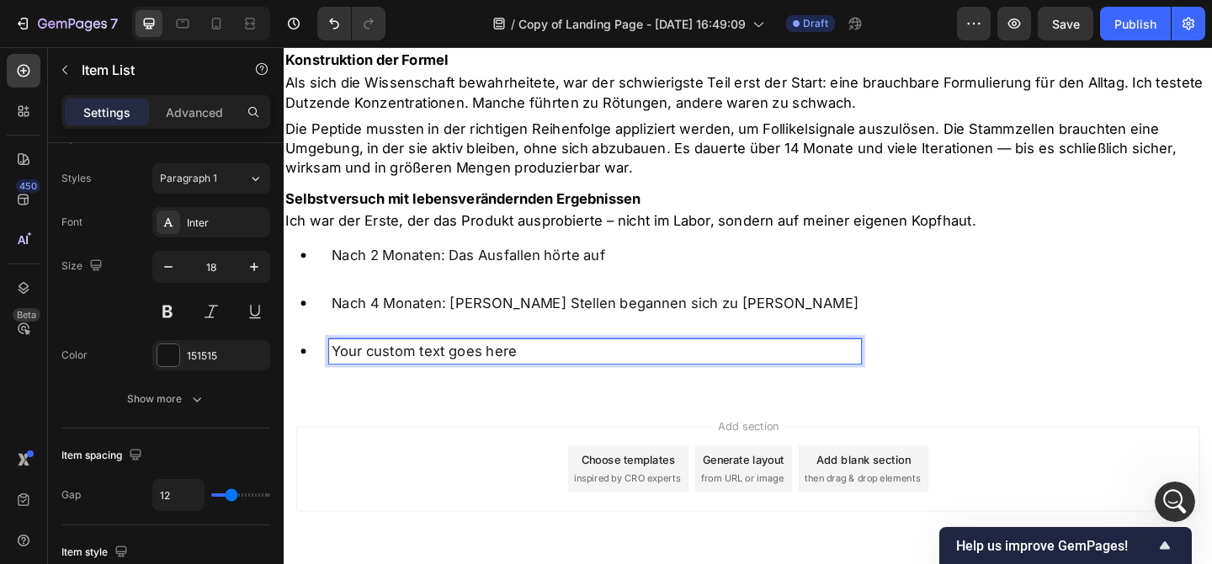
click at [459, 367] on p "Your custom text goes here" at bounding box center [622, 377] width 574 height 21
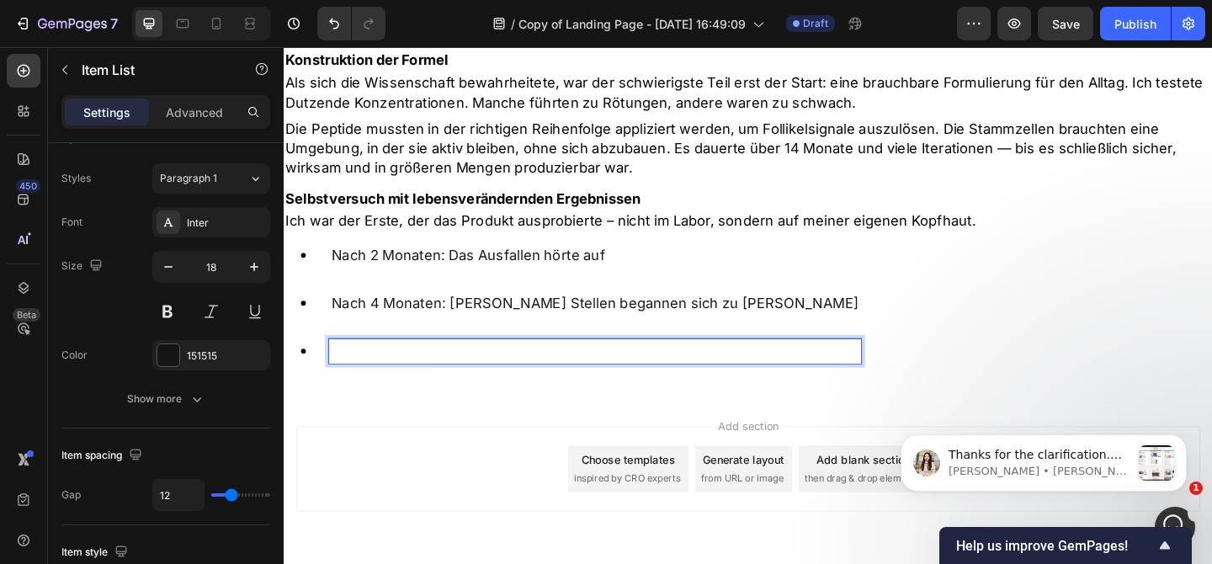
scroll to position [2462, 0]
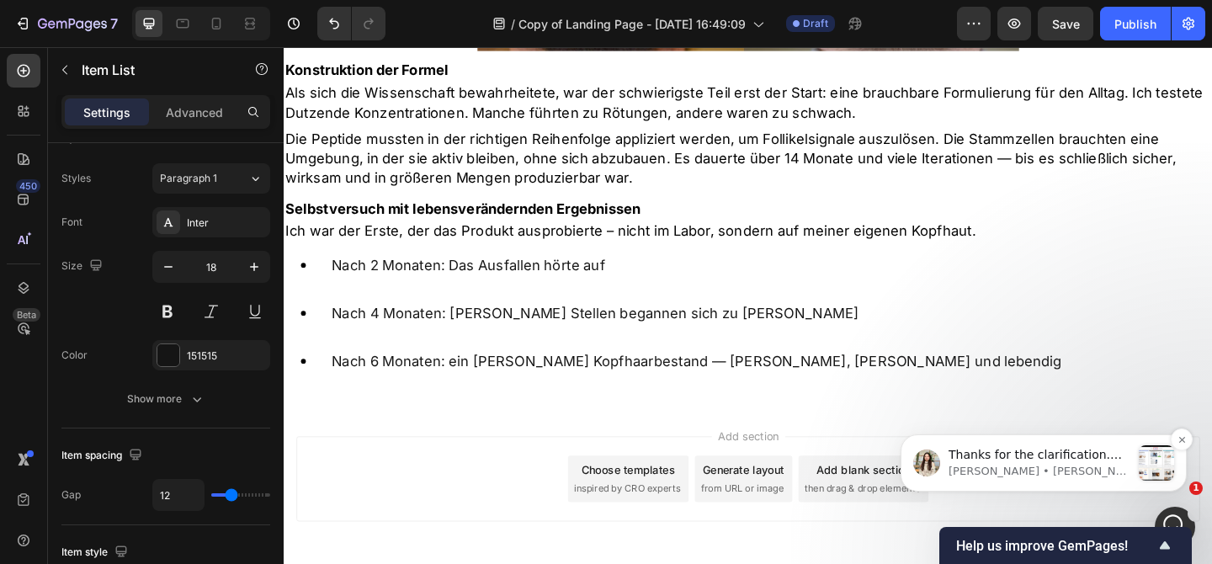
click at [1105, 454] on span "Thanks for the clarification. Regarding this concern, you can consider using a …" at bounding box center [1035, 513] width 175 height 130
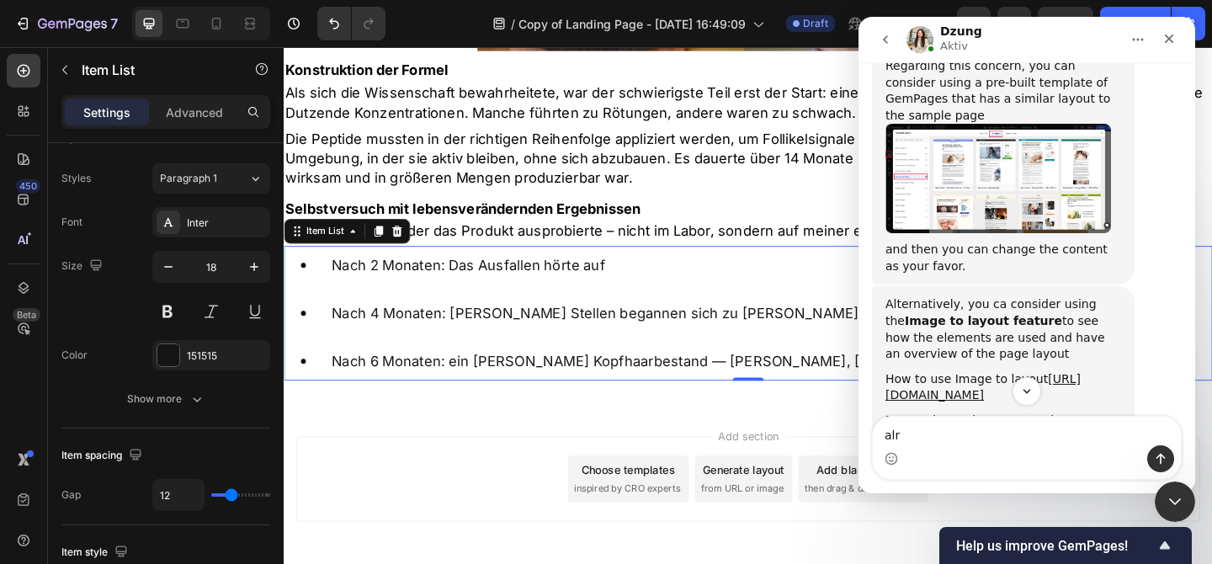
scroll to position [4290, 0]
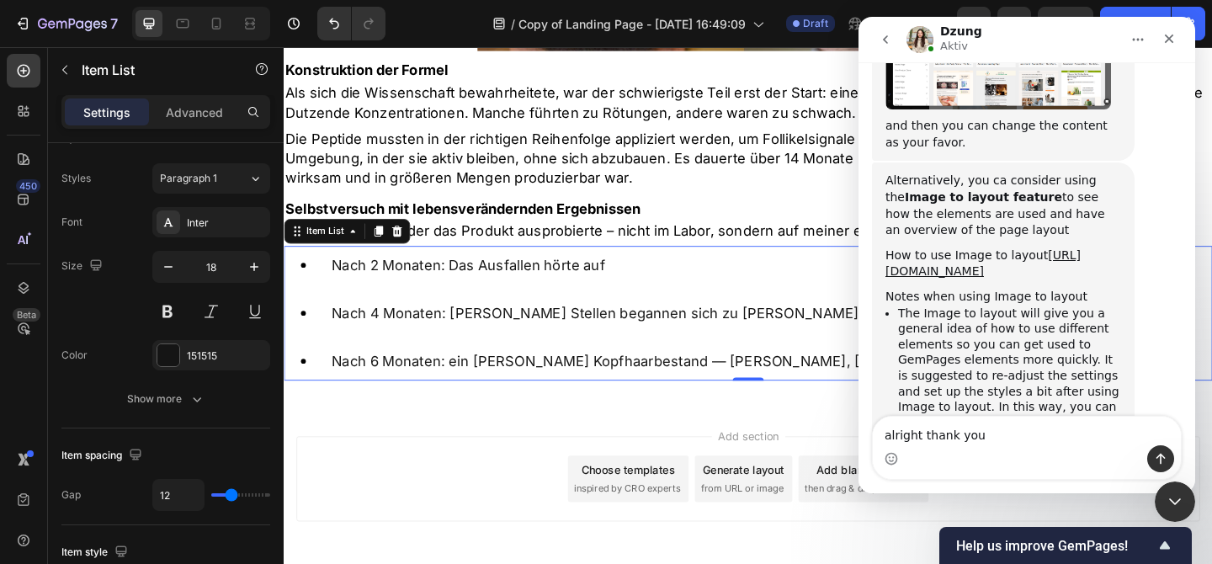
type textarea "alright thank you!"
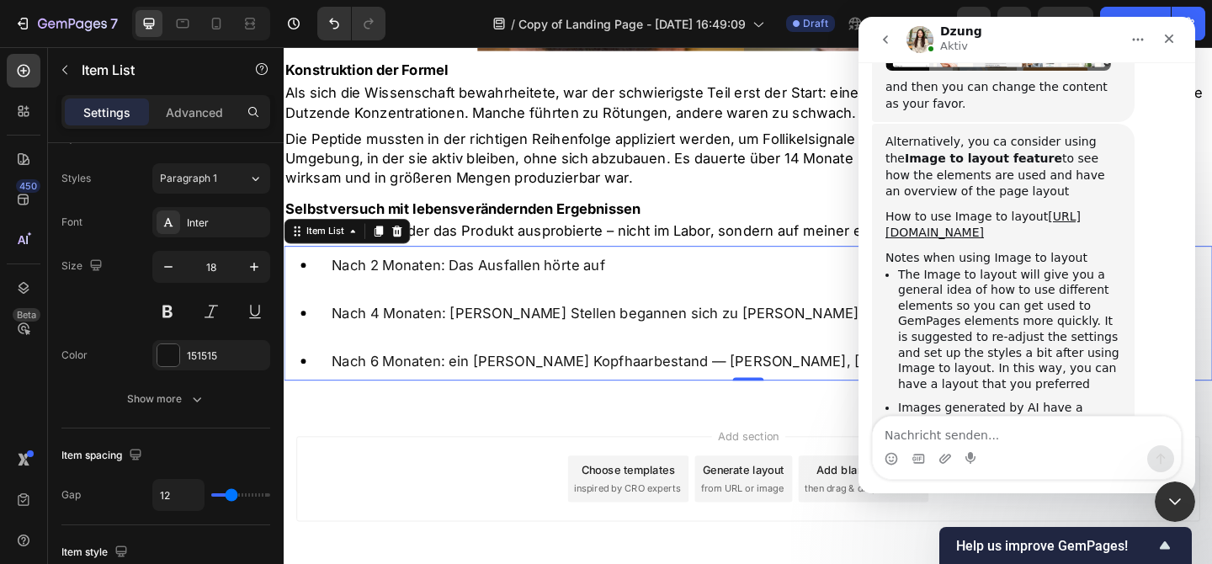
scroll to position [4339, 0]
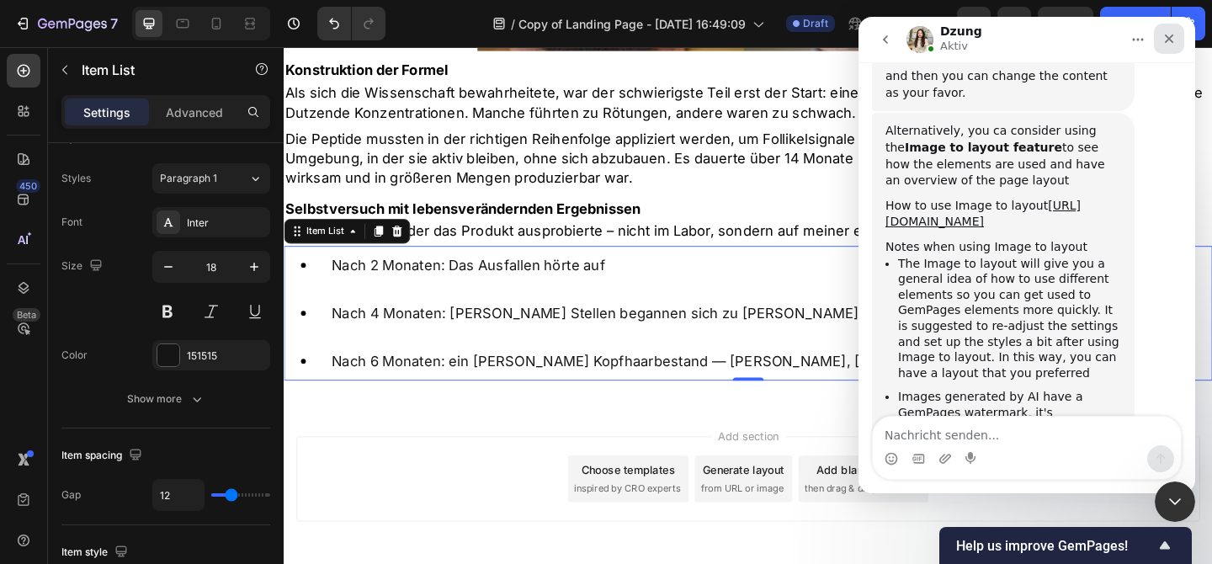
drag, startPoint x: 1175, startPoint y: 34, endPoint x: 2033, endPoint y: 50, distance: 858.6
click at [1175, 34] on icon "Schließen" at bounding box center [1168, 38] width 13 height 13
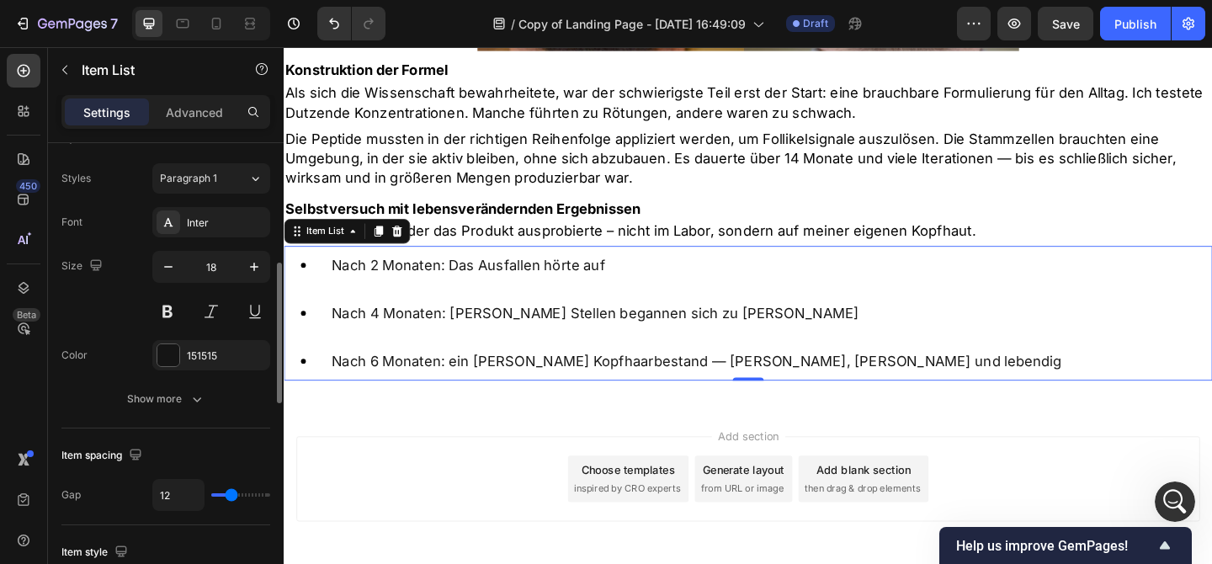
type input "0"
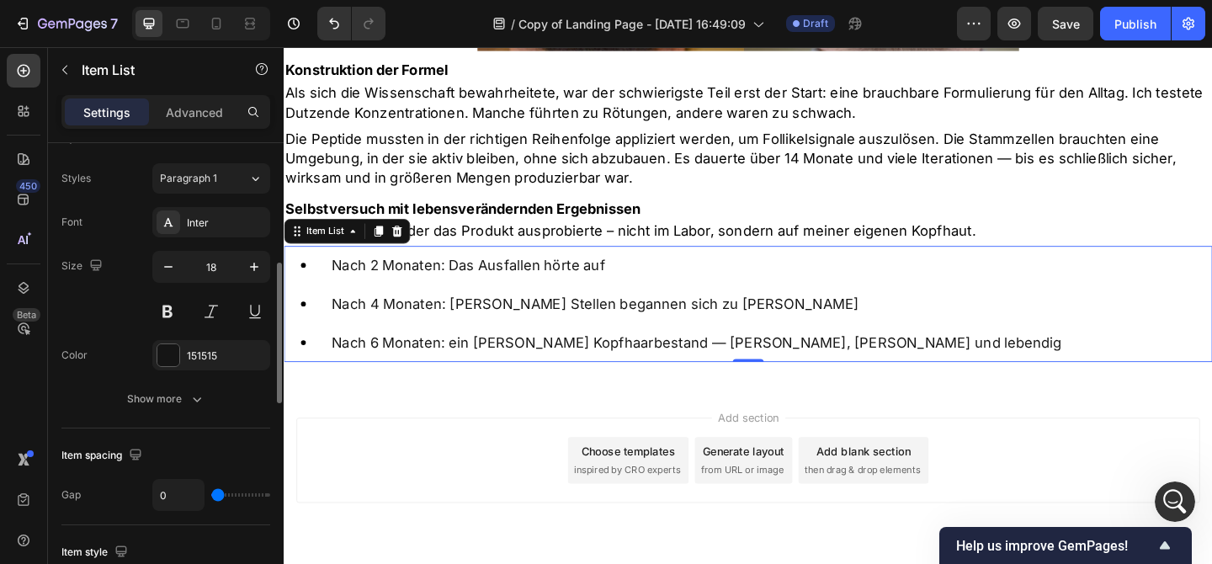
drag, startPoint x: 226, startPoint y: 494, endPoint x: 210, endPoint y: 493, distance: 16.0
type input "0"
click at [211, 493] on input "range" at bounding box center [240, 494] width 59 height 3
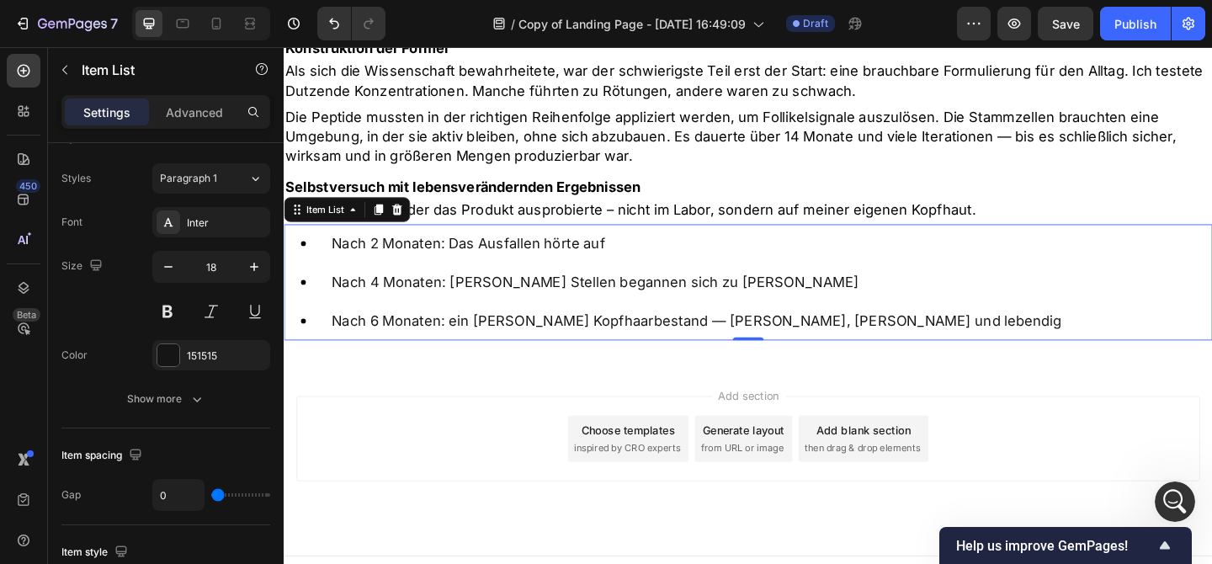
scroll to position [2476, 0]
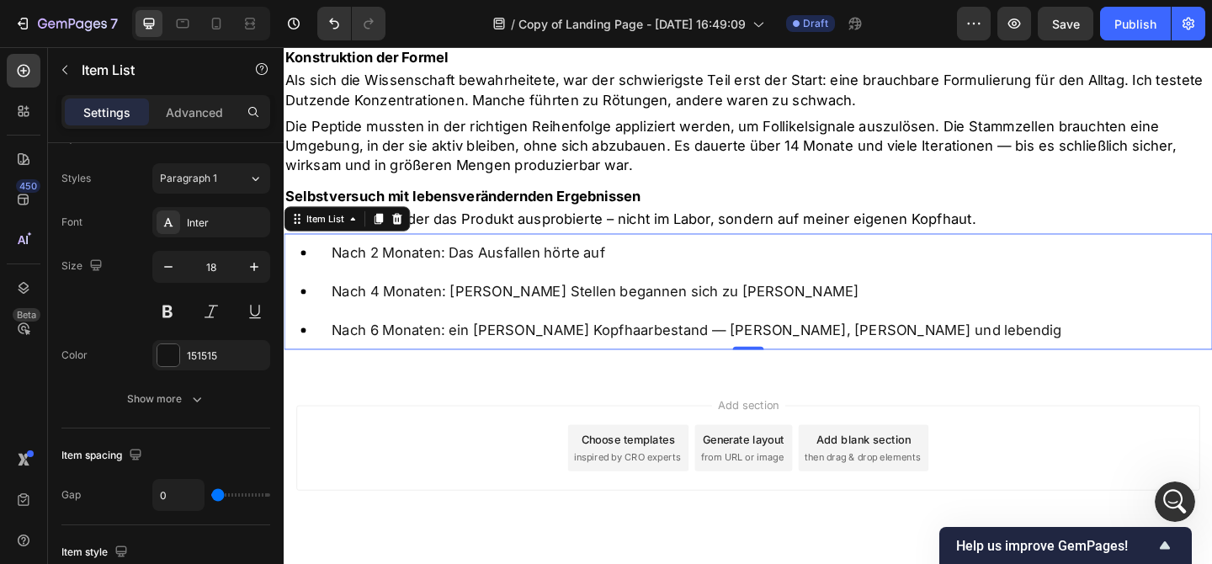
click at [401, 403] on div "Add section Choose templates inspired by CRO experts Generate layout from URL o…" at bounding box center [789, 506] width 1010 height 207
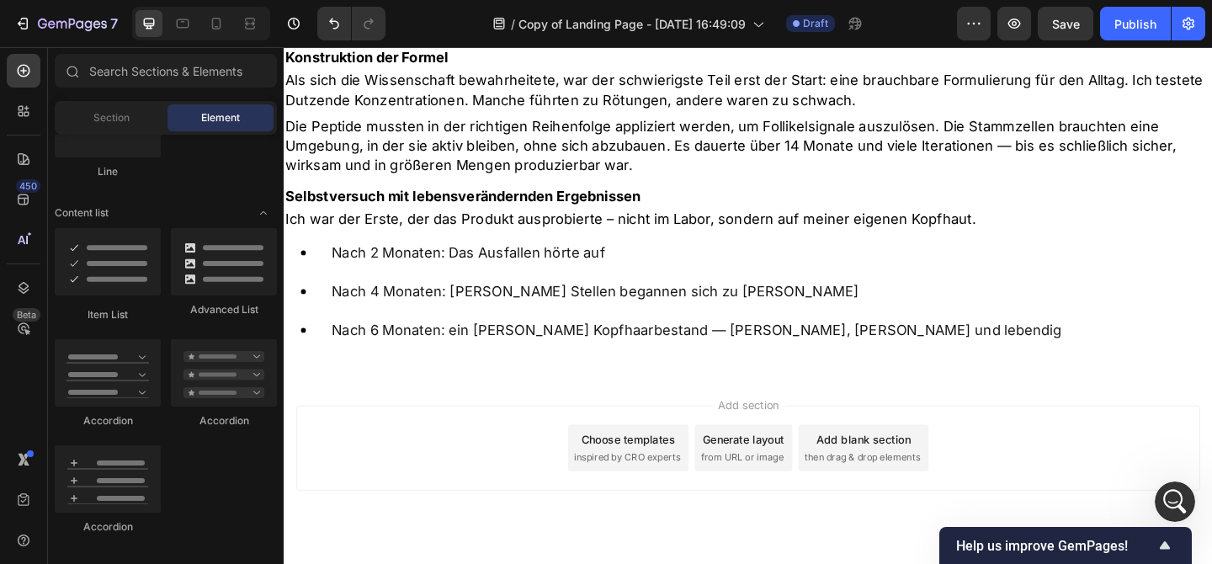
scroll to position [4404, 0]
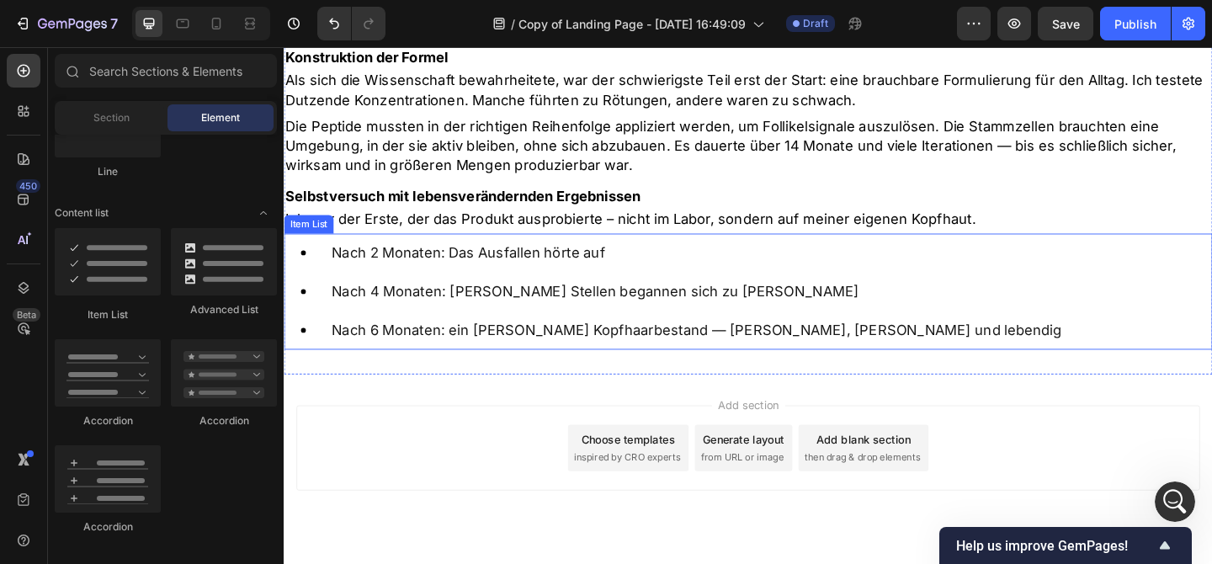
click at [348, 334] on div "Nach 6 Monaten: ein voller Kopfhaarbestand — dichter, stärker und lebendig" at bounding box center [708, 355] width 848 height 42
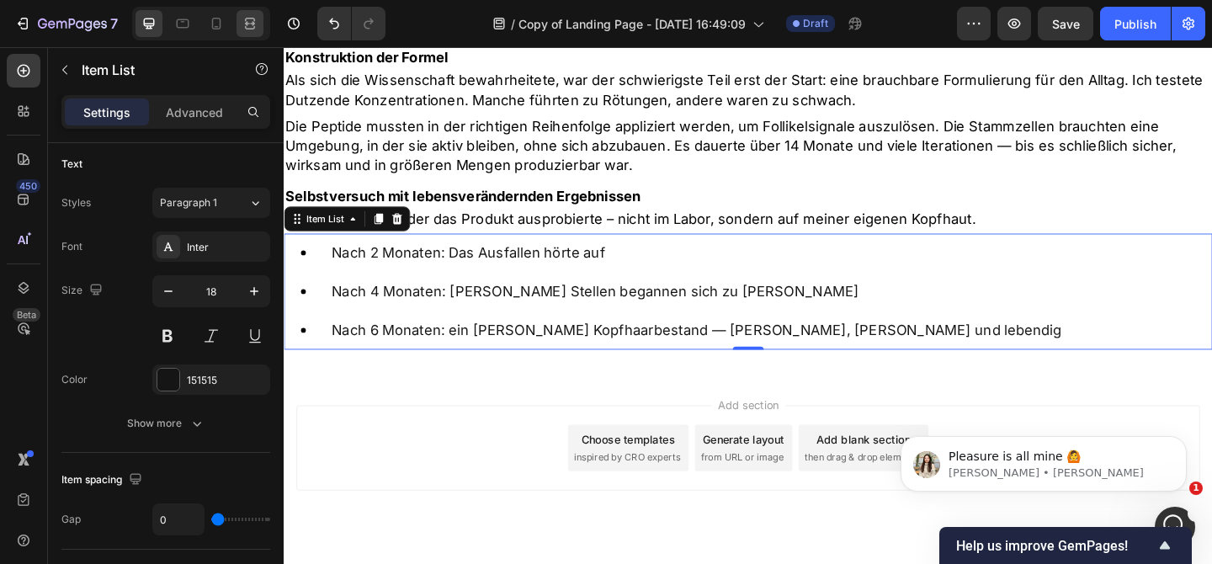
scroll to position [0, 0]
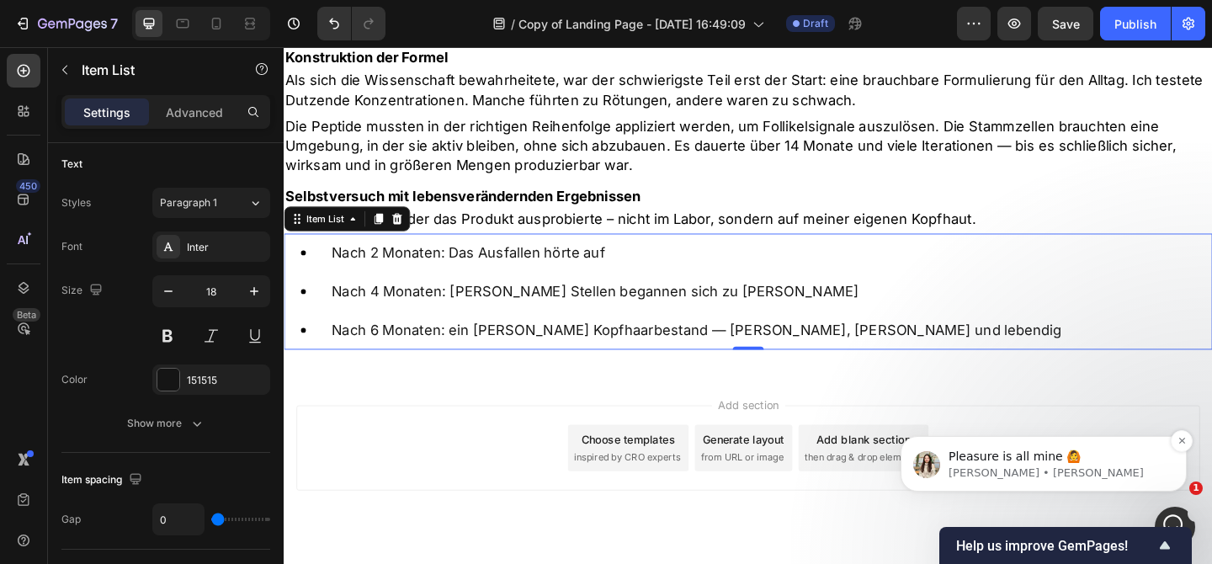
click at [1054, 454] on span "Pleasure is all mine 🙆" at bounding box center [1014, 455] width 132 height 13
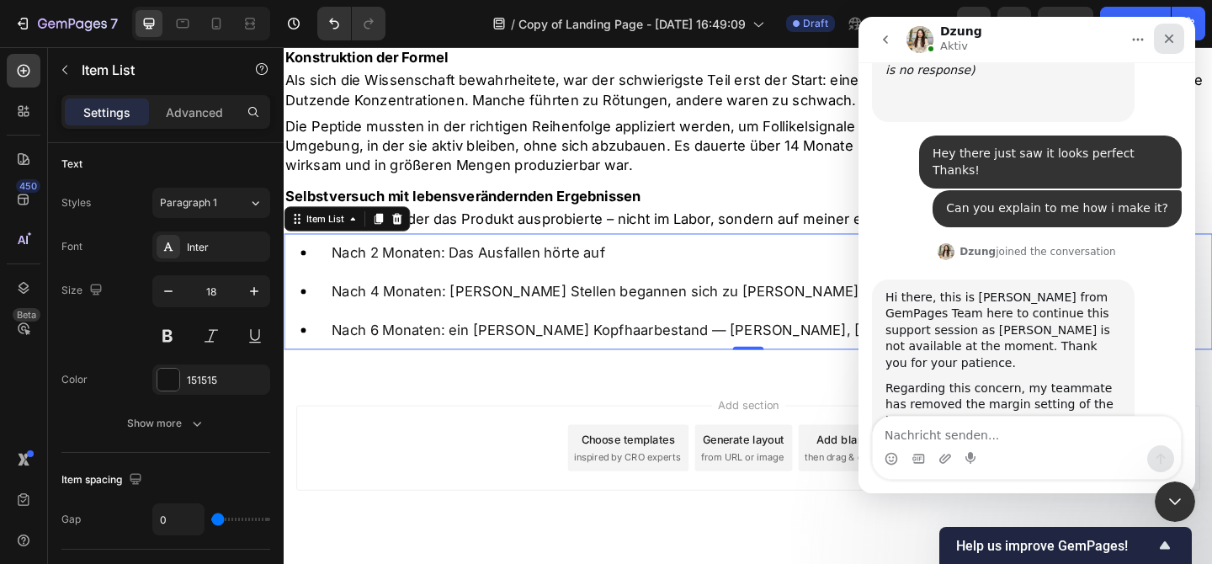
scroll to position [4390, 0]
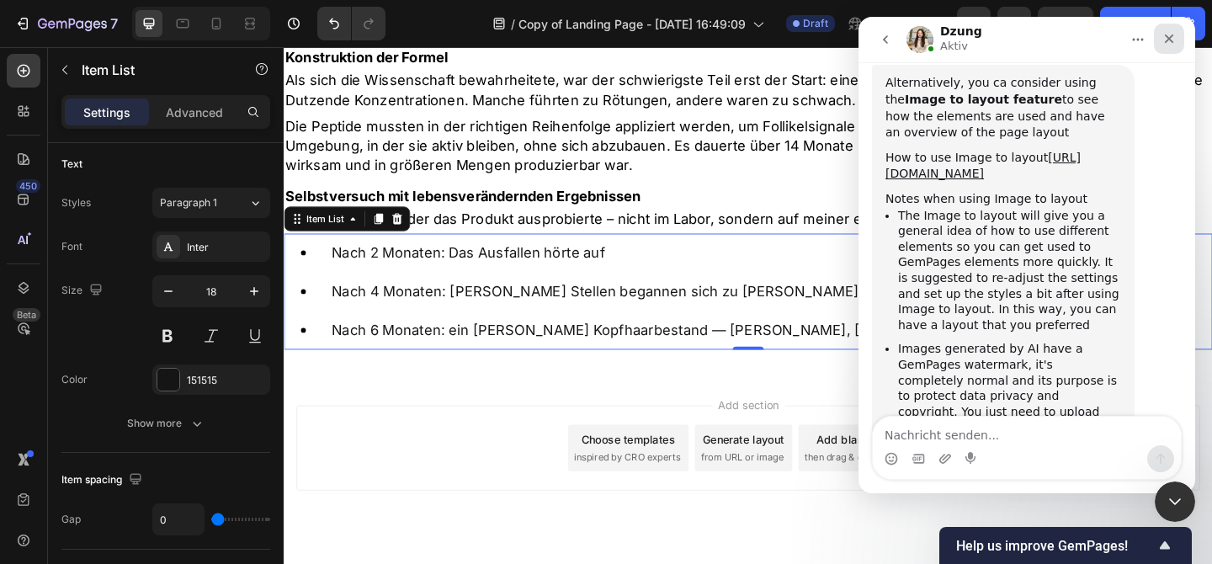
drag, startPoint x: 1174, startPoint y: 35, endPoint x: 2032, endPoint y: 51, distance: 858.6
click at [1174, 35] on icon "Schließen" at bounding box center [1168, 38] width 13 height 13
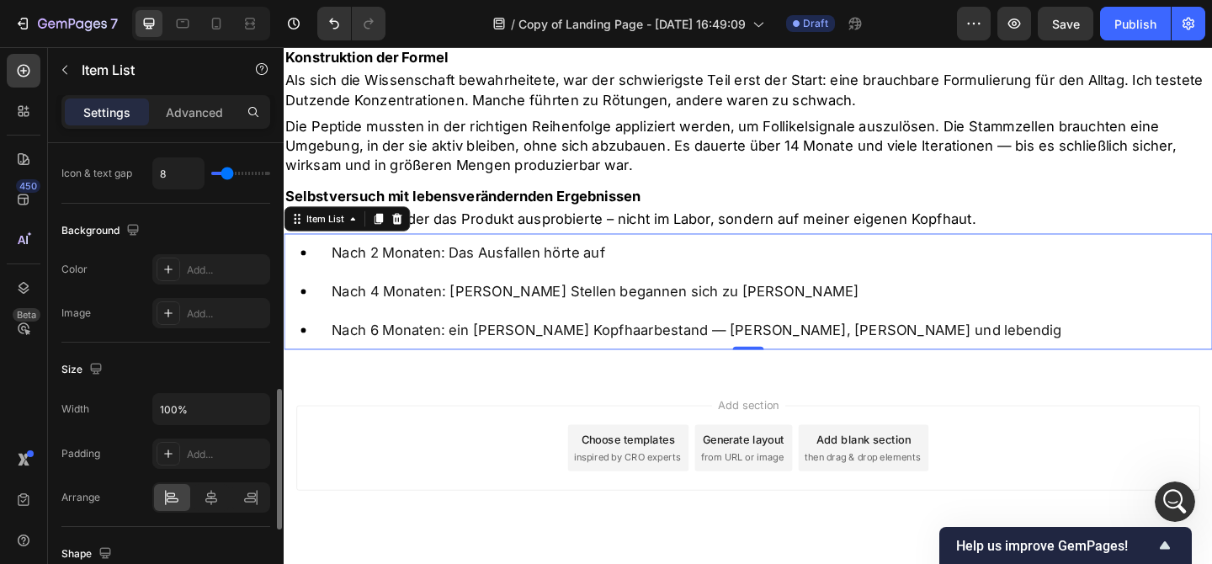
scroll to position [716, 0]
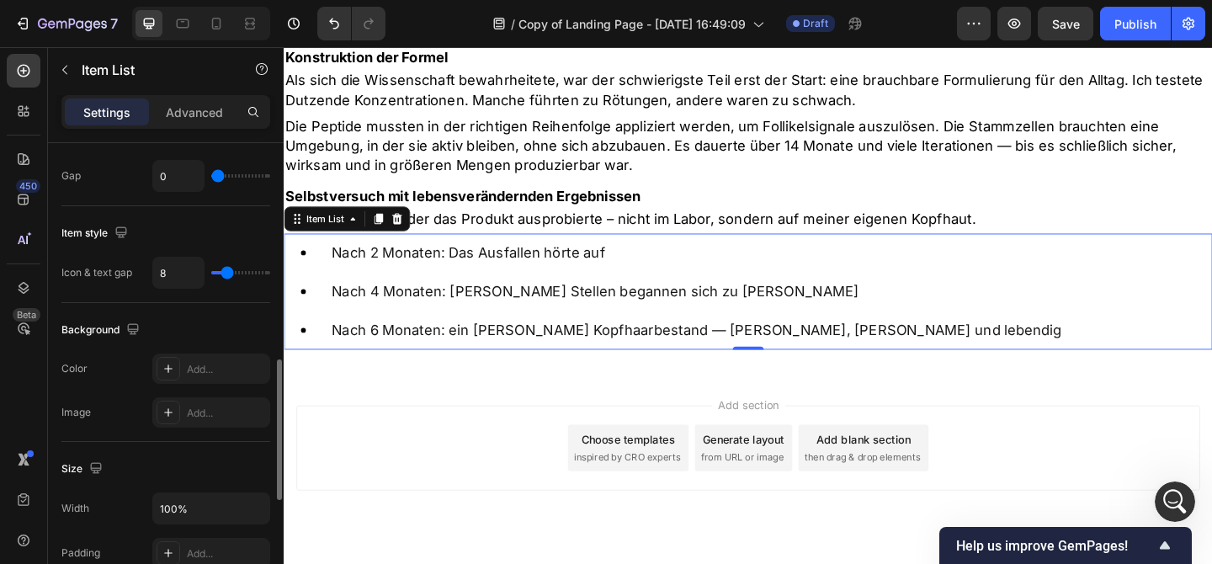
type input "4"
type input "3"
type input "2"
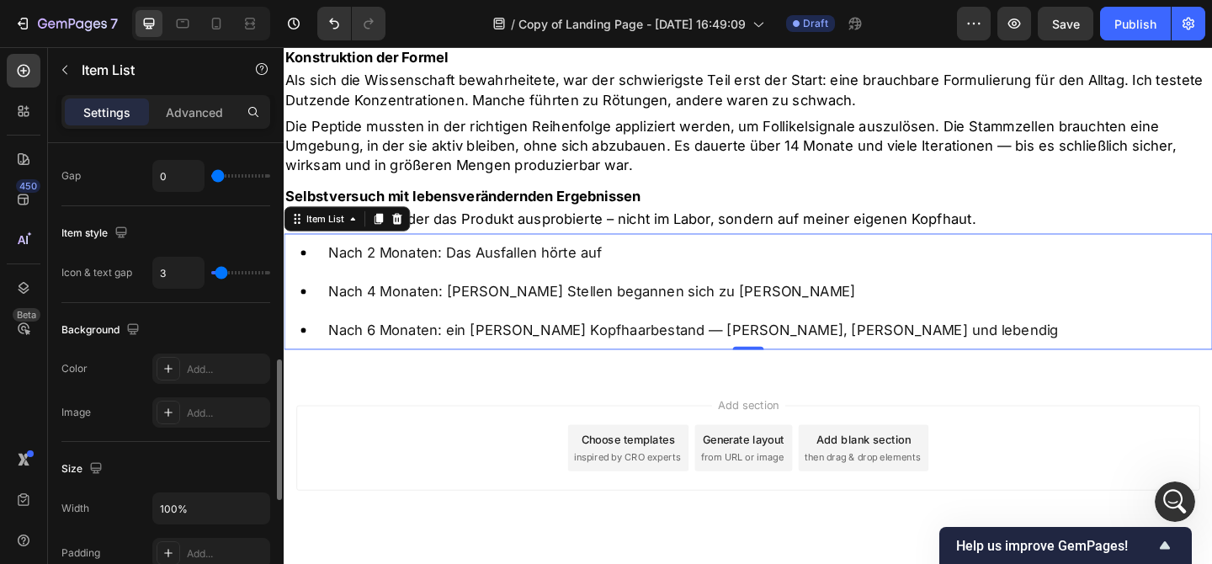
type input "2"
type input "1"
type input "0"
drag, startPoint x: 223, startPoint y: 268, endPoint x: 205, endPoint y: 268, distance: 18.5
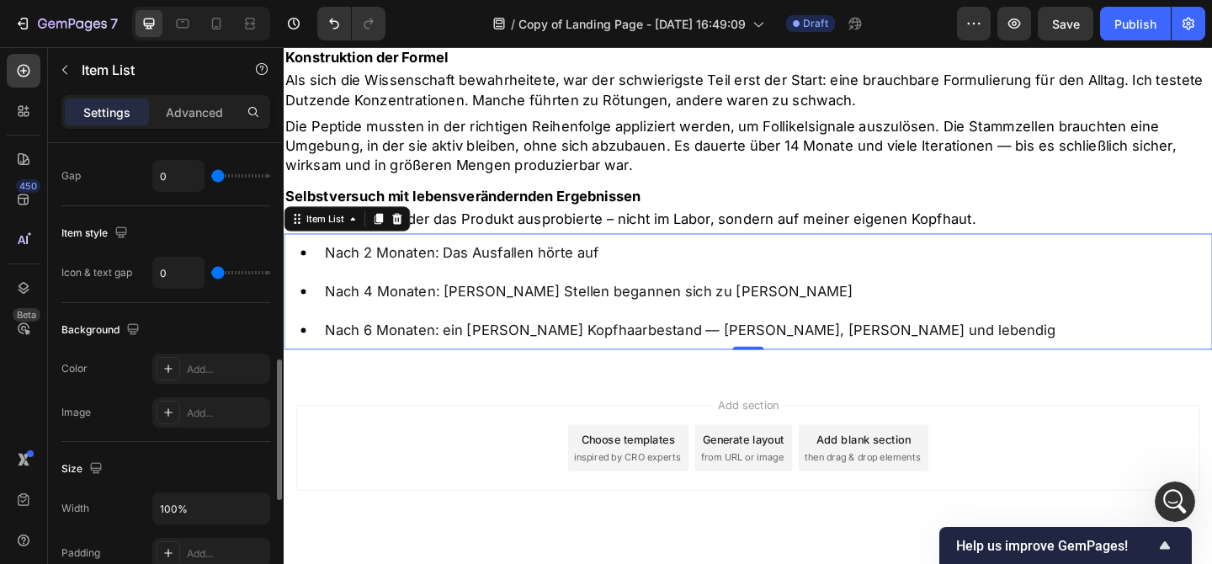
type input "0"
click at [211, 271] on input "range" at bounding box center [240, 272] width 59 height 3
click at [359, 403] on div "Add section Choose templates inspired by CRO experts Generate layout from URL o…" at bounding box center [789, 506] width 1010 height 207
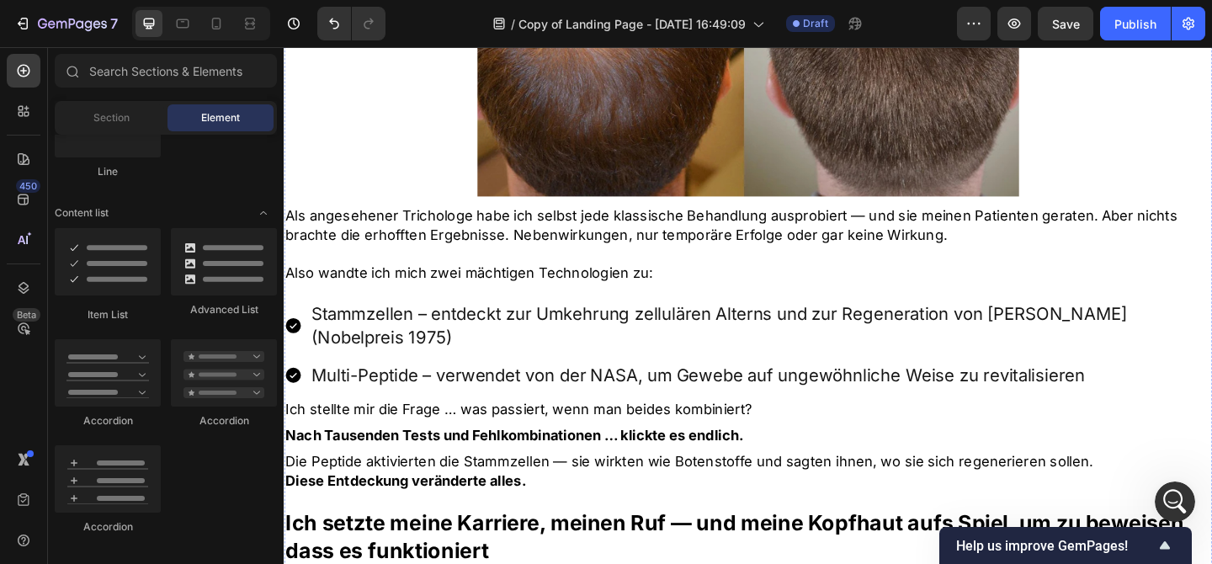
scroll to position [2486, 0]
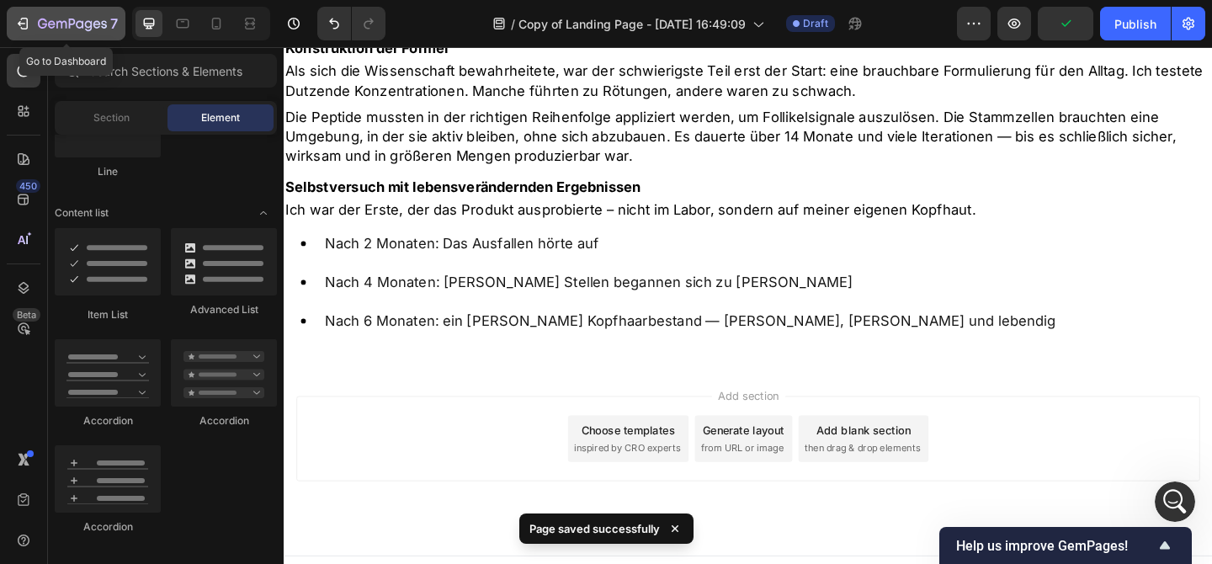
click at [42, 17] on div "7" at bounding box center [78, 23] width 80 height 20
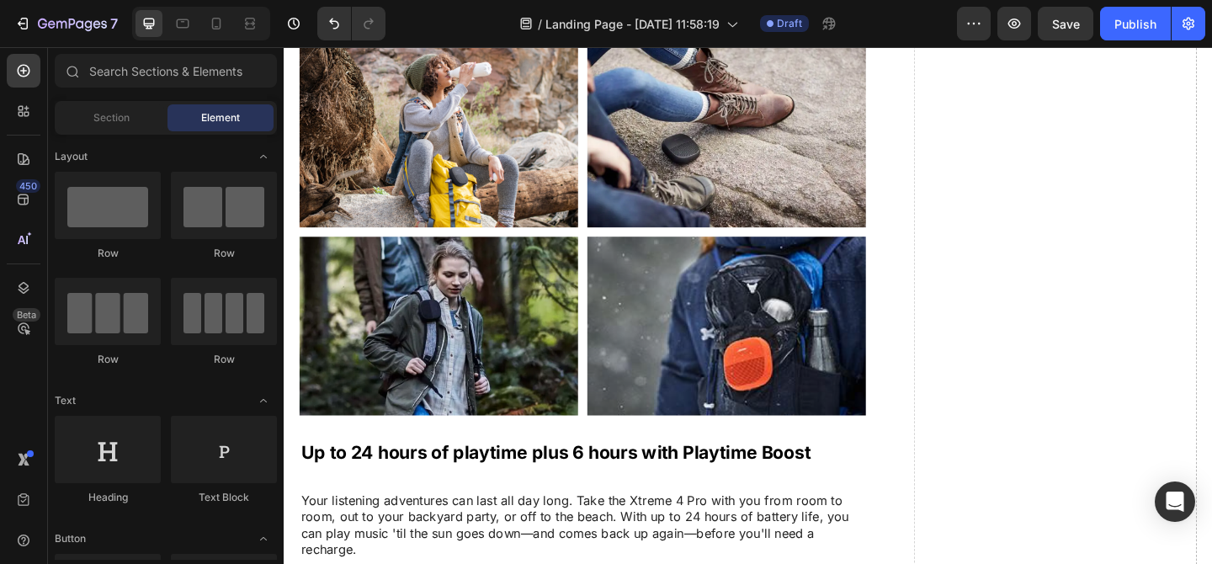
scroll to position [3244, 0]
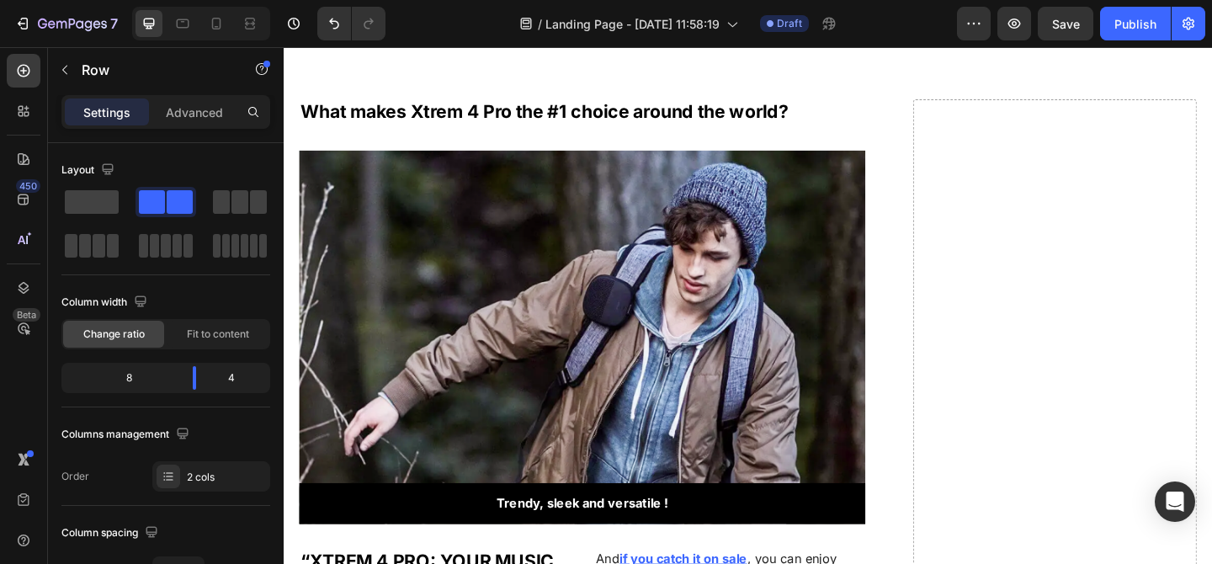
scroll to position [2287, 0]
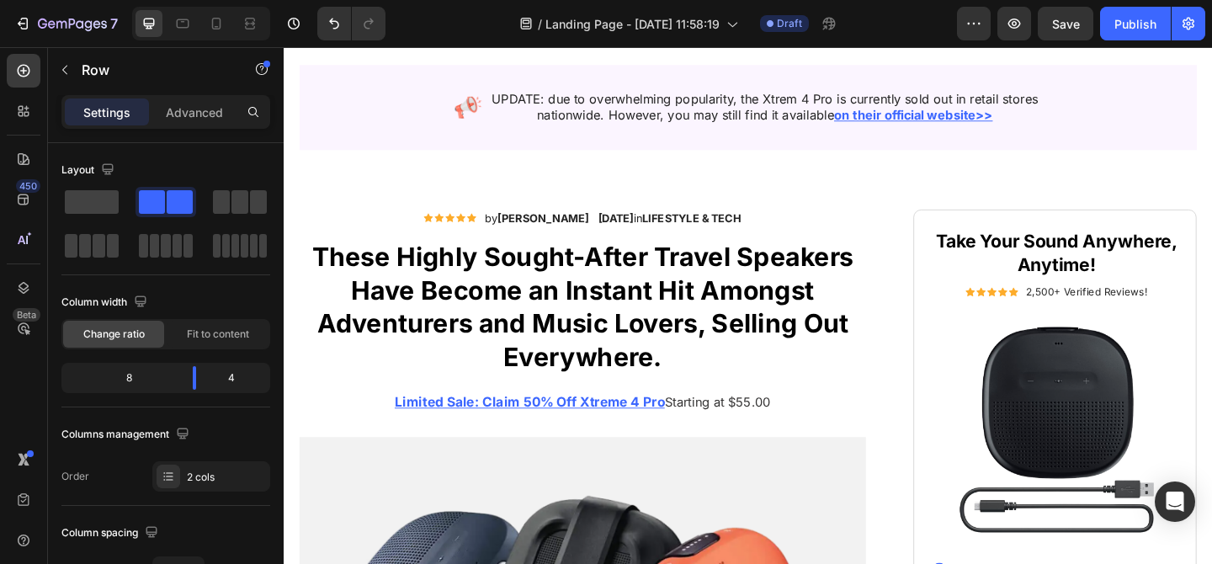
scroll to position [0, 0]
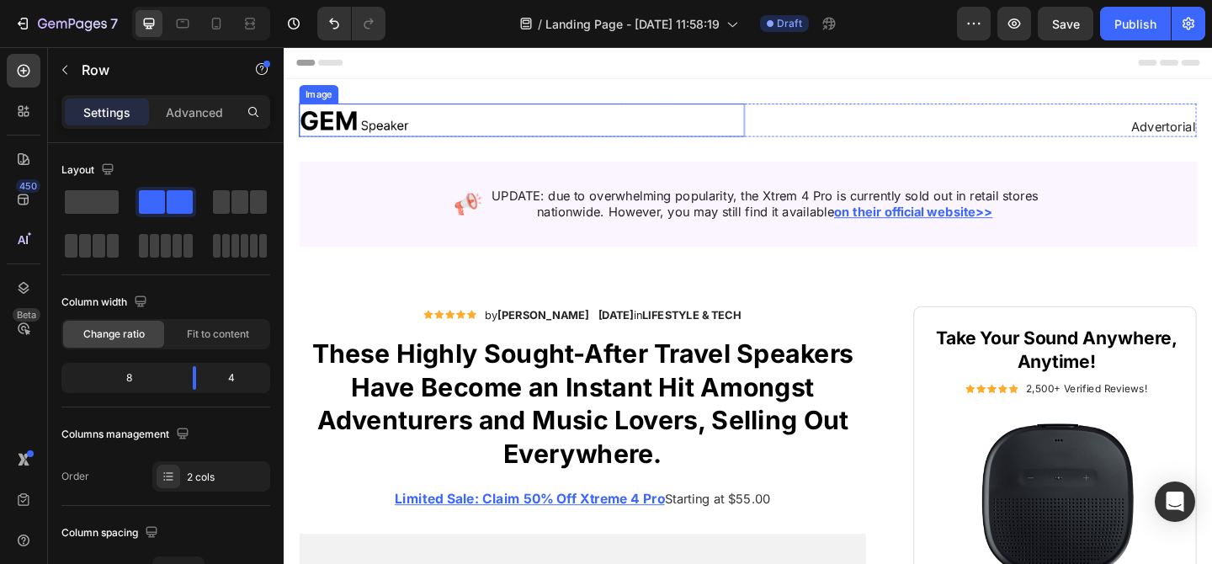
click at [667, 137] on div at bounding box center [542, 127] width 485 height 36
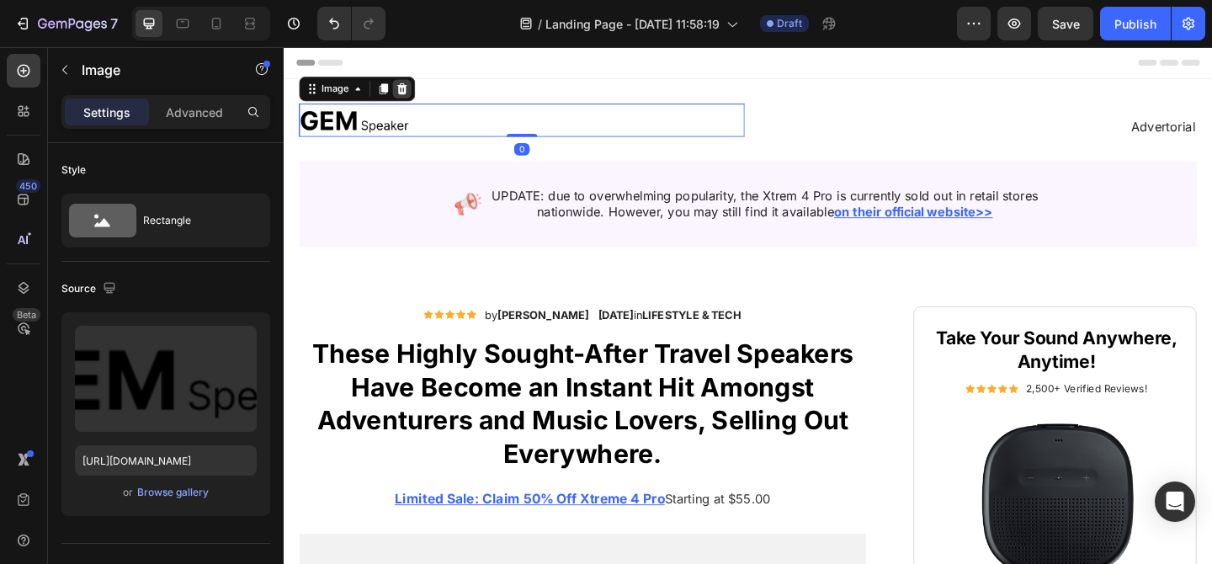
click at [417, 86] on icon at bounding box center [412, 92] width 13 height 13
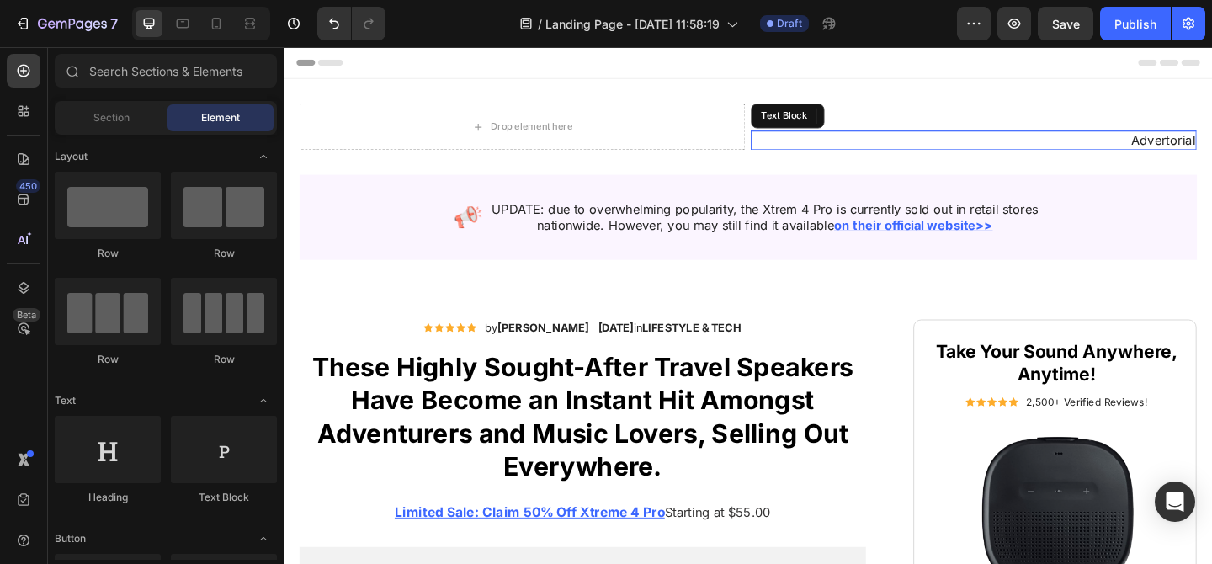
click at [800, 138] on div "Advertorial" at bounding box center [1034, 148] width 485 height 21
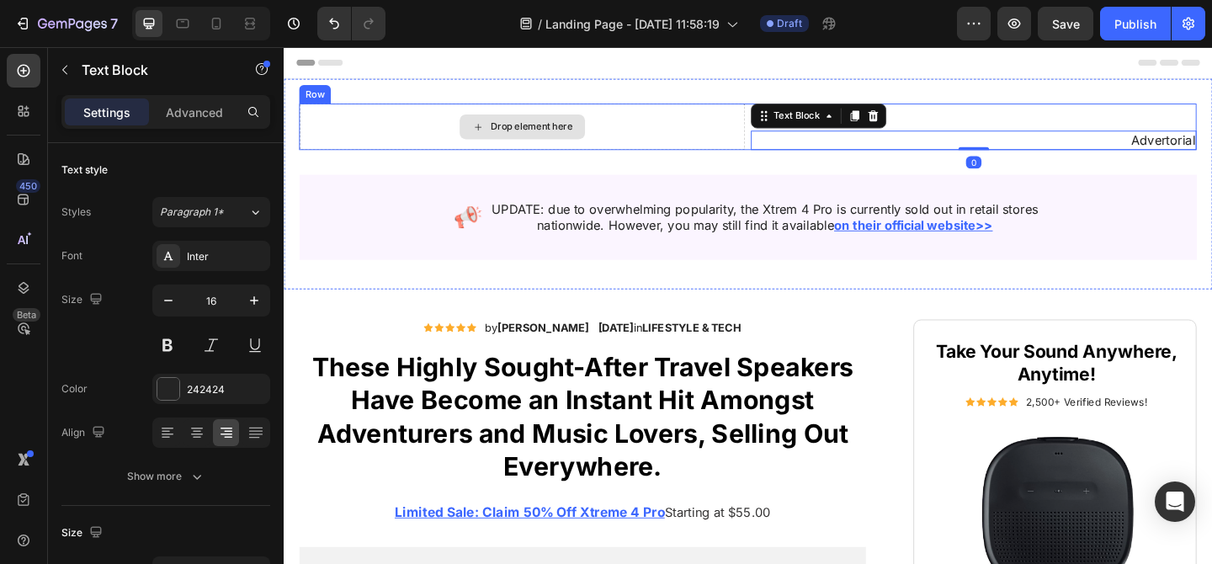
click at [741, 109] on div "Drop element here" at bounding box center [542, 134] width 485 height 50
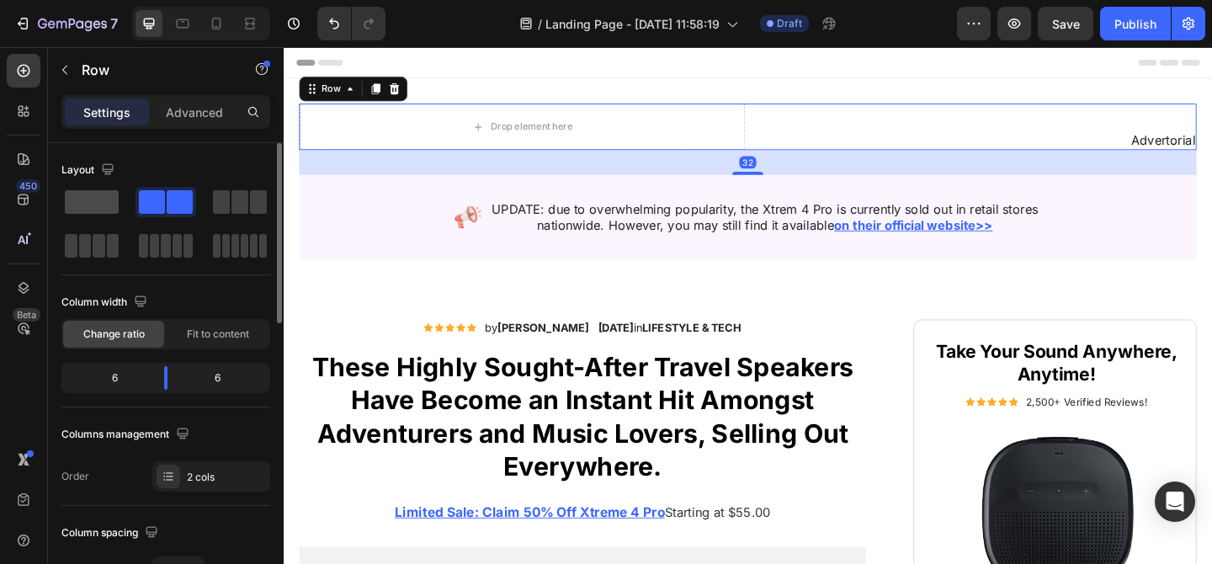
click at [64, 210] on div at bounding box center [91, 202] width 61 height 30
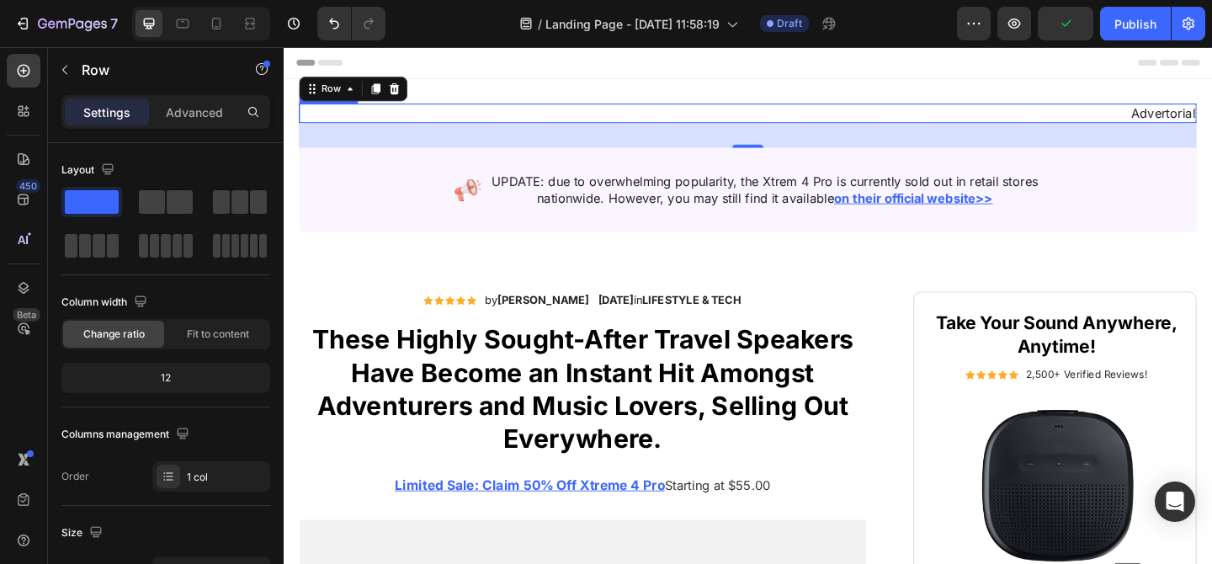
click at [1211, 115] on p "Advertorial" at bounding box center [788, 119] width 973 height 18
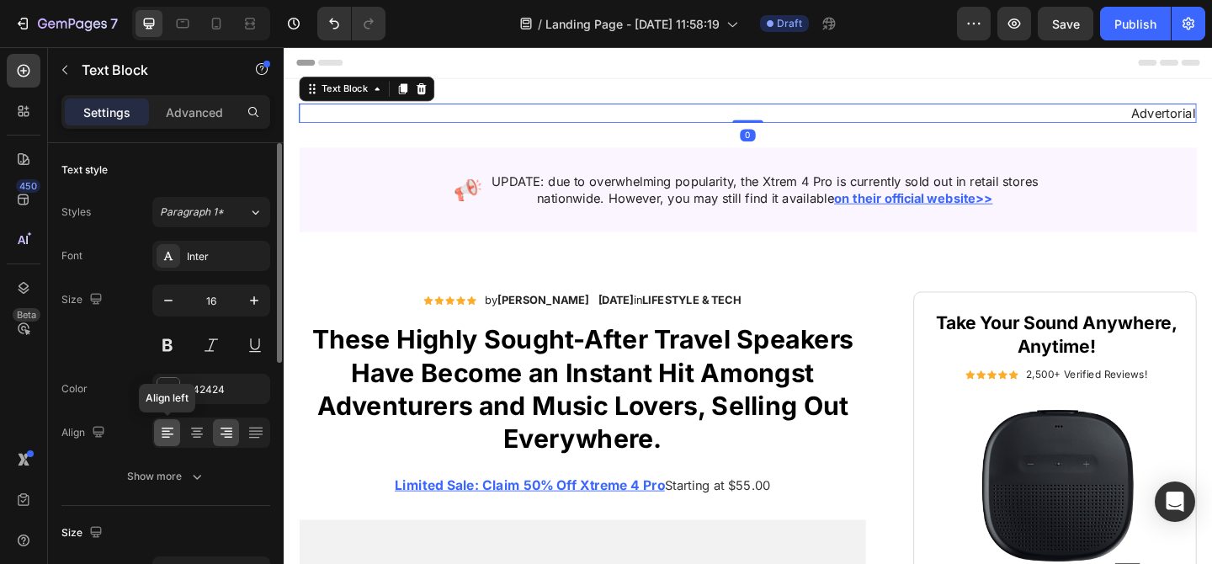
click at [176, 438] on div at bounding box center [167, 432] width 26 height 27
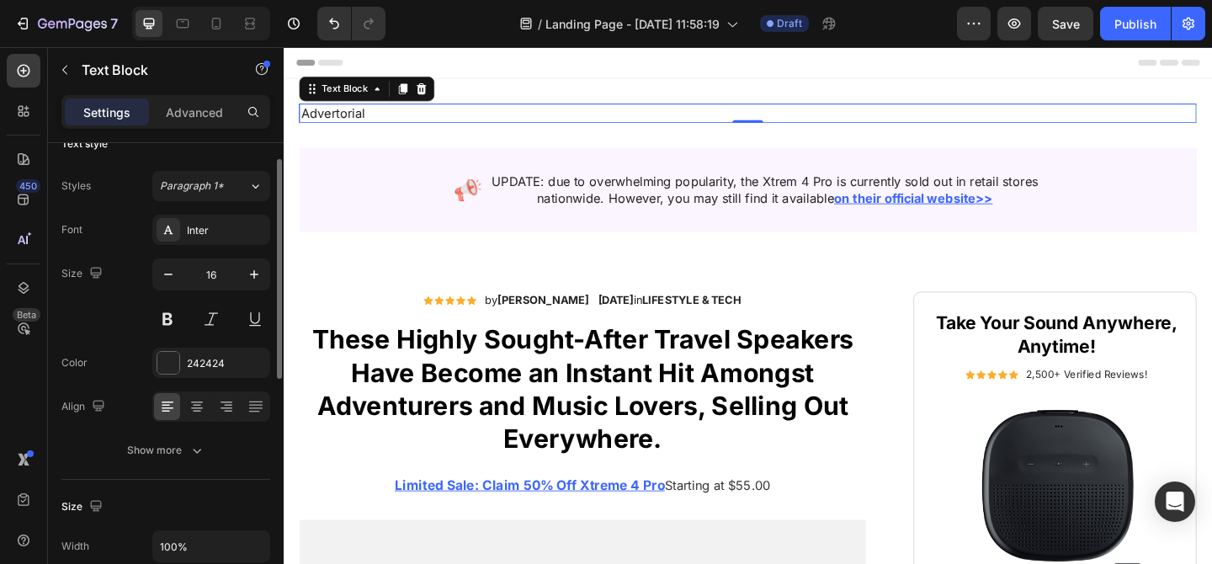
scroll to position [29, 0]
click at [182, 354] on div "242424" at bounding box center [211, 360] width 118 height 30
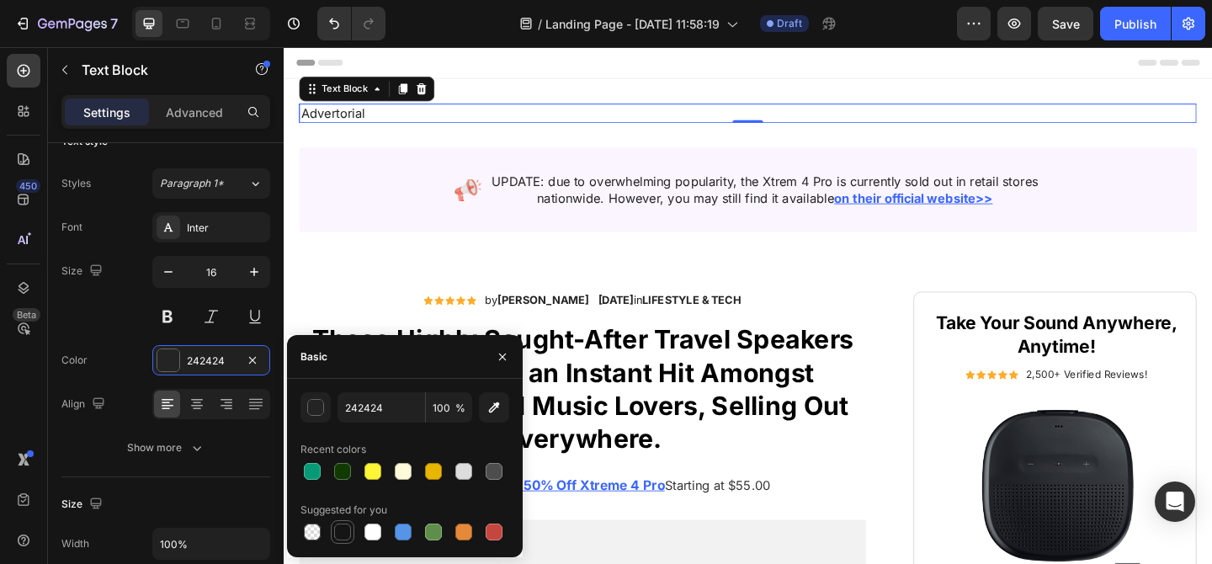
click at [345, 522] on div at bounding box center [342, 532] width 20 height 20
type input "151515"
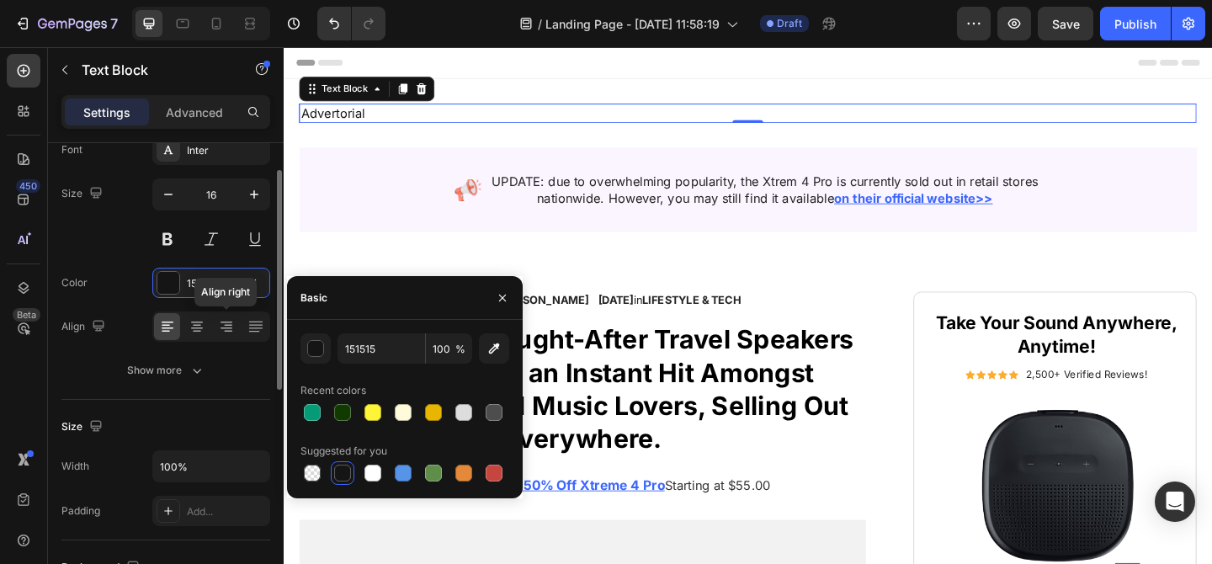
scroll to position [116, 0]
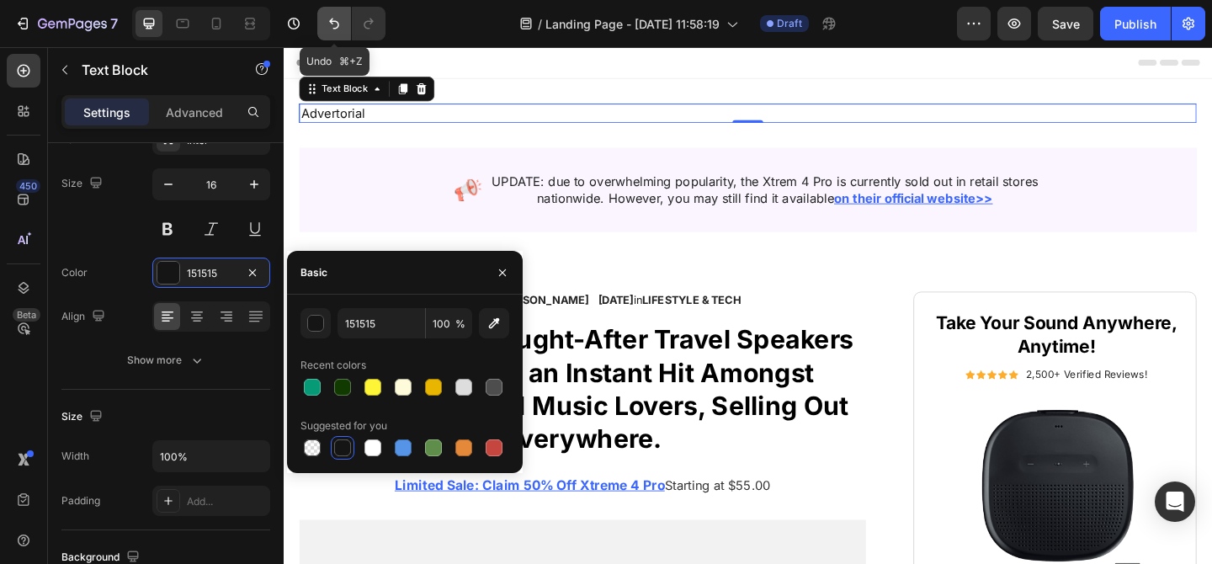
click at [329, 20] on icon "Undo/Redo" at bounding box center [334, 23] width 17 height 17
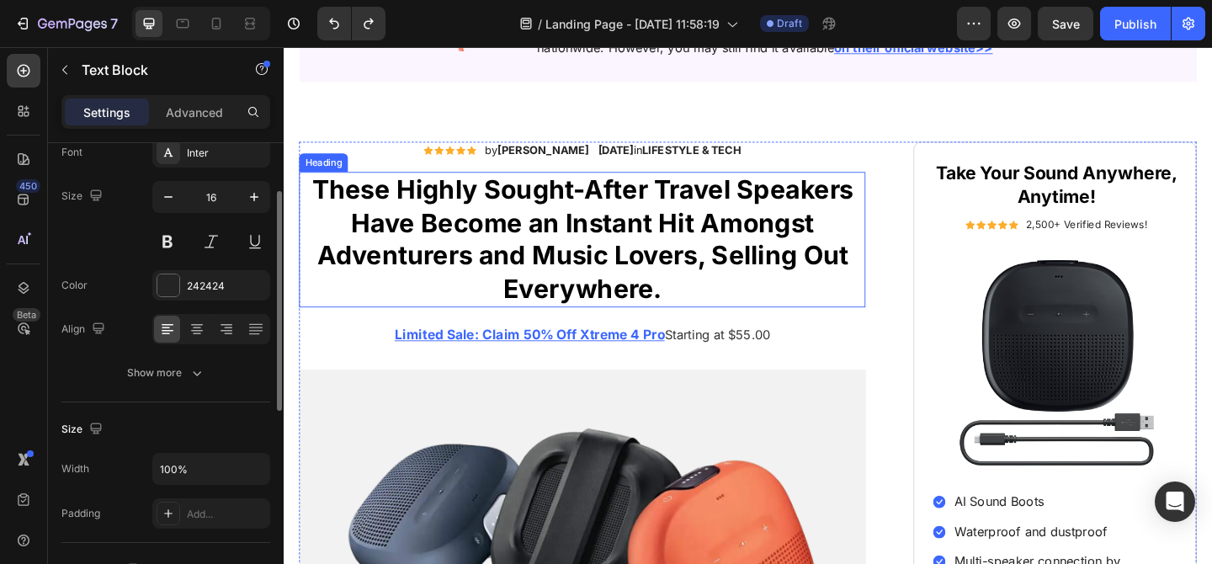
scroll to position [0, 0]
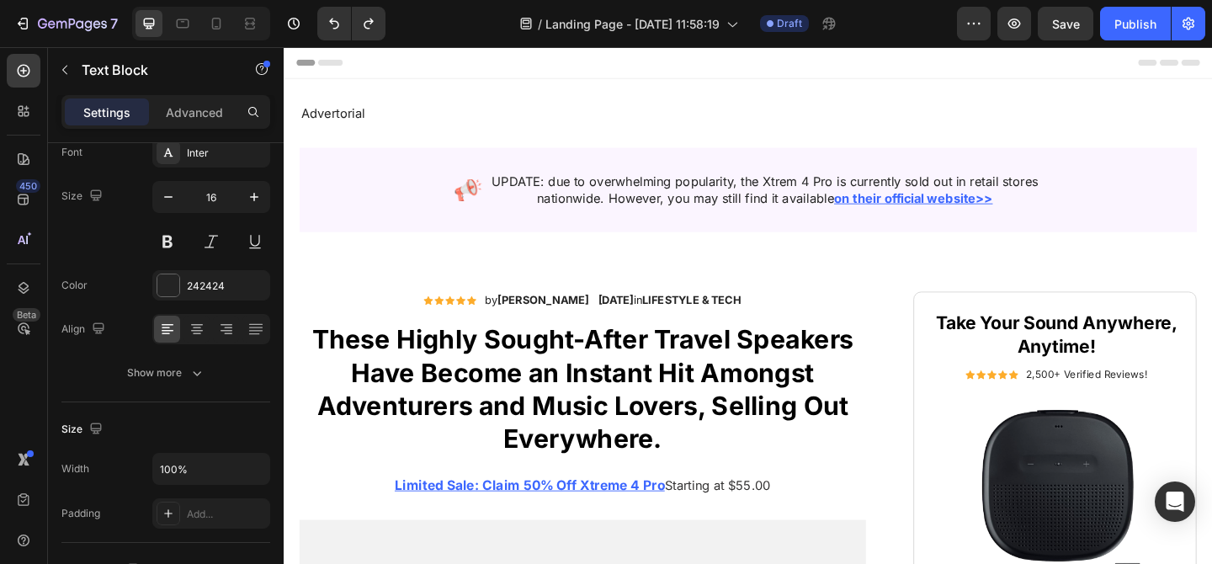
click at [380, 116] on p "Advertorial" at bounding box center [788, 119] width 973 height 18
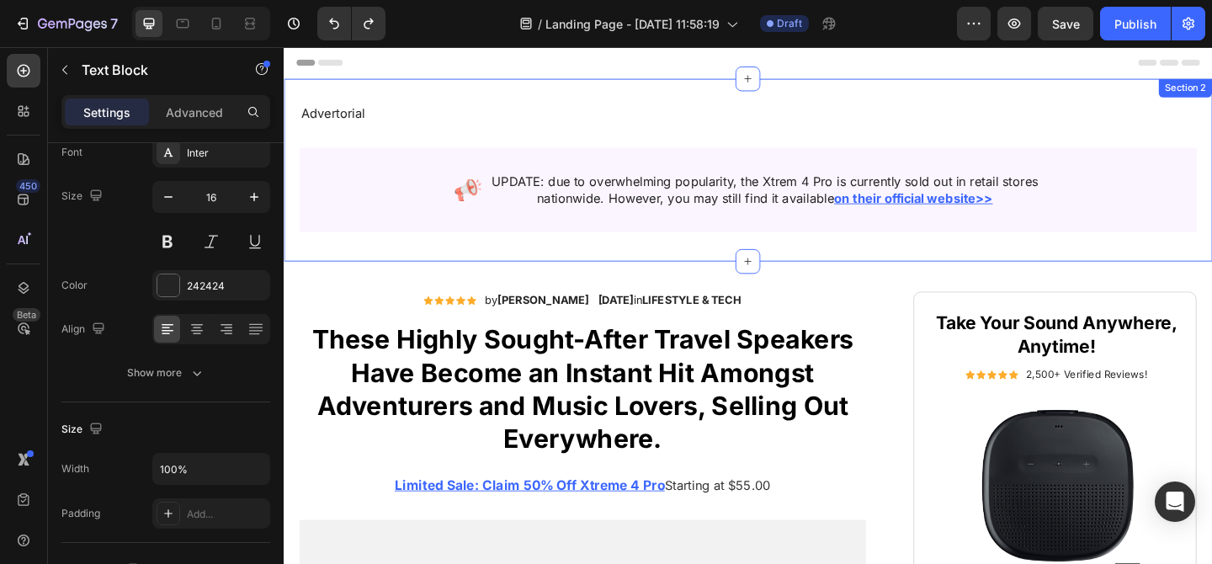
click at [355, 135] on div "Advertorial Text Block Row Image UPDATE: due to overwhelming popularity, the Xt…" at bounding box center [788, 179] width 976 height 140
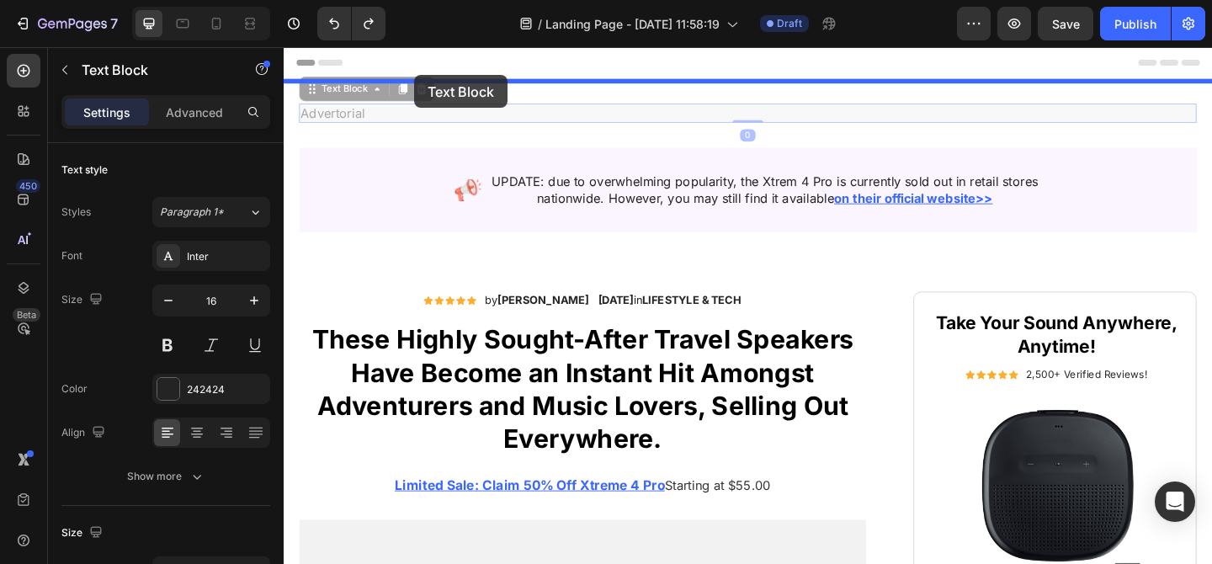
drag, startPoint x: 399, startPoint y: 112, endPoint x: 426, endPoint y: 77, distance: 43.8
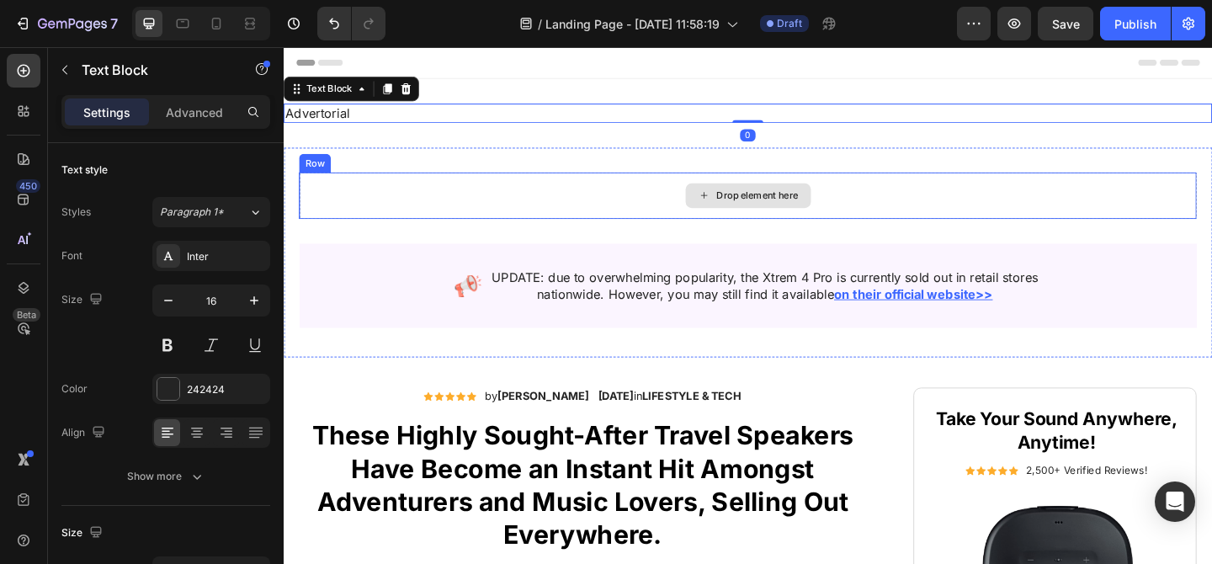
click at [514, 204] on div "Drop element here" at bounding box center [788, 208] width 976 height 50
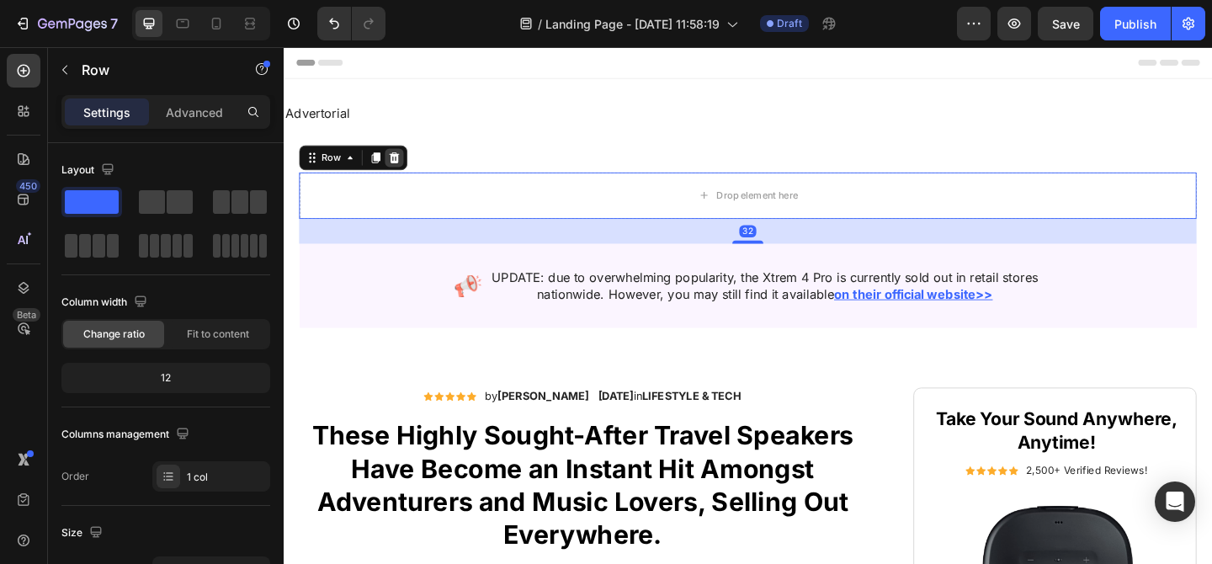
click at [403, 167] on icon at bounding box center [404, 168] width 11 height 12
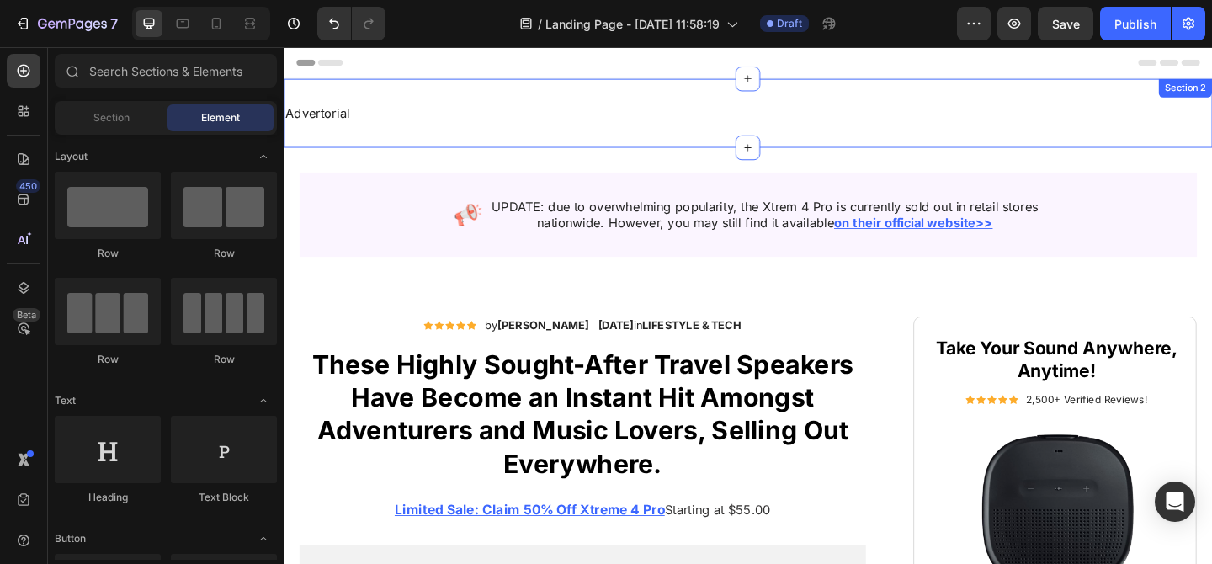
click at [407, 141] on div "Advertorial Text Block Section 2" at bounding box center [789, 119] width 1010 height 75
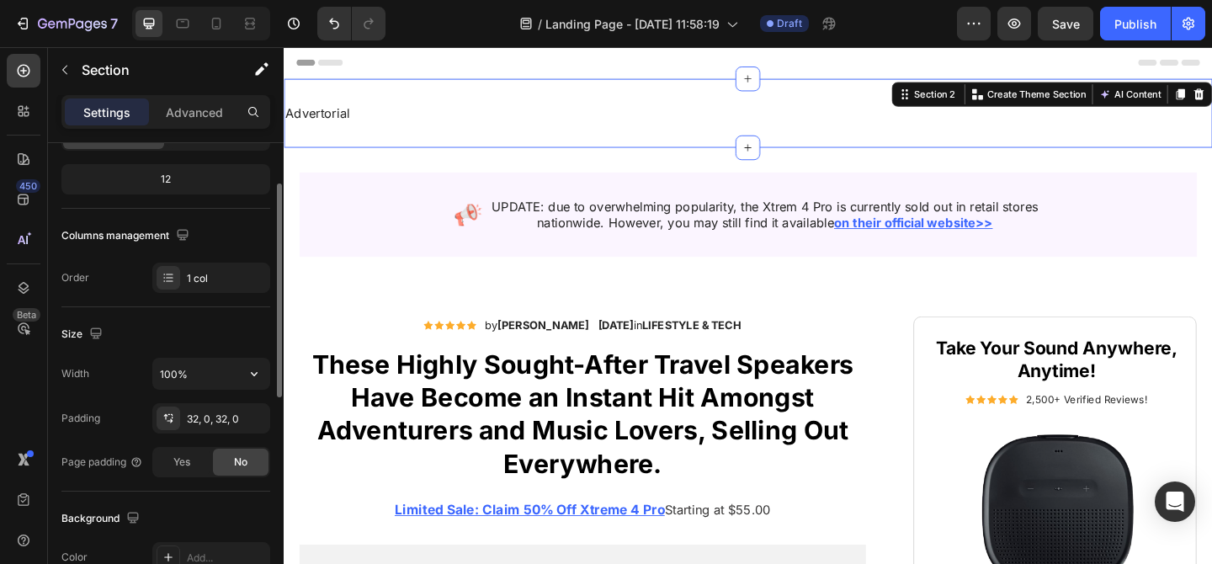
scroll to position [206, 0]
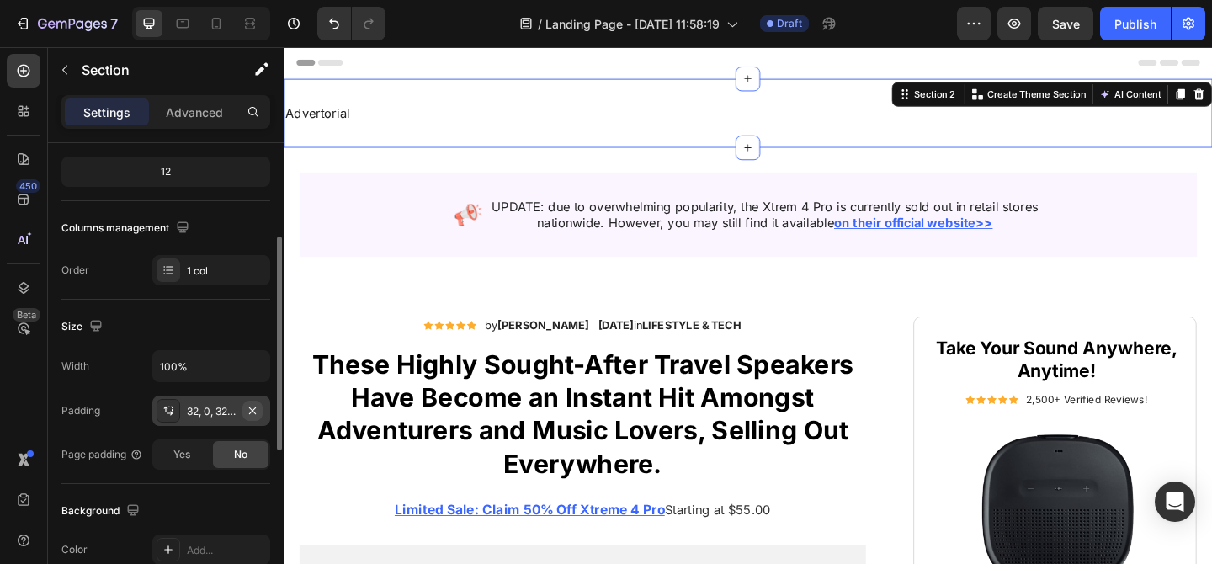
click at [252, 408] on icon "button" at bounding box center [252, 410] width 13 height 13
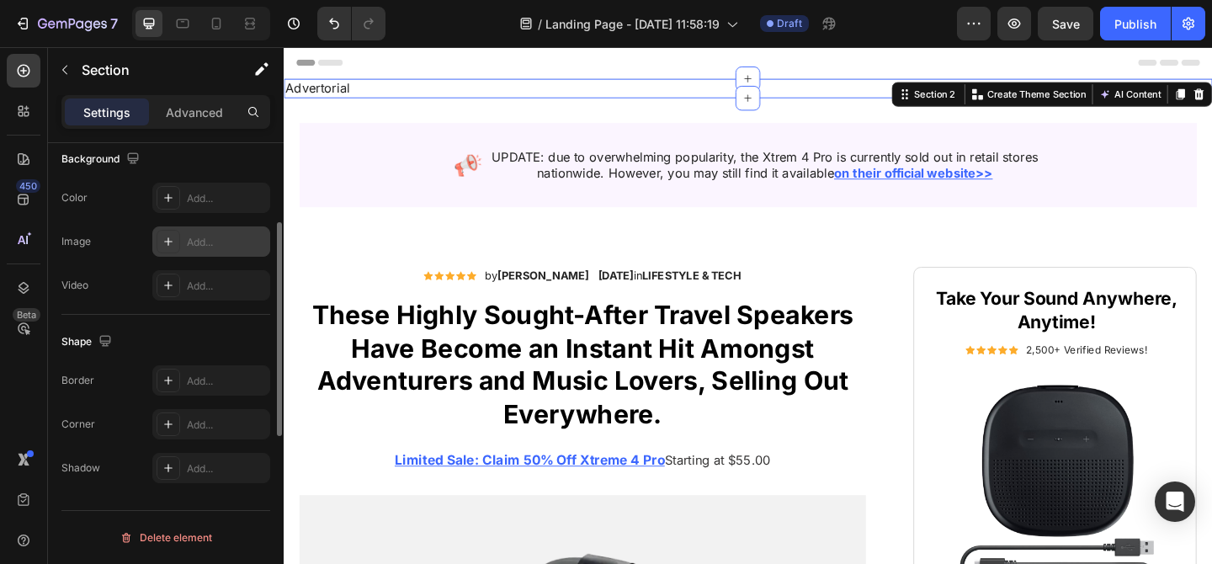
scroll to position [0, 0]
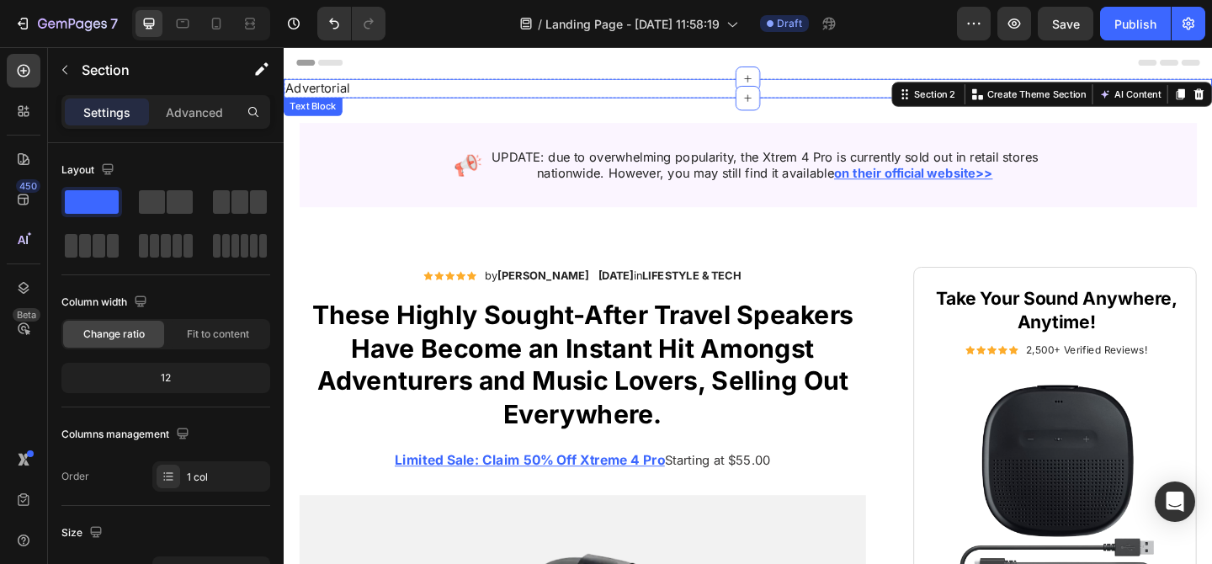
click at [475, 98] on p "Advertorial" at bounding box center [788, 92] width 1007 height 18
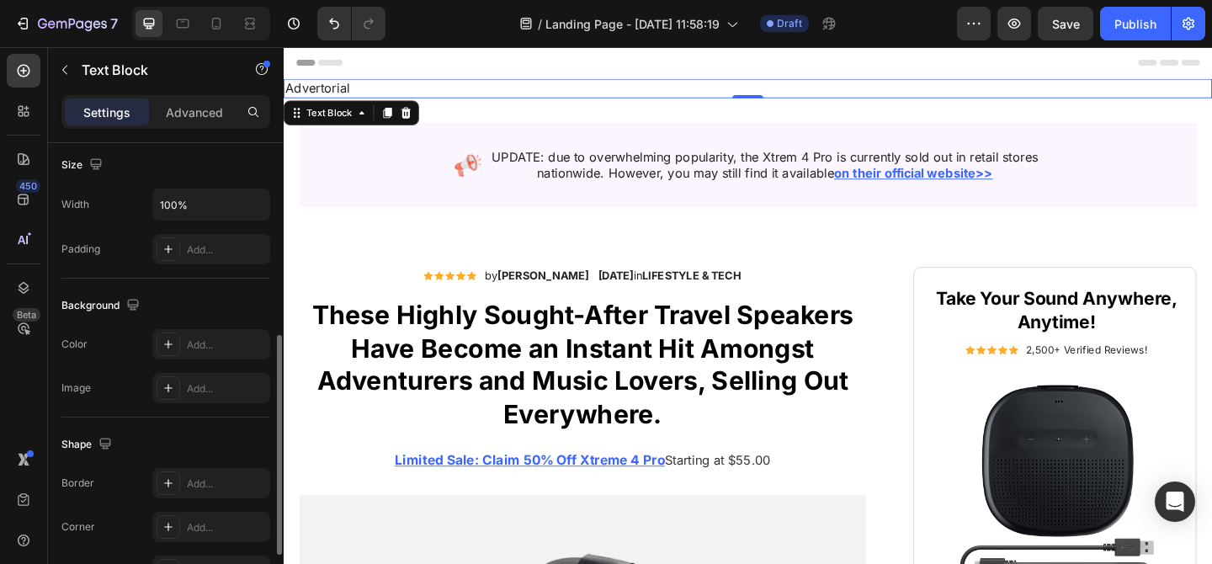
scroll to position [353, 0]
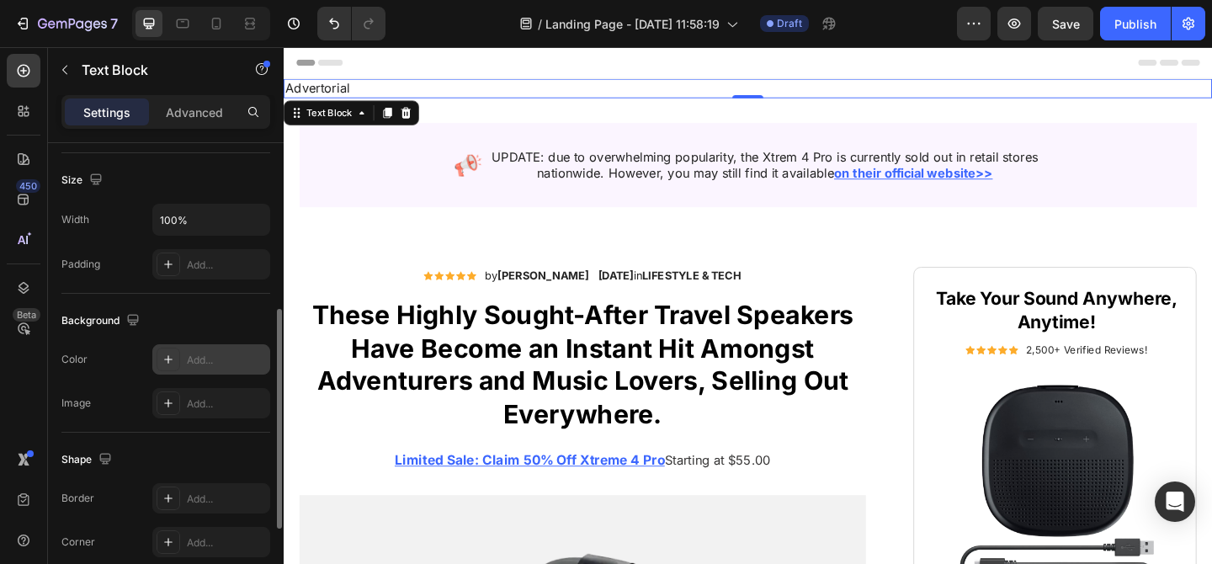
click at [232, 363] on div "Add..." at bounding box center [226, 360] width 79 height 15
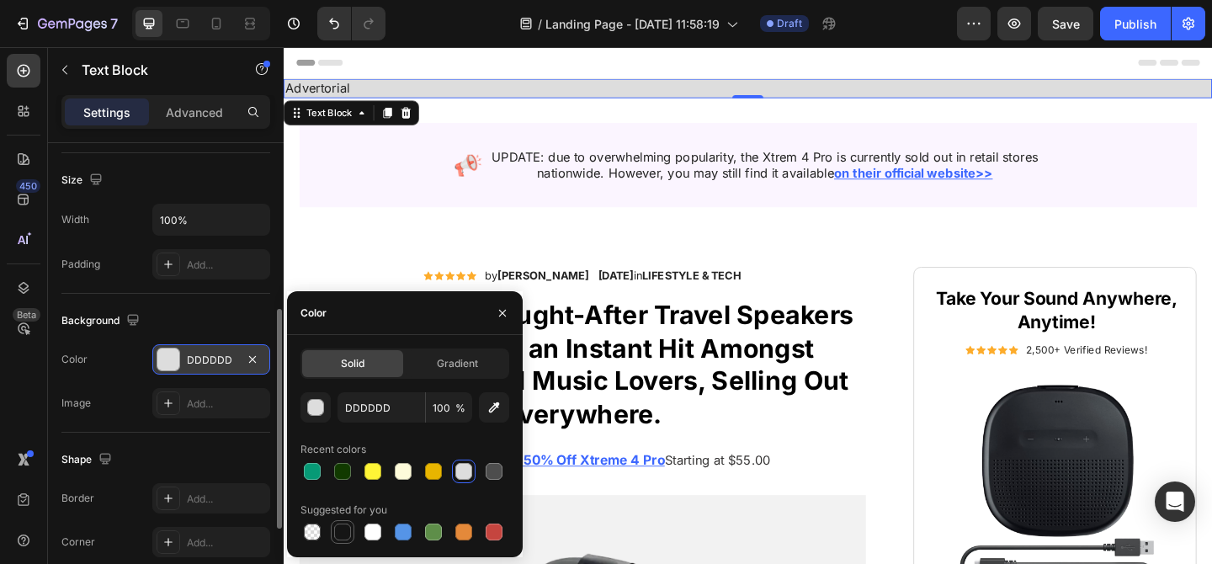
click at [343, 534] on div at bounding box center [342, 531] width 17 height 17
type input "151515"
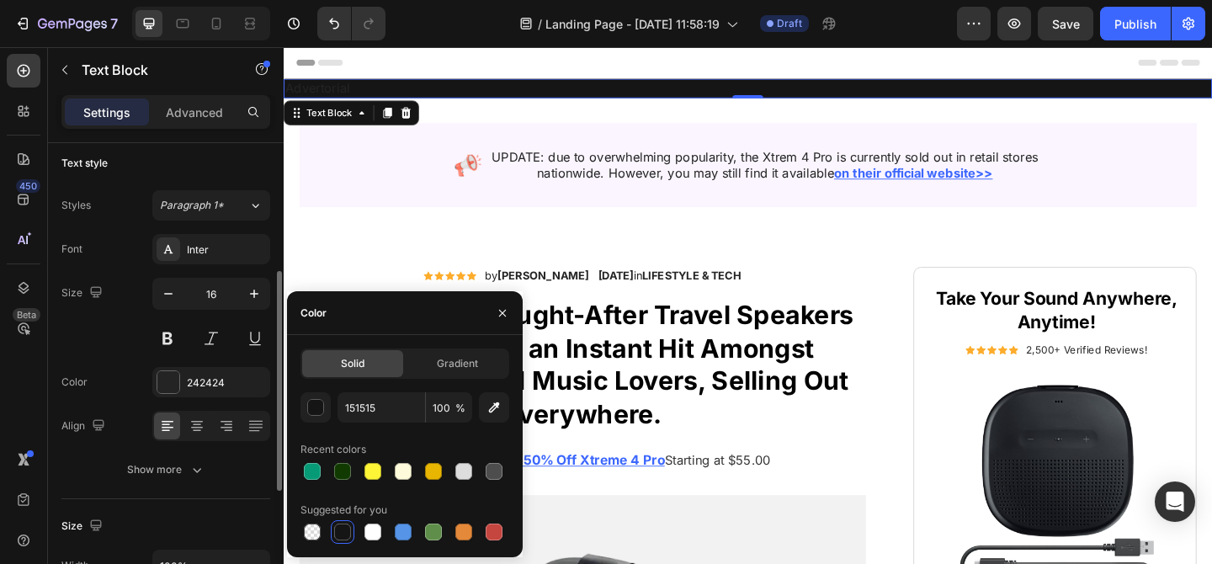
scroll to position [0, 0]
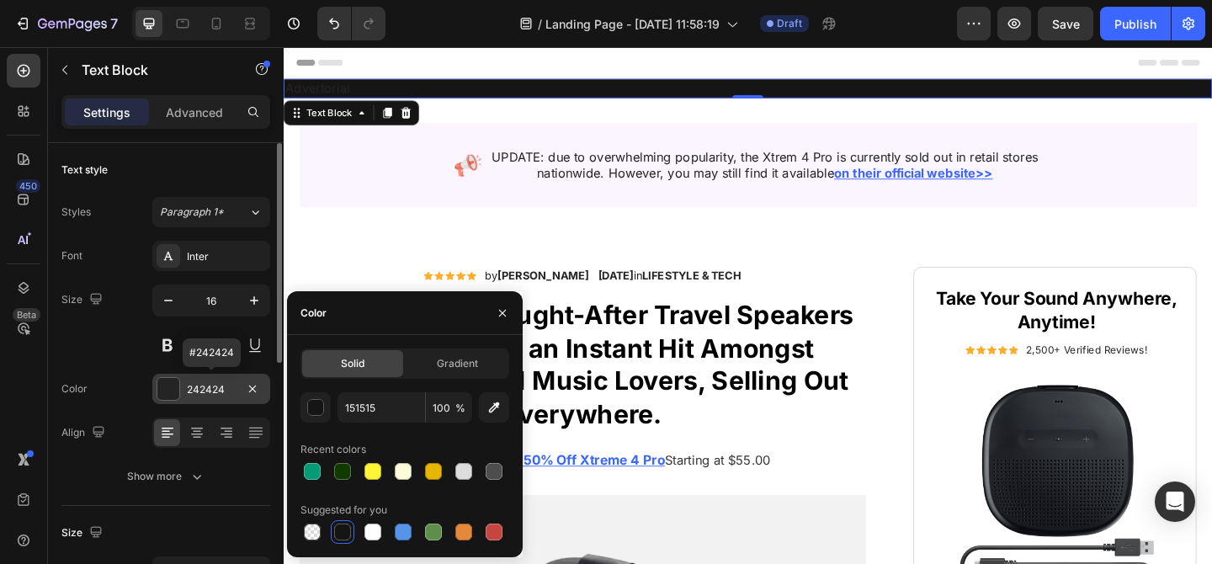
click at [199, 385] on div "242424" at bounding box center [211, 389] width 49 height 15
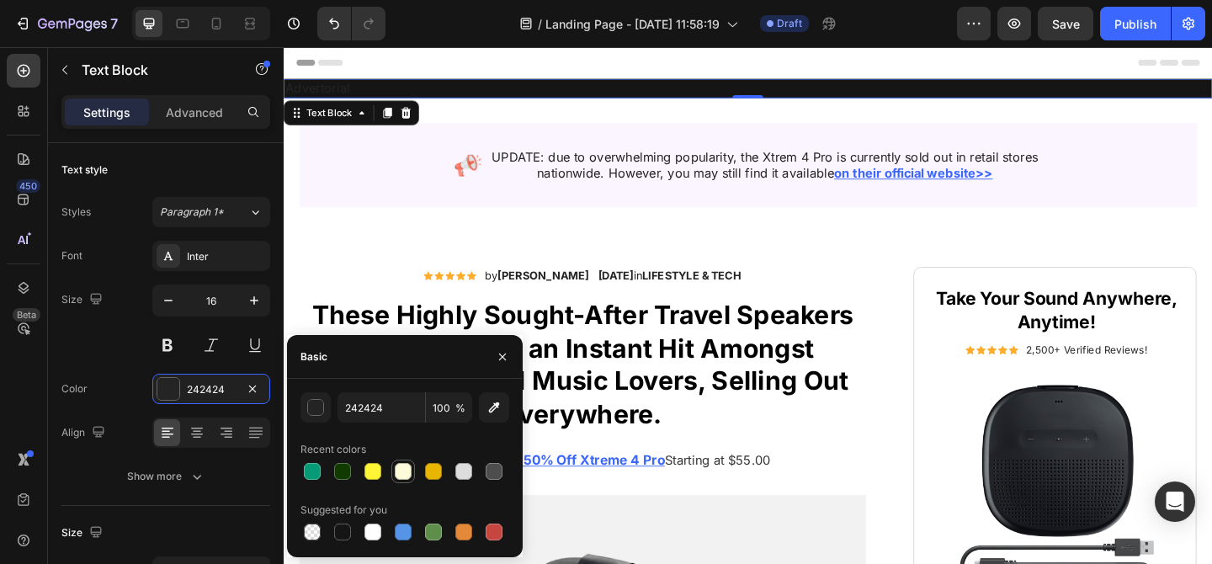
click at [408, 469] on div at bounding box center [403, 471] width 17 height 17
click at [470, 466] on div at bounding box center [463, 471] width 17 height 17
click at [369, 527] on div at bounding box center [372, 531] width 17 height 17
type input "FFFFFF"
click at [506, 345] on button "button" at bounding box center [502, 356] width 27 height 27
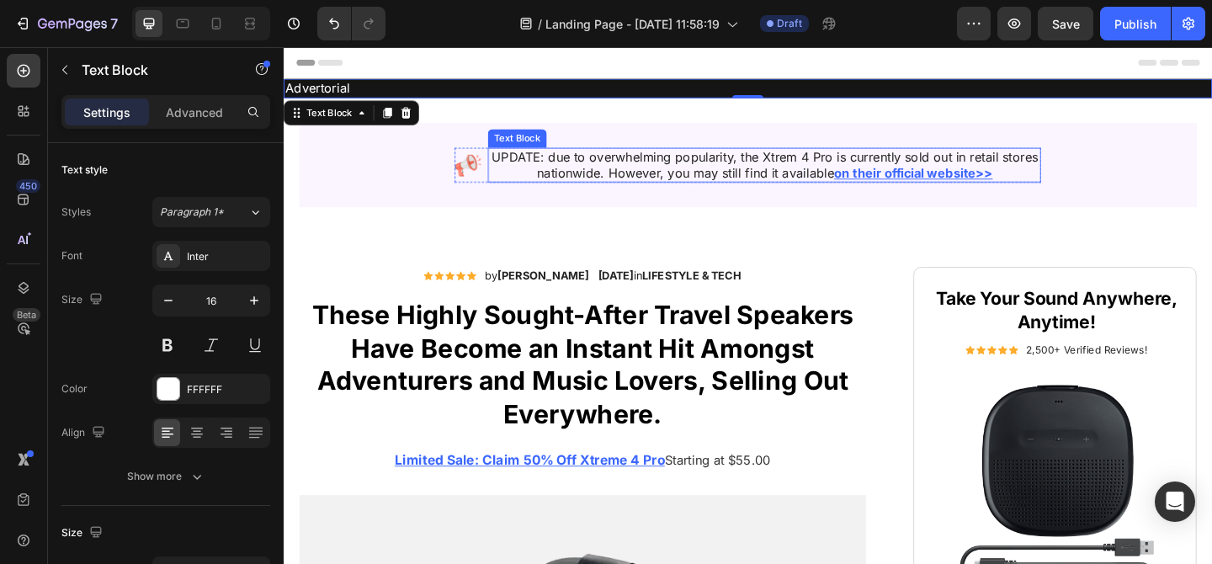
click at [559, 164] on p "UPDATE: due to overwhelming popularity, the Xtrem 4 Pro is currently sold out i…" at bounding box center [806, 175] width 598 height 35
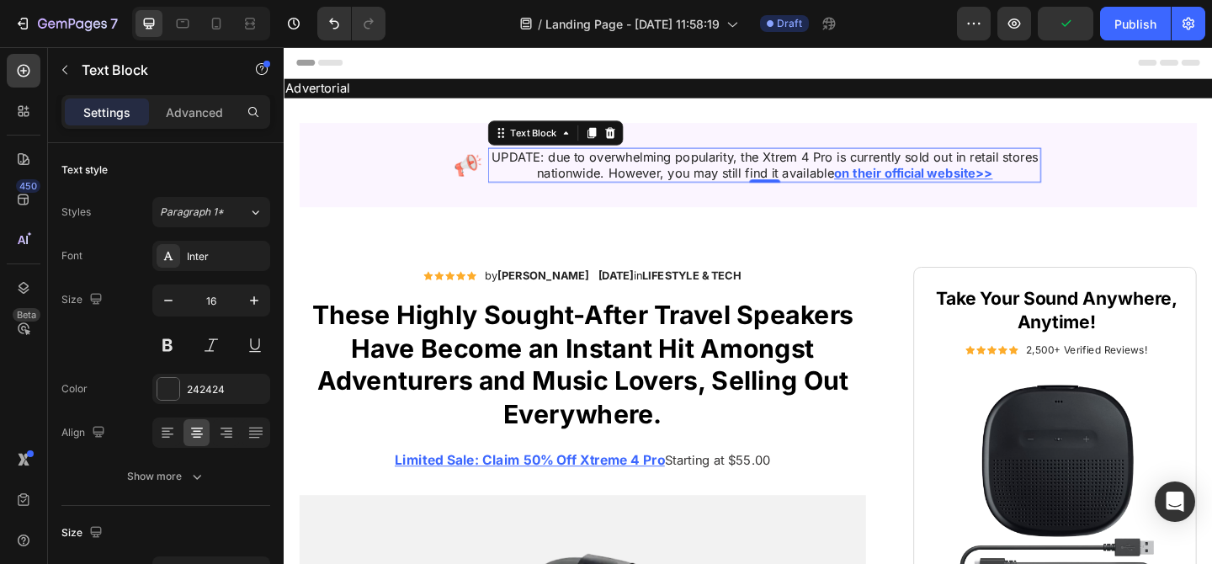
click at [705, 166] on p "UPDATE: due to overwhelming popularity, the Xtrem 4 Pro is currently sold out i…" at bounding box center [806, 175] width 598 height 35
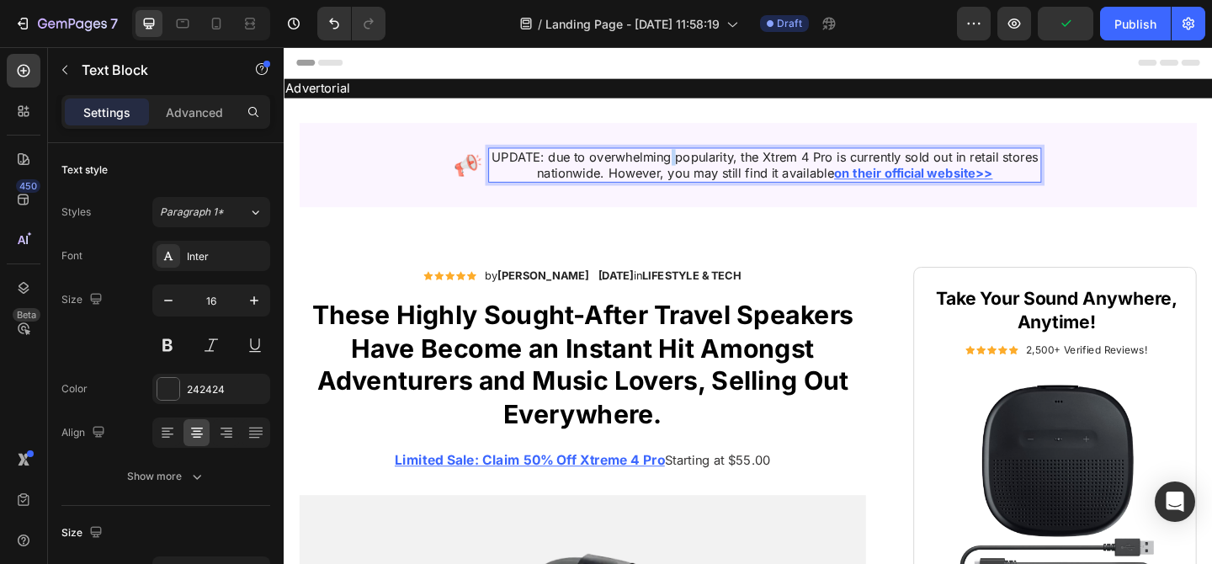
click at [705, 166] on p "UPDATE: due to overwhelming popularity, the Xtrem 4 Pro is currently sold out i…" at bounding box center [806, 175] width 598 height 35
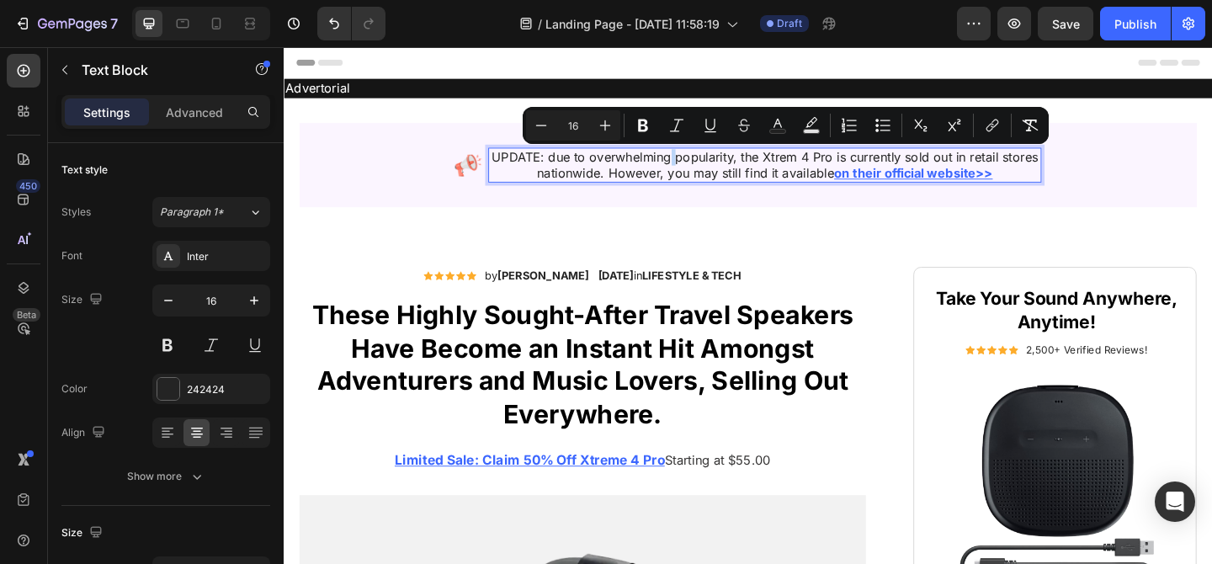
click at [767, 173] on p "UPDATE: due to overwhelming popularity, the Xtrem 4 Pro is currently sold out i…" at bounding box center [806, 175] width 598 height 35
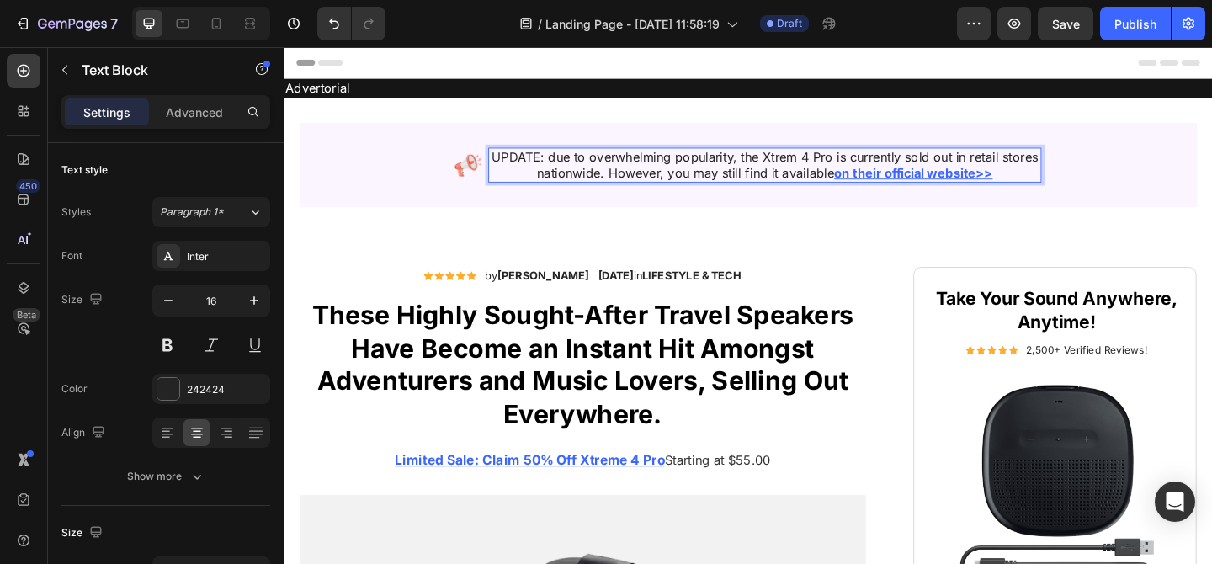
click at [777, 167] on p "UPDATE: due to overwhelming popularity, the Xtrem 4 Pro is currently sold out i…" at bounding box center [806, 175] width 598 height 35
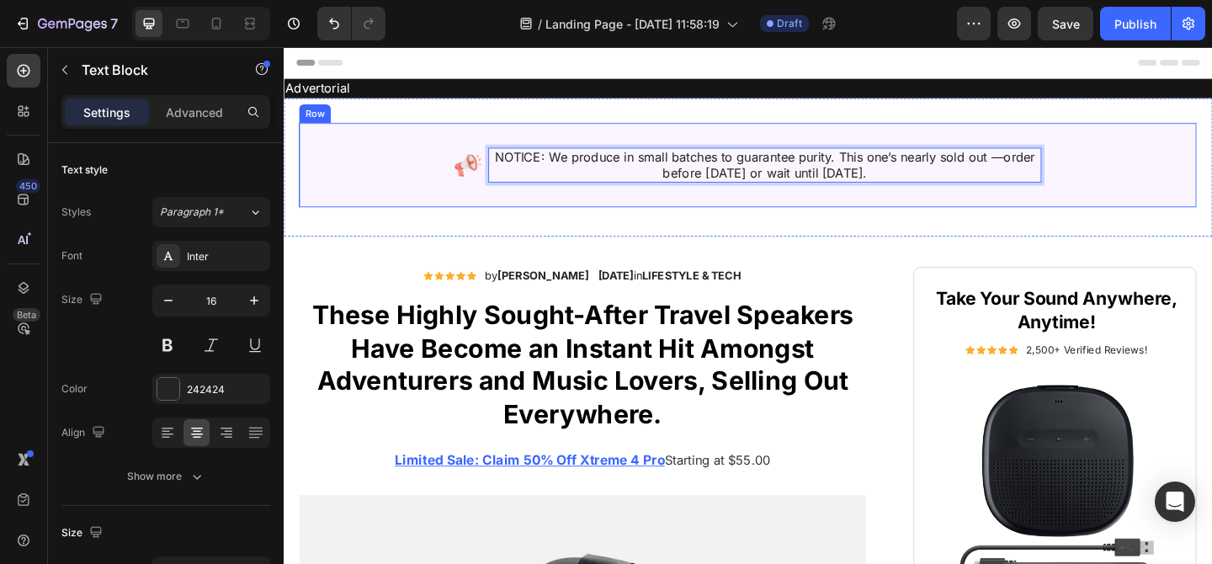
click at [396, 173] on div "Image NOTICE: We produce in small batches to guarantee purity. This one’s nearl…" at bounding box center [788, 176] width 922 height 39
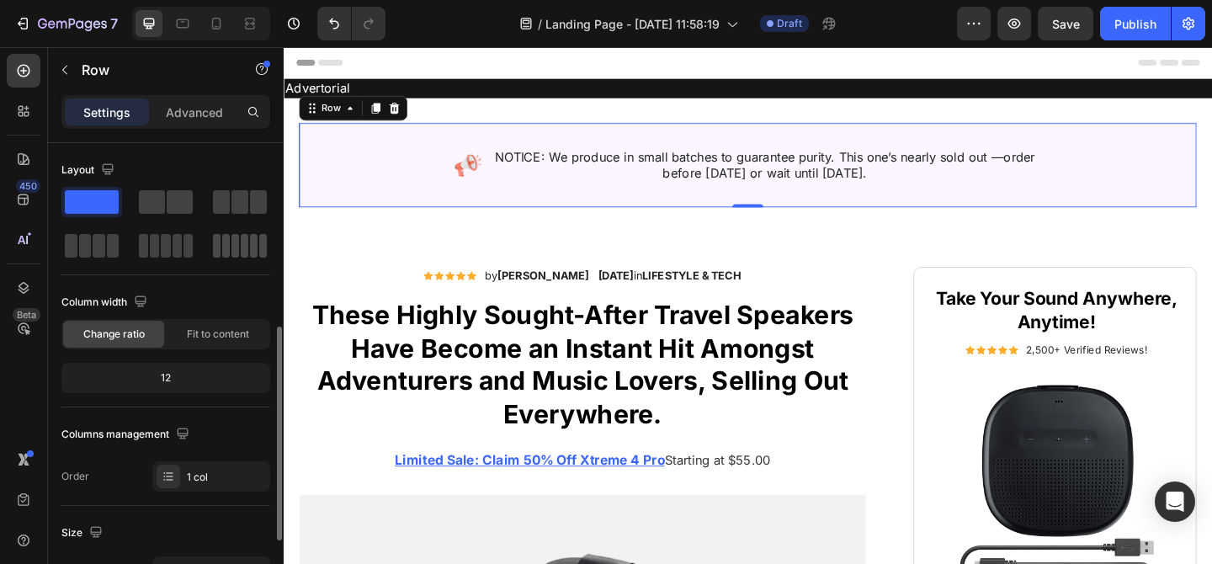
scroll to position [558, 0]
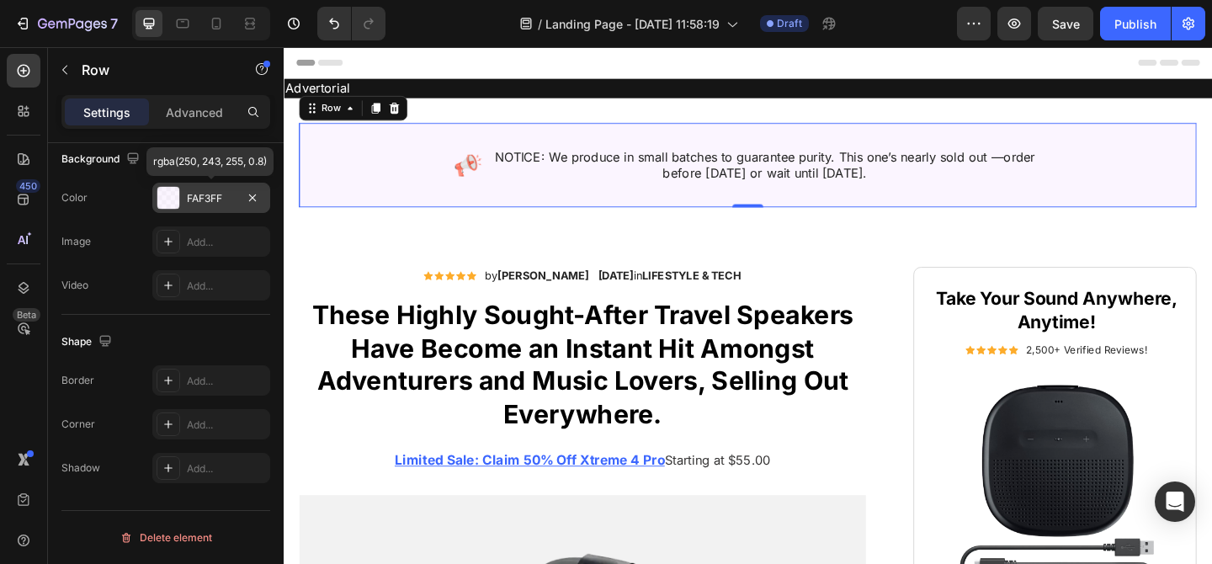
click at [215, 199] on div "FAF3FF" at bounding box center [211, 198] width 49 height 15
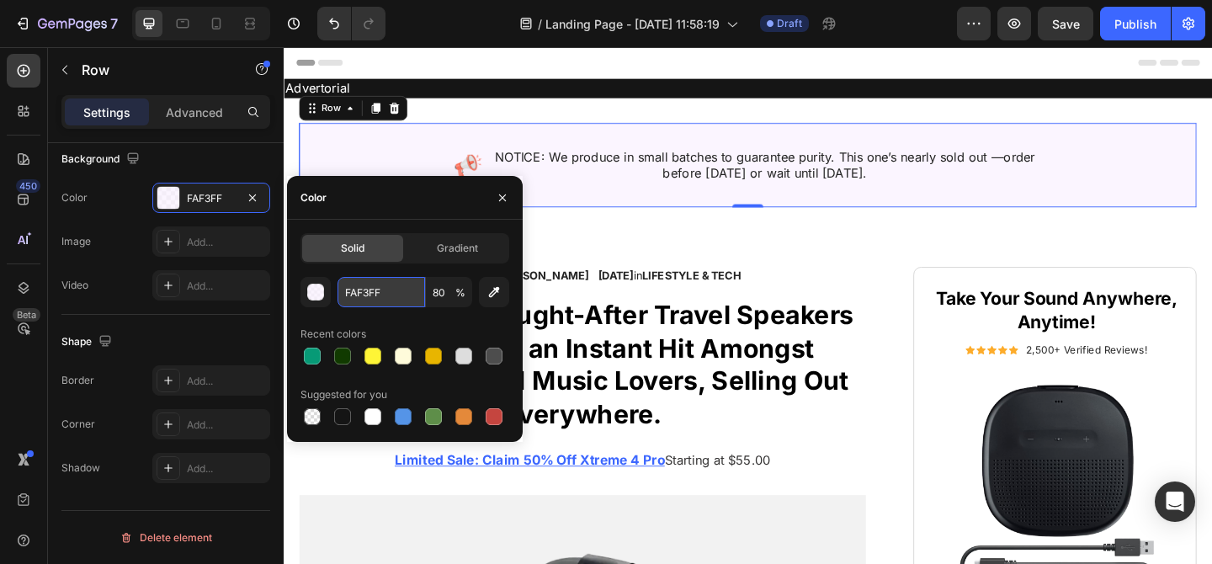
click at [386, 294] on input "FAF3FF" at bounding box center [381, 292] width 88 height 30
paste input "EFBDA"
type input "FEFBDA"
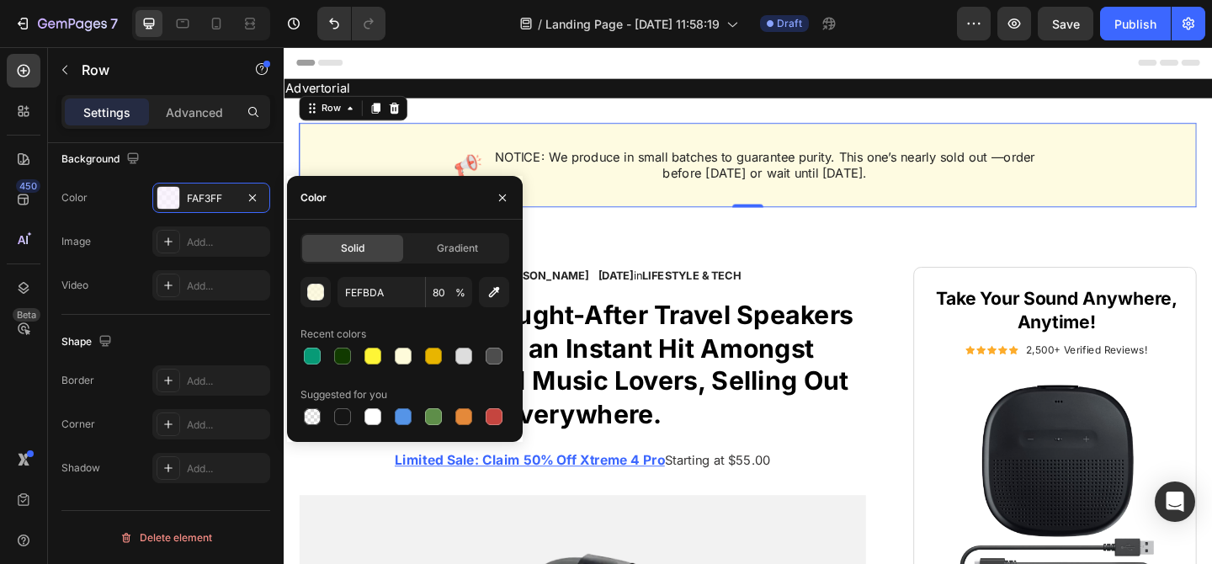
click at [439, 151] on div "Image NOTICE: We produce in small batches to guarantee purity. This one’s nearl…" at bounding box center [788, 176] width 976 height 93
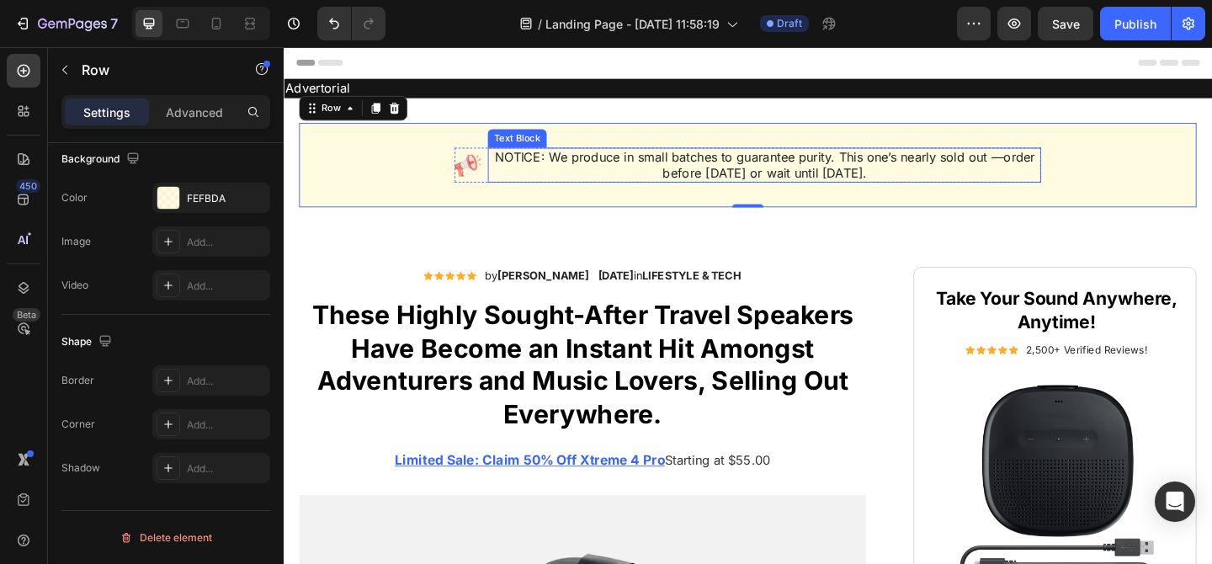
click at [551, 161] on p "NOTICE: We produce in small batches to guarantee purity. This one’s nearly sold…" at bounding box center [806, 175] width 598 height 35
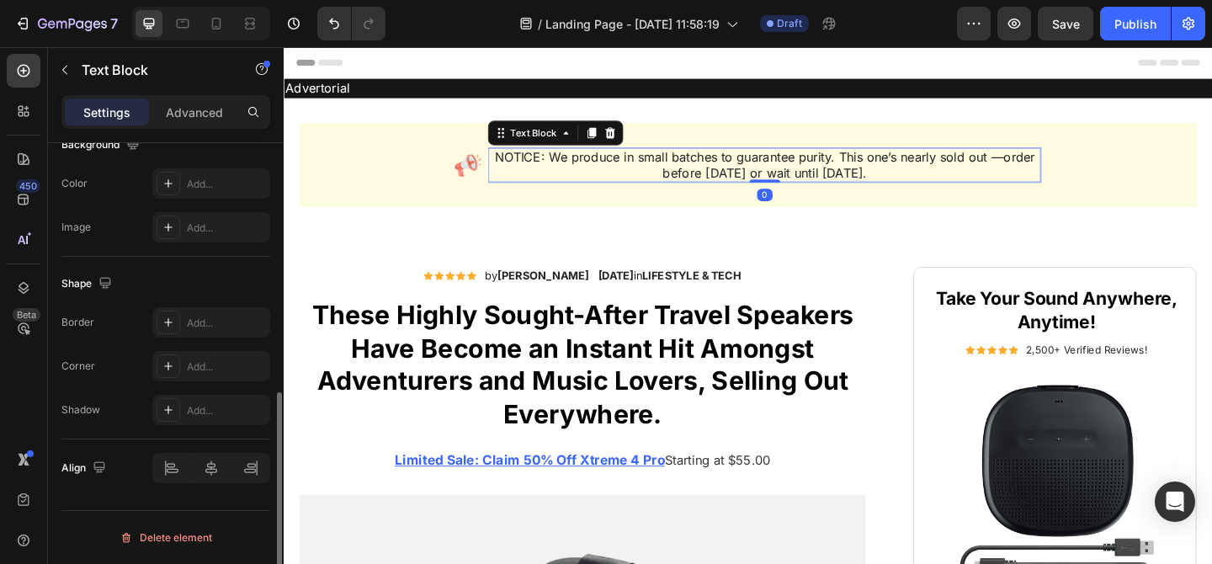
scroll to position [0, 0]
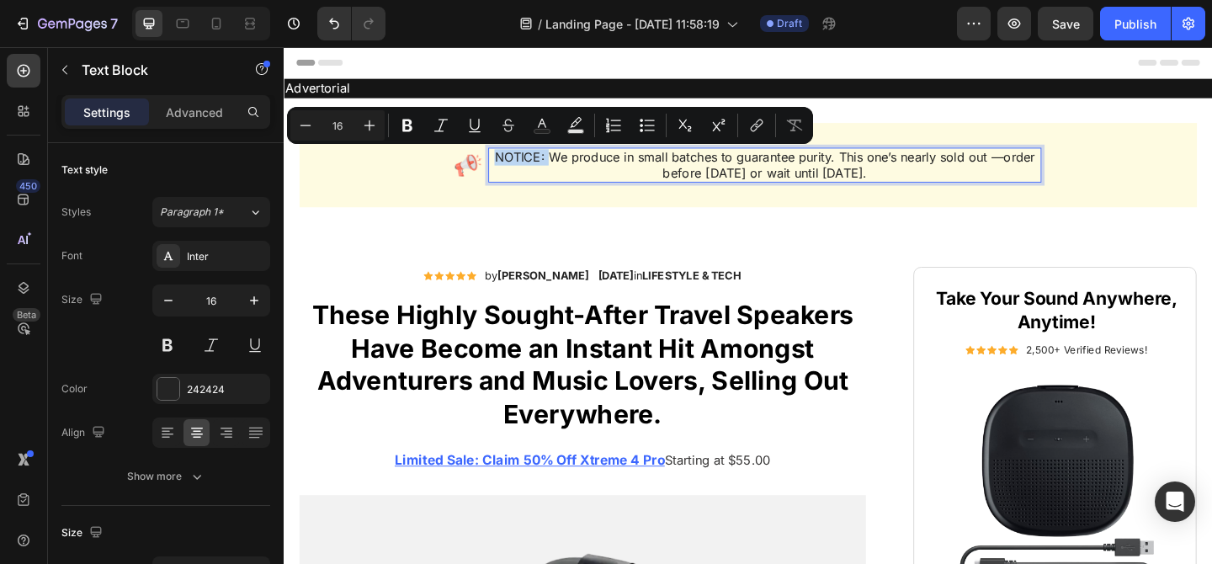
drag, startPoint x: 571, startPoint y: 169, endPoint x: 513, endPoint y: 169, distance: 58.1
click at [513, 169] on p "NOTICE: We produce in small batches to guarantee purity. This one’s nearly sold…" at bounding box center [806, 175] width 598 height 35
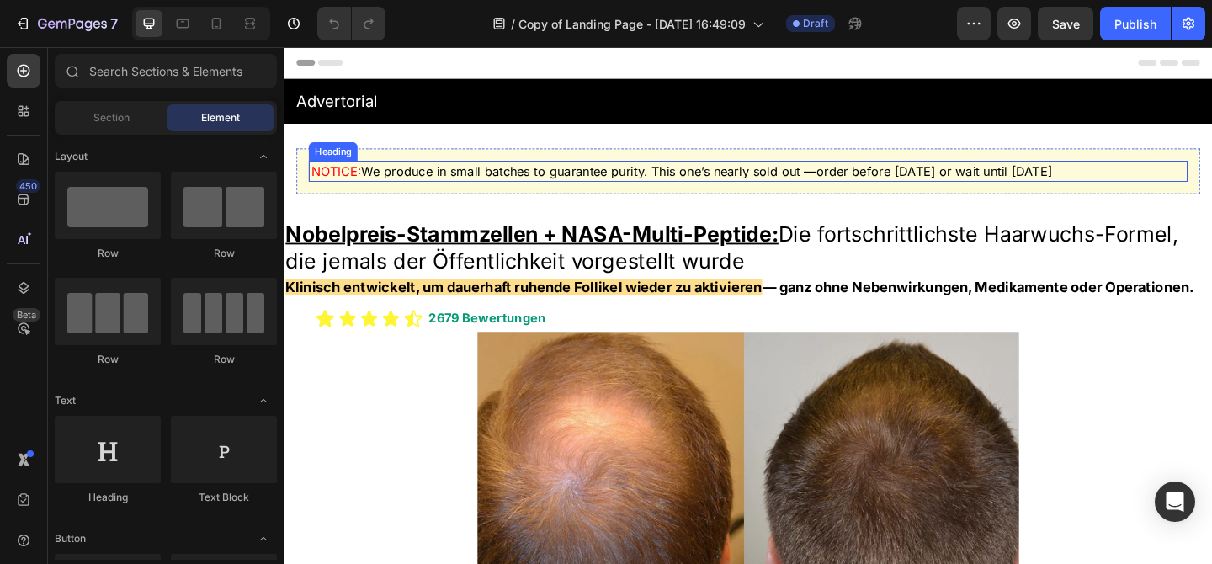
click at [454, 179] on h2 "NOTICE: We produce in small batches to guarantee purity. This one’s nearly sold…" at bounding box center [789, 182] width 956 height 23
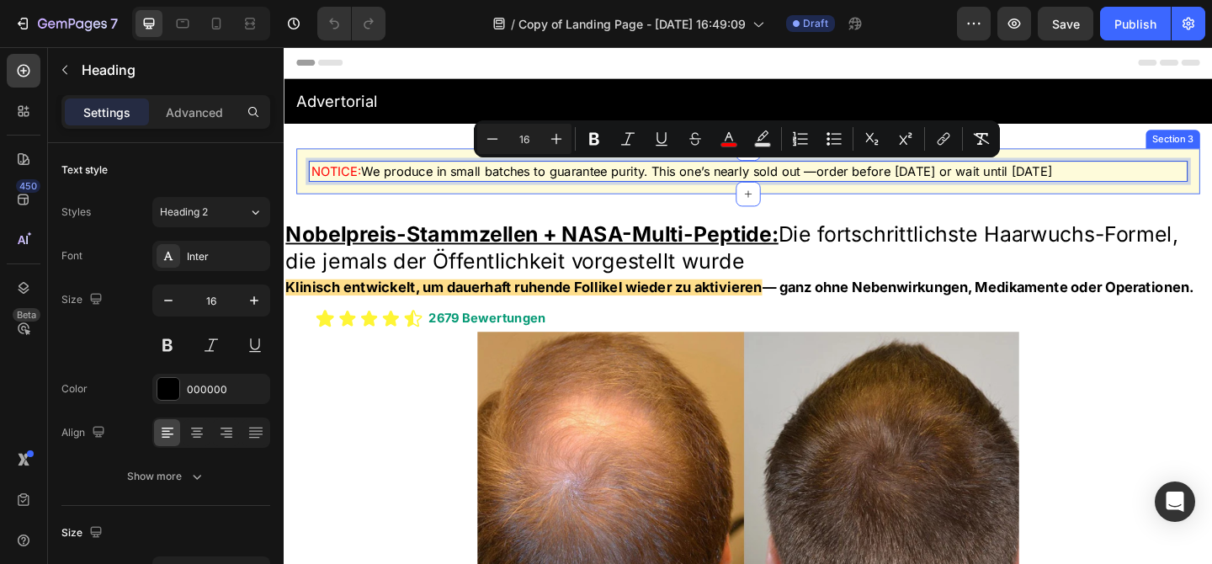
click at [435, 195] on div "NOTICE: We produce in small batches to guarantee purity. This one’s nearly sold…" at bounding box center [788, 182] width 983 height 50
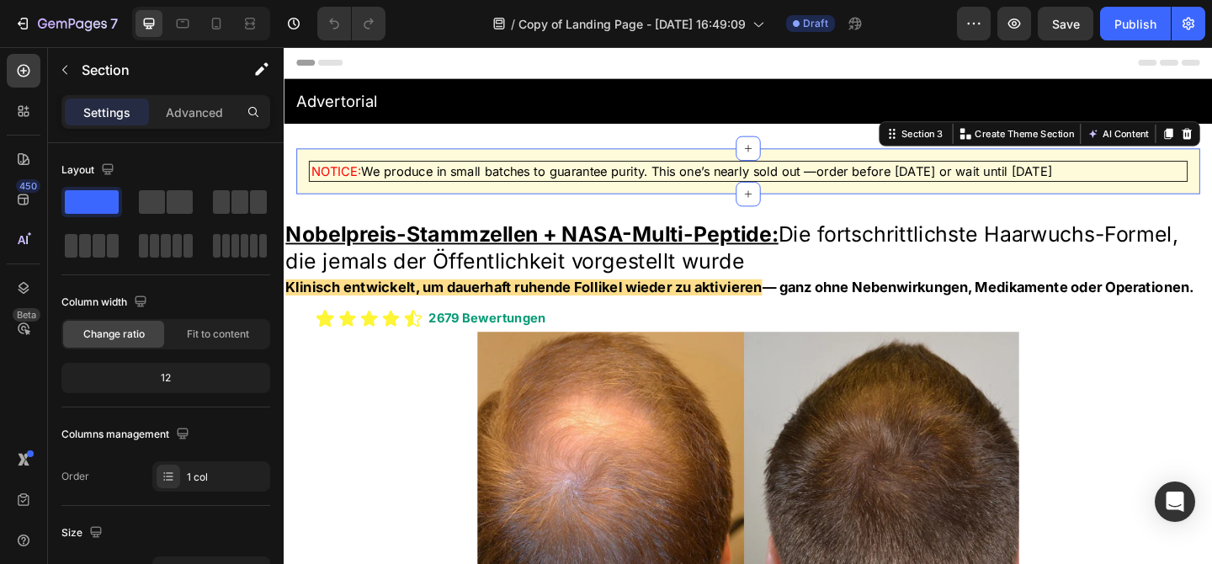
scroll to position [558, 0]
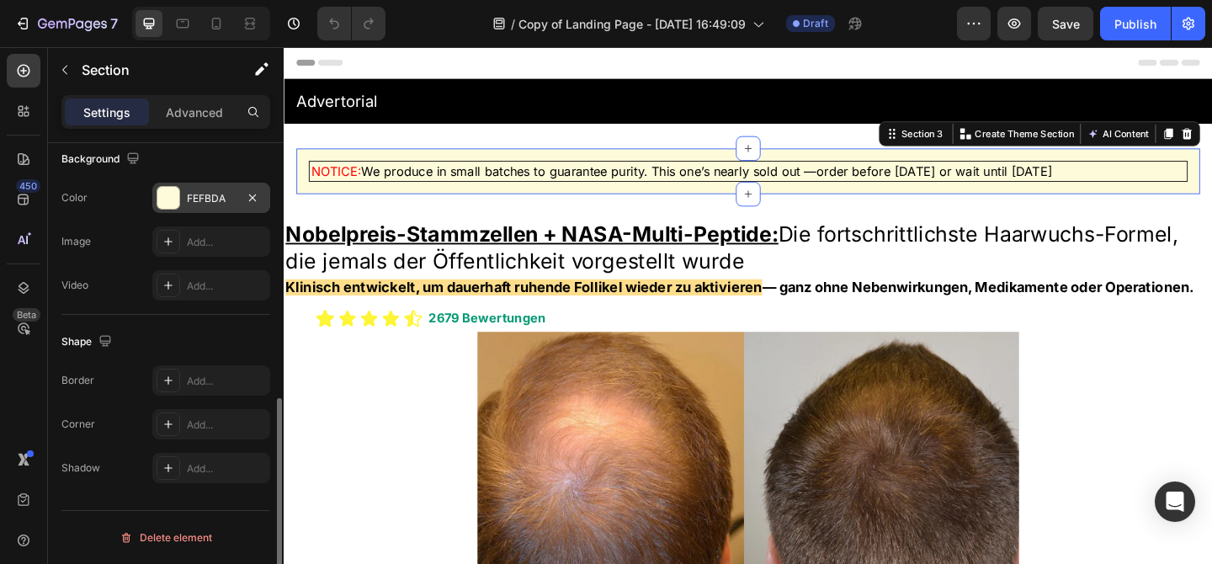
click at [214, 191] on div "FEFBDA" at bounding box center [211, 198] width 49 height 15
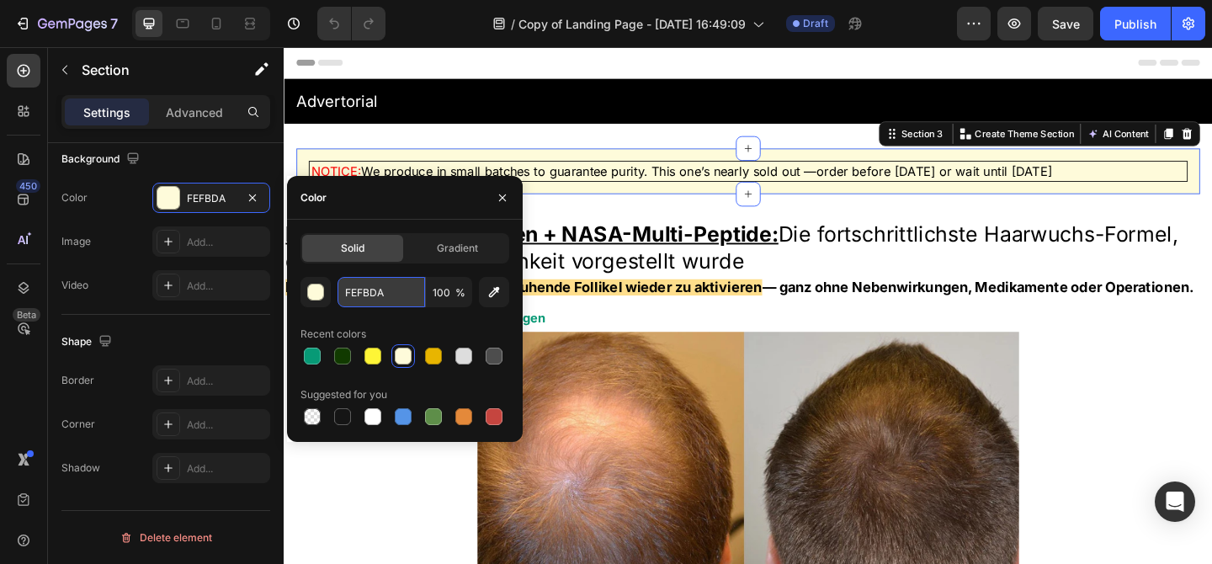
click at [386, 296] on input "FEFBDA" at bounding box center [381, 292] width 88 height 30
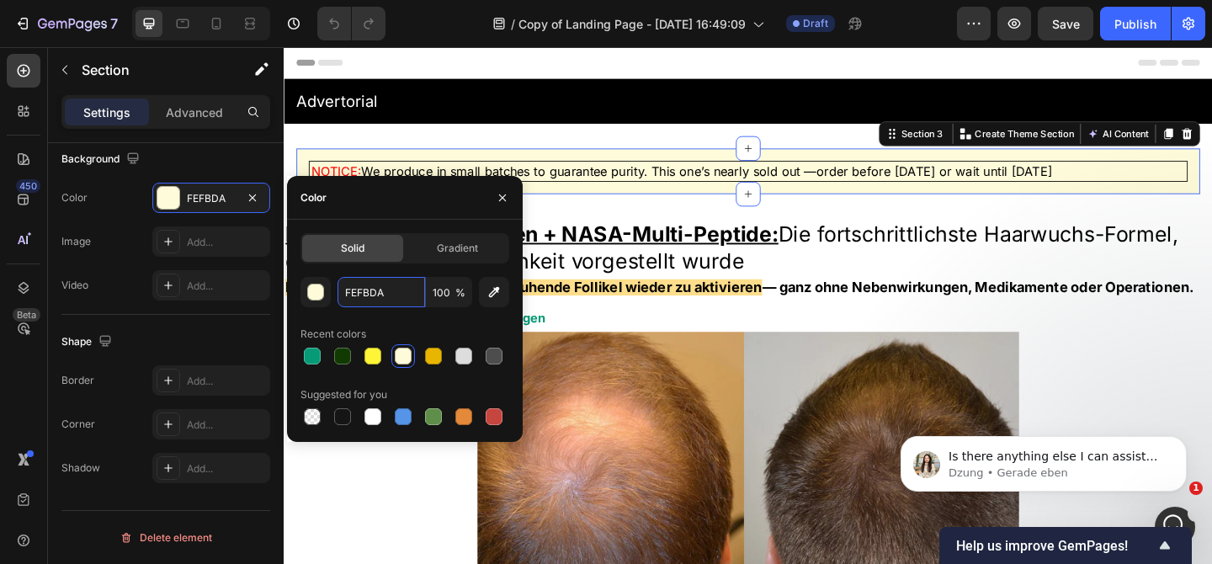
scroll to position [0, 0]
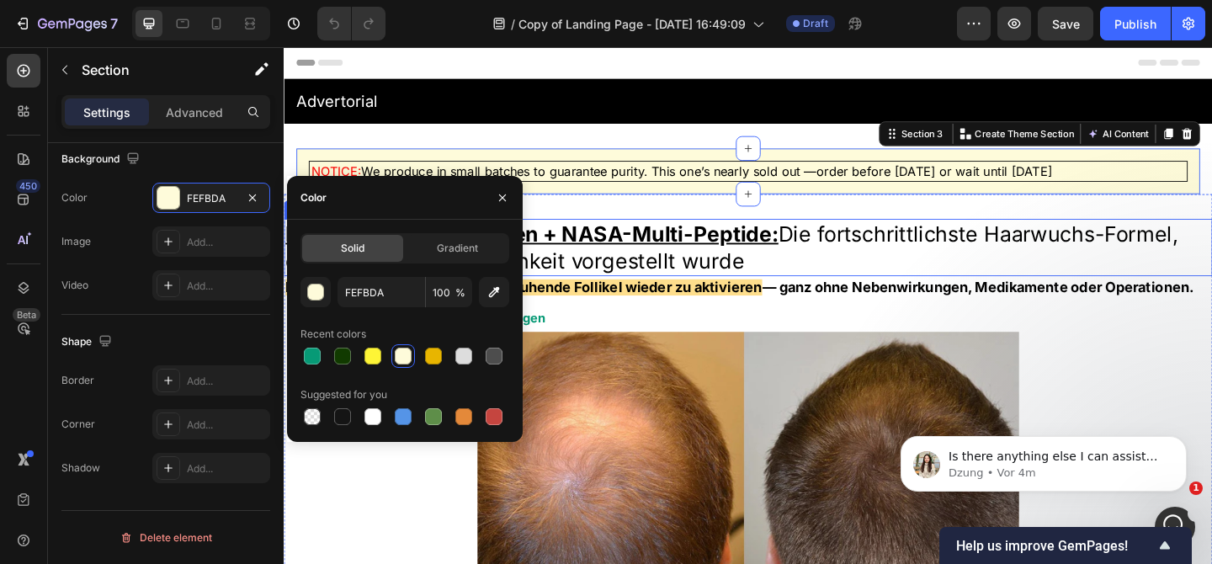
click at [655, 249] on u "Nobelpreis-Stammzellen + NASA-Multi-Peptide:" at bounding box center [553, 250] width 536 height 28
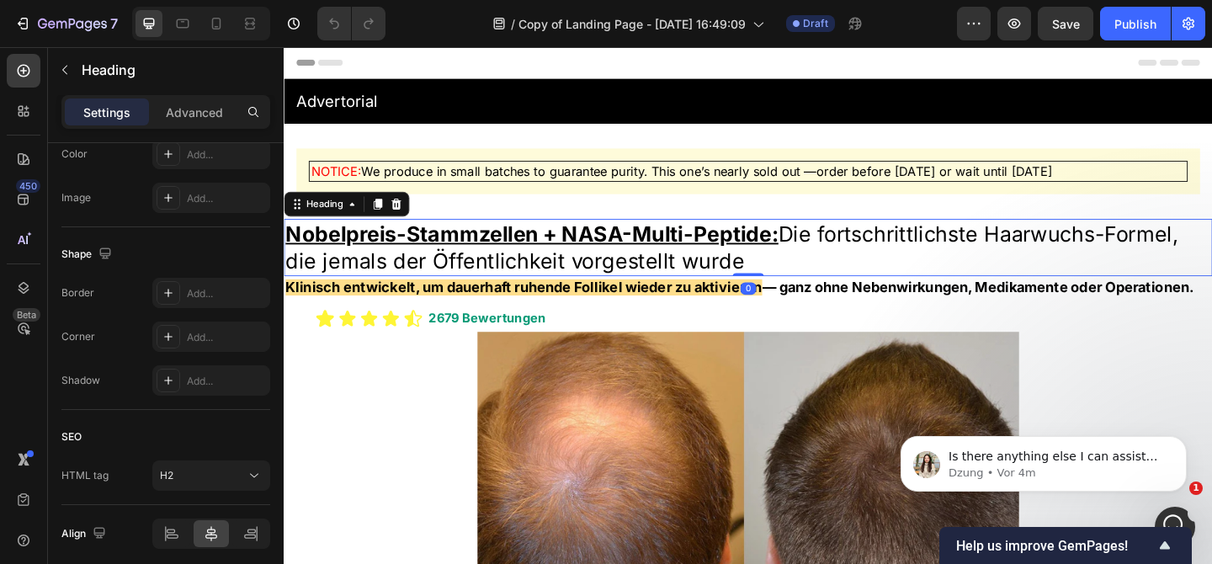
click at [655, 248] on u "Nobelpreis-Stammzellen + NASA-Multi-Peptide:" at bounding box center [553, 250] width 536 height 28
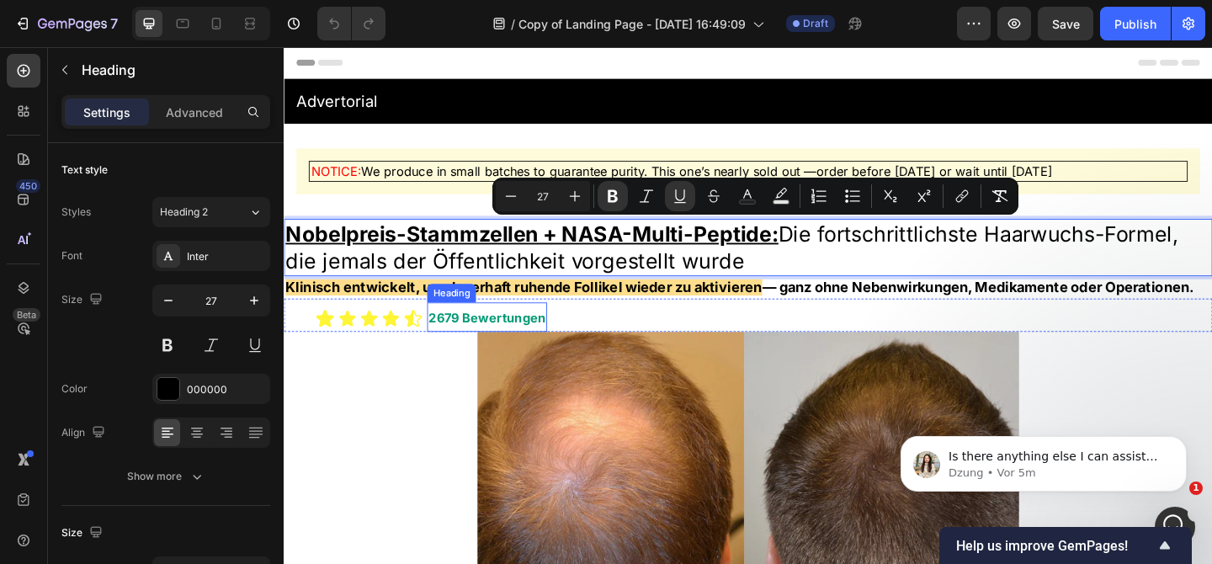
click at [520, 333] on strong "2679 Bewertungen" at bounding box center [504, 341] width 127 height 17
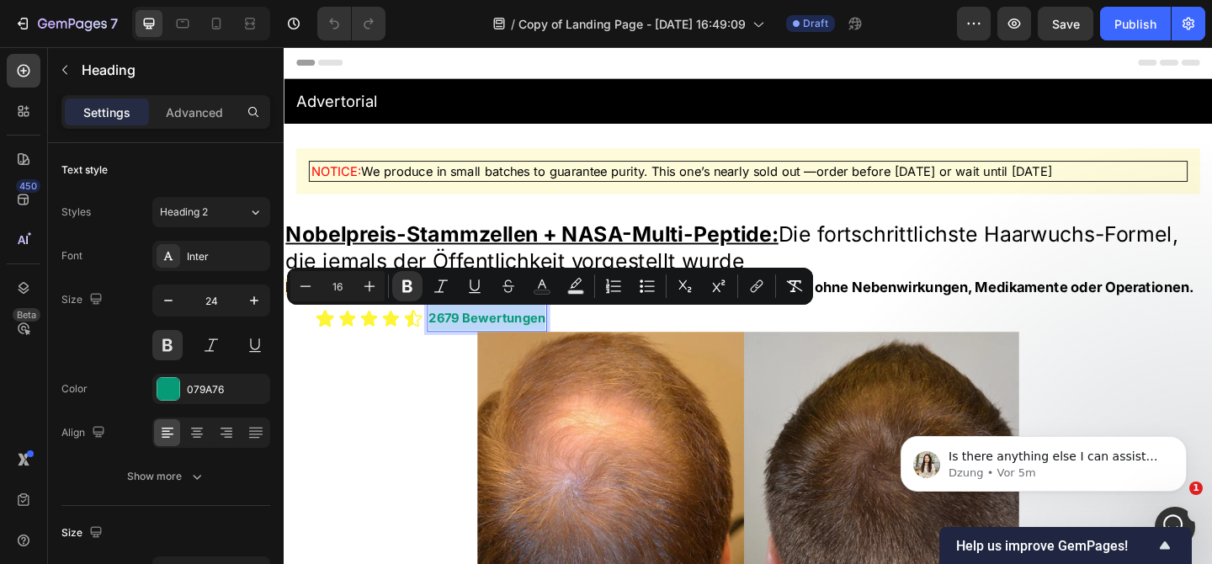
copy strong "2679 Bewertungen"
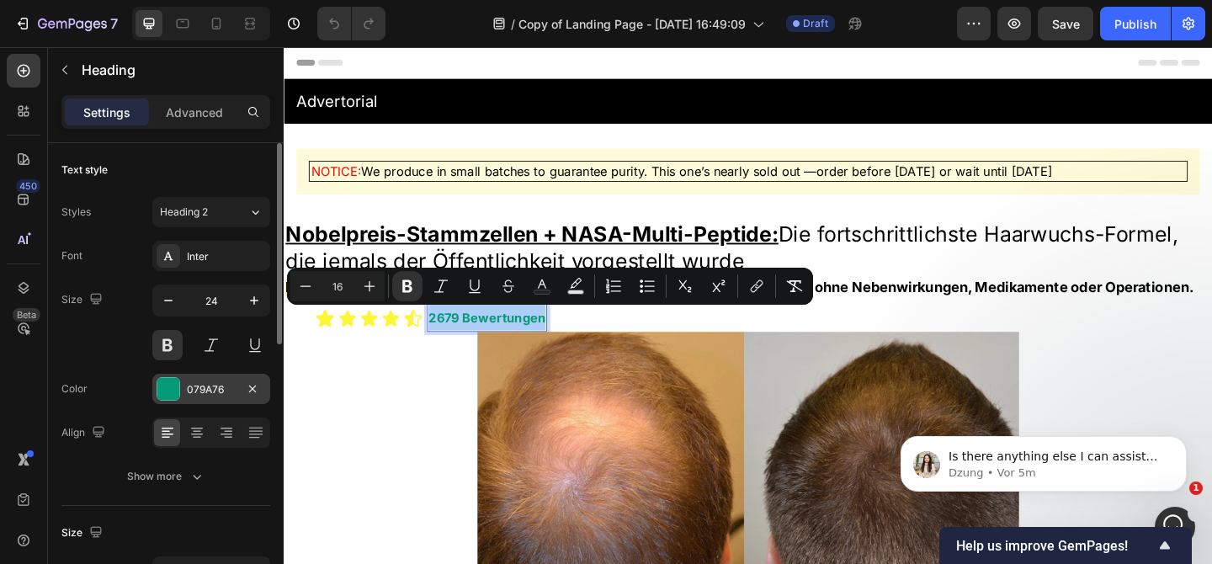
click at [214, 383] on div "079A76" at bounding box center [211, 389] width 49 height 15
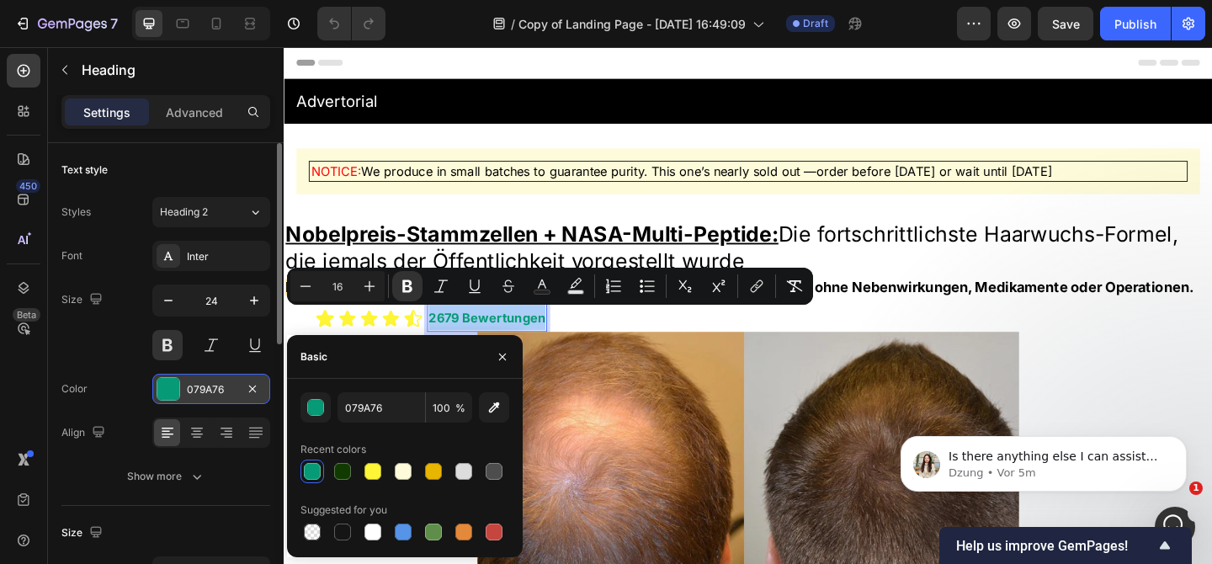
click at [214, 383] on div "079A76" at bounding box center [211, 389] width 49 height 15
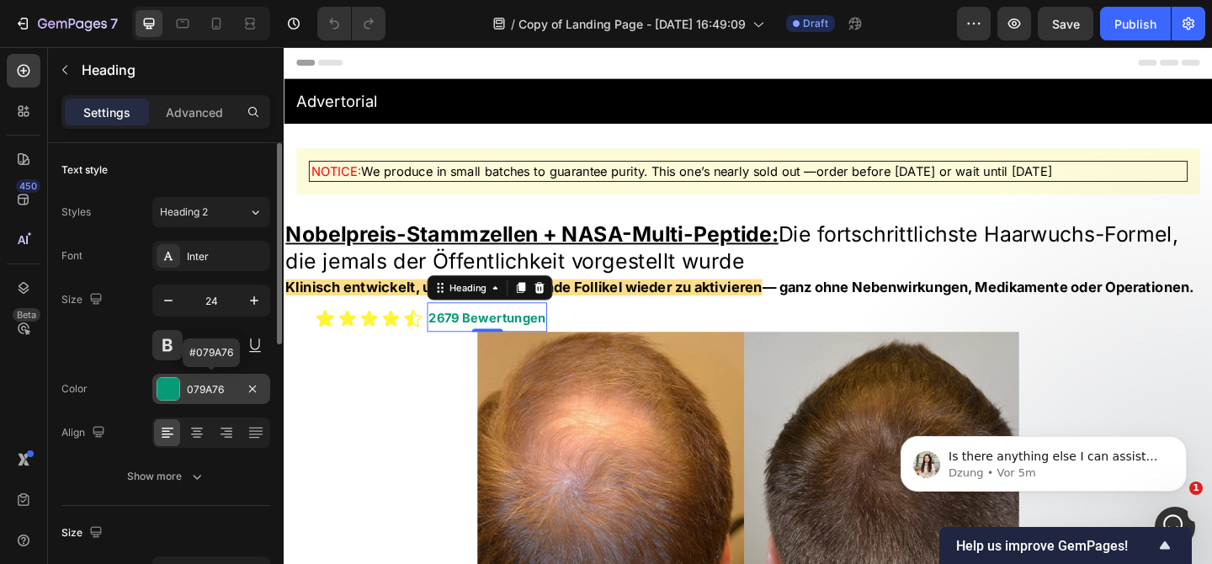
click at [186, 380] on div "079A76" at bounding box center [211, 389] width 118 height 30
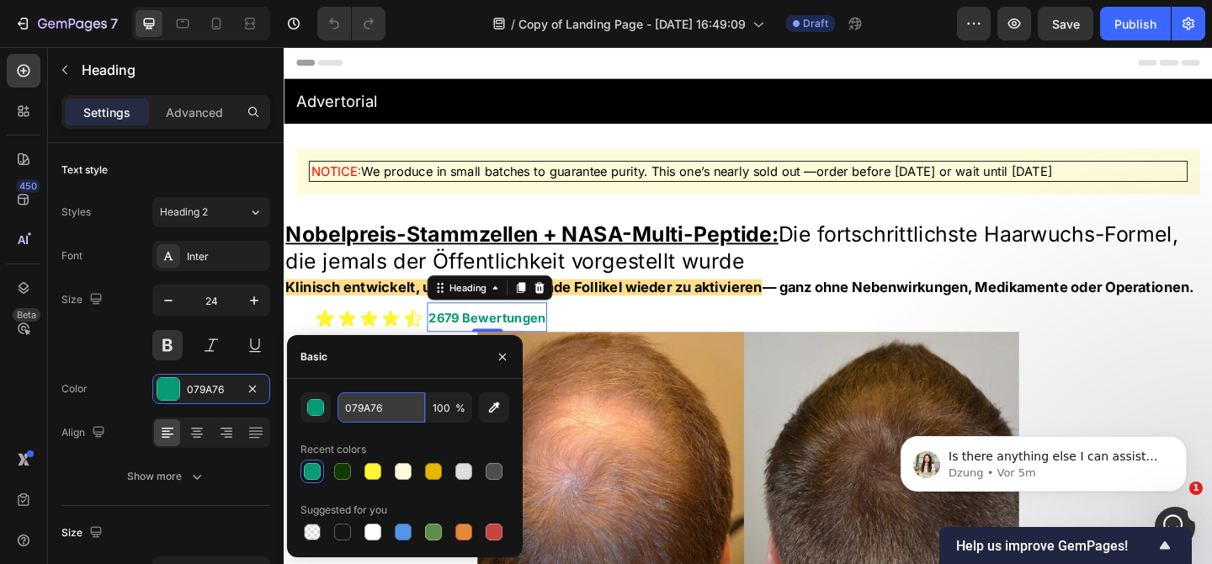
click at [377, 409] on input "079A76" at bounding box center [381, 407] width 88 height 30
click at [395, 406] on input "079A76" at bounding box center [381, 407] width 88 height 30
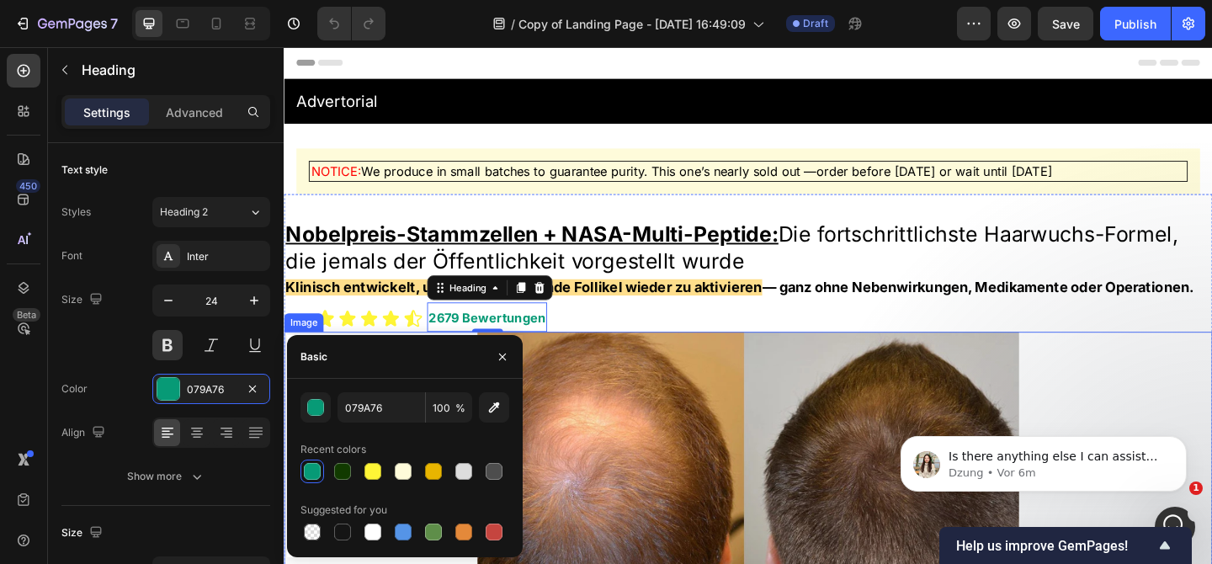
click at [673, 399] on img at bounding box center [788, 541] width 589 height 369
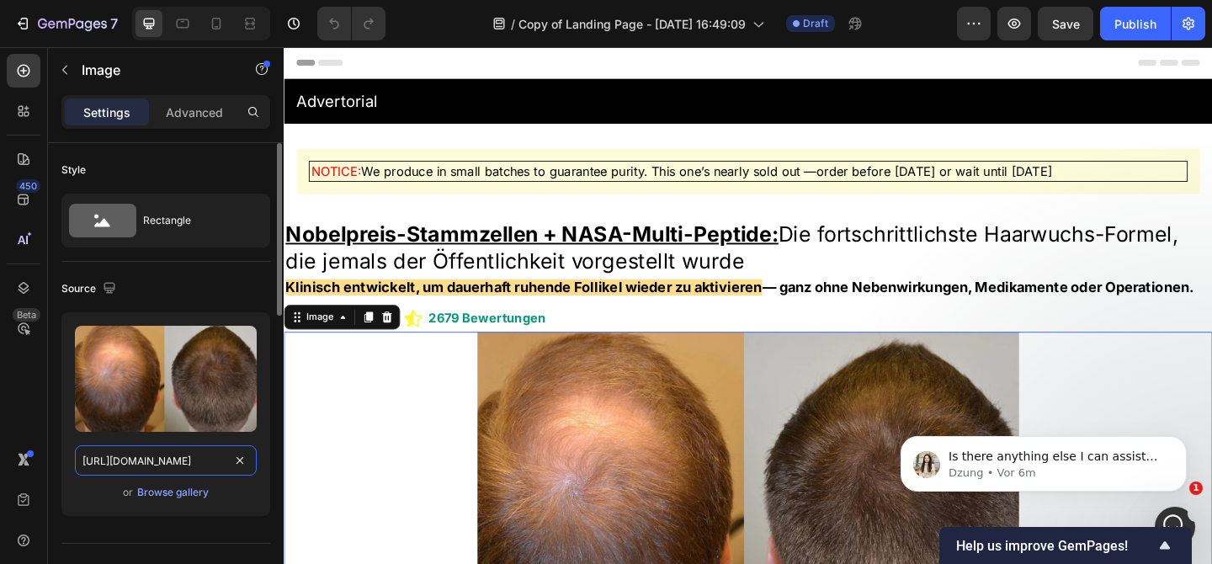
click at [214, 455] on input "[URL][DOMAIN_NAME]" at bounding box center [166, 460] width 182 height 30
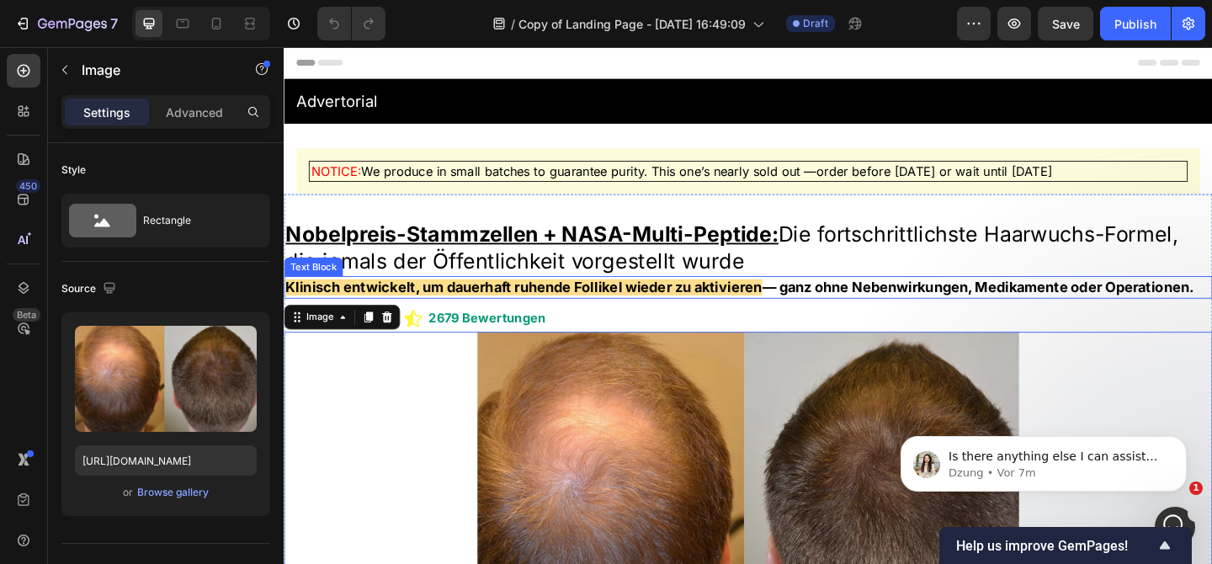
click at [433, 309] on span "Klinisch entwickelt, um dauerhaft ruhende Follikel wieder zu aktivieren" at bounding box center [544, 309] width 518 height 18
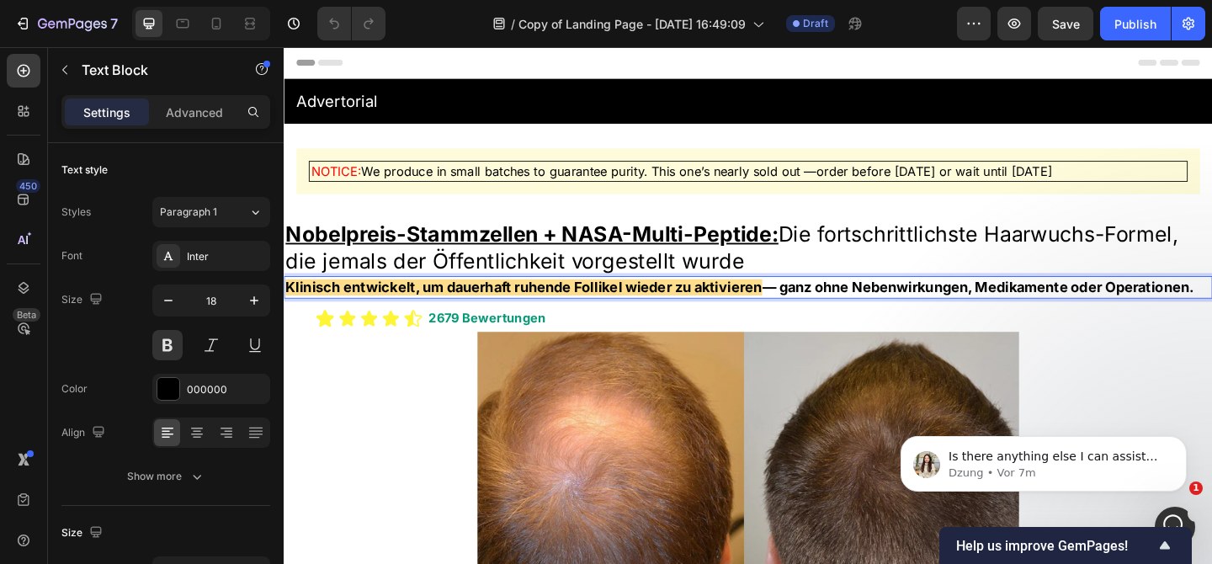
click at [587, 300] on span "Klinisch entwickelt, um dauerhaft ruhende Follikel wieder zu aktivieren" at bounding box center [544, 309] width 518 height 18
click at [587, 301] on span "Klinisch entwickelt, um dauerhaft ruhende Follikel wieder zu aktivieren" at bounding box center [544, 309] width 518 height 18
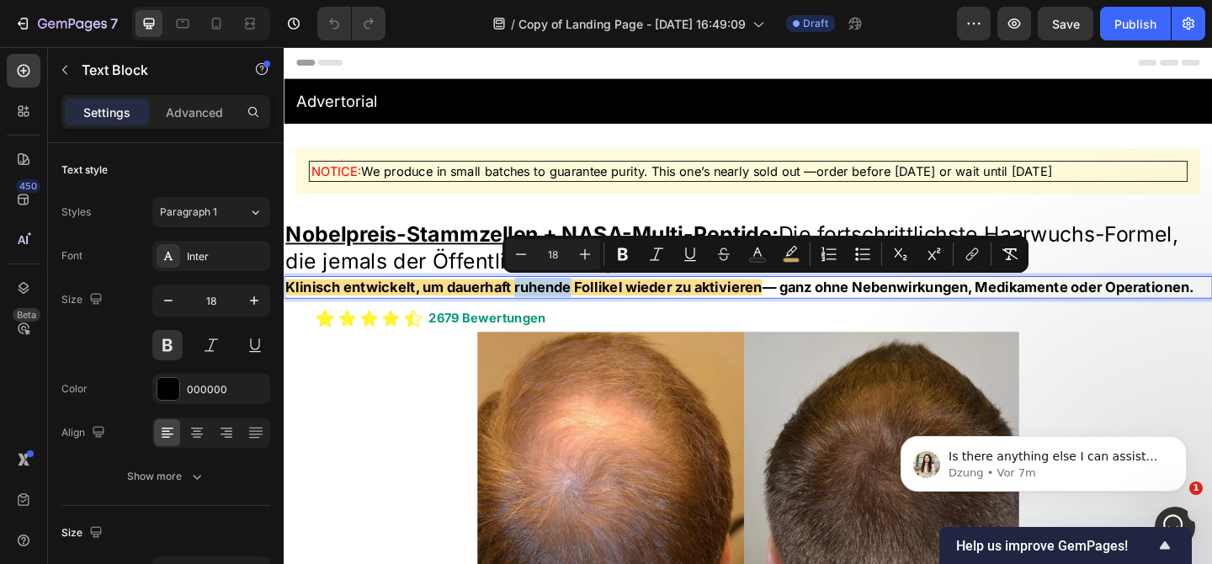
copy p "Klinisch entwickelt, um dauerhaft ruhende Follikel wieder zu aktivieren — ganz …"
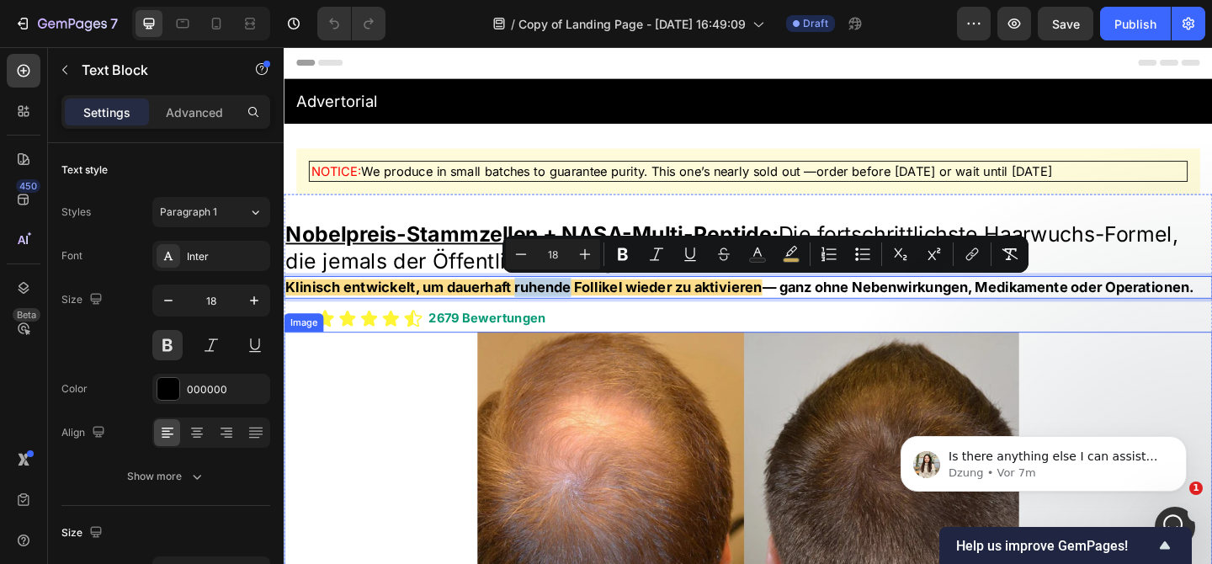
click at [438, 361] on div at bounding box center [789, 541] width 1010 height 369
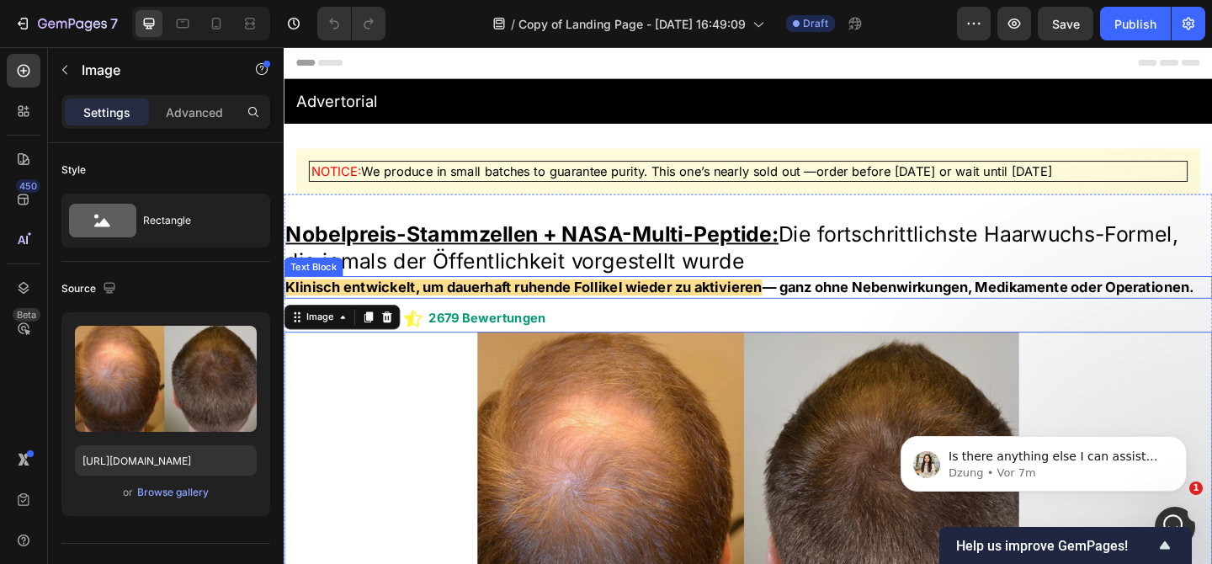
click at [470, 303] on span "Klinisch entwickelt, um dauerhaft ruhende Follikel wieder zu aktivieren" at bounding box center [544, 309] width 518 height 18
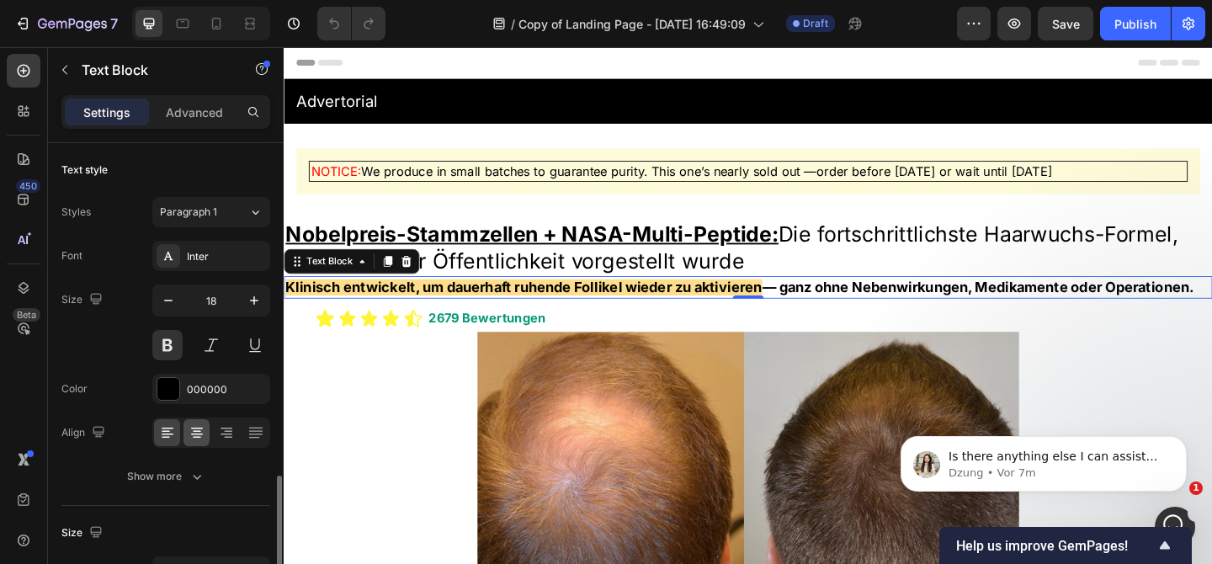
scroll to position [529, 0]
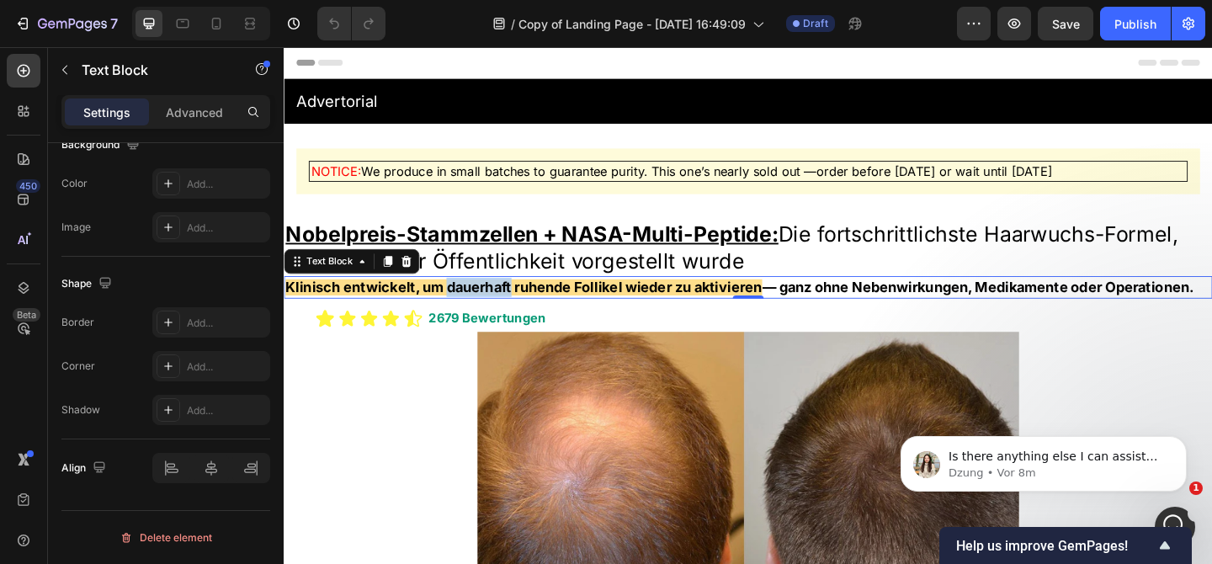
click at [471, 300] on span "Klinisch entwickelt, um dauerhaft ruhende Follikel wieder zu aktivieren" at bounding box center [544, 309] width 518 height 18
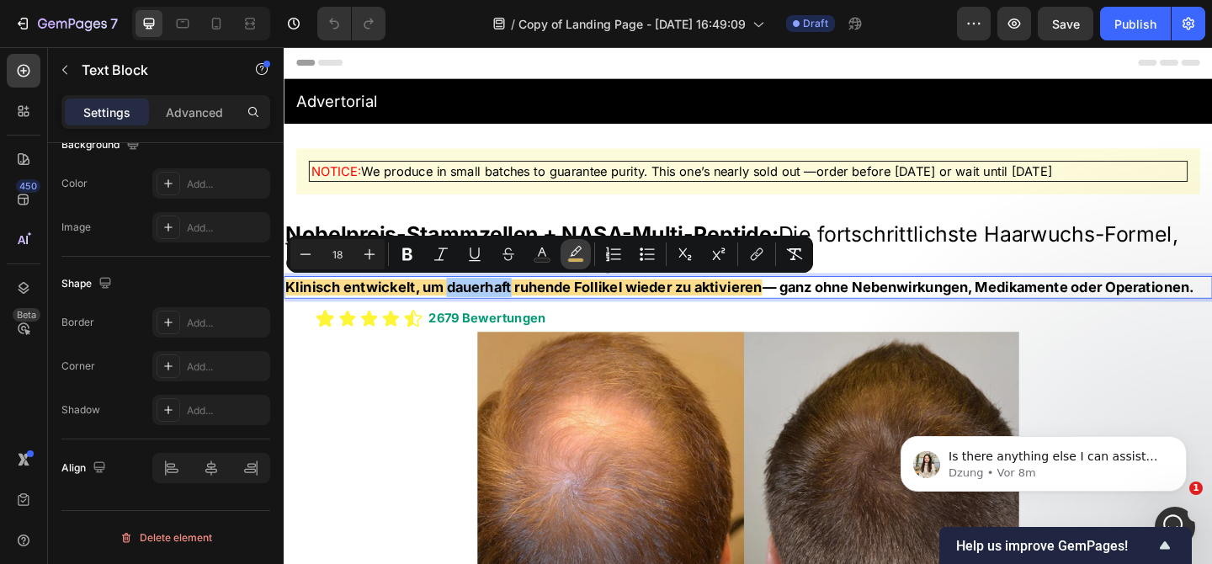
click at [582, 254] on icon "Editor contextual toolbar" at bounding box center [575, 254] width 17 height 17
type input "FED46A"
type input "77"
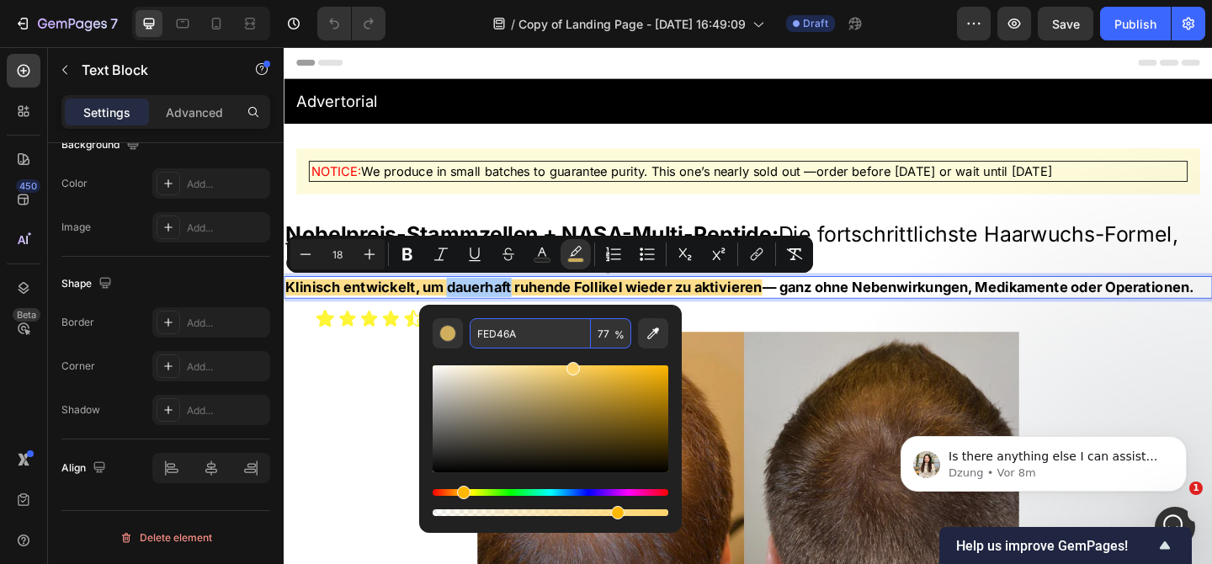
click at [549, 329] on input "FED46A" at bounding box center [530, 333] width 121 height 30
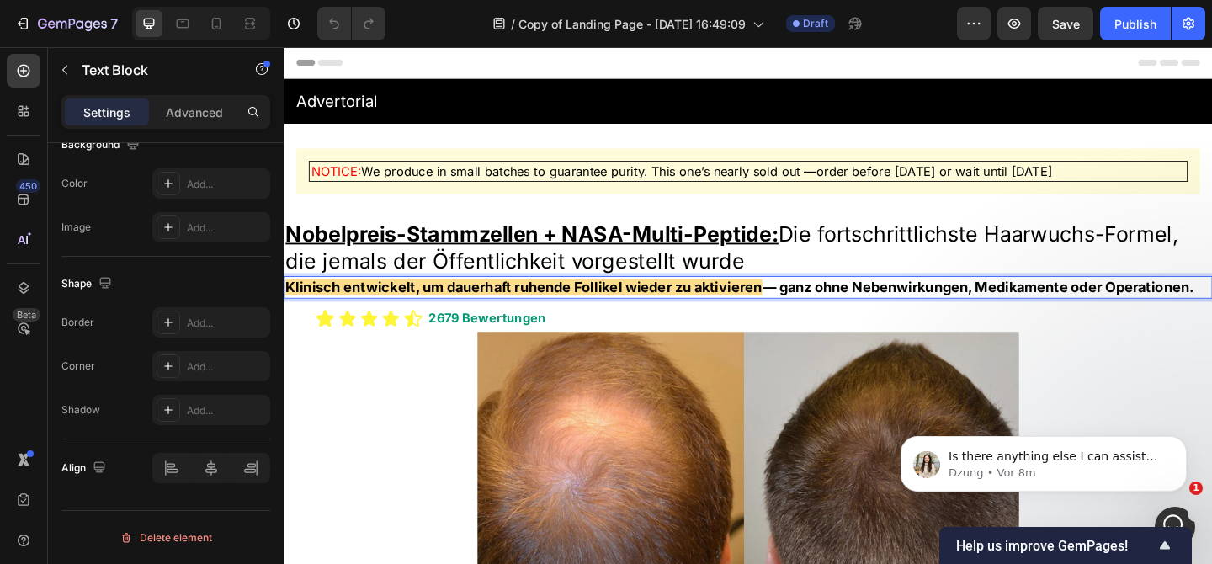
click at [384, 308] on span "Klinisch entwickelt, um dauerhaft ruhende Follikel wieder zu aktivieren" at bounding box center [544, 309] width 518 height 18
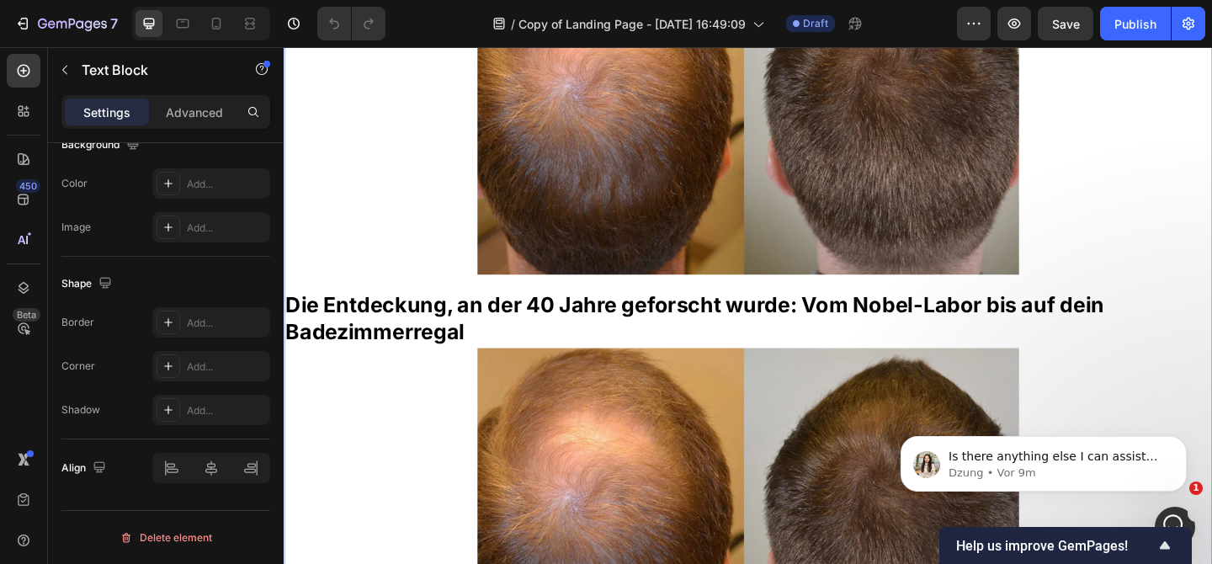
scroll to position [594, 0]
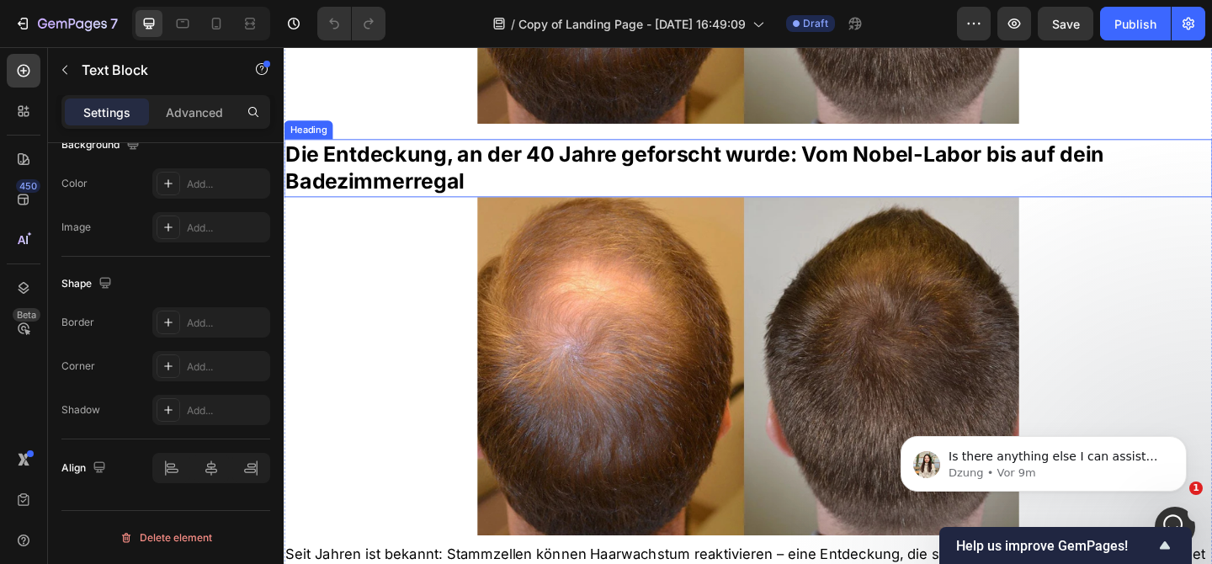
click at [555, 157] on h2 "Die Entdeckung, an der 40 Jahre geforscht wurde: Vom Nobel-Labor bis auf dein B…" at bounding box center [789, 178] width 1010 height 62
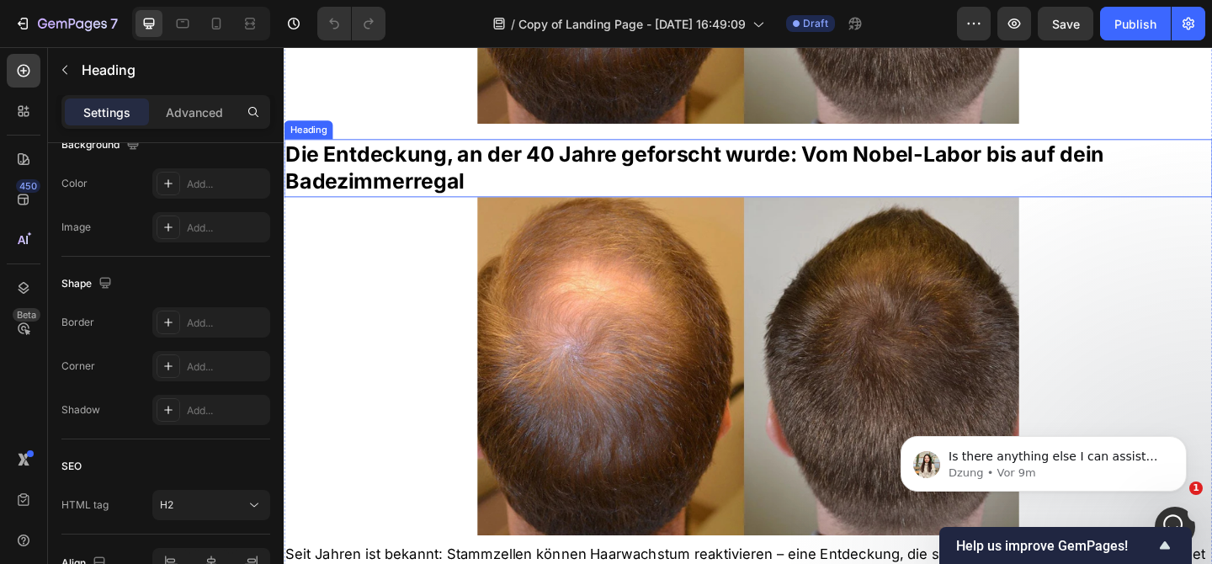
click at [555, 157] on h2 "Die Entdeckung, an der 40 Jahre geforscht wurde: Vom Nobel-Labor bis auf dein B…" at bounding box center [789, 178] width 1010 height 62
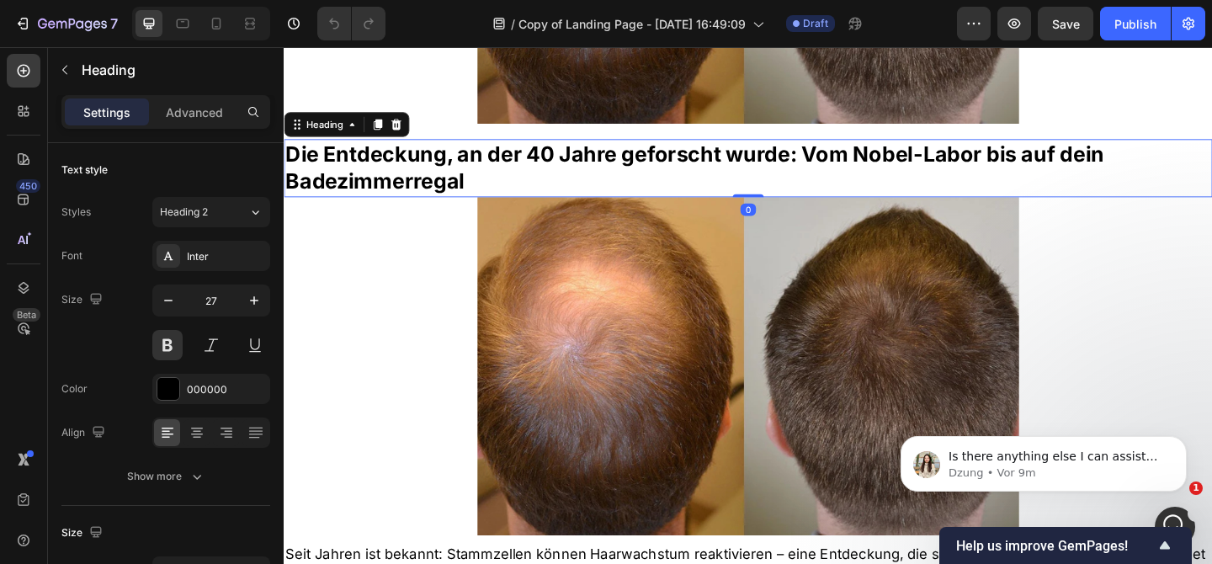
click at [555, 157] on p "Die Entdeckung, an der 40 Jahre geforscht wurde: Vom Nobel-Labor bis auf dein B…" at bounding box center [788, 178] width 1007 height 59
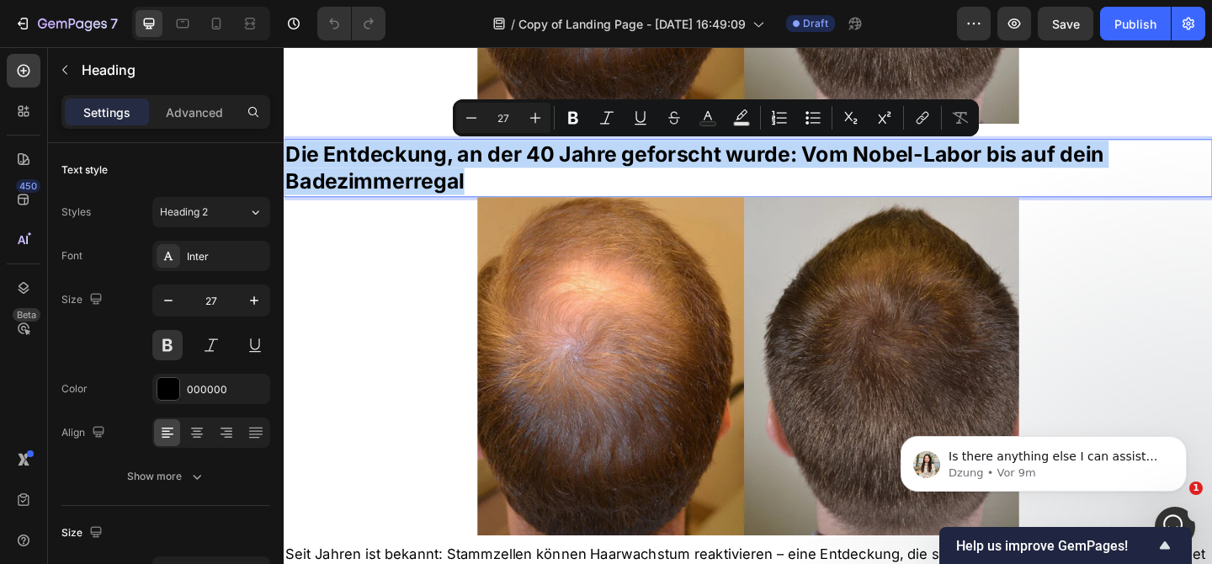
copy p "Die Entdeckung, an der 40 Jahre geforscht wurde: Vom Nobel-Labor bis auf dein B…"
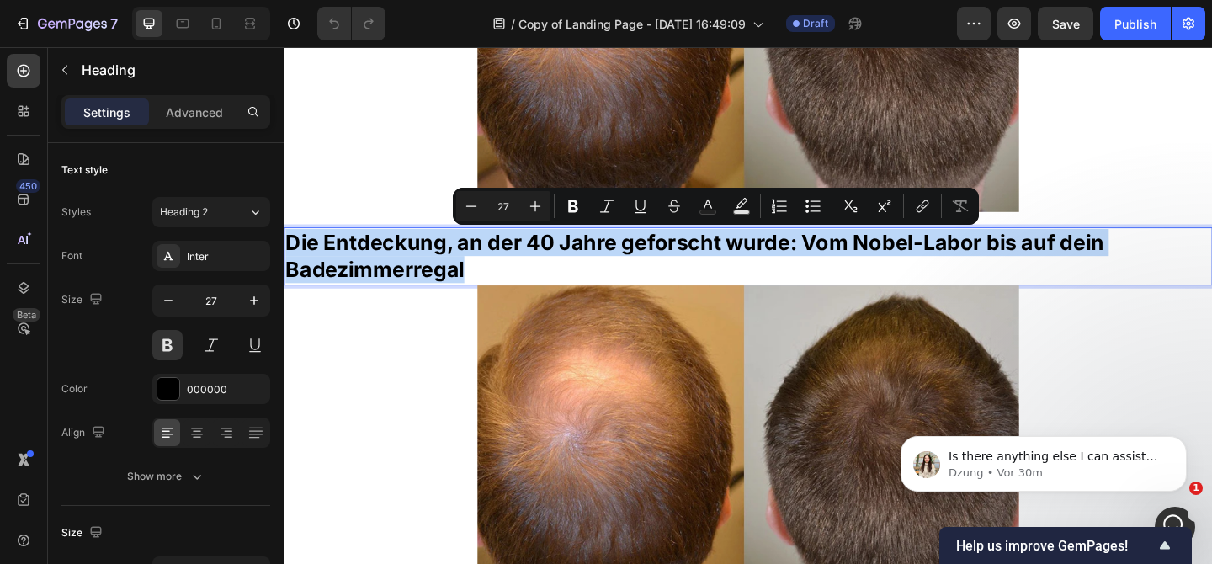
scroll to position [499, 0]
copy p "Die Entdeckung, an der 40 Jahre geforscht wurde: Vom Nobel-Labor bis auf dein B…"
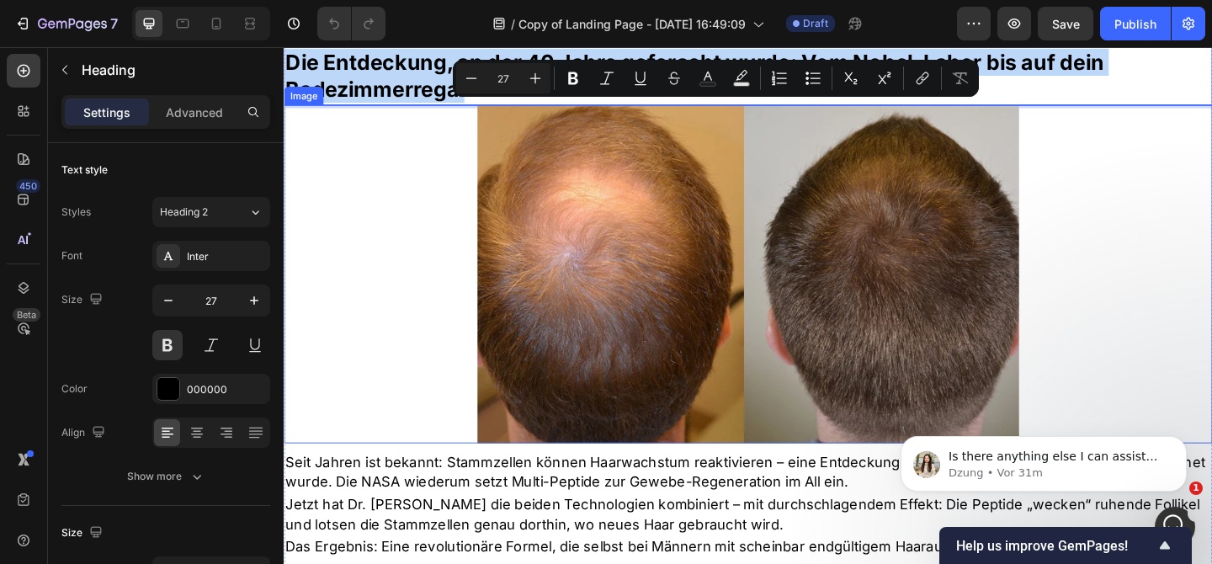
scroll to position [820, 0]
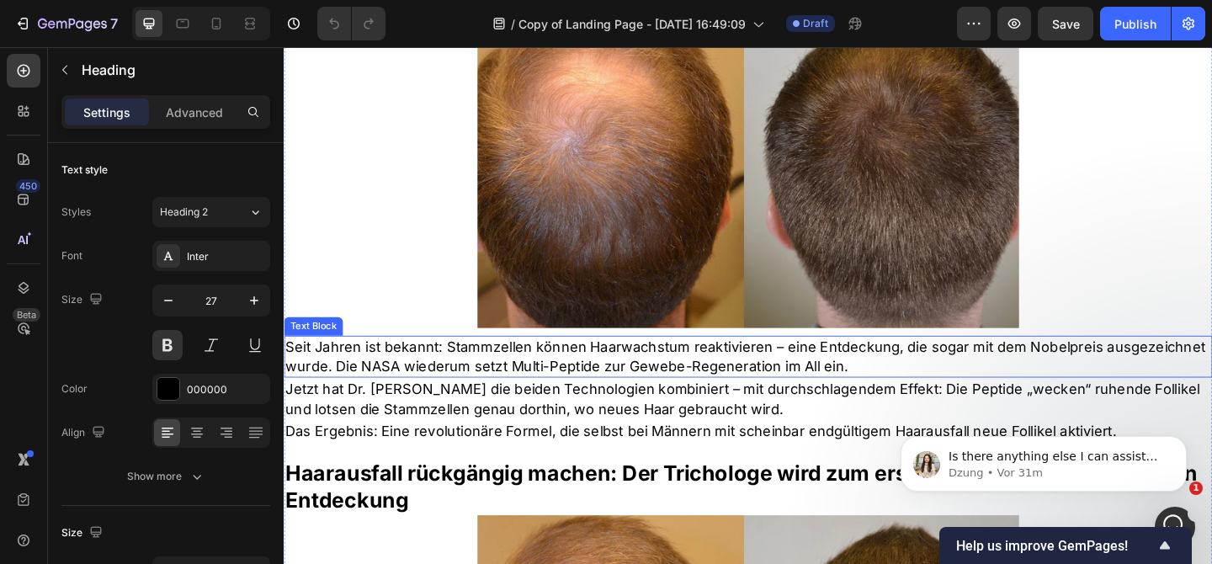
click at [425, 373] on p "Seit Jahren ist bekannt: Stammzellen können Haarwachstum reaktivieren – eine En…" at bounding box center [788, 384] width 1007 height 42
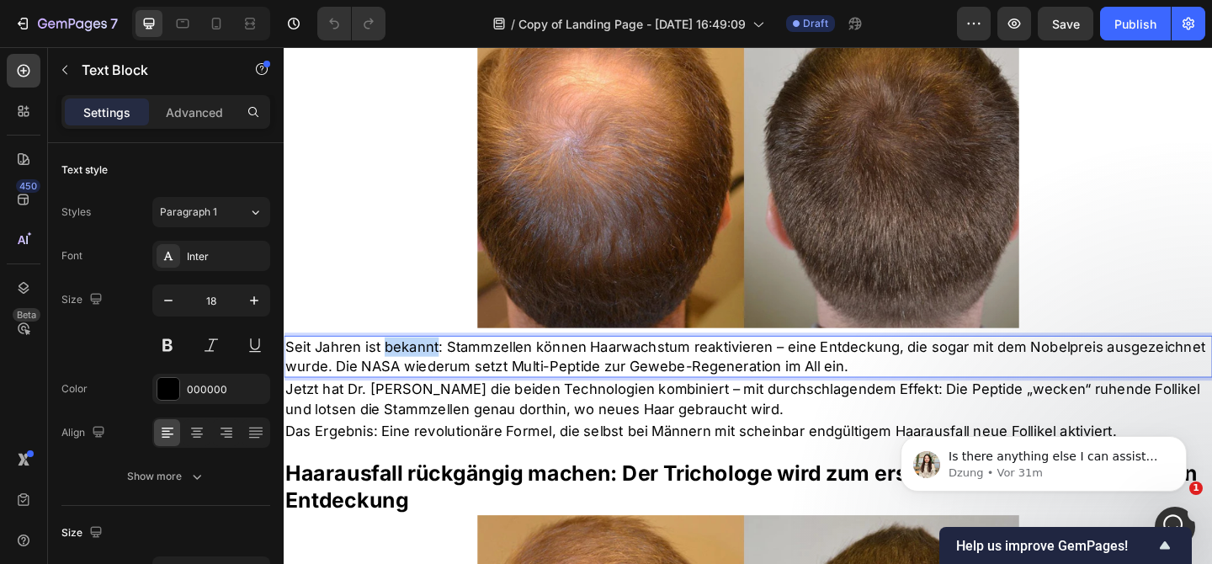
click at [425, 373] on p "Seit Jahren ist bekannt: Stammzellen können Haarwachstum reaktivieren – eine En…" at bounding box center [788, 384] width 1007 height 42
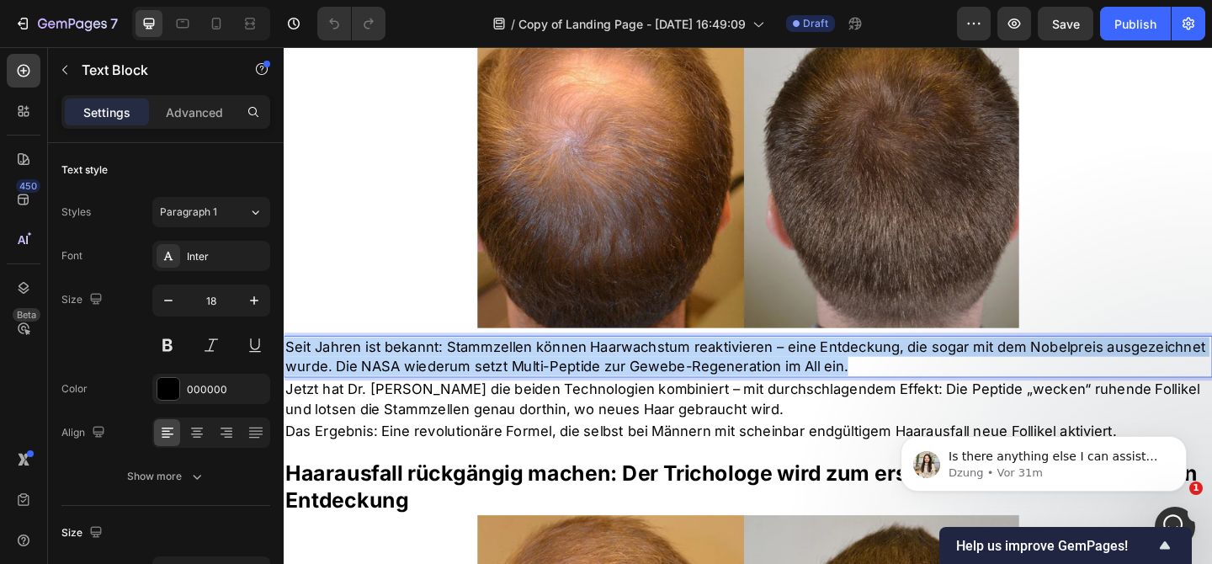
click at [425, 373] on p "Seit Jahren ist bekannt: Stammzellen können Haarwachstum reaktivieren – eine En…" at bounding box center [788, 384] width 1007 height 42
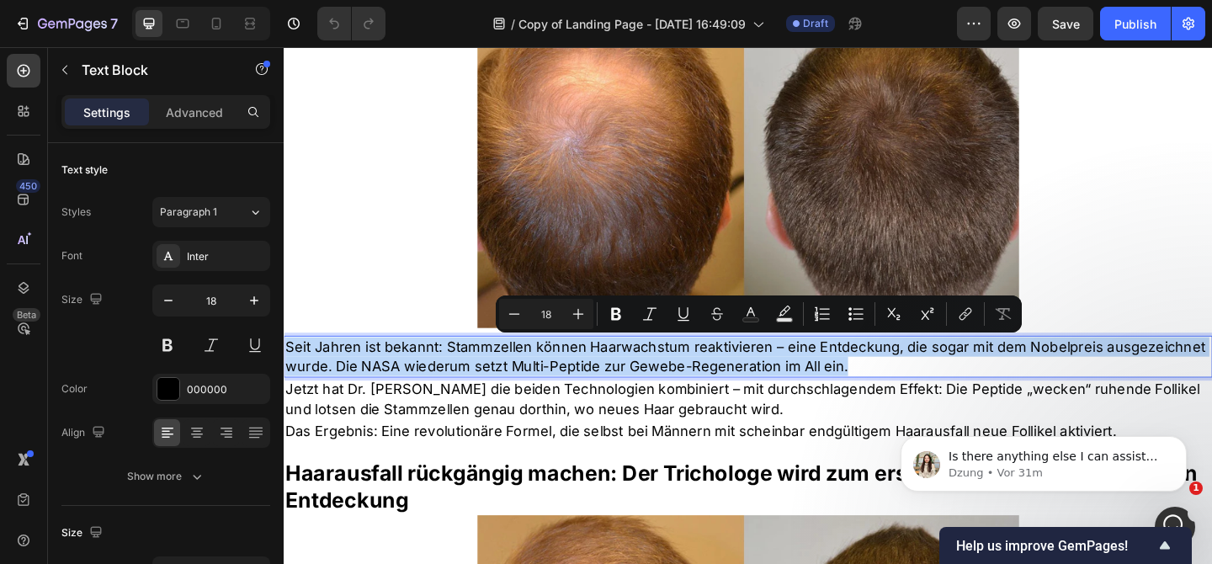
copy p "Seit Jahren ist bekannt: Stammzellen können Haarwachstum reaktivieren – eine En…"
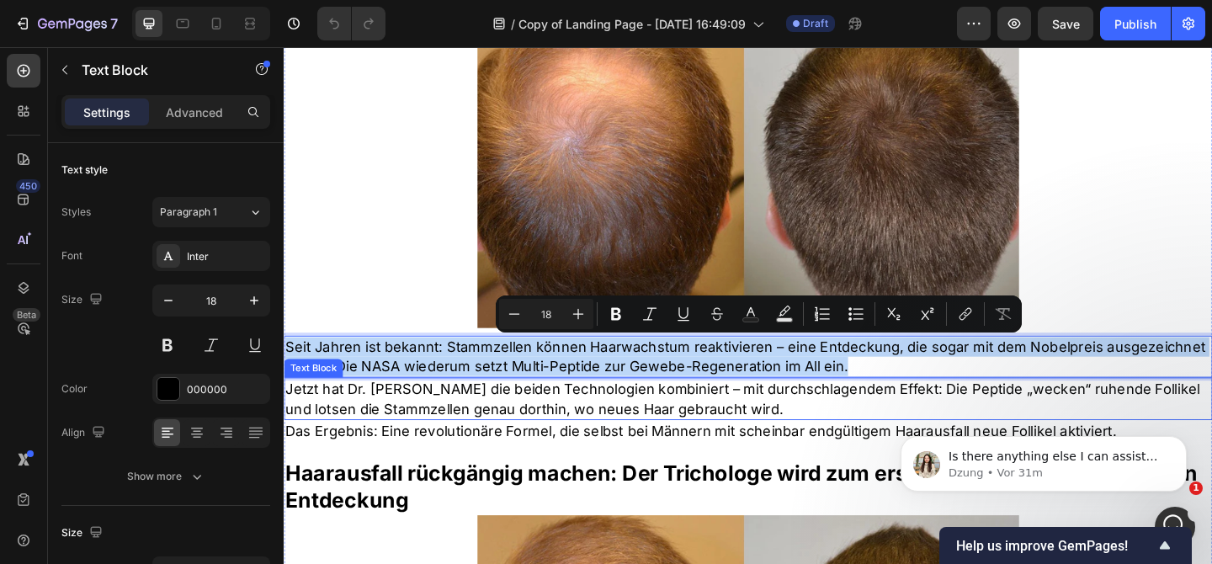
click at [512, 422] on p "Jetzt hat Dr. [PERSON_NAME] die beiden Technologien kombiniert – mit durchschla…" at bounding box center [788, 429] width 1007 height 42
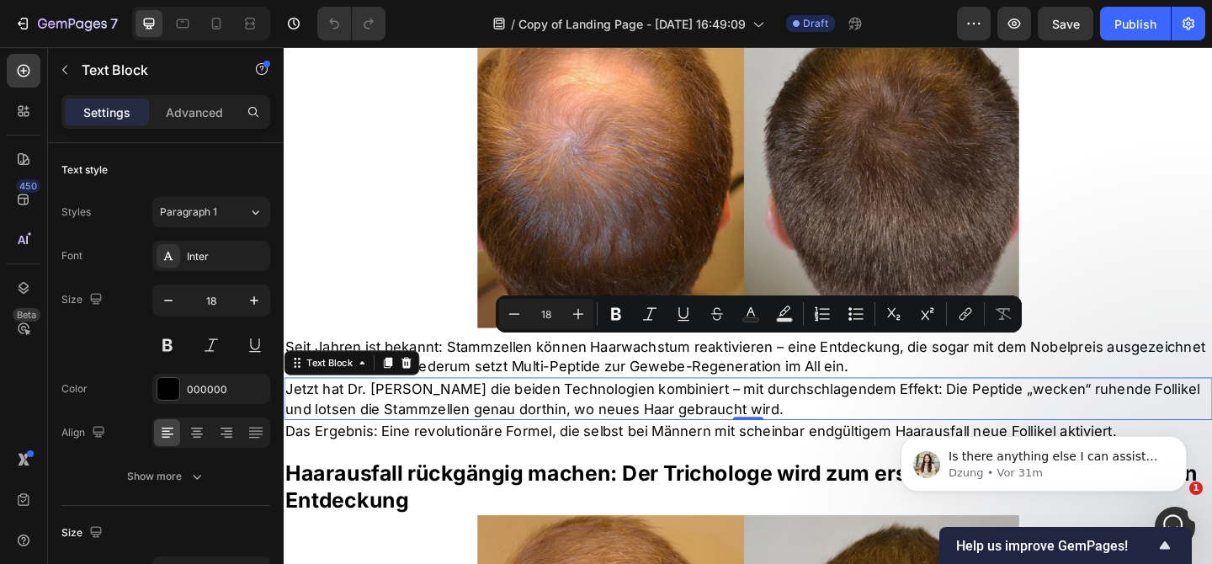
click at [512, 422] on p "Jetzt hat Dr. [PERSON_NAME] die beiden Technologien kombiniert – mit durchschla…" at bounding box center [788, 429] width 1007 height 42
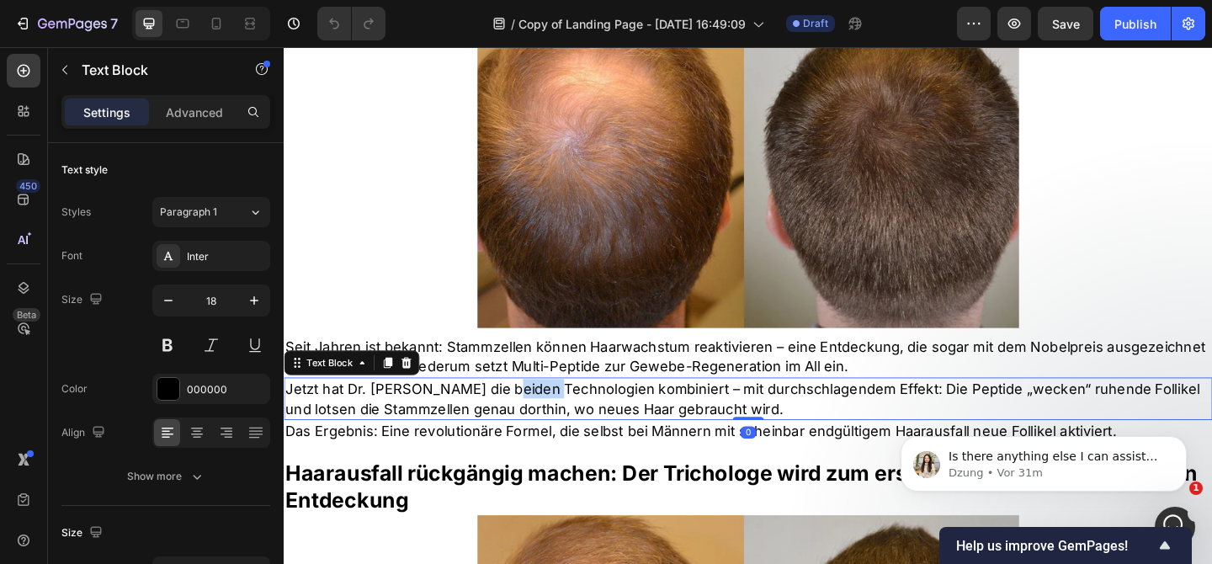
click at [512, 422] on p "Jetzt hat Dr. [PERSON_NAME] die beiden Technologien kombiniert – mit durchschla…" at bounding box center [788, 429] width 1007 height 42
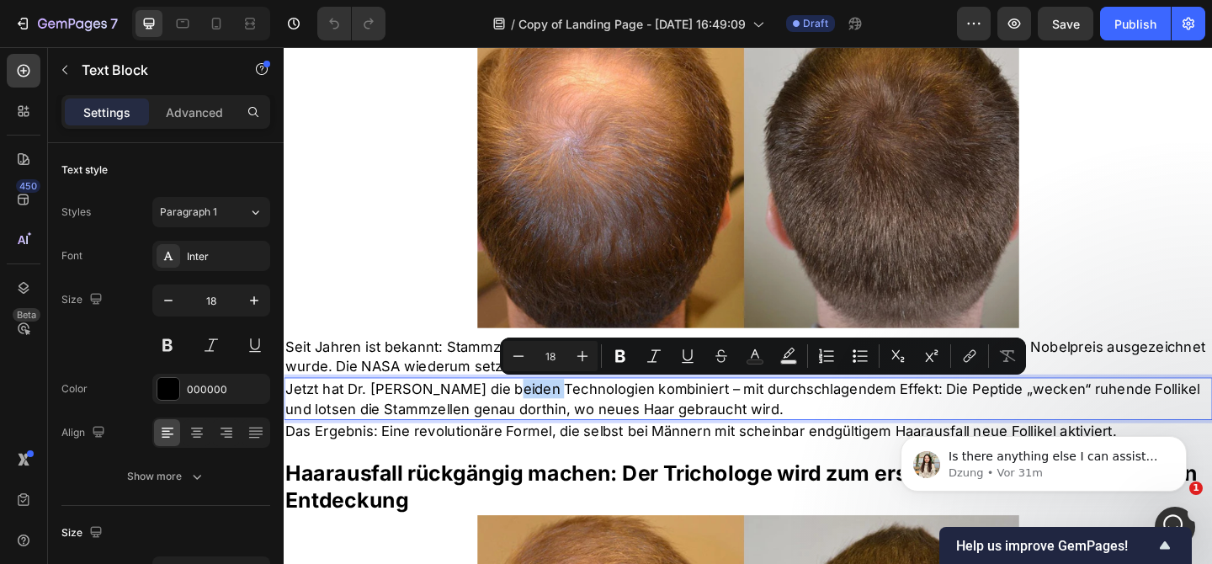
copy p "Jetzt hat Dr. [PERSON_NAME] die beiden Technologien kombiniert – mit durchschla…"
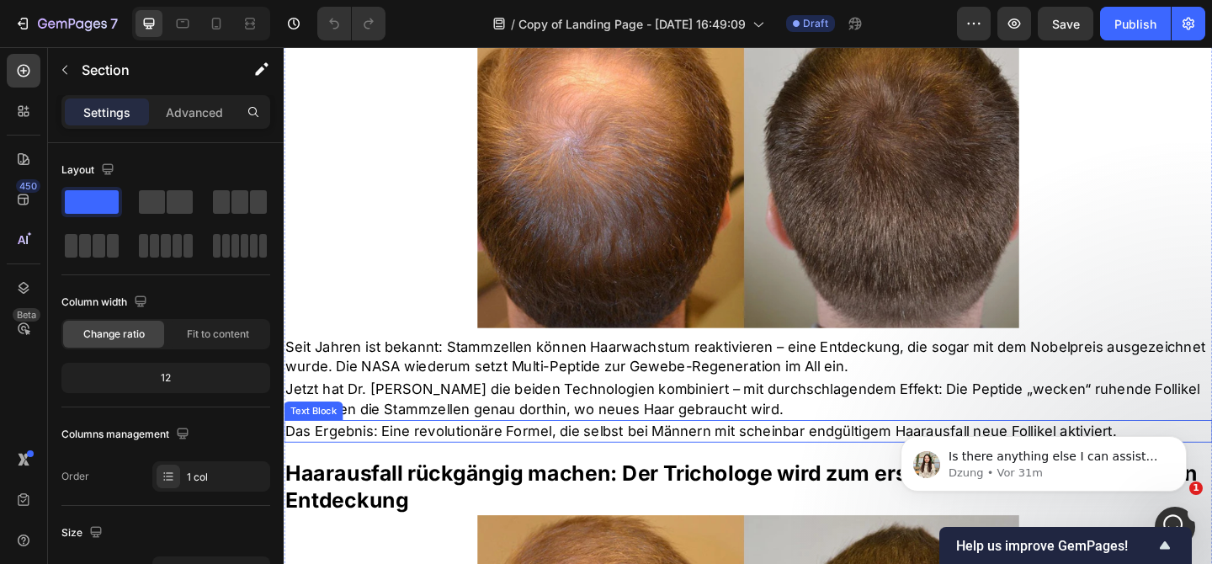
click at [411, 467] on p "Das Ergebnis: Eine revolutionäre Formel, die selbst bei Männern mit scheinbar e…" at bounding box center [788, 464] width 1007 height 21
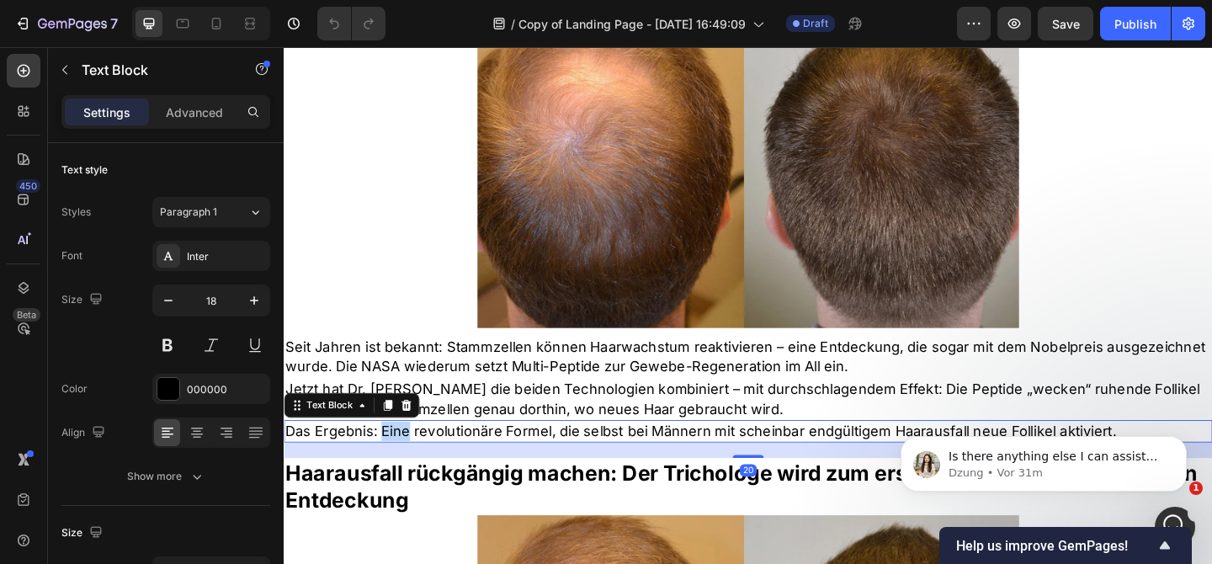
click at [411, 467] on p "Das Ergebnis: Eine revolutionäre Formel, die selbst bei Männern mit scheinbar e…" at bounding box center [788, 464] width 1007 height 21
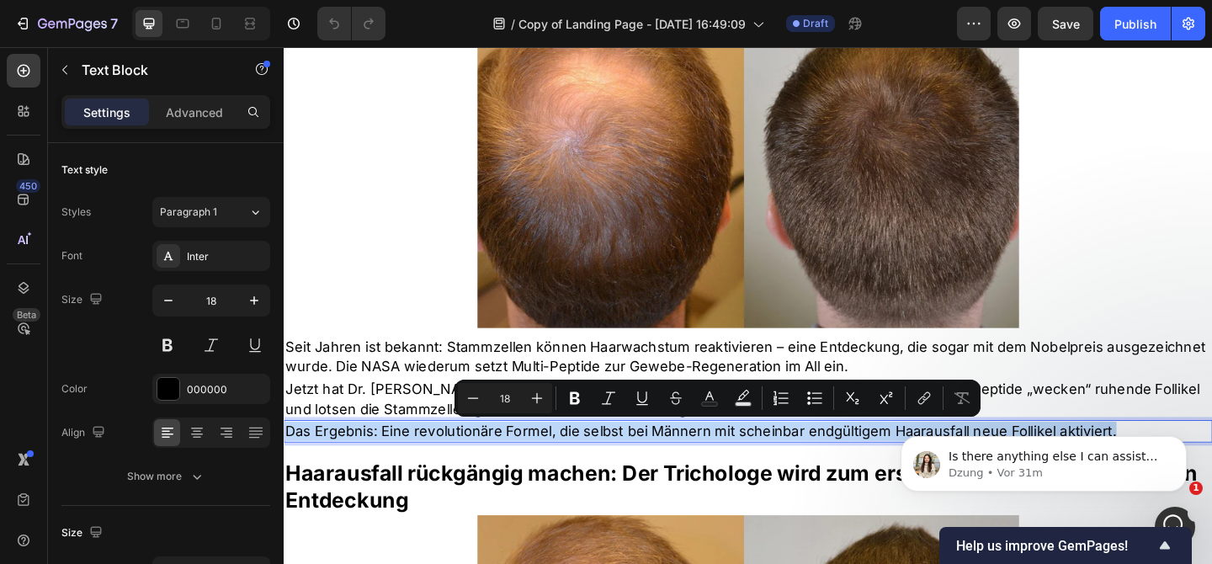
copy p "Das Ergebnis: Eine revolutionäre Formel, die selbst bei Männern mit scheinbar e…"
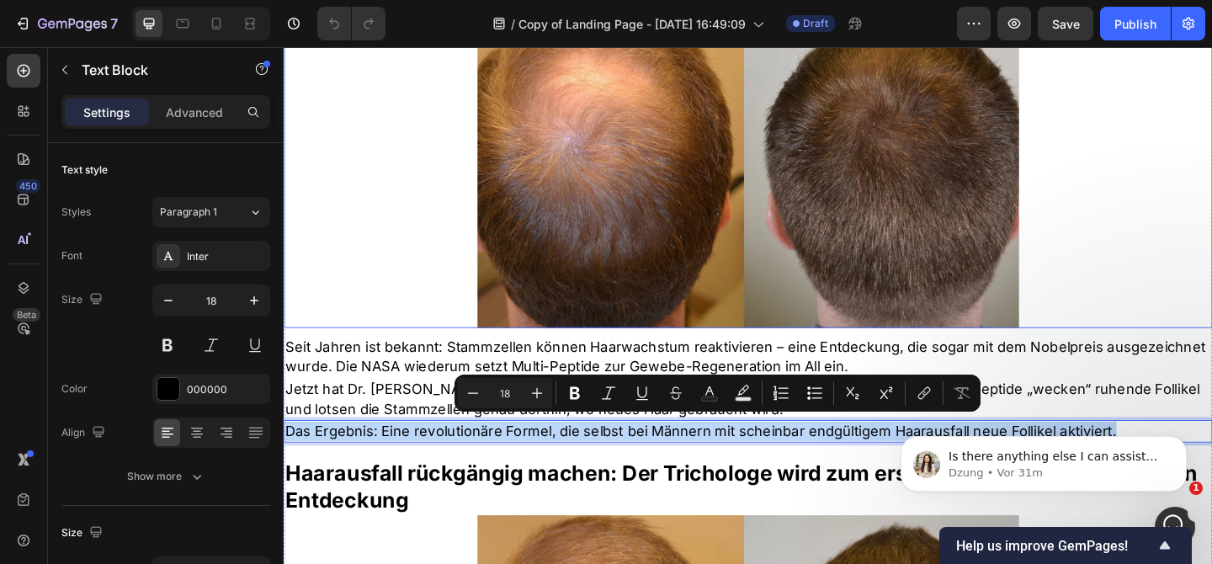
scroll to position [929, 0]
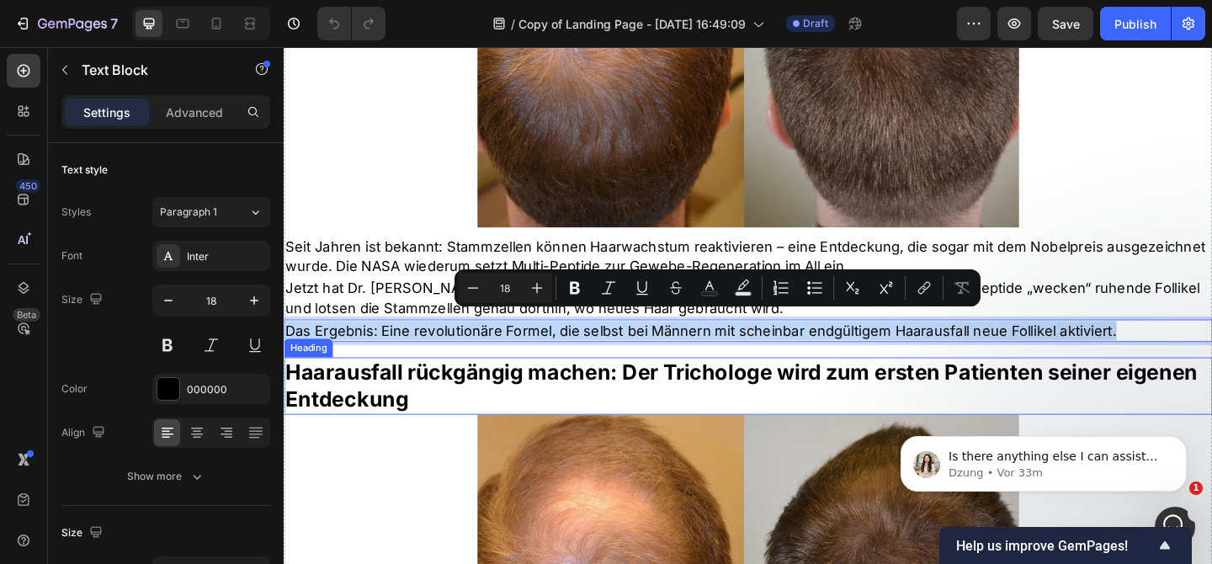
click at [443, 385] on h2 "Haarausfall rückgängig machen: Der Trichologe wird zum ersten Patienten seiner …" at bounding box center [789, 416] width 1010 height 62
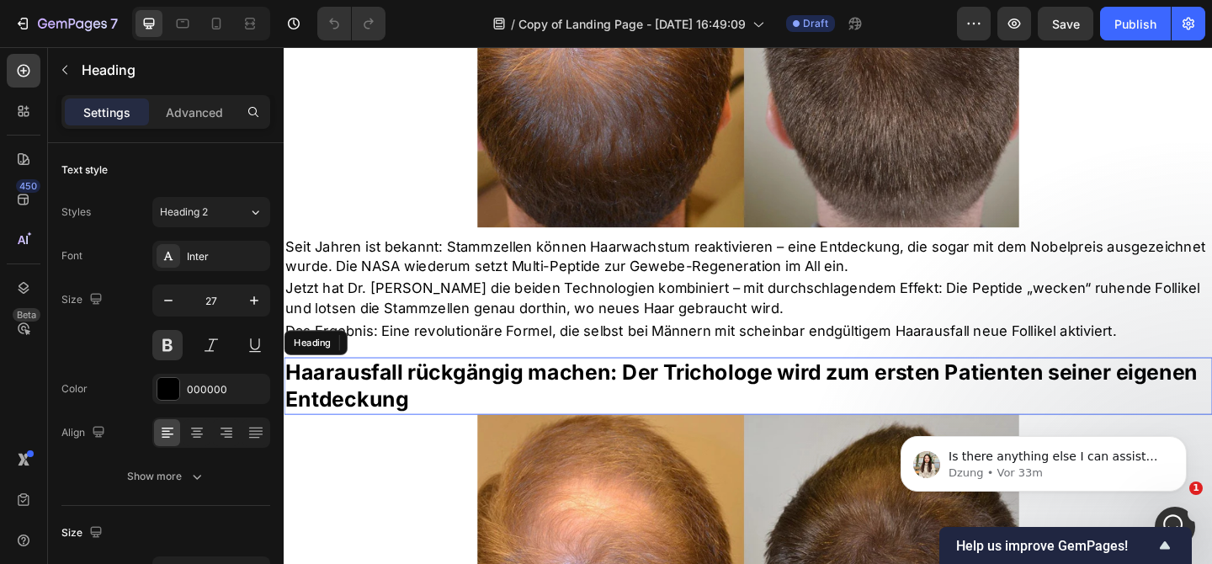
scroll to position [1033, 0]
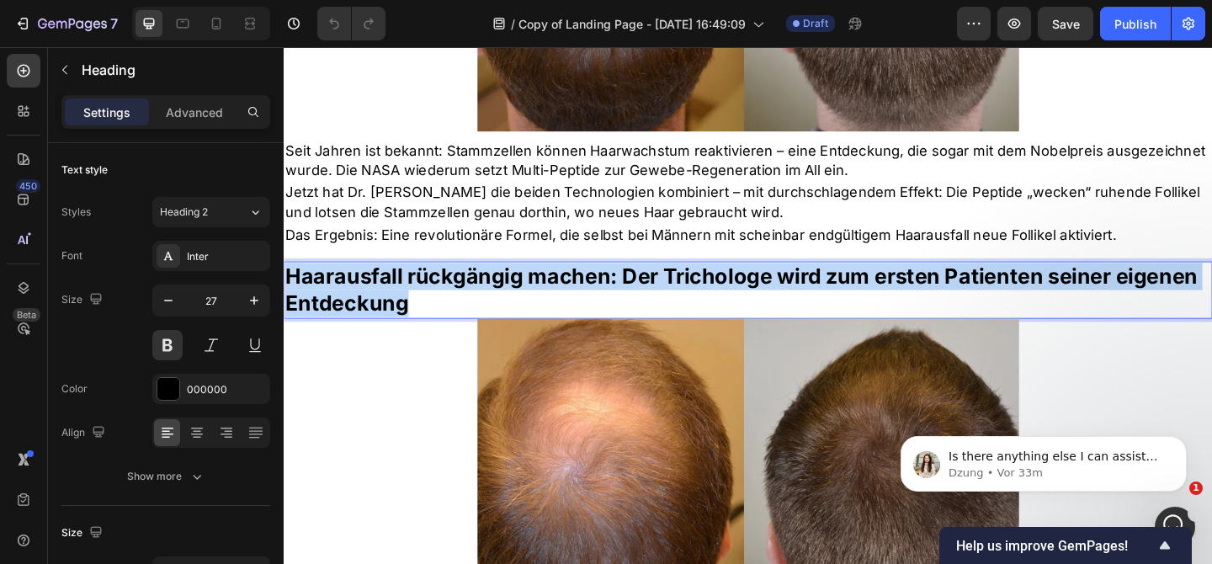
click at [447, 306] on p "Haarausfall rückgängig machen: Der Trichologe wird zum ersten Patienten seiner …" at bounding box center [788, 311] width 1007 height 59
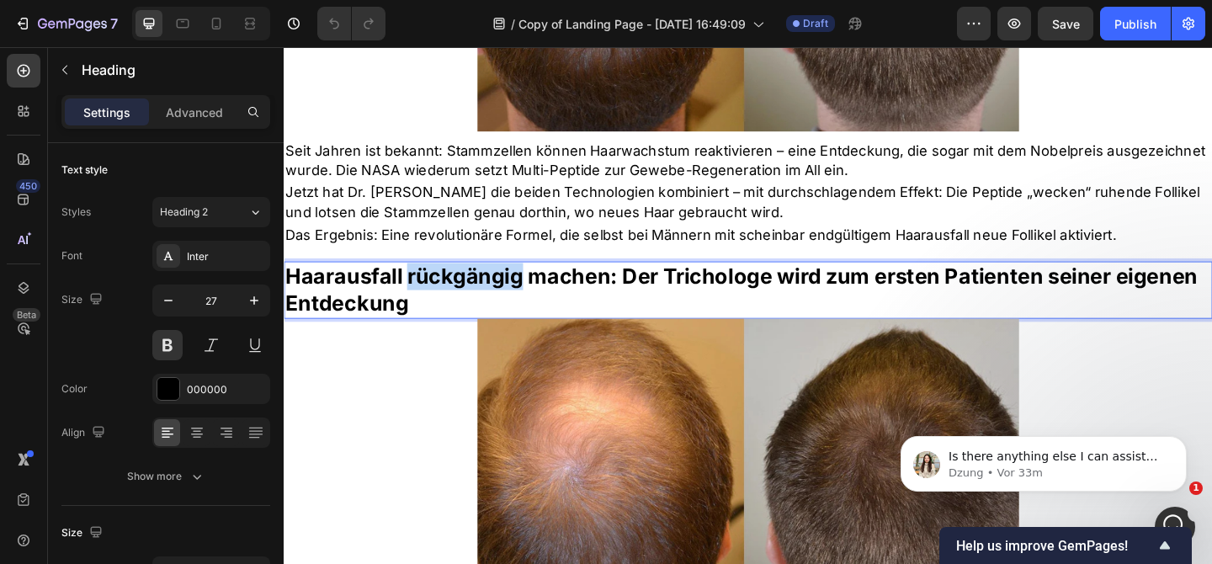
click at [447, 306] on p "Haarausfall rückgängig machen: Der Trichologe wird zum ersten Patienten seiner …" at bounding box center [788, 311] width 1007 height 59
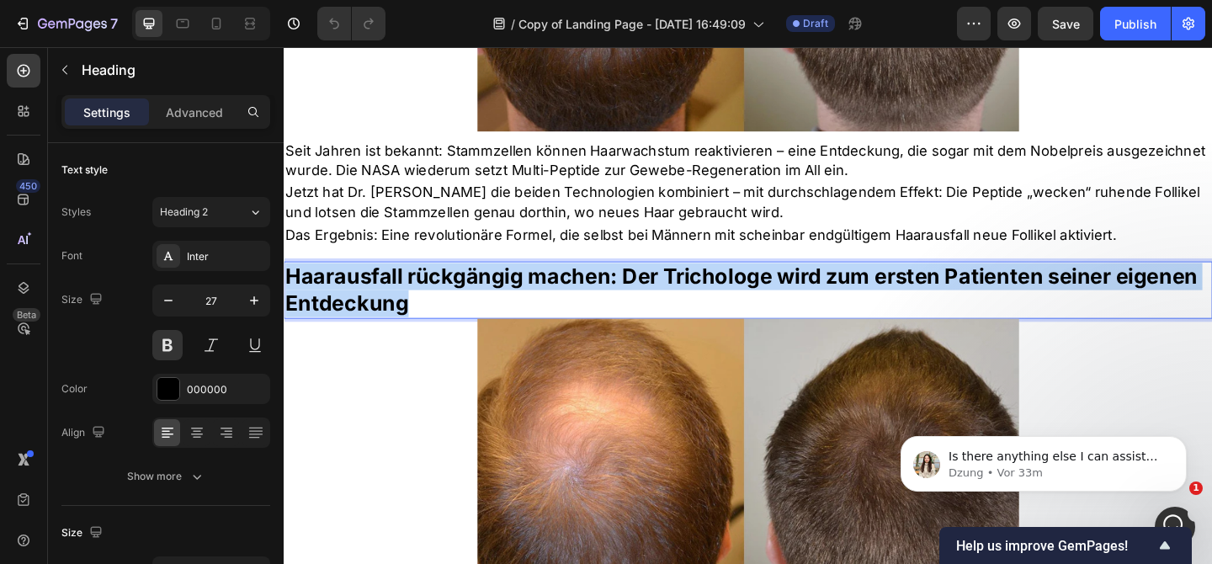
click at [447, 306] on p "Haarausfall rückgängig machen: Der Trichologe wird zum ersten Patienten seiner …" at bounding box center [788, 311] width 1007 height 59
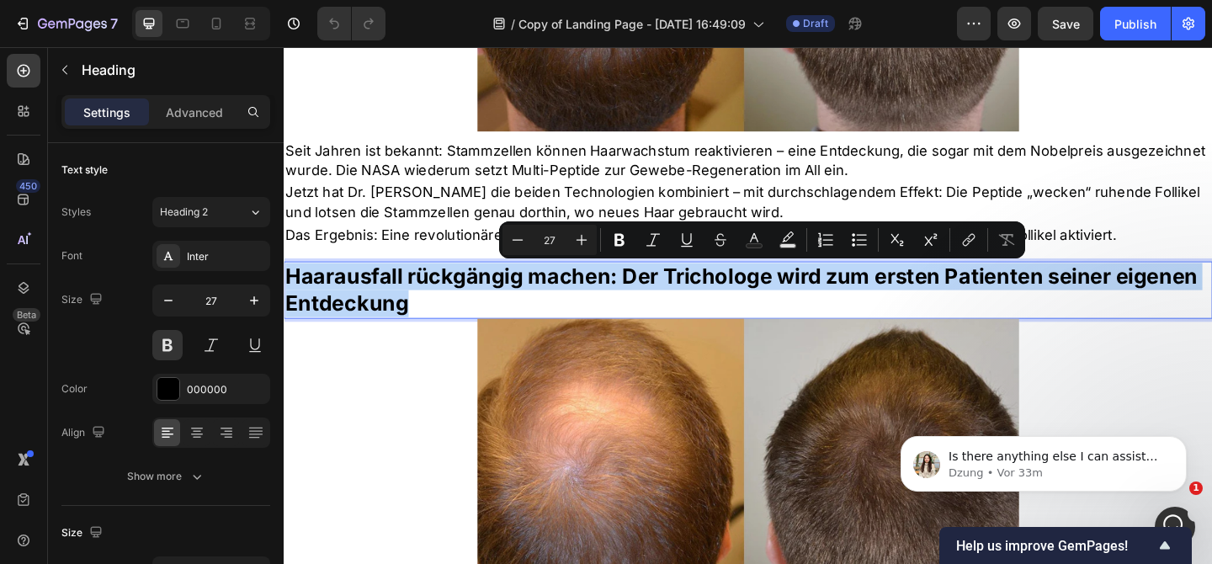
copy p "Haarausfall rückgängig machen: Der Trichologe wird zum ersten Patienten seiner …"
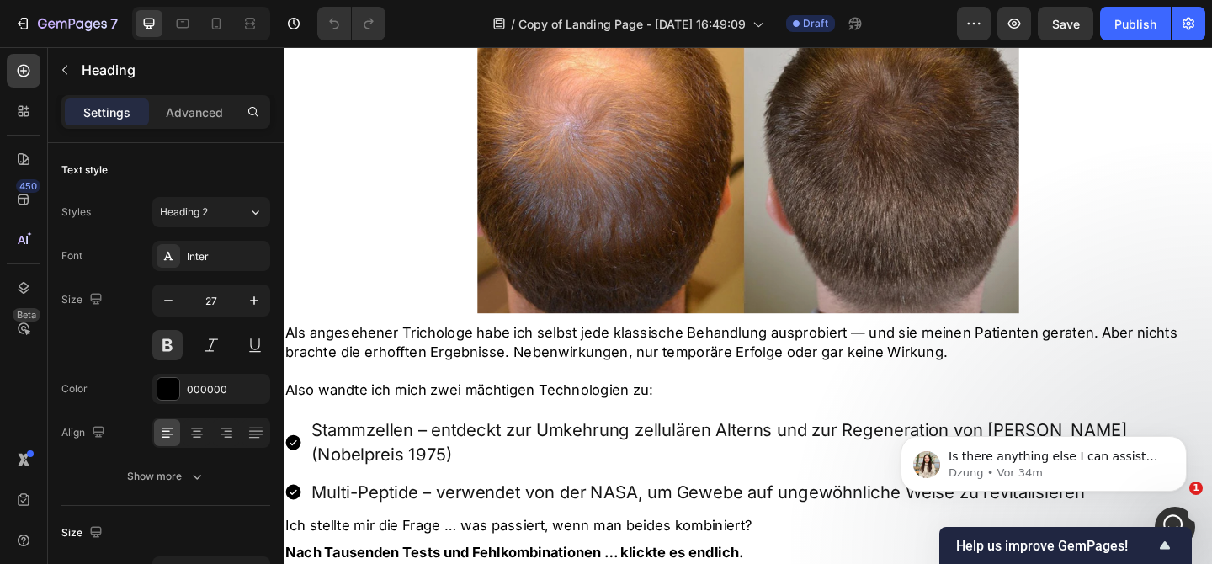
scroll to position [1411, 0]
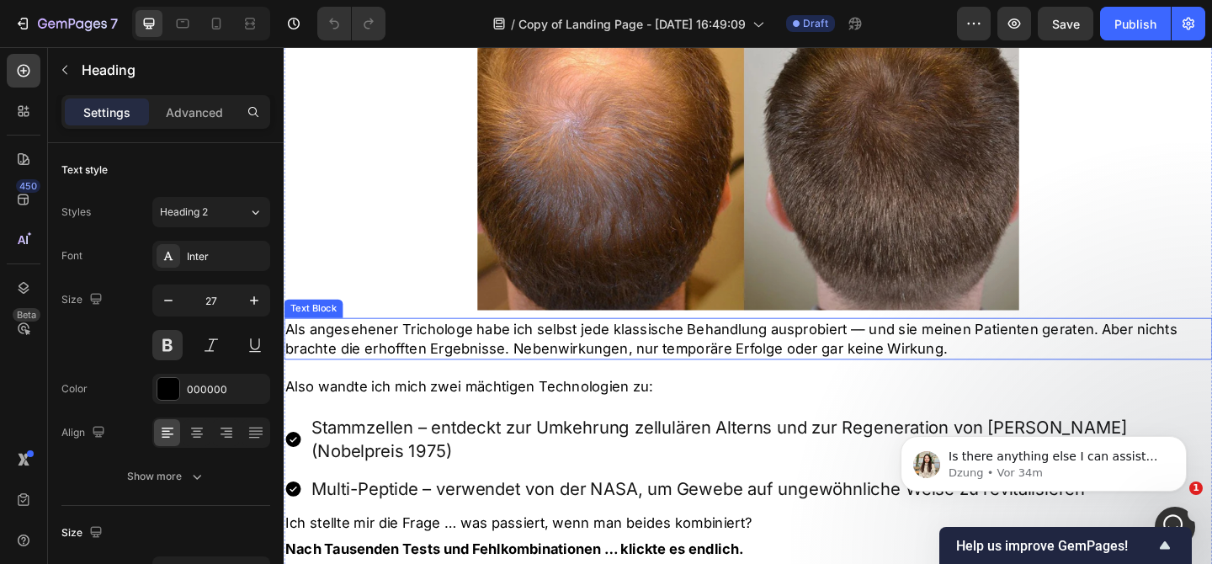
click at [436, 362] on p "Als angesehener Trichologe habe ich selbst jede klassische Behandlung ausprobie…" at bounding box center [788, 364] width 1007 height 42
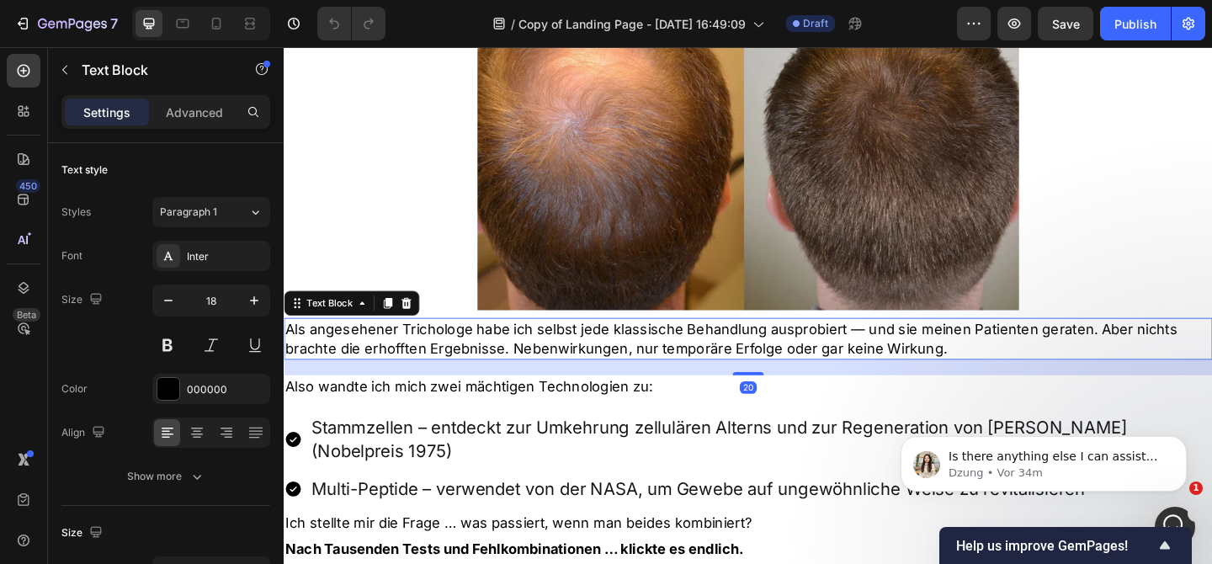
click at [436, 362] on p "Als angesehener Trichologe habe ich selbst jede klassische Behandlung ausprobie…" at bounding box center [788, 364] width 1007 height 42
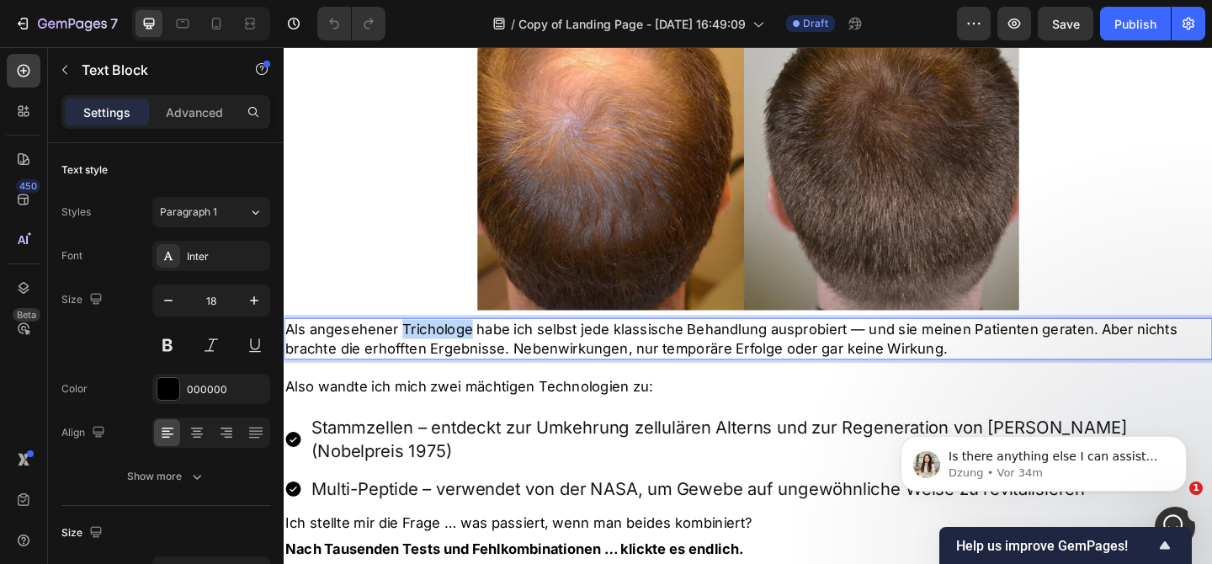
click at [436, 362] on p "Als angesehener Trichologe habe ich selbst jede klassische Behandlung ausprobie…" at bounding box center [788, 364] width 1007 height 42
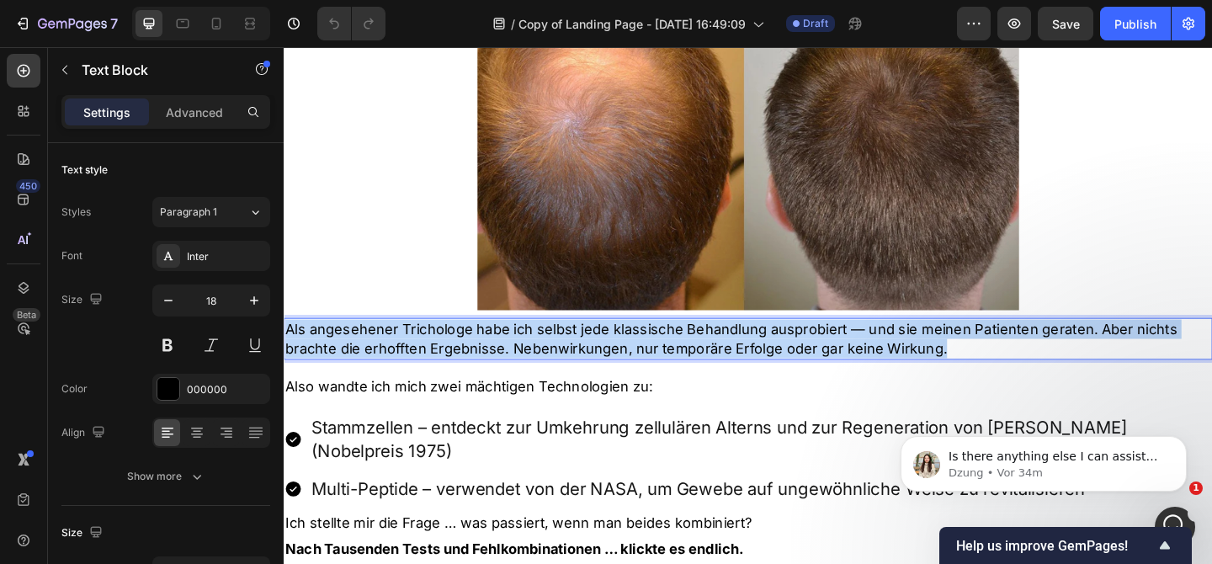
click at [436, 362] on p "Als angesehener Trichologe habe ich selbst jede klassische Behandlung ausprobie…" at bounding box center [788, 364] width 1007 height 42
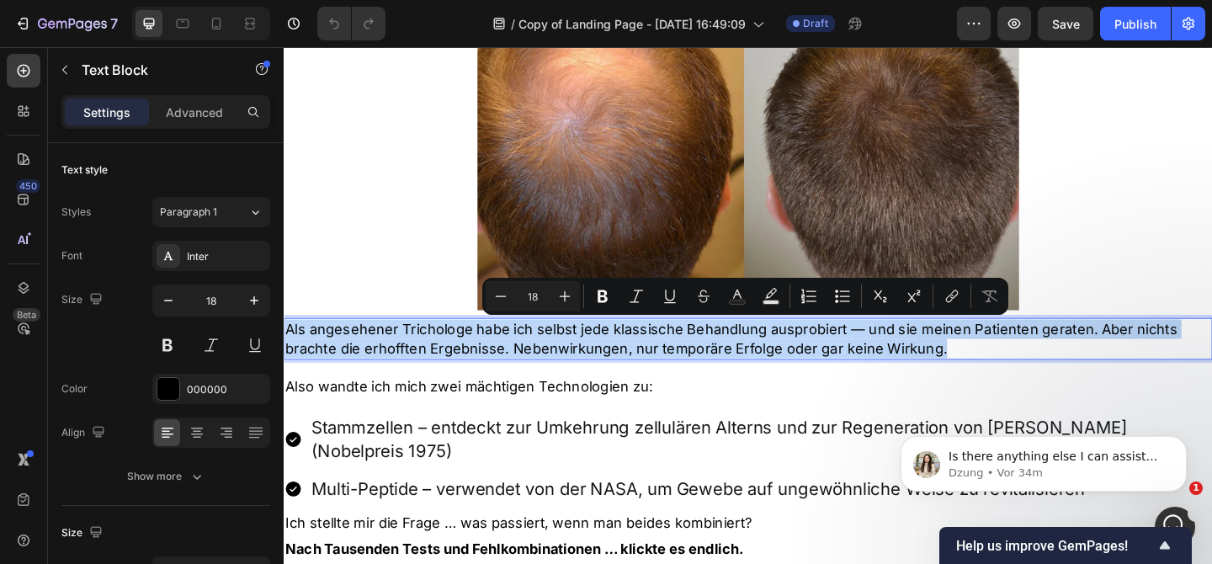
copy p "Als angesehener Trichologe habe ich selbst jede klassische Behandlung ausprobie…"
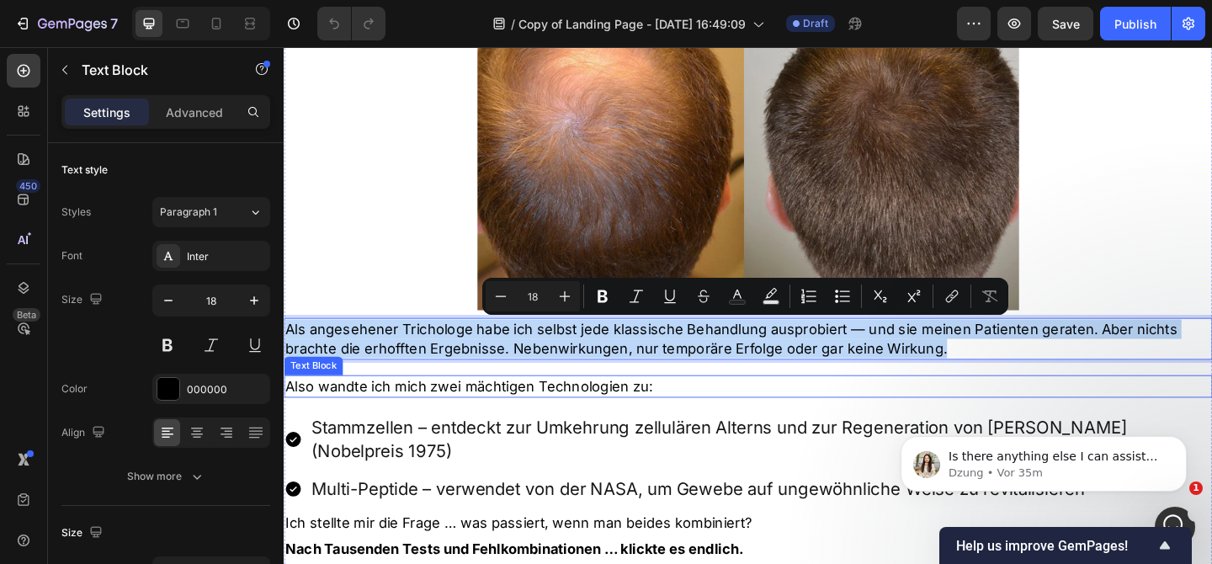
click at [343, 406] on p "Also wandte ich mich zwei mächtigen Technologien zu:" at bounding box center [788, 416] width 1007 height 21
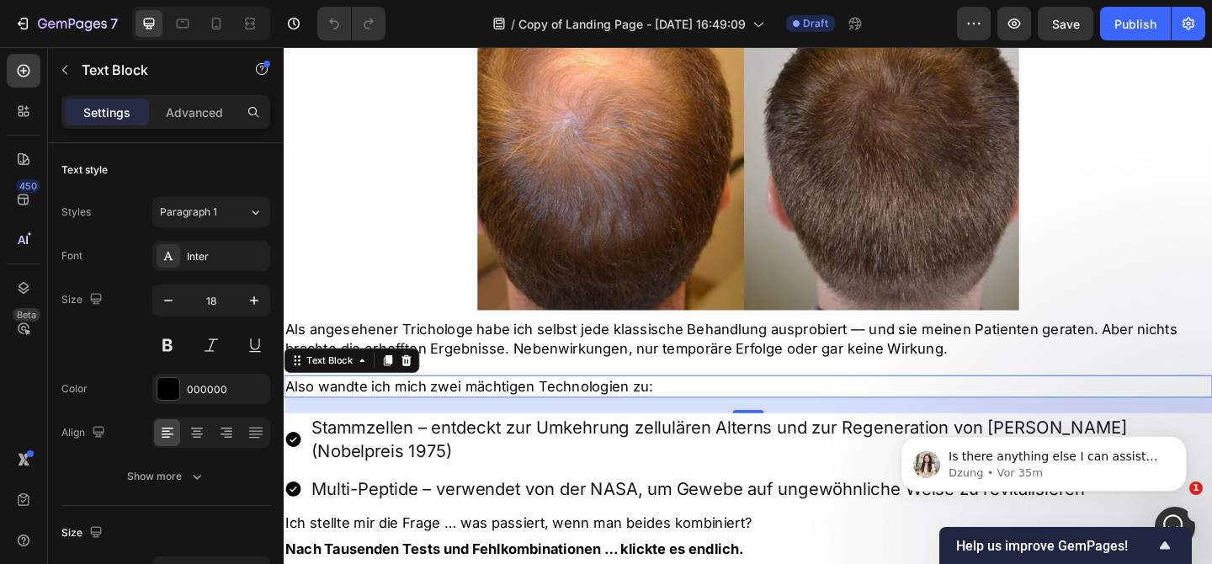
click at [649, 418] on p "Also wandte ich mich zwei mächtigen Technologien zu:" at bounding box center [788, 416] width 1007 height 21
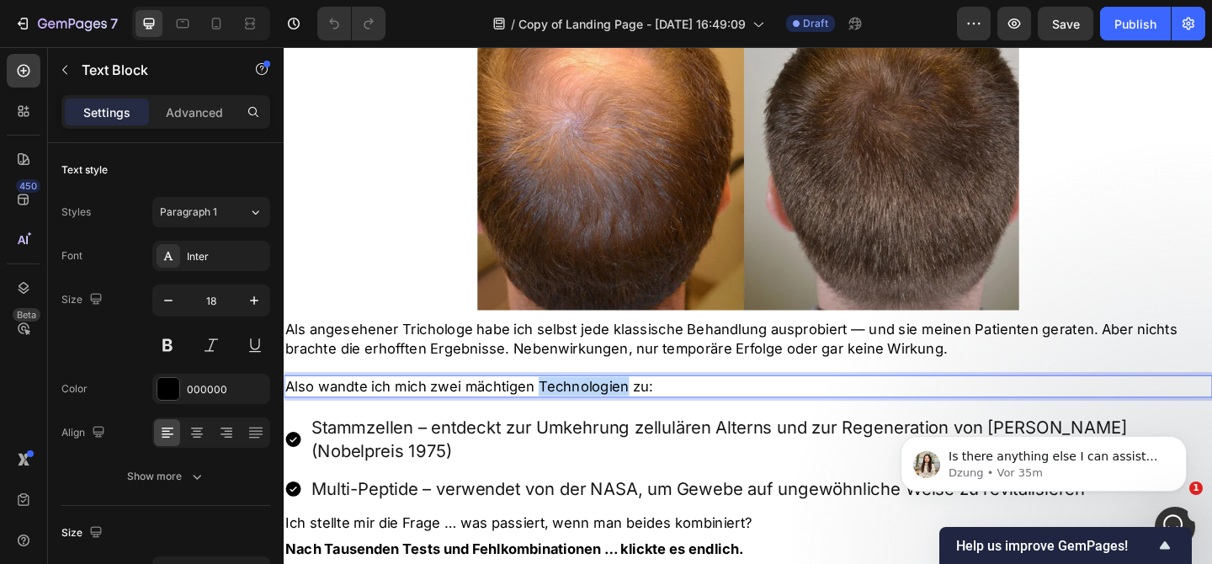
click at [649, 418] on p "Also wandte ich mich zwei mächtigen Technologien zu:" at bounding box center [788, 416] width 1007 height 21
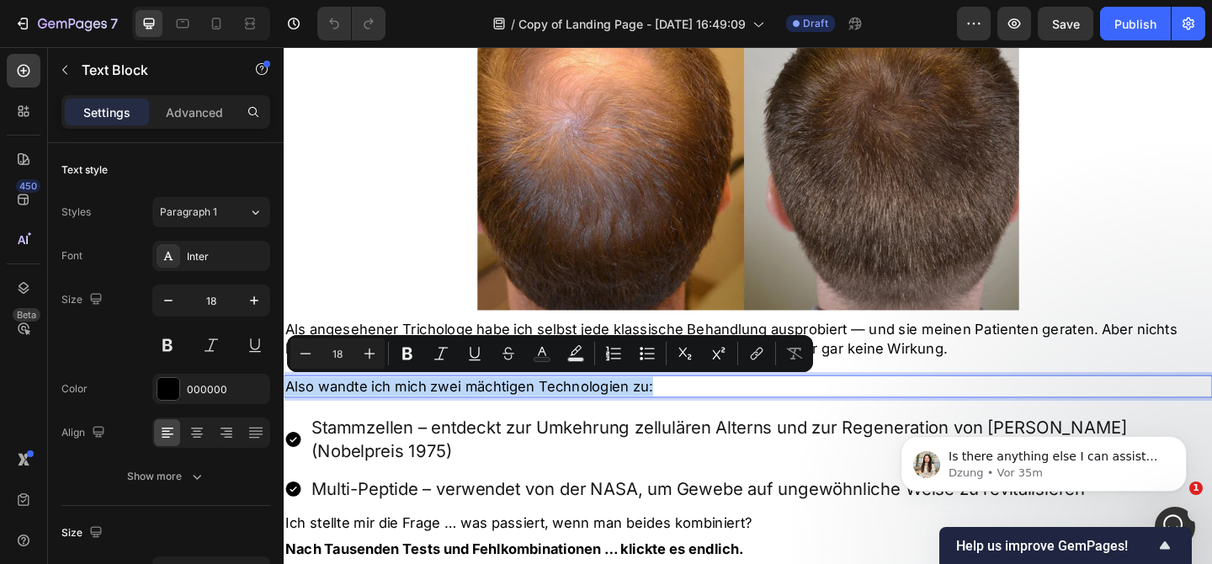
copy p "Also wandte ich mich zwei mächtigen Technologien zu:"
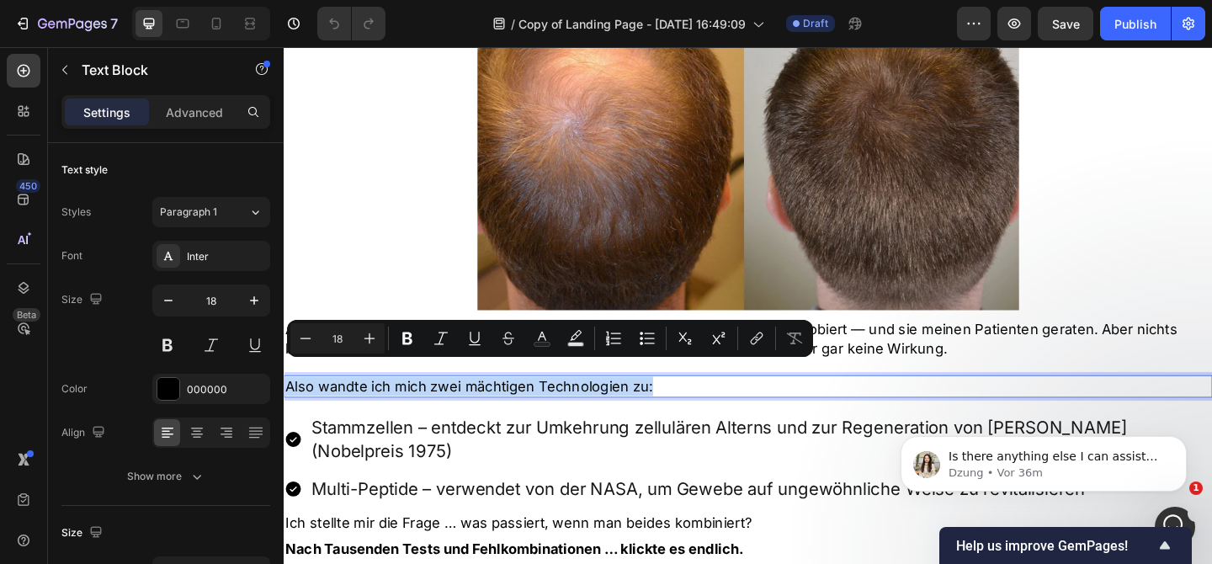
scroll to position [1601, 0]
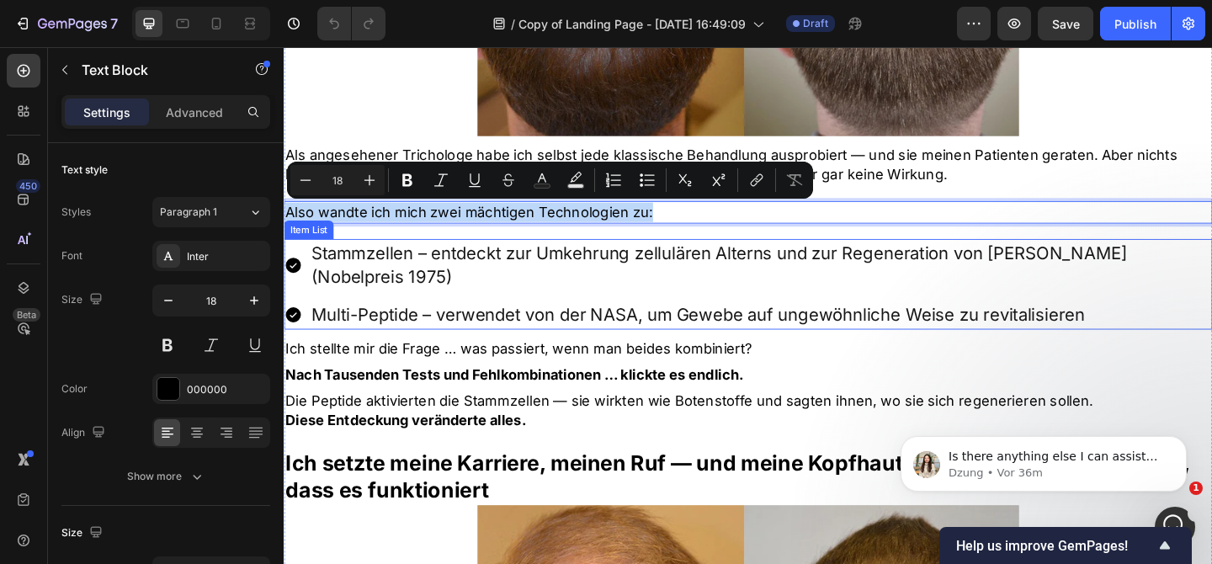
click at [403, 291] on div "Stammzellen – entdeckt zur Umkehrung zellulären Alterns und zur Regeneration vo…" at bounding box center [789, 305] width 1010 height 98
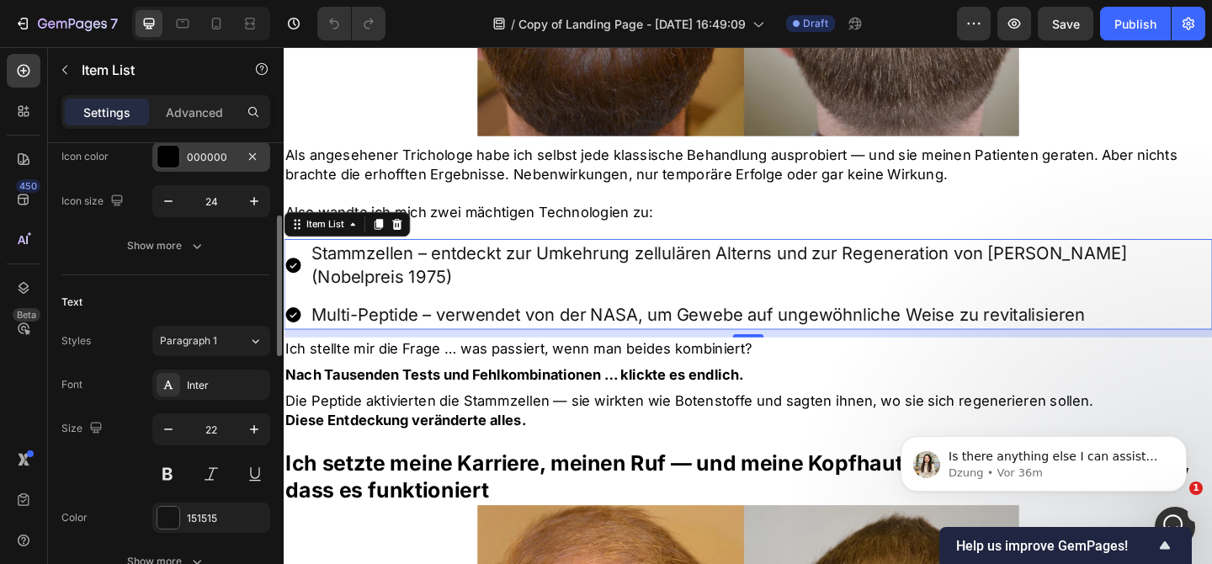
scroll to position [242, 0]
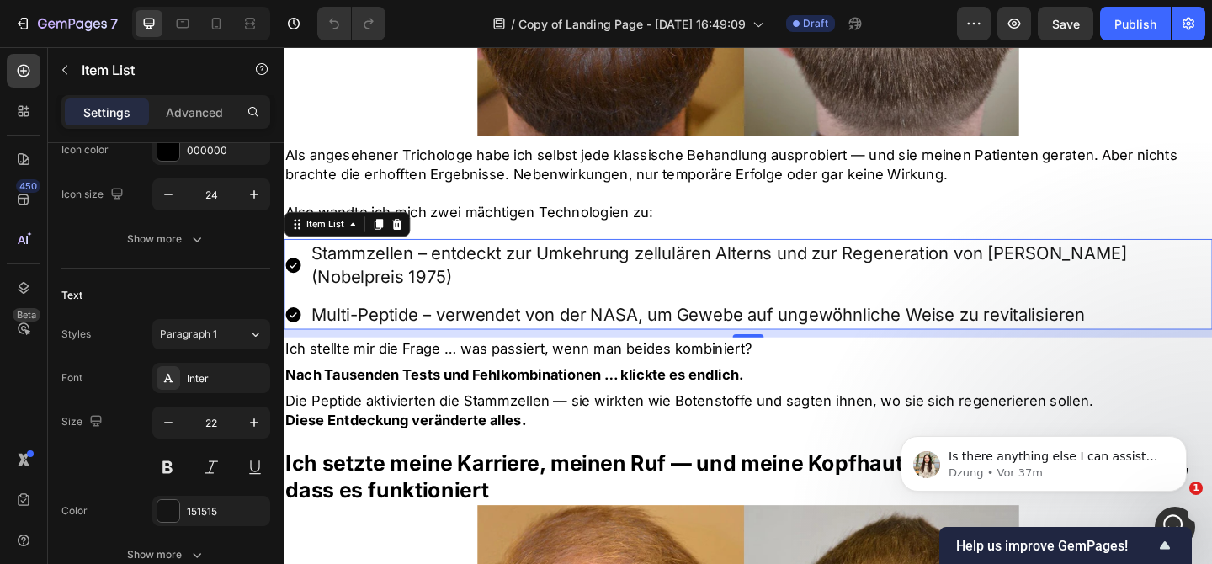
click at [518, 268] on p "Stammzellen – entdeckt zur Umkehrung zellulären Alterns und zur Regeneration vo…" at bounding box center [802, 284] width 978 height 52
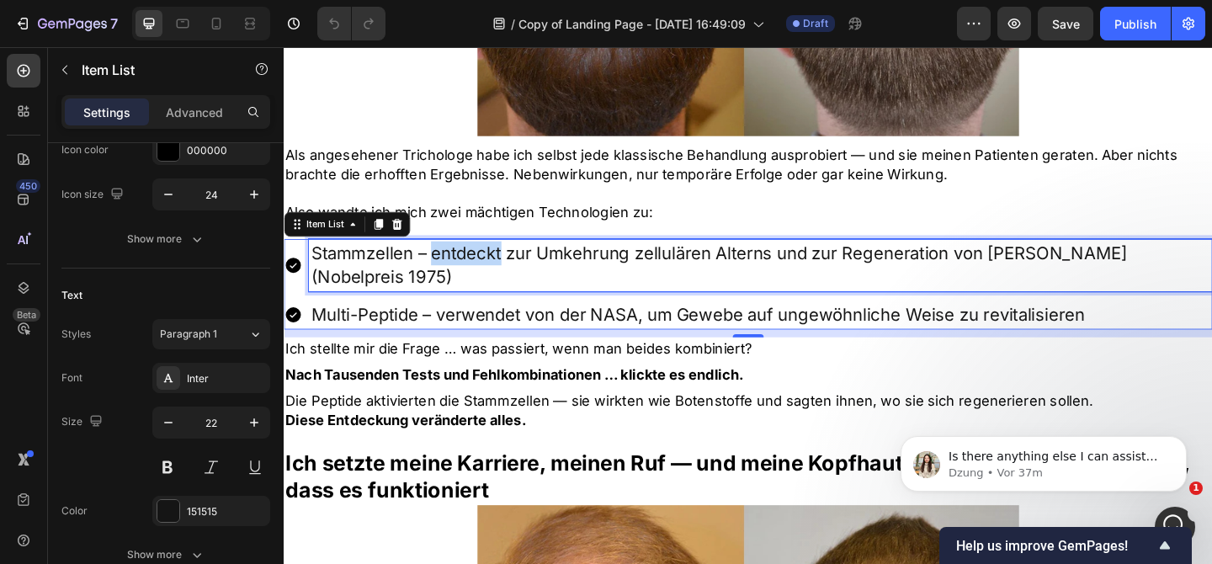
click at [518, 268] on p "Stammzellen – entdeckt zur Umkehrung zellulären Alterns und zur Regeneration vo…" at bounding box center [802, 284] width 978 height 52
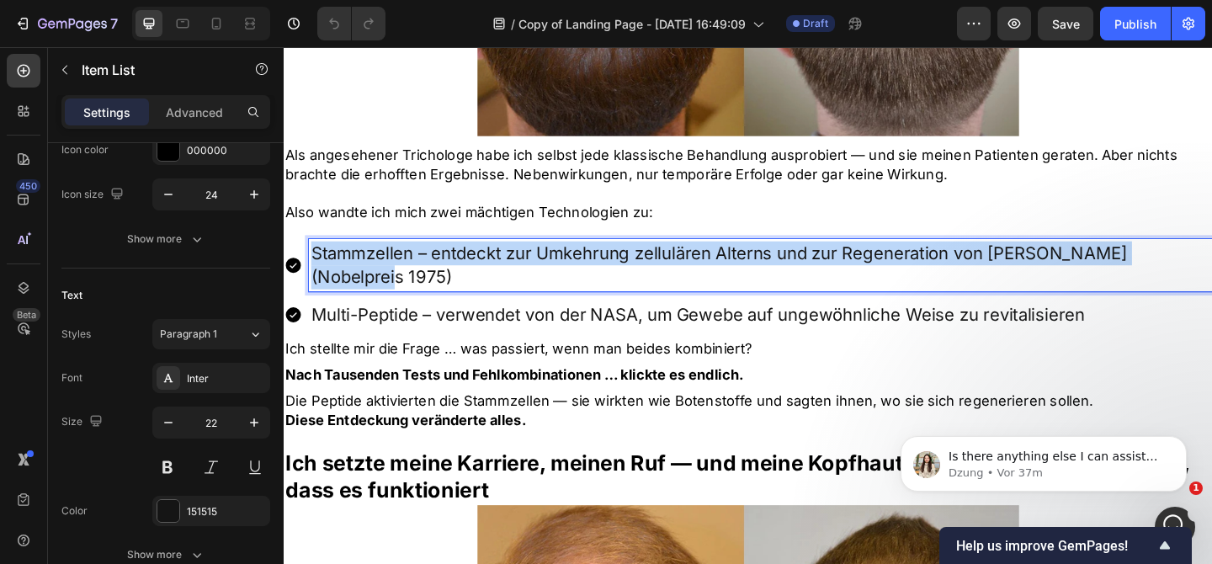
click at [518, 268] on p "Stammzellen – entdeckt zur Umkehrung zellulären Alterns und zur Regeneration vo…" at bounding box center [802, 284] width 978 height 52
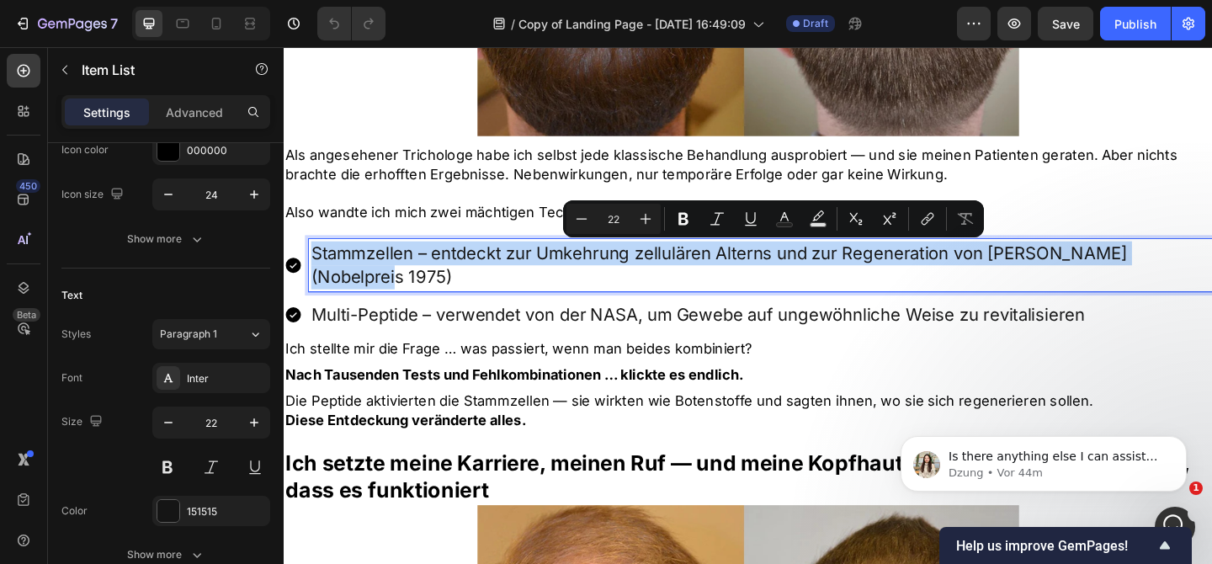
click at [512, 326] on p "Multi-Peptide – verwendet von der NASA, um Gewebe auf ungewöhnliche Weise zu re…" at bounding box center [802, 339] width 978 height 26
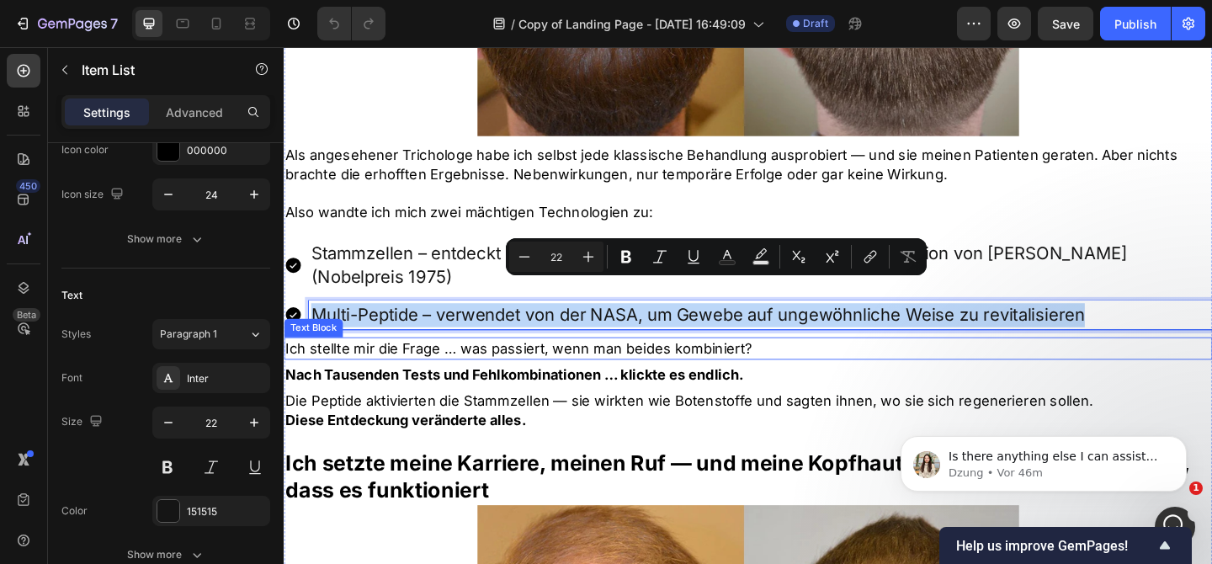
click at [369, 364] on p "Ich stellte mir die Frage … was passiert, wenn man beides kombiniert?" at bounding box center [788, 374] width 1007 height 21
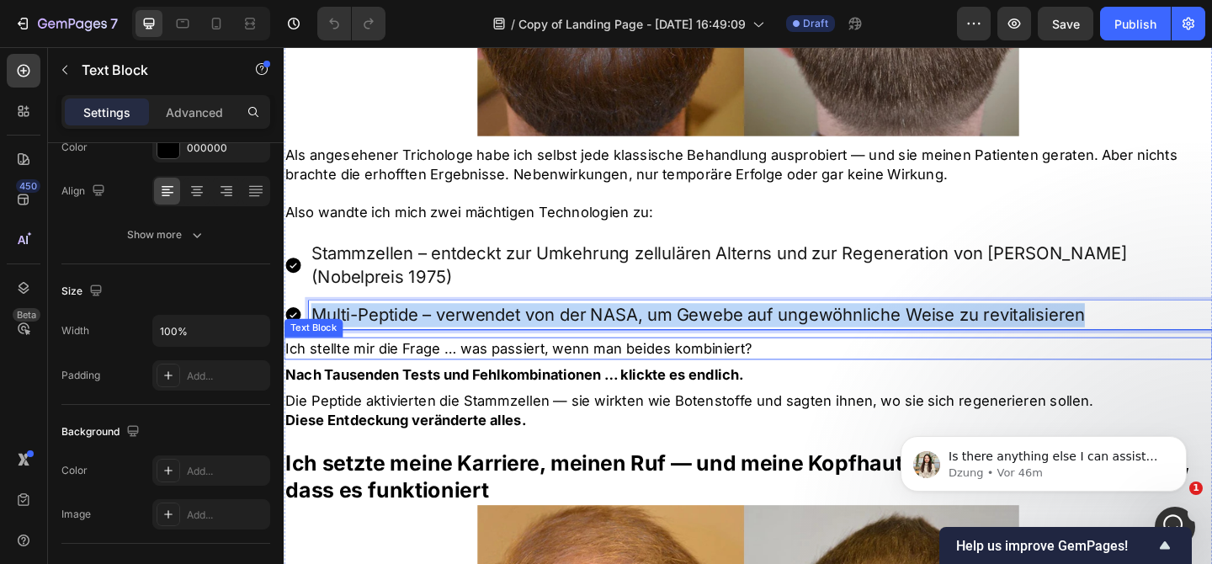
click at [369, 364] on p "Ich stellte mir die Frage … was passiert, wenn man beides kombiniert?" at bounding box center [788, 374] width 1007 height 21
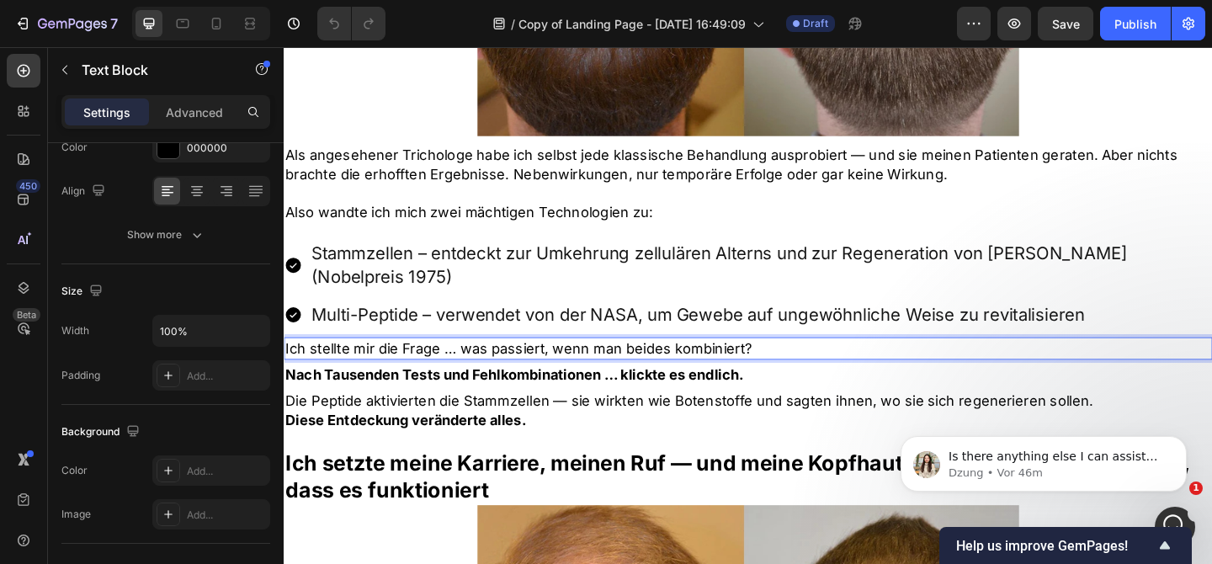
scroll to position [0, 0]
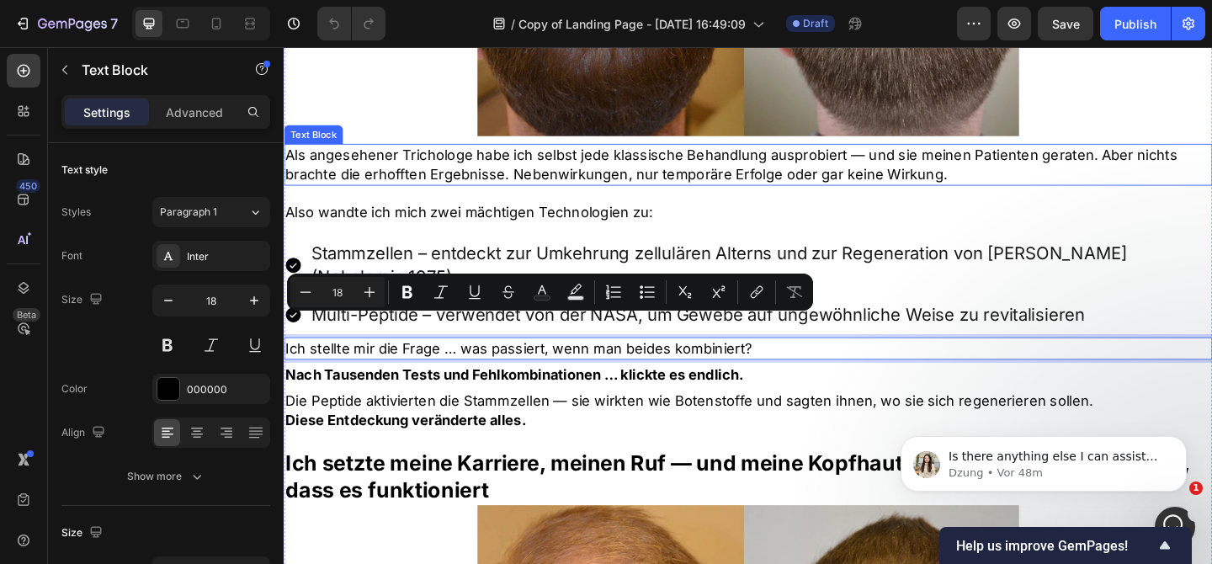
click at [451, 187] on p "Als angesehener Trichologe habe ich selbst jede klassische Behandlung ausprobie…" at bounding box center [788, 175] width 1007 height 42
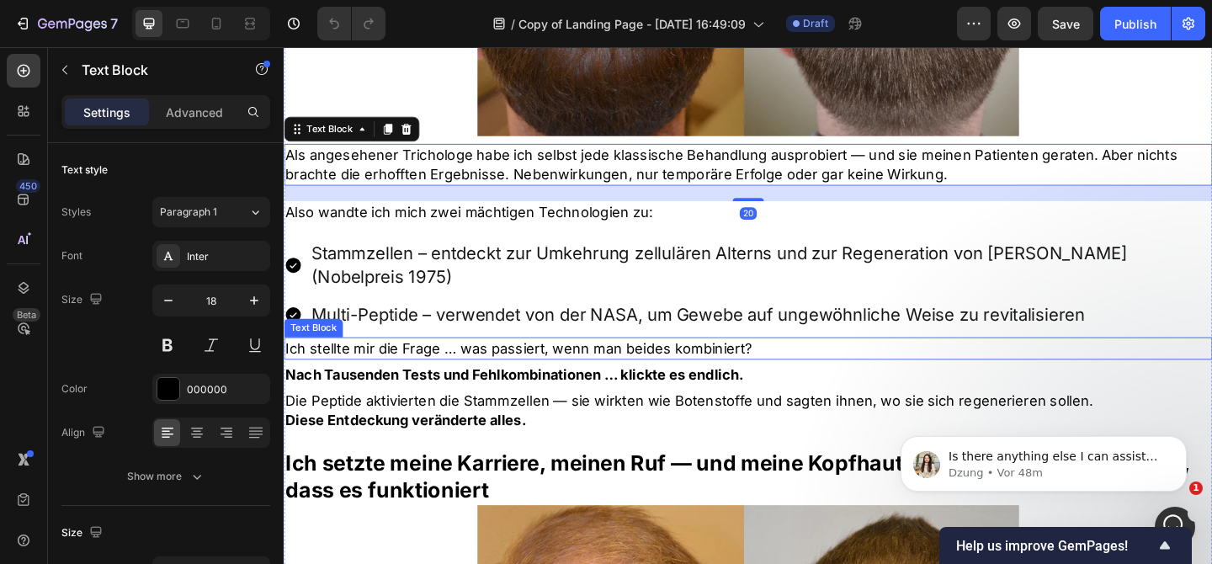
click at [507, 364] on p "Ich stellte mir die Frage … was passiert, wenn man beides kombiniert?" at bounding box center [788, 374] width 1007 height 21
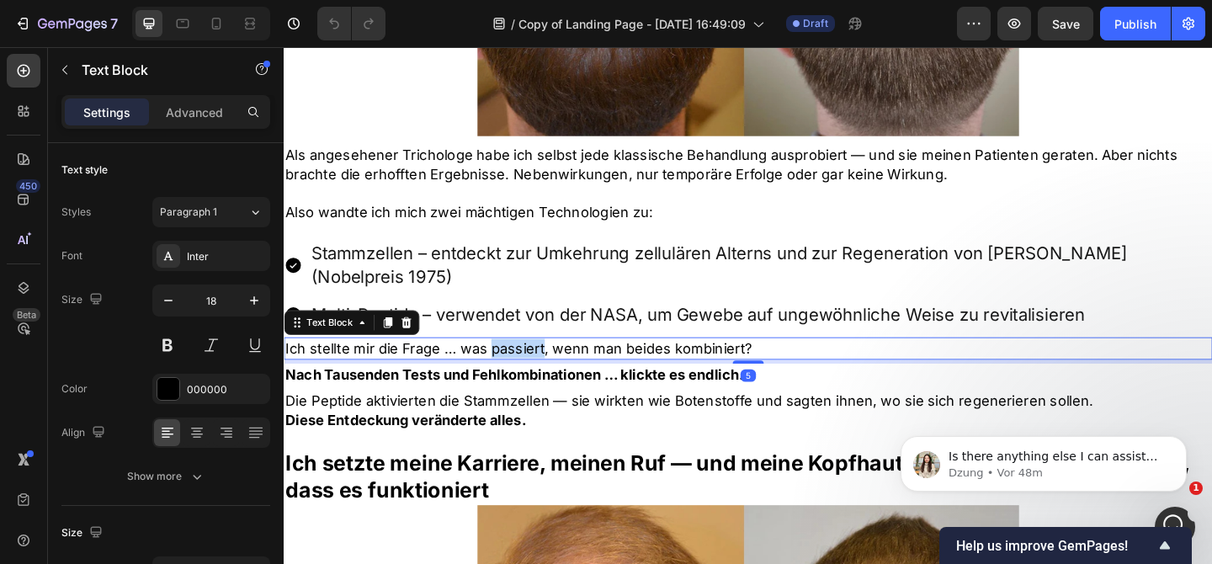
click at [507, 364] on p "Ich stellte mir die Frage … was passiert, wenn man beides kombiniert?" at bounding box center [788, 374] width 1007 height 21
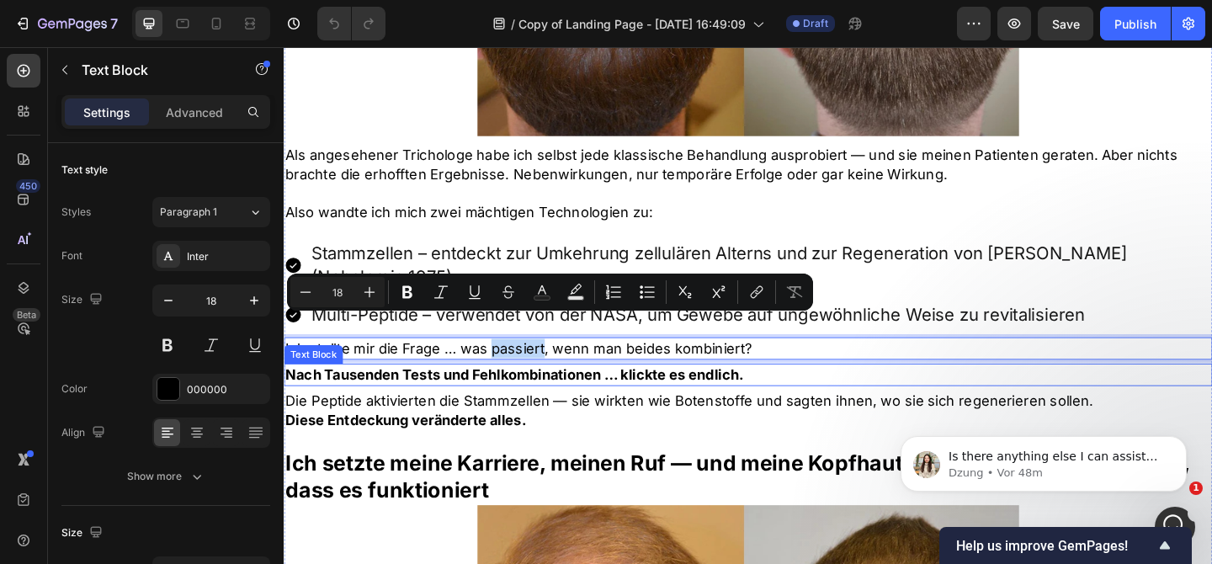
click at [683, 393] on p "Nach Tausenden Tests und Fehlkombinationen … klickte es endlich." at bounding box center [788, 403] width 1007 height 21
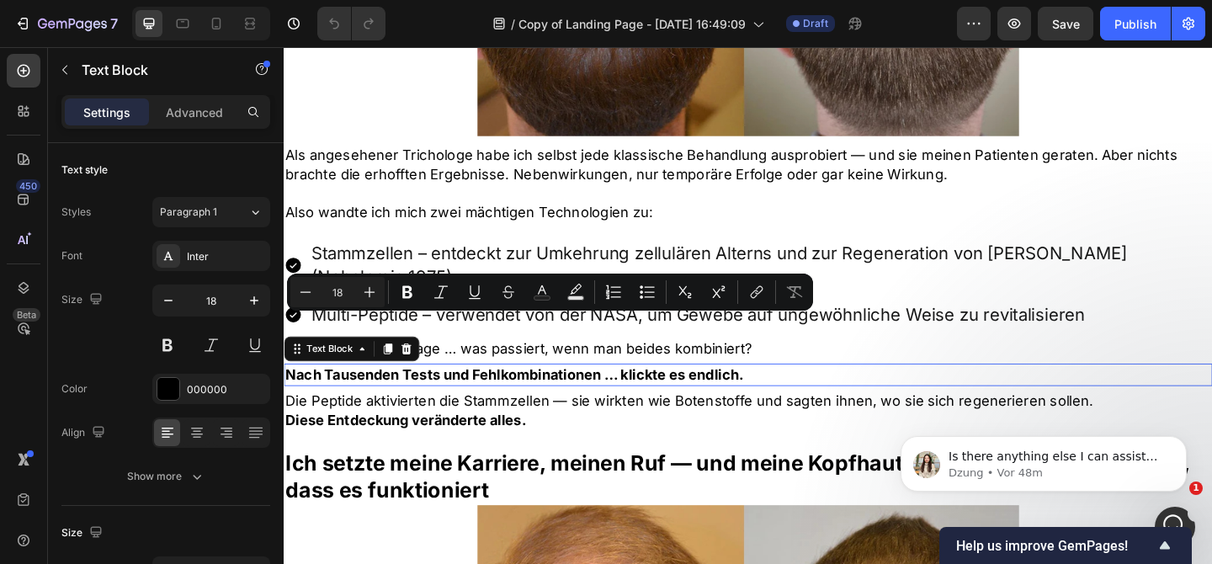
click at [683, 393] on p "Nach Tausenden Tests und Fehlkombinationen … klickte es endlich." at bounding box center [788, 403] width 1007 height 21
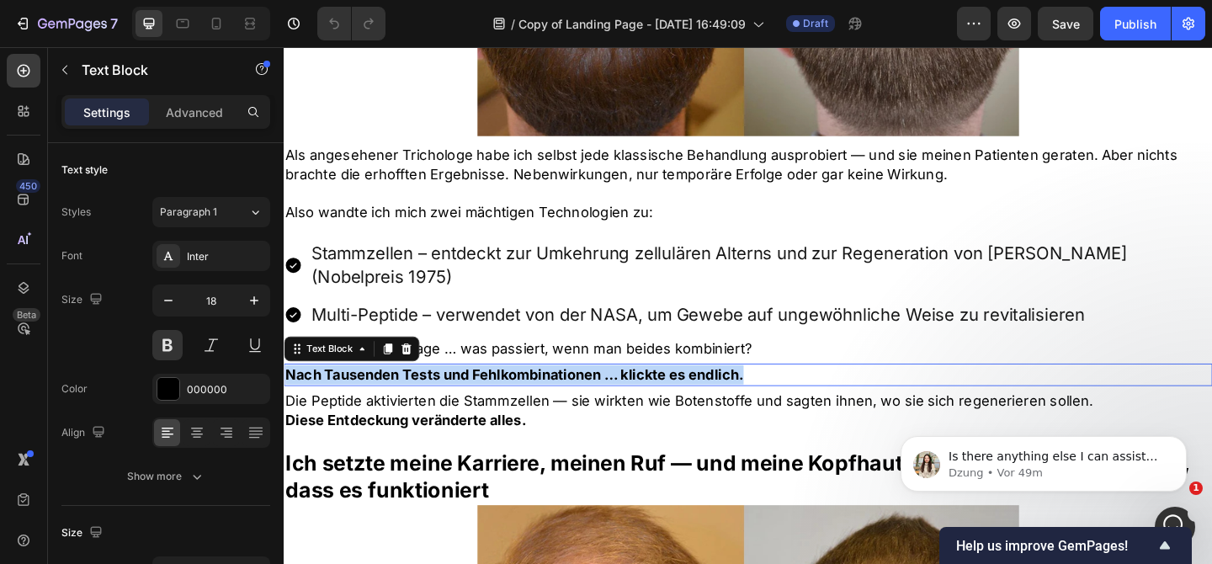
click at [683, 393] on p "Nach Tausenden Tests und Fehlkombinationen … klickte es endlich." at bounding box center [788, 403] width 1007 height 21
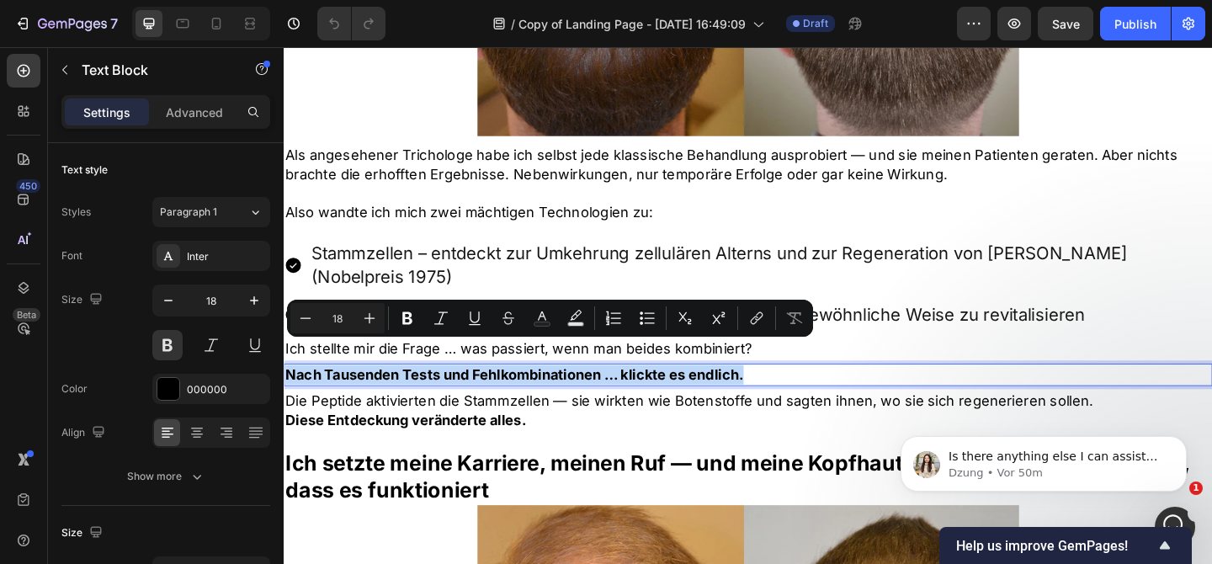
click at [530, 326] on p "Multi-Peptide – verwendet von der NASA, um Gewebe auf ungewöhnliche Weise zu re…" at bounding box center [802, 339] width 978 height 26
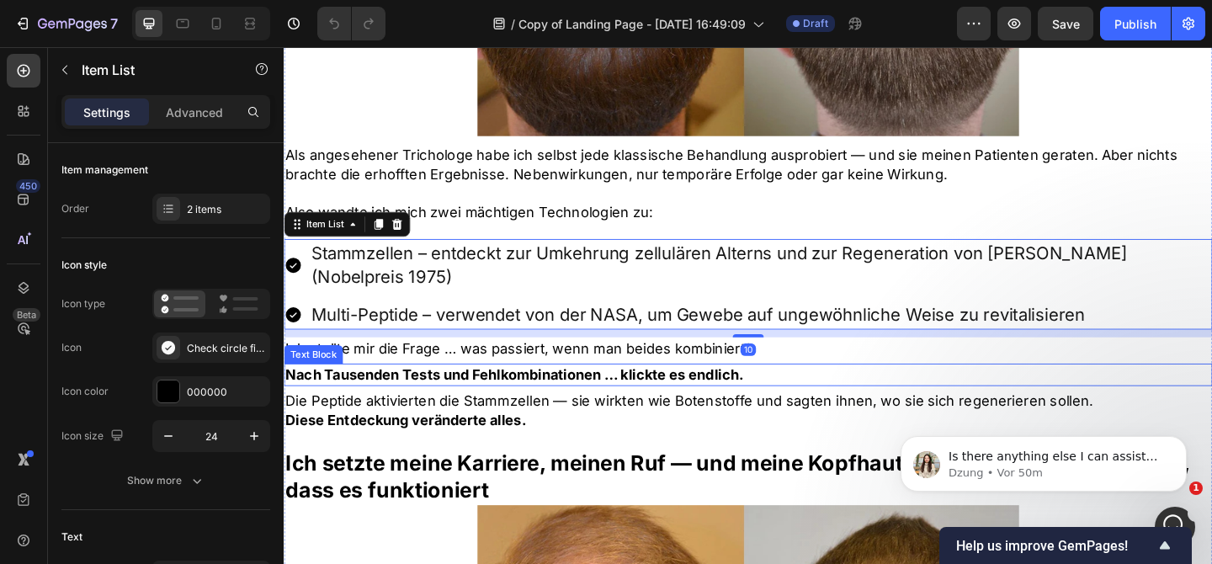
click at [484, 393] on p "Nach Tausenden Tests und Fehlkombinationen … klickte es endlich." at bounding box center [788, 403] width 1007 height 21
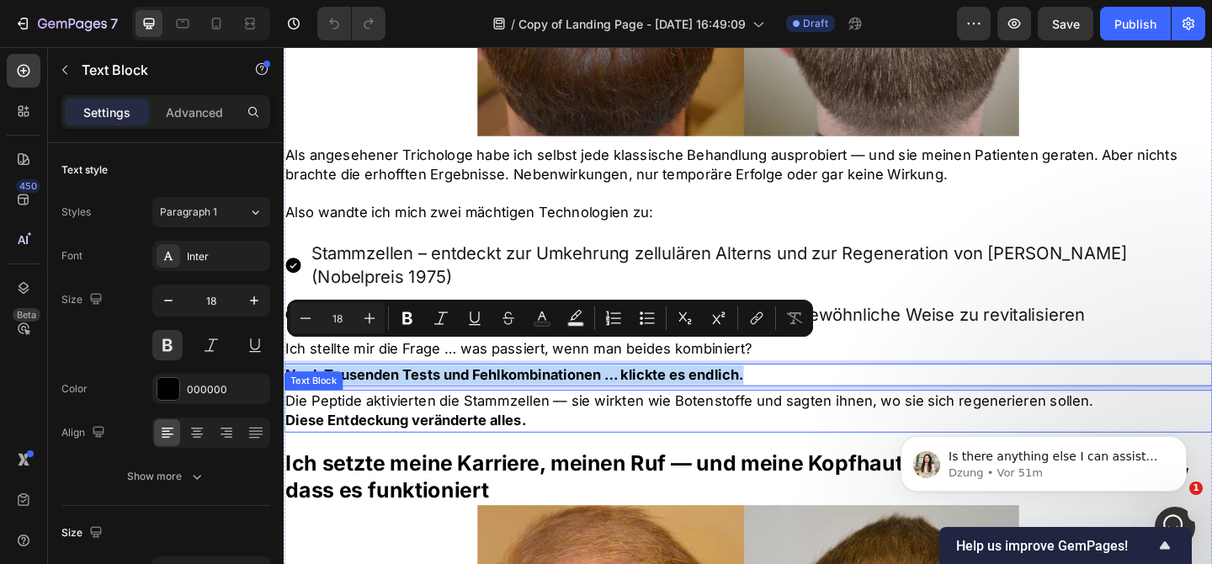
click at [610, 422] on p "Die Peptide aktivierten die Stammzellen — sie wirkten wie Botenstoffe und sagte…" at bounding box center [788, 432] width 1007 height 21
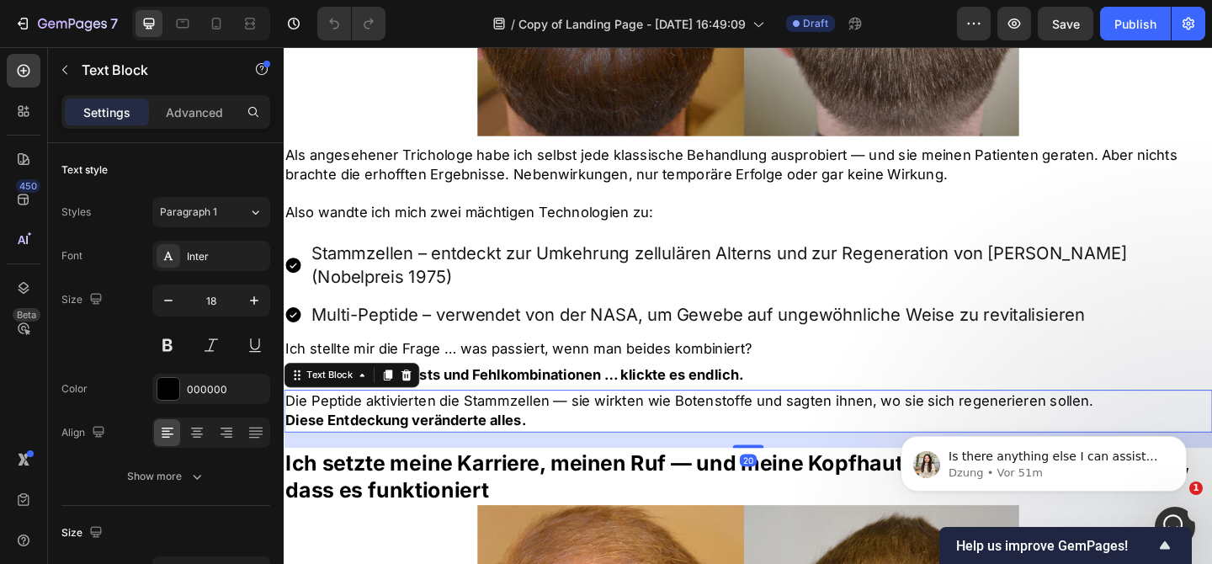
click at [610, 422] on p "Die Peptide aktivierten die Stammzellen — sie wirkten wie Botenstoffe und sagte…" at bounding box center [788, 432] width 1007 height 21
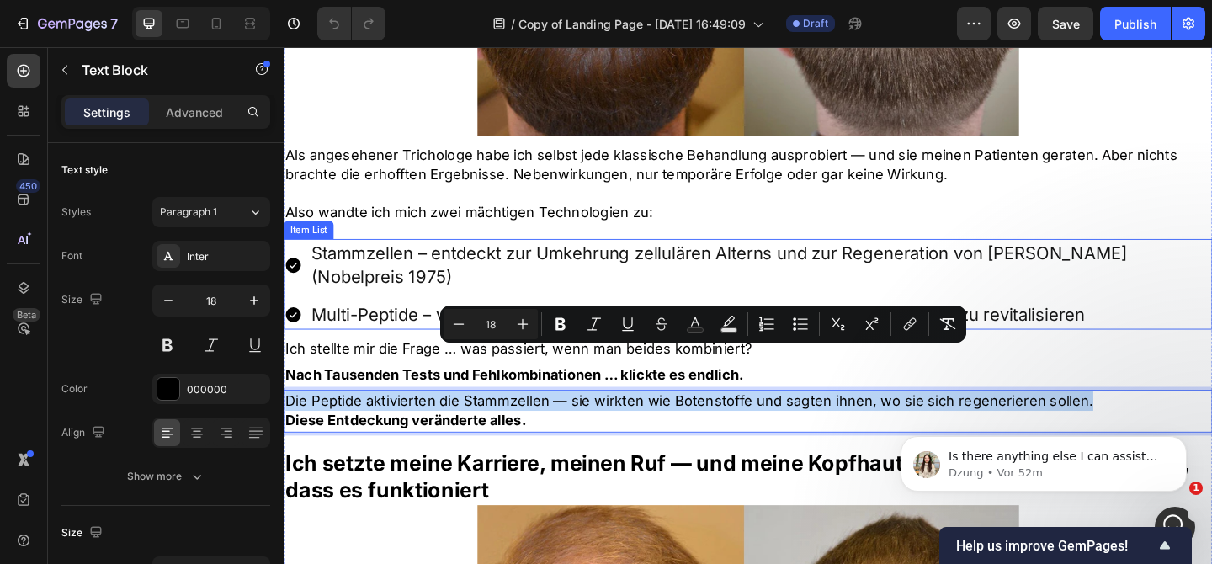
scroll to position [1803, 0]
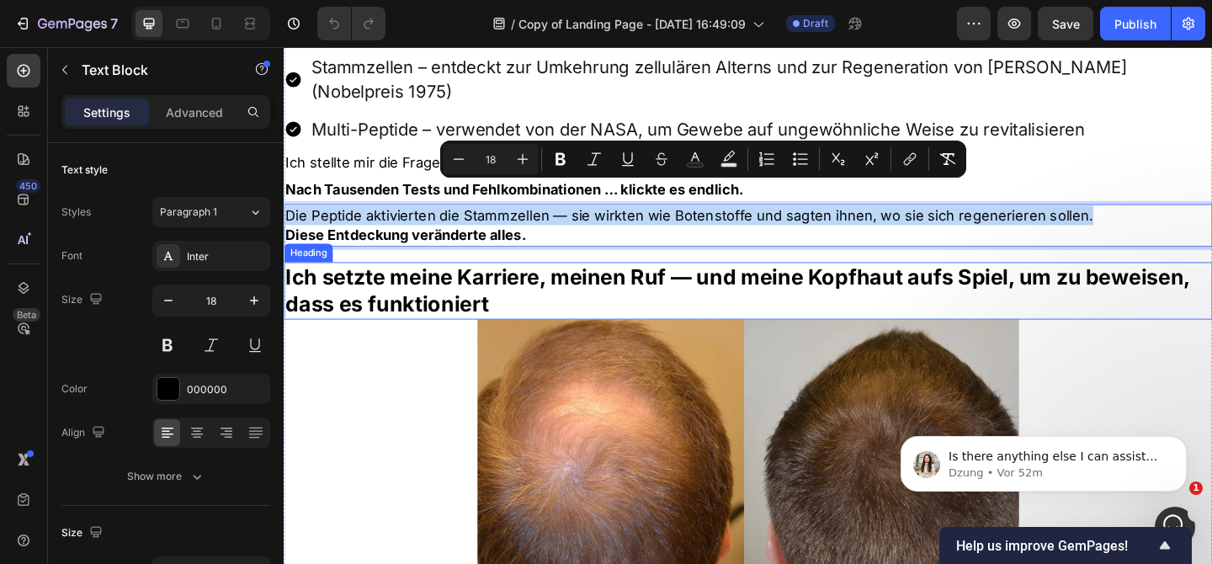
click at [522, 281] on h2 "Ich setzte meine Karriere, meinen Ruf — und meine Kopfhaut aufs Spiel, um zu be…" at bounding box center [789, 312] width 1010 height 62
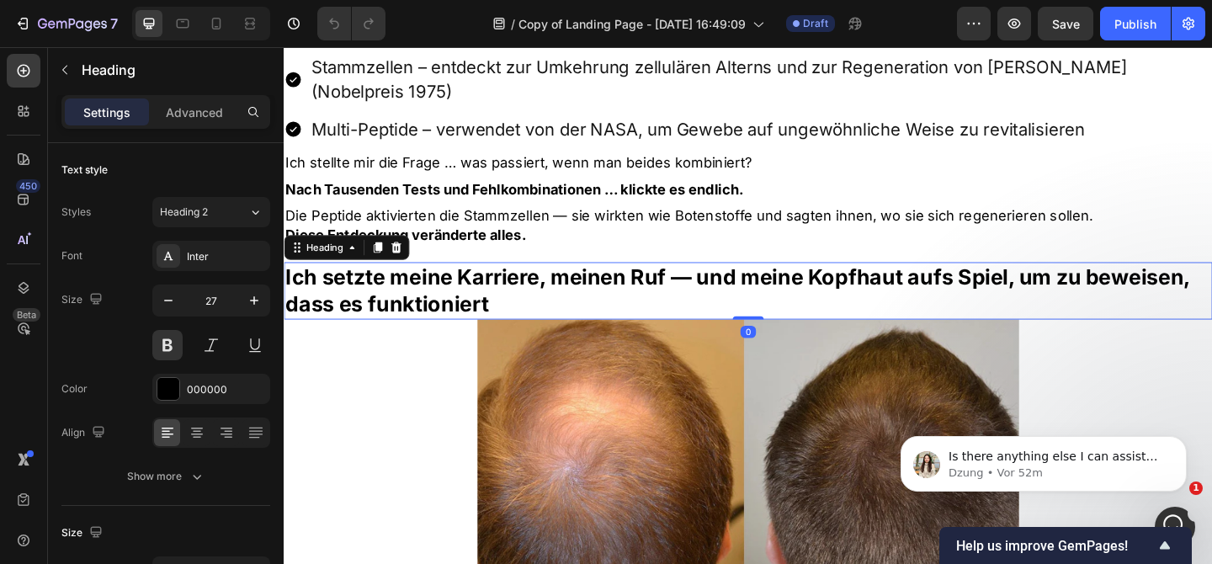
click at [522, 283] on p "Ich setzte meine Karriere, meinen Ruf — und meine Kopfhaut aufs Spiel, um zu be…" at bounding box center [788, 312] width 1007 height 59
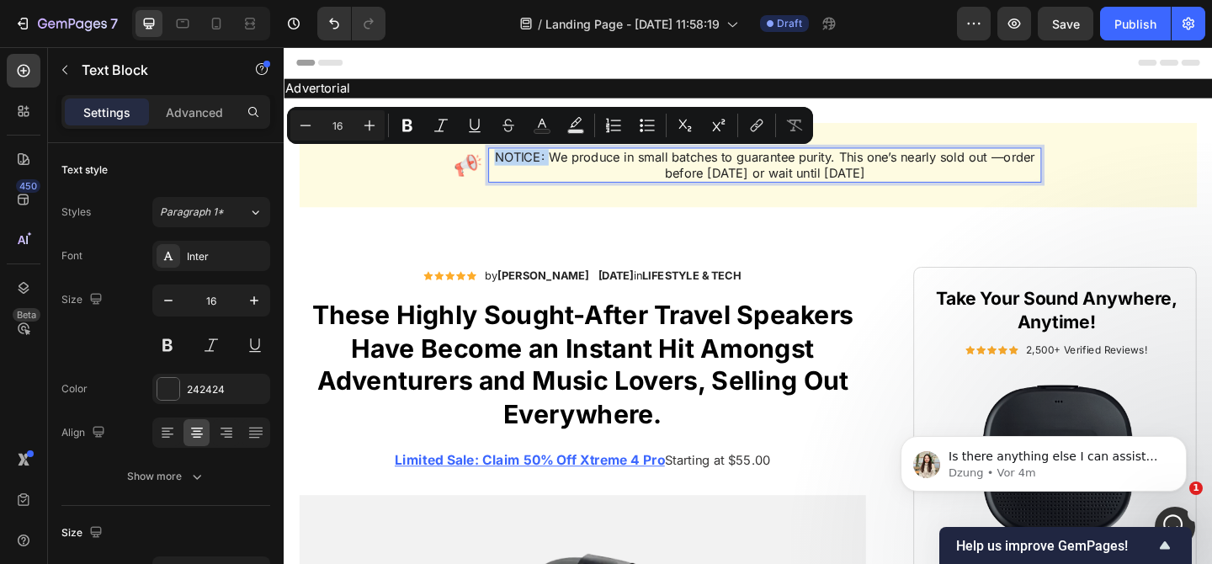
click at [629, 225] on div "Image NOTICE: We produce in small batches to guarantee purity. This one’s nearl…" at bounding box center [789, 178] width 1010 height 151
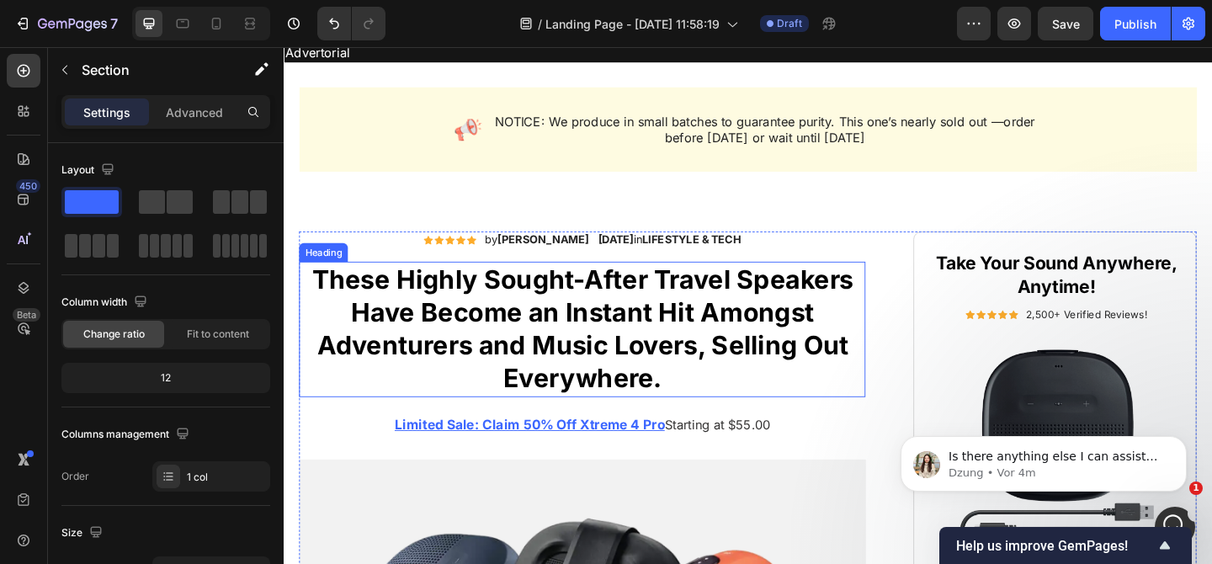
scroll to position [41, 0]
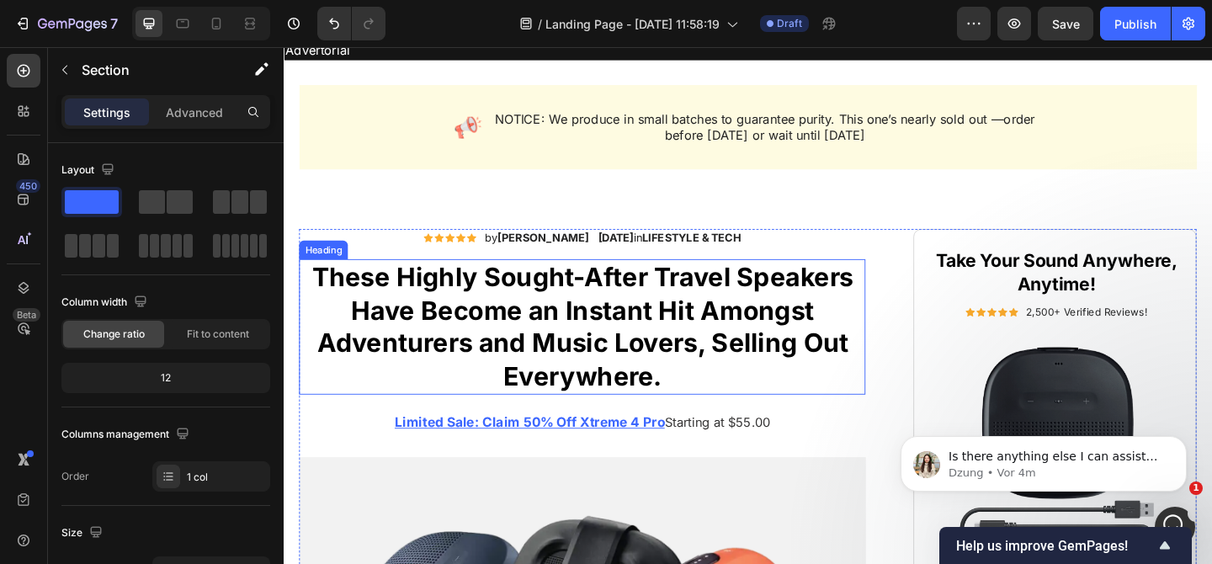
click at [582, 365] on h1 "These Highly Sought-After Travel Speakers Have Become an Instant Hit Amongst Ad…" at bounding box center [608, 352] width 616 height 148
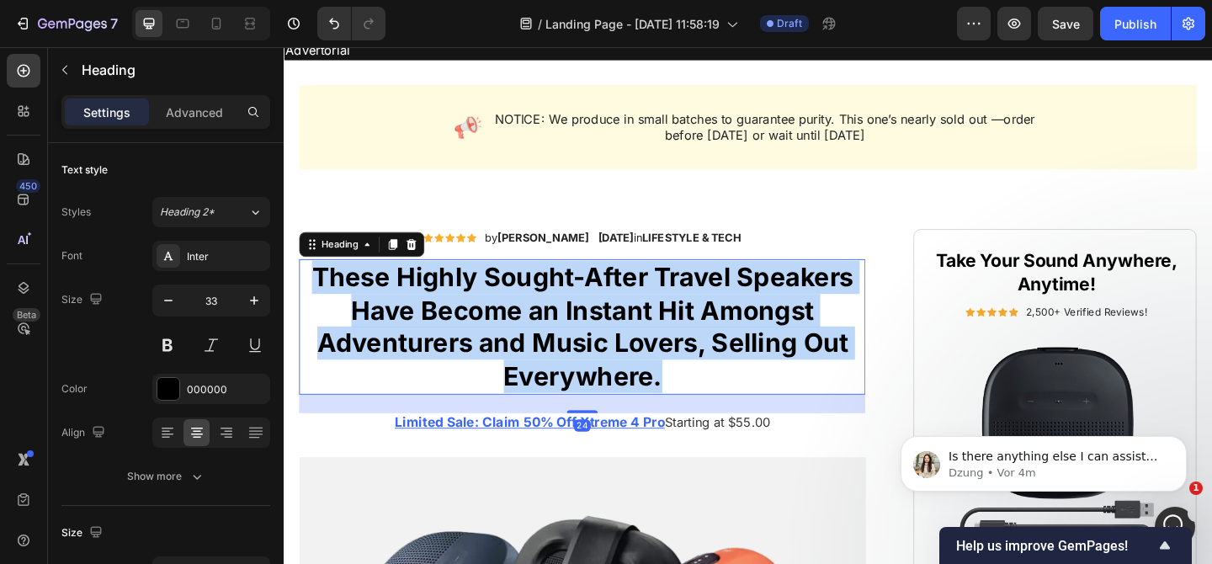
click at [582, 365] on p "These Highly Sought-After Travel Speakers Have Become an Instant Hit Amongst Ad…" at bounding box center [608, 351] width 613 height 145
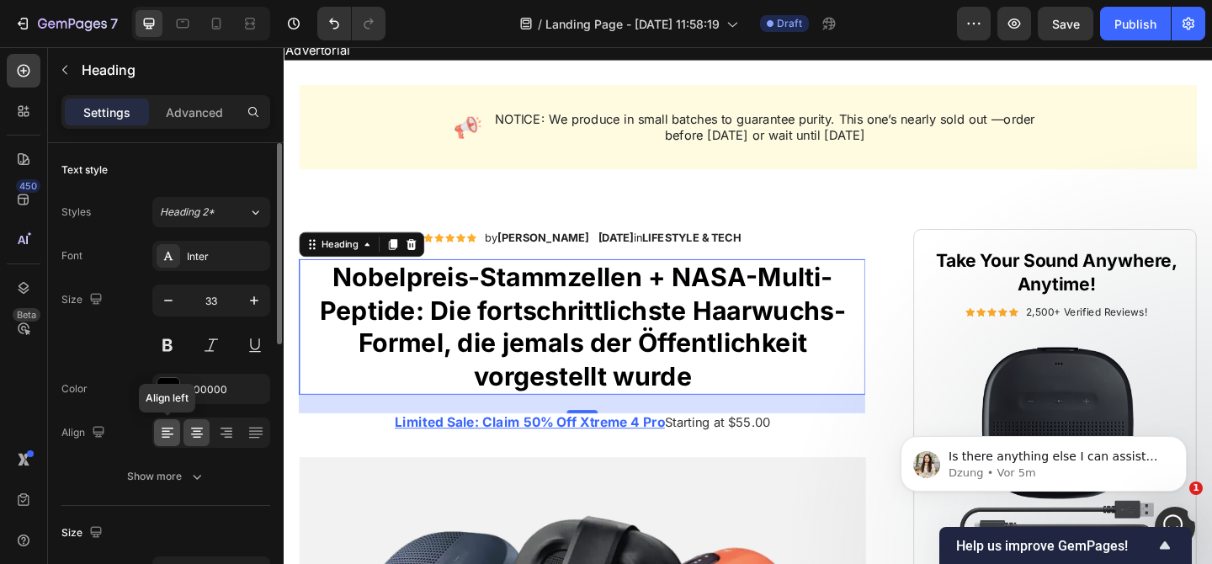
click at [172, 430] on icon at bounding box center [167, 432] width 17 height 17
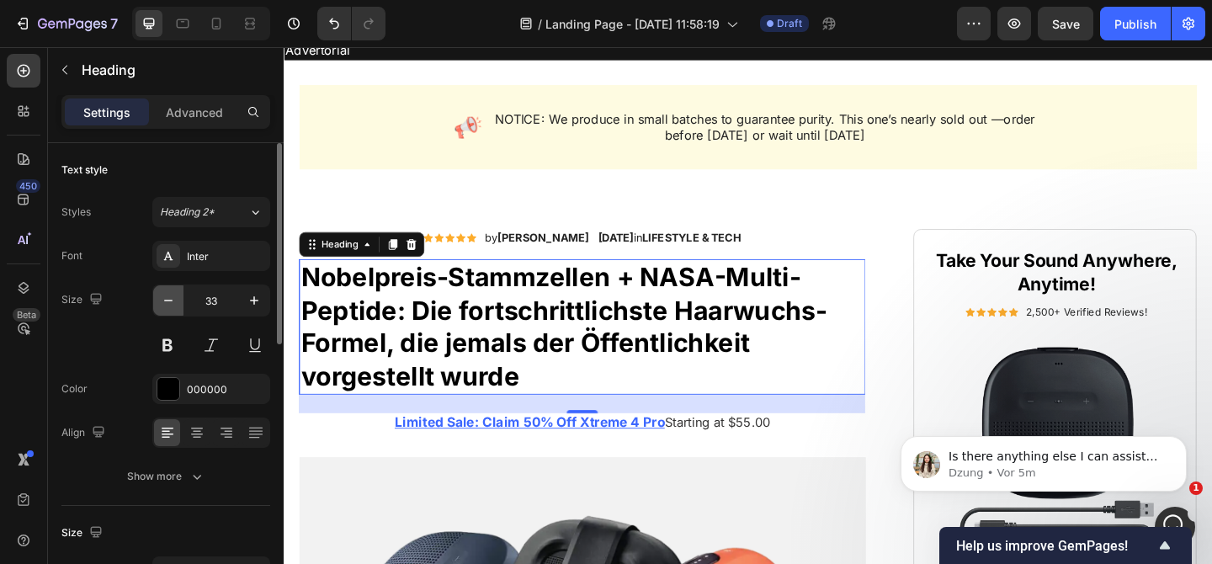
click at [173, 300] on icon "button" at bounding box center [168, 300] width 17 height 17
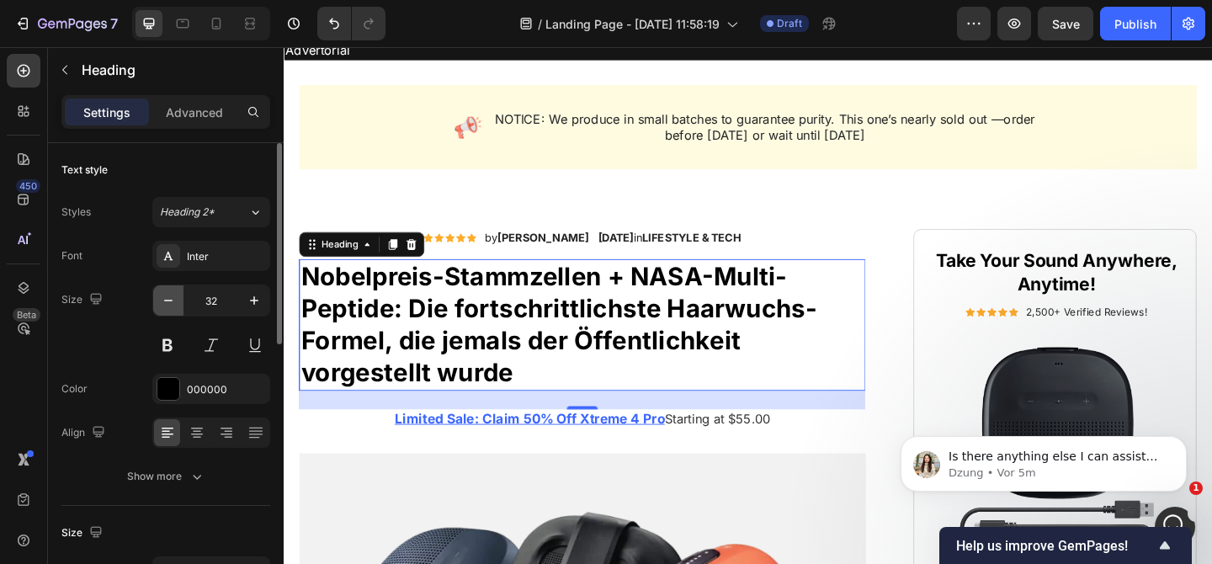
click at [173, 300] on icon "button" at bounding box center [168, 300] width 17 height 17
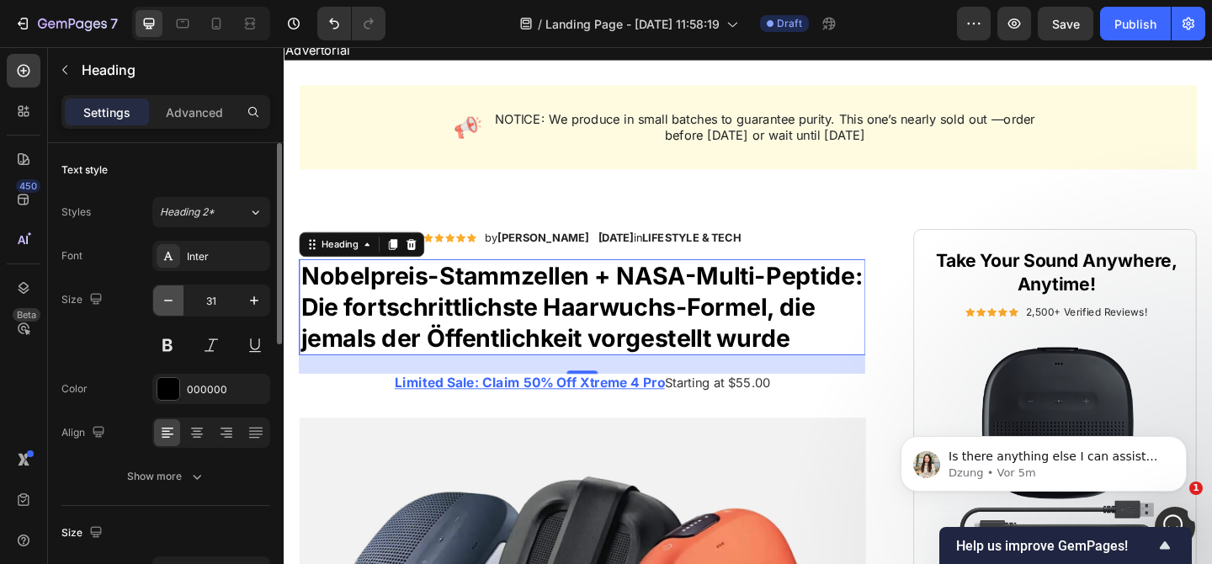
click at [173, 300] on icon "button" at bounding box center [168, 300] width 17 height 17
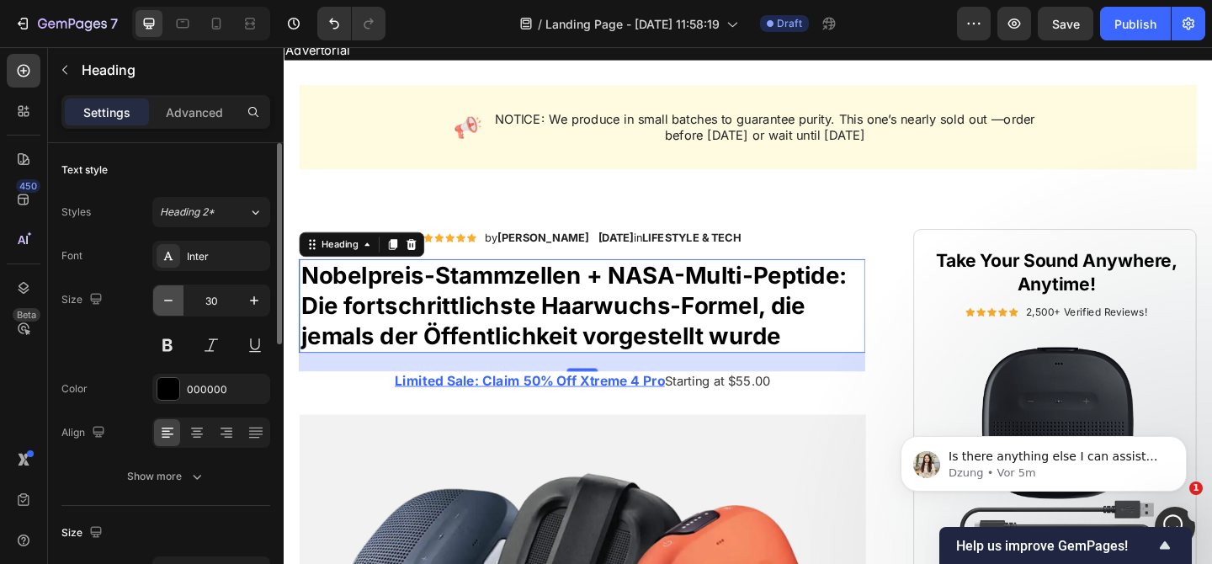
click at [173, 300] on icon "button" at bounding box center [168, 300] width 17 height 17
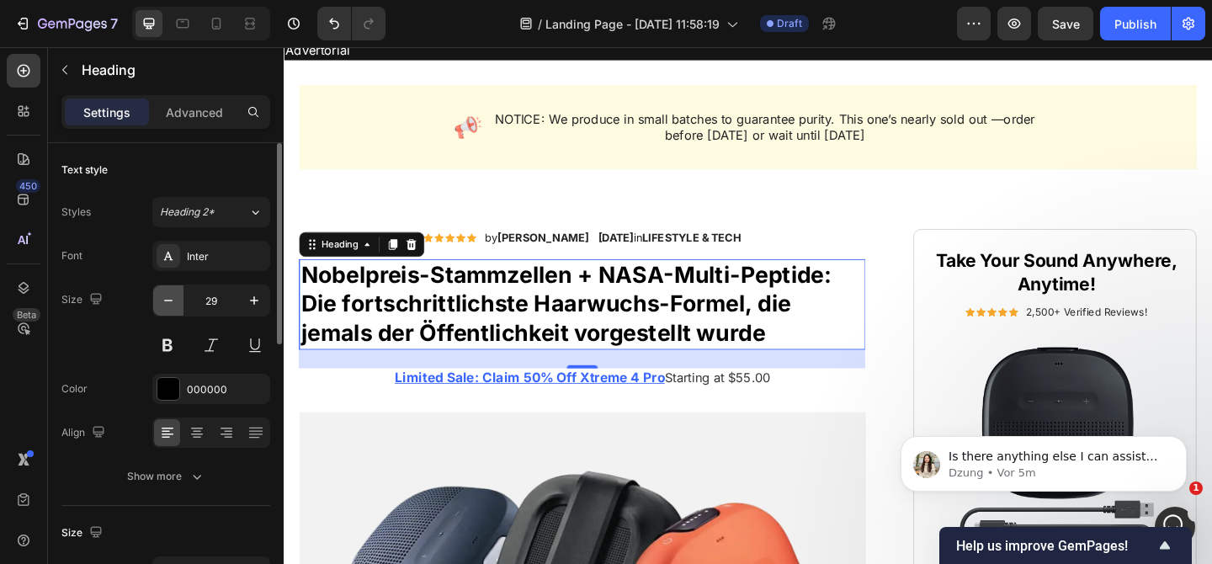
click at [173, 300] on icon "button" at bounding box center [168, 300] width 17 height 17
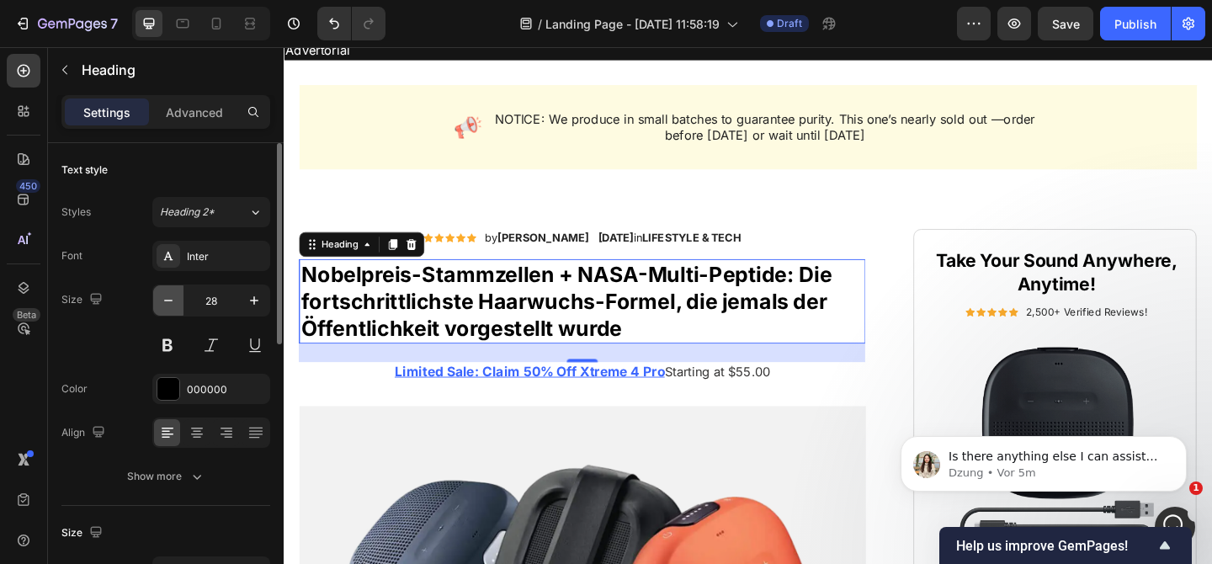
type input "27"
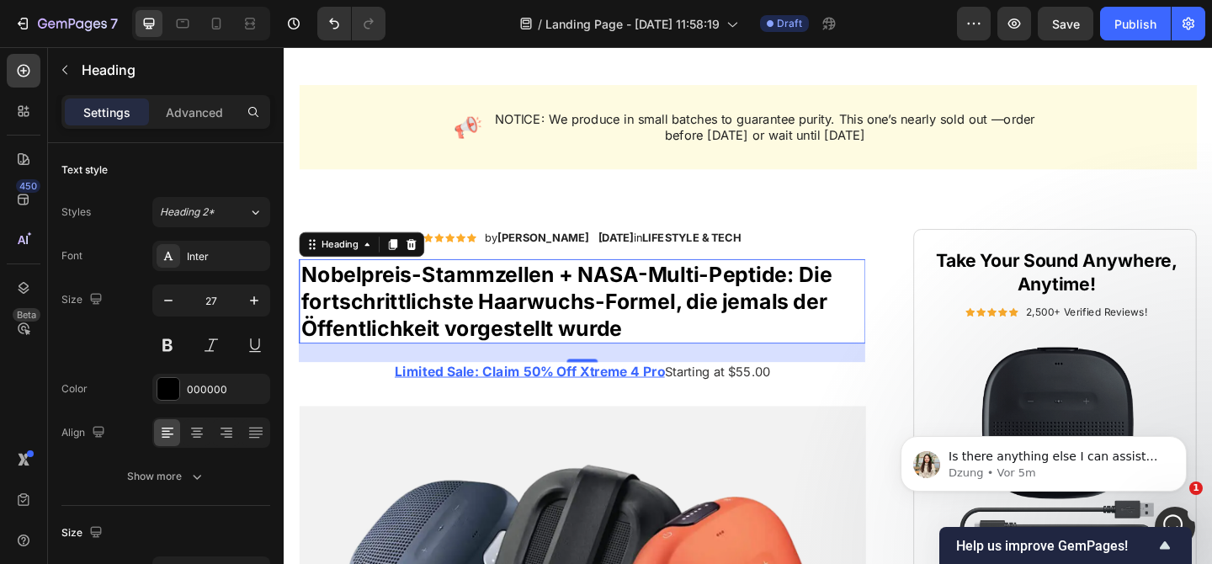
scroll to position [94, 0]
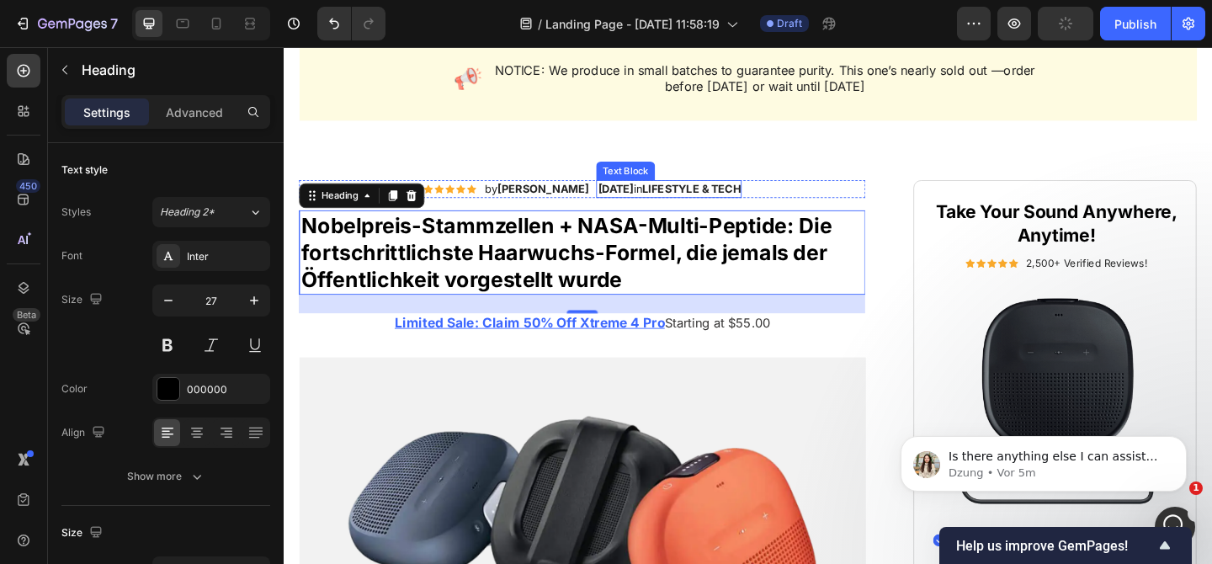
click at [782, 198] on div "[DATE] in LIFESTYLE & TECH" at bounding box center [703, 201] width 158 height 19
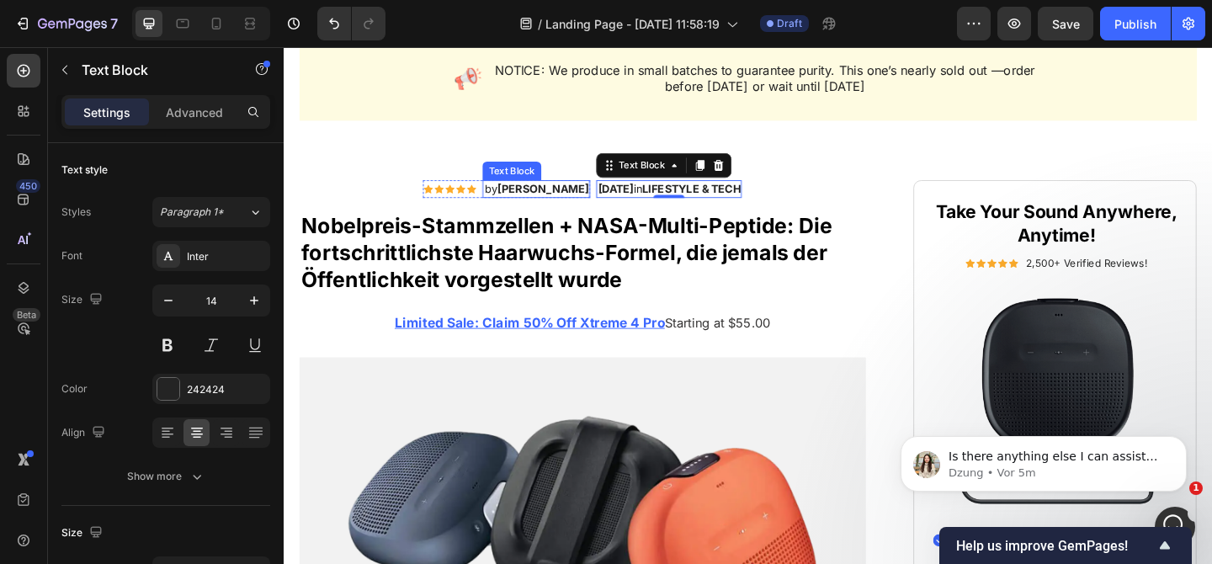
click at [502, 198] on p "by [PERSON_NAME]" at bounding box center [559, 201] width 114 height 15
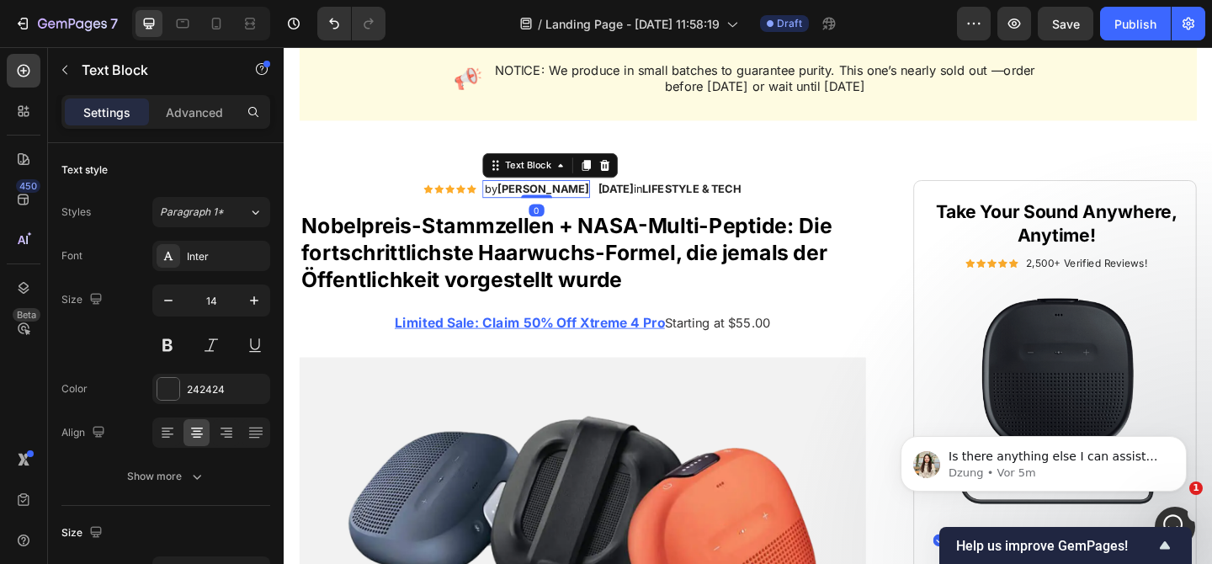
click at [502, 199] on p "by [PERSON_NAME]" at bounding box center [559, 201] width 114 height 15
click at [548, 199] on p "2679 Bewertungen" at bounding box center [559, 201] width 106 height 15
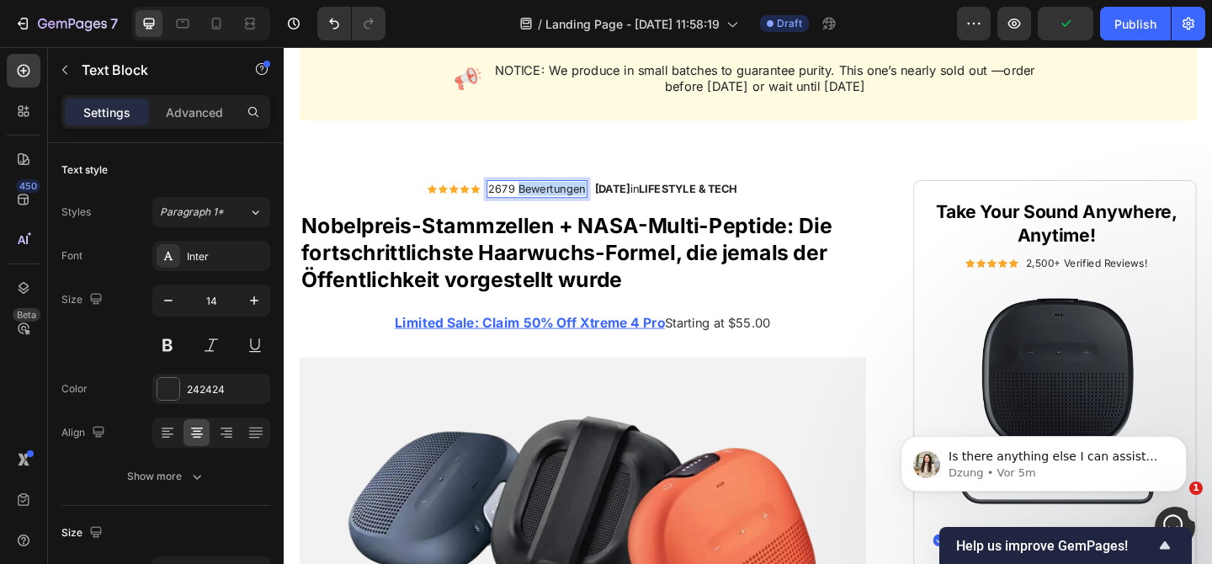
click at [548, 199] on p "2679 Bewertungen" at bounding box center [559, 201] width 106 height 15
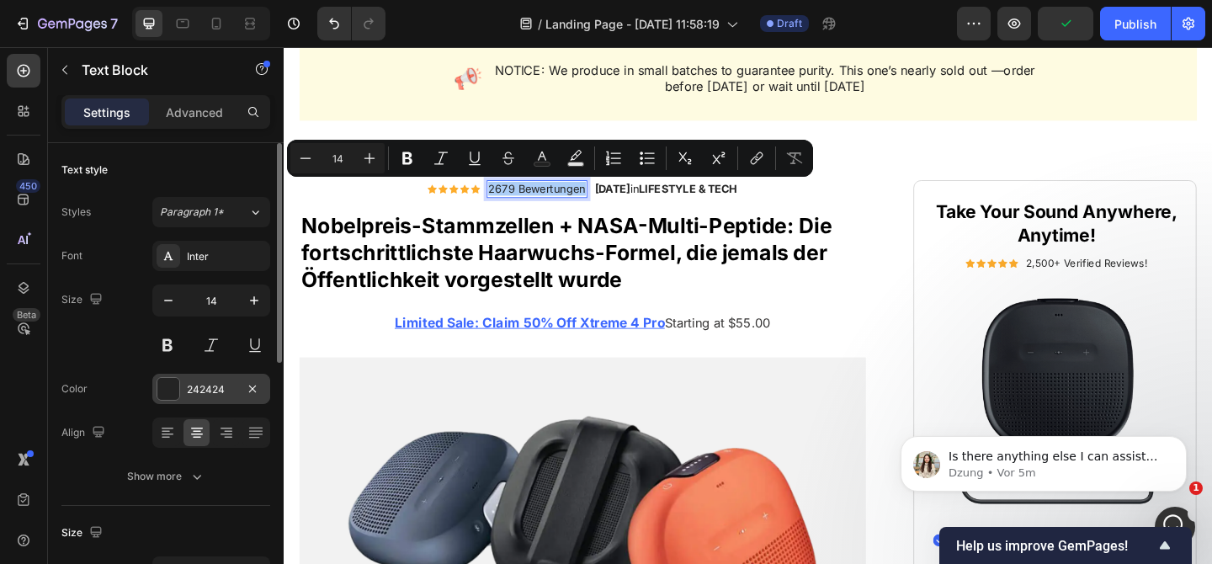
click at [205, 392] on div "242424" at bounding box center [211, 389] width 49 height 15
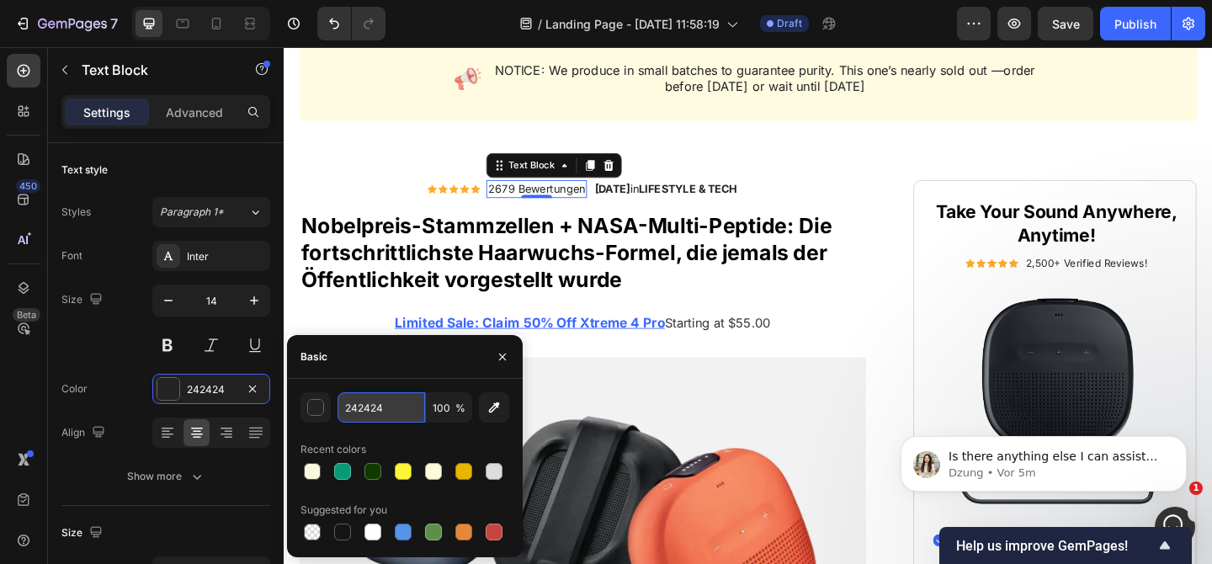
click at [401, 407] on input "242424" at bounding box center [381, 407] width 88 height 30
paste input "079A76"
type input "079A76"
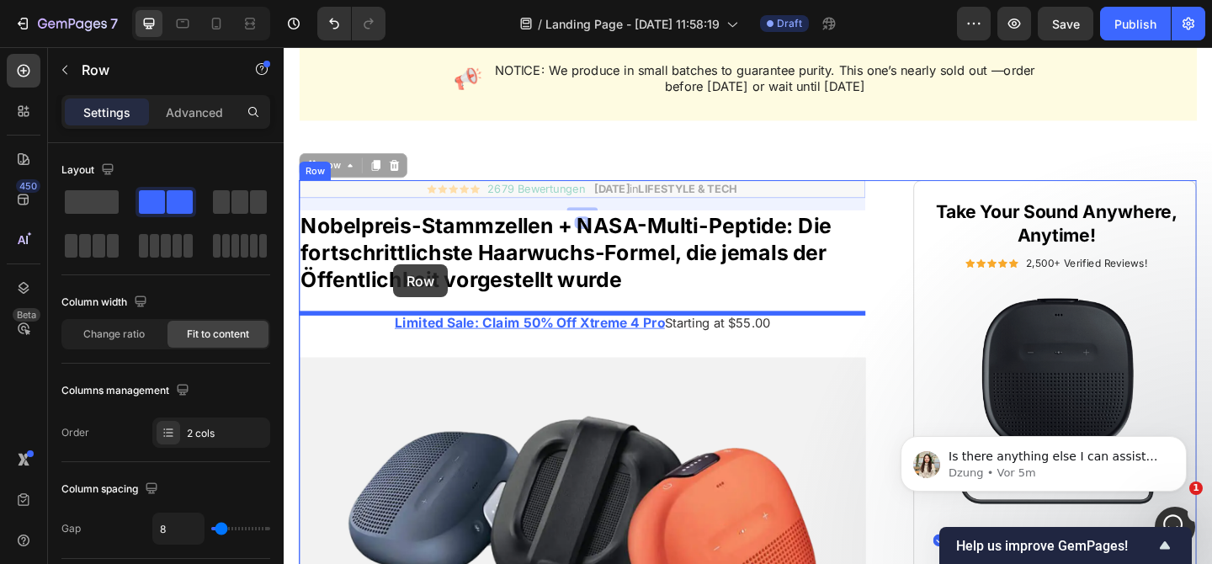
drag, startPoint x: 399, startPoint y: 199, endPoint x: 402, endPoint y: 283, distance: 84.2
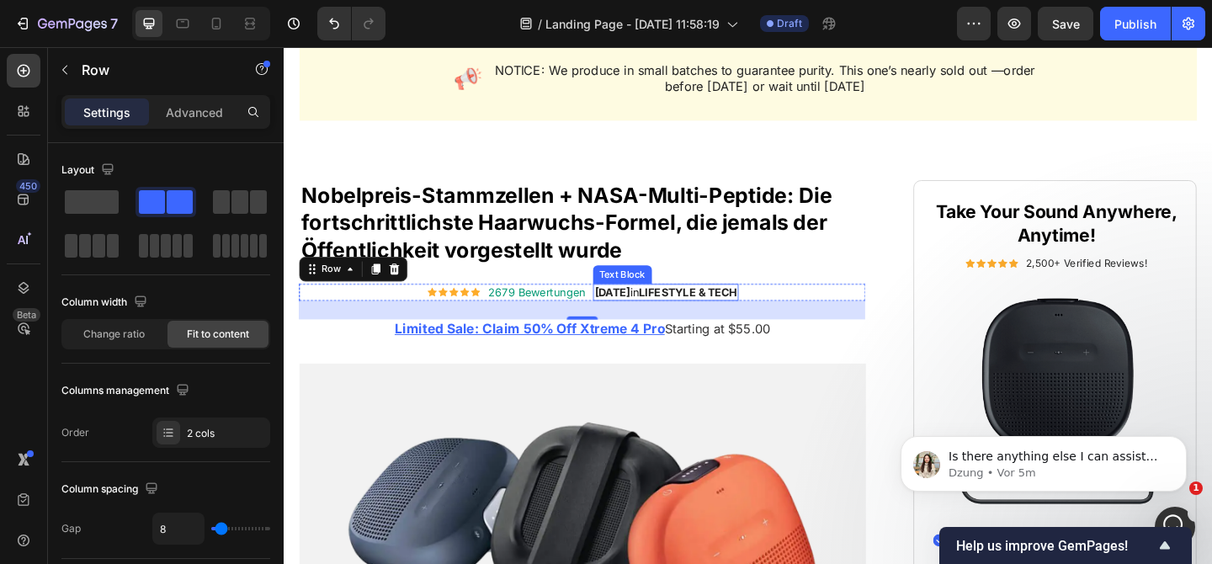
click at [635, 313] on strong "[DATE]" at bounding box center [641, 313] width 39 height 14
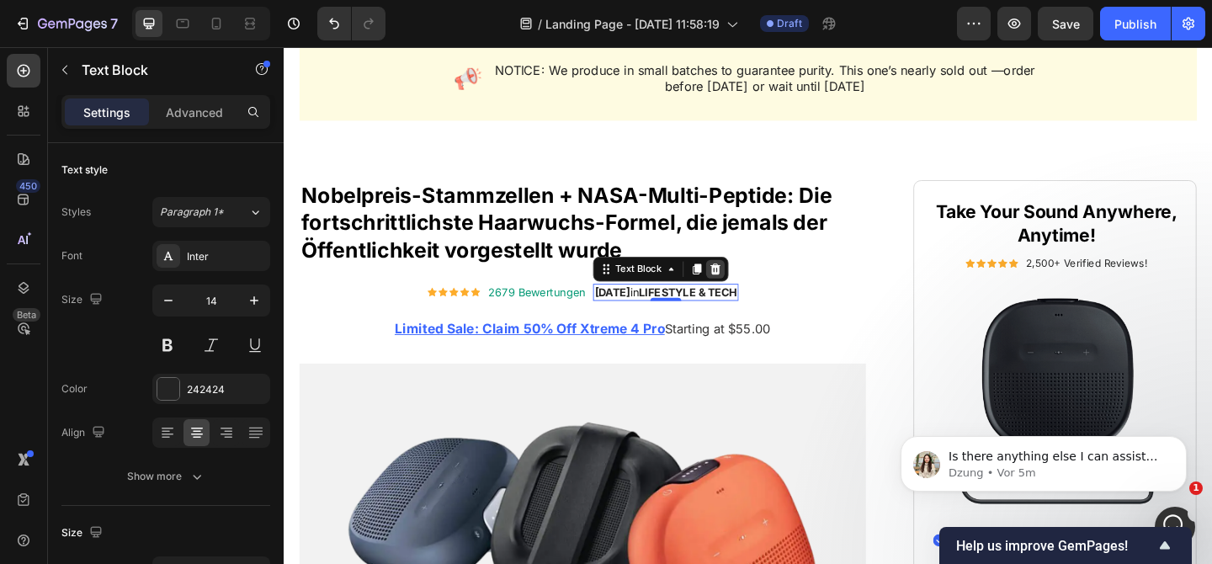
click at [747, 285] on icon at bounding box center [752, 289] width 11 height 12
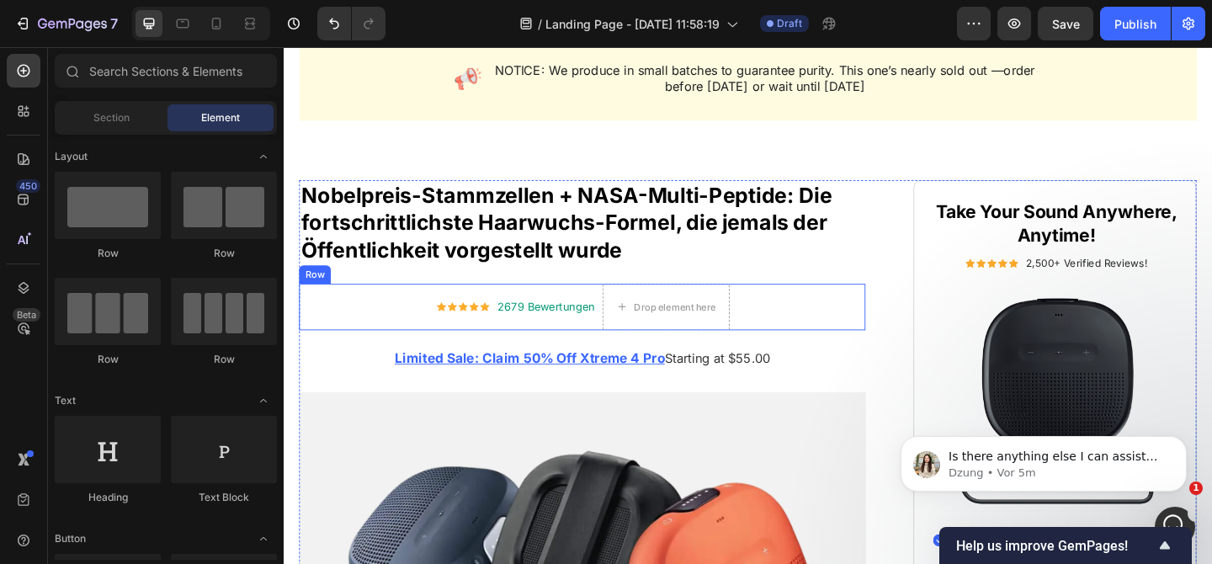
click at [412, 332] on div "Icon Icon Icon Icon Icon Icon List [STREET_ADDRESS] Drop element here Row" at bounding box center [608, 330] width 616 height 50
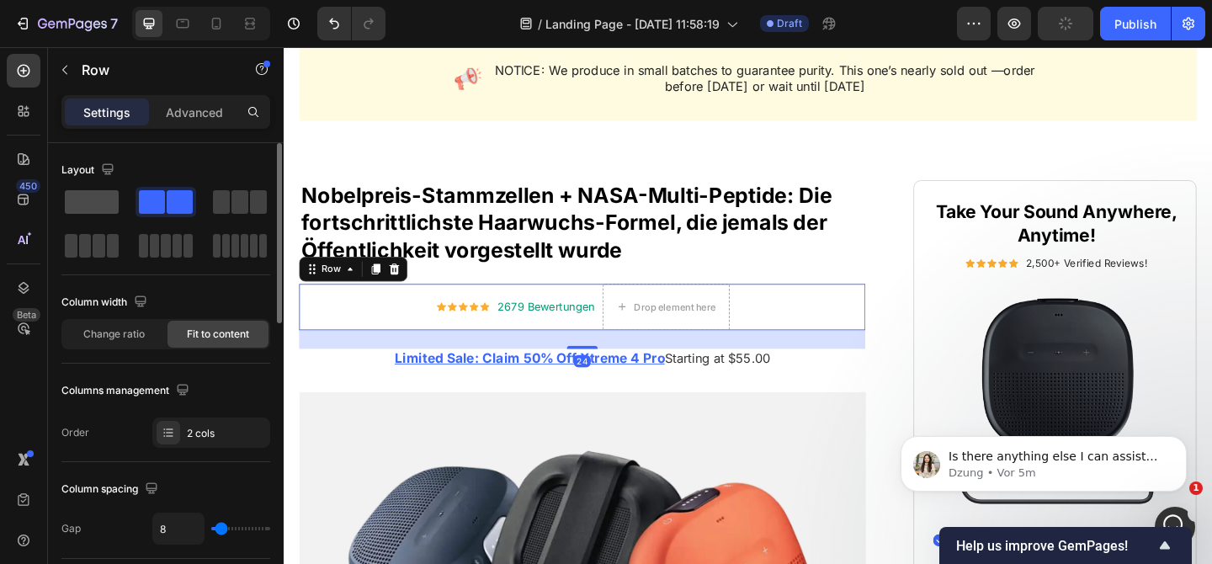
click at [89, 210] on span at bounding box center [92, 202] width 54 height 24
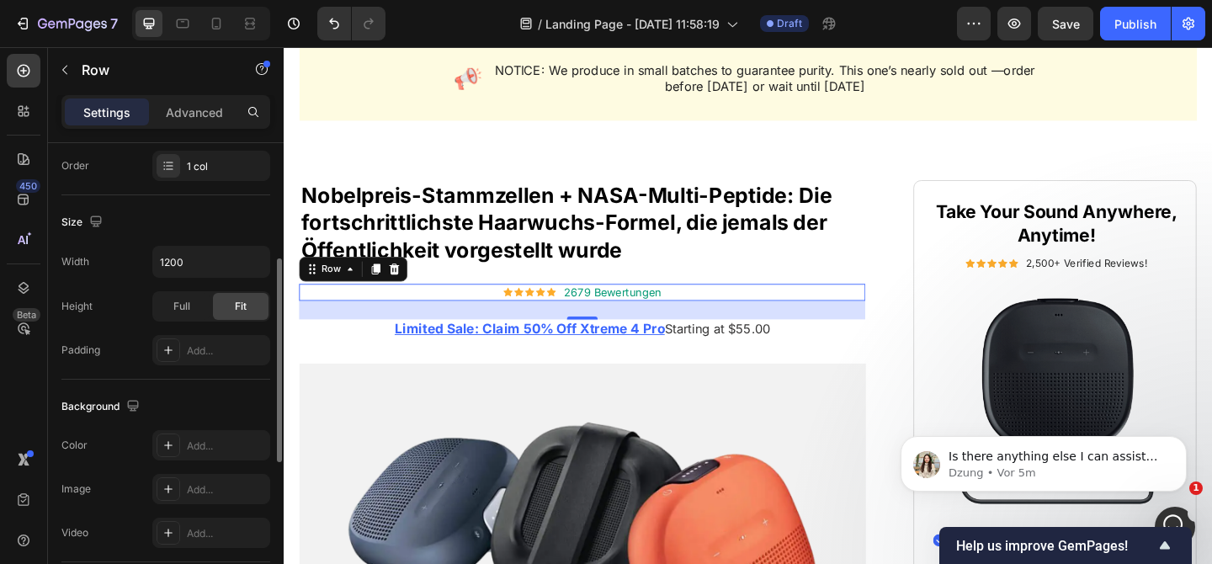
scroll to position [0, 0]
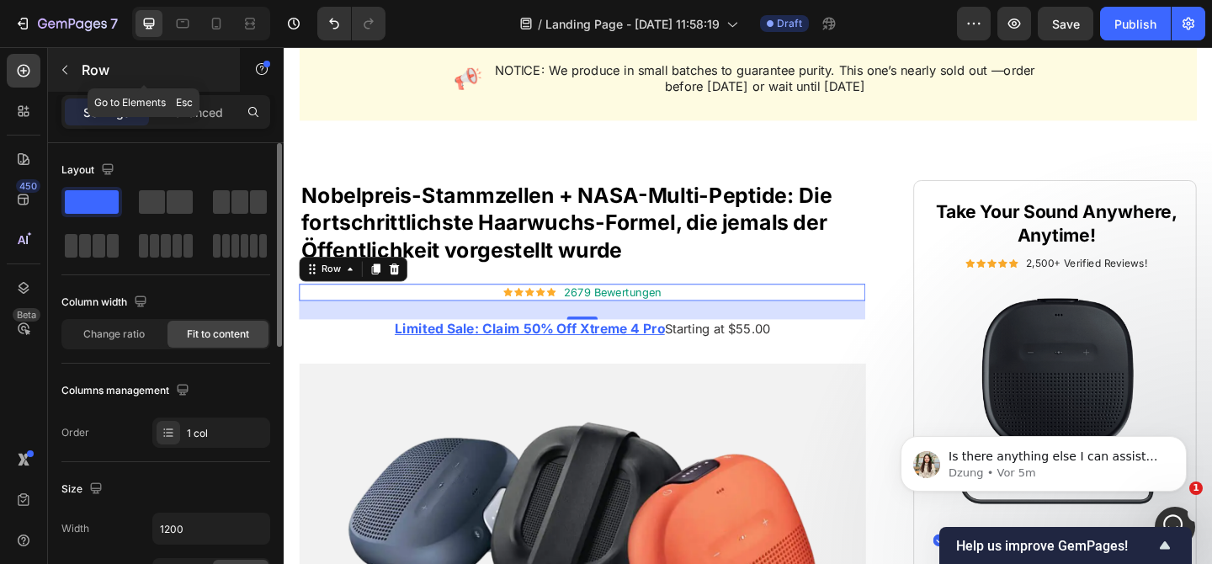
click at [78, 74] on div "Row" at bounding box center [144, 70] width 192 height 44
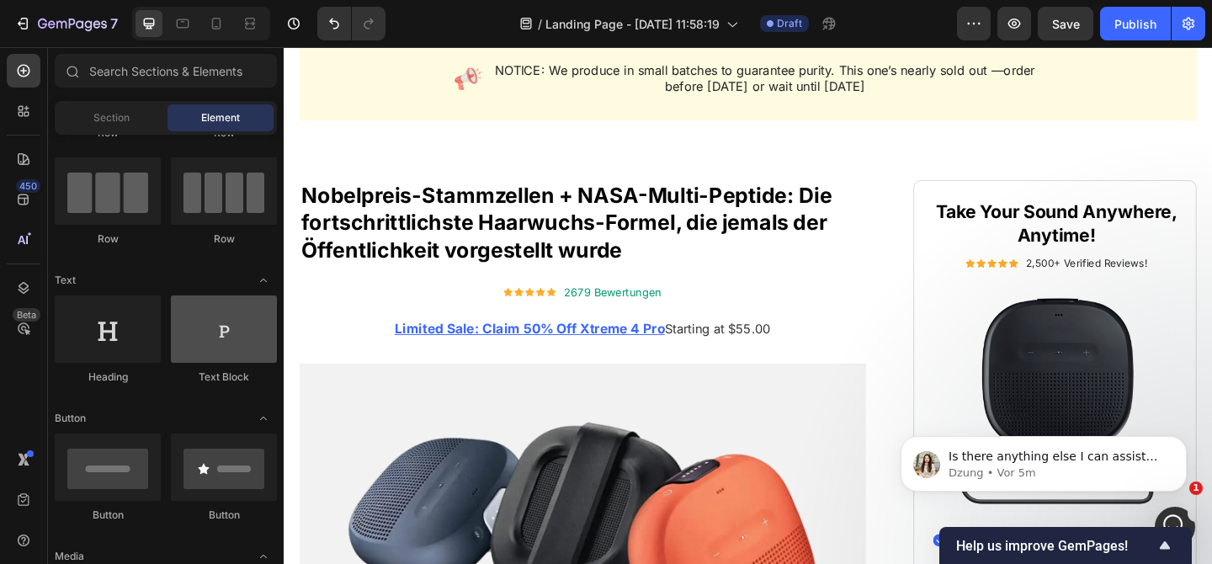
scroll to position [130, 0]
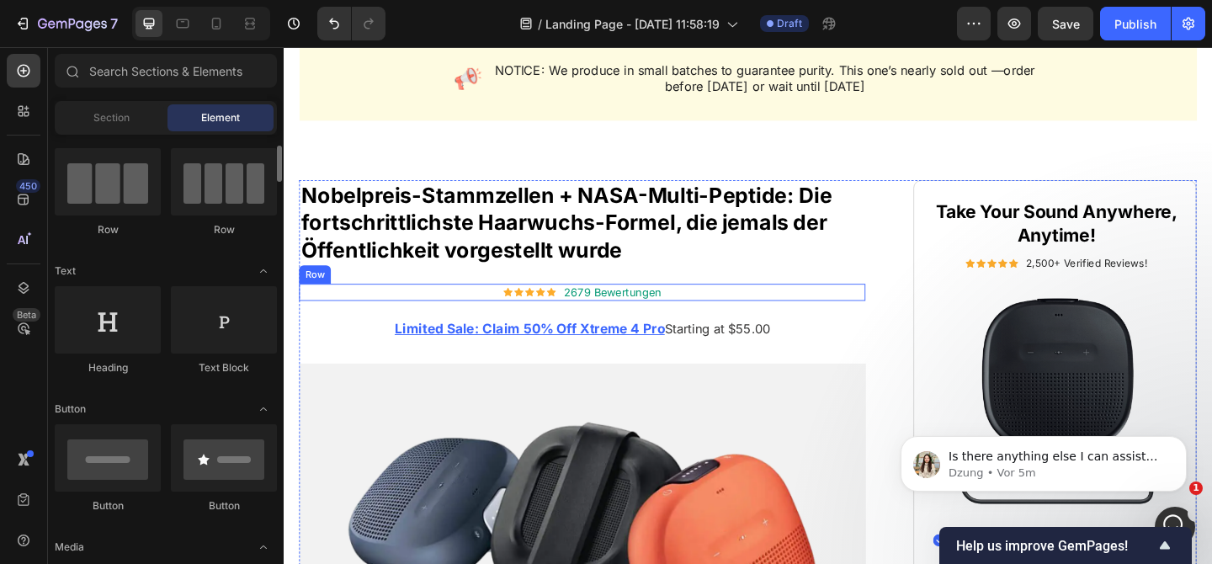
click at [380, 309] on div "Icon Icon Icon Icon Icon Icon List [STREET_ADDRESS]" at bounding box center [608, 314] width 616 height 19
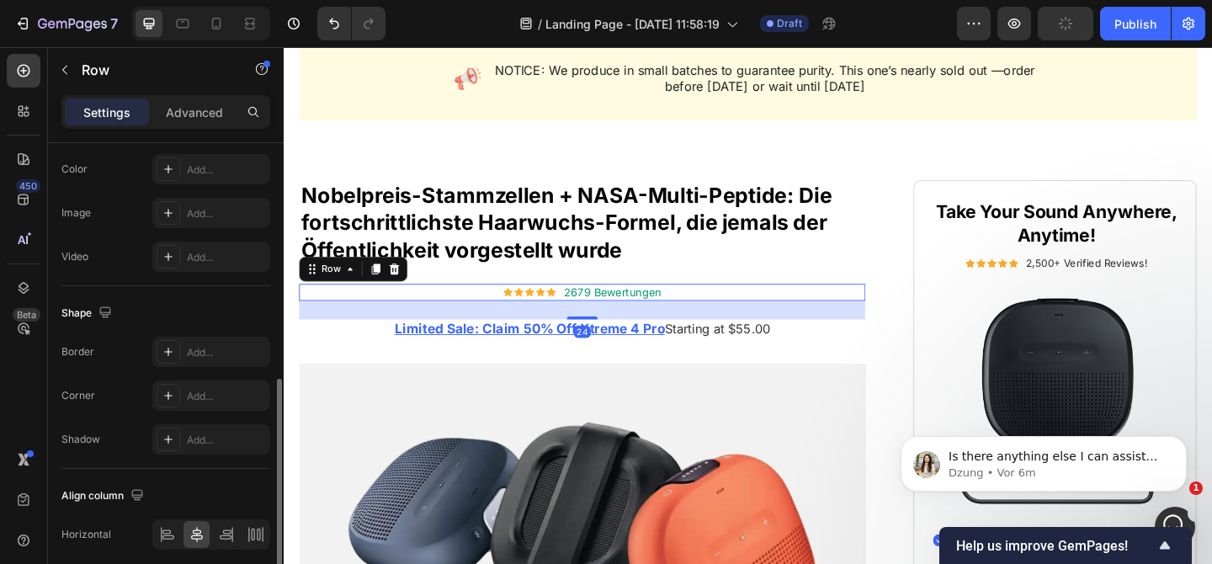
scroll to position [609, 0]
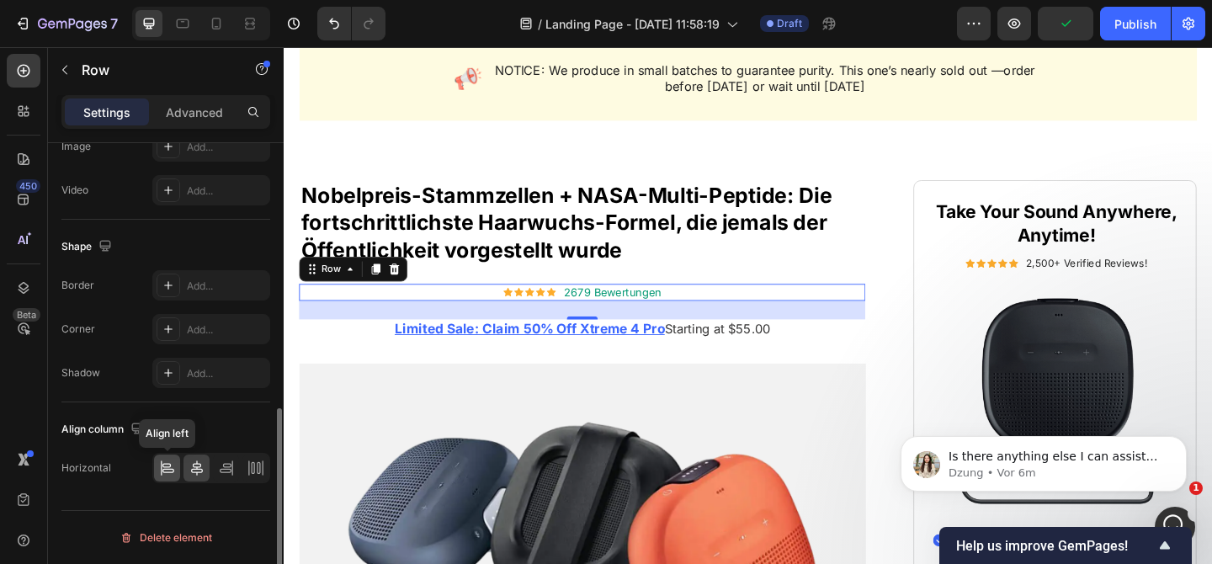
click at [162, 472] on icon at bounding box center [167, 468] width 17 height 17
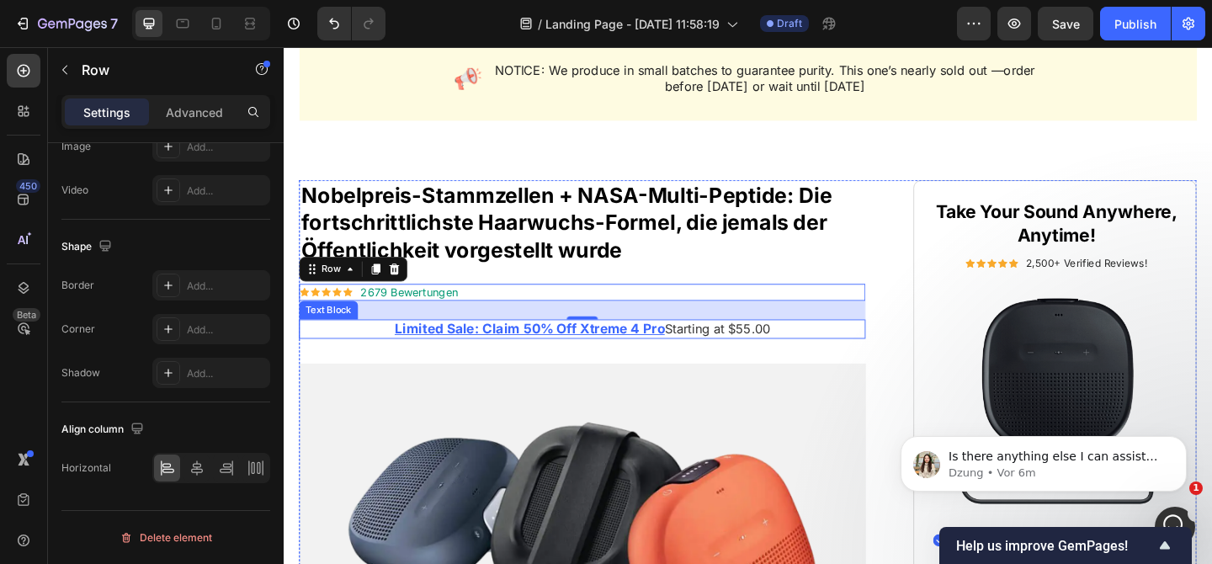
click at [373, 353] on p "Limited Sale: Claim 50% Off Xtreme 4 Pro Starting at $55.00" at bounding box center [608, 354] width 613 height 18
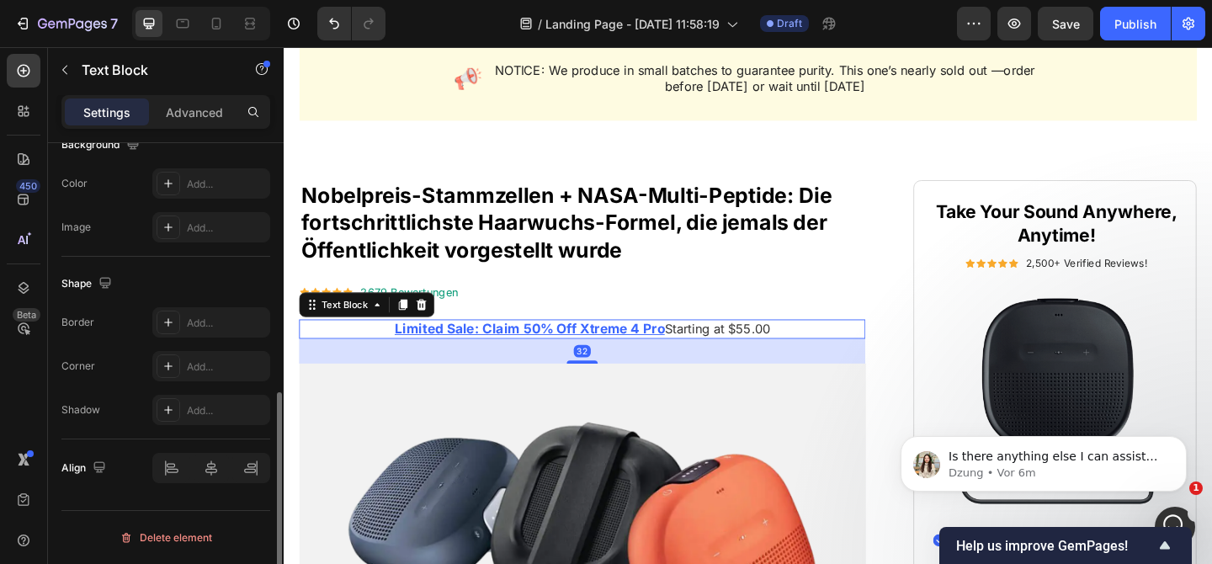
scroll to position [0, 0]
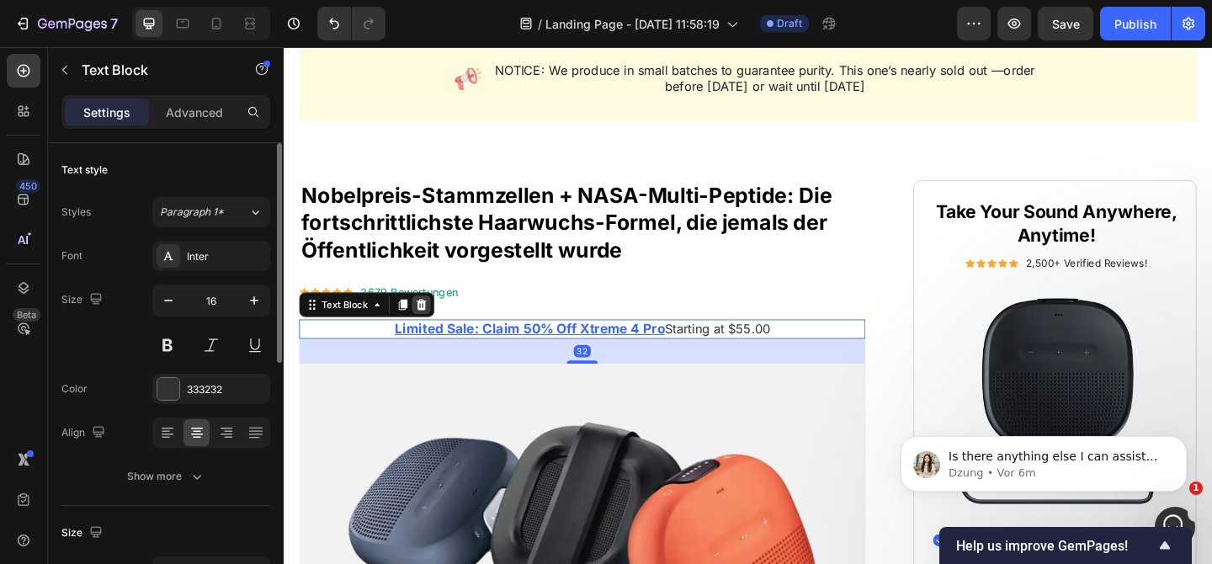
click at [436, 327] on icon at bounding box center [433, 327] width 11 height 12
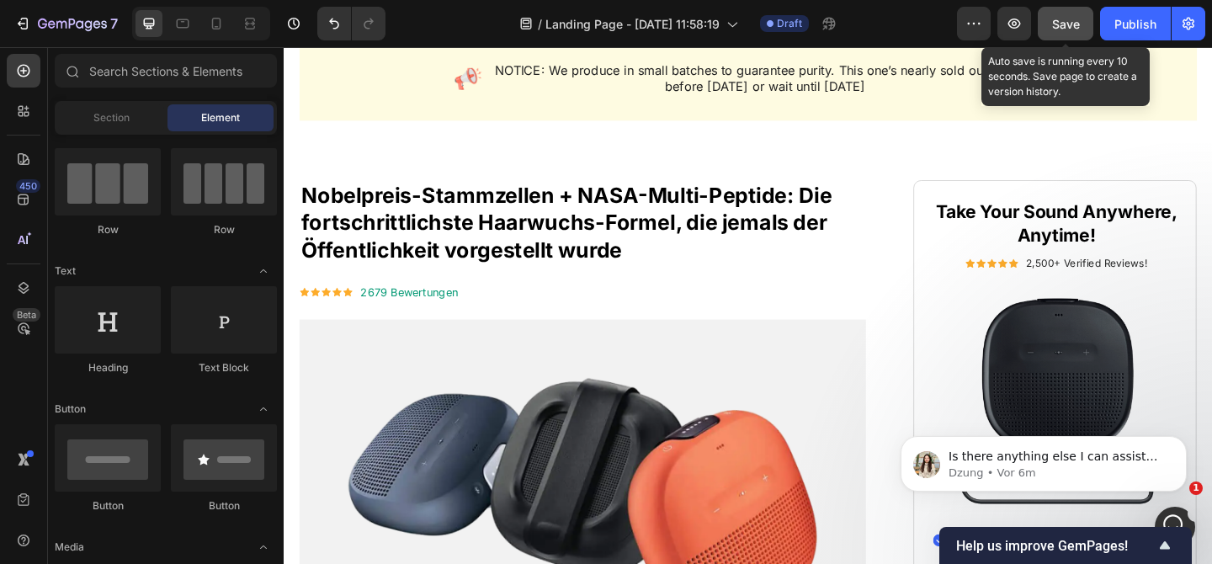
click at [1047, 24] on button "Save" at bounding box center [1066, 24] width 56 height 34
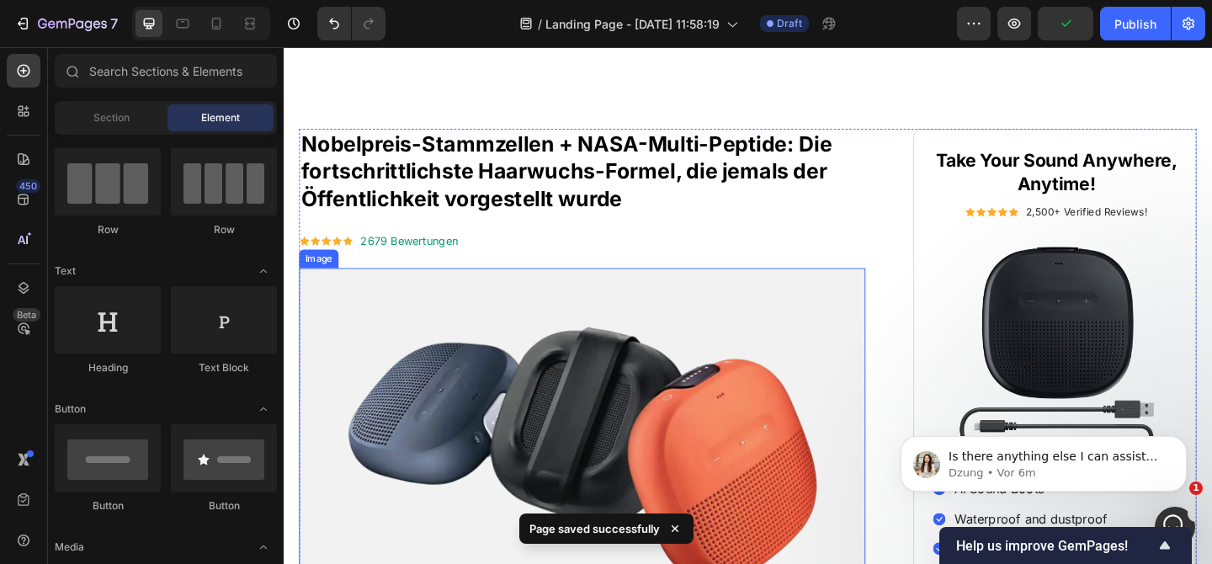
scroll to position [274, 0]
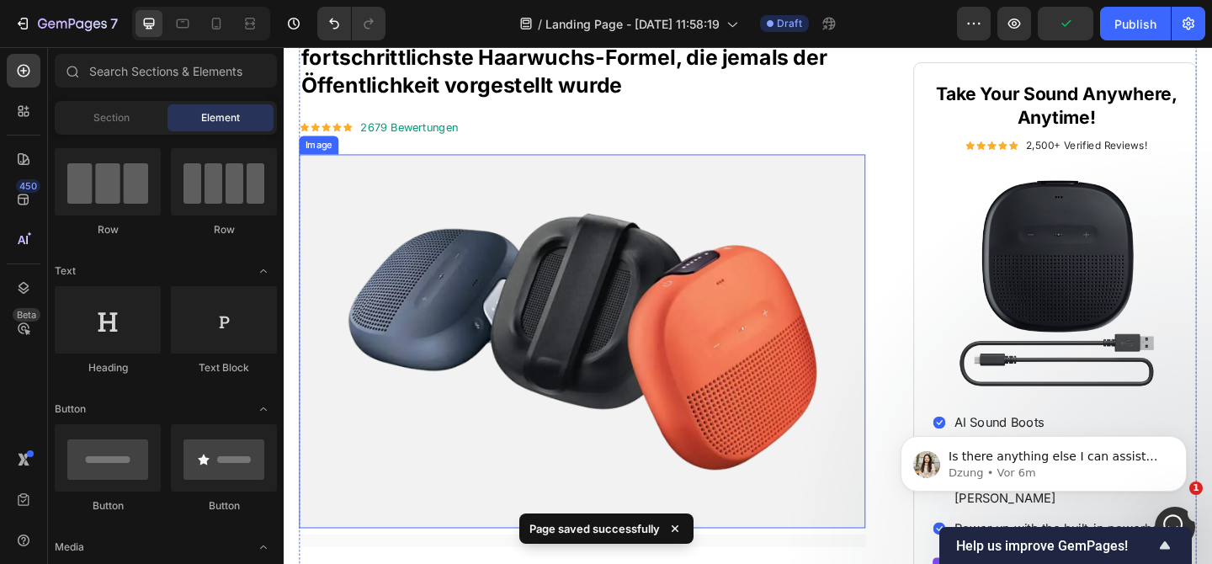
click at [762, 398] on img at bounding box center [608, 367] width 616 height 406
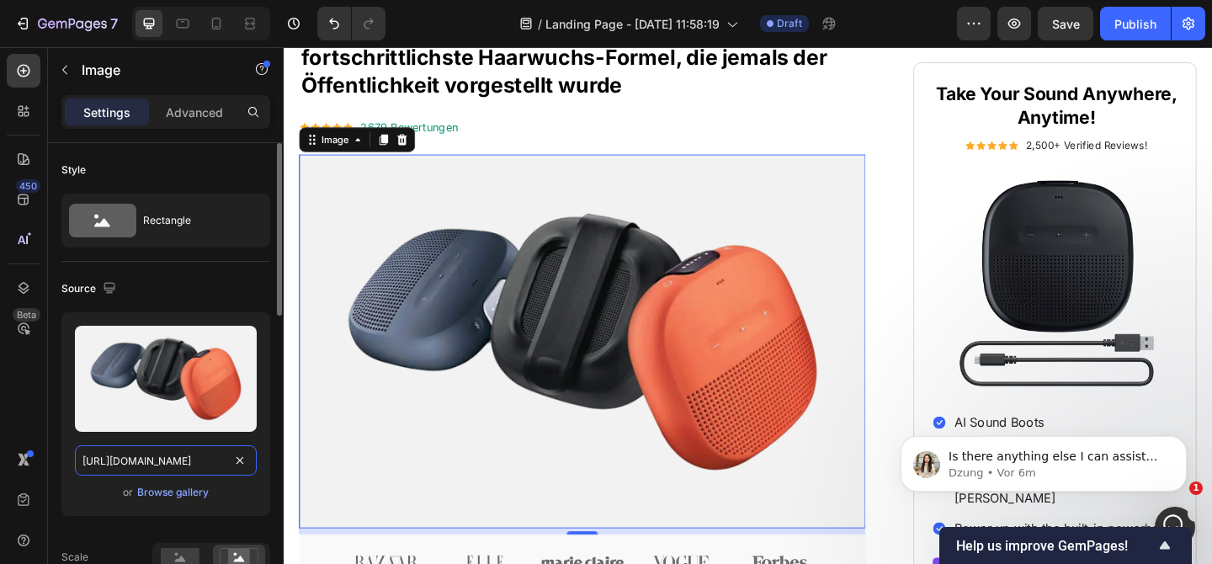
click at [213, 467] on input "https://cdn.shopify.com/s/files/1/0990/2489/6349/files/gempages_585980136390656…" at bounding box center [166, 460] width 182 height 30
paste input "48590f5a-b93f-4d57-b576-2b2ca3ec0401"
type input "[URL][DOMAIN_NAME]"
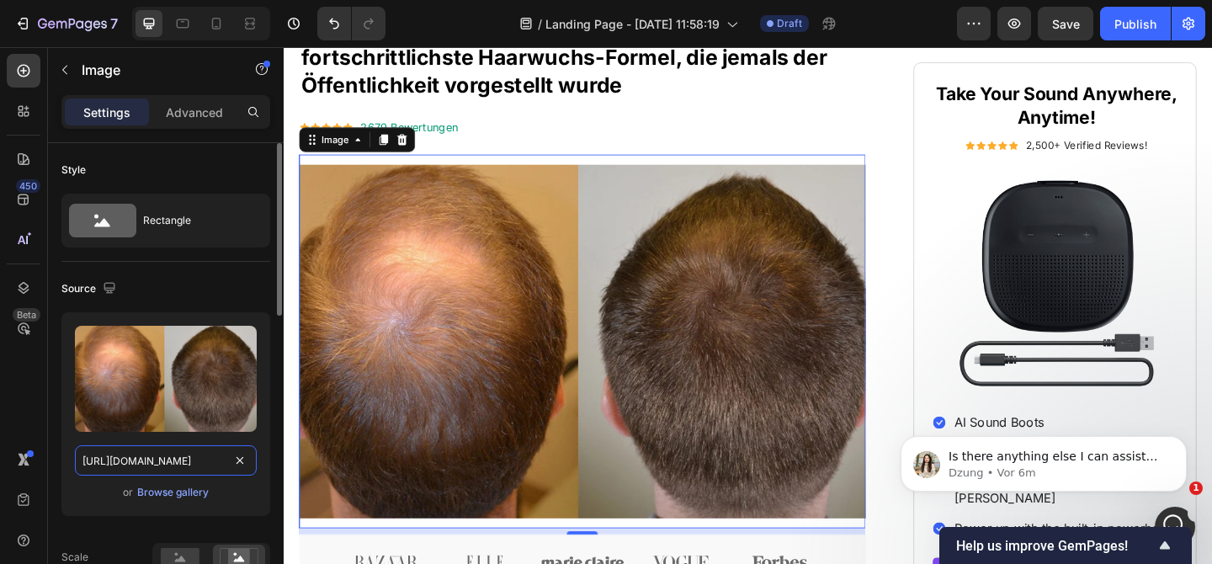
scroll to position [0, 523]
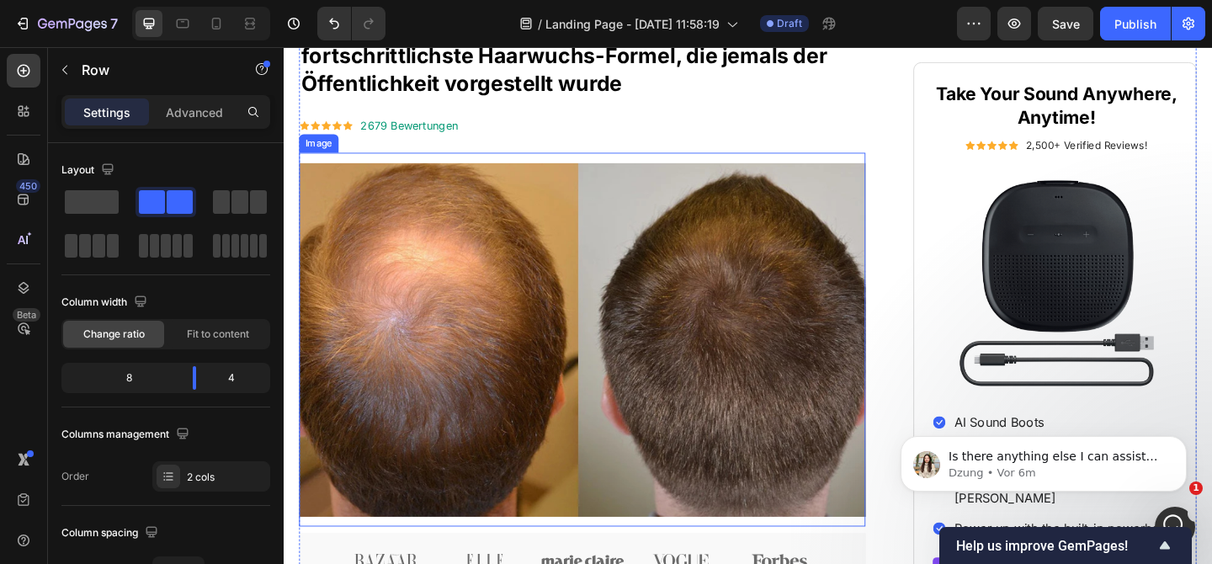
scroll to position [280, 0]
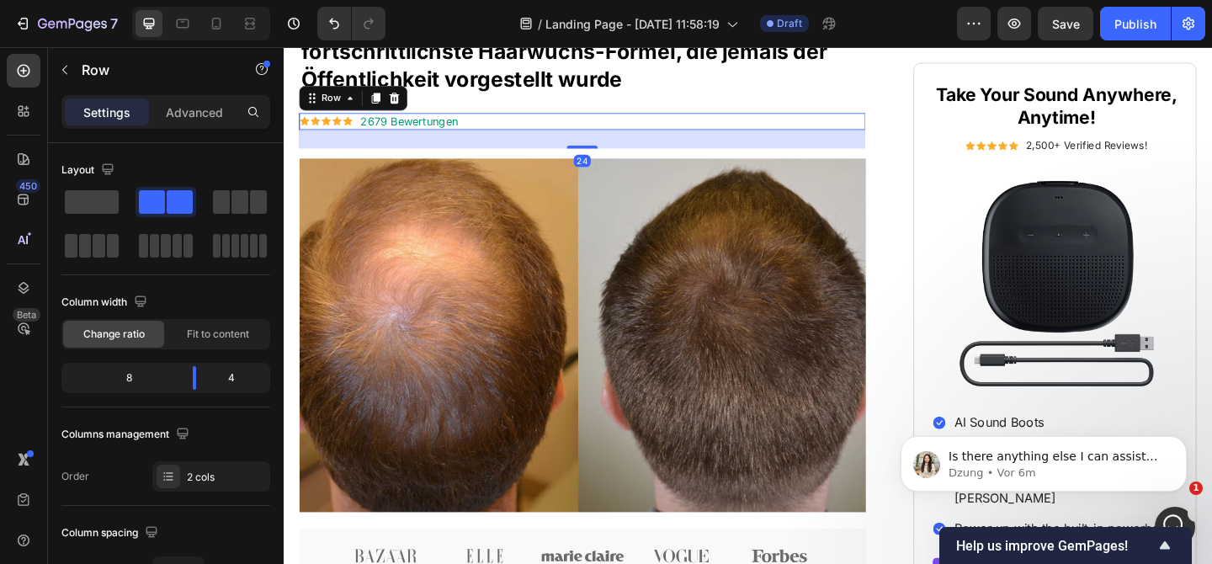
click at [477, 125] on div "Icon Icon Icon Icon Icon Icon List 2679 Bewertungen Text Block Row Row 24" at bounding box center [608, 128] width 616 height 19
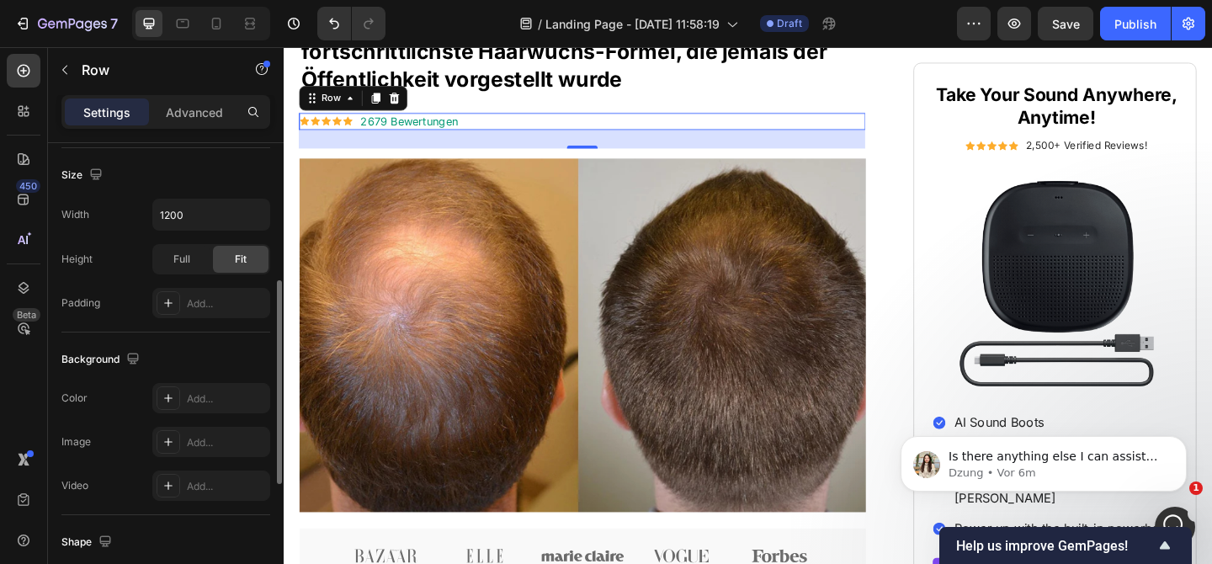
scroll to position [315, 0]
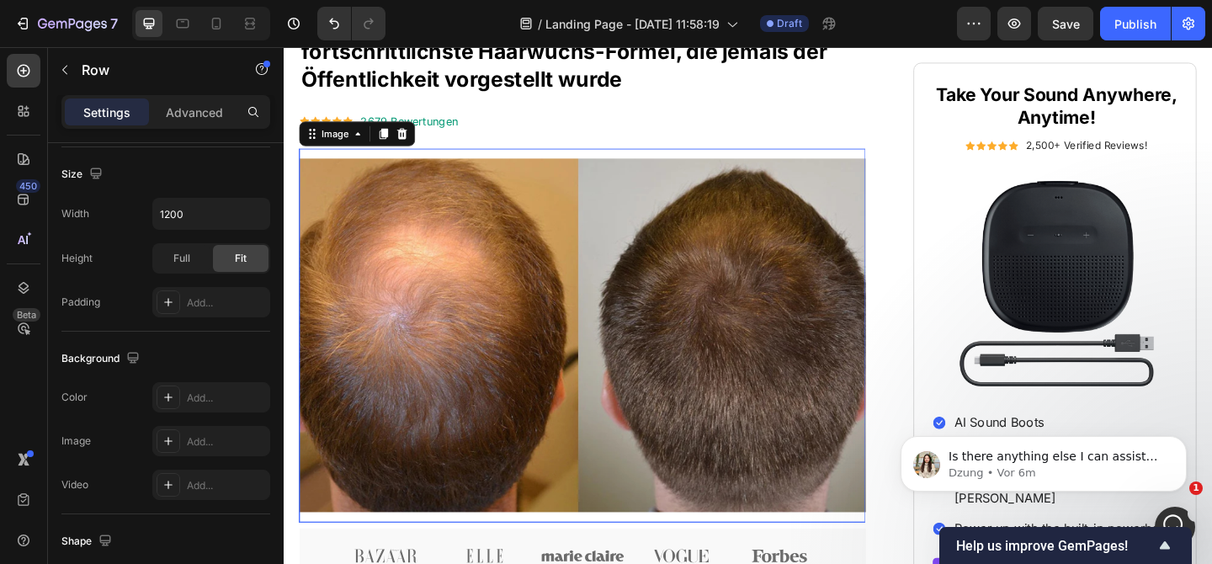
click at [616, 157] on img at bounding box center [608, 360] width 616 height 406
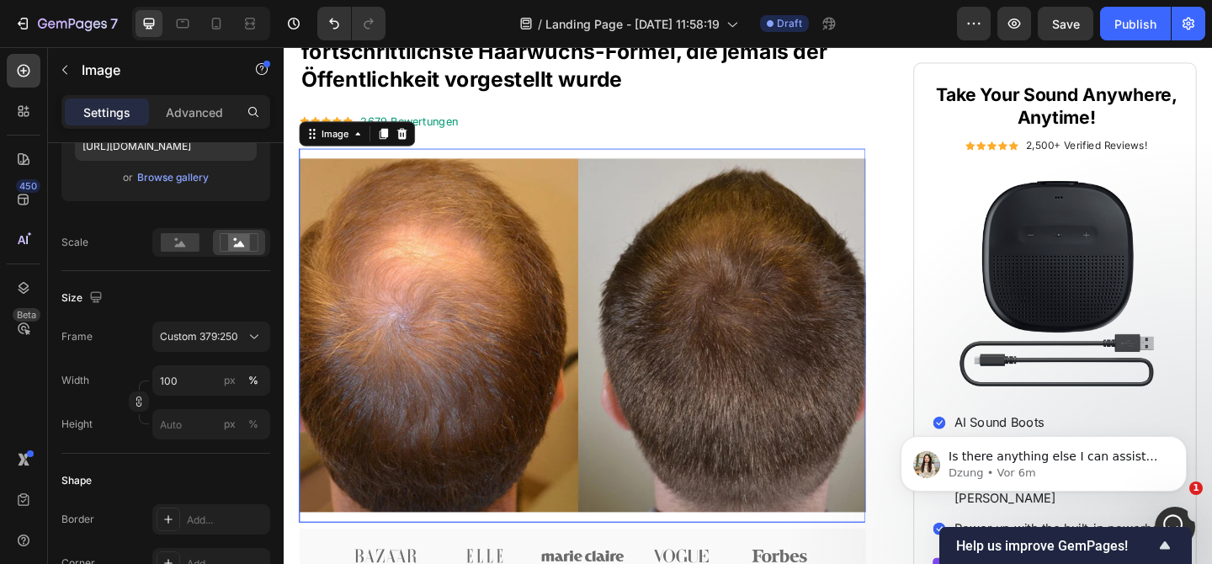
scroll to position [0, 0]
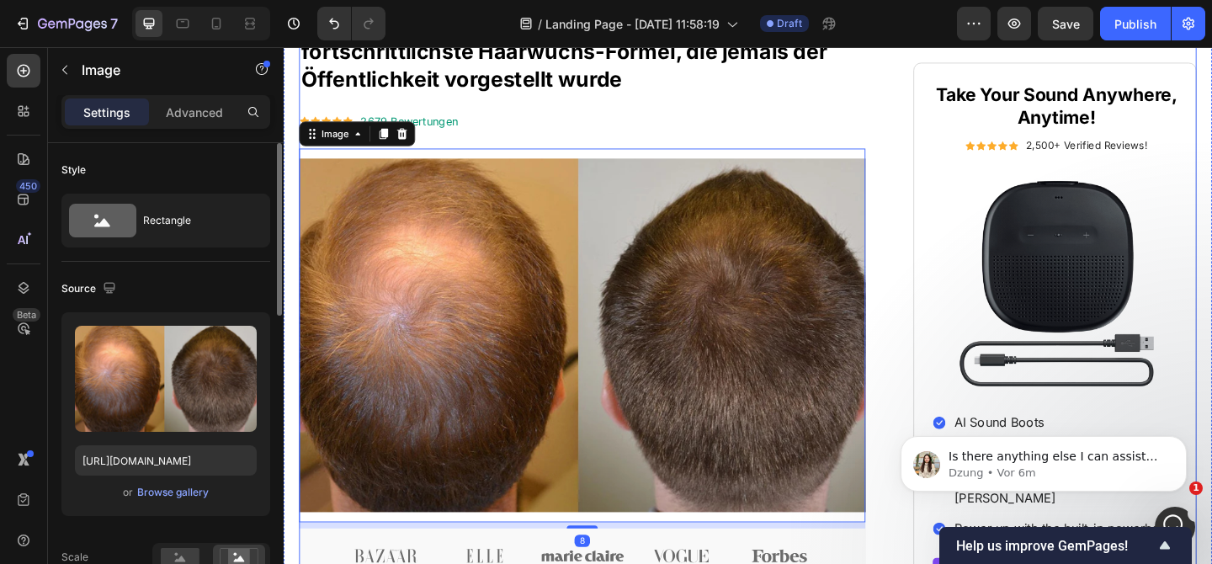
click at [614, 136] on div "Icon Icon Icon Icon Icon Icon List 2679 Bewertungen Text Block Row Row" at bounding box center [608, 128] width 616 height 19
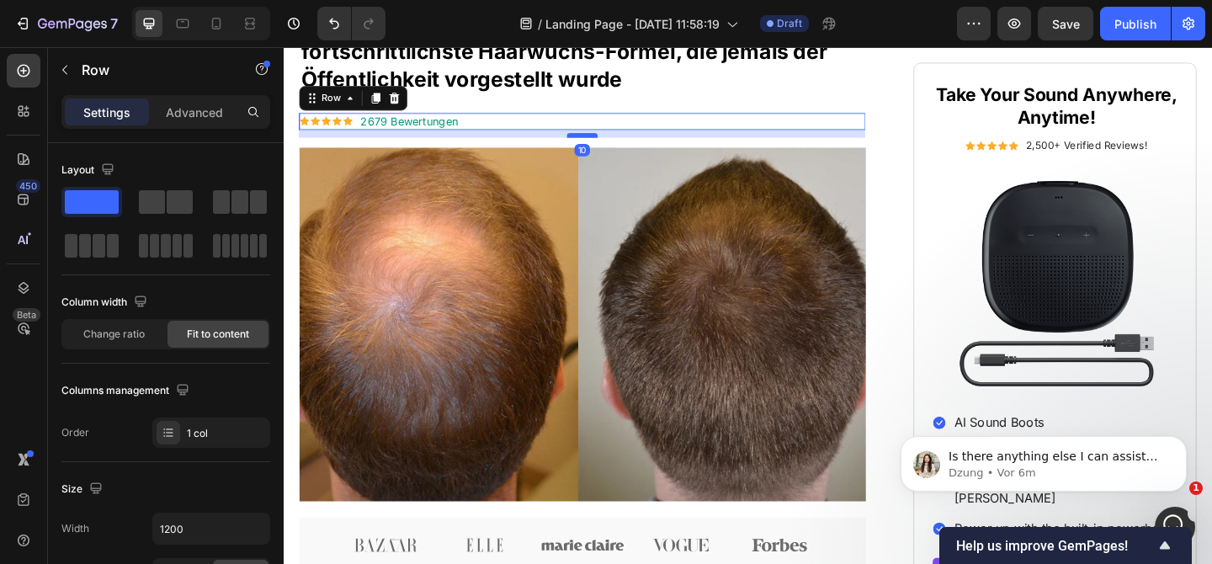
drag, startPoint x: 620, startPoint y: 156, endPoint x: 621, endPoint y: 144, distance: 11.8
click at [621, 144] on div at bounding box center [609, 143] width 34 height 5
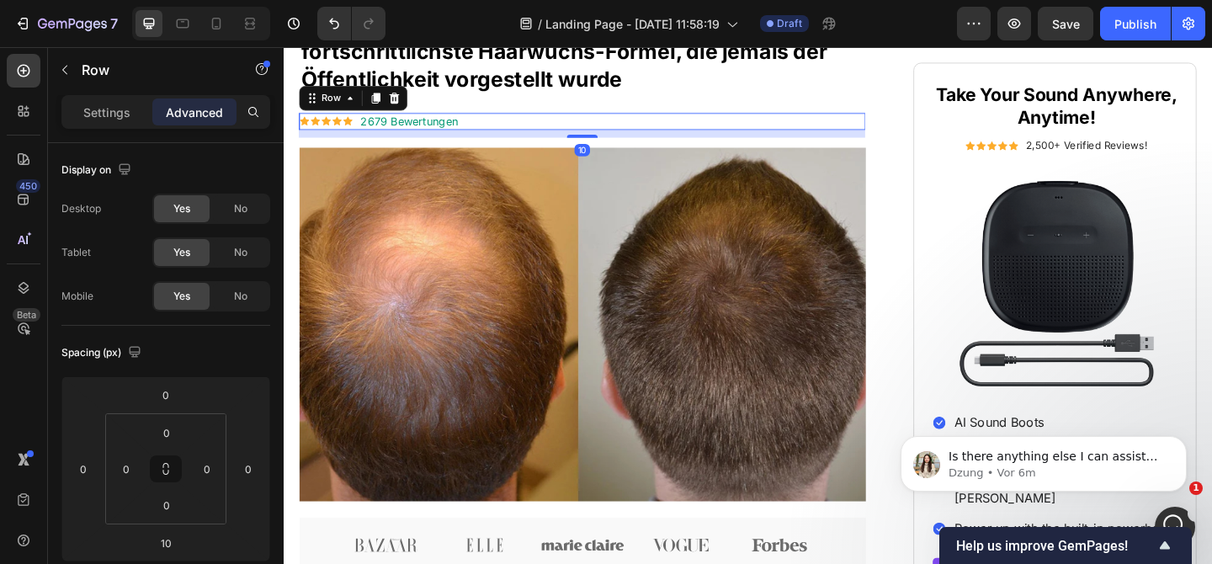
click at [621, 89] on p "Nobelpreis-Stammzellen + NASA-Multi-Peptide: Die fortschrittlichste Haarwuchs-F…" at bounding box center [608, 52] width 613 height 88
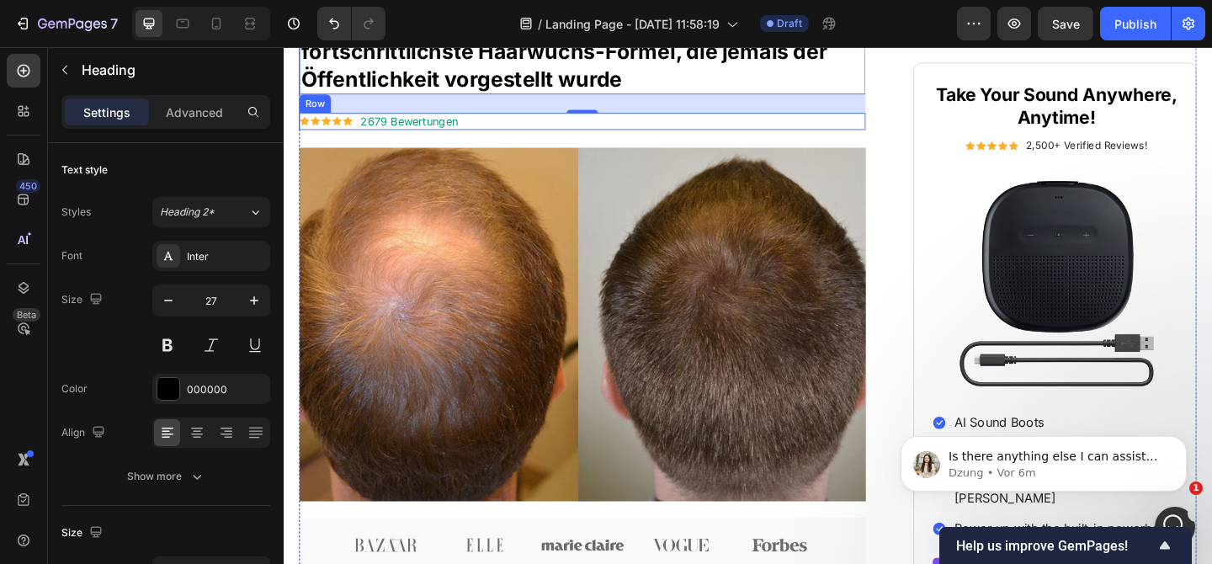
click at [517, 124] on div "Icon Icon Icon Icon Icon Icon List 2679 Bewertungen Text Block Row Row" at bounding box center [608, 128] width 616 height 19
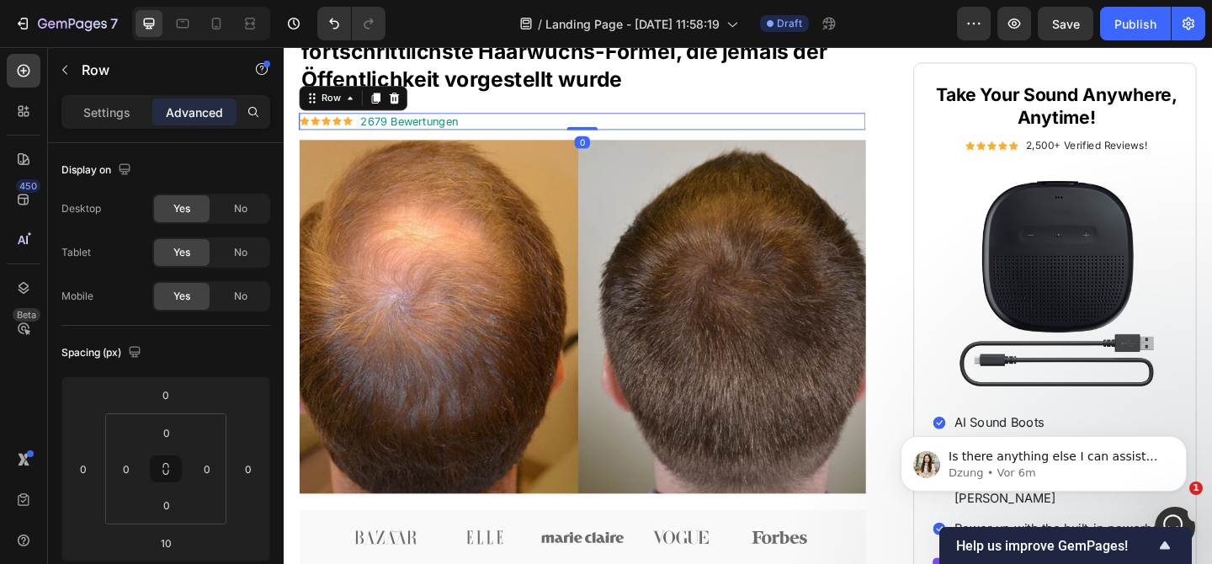
drag, startPoint x: 610, startPoint y: 144, endPoint x: 608, endPoint y: 130, distance: 14.4
click at [608, 130] on div "Icon Icon Icon Icon Icon Icon List 2679 Bewertungen Text Block Row Row 0" at bounding box center [608, 128] width 616 height 19
type input "0"
click at [679, 122] on div "Icon Icon Icon Icon Icon Icon List 2679 Bewertungen Text Block Row Row 0" at bounding box center [608, 128] width 616 height 19
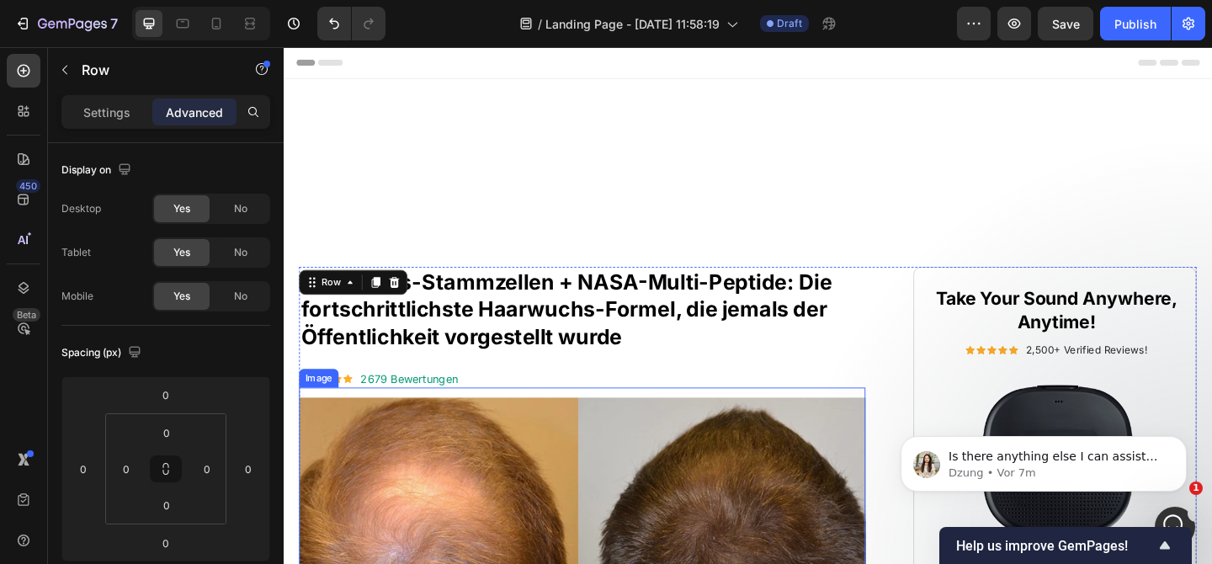
click at [77, 70] on button "button" at bounding box center [64, 69] width 27 height 27
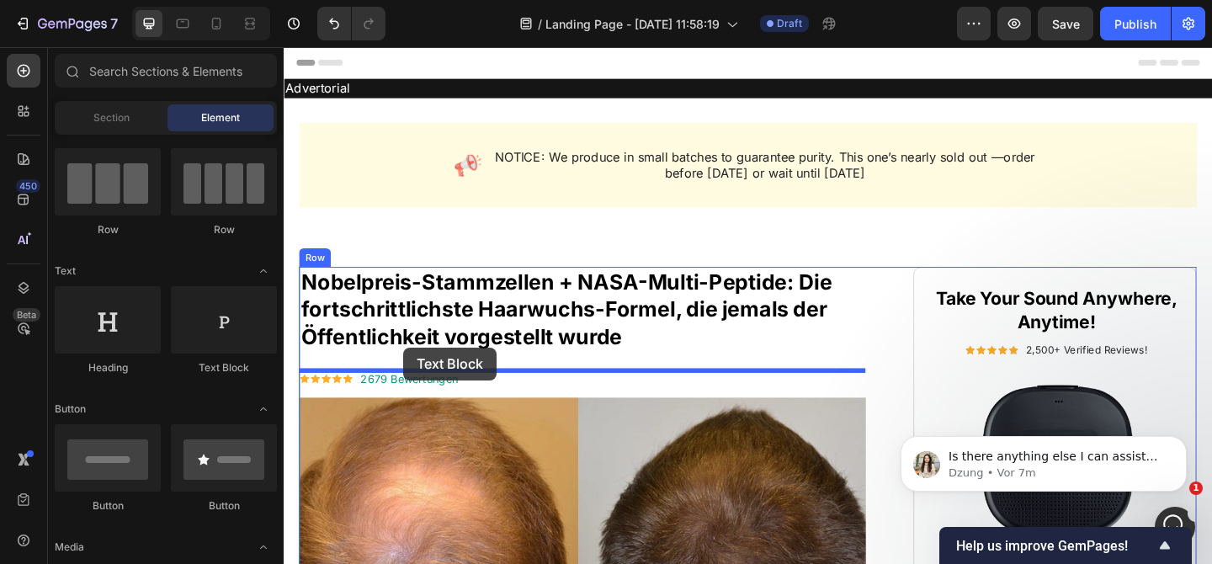
drag, startPoint x: 510, startPoint y: 381, endPoint x: 411, endPoint y: 373, distance: 99.7
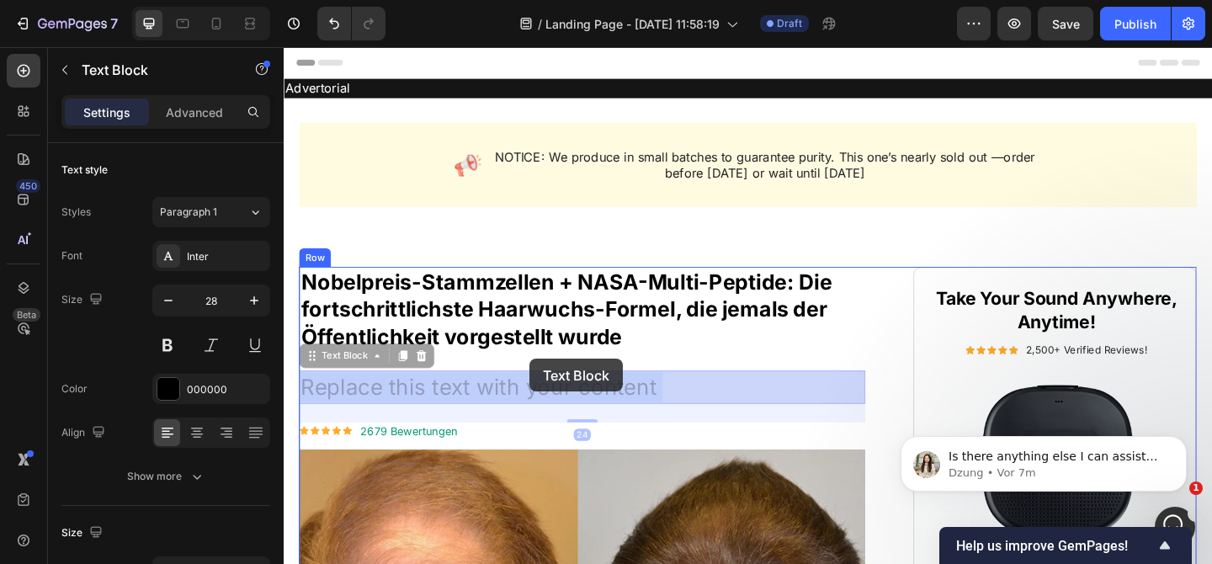
drag, startPoint x: 524, startPoint y: 408, endPoint x: 551, endPoint y: 386, distance: 34.7
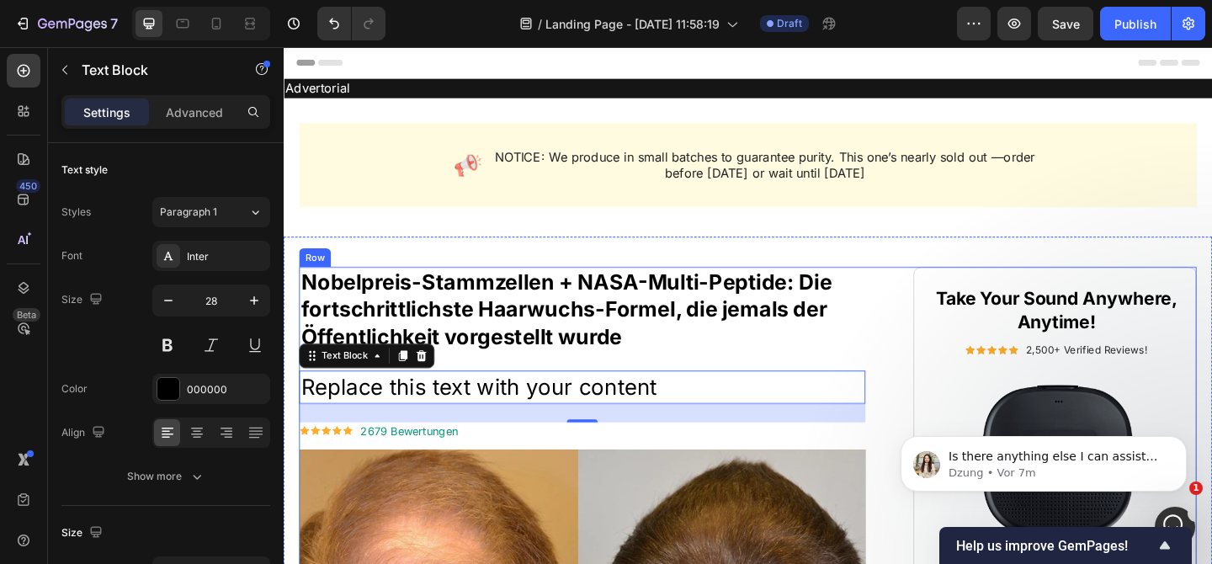
click at [592, 370] on p "Nobelpreis-Stammzellen + NASA-Multi-Peptide: Die fortschrittlichste Haarwuchs-F…" at bounding box center [608, 332] width 613 height 88
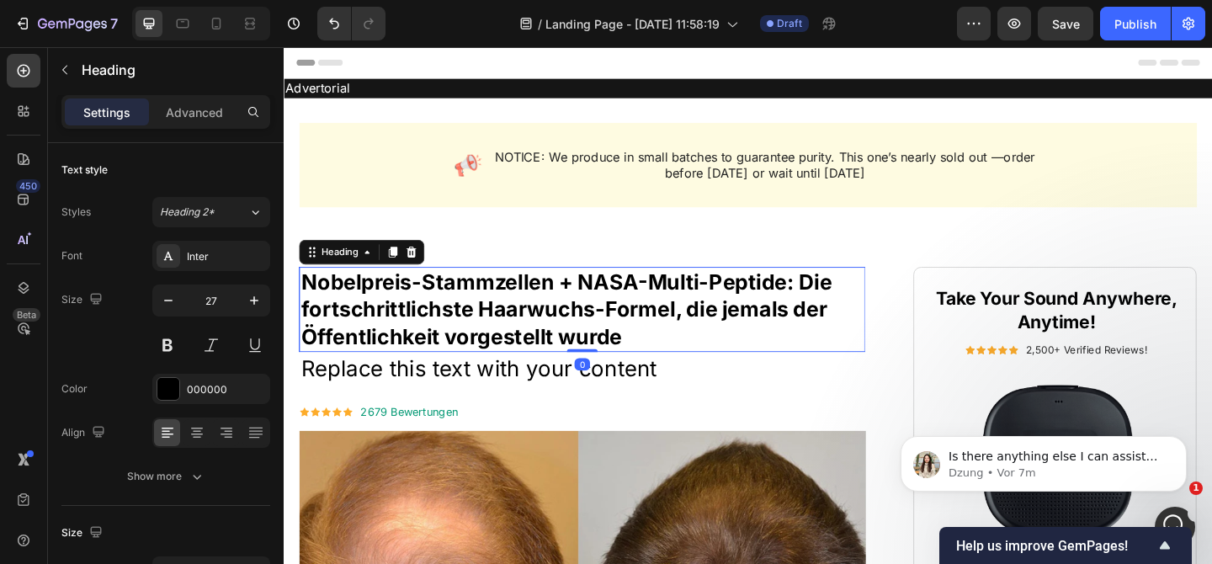
drag, startPoint x: 613, startPoint y: 396, endPoint x: 616, endPoint y: 364, distance: 32.2
click at [616, 364] on div "Nobelpreis-Stammzellen + NASA-Multi-Peptide: Die fortschrittlichste Haarwuchs-F…" at bounding box center [608, 332] width 616 height 92
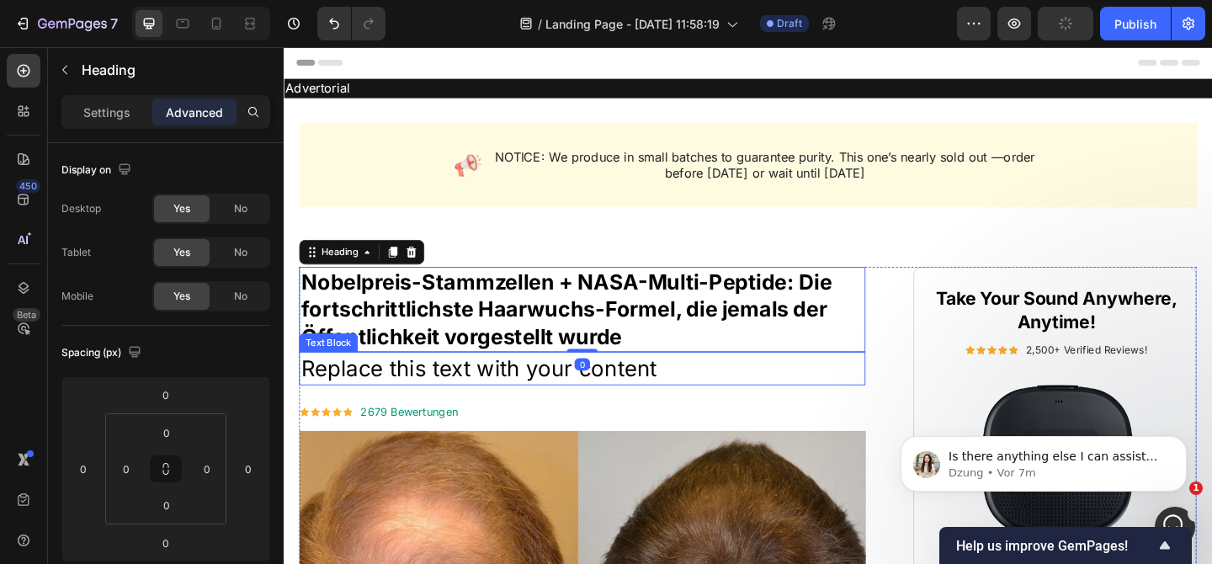
click at [488, 391] on p "Replace this text with your content" at bounding box center [608, 396] width 613 height 33
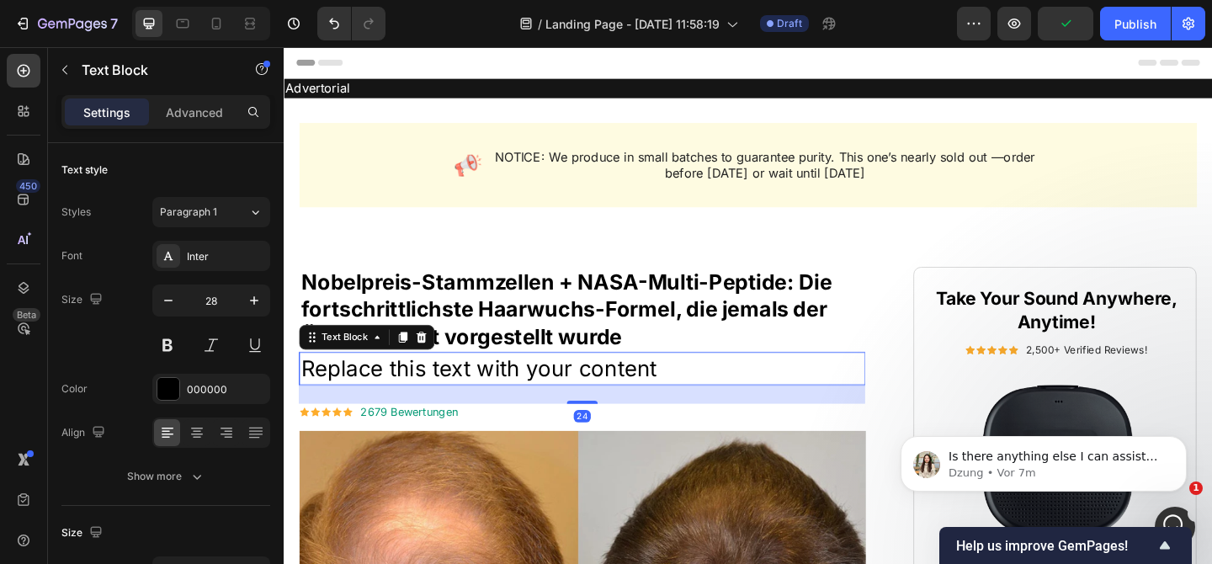
click at [488, 391] on p "Replace this text with your content" at bounding box center [608, 396] width 613 height 33
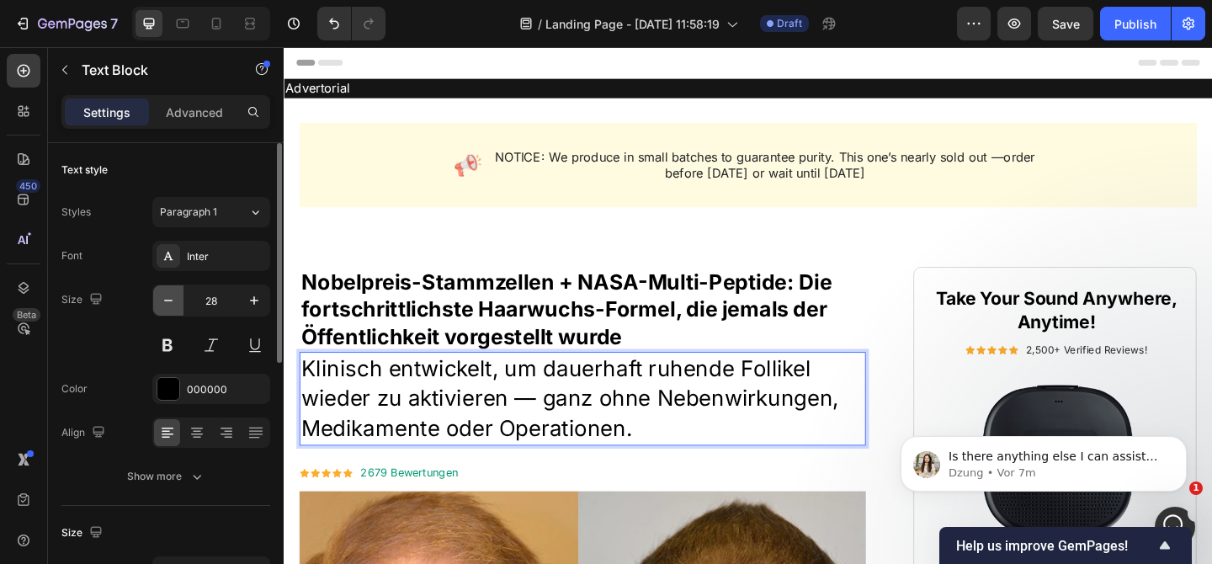
click at [163, 300] on icon "button" at bounding box center [168, 300] width 17 height 17
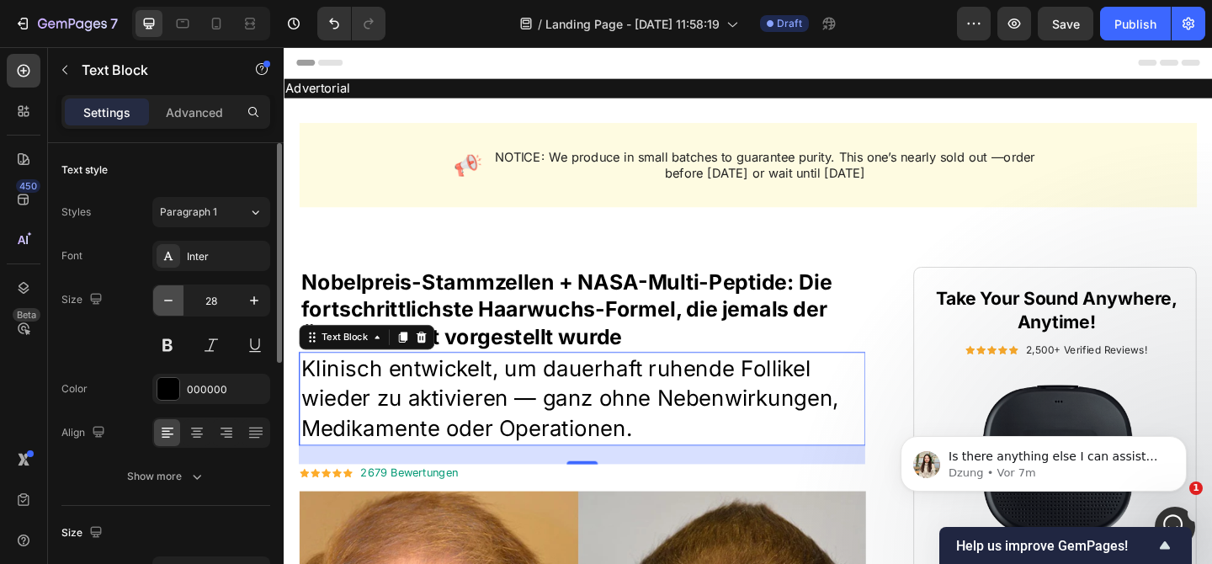
click at [163, 300] on icon "button" at bounding box center [168, 300] width 17 height 17
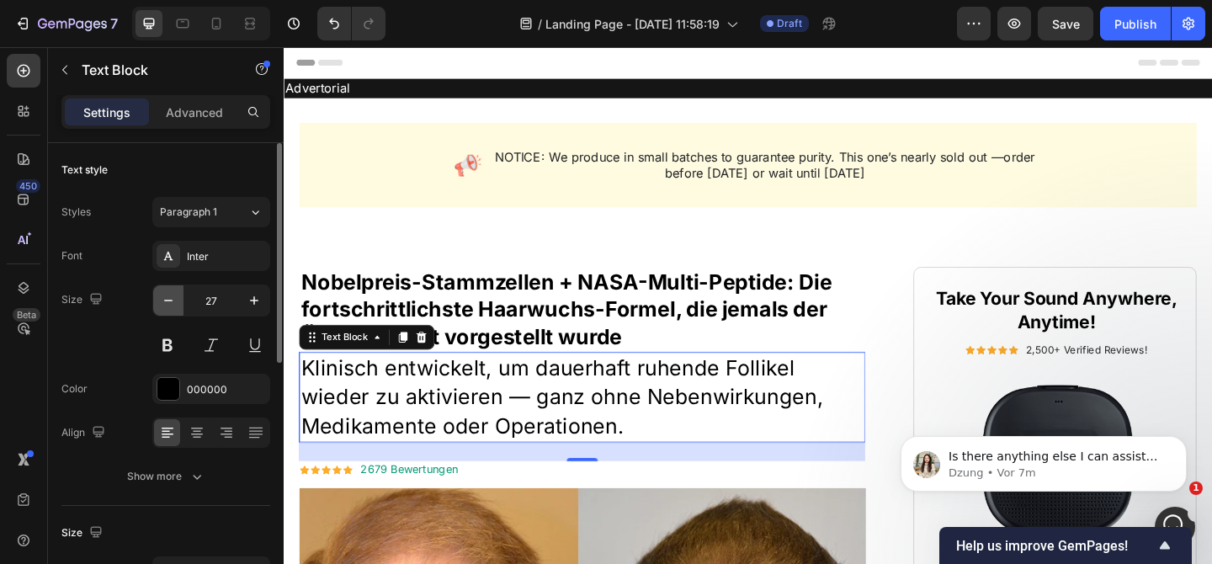
click at [163, 300] on icon "button" at bounding box center [168, 300] width 17 height 17
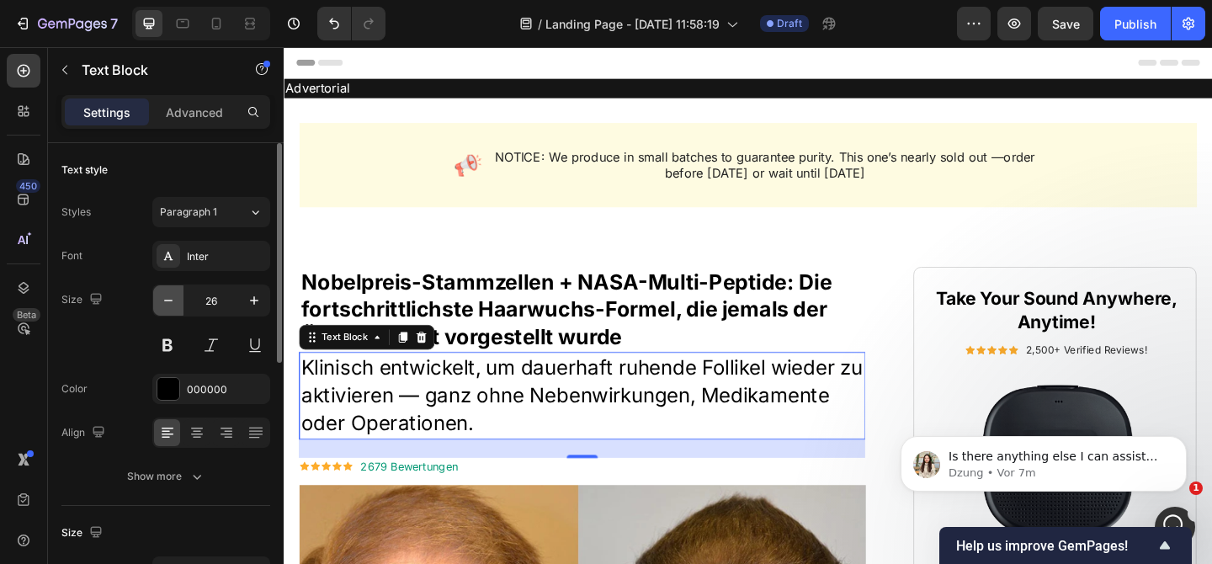
click at [163, 300] on icon "button" at bounding box center [168, 300] width 17 height 17
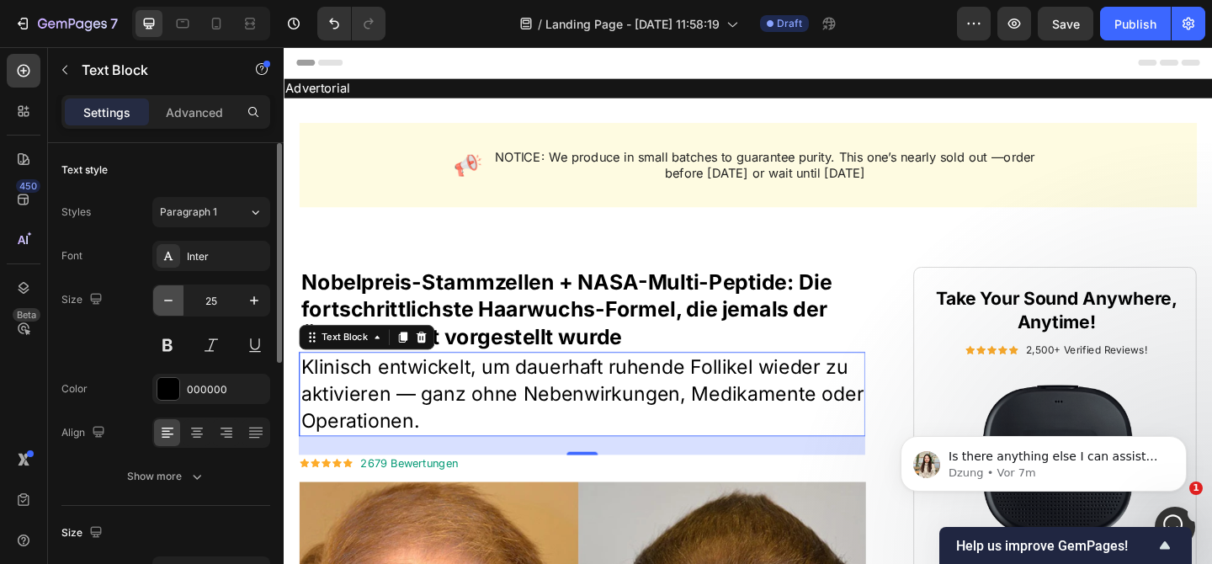
click at [163, 300] on icon "button" at bounding box center [168, 300] width 17 height 17
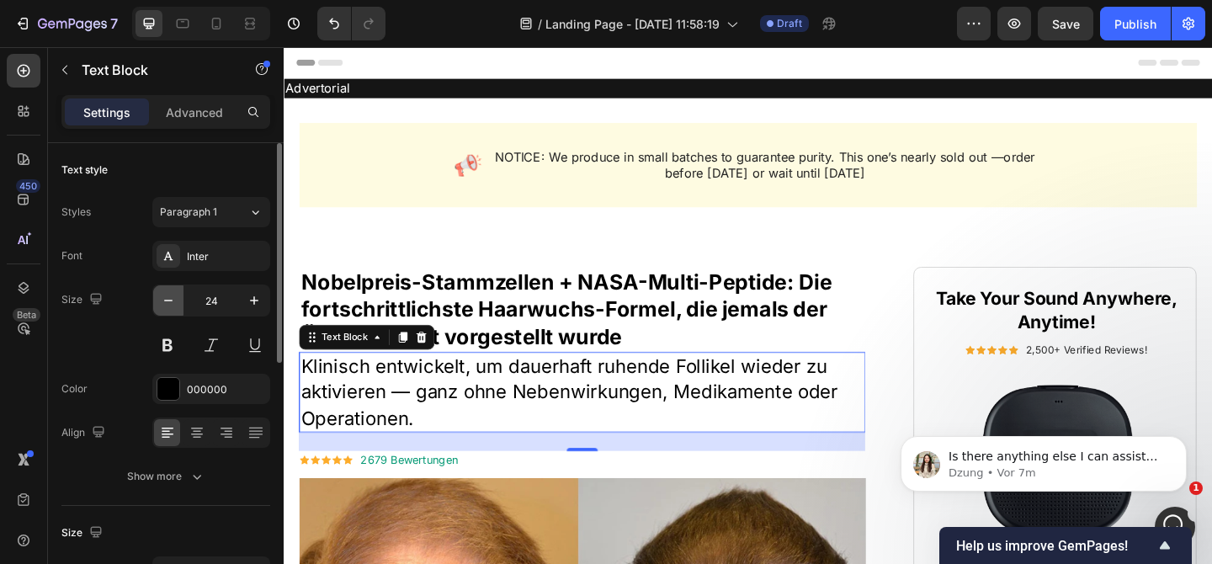
click at [163, 300] on icon "button" at bounding box center [168, 300] width 17 height 17
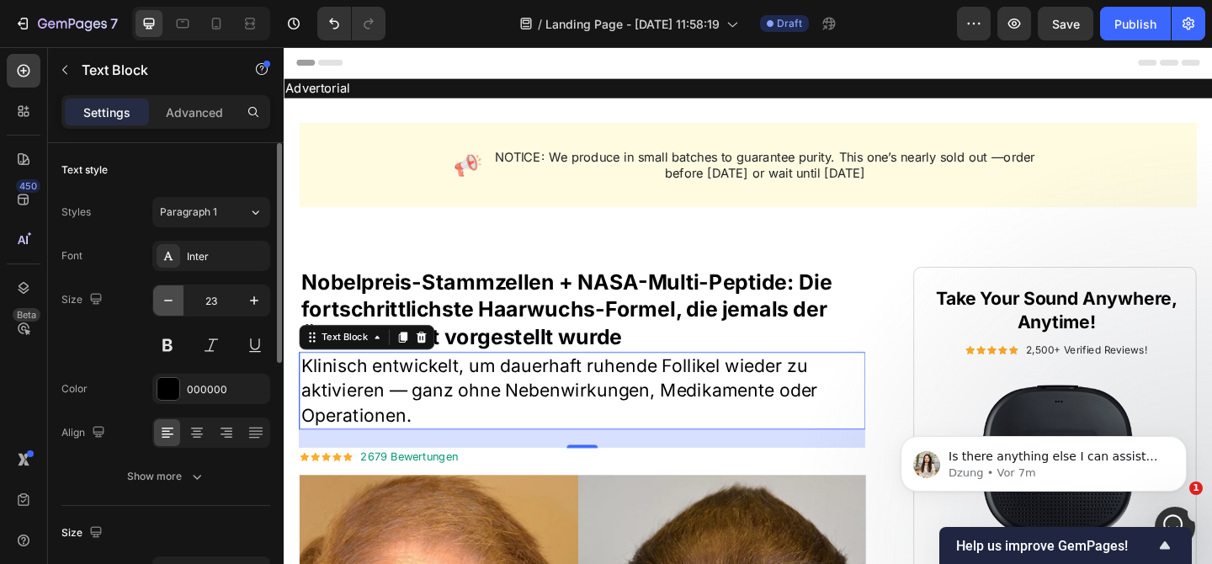
click at [163, 300] on icon "button" at bounding box center [168, 300] width 17 height 17
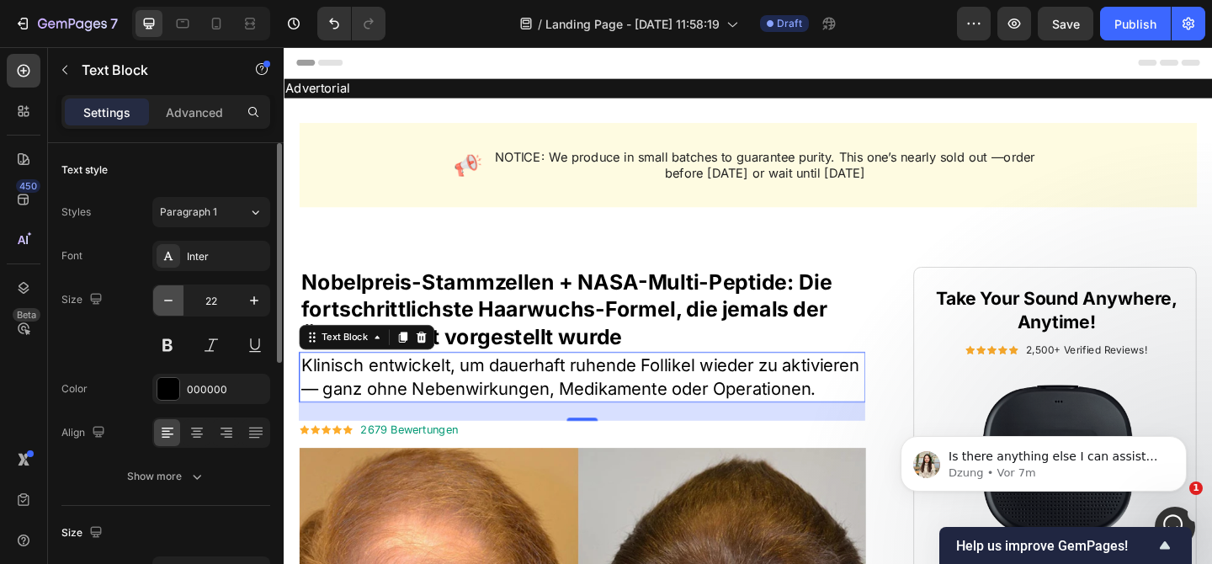
click at [167, 299] on icon "button" at bounding box center [168, 300] width 17 height 17
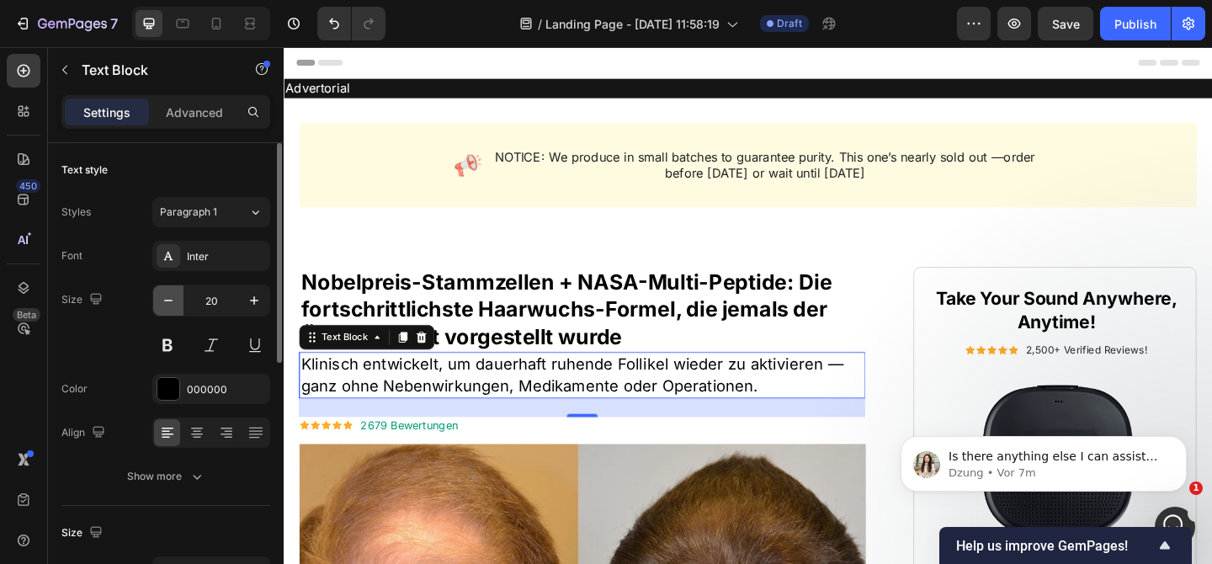
click at [168, 298] on icon "button" at bounding box center [168, 300] width 17 height 17
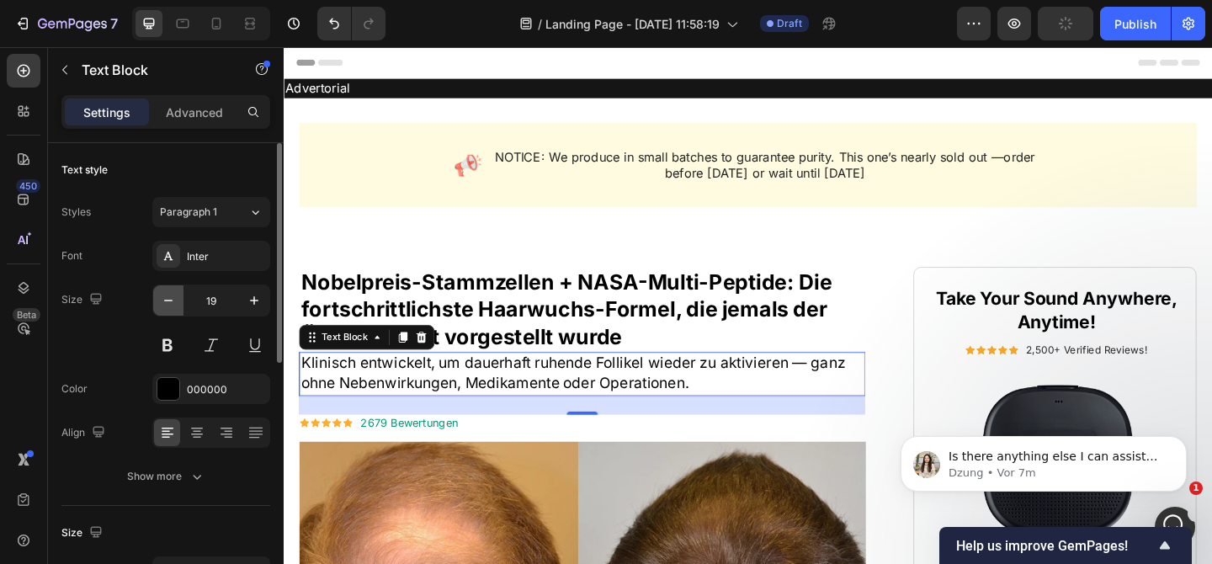
click at [168, 298] on icon "button" at bounding box center [168, 300] width 17 height 17
type input "18"
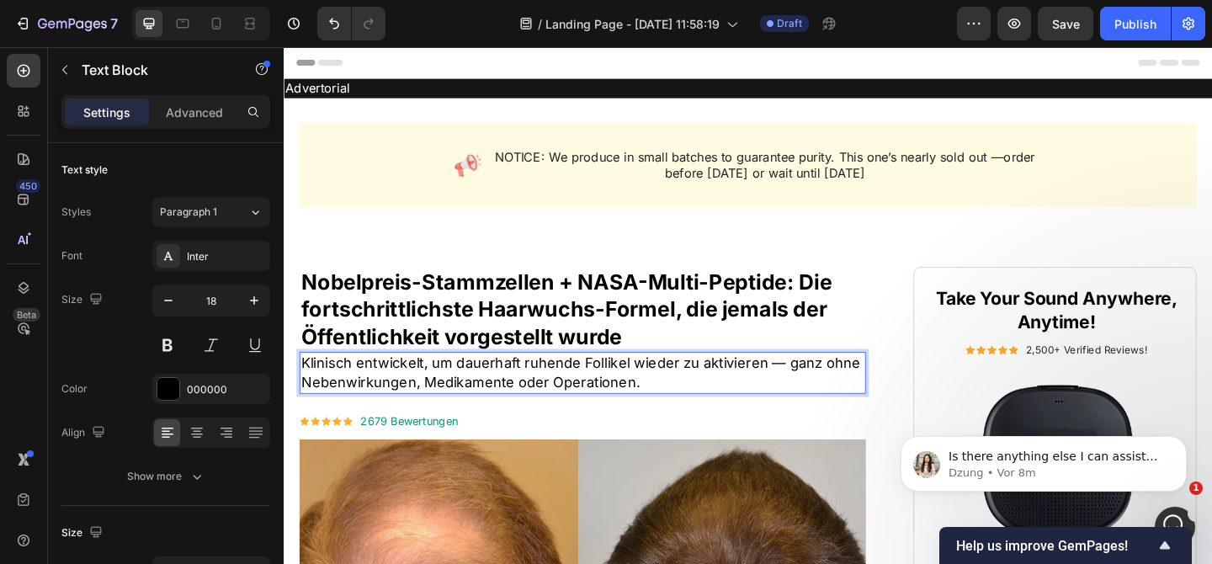
click at [558, 400] on p "Klinisch entwickelt, um dauerhaft ruhende Follikel wieder zu aktivieren — ganz …" at bounding box center [608, 401] width 613 height 42
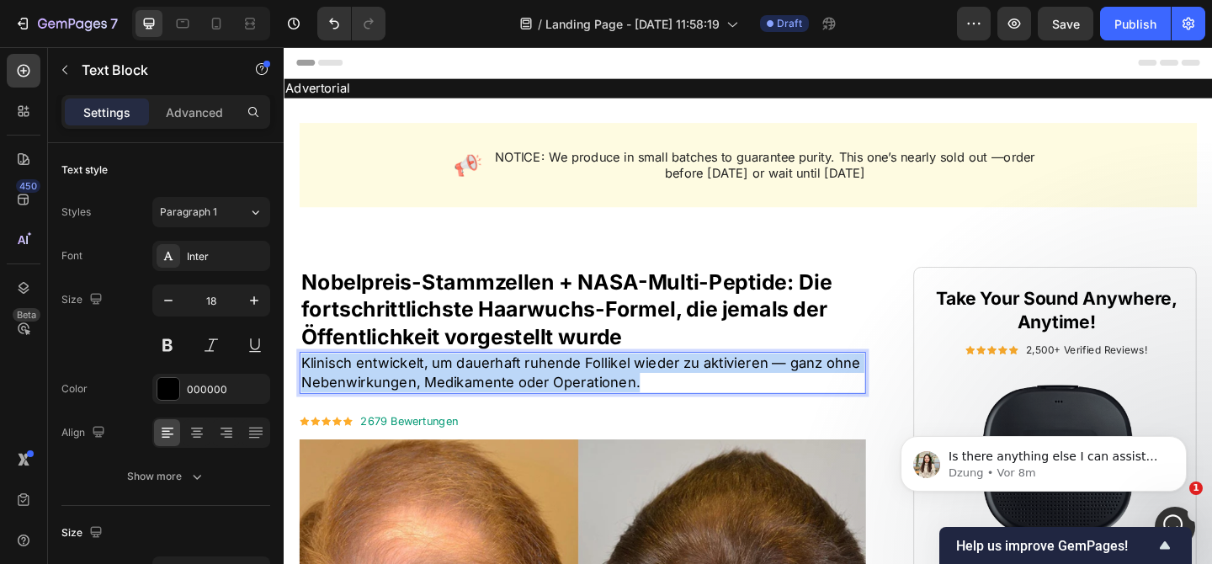
click at [558, 400] on p "Klinisch entwickelt, um dauerhaft ruhende Follikel wieder zu aktivieren — ganz …" at bounding box center [608, 401] width 613 height 42
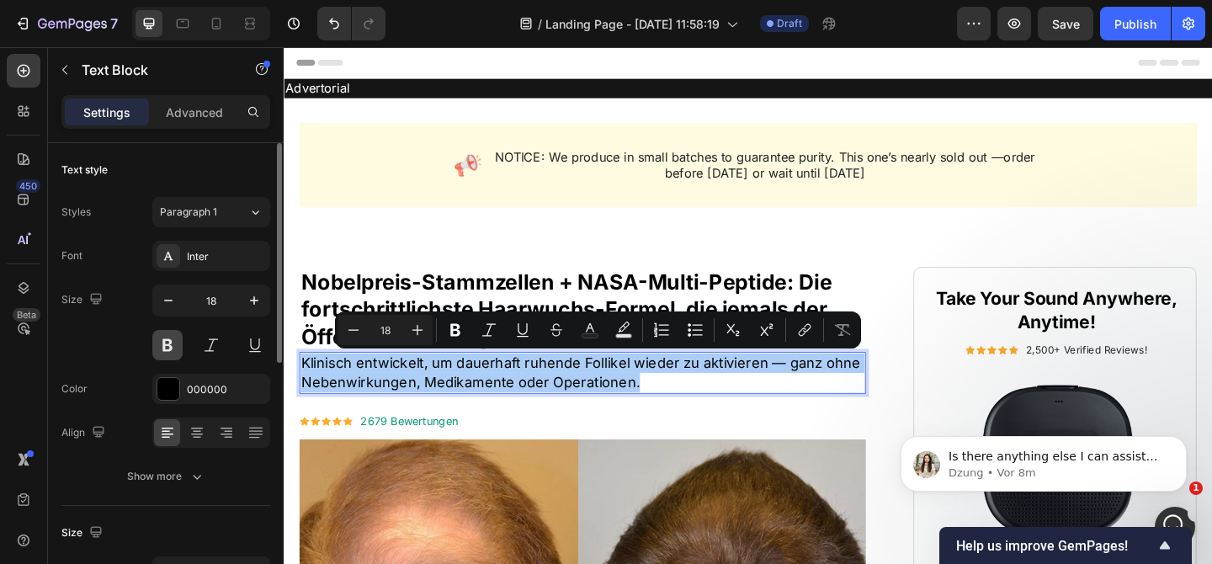
click at [167, 341] on button at bounding box center [167, 345] width 30 height 30
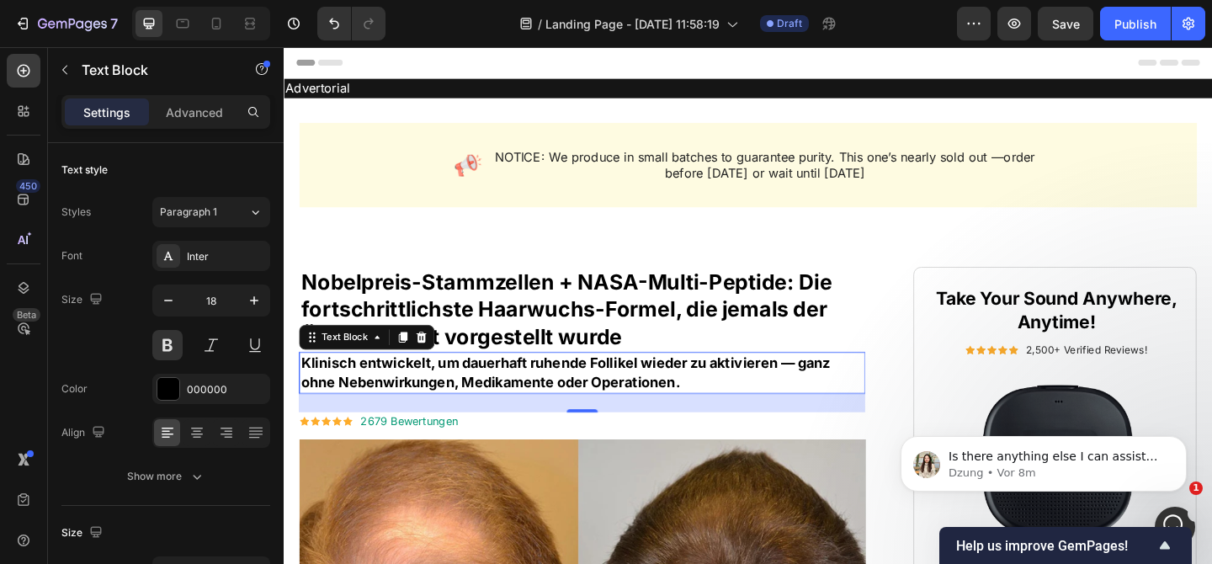
click at [332, 399] on p "Klinisch entwickelt, um dauerhaft ruhende Follikel wieder zu aktivieren — ganz …" at bounding box center [608, 401] width 613 height 42
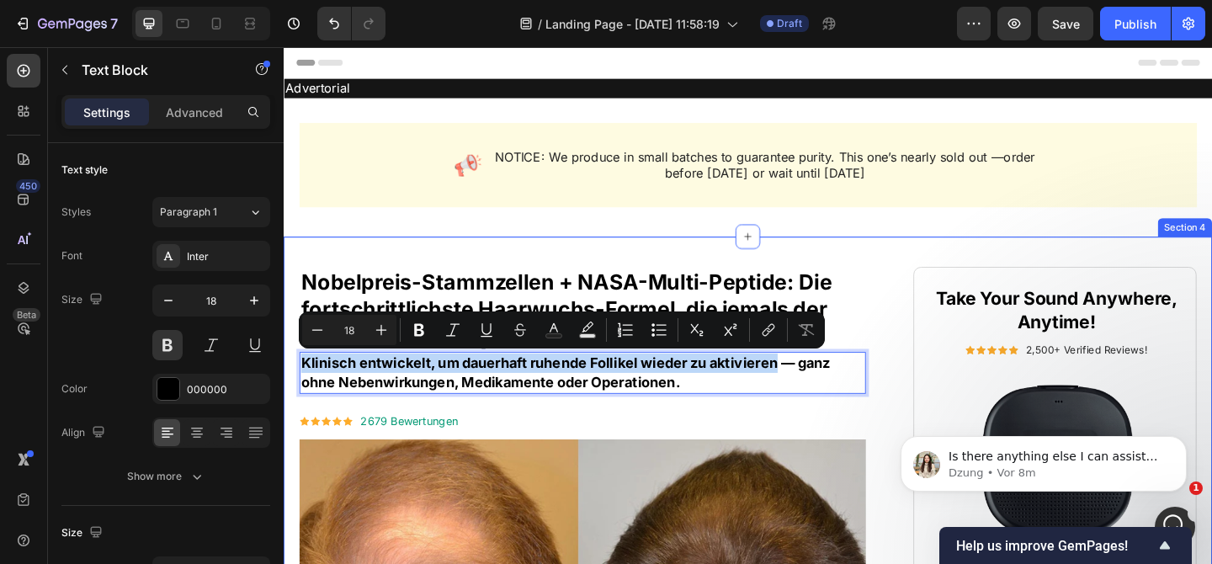
drag, startPoint x: 824, startPoint y: 387, endPoint x: 296, endPoint y: 384, distance: 527.7
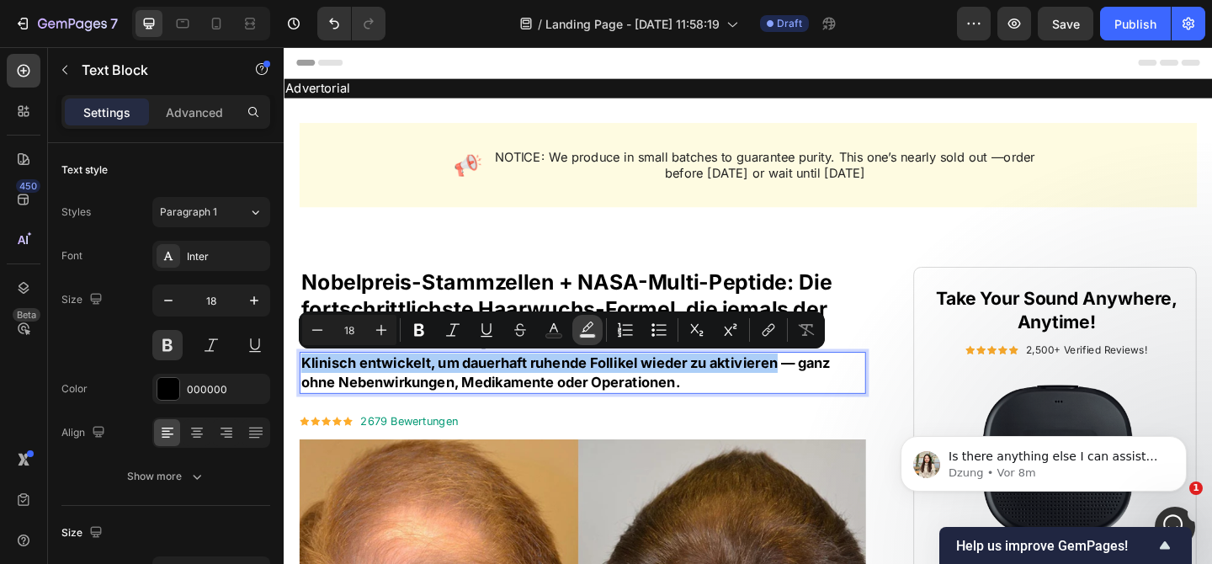
click at [594, 328] on icon "Editor contextual toolbar" at bounding box center [587, 329] width 17 height 17
type input "000000"
type input "77"
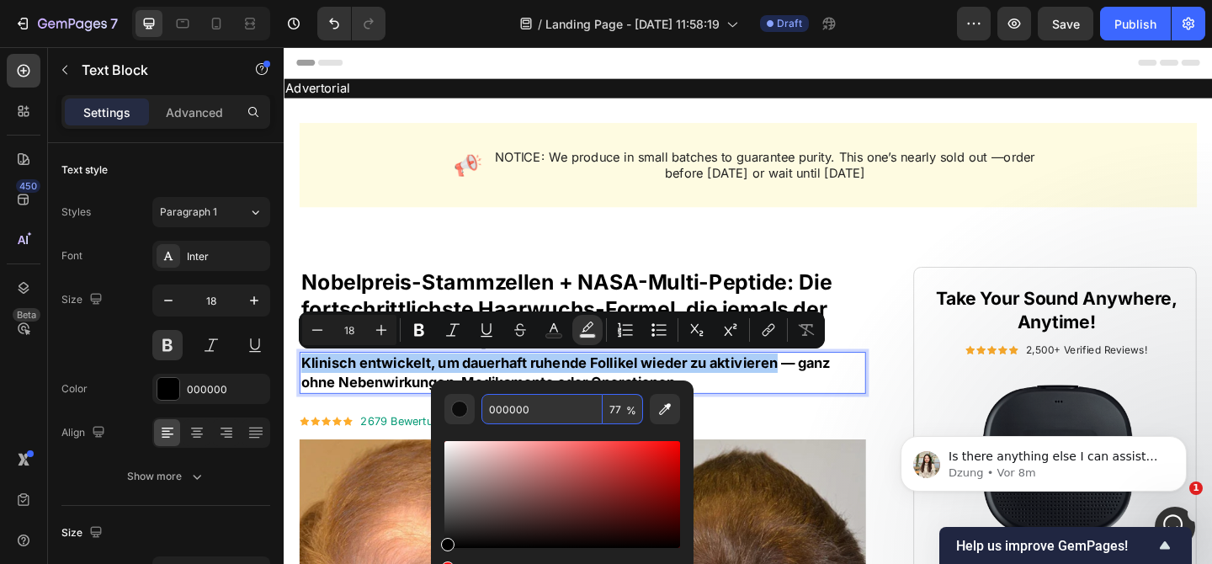
click at [568, 418] on input "000000" at bounding box center [541, 409] width 121 height 30
paste input "FED46A"
type input "FED46A"
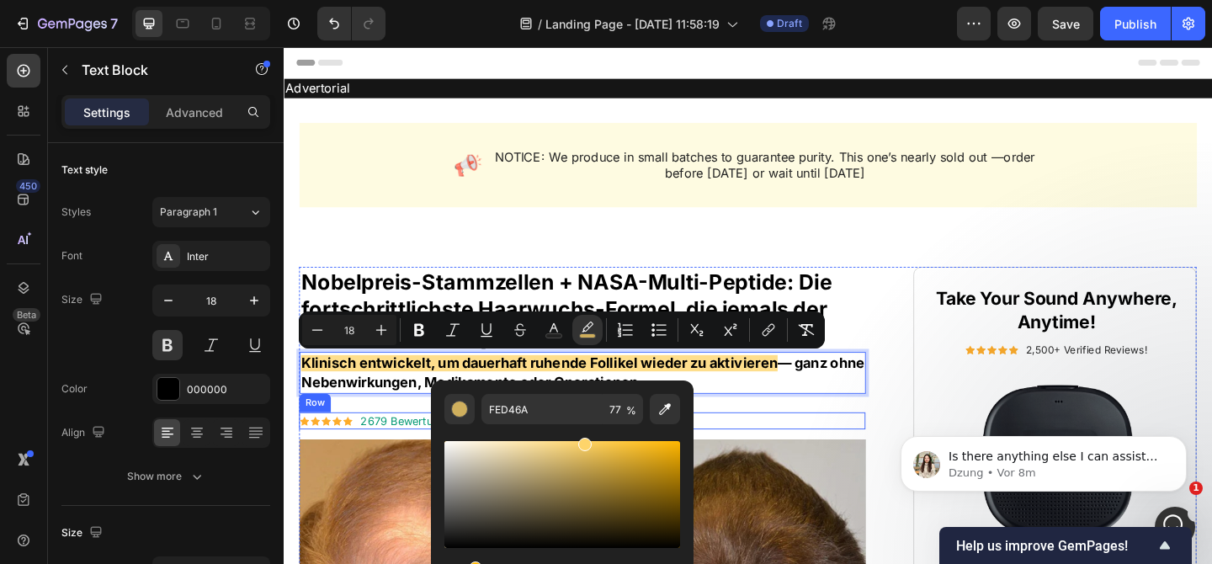
click at [876, 455] on div "Icon Icon Icon Icon Icon Icon List 2679 Bewertungen Text Block Row Row" at bounding box center [608, 453] width 616 height 19
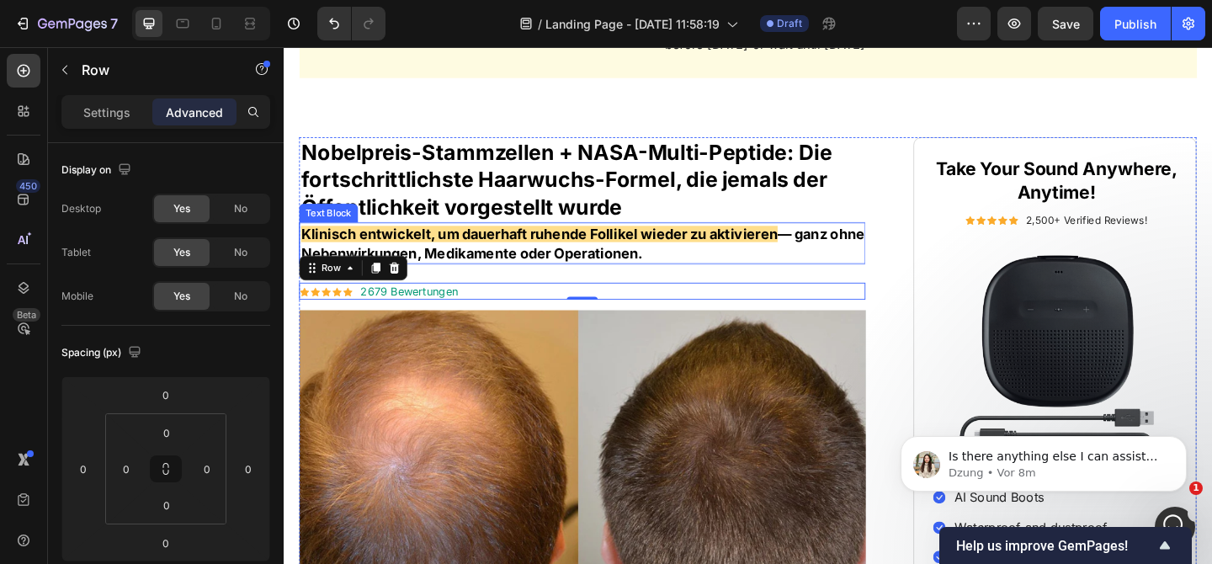
scroll to position [154, 0]
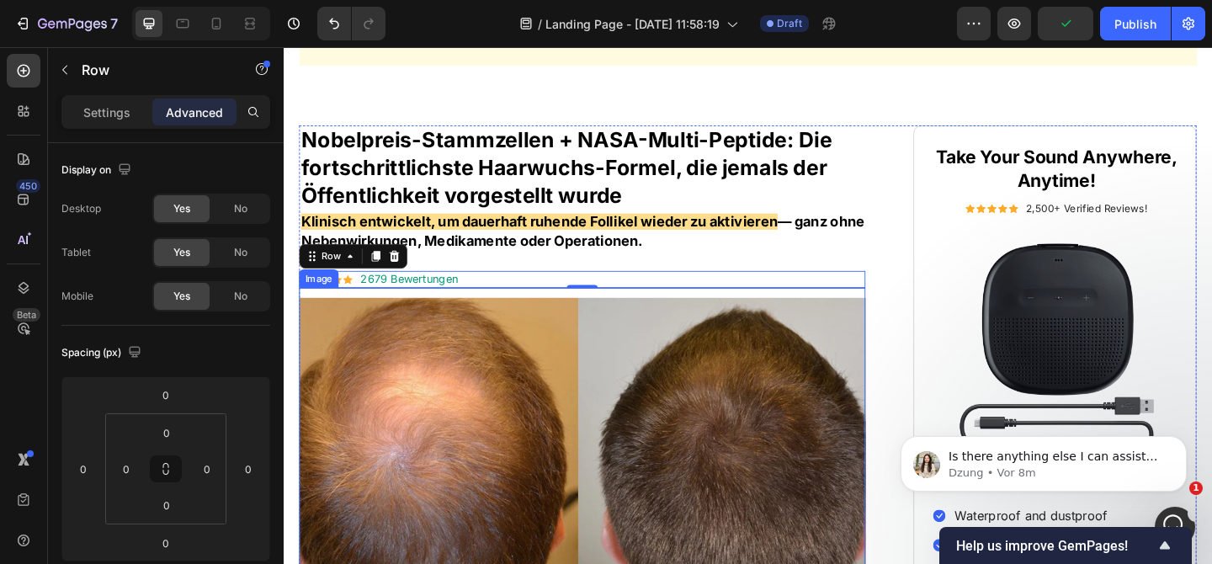
click at [835, 361] on img at bounding box center [608, 512] width 616 height 406
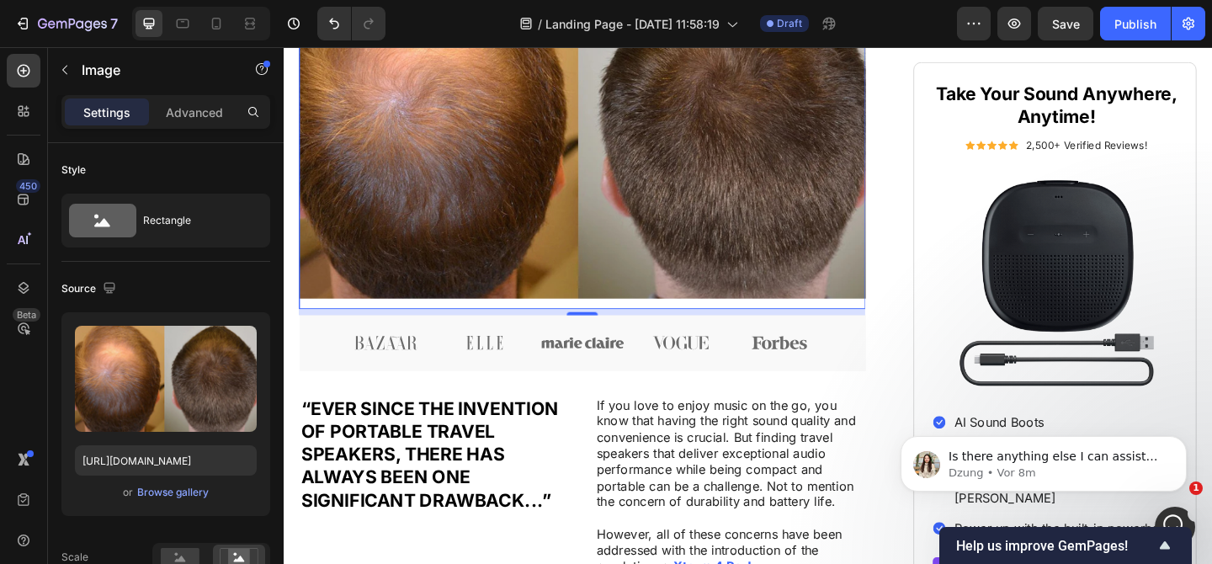
scroll to position [539, 0]
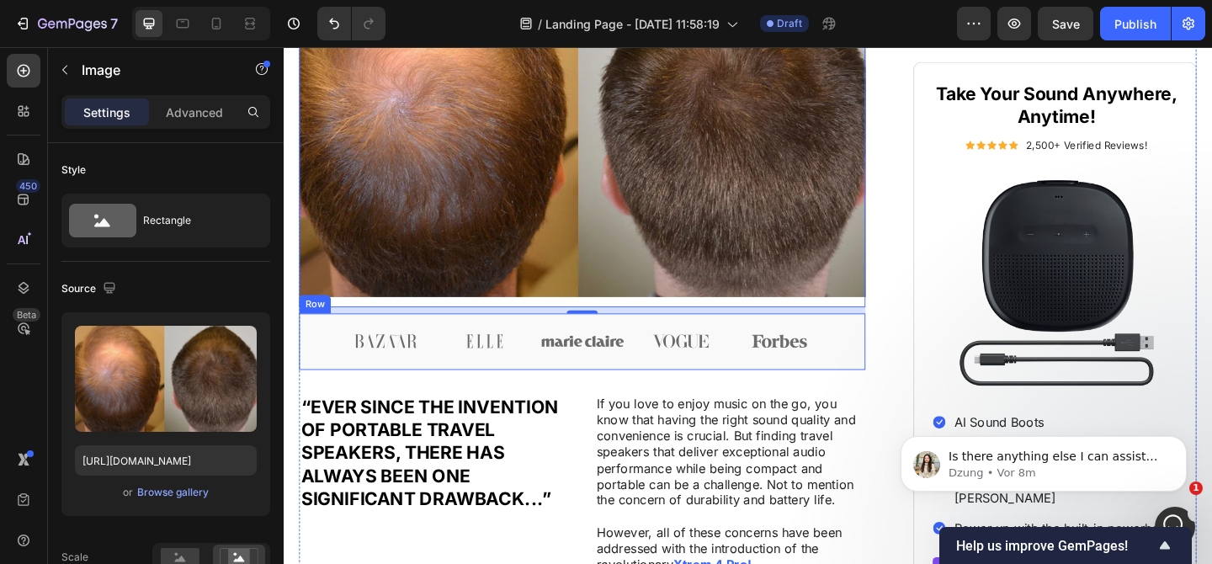
click at [883, 369] on div "Image Image Image Image Image Row" at bounding box center [608, 367] width 616 height 61
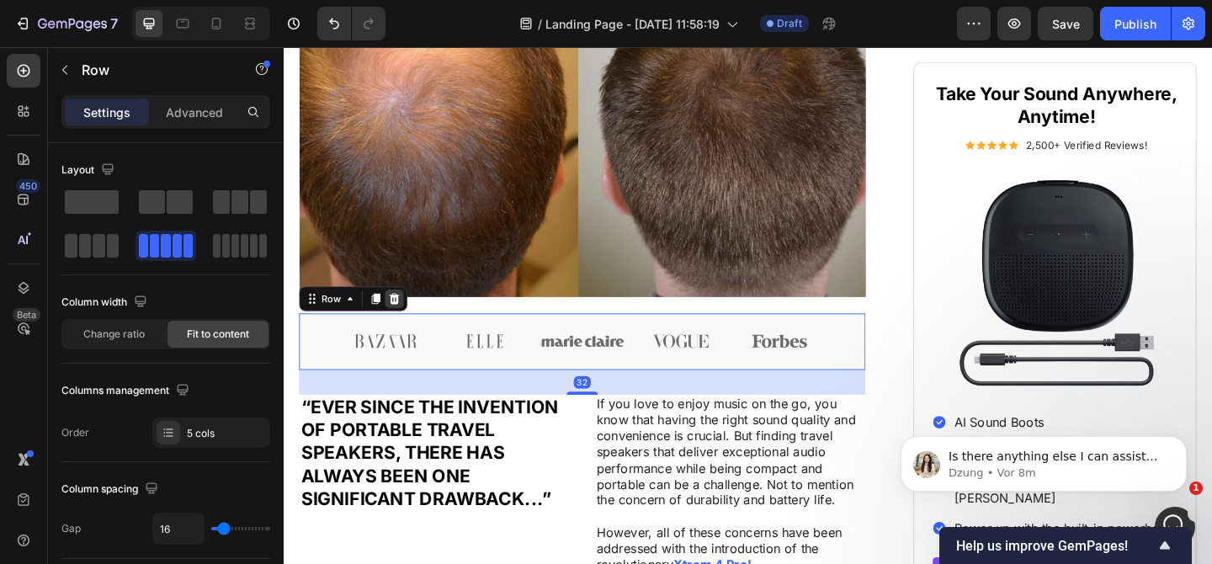
click at [407, 321] on icon at bounding box center [404, 321] width 11 height 12
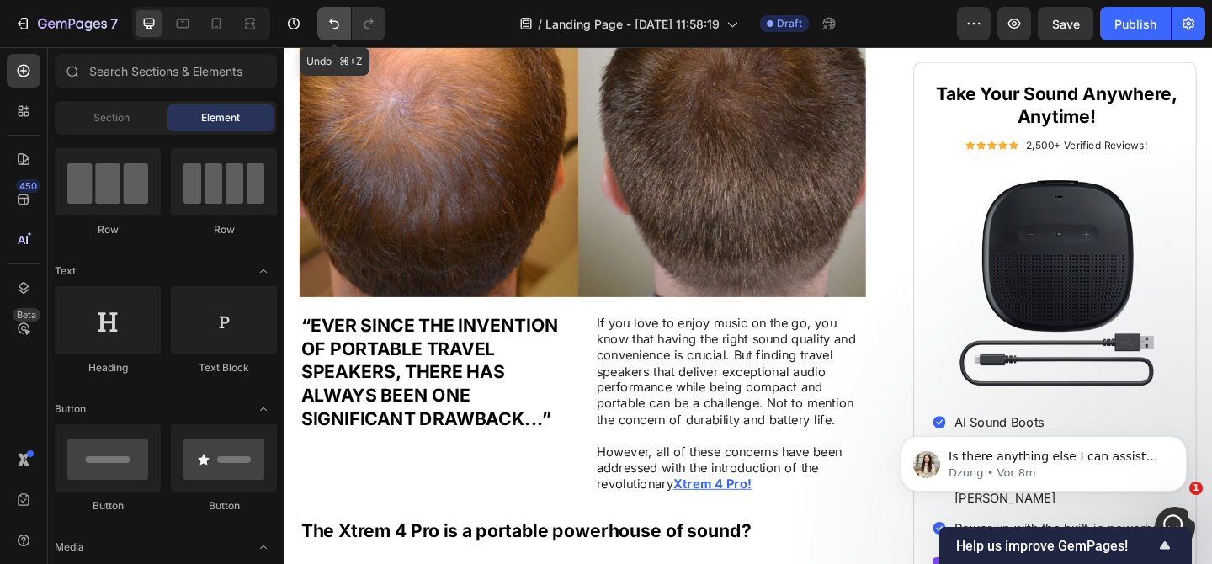
click at [343, 16] on button "Undo/Redo" at bounding box center [334, 24] width 34 height 34
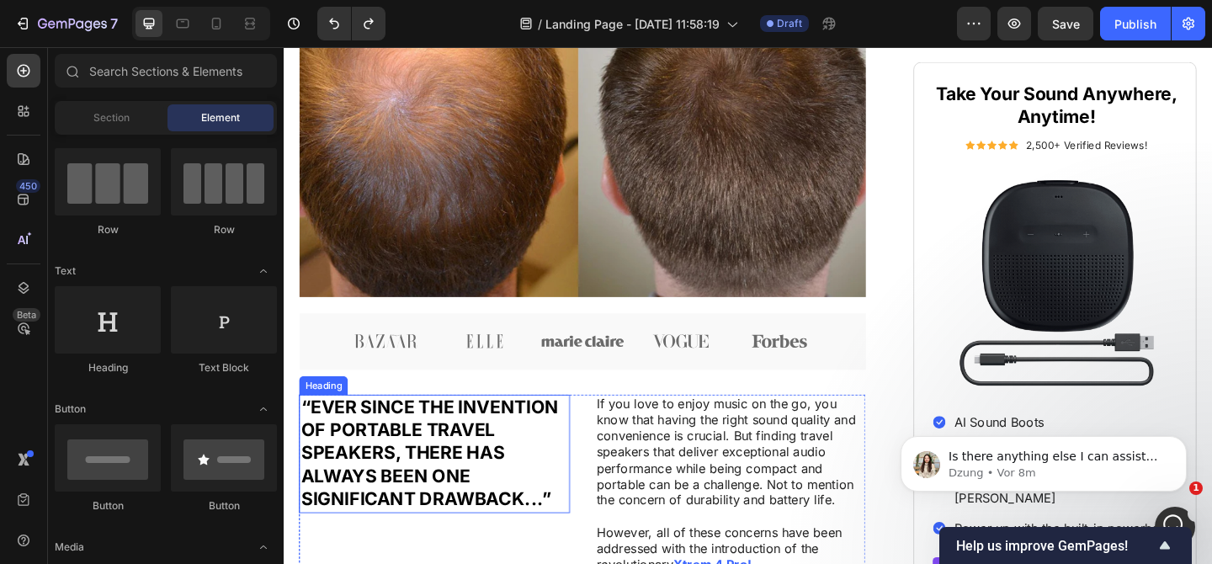
click at [478, 464] on h2 "“EVER SINCE THE INVENTION OF PORTABLE TRAVEL SPEAKERS, THERE HAS ALWAYS BEEN ON…" at bounding box center [447, 490] width 295 height 130
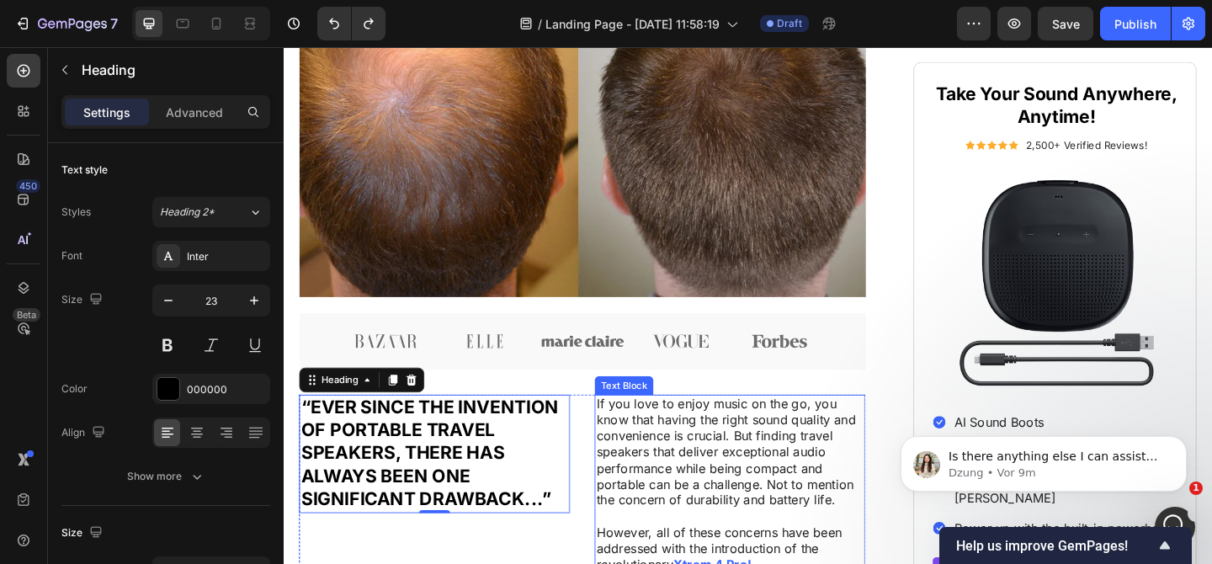
scroll to position [805, 0]
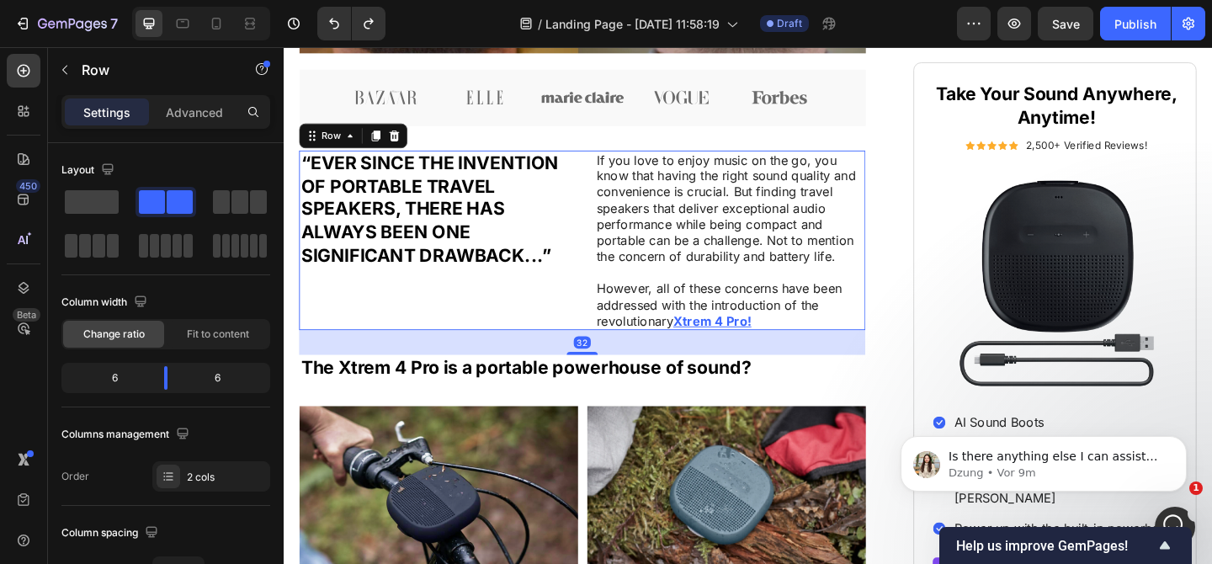
click at [598, 315] on div "“EVER SINCE THE INVENTION OF PORTABLE TRAVEL SPEAKERS, THERE HAS ALWAYS BEEN ON…" at bounding box center [608, 258] width 616 height 196
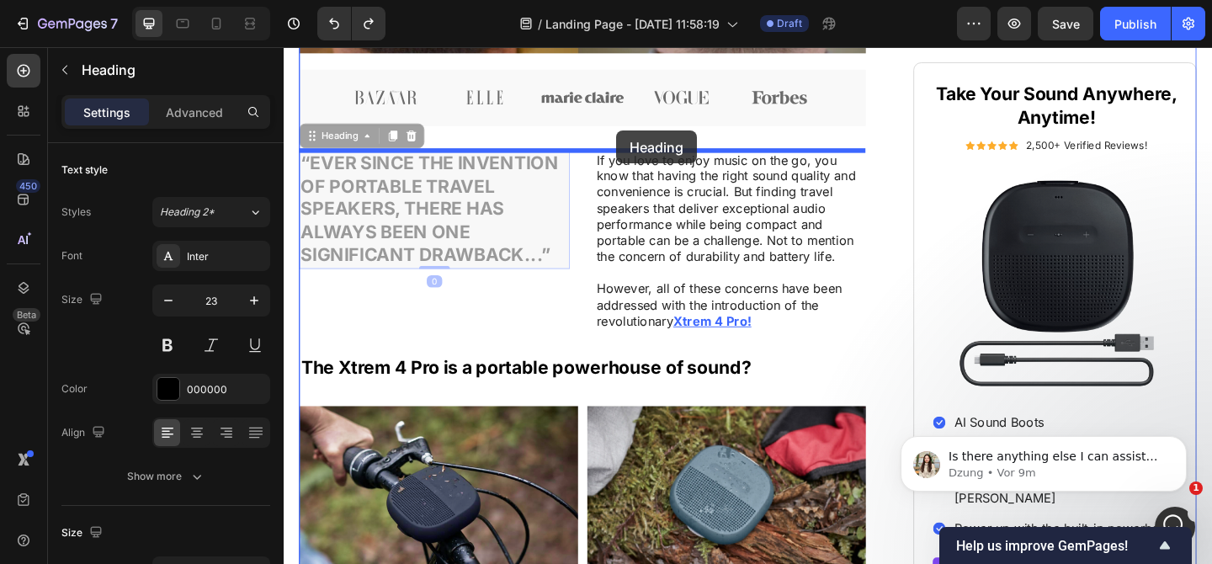
drag, startPoint x: 432, startPoint y: 195, endPoint x: 644, endPoint y: 140, distance: 219.2
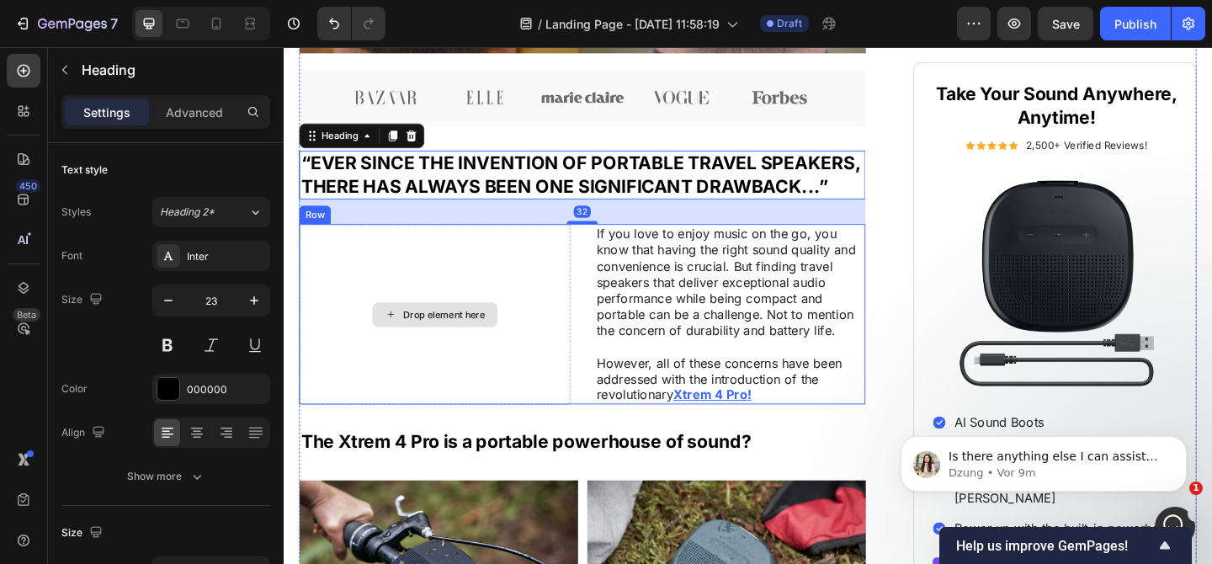
click at [493, 349] on div "Drop element here" at bounding box center [447, 338] width 295 height 196
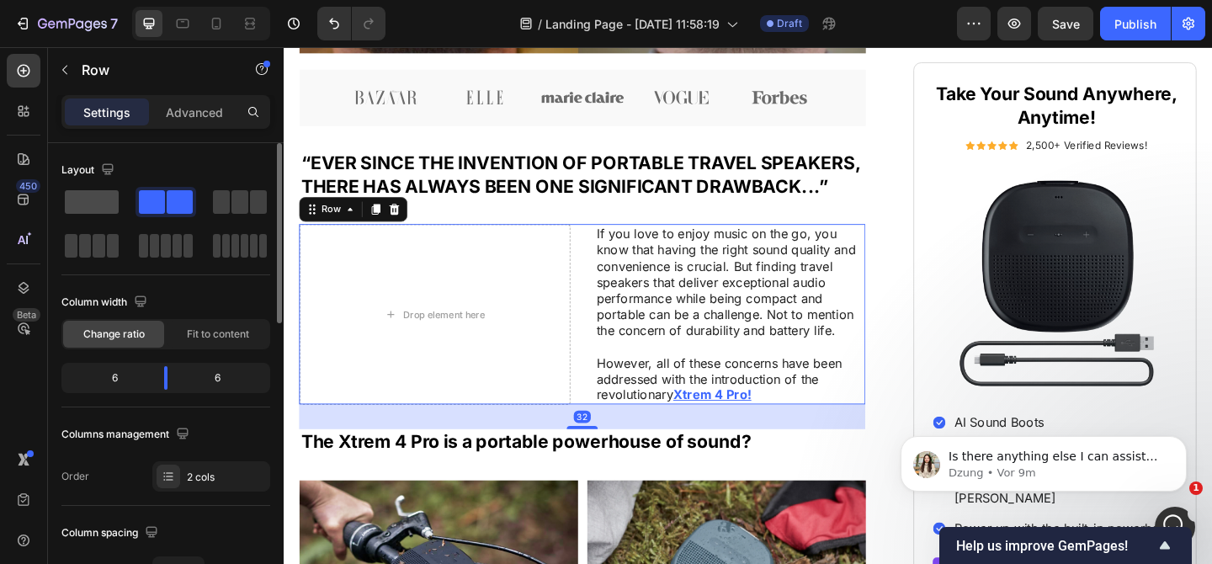
click at [98, 207] on span at bounding box center [92, 202] width 54 height 24
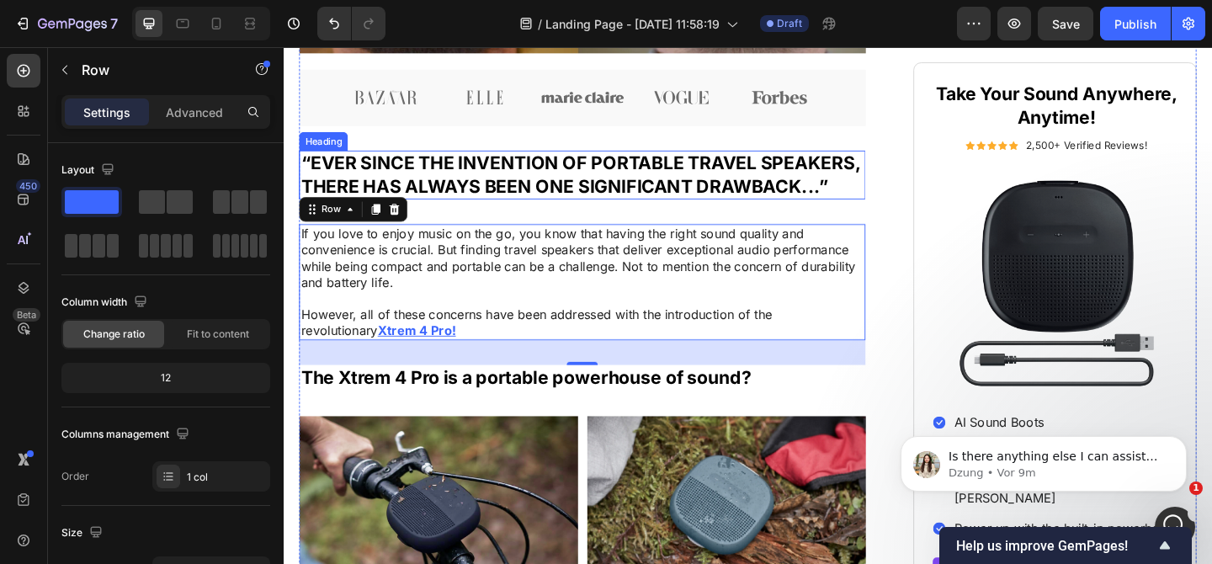
click at [530, 193] on h2 "“EVER SINCE THE INVENTION OF PORTABLE TRAVEL SPEAKERS, THERE HAS ALWAYS BEEN ON…" at bounding box center [608, 187] width 616 height 54
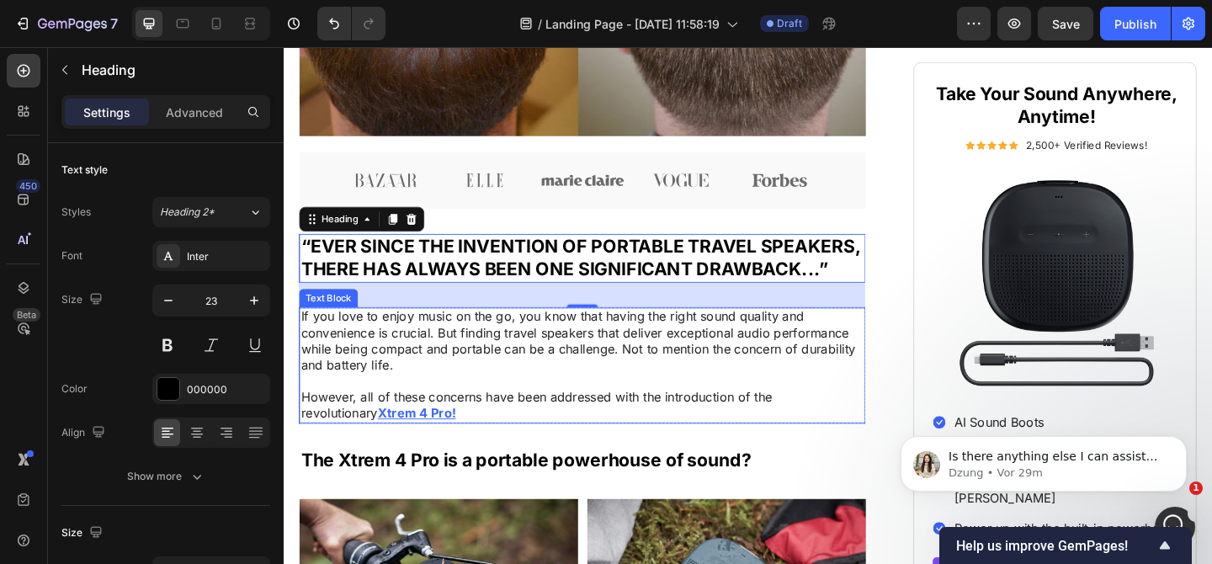
scroll to position [716, 0]
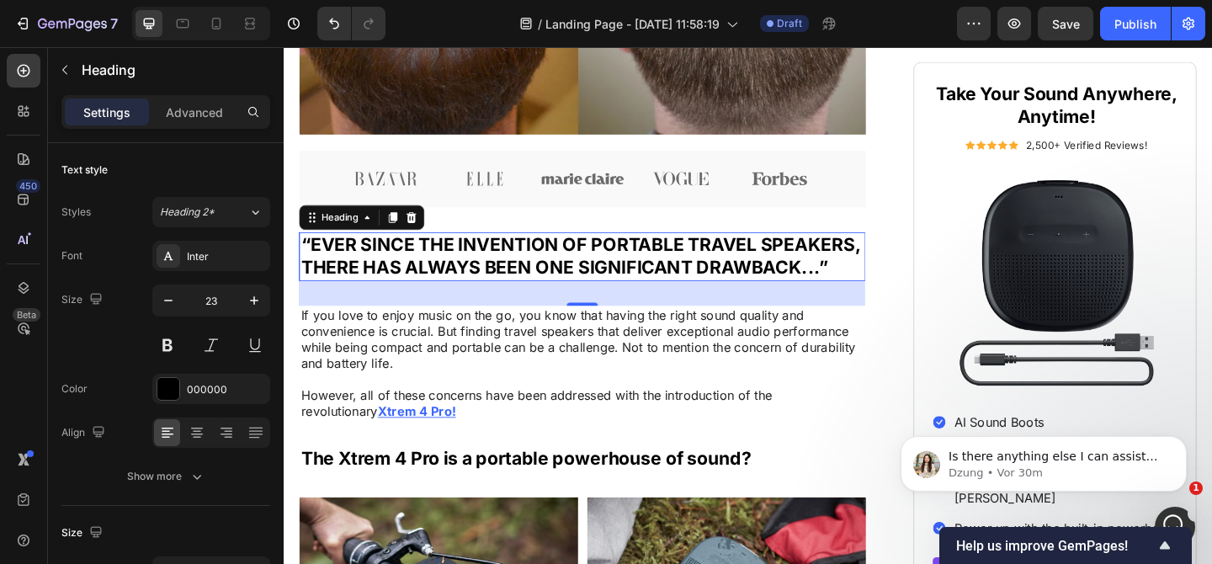
click at [512, 280] on h2 "“EVER SINCE THE INVENTION OF PORTABLE TRAVEL SPEAKERS, THERE HAS ALWAYS BEEN ON…" at bounding box center [608, 275] width 616 height 54
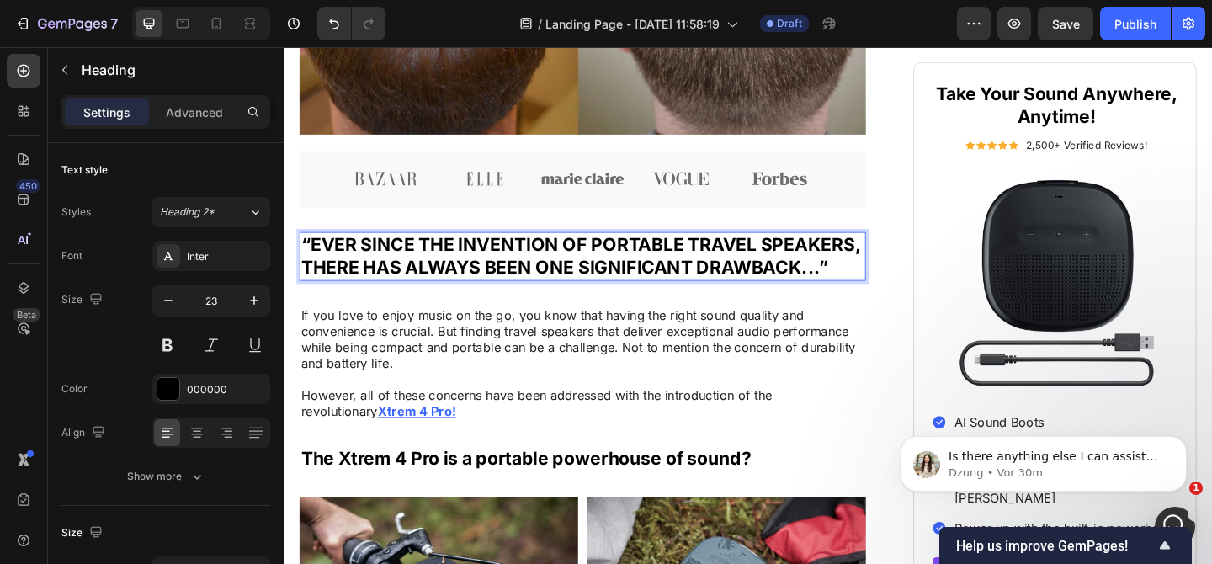
click at [512, 280] on p "“EVER SINCE THE INVENTION OF PORTABLE TRAVEL SPEAKERS, THERE HAS ALWAYS BEEN ON…" at bounding box center [608, 275] width 613 height 50
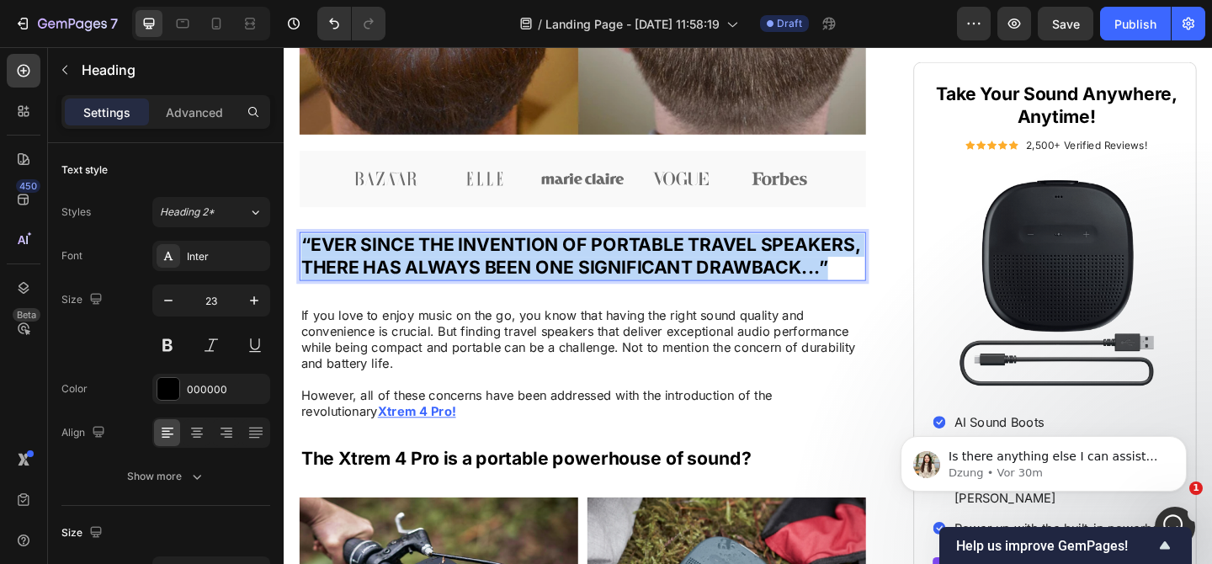
click at [512, 280] on p "“EVER SINCE THE INVENTION OF PORTABLE TRAVEL SPEAKERS, THERE HAS ALWAYS BEEN ON…" at bounding box center [608, 275] width 613 height 50
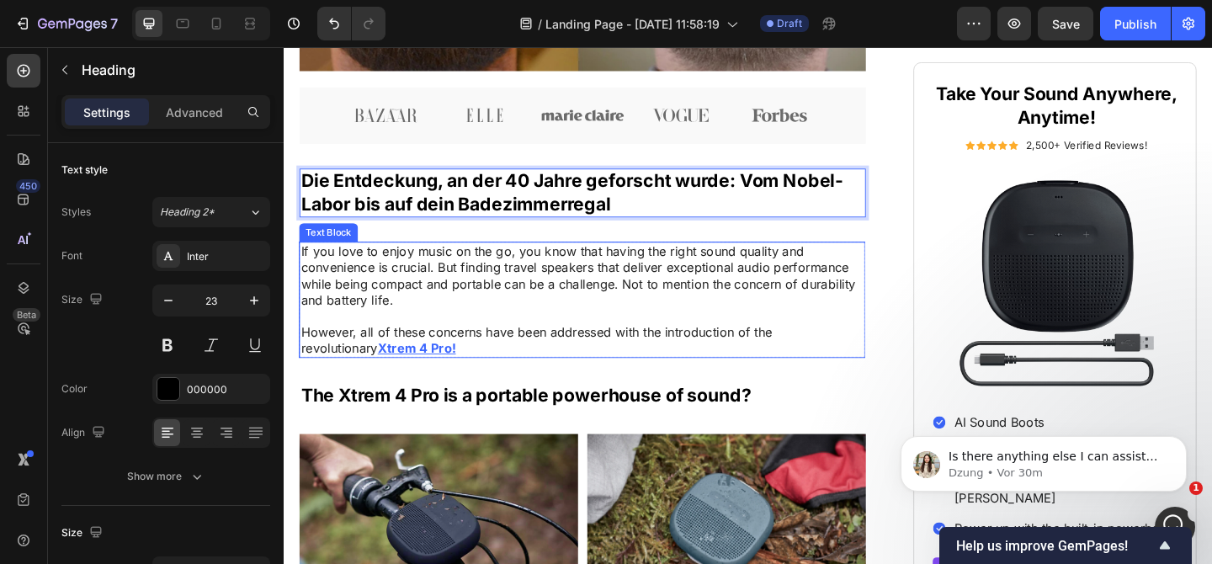
scroll to position [788, 0]
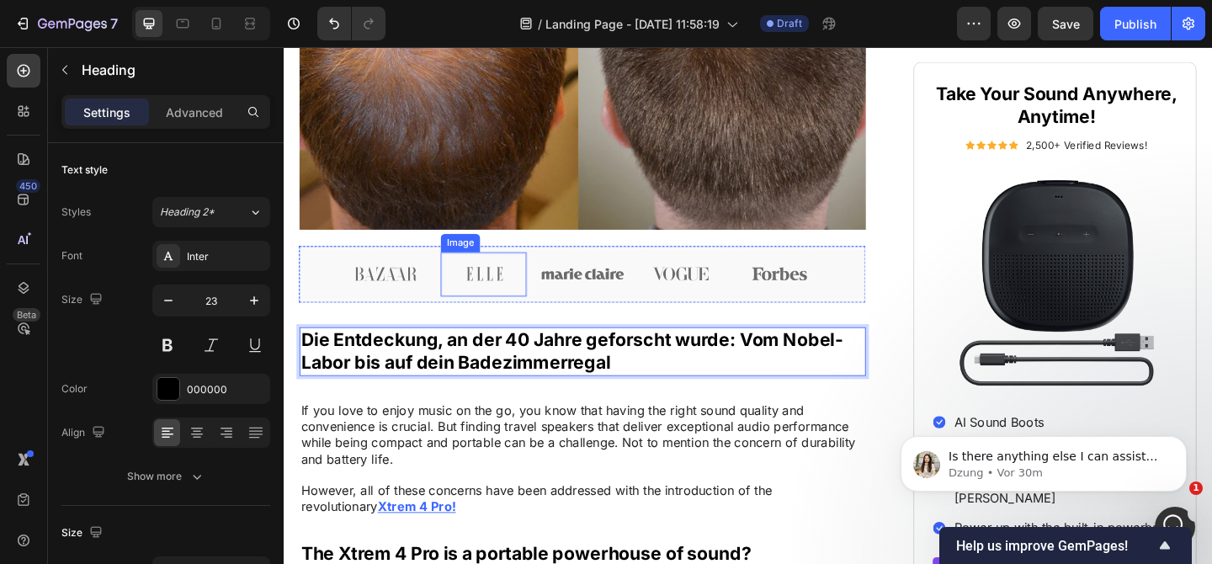
click at [507, 130] on img at bounding box center [608, 53] width 616 height 406
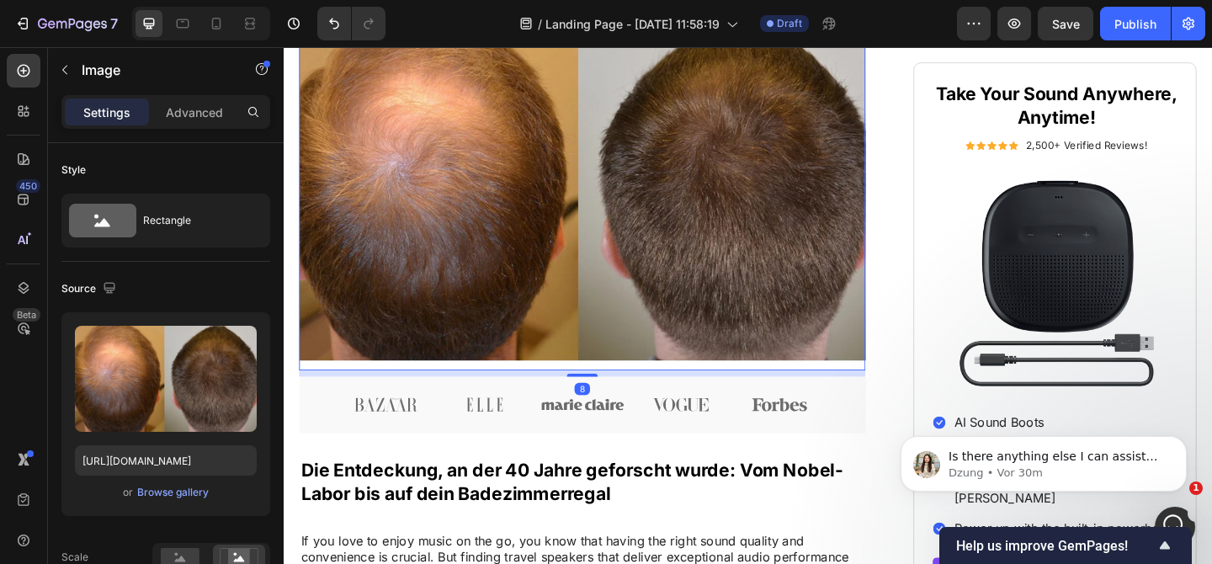
scroll to position [394, 0]
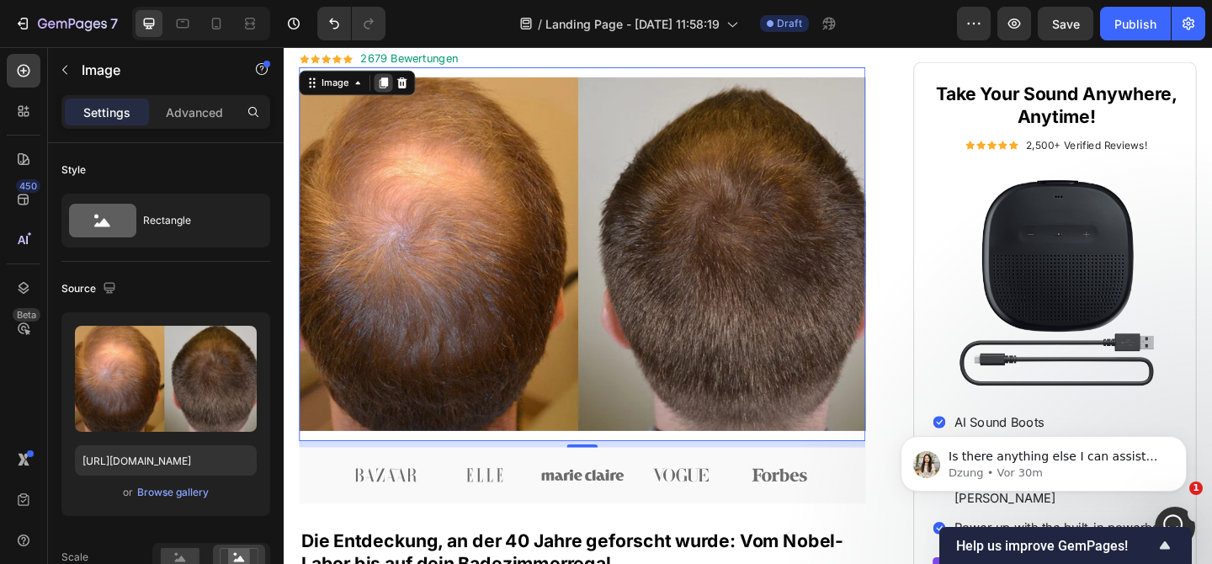
click at [393, 85] on icon at bounding box center [392, 86] width 9 height 12
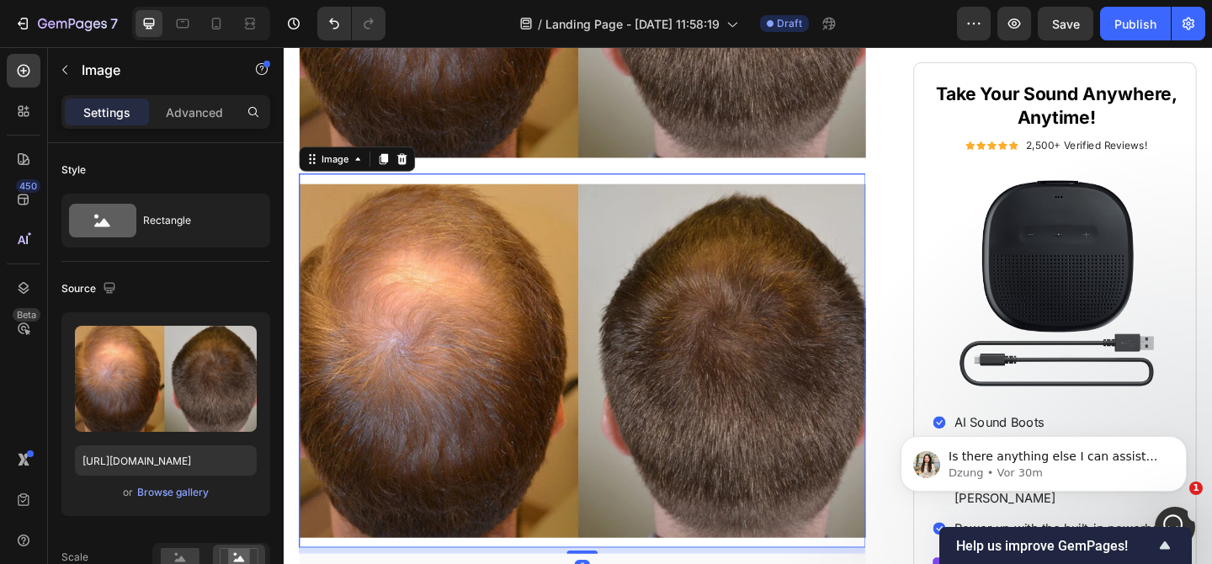
scroll to position [770, 0]
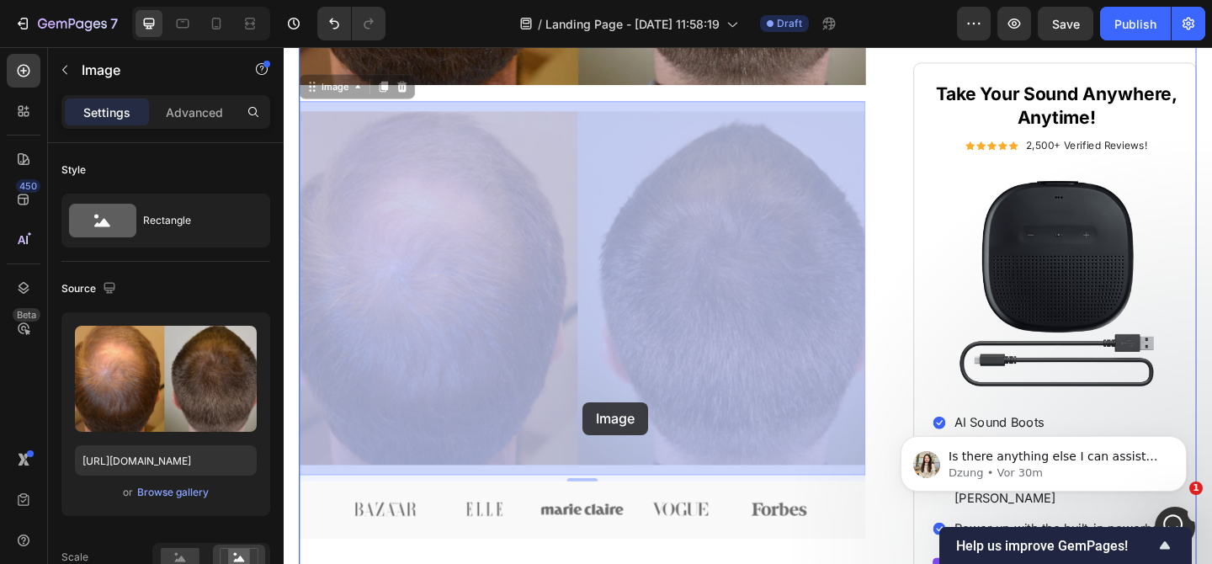
drag, startPoint x: 571, startPoint y: 218, endPoint x: 608, endPoint y: 433, distance: 217.9
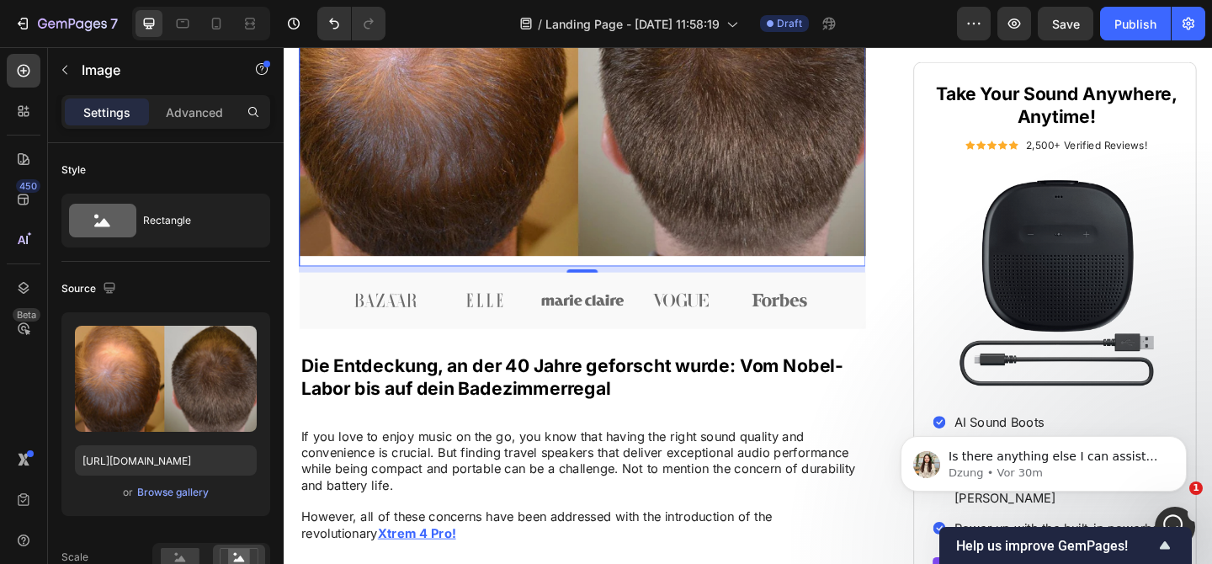
scroll to position [1006, 0]
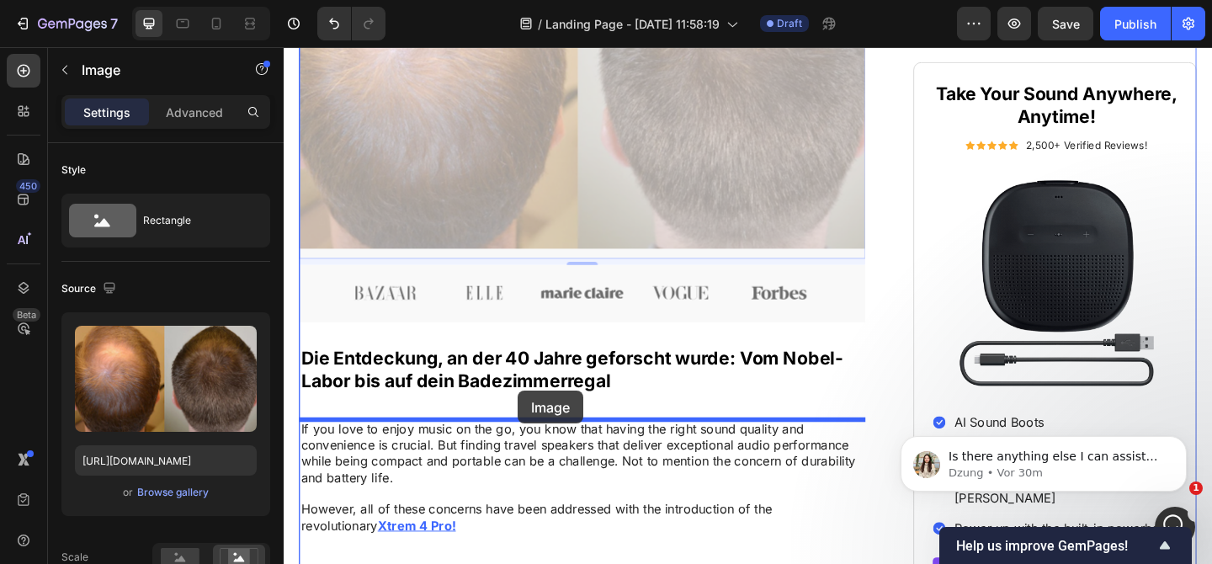
drag, startPoint x: 555, startPoint y: 131, endPoint x: 538, endPoint y: 420, distance: 289.2
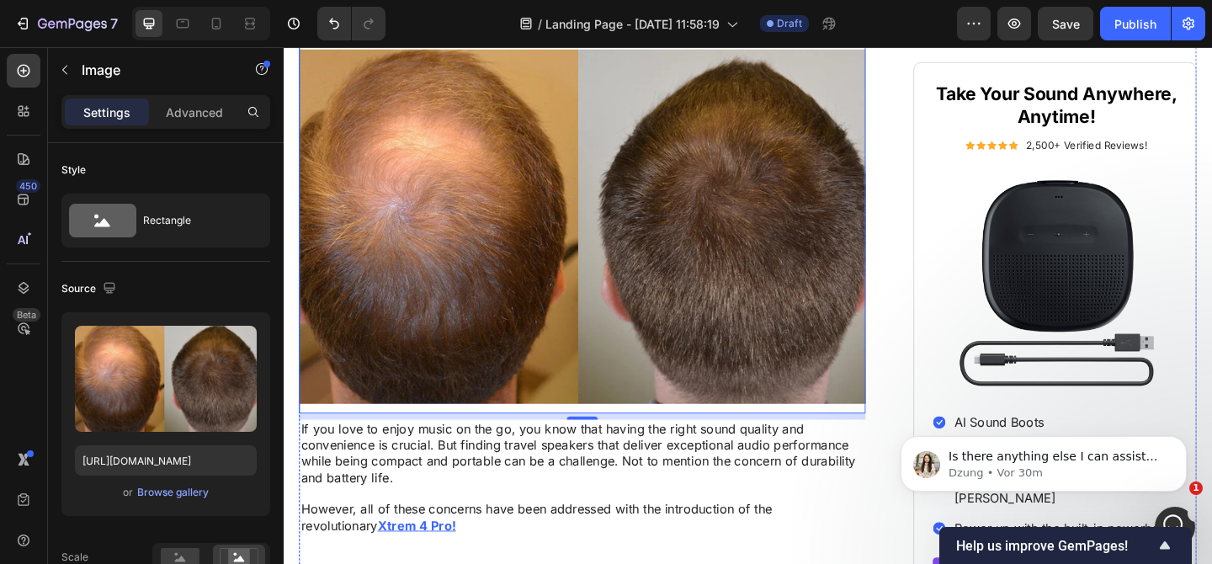
scroll to position [592, 0]
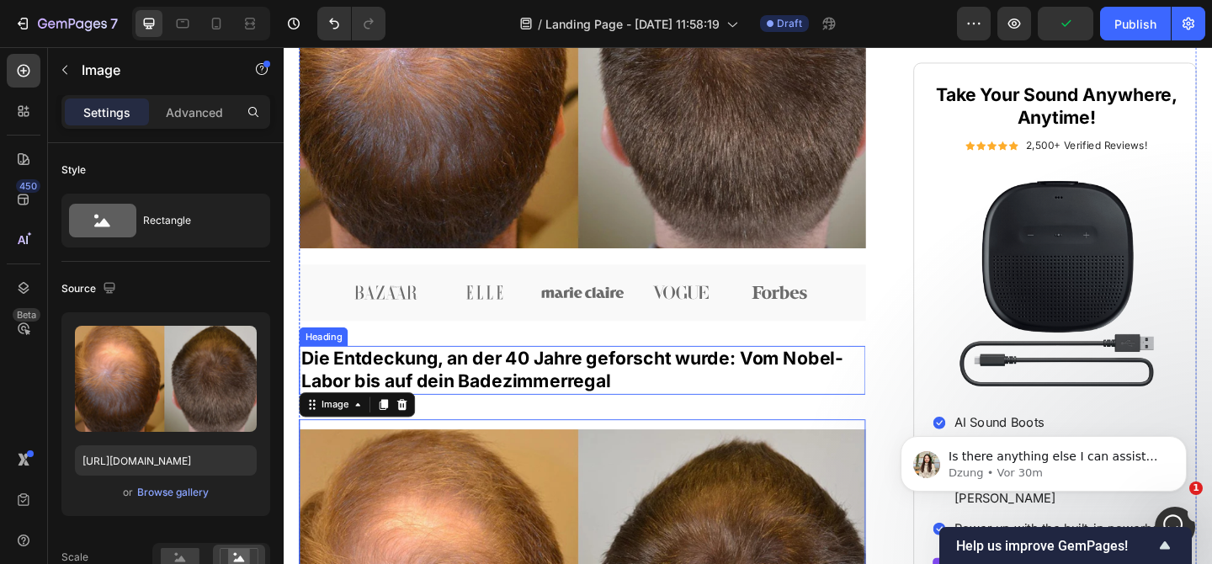
click at [592, 415] on p "Die Entdeckung, an der 40 Jahre geforscht wurde: Vom Nobel-Labor bis auf dein B…" at bounding box center [608, 399] width 613 height 50
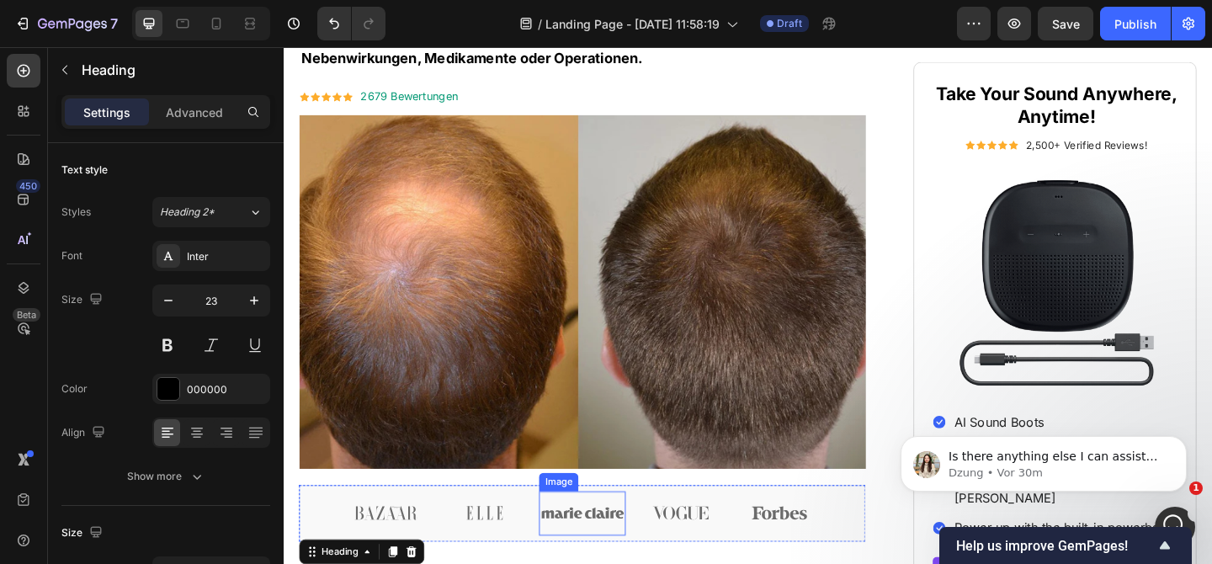
scroll to position [311, 0]
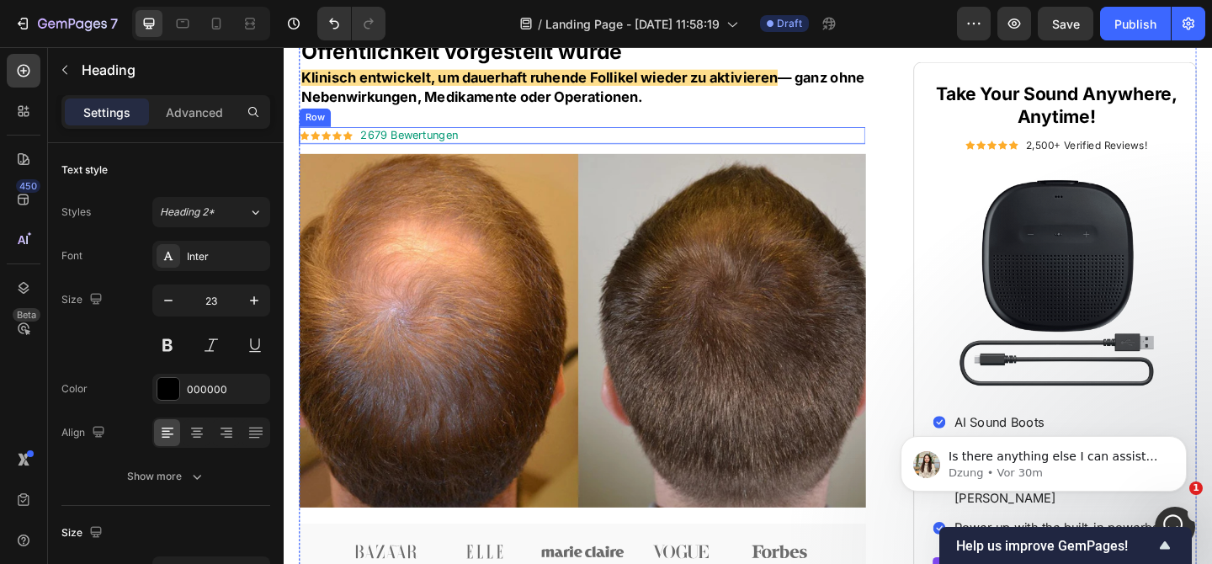
click at [481, 138] on div "Icon Icon Icon Icon Icon Icon List 2679 Bewertungen Text Block Row Row" at bounding box center [608, 143] width 616 height 19
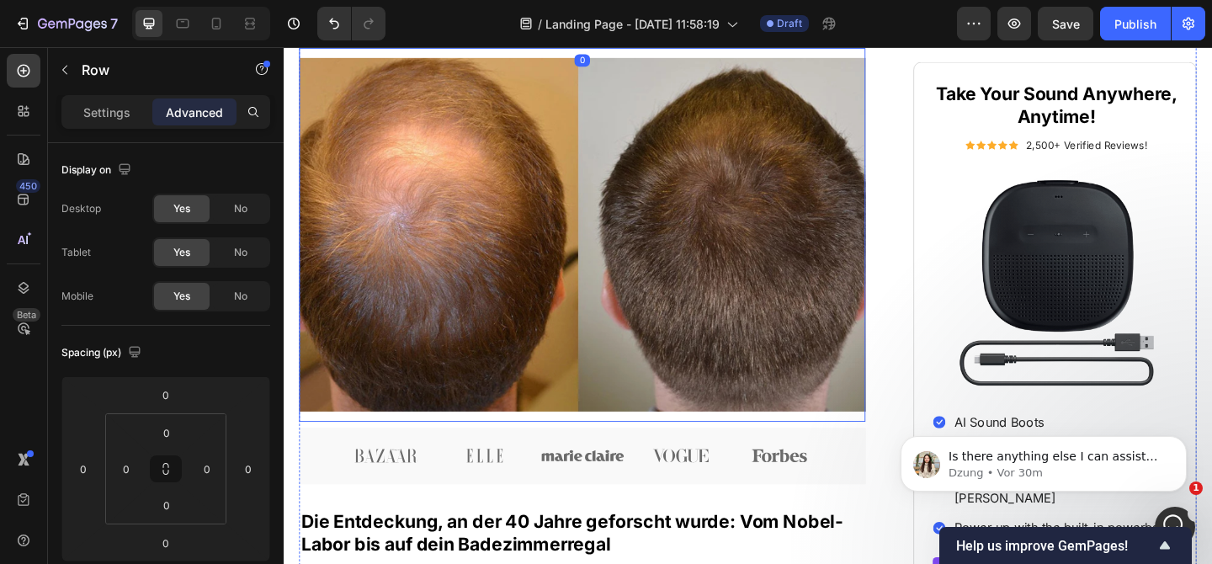
scroll to position [587, 0]
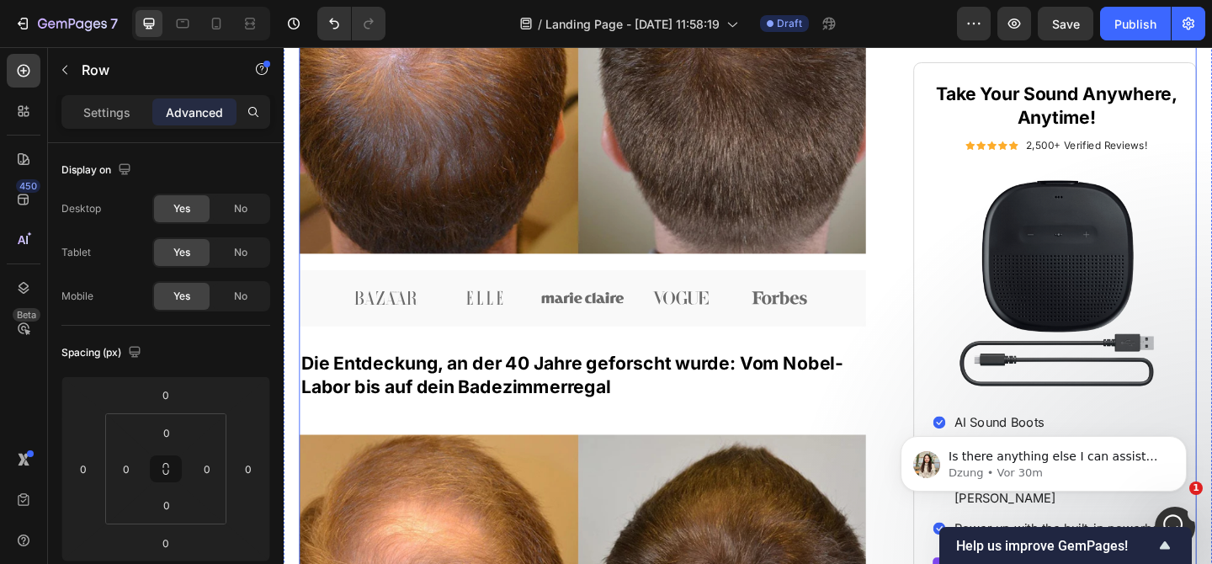
click at [659, 401] on p "Die Entdeckung, an der 40 Jahre geforscht wurde: Vom Nobel-Labor bis auf dein B…" at bounding box center [608, 405] width 613 height 50
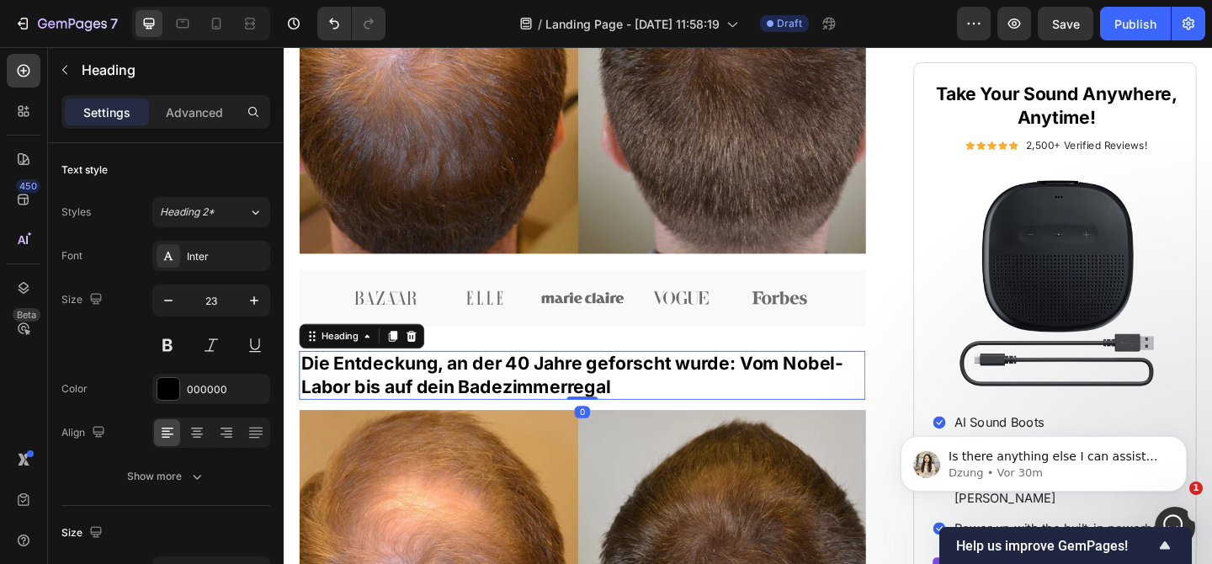
drag, startPoint x: 618, startPoint y: 455, endPoint x: 629, endPoint y: 387, distance: 69.0
click at [629, 387] on div "Die Entdeckung, an der 40 Jahre geforscht wurde: Vom Nobel-Labor bis auf dein B…" at bounding box center [608, 405] width 616 height 54
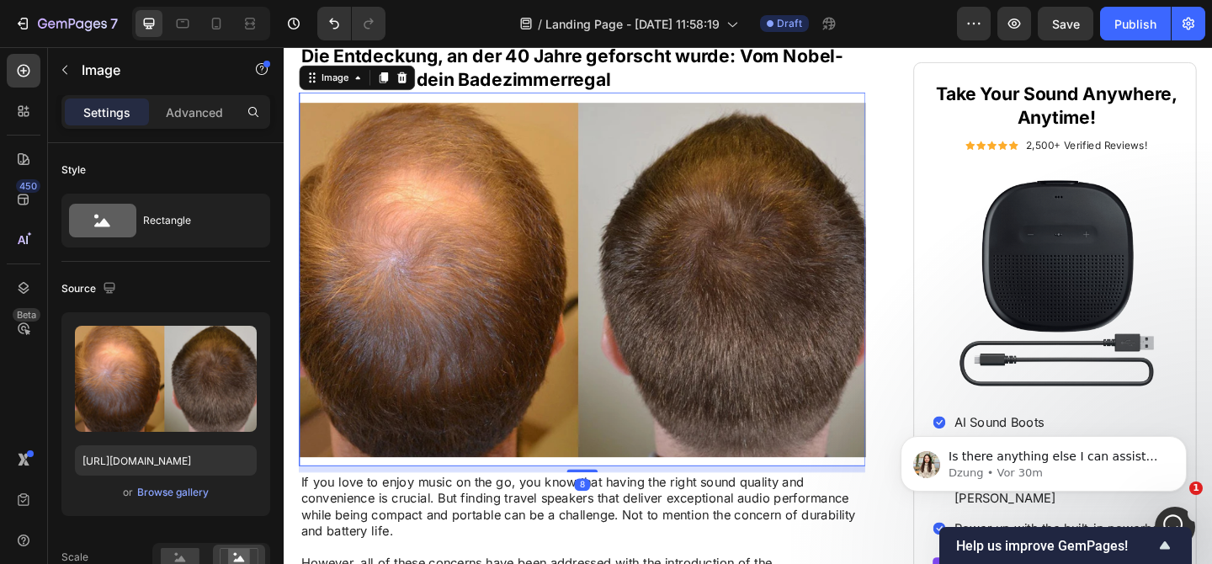
scroll to position [922, 0]
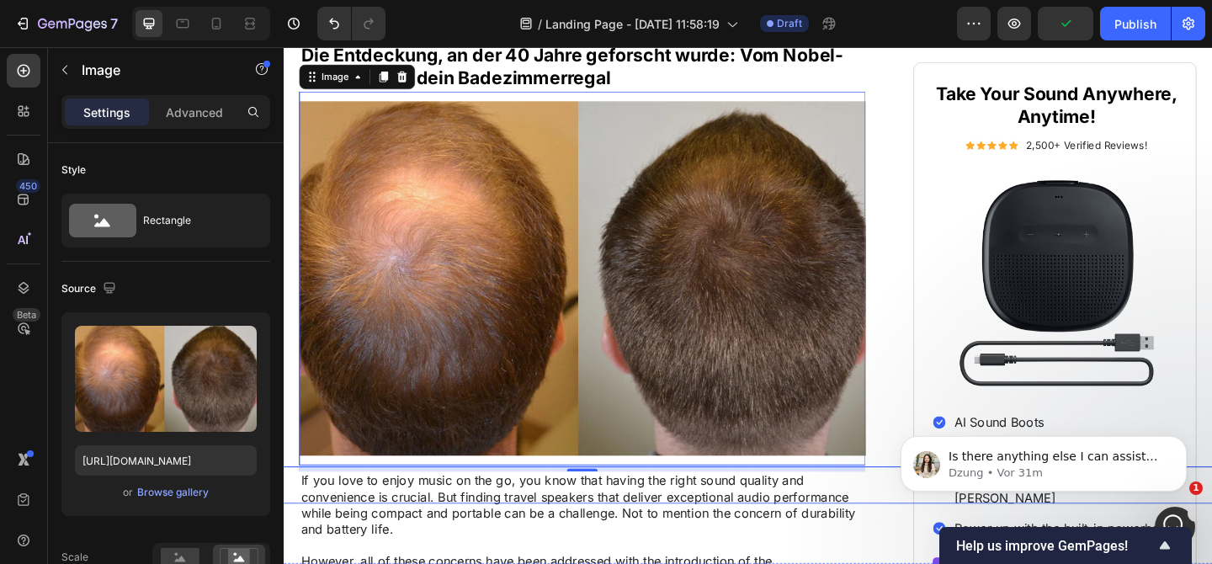
click at [524, 526] on div "Button" at bounding box center [779, 523] width 1192 height 40
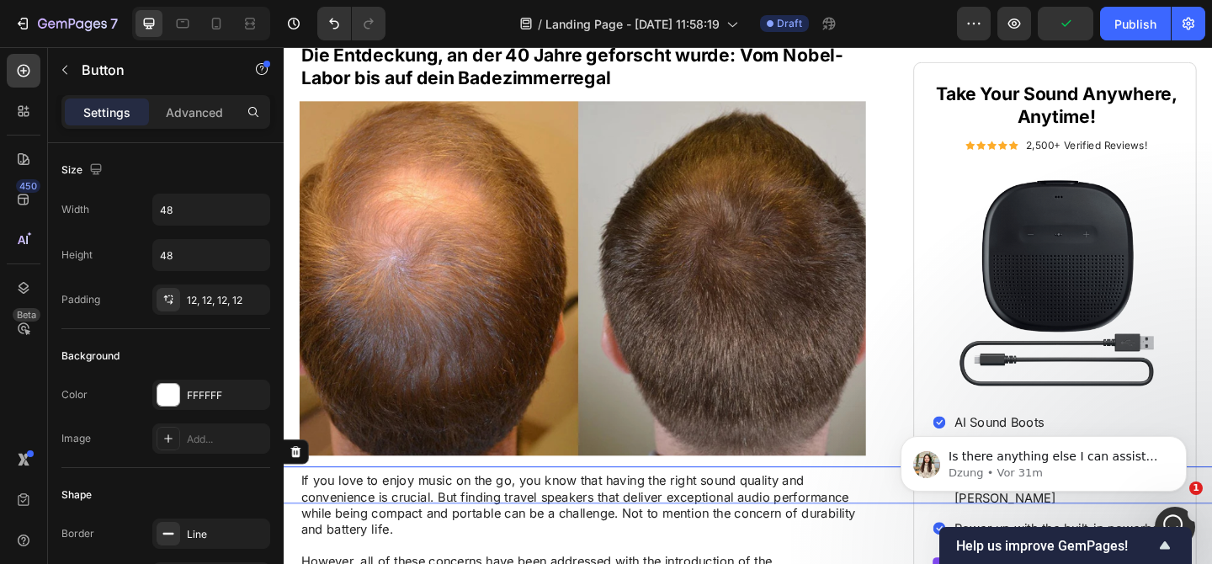
click at [524, 526] on div "Button 0" at bounding box center [779, 523] width 1192 height 40
click at [534, 517] on div "Button 0" at bounding box center [779, 523] width 1192 height 40
click at [534, 516] on div "Button 0" at bounding box center [779, 523] width 1192 height 40
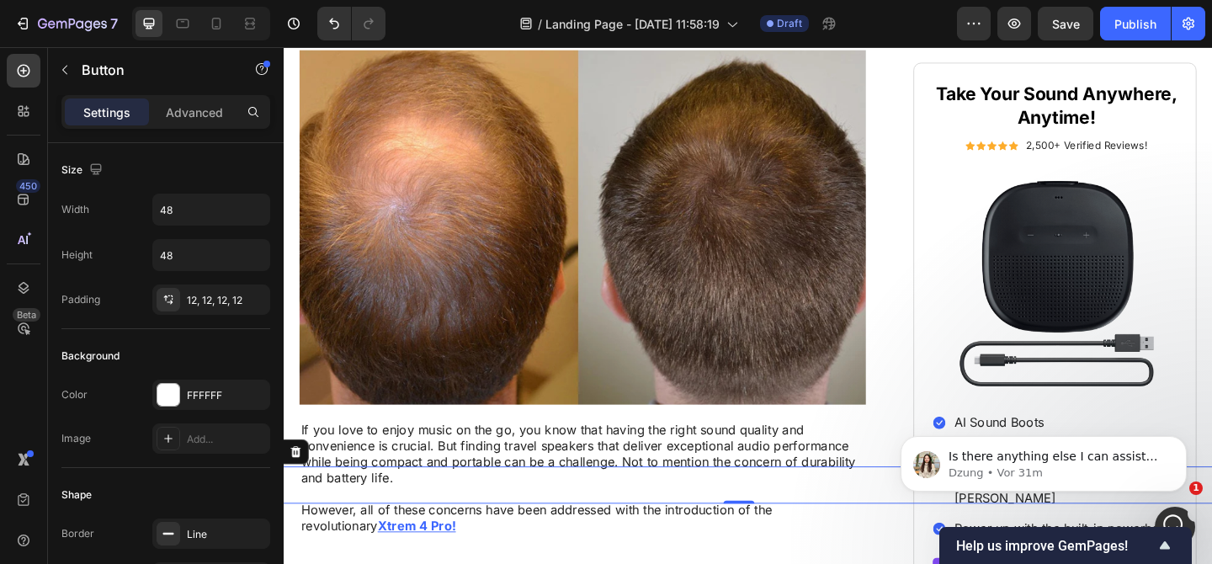
scroll to position [999, 0]
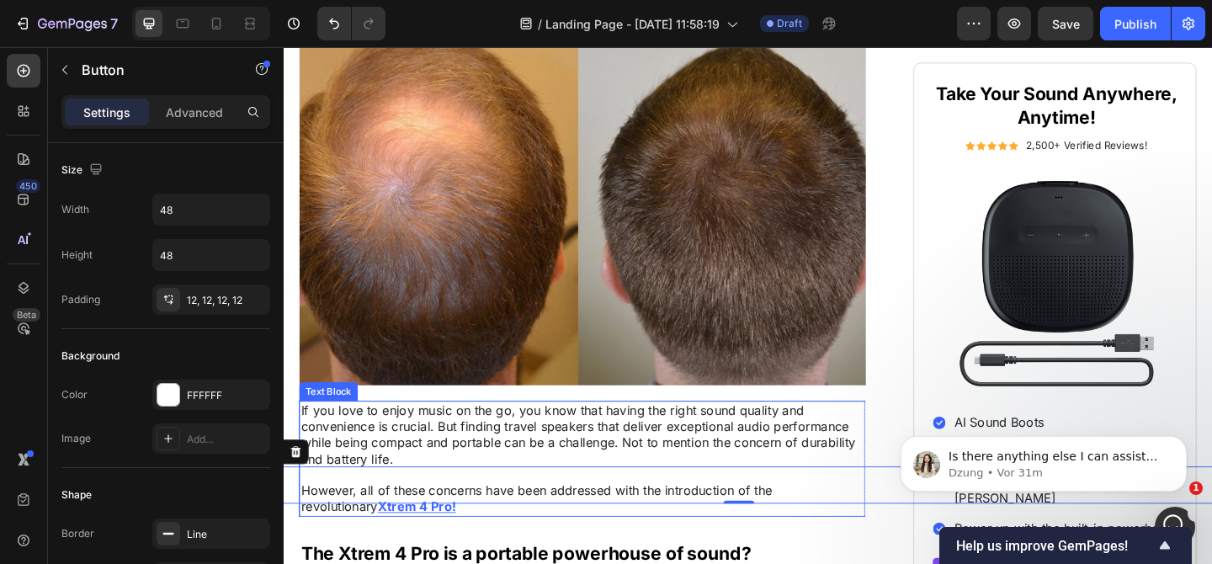
click at [545, 464] on p "If you love to enjoy music on the go, you know that having the right sound qual…" at bounding box center [608, 468] width 613 height 70
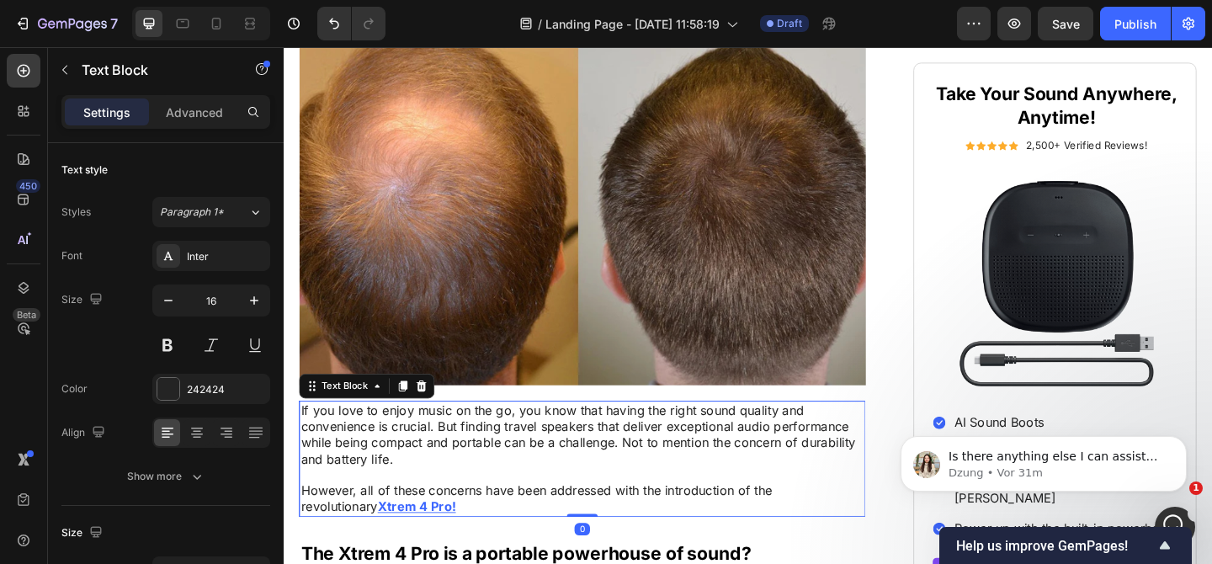
scroll to position [1092, 0]
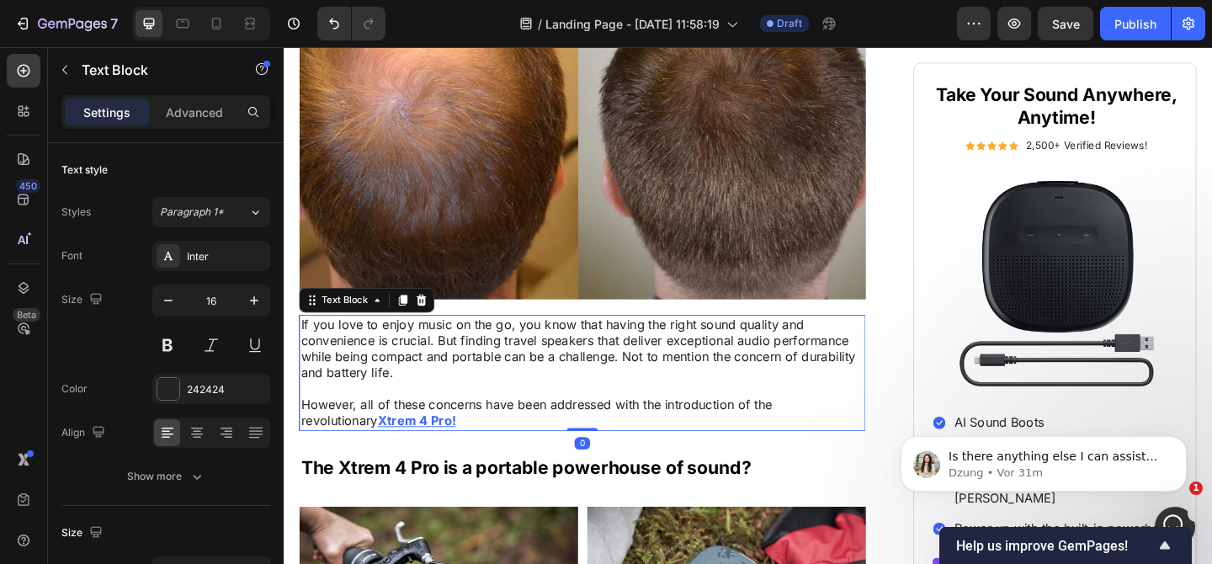
click at [557, 377] on p "If you love to enjoy music on the go, you know that having the right sound qual…" at bounding box center [608, 375] width 613 height 70
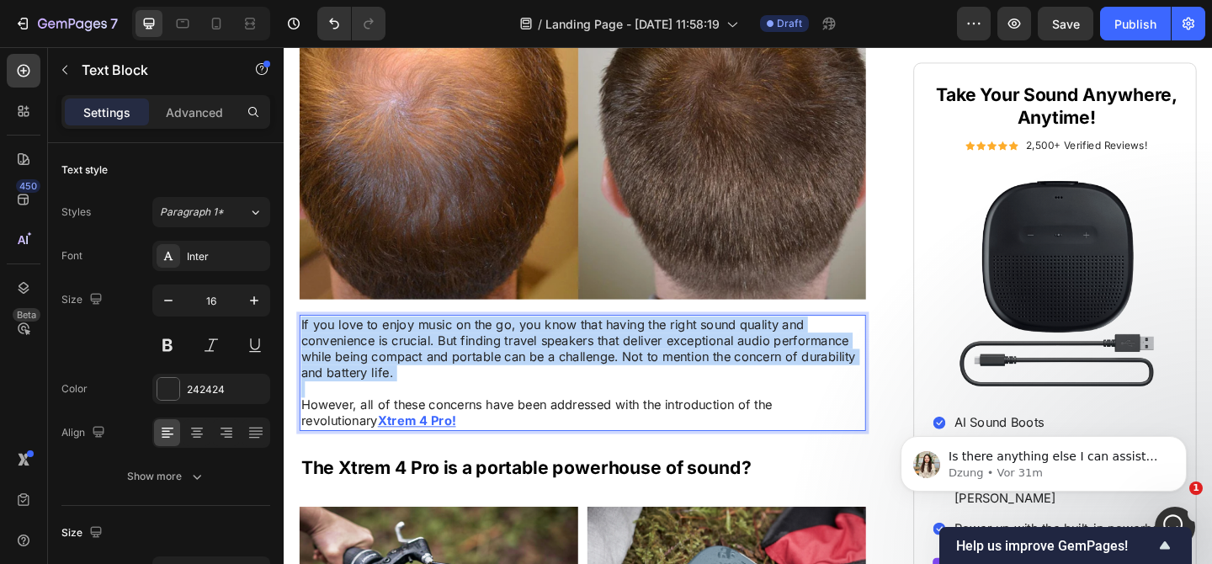
click at [557, 377] on p "If you love to enjoy music on the go, you know that having the right sound qual…" at bounding box center [608, 375] width 613 height 70
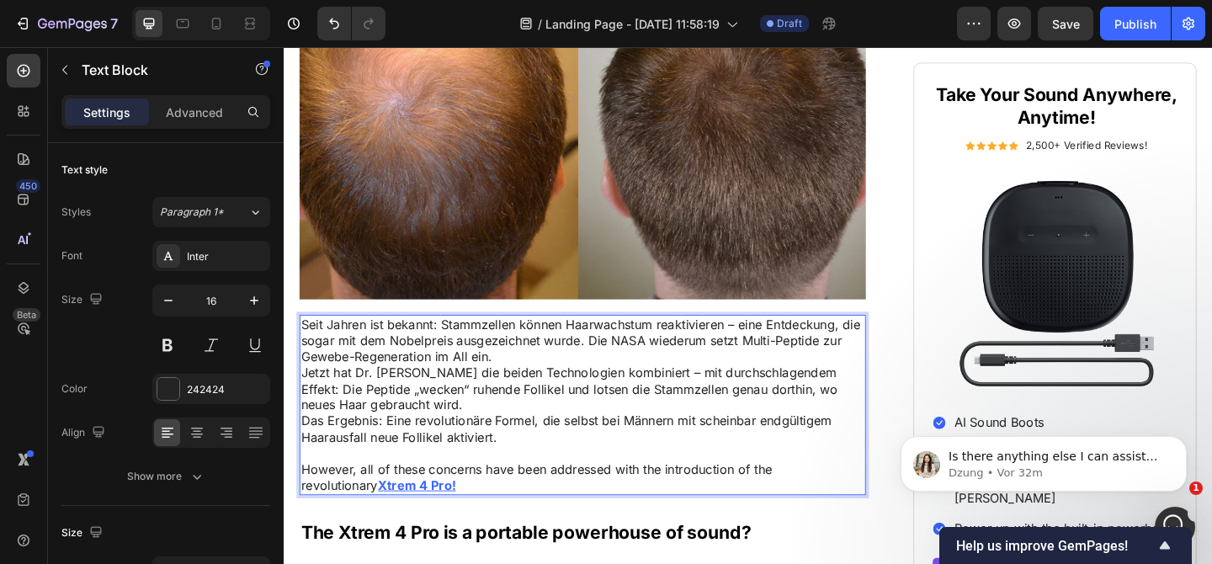
click at [548, 373] on p "Seit Jahren ist bekannt: Stammzellen können Haarwachstum reaktivieren – eine En…" at bounding box center [608, 366] width 613 height 52
click at [542, 385] on p "Seit Jahren ist bekannt: Stammzellen können Haarwachstum reaktivieren – eine En…" at bounding box center [608, 366] width 613 height 52
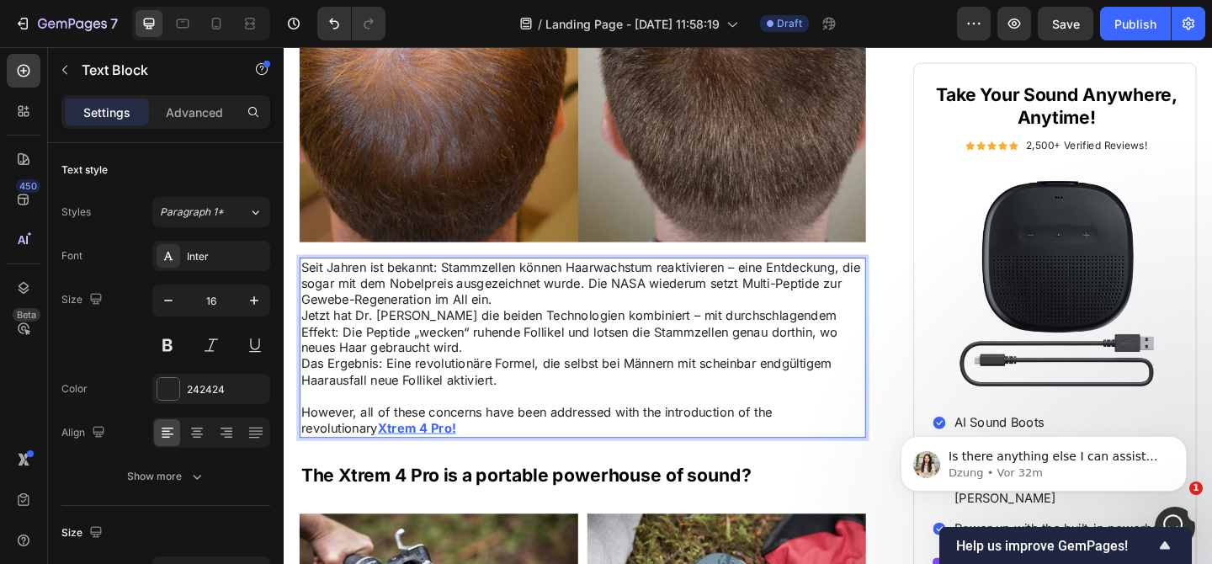
scroll to position [1186, 0]
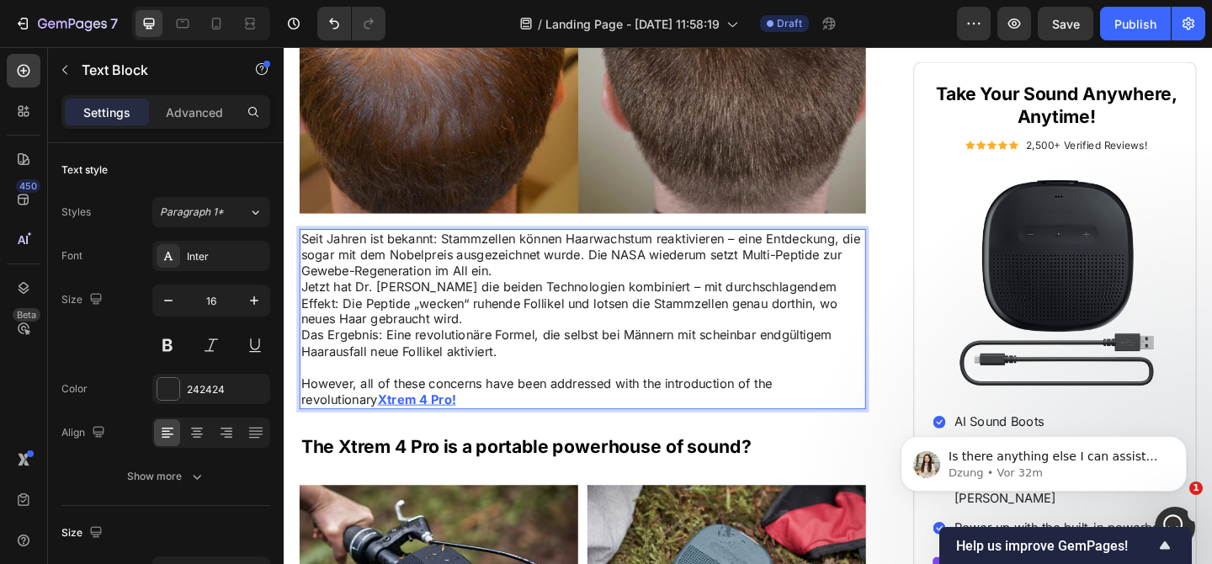
click at [327, 395] on p "Rich Text Editor. Editing area: main" at bounding box center [608, 396] width 613 height 18
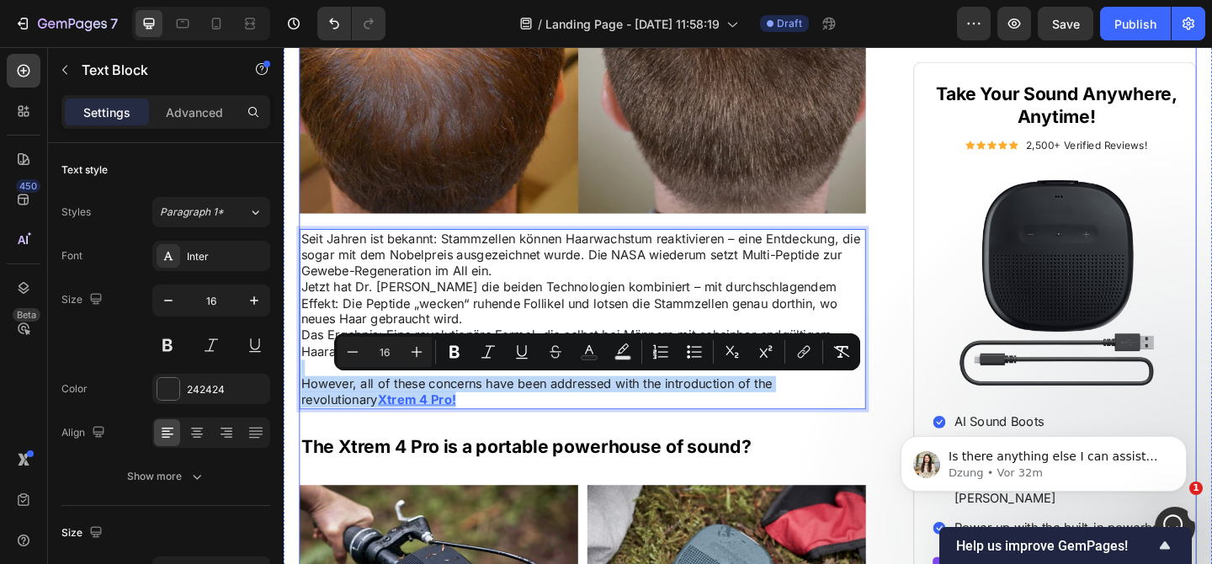
drag, startPoint x: 340, startPoint y: 392, endPoint x: 371, endPoint y: 447, distance: 62.9
click at [372, 448] on div "Nobelpreis-Stammzellen + NASA-Multi-Peptide: Die fortschrittlichste Haarwuchs-F…" at bounding box center [608, 314] width 616 height 2429
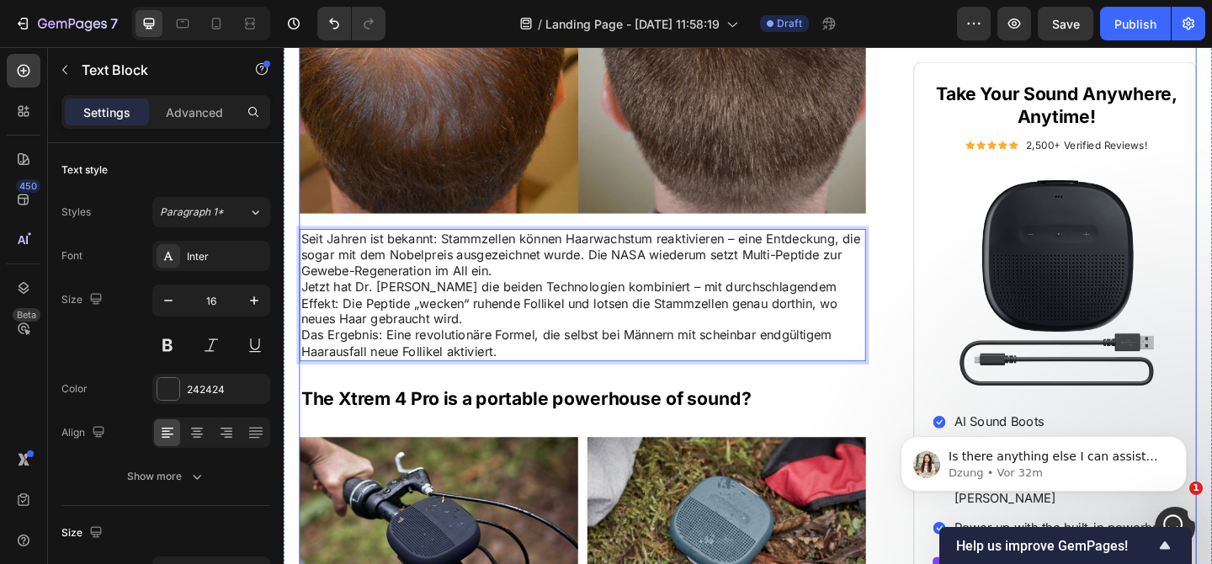
click at [620, 465] on div "Nobelpreis-Stammzellen + NASA-Multi-Peptide: Die fortschrittlichste Haarwuchs-F…" at bounding box center [608, 288] width 616 height 2377
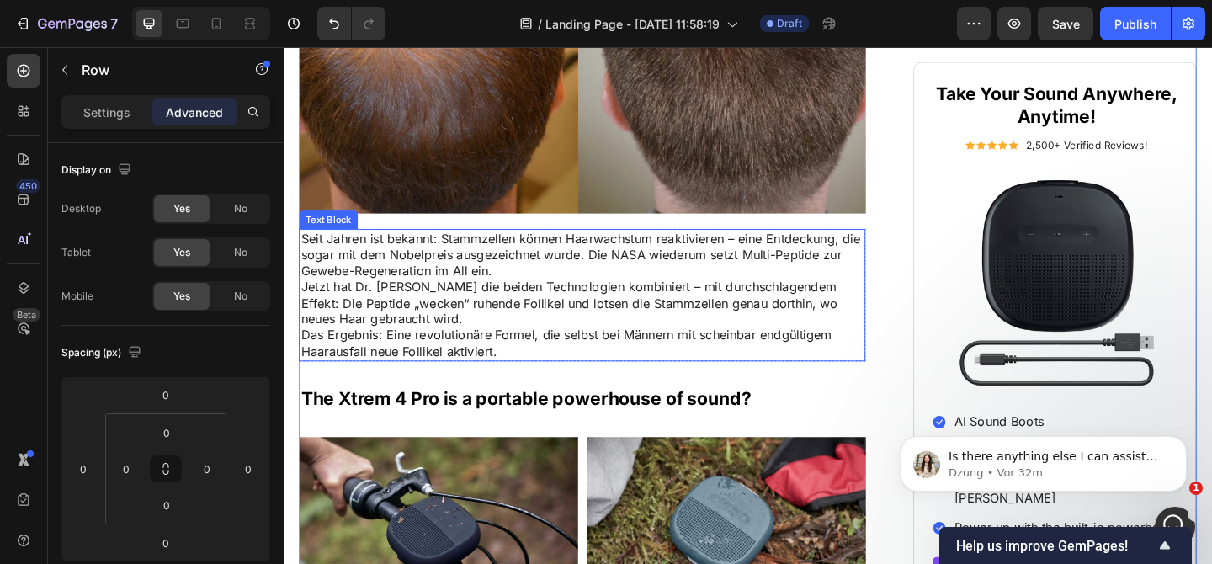
click at [544, 262] on p "Seit Jahren ist bekannt: Stammzellen können Haarwachstum reaktivieren – eine En…" at bounding box center [608, 273] width 613 height 52
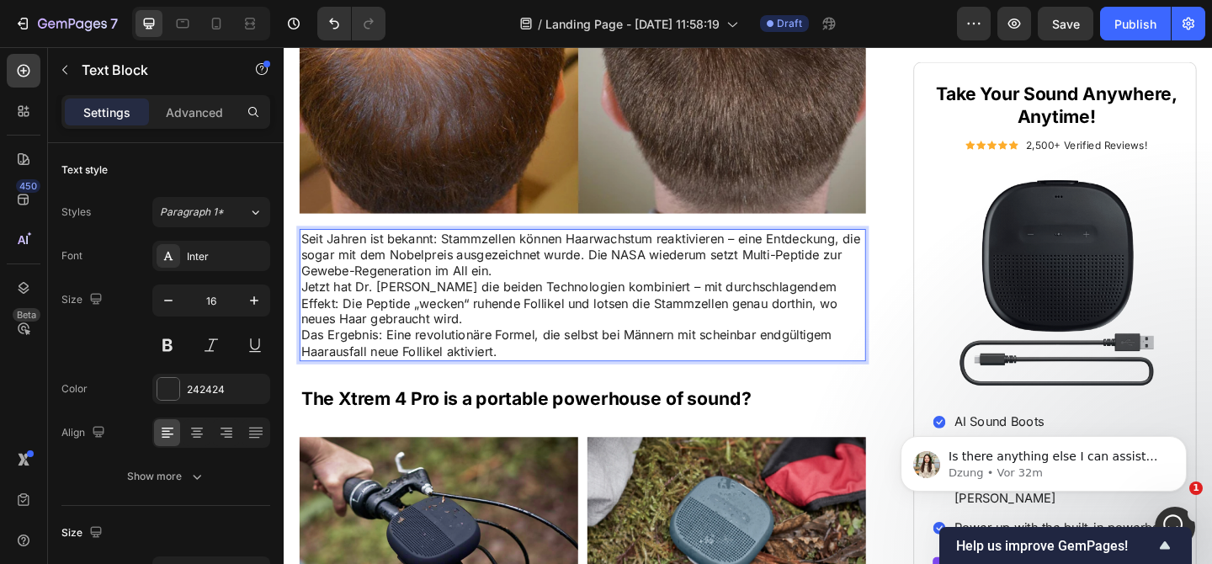
click at [524, 289] on p "Seit Jahren ist bekannt: Stammzellen können Haarwachstum reaktivieren – eine En…" at bounding box center [608, 273] width 613 height 52
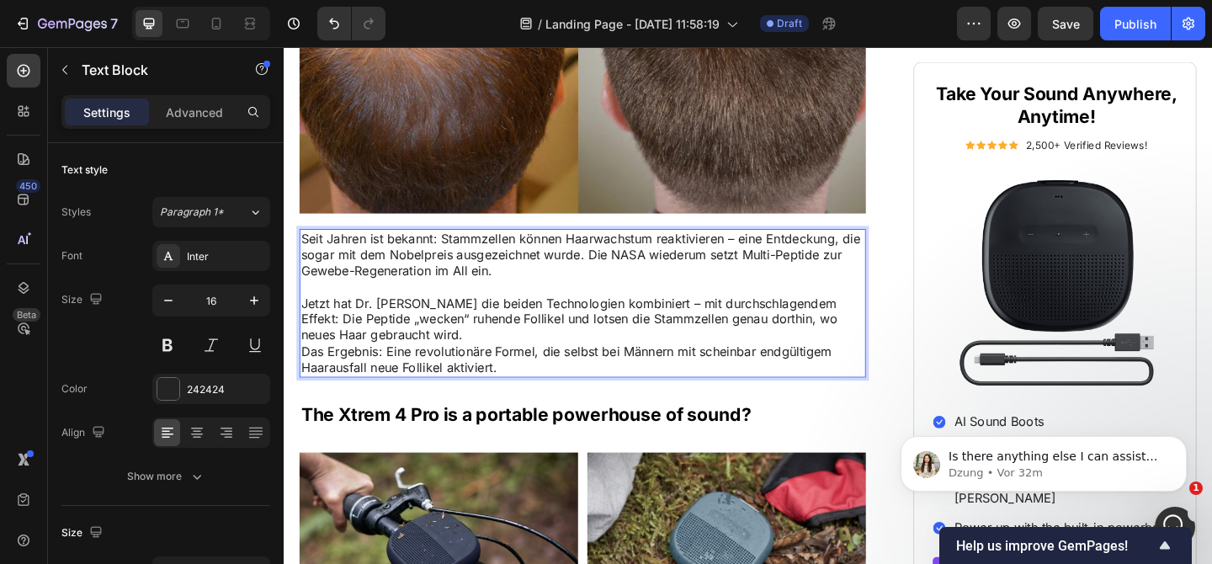
click at [490, 347] on p "Jetzt hat [PERSON_NAME] die beiden Technologien kombiniert – mit durchschlagend…" at bounding box center [608, 343] width 613 height 52
click at [490, 358] on p "Jetzt hat [PERSON_NAME] die beiden Technologien kombiniert – mit durchschlagend…" at bounding box center [608, 343] width 613 height 52
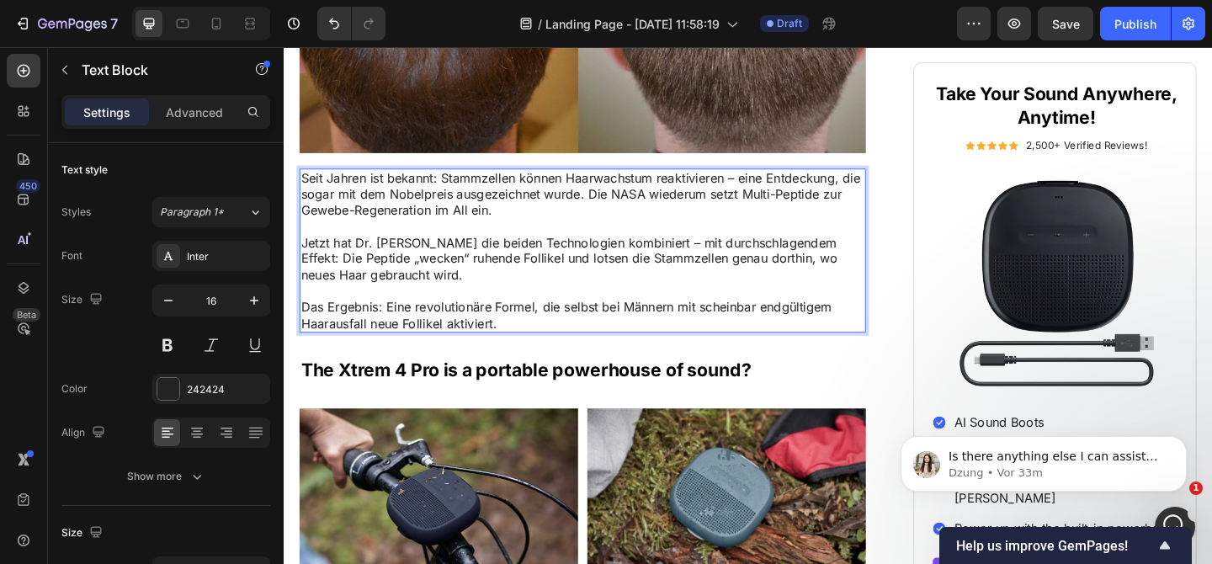
scroll to position [1253, 0]
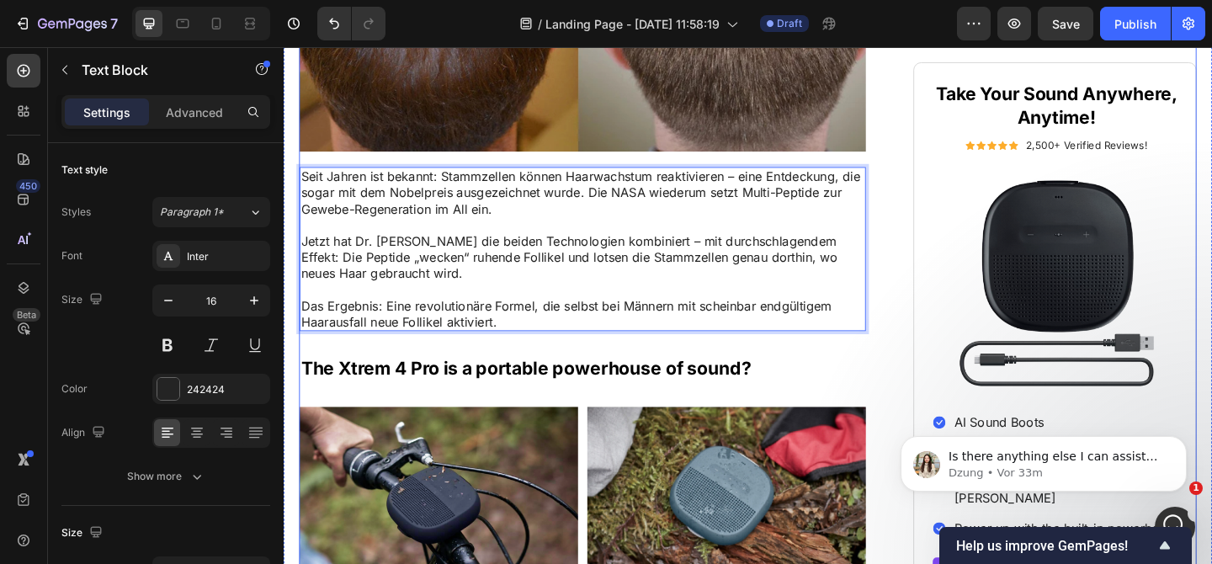
click at [541, 375] on div "Nobelpreis-Stammzellen + NASA-Multi-Peptide: Die fortschrittlichste Haarwuchs-F…" at bounding box center [608, 238] width 616 height 2411
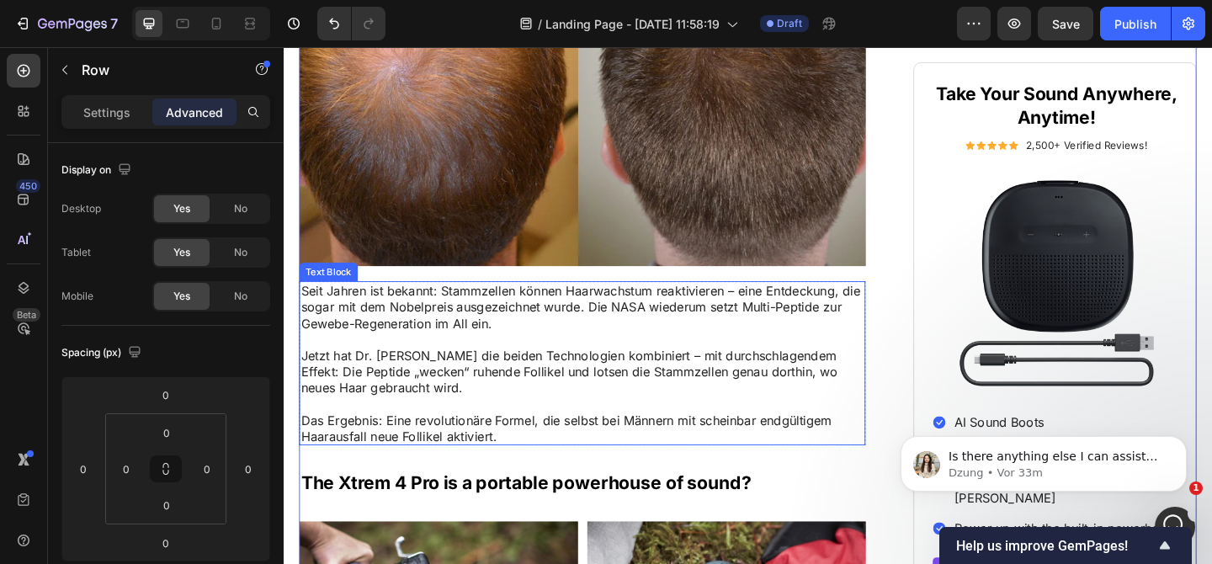
scroll to position [1113, 0]
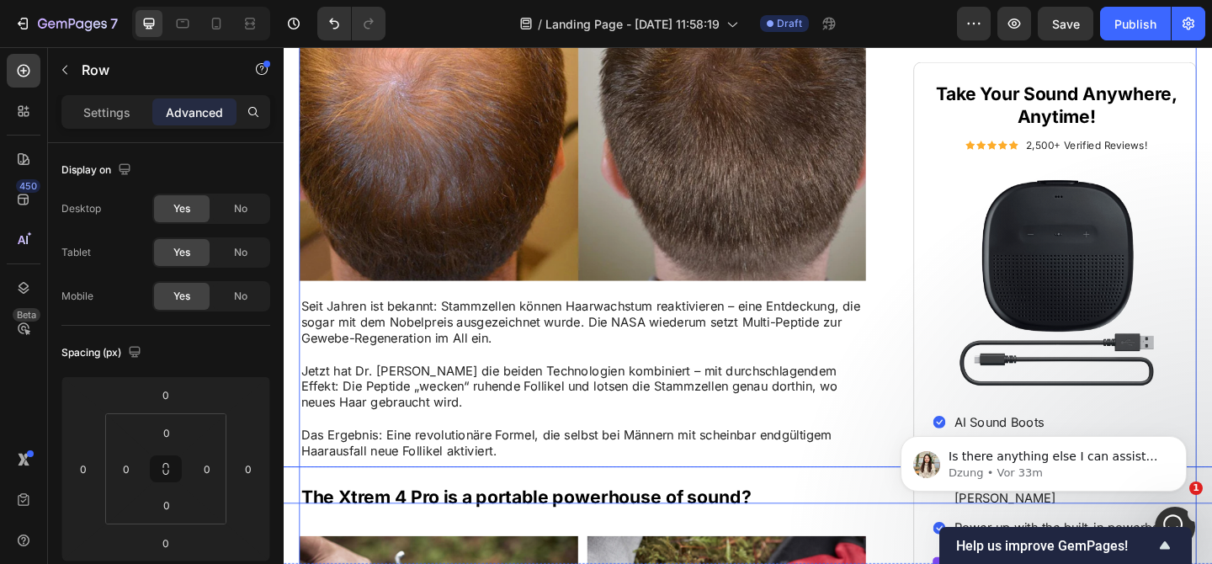
click at [557, 549] on div "Button Sticky" at bounding box center [789, 556] width 1212 height 106
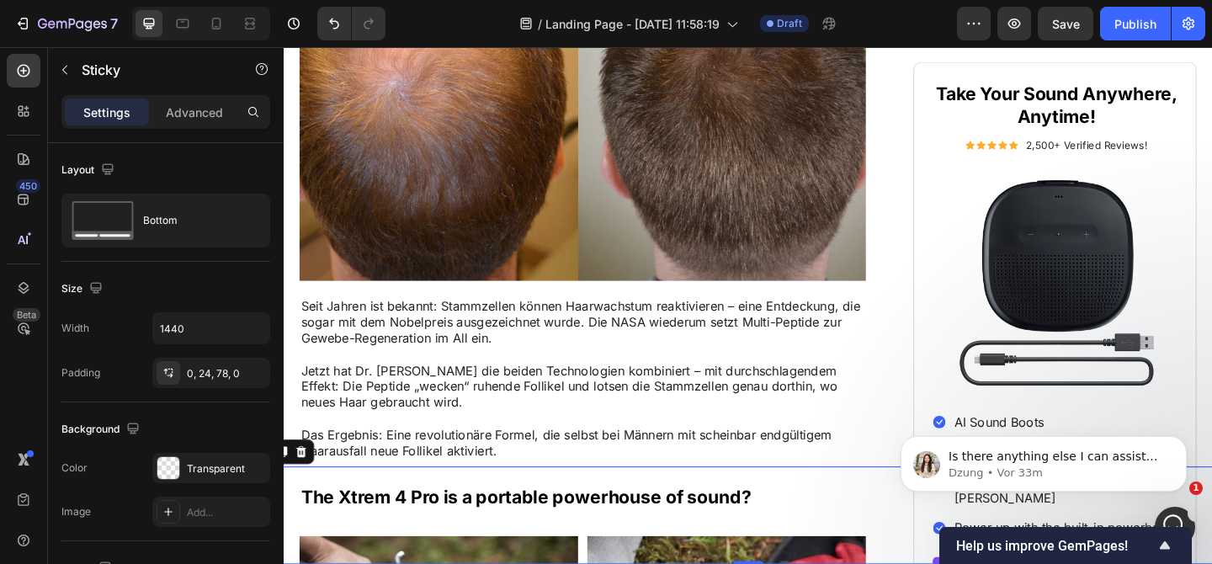
click at [566, 534] on div "Button" at bounding box center [779, 523] width 1192 height 40
click at [566, 534] on div "Button 0" at bounding box center [779, 523] width 1192 height 40
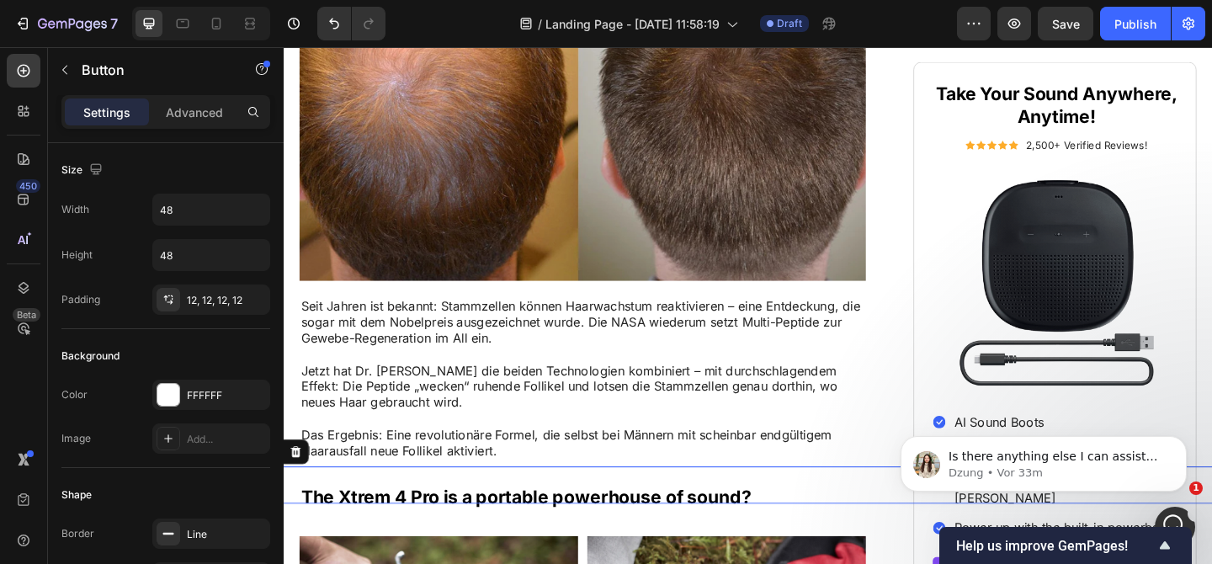
click at [566, 534] on div "Button 0" at bounding box center [779, 523] width 1192 height 40
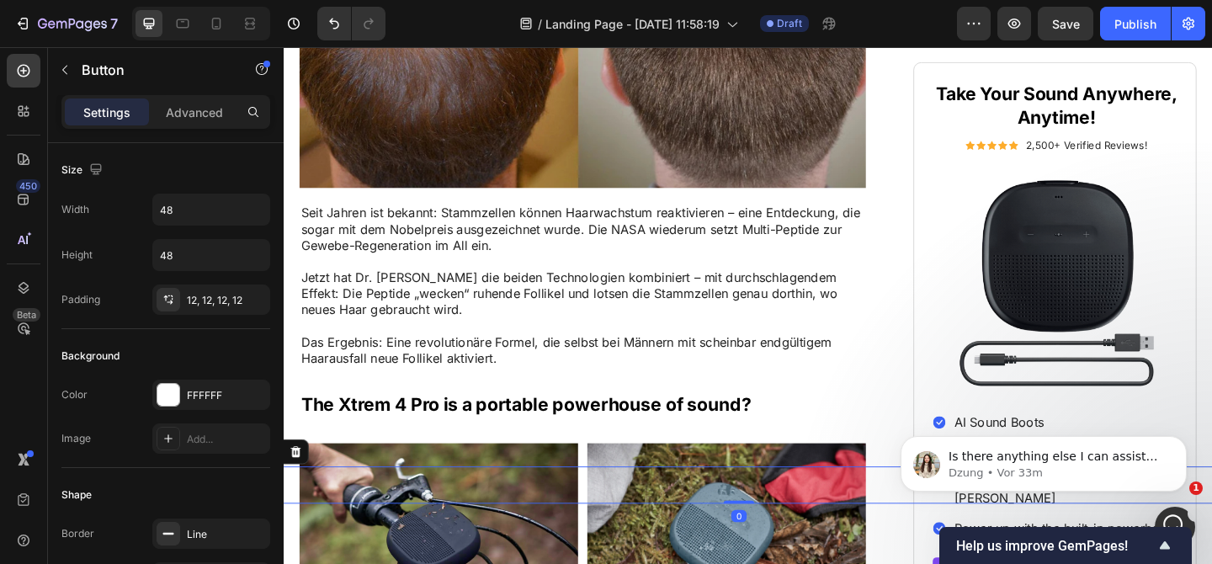
scroll to position [1277, 0]
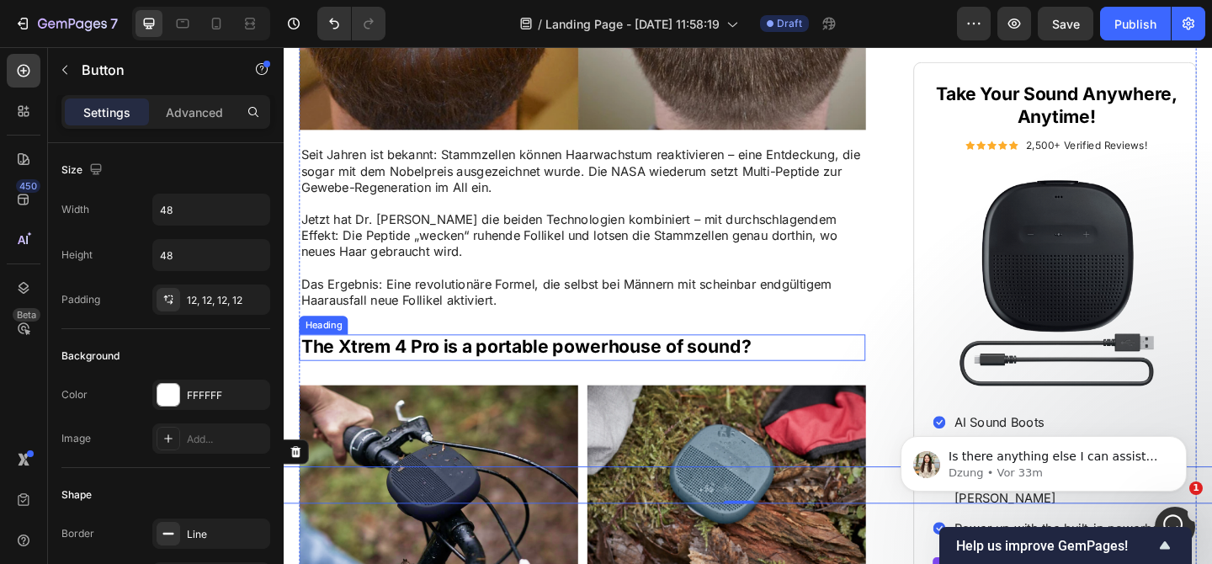
click at [567, 376] on h2 "The Xtrem 4 Pro is a portable powerhouse of sound?" at bounding box center [608, 373] width 616 height 29
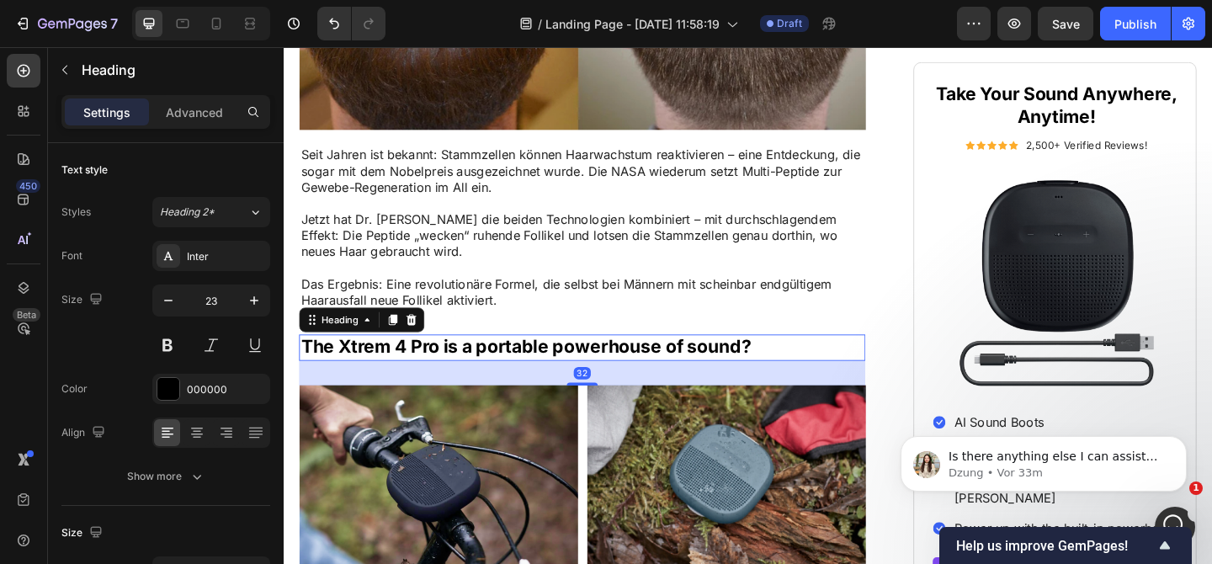
click at [567, 376] on h2 "The Xtrem 4 Pro is a portable powerhouse of sound?" at bounding box center [608, 373] width 616 height 29
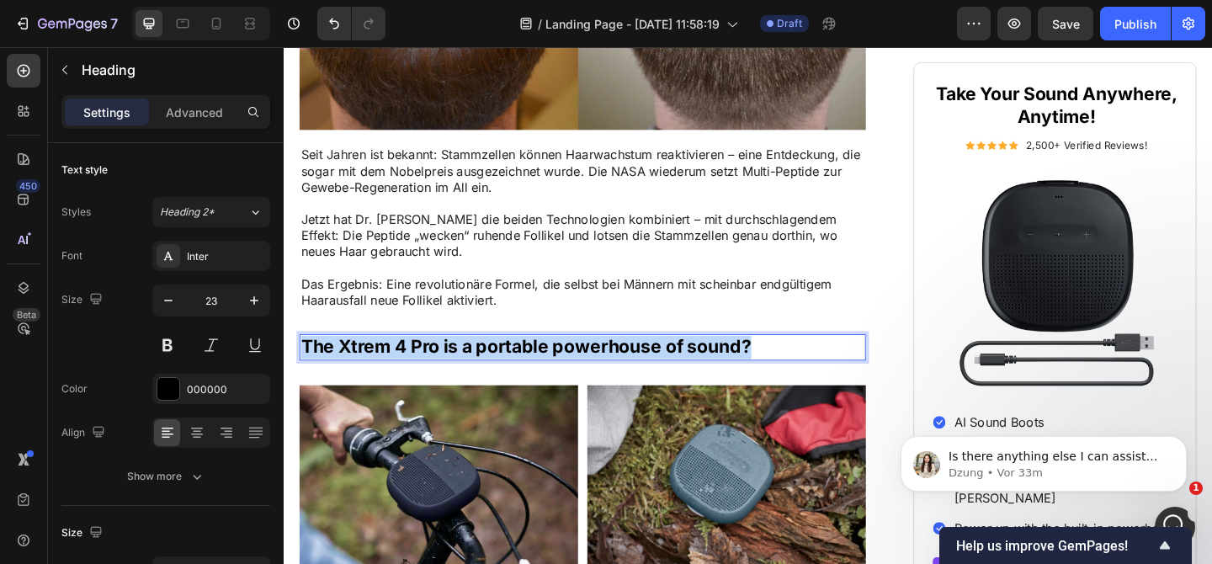
click at [567, 376] on p "The Xtrem 4 Pro is a portable powerhouse of sound?" at bounding box center [608, 373] width 613 height 25
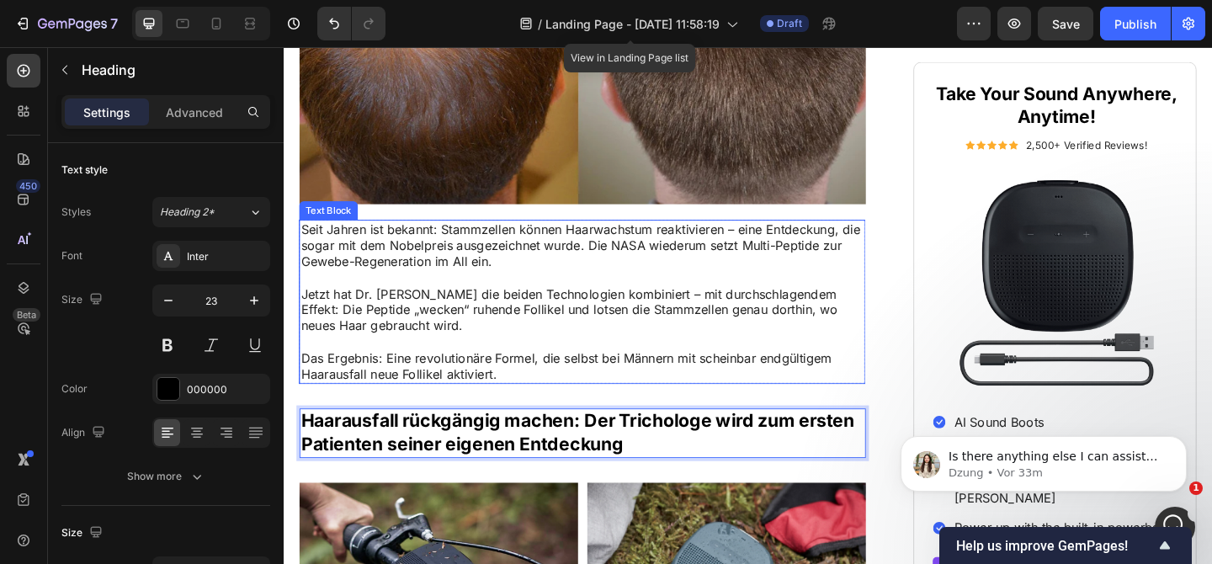
scroll to position [1171, 0]
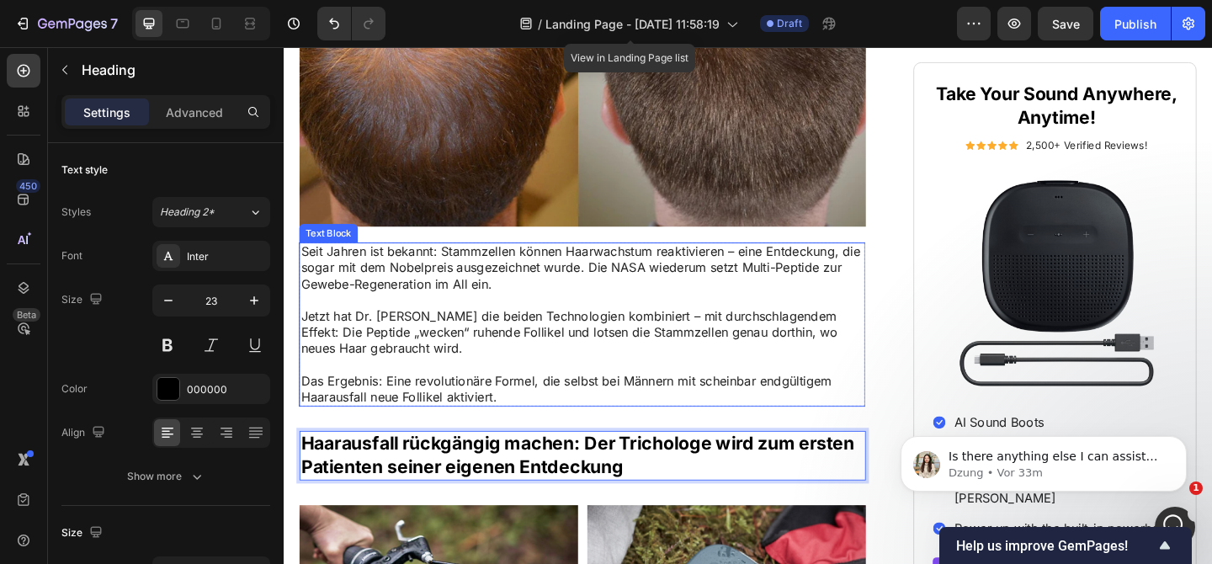
drag, startPoint x: 538, startPoint y: 377, endPoint x: 539, endPoint y: 387, distance: 10.1
click at [538, 376] on p "Jetzt hat [PERSON_NAME] die beiden Technologien kombiniert – mit durchschlagend…" at bounding box center [608, 358] width 613 height 52
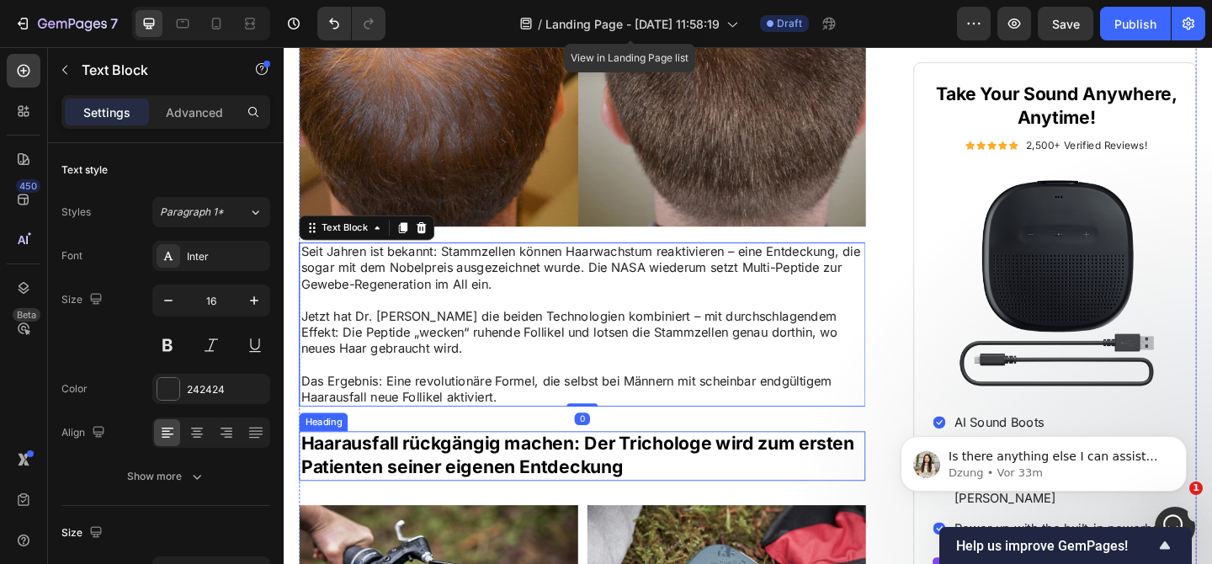
click at [550, 483] on p "Haarausfall rückgängig machen: Der Trichologe wird zum ersten Patienten seiner …" at bounding box center [608, 491] width 613 height 50
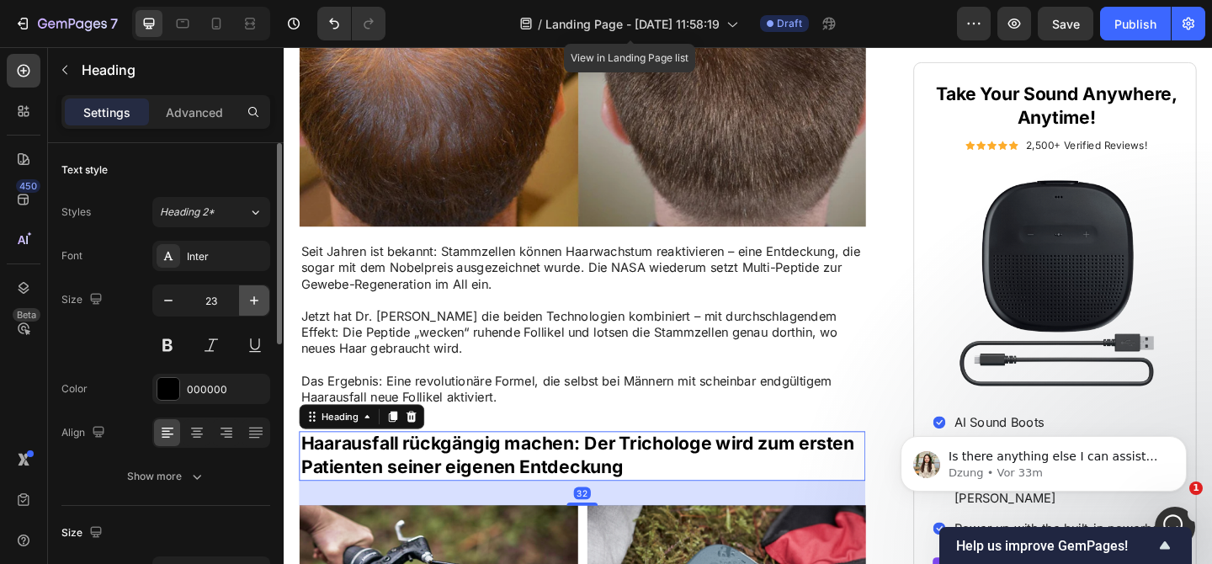
click at [247, 305] on icon "button" at bounding box center [254, 300] width 17 height 17
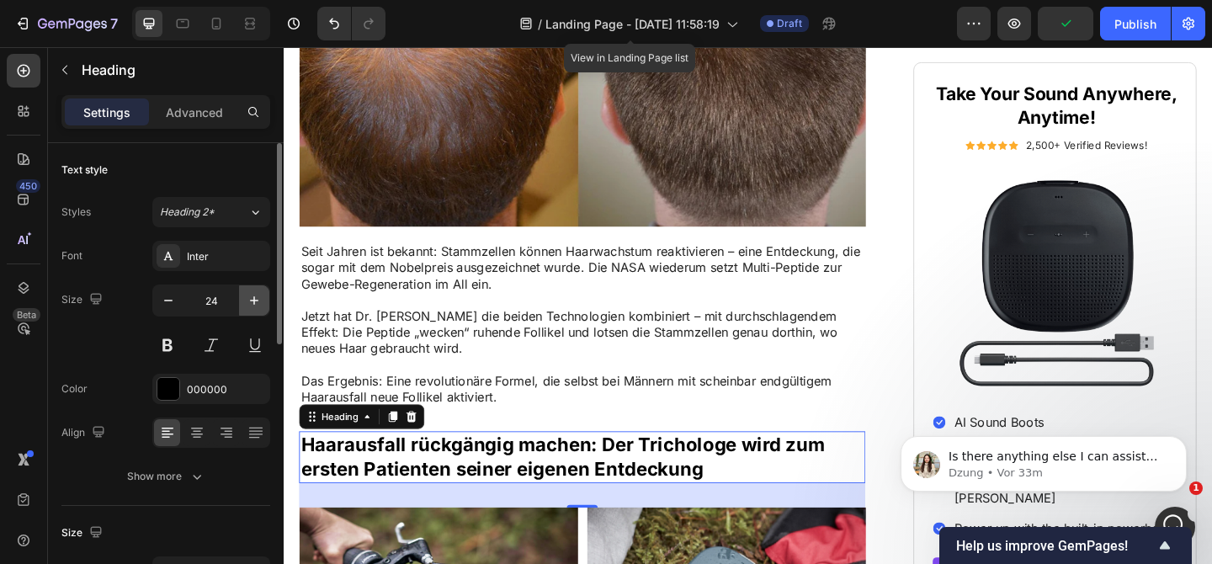
click at [247, 305] on icon "button" at bounding box center [254, 300] width 17 height 17
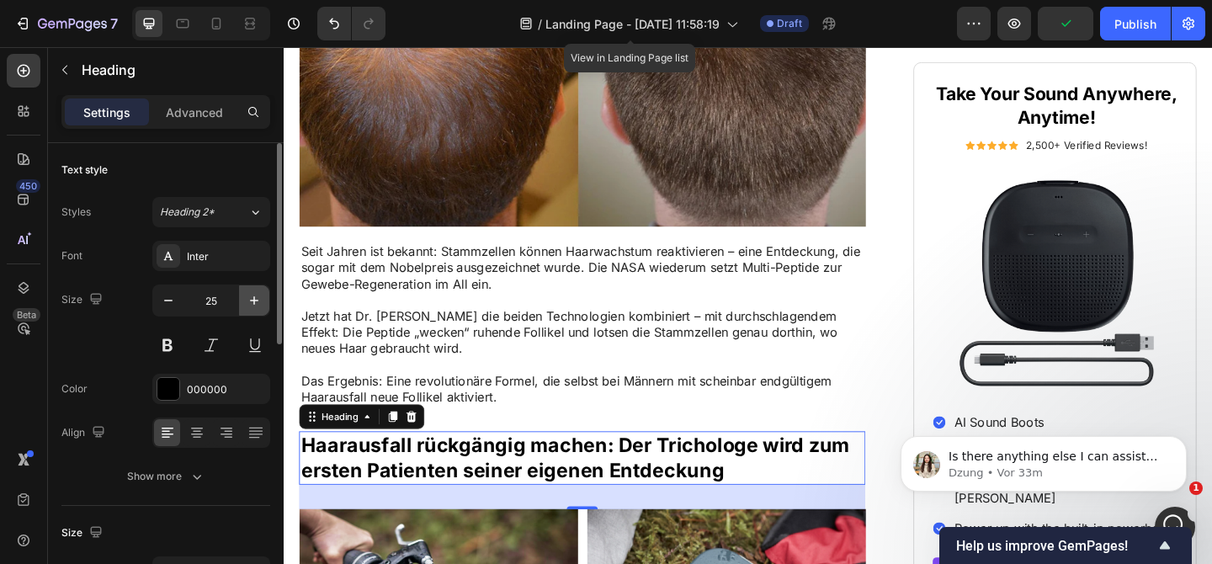
click at [247, 305] on icon "button" at bounding box center [254, 300] width 17 height 17
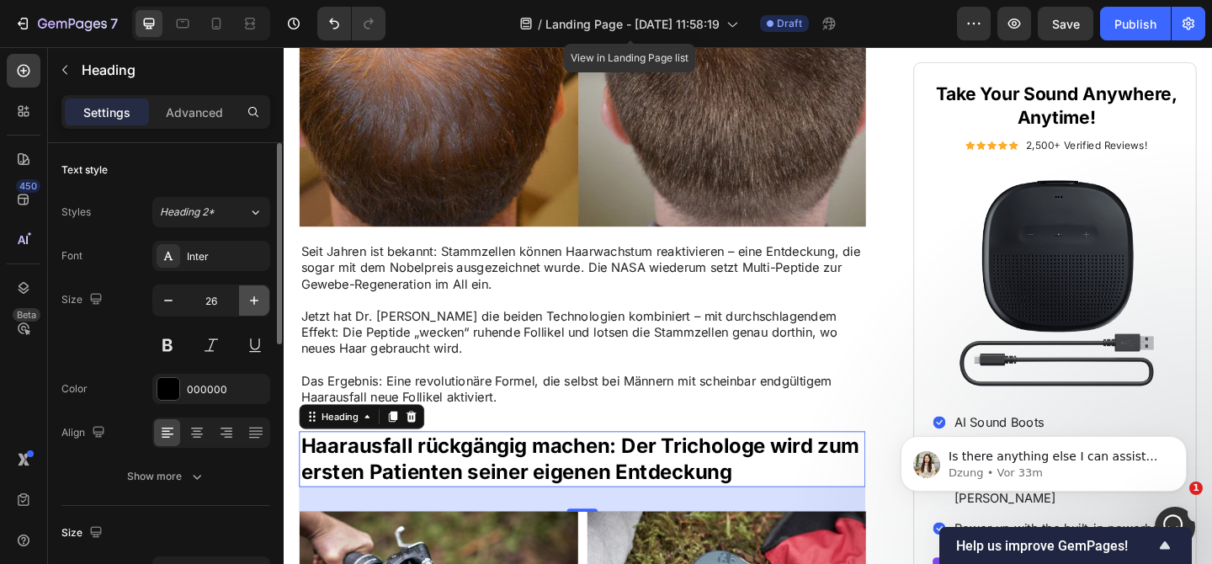
click at [247, 305] on icon "button" at bounding box center [254, 300] width 17 height 17
type input "27"
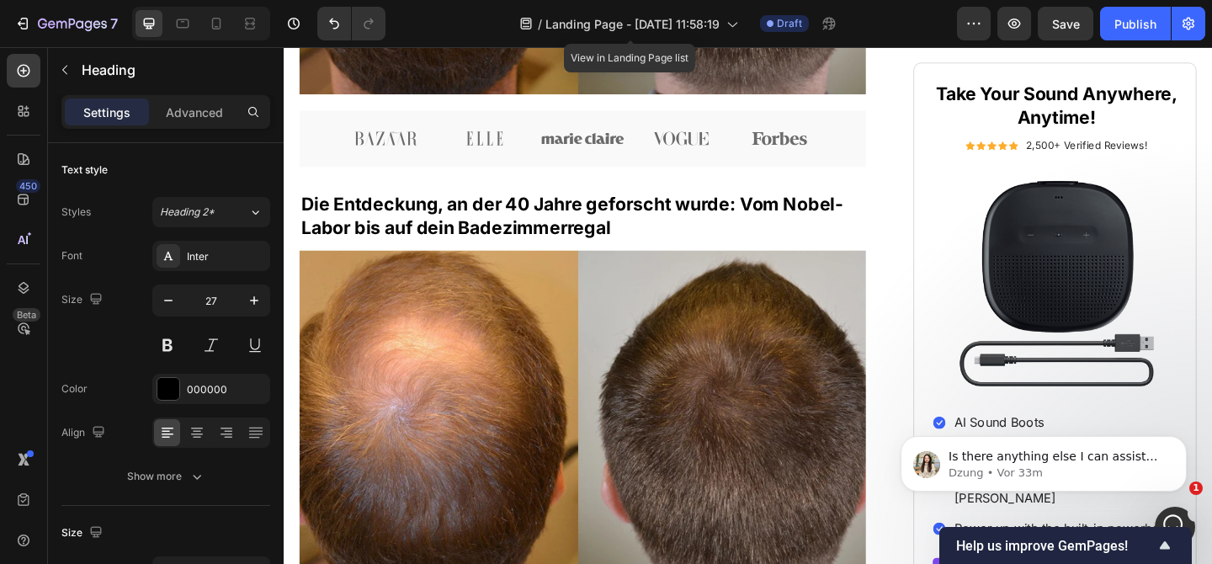
scroll to position [632, 0]
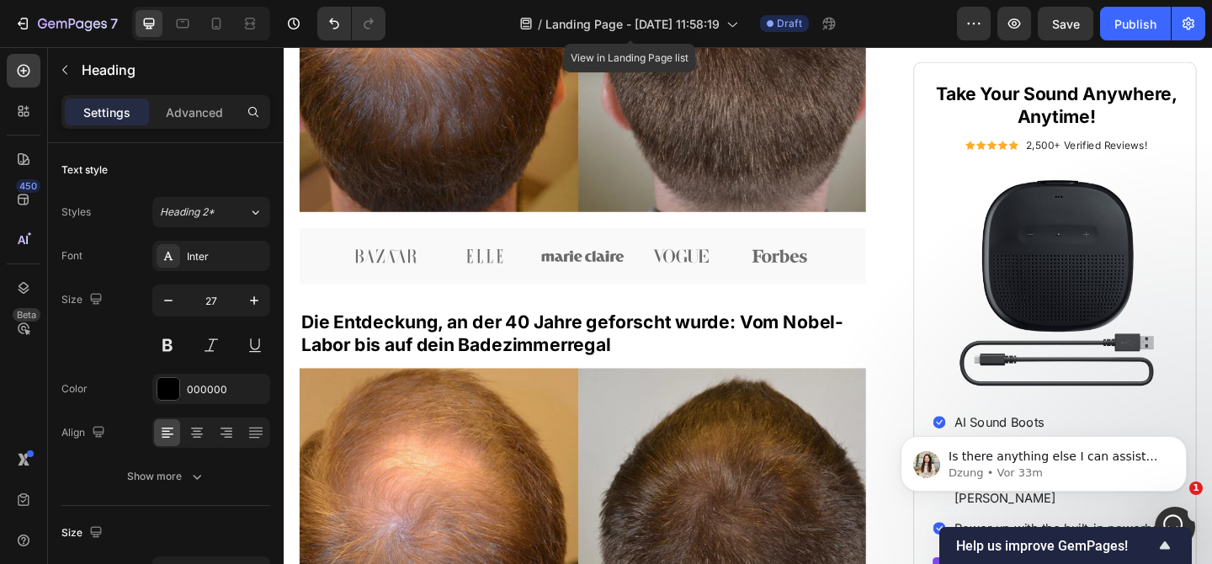
click at [566, 334] on p "Die Entdeckung, an der 40 Jahre geforscht wurde: Vom Nobel-Labor bis auf dein B…" at bounding box center [608, 359] width 613 height 50
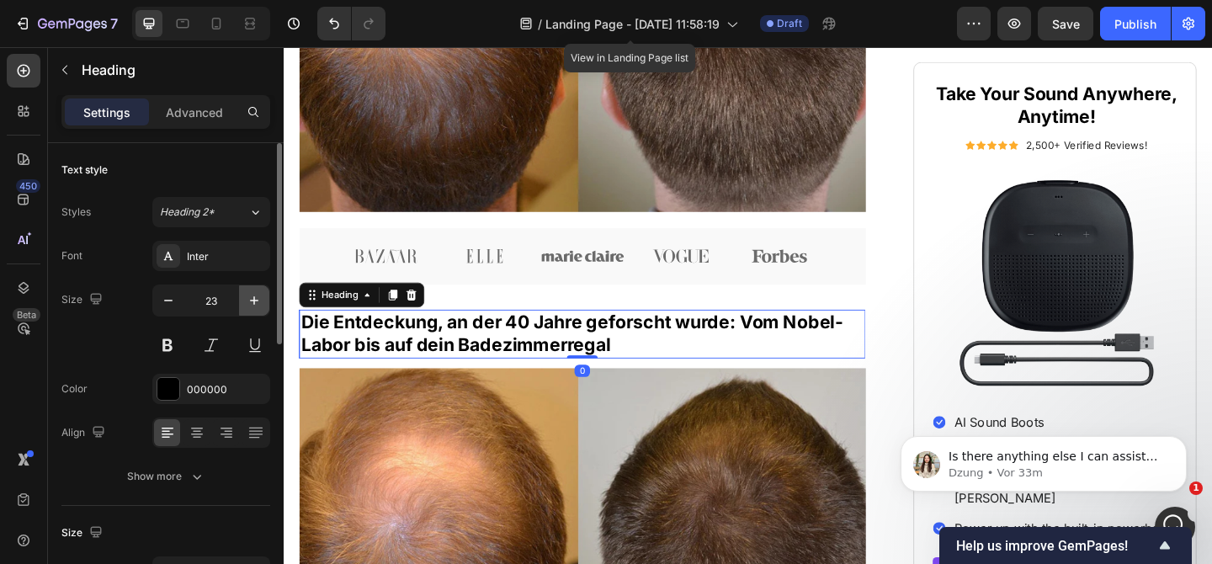
click at [261, 300] on icon "button" at bounding box center [254, 300] width 17 height 17
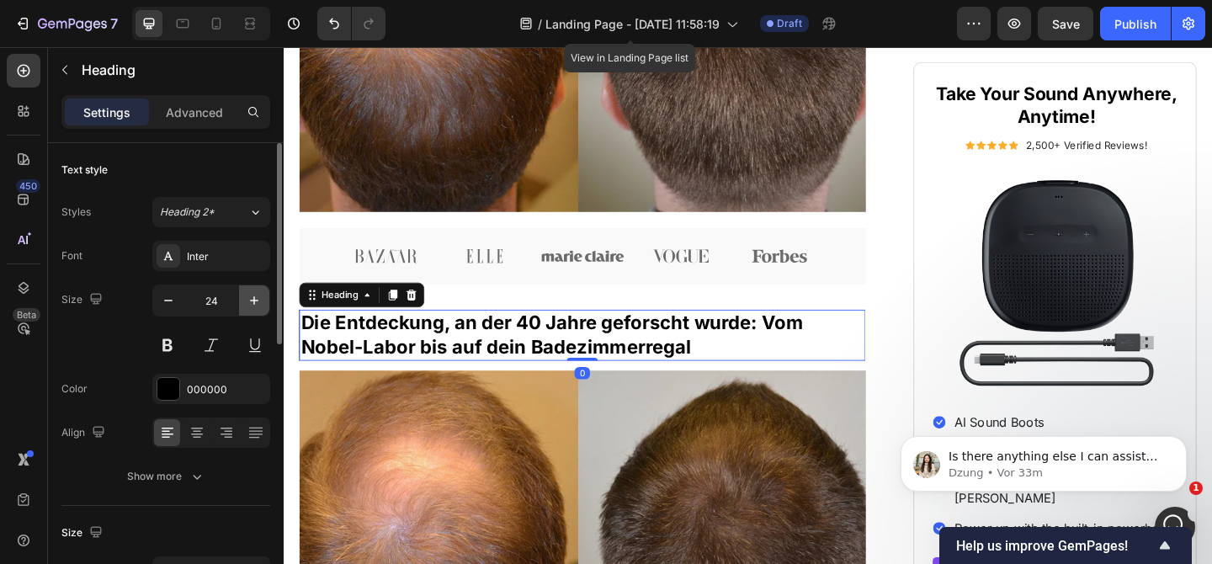
click at [261, 300] on icon "button" at bounding box center [254, 300] width 17 height 17
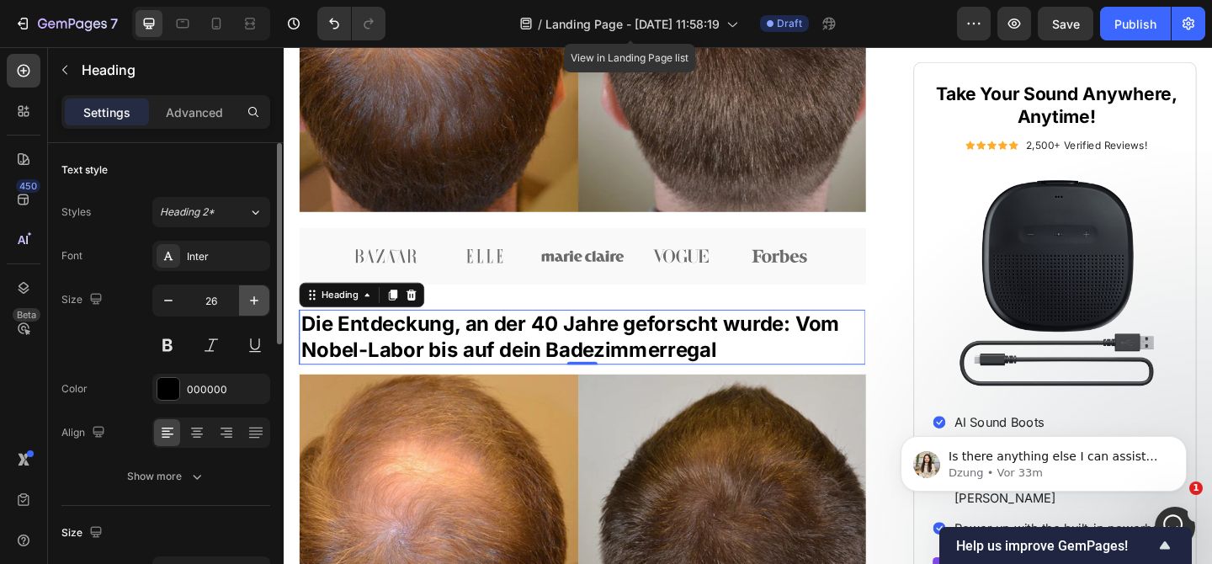
drag, startPoint x: 261, startPoint y: 300, endPoint x: 321, endPoint y: 245, distance: 81.0
click at [261, 300] on icon "button" at bounding box center [254, 300] width 17 height 17
type input "27"
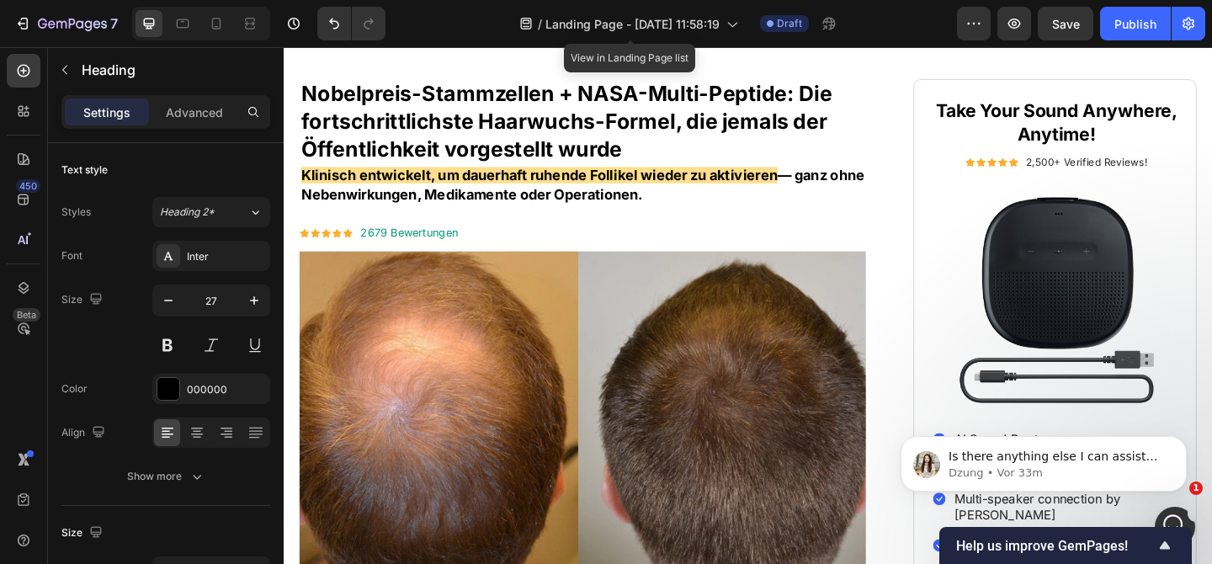
scroll to position [146, 0]
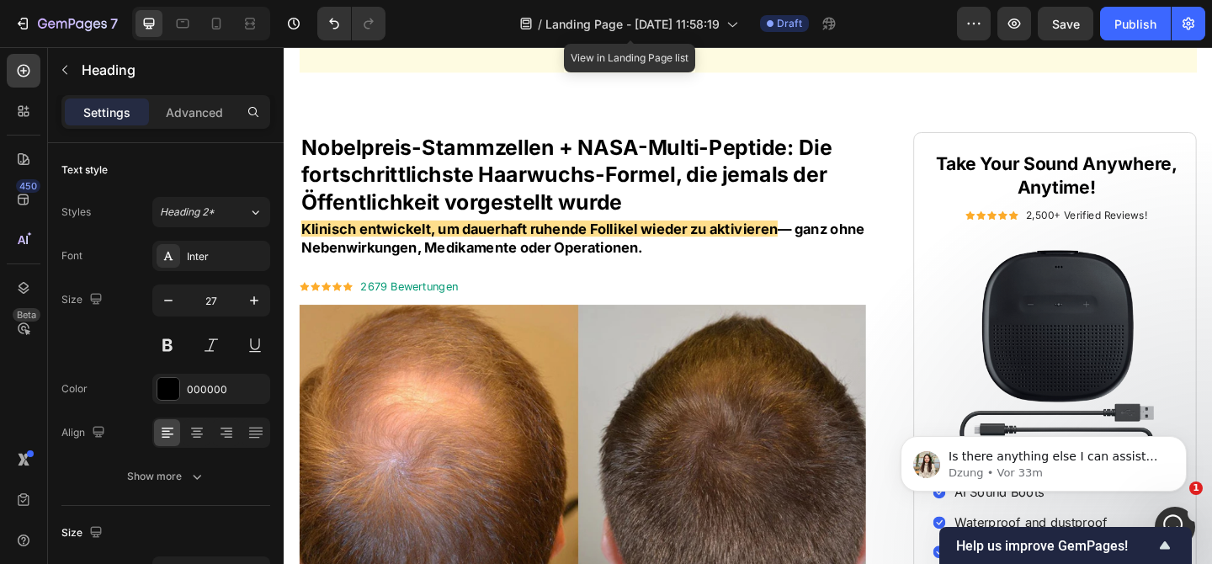
click at [497, 160] on p "Nobelpreis-Stammzellen + NASA-Multi-Peptide: Die fortschrittlichste Haarwuchs-F…" at bounding box center [608, 185] width 613 height 88
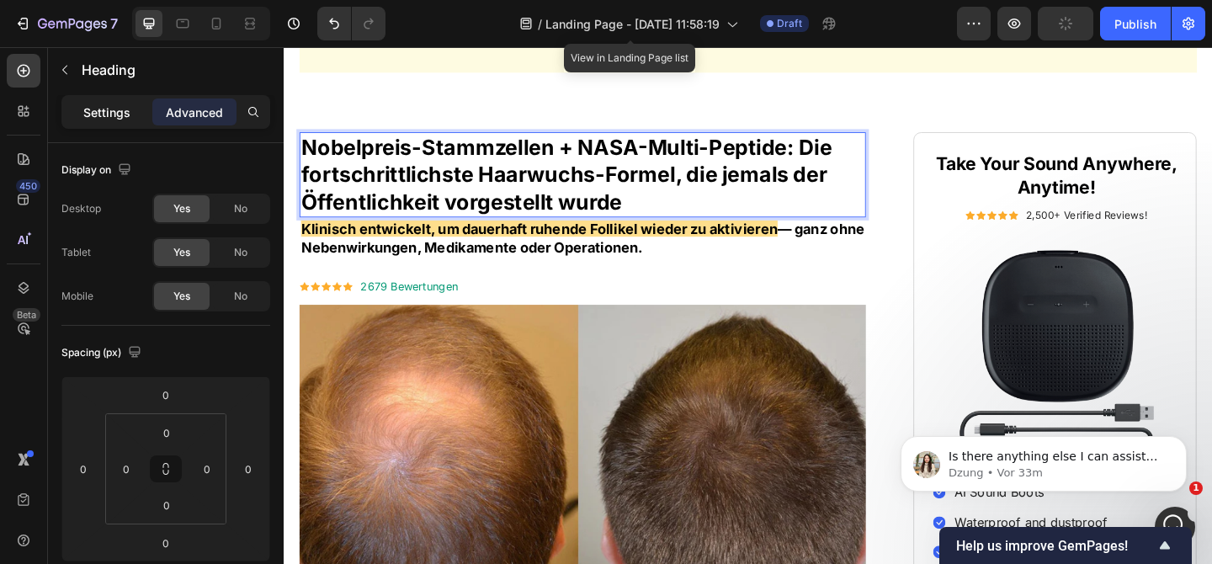
click at [111, 109] on p "Settings" at bounding box center [106, 113] width 47 height 18
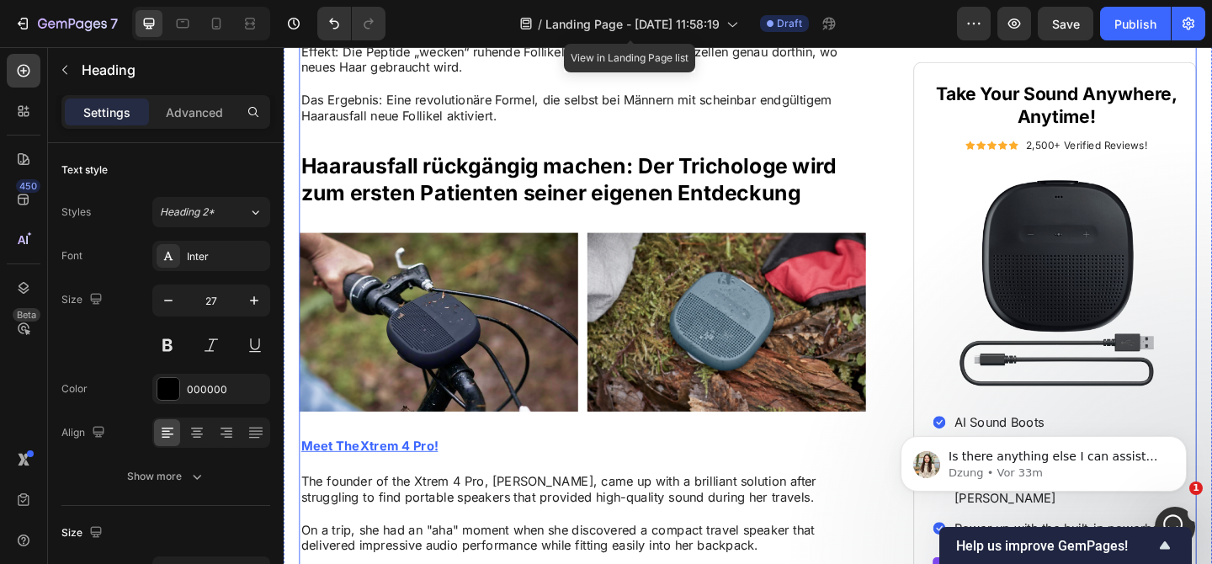
scroll to position [1495, 0]
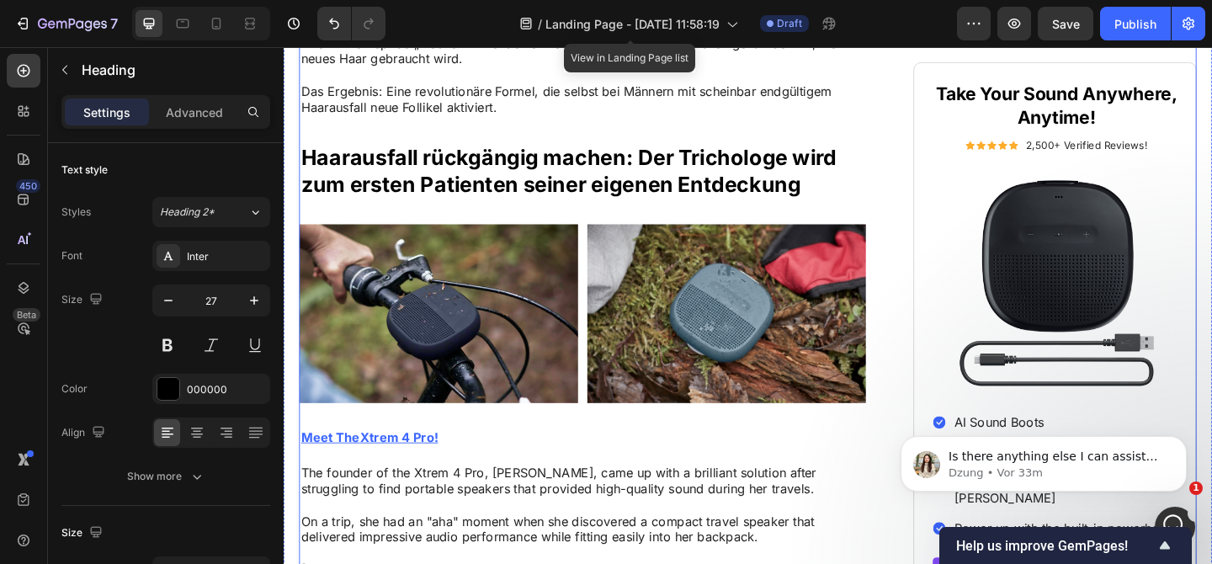
click at [440, 179] on p "Haarausfall rückgängig machen: Der Trichologe wird zum ersten Patienten seiner …" at bounding box center [608, 181] width 613 height 59
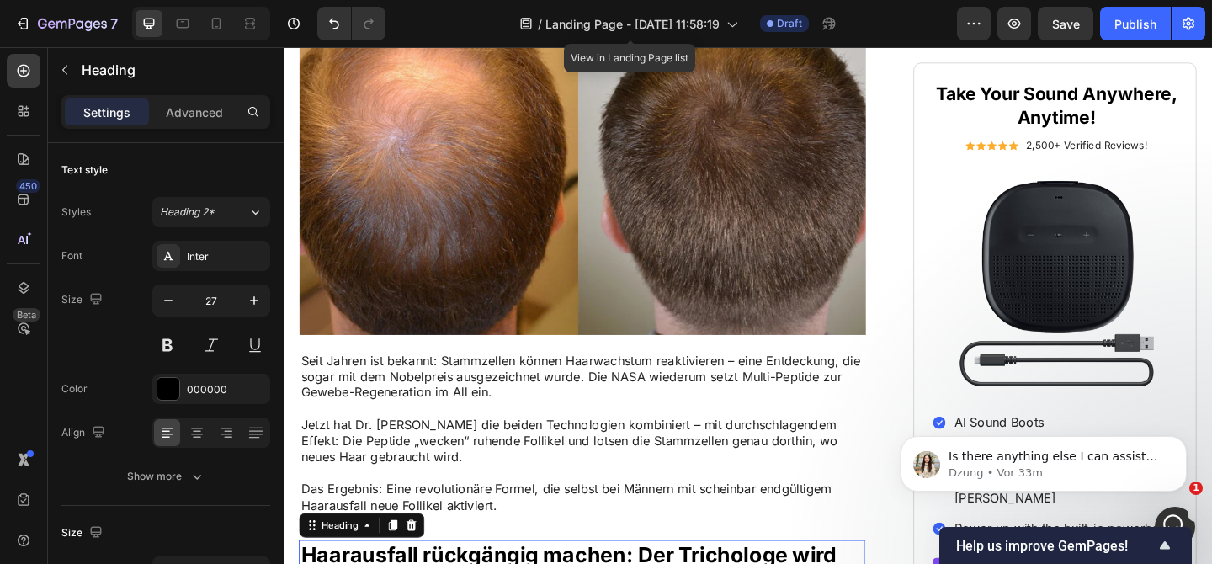
scroll to position [794, 0]
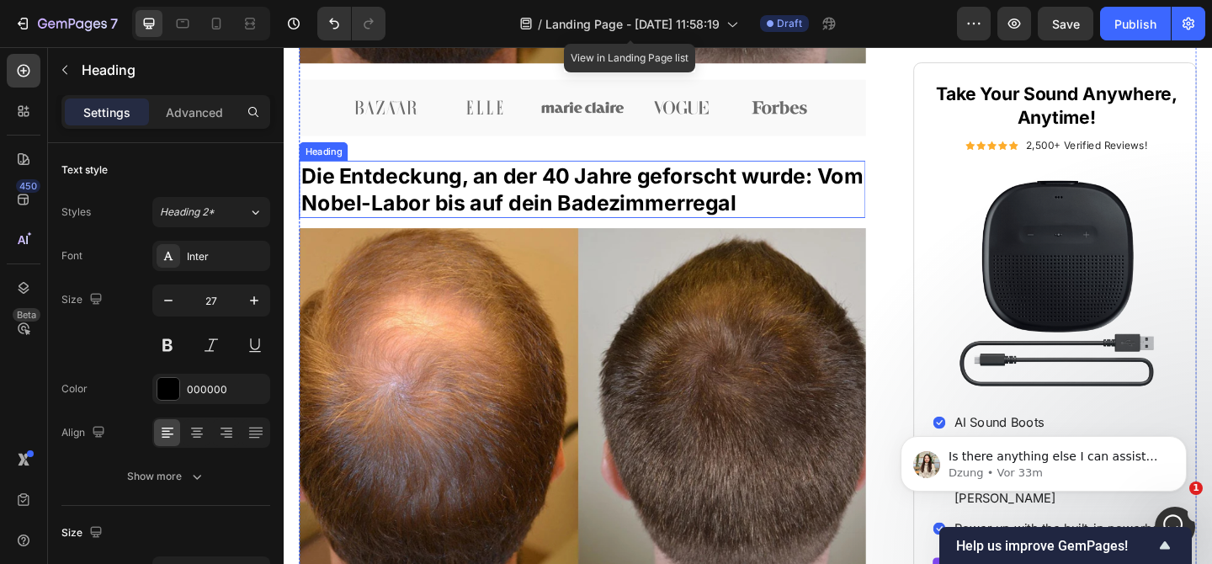
click at [599, 191] on p "Die Entdeckung, an der 40 Jahre geforscht wurde: Vom Nobel-Labor bis auf dein B…" at bounding box center [608, 202] width 613 height 59
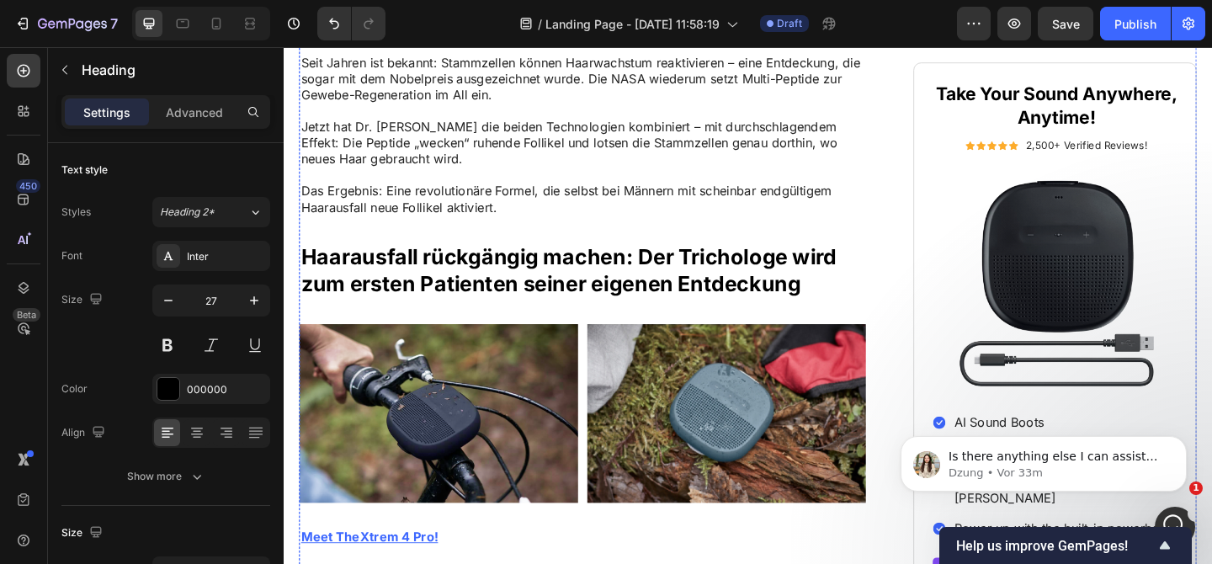
scroll to position [1483, 0]
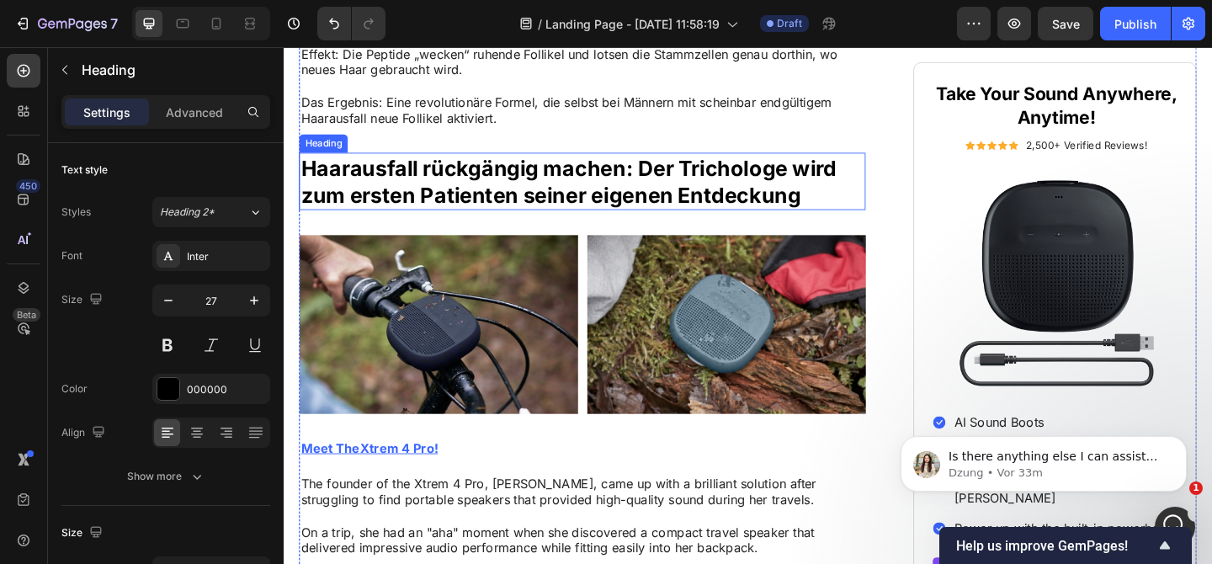
click at [549, 181] on p "Haarausfall rückgängig machen: Der Trichologe wird zum ersten Patienten seiner …" at bounding box center [608, 193] width 613 height 59
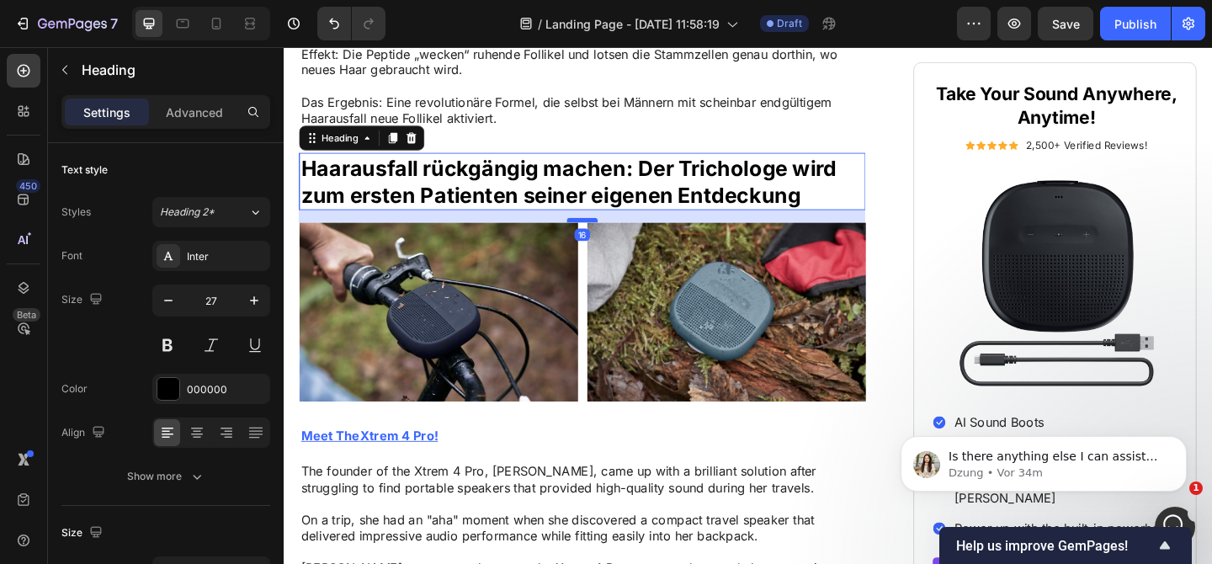
drag, startPoint x: 610, startPoint y: 247, endPoint x: 613, endPoint y: 233, distance: 13.7
click at [613, 233] on div at bounding box center [609, 235] width 34 height 5
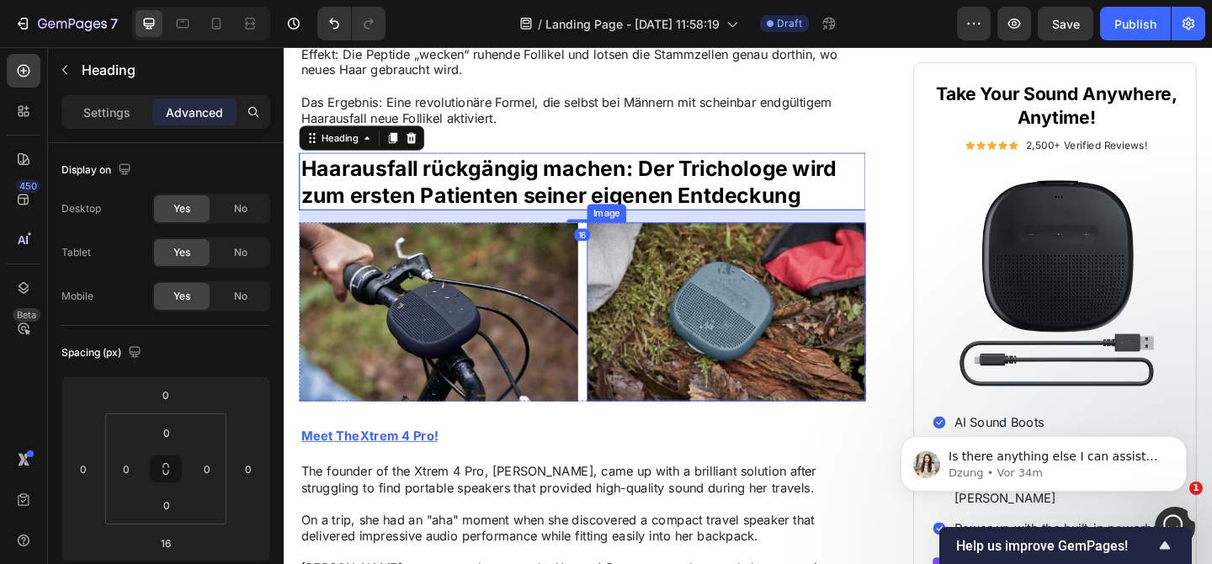
click at [631, 296] on img at bounding box center [765, 335] width 303 height 195
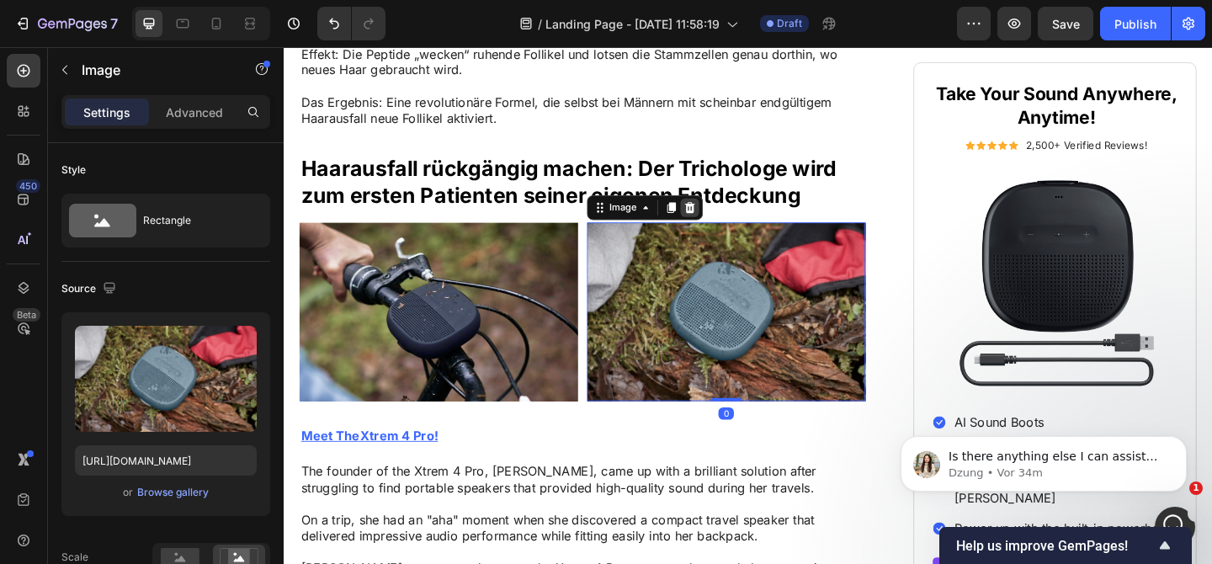
click at [726, 217] on icon at bounding box center [725, 222] width 11 height 12
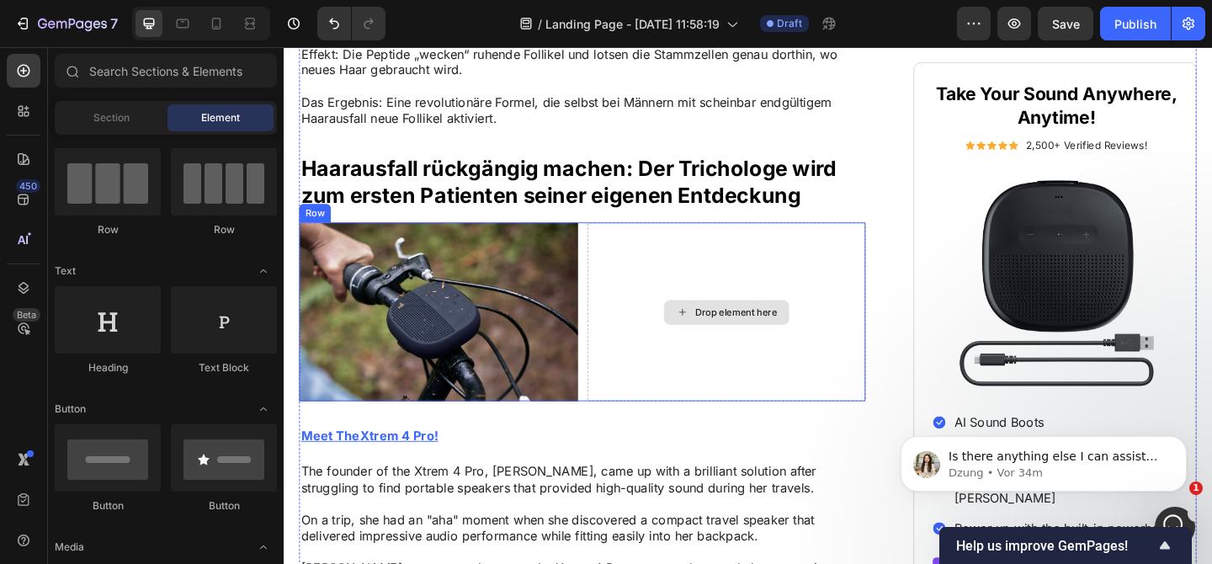
click at [724, 279] on div "Drop element here" at bounding box center [765, 335] width 303 height 195
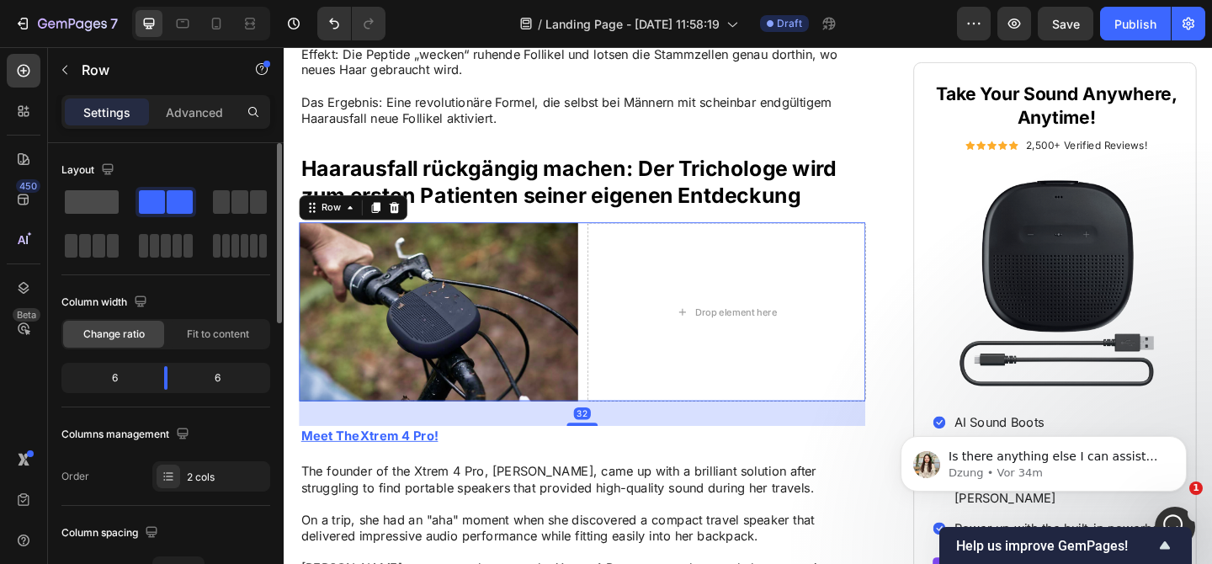
click at [95, 199] on span at bounding box center [92, 202] width 54 height 24
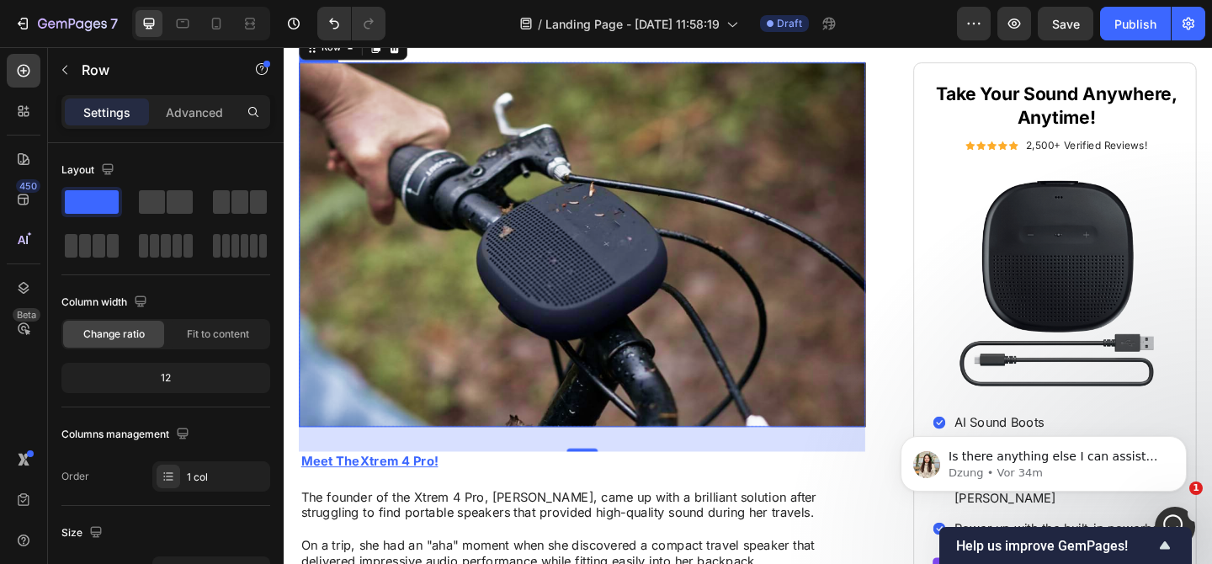
scroll to position [1666, 0]
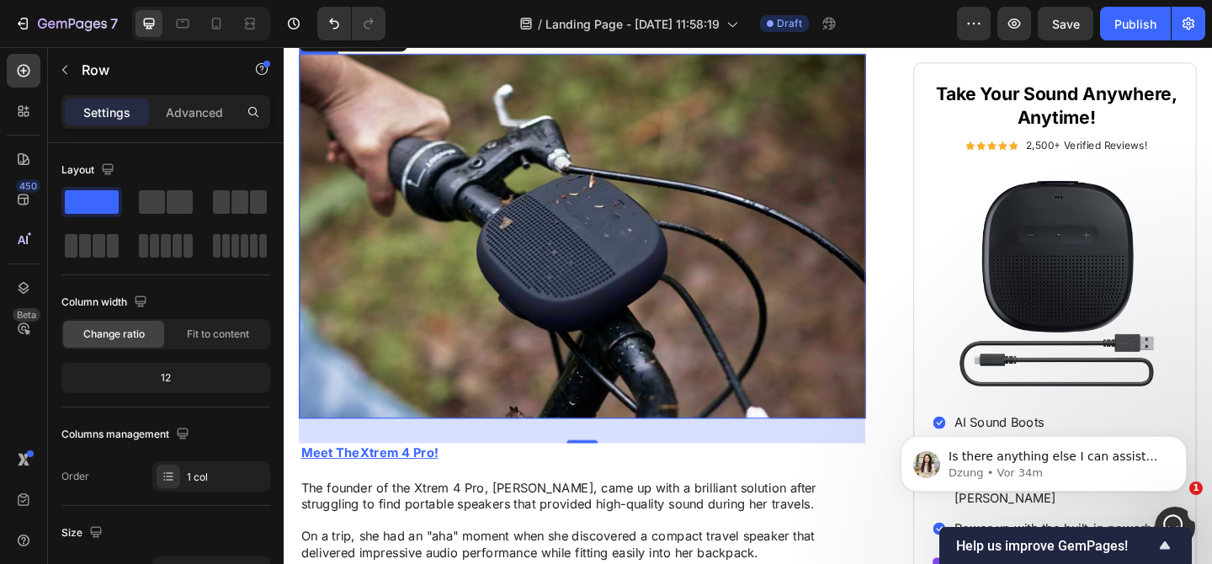
click at [521, 344] on img at bounding box center [608, 253] width 616 height 396
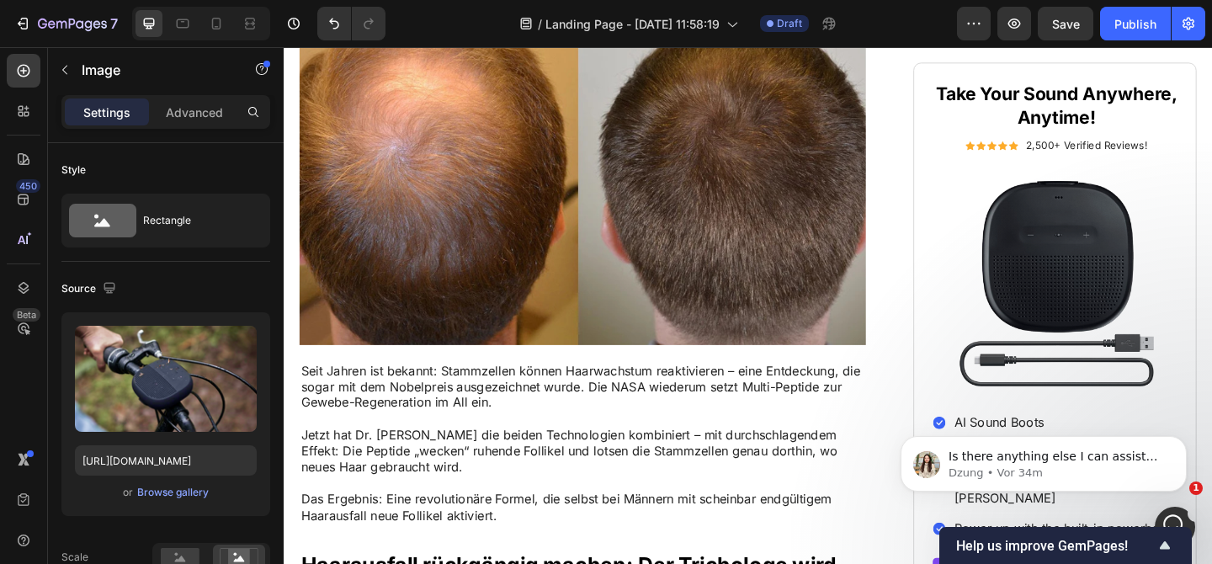
scroll to position [880, 0]
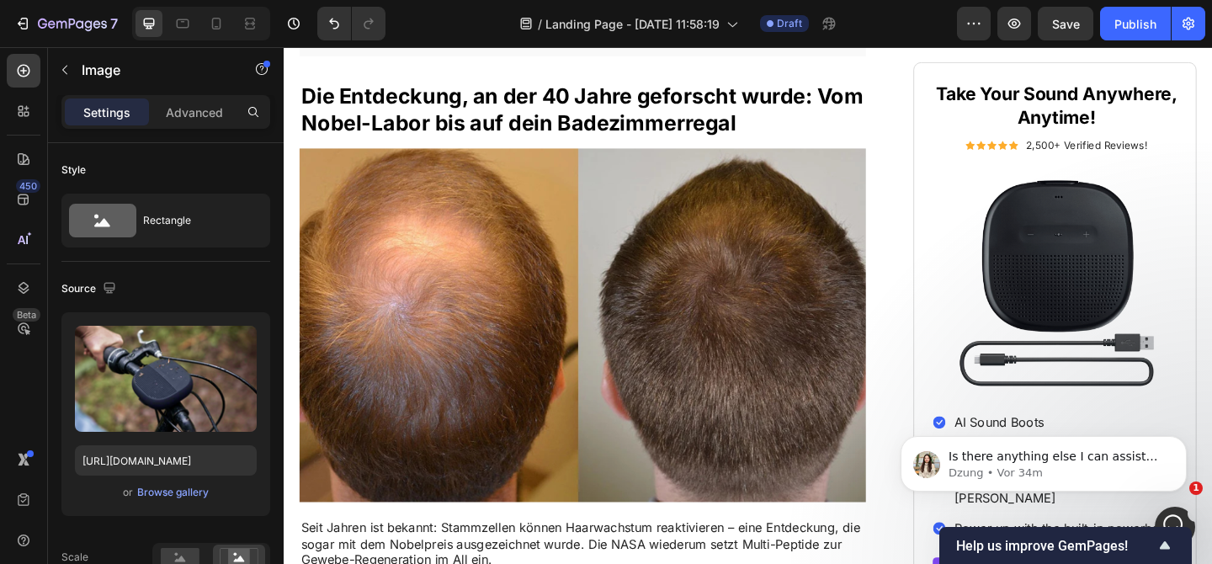
click at [495, 208] on img at bounding box center [608, 349] width 616 height 406
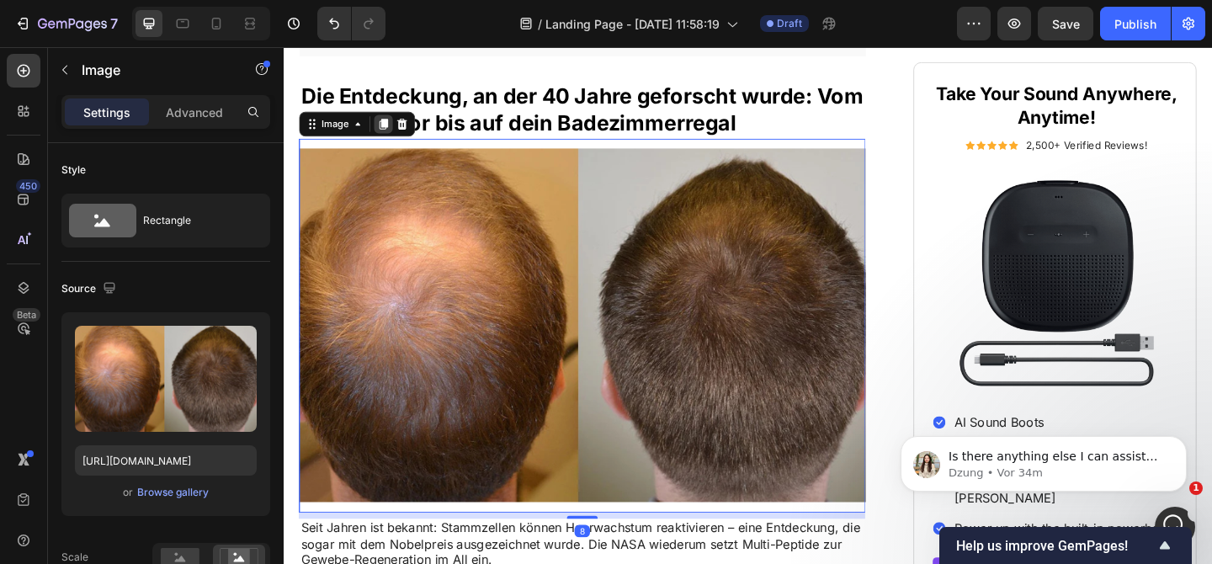
click at [386, 130] on icon at bounding box center [391, 130] width 13 height 13
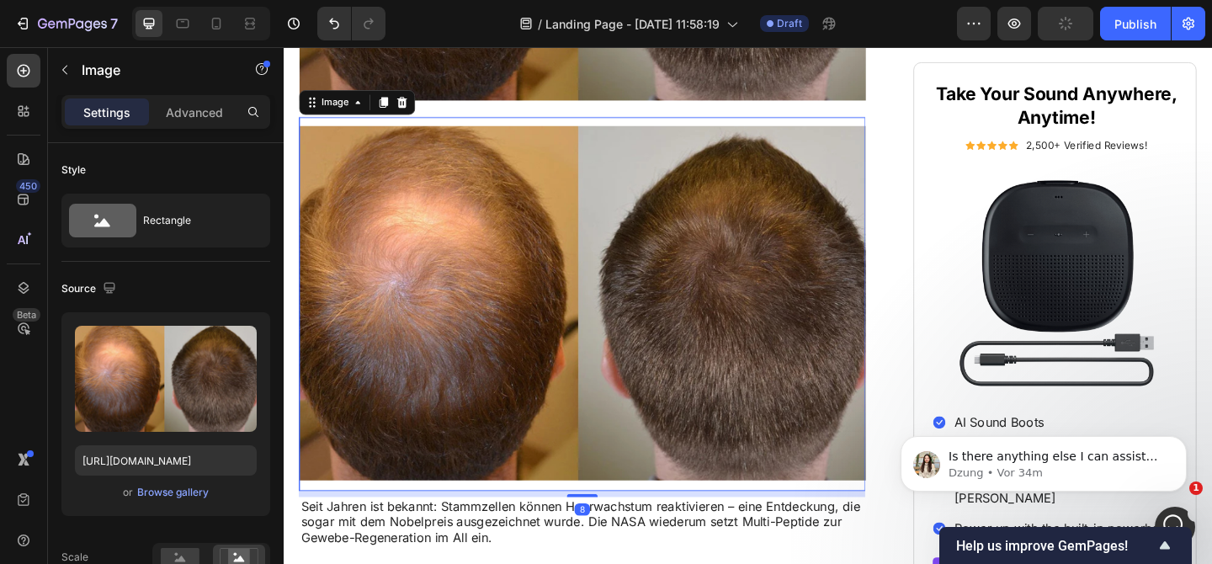
scroll to position [1334, 0]
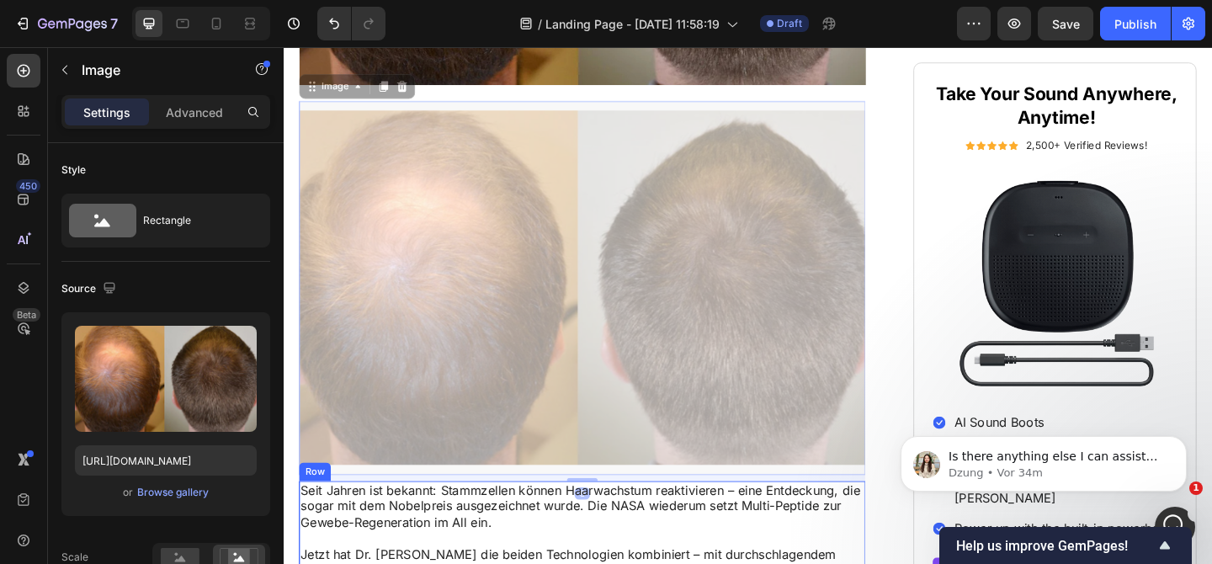
drag, startPoint x: 546, startPoint y: 302, endPoint x: 556, endPoint y: 605, distance: 303.1
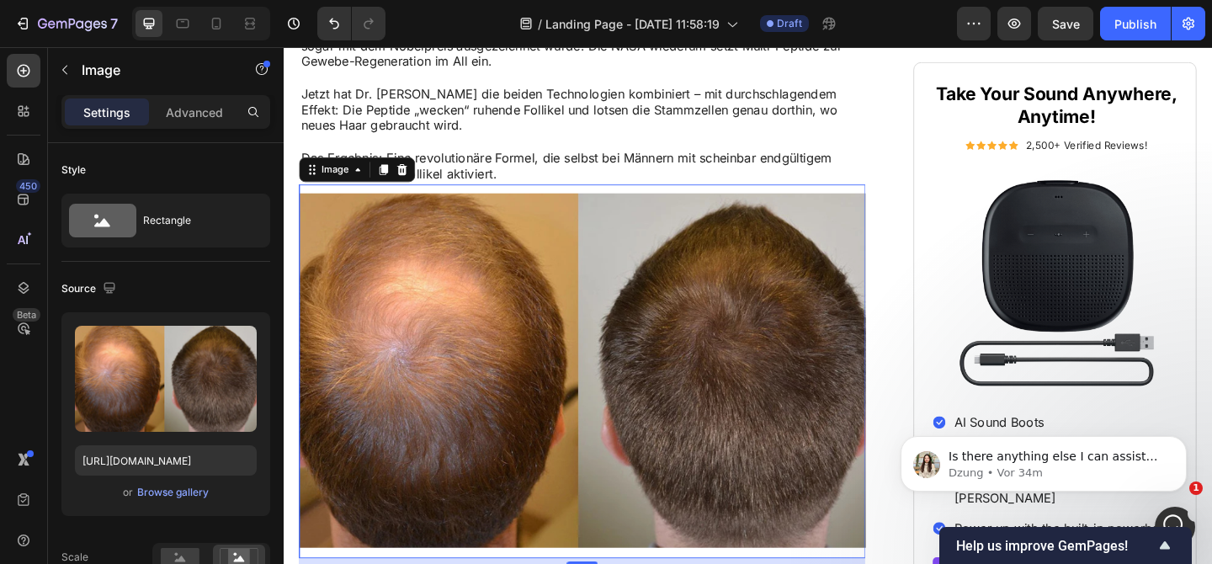
scroll to position [1641, 0]
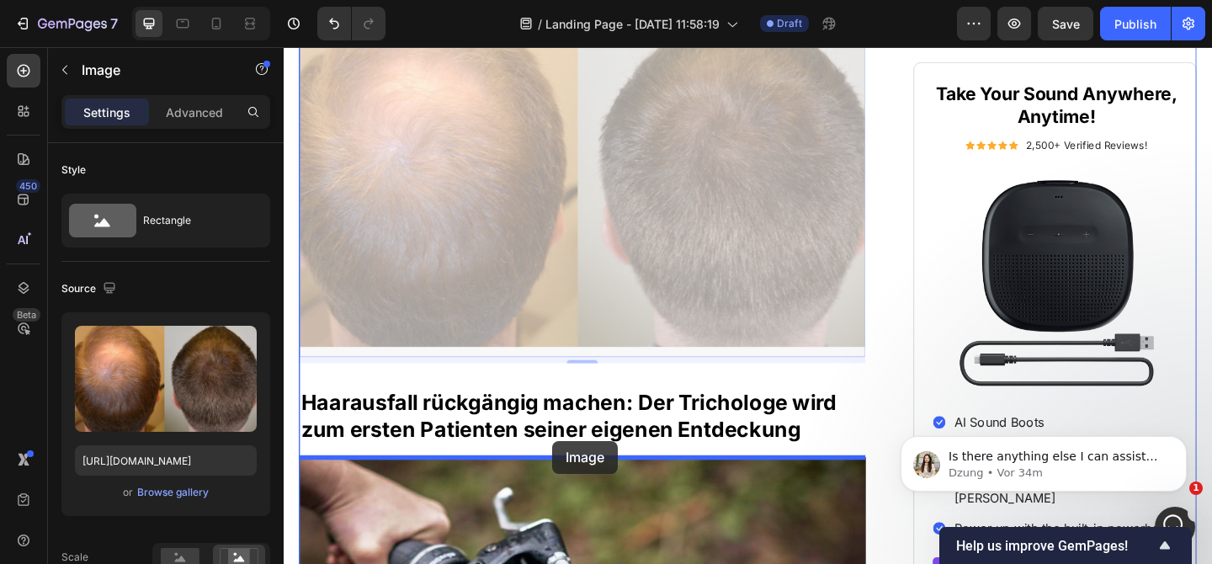
drag, startPoint x: 564, startPoint y: 197, endPoint x: 576, endPoint y: 475, distance: 278.8
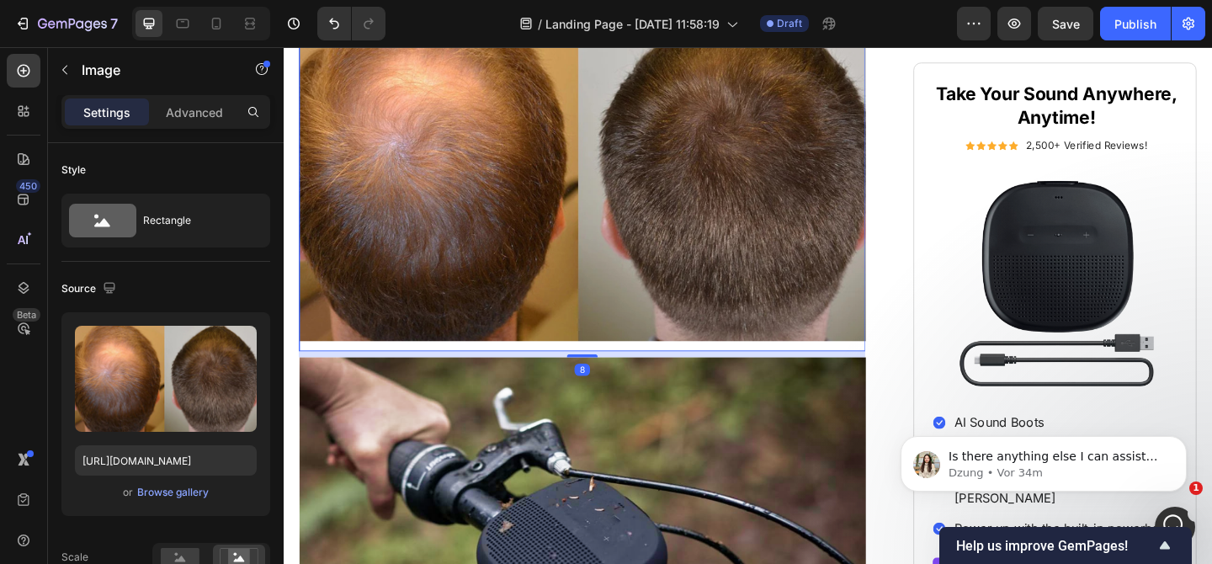
scroll to position [1802, 0]
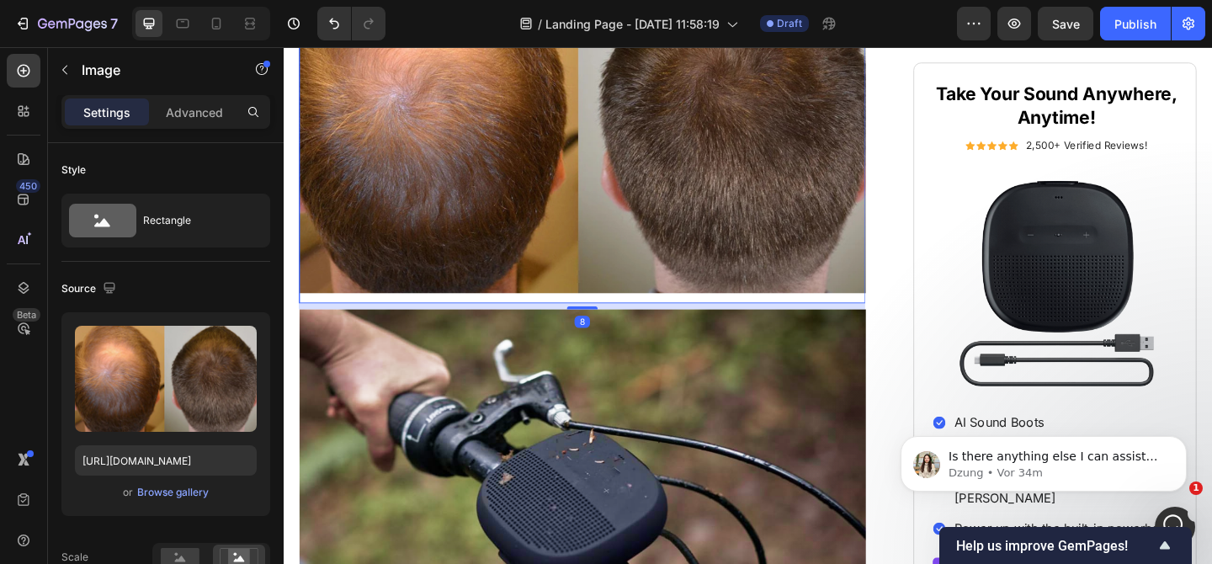
click at [576, 475] on img at bounding box center [608, 530] width 616 height 396
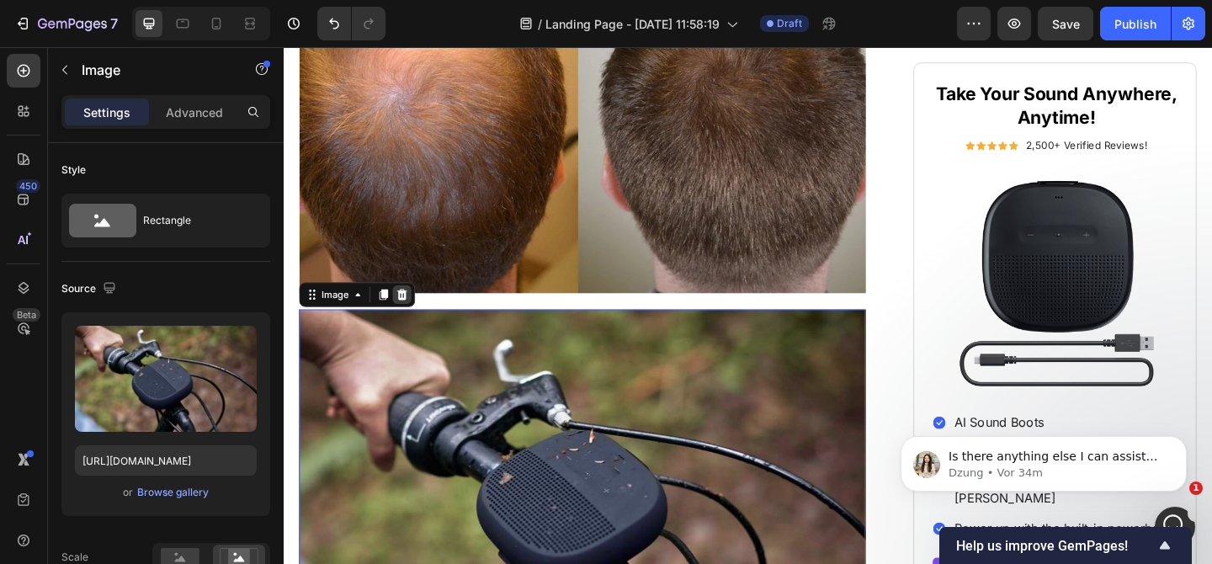
click at [416, 320] on icon at bounding box center [412, 317] width 11 height 12
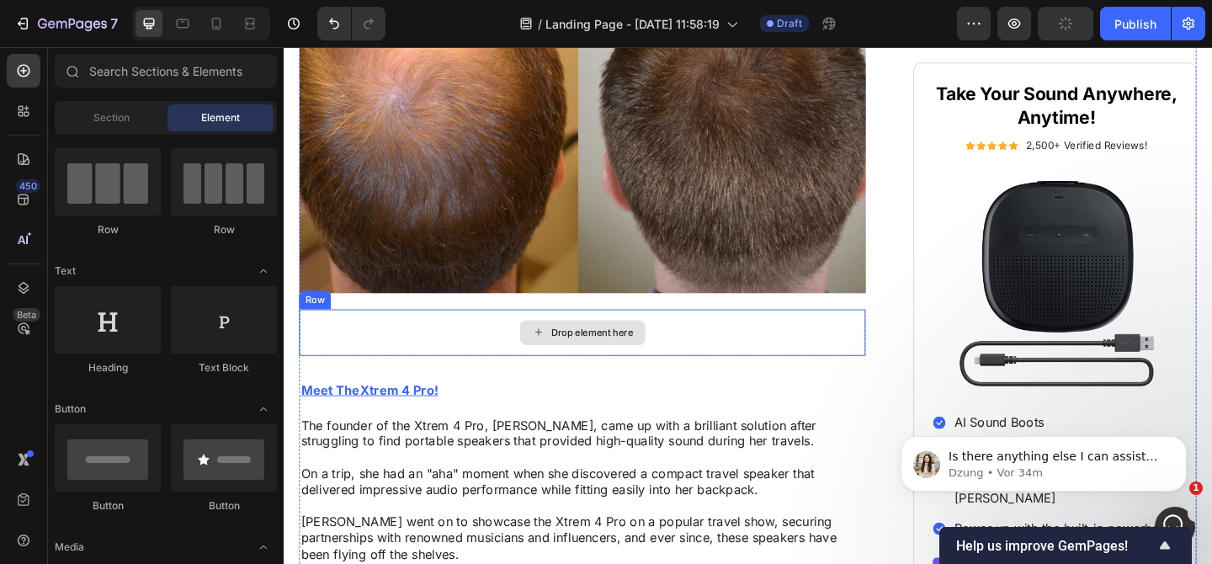
click at [442, 360] on div "Drop element here" at bounding box center [608, 357] width 616 height 50
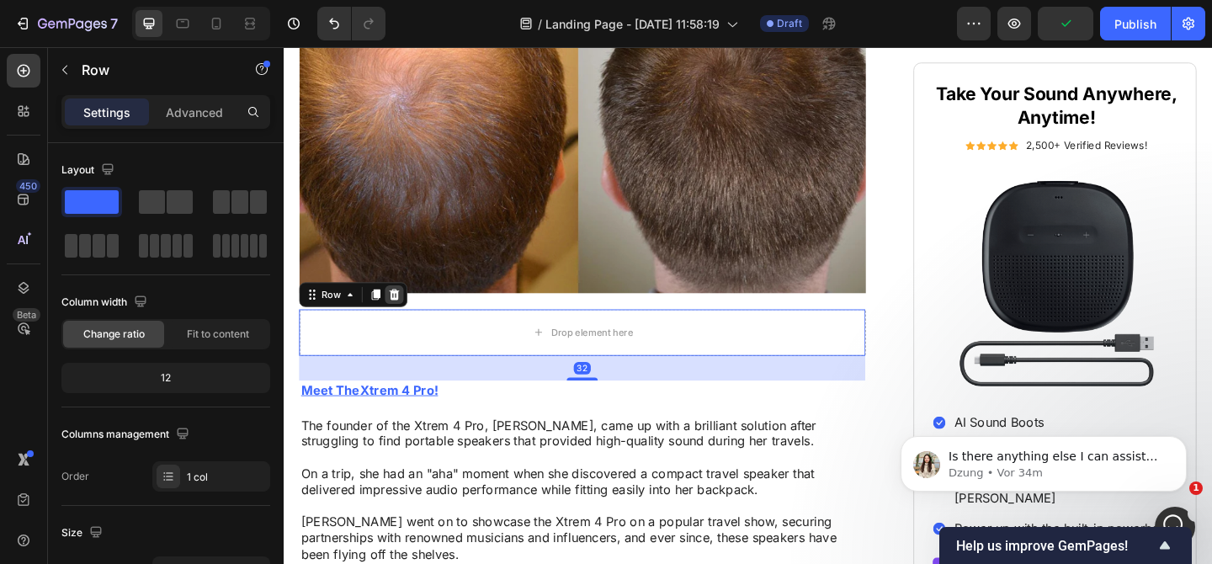
click at [407, 319] on icon at bounding box center [403, 316] width 13 height 13
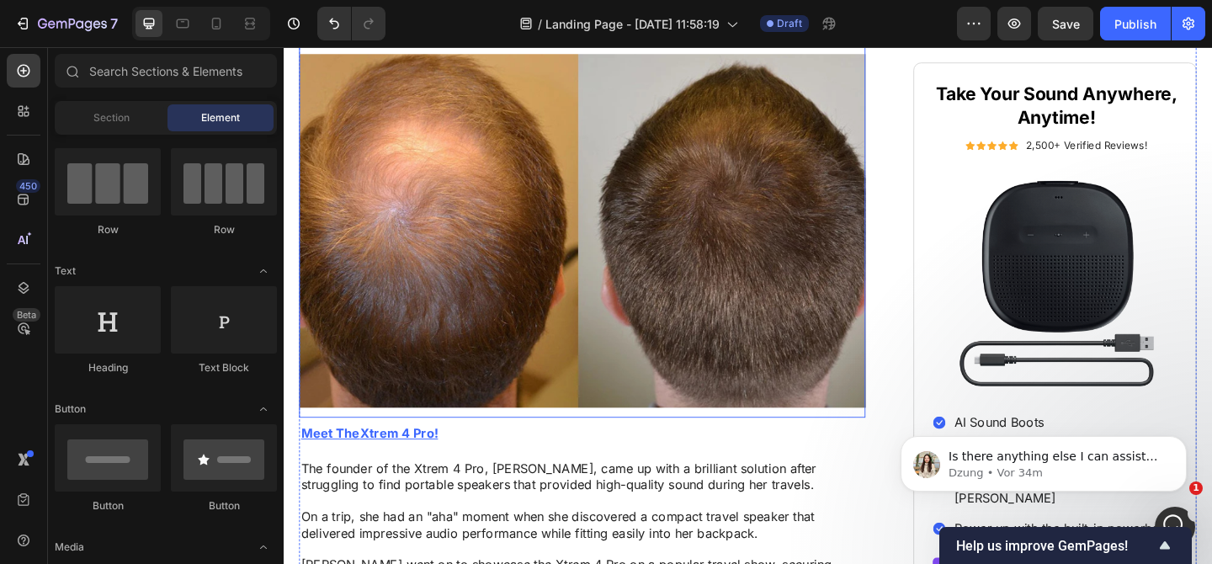
scroll to position [1858, 0]
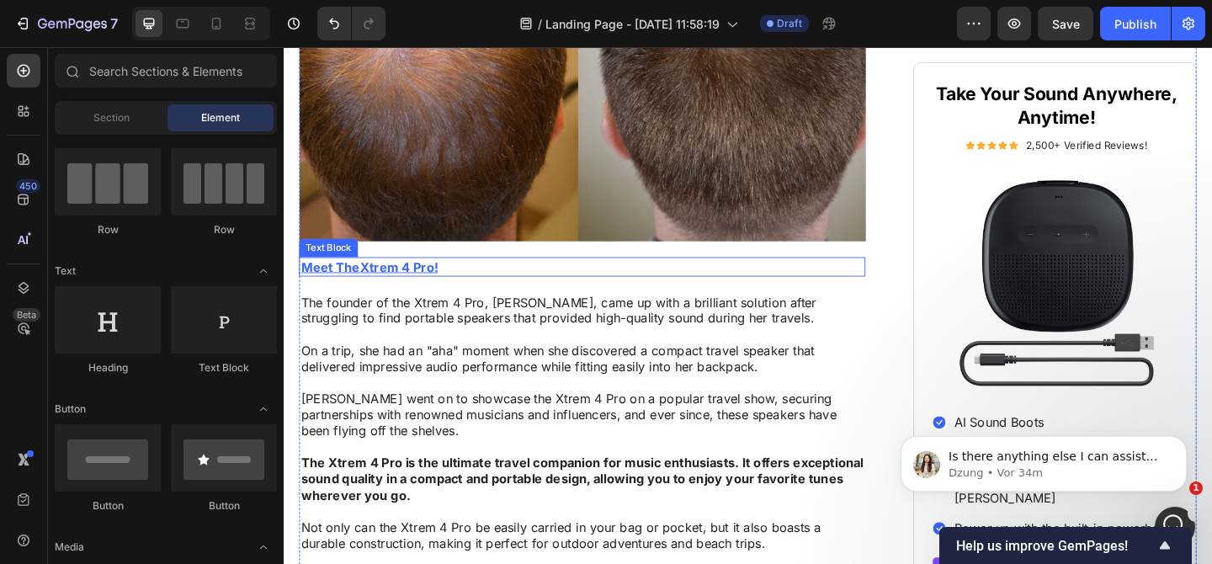
click at [466, 285] on p "Meet The Xtrem 4 Pro!" at bounding box center [608, 287] width 613 height 18
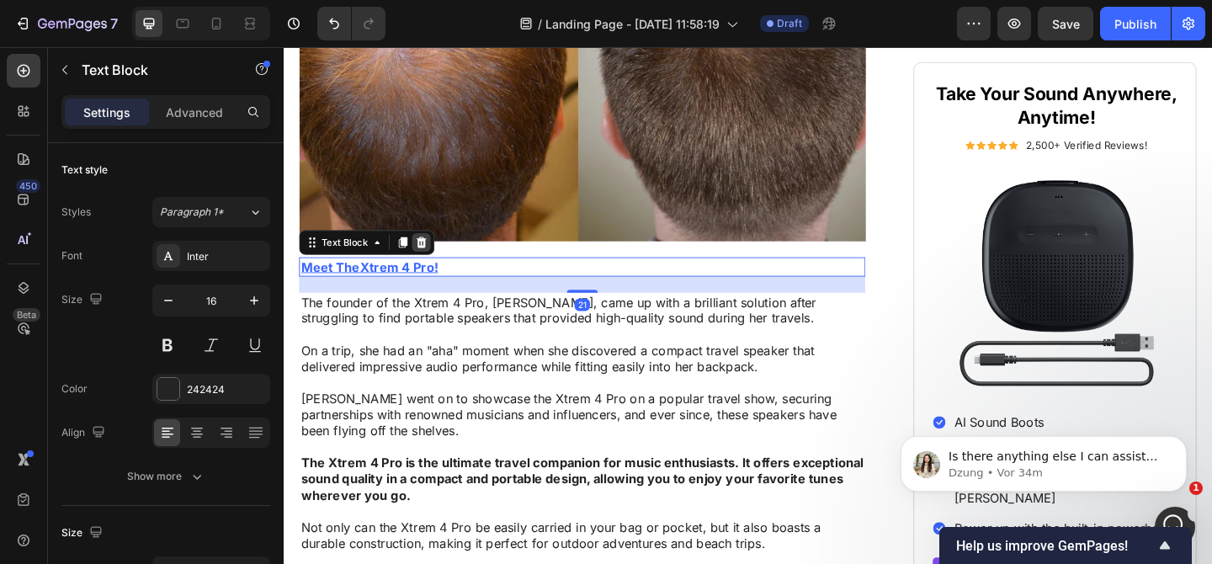
click at [436, 258] on icon at bounding box center [433, 260] width 11 height 12
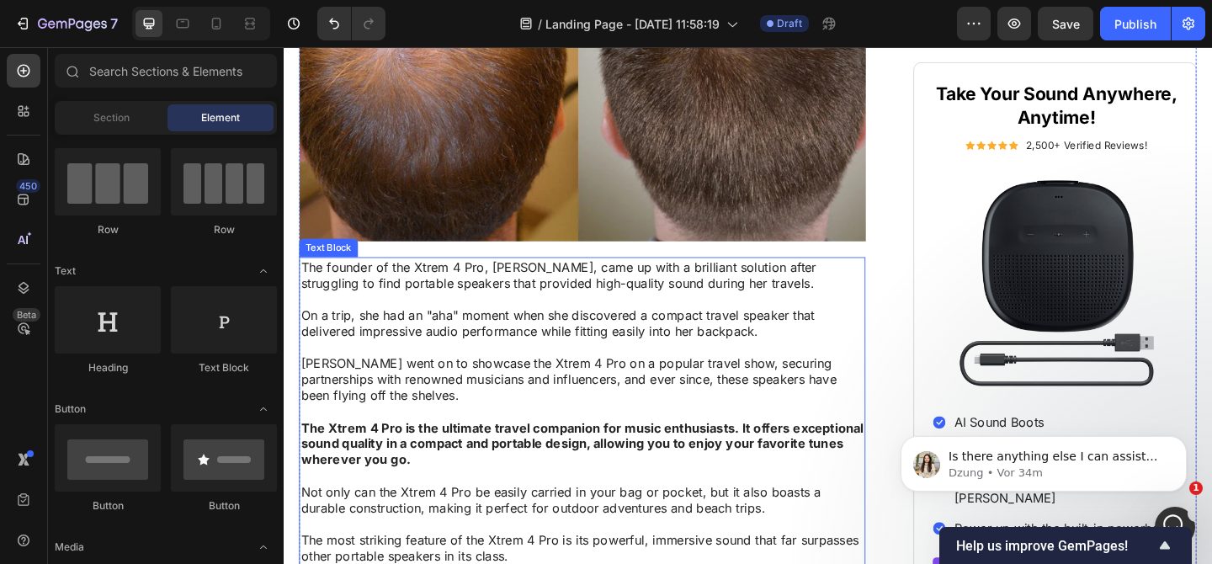
click at [445, 298] on p "The founder of the Xtrem 4 Pro, Sarah Johnson, came up with a brilliant solutio…" at bounding box center [608, 295] width 613 height 35
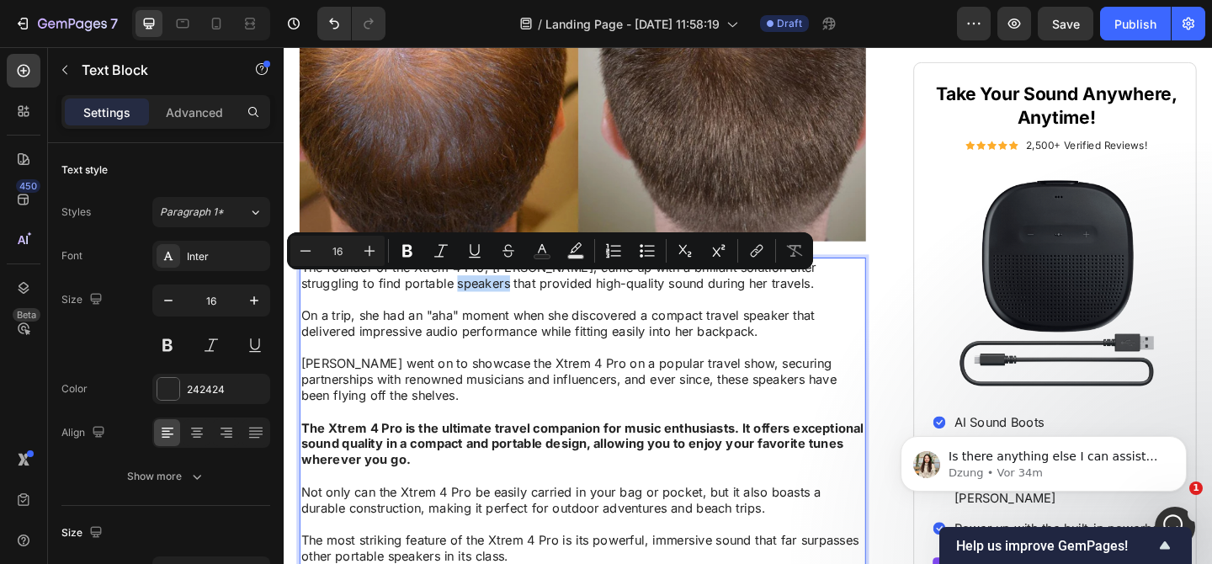
click at [446, 297] on p "The founder of the Xtrem 4 Pro, Sarah Johnson, came up with a brilliant solutio…" at bounding box center [608, 295] width 613 height 35
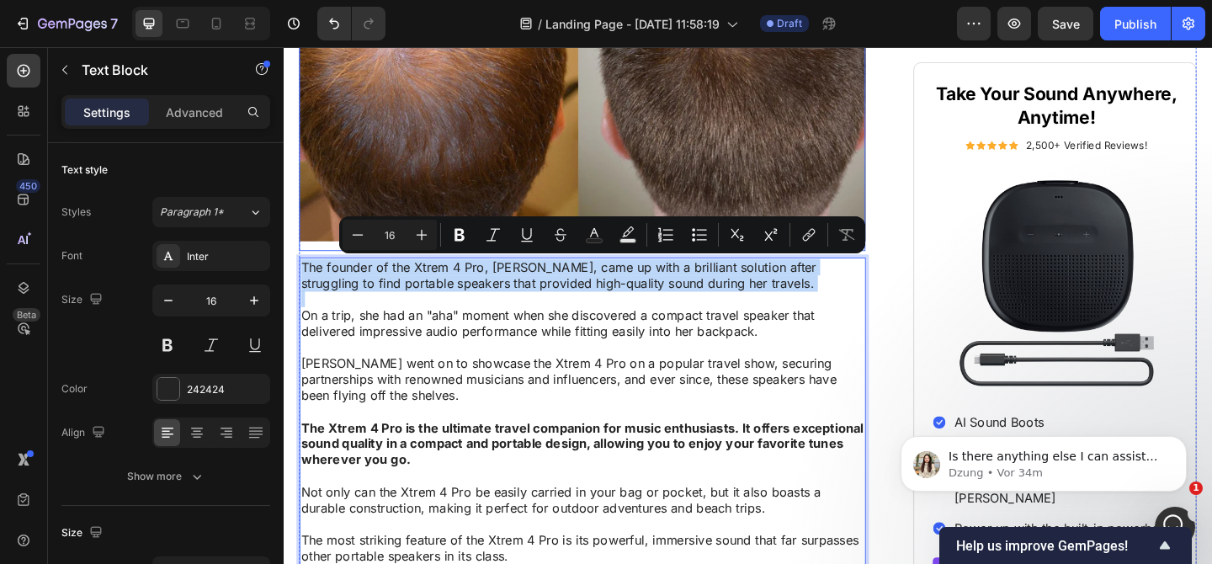
drag, startPoint x: 799, startPoint y: 319, endPoint x: 635, endPoint y: 238, distance: 182.9
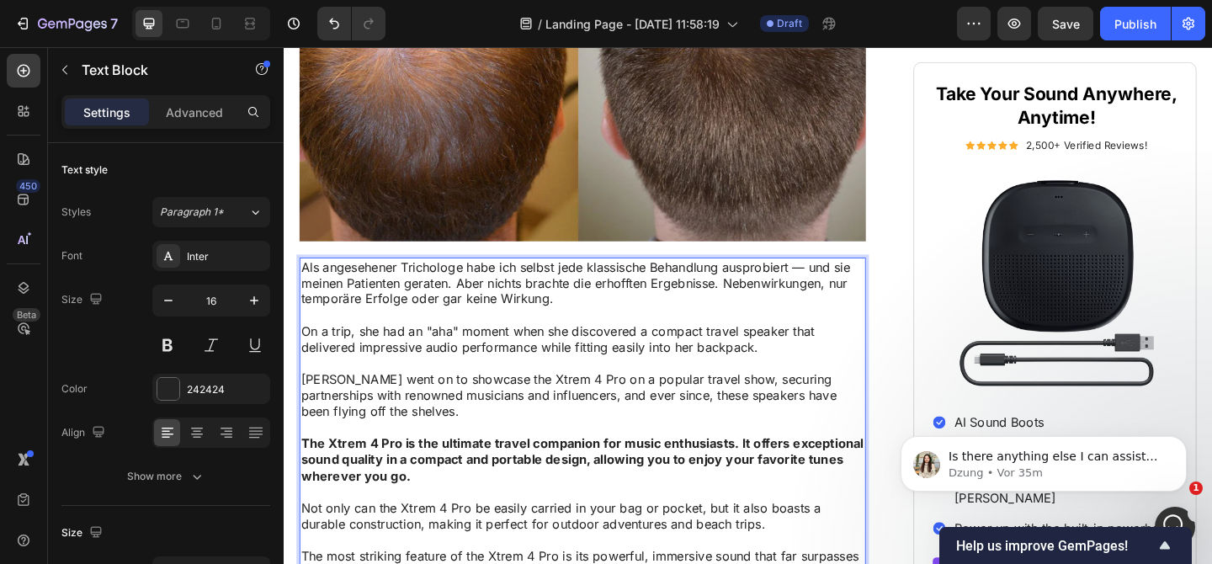
click at [487, 354] on p "On a trip, she had an "aha" moment when she discovered a compact travel speaker…" at bounding box center [608, 365] width 613 height 35
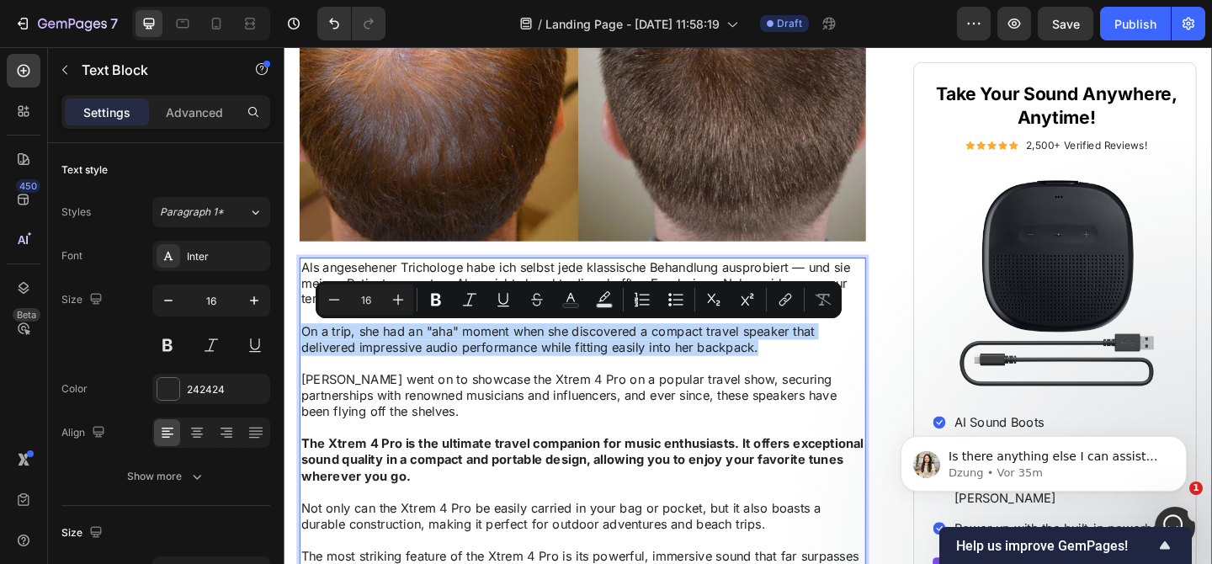
drag, startPoint x: 808, startPoint y: 381, endPoint x: 298, endPoint y: 349, distance: 511.0
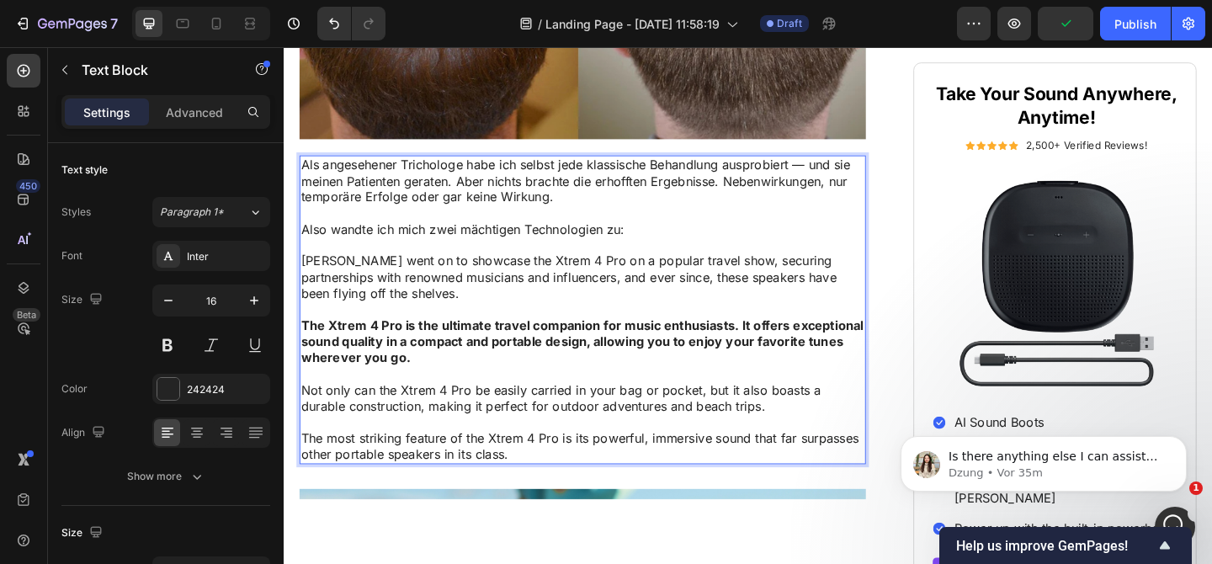
scroll to position [1974, 0]
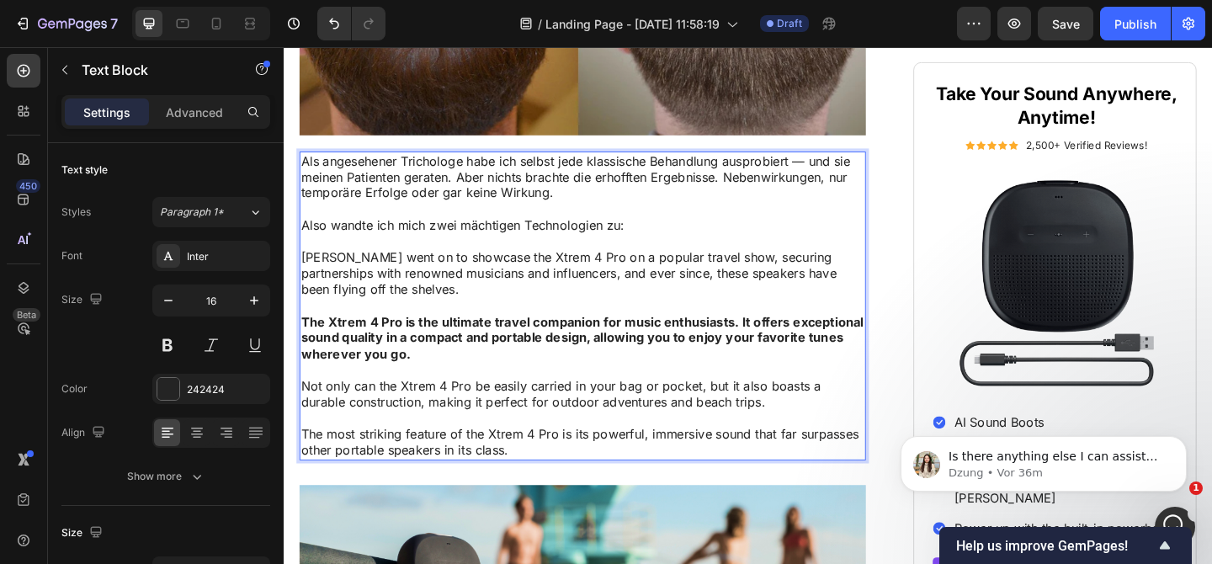
click at [685, 257] on p "Rich Text Editor. Editing area: main" at bounding box center [608, 259] width 613 height 18
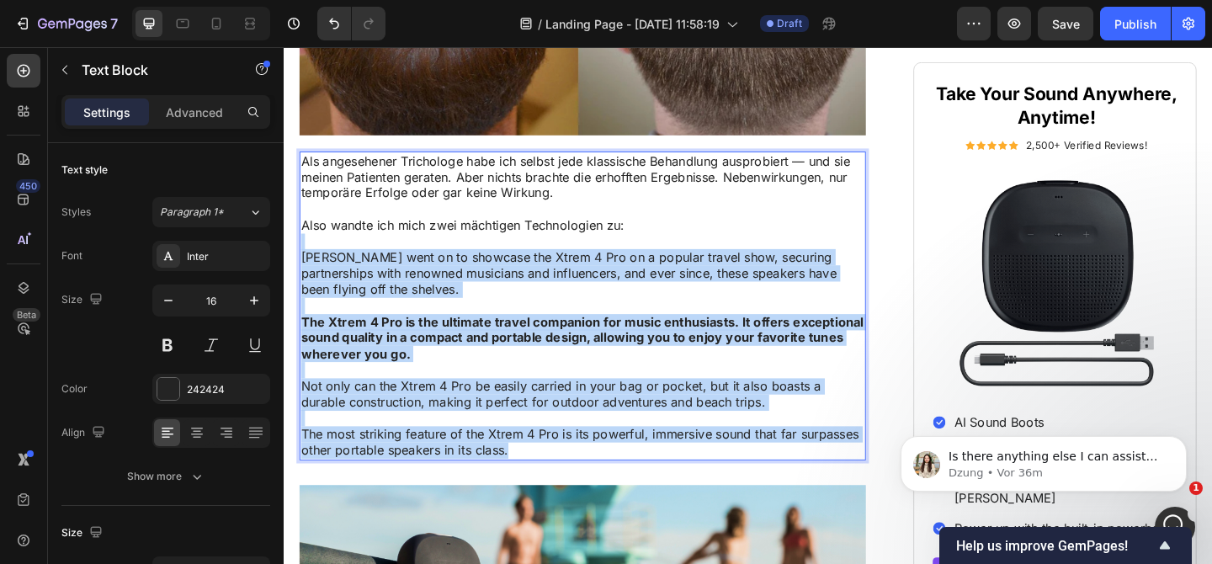
drag, startPoint x: 309, startPoint y: 252, endPoint x: 387, endPoint y: 517, distance: 275.6
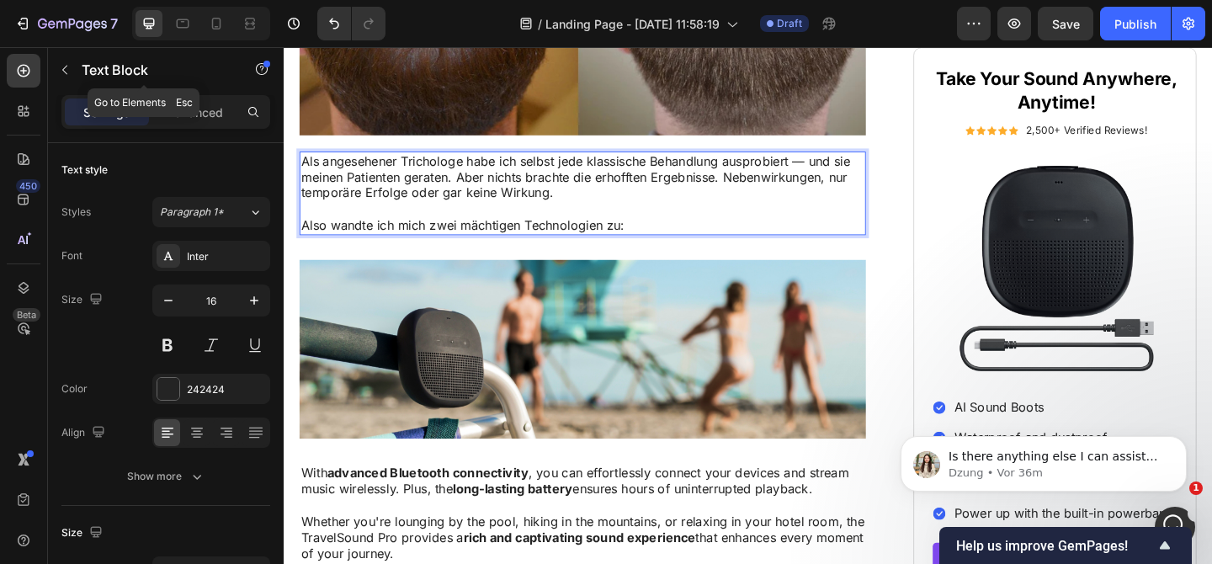
click at [134, 64] on p "Text Block" at bounding box center [153, 70] width 143 height 20
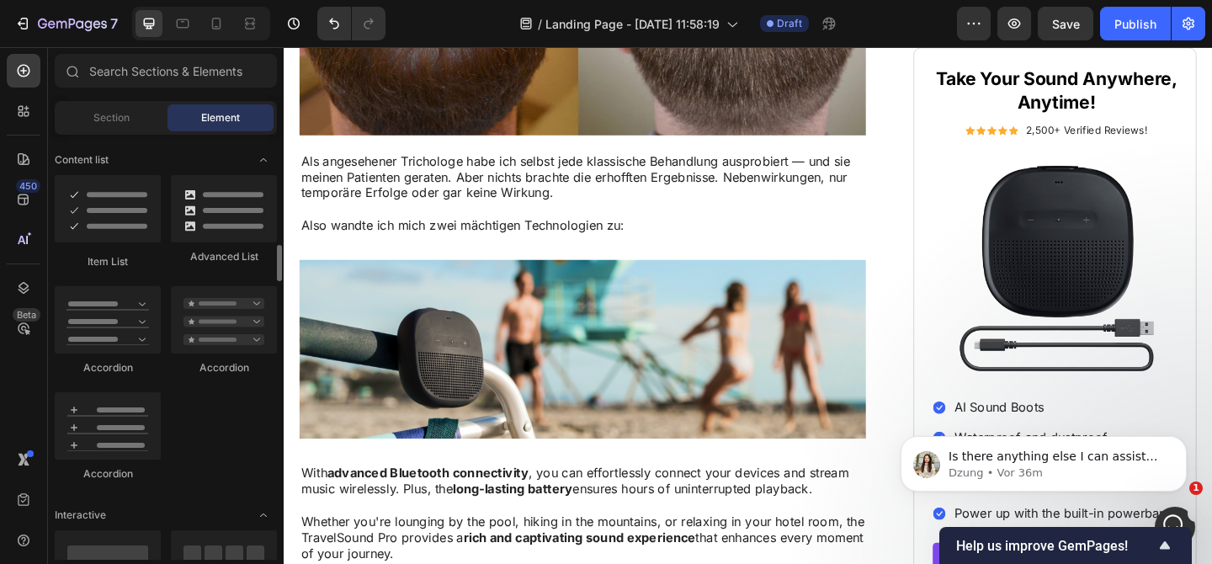
scroll to position [1320, 0]
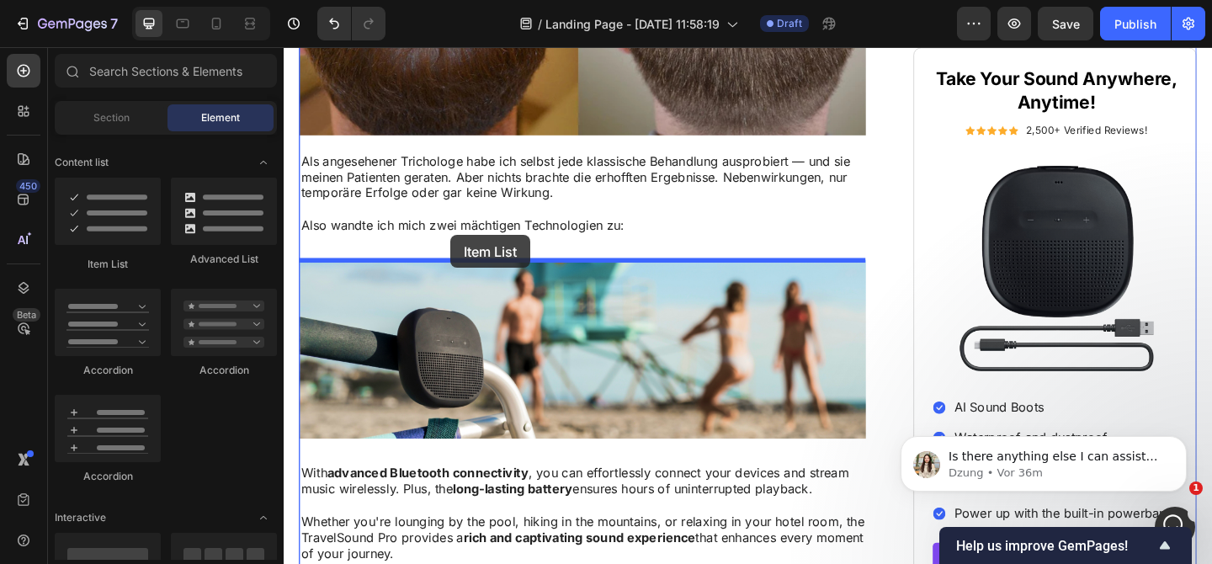
drag, startPoint x: 390, startPoint y: 277, endPoint x: 465, endPoint y: 252, distance: 78.2
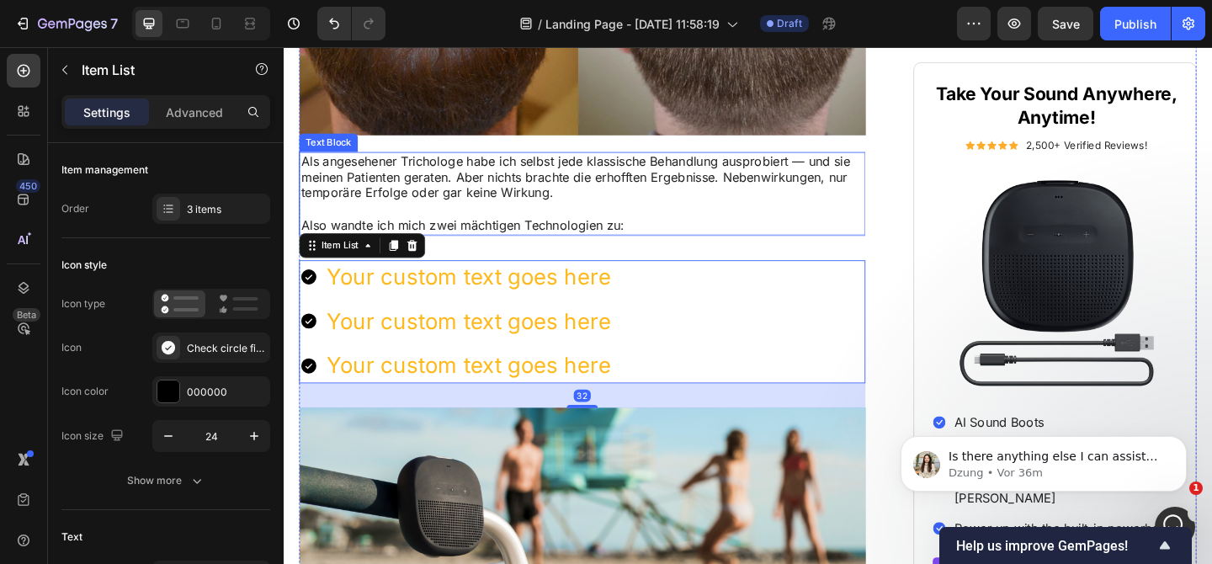
click at [609, 241] on p "Also wandte ich mich zwei mächtigen Technologien zu:" at bounding box center [608, 241] width 613 height 18
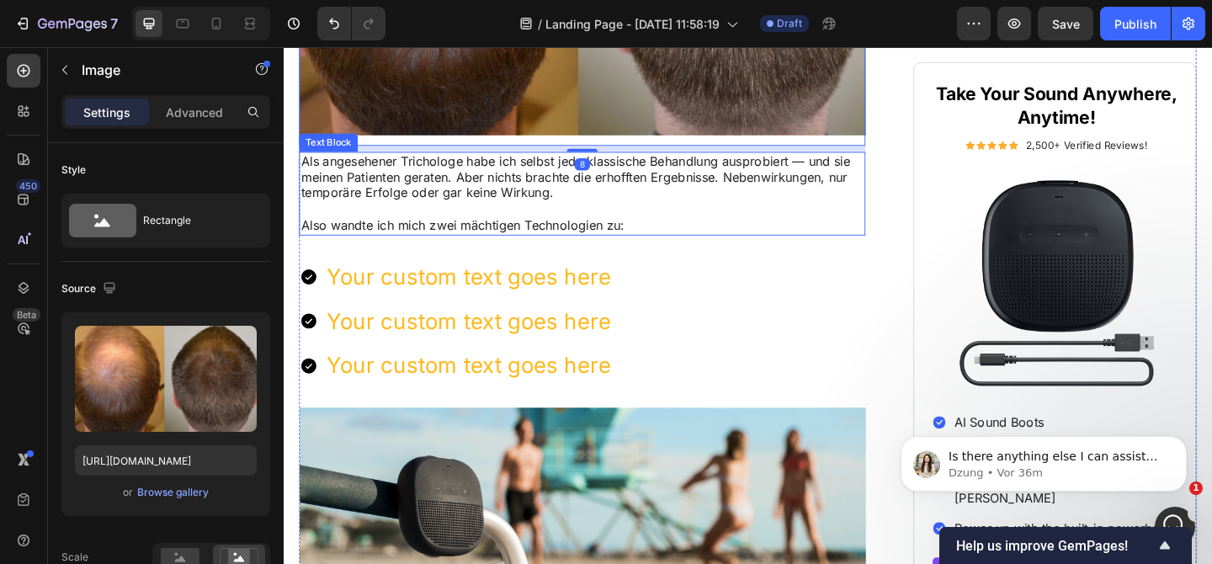
click at [597, 225] on p "Rich Text Editor. Editing area: main" at bounding box center [608, 224] width 613 height 18
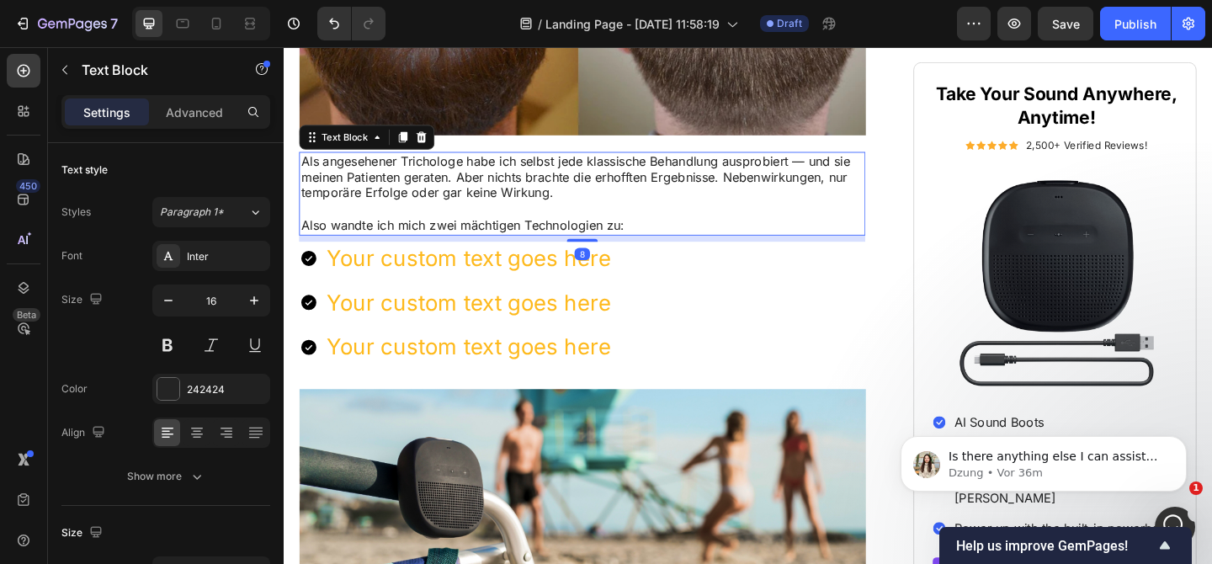
drag, startPoint x: 615, startPoint y: 274, endPoint x: 629, endPoint y: 253, distance: 24.3
click at [629, 252] on div "8" at bounding box center [608, 252] width 616 height 0
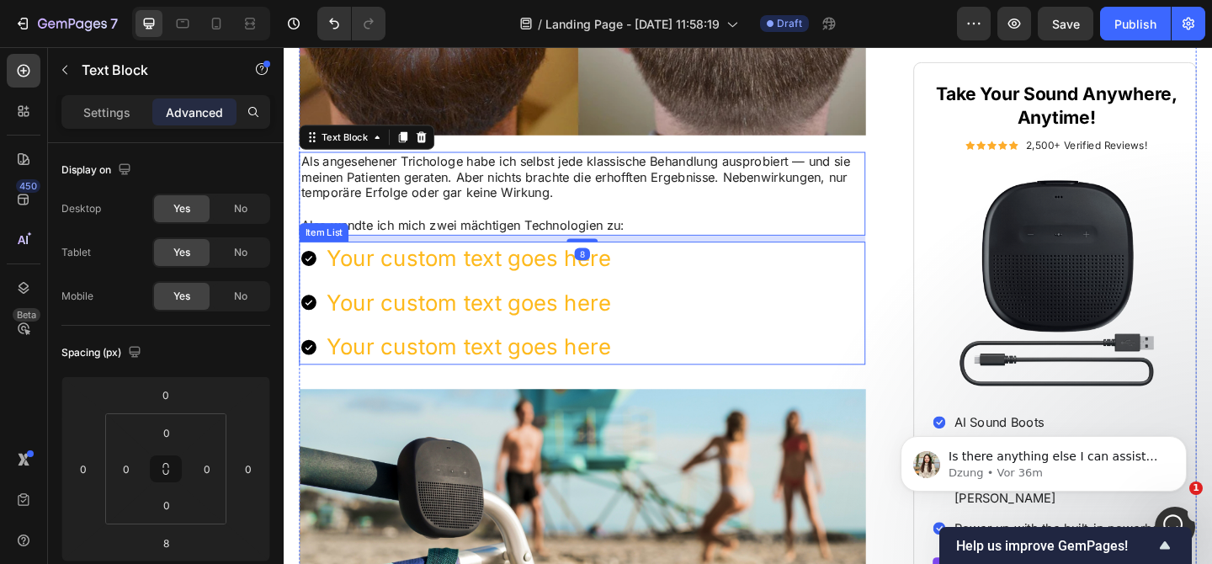
click at [667, 298] on div "Your custom text goes here Your custom text goes here Your custom text goes here" at bounding box center [608, 325] width 616 height 135
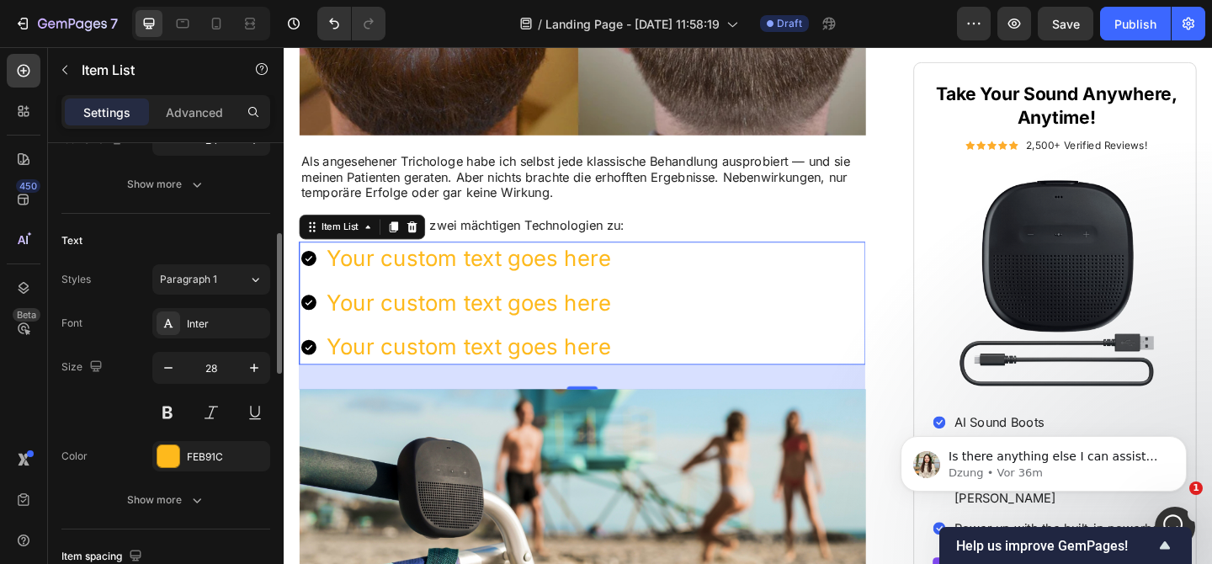
scroll to position [298, 0]
click at [421, 284] on div "Your custom text goes here" at bounding box center [484, 277] width 314 height 38
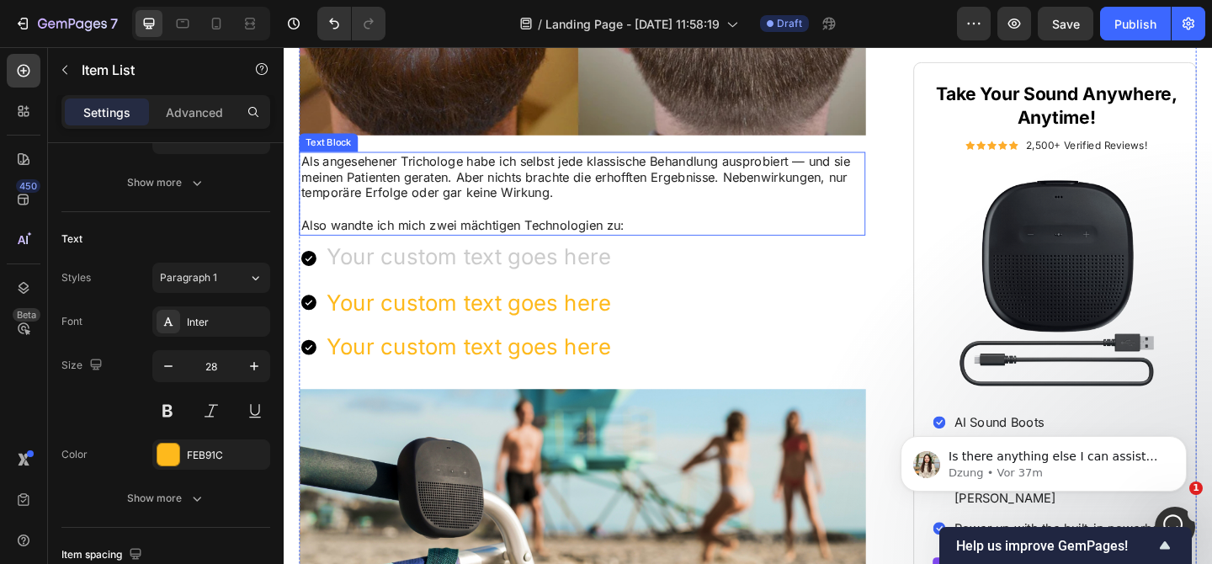
scroll to position [1966, 0]
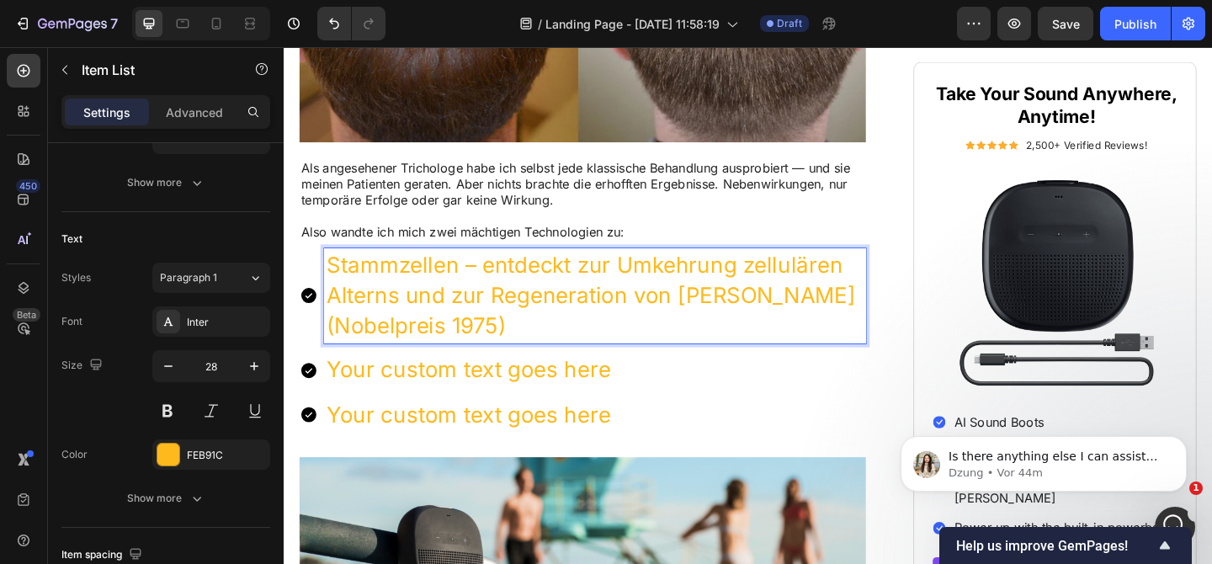
click at [495, 395] on p "Your custom text goes here" at bounding box center [622, 398] width 584 height 33
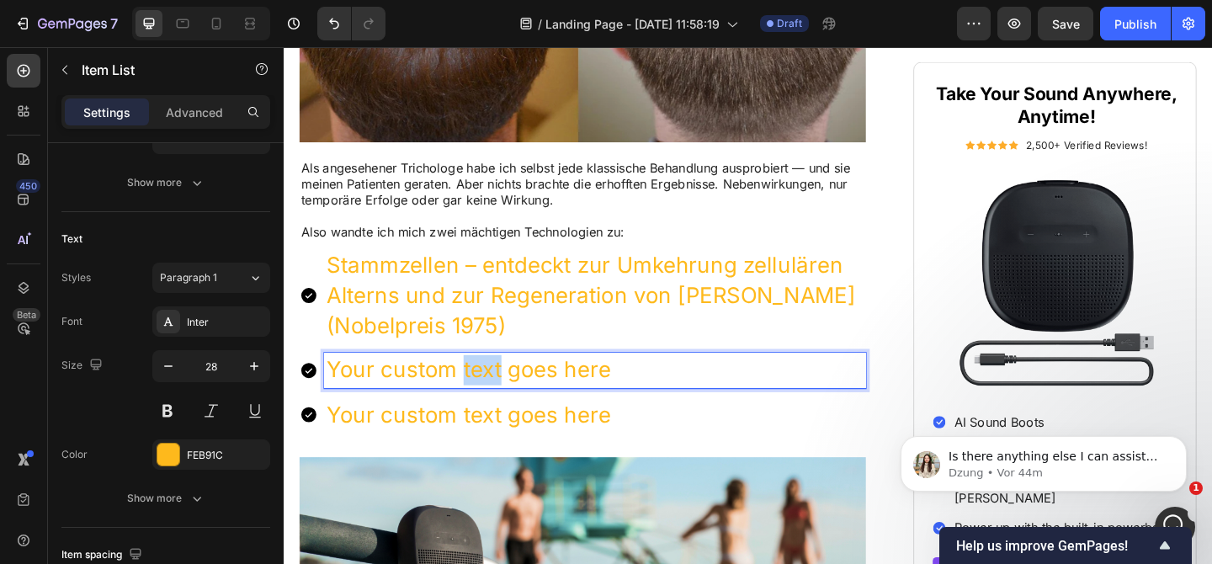
click at [495, 394] on p "Your custom text goes here" at bounding box center [622, 398] width 584 height 33
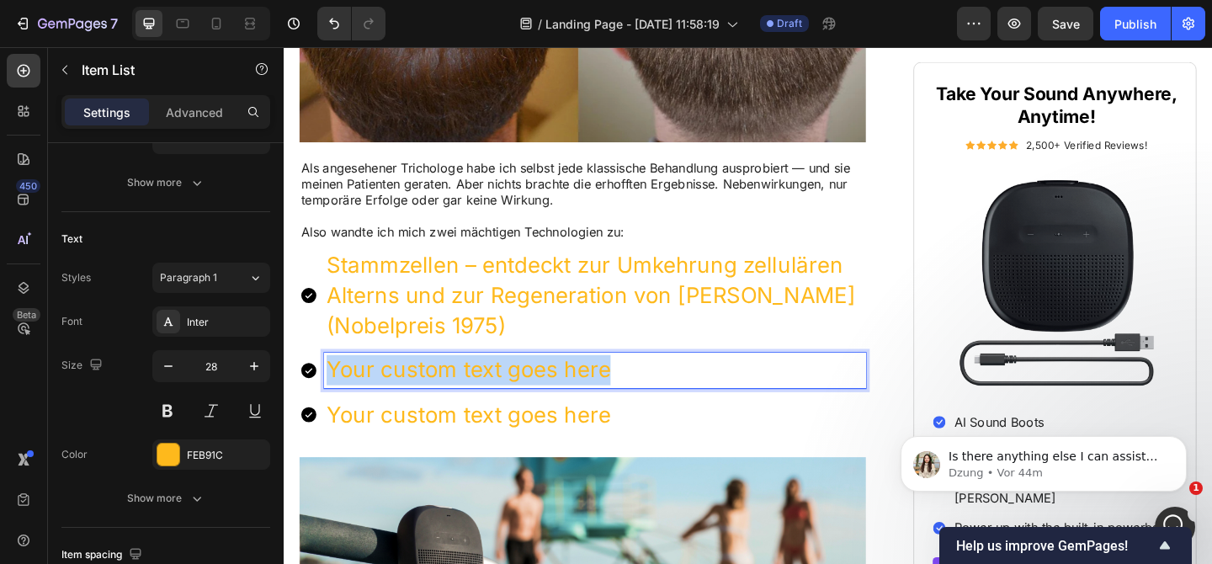
click at [495, 394] on p "Your custom text goes here" at bounding box center [622, 398] width 584 height 33
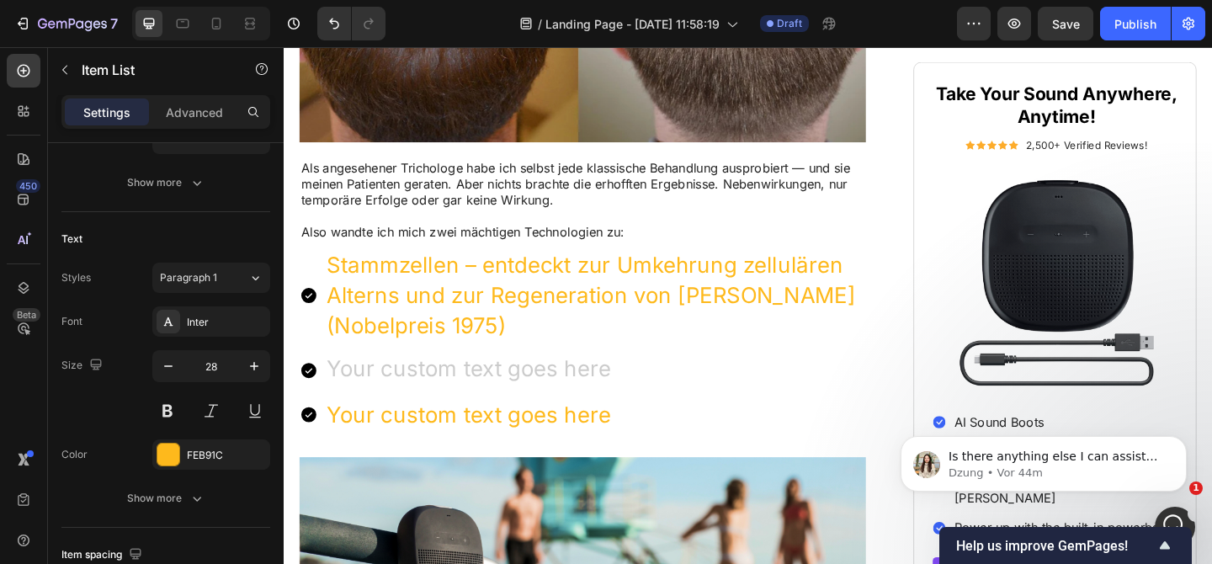
scroll to position [1958, 0]
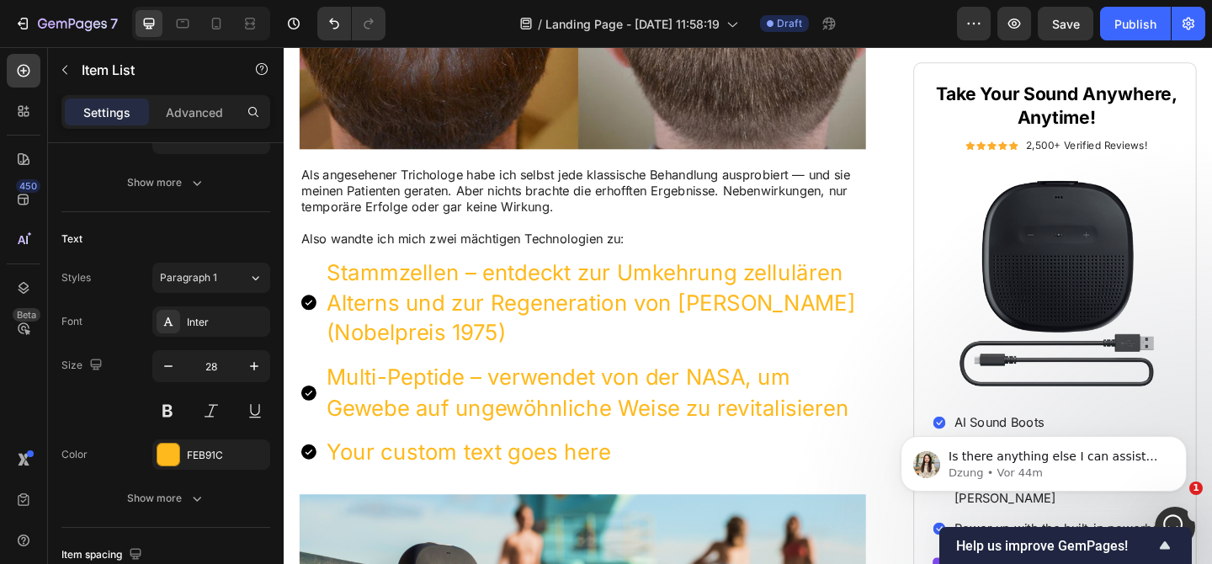
click at [580, 484] on p "Your custom text goes here" at bounding box center [622, 487] width 584 height 33
click at [316, 448] on div "Multi-Peptide – verwendet von der NASA, um Gewebe auf ungewöhnliche Weise zu re…" at bounding box center [608, 422] width 616 height 71
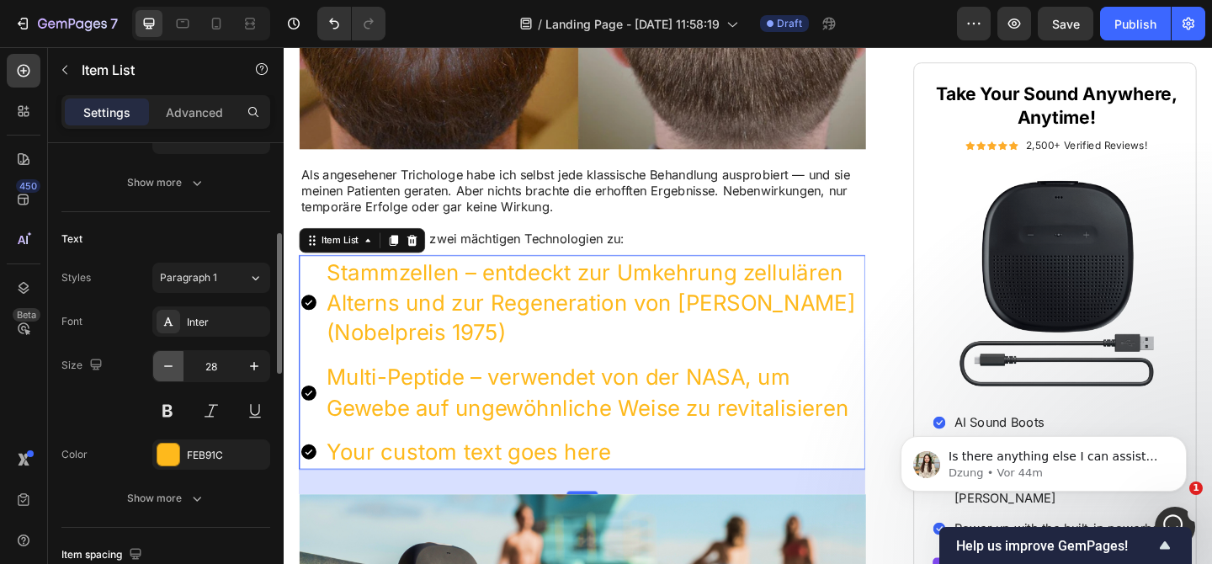
scroll to position [299, 0]
click at [173, 364] on icon "button" at bounding box center [168, 365] width 17 height 17
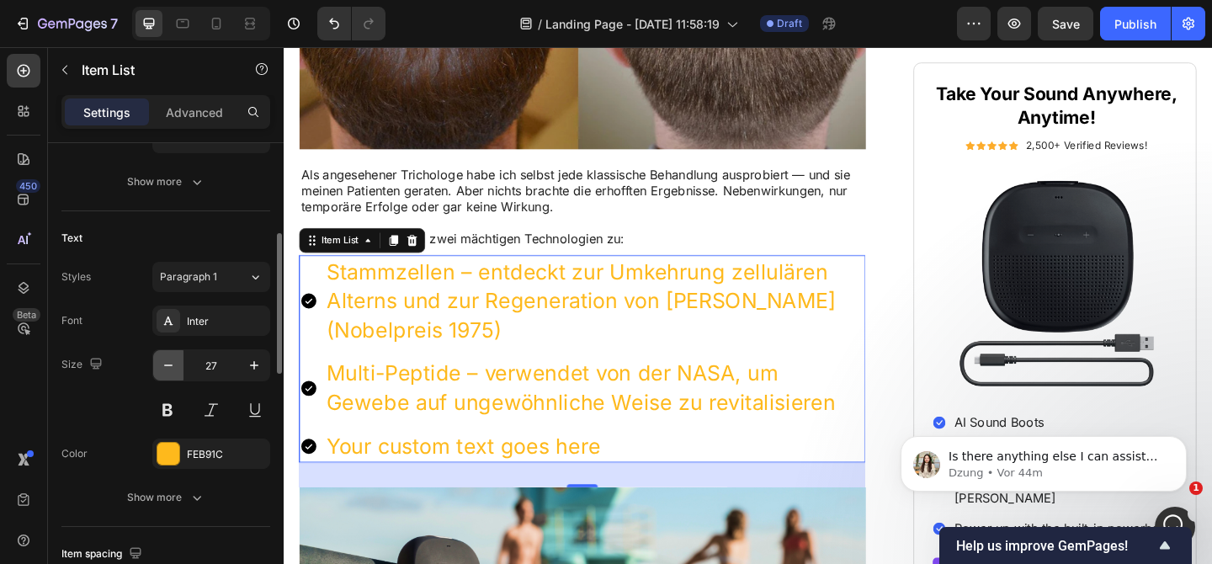
click at [173, 364] on icon "button" at bounding box center [168, 365] width 17 height 17
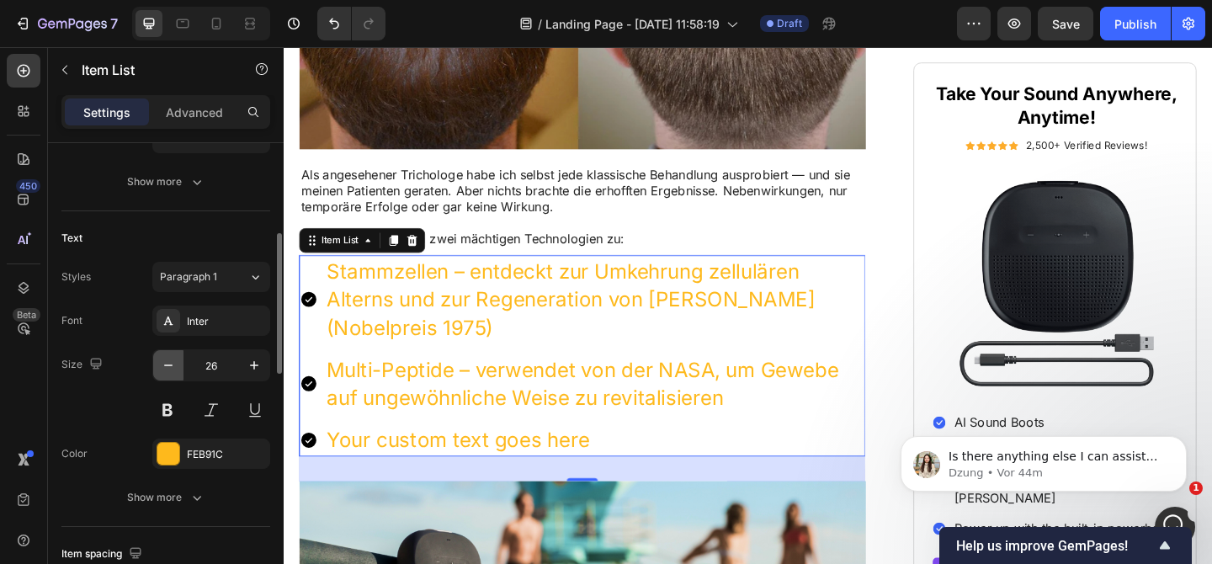
click at [173, 364] on icon "button" at bounding box center [168, 365] width 17 height 17
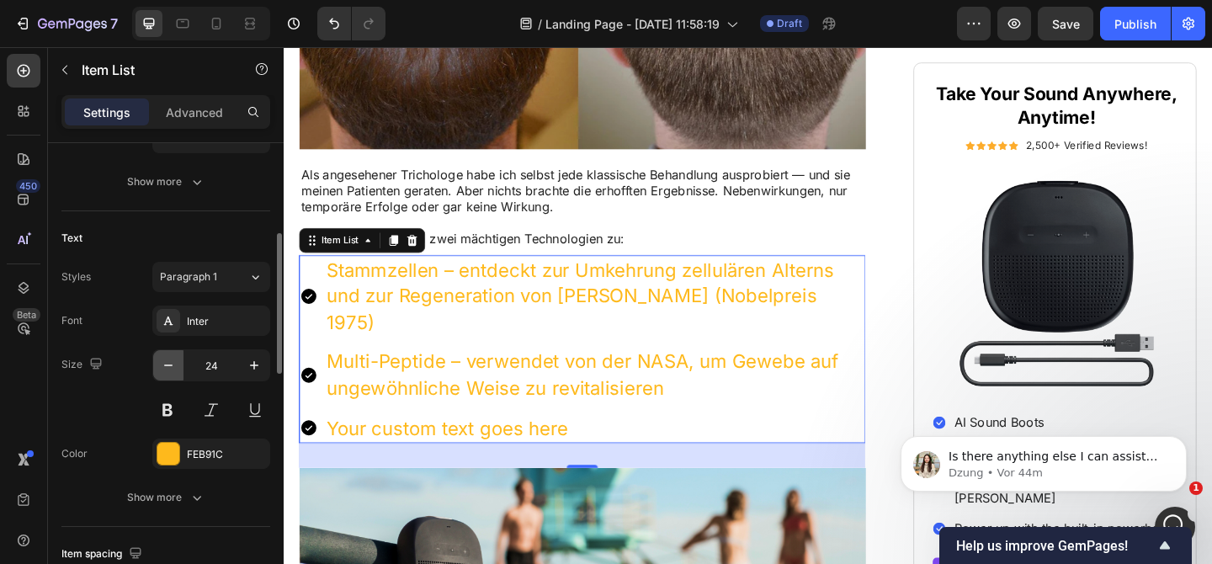
click at [173, 364] on icon "button" at bounding box center [168, 365] width 17 height 17
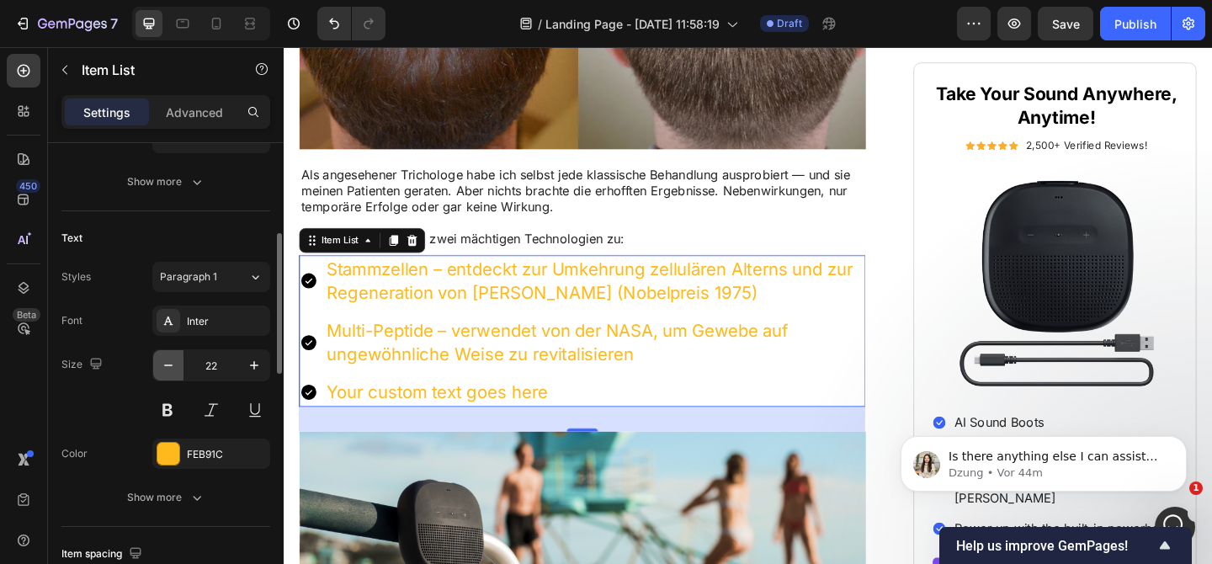
click at [173, 364] on icon "button" at bounding box center [168, 365] width 17 height 17
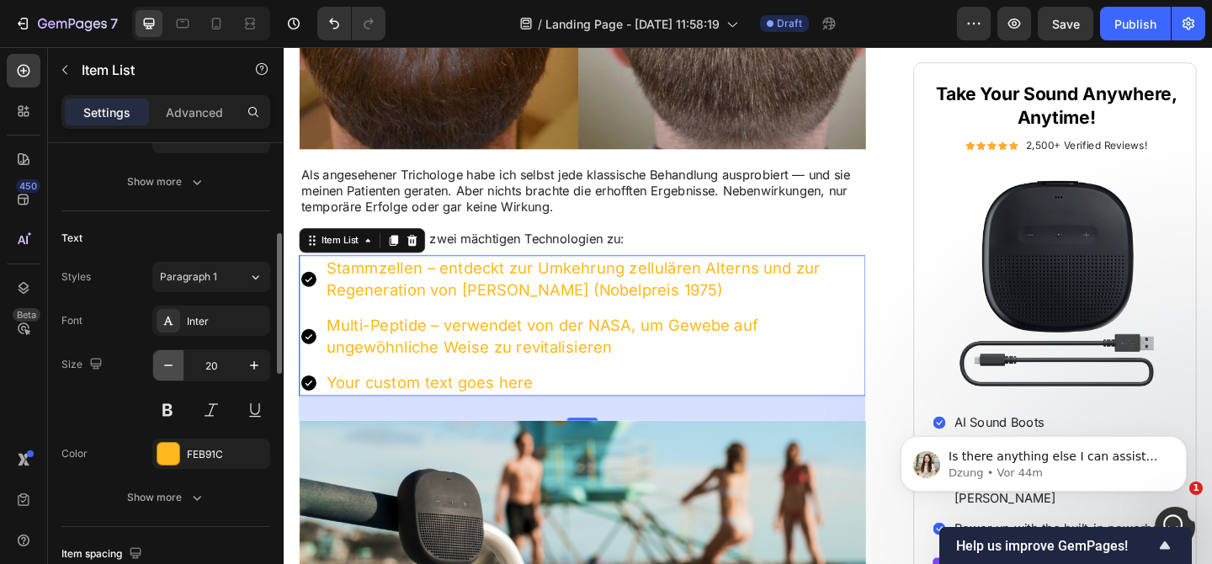
click at [173, 364] on icon "button" at bounding box center [168, 365] width 17 height 17
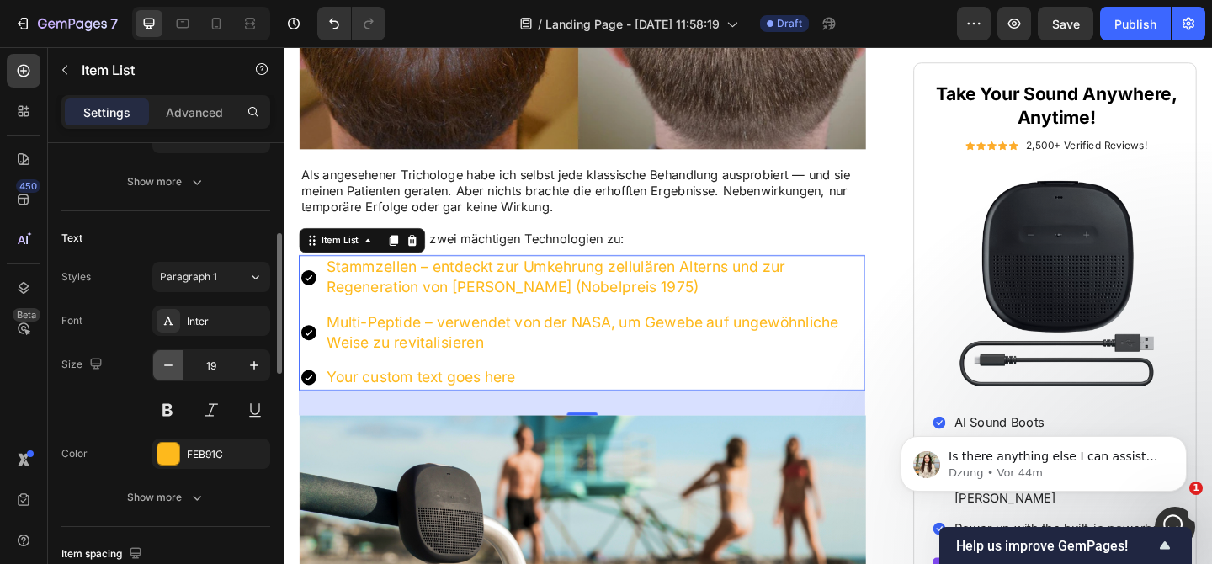
click at [173, 364] on icon "button" at bounding box center [168, 365] width 17 height 17
type input "18"
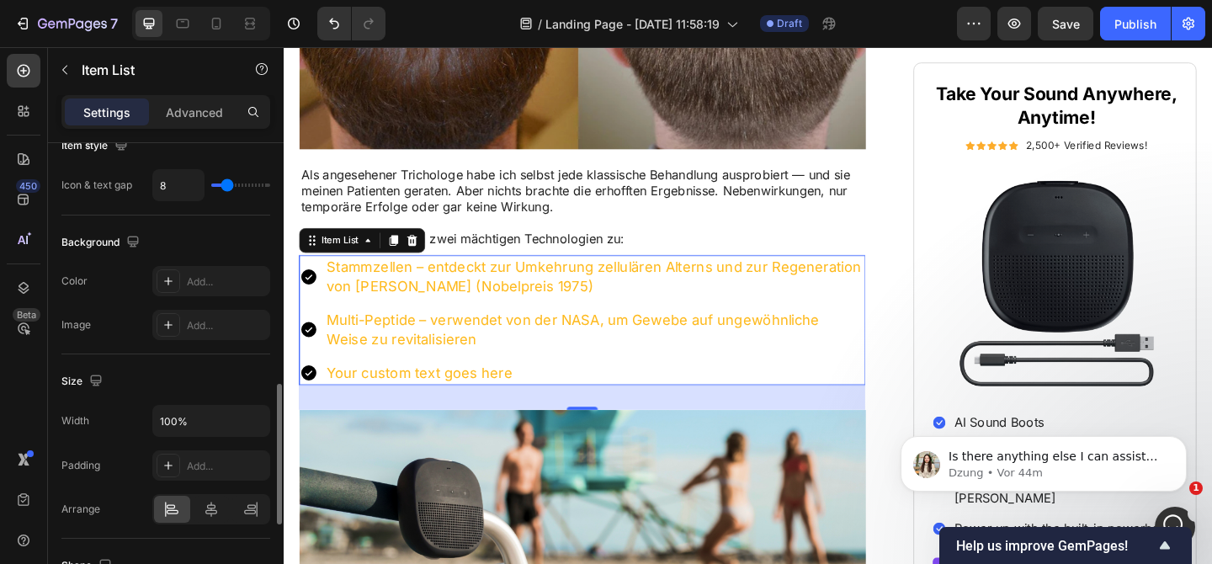
scroll to position [789, 0]
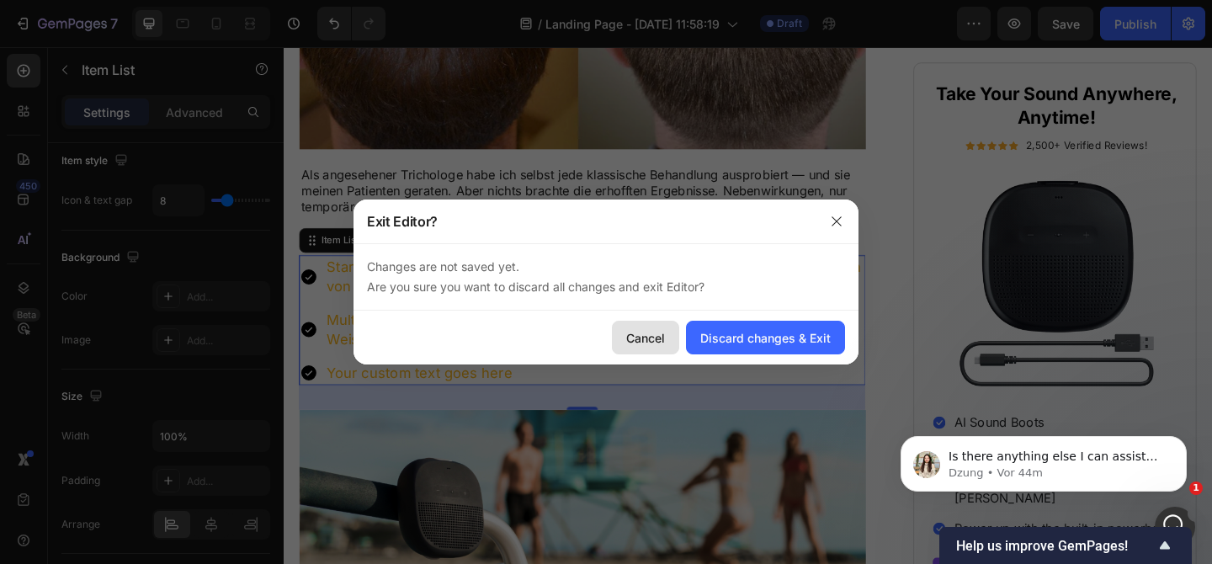
drag, startPoint x: 641, startPoint y: 337, endPoint x: 389, endPoint y: 316, distance: 253.4
click at [641, 337] on div "Cancel" at bounding box center [645, 338] width 39 height 18
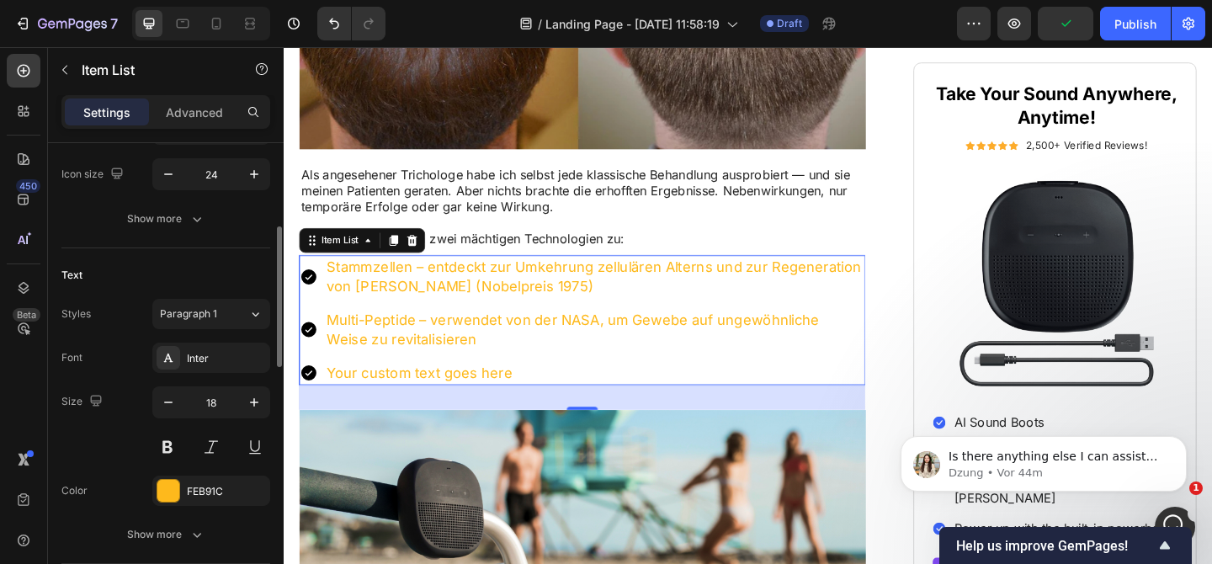
scroll to position [380, 0]
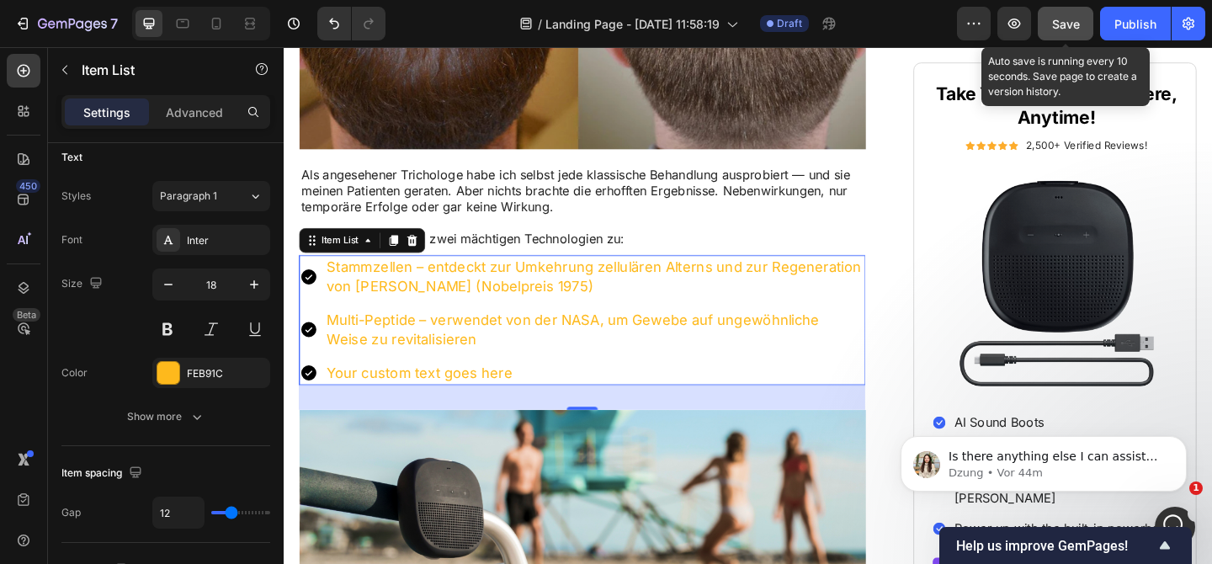
click at [1049, 13] on button "Save" at bounding box center [1066, 24] width 56 height 34
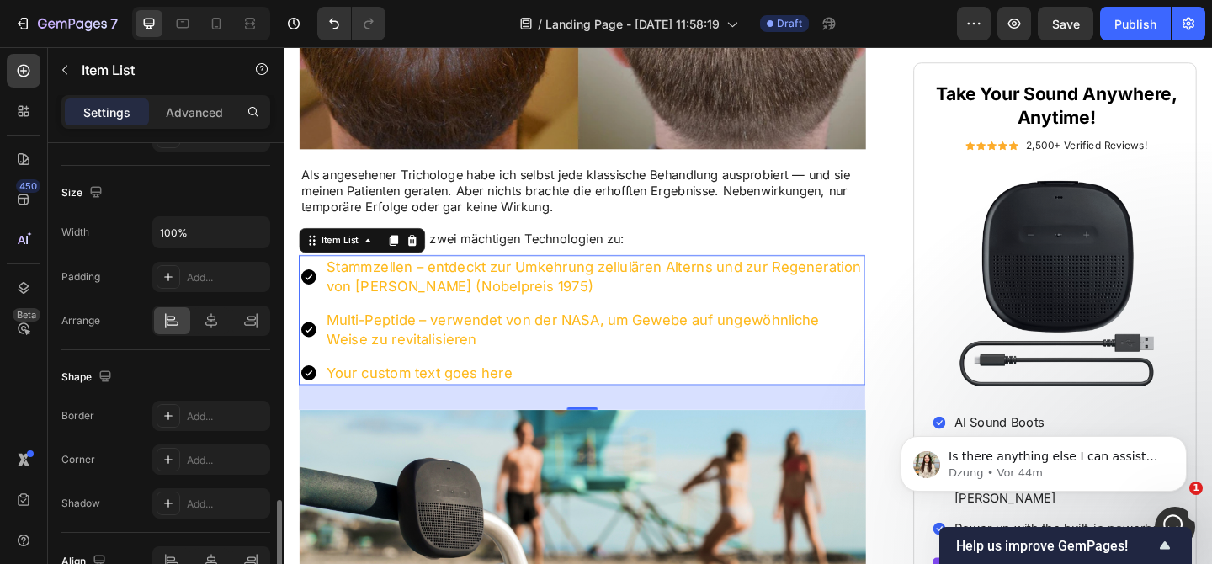
scroll to position [1086, 0]
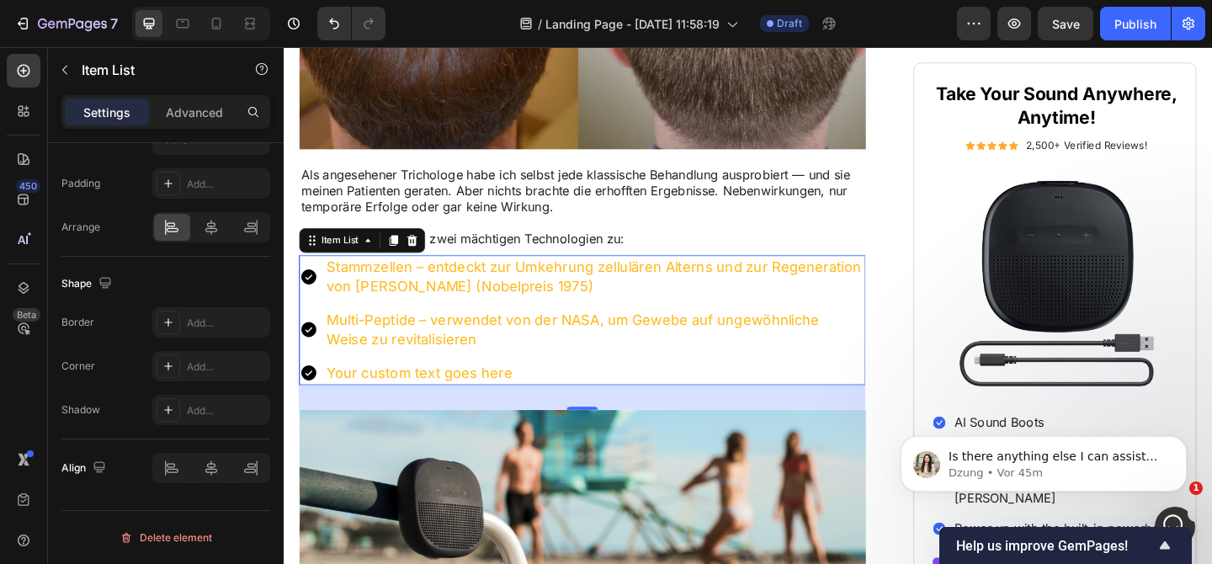
click at [311, 401] on icon at bounding box center [310, 401] width 20 height 20
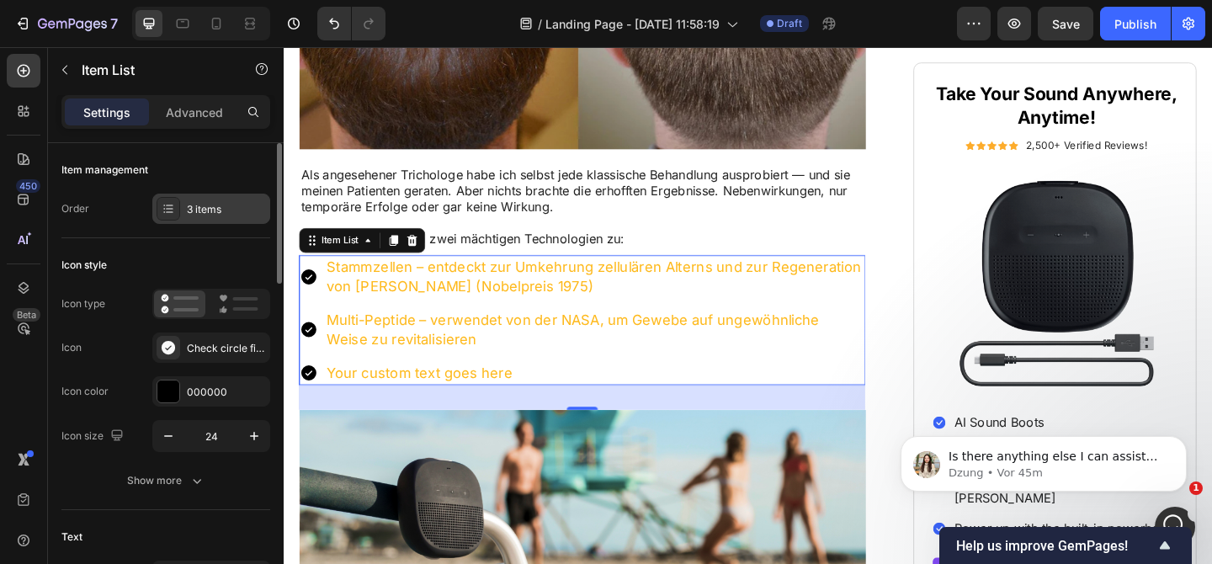
click at [207, 223] on div "3 items" at bounding box center [211, 209] width 118 height 30
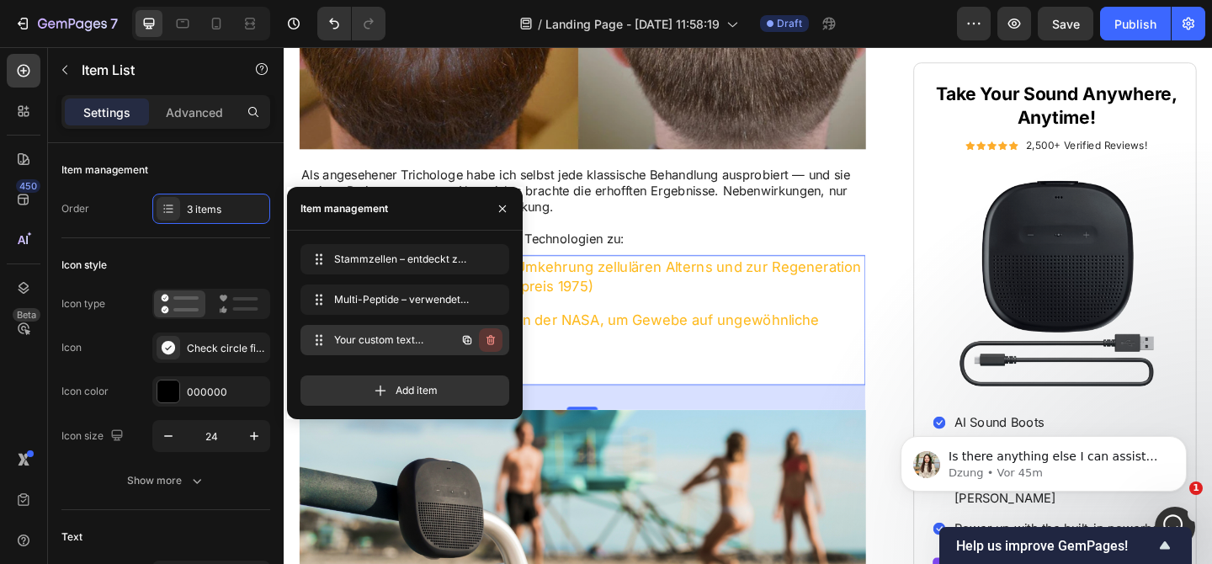
click at [486, 336] on icon "button" at bounding box center [490, 339] width 13 height 13
click at [486, 336] on div "Delete" at bounding box center [479, 339] width 31 height 15
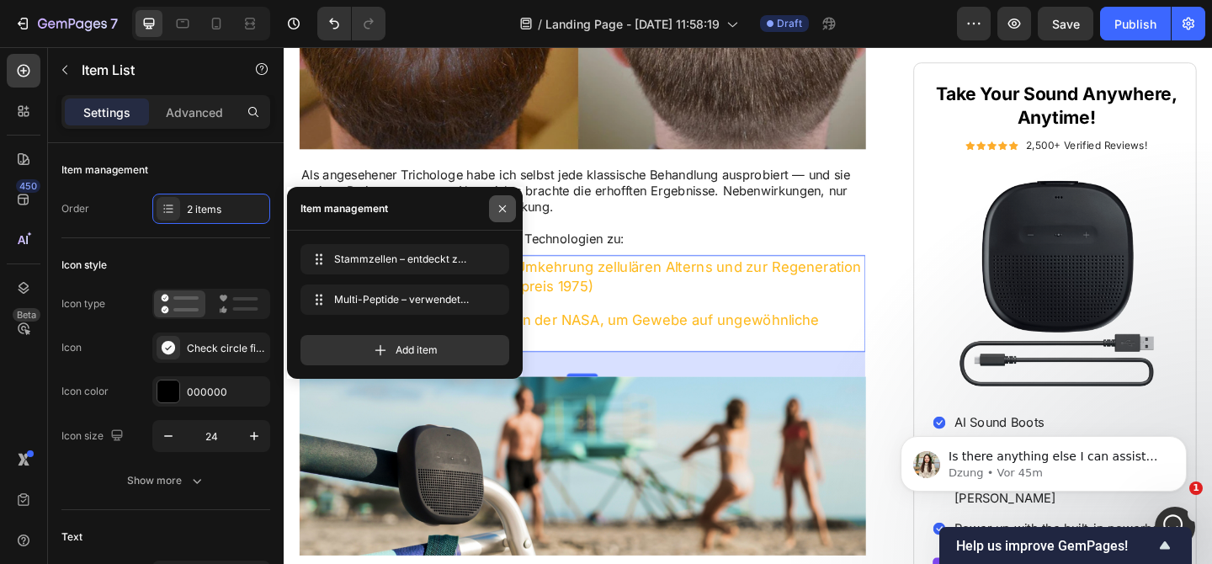
click at [512, 202] on button "button" at bounding box center [502, 208] width 27 height 27
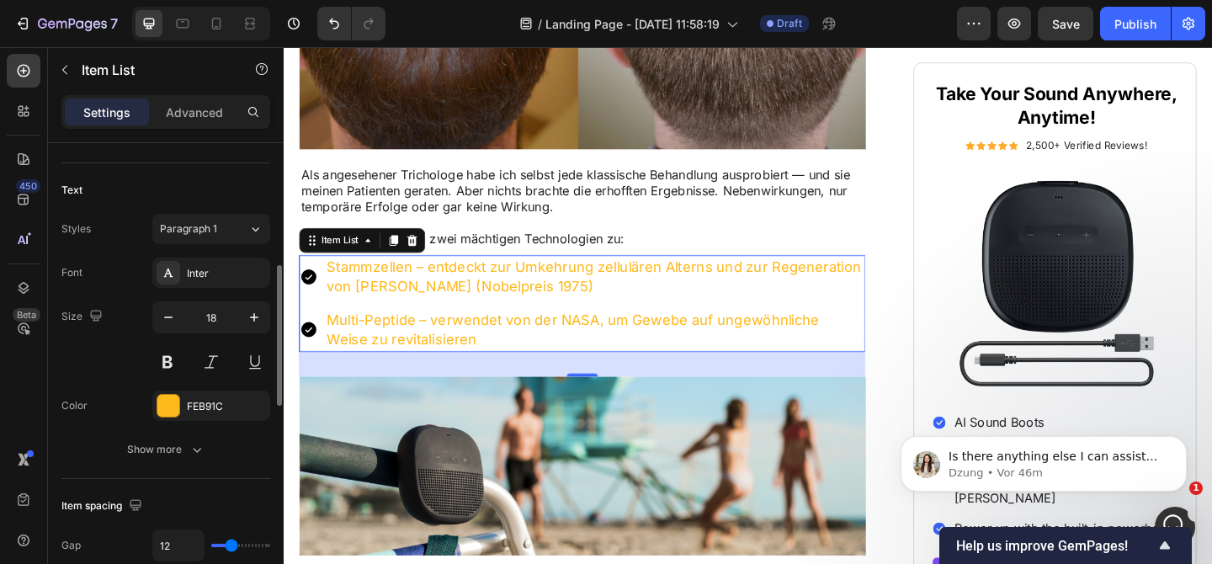
scroll to position [369, 0]
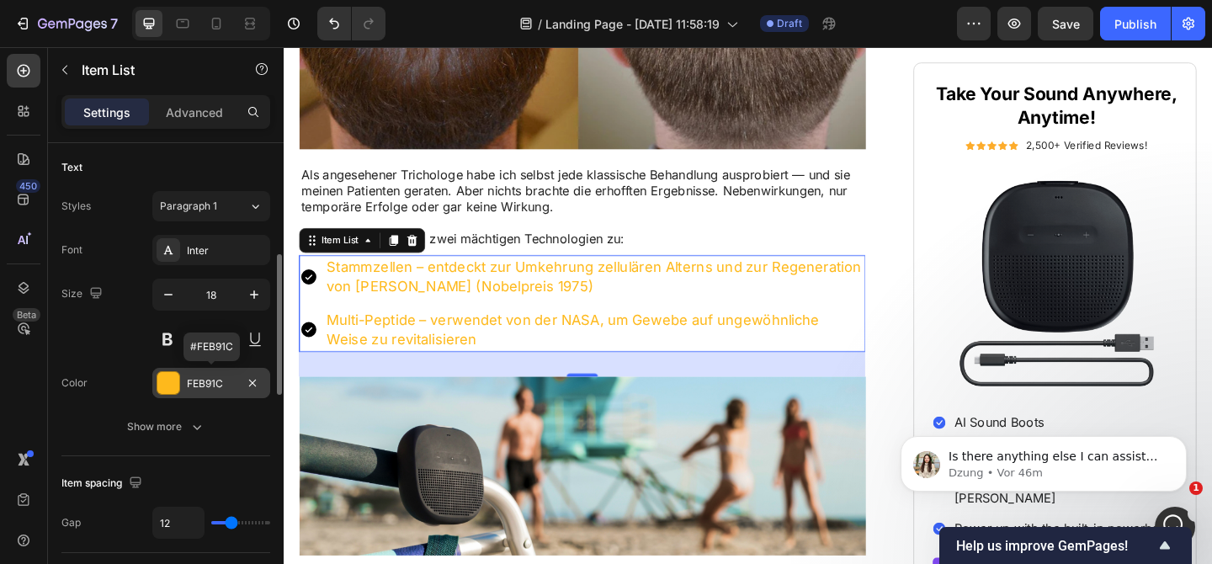
click at [209, 385] on div "FEB91C" at bounding box center [211, 383] width 49 height 15
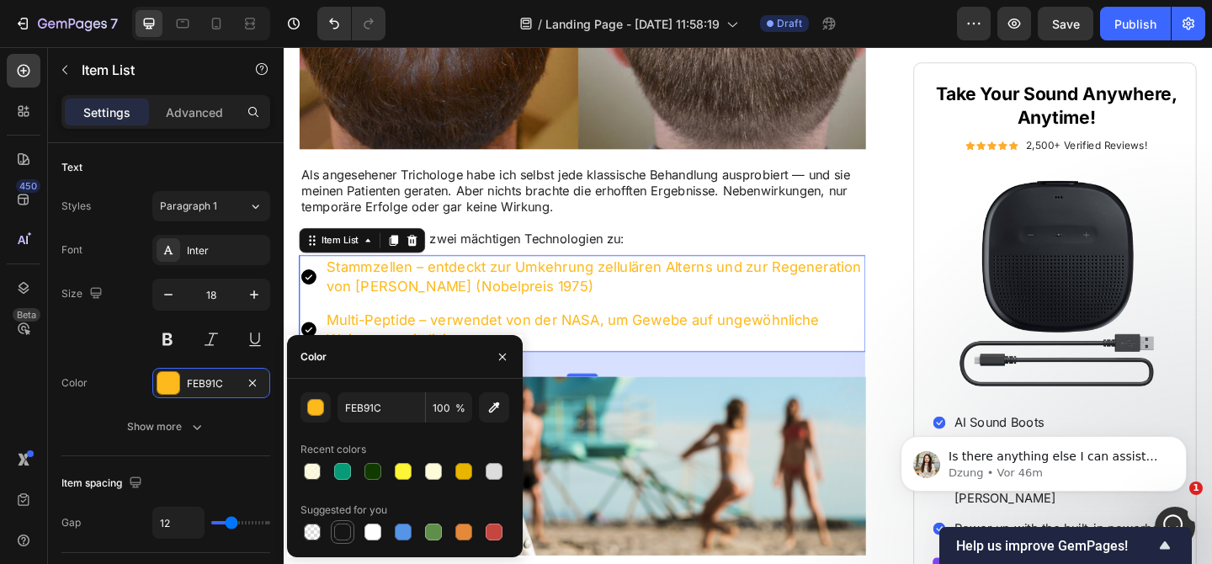
click at [344, 524] on div at bounding box center [342, 531] width 17 height 17
type input "151515"
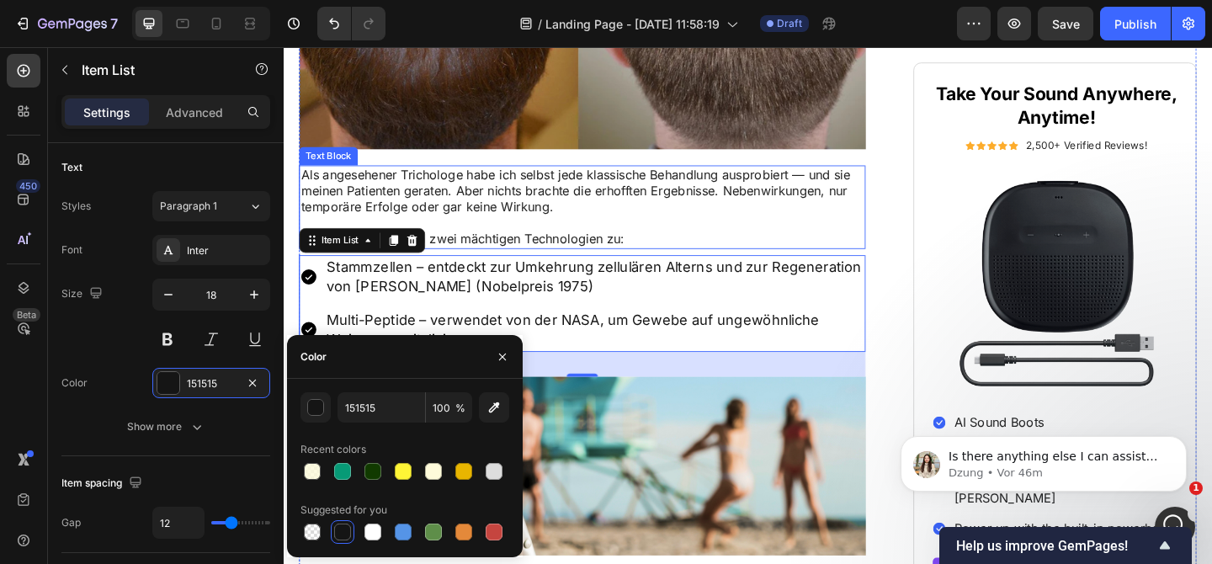
click at [414, 209] on p "Als angesehener Trichologe habe ich selbst jede klassische Behandlung ausprobie…" at bounding box center [608, 204] width 613 height 52
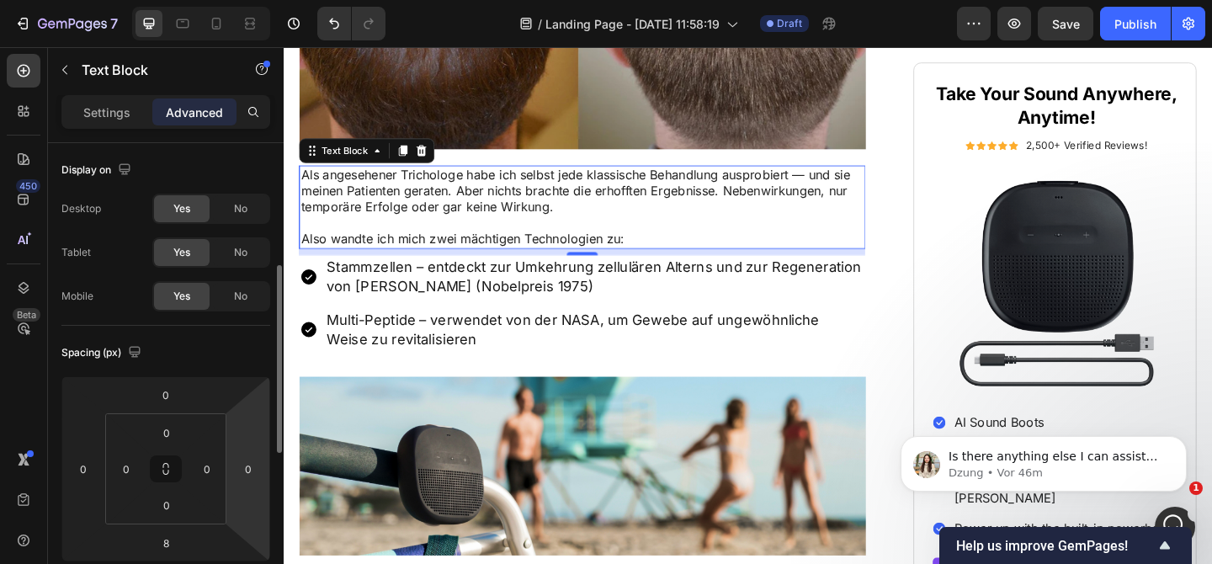
scroll to position [369, 0]
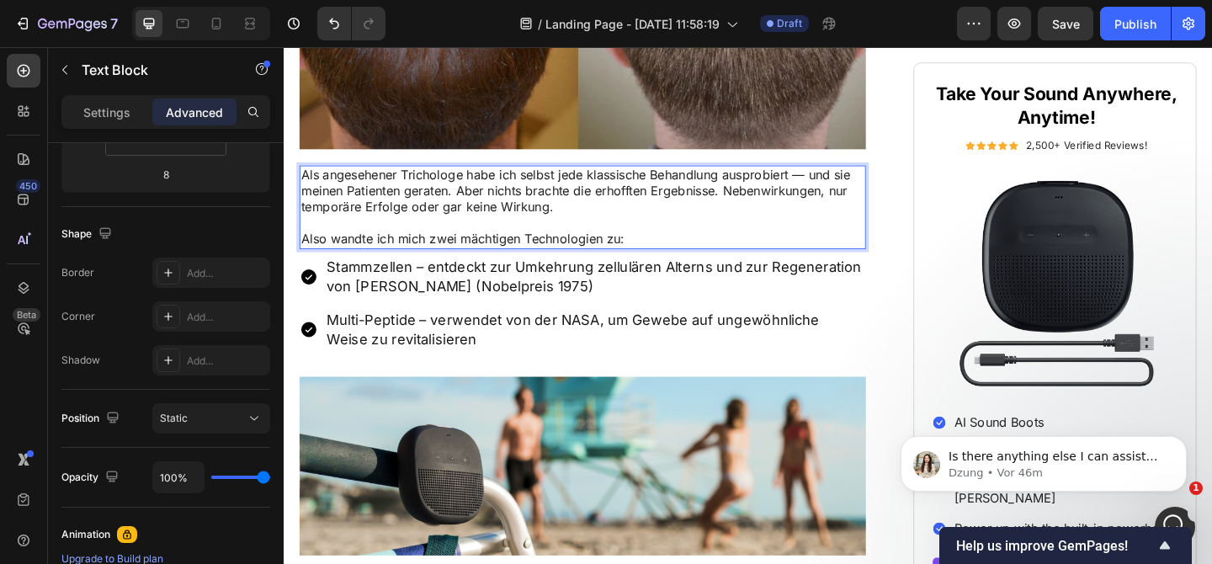
click at [419, 201] on p "Als angesehener Trichologe habe ich selbst jede klassische Behandlung ausprobie…" at bounding box center [608, 204] width 613 height 52
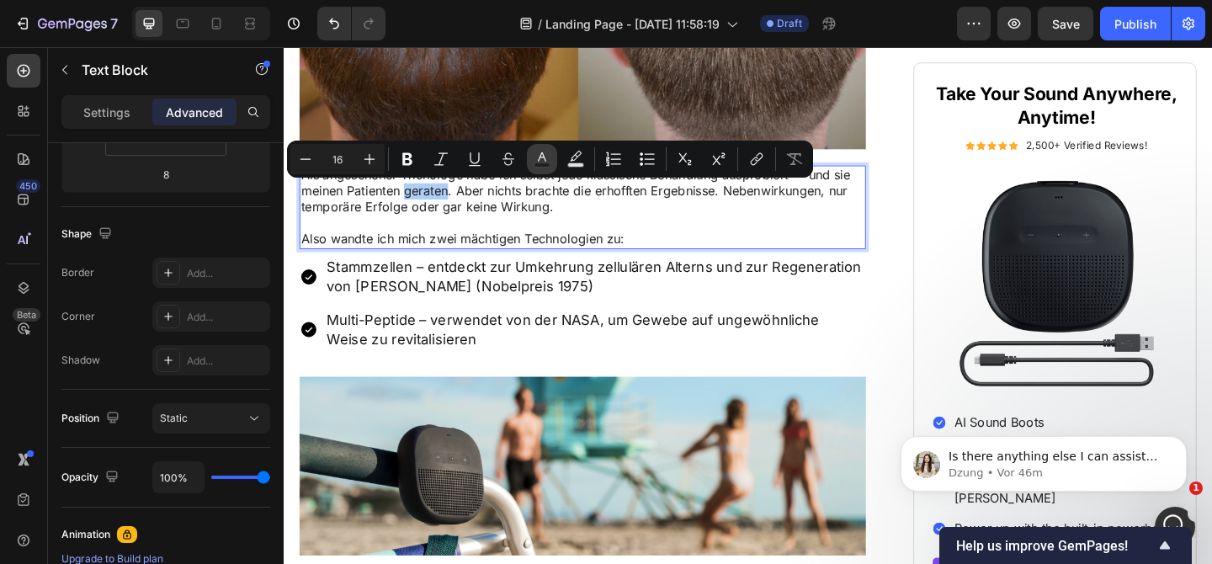
click at [544, 154] on icon "Editor contextual toolbar" at bounding box center [542, 159] width 17 height 17
type input "242424"
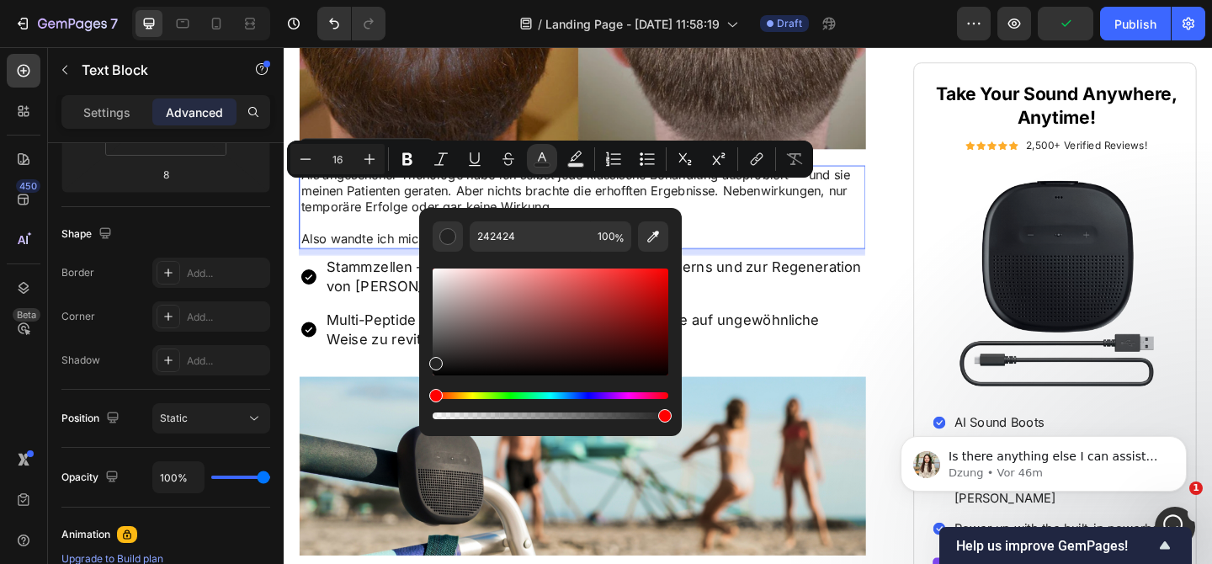
click at [794, 223] on p "Als angesehener Trichologe habe ich selbst jede klassische Behandlung ausprobie…" at bounding box center [608, 204] width 613 height 52
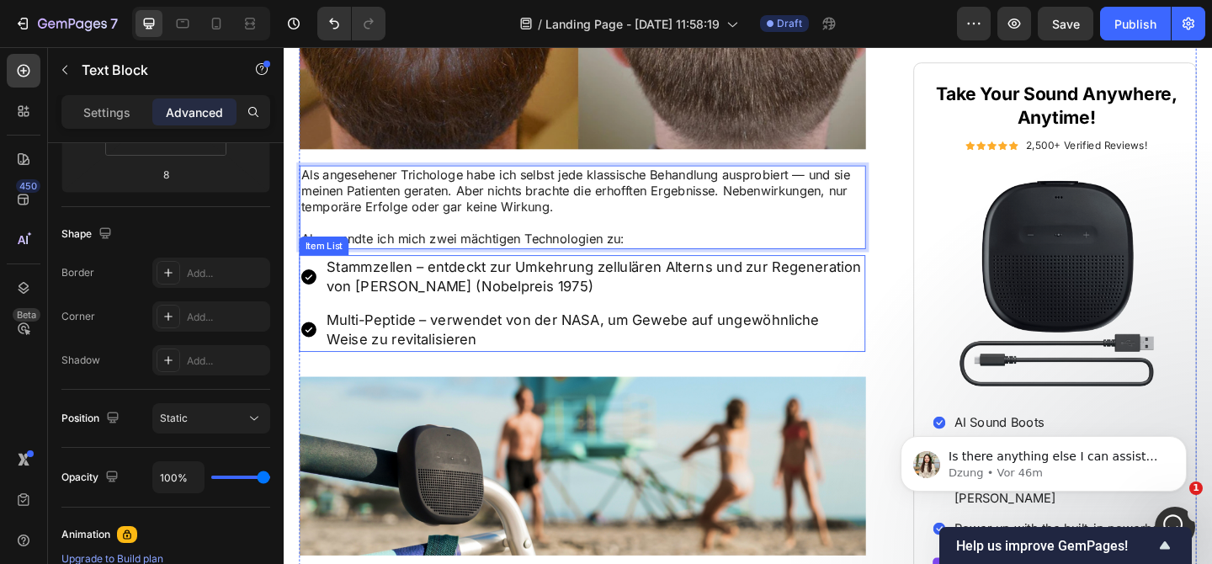
scroll to position [2059, 0]
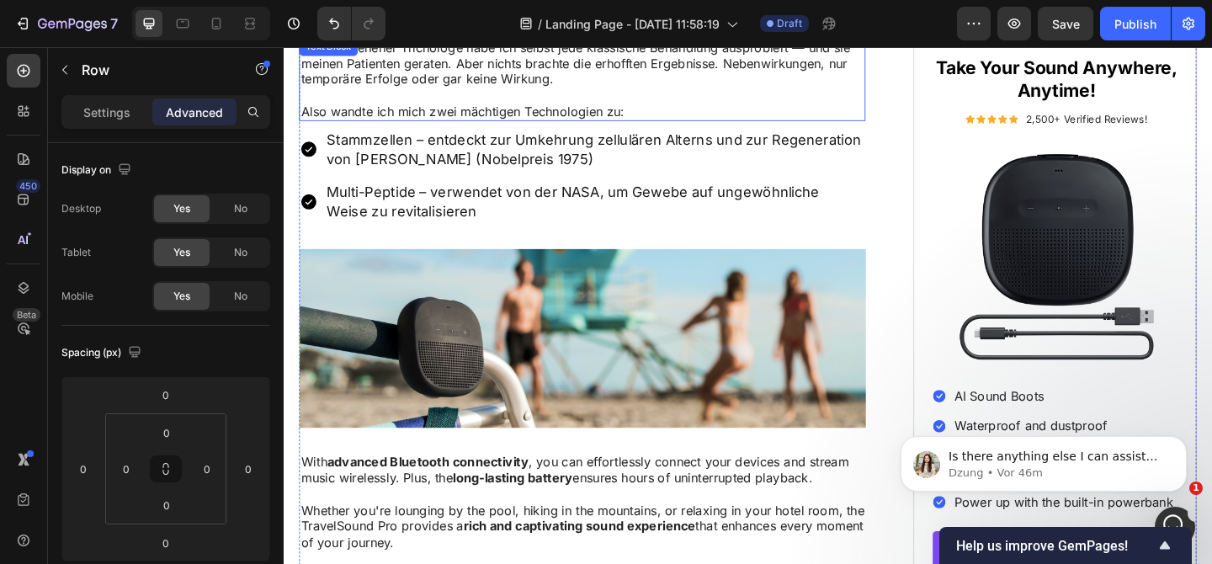
scroll to position [2100, 0]
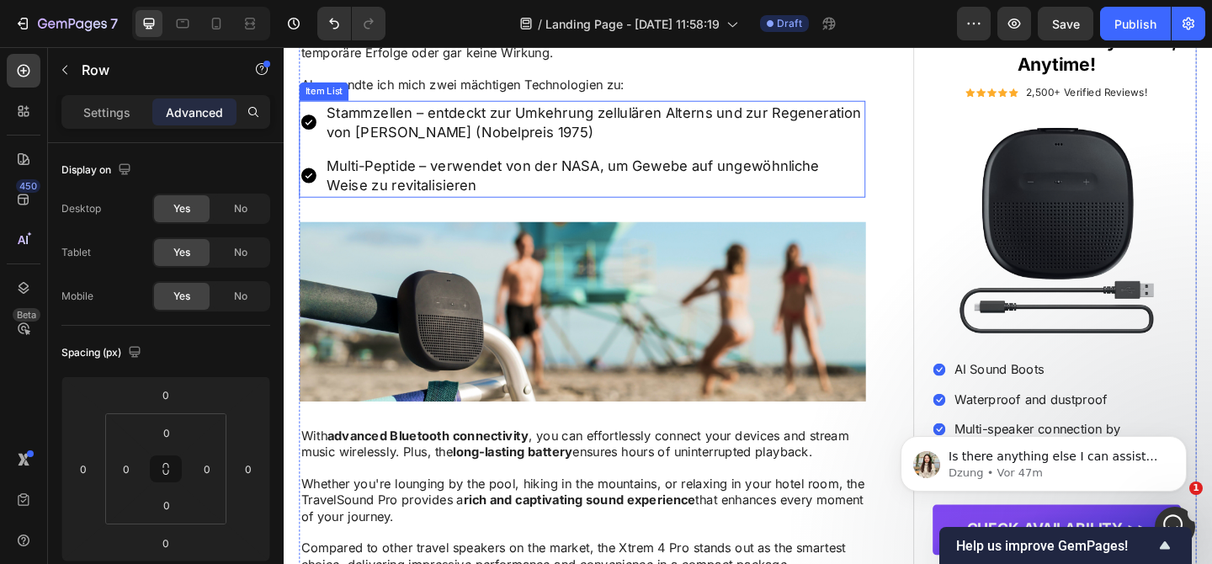
scroll to position [2055, 0]
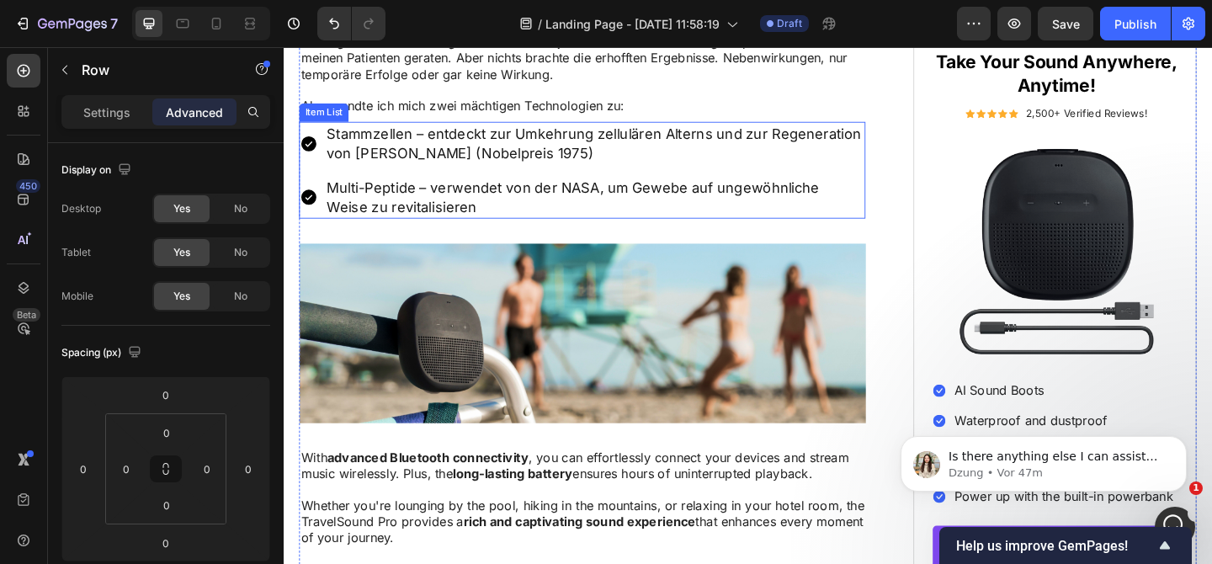
click at [387, 173] on p "Stammzellen – entdeckt zur Umkehrung zellulären Alterns und zur Regeneration vo…" at bounding box center [622, 152] width 584 height 42
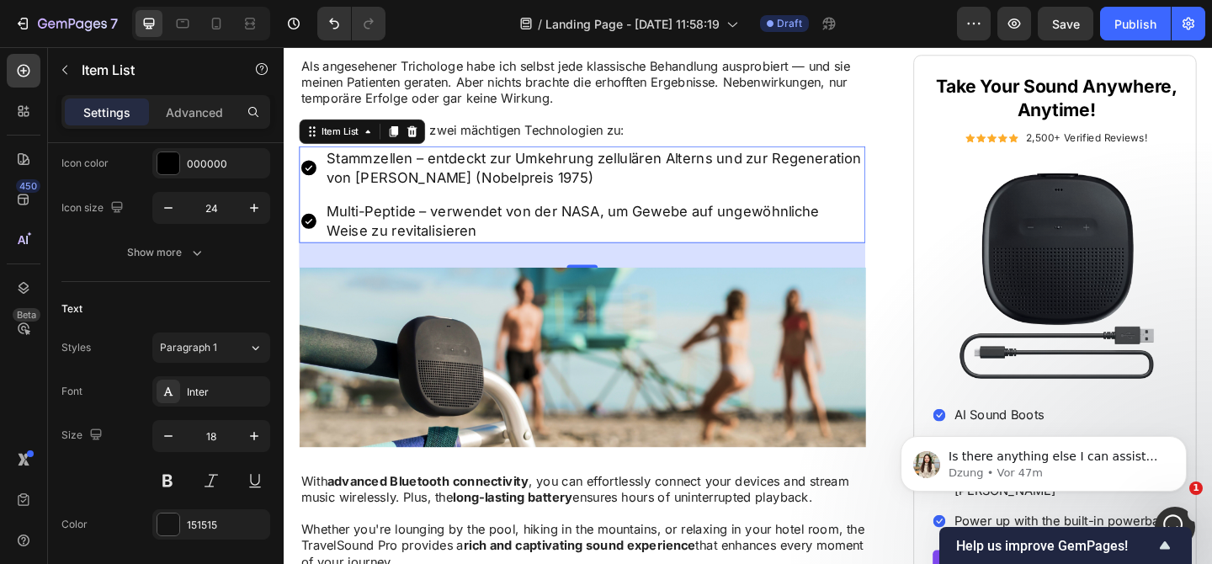
scroll to position [2015, 0]
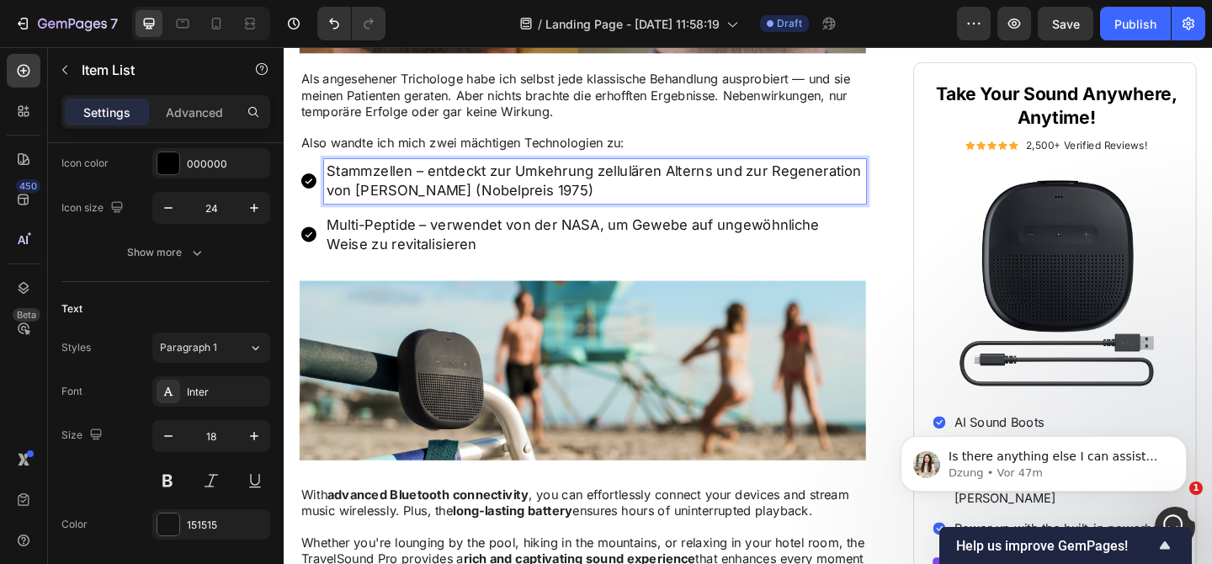
click at [500, 214] on p "Stammzellen – entdeckt zur Umkehrung zellulären Alterns und zur Regeneration vo…" at bounding box center [622, 193] width 584 height 42
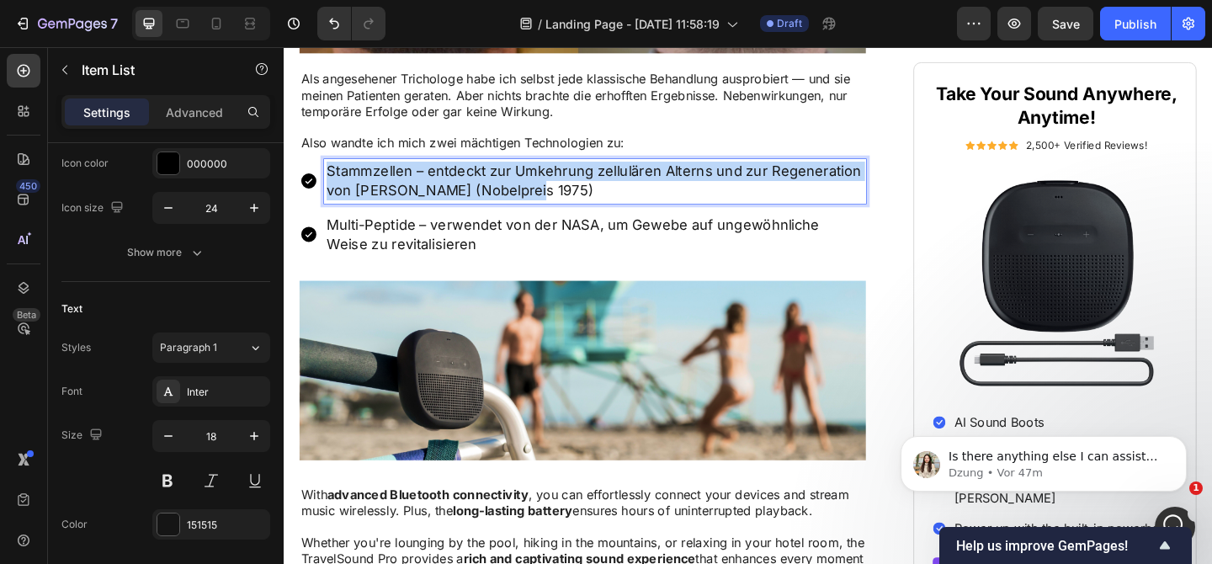
click at [500, 214] on p "Stammzellen – entdeckt zur Umkehrung zellulären Alterns und zur Regeneration vo…" at bounding box center [622, 193] width 584 height 42
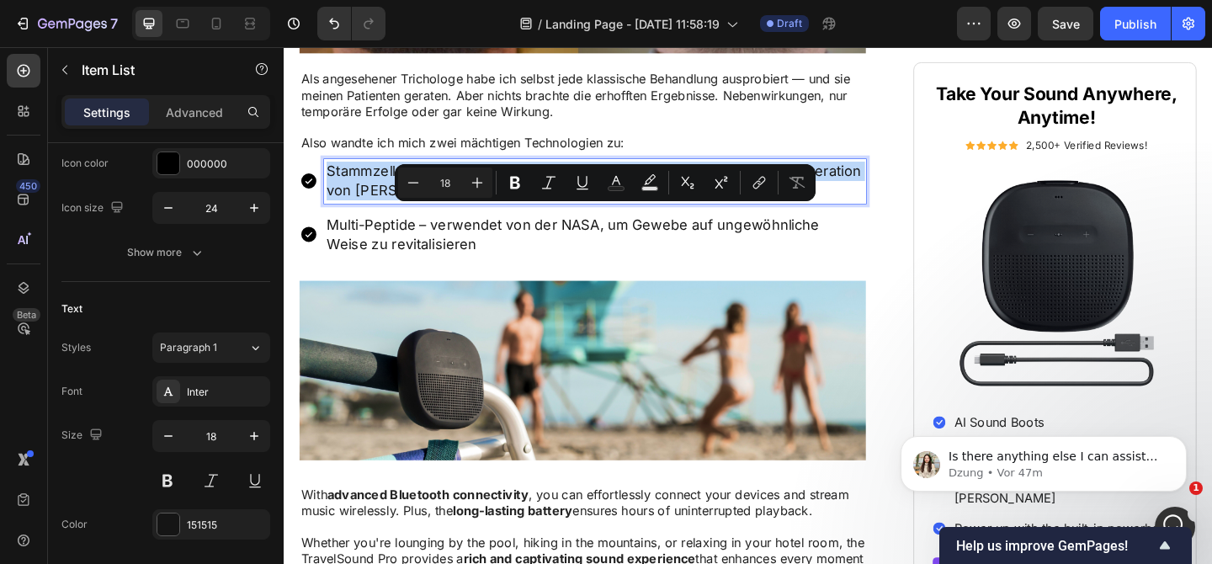
click at [499, 214] on p "Stammzellen – entdeckt zur Umkehrung zellulären Alterns und zur Regeneration vo…" at bounding box center [622, 193] width 584 height 42
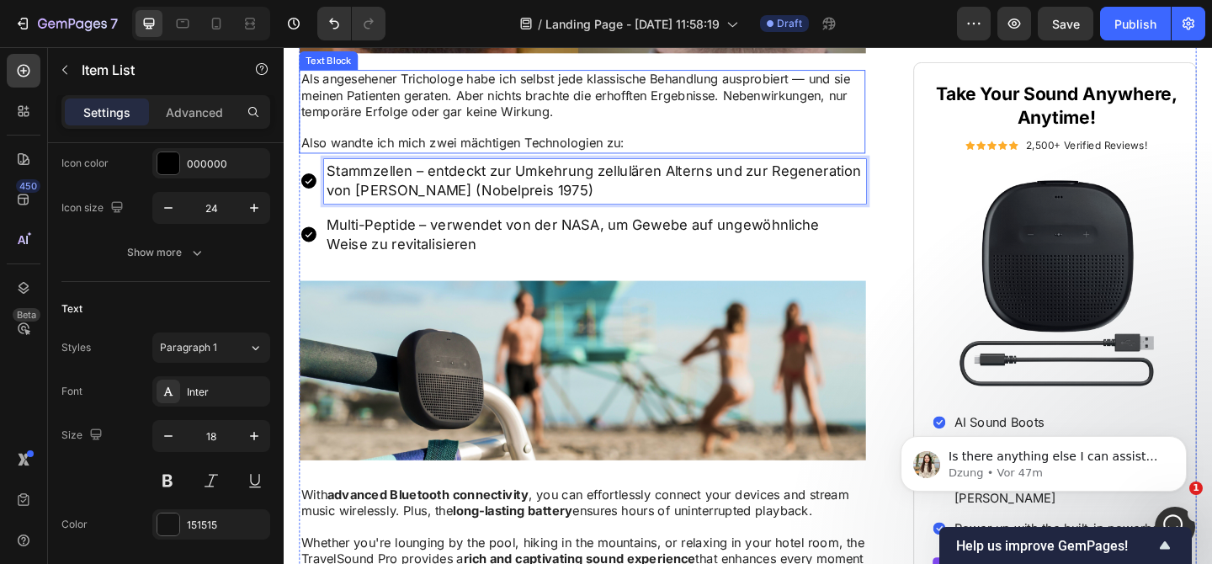
click at [449, 125] on p "Als angesehener Trichologe habe ich selbst jede klassische Behandlung ausprobie…" at bounding box center [608, 99] width 613 height 52
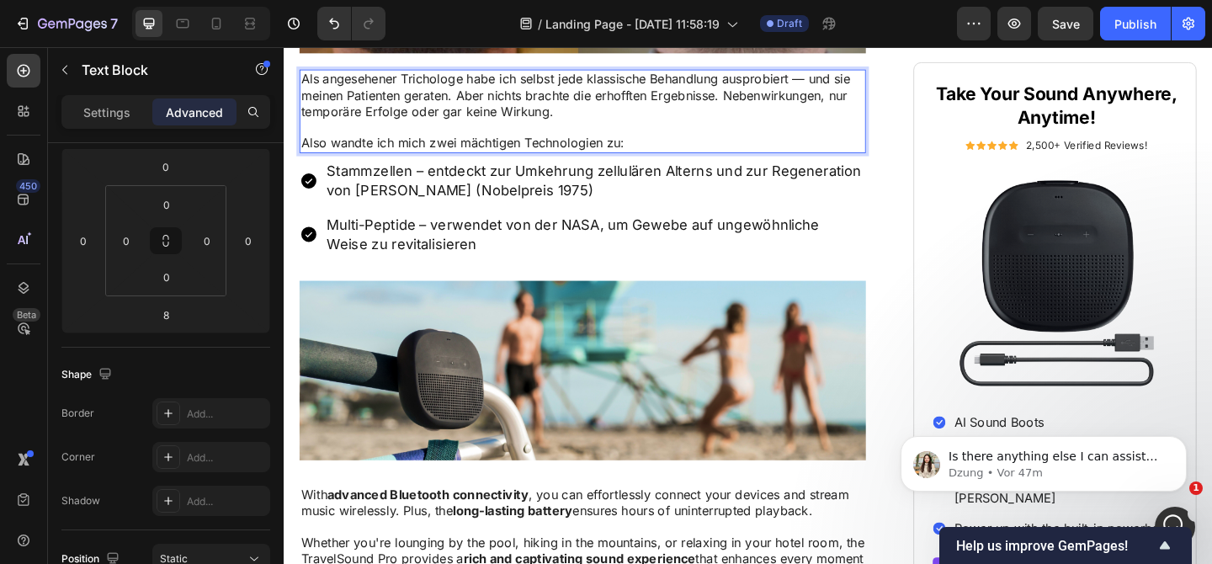
scroll to position [0, 0]
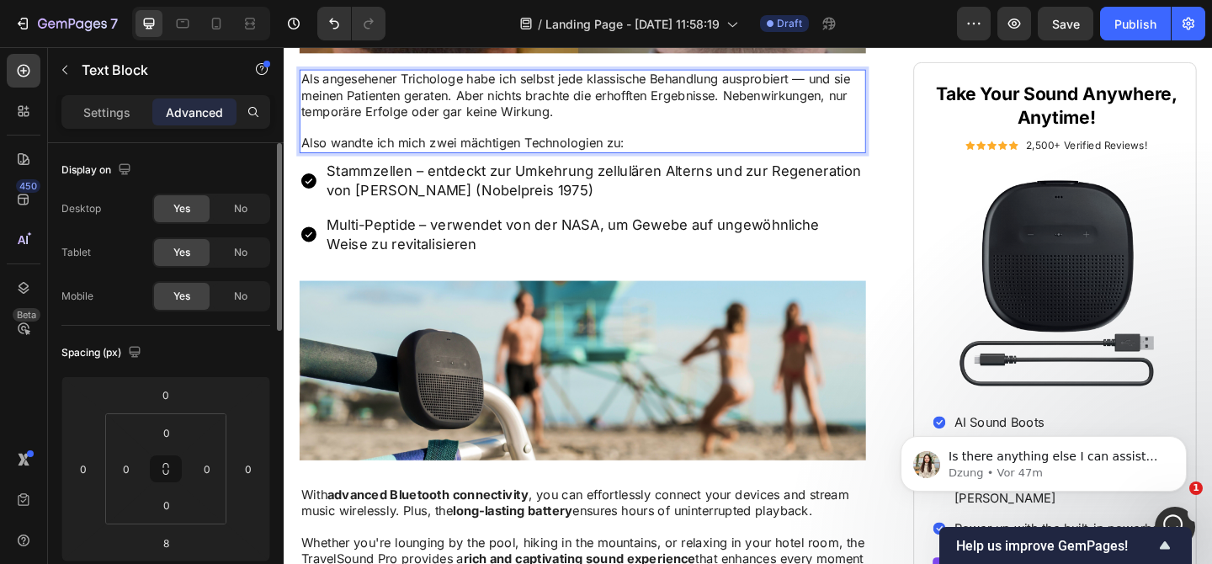
click at [449, 125] on p "Als angesehener Trichologe habe ich selbst jede klassische Behandlung ausprobie…" at bounding box center [608, 99] width 613 height 52
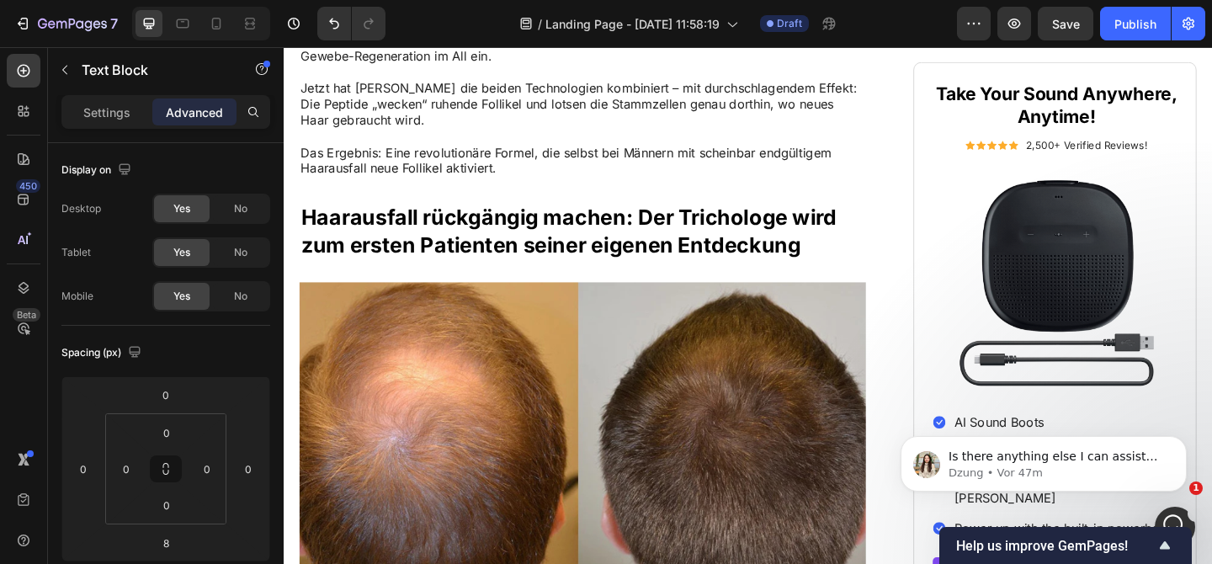
scroll to position [1368, 0]
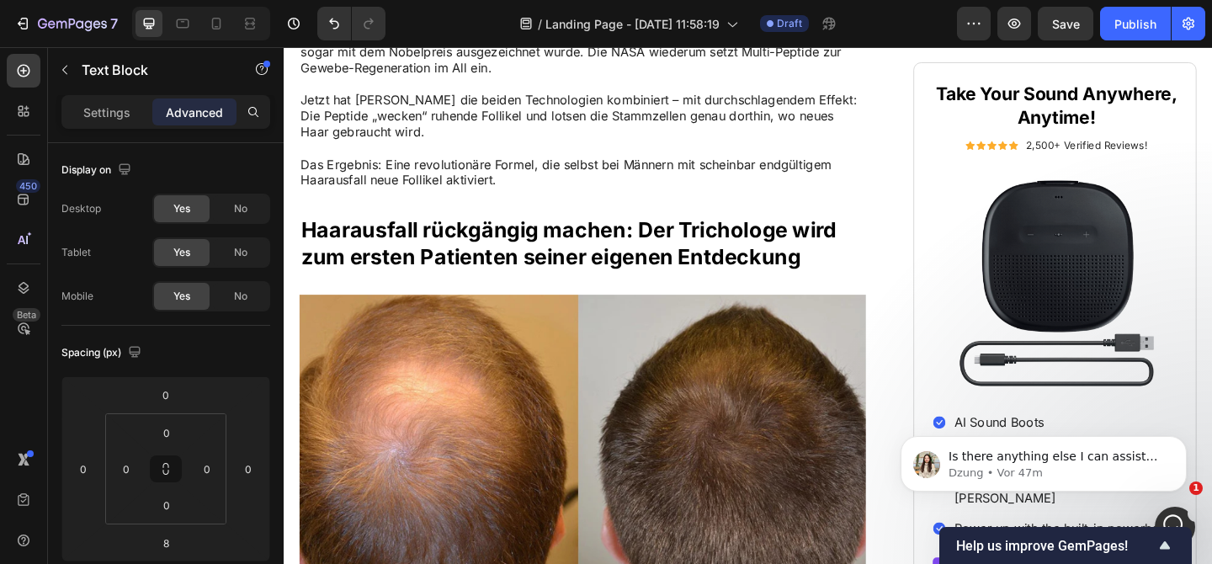
click at [430, 148] on p "Jetzt hat [PERSON_NAME] die beiden Technologien kombiniert – mit durchschlagend…" at bounding box center [608, 122] width 613 height 52
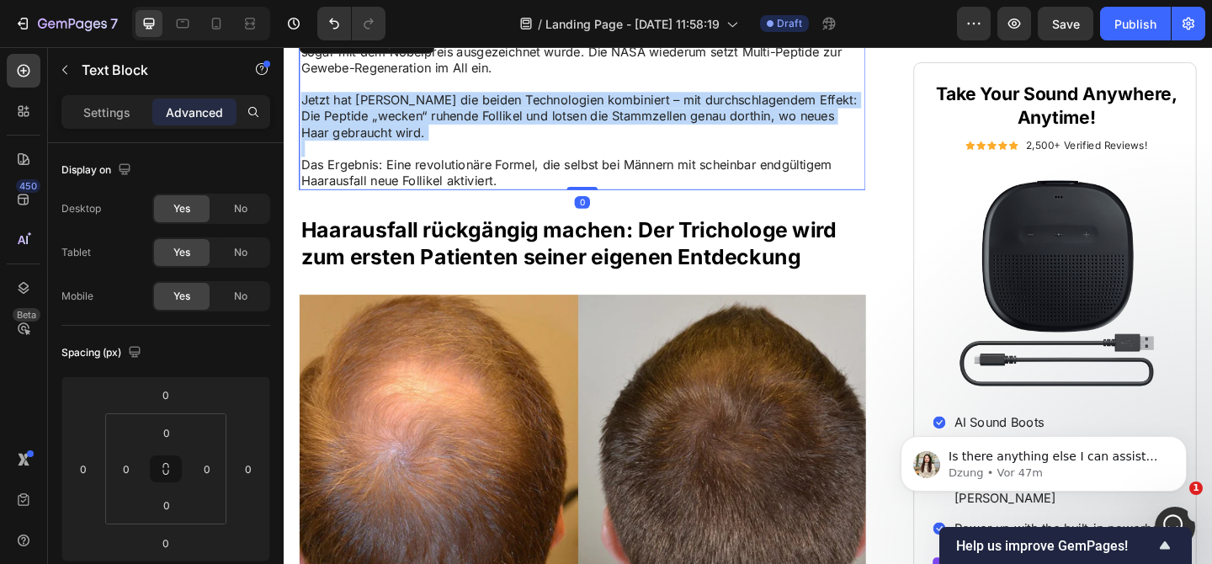
click at [430, 148] on p "Jetzt hat [PERSON_NAME] die beiden Technologien kombiniert – mit durchschlagend…" at bounding box center [608, 122] width 613 height 52
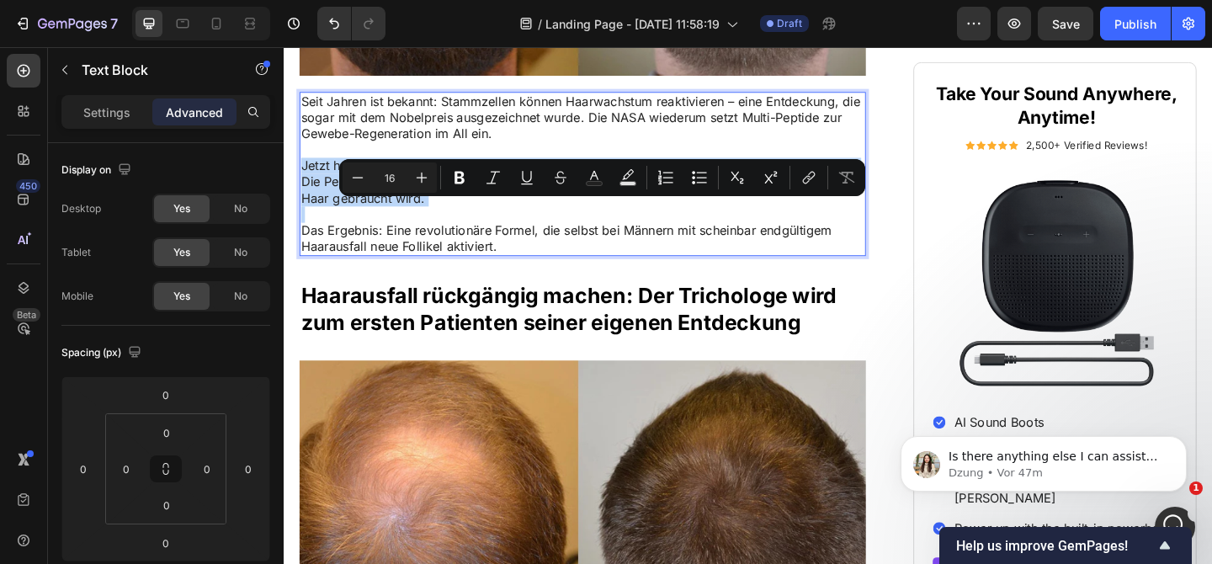
scroll to position [1276, 0]
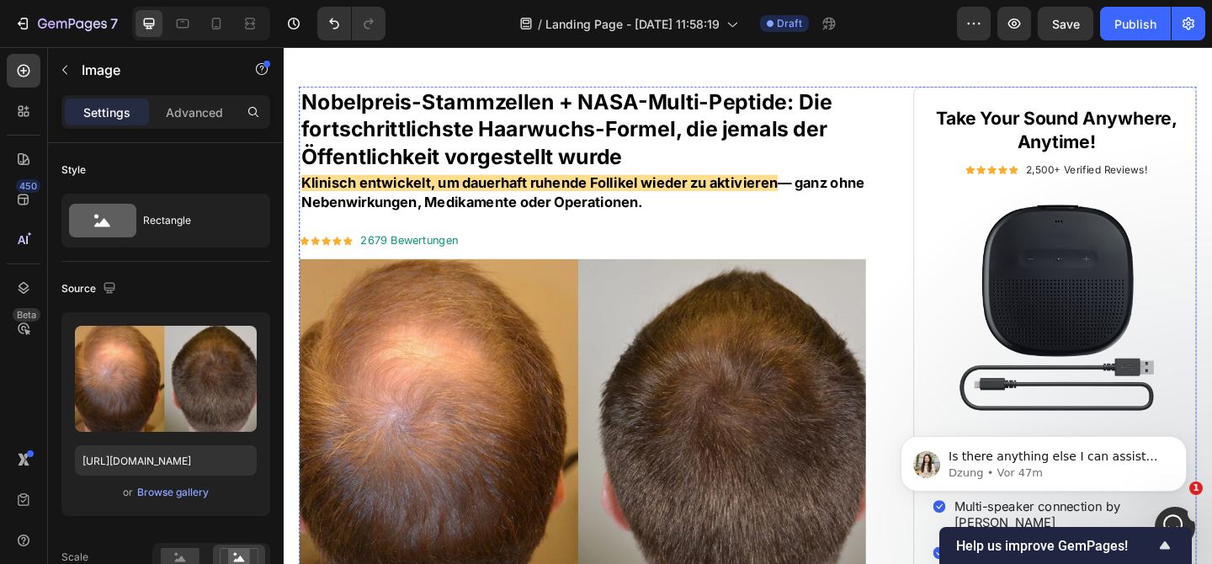
scroll to position [170, 0]
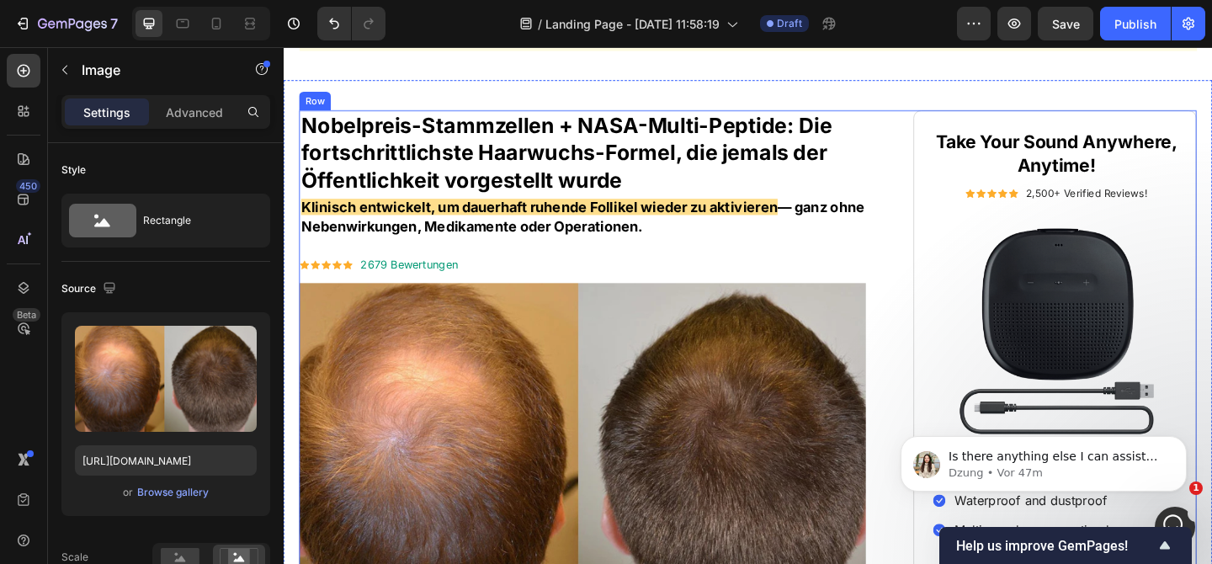
click at [471, 229] on span "Klinisch entwickelt, um dauerhaft ruhende Follikel wieder zu aktivieren" at bounding box center [561, 221] width 518 height 18
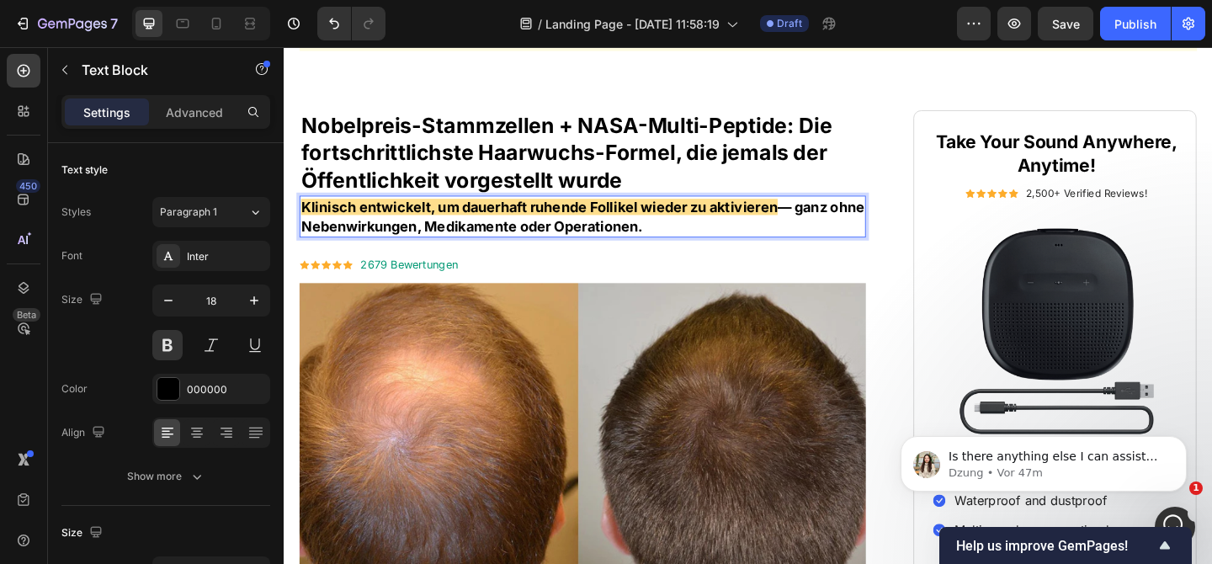
click at [472, 228] on span "Klinisch entwickelt, um dauerhaft ruhende Follikel wieder zu aktivieren" at bounding box center [561, 221] width 518 height 18
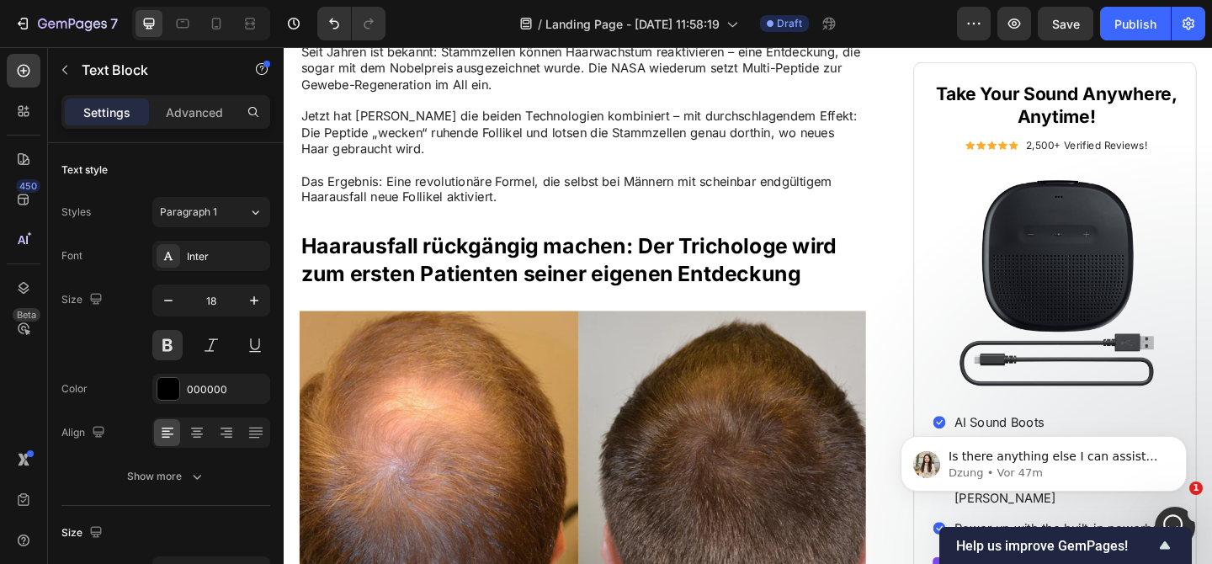
scroll to position [1254, 0]
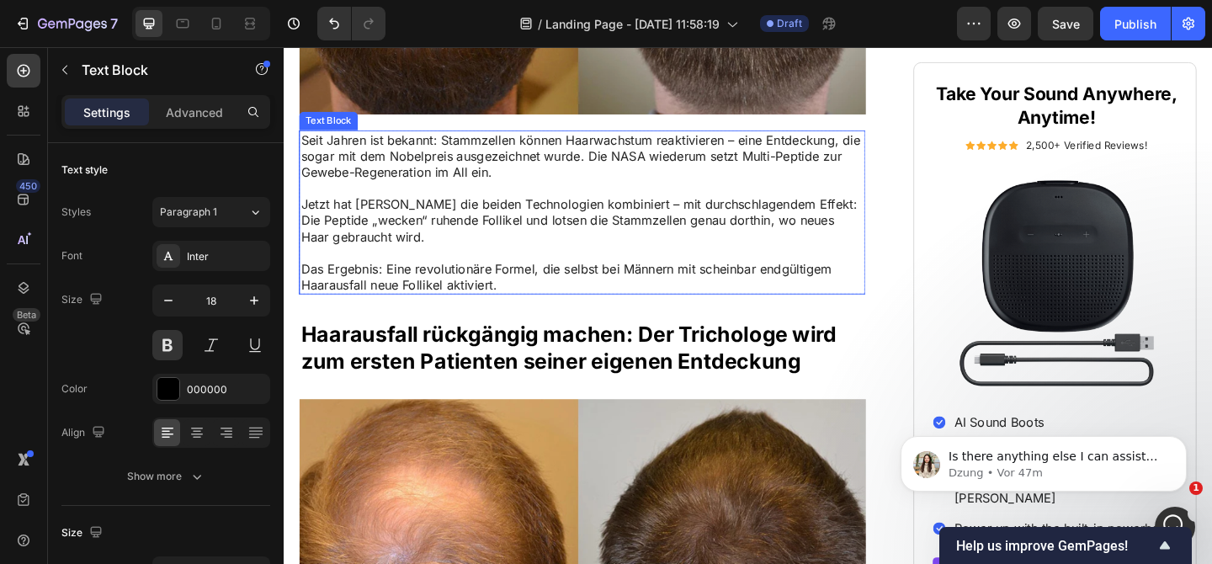
click at [446, 192] on p "Seit Jahren ist bekannt: Stammzellen können Haarwachstum reaktivieren – eine En…" at bounding box center [608, 166] width 613 height 52
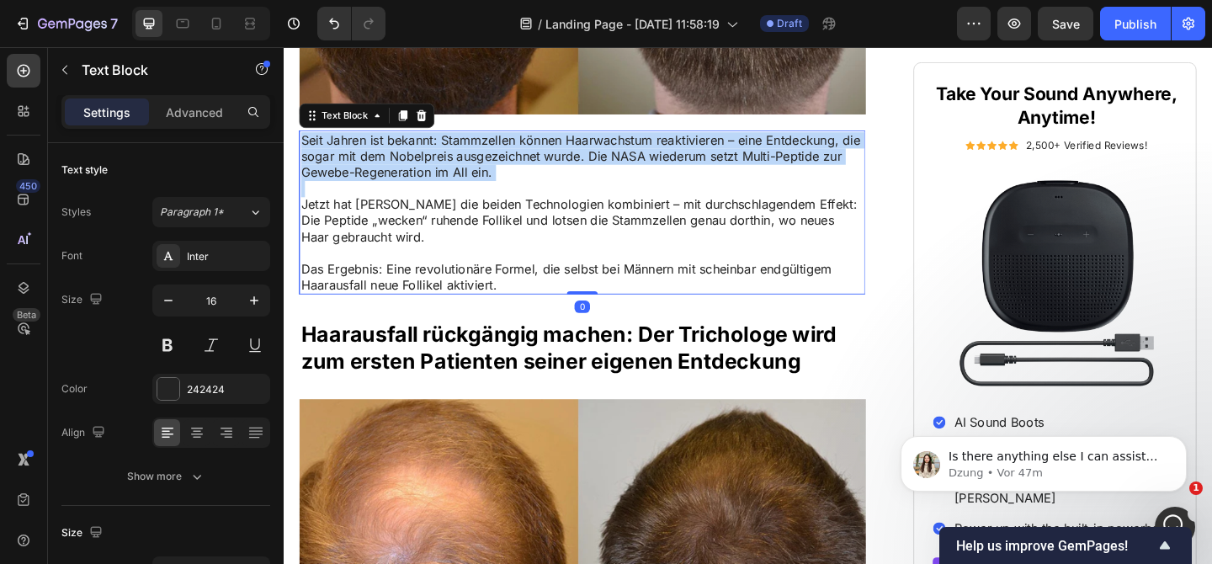
click at [446, 192] on p "Seit Jahren ist bekannt: Stammzellen können Haarwachstum reaktivieren – eine En…" at bounding box center [608, 166] width 613 height 52
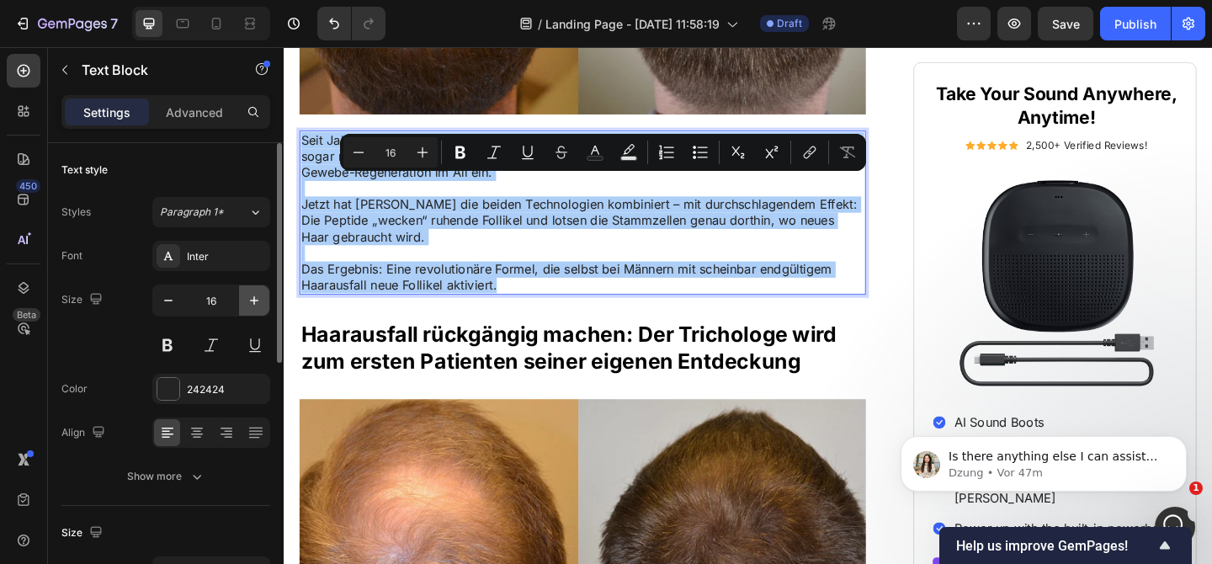
click at [255, 300] on icon "button" at bounding box center [254, 300] width 8 height 8
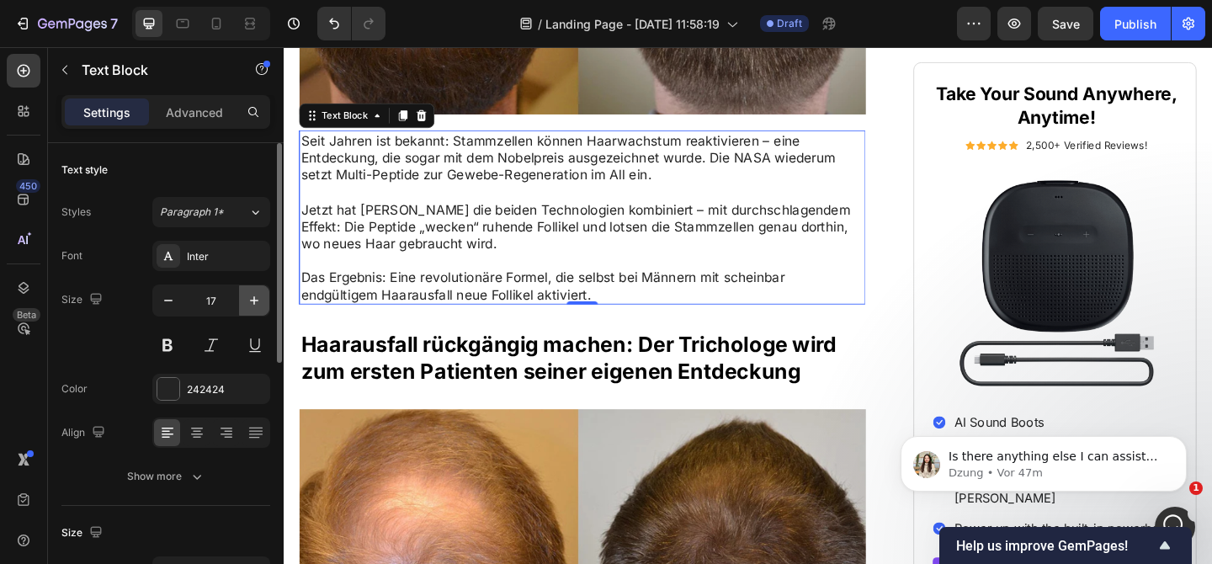
click at [255, 300] on icon "button" at bounding box center [254, 300] width 8 height 8
type input "18"
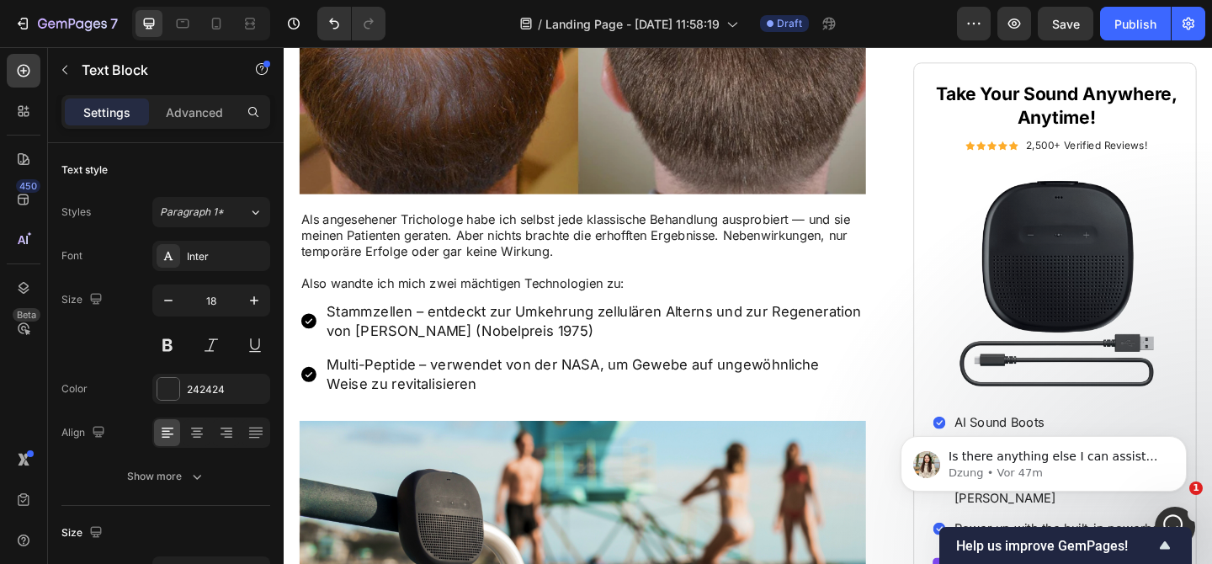
scroll to position [1937, 0]
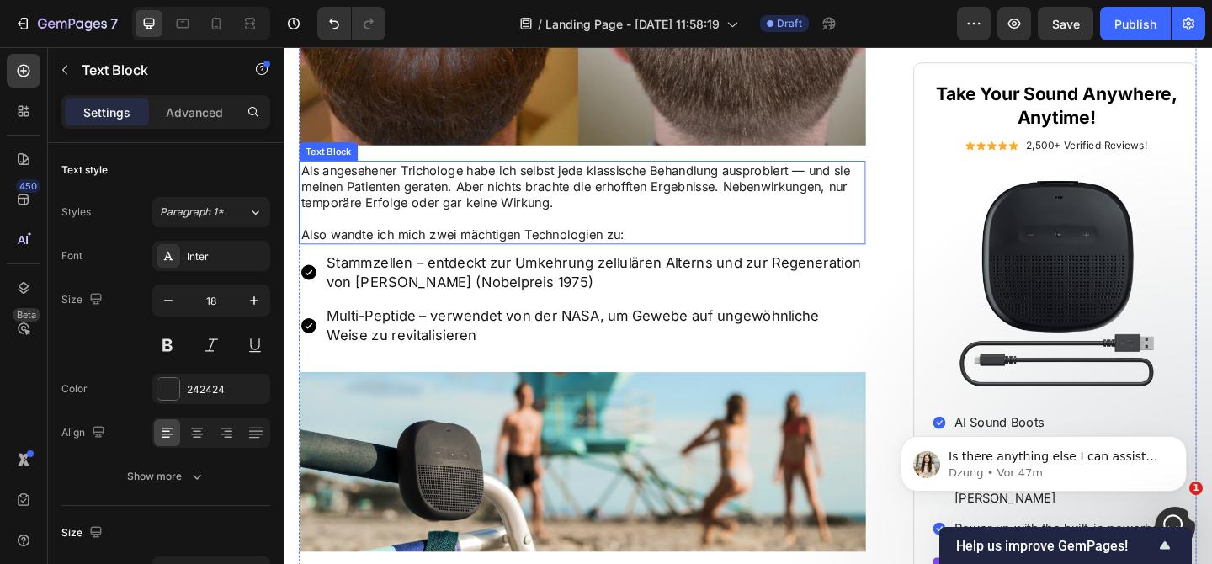
click at [390, 225] on p "Als angesehener Trichologe habe ich selbst jede klassische Behandlung ausprobie…" at bounding box center [608, 199] width 613 height 52
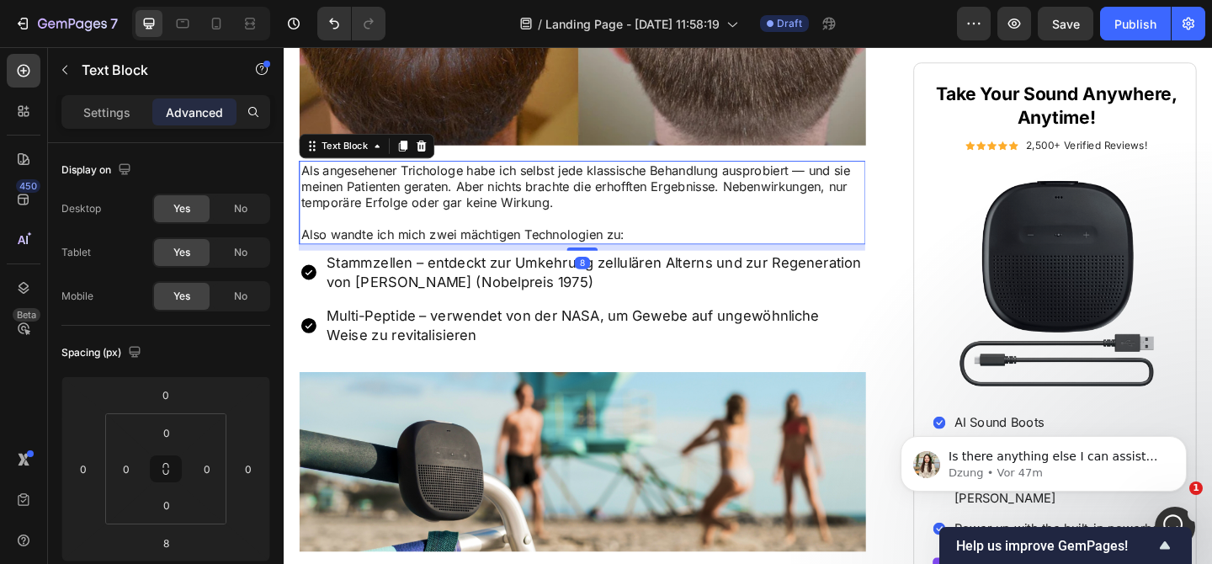
click at [129, 132] on div "Settings Advanced" at bounding box center [166, 119] width 236 height 48
click at [129, 126] on div "Settings Advanced" at bounding box center [165, 112] width 209 height 34
click at [127, 108] on p "Settings" at bounding box center [106, 113] width 47 height 18
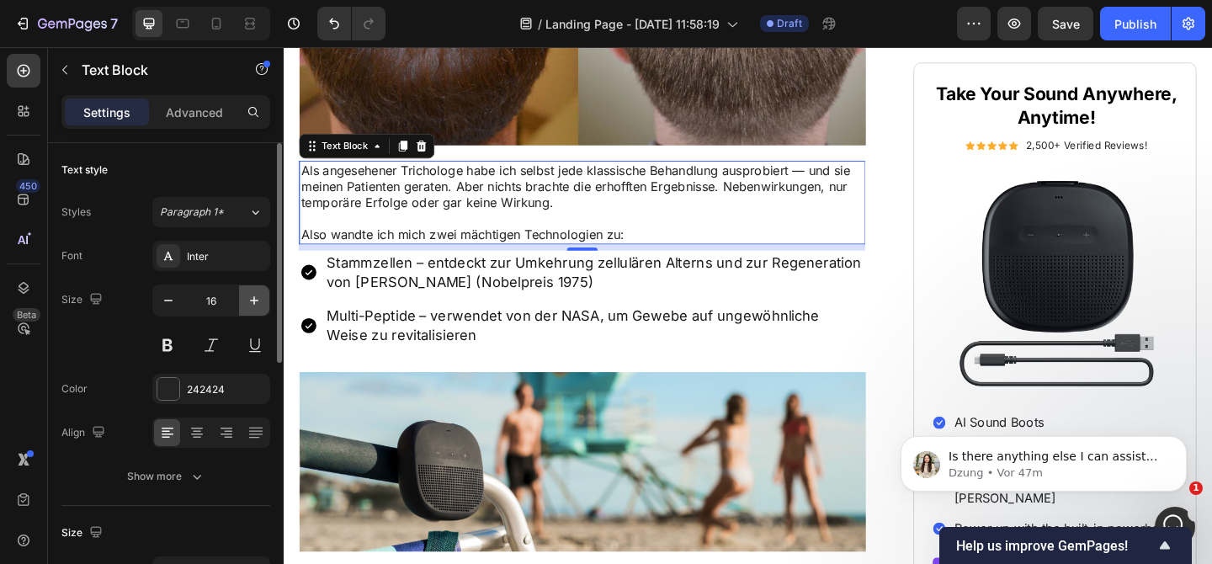
click at [252, 295] on icon "button" at bounding box center [254, 300] width 17 height 17
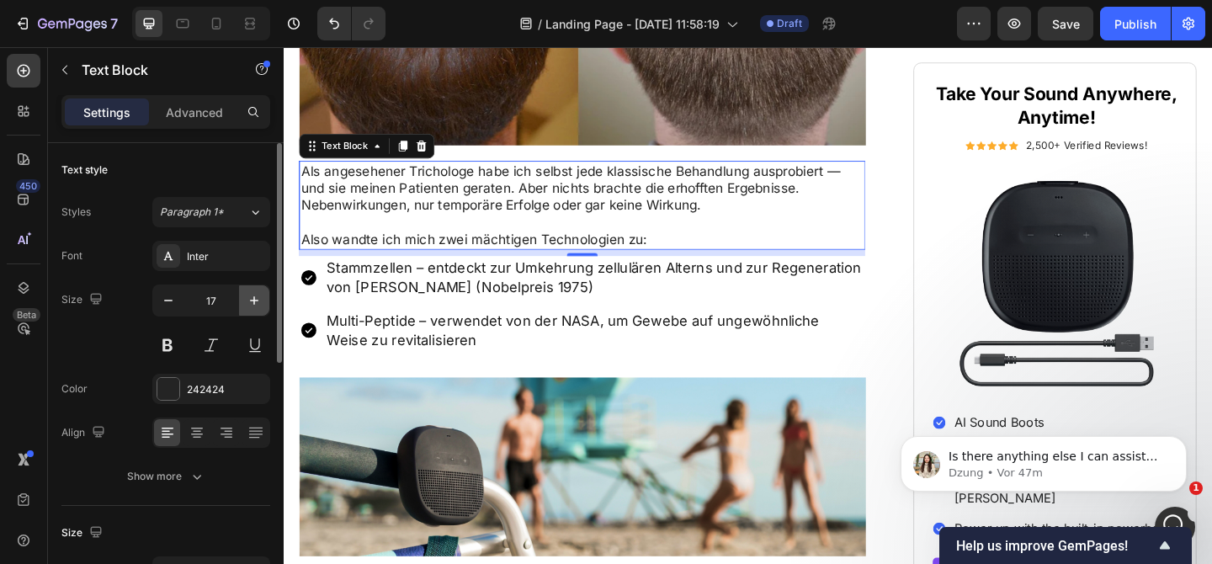
click at [252, 295] on icon "button" at bounding box center [254, 300] width 17 height 17
type input "18"
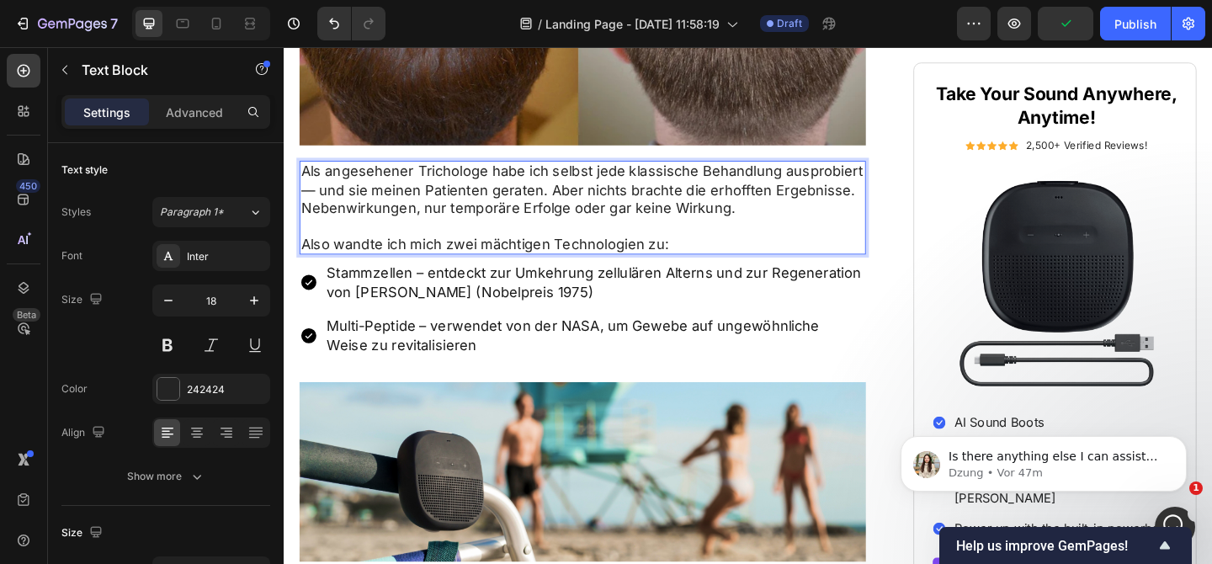
click at [321, 231] on p "Als angesehener Trichologe habe ich selbst jede klassische Behandlung ausprobie…" at bounding box center [608, 202] width 613 height 59
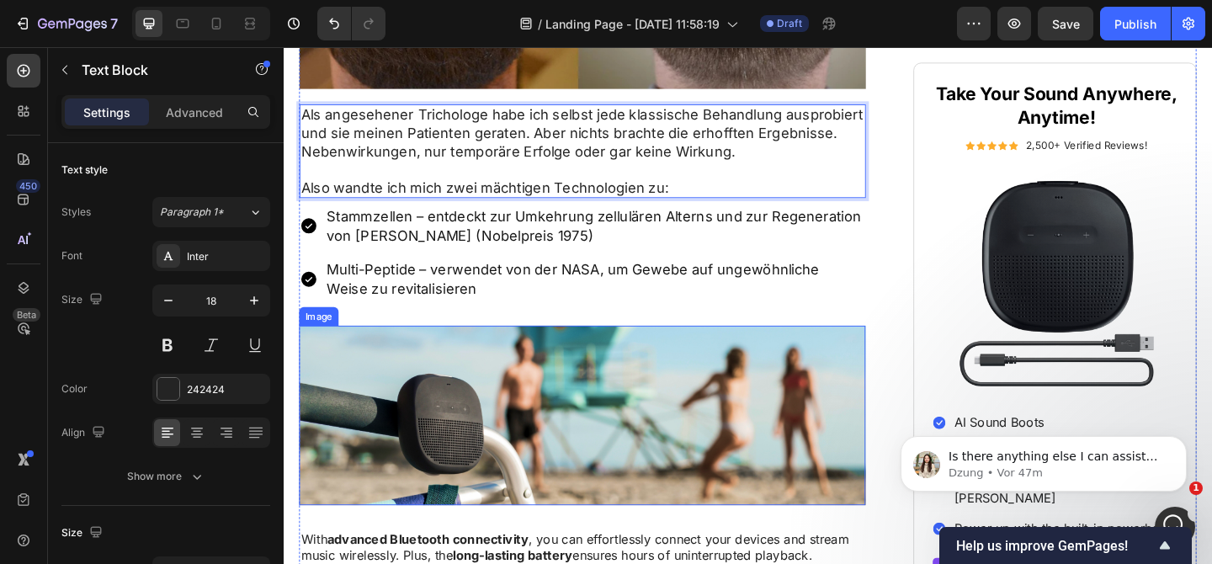
scroll to position [2154, 0]
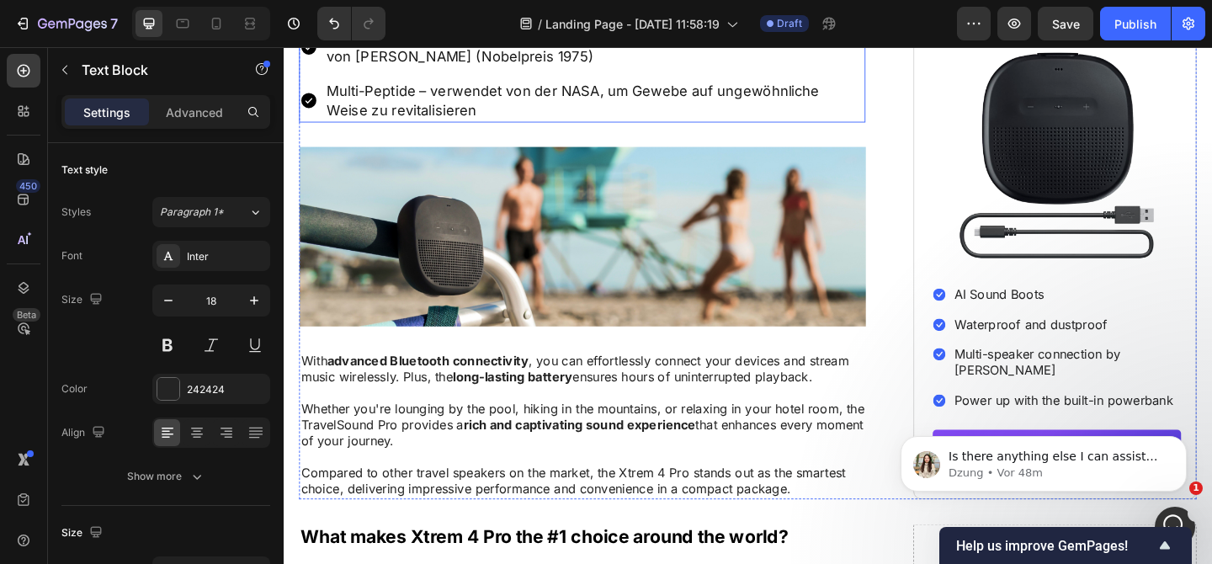
click at [307, 92] on div "Stammzellen – entdeckt zur Umkehrung zellulären Alterns und zur Regeneration vo…" at bounding box center [608, 76] width 616 height 105
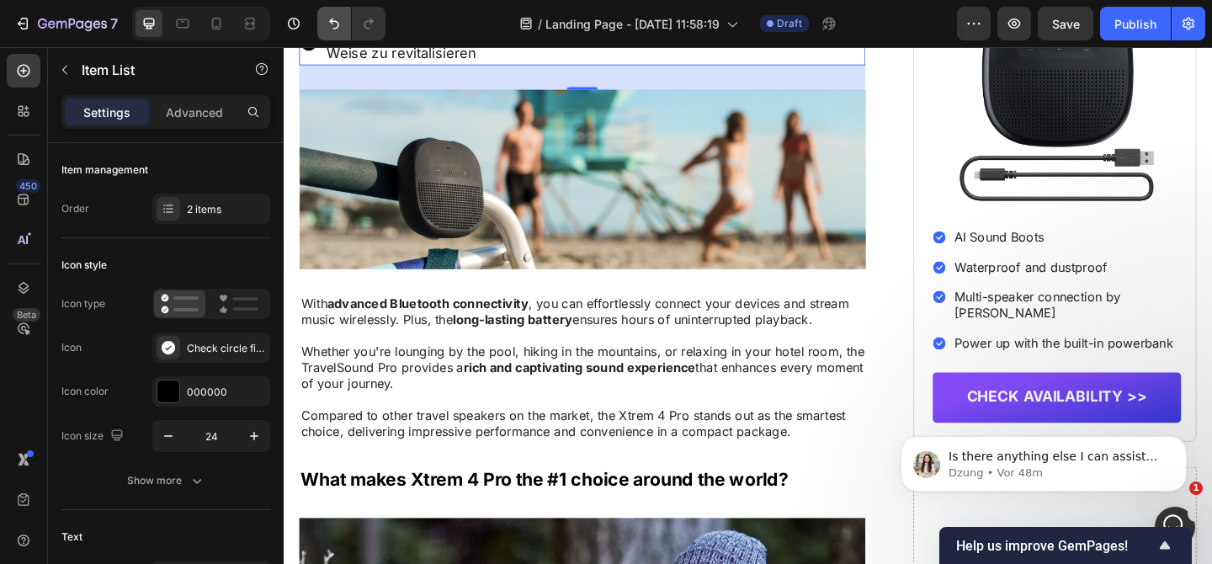
scroll to position [2268, 0]
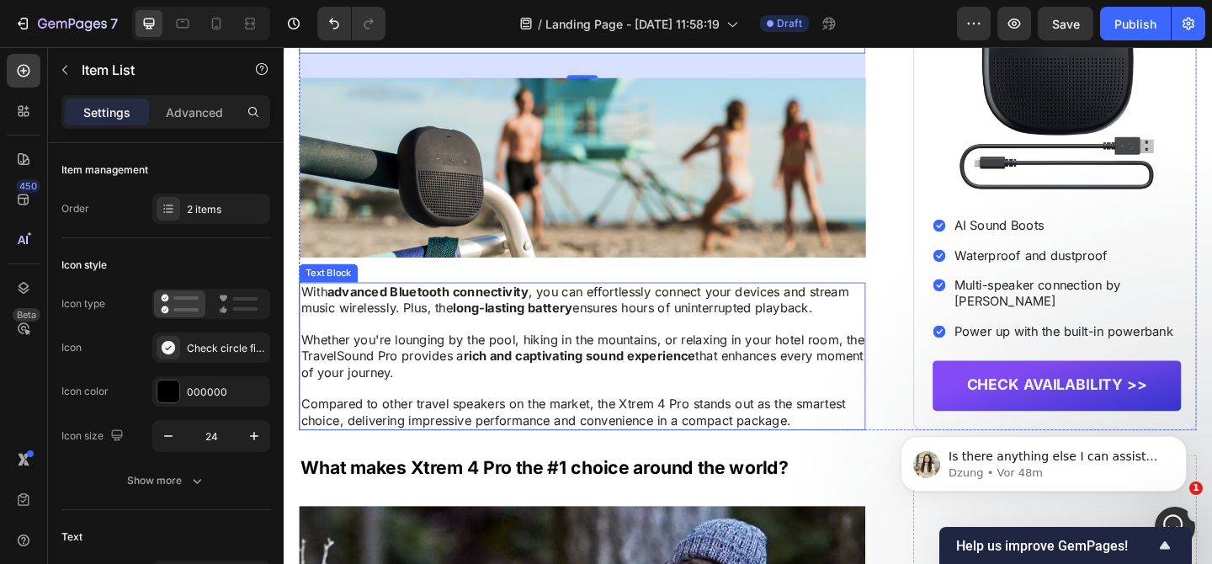
click at [565, 339] on strong "long-lasting battery" at bounding box center [532, 330] width 130 height 17
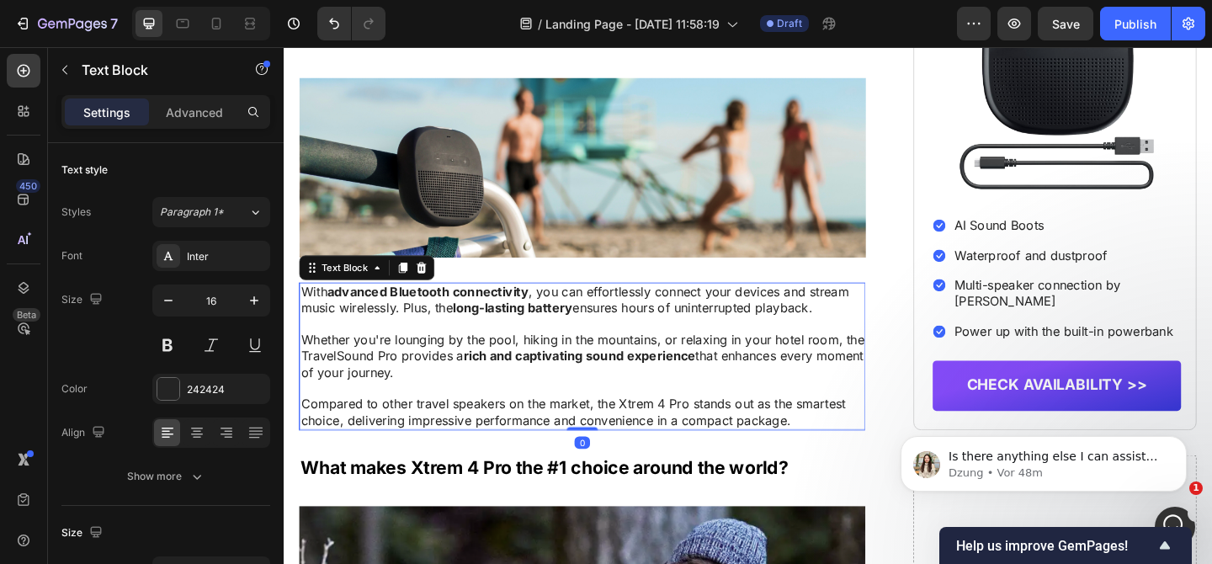
click at [553, 339] on strong "long-lasting battery" at bounding box center [532, 330] width 130 height 17
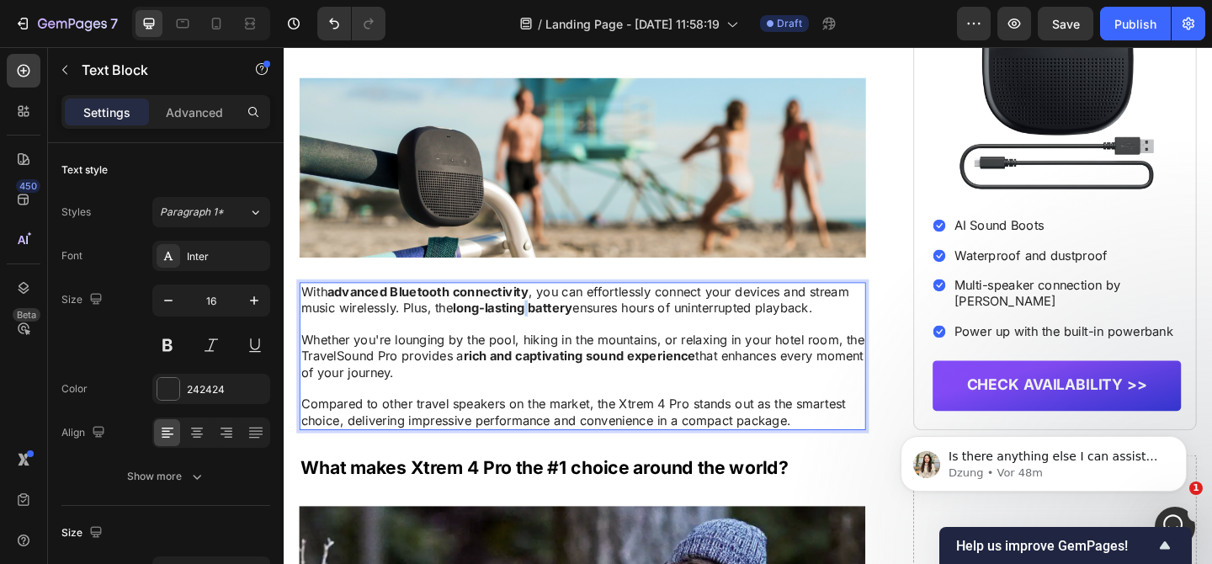
click at [553, 339] on strong "long-lasting battery" at bounding box center [532, 330] width 130 height 17
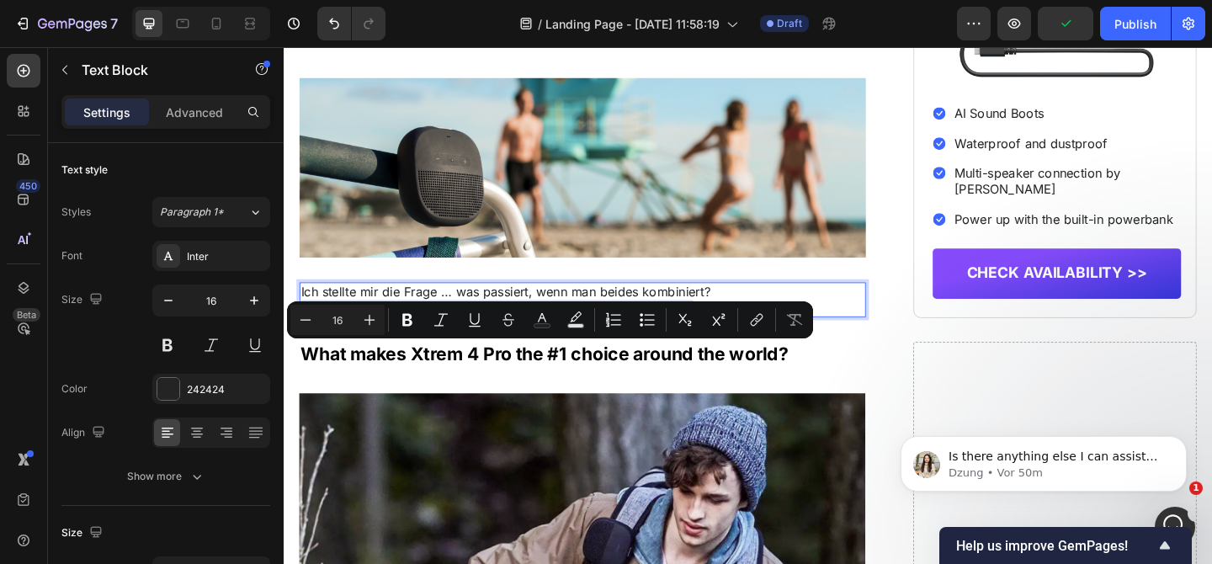
drag, startPoint x: 737, startPoint y: 380, endPoint x: 280, endPoint y: 379, distance: 457.0
click at [172, 346] on button at bounding box center [167, 345] width 30 height 30
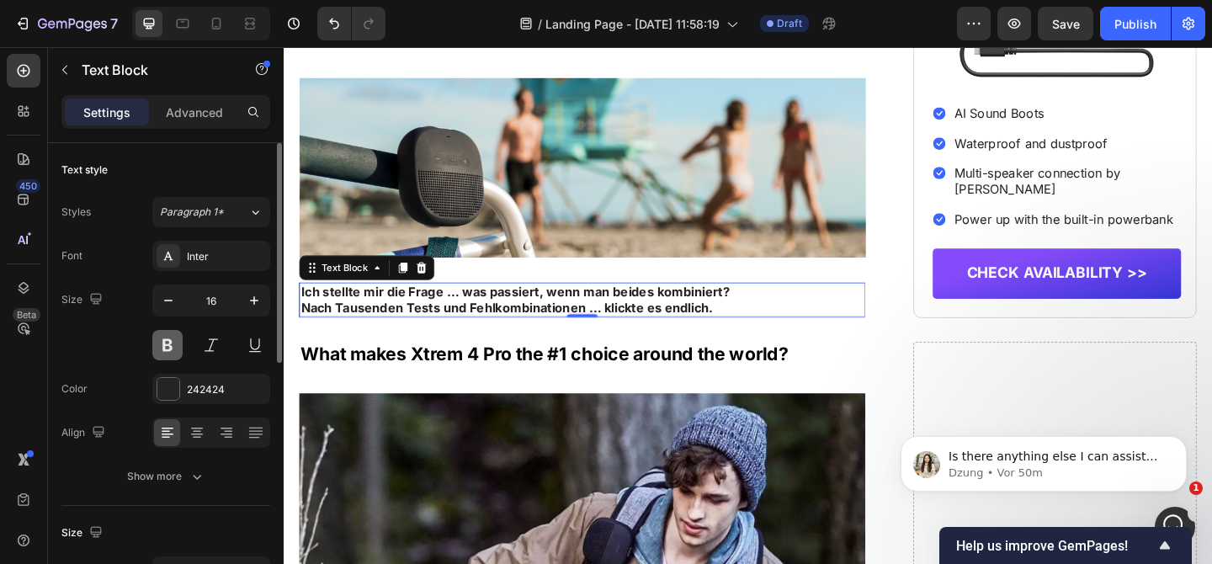
click at [172, 346] on button at bounding box center [167, 345] width 30 height 30
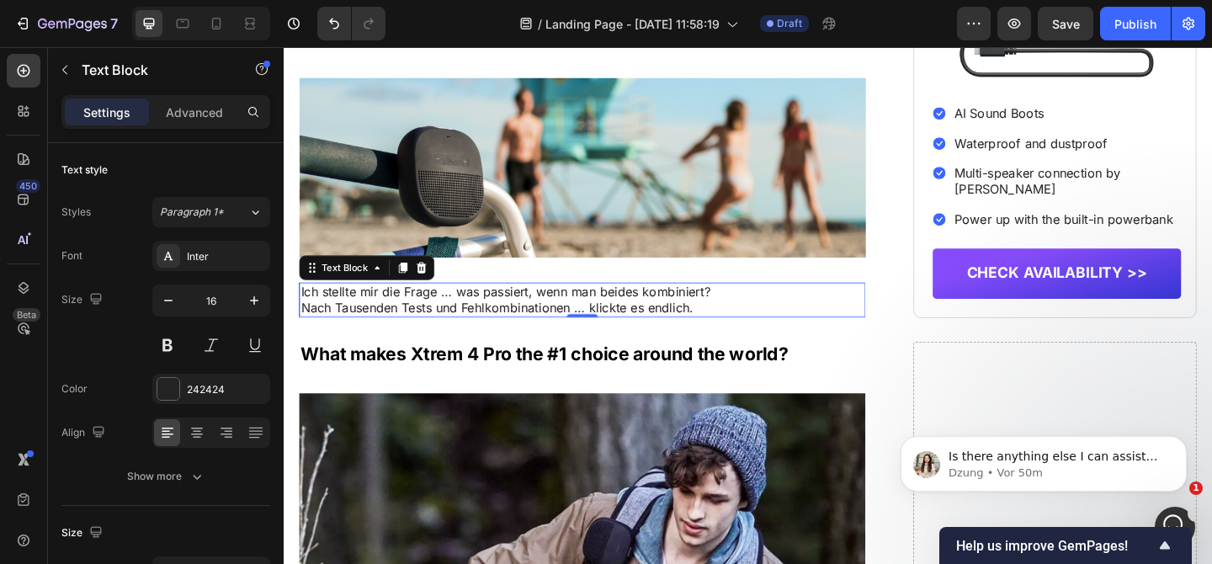
click at [726, 340] on p "Nach Tausenden Tests und Fehlkombinationen … klickte es endlich." at bounding box center [608, 331] width 613 height 18
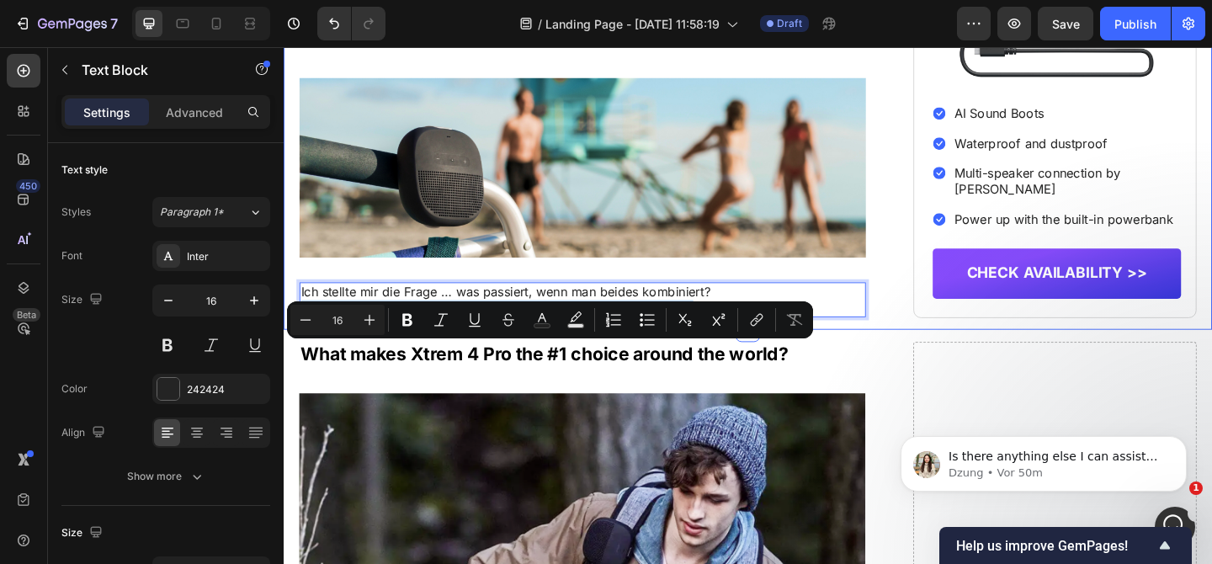
drag, startPoint x: 736, startPoint y: 375, endPoint x: 292, endPoint y: 381, distance: 443.6
click at [412, 325] on icon "Editor contextual toolbar" at bounding box center [407, 319] width 17 height 17
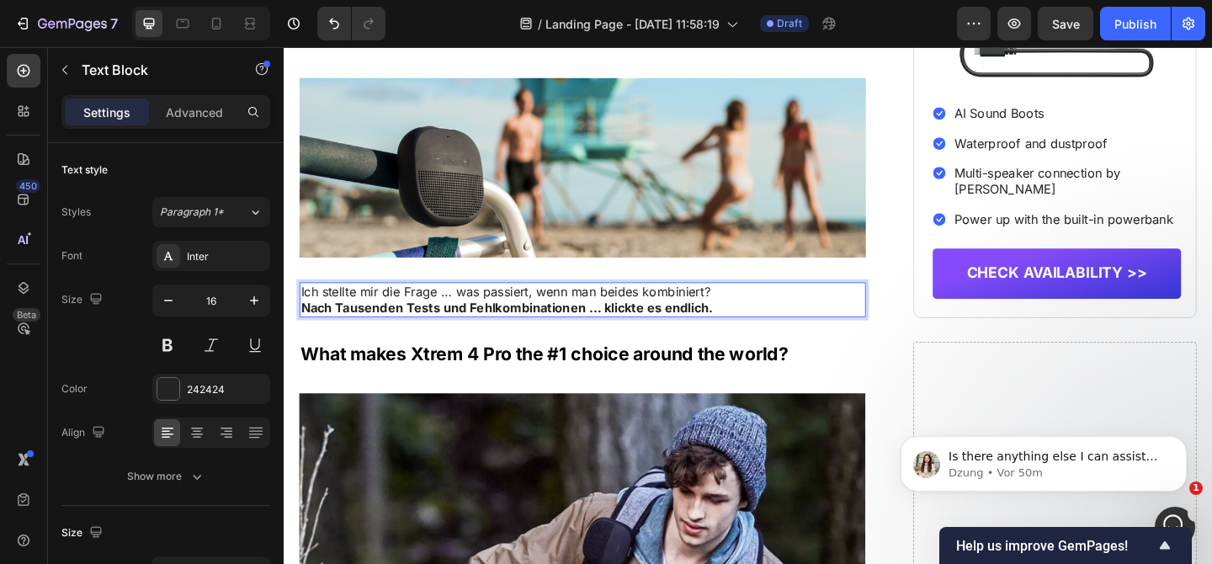
click at [797, 340] on p "Nach Tausenden Tests und Fehlkombinationen … klickte es endlich." at bounding box center [608, 331] width 613 height 18
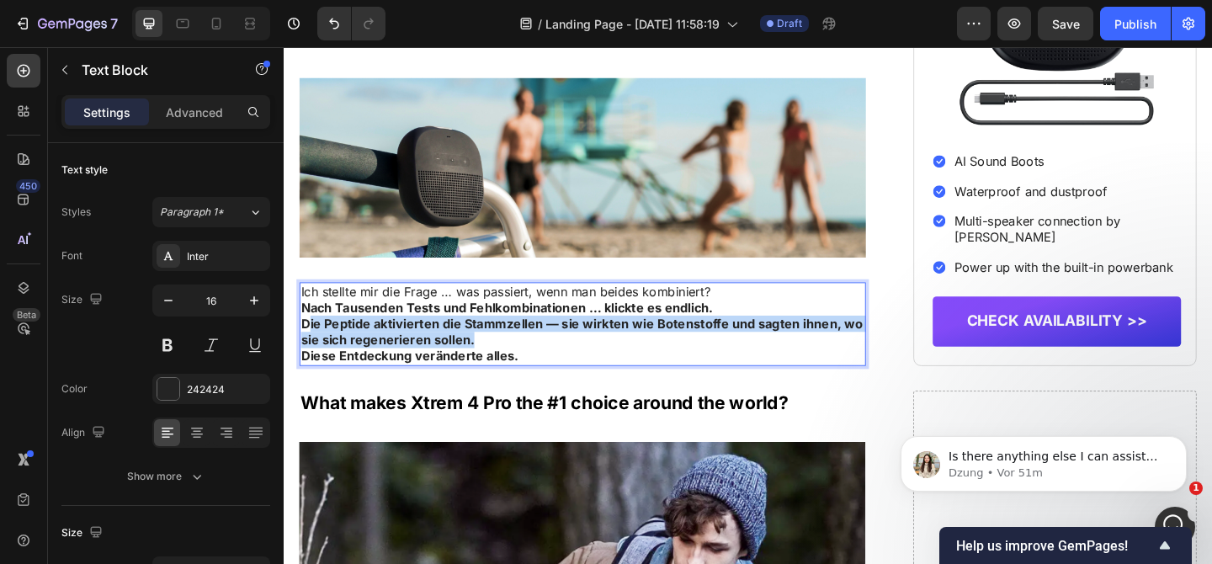
drag, startPoint x: 307, startPoint y: 392, endPoint x: 492, endPoint y: 419, distance: 187.1
click at [492, 375] on p "Die Peptide aktivierten die Stammzellen — sie wirkten wie Botenstoffe und sagte…" at bounding box center [608, 356] width 613 height 35
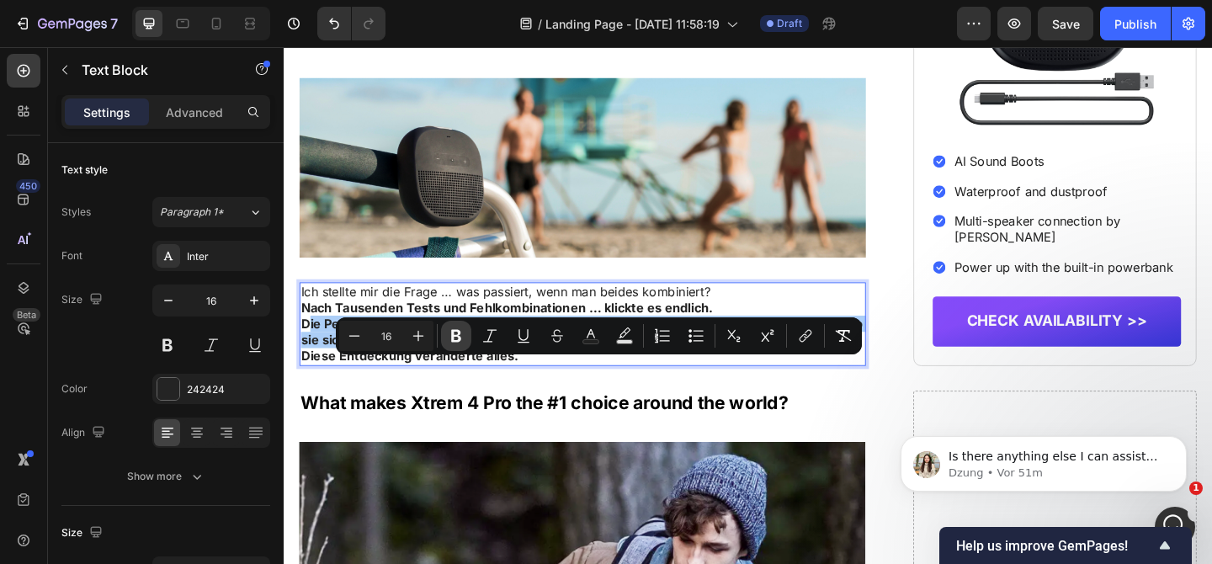
click at [452, 338] on icon "Editor contextual toolbar" at bounding box center [456, 336] width 10 height 13
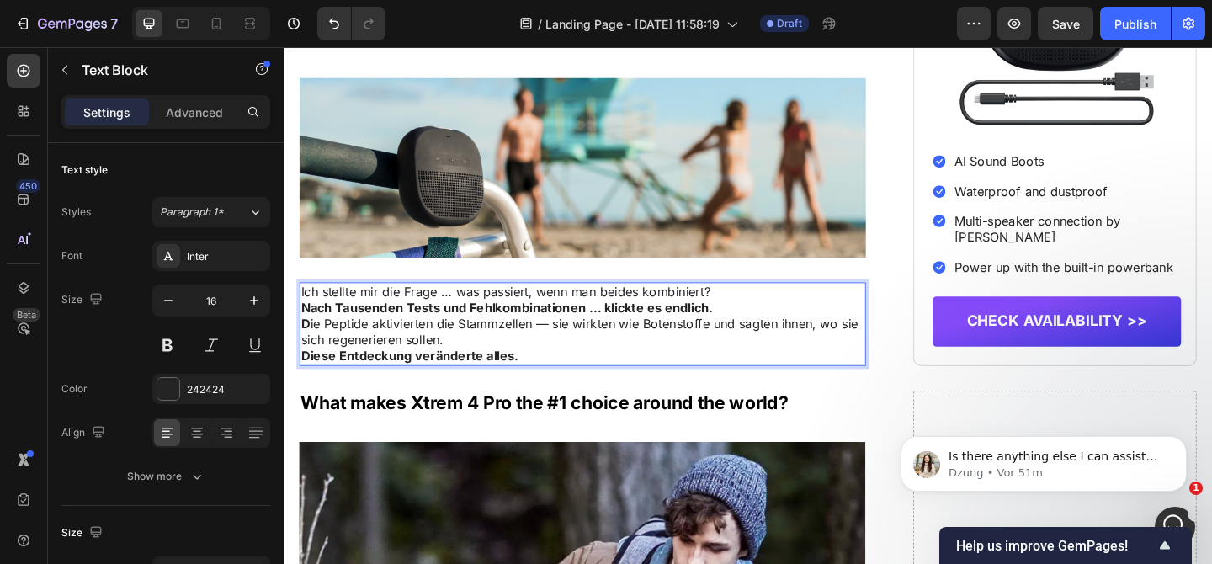
click at [614, 394] on div "Ich stellte mir die Frage … was passiert, wenn man beides kombiniert? Nach Taus…" at bounding box center [608, 348] width 616 height 91
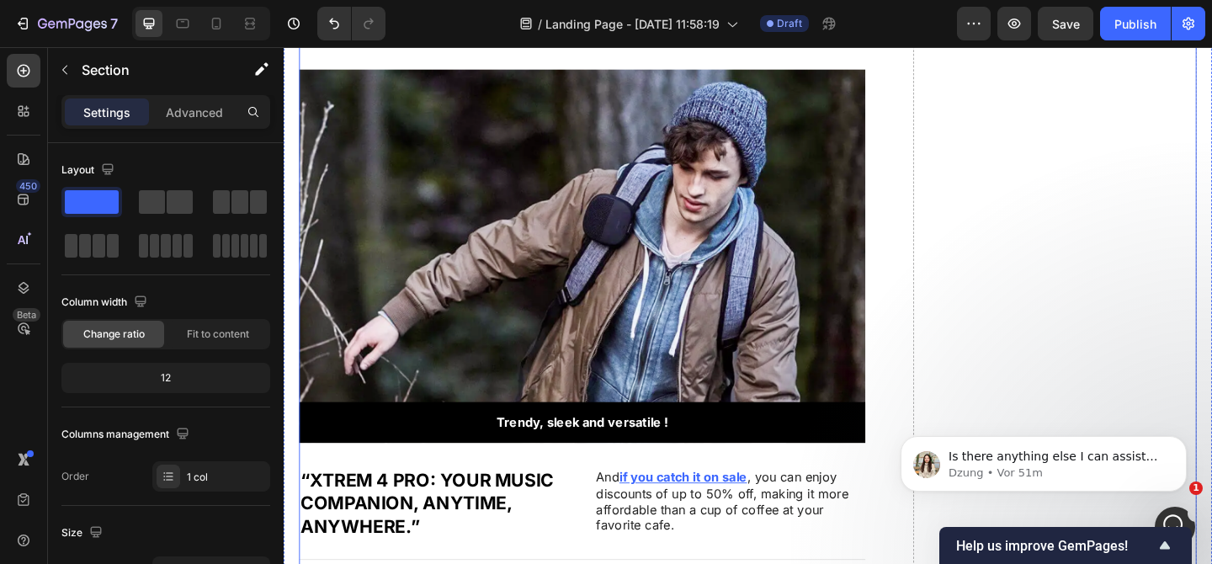
scroll to position [2646, 0]
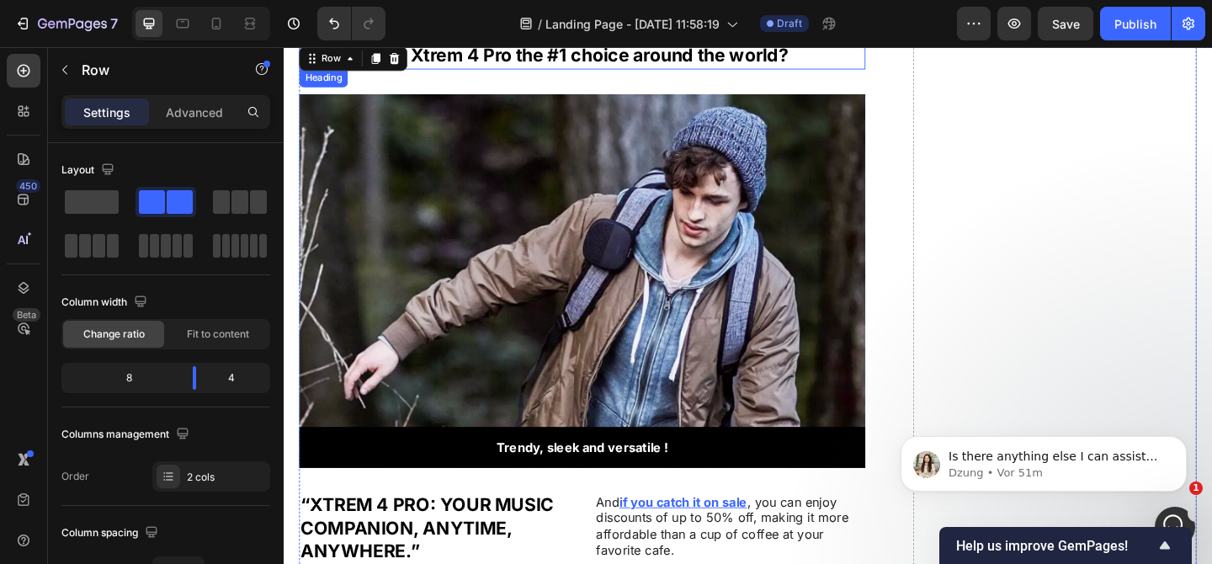
click at [724, 72] on h2 "What makes Xtrem 4 Pro the #1 choice around the world?" at bounding box center [608, 57] width 616 height 29
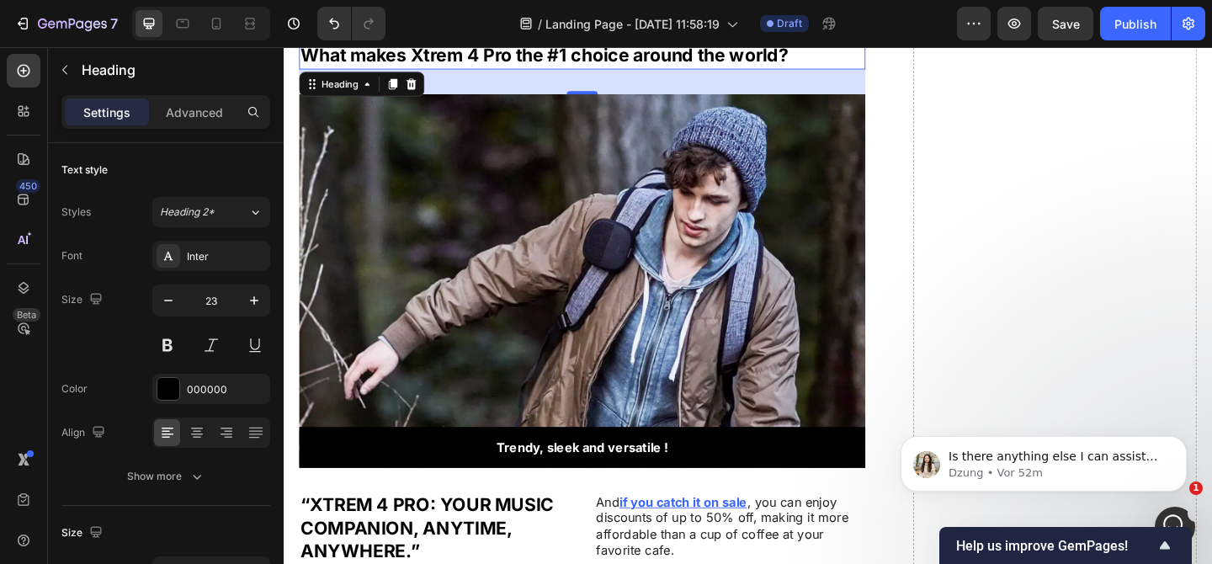
click at [465, 72] on h2 "What makes Xtrem 4 Pro the #1 choice around the world?" at bounding box center [608, 57] width 616 height 29
click at [465, 70] on p "What makes Xtrem 4 Pro the #1 choice around the world?" at bounding box center [608, 57] width 613 height 25
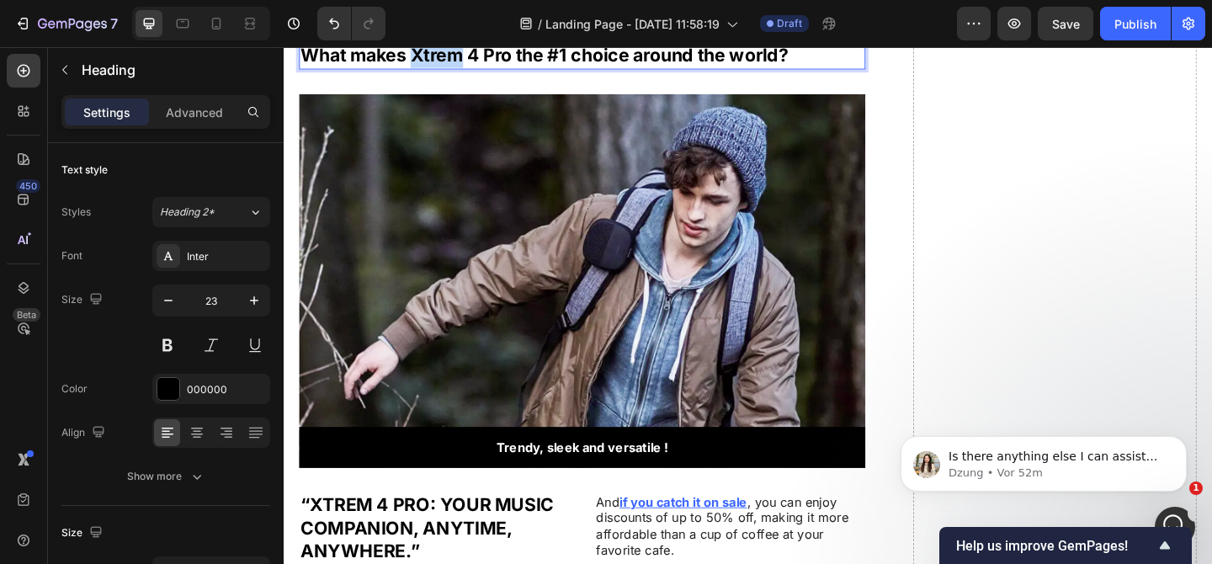
click at [465, 70] on p "What makes Xtrem 4 Pro the #1 choice around the world?" at bounding box center [608, 57] width 613 height 25
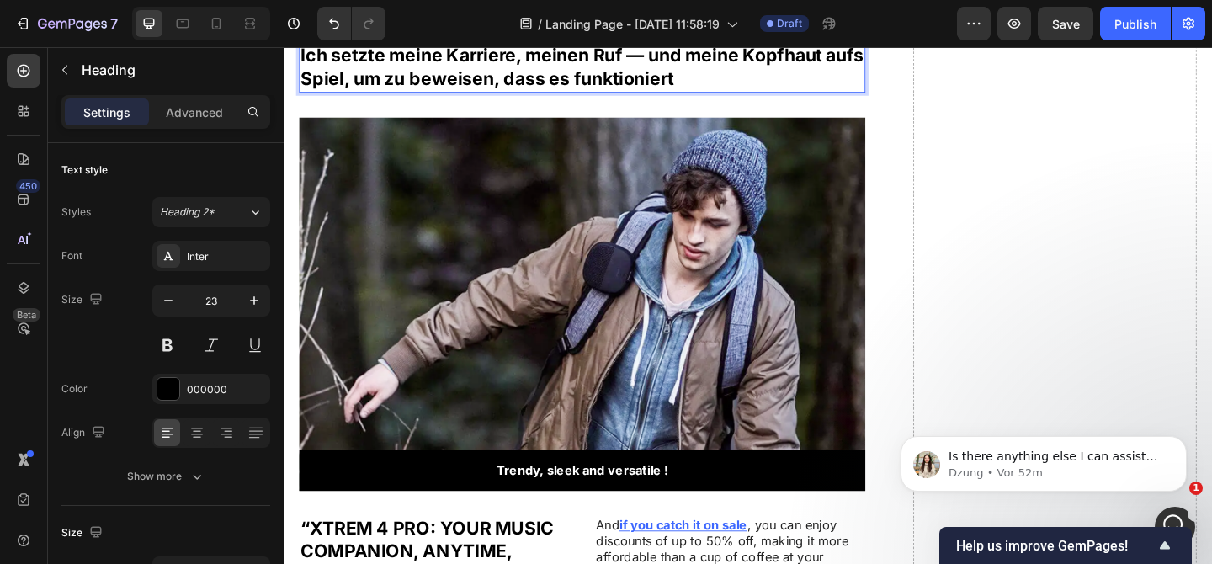
click at [404, 95] on p "Ich setzte meine Karriere, meinen Ruf — und meine Kopfhaut aufs Spiel, um zu be…" at bounding box center [608, 70] width 613 height 50
click at [452, 215] on div "Background Image" at bounding box center [608, 327] width 616 height 406
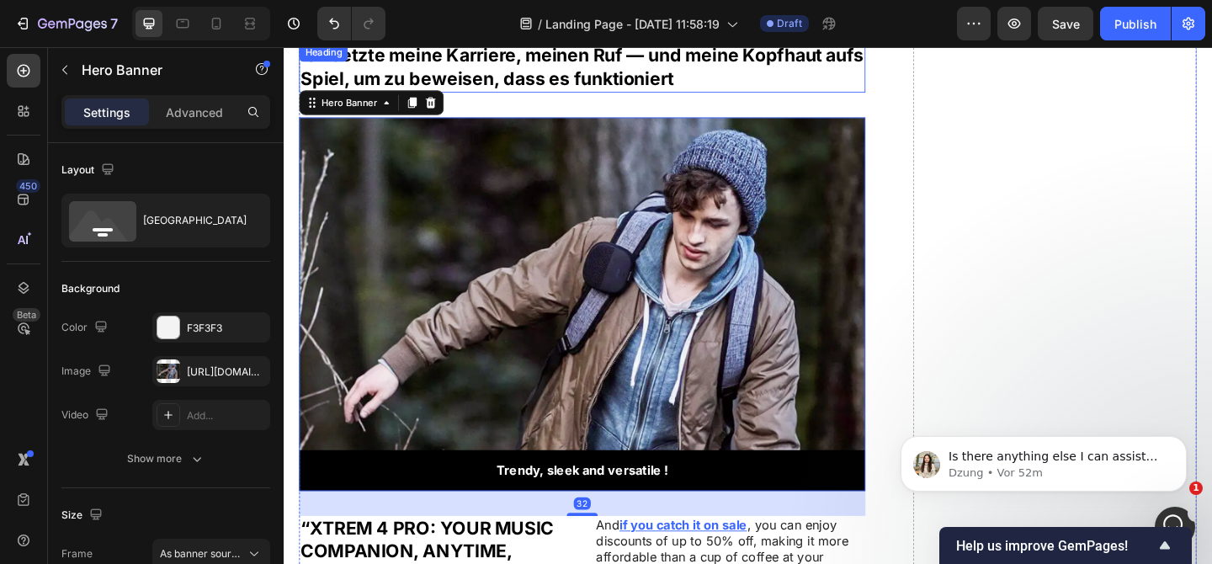
click at [460, 95] on p "Ich setzte meine Karriere, meinen Ruf — und meine Kopfhaut aufs Spiel, um zu be…" at bounding box center [608, 70] width 613 height 50
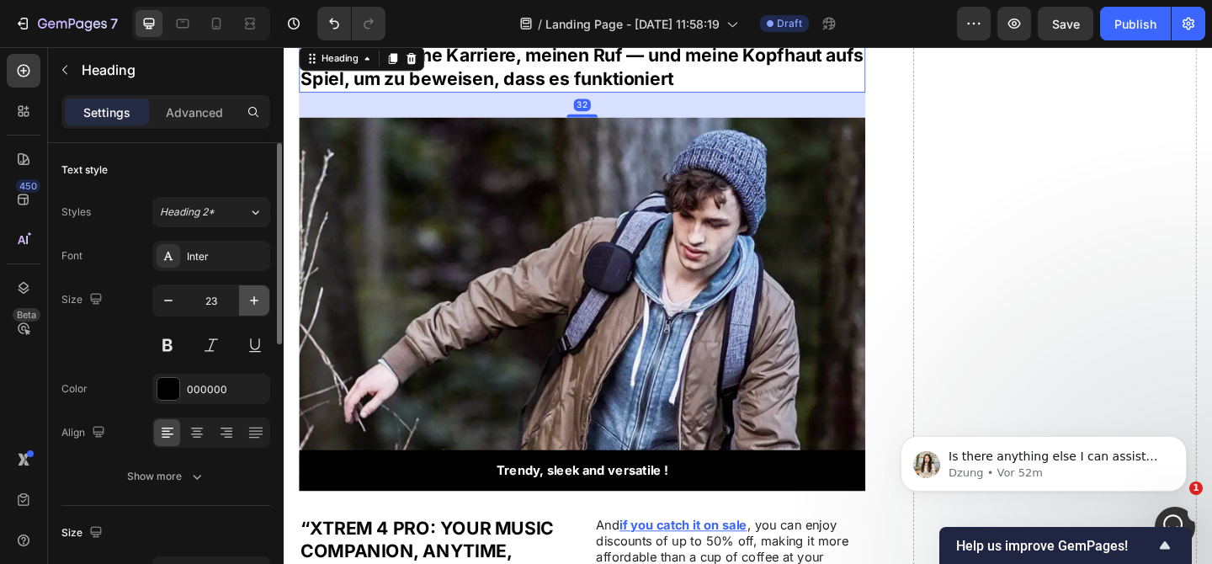
click at [258, 300] on icon "button" at bounding box center [254, 300] width 17 height 17
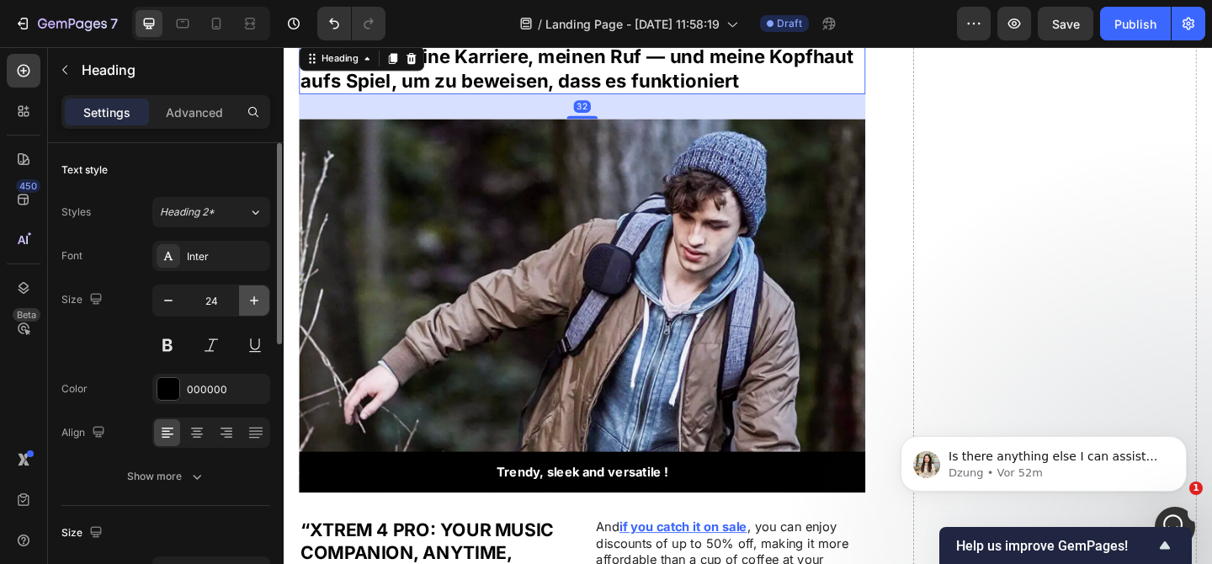
click at [258, 300] on icon "button" at bounding box center [254, 300] width 17 height 17
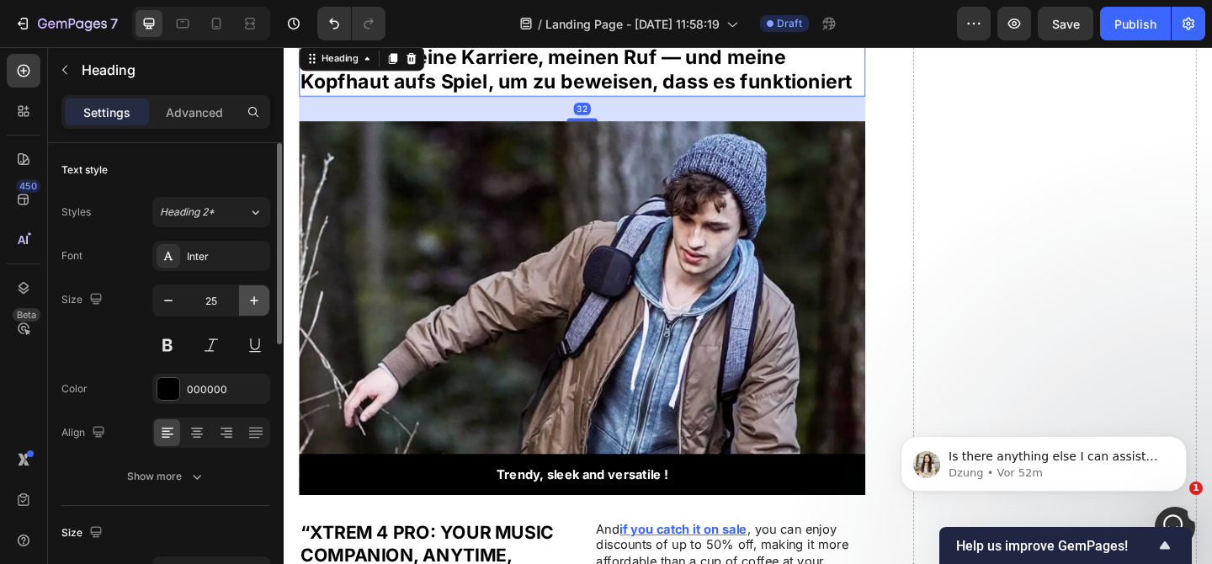
click at [258, 300] on icon "button" at bounding box center [254, 300] width 17 height 17
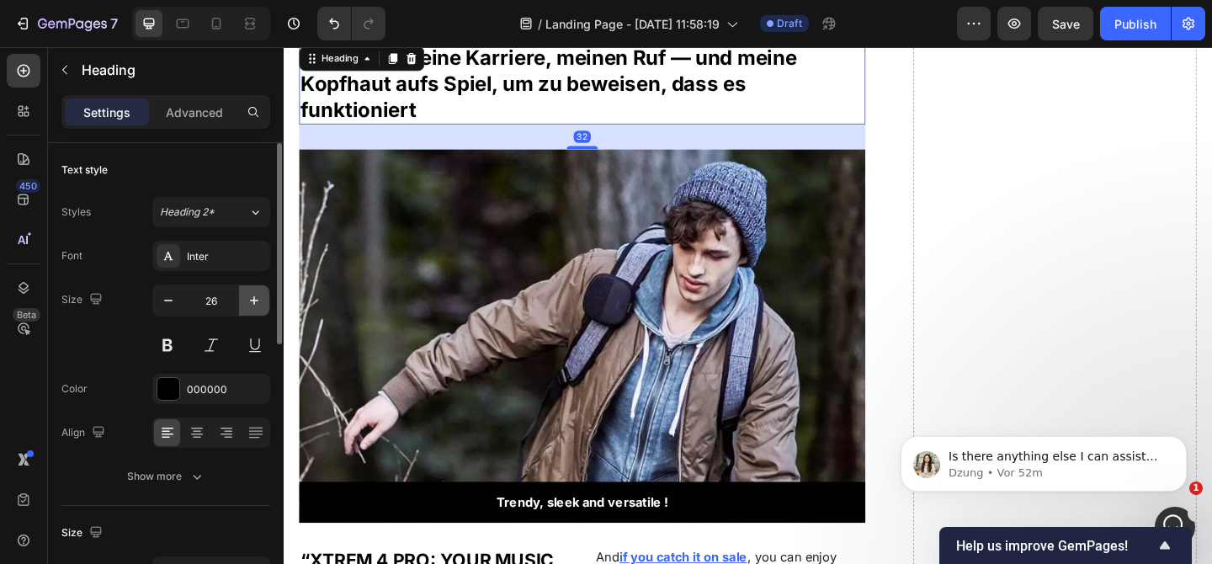
click at [258, 300] on icon "button" at bounding box center [254, 300] width 17 height 17
type input "27"
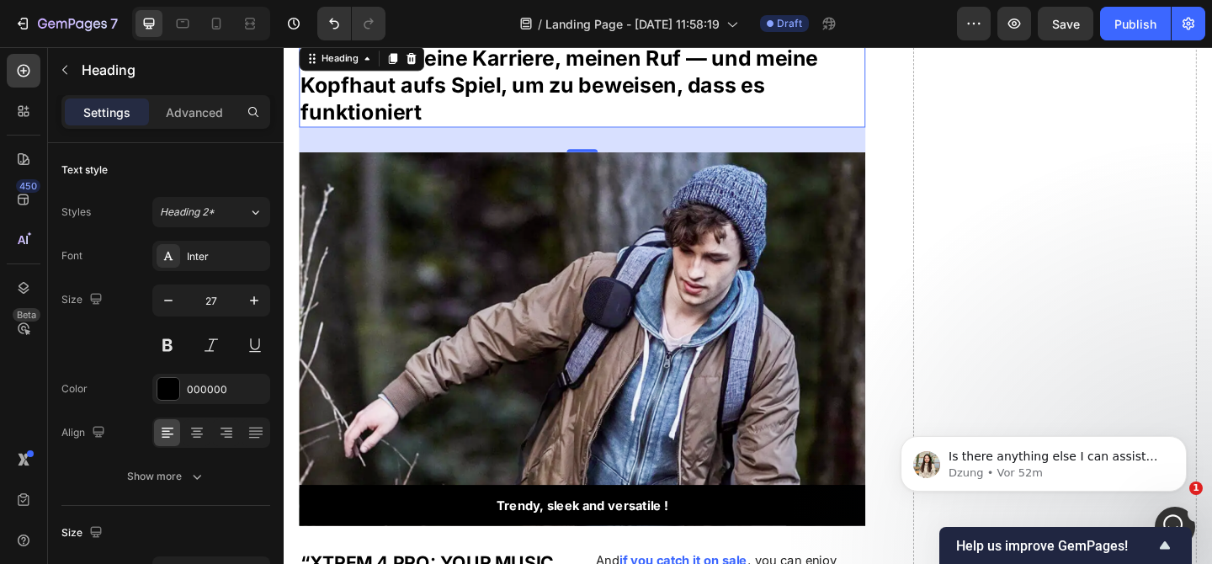
click at [687, 263] on div "Background Image" at bounding box center [608, 365] width 616 height 406
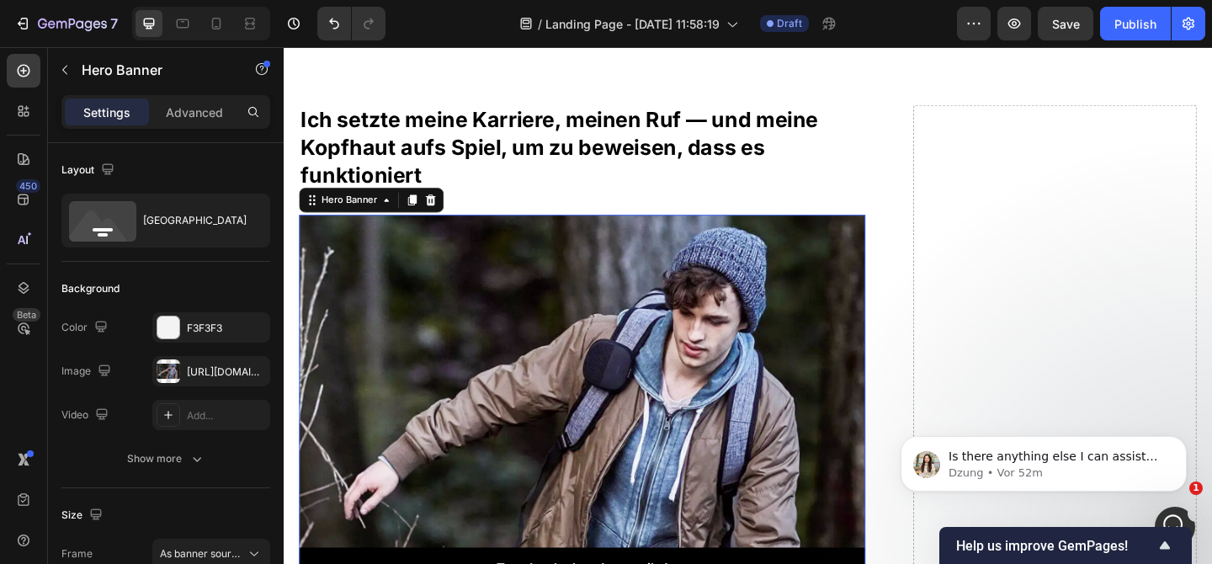
scroll to position [2337, 0]
